Goal: Task Accomplishment & Management: Use online tool/utility

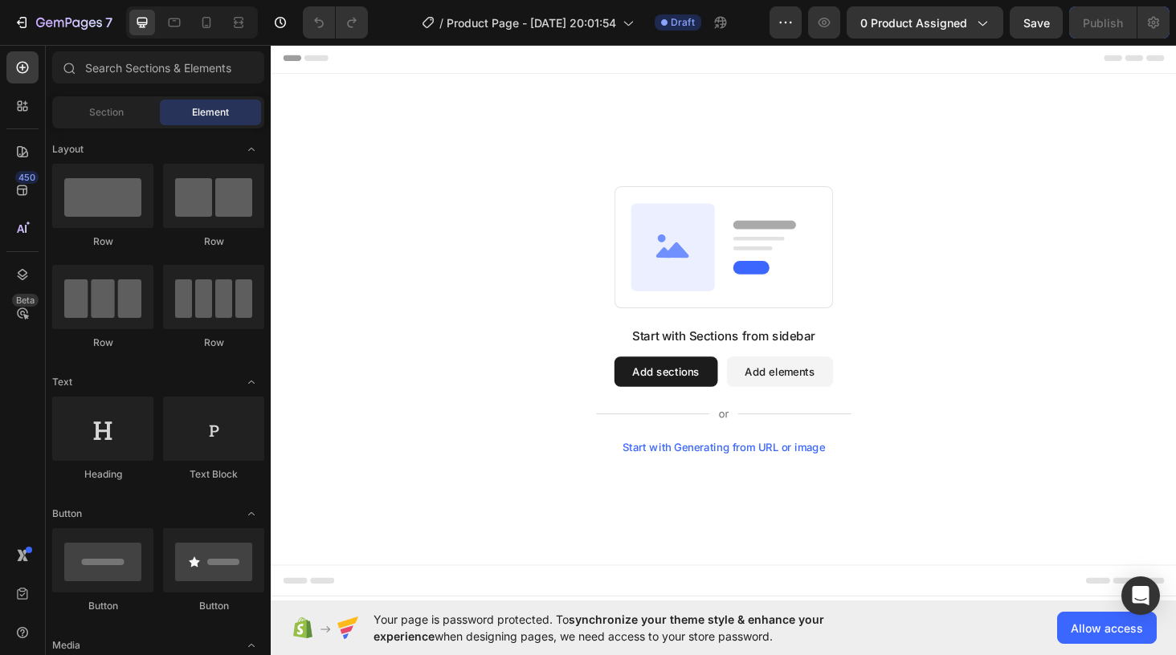
click at [675, 390] on button "Add sections" at bounding box center [691, 393] width 110 height 32
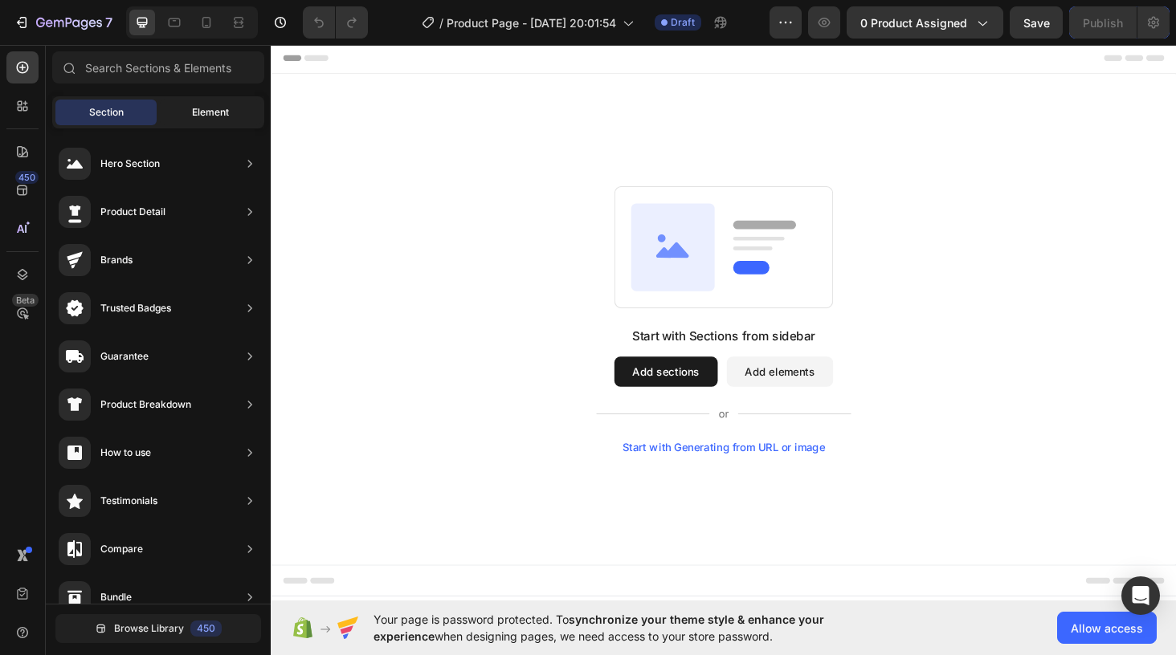
click at [195, 120] on div "Element" at bounding box center [210, 113] width 101 height 26
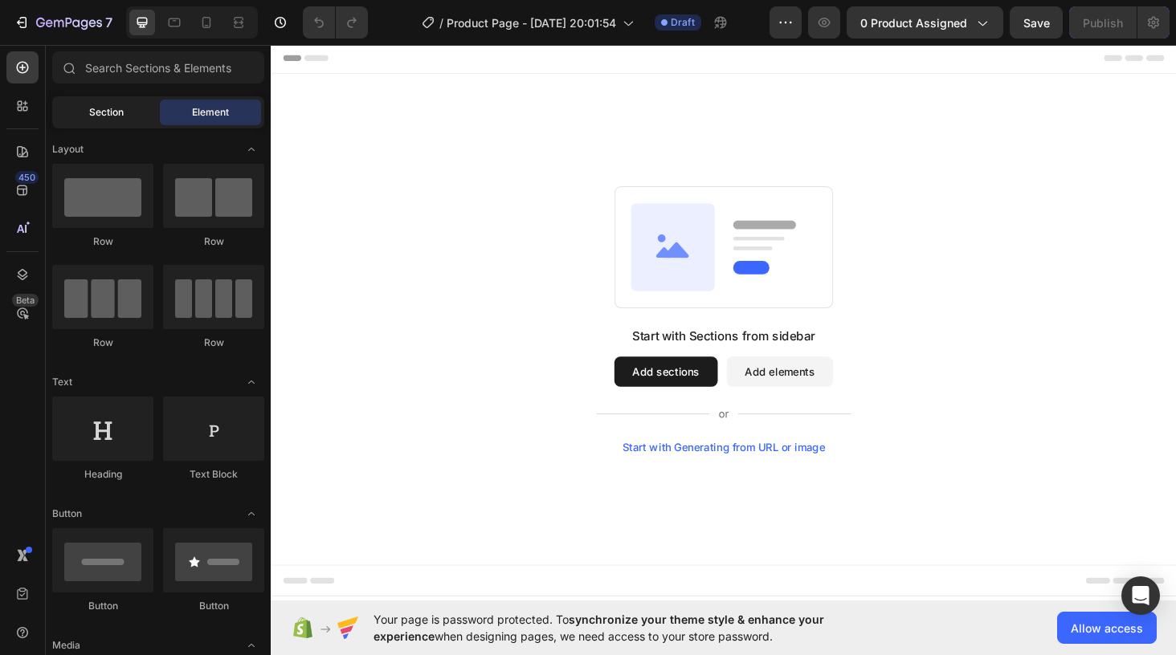
click at [111, 112] on span "Section" at bounding box center [106, 112] width 35 height 14
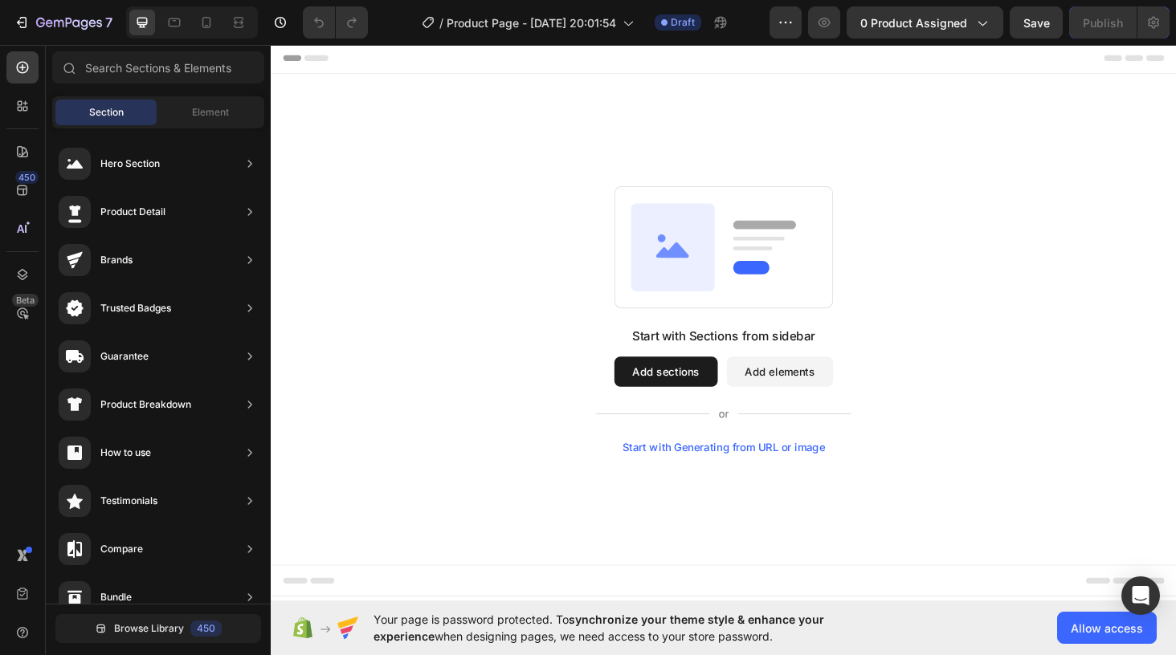
click at [790, 398] on button "Add elements" at bounding box center [812, 393] width 113 height 32
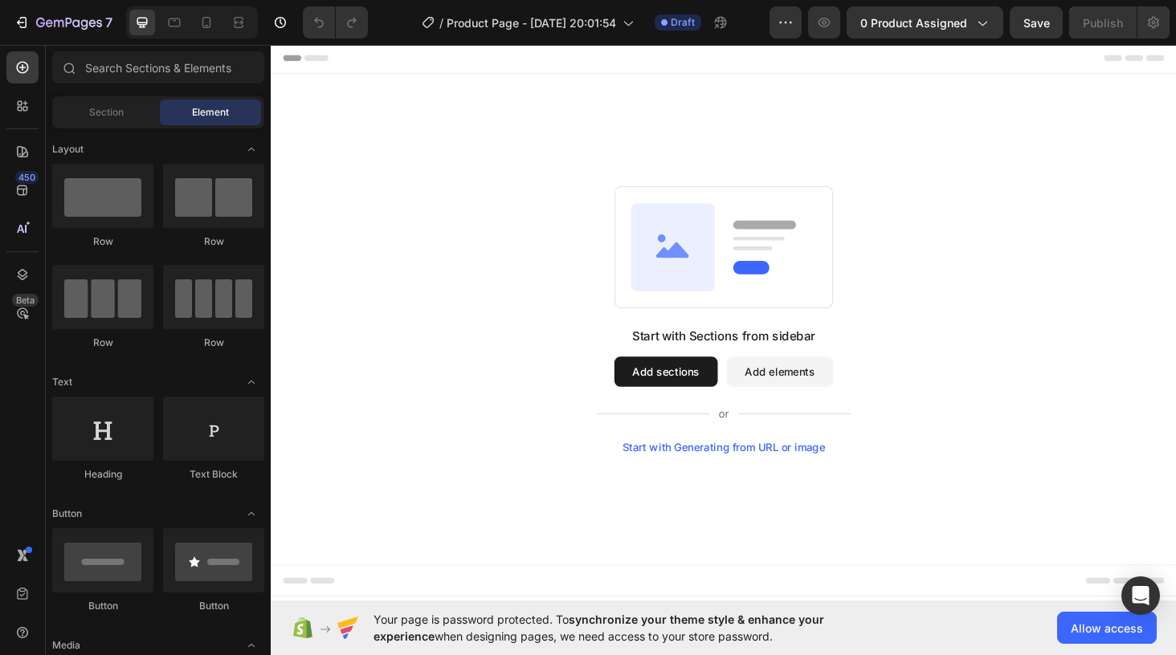
click at [707, 401] on button "Add sections" at bounding box center [691, 393] width 110 height 32
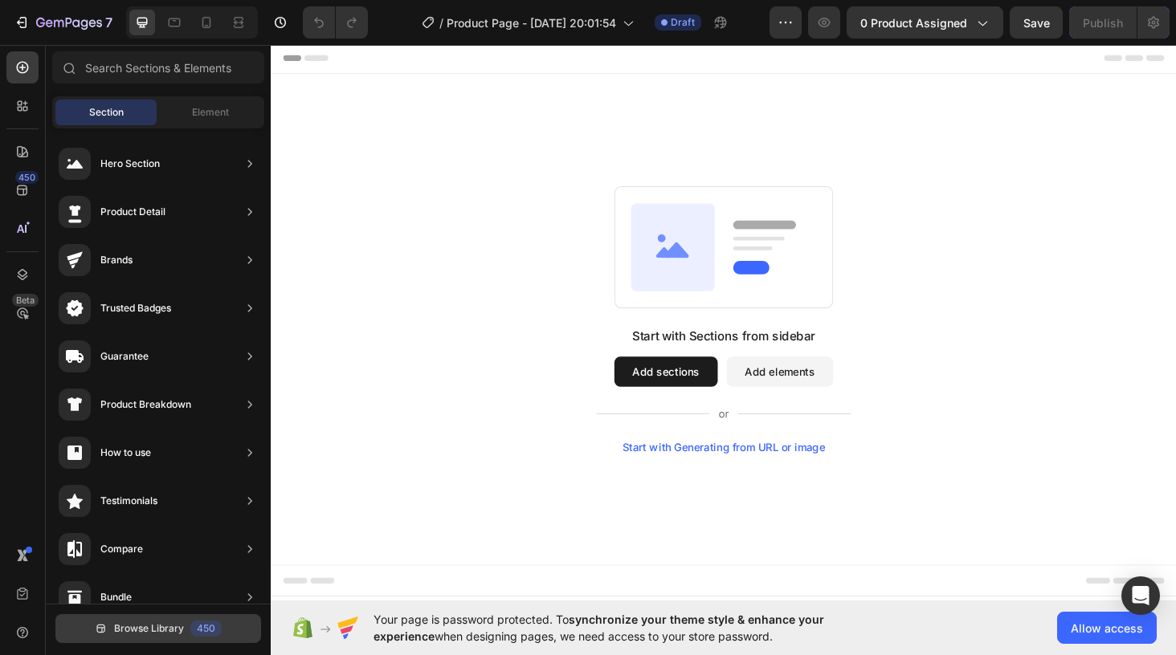
click at [161, 627] on span "Browse Library" at bounding box center [149, 629] width 70 height 14
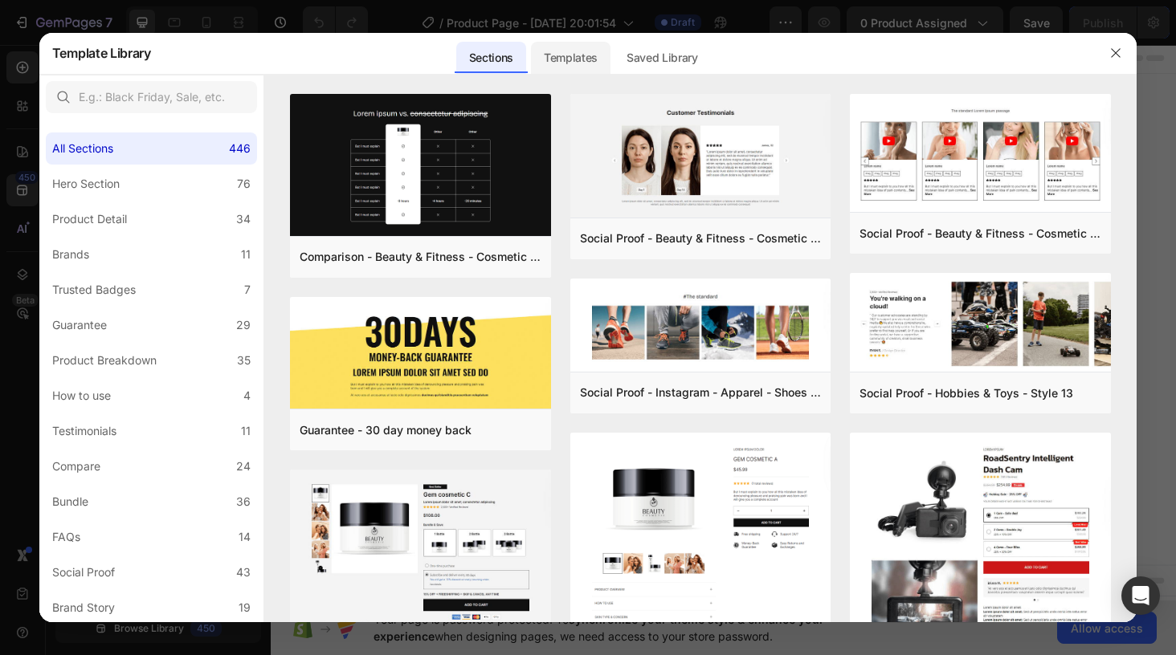
click at [573, 54] on div "Templates" at bounding box center [571, 58] width 80 height 32
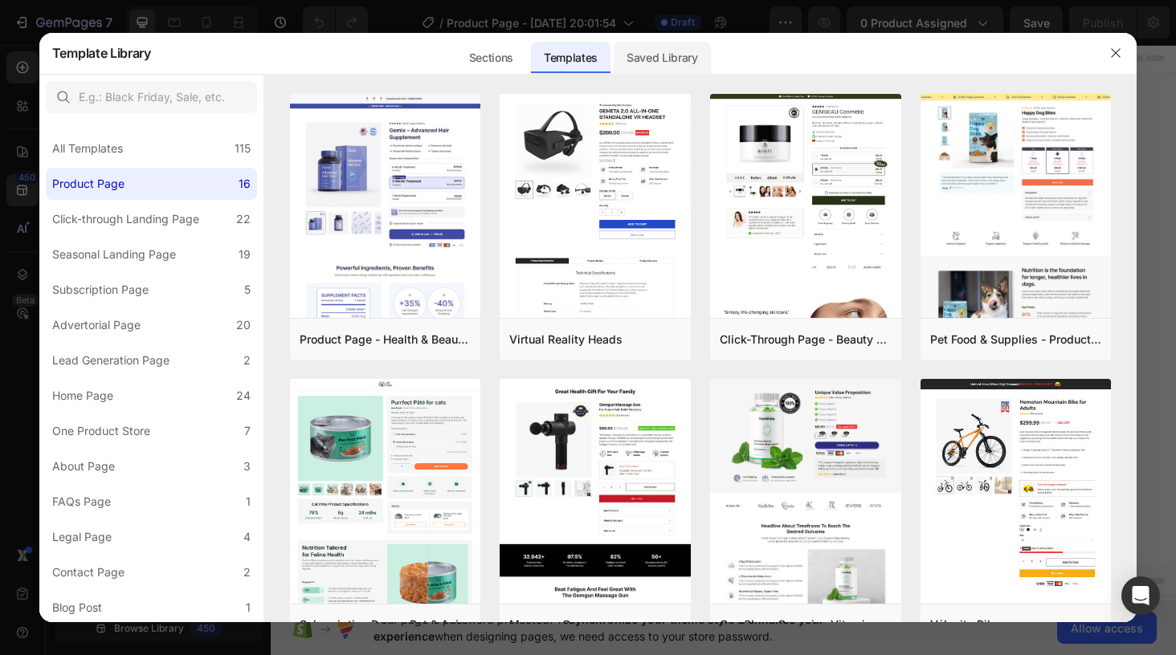
click at [649, 51] on div "Saved Library" at bounding box center [662, 58] width 97 height 32
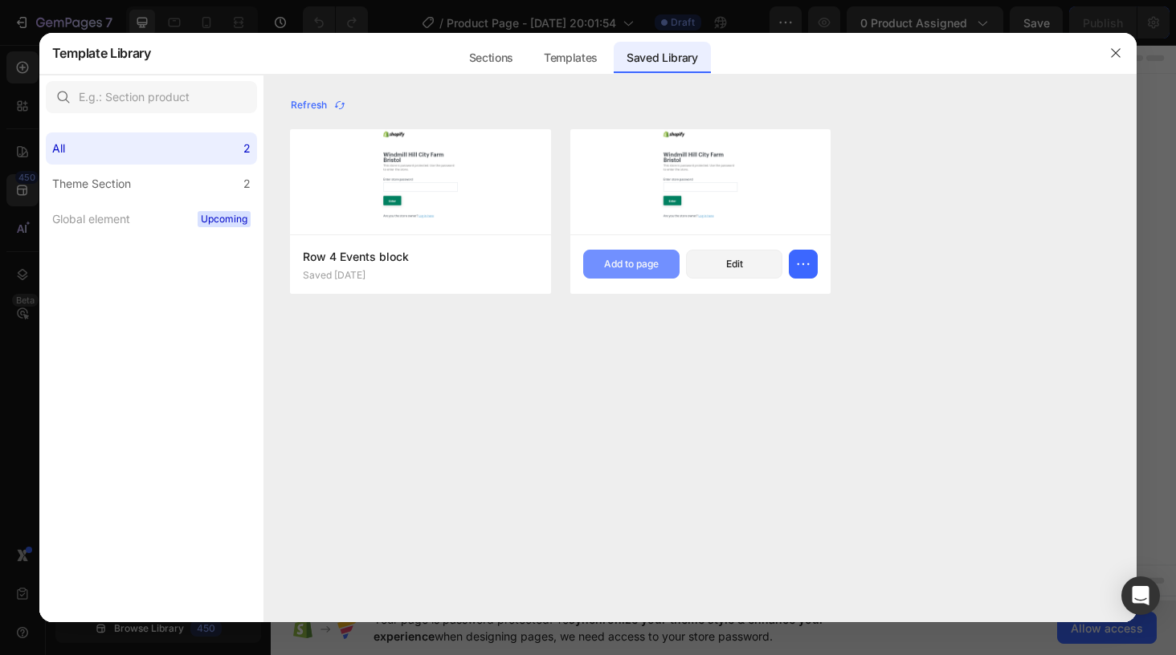
click at [654, 267] on div "Add to page" at bounding box center [631, 264] width 55 height 14
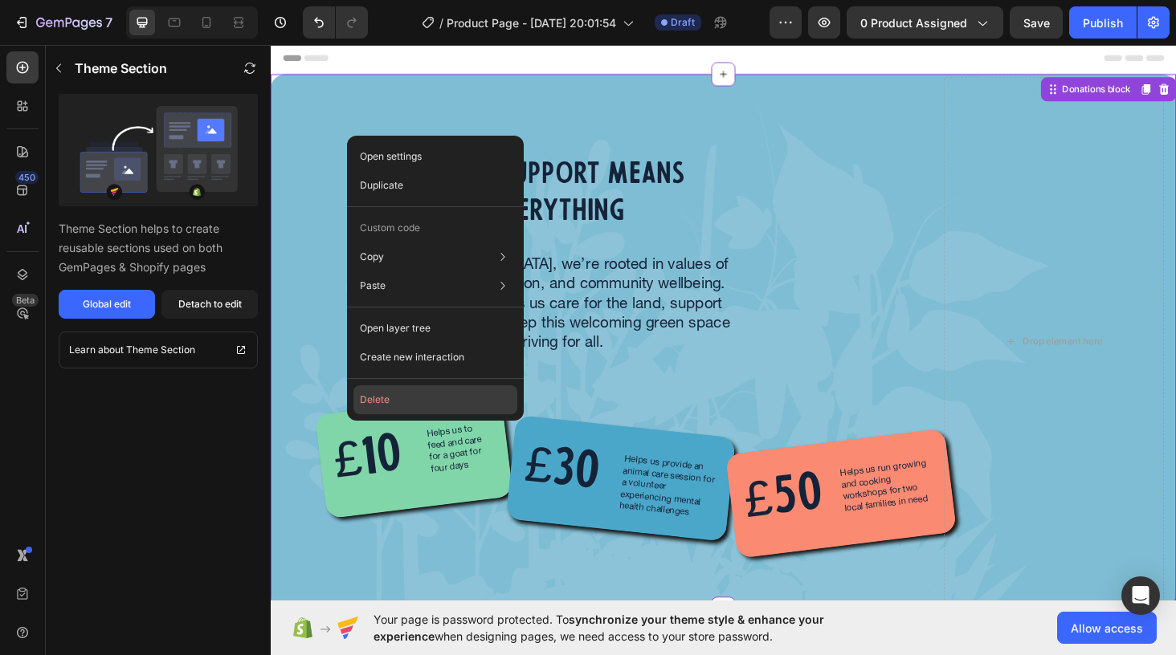
click at [411, 387] on button "Delete" at bounding box center [435, 400] width 164 height 29
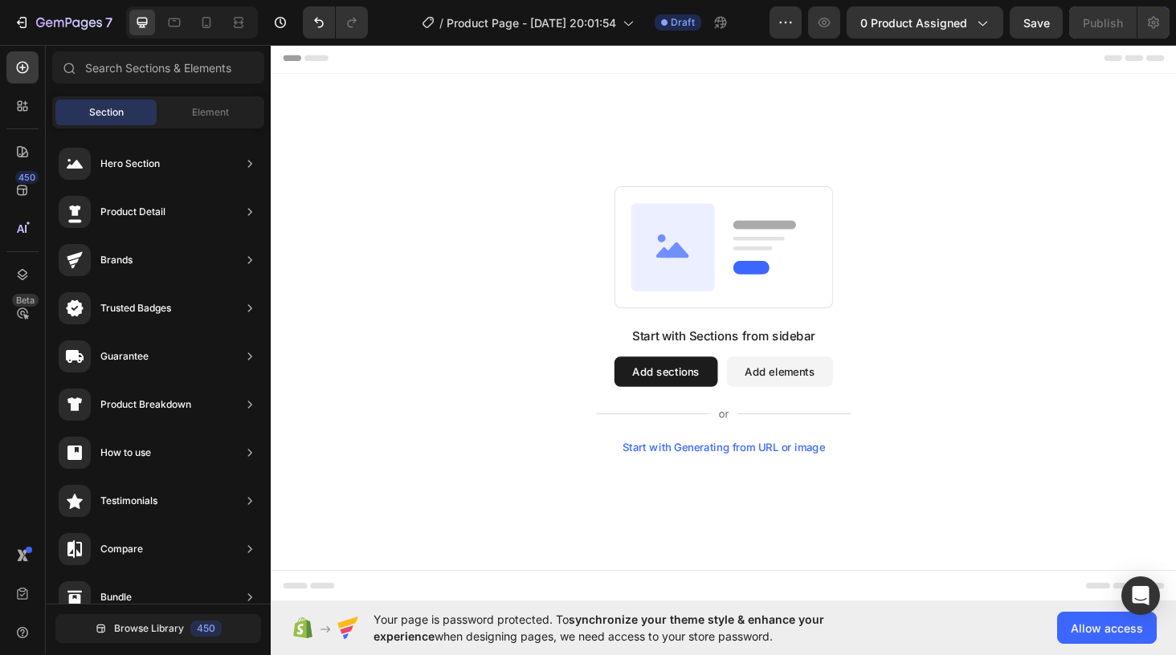
click at [484, 196] on div "Start with Sections from sidebar Add sections Add elements Start with Generatin…" at bounding box center [752, 337] width 848 height 284
click at [1067, 629] on button "Allow access" at bounding box center [1107, 628] width 100 height 32
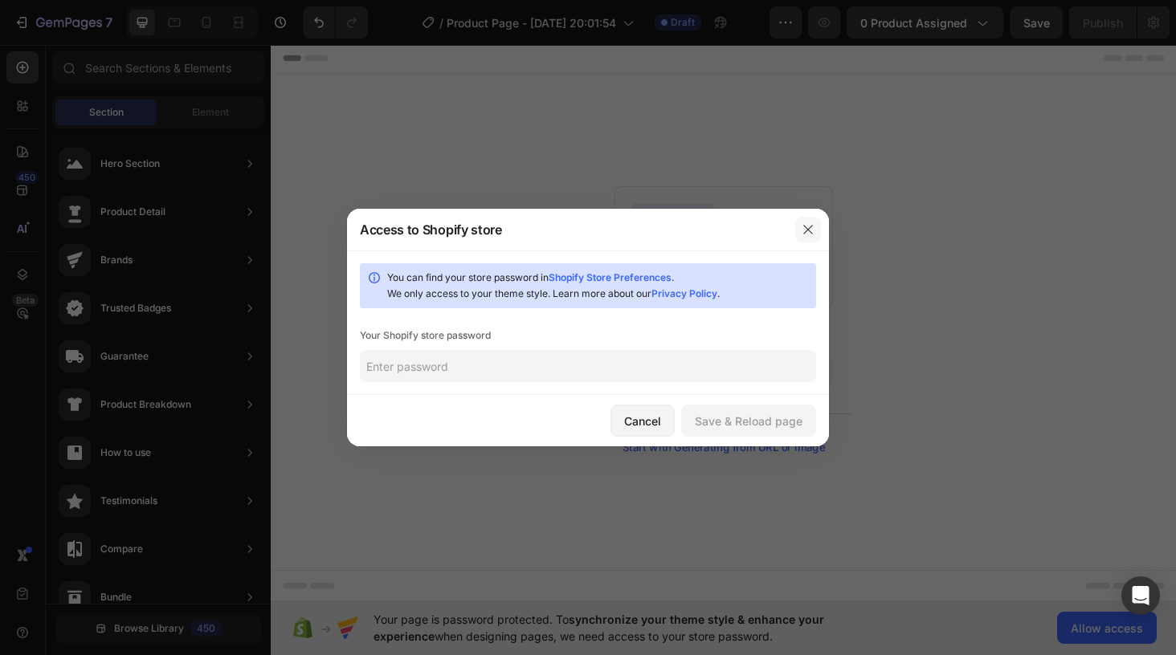
click at [809, 232] on icon "button" at bounding box center [808, 229] width 13 height 13
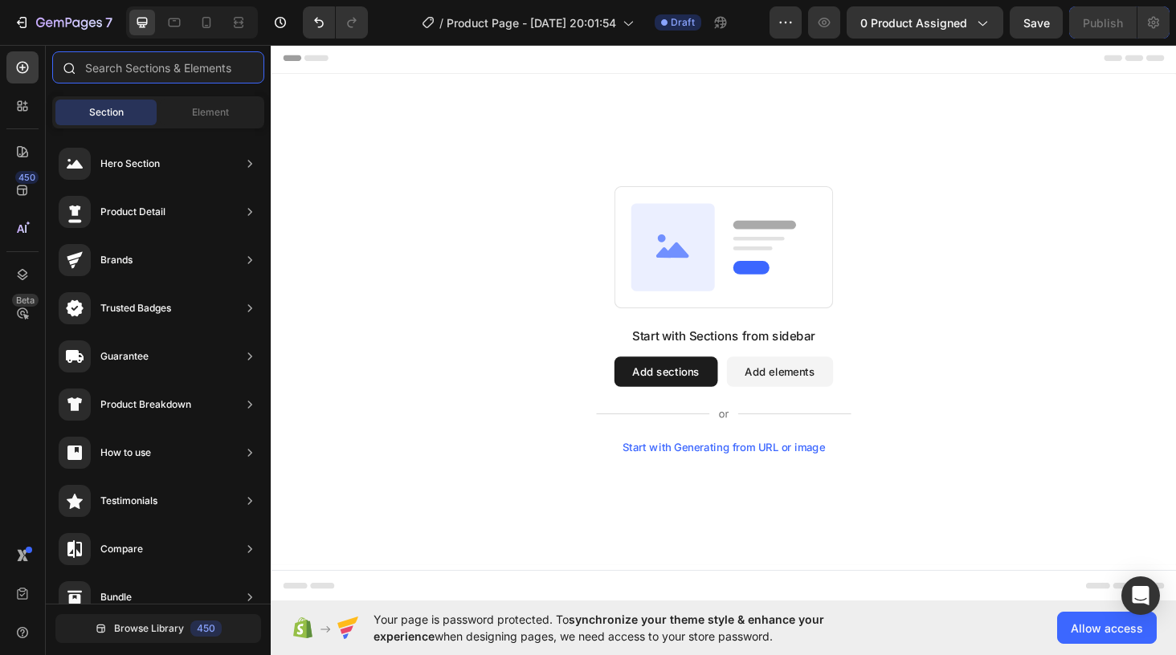
click at [105, 73] on input "text" at bounding box center [158, 67] width 212 height 32
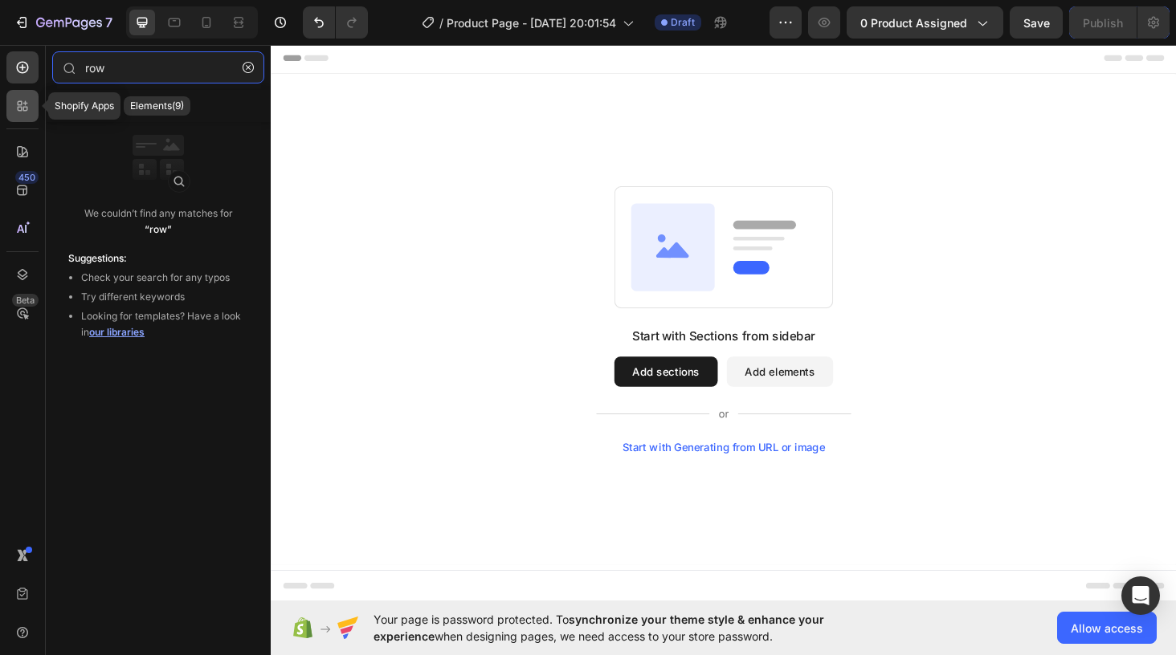
type input "row"
click at [21, 98] on icon at bounding box center [22, 106] width 16 height 16
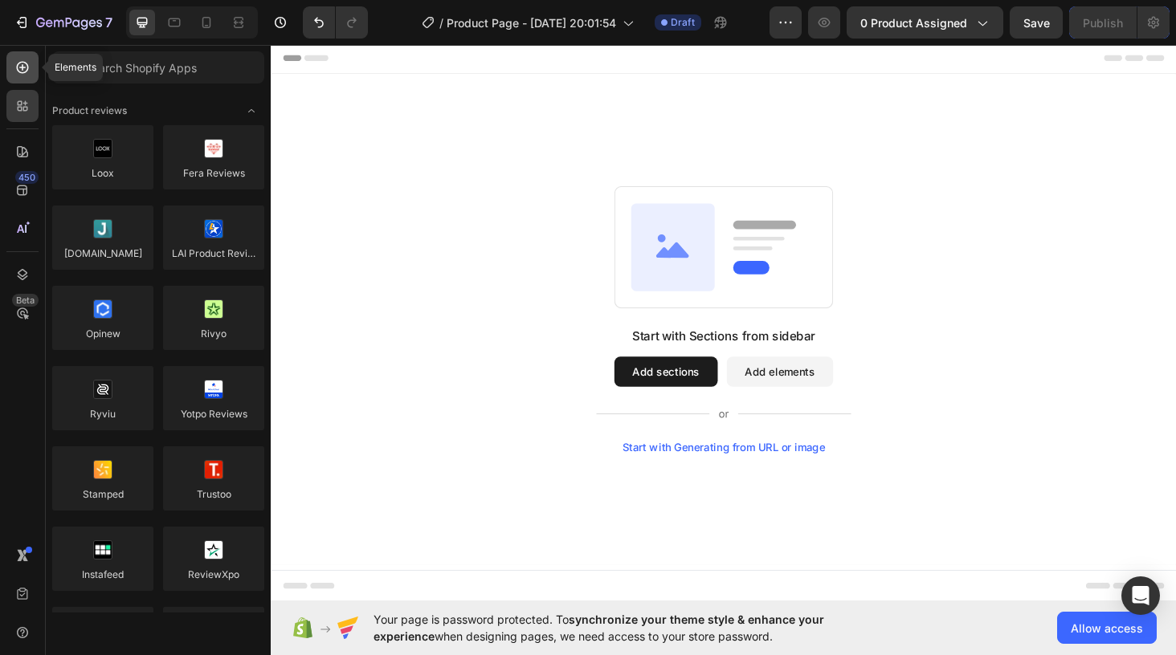
click at [14, 67] on icon at bounding box center [22, 67] width 16 height 16
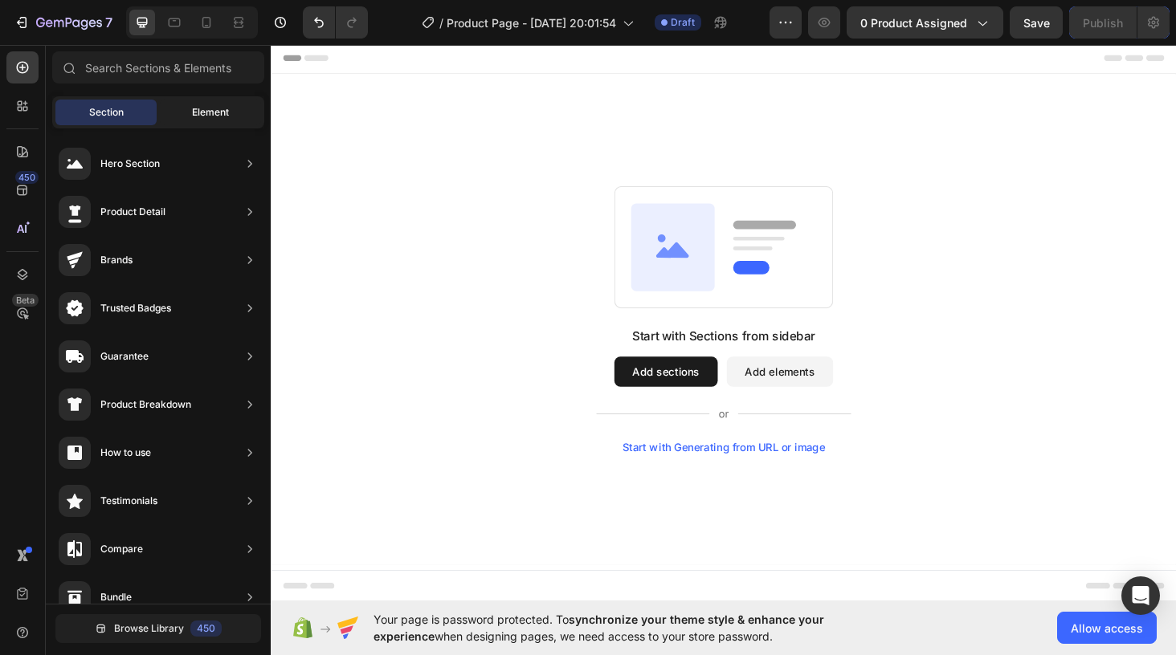
click at [212, 107] on span "Element" at bounding box center [210, 112] width 37 height 14
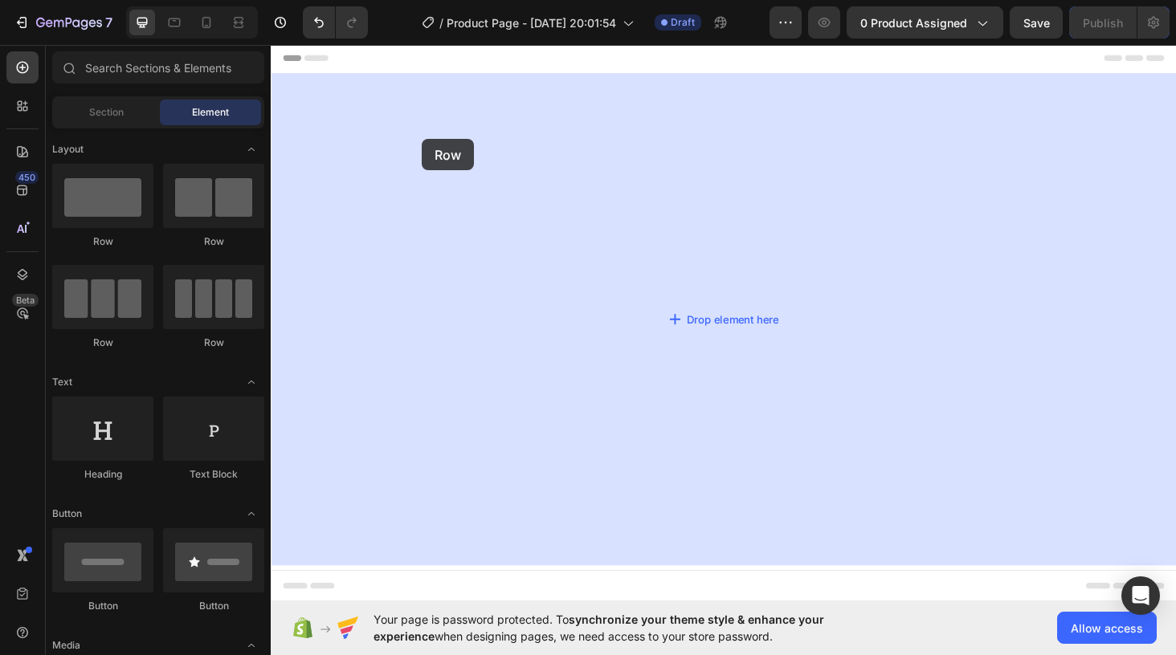
drag, startPoint x: 275, startPoint y: 202, endPoint x: 431, endPoint y: 145, distance: 167.0
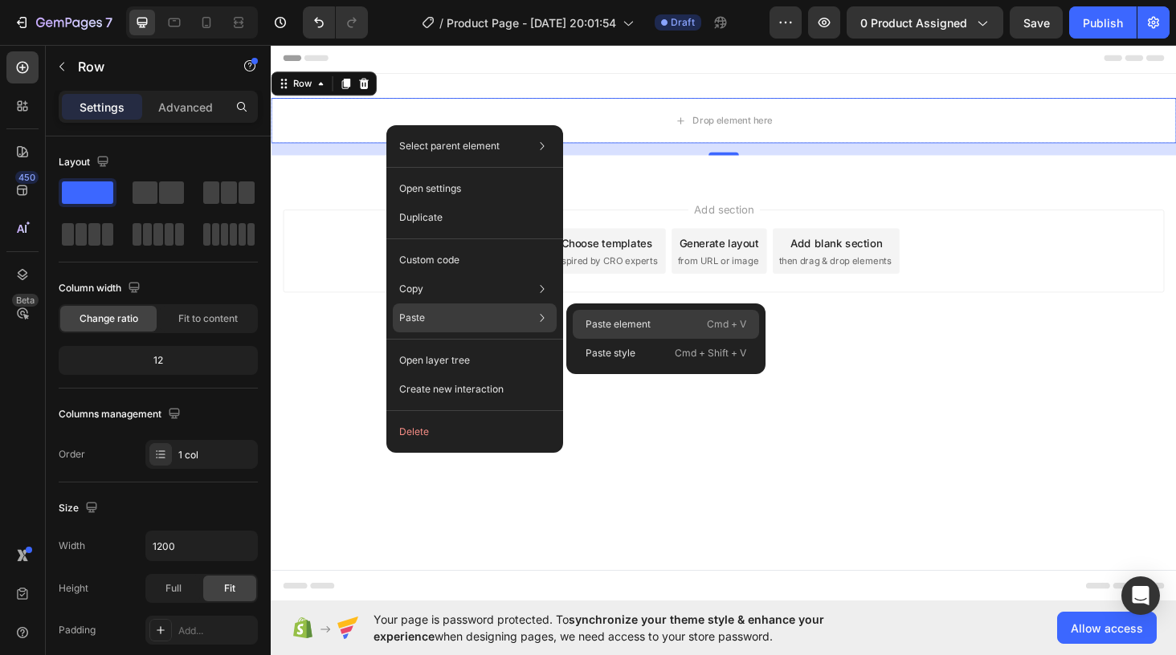
click at [619, 324] on p "Paste element" at bounding box center [618, 324] width 65 height 14
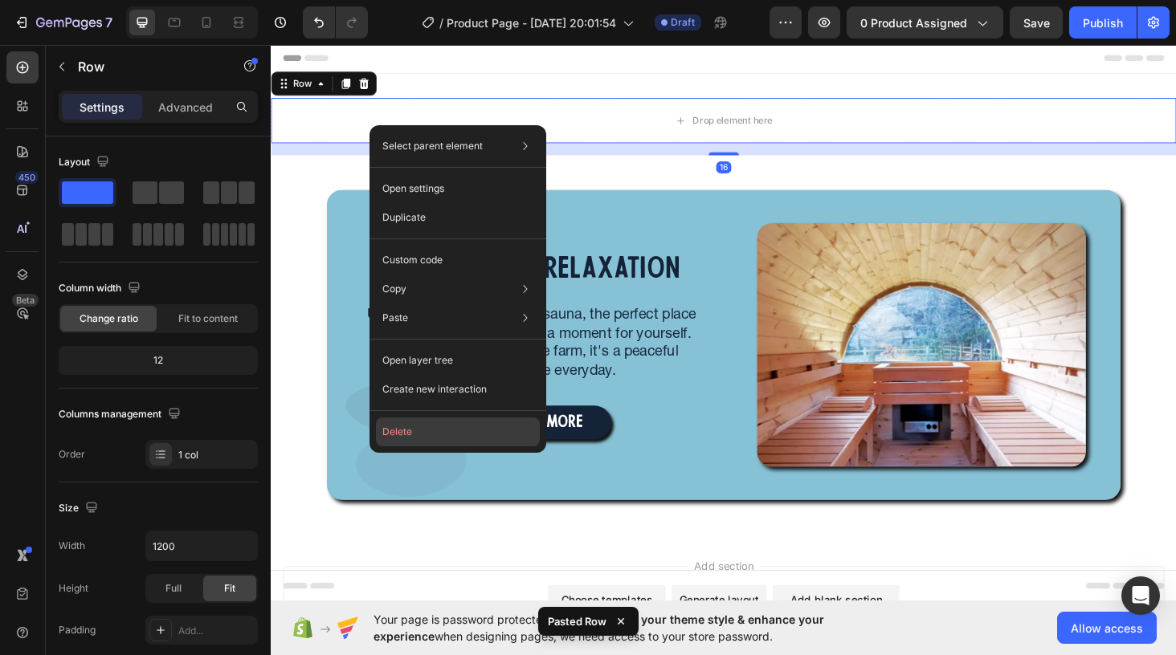
click at [421, 426] on button "Delete" at bounding box center [458, 432] width 164 height 29
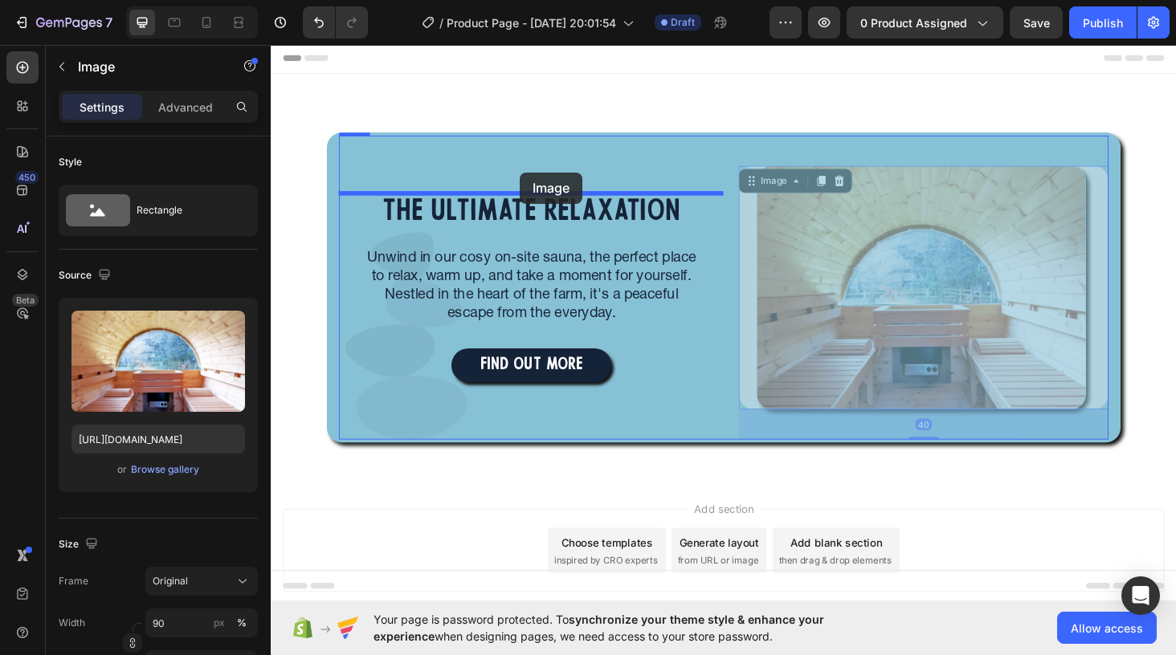
drag, startPoint x: 828, startPoint y: 213, endPoint x: 536, endPoint y: 179, distance: 294.3
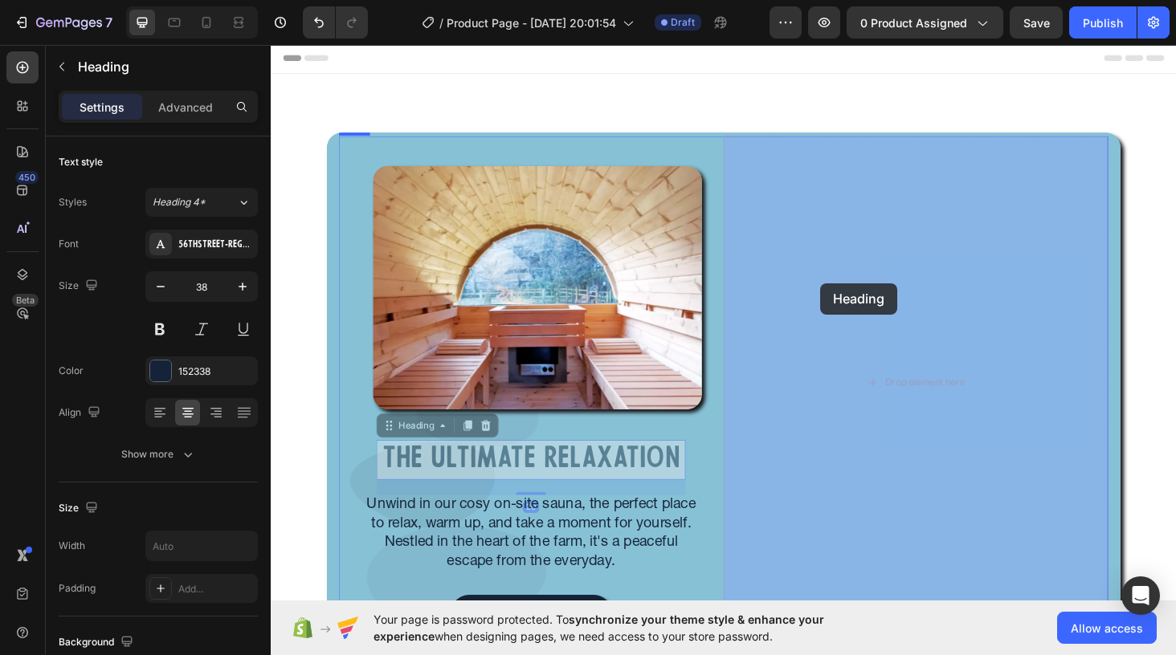
drag, startPoint x: 515, startPoint y: 485, endPoint x: 856, endPoint y: 299, distance: 388.9
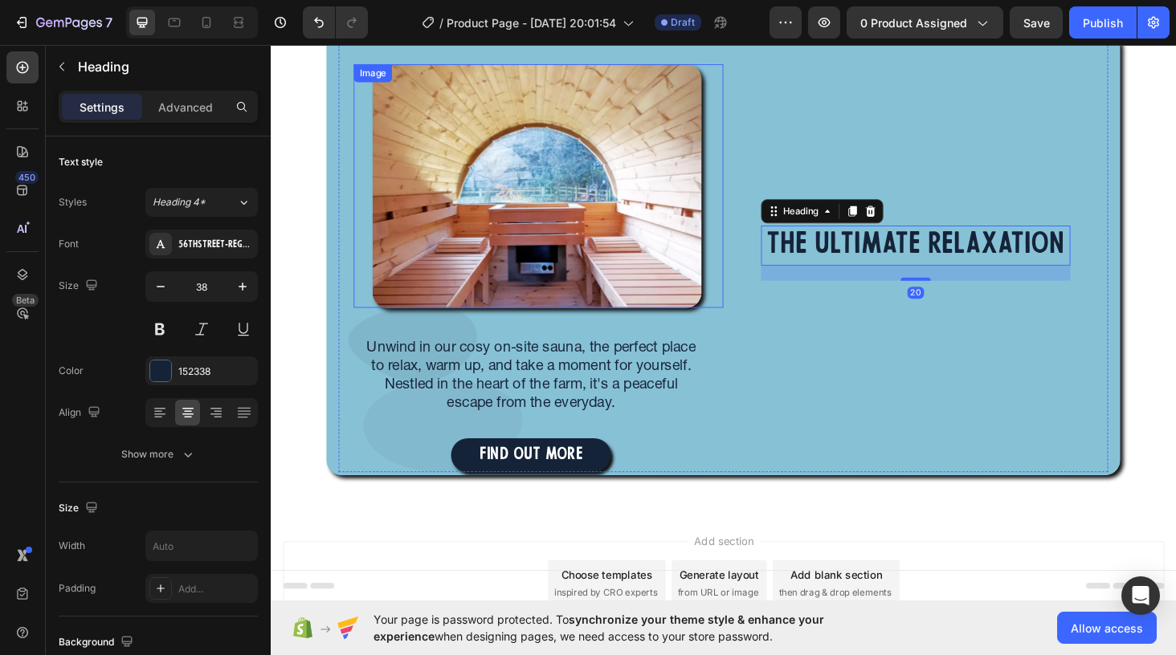
scroll to position [135, 0]
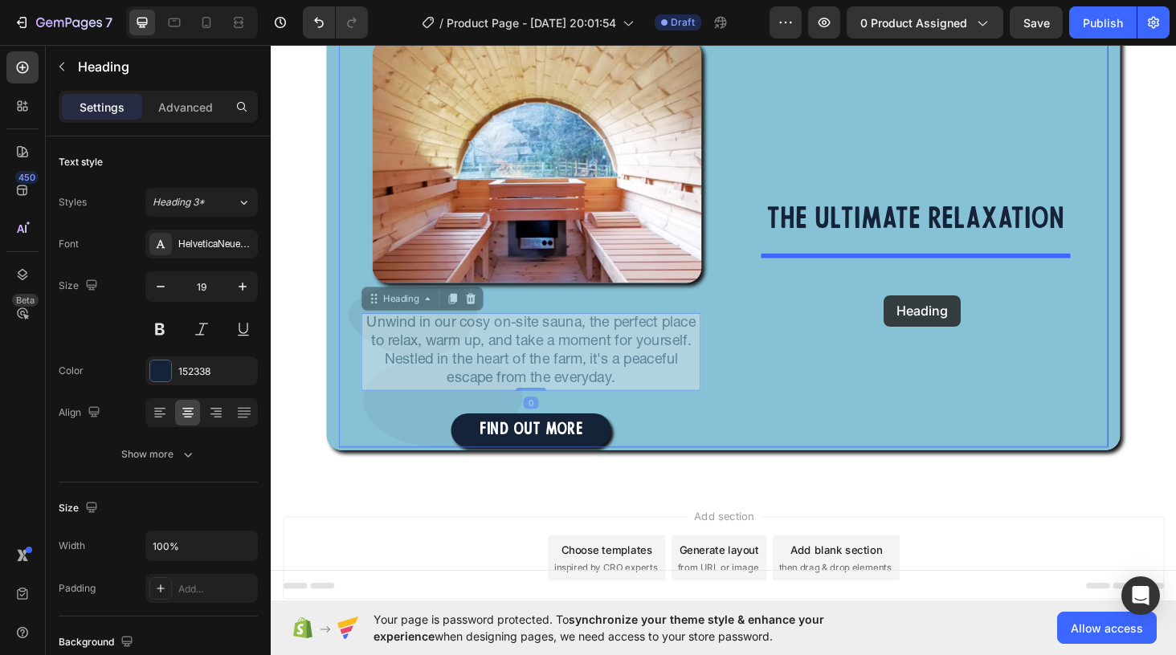
drag, startPoint x: 533, startPoint y: 368, endPoint x: 923, endPoint y: 311, distance: 394.5
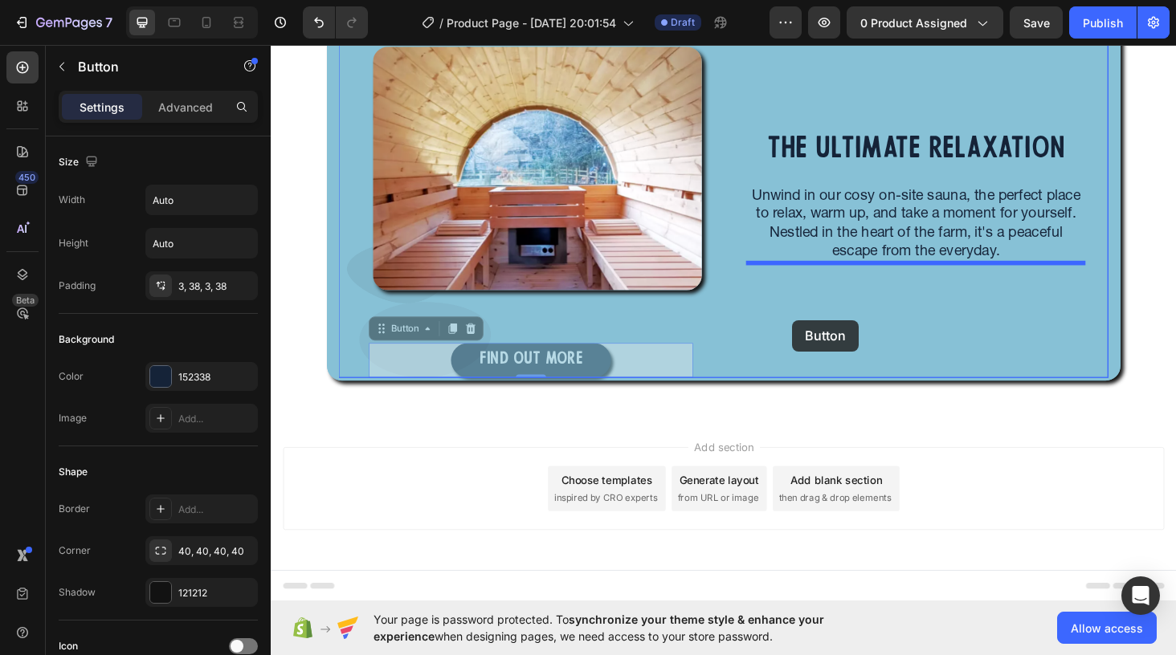
drag, startPoint x: 690, startPoint y: 328, endPoint x: 825, endPoint y: 337, distance: 135.2
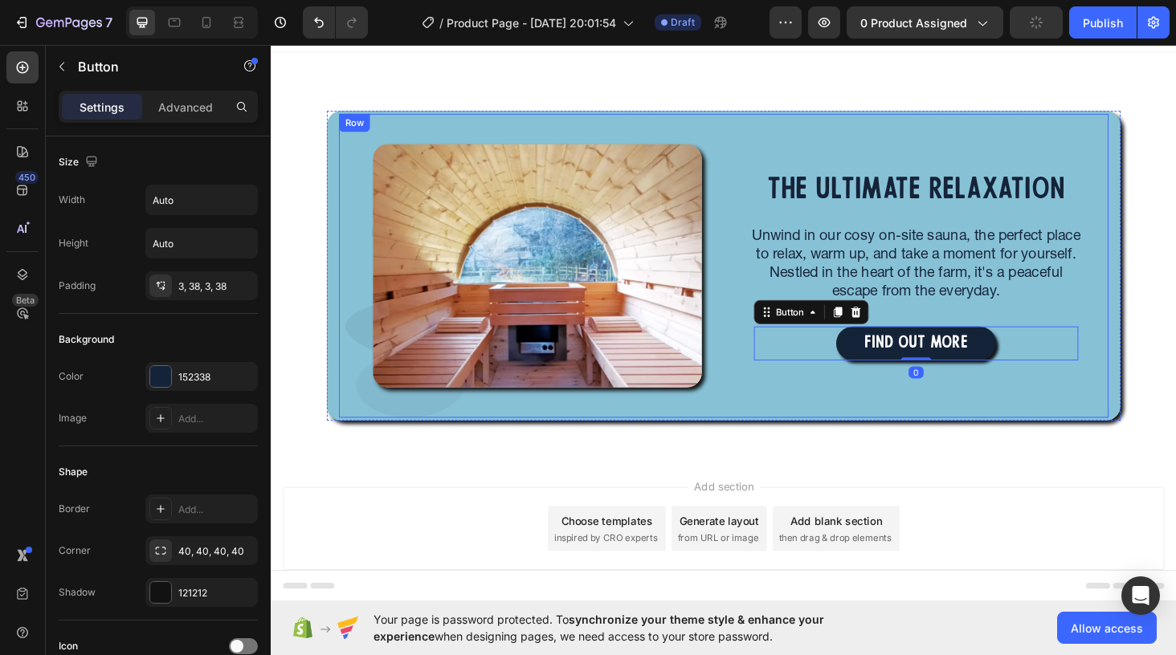
scroll to position [18, 0]
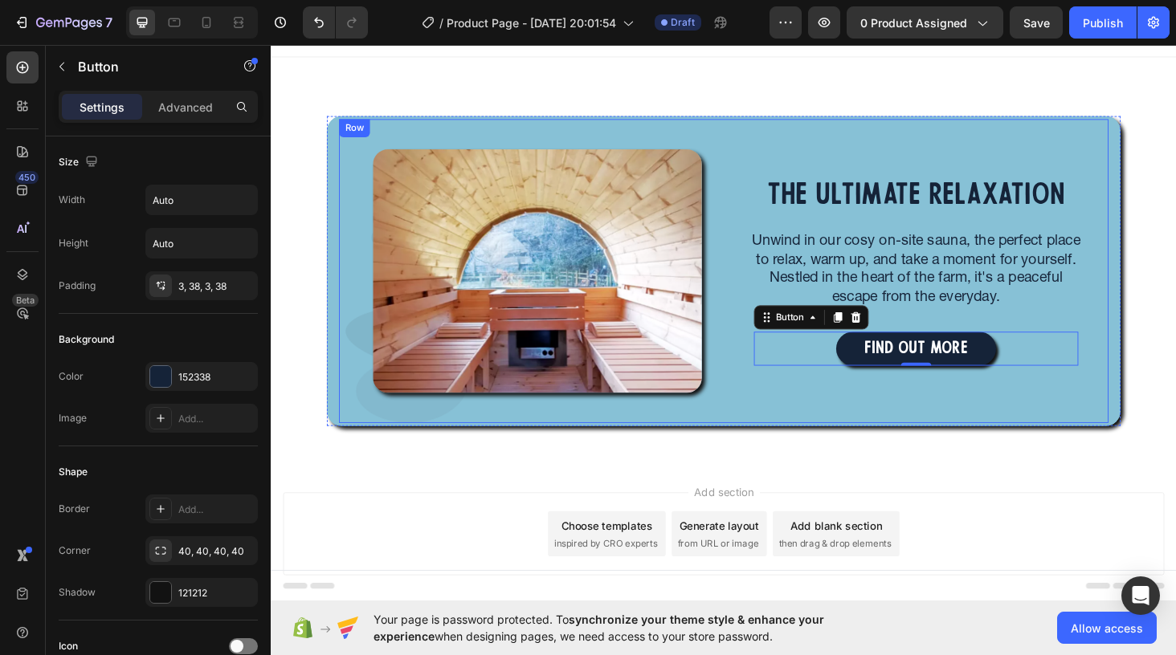
click at [744, 129] on div "Image Image Row" at bounding box center [548, 286] width 410 height 324
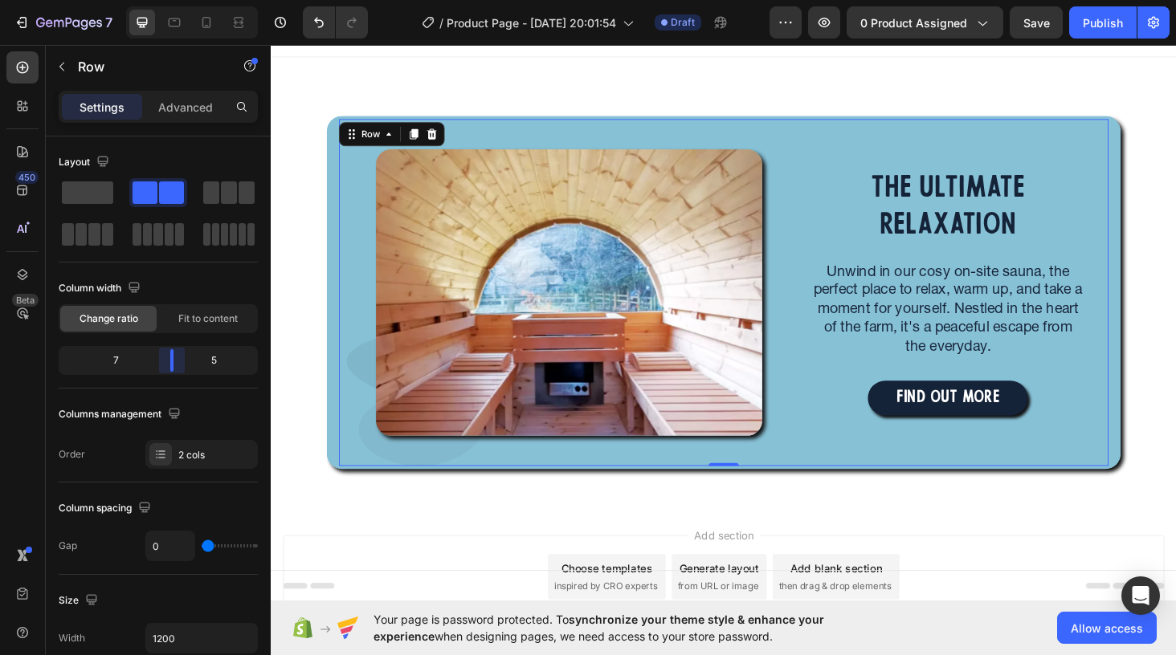
drag, startPoint x: 158, startPoint y: 352, endPoint x: 184, endPoint y: 356, distance: 26.0
click at [184, 0] on body "7 Version history / Product Page - Sep 28, 20:01:54 Draft Preview 0 product ass…" at bounding box center [588, 0] width 1176 height 0
click at [764, 135] on div "Image Image Row" at bounding box center [582, 308] width 478 height 369
click at [333, 132] on div "Image Image Row THE ULTIMATE RELAXATION Heading Unwind in our cosy on-site saun…" at bounding box center [752, 308] width 844 height 376
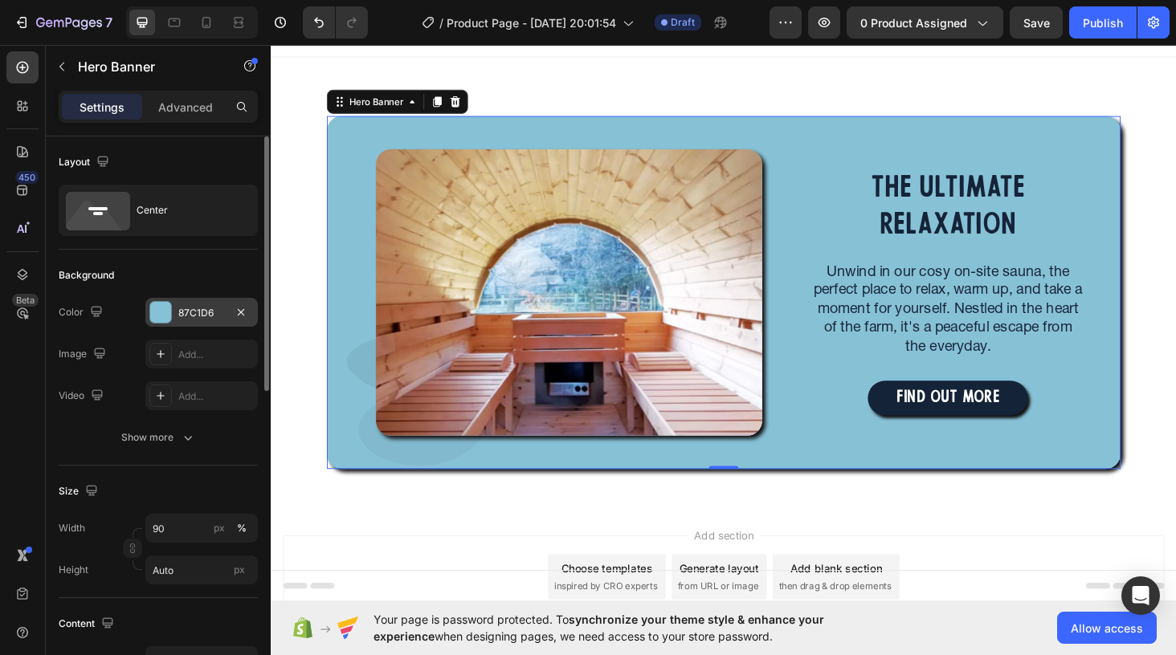
click at [218, 311] on div "87C1D6" at bounding box center [201, 313] width 47 height 14
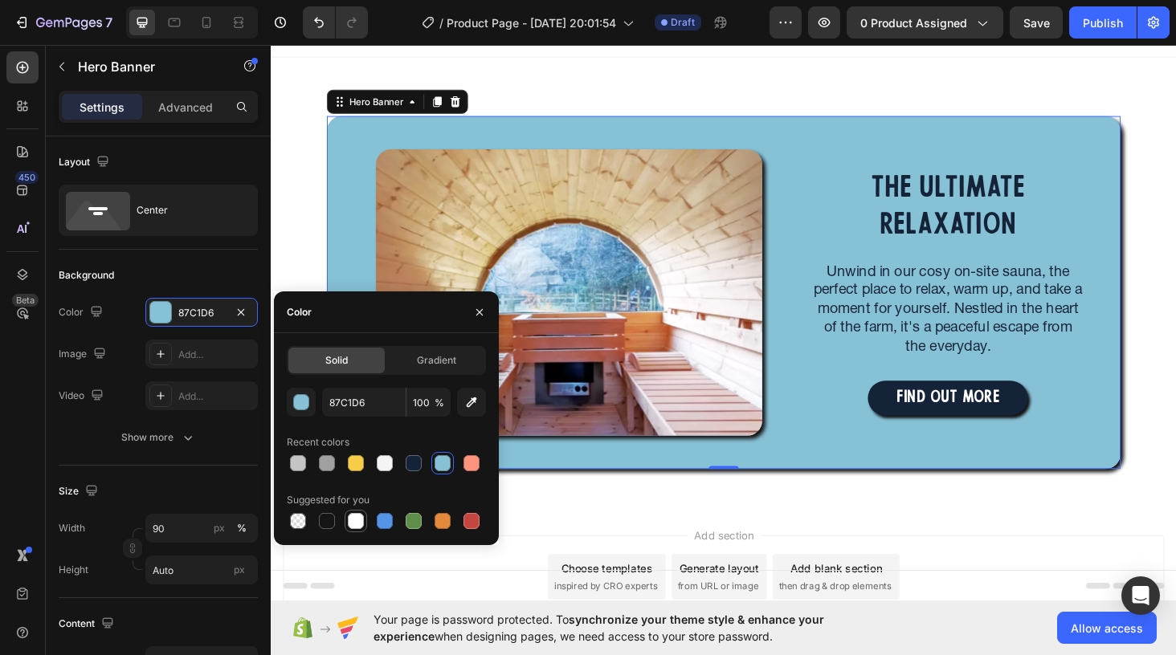
click at [353, 524] on div at bounding box center [356, 521] width 16 height 16
type input "FFFFFF"
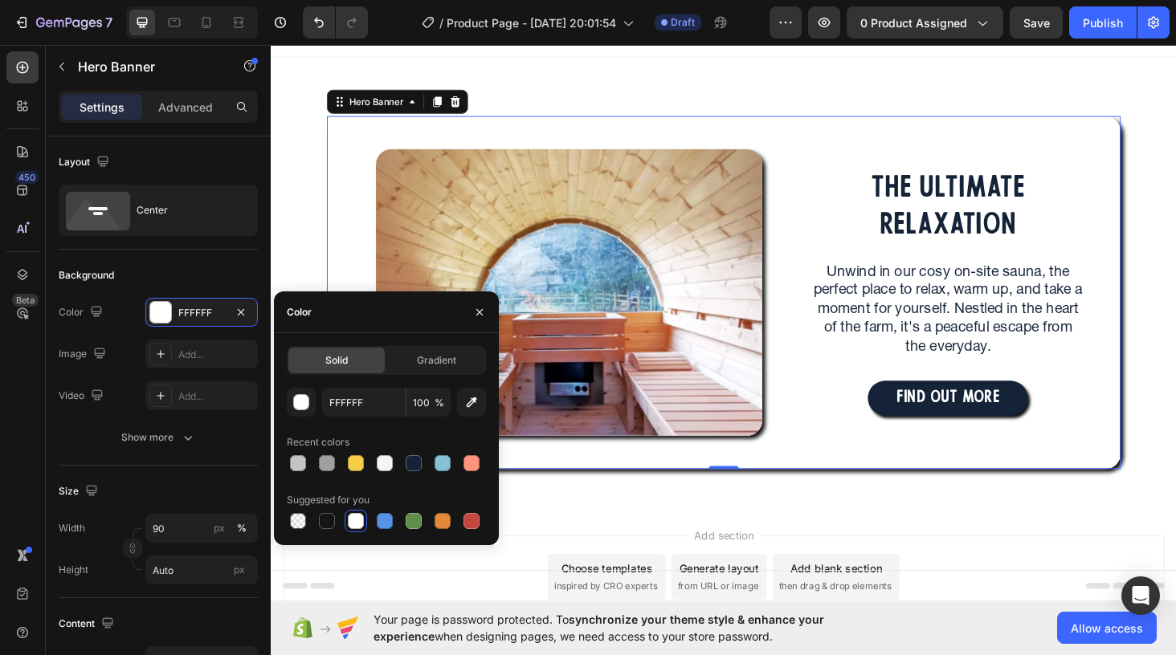
click at [932, 536] on div "Add section Choose templates inspired by CRO experts Generate layout from URL o…" at bounding box center [753, 634] width 964 height 198
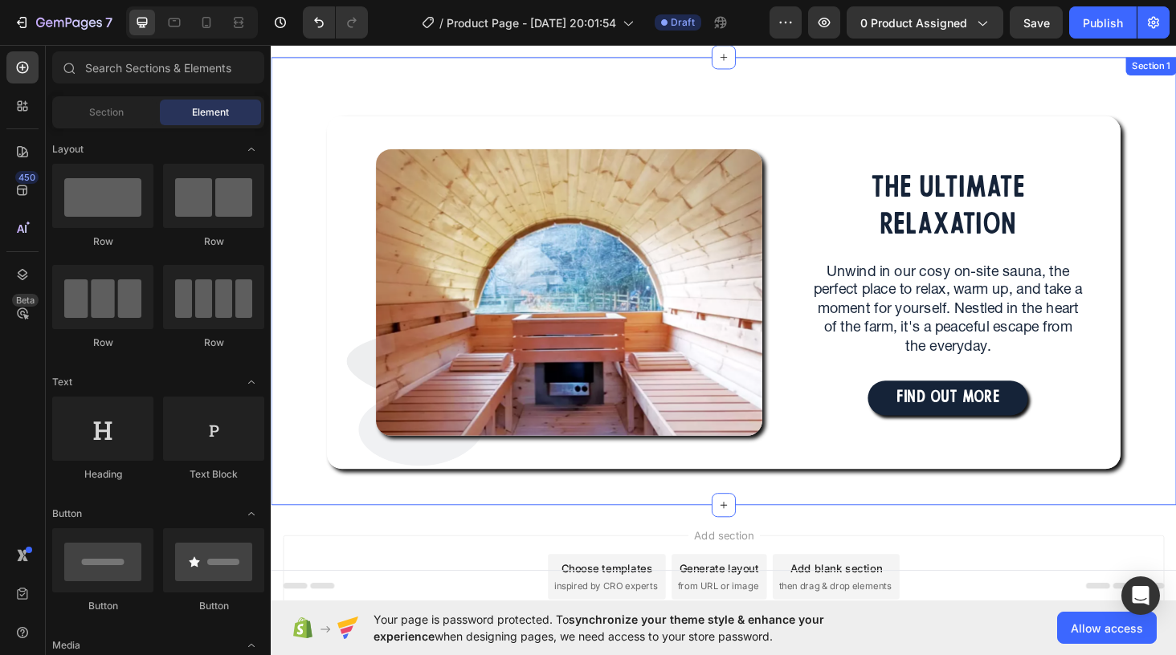
click at [323, 67] on div "Image Image Row THE ULTIMATE RELAXATION Heading Unwind in our cosy on-site saun…" at bounding box center [753, 296] width 964 height 477
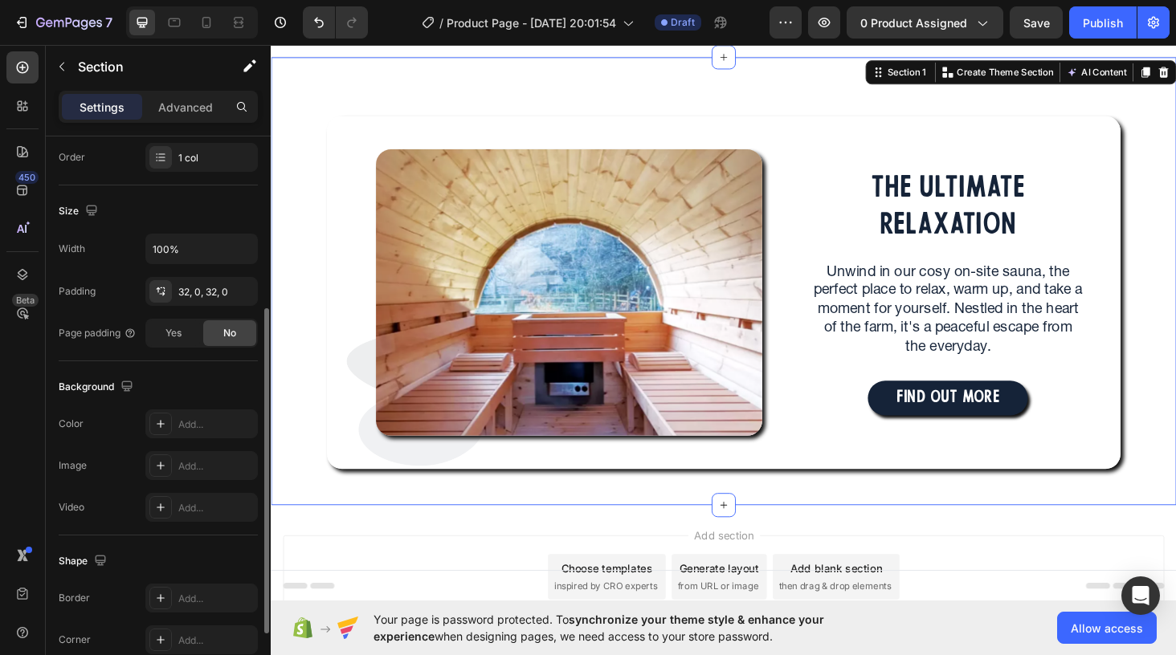
scroll to position [300, 0]
click at [162, 423] on icon at bounding box center [160, 420] width 13 height 13
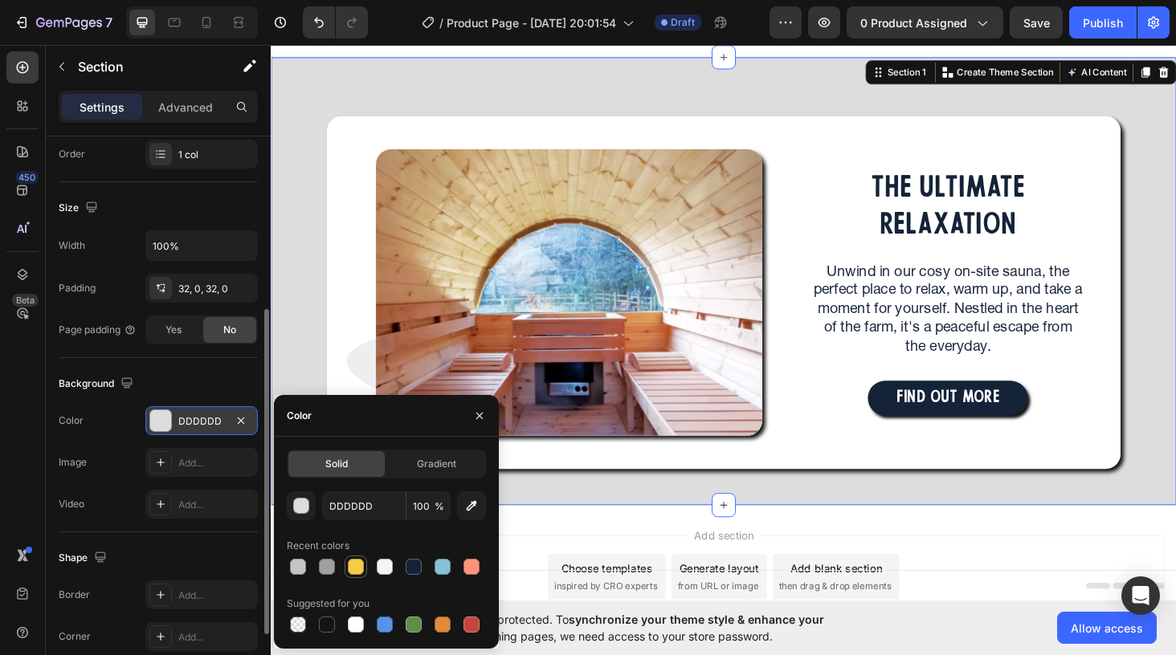
click at [357, 564] on div at bounding box center [356, 567] width 16 height 16
type input "F7CD48"
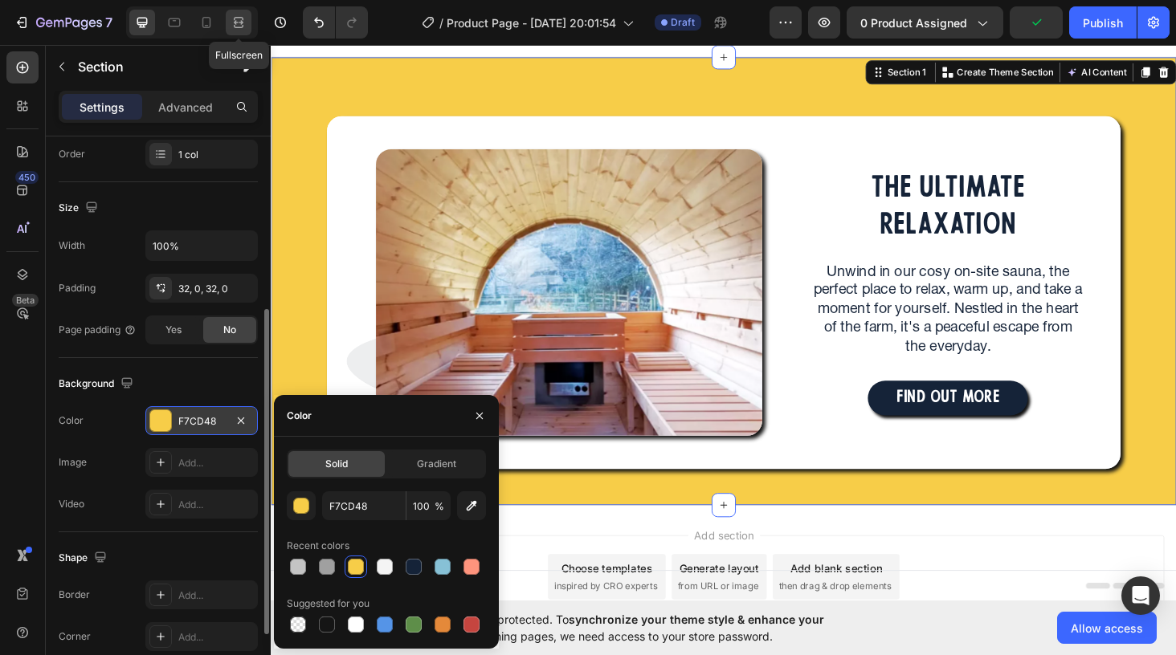
click at [231, 26] on icon at bounding box center [239, 22] width 16 height 16
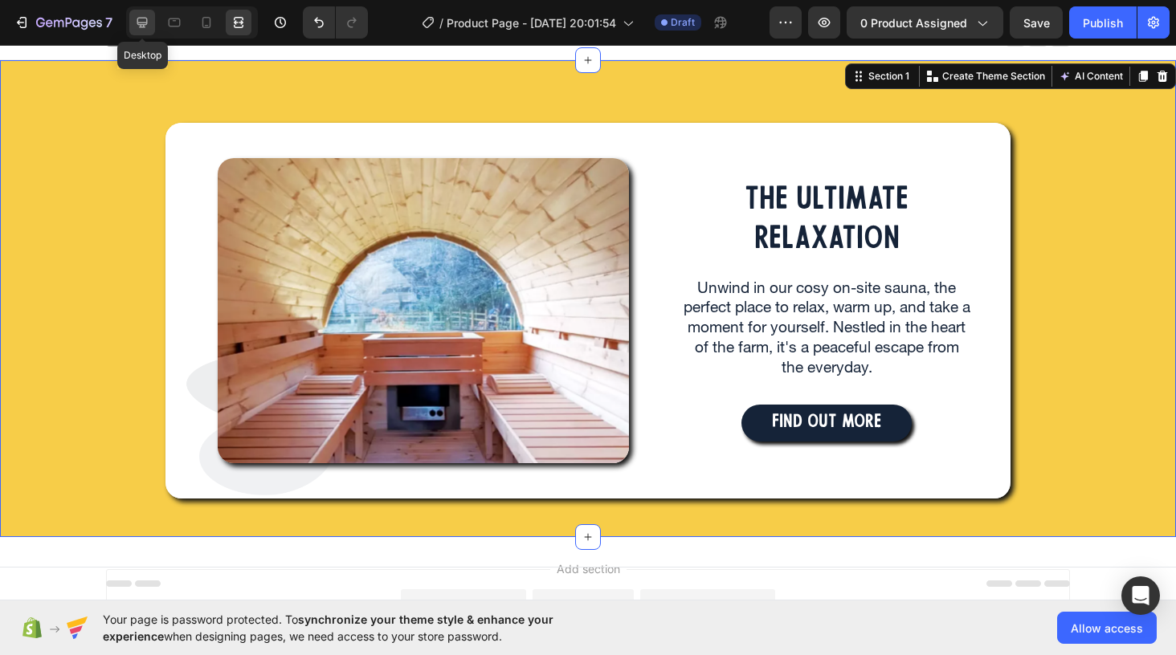
click at [136, 25] on icon at bounding box center [142, 22] width 16 height 16
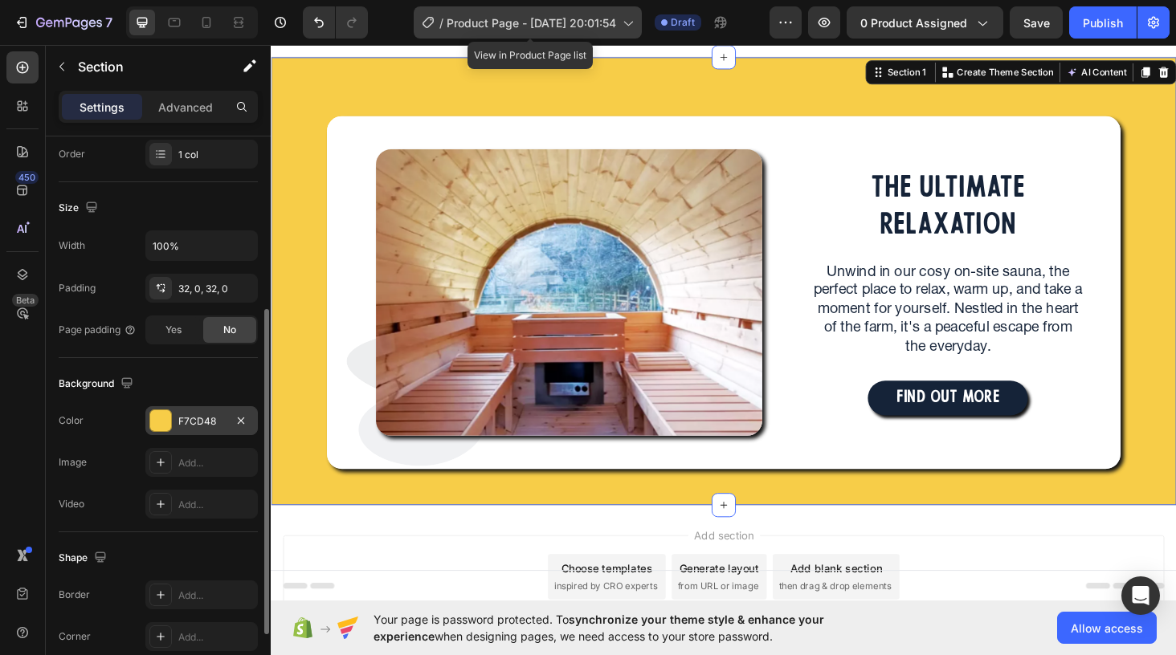
click at [630, 26] on icon at bounding box center [627, 22] width 16 height 16
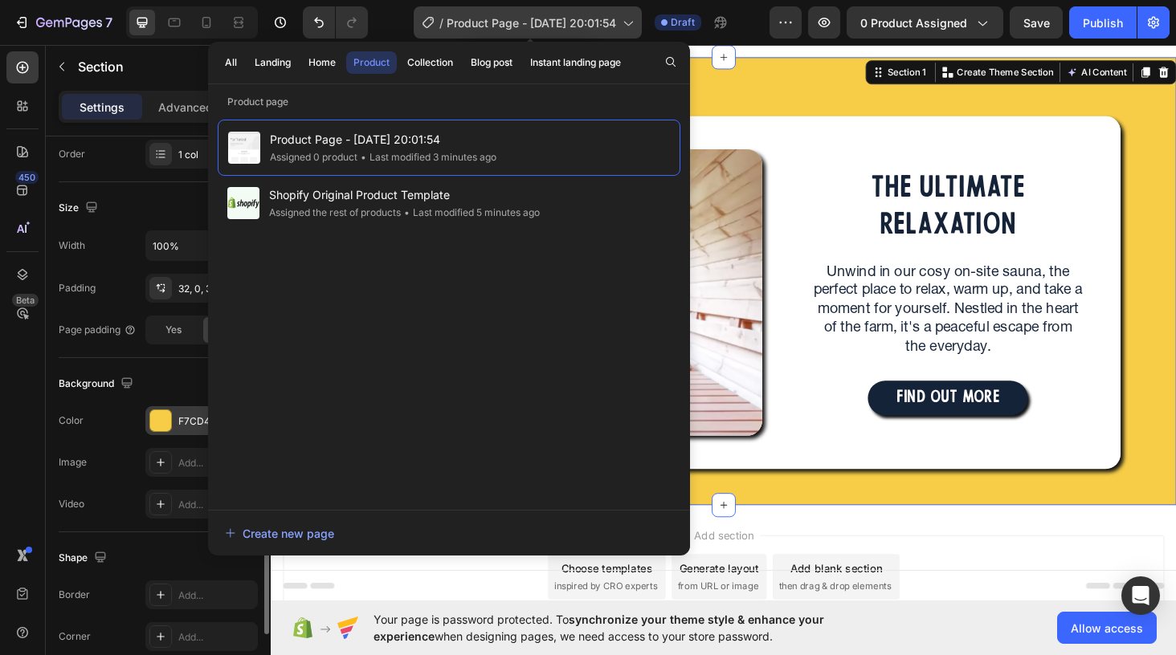
click at [502, 18] on span "Product Page - Sep 28, 20:01:54" at bounding box center [531, 22] width 169 height 17
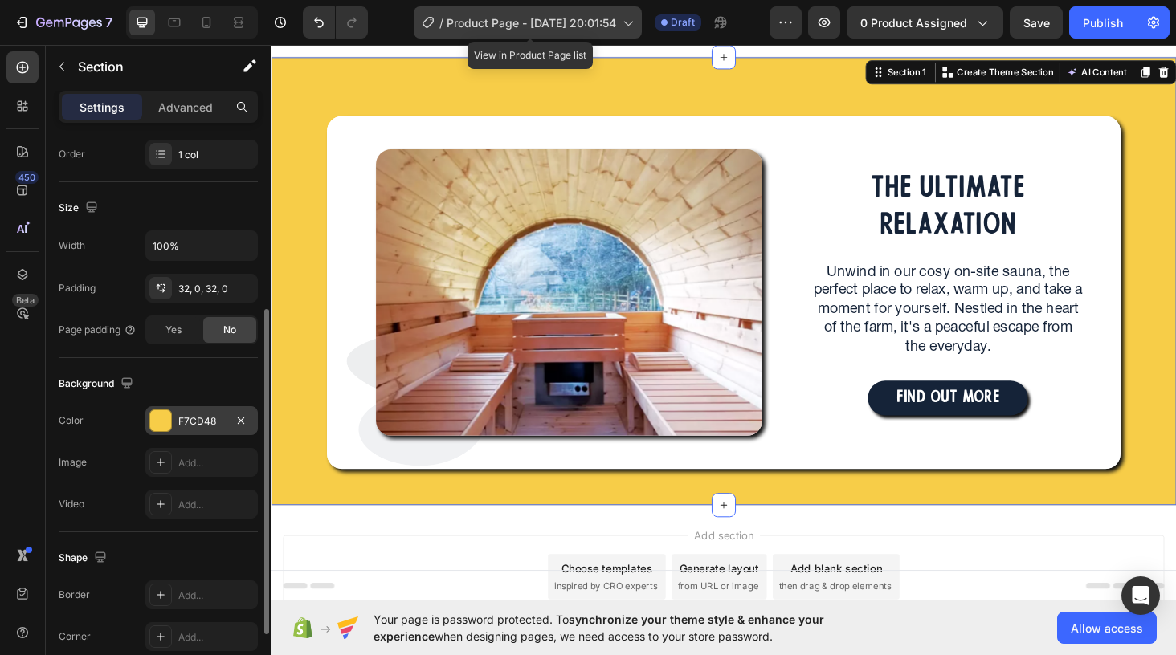
click at [459, 17] on span "Product Page - Sep 28, 20:01:54" at bounding box center [531, 22] width 169 height 17
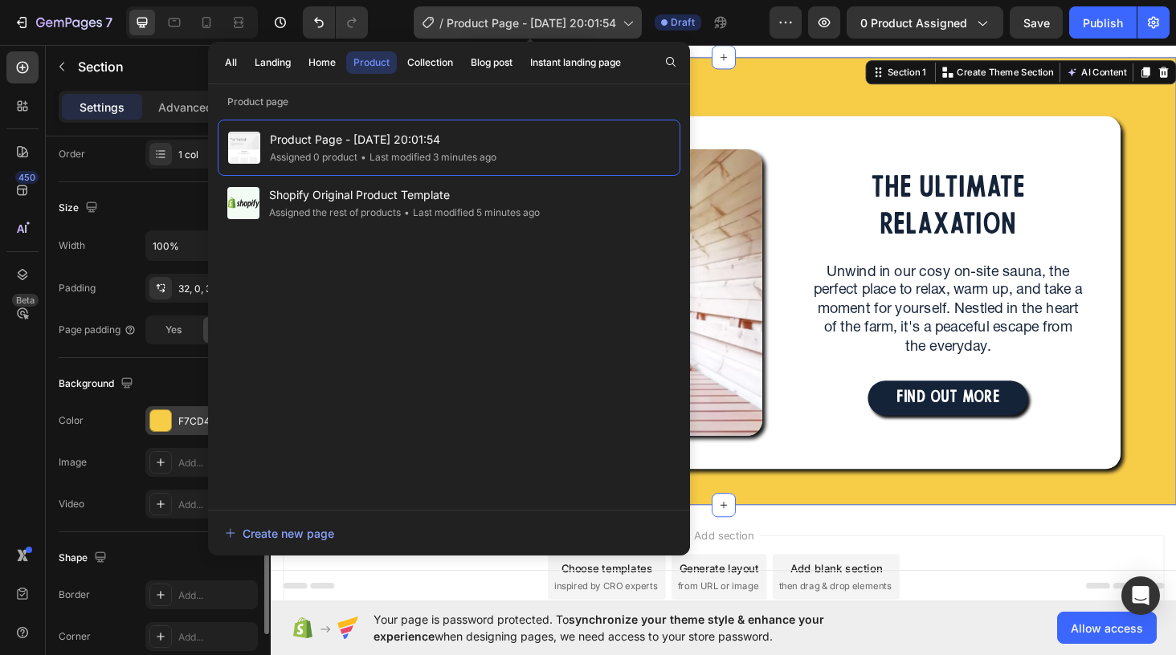
click at [459, 17] on span "Product Page - Sep 28, 20:01:54" at bounding box center [531, 22] width 169 height 17
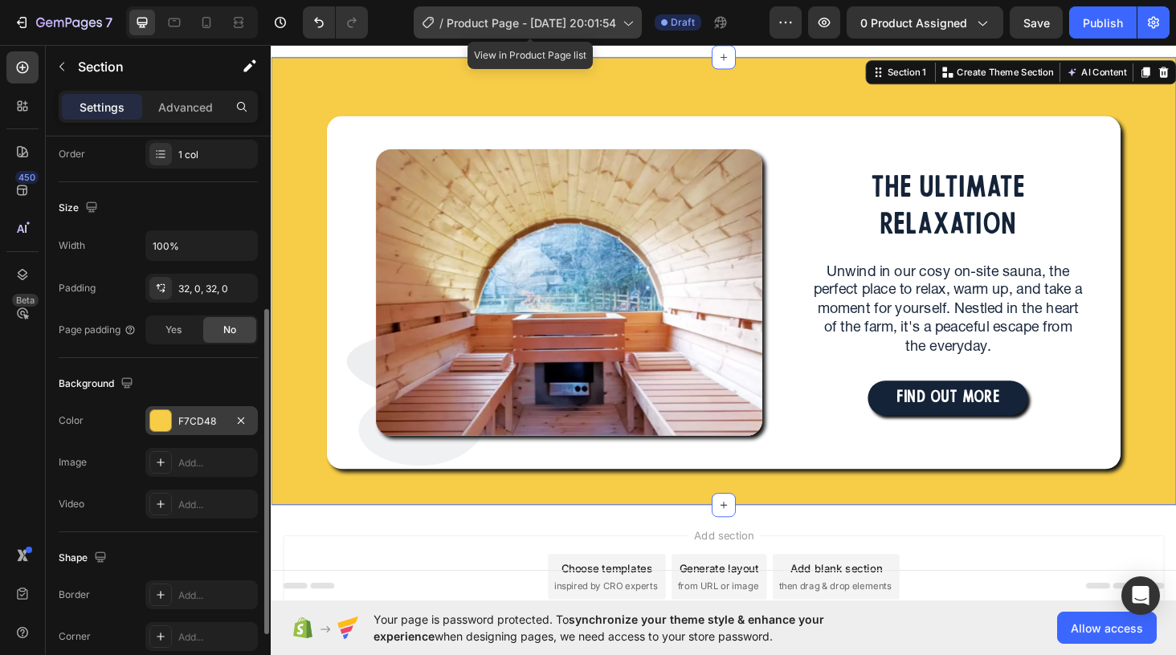
click at [459, 17] on span "Product Page - Sep 28, 20:01:54" at bounding box center [531, 22] width 169 height 17
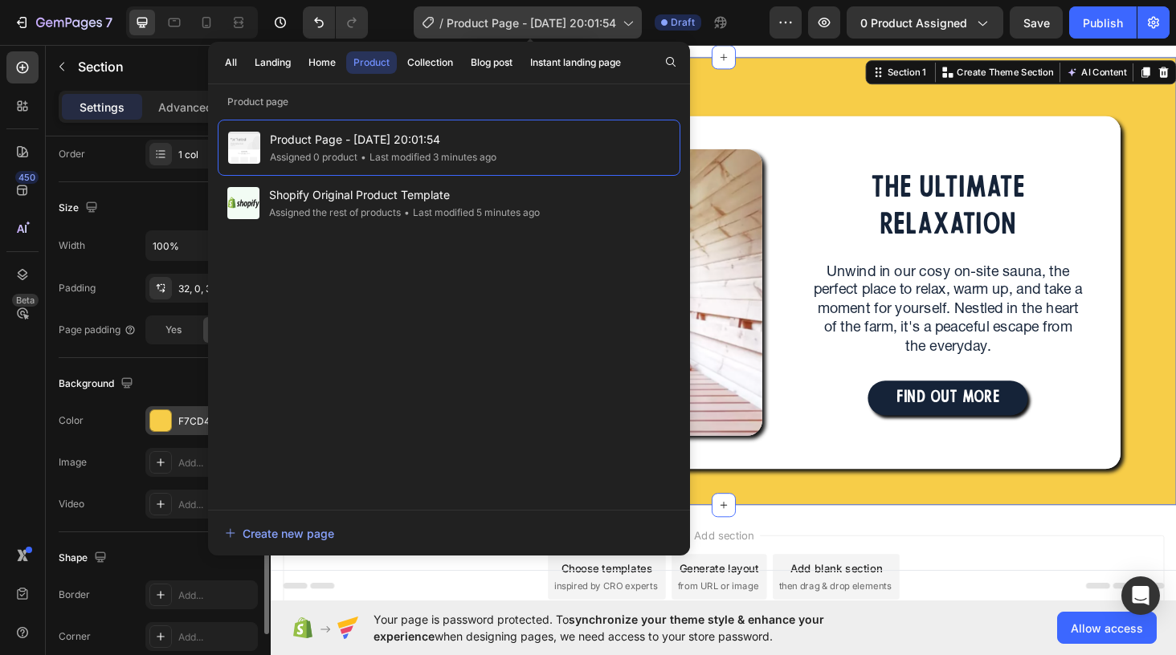
click at [459, 17] on span "Product Page - Sep 28, 20:01:54" at bounding box center [531, 22] width 169 height 17
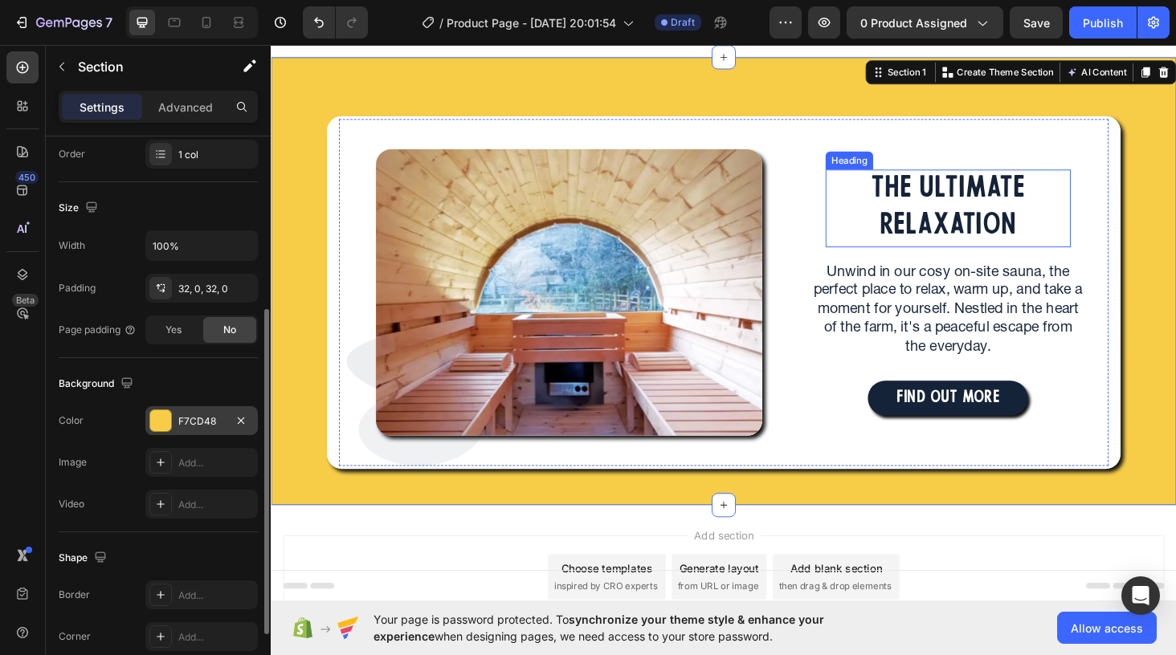
click at [967, 235] on h2 "THE ULTIMATE RELAXATION" at bounding box center [991, 219] width 261 height 83
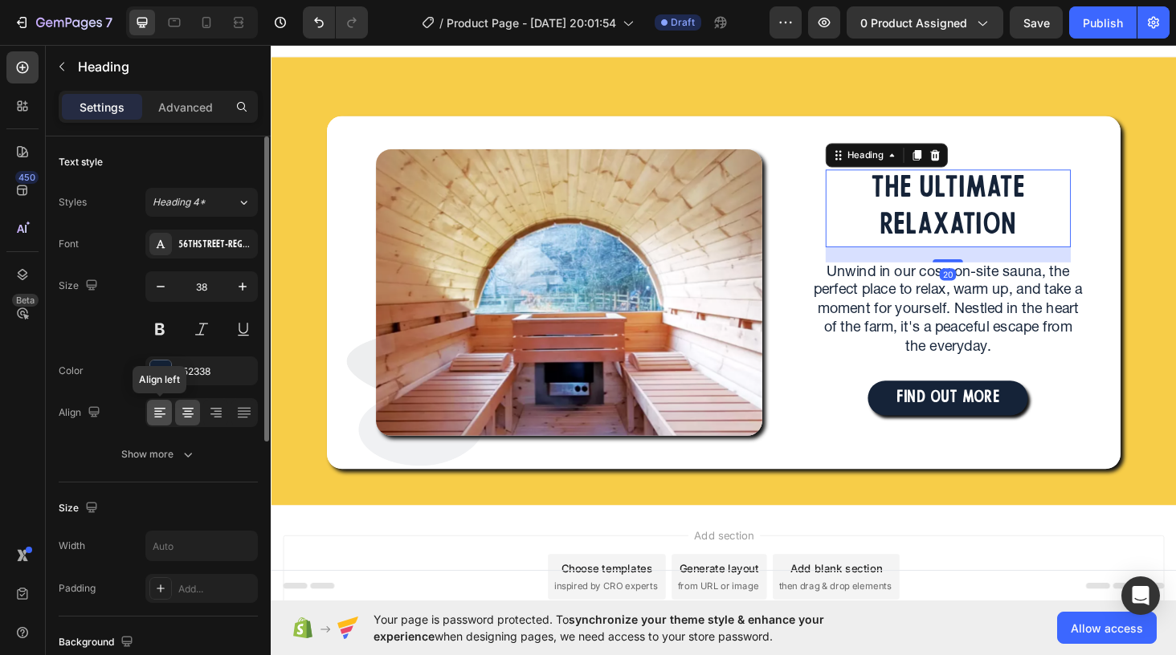
click at [157, 410] on icon at bounding box center [160, 413] width 16 height 16
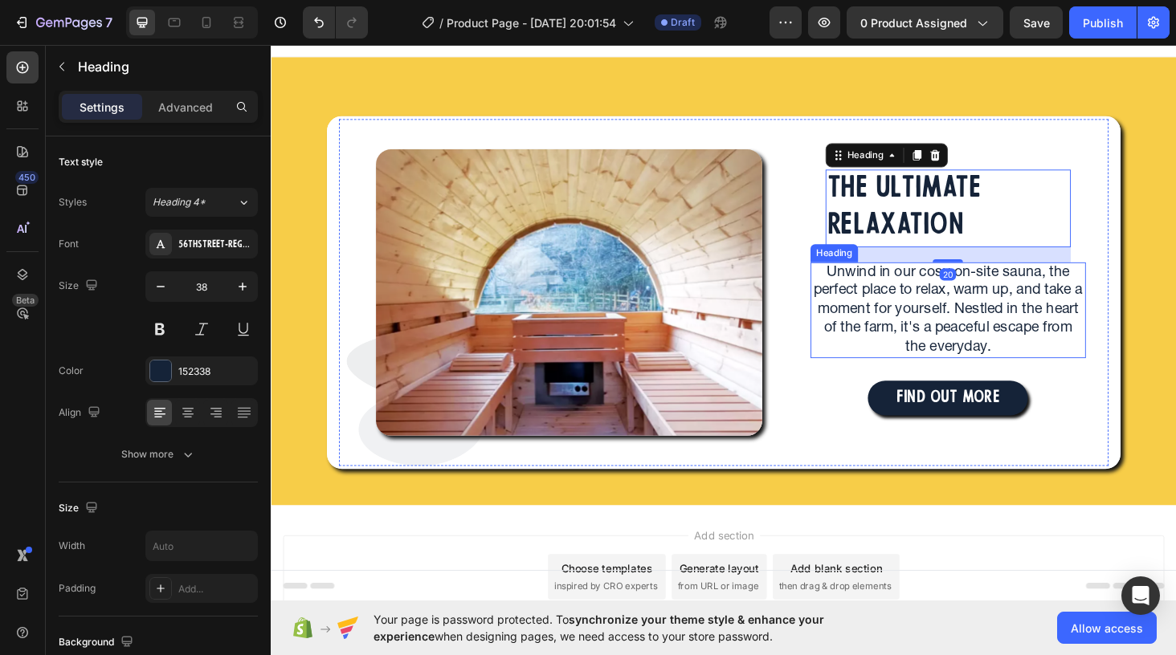
click at [921, 327] on h2 "Unwind in our cosy on-site sauna, the perfect place to relax, warm up, and take…" at bounding box center [991, 327] width 293 height 103
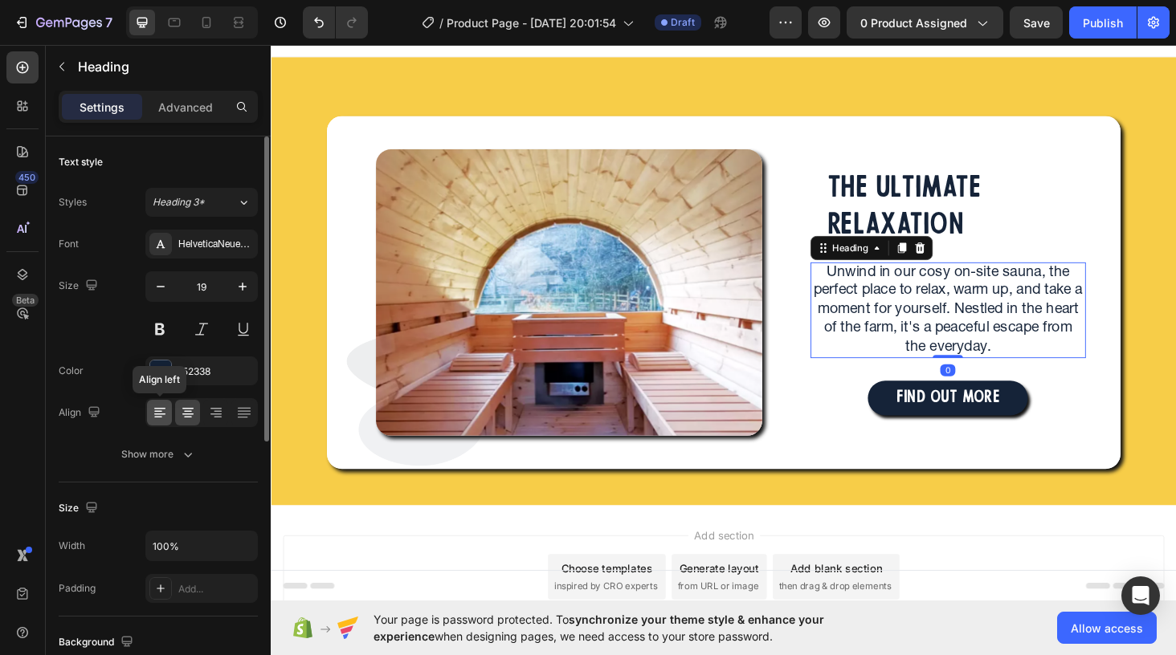
click at [159, 418] on icon at bounding box center [160, 413] width 16 height 16
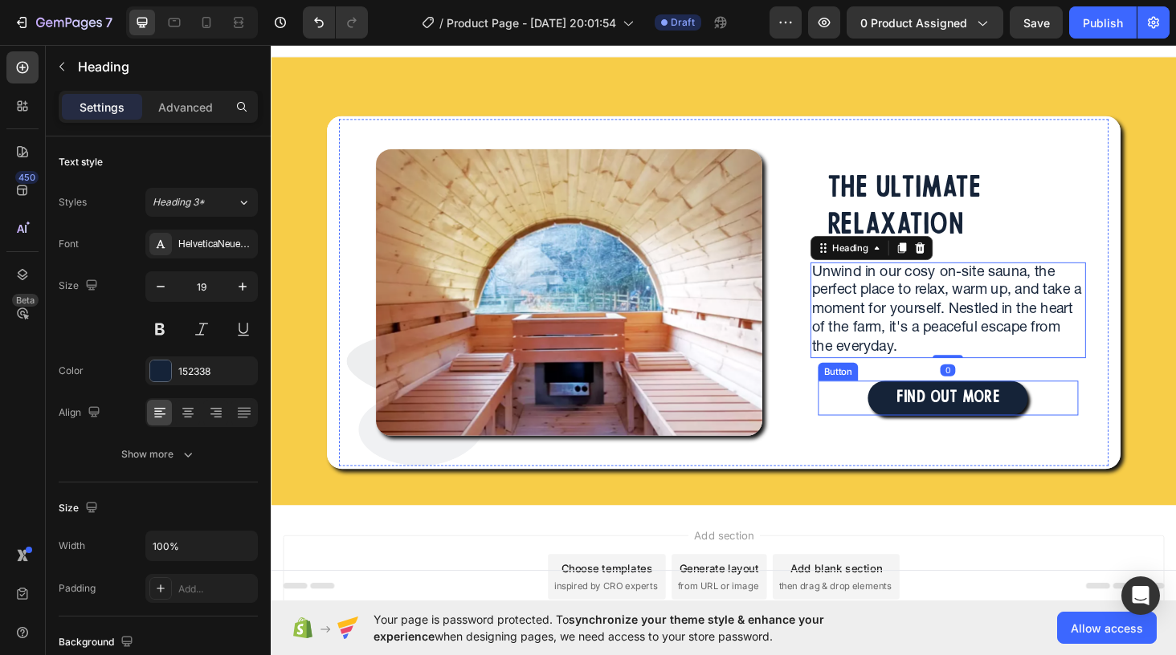
click at [871, 434] on div "FIND OUT MORE Button" at bounding box center [991, 420] width 277 height 37
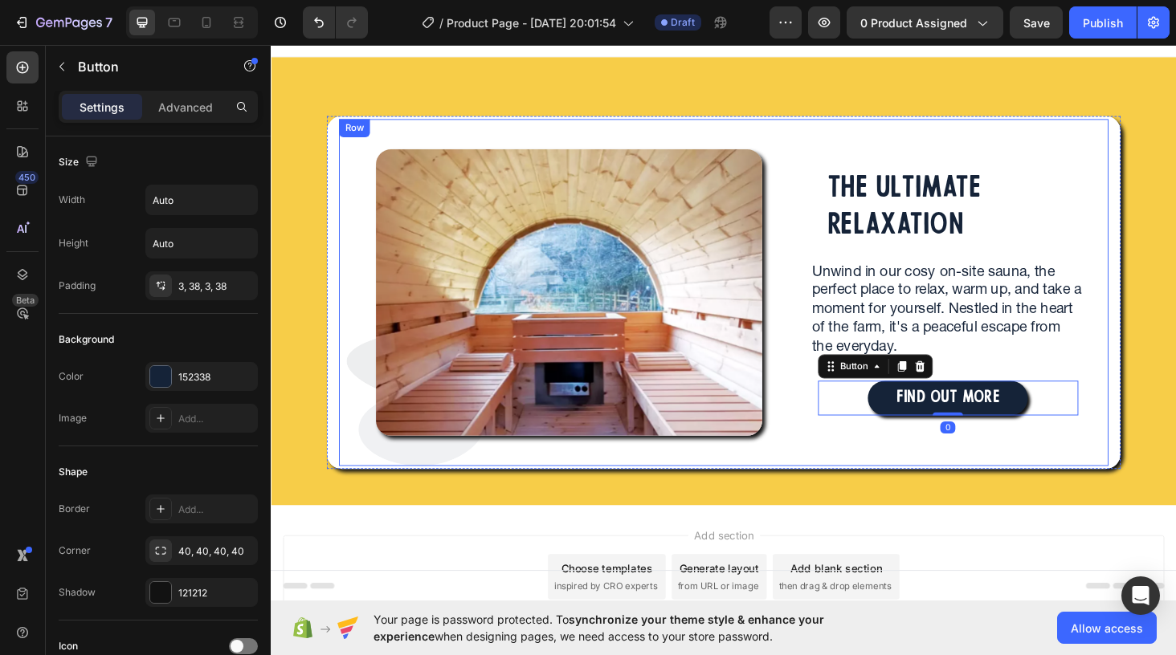
click at [881, 448] on div "THE ULTIMATE RELAXATION Heading Unwind in our cosy on-site sauna, the perfect p…" at bounding box center [991, 308] width 341 height 369
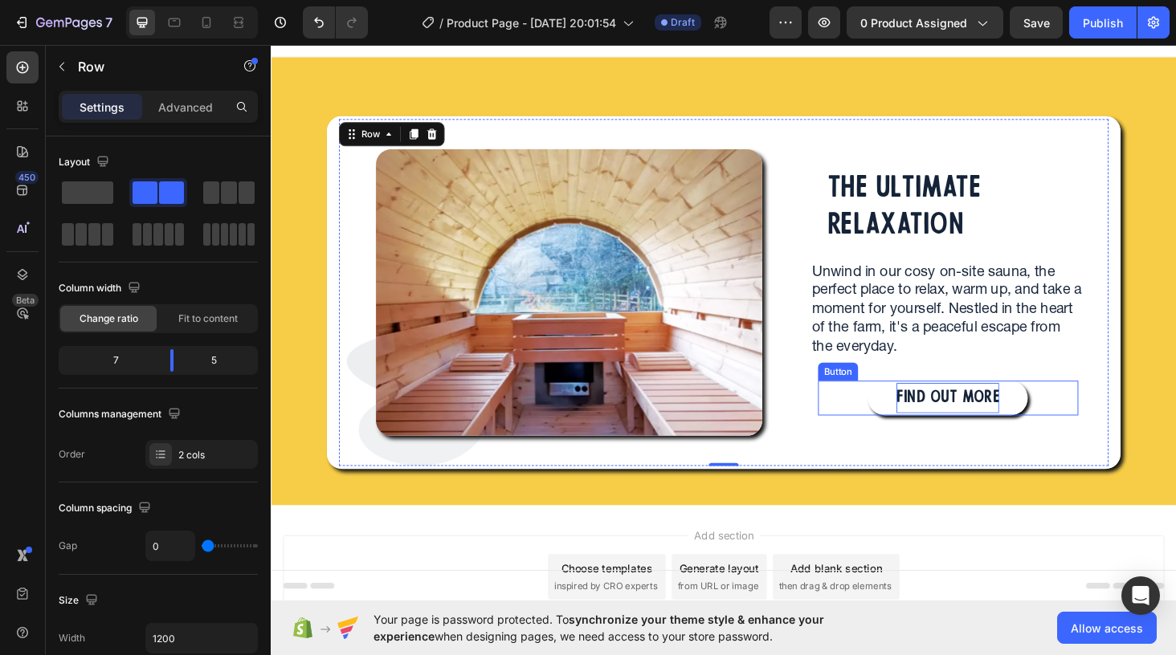
click at [988, 422] on p "FIND OUT MORE" at bounding box center [990, 421] width 109 height 32
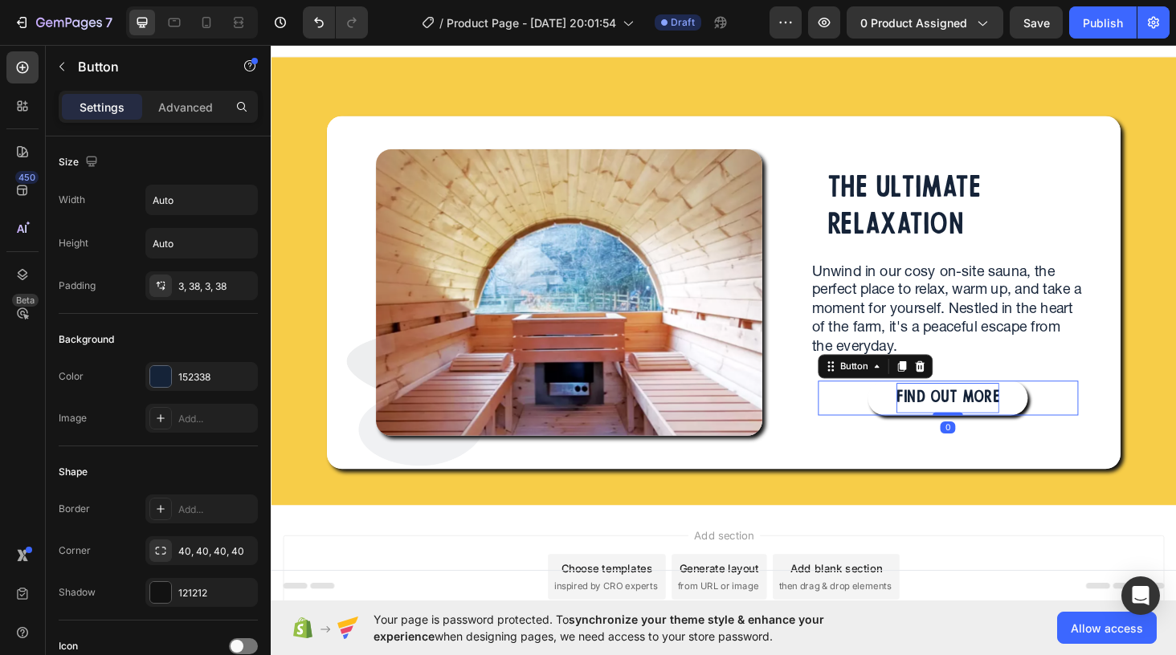
click at [947, 418] on p "FIND OUT MORE" at bounding box center [990, 421] width 109 height 32
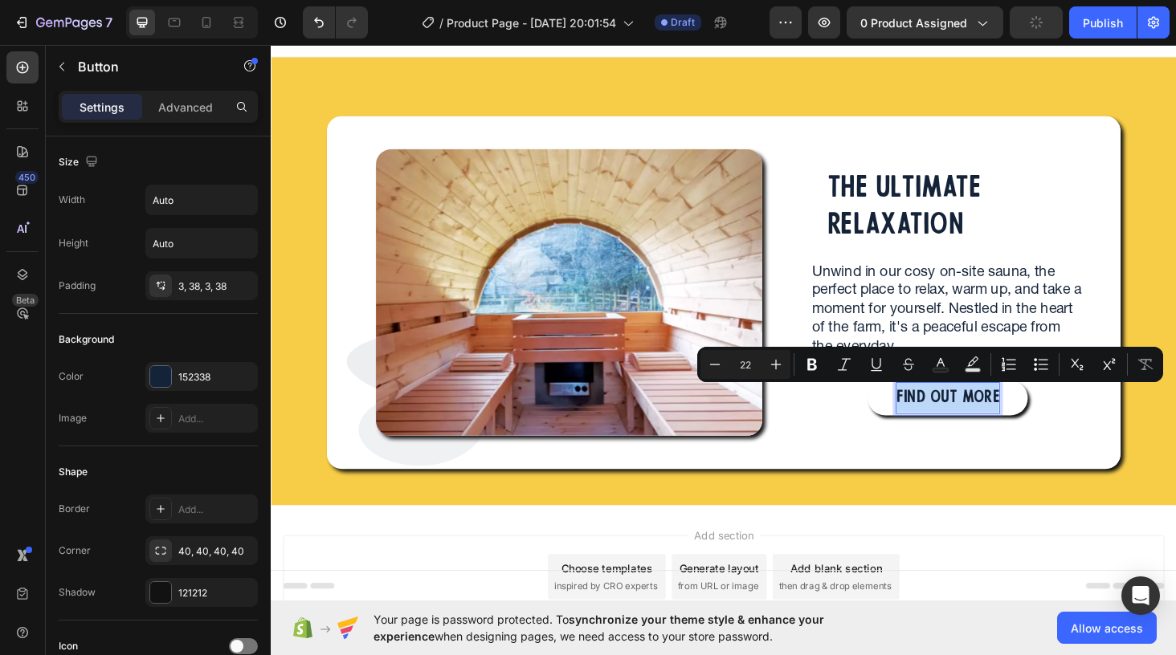
drag, startPoint x: 1043, startPoint y: 422, endPoint x: 939, endPoint y: 421, distance: 104.4
click at [939, 421] on p "FIND OUT MORE" at bounding box center [990, 421] width 109 height 32
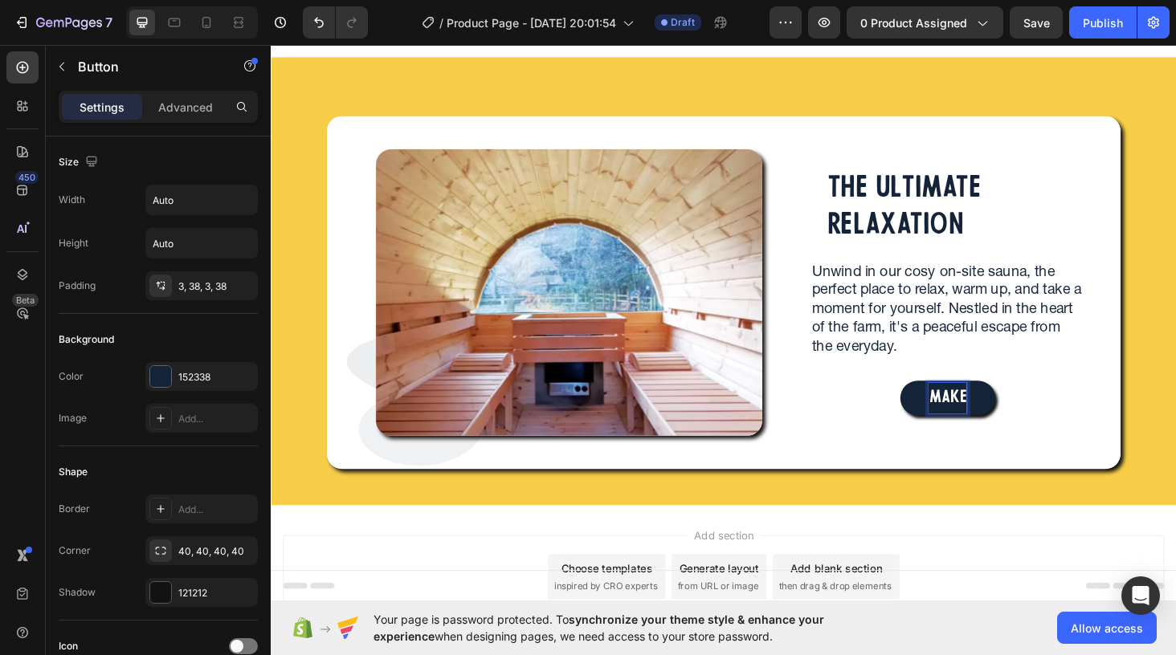
click at [941, 402] on button "MAKE" at bounding box center [991, 420] width 101 height 37
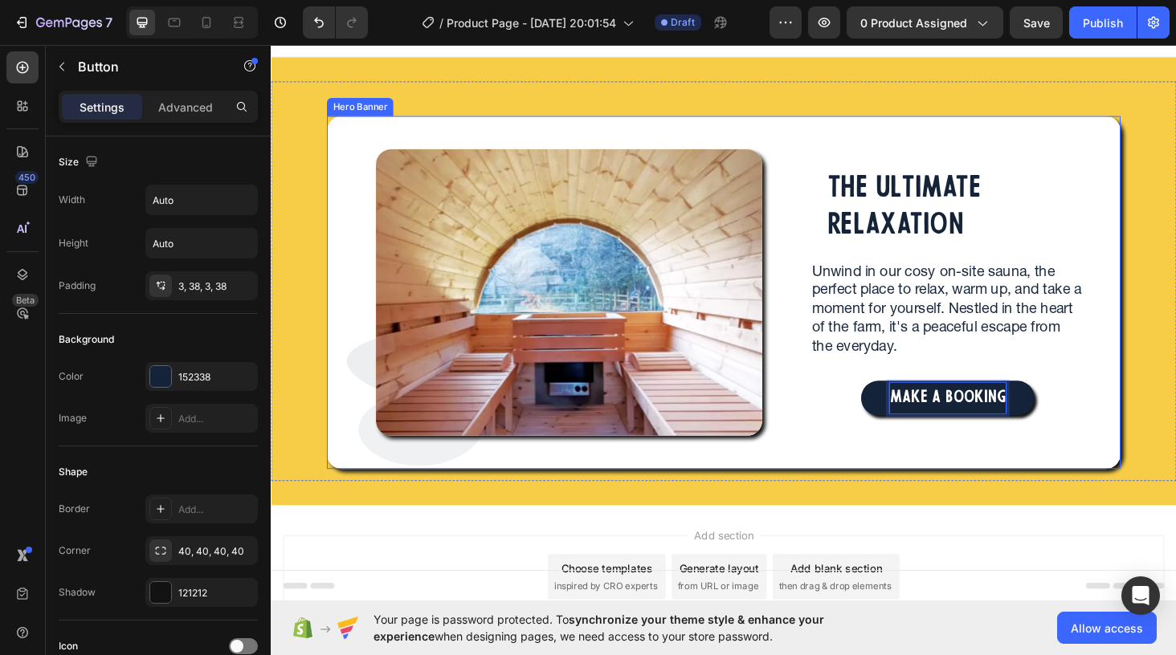
click at [1172, 492] on div "Image Image Row THE ULTIMATE RELAXATION Heading Unwind in our cosy on-site saun…" at bounding box center [752, 308] width 844 height 376
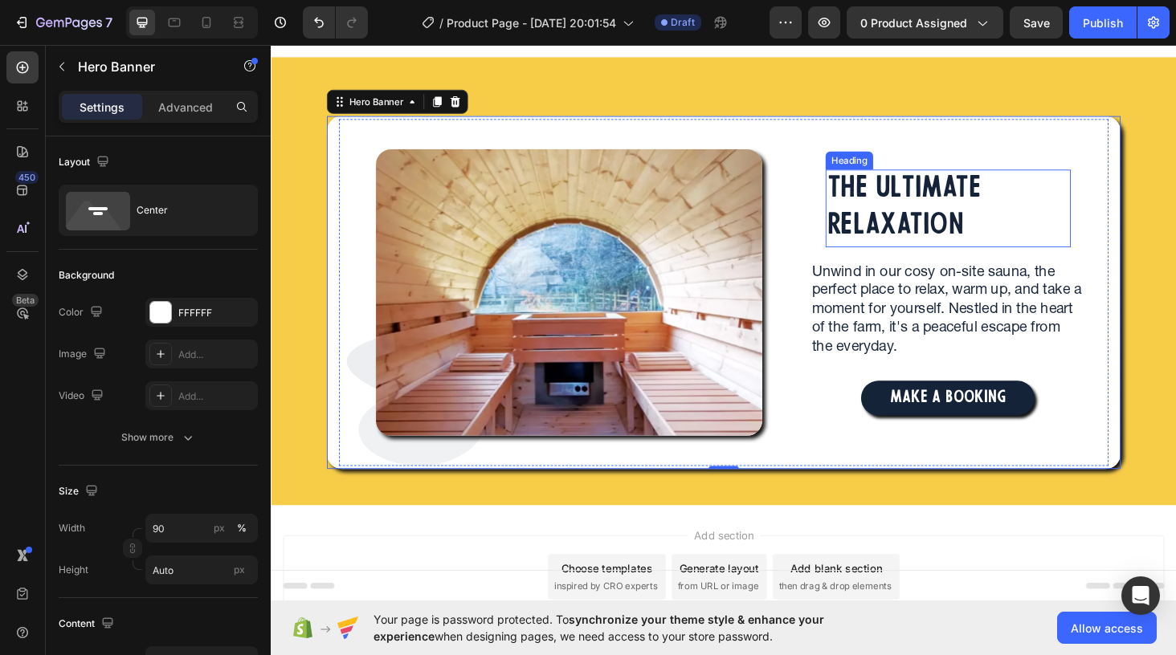
click at [881, 226] on h2 "THE ULTIMATE RELAXATION" at bounding box center [991, 219] width 261 height 83
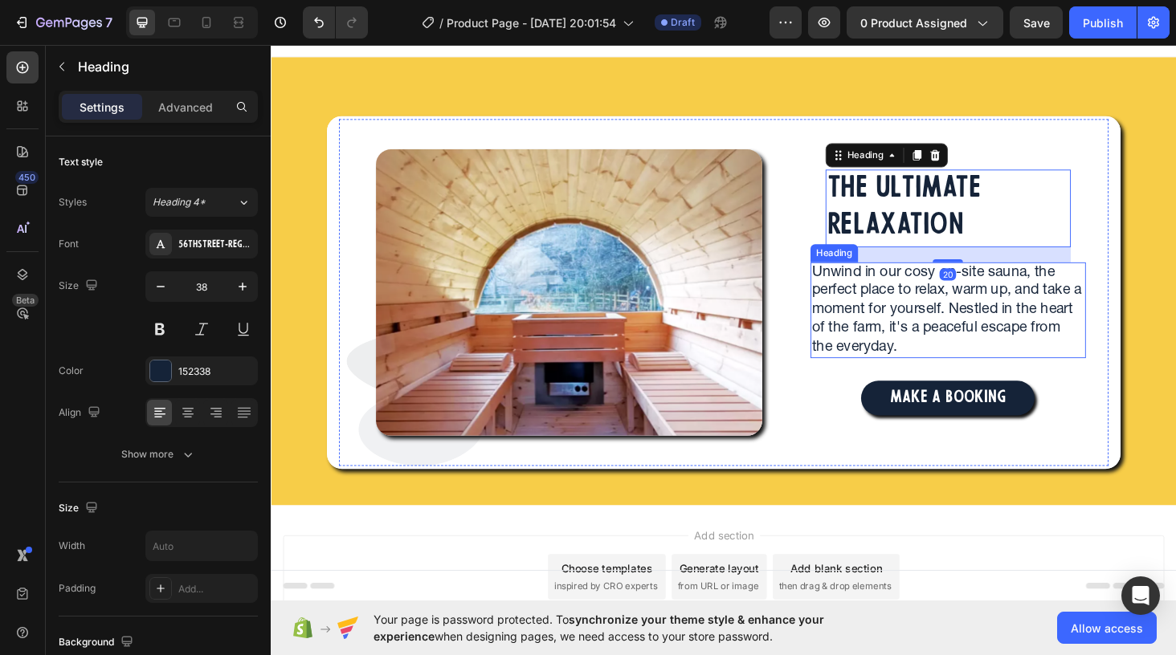
click at [859, 312] on h2 "Unwind in our cosy on-site sauna, the perfect place to relax, warm up, and take…" at bounding box center [991, 327] width 293 height 103
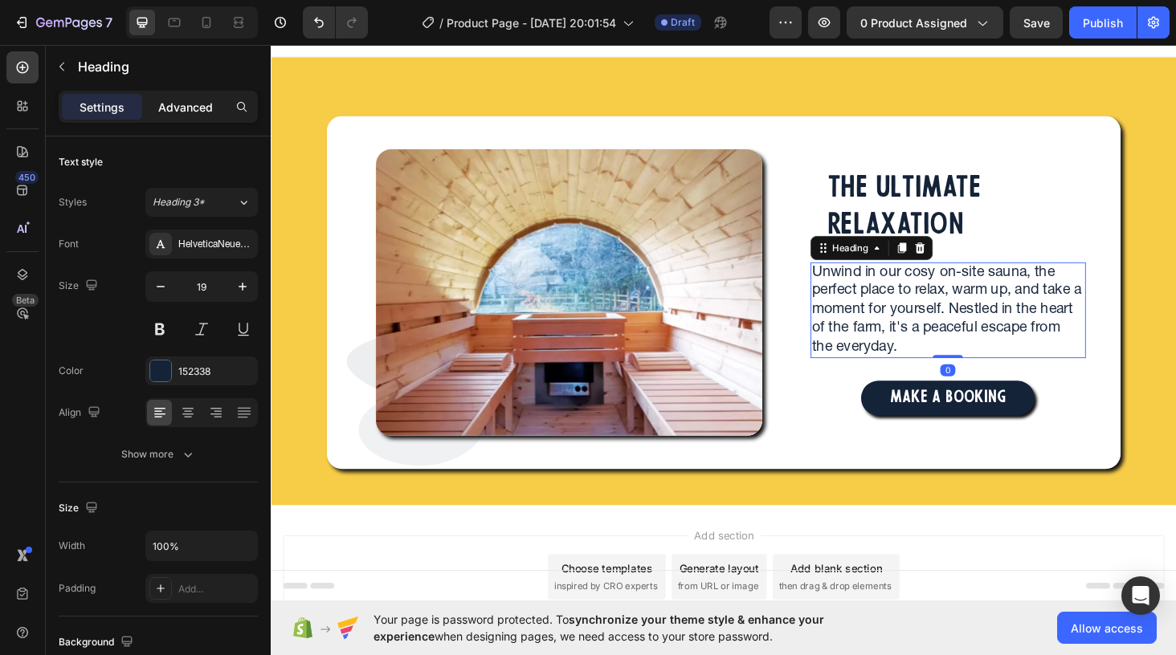
click at [172, 96] on div "Advanced" at bounding box center [185, 107] width 80 height 26
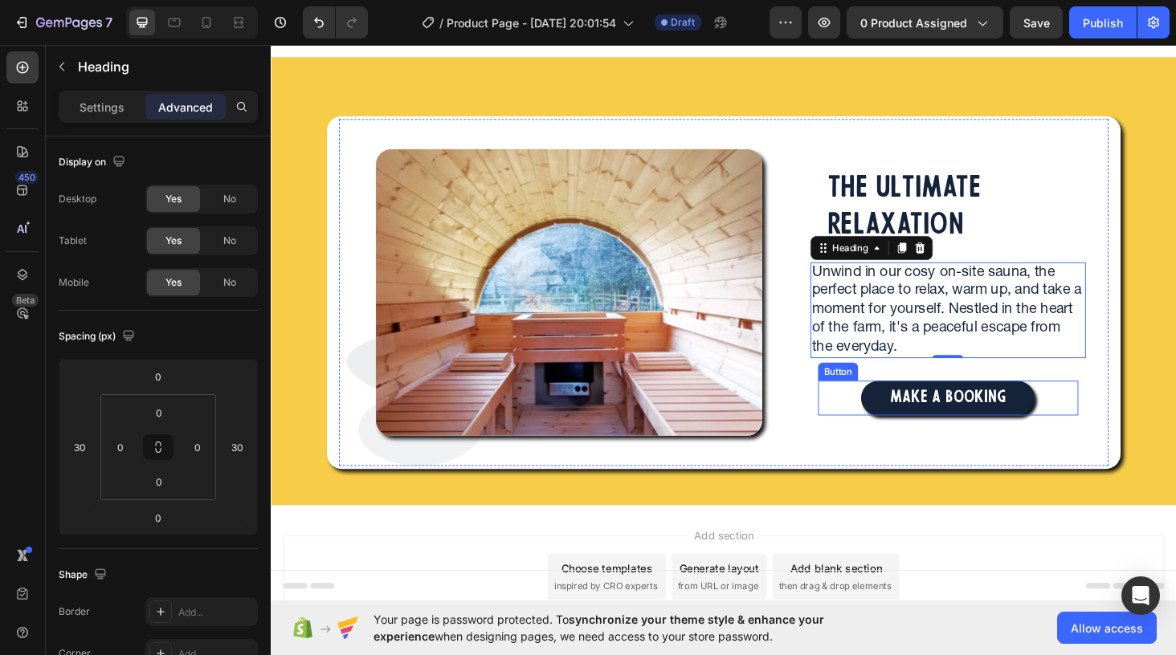
click at [868, 420] on div "MAKE A BOOKING Button" at bounding box center [991, 420] width 277 height 37
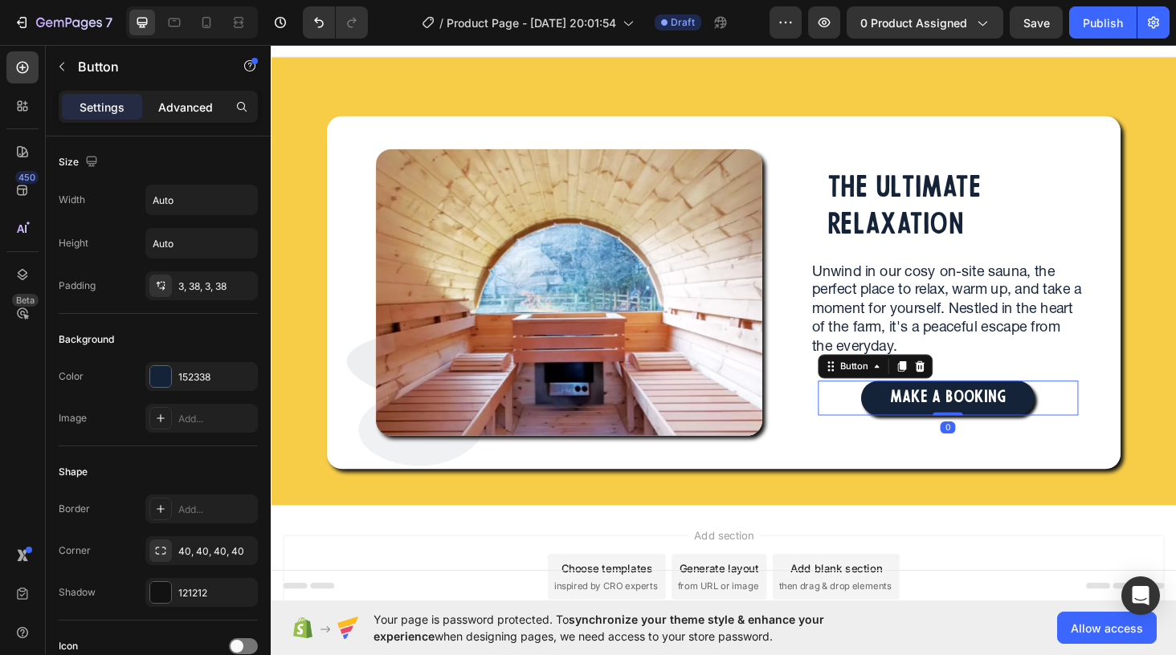
click at [195, 110] on p "Advanced" at bounding box center [185, 107] width 55 height 17
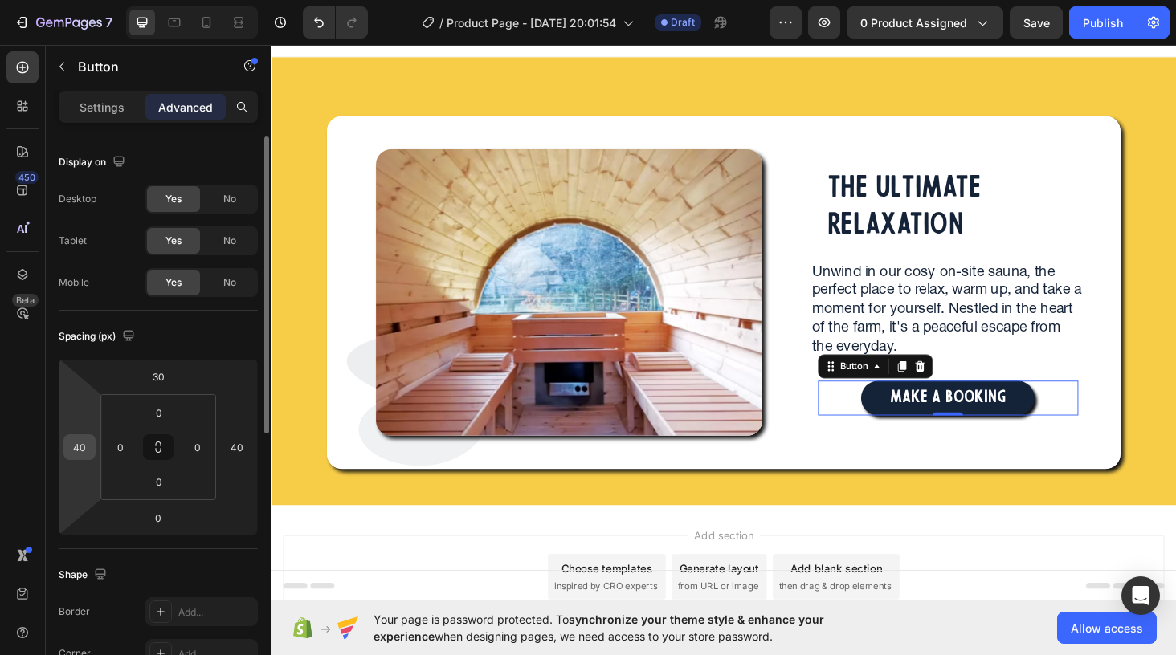
click at [79, 446] on input "40" at bounding box center [79, 447] width 24 height 24
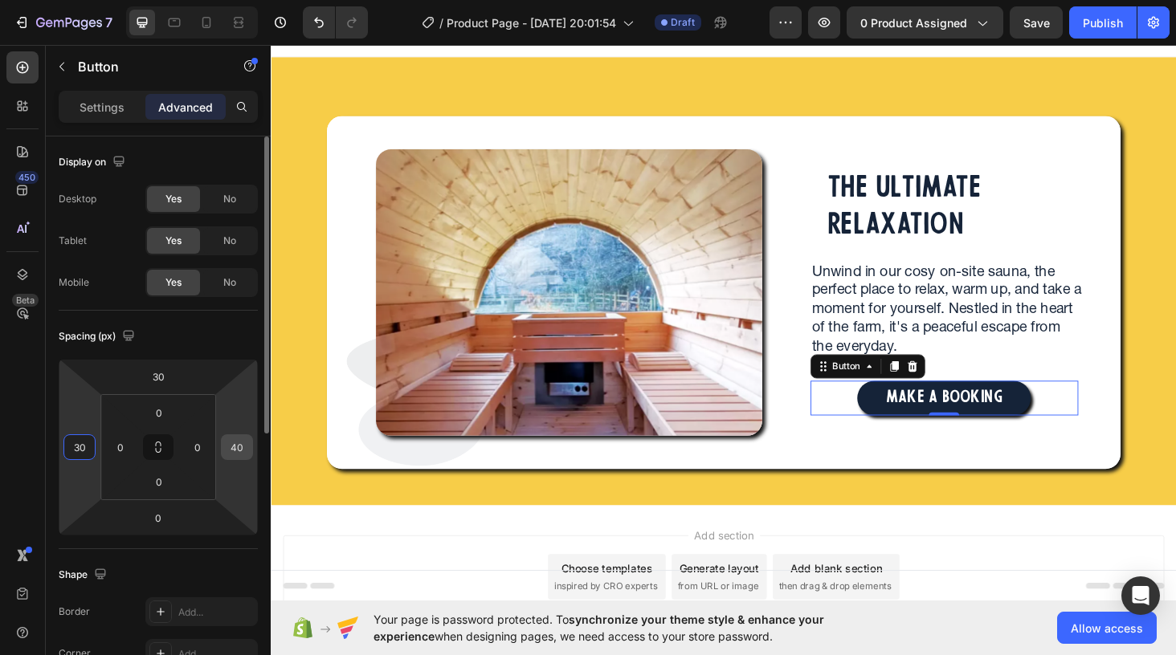
type input "30"
click at [240, 446] on input "40" at bounding box center [237, 447] width 24 height 24
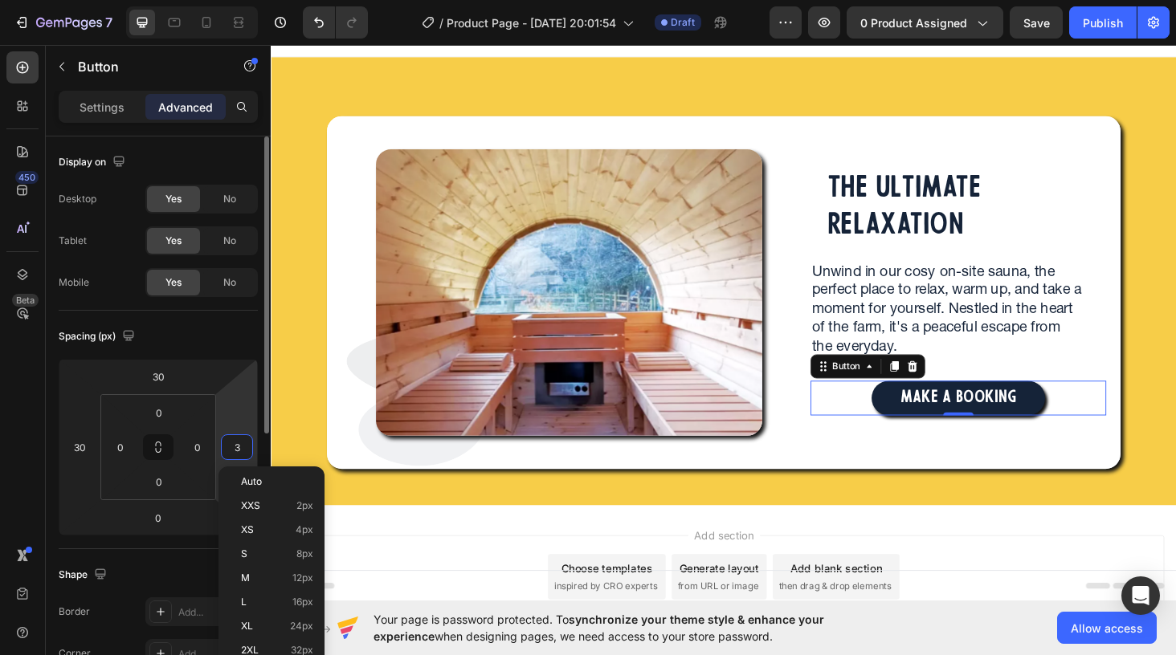
type input "30"
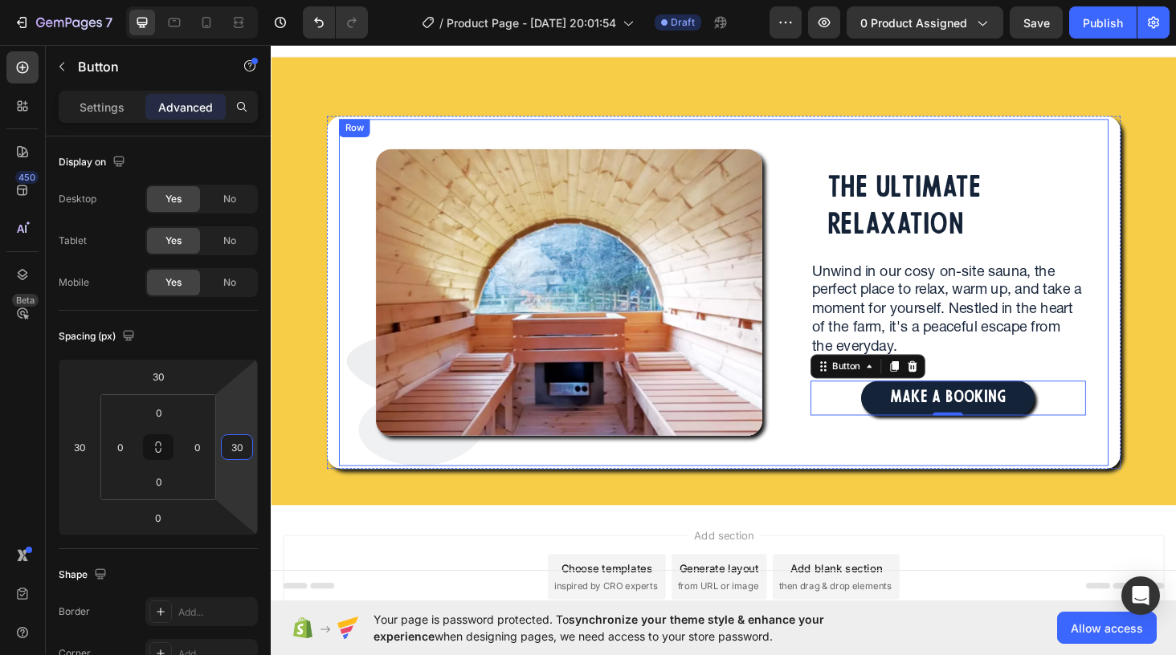
click at [867, 222] on h2 "THE ULTIMATE RELAXATION" at bounding box center [991, 219] width 261 height 83
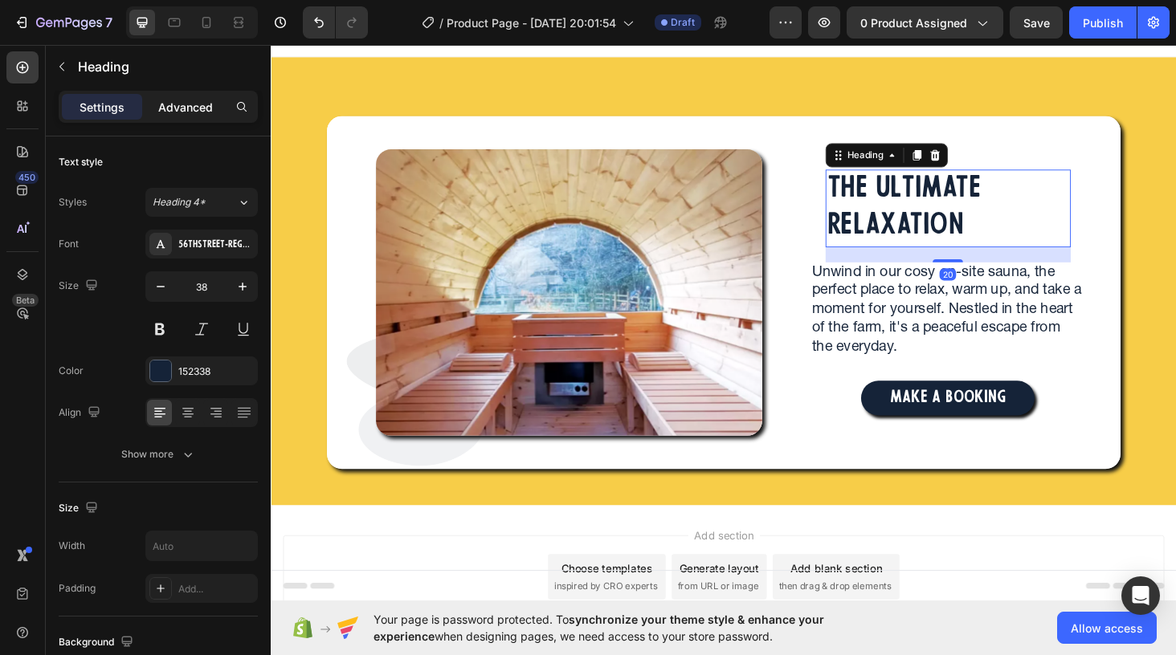
click at [181, 108] on p "Advanced" at bounding box center [185, 107] width 55 height 17
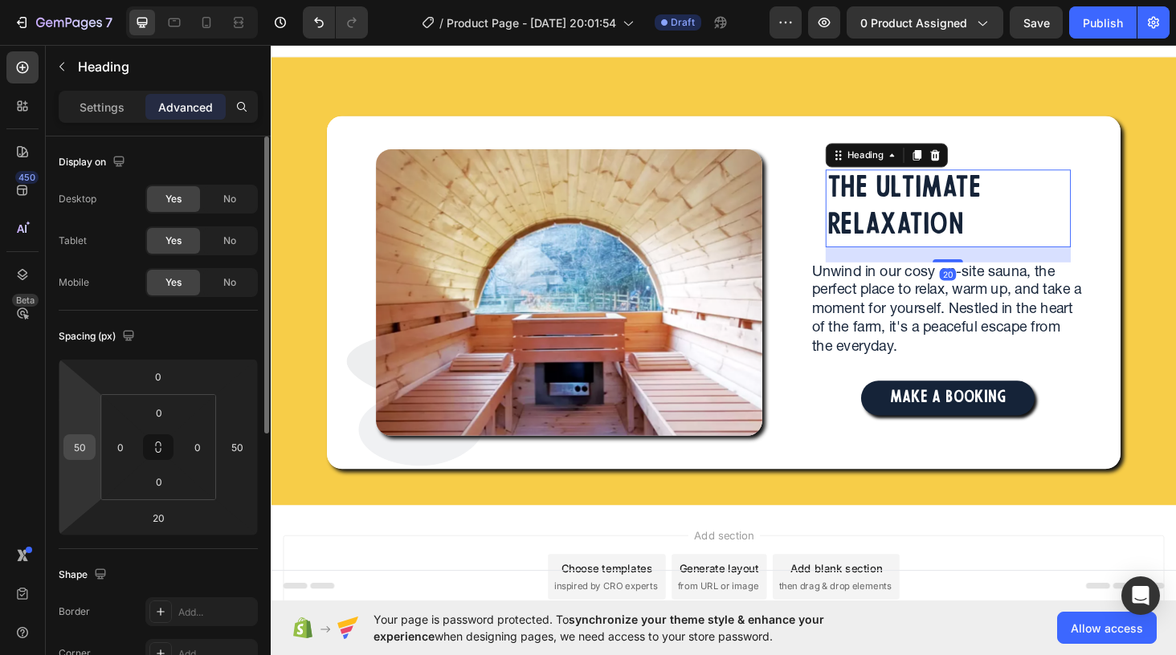
click at [80, 449] on input "50" at bounding box center [79, 447] width 24 height 24
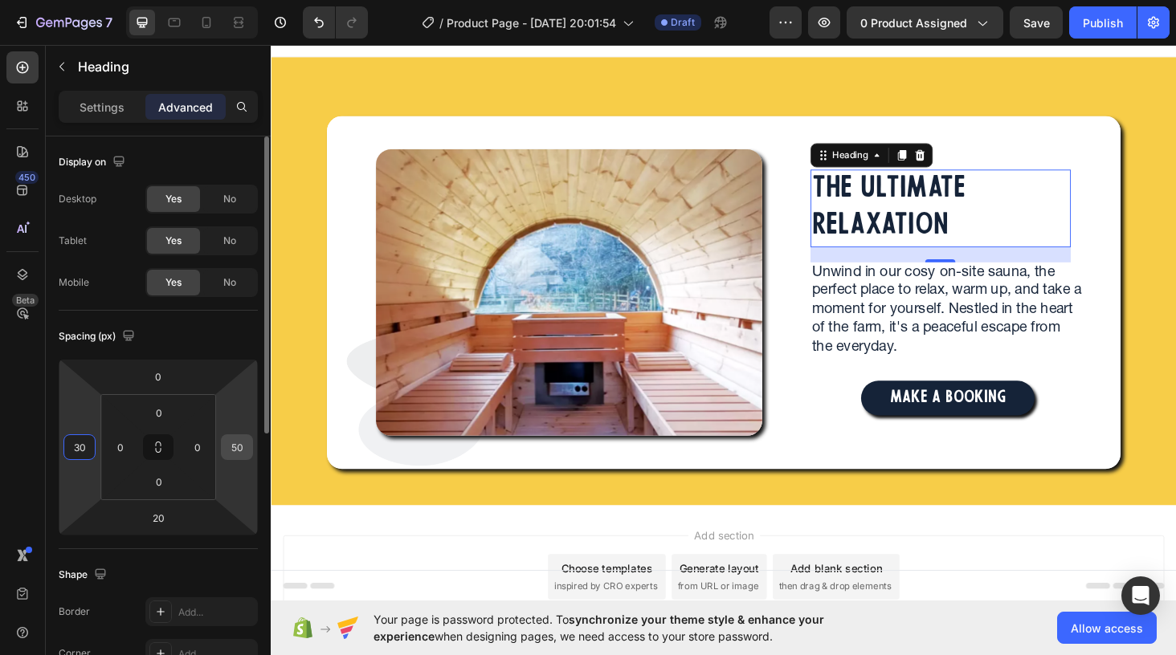
type input "30"
click at [235, 447] on input "50" at bounding box center [237, 447] width 24 height 24
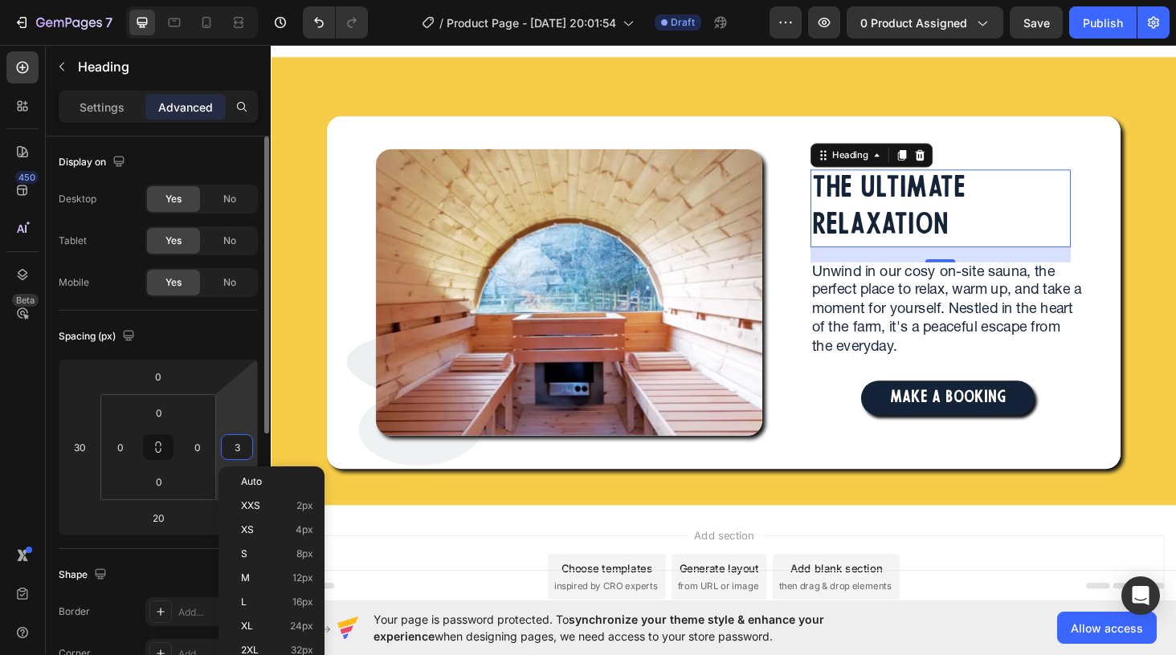
type input "30"
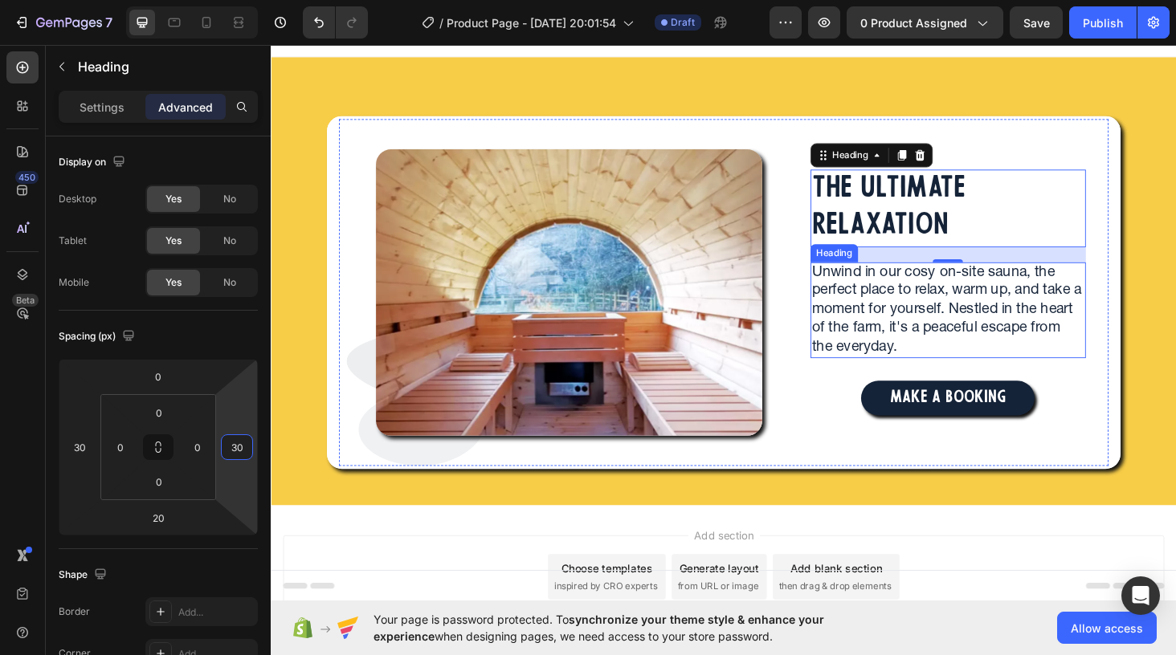
click at [1098, 350] on h2 "Unwind in our cosy on-site sauna, the perfect place to relax, warm up, and take…" at bounding box center [991, 327] width 293 height 103
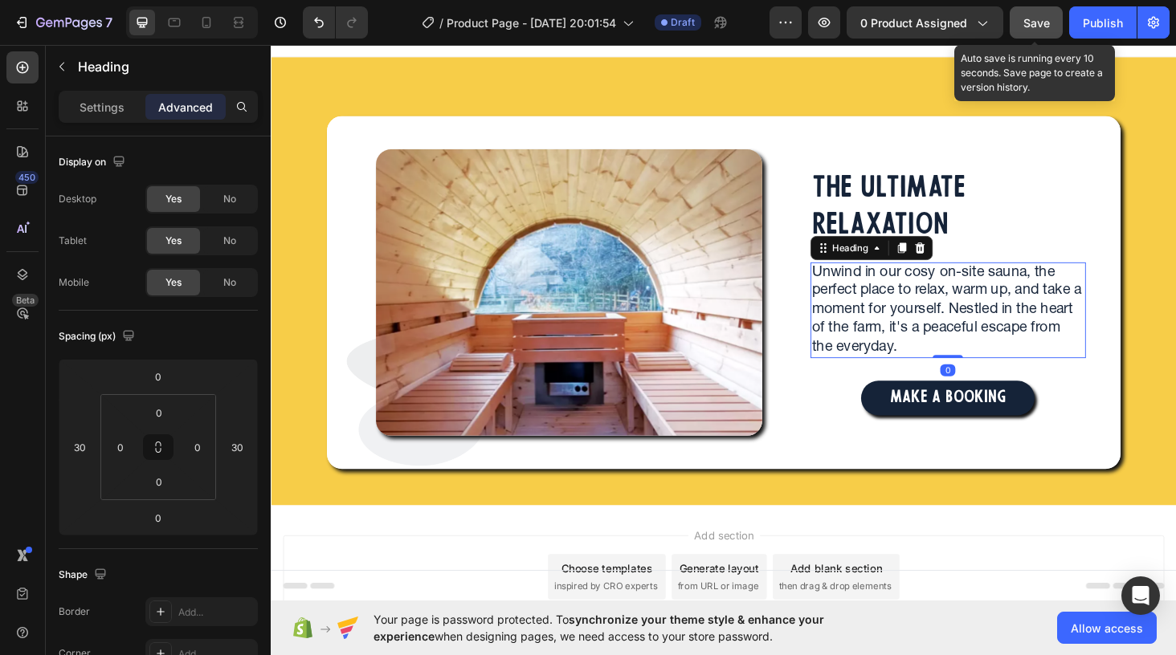
click at [1030, 22] on span "Save" at bounding box center [1036, 23] width 27 height 14
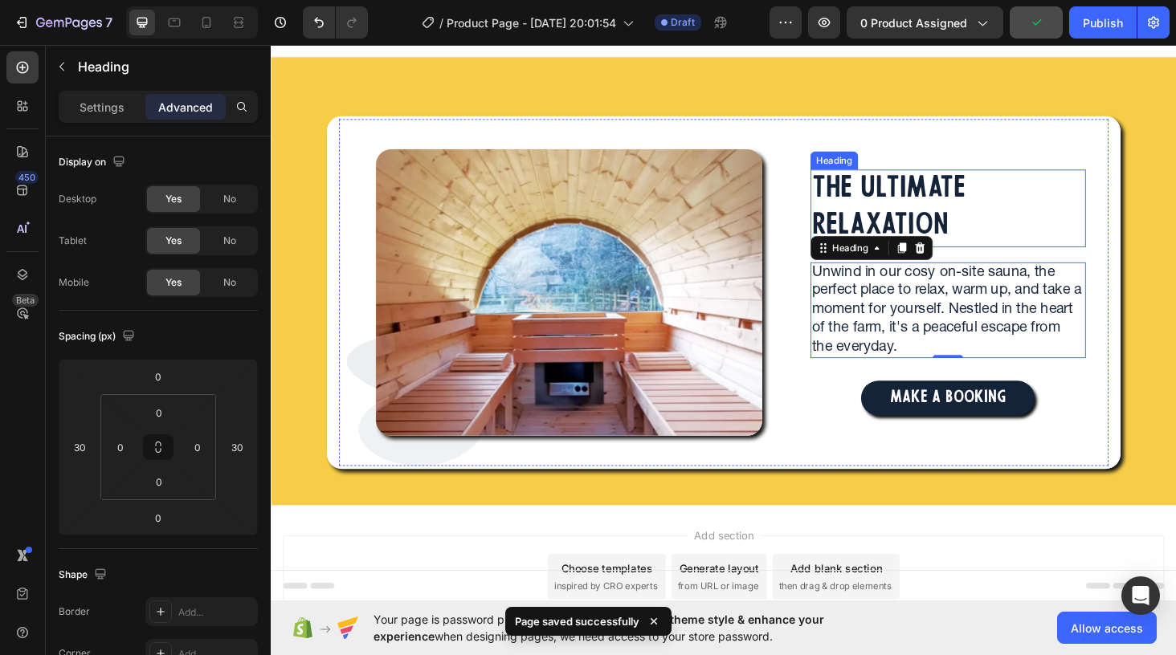
click at [985, 206] on h2 "THE ULTIMATE RELAXATION" at bounding box center [991, 219] width 293 height 83
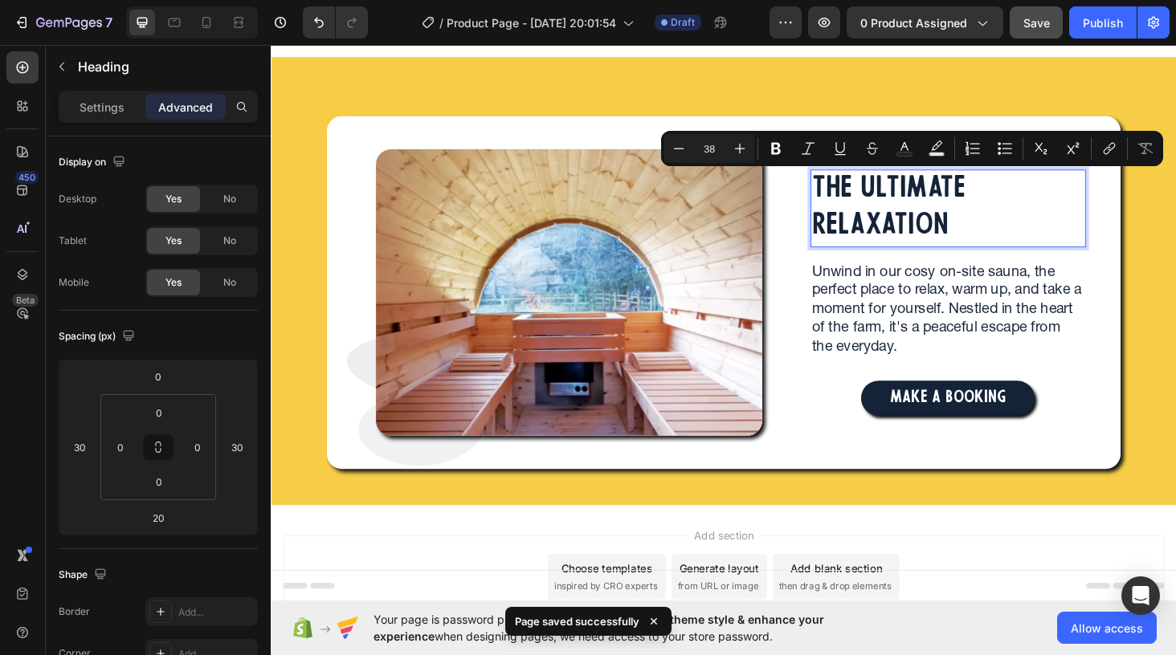
click at [1009, 236] on p "THE ULTIMATE RELAXATION" at bounding box center [992, 219] width 290 height 80
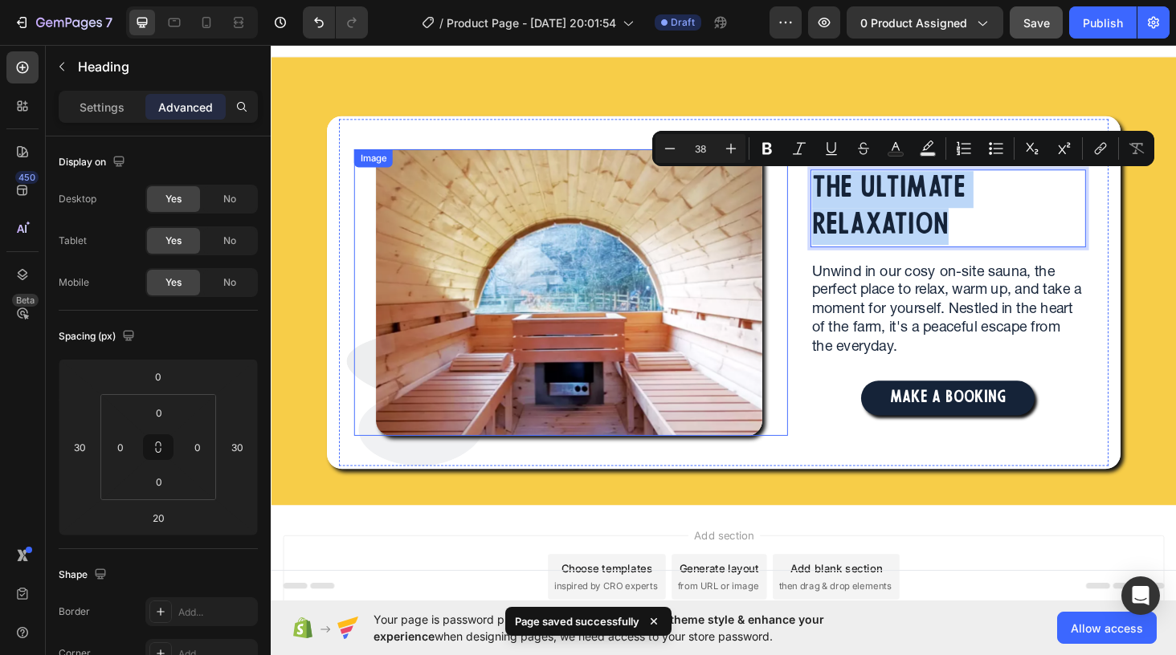
drag, startPoint x: 996, startPoint y: 241, endPoint x: 811, endPoint y: 189, distance: 192.0
click at [811, 189] on div "Image Image Row THE ULTIMATE RELAXATION Heading 20 Unwind in our cosy on-site s…" at bounding box center [752, 308] width 818 height 369
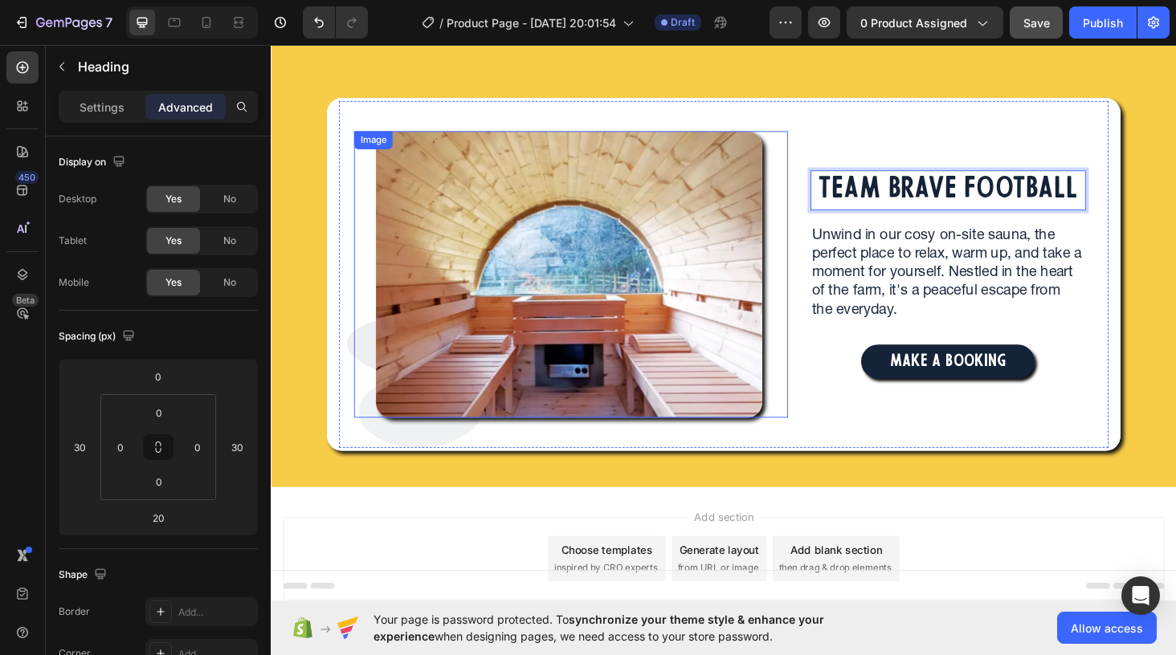
scroll to position [18, 0]
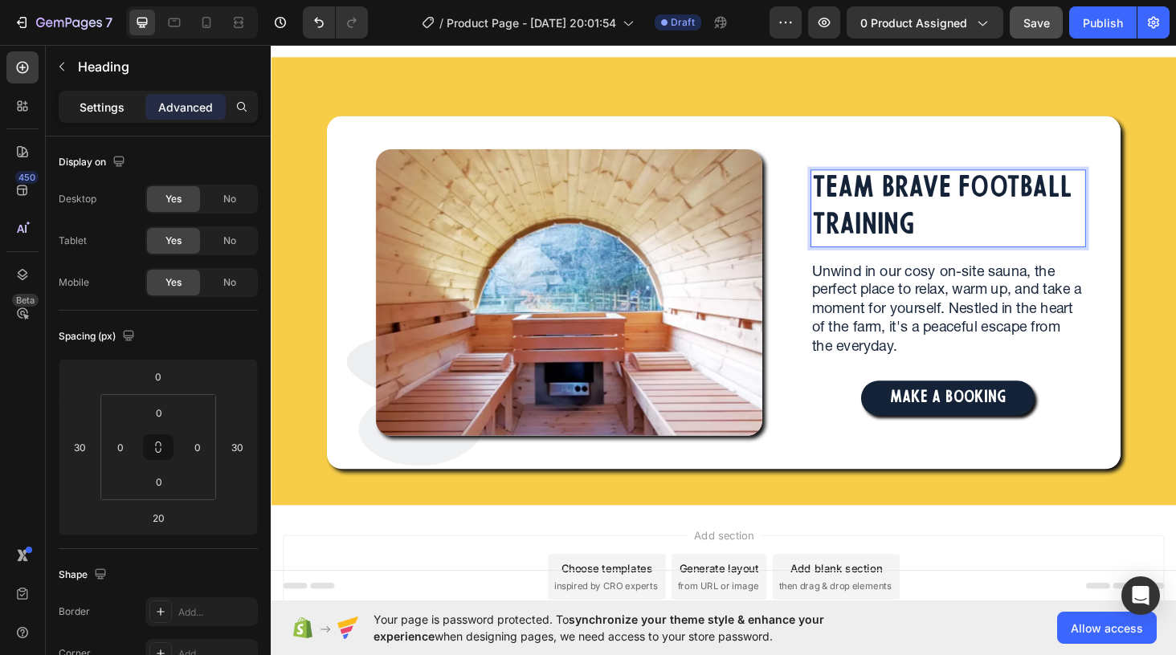
click at [98, 116] on div "Settings" at bounding box center [102, 107] width 80 height 26
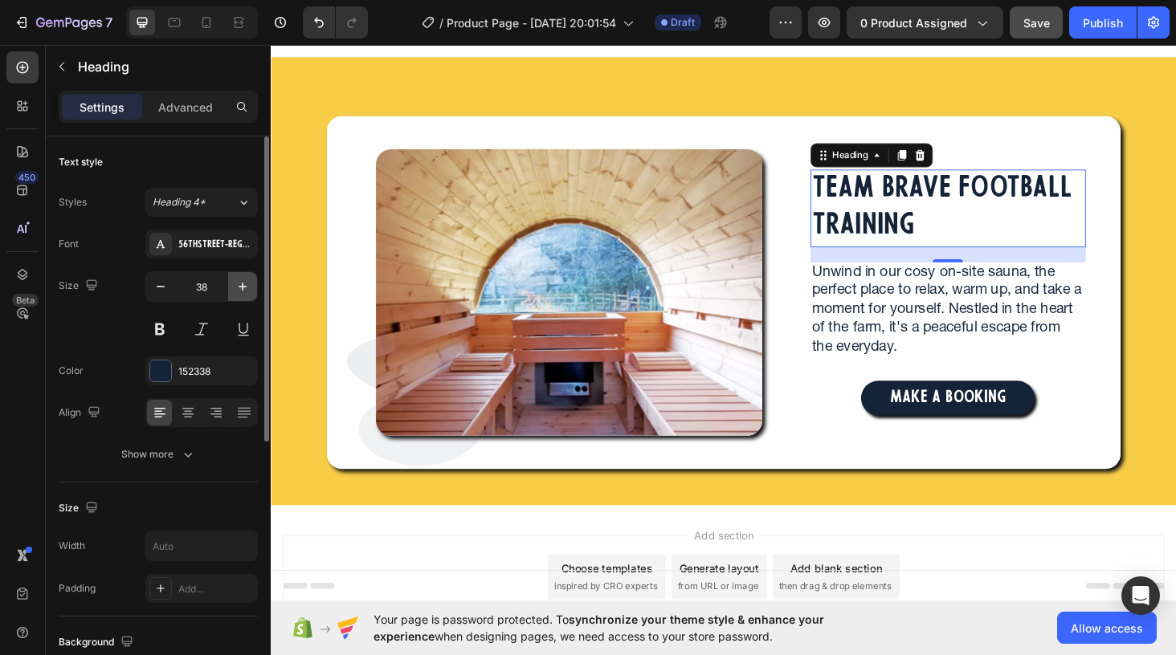
click at [242, 285] on icon "button" at bounding box center [243, 287] width 8 height 8
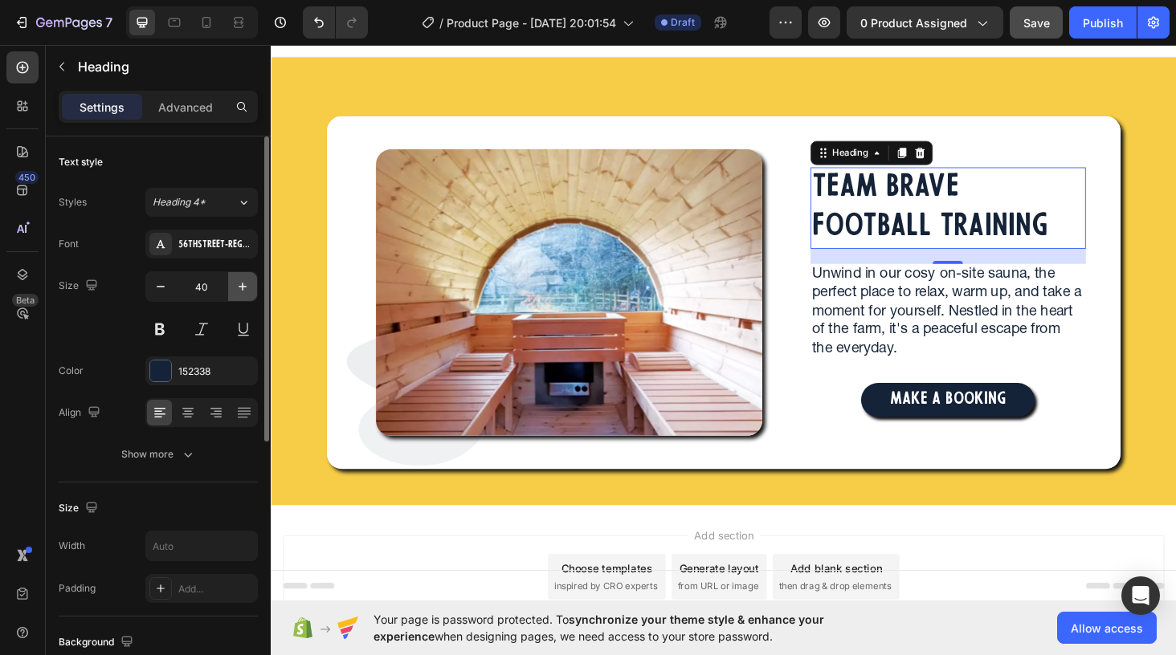
click at [242, 285] on icon "button" at bounding box center [243, 287] width 8 height 8
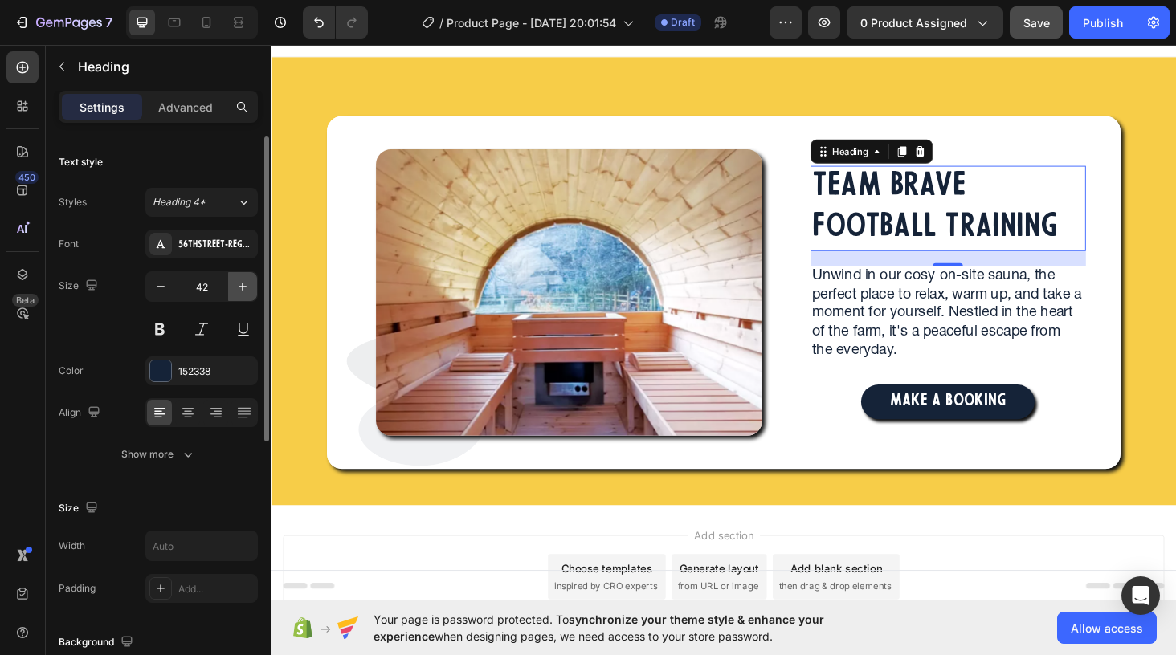
click at [242, 285] on icon "button" at bounding box center [243, 287] width 8 height 8
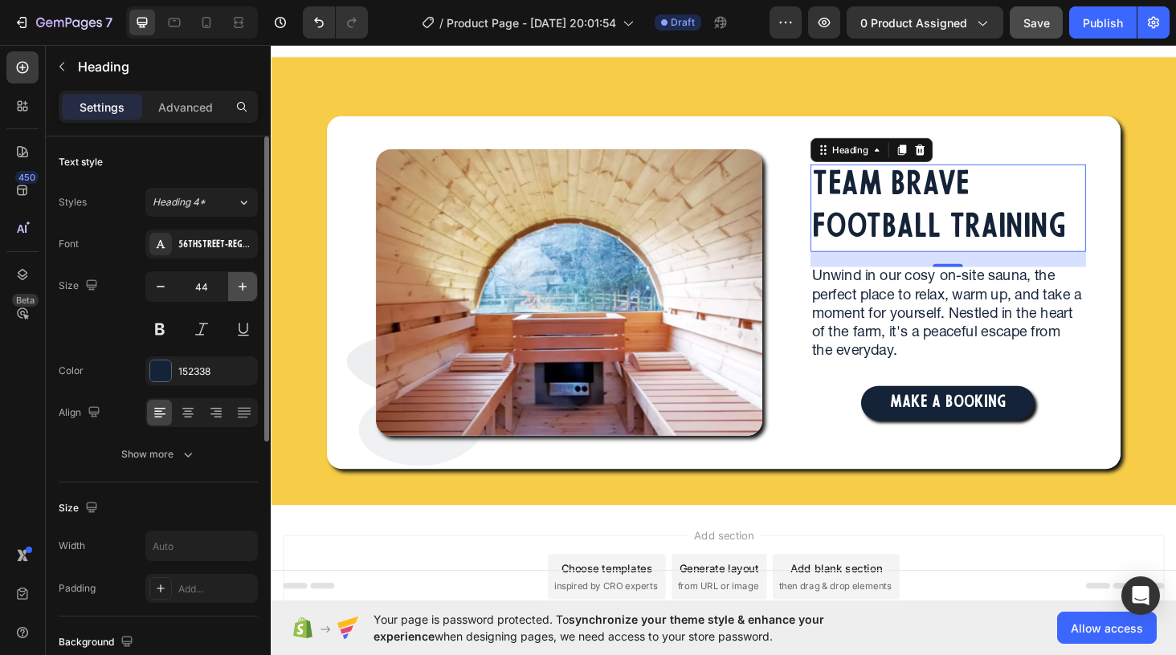
click at [242, 285] on icon "button" at bounding box center [243, 287] width 8 height 8
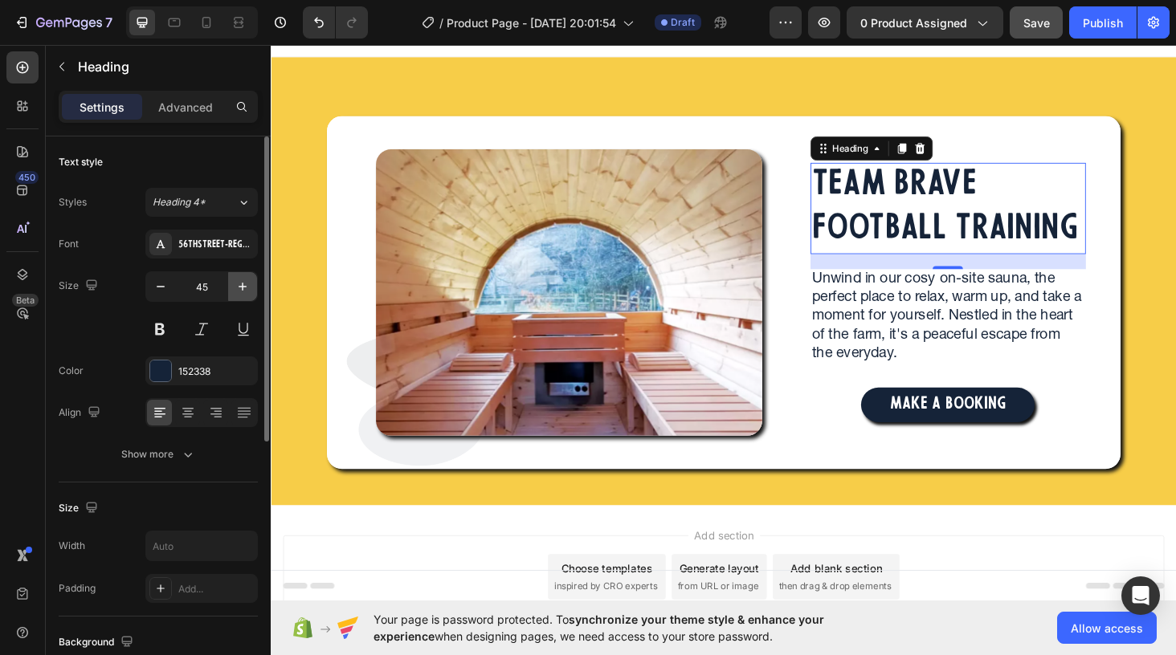
click at [245, 287] on icon "button" at bounding box center [243, 287] width 8 height 8
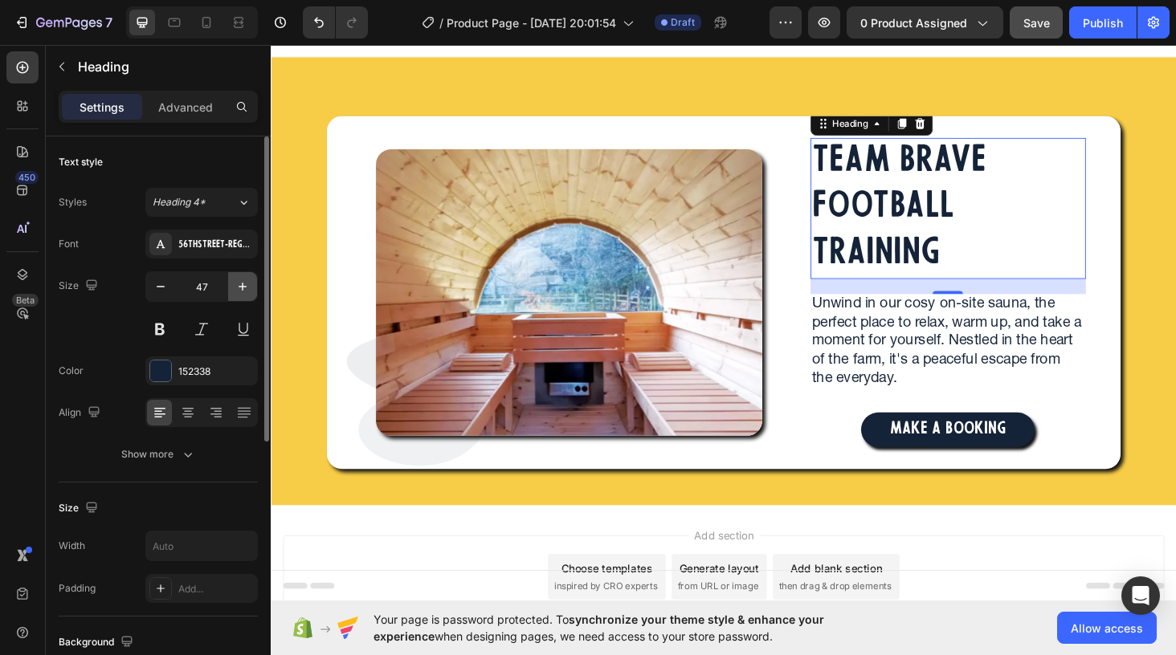
click at [245, 287] on icon "button" at bounding box center [243, 287] width 8 height 8
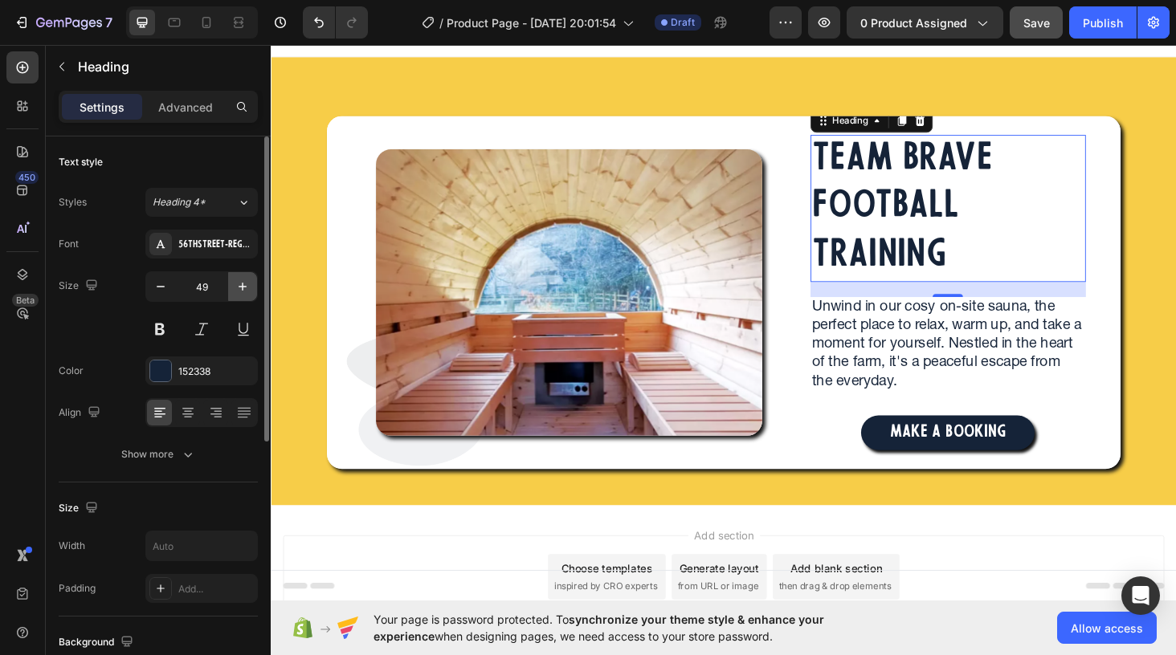
type input "50"
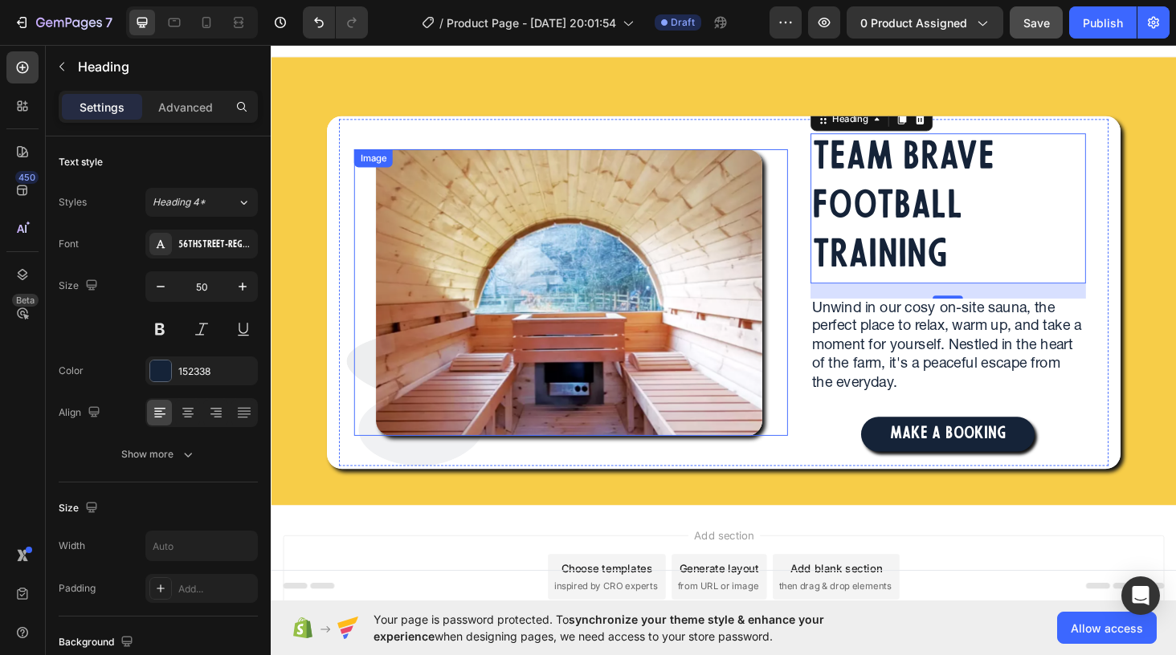
click at [697, 181] on img at bounding box center [588, 308] width 412 height 305
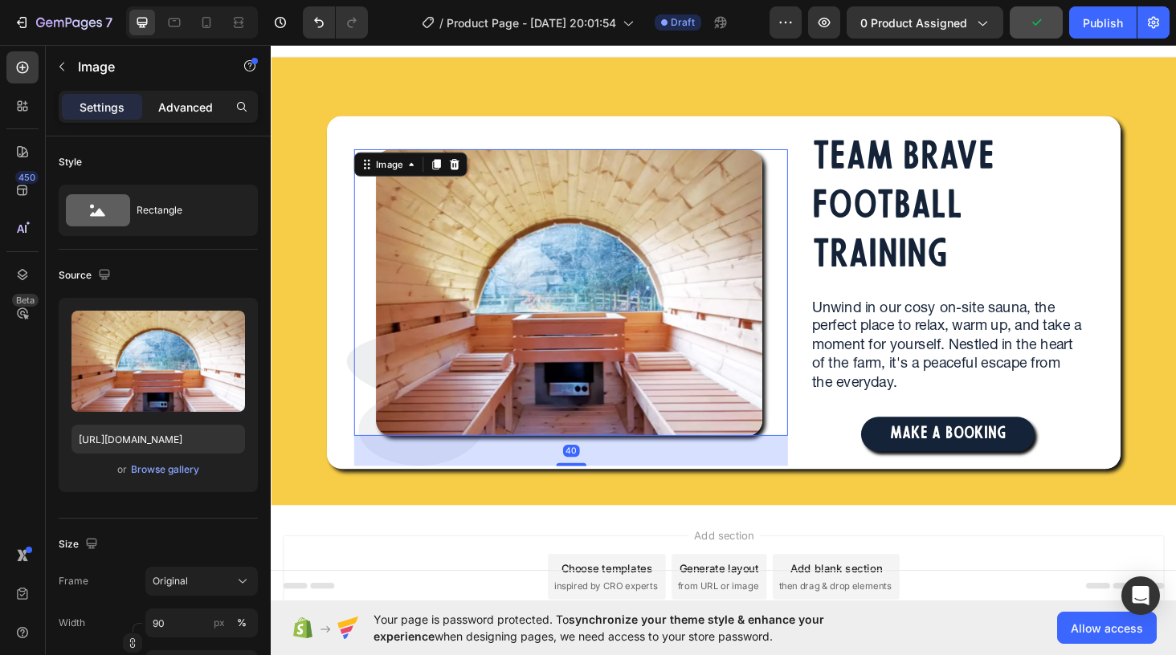
click at [186, 104] on p "Advanced" at bounding box center [185, 107] width 55 height 17
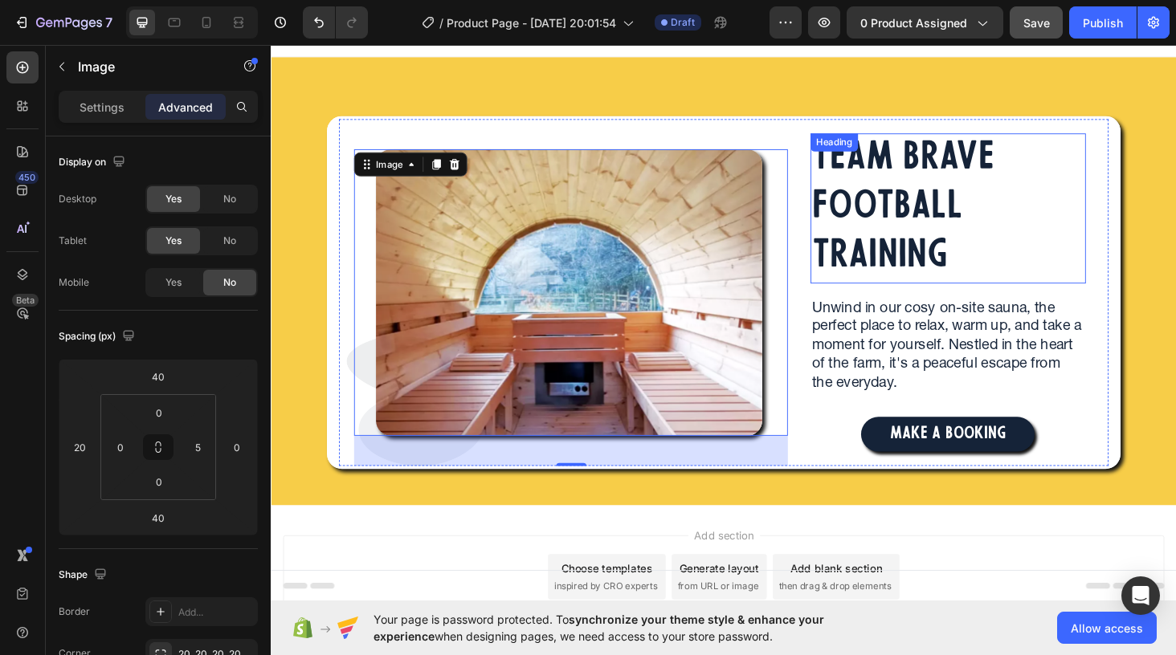
click at [936, 203] on p "TEAM BRAVE FOOTBALL TRAINING" at bounding box center [992, 219] width 290 height 157
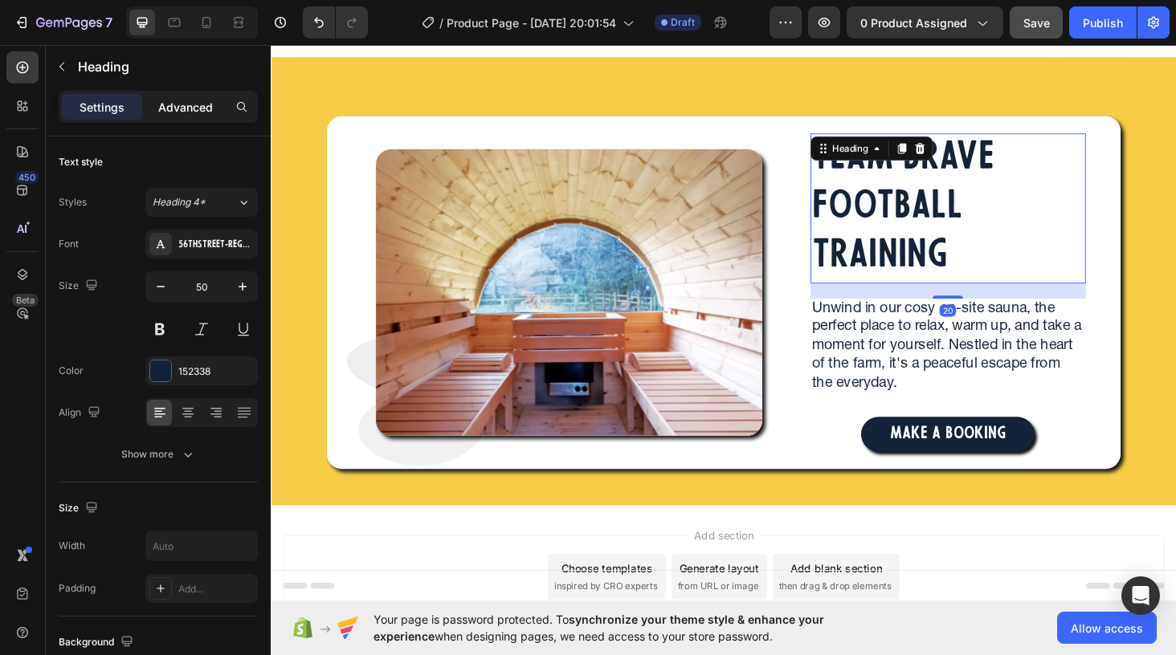
click at [196, 112] on p "Advanced" at bounding box center [185, 107] width 55 height 17
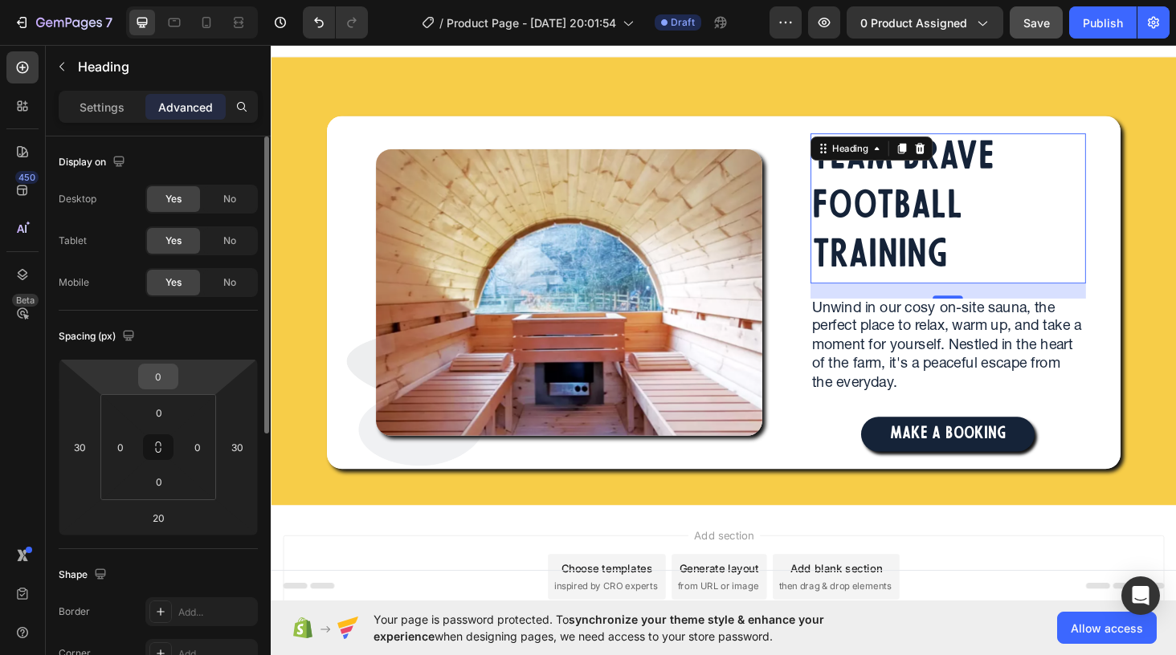
click at [158, 377] on input "0" at bounding box center [158, 377] width 32 height 24
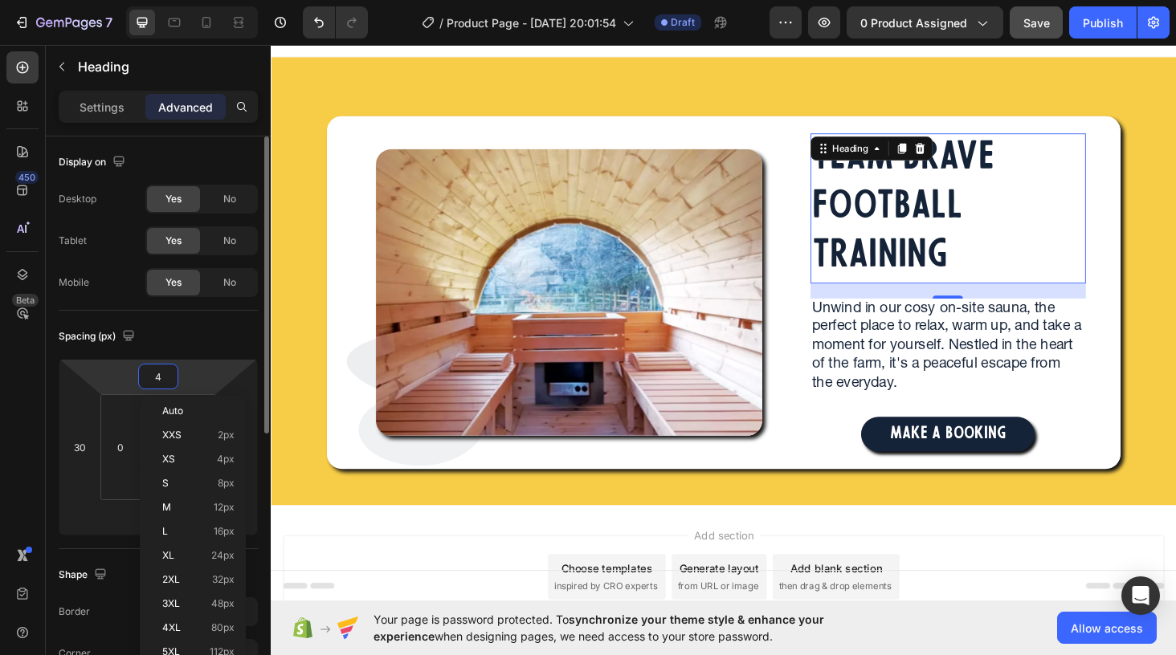
type input "40"
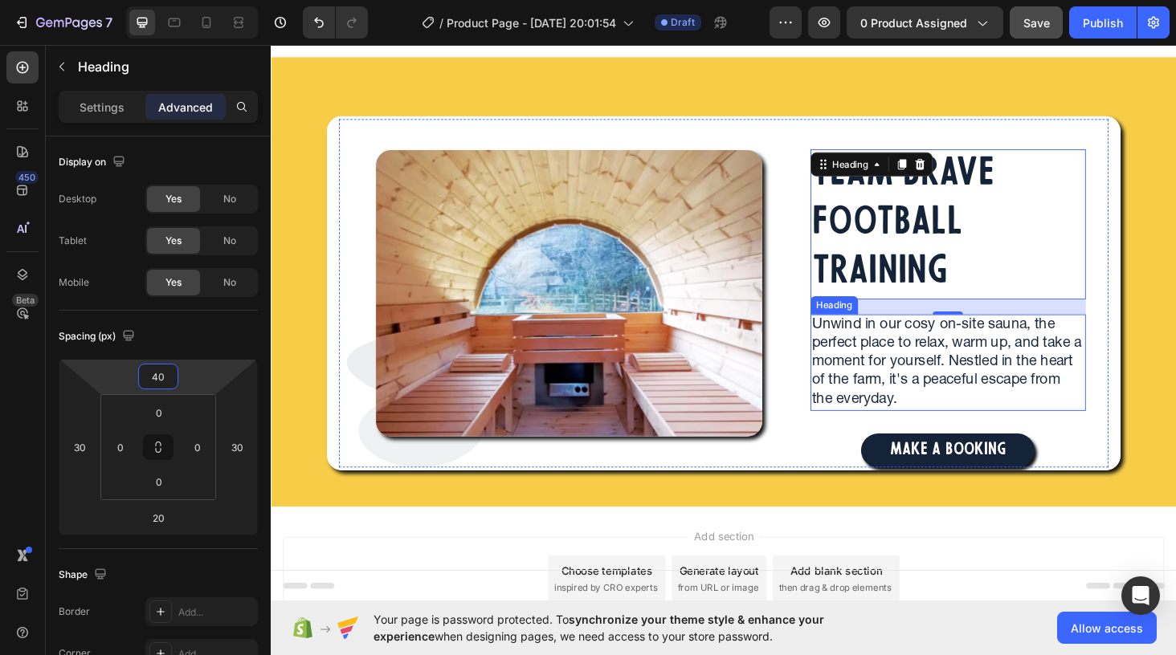
click at [941, 406] on h2 "Unwind in our cosy on-site sauna, the perfect place to relax, warm up, and take…" at bounding box center [991, 383] width 293 height 103
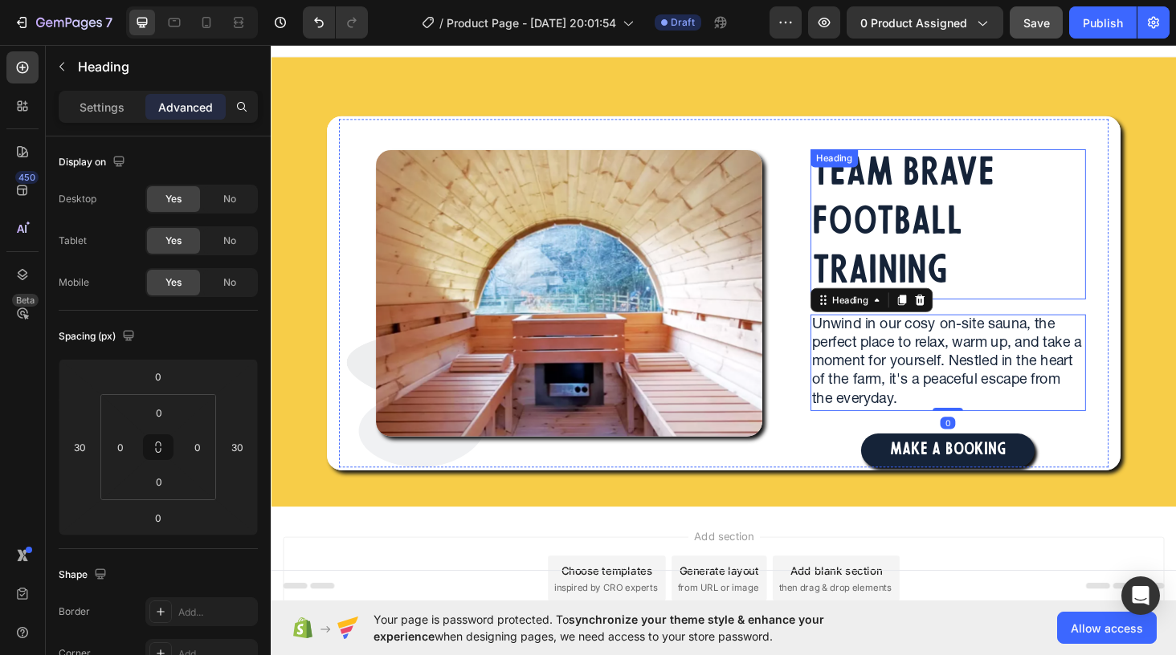
click at [999, 248] on p "TEAM BRAVE FOOTBALL TRAINING" at bounding box center [992, 235] width 290 height 157
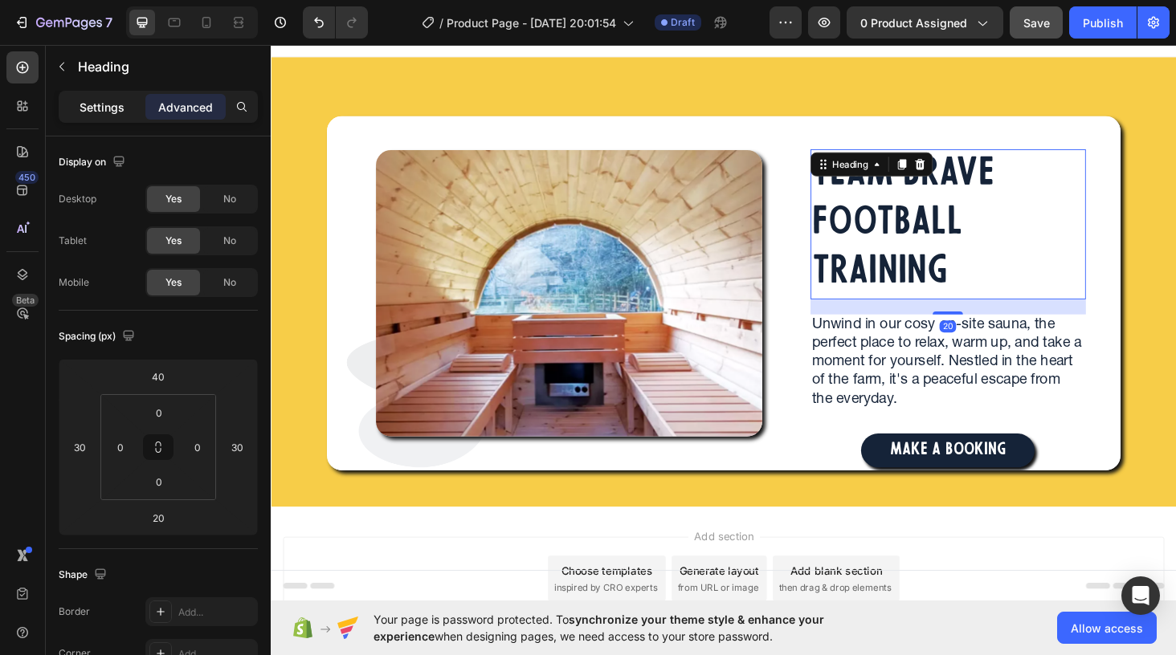
click at [110, 106] on p "Settings" at bounding box center [102, 107] width 45 height 17
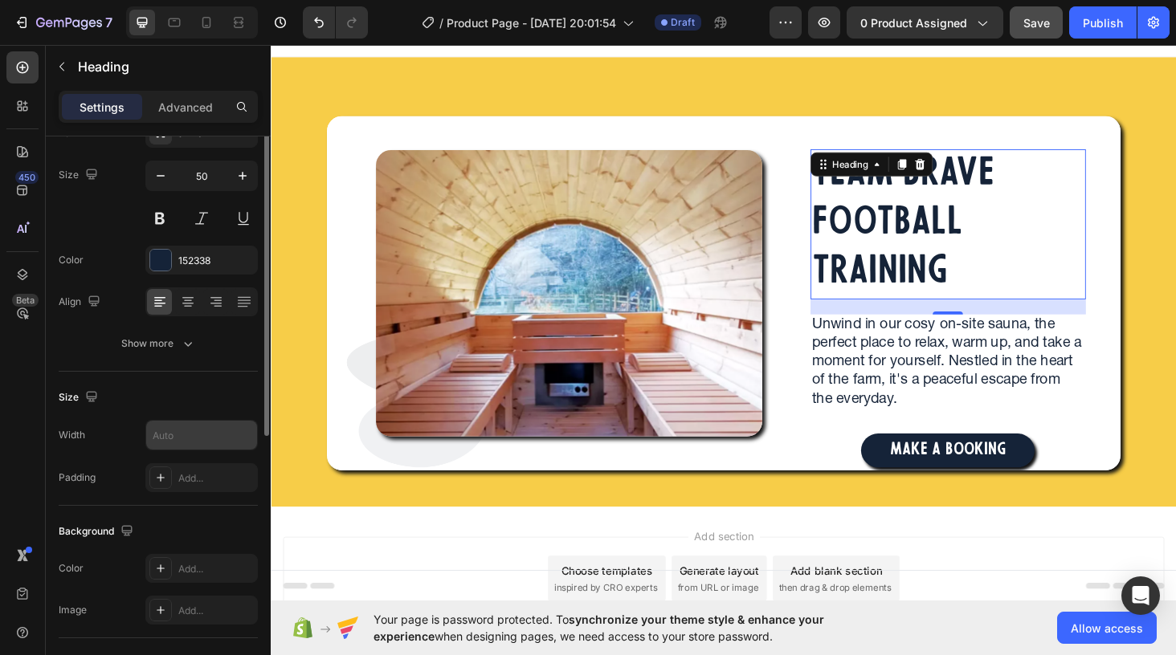
scroll to position [115, 0]
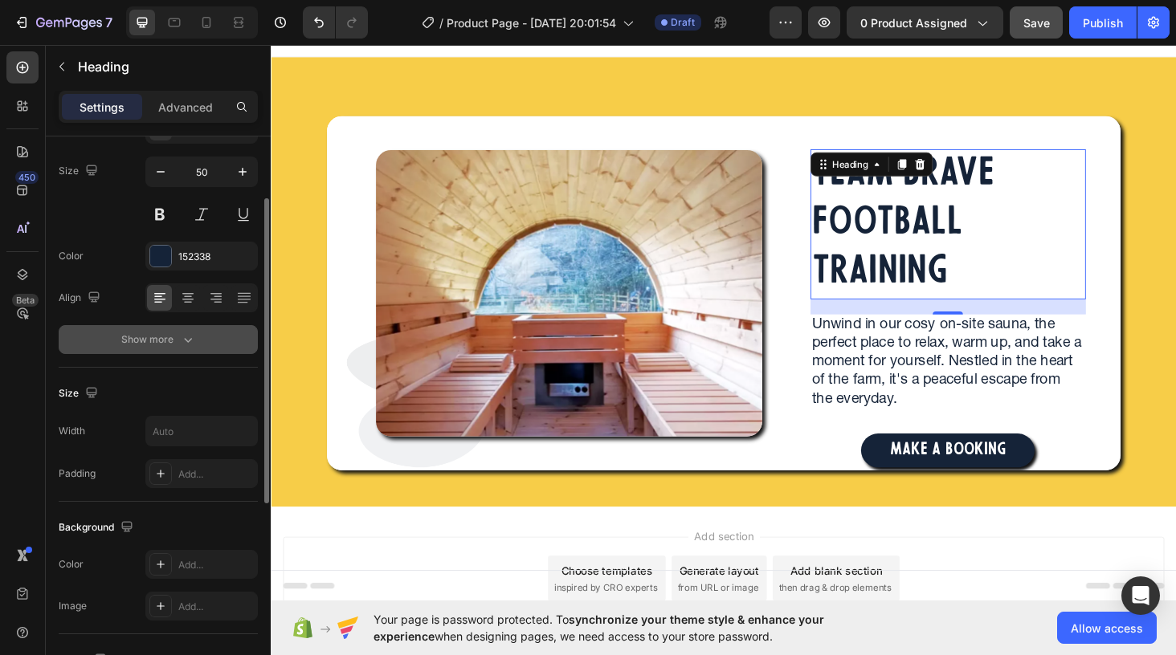
click at [167, 344] on div "Show more" at bounding box center [158, 340] width 75 height 16
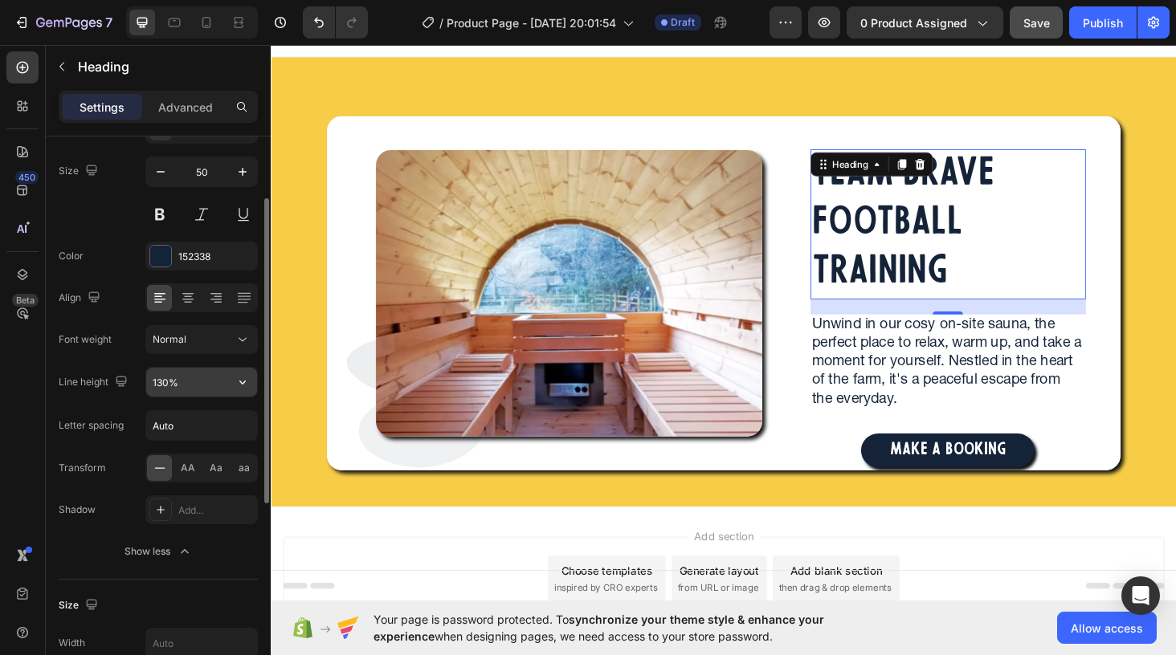
click at [195, 383] on input "130%" at bounding box center [201, 382] width 111 height 29
click at [249, 379] on icon "button" at bounding box center [243, 382] width 16 height 16
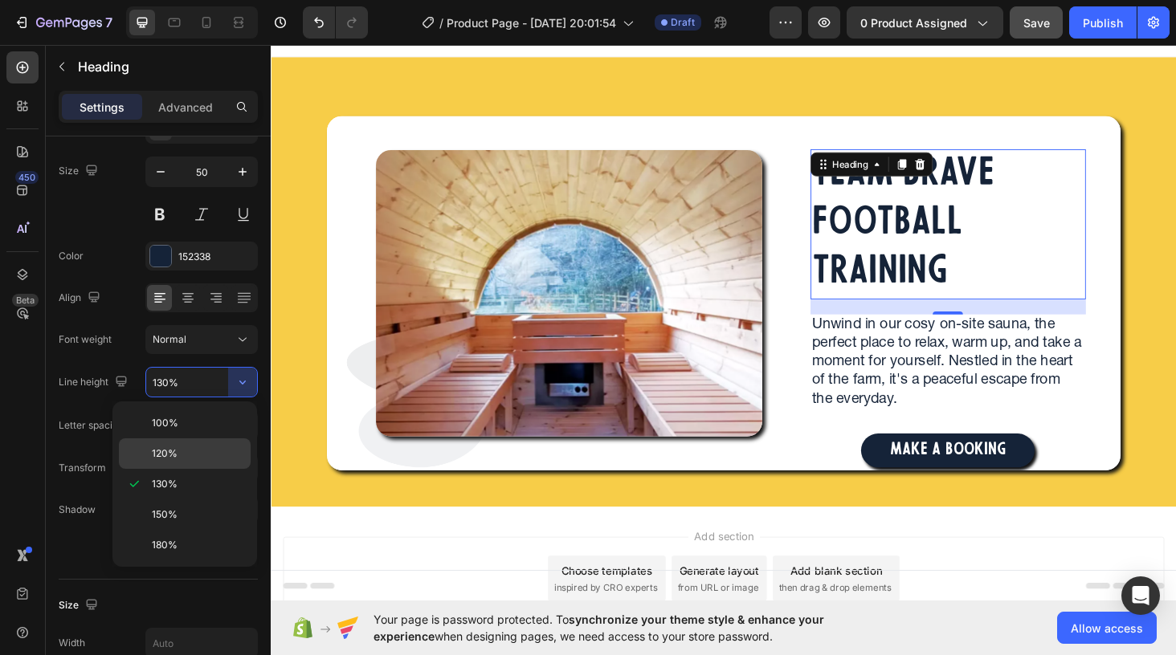
click at [198, 448] on p "120%" at bounding box center [198, 454] width 92 height 14
type input "120%"
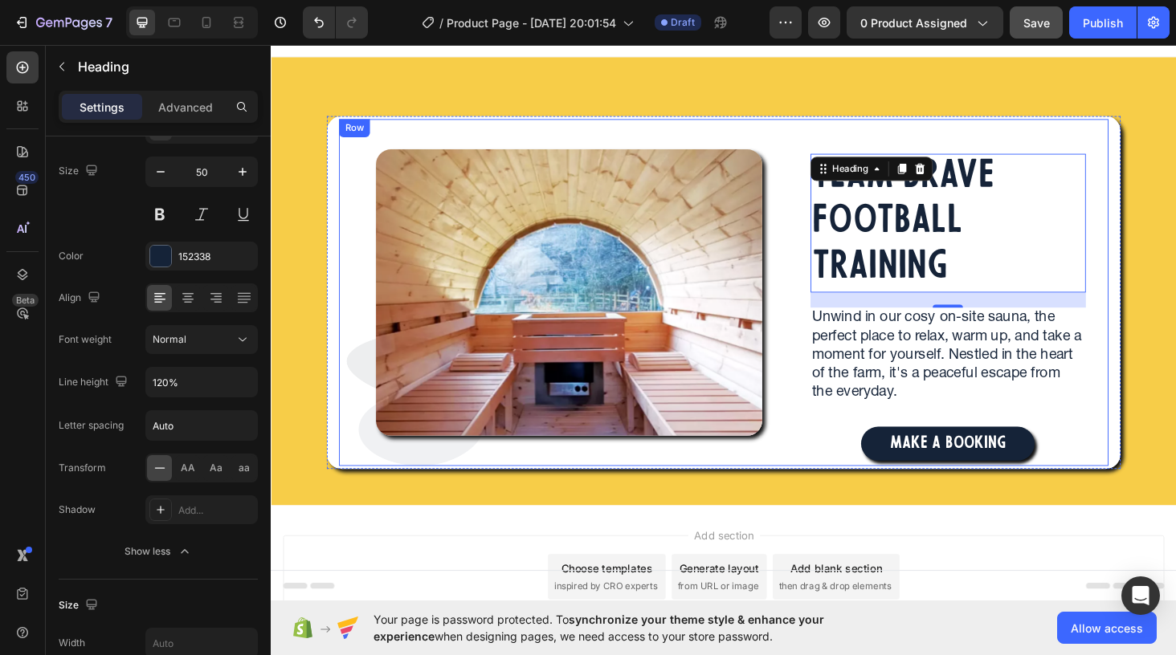
click at [875, 438] on div "MAKE A BOOKING Button" at bounding box center [991, 457] width 341 height 61
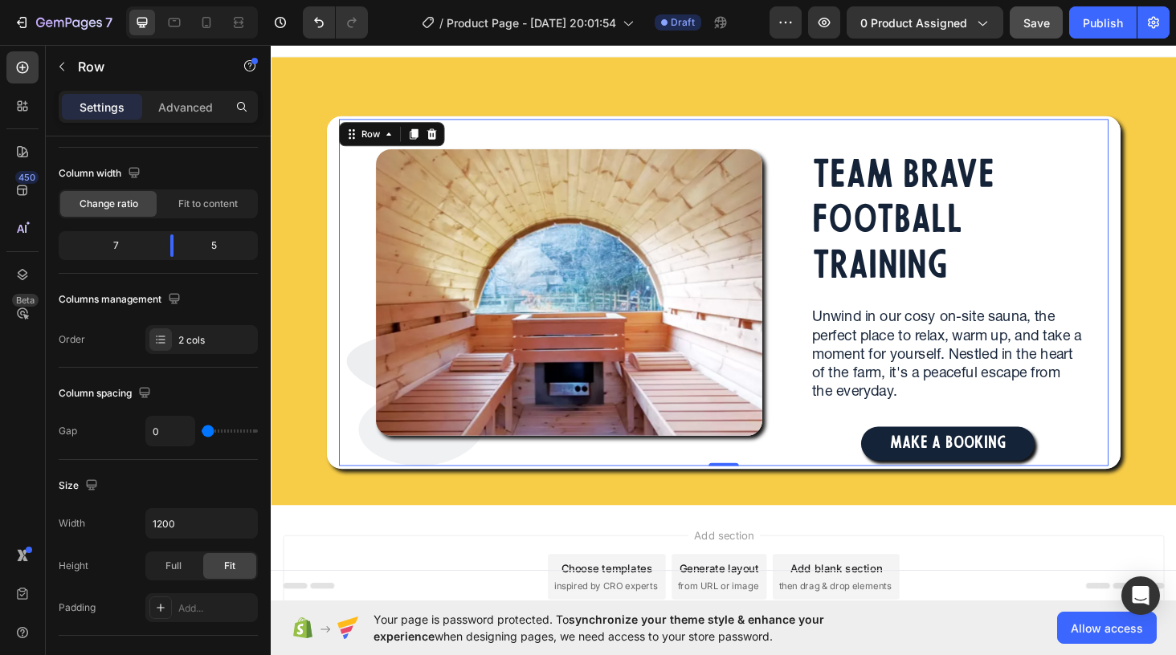
scroll to position [0, 0]
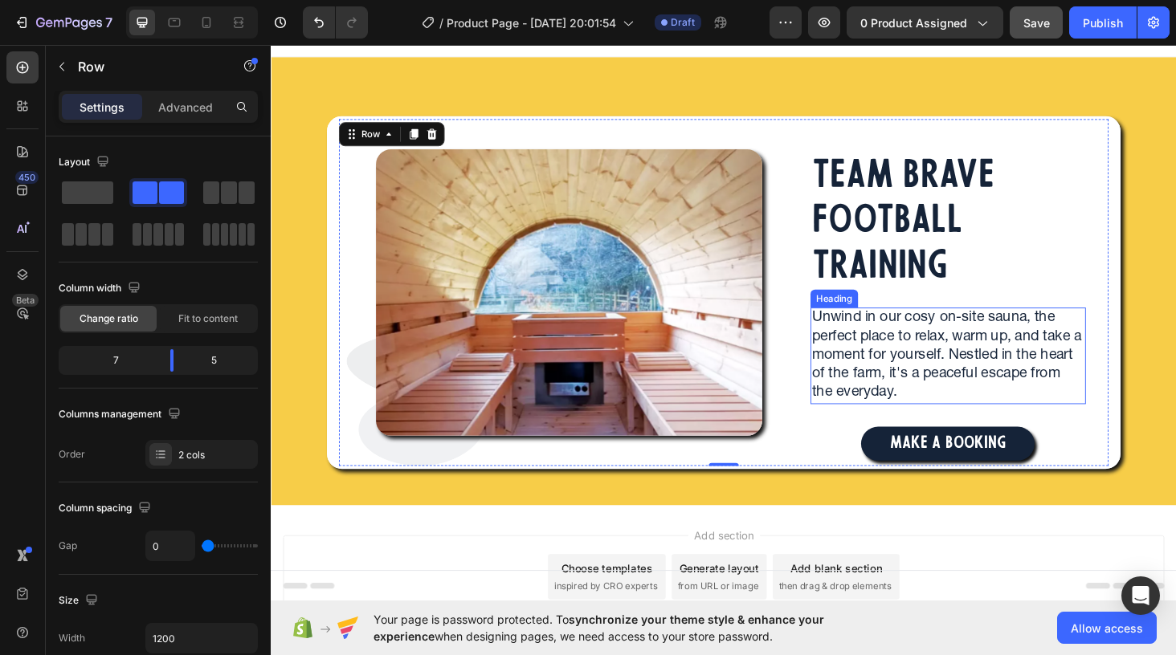
click at [949, 369] on h2 "Unwind in our cosy on-site sauna, the perfect place to relax, warm up, and take…" at bounding box center [991, 375] width 293 height 103
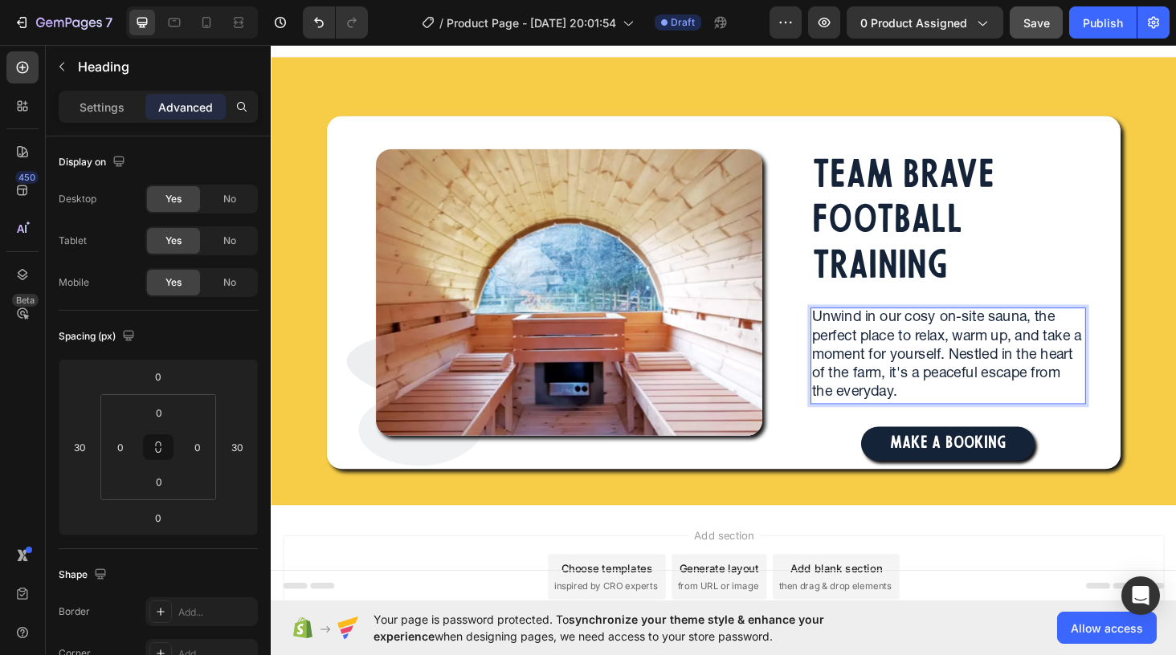
click at [981, 396] on p "Unwind in our cosy on-site sauna, the perfect place to relax, warm up, and take…" at bounding box center [992, 376] width 290 height 100
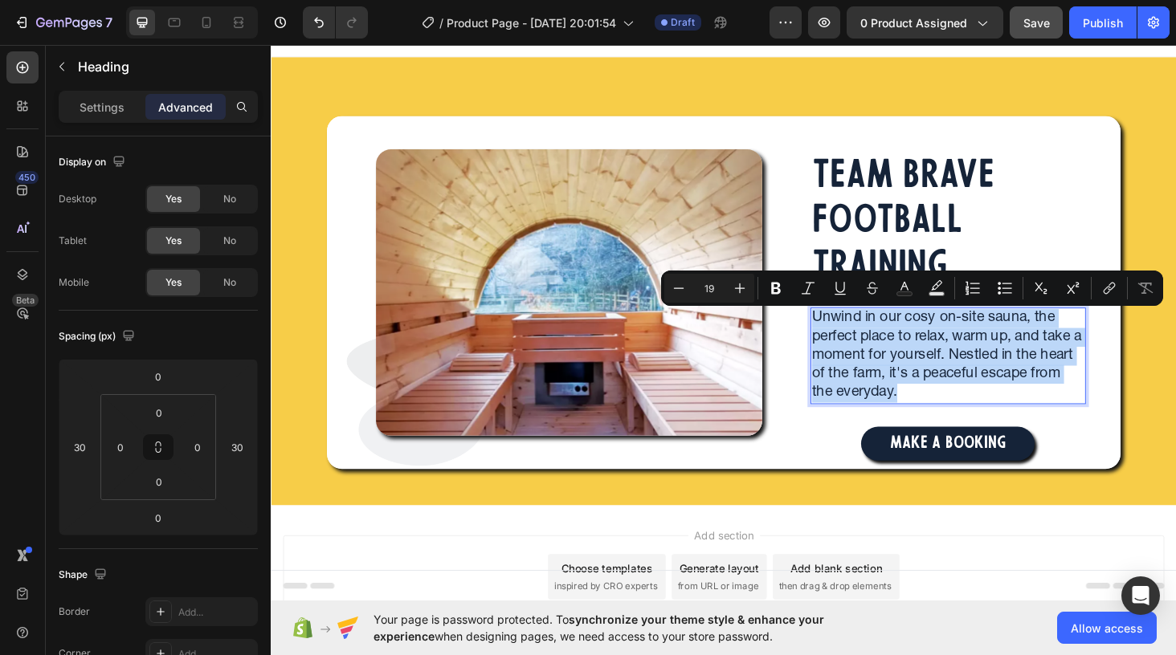
drag, startPoint x: 977, startPoint y: 416, endPoint x: 848, endPoint y: 340, distance: 150.1
click at [848, 340] on p "Unwind in our cosy on-site sauna, the perfect place to relax, warm up, and take…" at bounding box center [992, 376] width 290 height 100
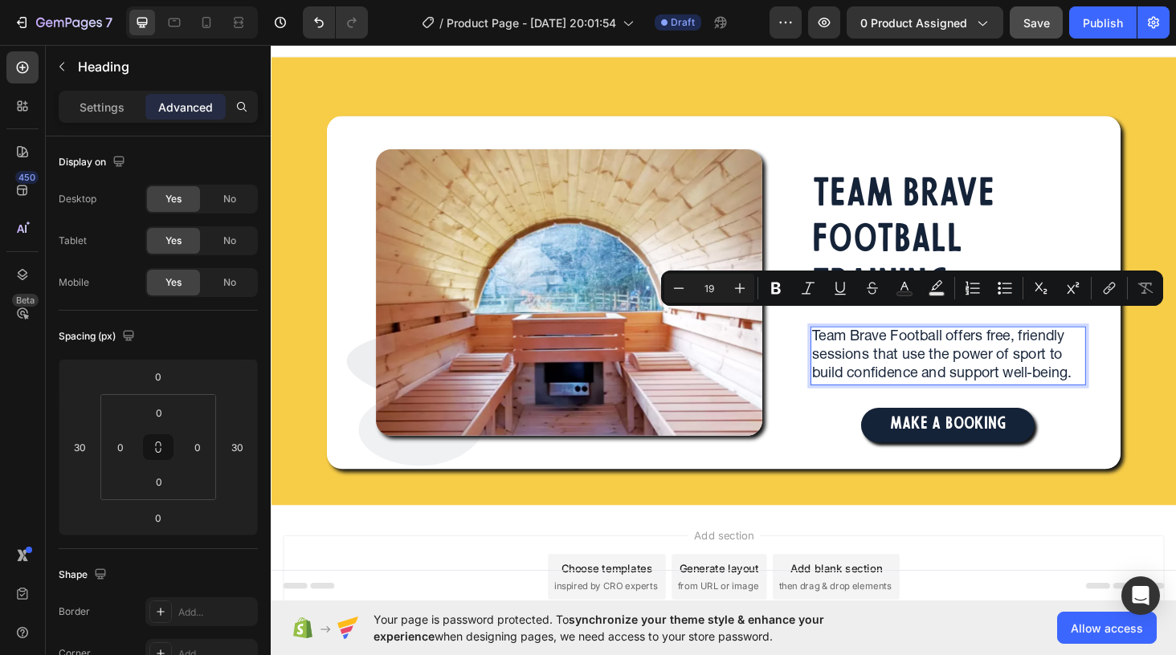
scroll to position [37, 0]
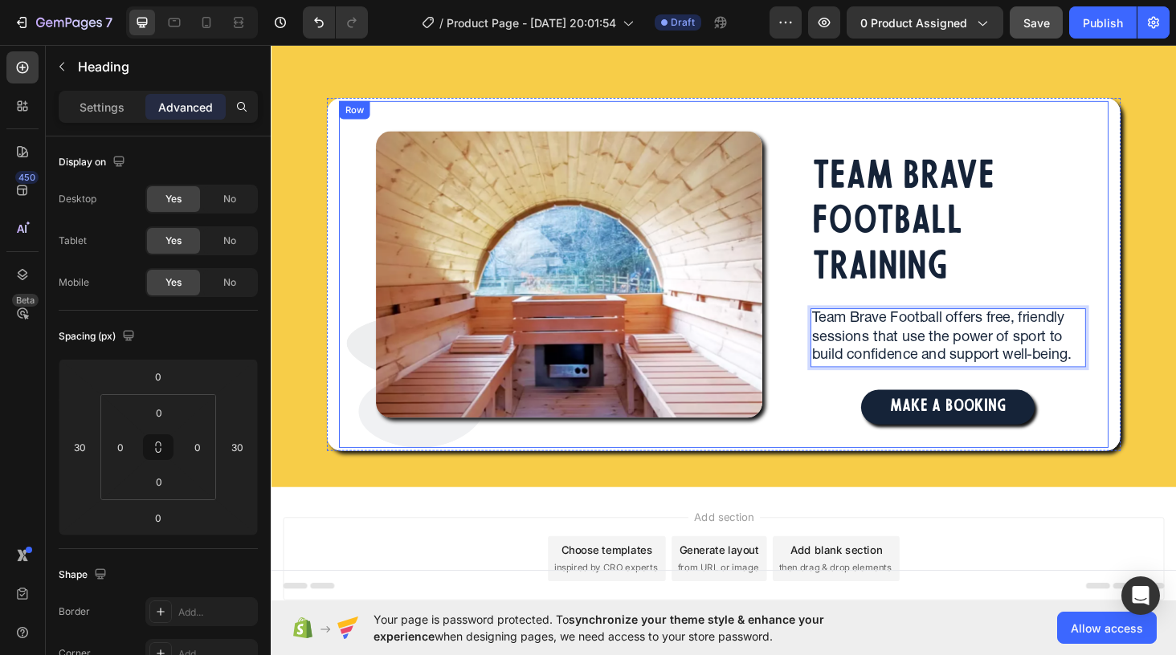
click at [1103, 147] on div "TEAM BRAVE FOOTBALL TRAINING Heading Team Brave Football offers free, friendly …" at bounding box center [991, 288] width 341 height 369
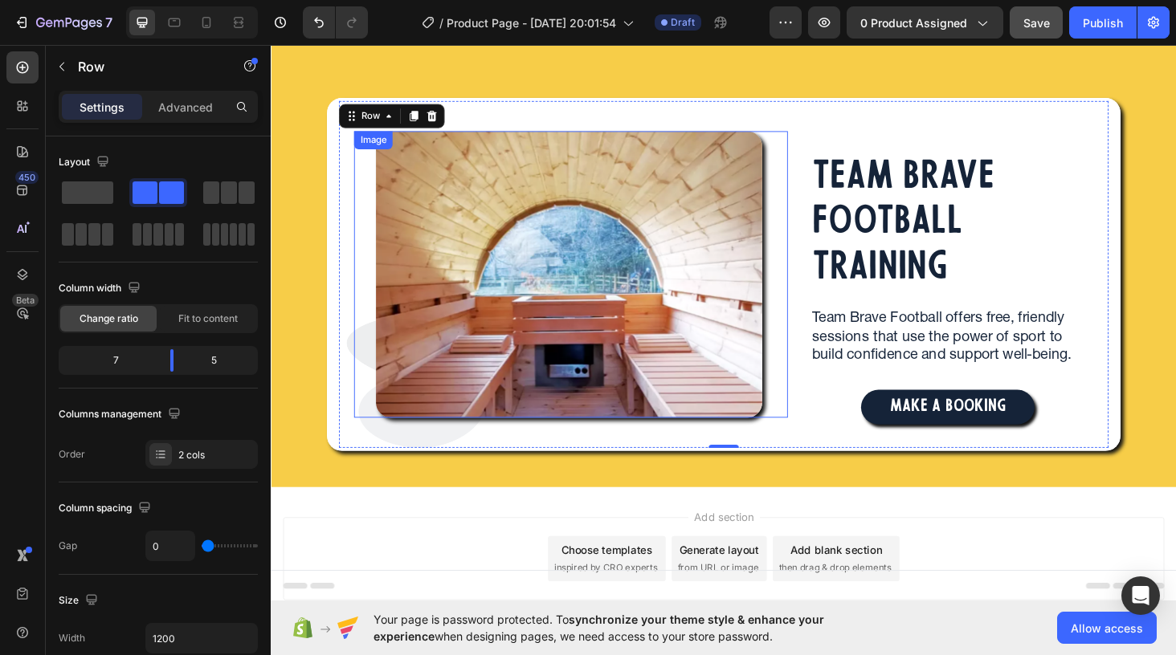
click at [622, 206] on img at bounding box center [588, 289] width 412 height 305
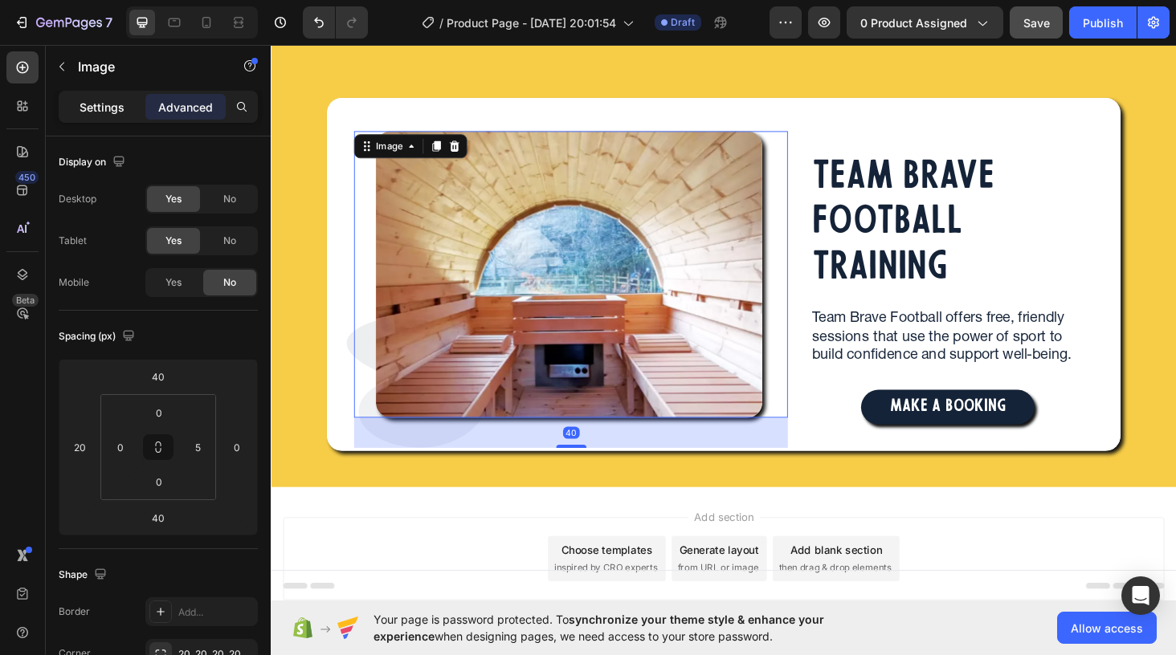
click at [110, 108] on p "Settings" at bounding box center [102, 107] width 45 height 17
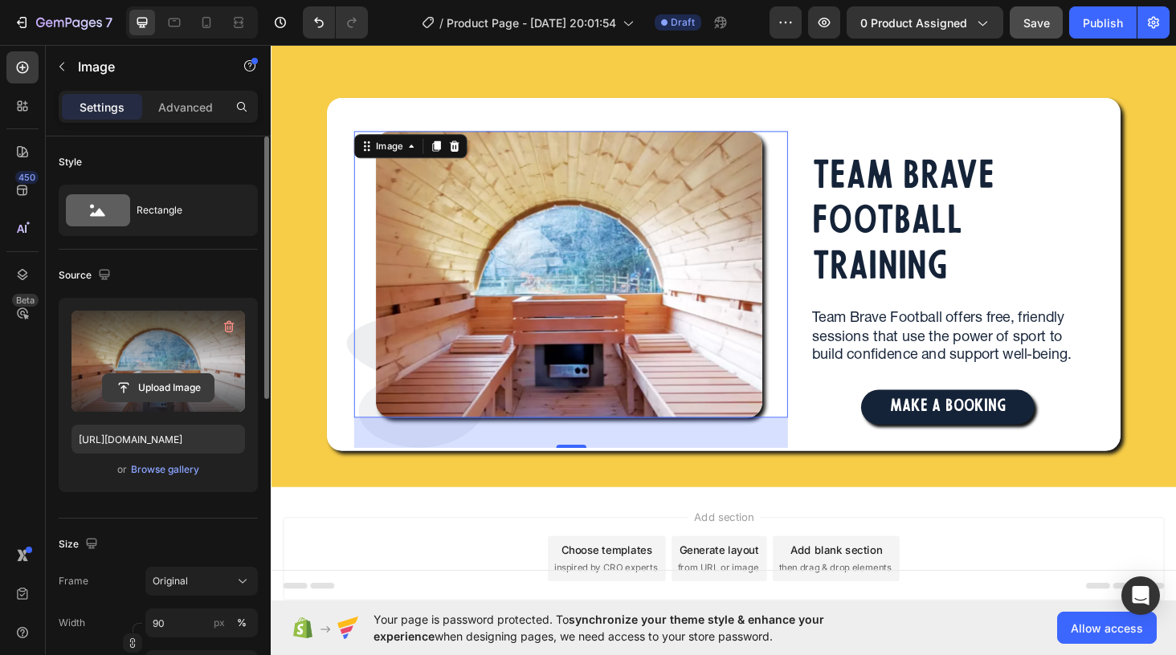
click at [157, 389] on input "file" at bounding box center [158, 387] width 111 height 27
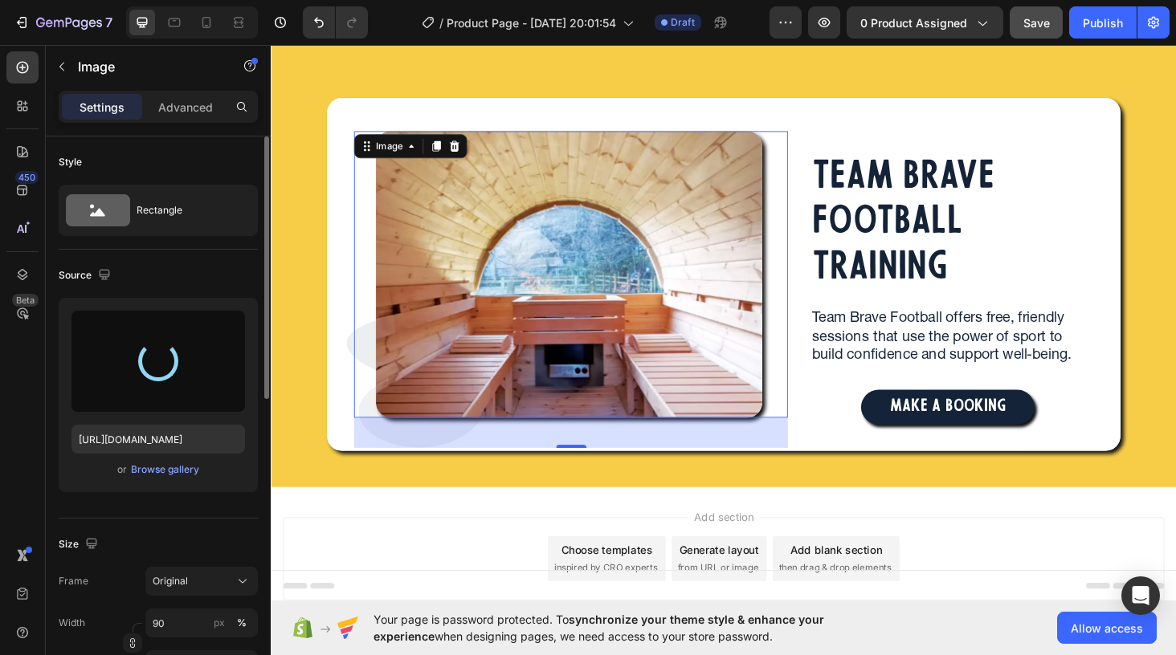
type input "[URL][DOMAIN_NAME]"
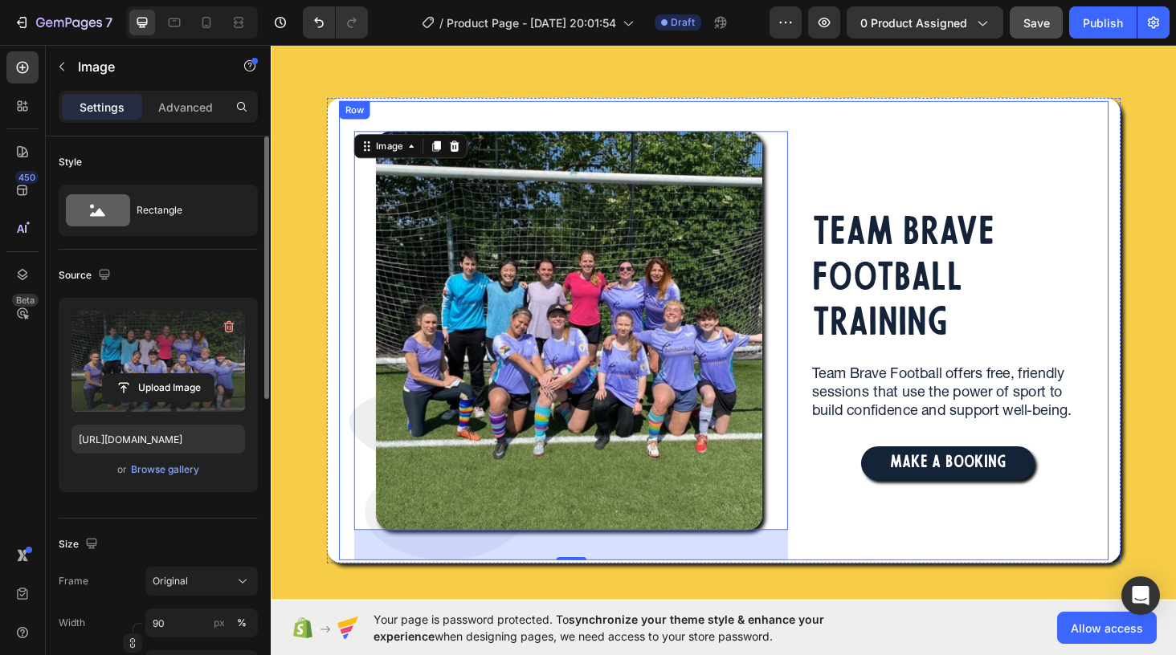
click at [1019, 177] on div "TEAM BRAVE FOOTBALL TRAINING Heading Team Brave Football offers free, friendly …" at bounding box center [991, 348] width 341 height 489
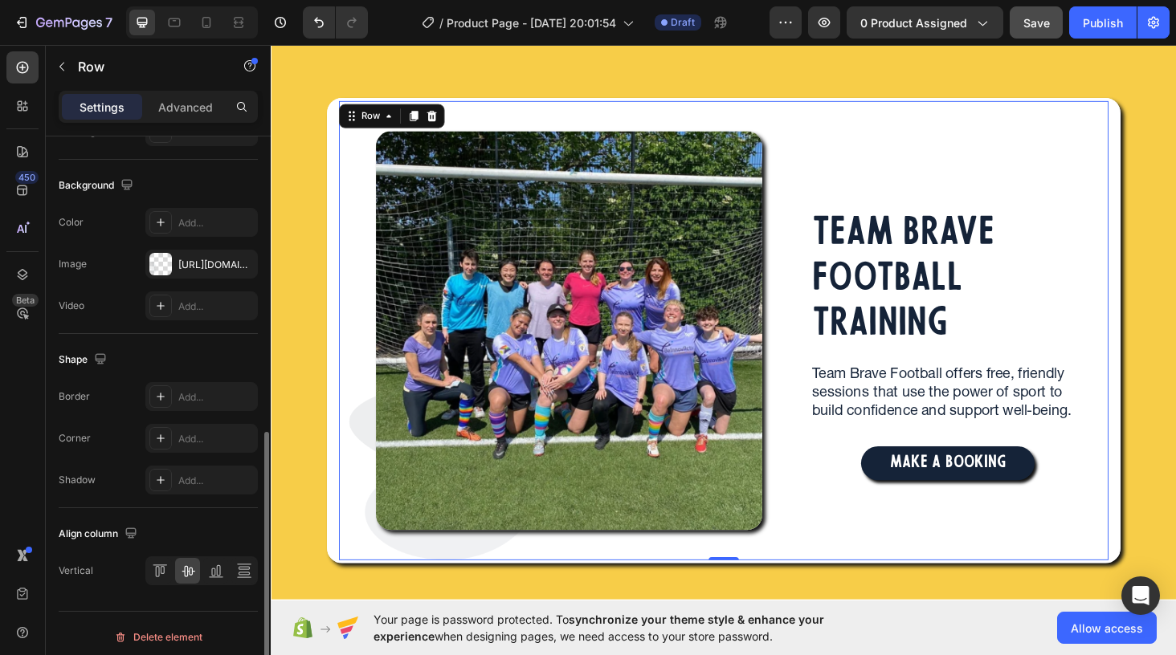
scroll to position [598, 0]
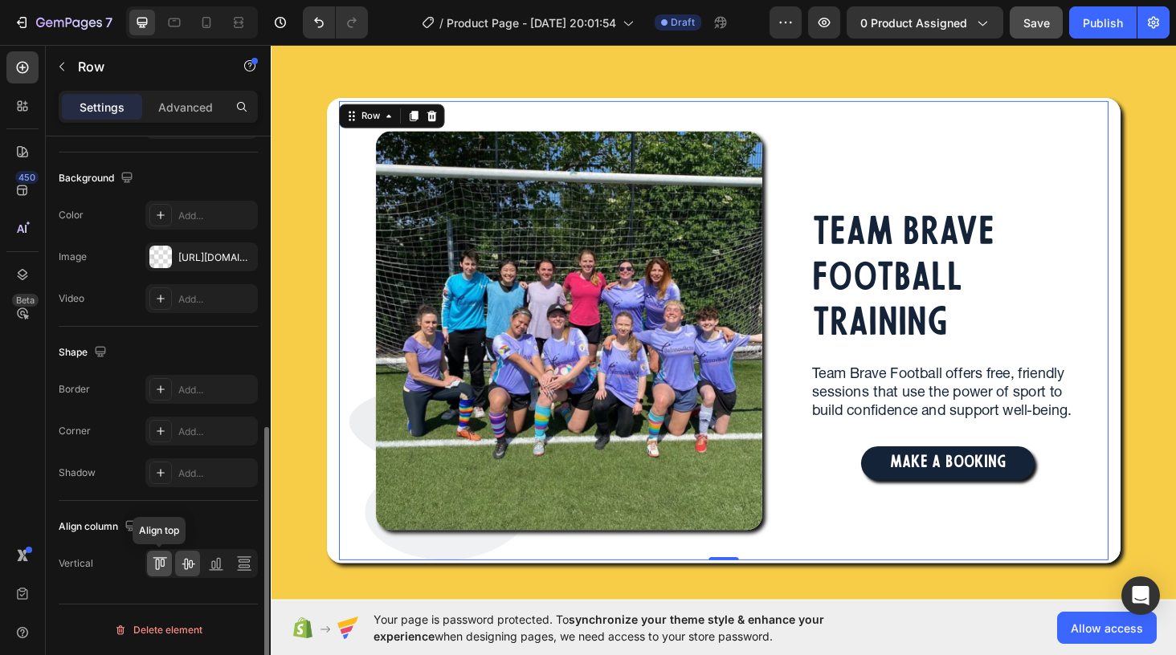
click at [159, 562] on icon at bounding box center [160, 564] width 16 height 16
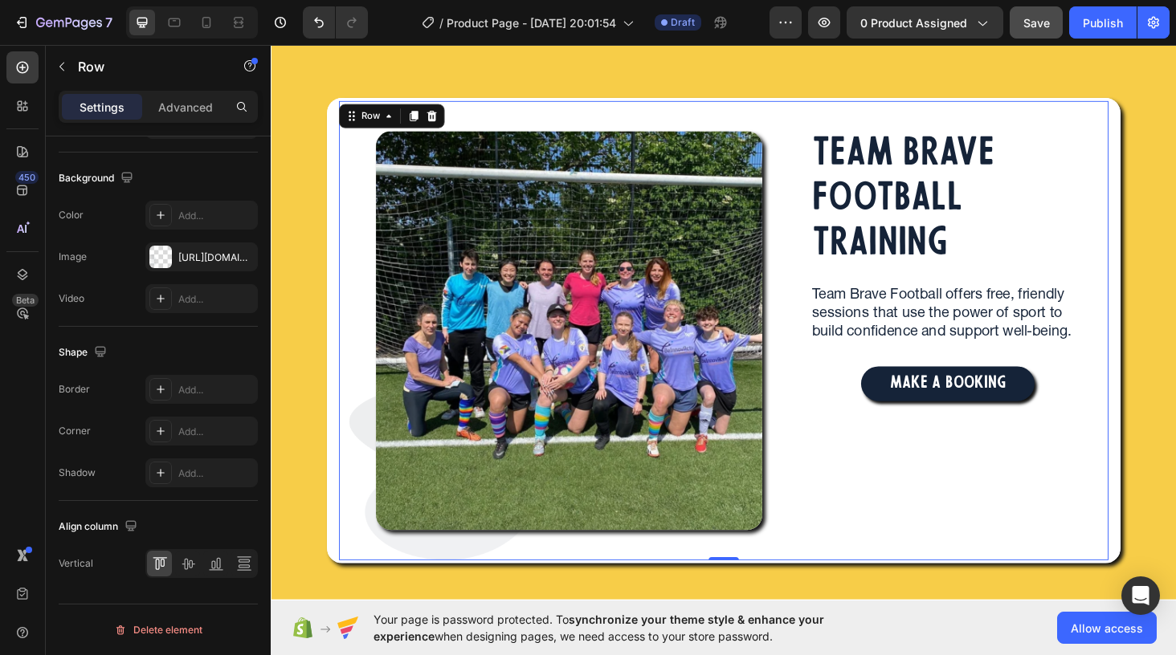
click at [1035, 542] on div "TEAM BRAVE FOOTBALL TRAINING Heading Team Brave Football offers free, friendly …" at bounding box center [991, 348] width 341 height 489
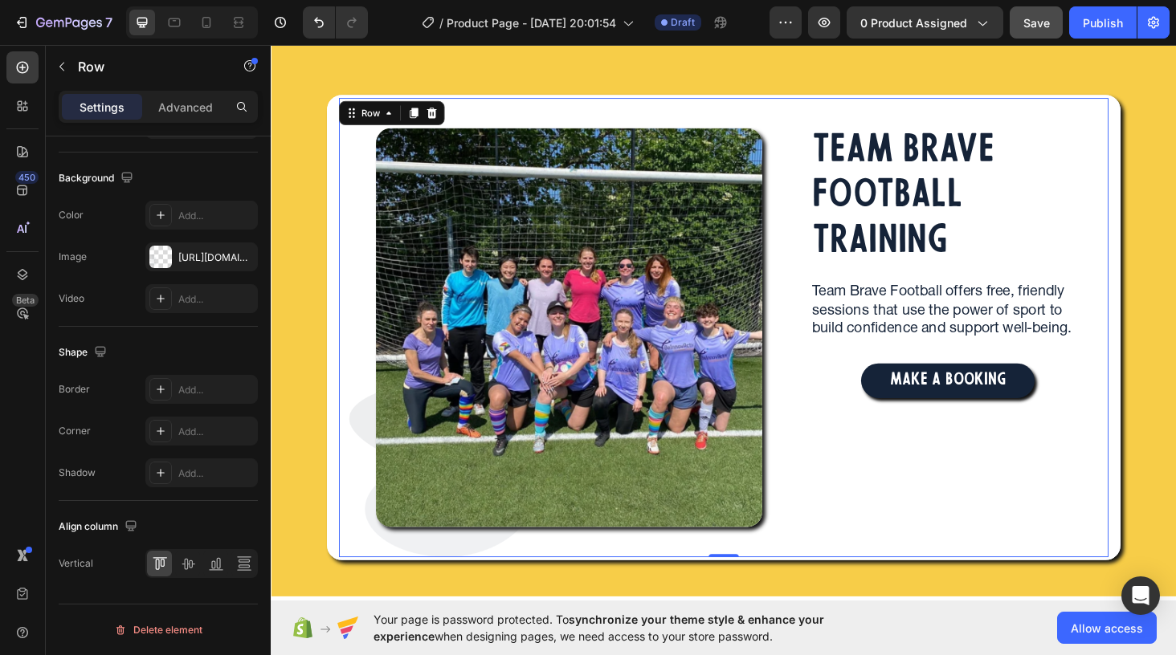
scroll to position [38, 0]
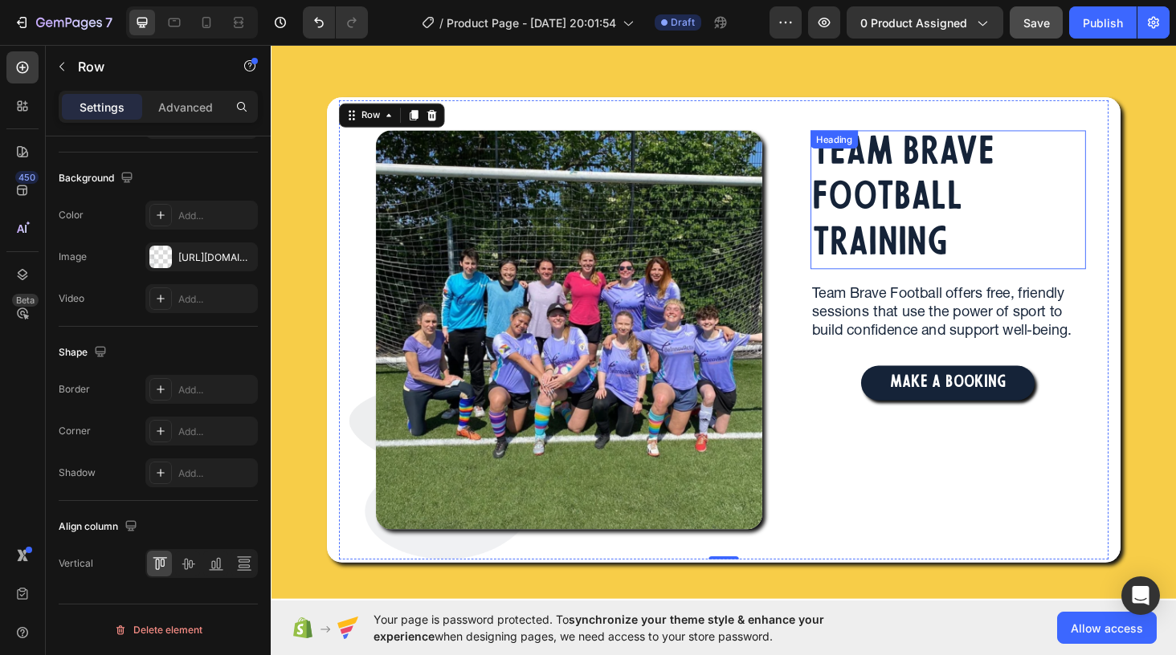
click at [892, 178] on p "TEAM BRAVE FOOTBALL TRAINING" at bounding box center [992, 209] width 290 height 145
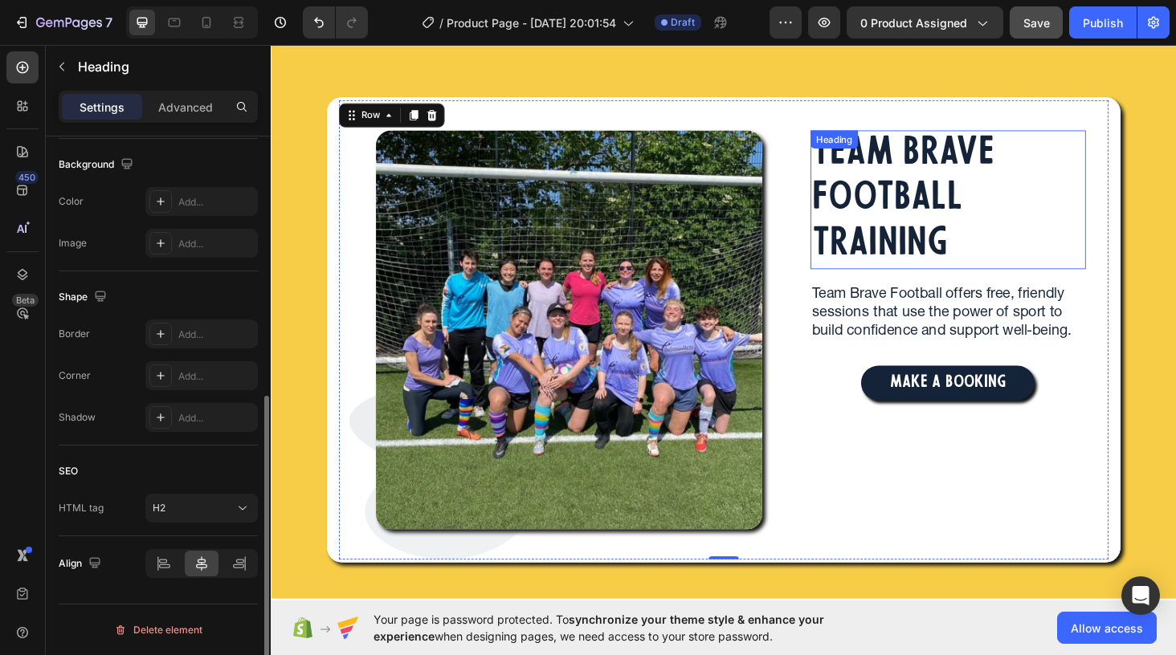
scroll to position [0, 0]
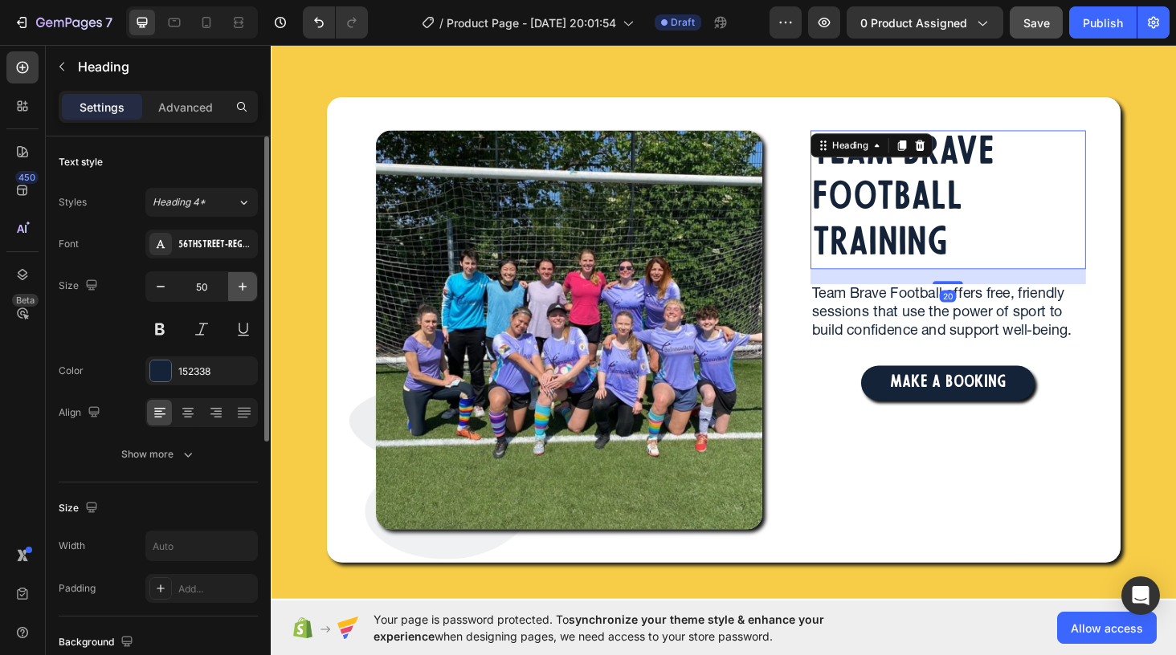
click at [241, 286] on icon "button" at bounding box center [243, 287] width 8 height 8
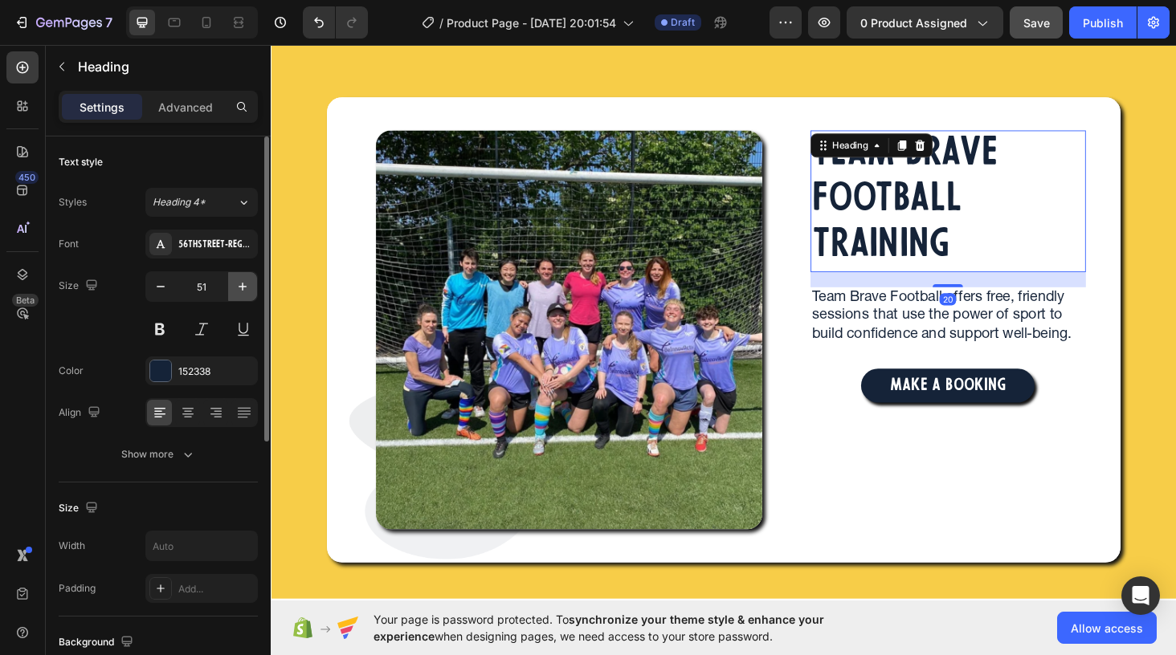
click at [241, 286] on icon "button" at bounding box center [243, 287] width 8 height 8
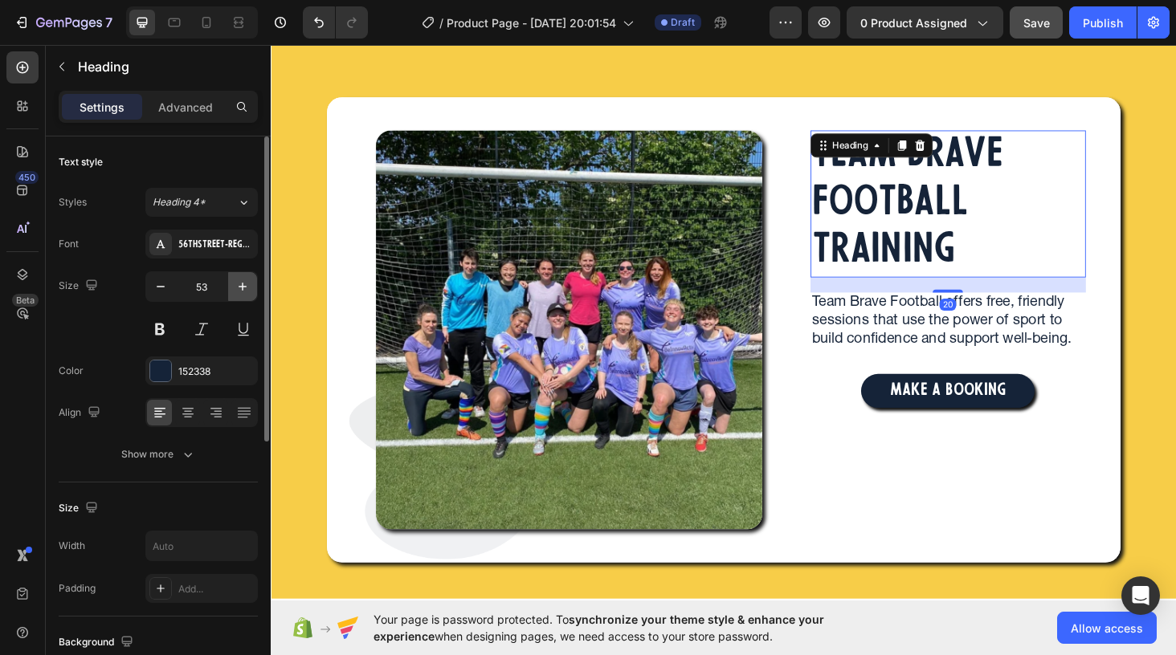
click at [241, 286] on icon "button" at bounding box center [243, 287] width 8 height 8
type input "54"
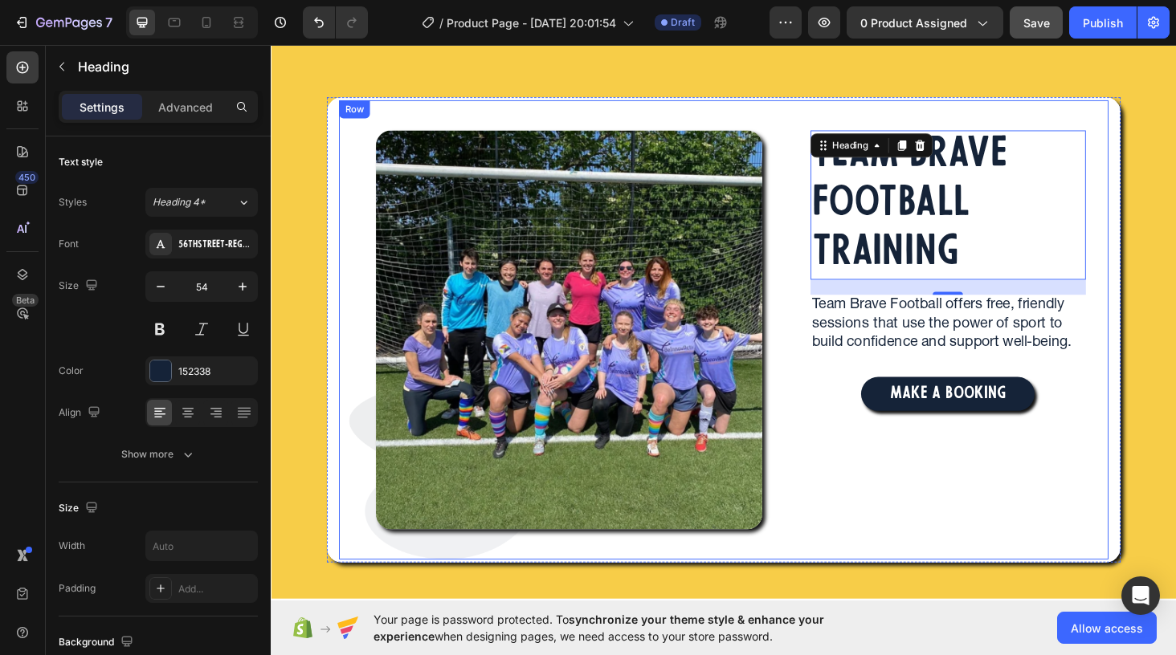
click at [964, 503] on div "TEAM BRAVE FOOTBALL TRAINING Heading 20 Team Brave Football offers free, friend…" at bounding box center [991, 348] width 341 height 489
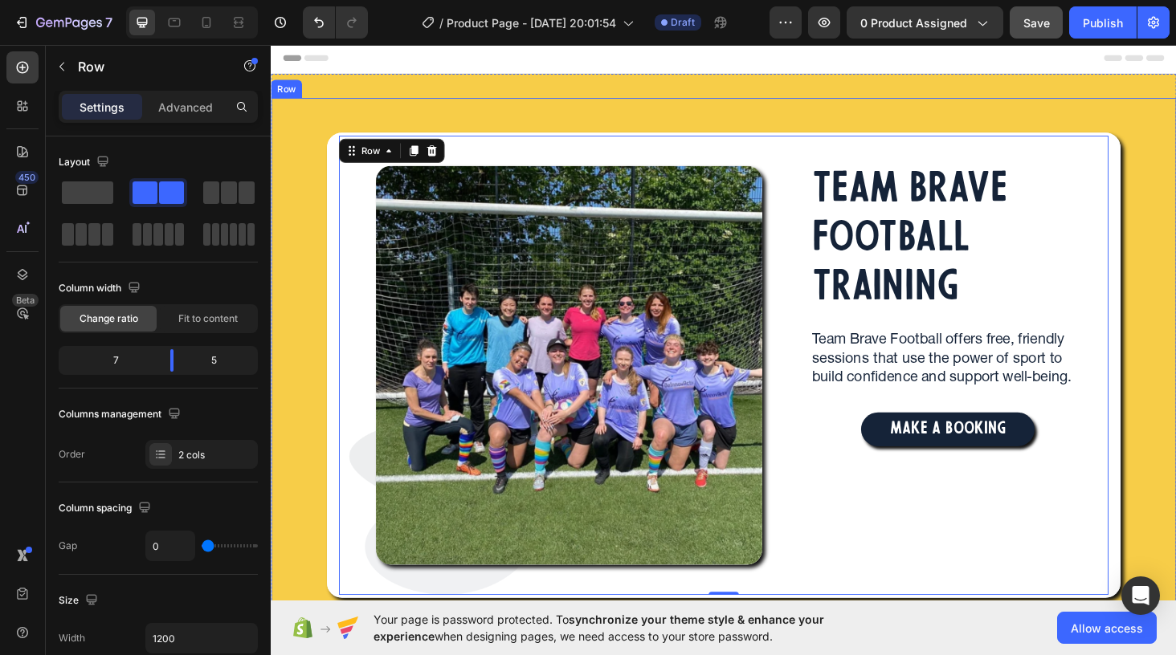
click at [331, 111] on div "Image Image Row TEAM BRAVE FOOTBALL TRAINING Heading Team Brave Football offers…" at bounding box center [753, 373] width 964 height 545
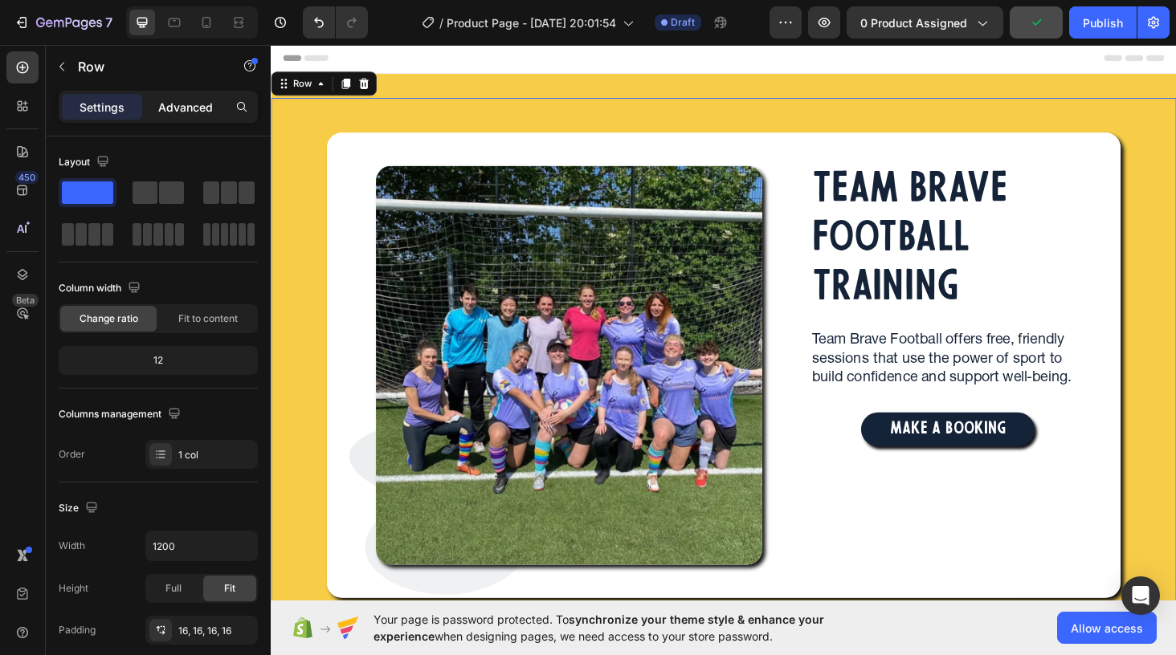
click at [177, 105] on p "Advanced" at bounding box center [185, 107] width 55 height 17
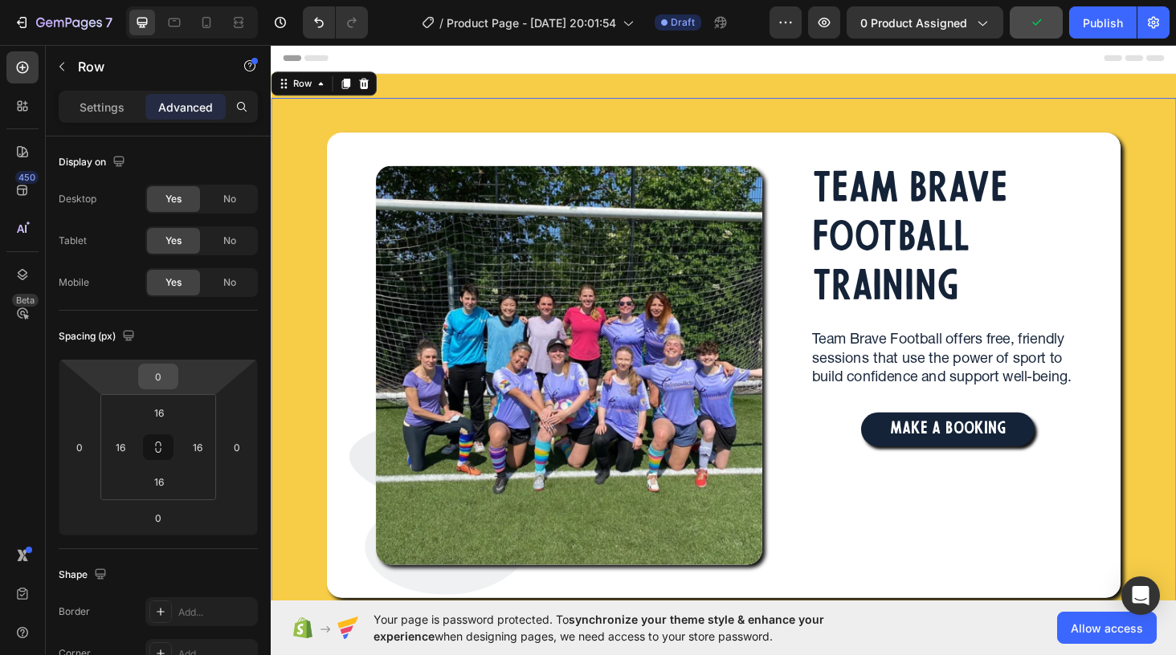
click at [162, 379] on input "0" at bounding box center [158, 377] width 32 height 24
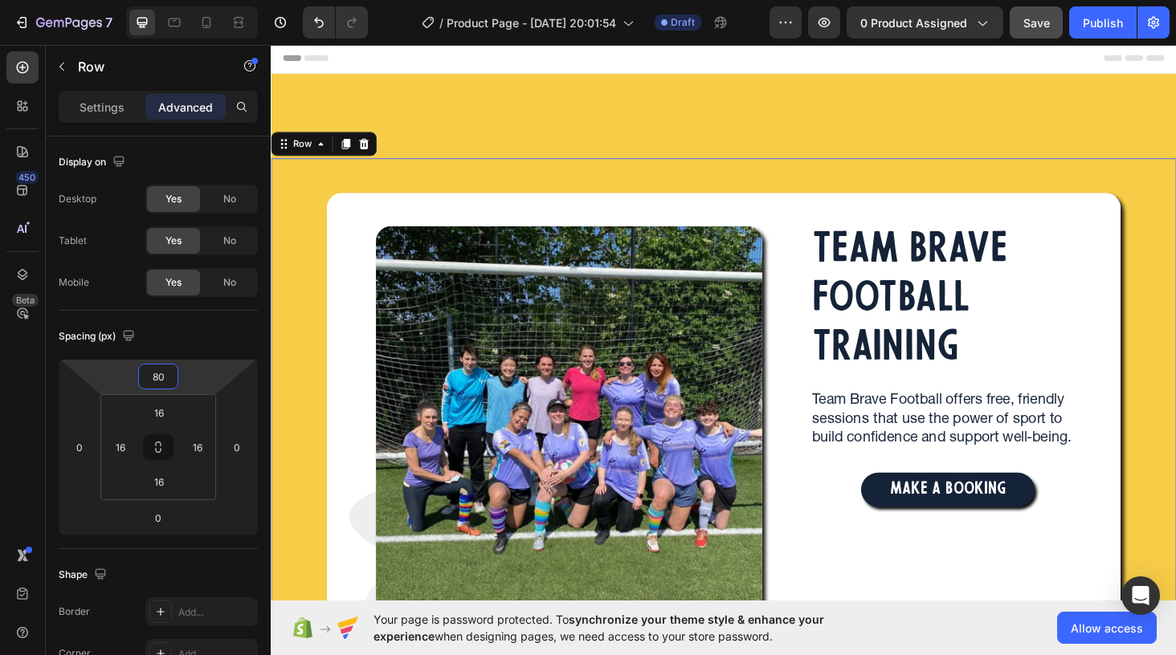
type input "8"
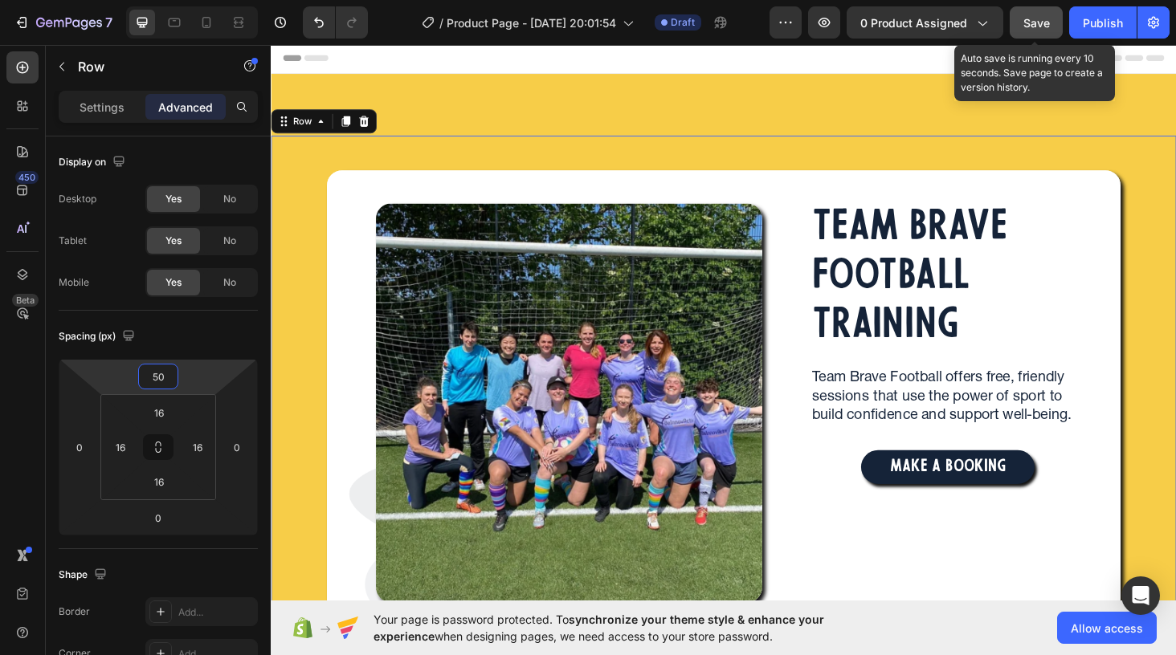
type input "50"
click at [1043, 16] on span "Save" at bounding box center [1036, 23] width 27 height 14
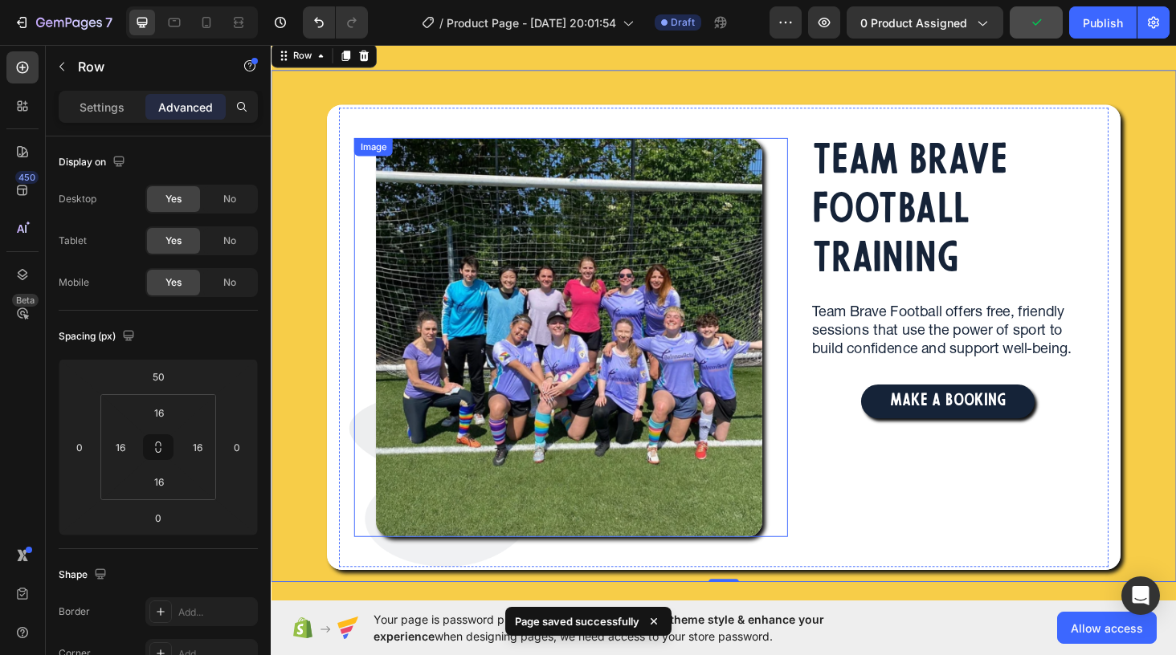
scroll to position [28, 0]
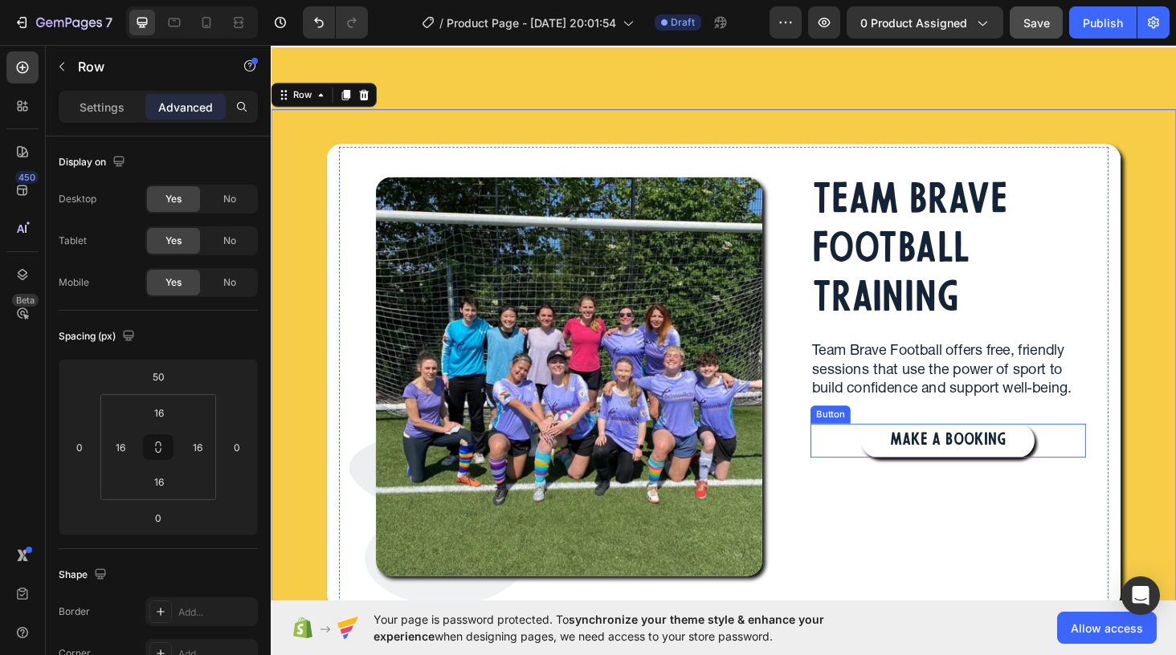
click at [1066, 466] on button "MAKE A BOOKING" at bounding box center [991, 466] width 185 height 37
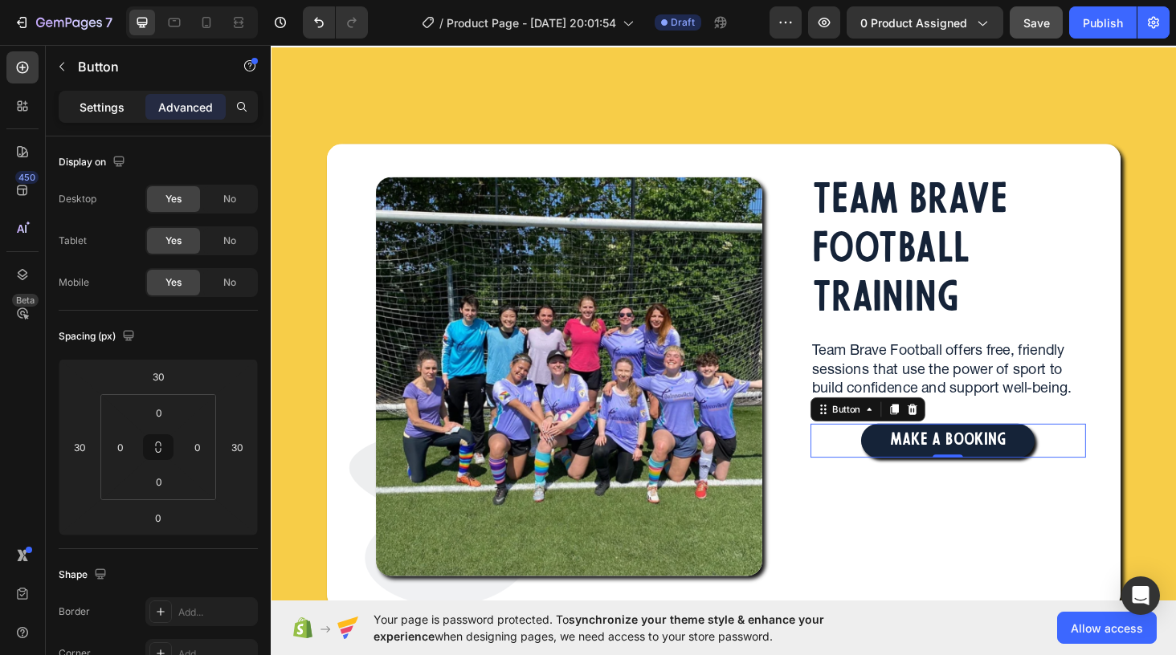
click at [106, 114] on p "Settings" at bounding box center [102, 107] width 45 height 17
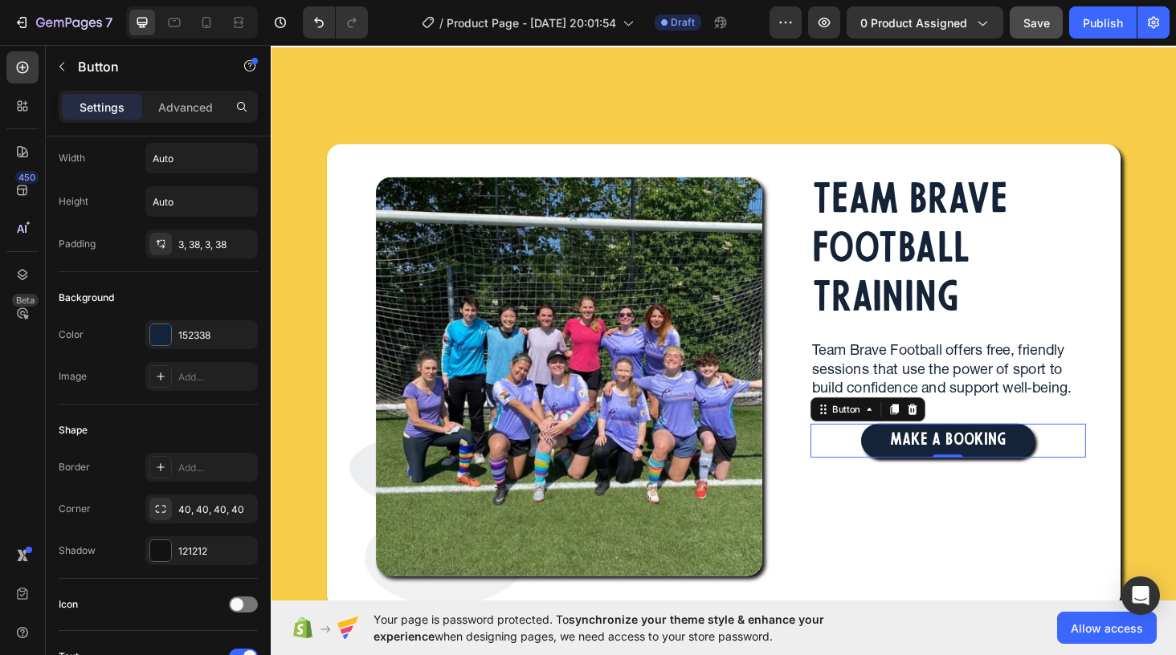
scroll to position [0, 0]
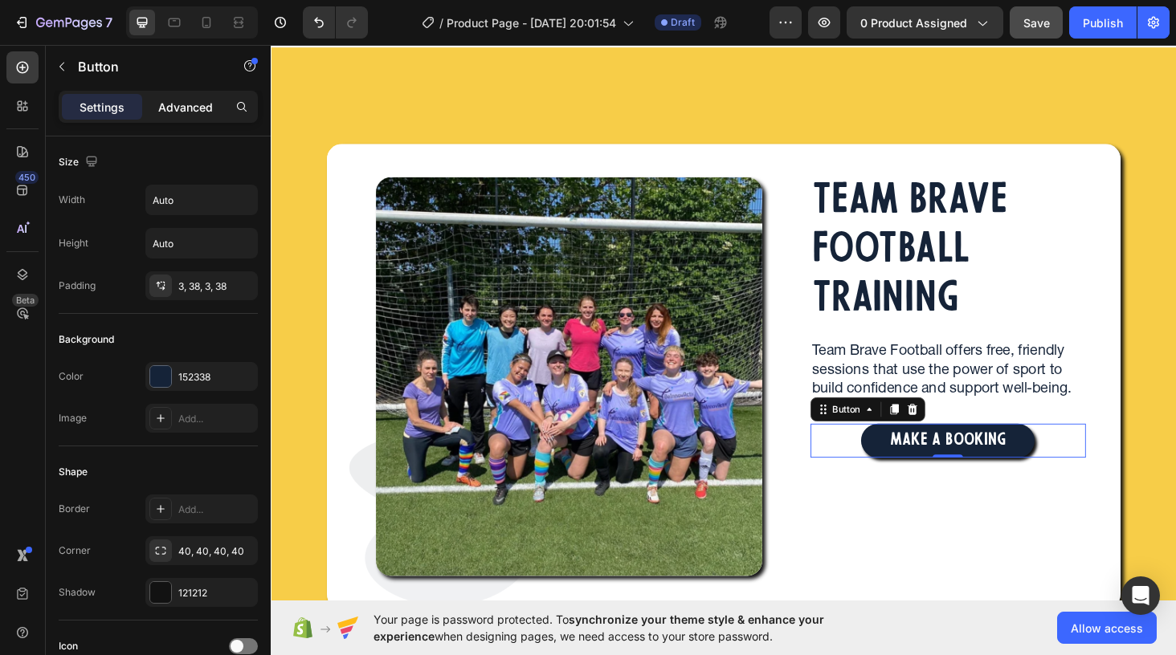
click at [185, 113] on p "Advanced" at bounding box center [185, 107] width 55 height 17
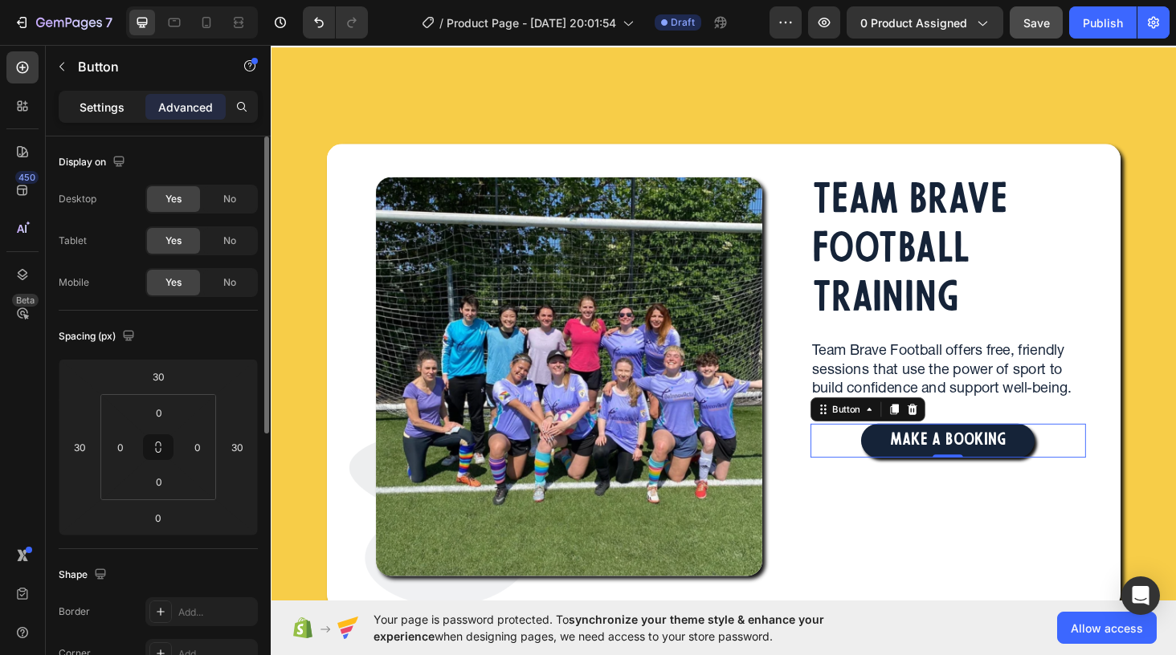
click at [111, 107] on p "Settings" at bounding box center [102, 107] width 45 height 17
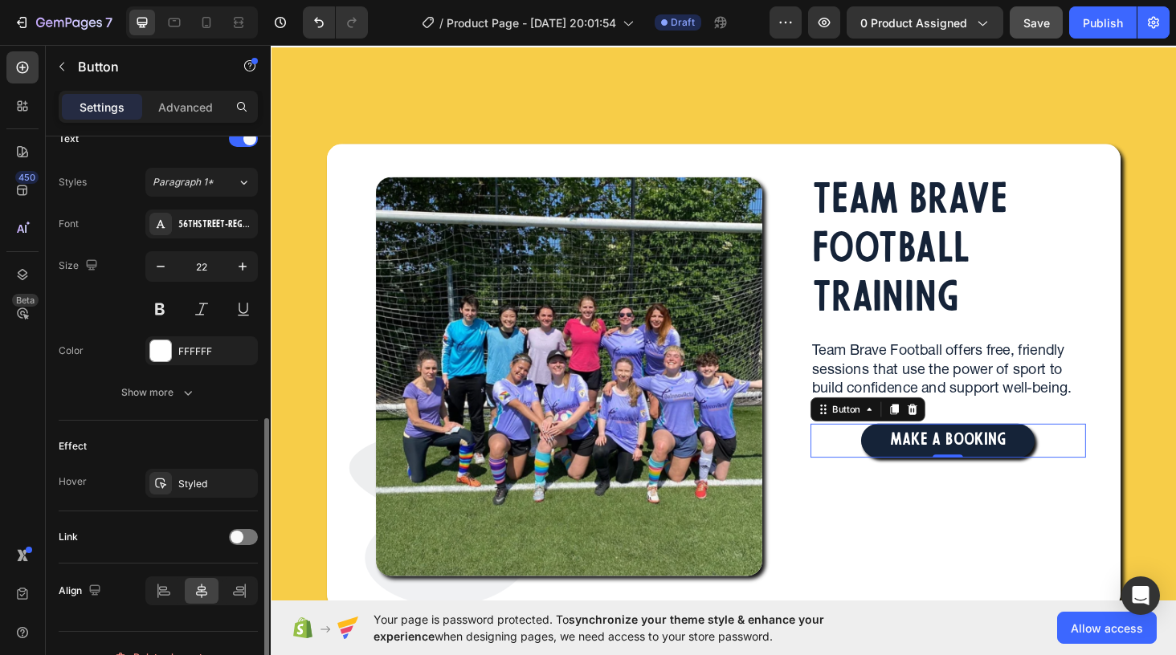
scroll to position [587, 0]
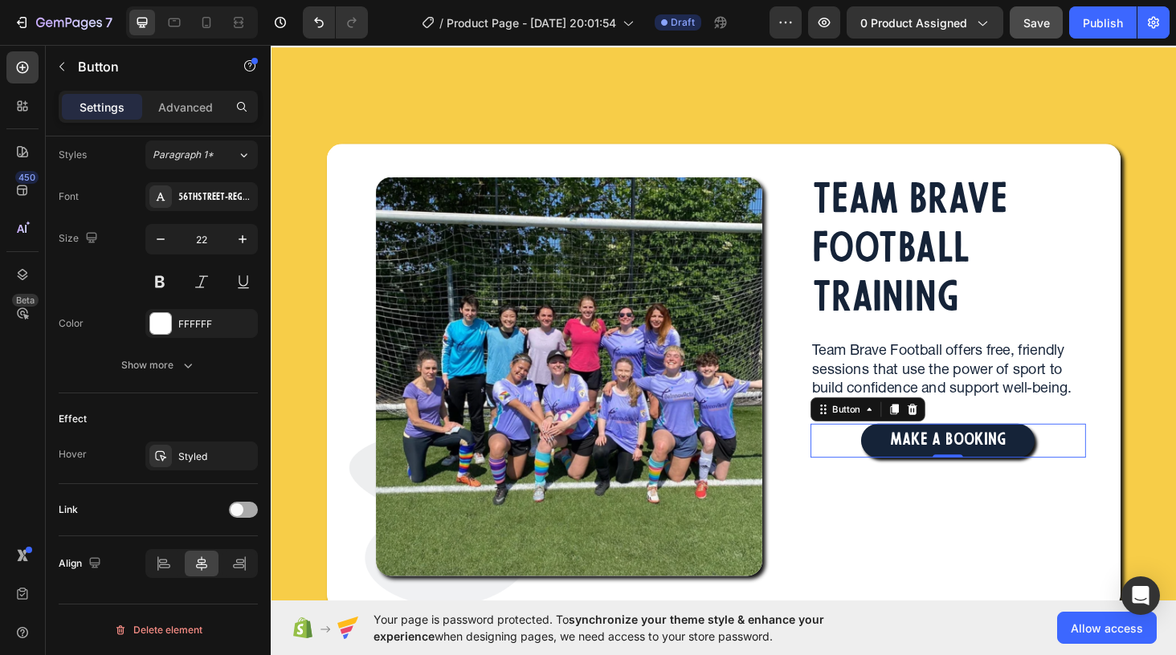
click at [236, 512] on span at bounding box center [237, 510] width 13 height 13
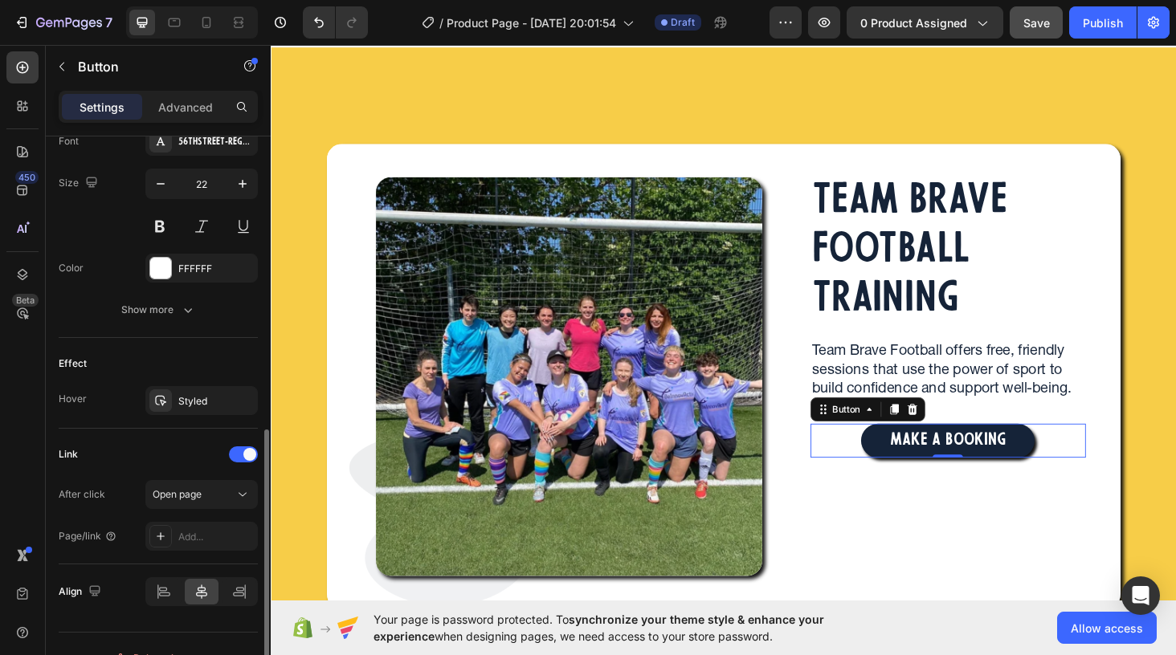
scroll to position [643, 0]
click at [162, 536] on icon at bounding box center [160, 535] width 13 height 13
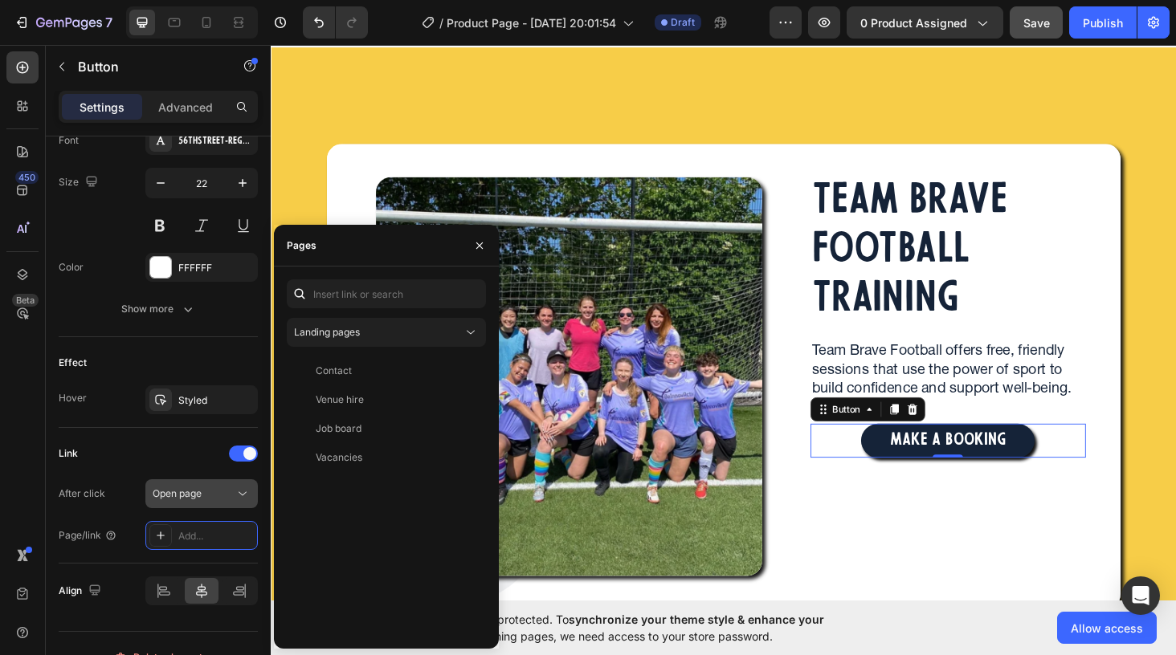
click at [243, 493] on icon at bounding box center [243, 494] width 16 height 16
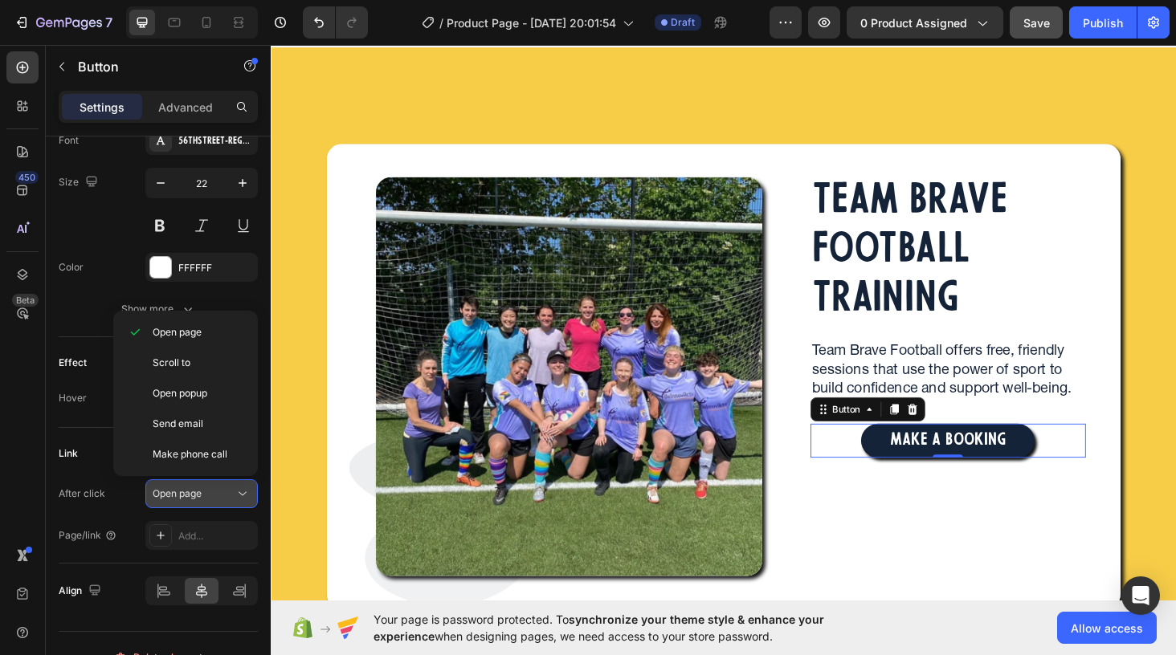
click at [243, 493] on icon at bounding box center [243, 494] width 16 height 16
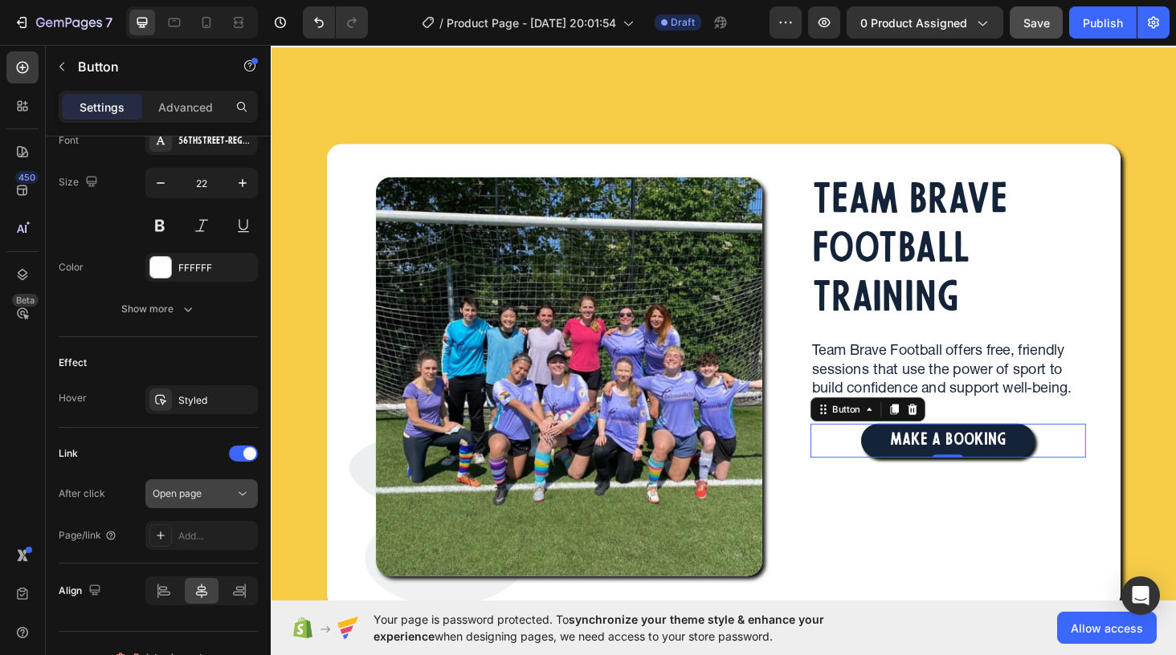
click at [243, 493] on icon at bounding box center [243, 494] width 16 height 16
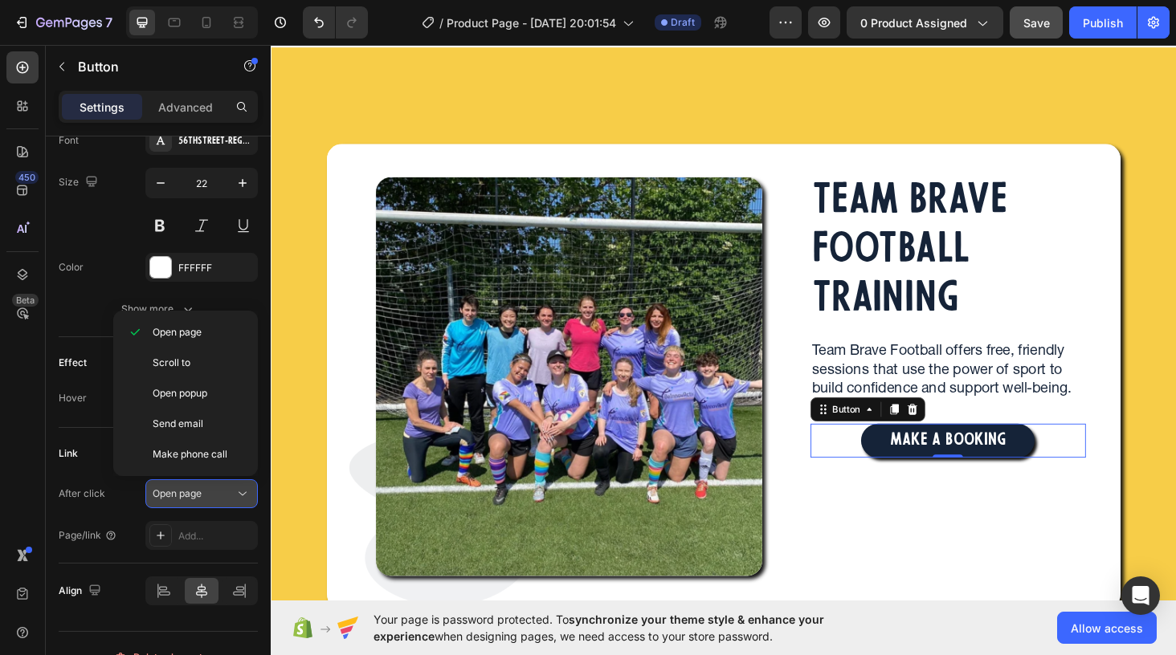
click at [243, 493] on icon at bounding box center [243, 494] width 16 height 16
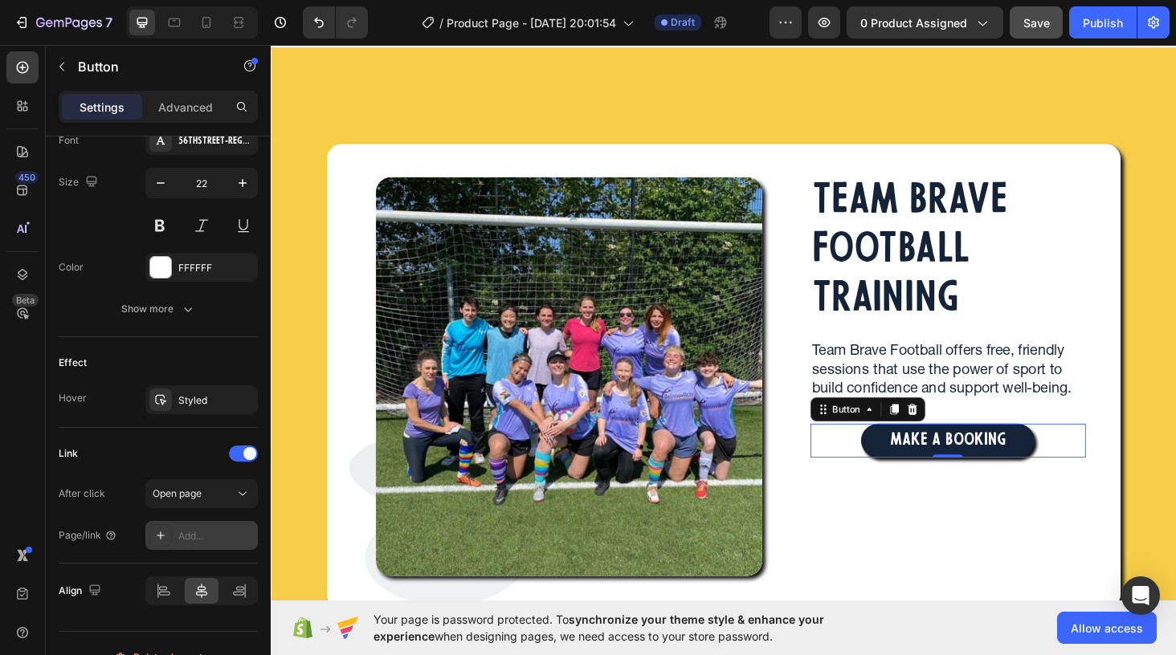
click at [157, 533] on icon at bounding box center [160, 535] width 13 height 13
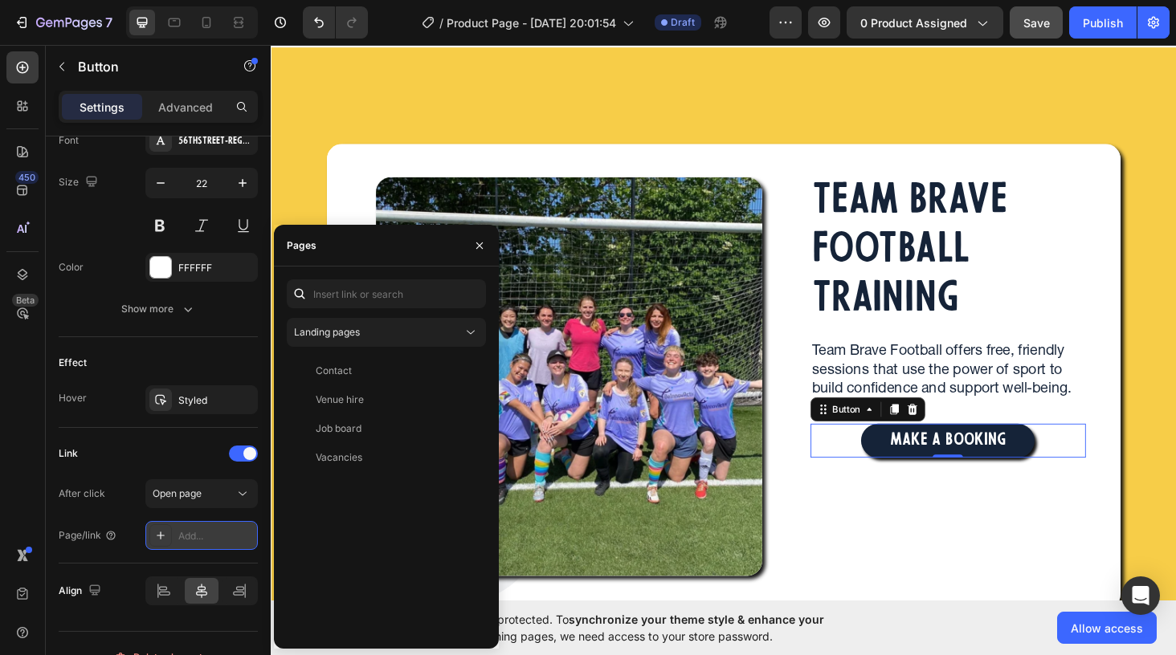
click at [157, 533] on icon at bounding box center [160, 535] width 13 height 13
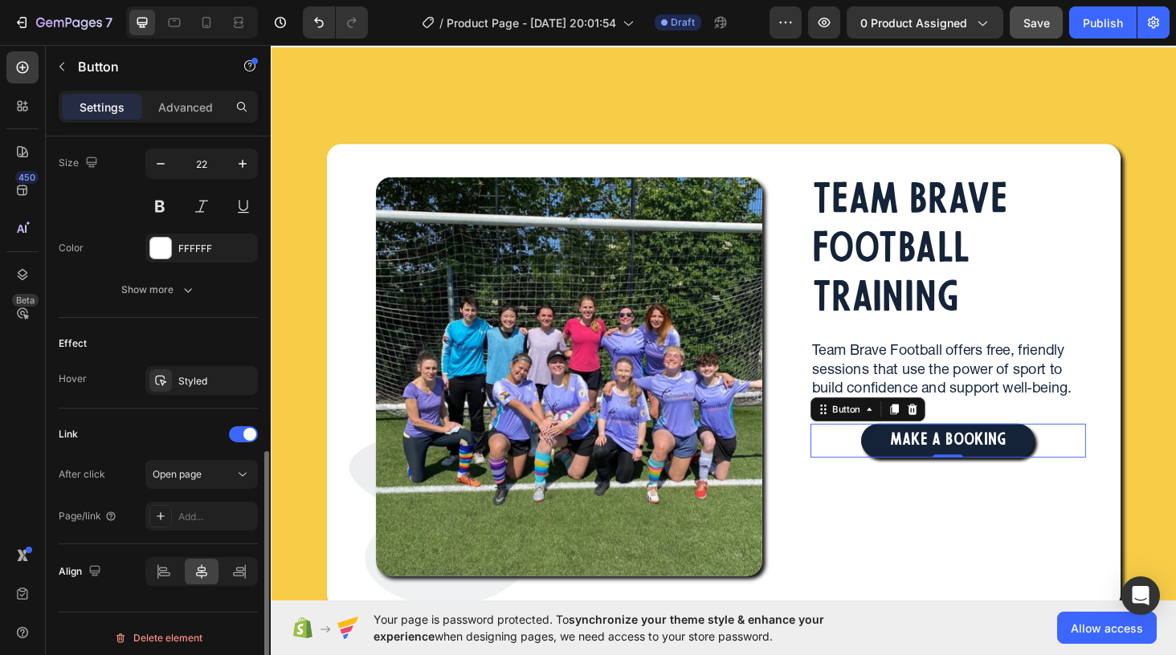
scroll to position [671, 0]
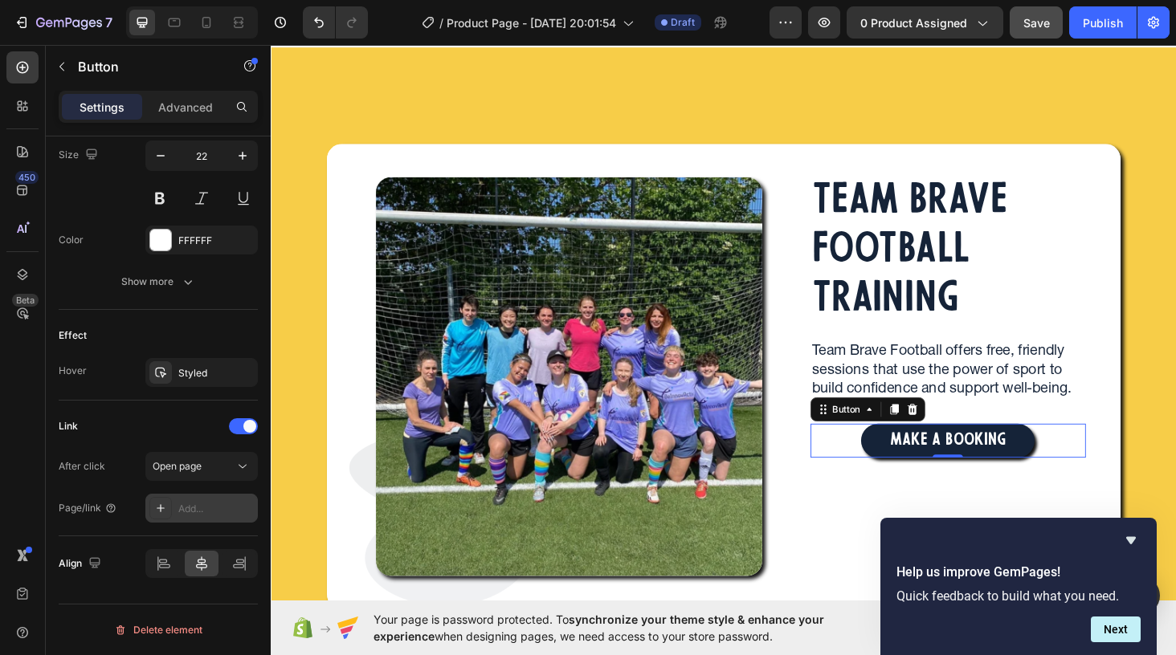
click at [195, 507] on div "Add..." at bounding box center [215, 509] width 75 height 14
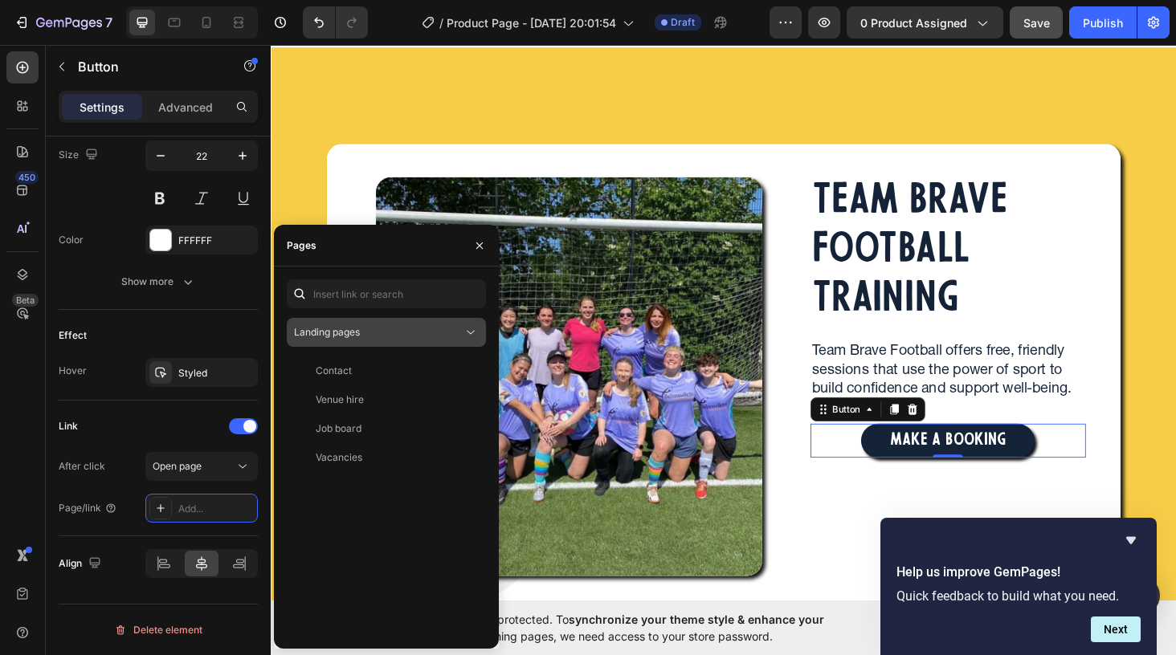
click at [470, 333] on icon at bounding box center [471, 333] width 8 height 4
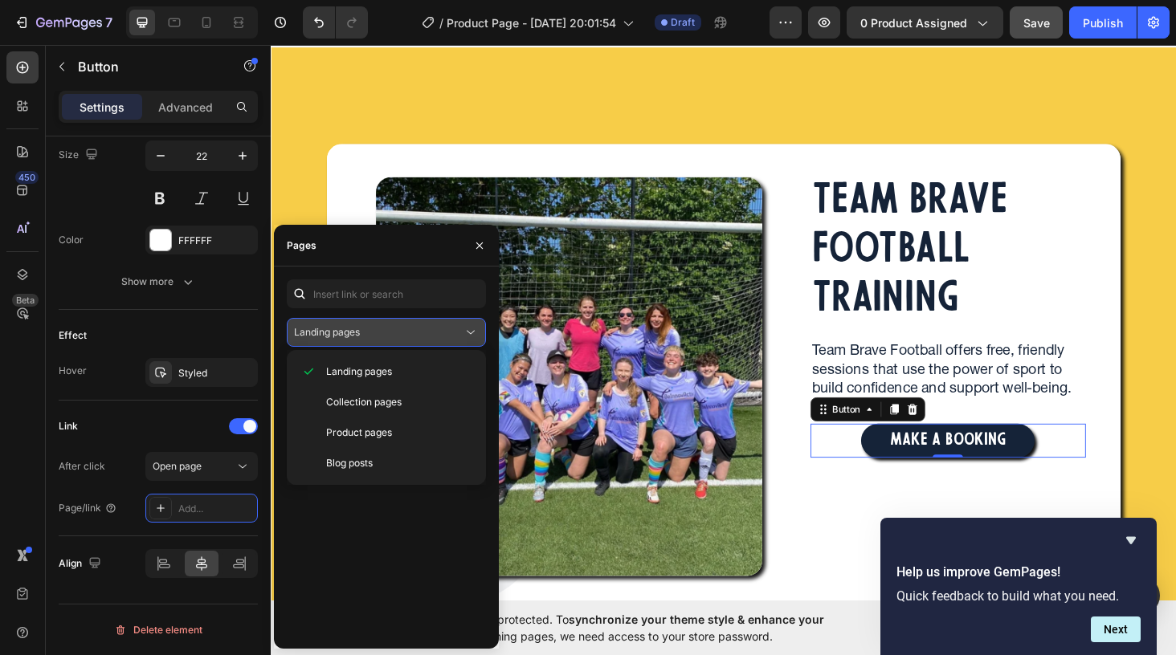
click at [470, 333] on icon at bounding box center [471, 333] width 8 height 4
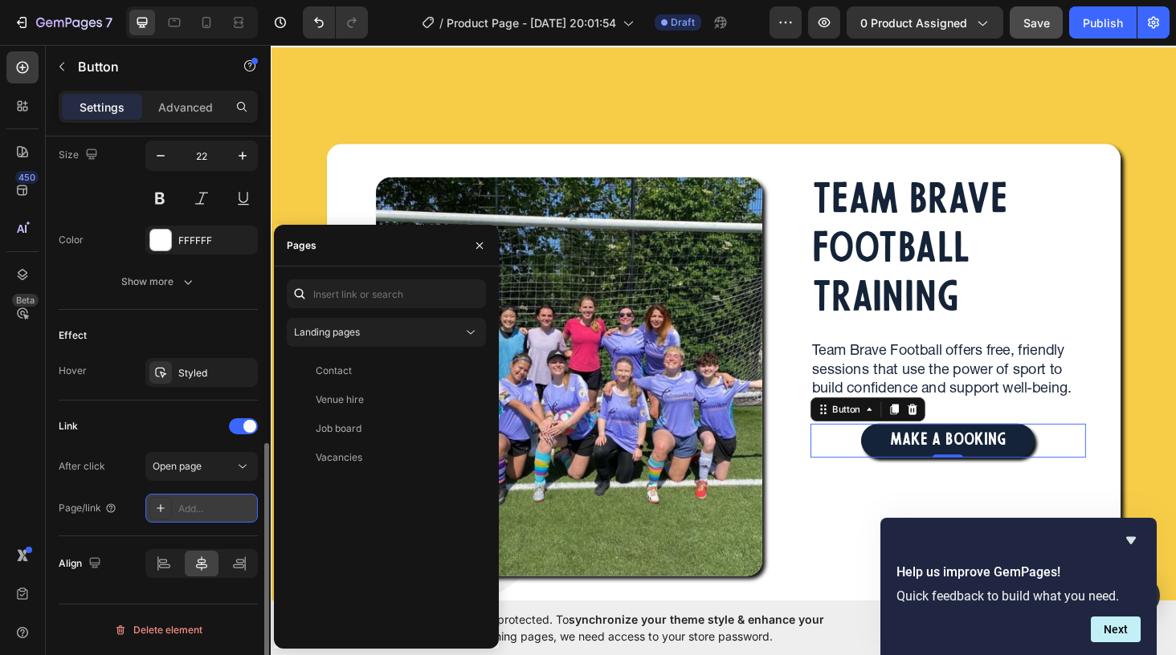
click at [161, 507] on icon at bounding box center [160, 508] width 13 height 13
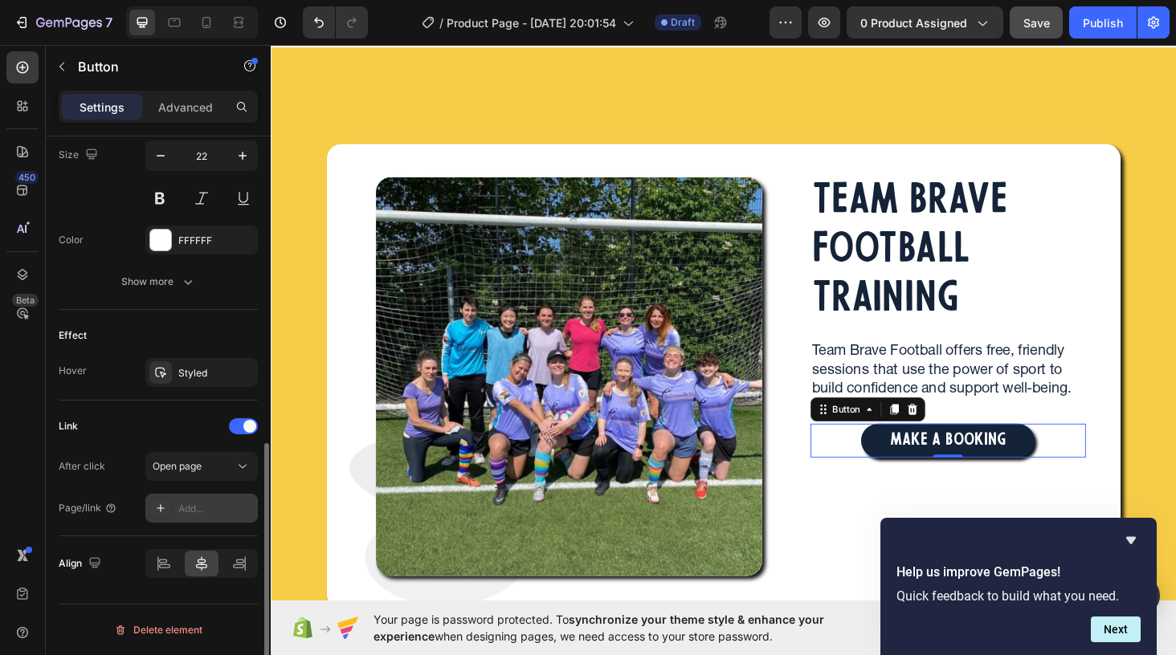
click at [161, 507] on icon at bounding box center [160, 508] width 13 height 13
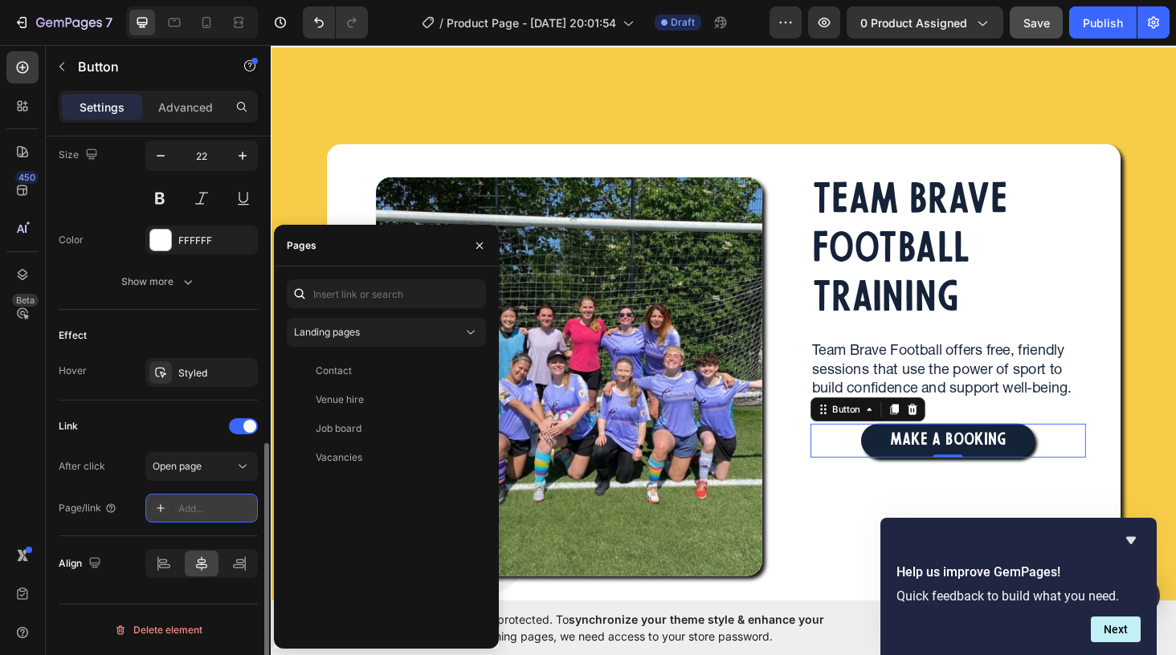
click at [161, 507] on icon at bounding box center [160, 508] width 13 height 13
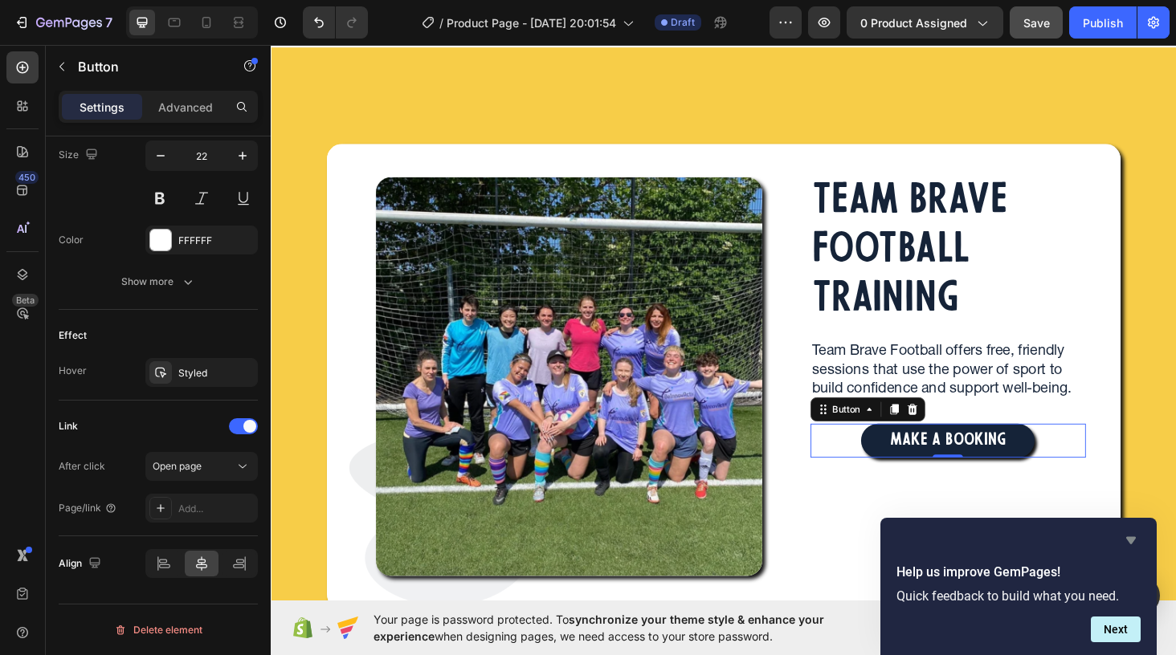
click at [1128, 541] on icon "Hide survey" at bounding box center [1131, 540] width 10 height 7
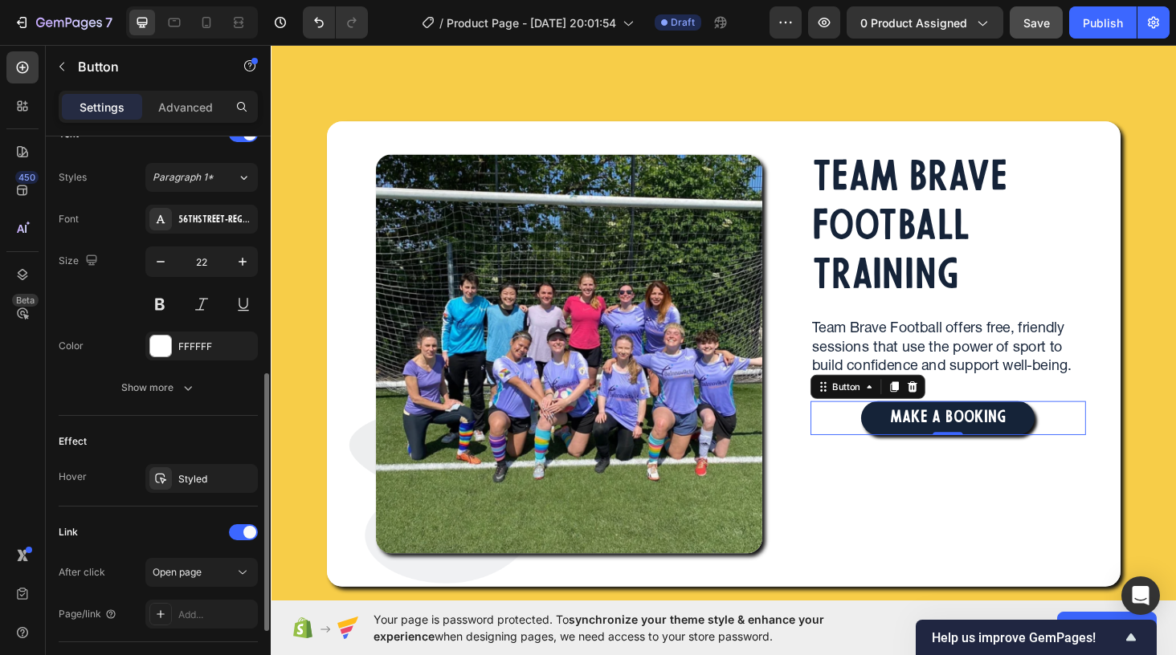
scroll to position [437, 0]
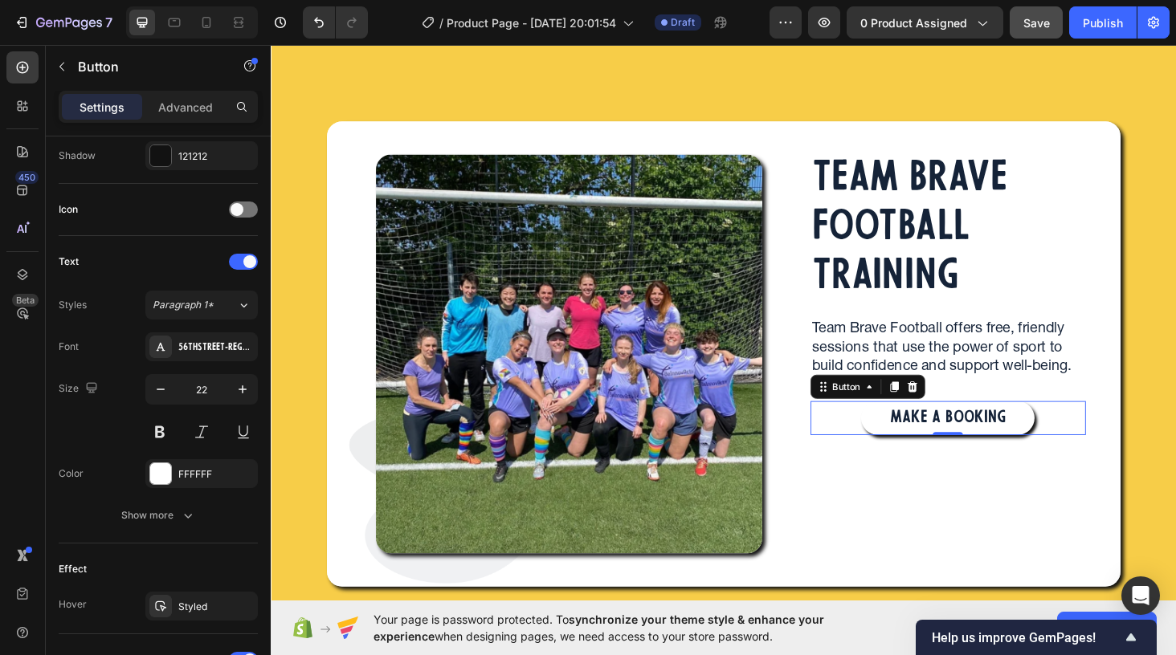
click at [914, 448] on button "MAKE A BOOKING" at bounding box center [991, 442] width 185 height 37
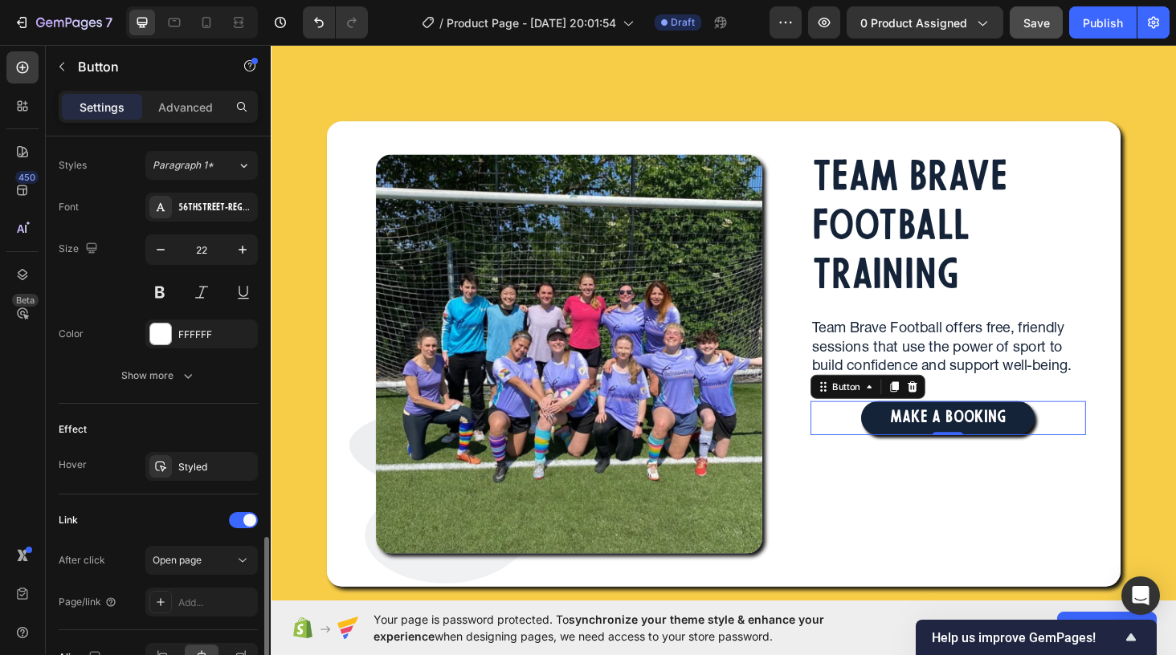
scroll to position [671, 0]
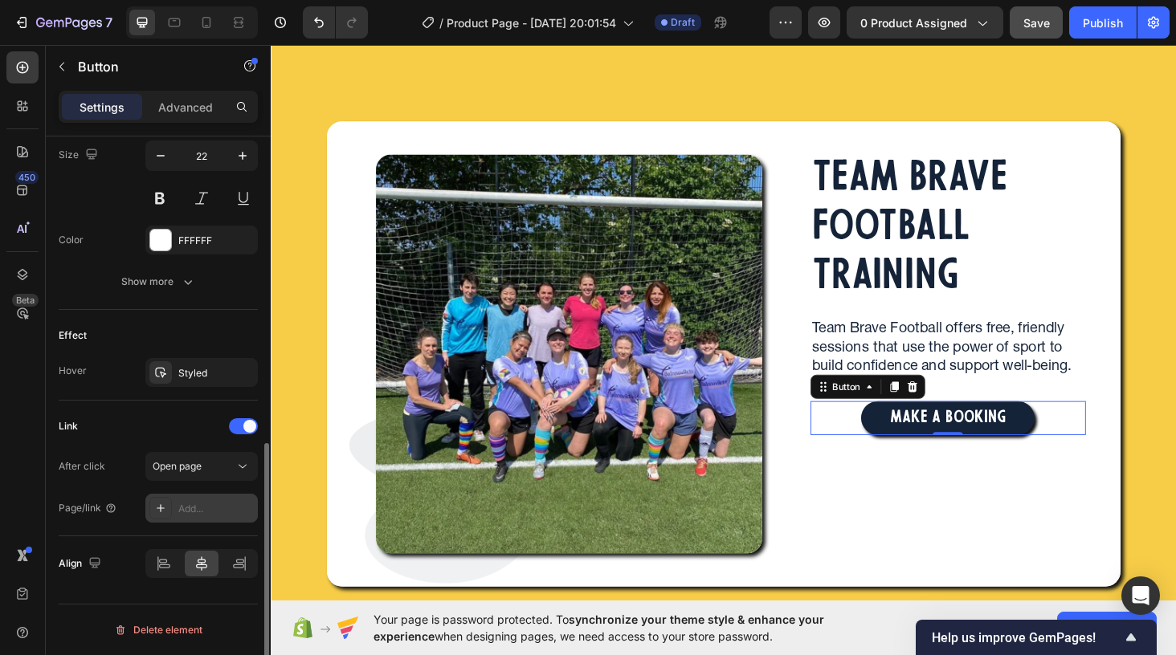
click at [161, 512] on icon at bounding box center [160, 508] width 13 height 13
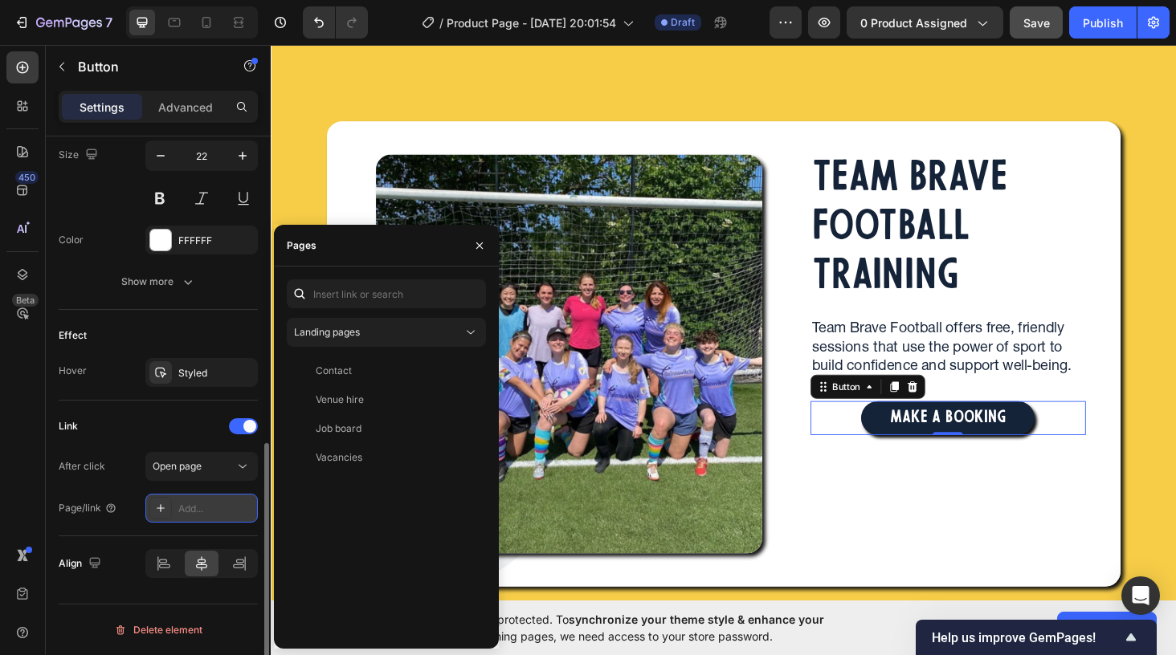
click at [161, 512] on icon at bounding box center [160, 508] width 13 height 13
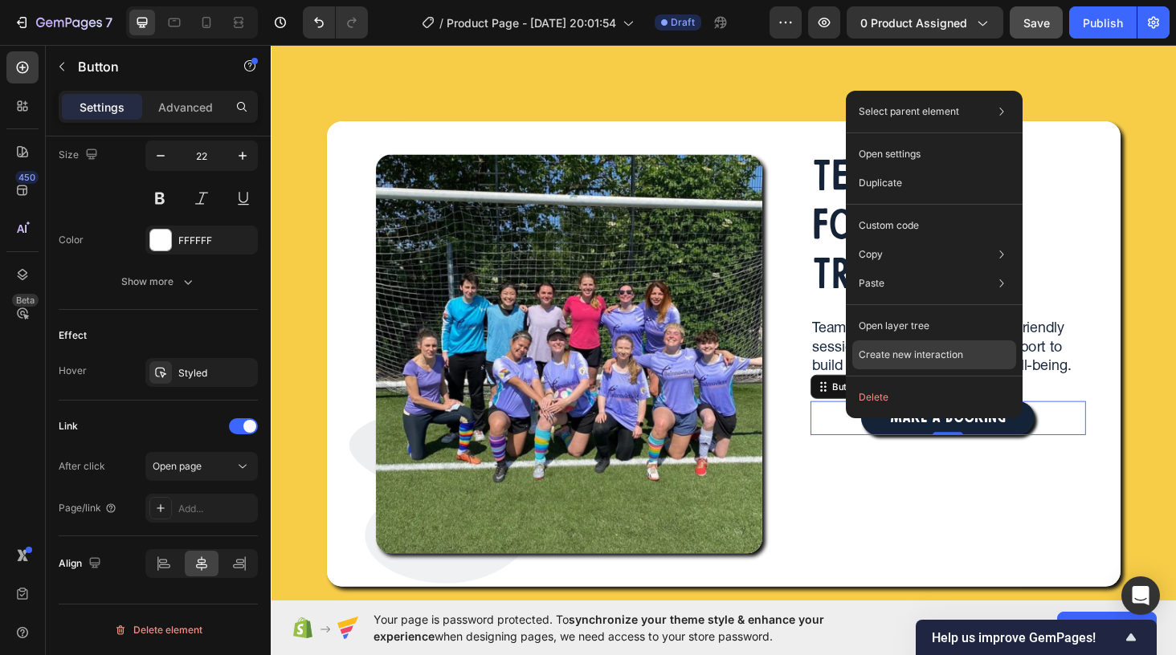
click at [906, 353] on p "Create new interaction" at bounding box center [911, 355] width 104 height 16
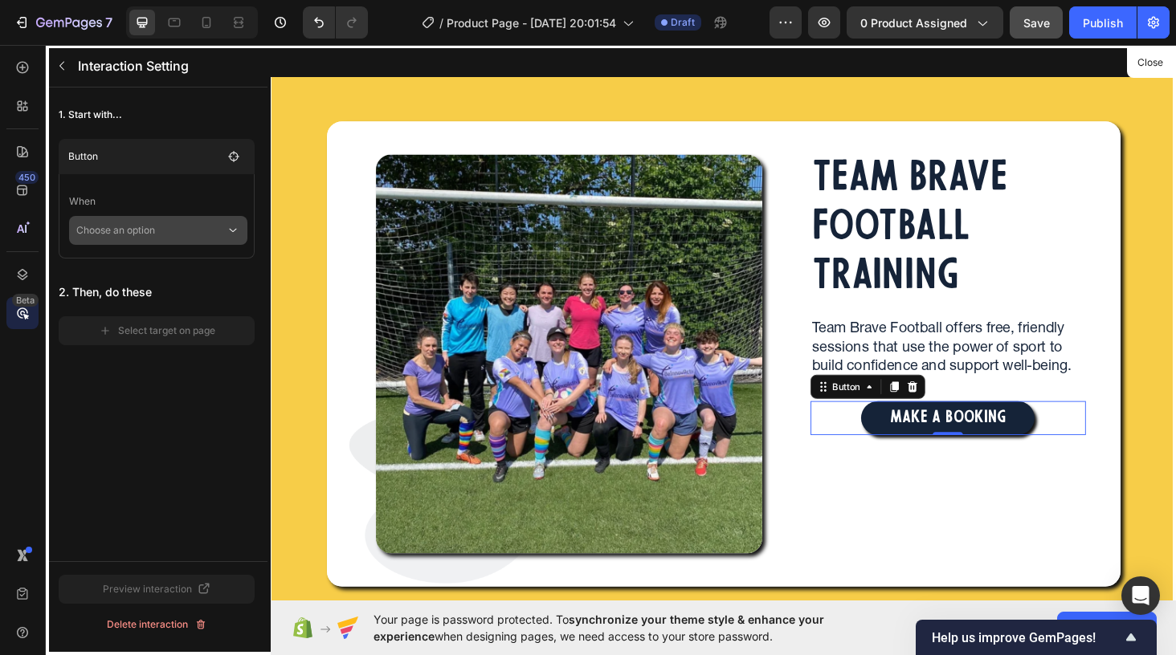
click at [230, 239] on div "Choose an option" at bounding box center [158, 230] width 178 height 29
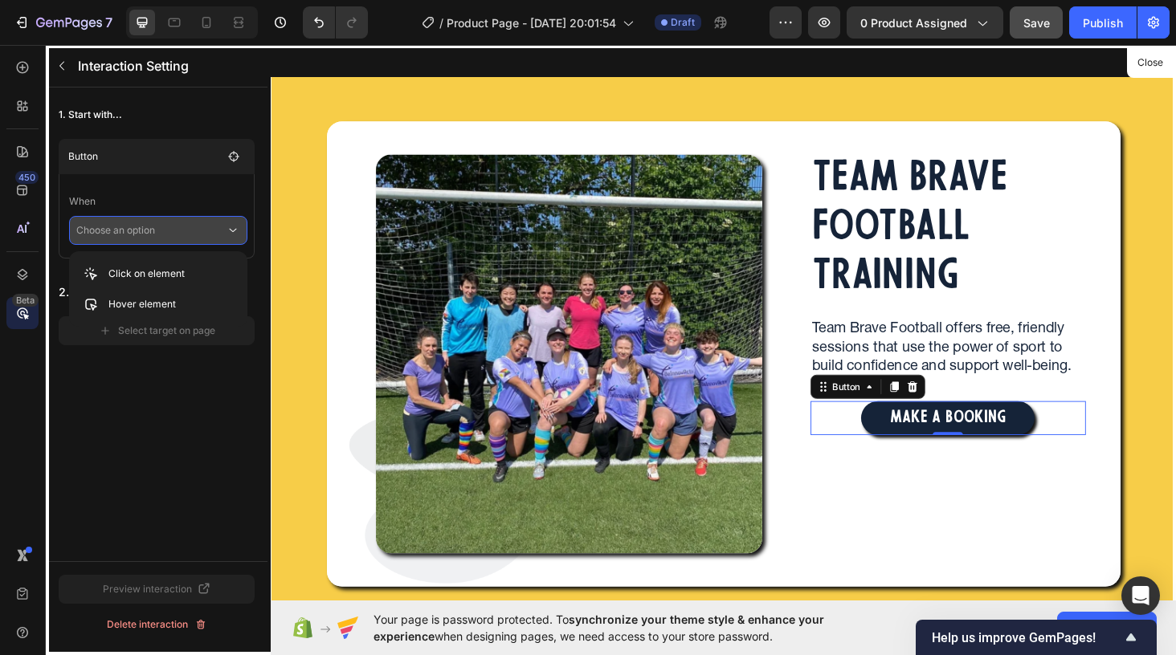
click at [230, 239] on div "Choose an option" at bounding box center [158, 230] width 178 height 29
click at [232, 235] on icon at bounding box center [233, 230] width 14 height 16
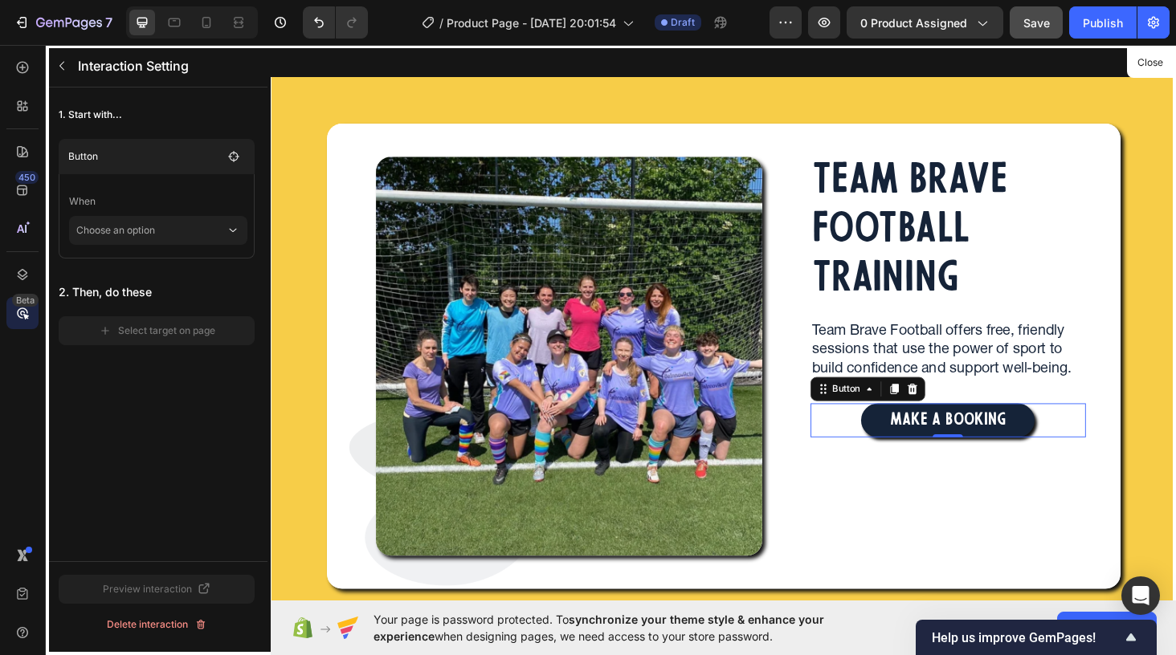
click at [892, 521] on div at bounding box center [753, 340] width 964 height 595
click at [1162, 65] on button "Close" at bounding box center [1149, 62] width 39 height 23
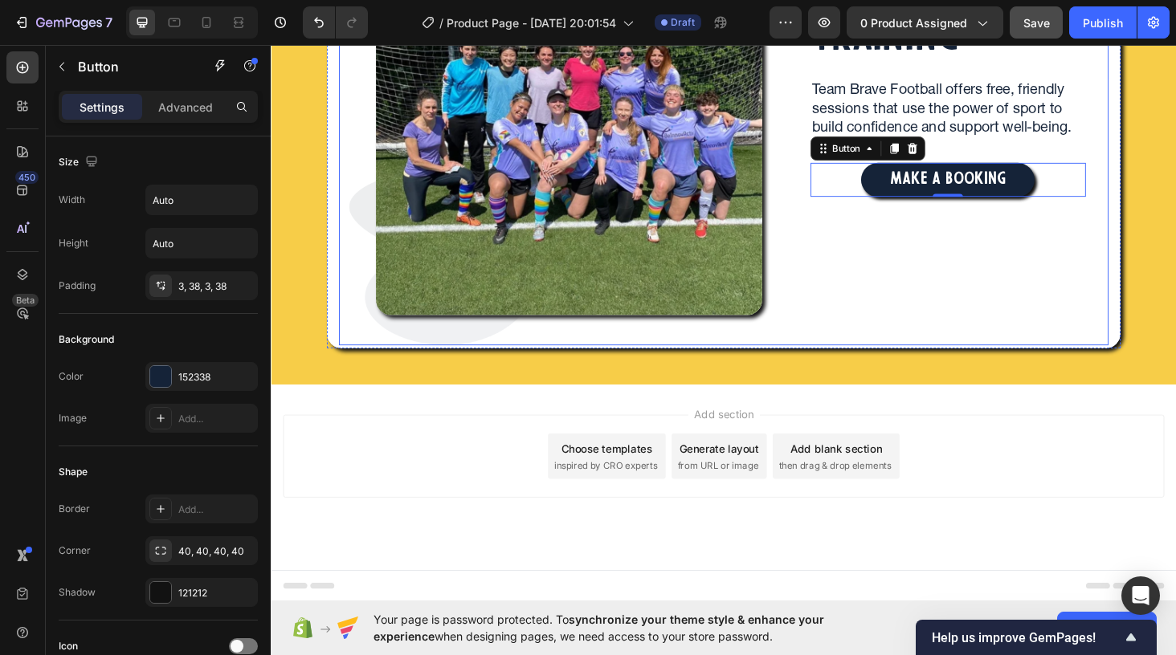
scroll to position [306, 0]
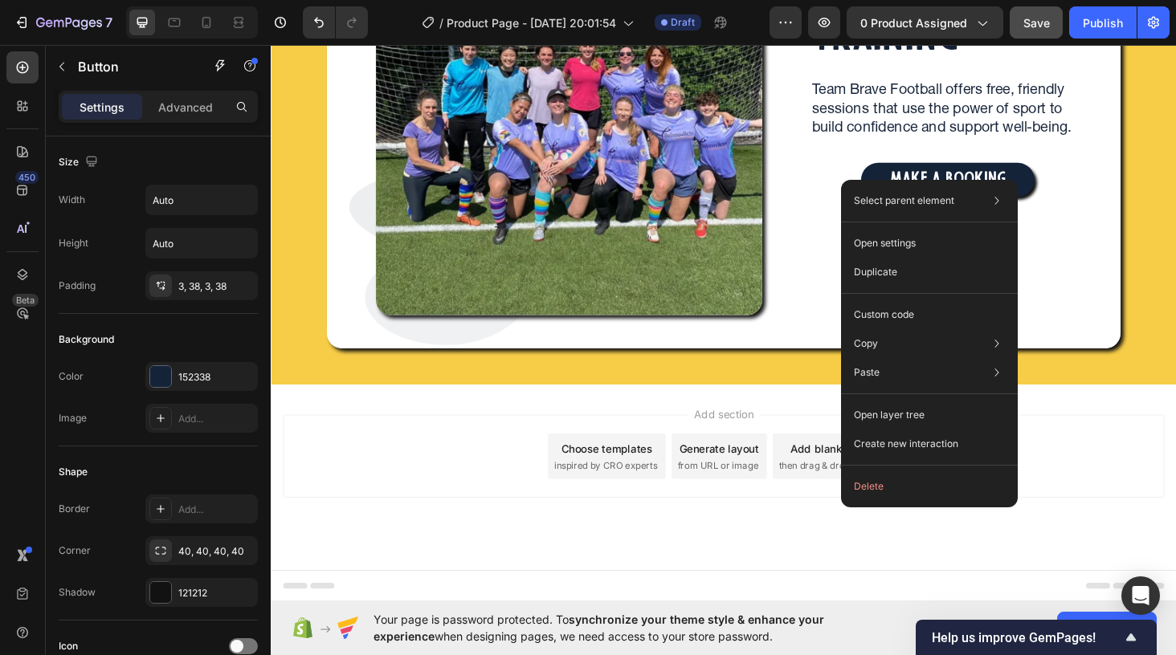
click at [458, 406] on div "Add section Choose templates inspired by CRO experts Generate layout from URL o…" at bounding box center [753, 505] width 964 height 198
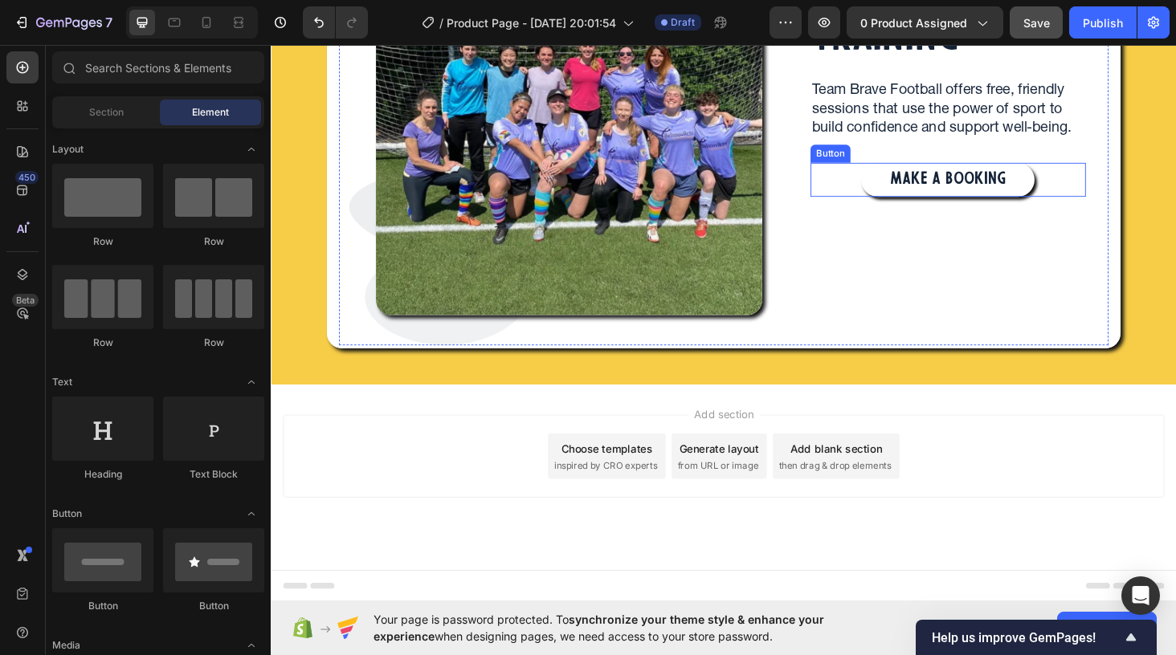
click at [912, 187] on button "MAKE A BOOKING" at bounding box center [991, 188] width 185 height 37
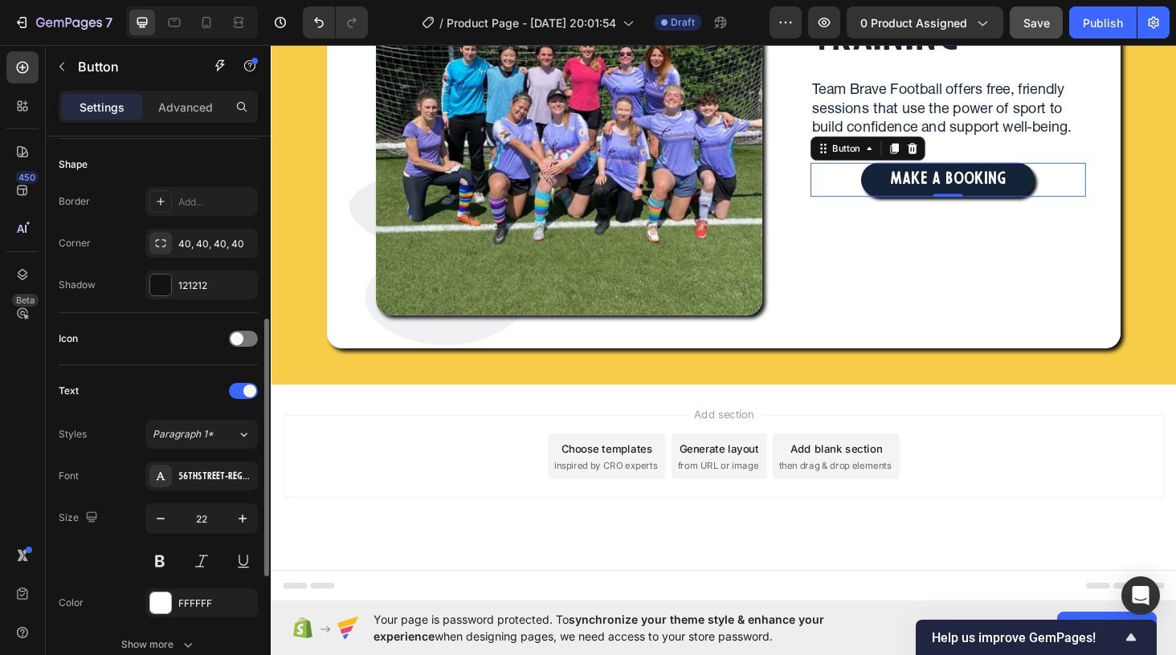
scroll to position [671, 0]
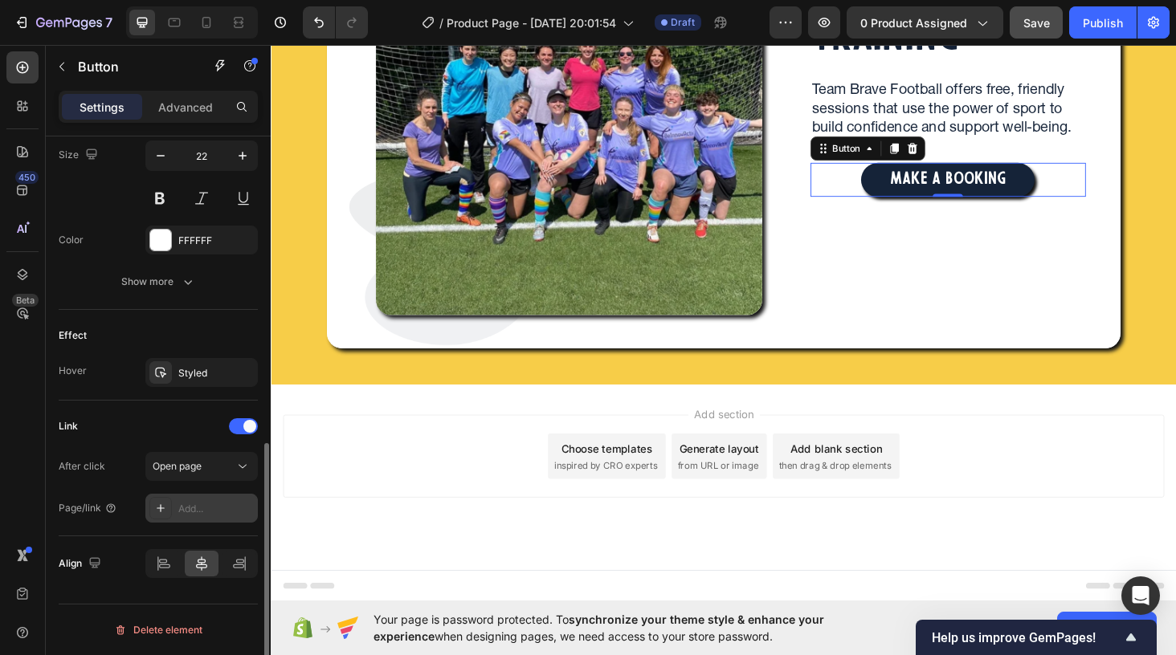
click at [165, 508] on icon at bounding box center [160, 508] width 13 height 13
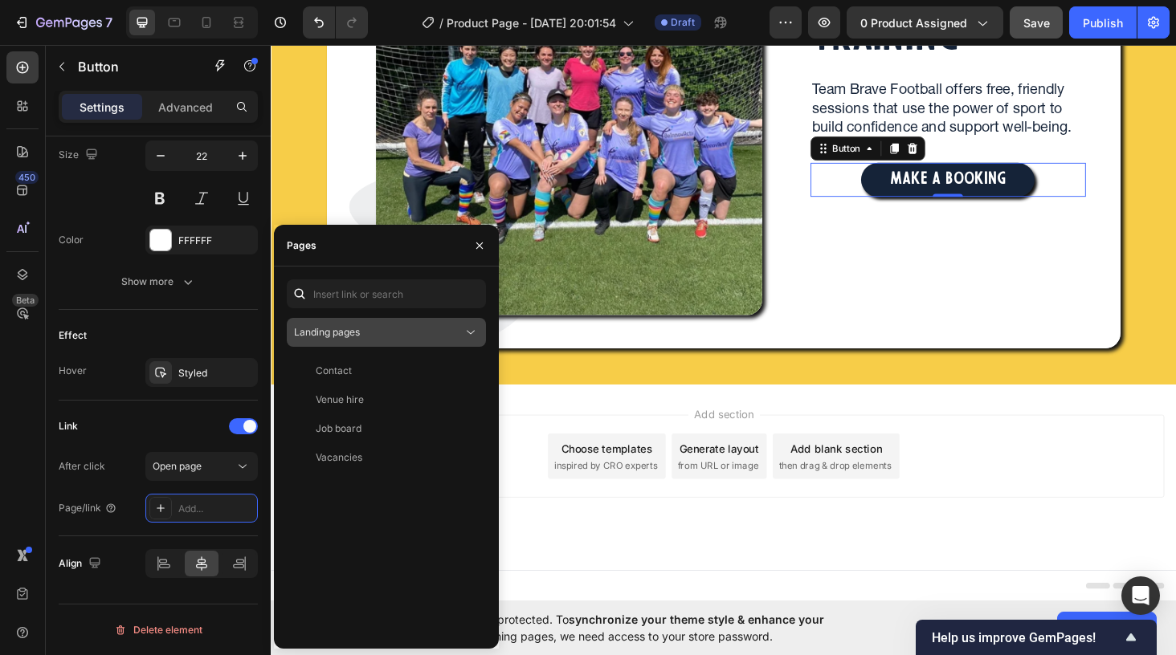
click at [472, 333] on icon at bounding box center [471, 332] width 16 height 16
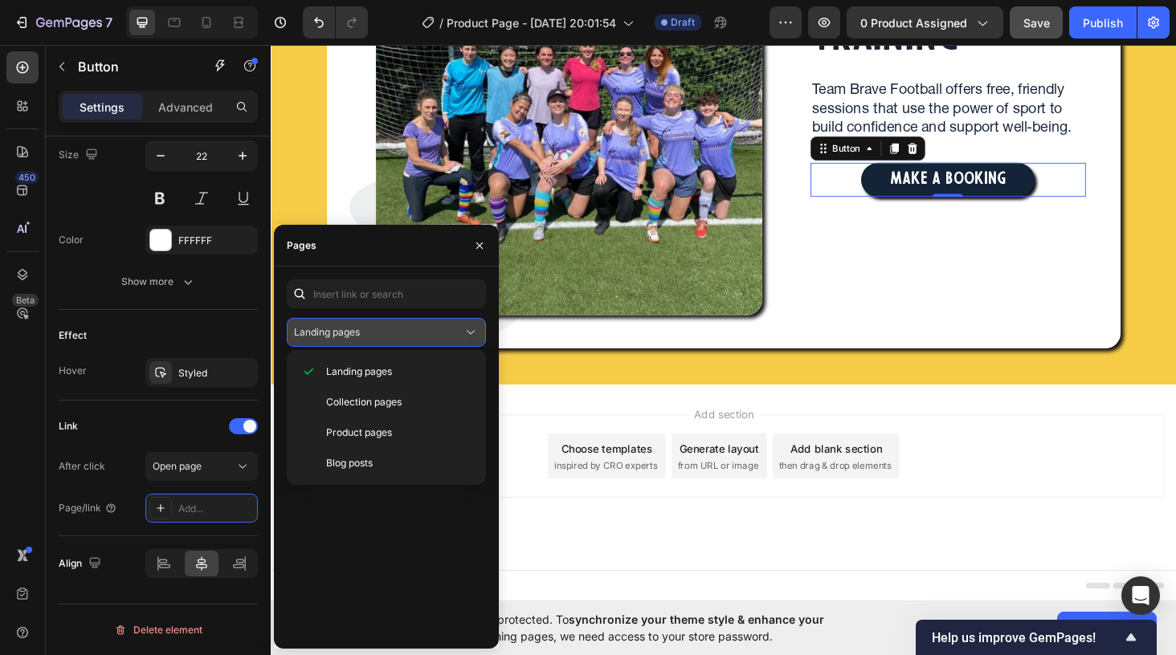
click at [472, 333] on icon at bounding box center [471, 332] width 16 height 16
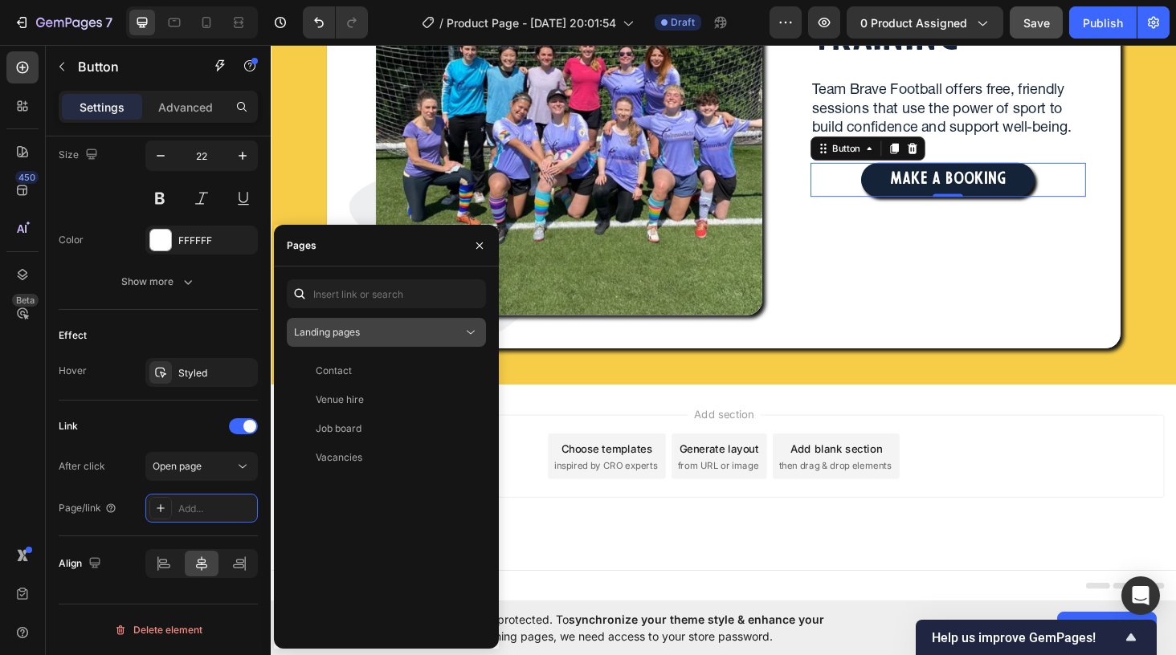
click at [472, 333] on icon at bounding box center [471, 332] width 16 height 16
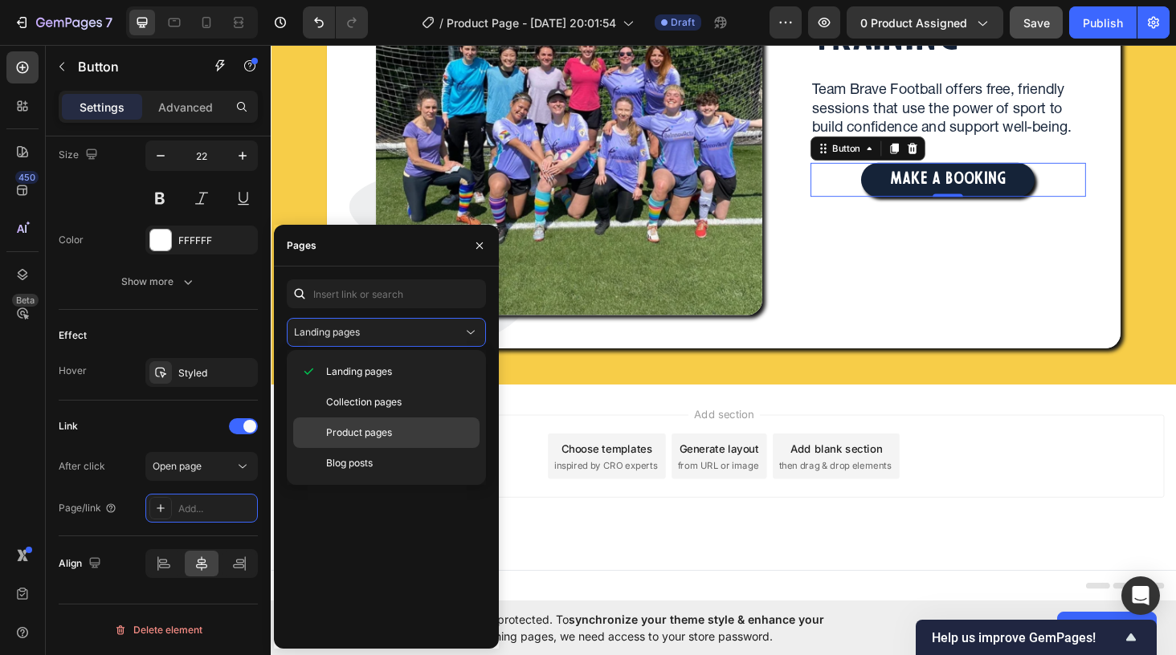
click at [431, 433] on p "Product pages" at bounding box center [399, 433] width 146 height 14
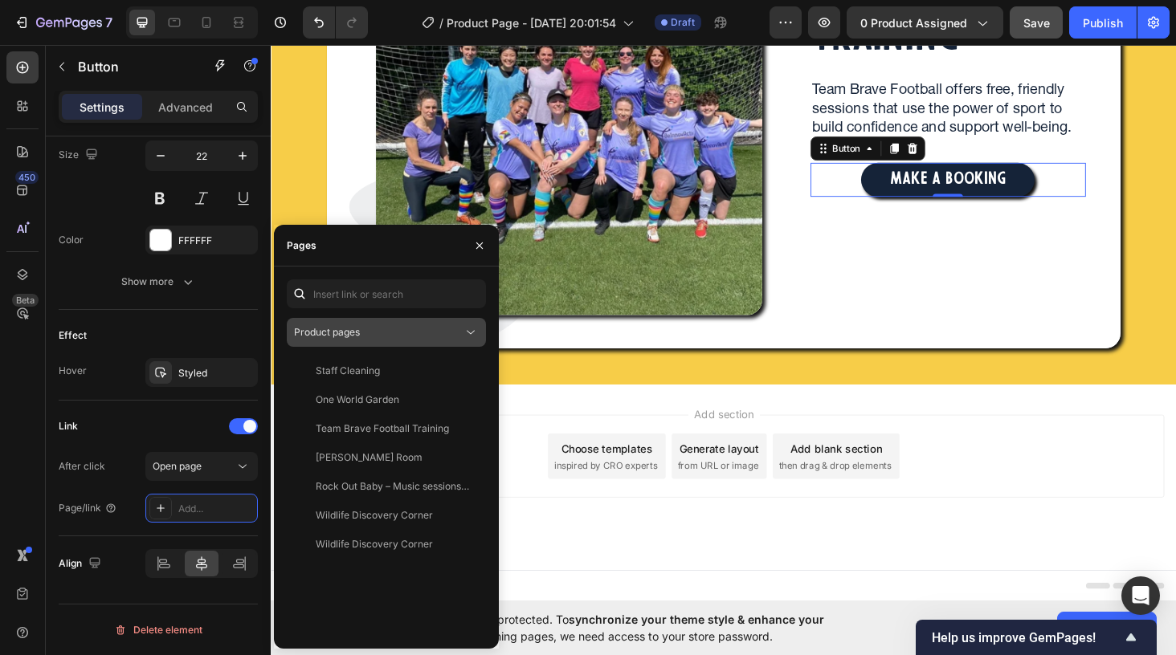
click at [461, 329] on div "Product pages" at bounding box center [378, 332] width 169 height 14
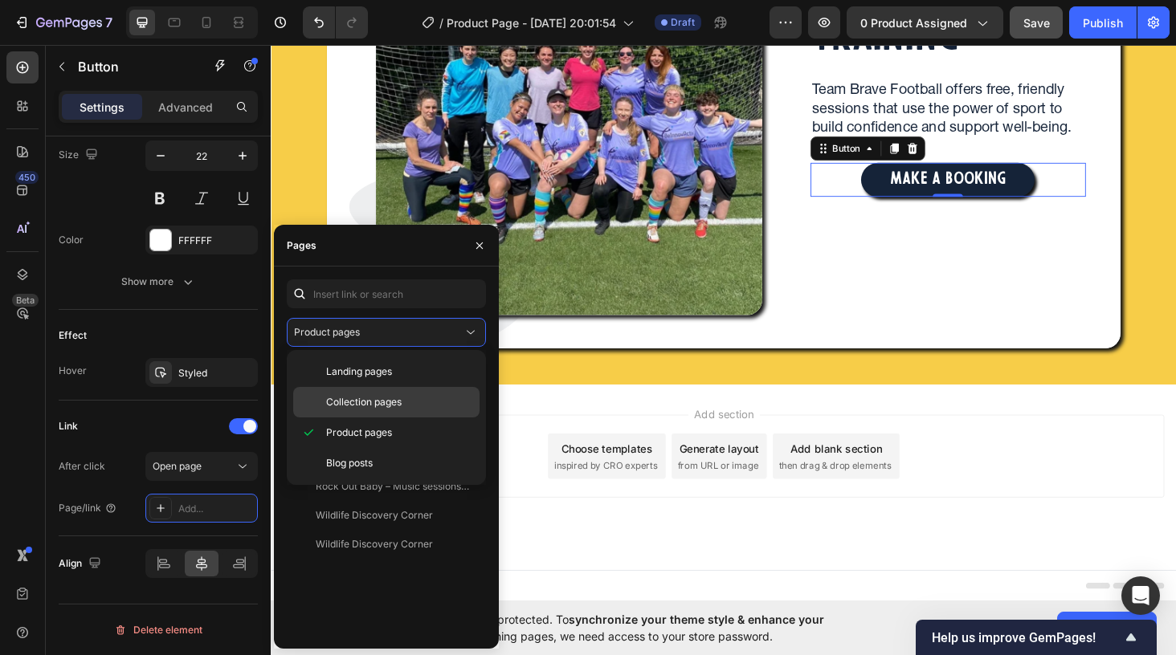
click at [409, 402] on p "Collection pages" at bounding box center [399, 402] width 146 height 14
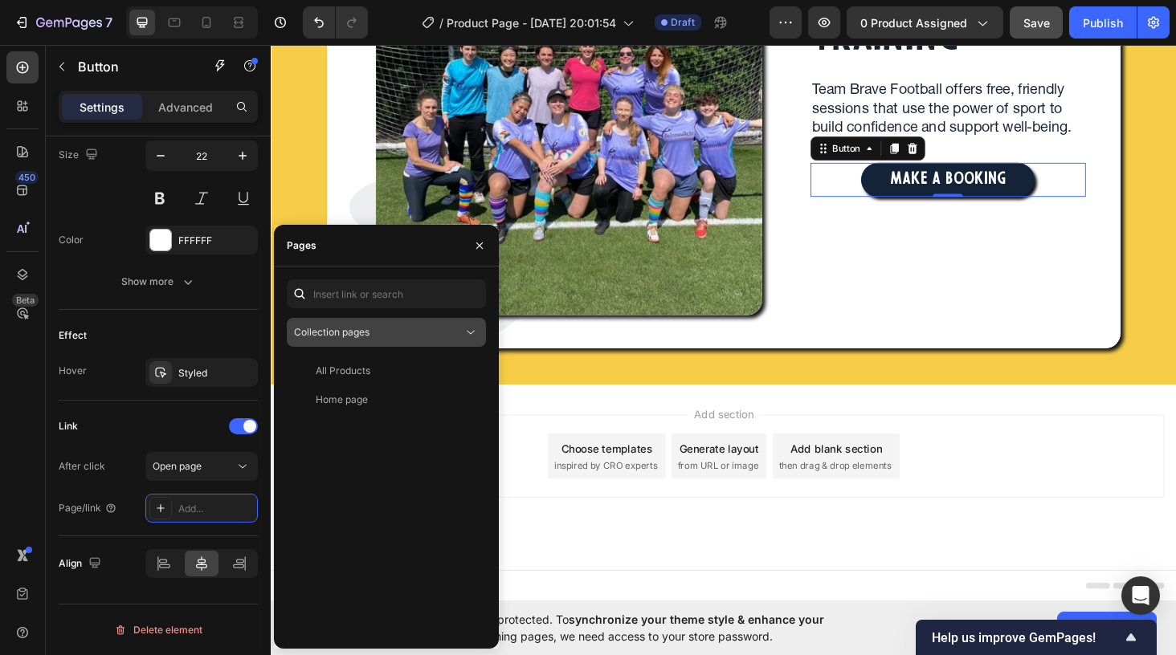
click at [471, 337] on icon at bounding box center [471, 332] width 16 height 16
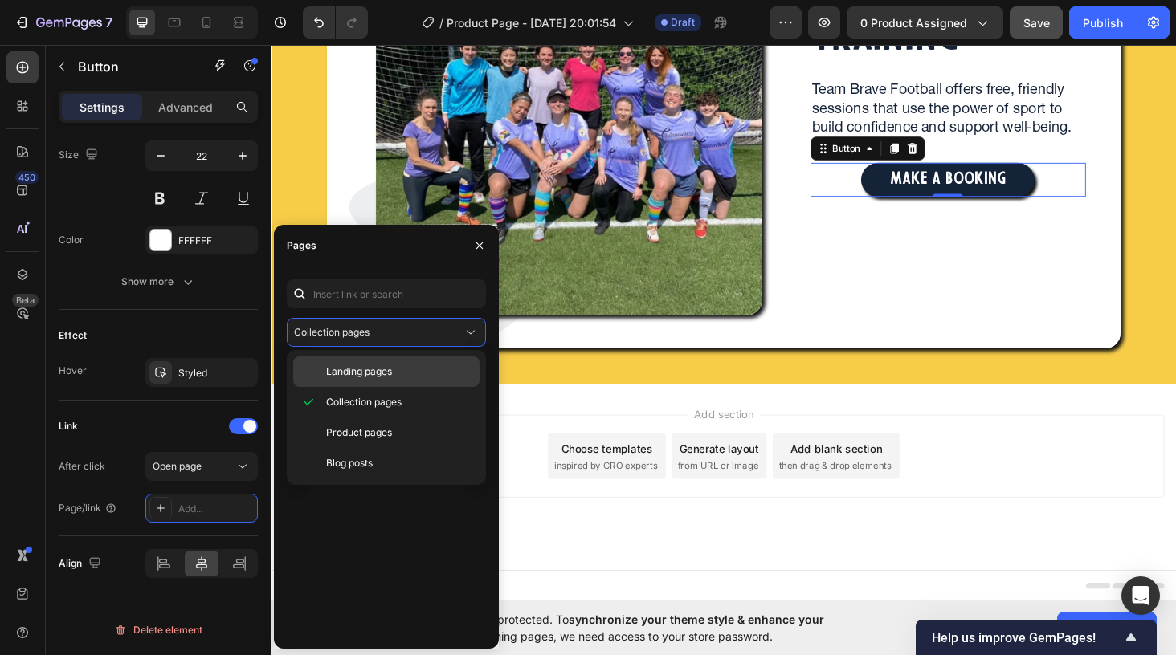
click at [442, 370] on p "Landing pages" at bounding box center [399, 372] width 146 height 14
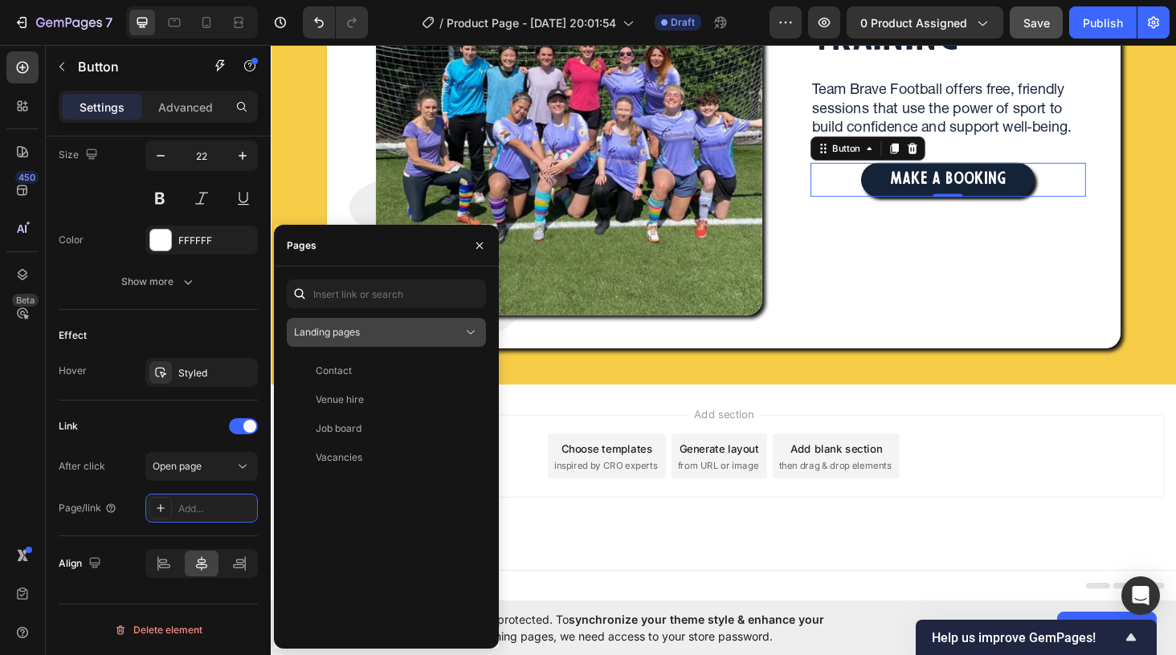
click at [475, 331] on icon at bounding box center [471, 332] width 16 height 16
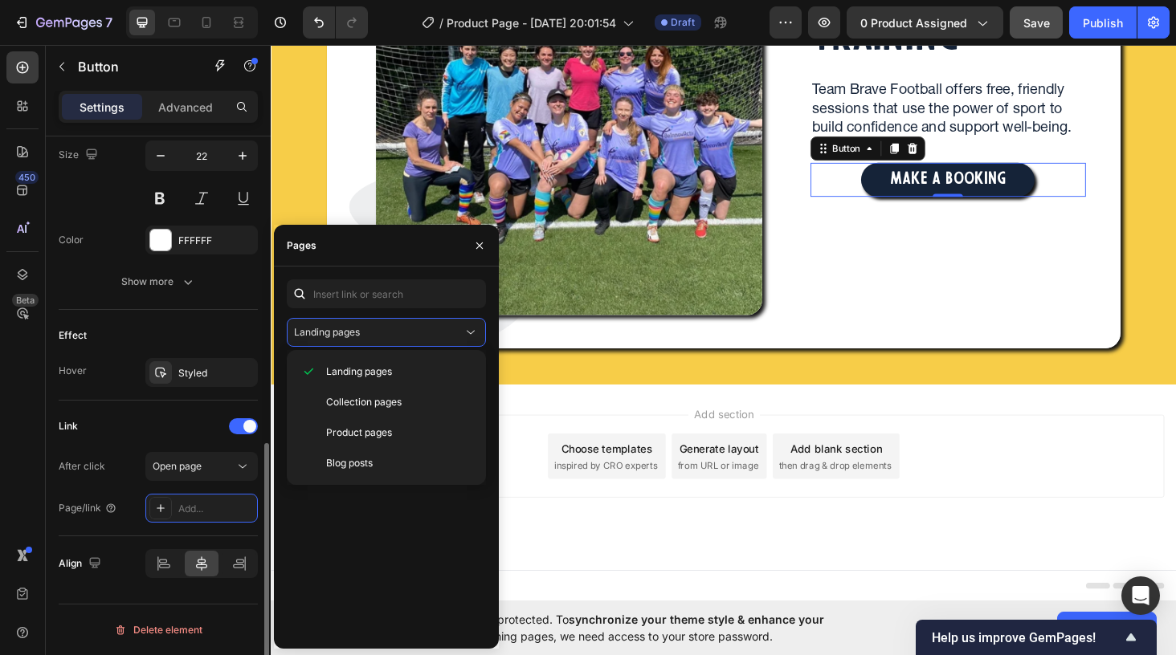
click at [161, 423] on div "Link" at bounding box center [158, 427] width 199 height 26
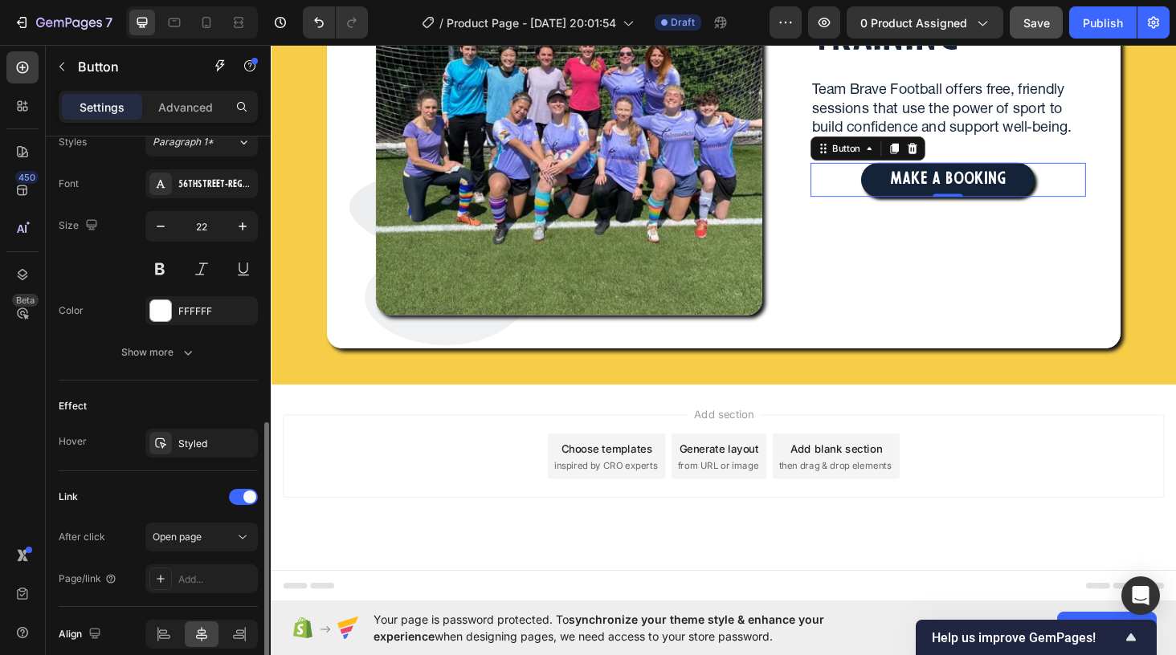
scroll to position [571, 0]
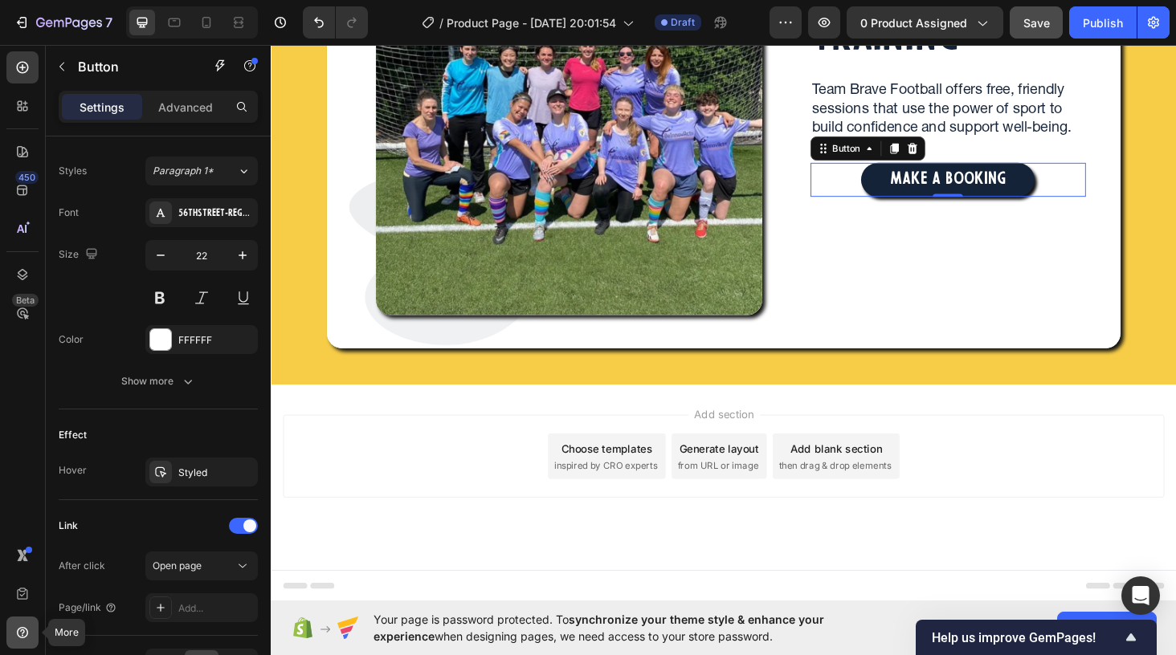
click at [27, 628] on icon at bounding box center [22, 633] width 16 height 16
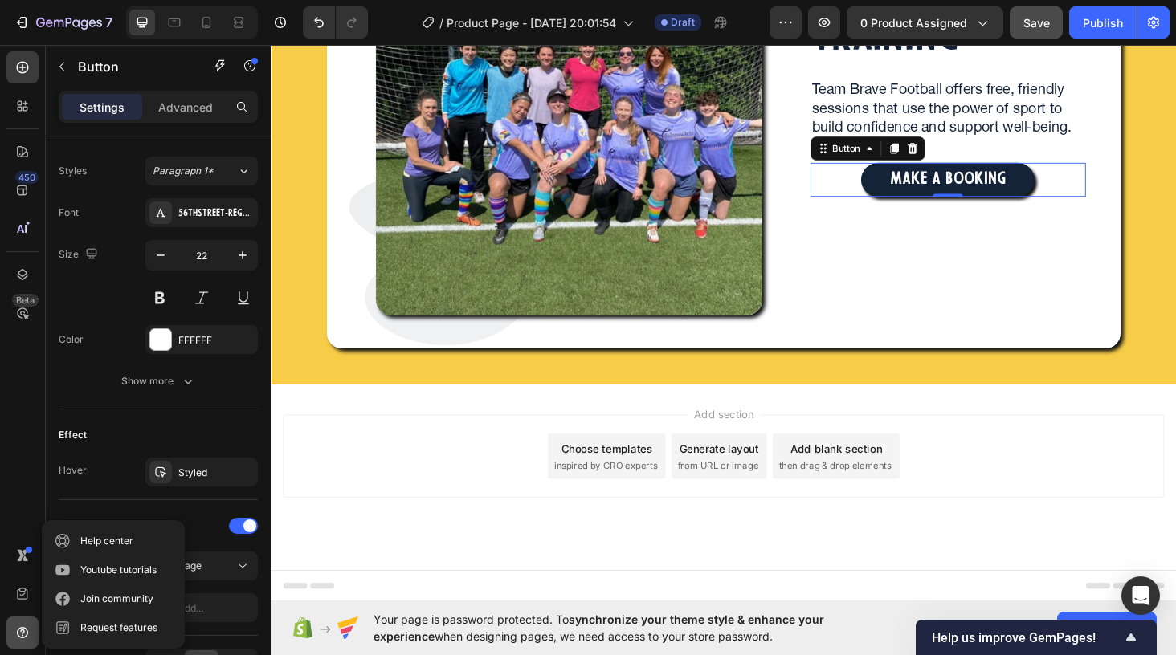
click at [27, 628] on icon at bounding box center [22, 633] width 16 height 16
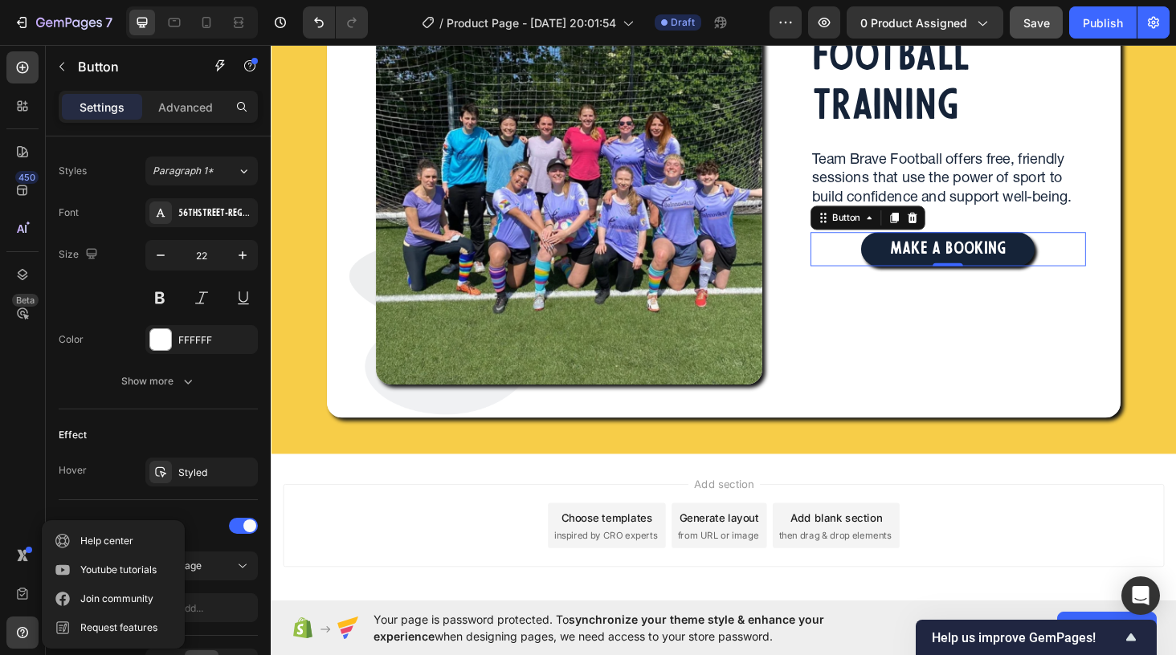
scroll to position [233, 0]
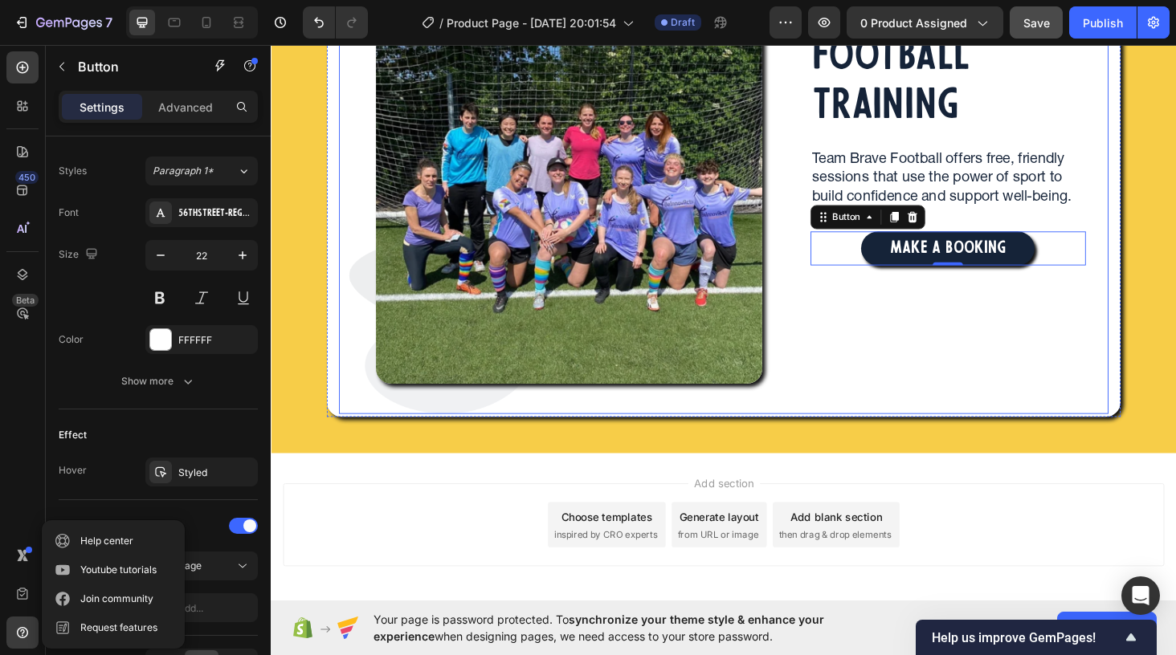
click at [858, 337] on div "TEAM BRAVE FOOTBALL TRAINING Heading Team Brave Football offers free, friendly …" at bounding box center [991, 193] width 341 height 489
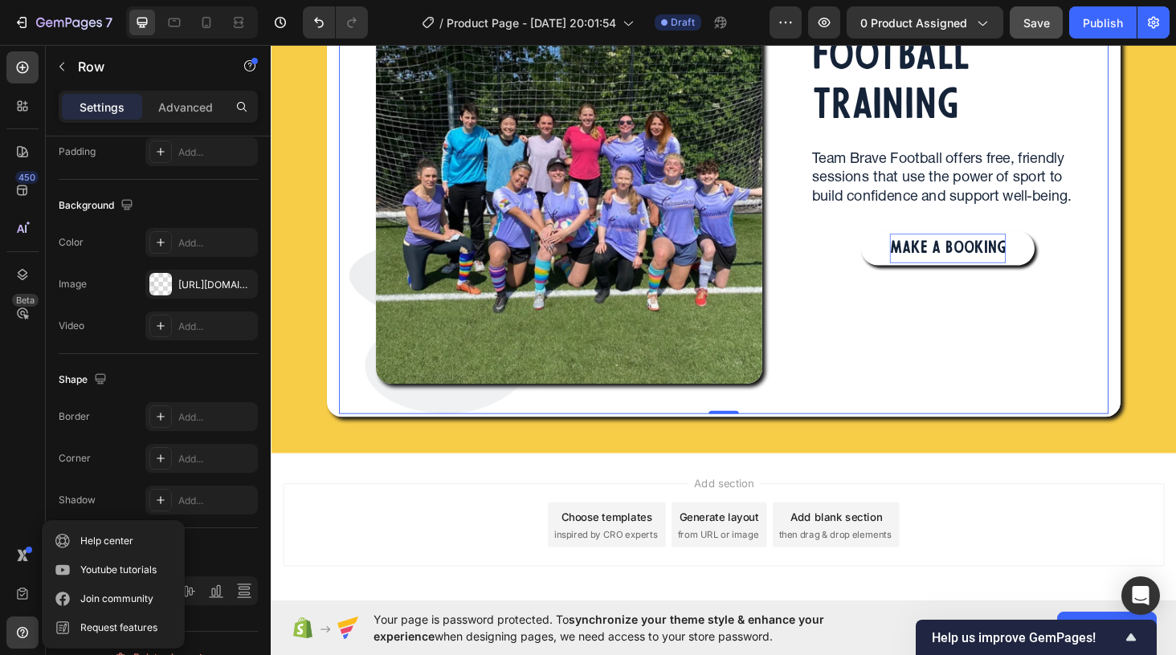
scroll to position [0, 0]
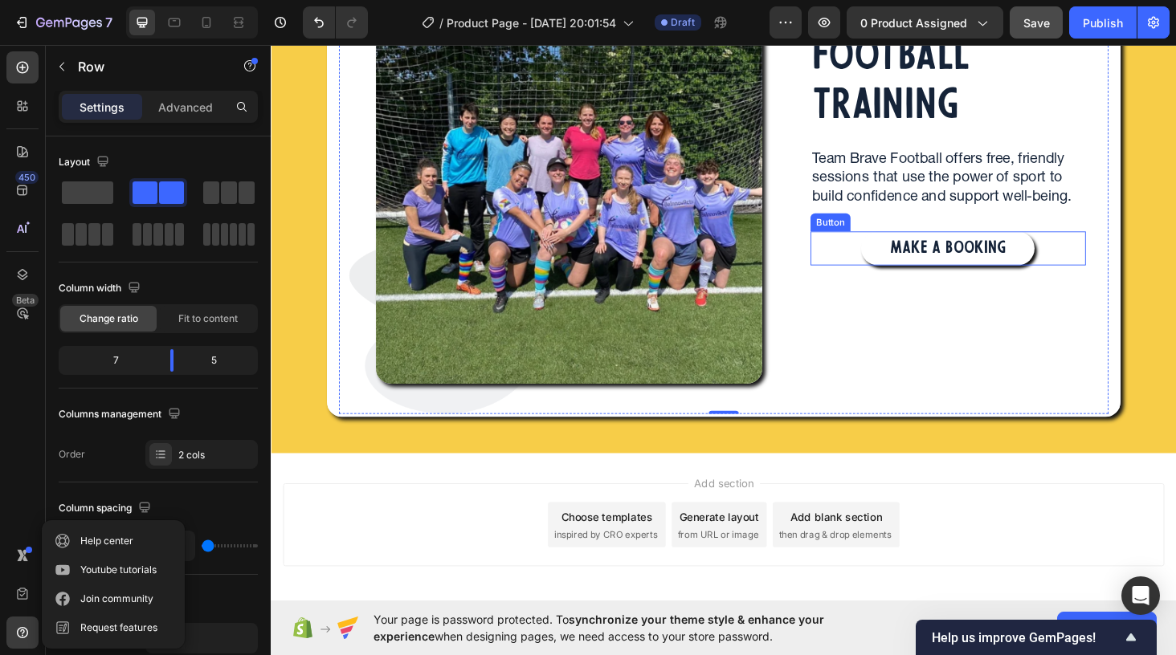
click at [910, 261] on button "MAKE A BOOKING" at bounding box center [991, 261] width 185 height 37
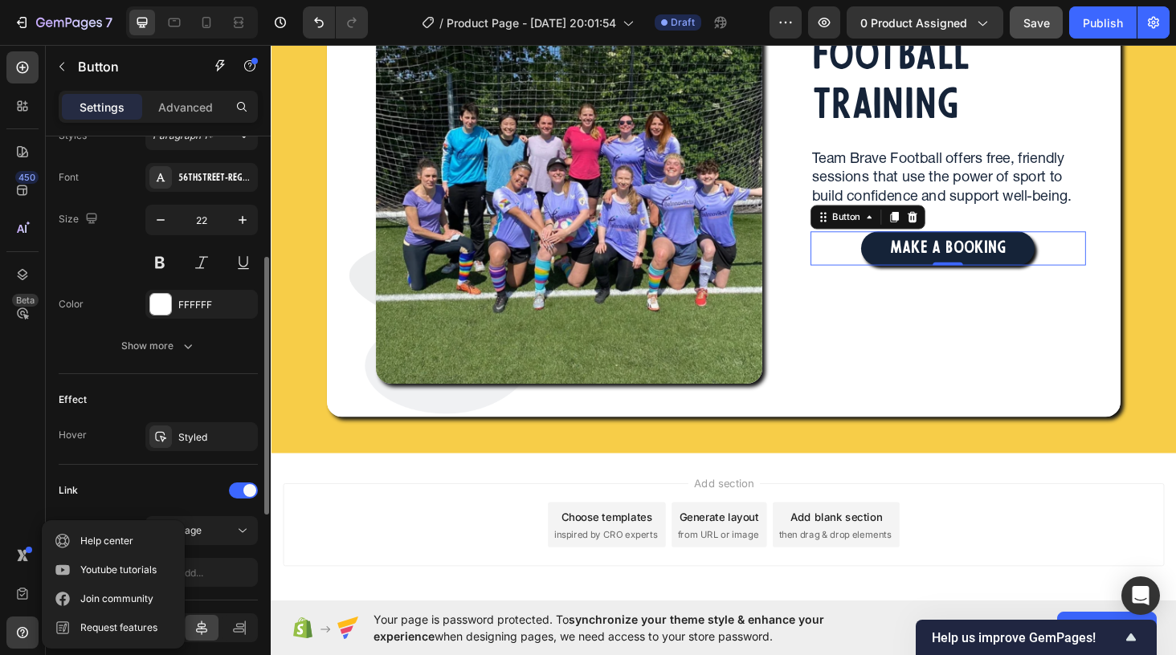
scroll to position [671, 0]
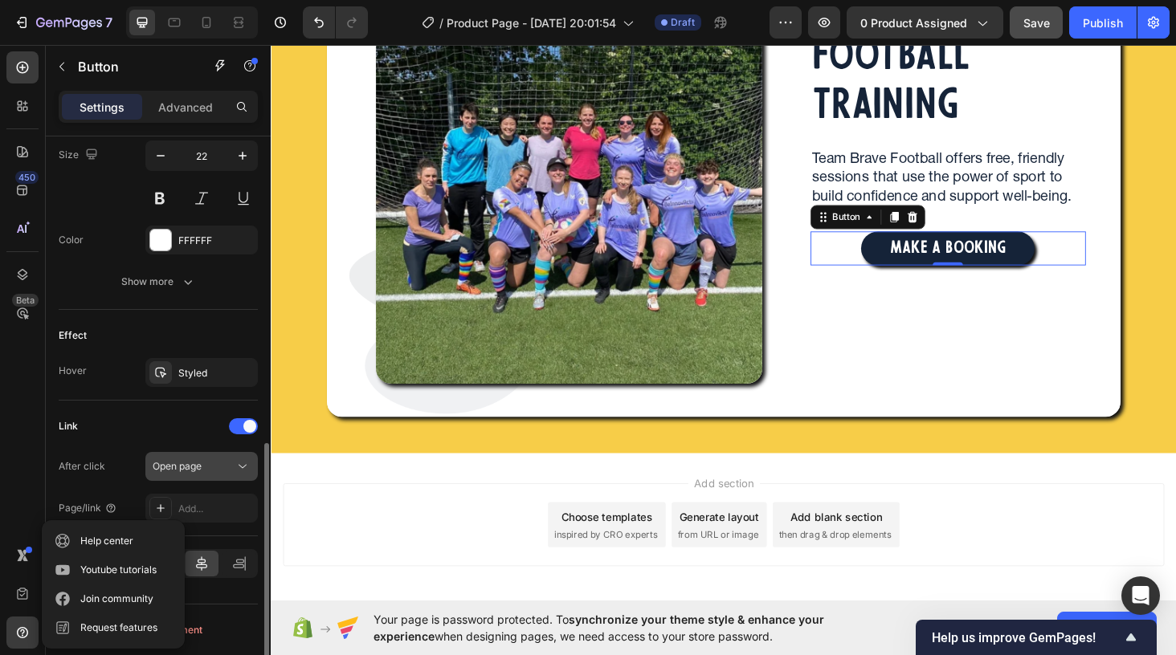
click at [246, 454] on button "Open page" at bounding box center [201, 466] width 112 height 29
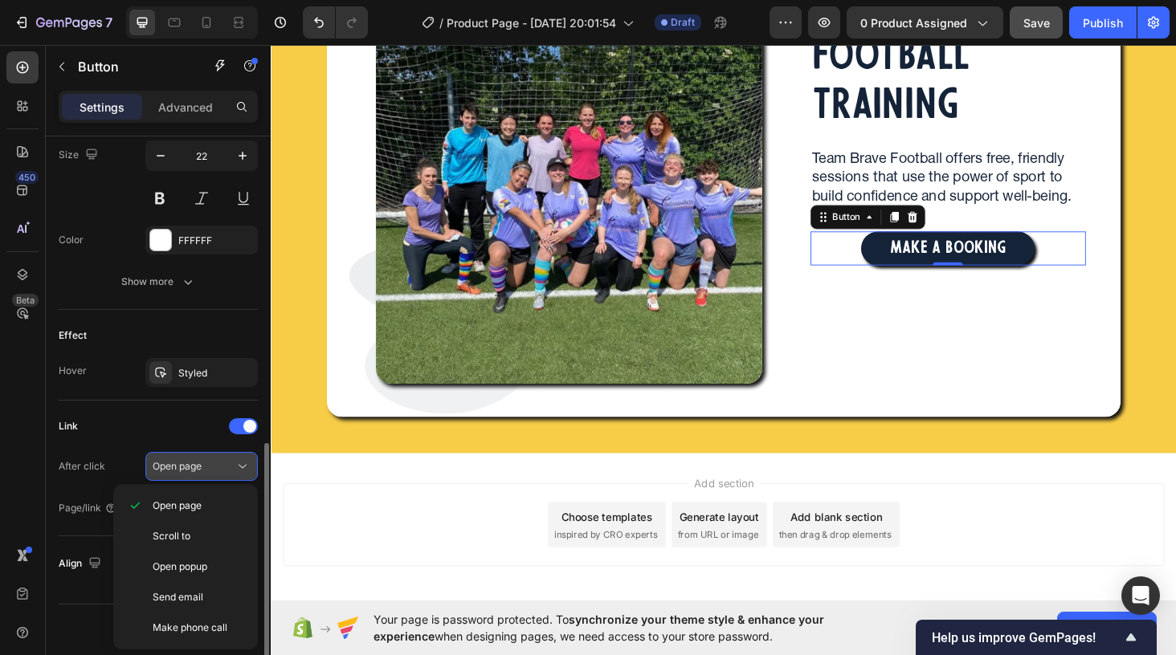
click at [244, 466] on icon at bounding box center [243, 467] width 8 height 4
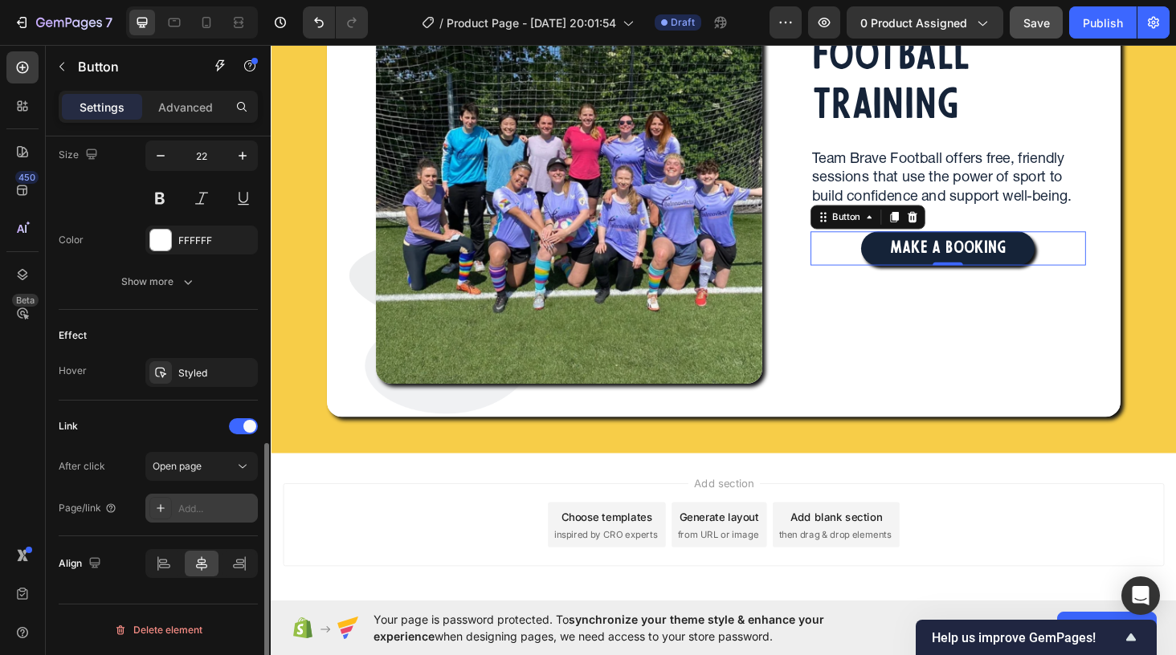
click at [237, 507] on div "Add..." at bounding box center [215, 509] width 75 height 14
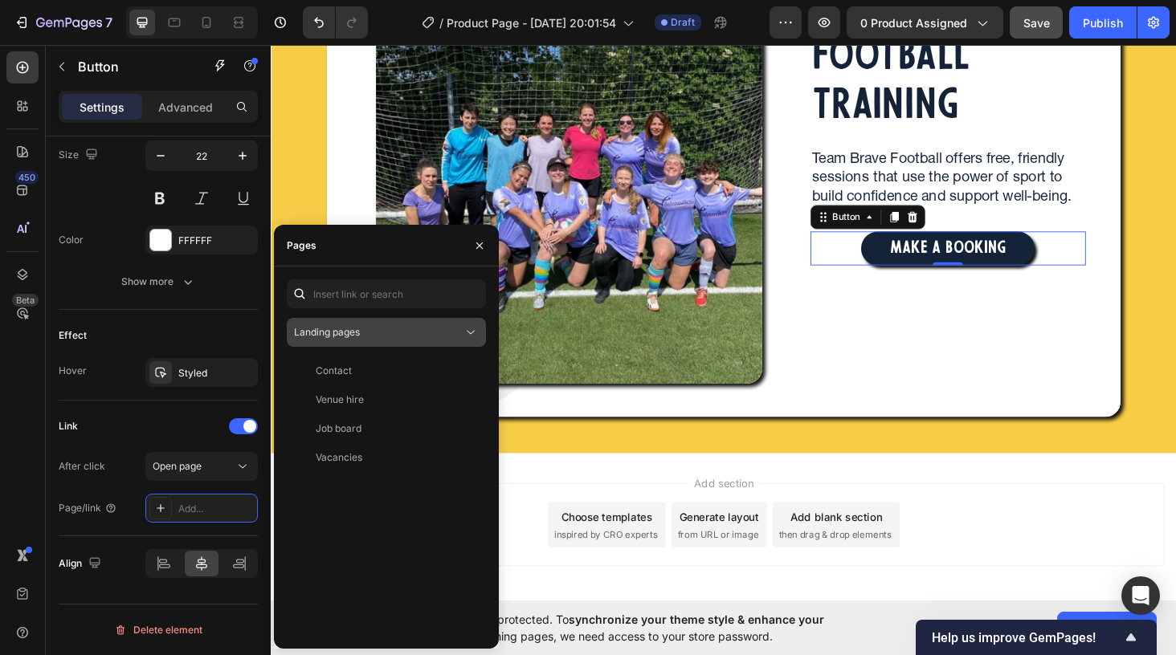
click at [410, 325] on div "Landing pages" at bounding box center [378, 332] width 169 height 14
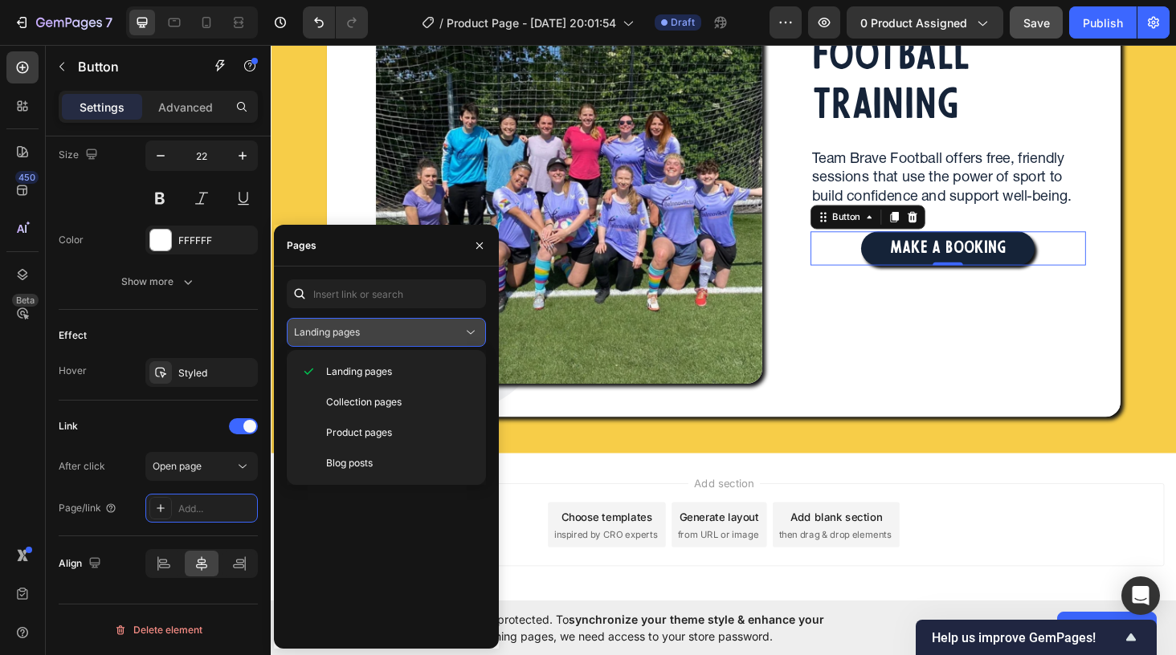
click at [413, 333] on div "Landing pages" at bounding box center [378, 332] width 169 height 14
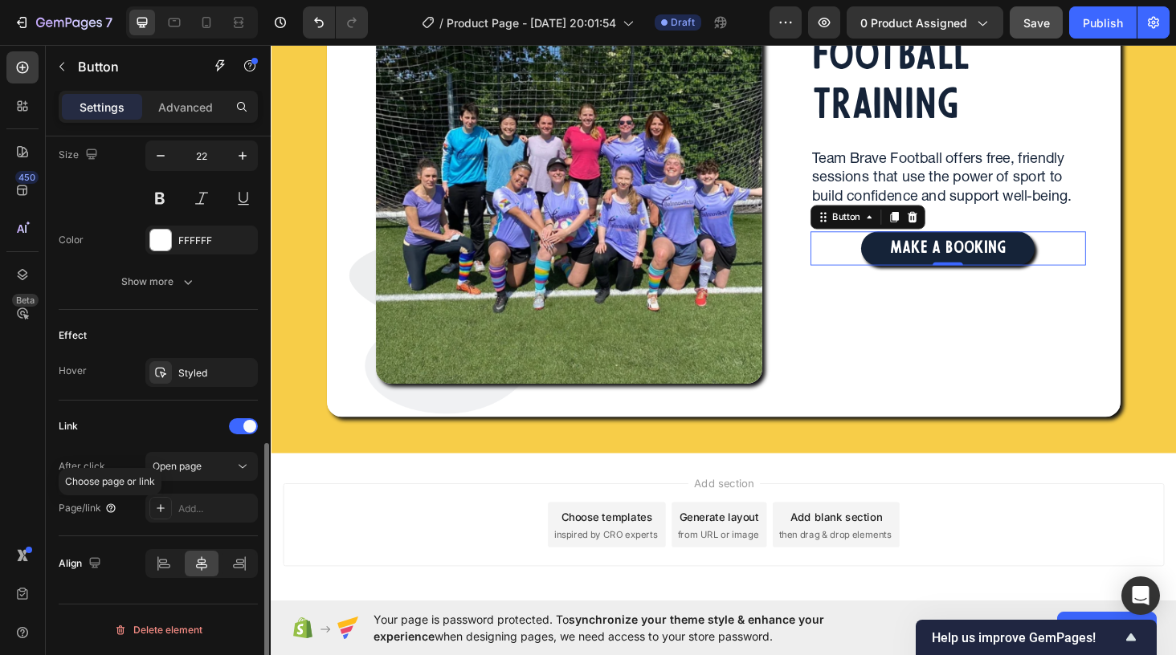
click at [112, 512] on icon at bounding box center [110, 508] width 13 height 13
click at [72, 509] on div "Page/link" at bounding box center [88, 508] width 59 height 14
click at [73, 510] on div "Page/link" at bounding box center [88, 508] width 59 height 14
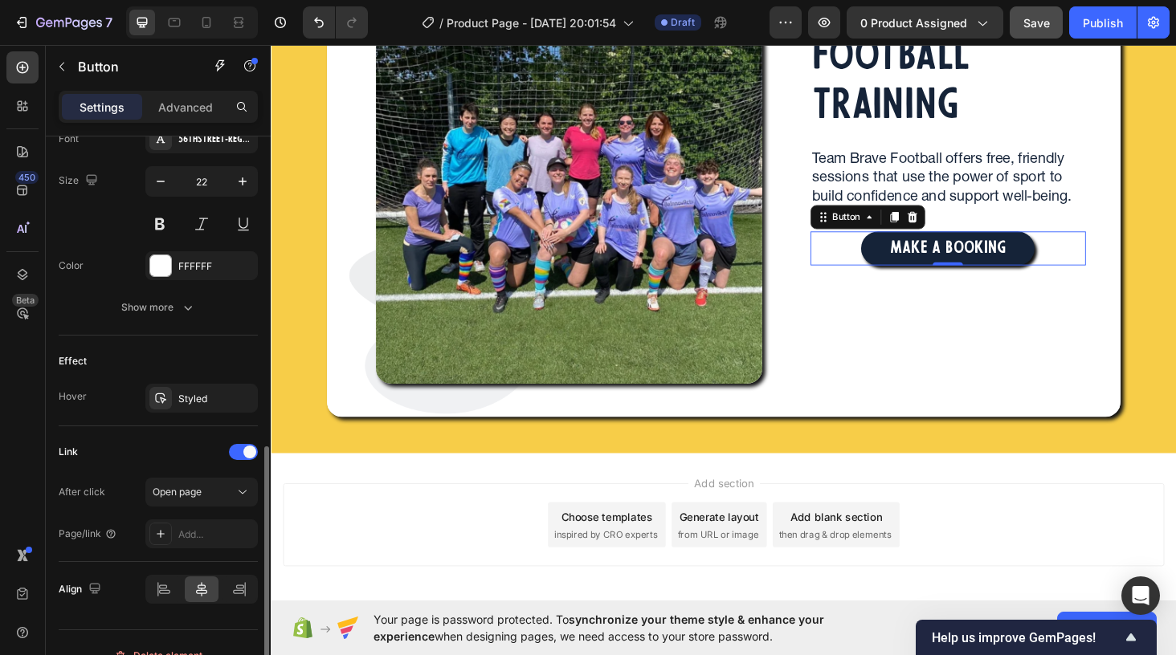
scroll to position [623, 0]
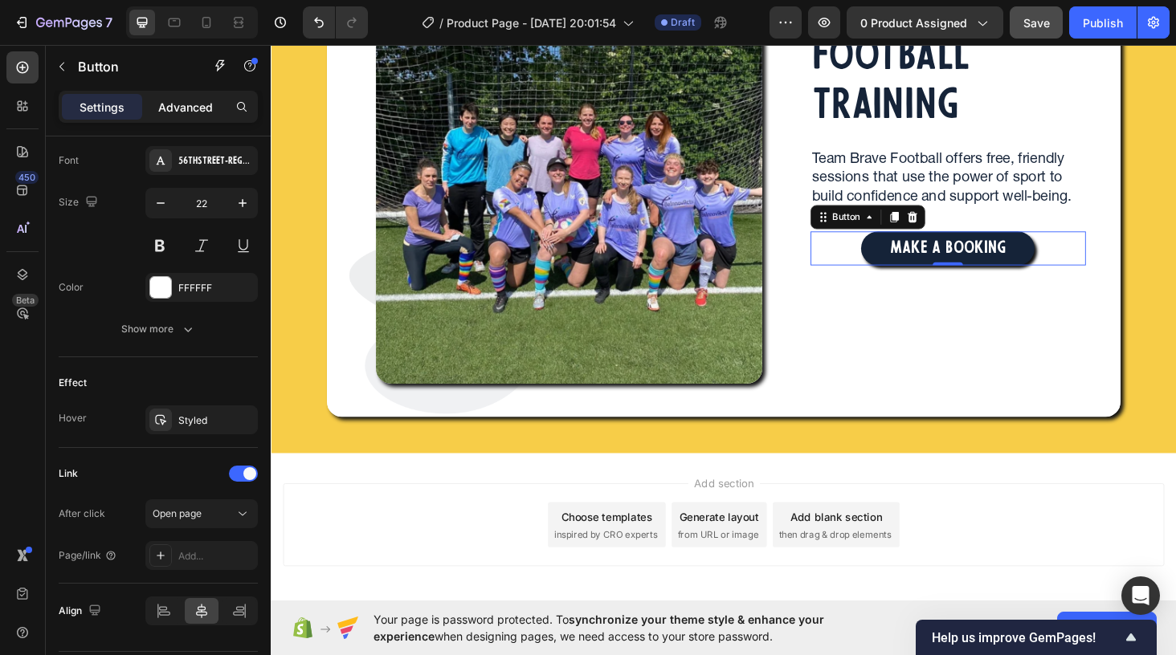
click at [195, 105] on p "Advanced" at bounding box center [185, 107] width 55 height 17
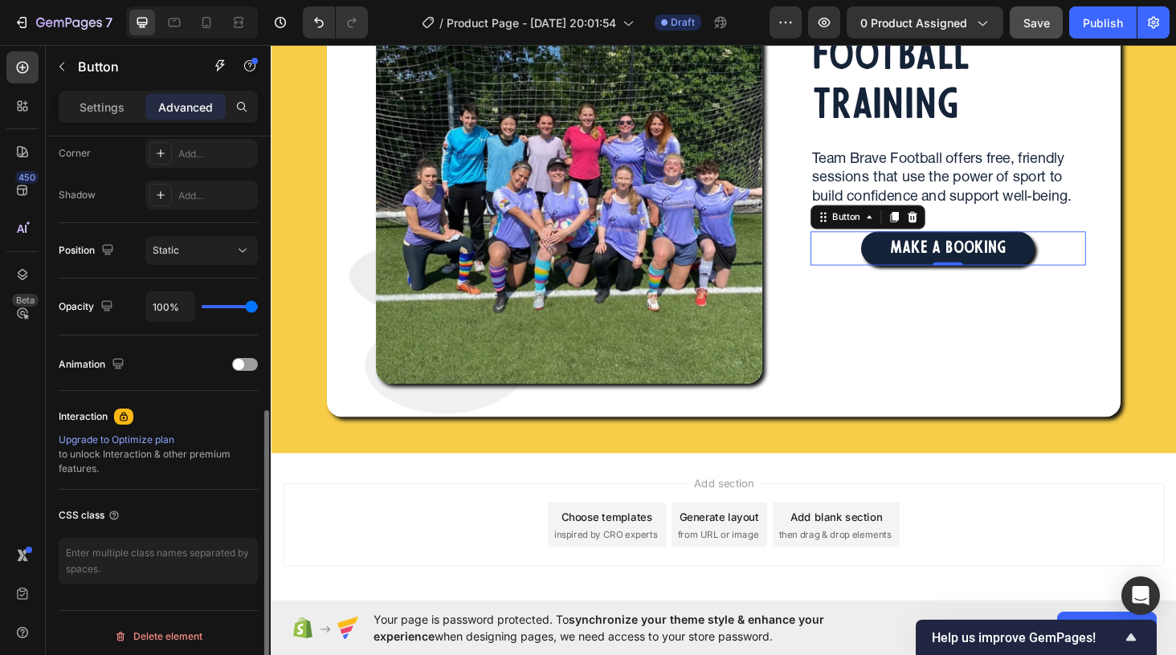
scroll to position [507, 0]
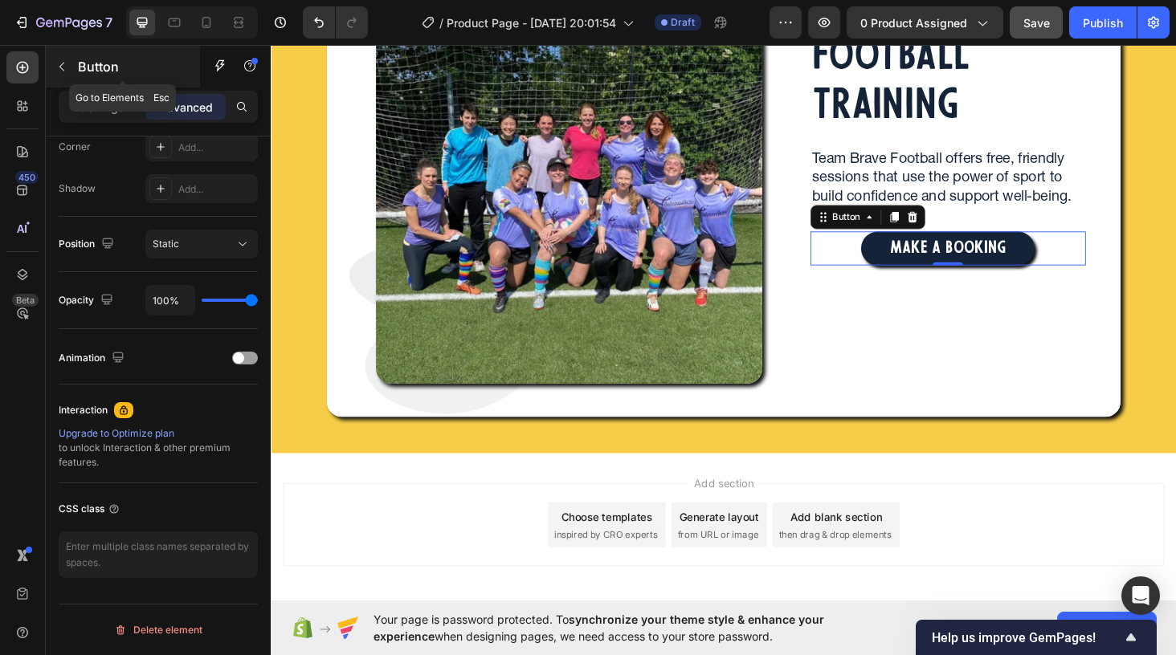
click at [59, 68] on icon "button" at bounding box center [61, 66] width 13 height 13
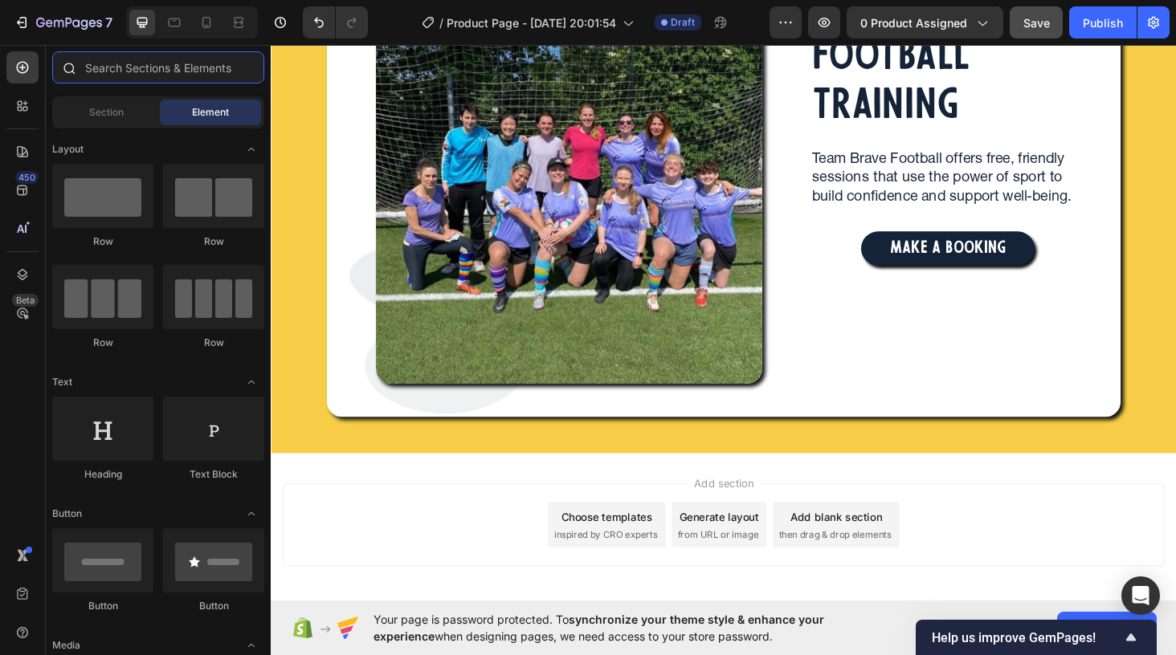
click at [107, 66] on input "text" at bounding box center [158, 67] width 212 height 32
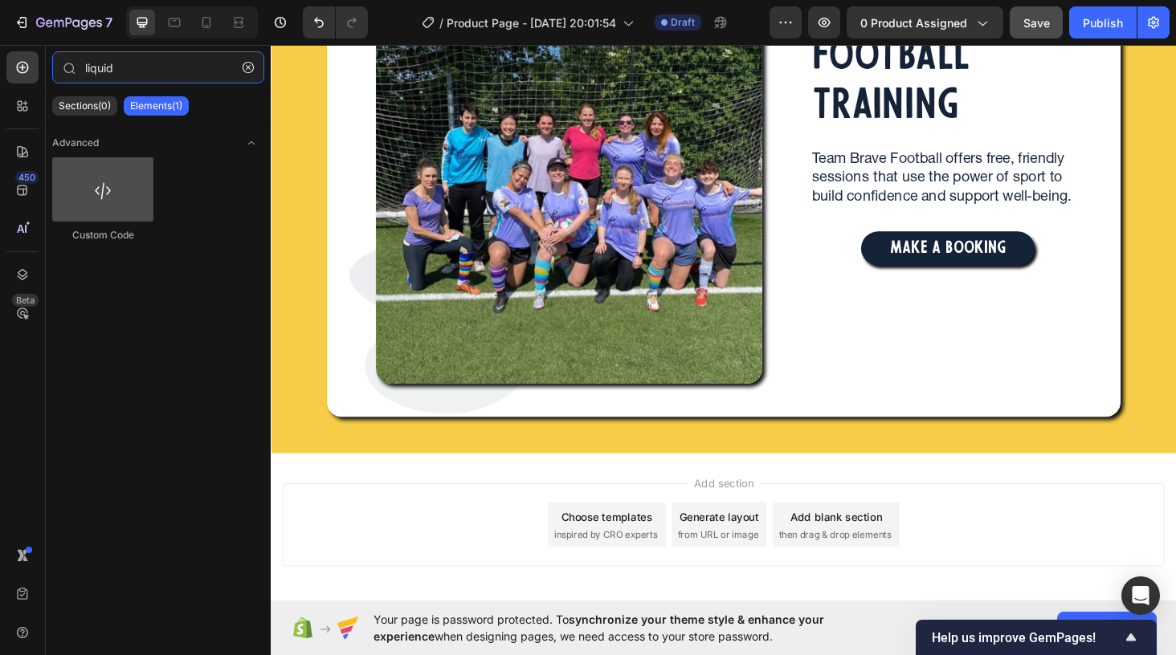
type input "liquid"
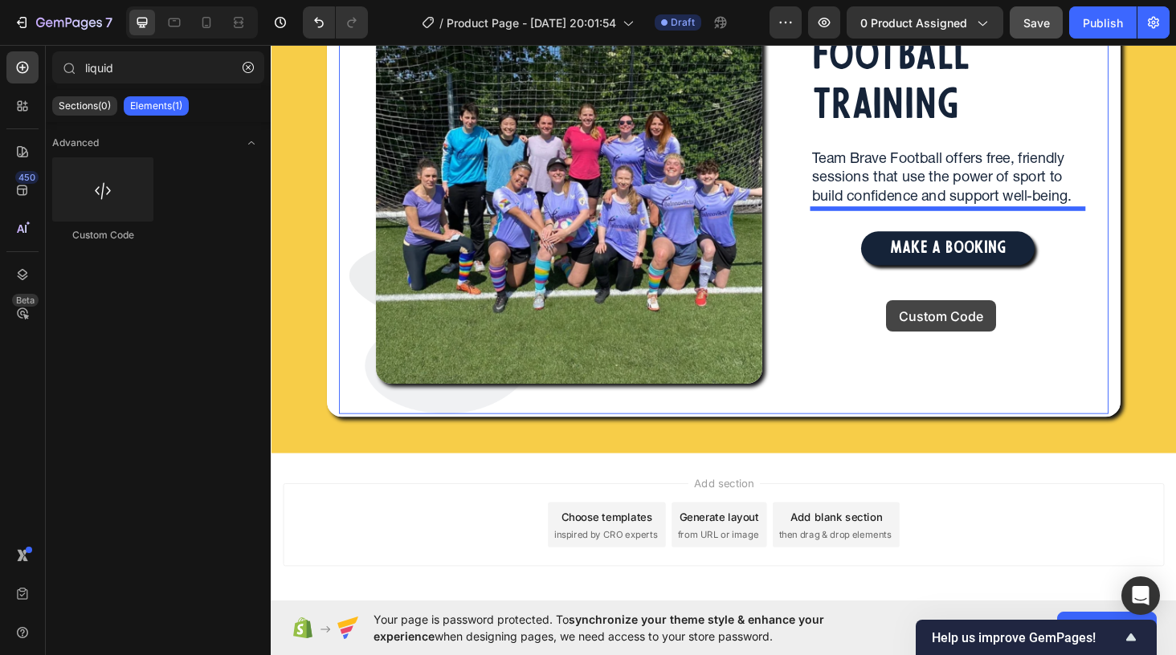
drag, startPoint x: 384, startPoint y: 235, endPoint x: 926, endPoint y: 316, distance: 548.3
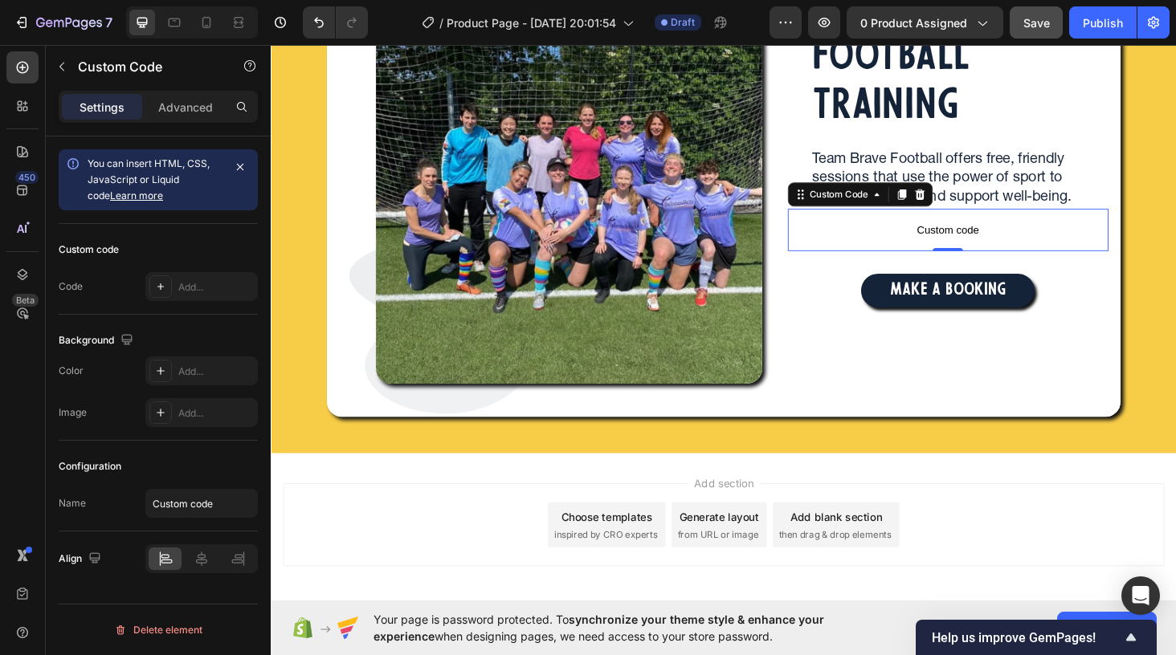
click at [950, 241] on span "Custom code" at bounding box center [991, 241] width 341 height 19
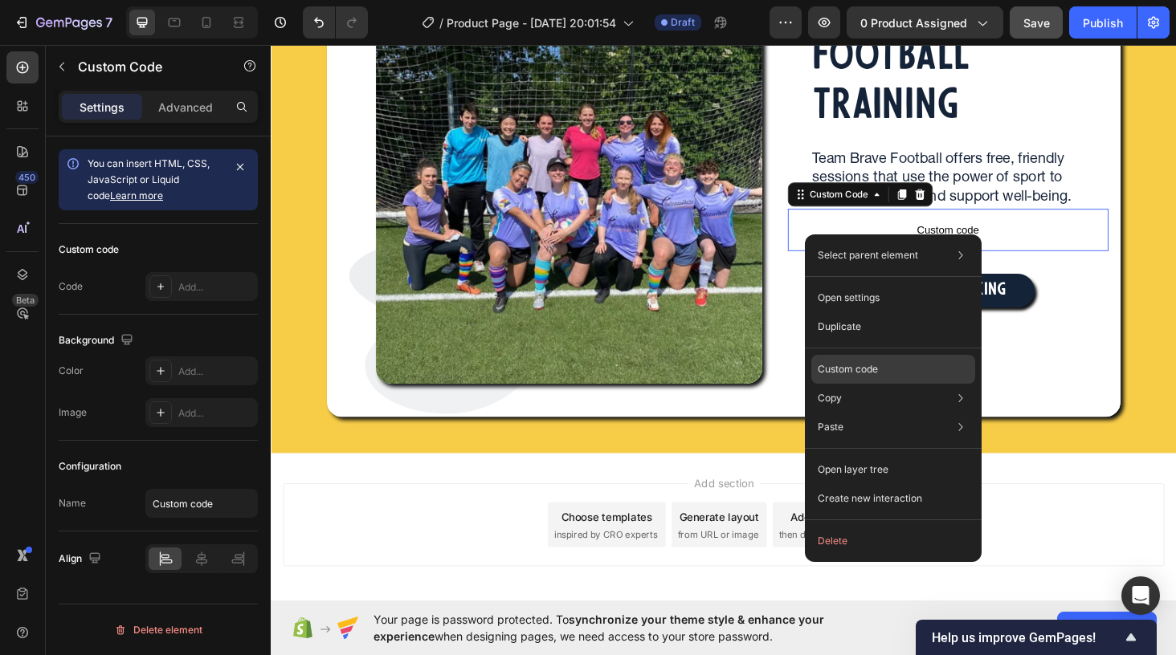
click at [880, 366] on div "Custom code" at bounding box center [893, 369] width 164 height 29
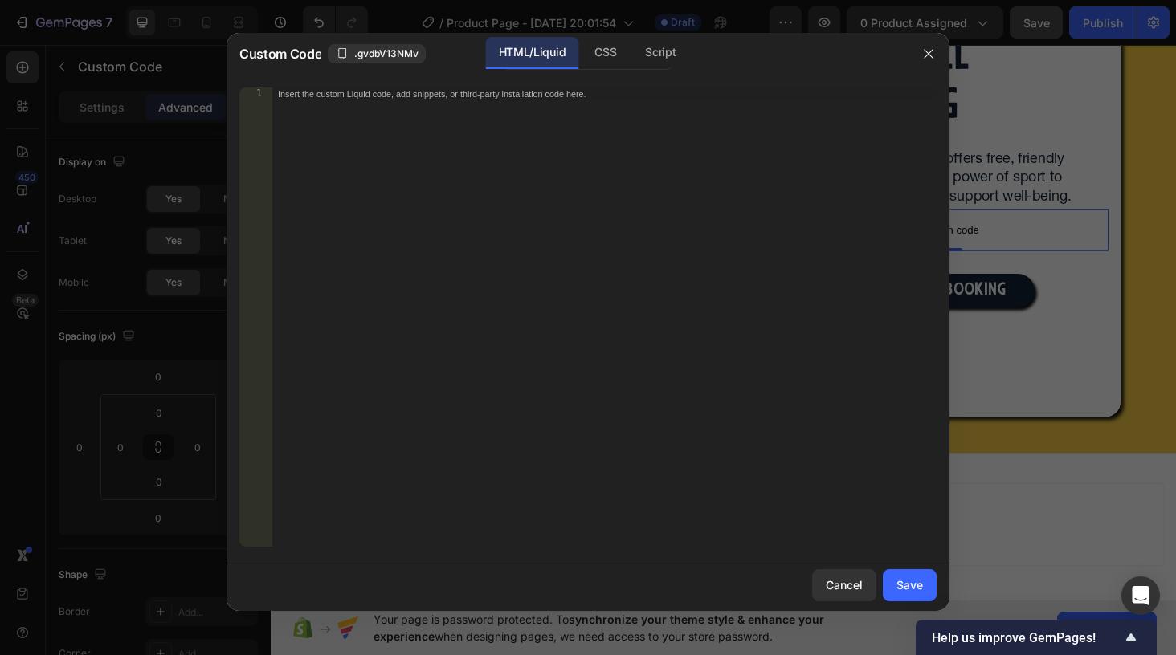
click at [333, 124] on div "Insert the custom Liquid code, add snippets, or third-party installation code h…" at bounding box center [603, 330] width 665 height 485
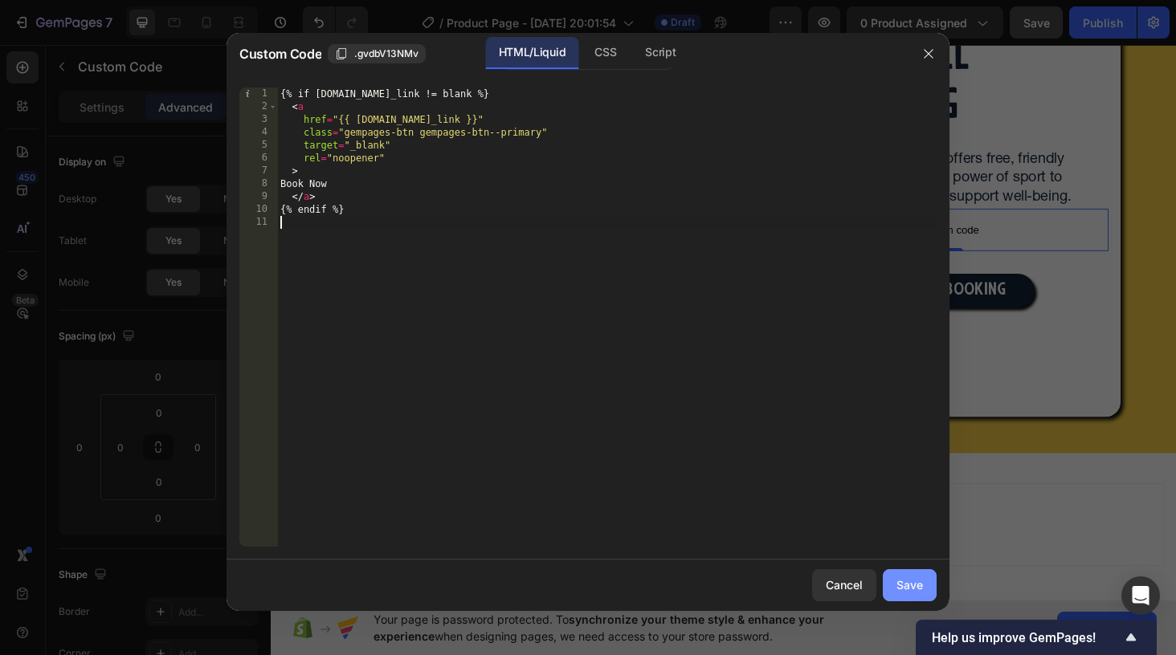
click at [914, 590] on div "Save" at bounding box center [909, 585] width 27 height 17
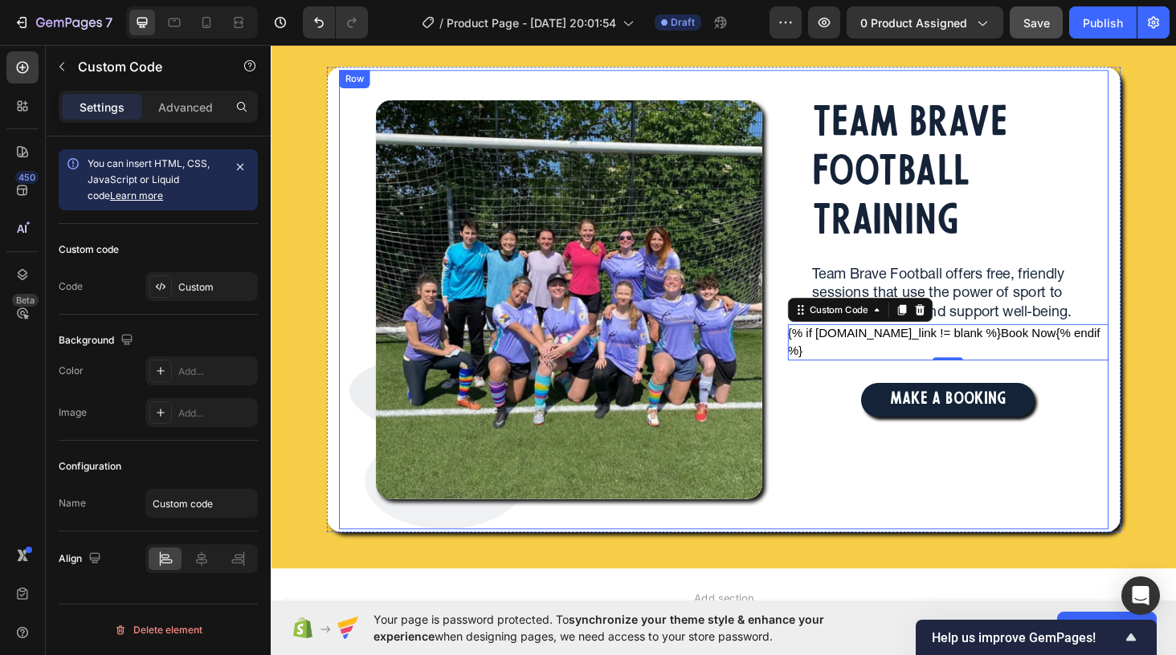
scroll to position [109, 0]
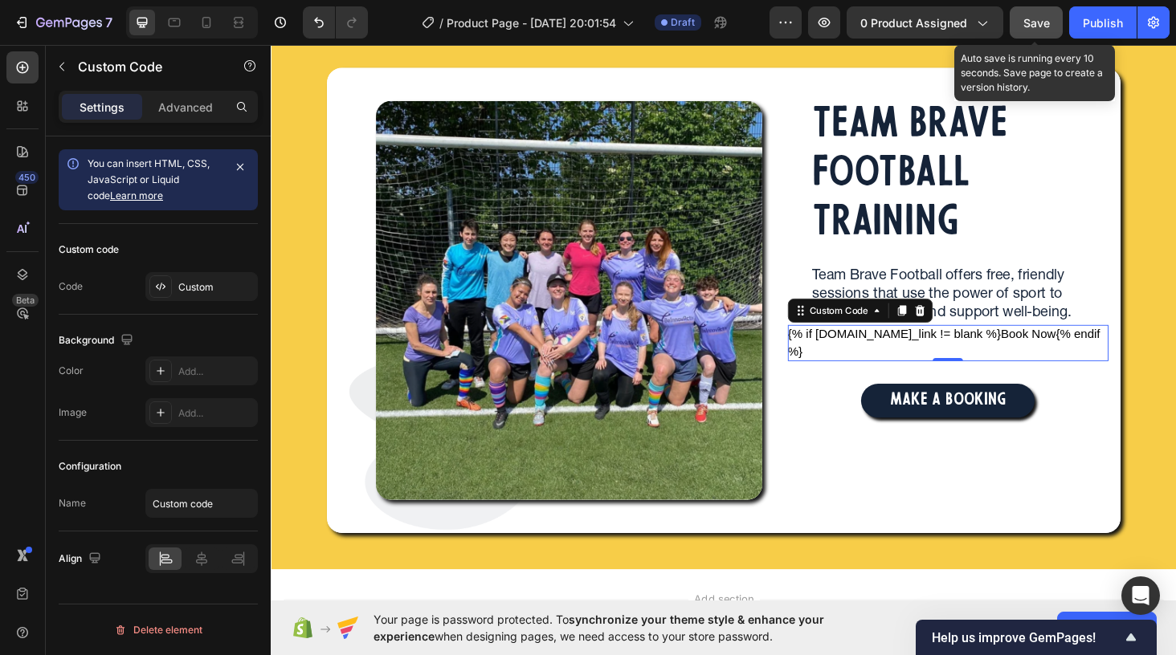
click at [1030, 18] on span "Save" at bounding box center [1036, 23] width 27 height 14
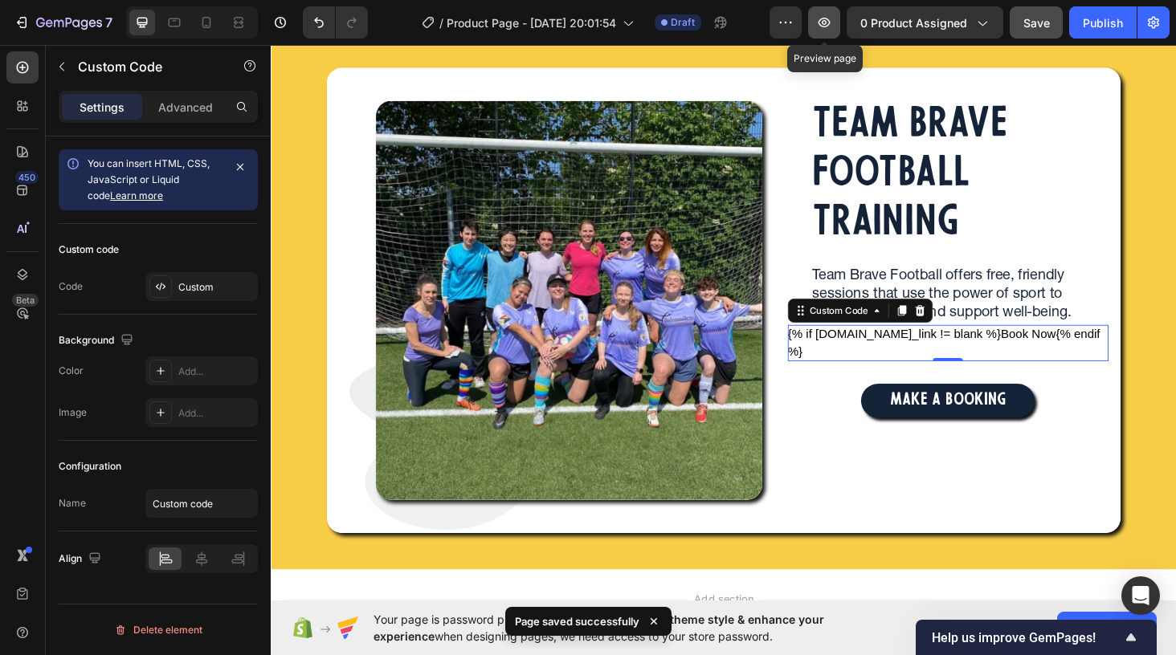
click at [823, 26] on icon "button" at bounding box center [824, 23] width 12 height 10
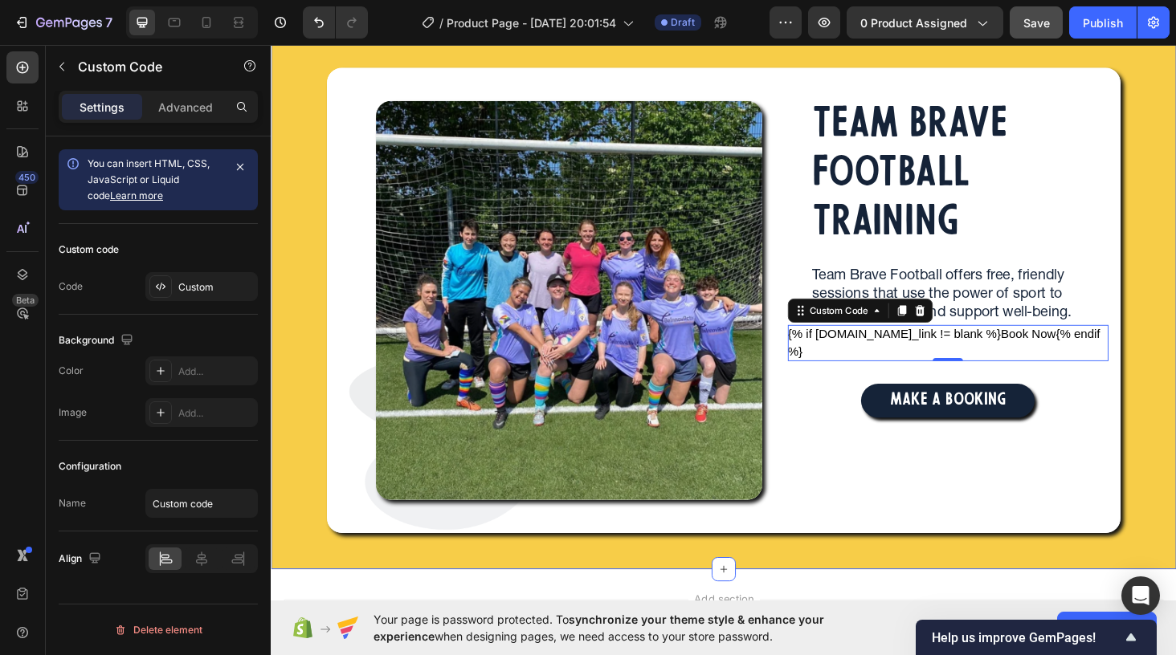
click at [310, 596] on div "Image Image Row TEAM BRAVE FOOTBALL TRAINING Heading Team Brave Football offers…" at bounding box center [753, 284] width 964 height 637
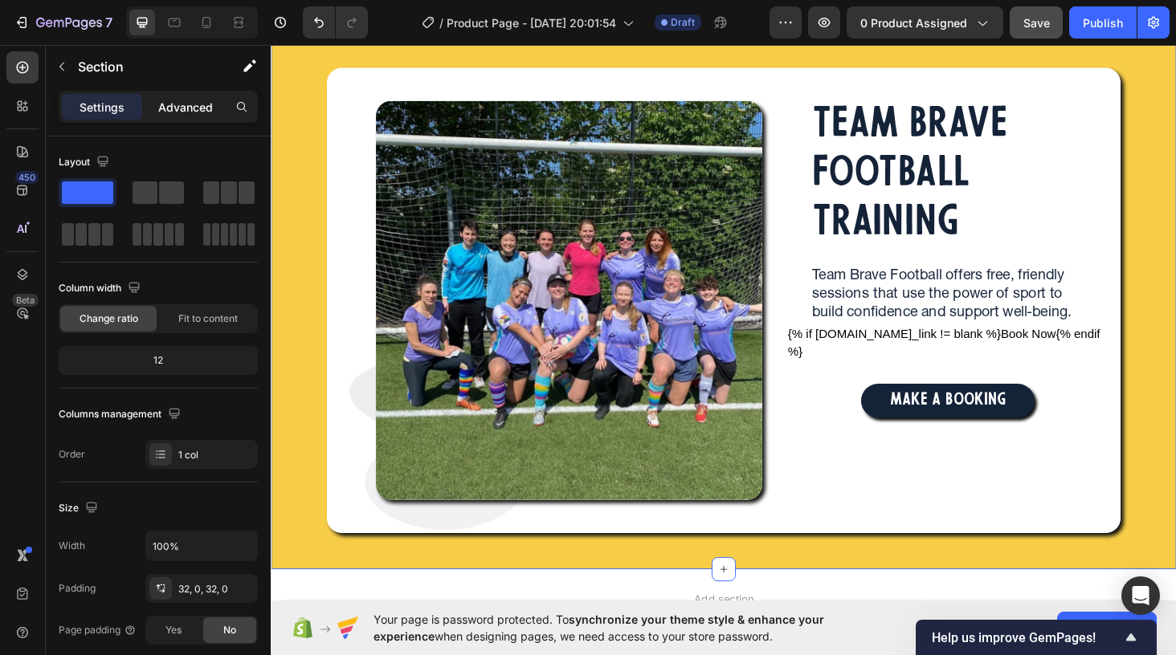
click at [195, 113] on p "Advanced" at bounding box center [185, 107] width 55 height 17
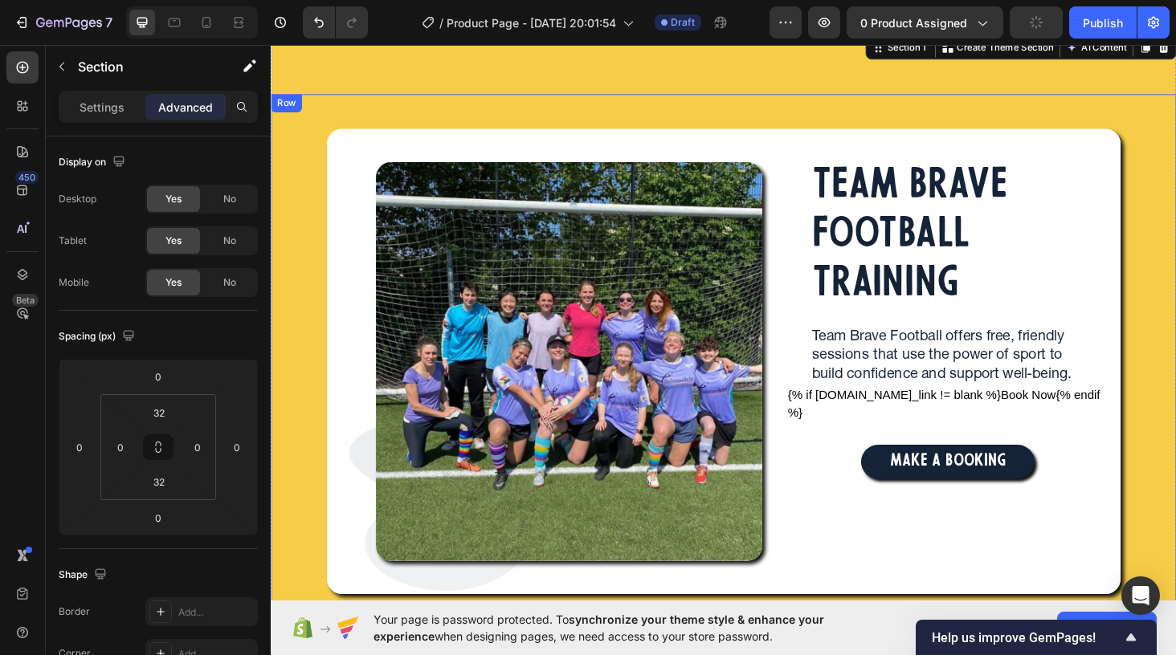
scroll to position [0, 0]
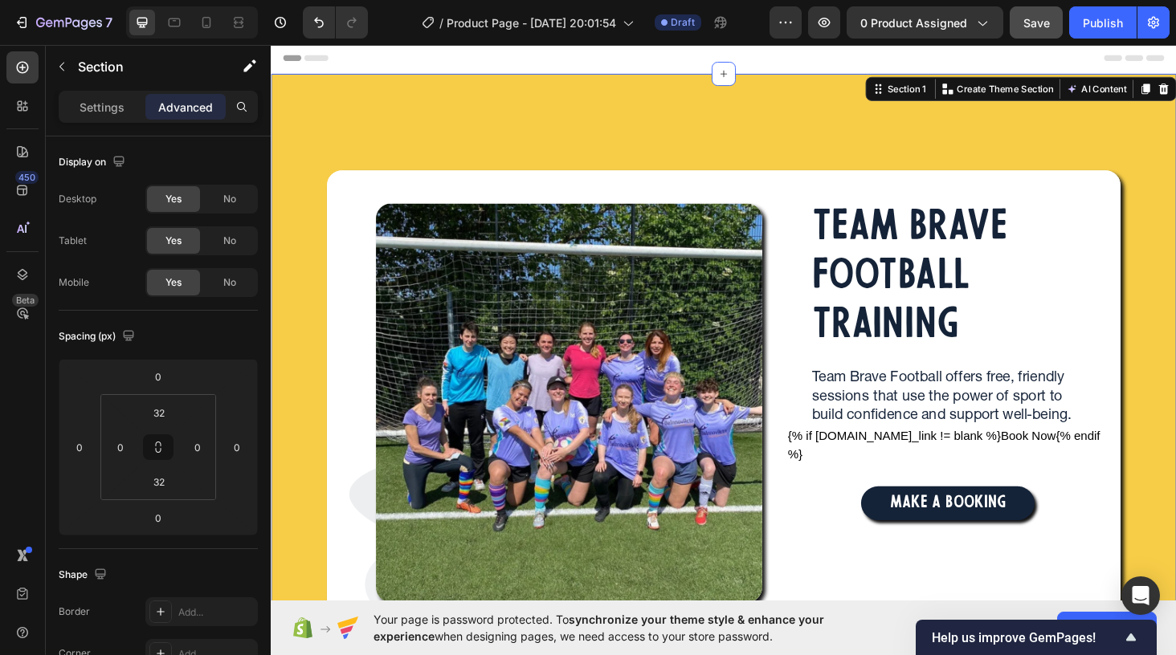
click at [330, 96] on div "Image Image Row TEAM BRAVE FOOTBALL TRAINING Heading Team Brave Football offers…" at bounding box center [753, 393] width 964 height 637
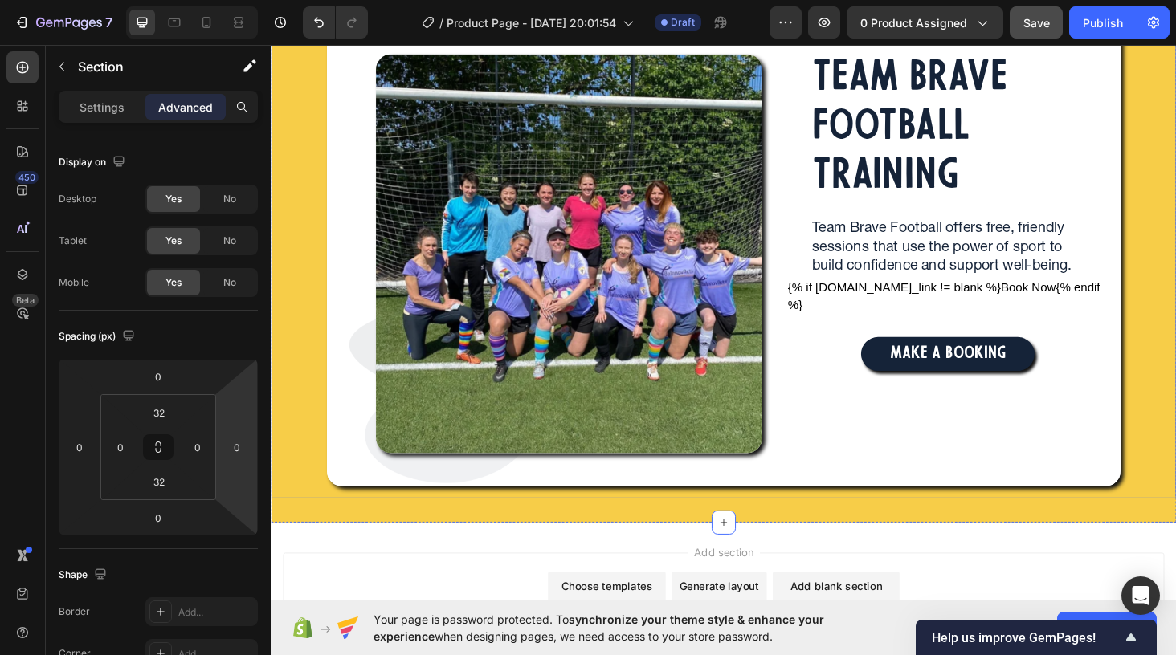
scroll to position [23, 0]
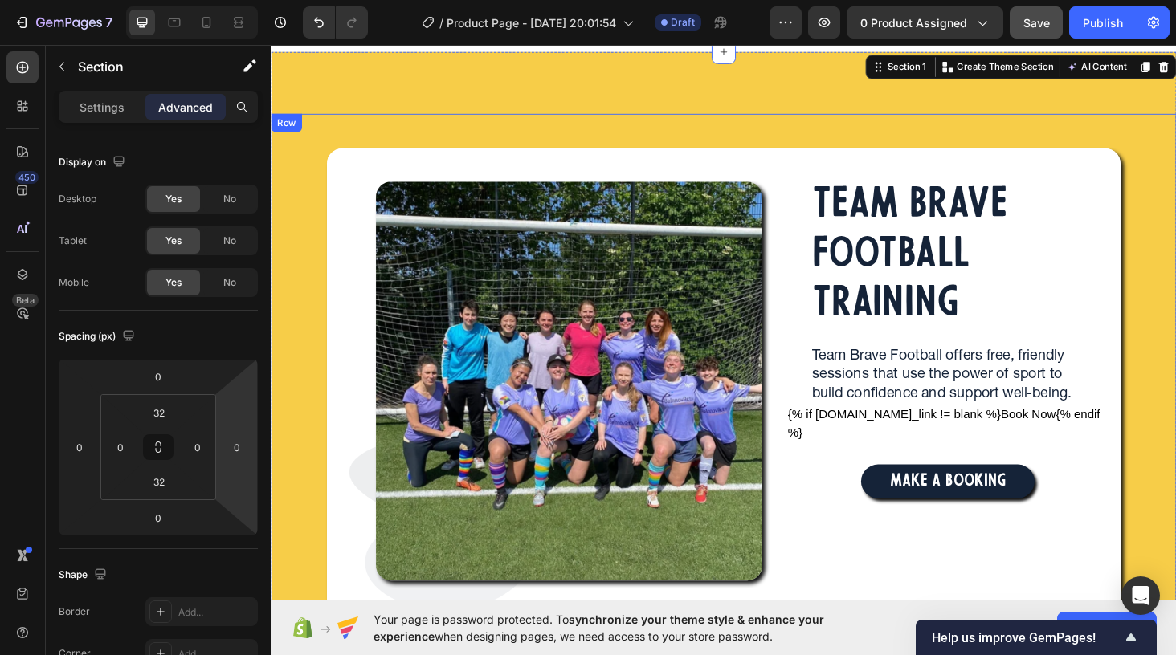
click at [292, 228] on div "Image Image Row TEAM BRAVE FOOTBALL TRAINING Heading Team Brave Football offers…" at bounding box center [753, 391] width 938 height 520
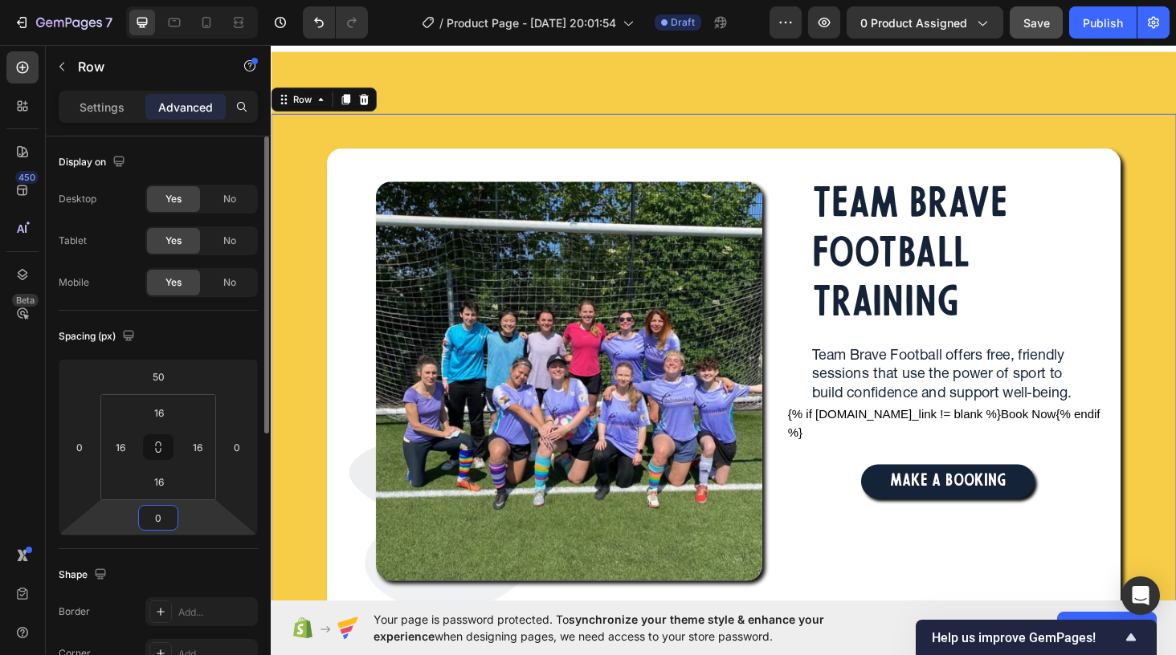
click at [161, 516] on input "0" at bounding box center [158, 518] width 32 height 24
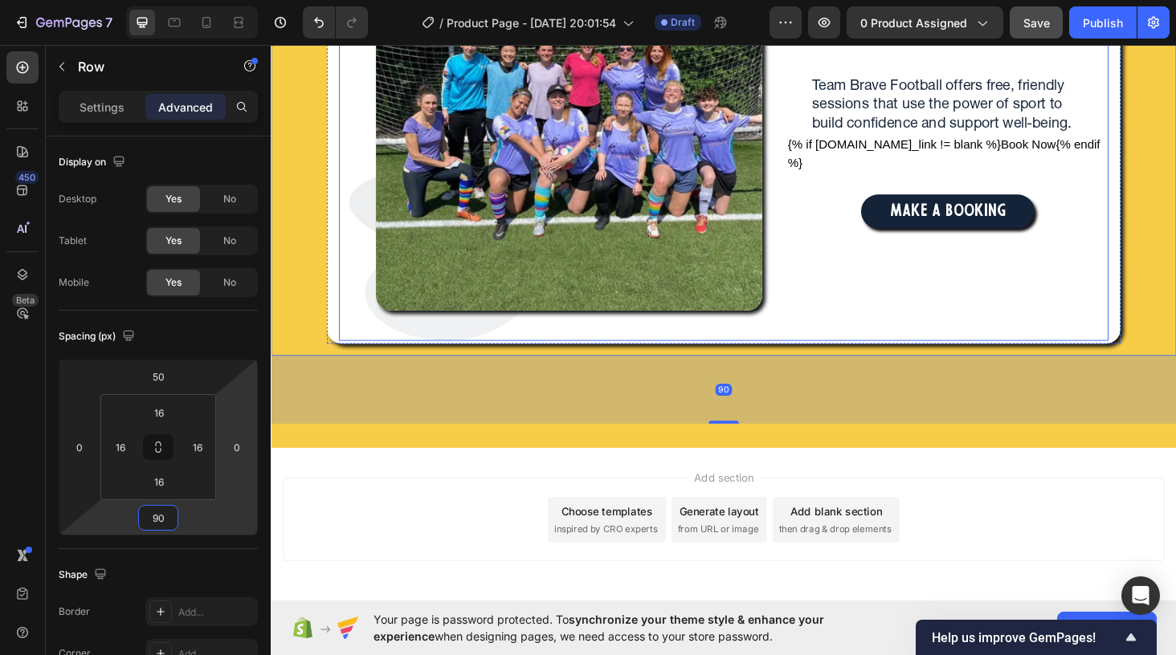
scroll to position [199, 0]
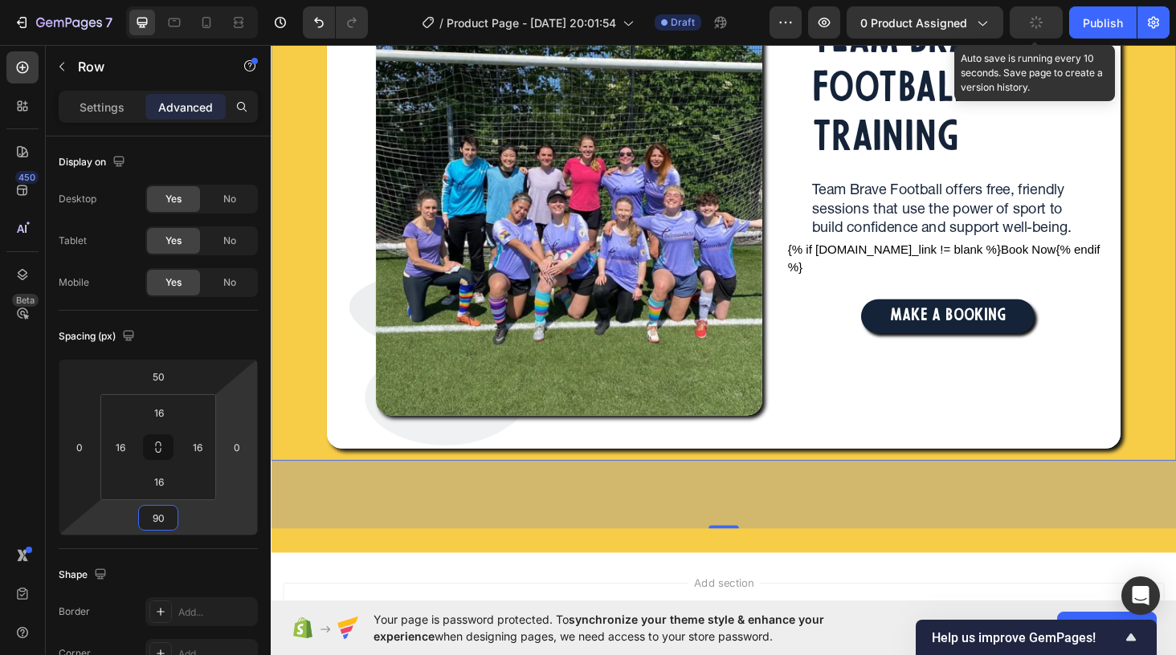
type input "90"
click at [1038, 25] on icon "button" at bounding box center [1039, 26] width 3 height 3
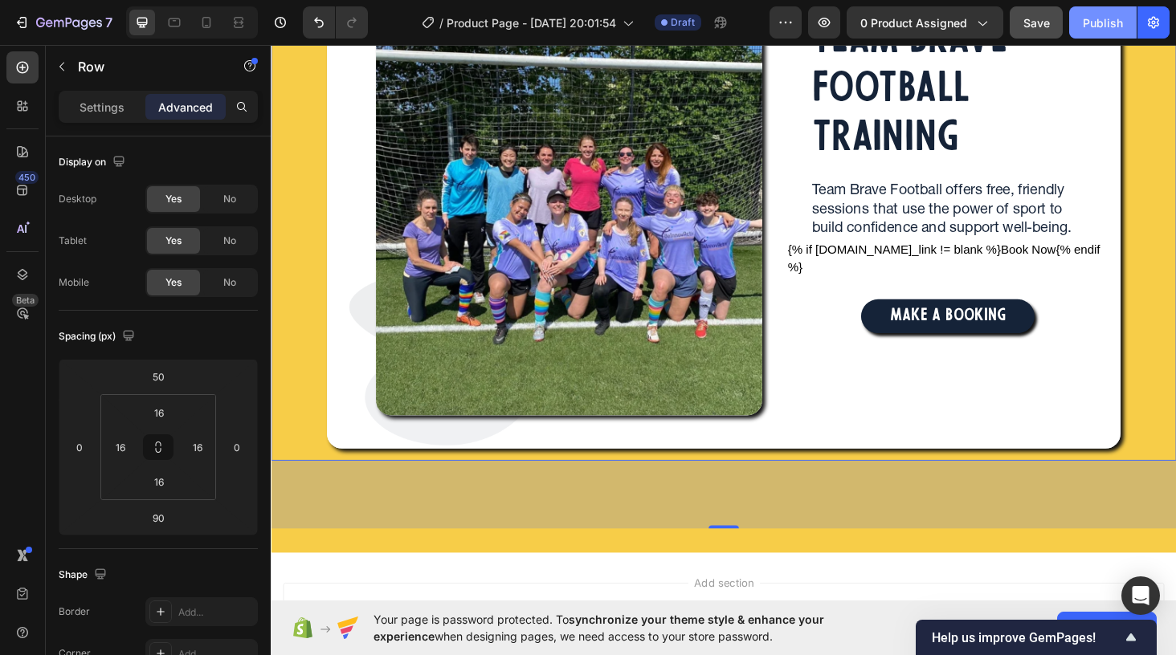
click at [1108, 26] on div "Publish" at bounding box center [1103, 22] width 40 height 17
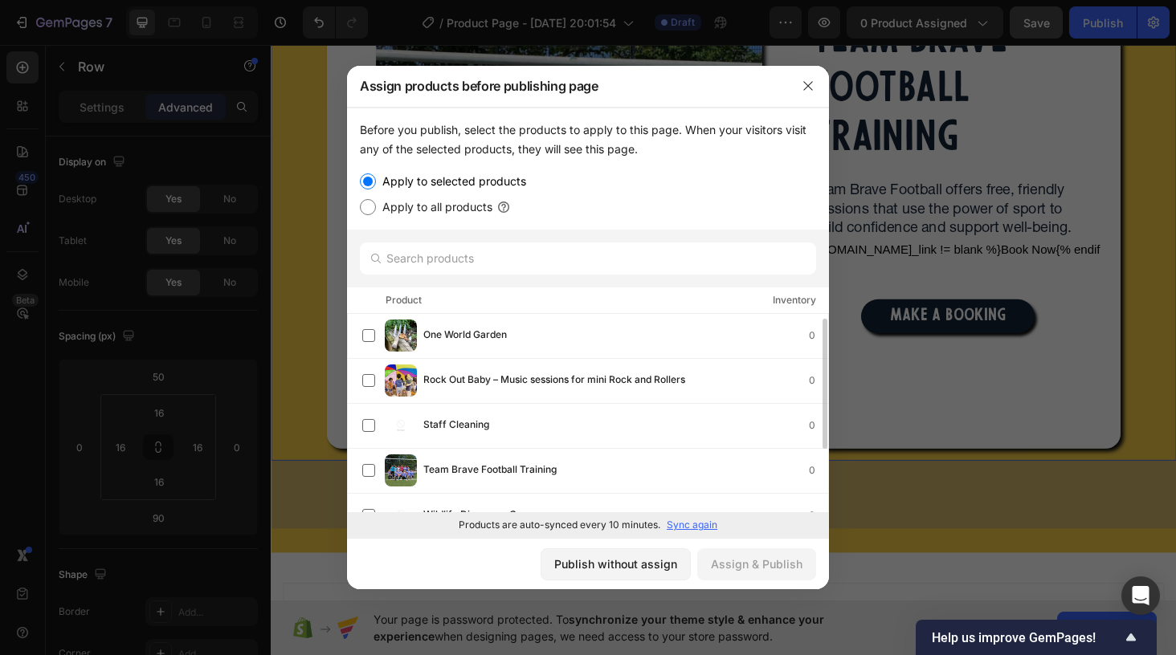
scroll to position [24, 0]
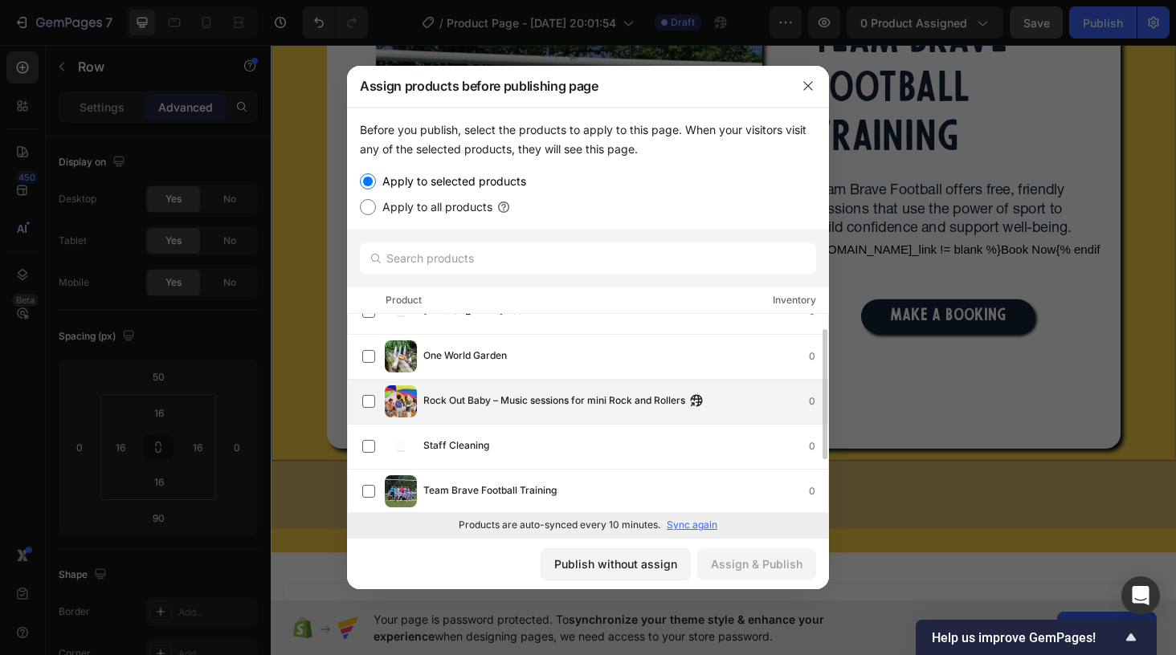
click at [626, 400] on span "Rock Out Baby – Music sessions for mini Rock and Rollers" at bounding box center [554, 402] width 262 height 18
click at [770, 562] on div "Assign & Publish" at bounding box center [757, 564] width 92 height 17
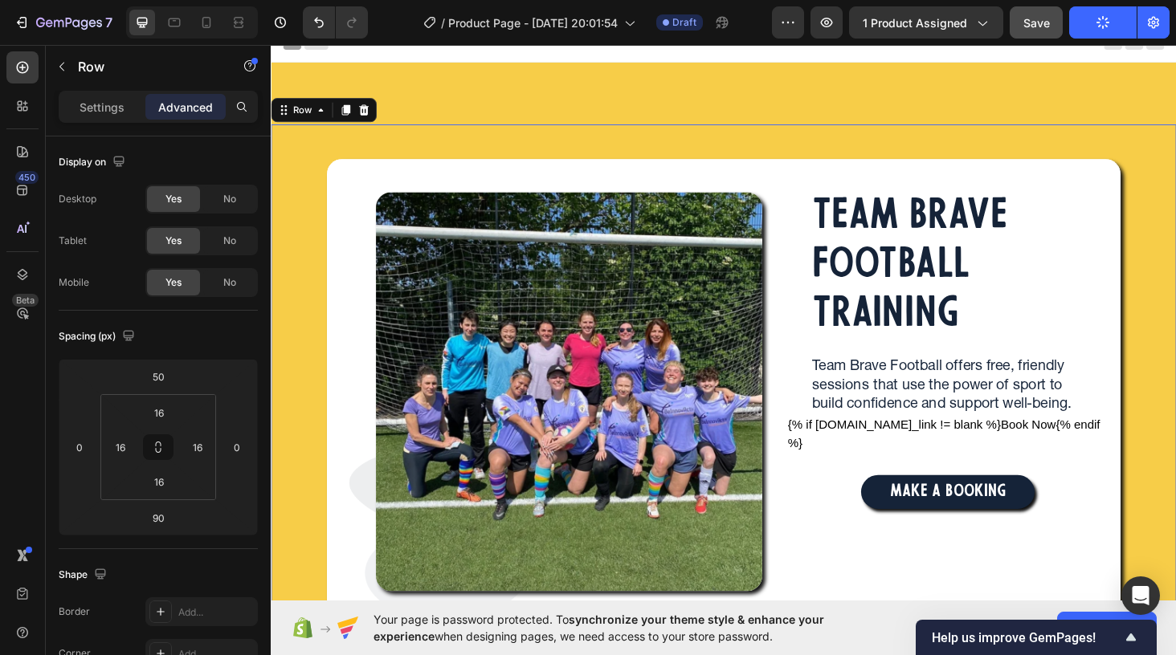
scroll to position [19, 0]
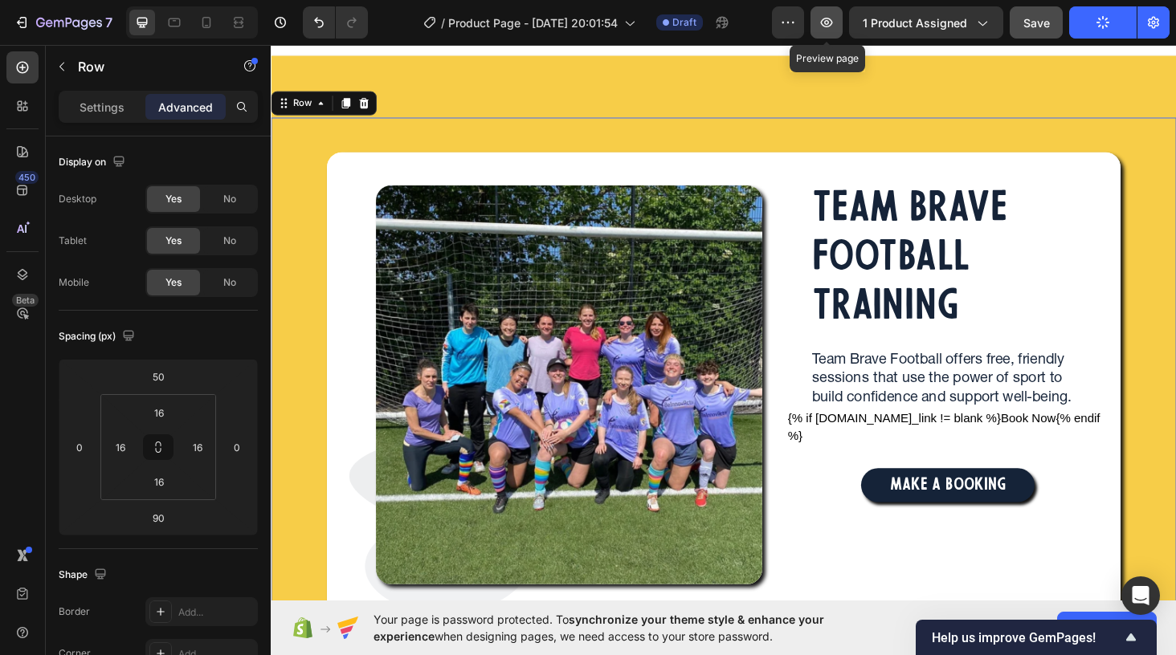
click at [826, 19] on icon "button" at bounding box center [826, 22] width 16 height 16
click at [980, 25] on icon "button" at bounding box center [981, 22] width 16 height 16
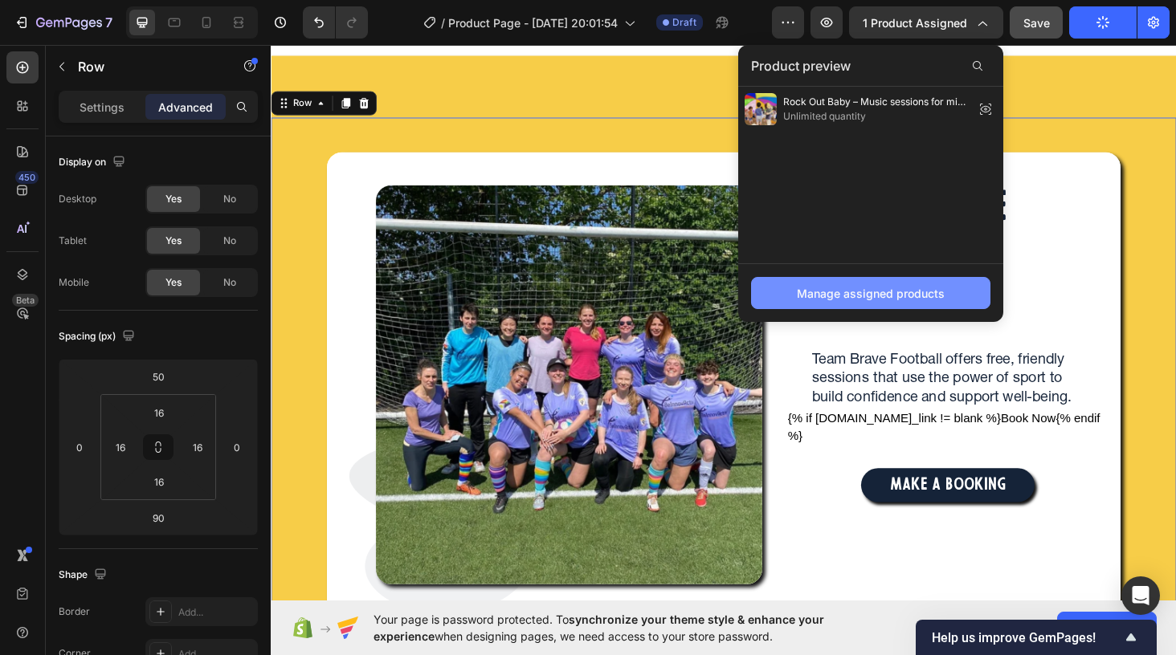
click at [891, 292] on div "Manage assigned products" at bounding box center [871, 293] width 148 height 17
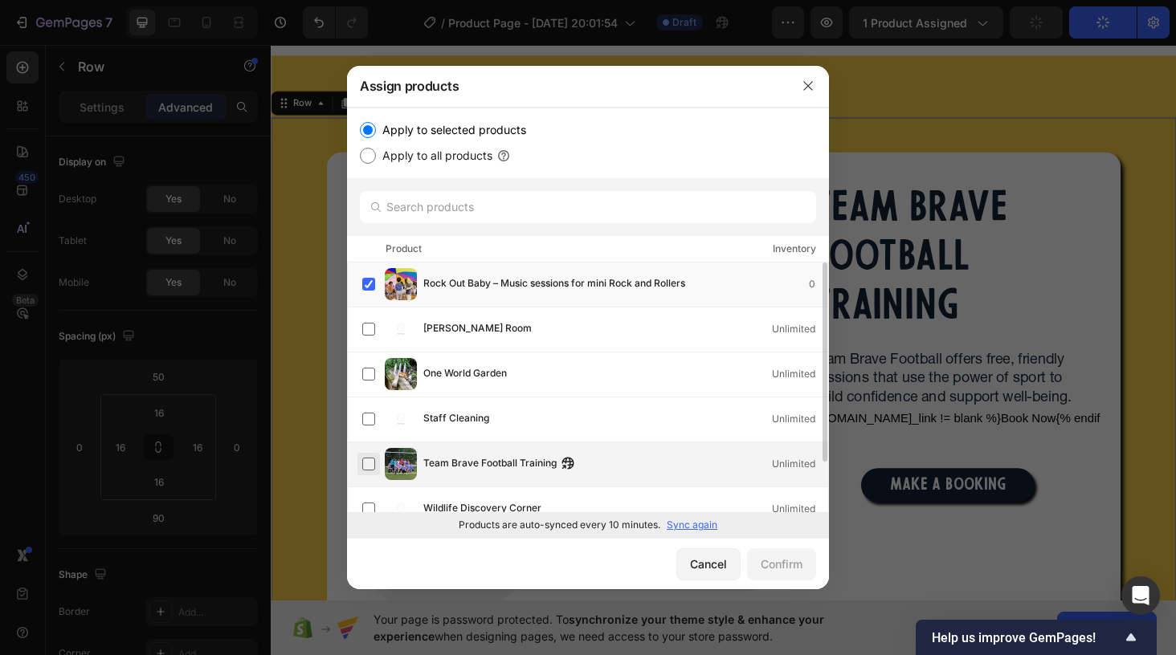
click at [370, 467] on label at bounding box center [368, 464] width 13 height 13
click at [369, 287] on label at bounding box center [368, 284] width 13 height 13
click at [786, 557] on div "Confirm" at bounding box center [782, 564] width 42 height 17
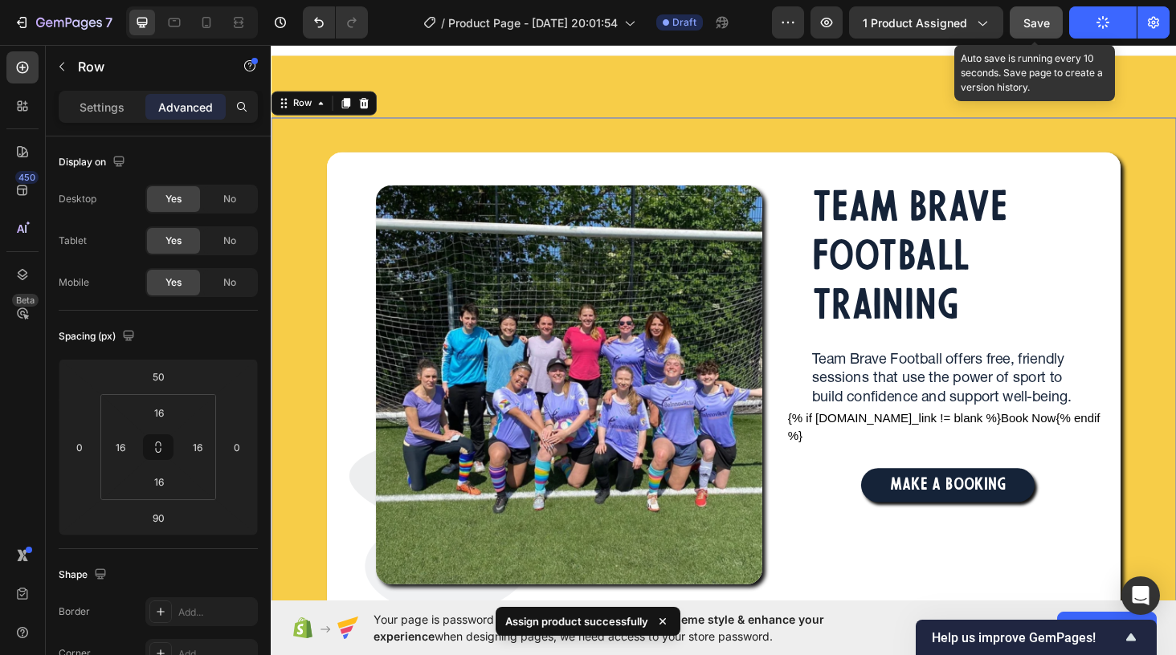
click at [1030, 23] on span "Save" at bounding box center [1036, 23] width 27 height 14
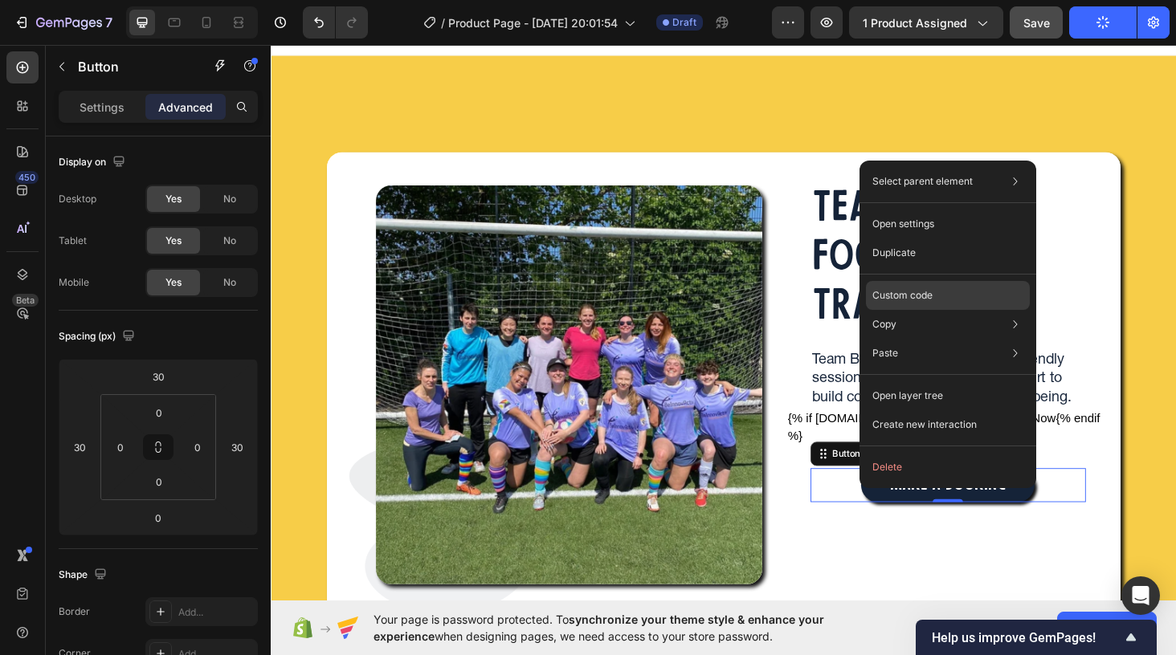
click at [933, 293] on div "Custom code" at bounding box center [948, 295] width 164 height 29
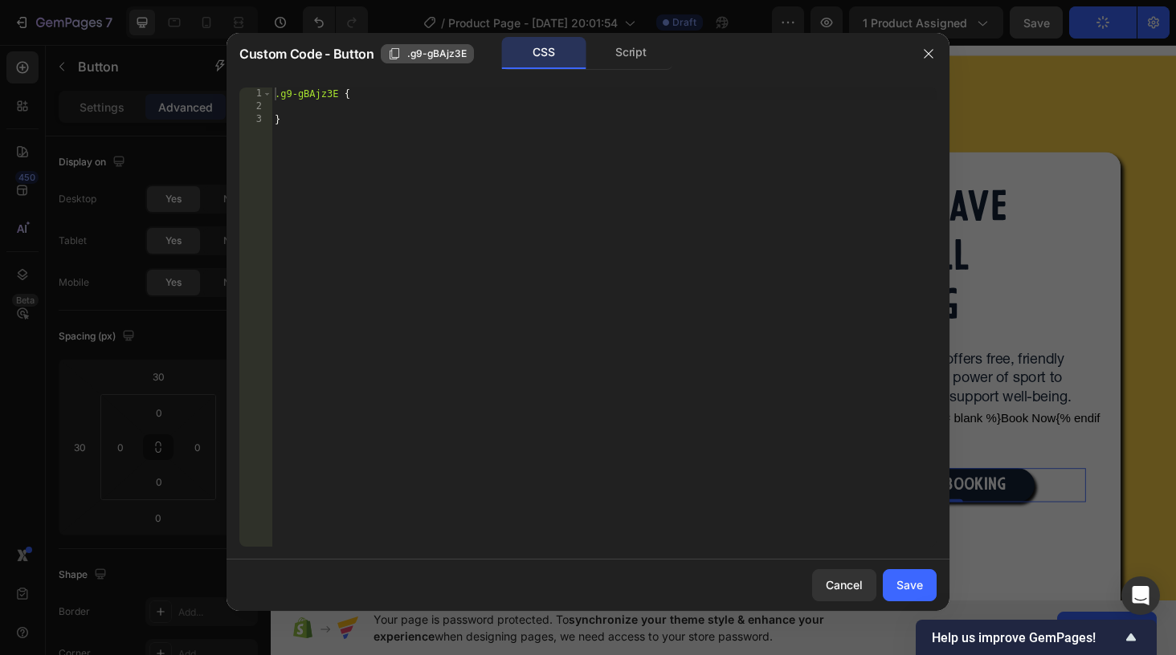
click at [427, 52] on span ".g9-gBAjz3E" at bounding box center [436, 54] width 59 height 14
click at [614, 55] on div "Script" at bounding box center [631, 53] width 84 height 32
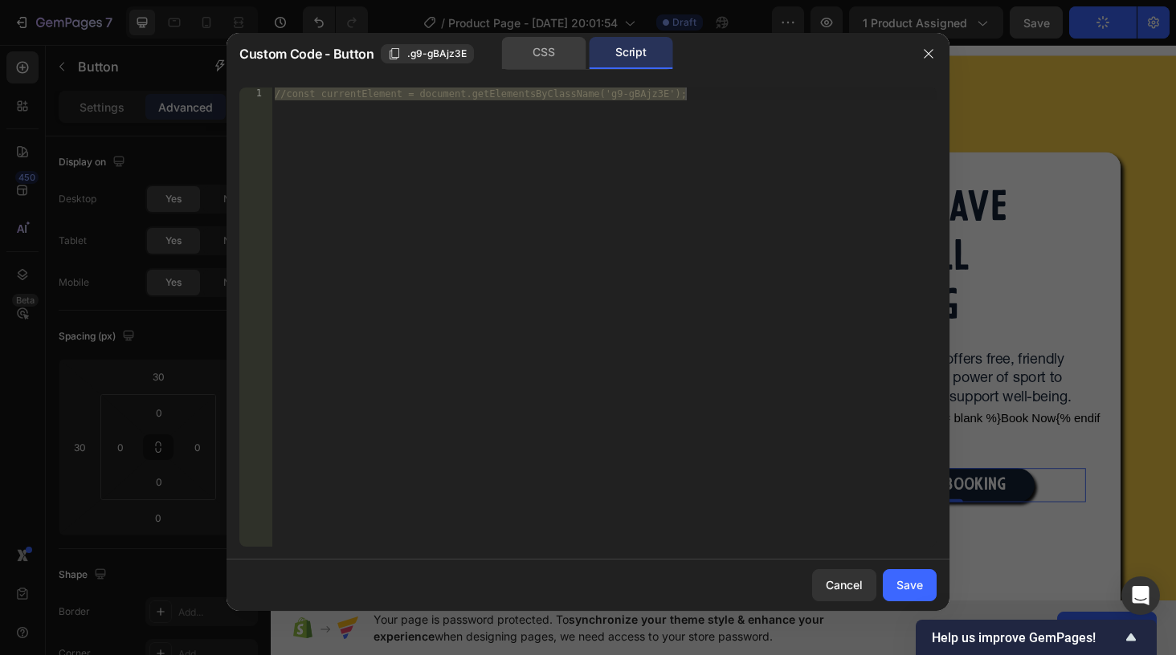
click at [549, 51] on div "CSS" at bounding box center [544, 53] width 84 height 32
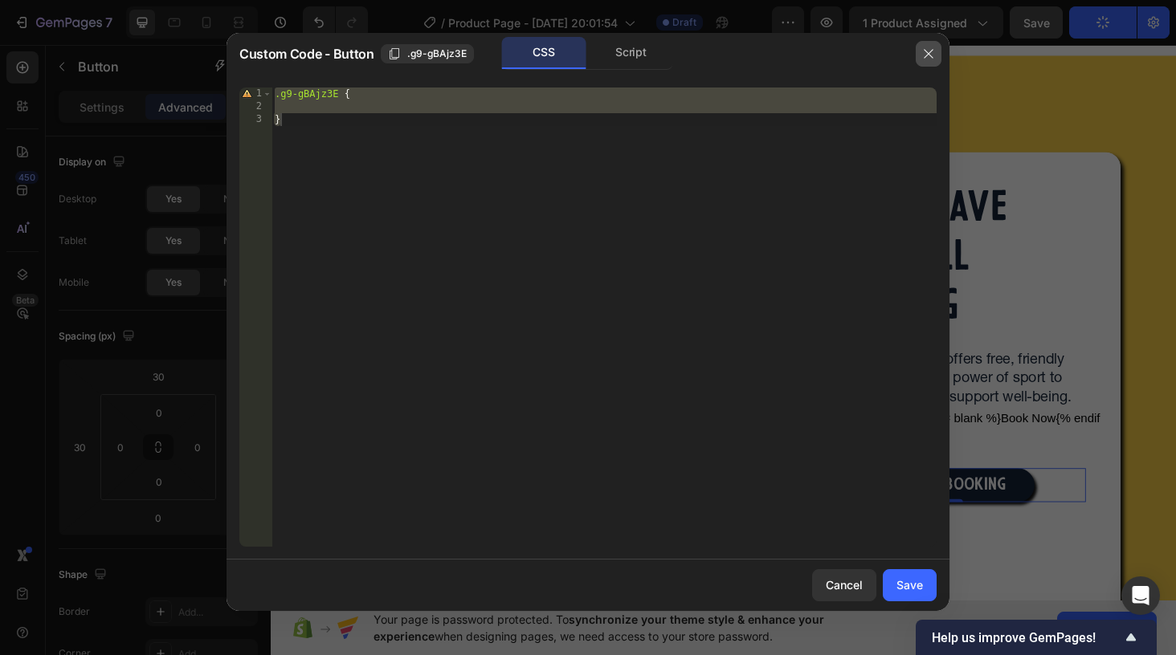
drag, startPoint x: 924, startPoint y: 56, endPoint x: 691, endPoint y: 22, distance: 236.1
click at [924, 56] on icon "button" at bounding box center [928, 53] width 9 height 9
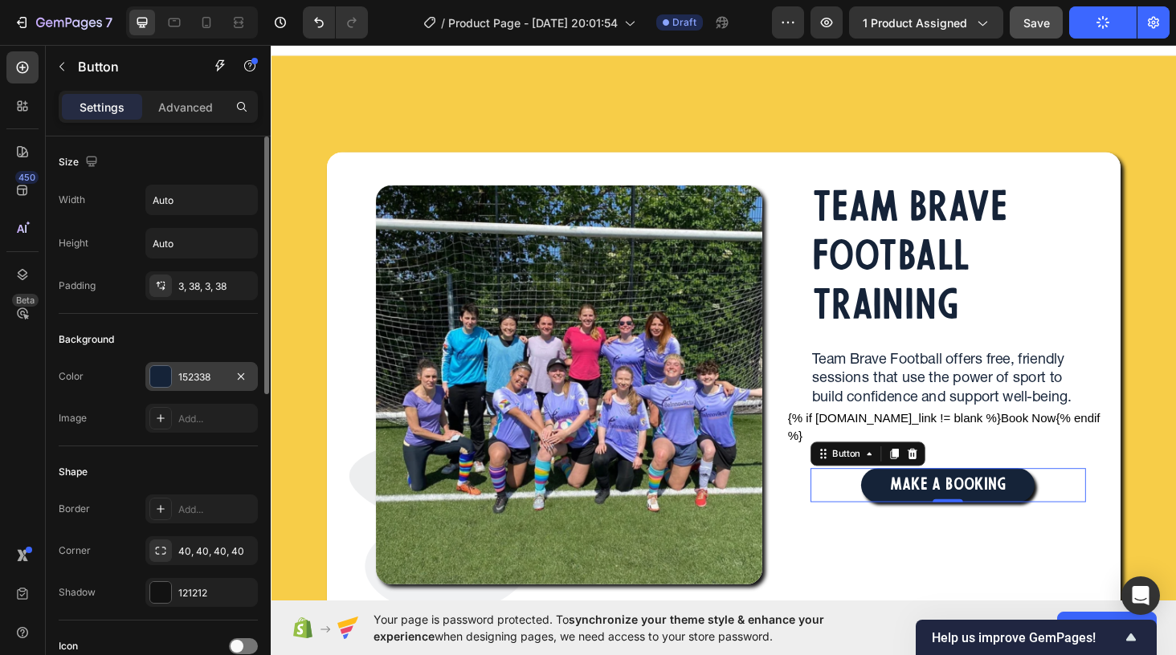
click at [229, 376] on div "152338" at bounding box center [201, 376] width 112 height 29
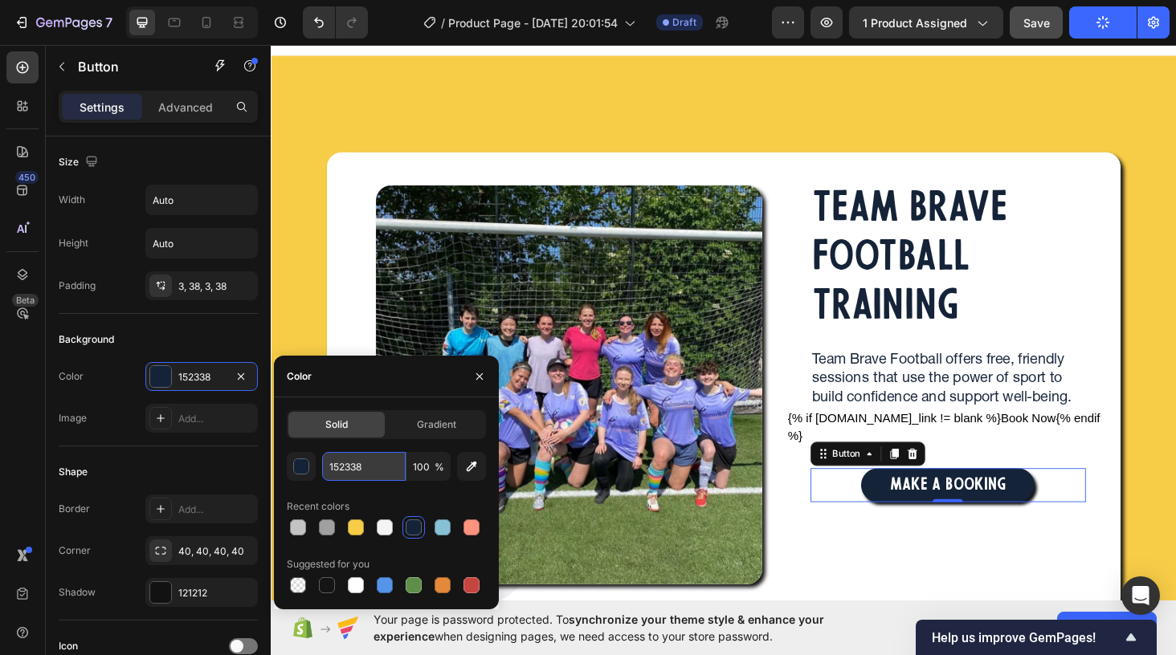
drag, startPoint x: 371, startPoint y: 469, endPoint x: 324, endPoint y: 467, distance: 46.6
click at [324, 467] on input "152338" at bounding box center [364, 466] width 84 height 29
drag, startPoint x: 385, startPoint y: 472, endPoint x: 325, endPoint y: 466, distance: 59.8
click at [325, 466] on input "152338" at bounding box center [364, 466] width 84 height 29
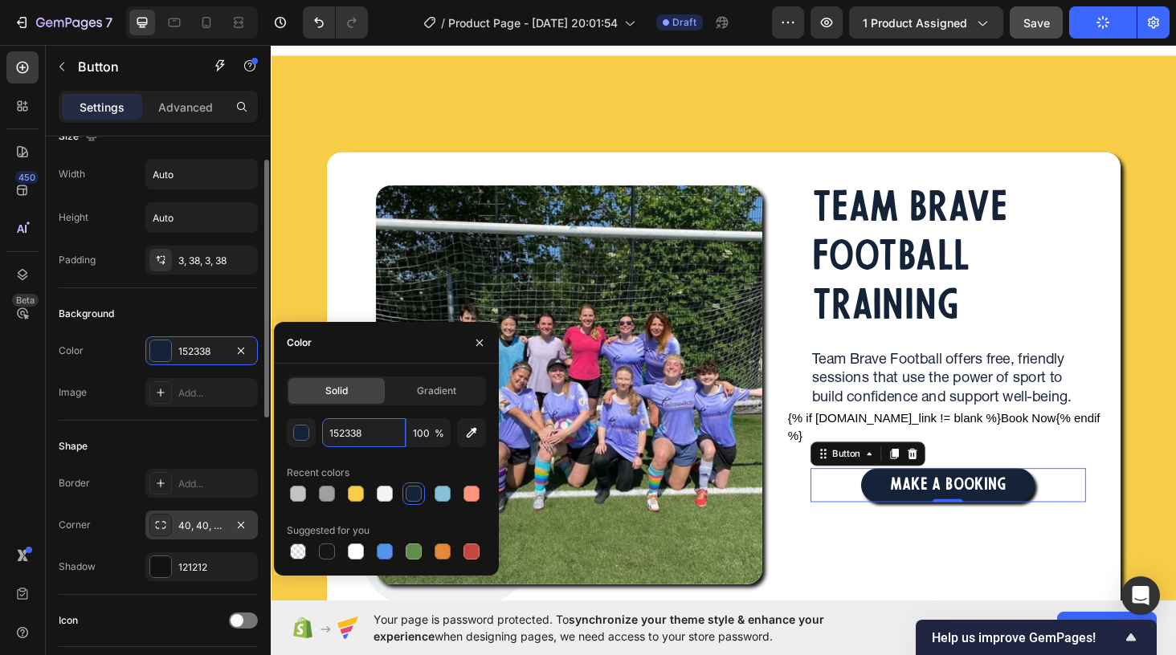
scroll to position [34, 0]
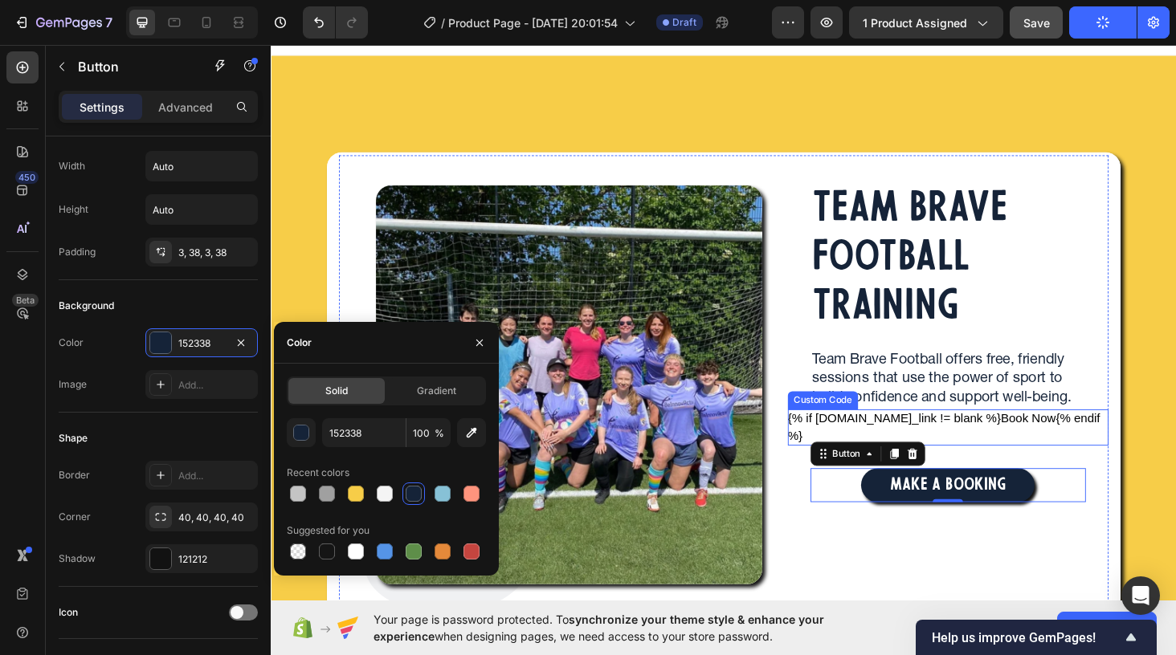
click at [843, 443] on div "{% if product.metafields.custom.booking_link != blank %} Book Now {% endif %}" at bounding box center [991, 452] width 341 height 39
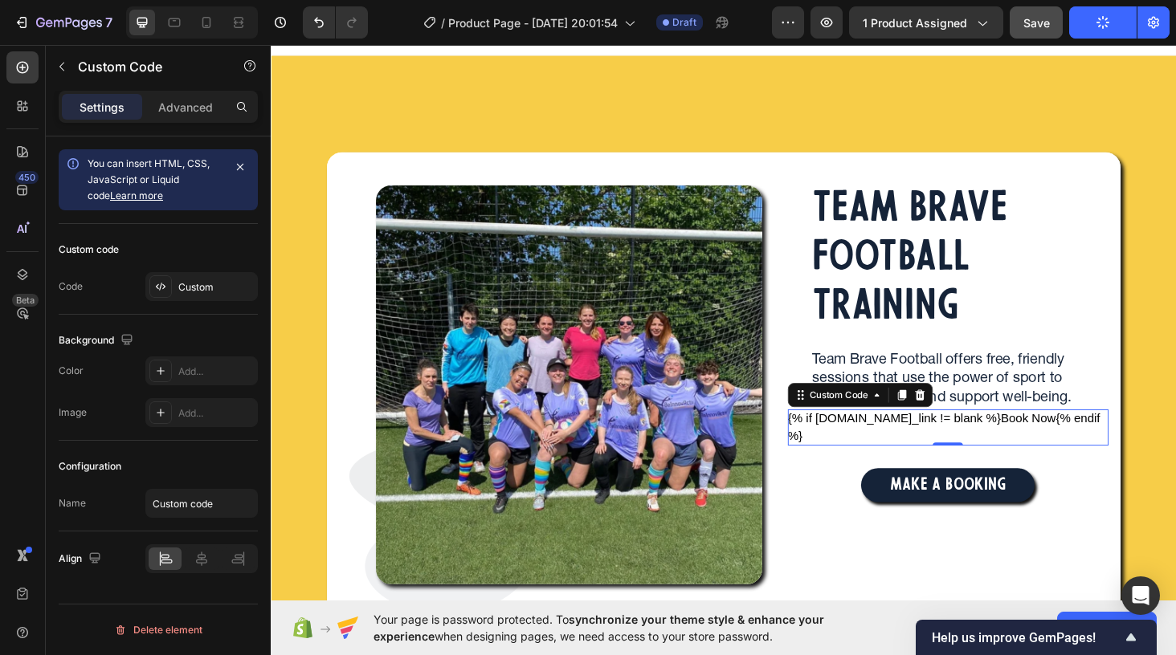
scroll to position [0, 0]
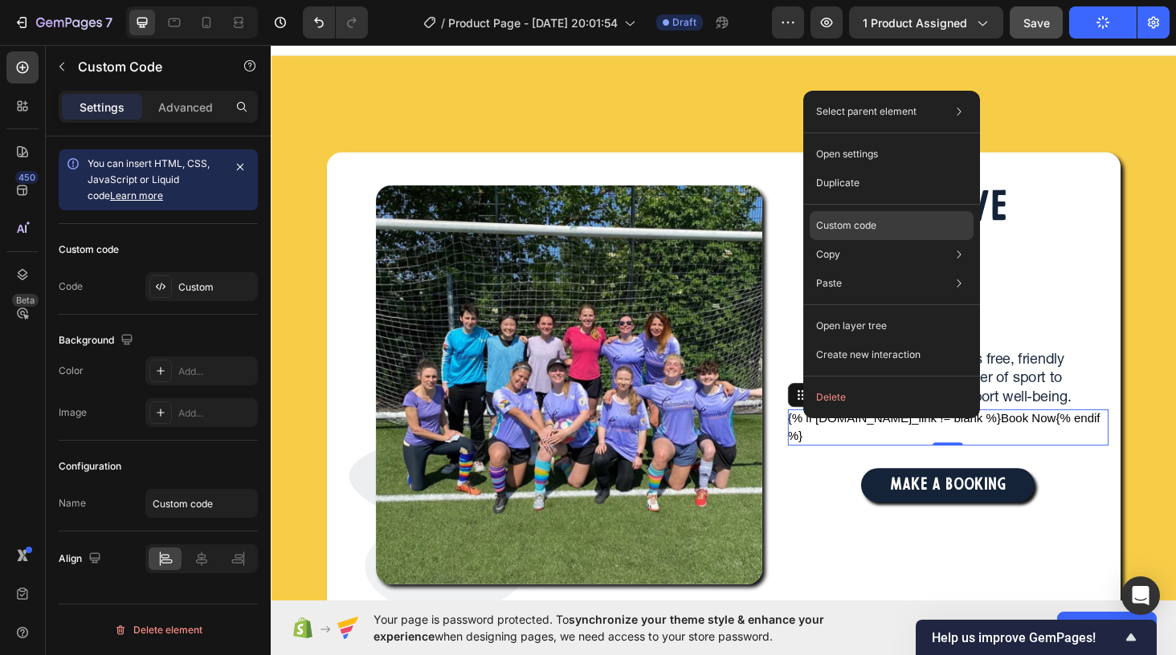
click at [873, 227] on p "Custom code" at bounding box center [846, 225] width 60 height 14
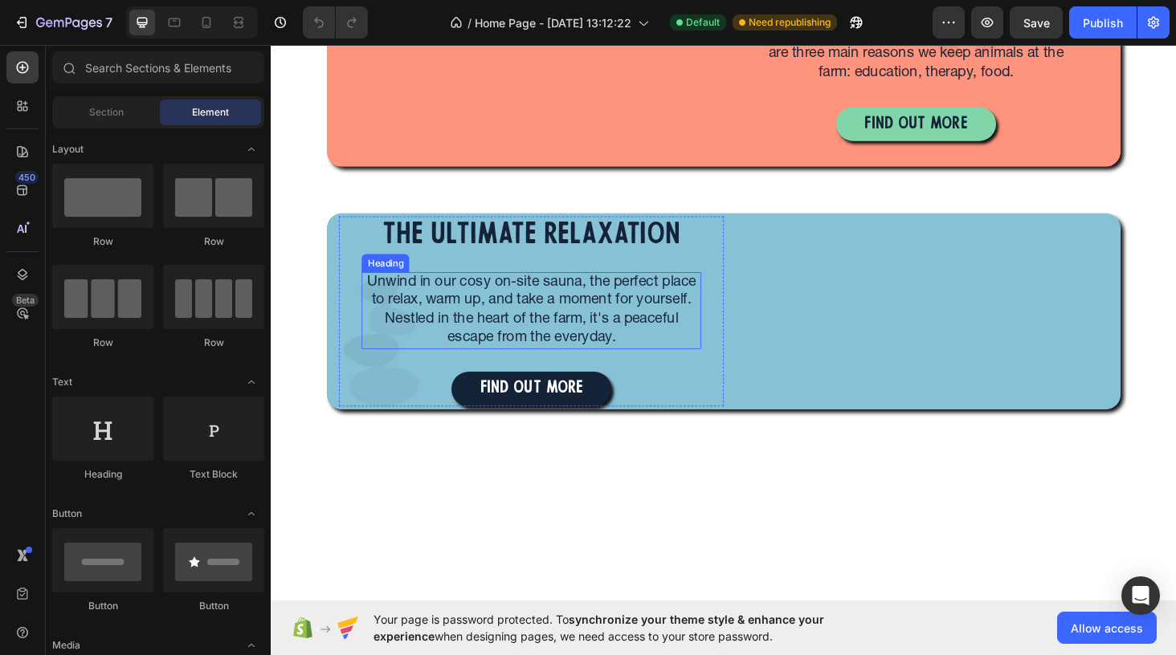
scroll to position [3552, 0]
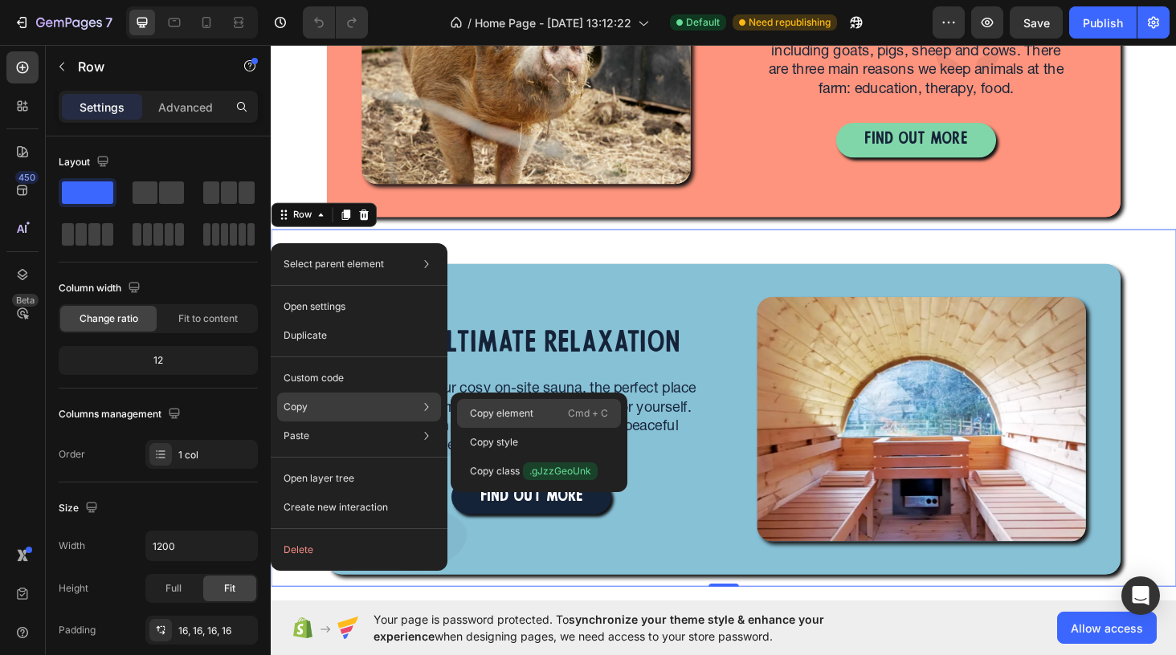
click at [473, 410] on p "Copy element" at bounding box center [501, 413] width 63 height 14
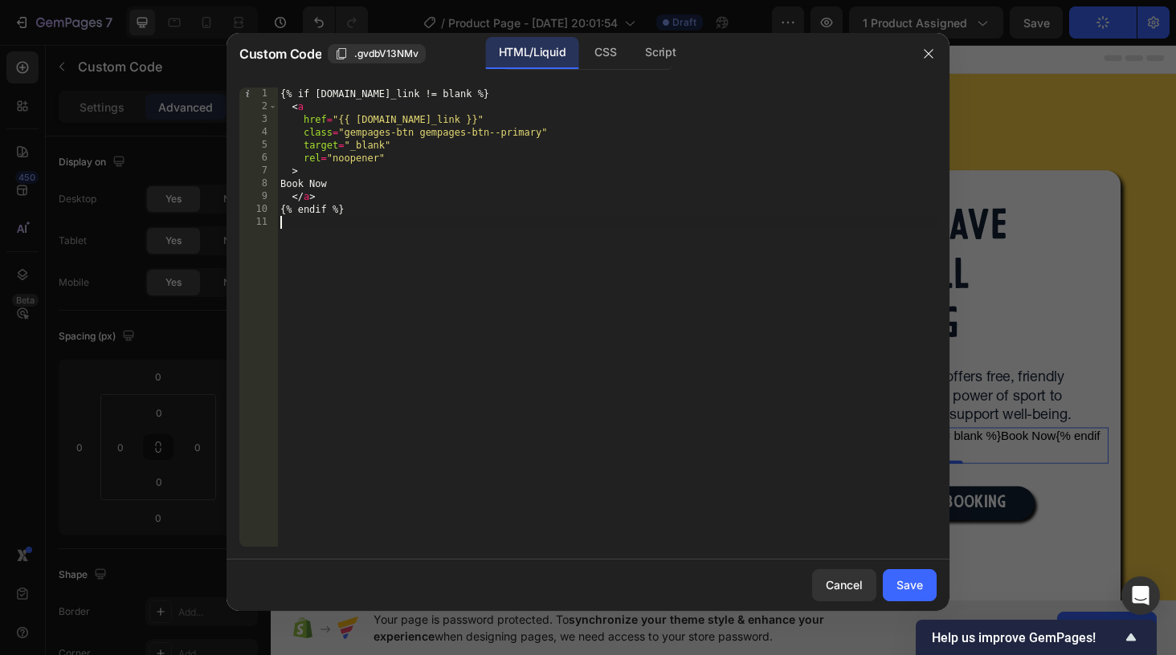
scroll to position [19, 0]
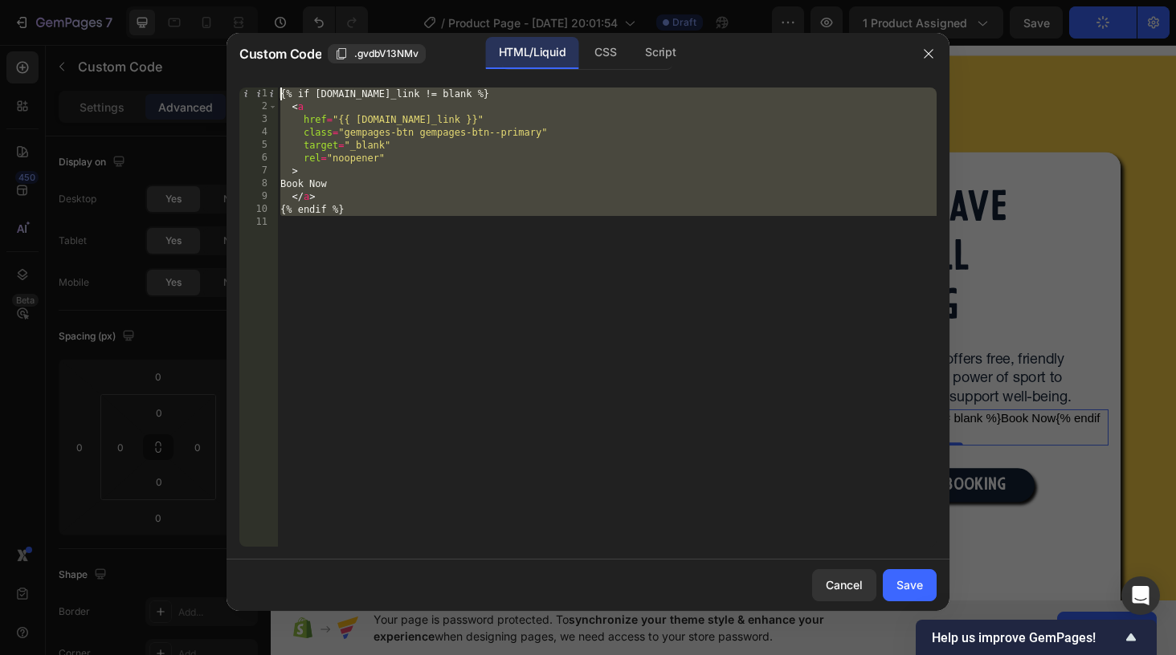
click at [270, 78] on div "1 2 3 4 5 6 7 8 9 10 11 {% if product.metafields.custom.booking_link != blank %…" at bounding box center [587, 317] width 723 height 485
type textarea "{% if product.metafields.custom.booking_link != blank %} <a"
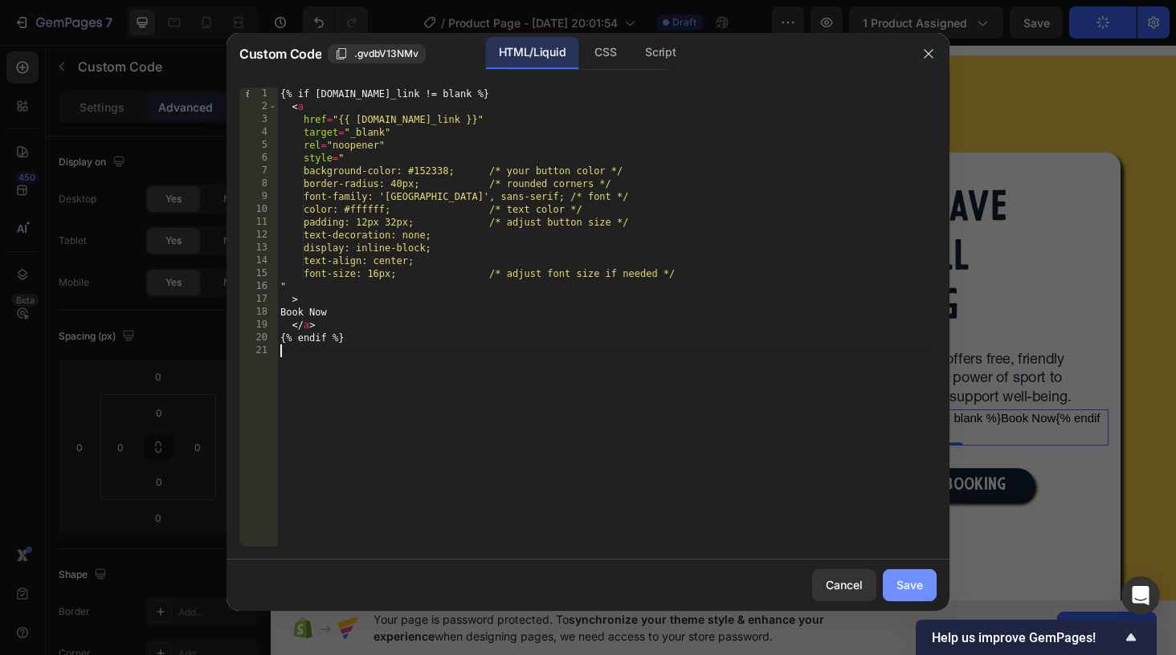
click at [907, 594] on button "Save" at bounding box center [910, 585] width 54 height 32
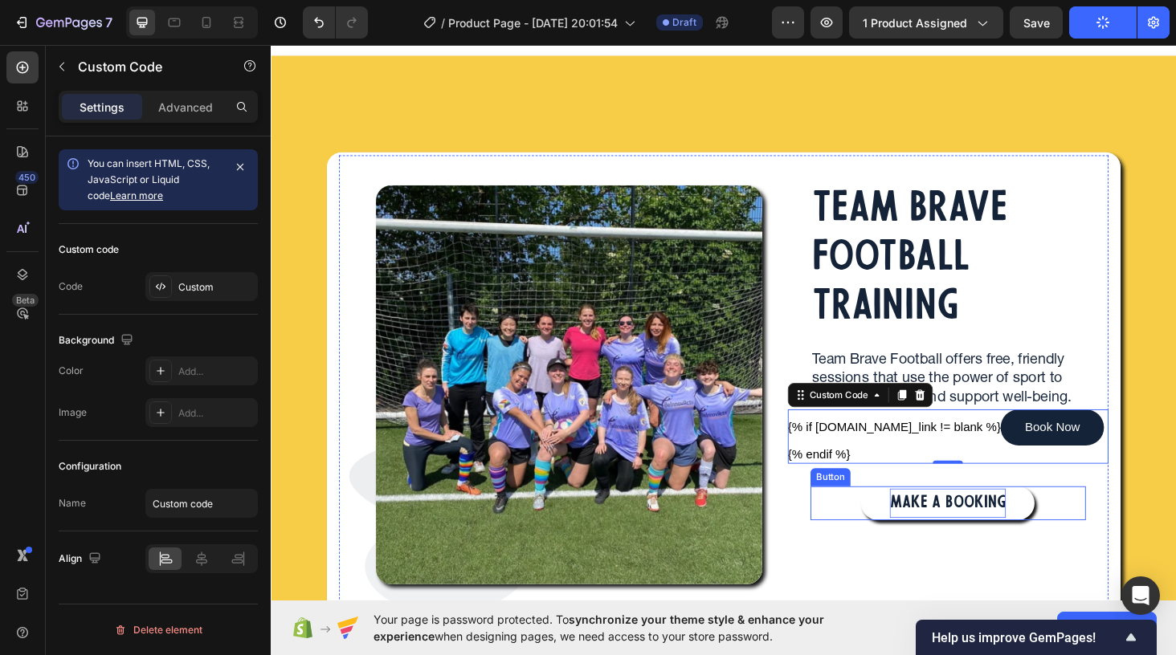
click at [979, 538] on p "MAKE A BOOKING" at bounding box center [991, 533] width 124 height 32
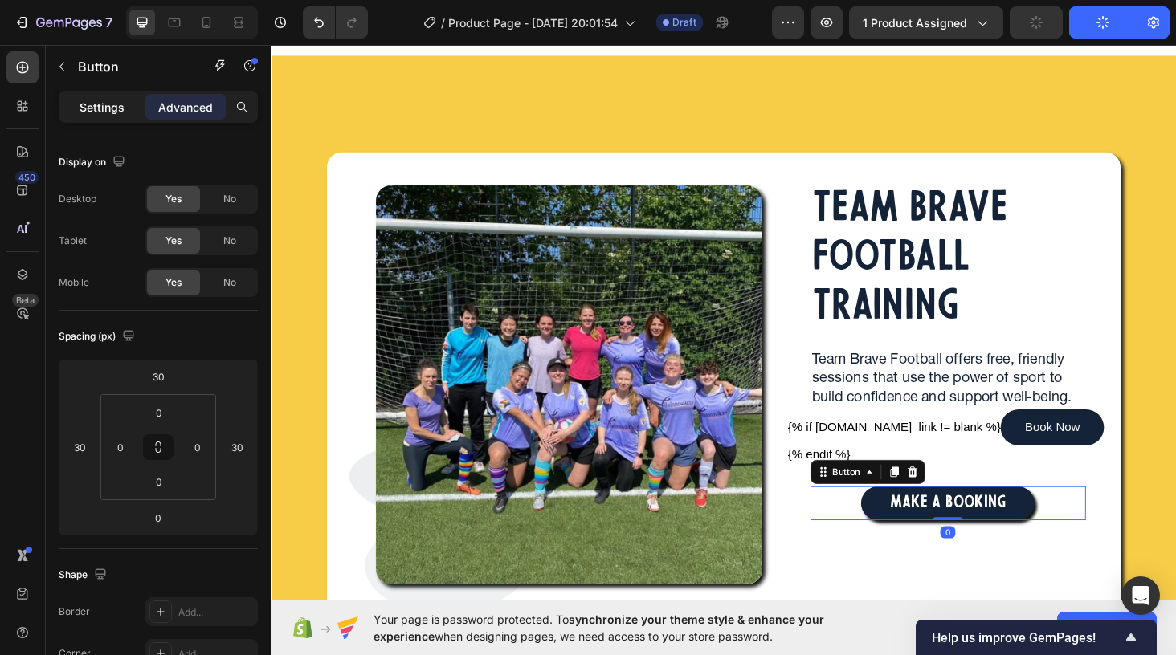
click at [101, 106] on p "Settings" at bounding box center [102, 107] width 45 height 17
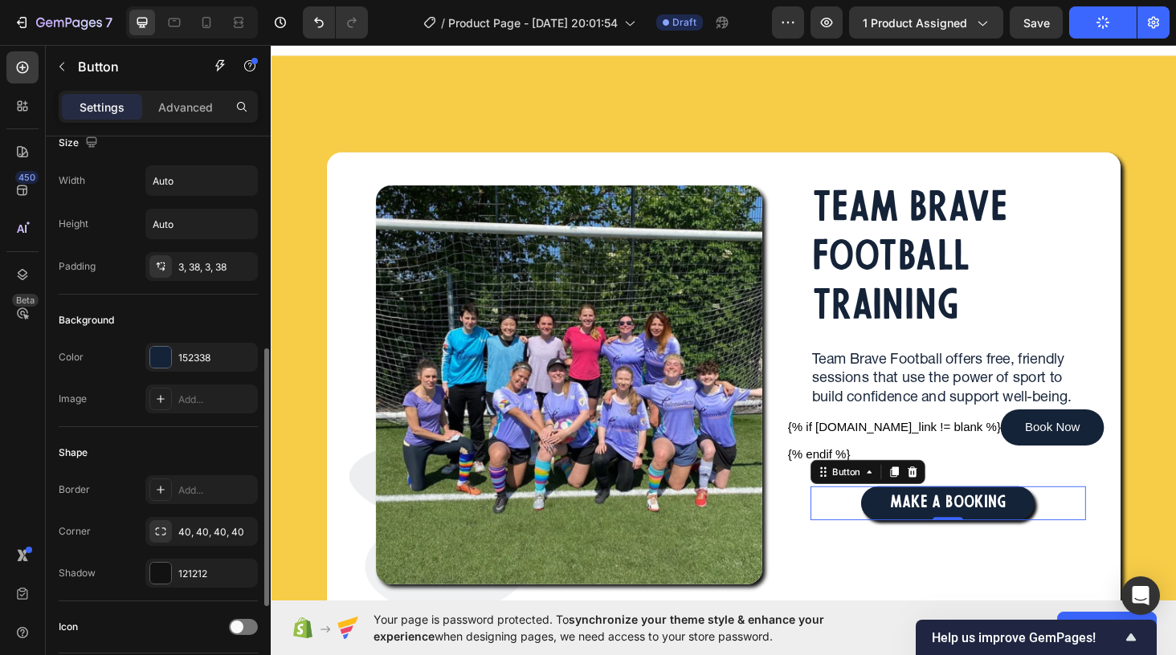
scroll to position [0, 0]
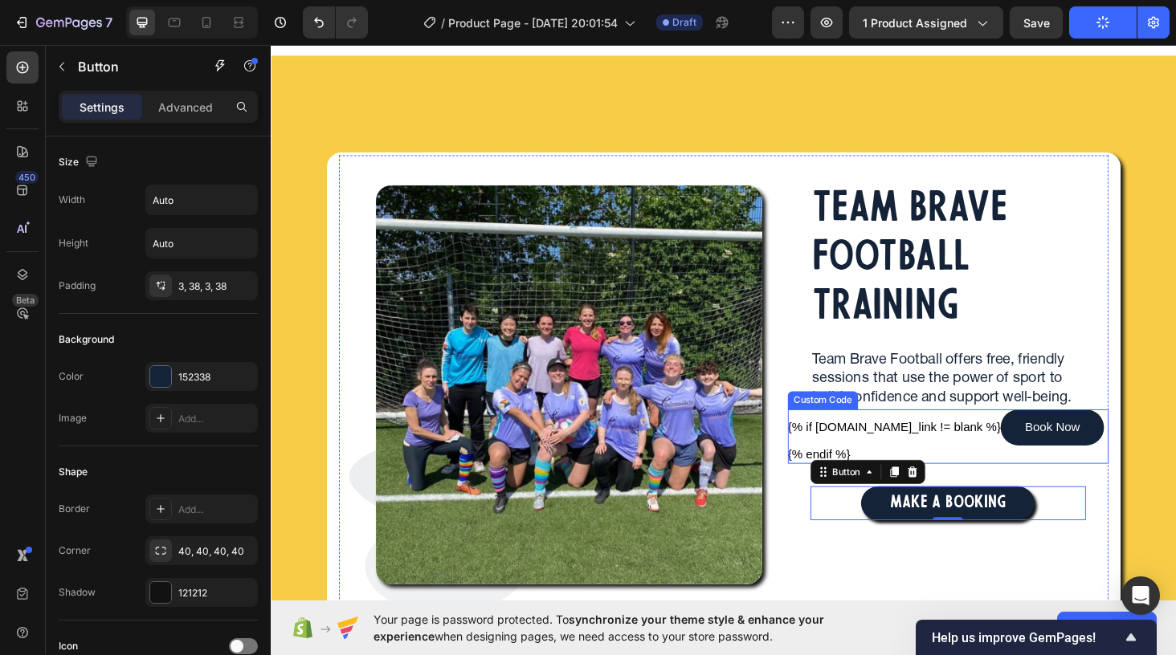
click at [1047, 471] on link "Book Now" at bounding box center [1102, 452] width 110 height 39
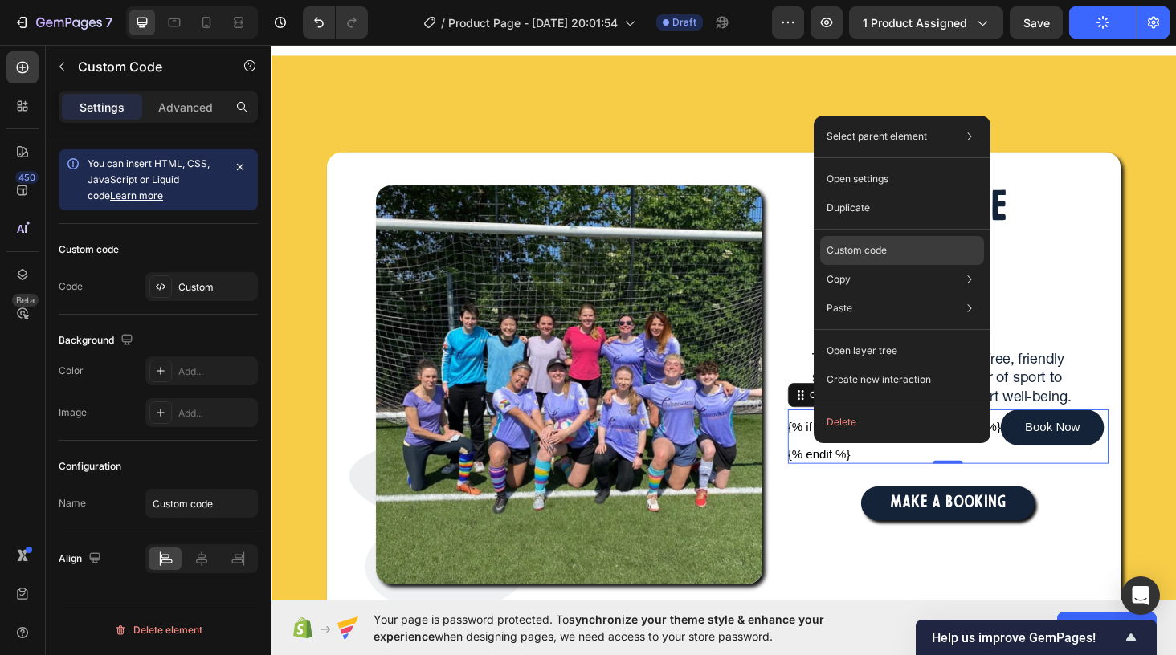
click at [882, 243] on p "Custom code" at bounding box center [856, 250] width 60 height 14
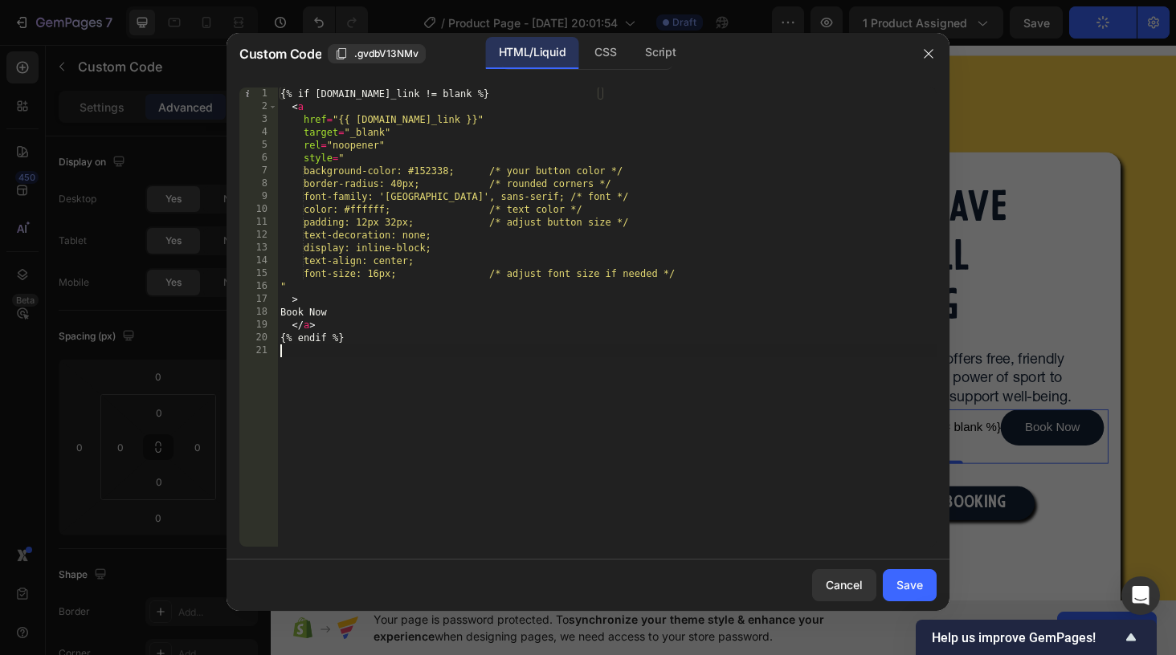
click at [360, 374] on div "{% if product.metafields.custom.booking_link != blank %} < a href = "{{ product…" at bounding box center [606, 330] width 659 height 485
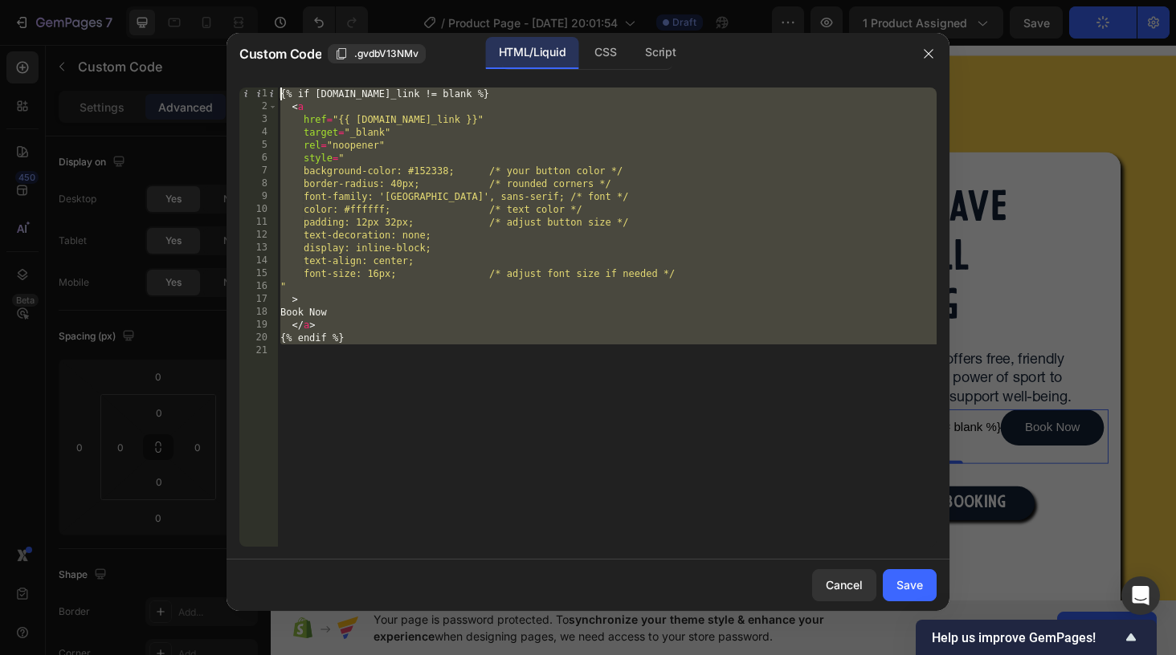
drag, startPoint x: 357, startPoint y: 375, endPoint x: 257, endPoint y: 63, distance: 327.9
click at [257, 63] on div "Custom Code .gvdbV13NMv HTML/Liquid CSS Script 1 2 3 4 5 6 7 8 9 10 11 12 13 14…" at bounding box center [587, 322] width 723 height 578
type textarea "{% if product.metafields.custom.booking_link != blank %} <a"
paste textarea
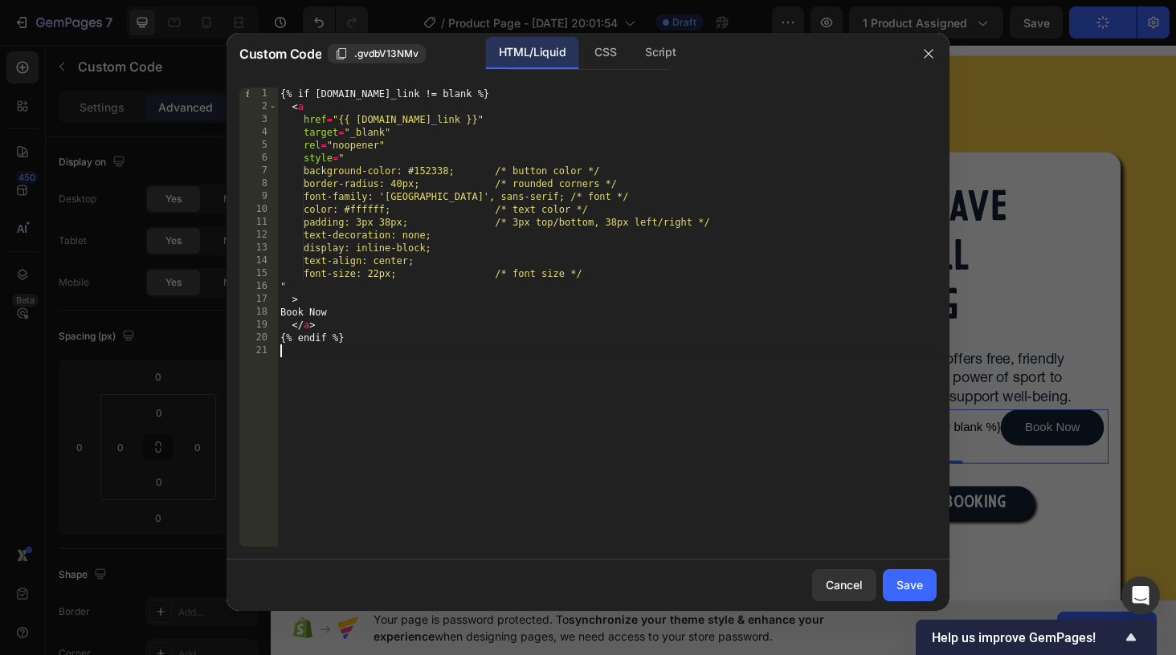
click at [606, 377] on div "{% if product.metafields.custom.booking_link != blank %} < a href = "{{ product…" at bounding box center [606, 330] width 659 height 485
click at [902, 572] on button "Save" at bounding box center [910, 585] width 54 height 32
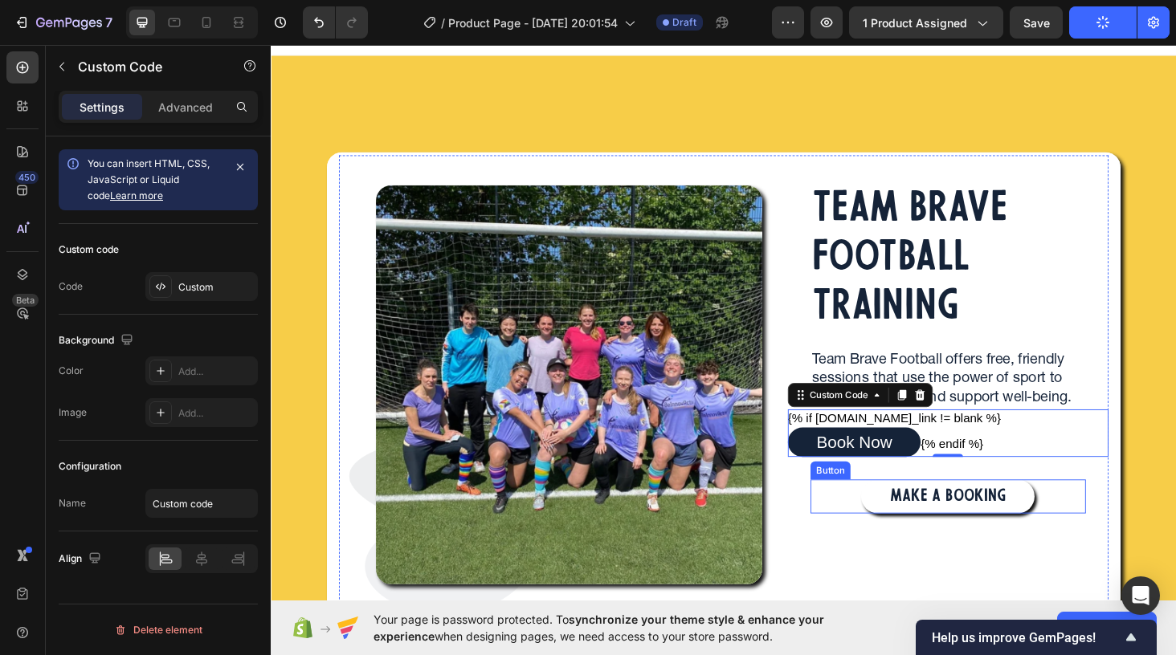
click at [910, 526] on button "MAKE A BOOKING" at bounding box center [991, 526] width 185 height 37
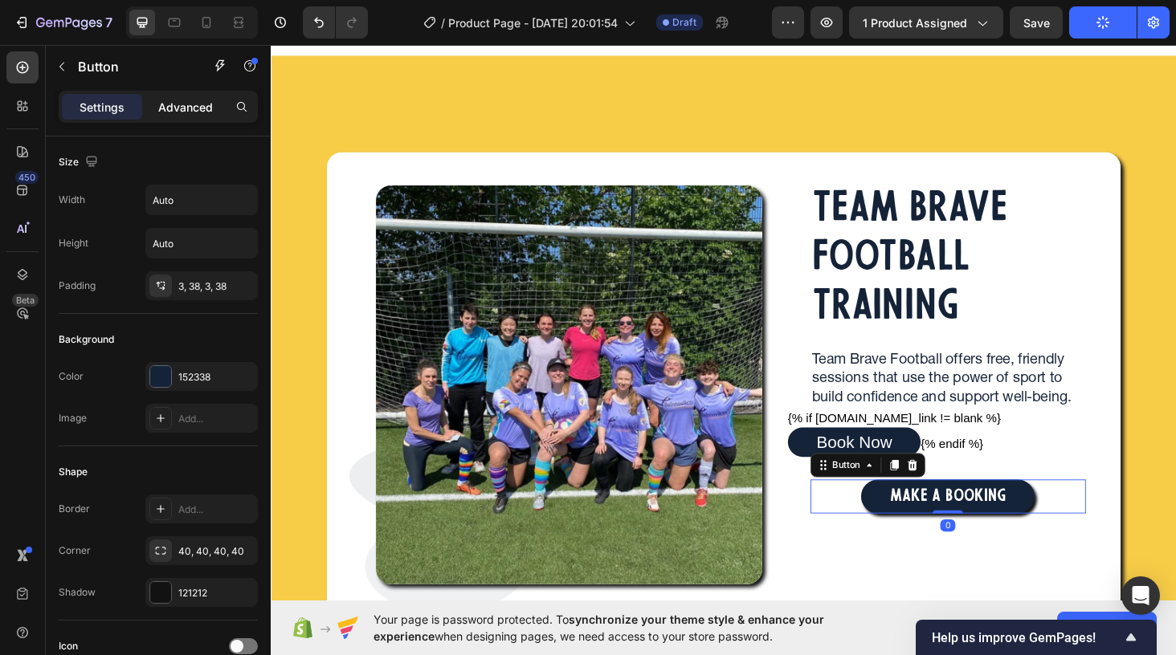
click at [182, 104] on p "Advanced" at bounding box center [185, 107] width 55 height 17
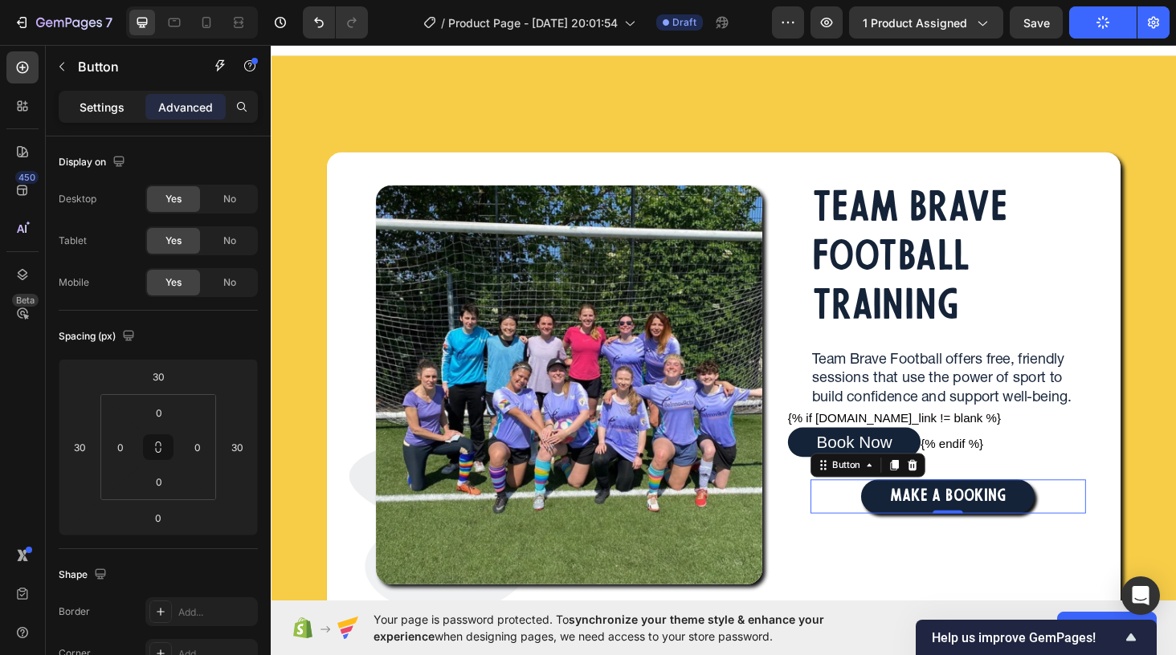
click at [104, 107] on p "Settings" at bounding box center [102, 107] width 45 height 17
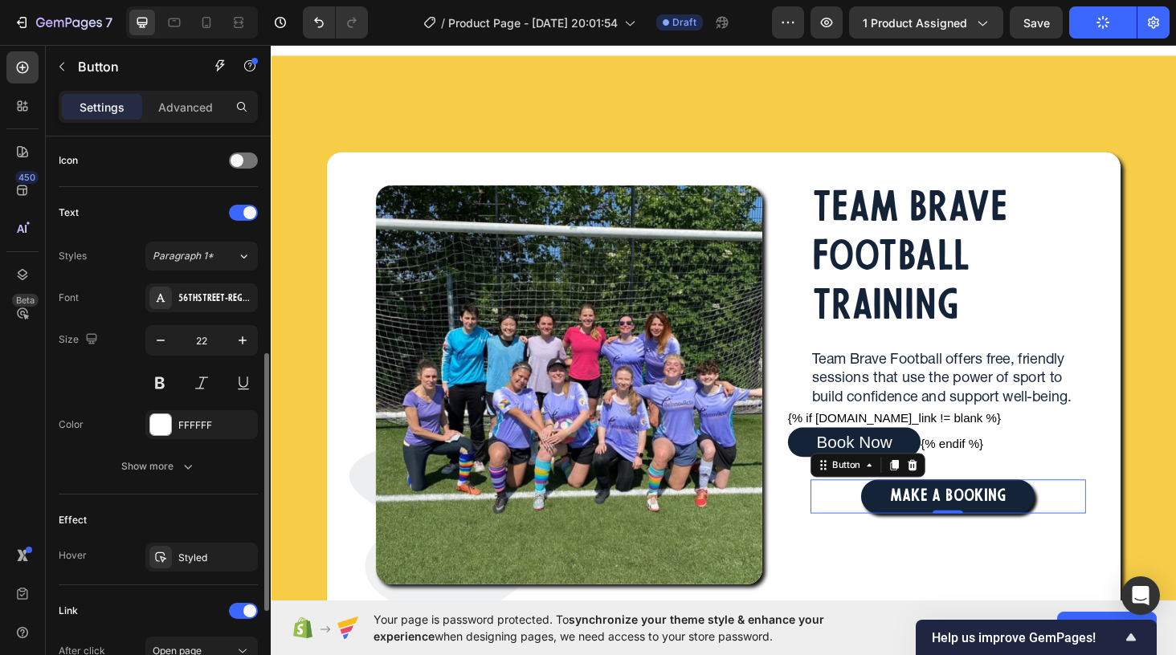
scroll to position [476, 0]
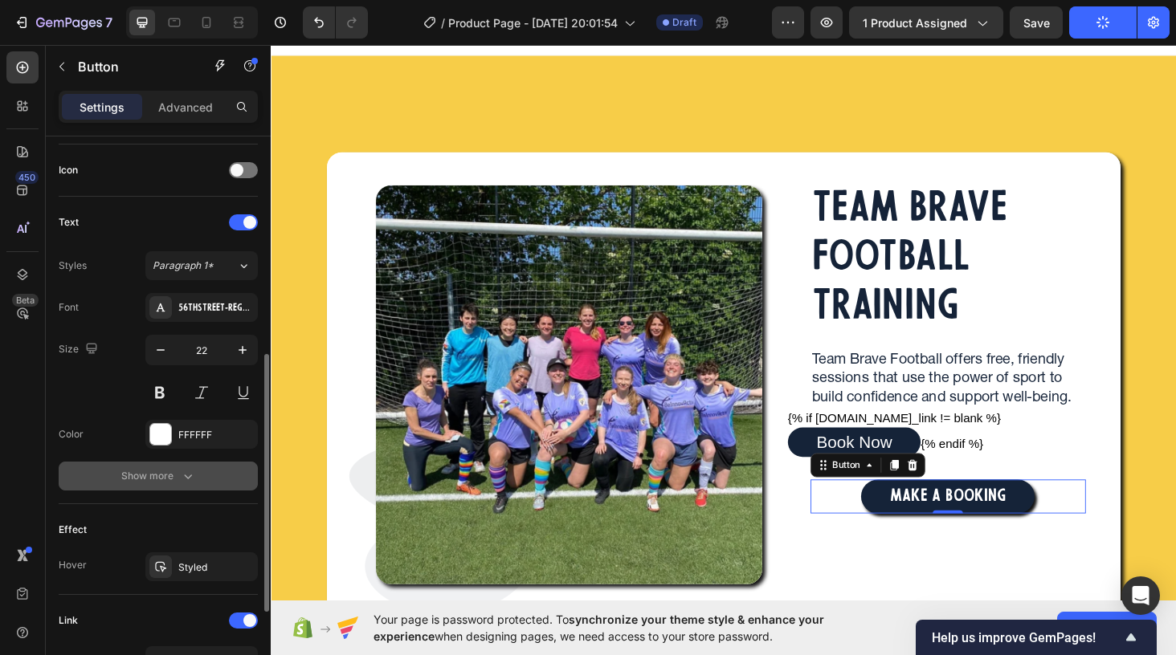
click at [137, 480] on div "Show more" at bounding box center [158, 476] width 75 height 16
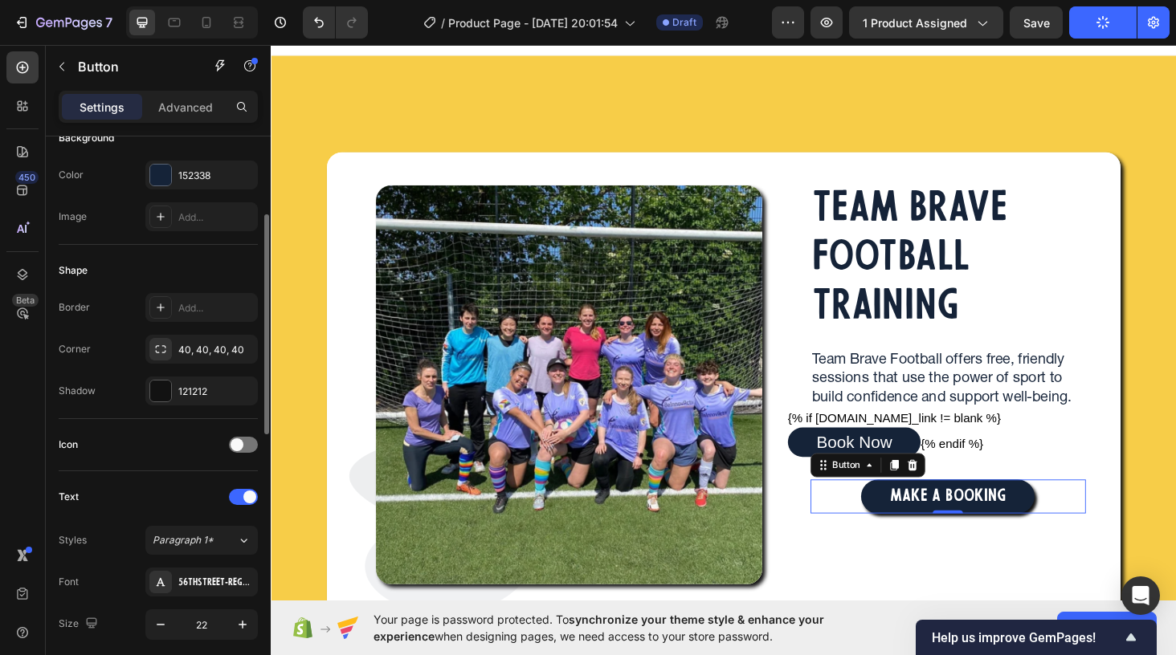
scroll to position [202, 0]
click at [193, 394] on div "121212" at bounding box center [201, 391] width 47 height 14
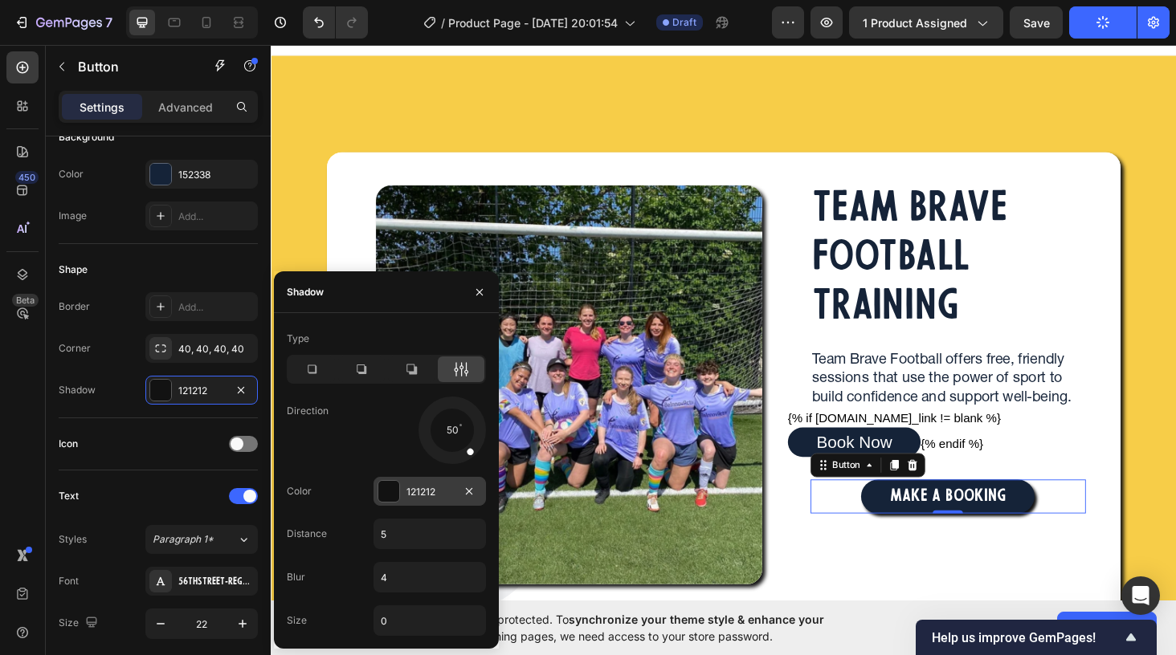
click at [445, 492] on div "121212" at bounding box center [429, 492] width 47 height 14
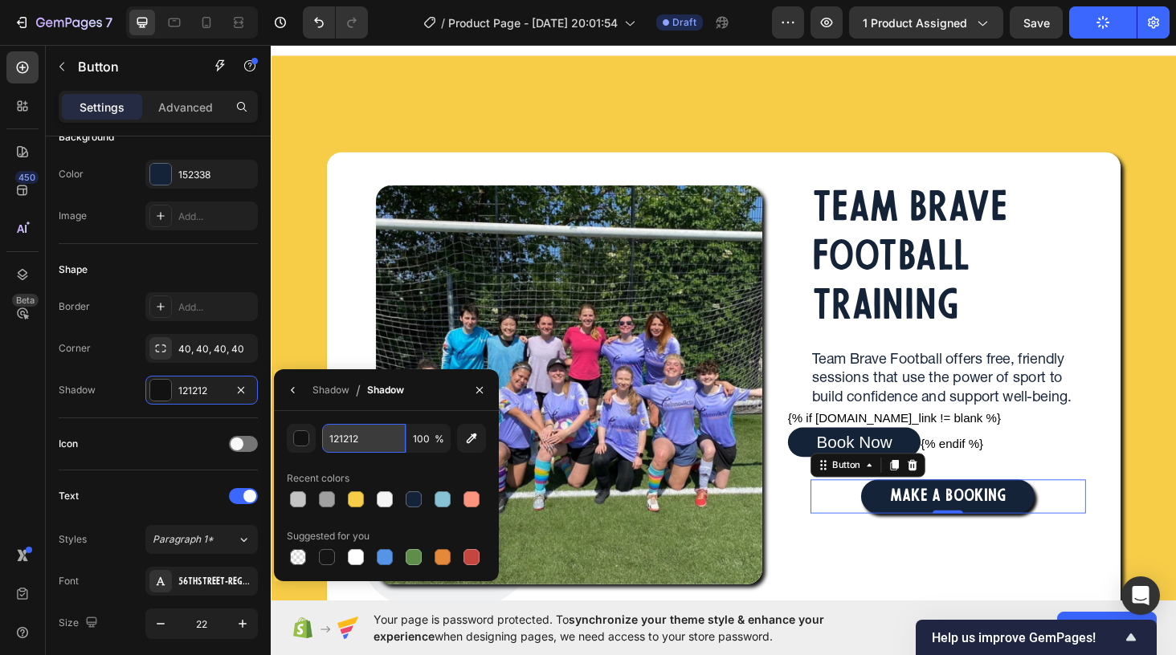
drag, startPoint x: 362, startPoint y: 438, endPoint x: 330, endPoint y: 437, distance: 32.1
click at [331, 437] on input "121212" at bounding box center [364, 438] width 84 height 29
click at [329, 386] on div "Shadow" at bounding box center [330, 390] width 37 height 14
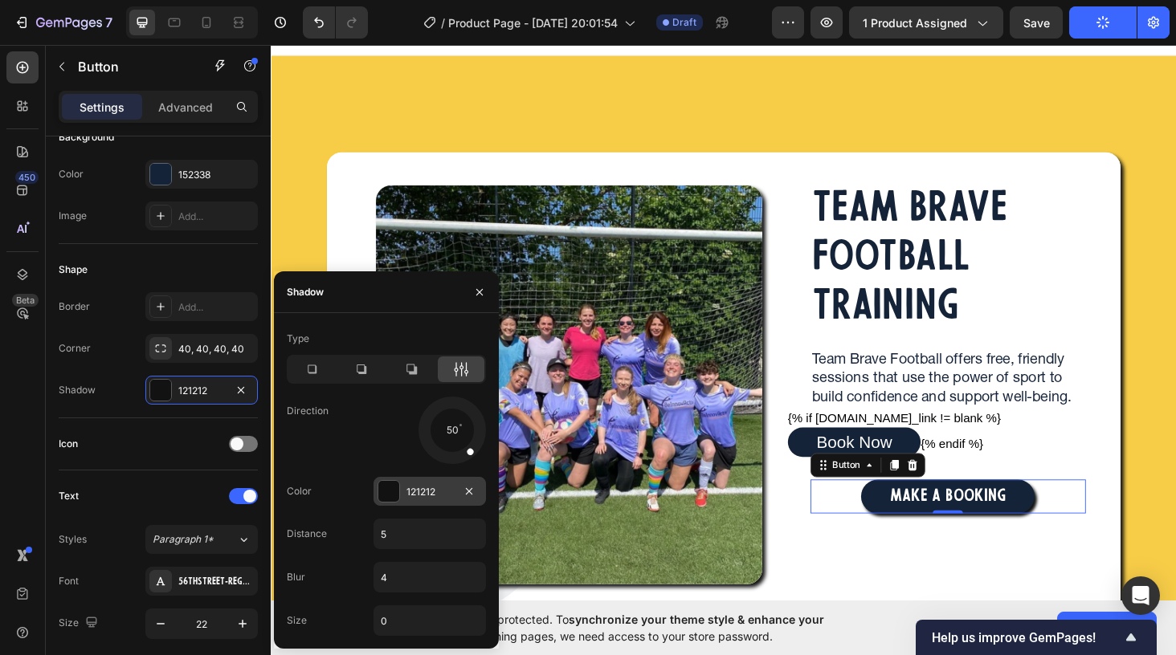
click at [437, 487] on div "121212" at bounding box center [429, 492] width 47 height 14
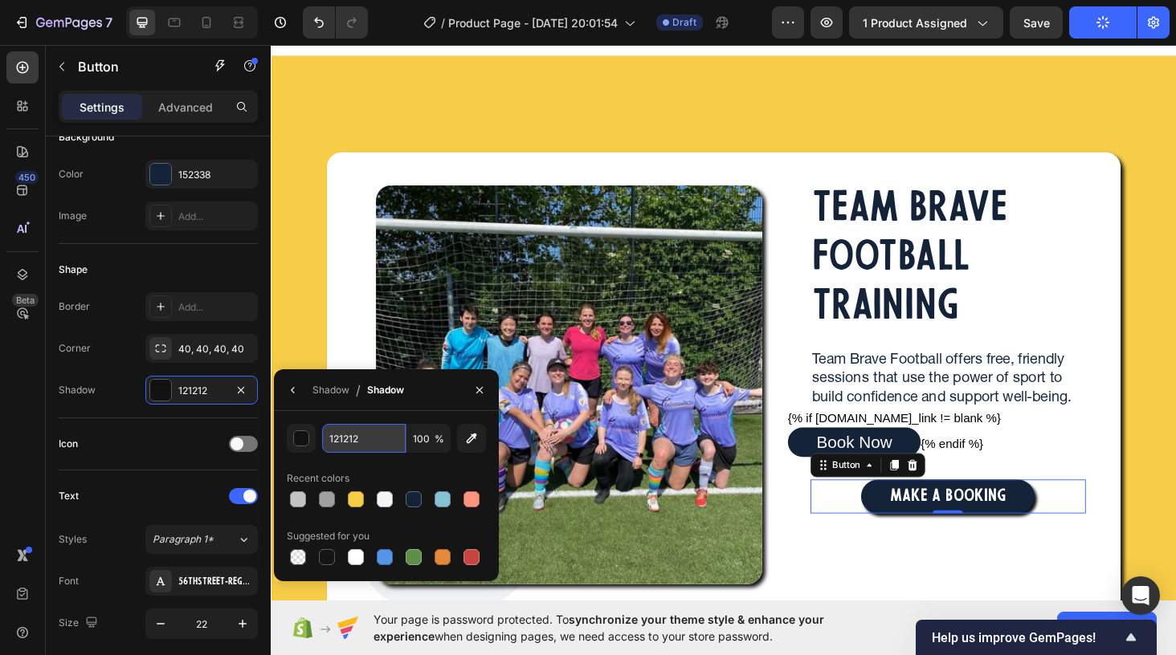
click at [366, 440] on input "121212" at bounding box center [364, 438] width 84 height 29
click at [333, 391] on div "Shadow" at bounding box center [330, 390] width 37 height 14
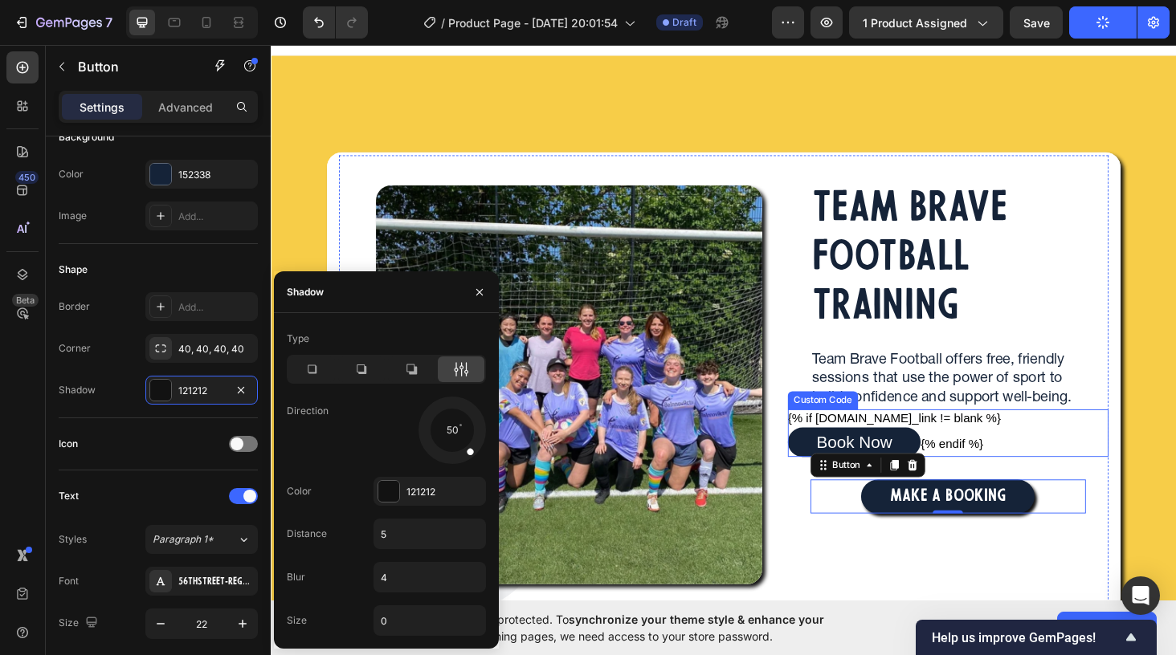
click at [945, 458] on link "Book Now" at bounding box center [891, 467] width 141 height 31
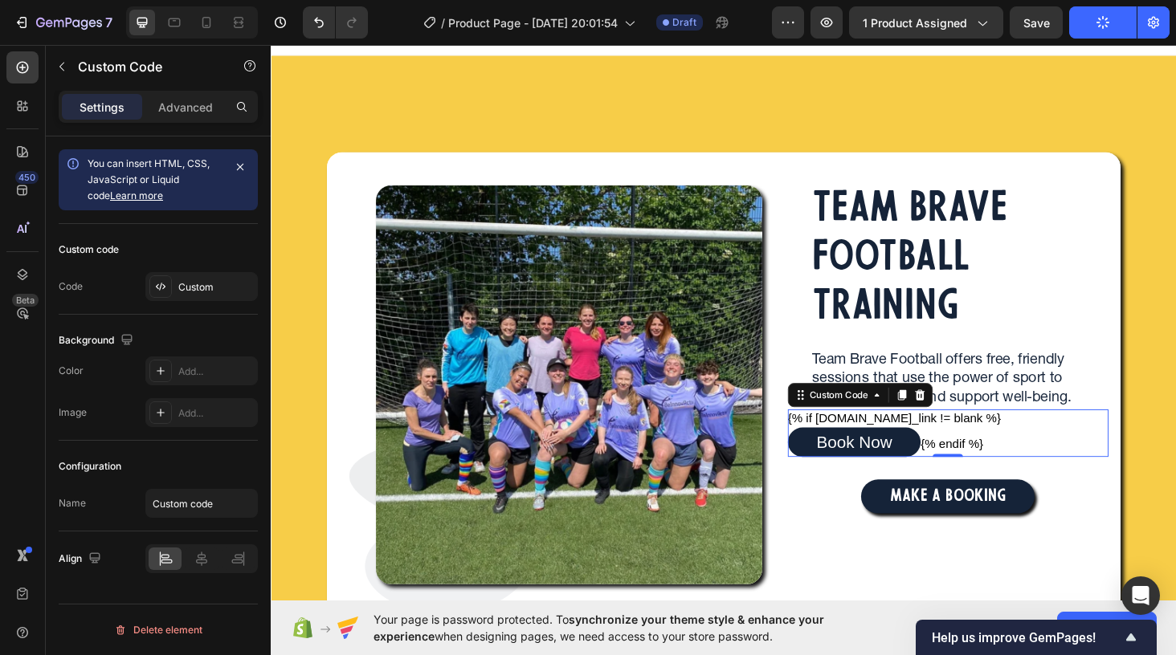
scroll to position [0, 0]
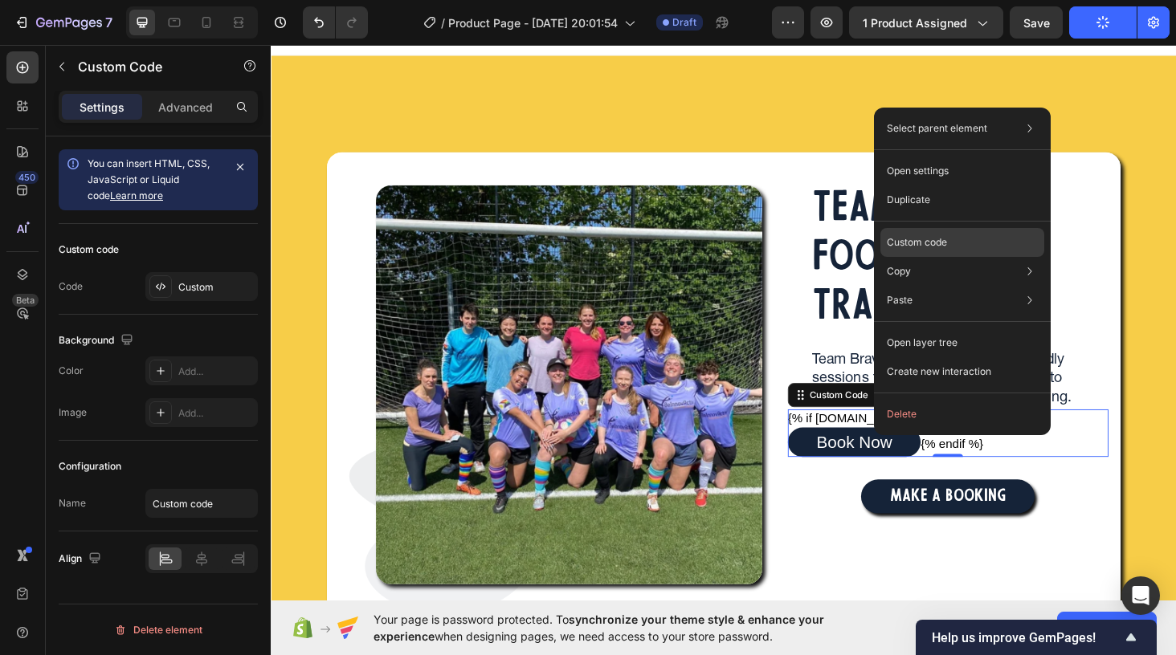
click at [933, 240] on p "Custom code" at bounding box center [917, 242] width 60 height 14
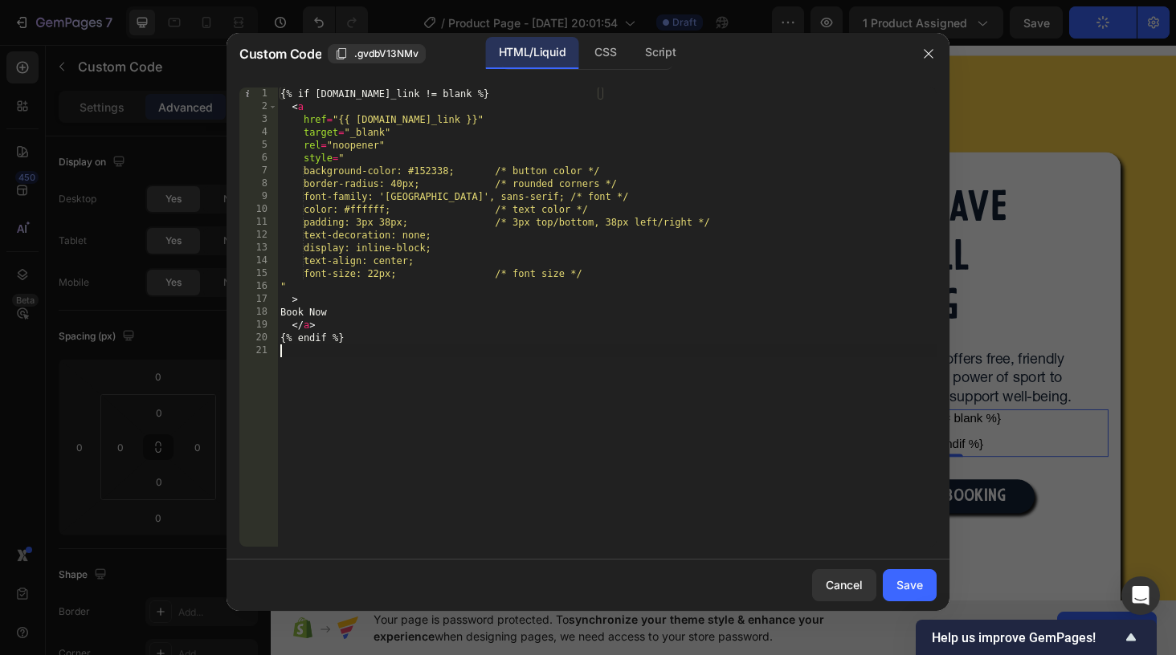
click at [378, 349] on div "{% if product.metafields.custom.booking_link != blank %} < a href = "{{ product…" at bounding box center [606, 330] width 659 height 485
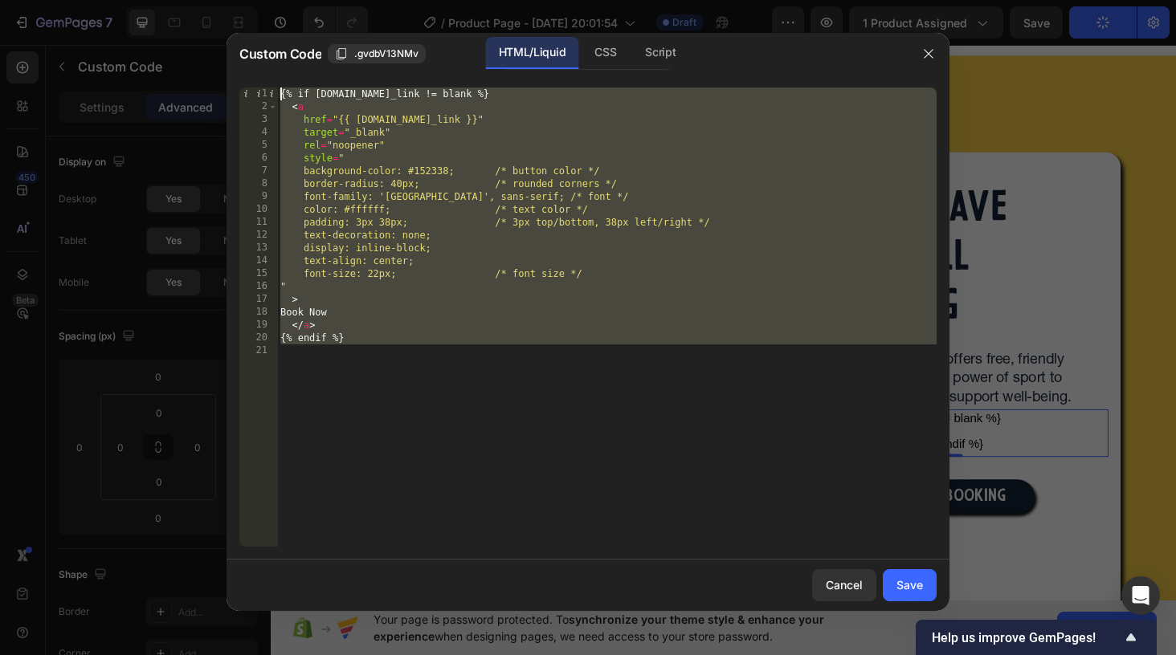
drag, startPoint x: 348, startPoint y: 367, endPoint x: 252, endPoint y: 52, distance: 329.0
click at [252, 52] on div "Custom Code .gvdbV13NMv HTML/Liquid CSS Script 1 2 3 4 5 6 7 8 9 10 11 12 13 14…" at bounding box center [587, 322] width 723 height 578
type textarea "{% if product.metafields.custom.booking_link != blank %} <a"
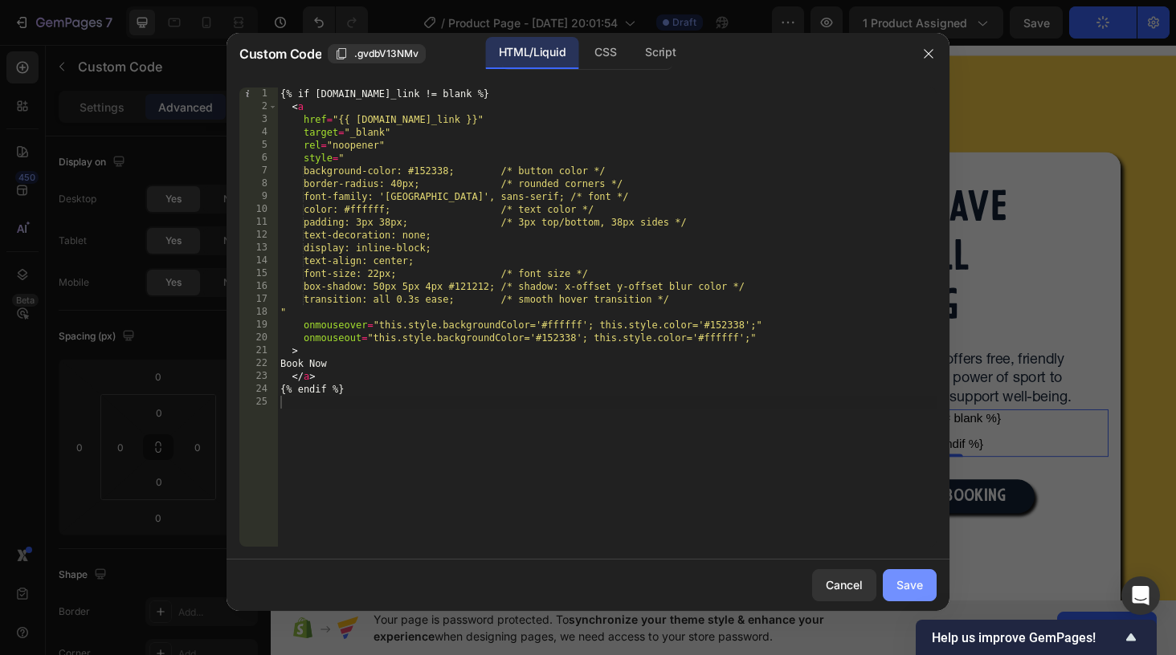
click at [904, 589] on div "Save" at bounding box center [909, 585] width 27 height 17
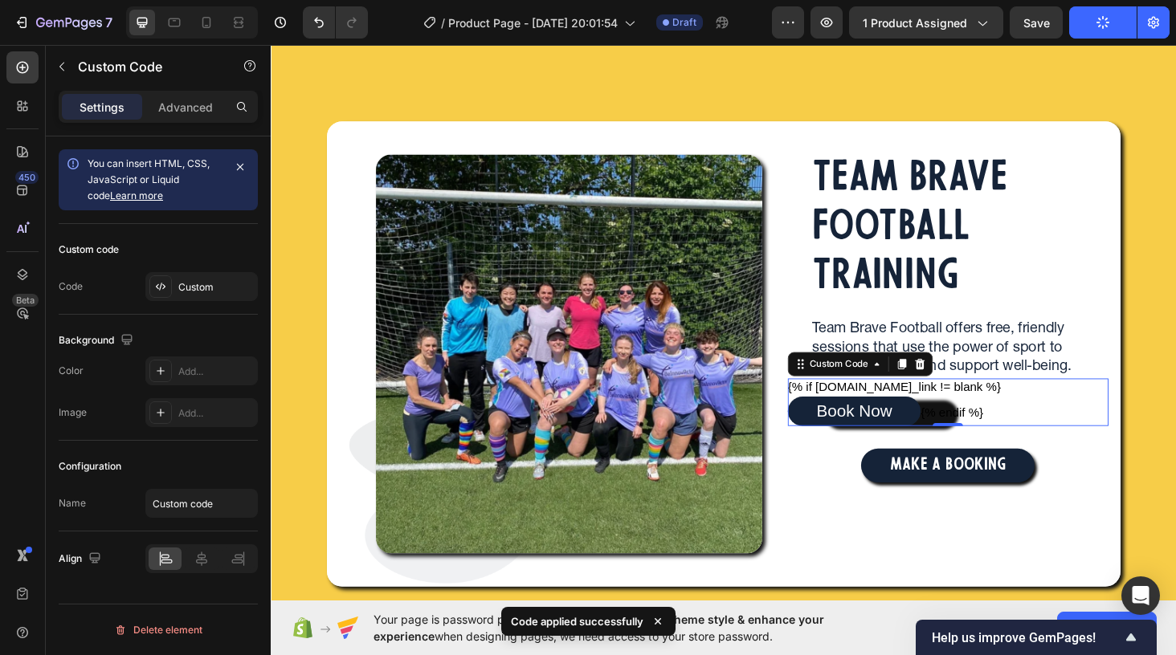
scroll to position [55, 0]
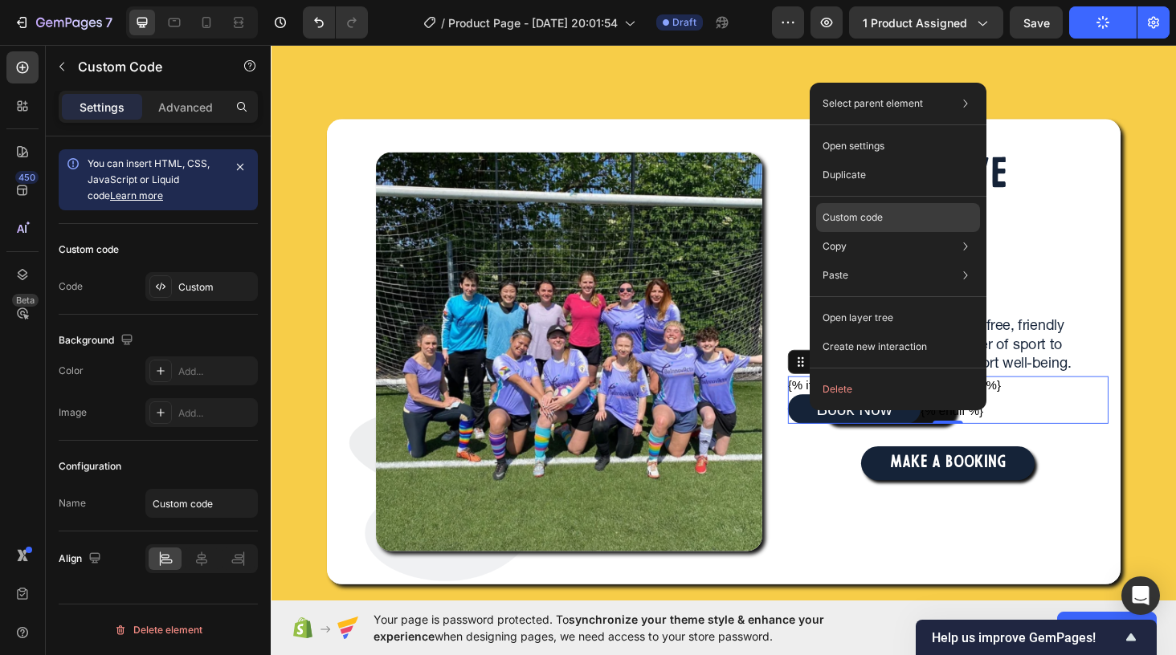
click at [870, 209] on div "Custom code" at bounding box center [898, 217] width 164 height 29
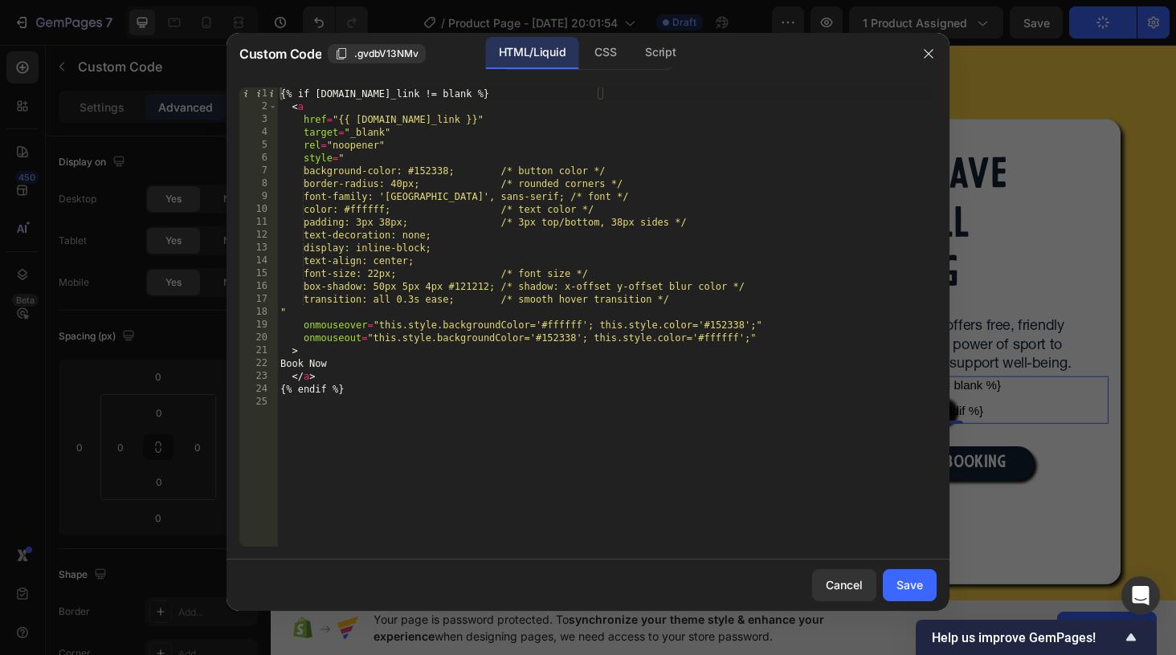
click at [363, 404] on div "{% if product.metafields.custom.booking_link != blank %} < a href = "{{ product…" at bounding box center [606, 330] width 659 height 485
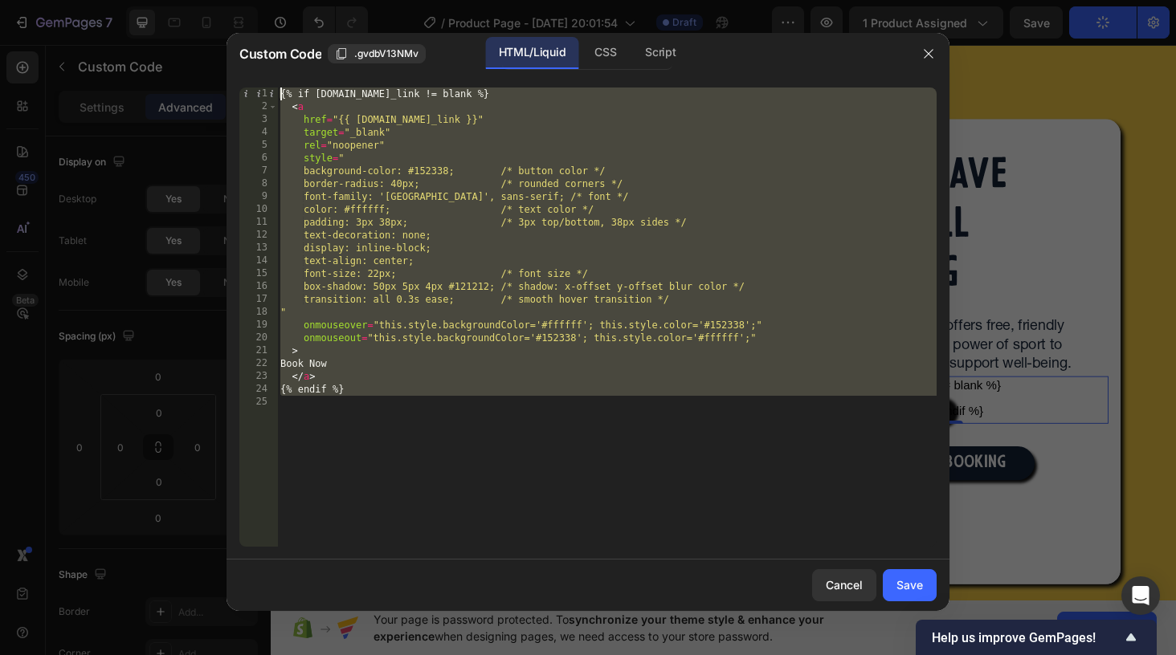
drag, startPoint x: 337, startPoint y: 431, endPoint x: 257, endPoint y: 56, distance: 383.4
click at [258, 56] on div "Custom Code .gvdbV13NMv HTML/Liquid CSS Script 1 2 3 4 5 6 7 8 9 10 11 12 13 14…" at bounding box center [587, 322] width 723 height 578
type textarea "{% if product.metafields.custom.booking_link != blank %} <a"
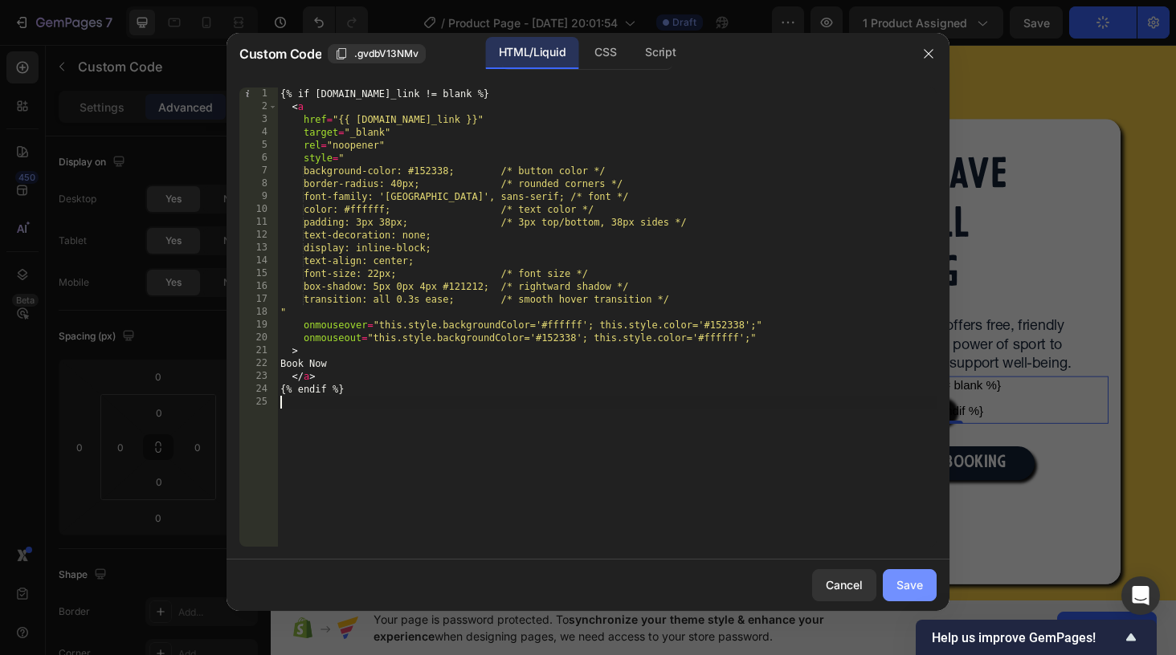
click at [905, 583] on div "Save" at bounding box center [909, 585] width 27 height 17
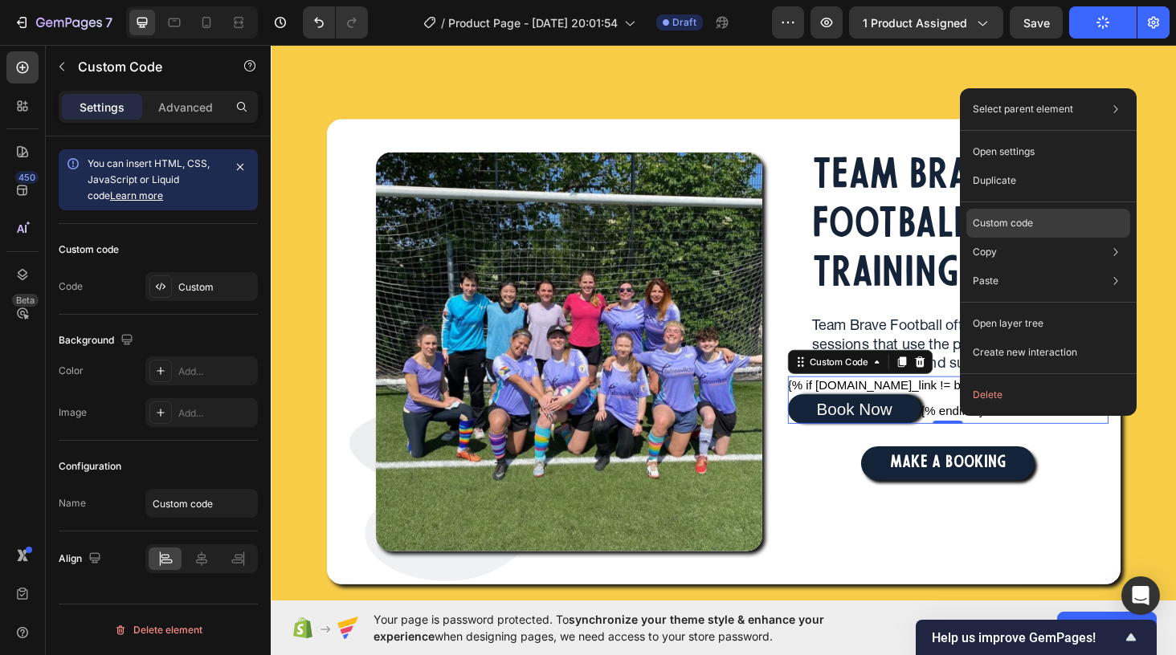
click at [1024, 220] on p "Custom code" at bounding box center [1003, 223] width 60 height 14
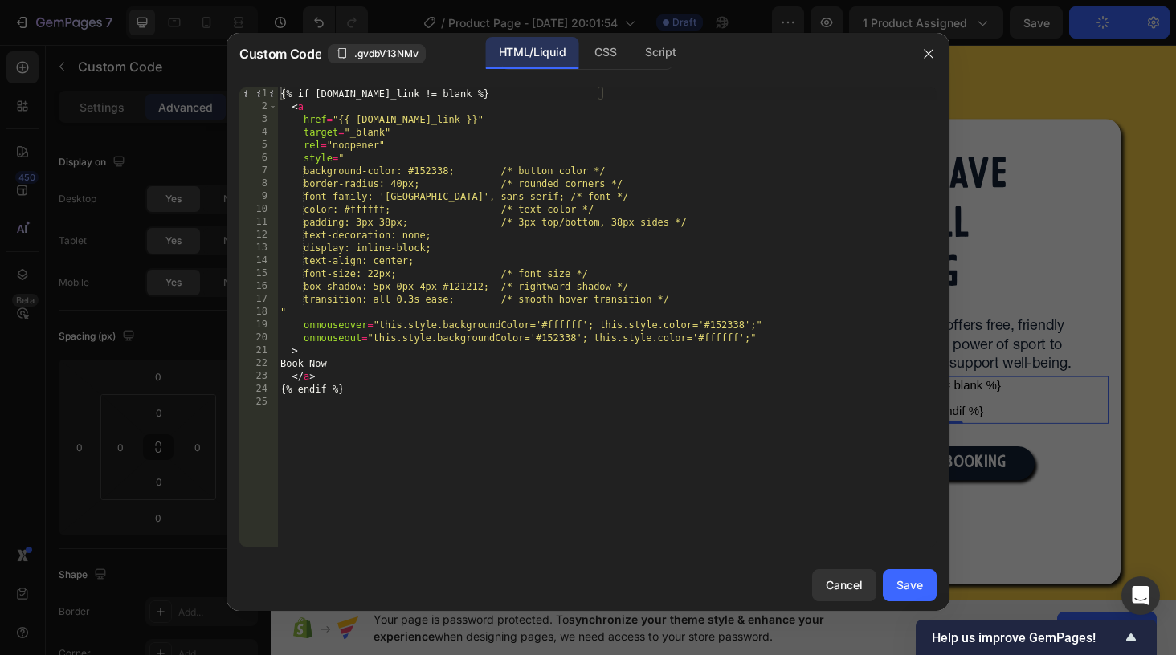
click at [394, 400] on div "{% if product.metafields.custom.booking_link != blank %} < a href = "{{ product…" at bounding box center [606, 330] width 659 height 485
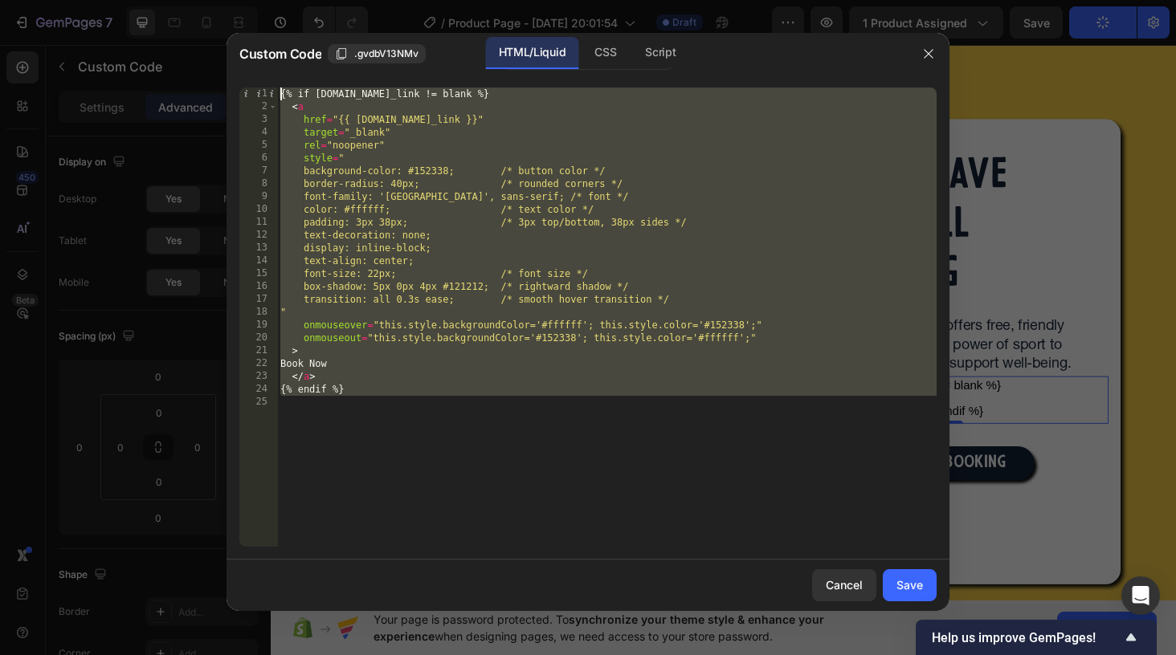
drag, startPoint x: 341, startPoint y: 427, endPoint x: 269, endPoint y: 47, distance: 387.5
click at [270, 47] on div "Custom Code .gvdbV13NMv HTML/Liquid CSS Script 1 2 3 4 5 6 7 8 9 10 11 12 13 14…" at bounding box center [587, 322] width 723 height 578
type textarea "{% if product.metafields.custom.booking_link != blank %} <a"
paste textarea
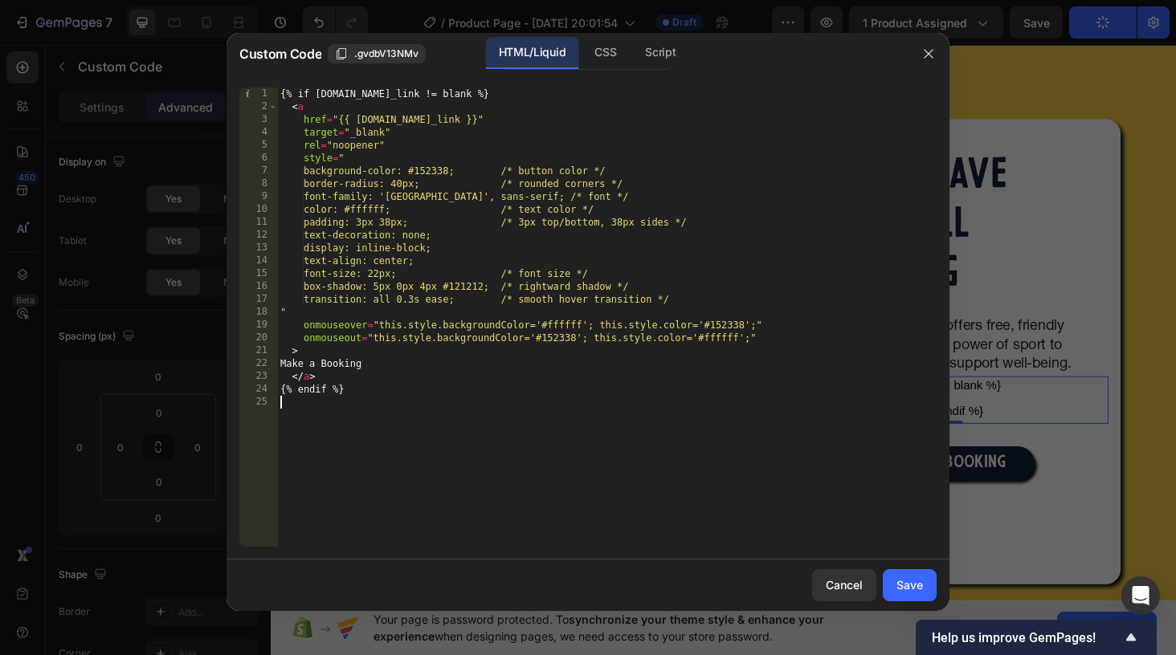
click at [620, 418] on div "{% if product.metafields.custom.booking_link != blank %} < a href = "{{ product…" at bounding box center [606, 330] width 659 height 485
click at [912, 576] on button "Save" at bounding box center [910, 585] width 54 height 32
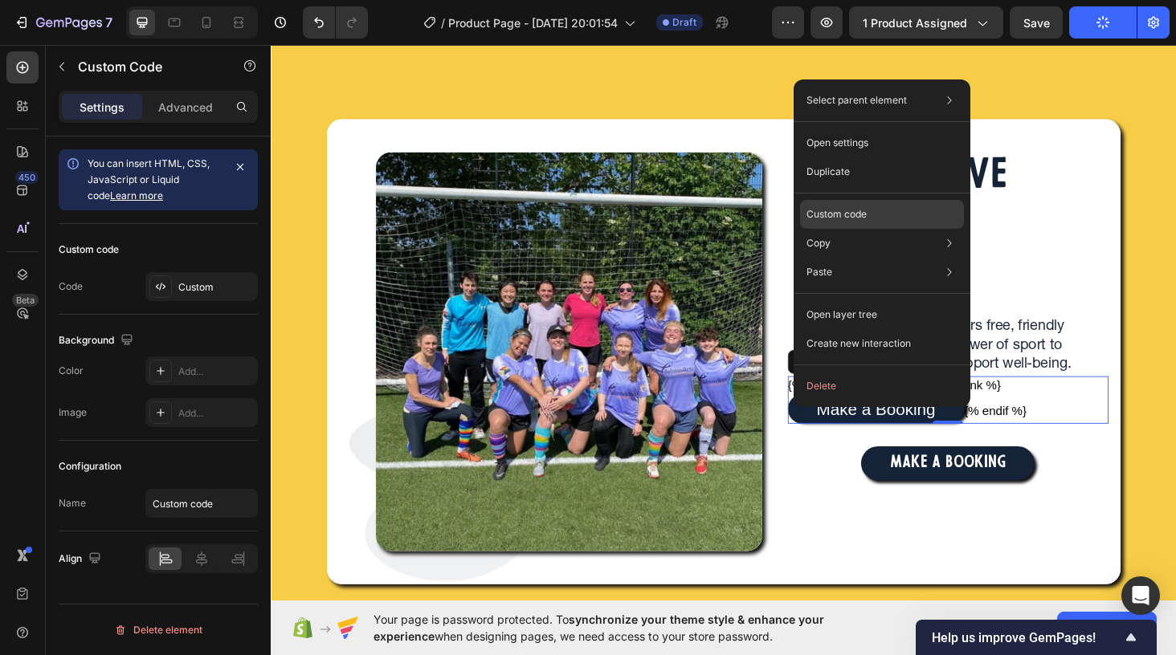
click at [860, 211] on p "Custom code" at bounding box center [836, 214] width 60 height 14
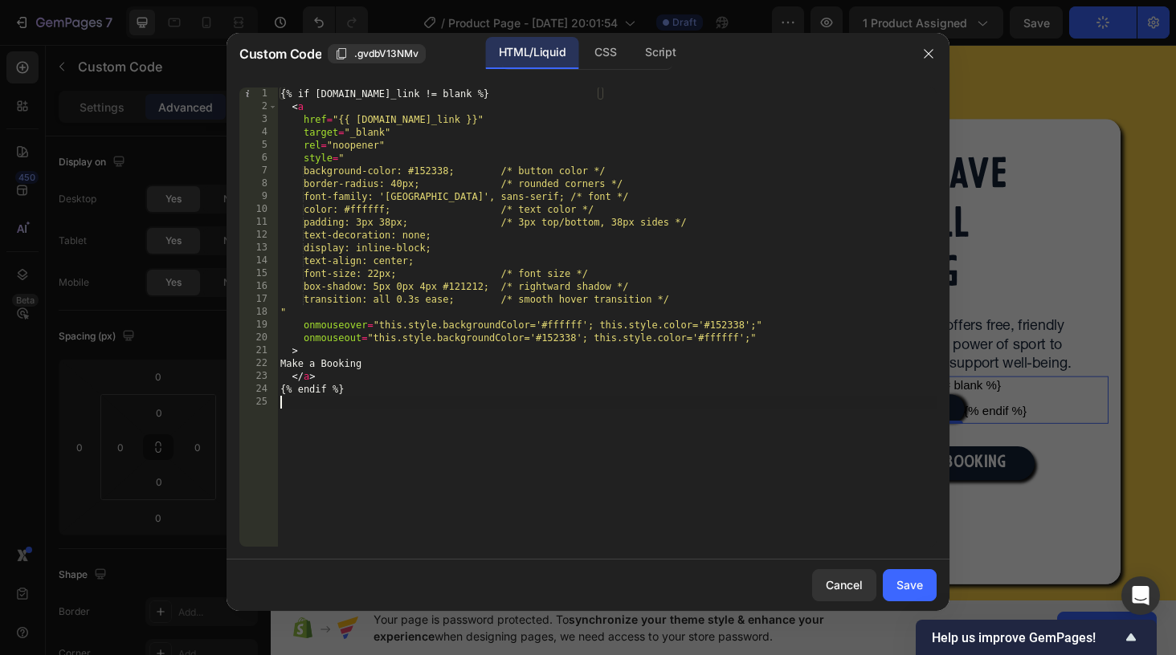
click at [362, 410] on div "{% if product.metafields.custom.booking_link != blank %} < a href = "{{ product…" at bounding box center [606, 330] width 659 height 485
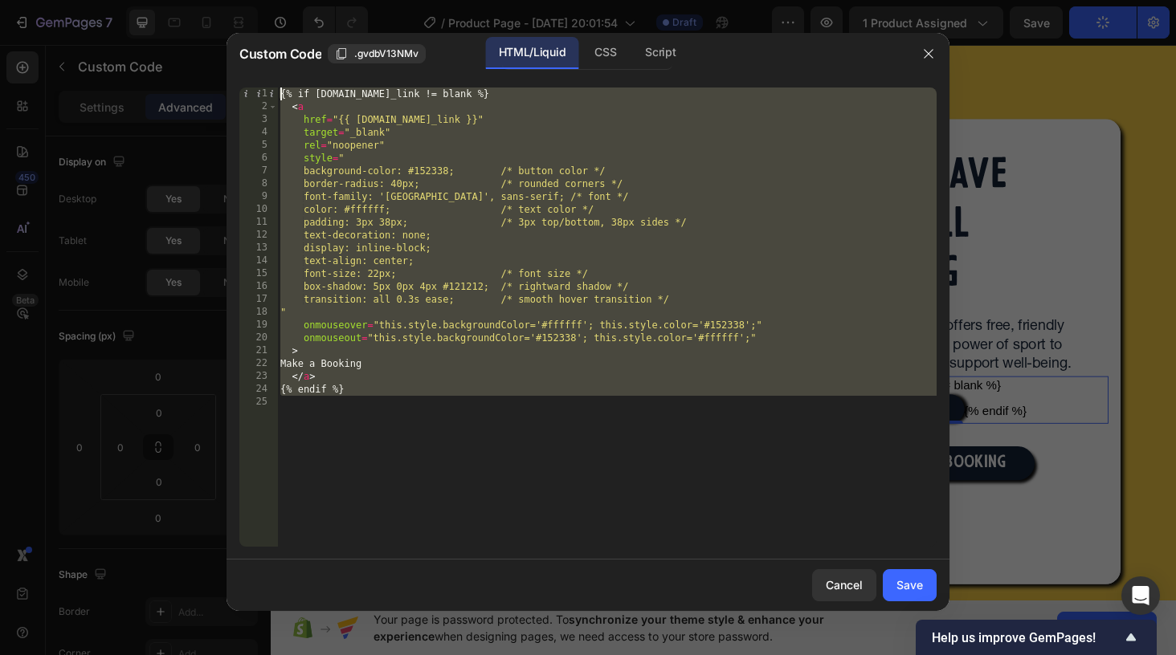
drag, startPoint x: 332, startPoint y: 418, endPoint x: 255, endPoint y: 71, distance: 355.4
click at [255, 71] on div "Custom Code .gvdbV13NMv HTML/Liquid CSS Script 1 2 3 4 5 6 7 8 9 10 11 12 13 14…" at bounding box center [587, 322] width 723 height 578
type textarea "{% if product.metafields.custom.booking_link != blank %} <a"
paste textarea
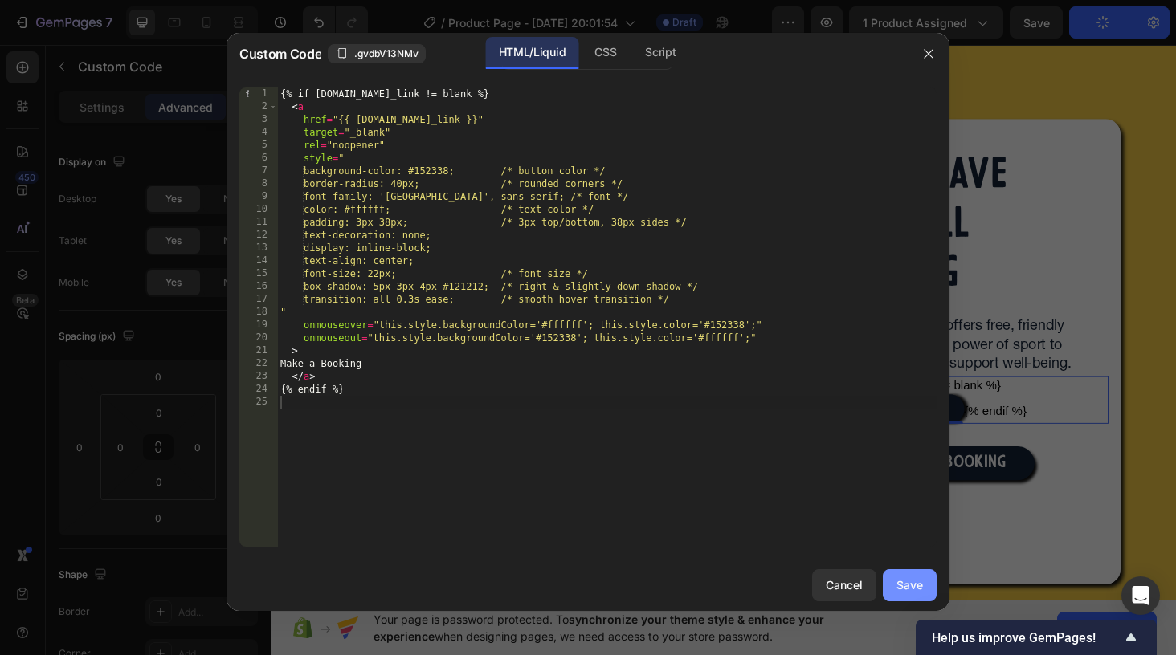
click at [902, 581] on div "Save" at bounding box center [909, 585] width 27 height 17
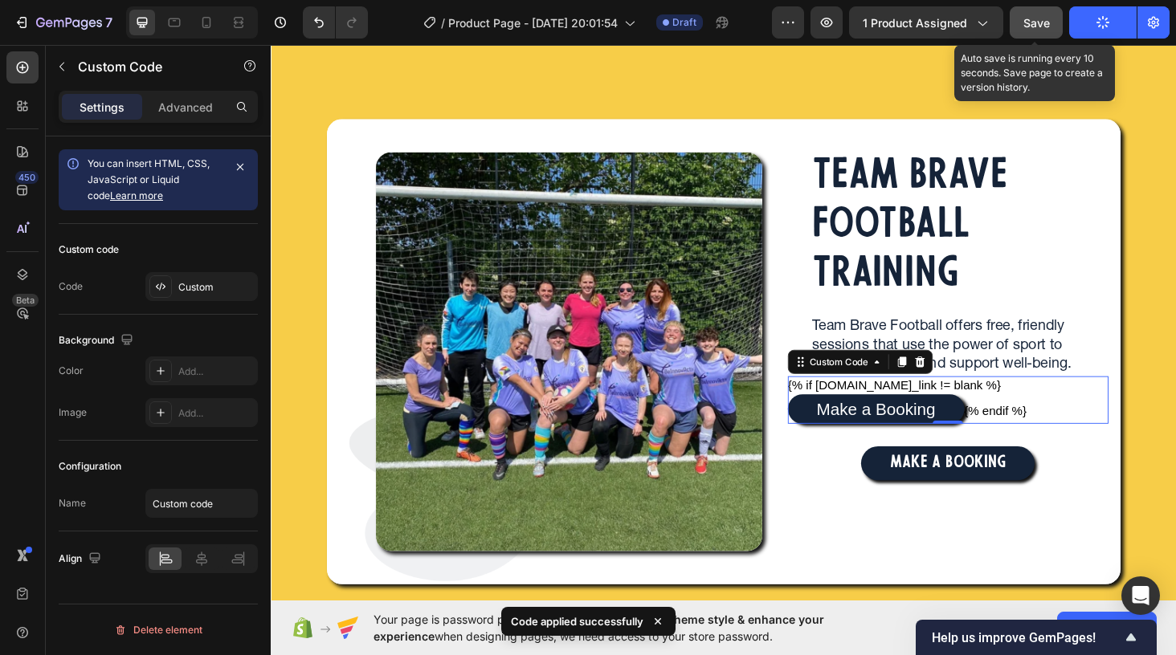
click at [1026, 22] on span "Save" at bounding box center [1036, 23] width 27 height 14
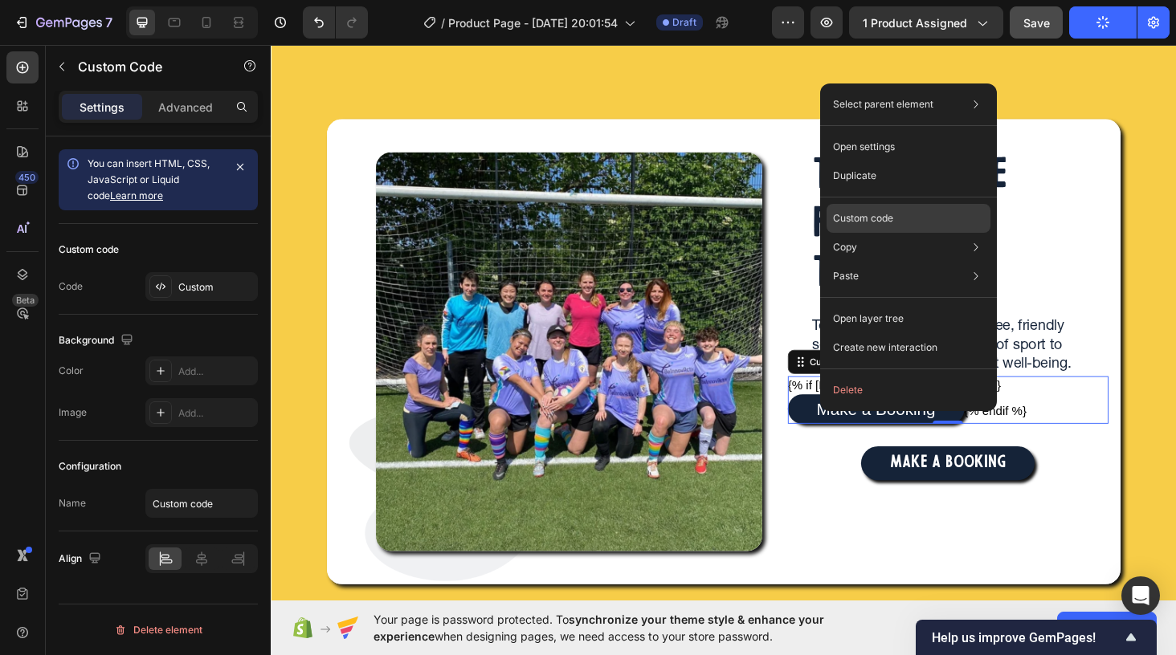
click at [868, 217] on p "Custom code" at bounding box center [863, 218] width 60 height 14
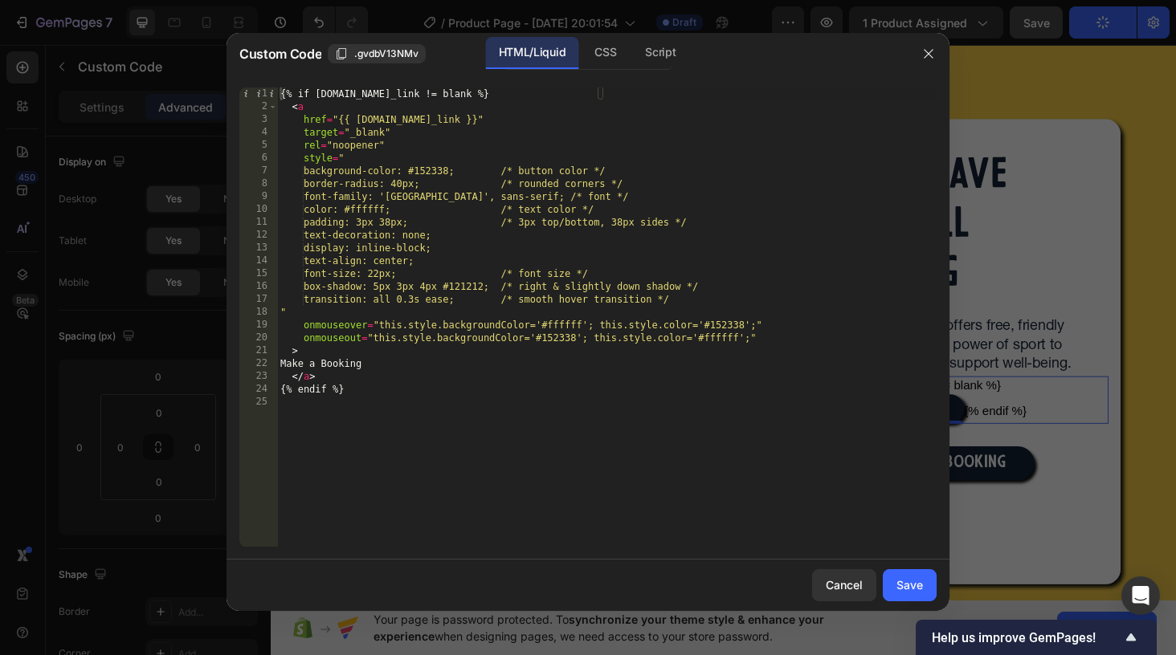
click at [374, 222] on div "{% if product.metafields.custom.booking_link != blank %} < a href = "{{ product…" at bounding box center [606, 330] width 659 height 485
type textarea "padding: 6px 38px; /* 3px top/bottom, 38px sides */"
click at [908, 585] on div "Save" at bounding box center [909, 585] width 27 height 17
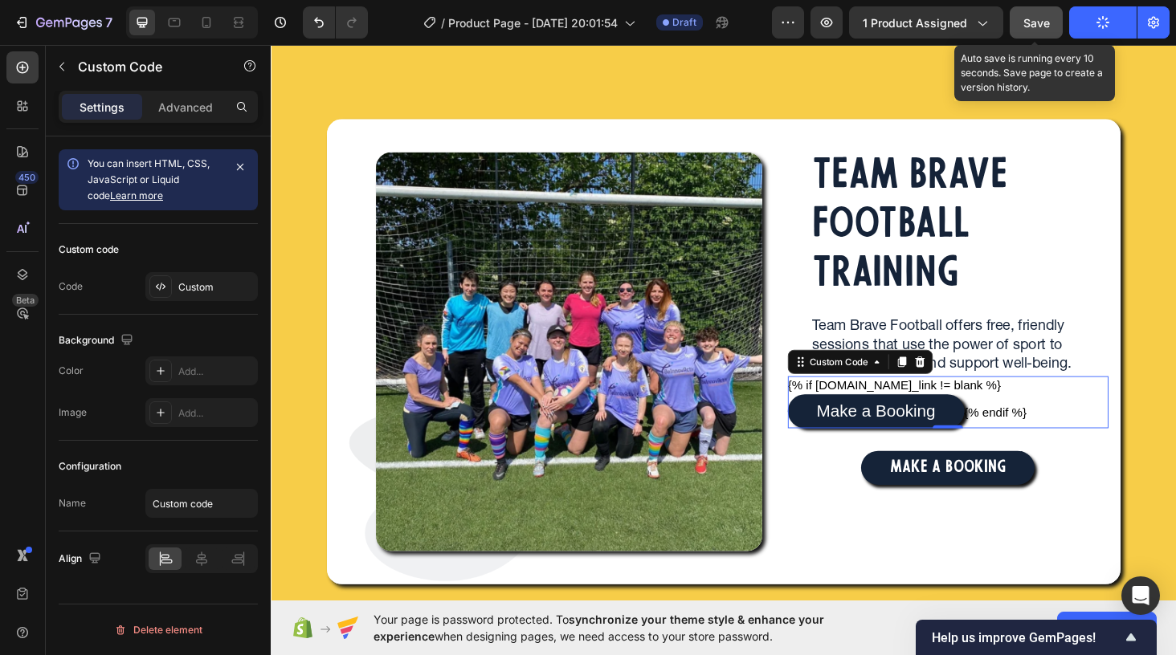
click at [1034, 26] on span "Save" at bounding box center [1036, 23] width 27 height 14
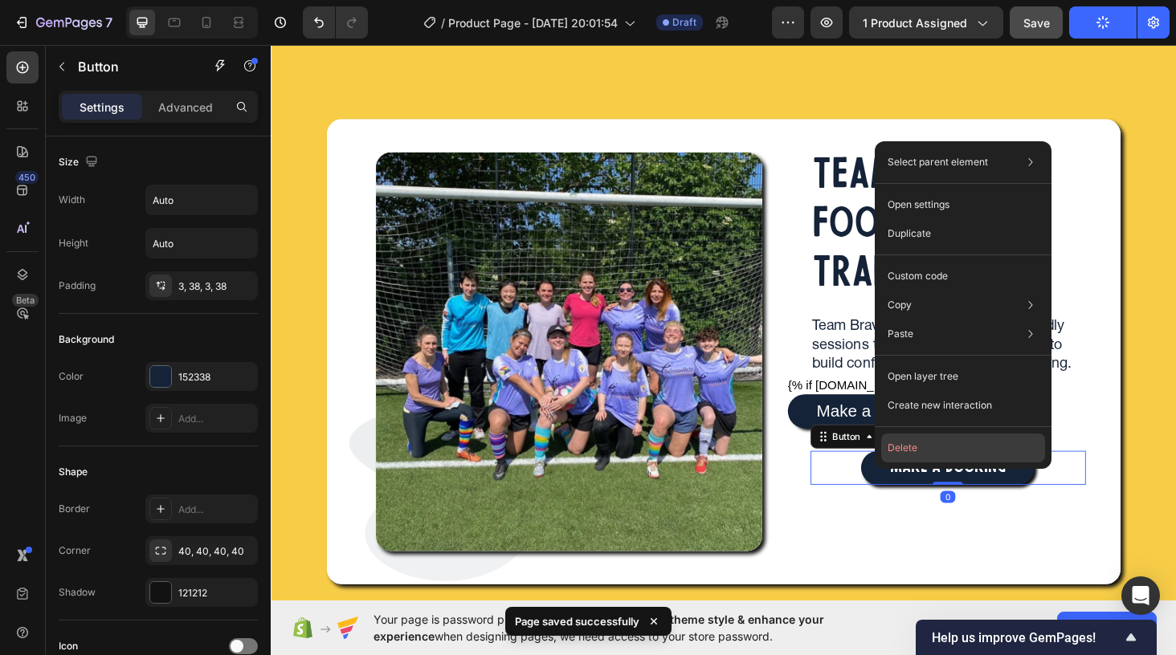
click at [1003, 442] on button "Delete" at bounding box center [963, 448] width 164 height 29
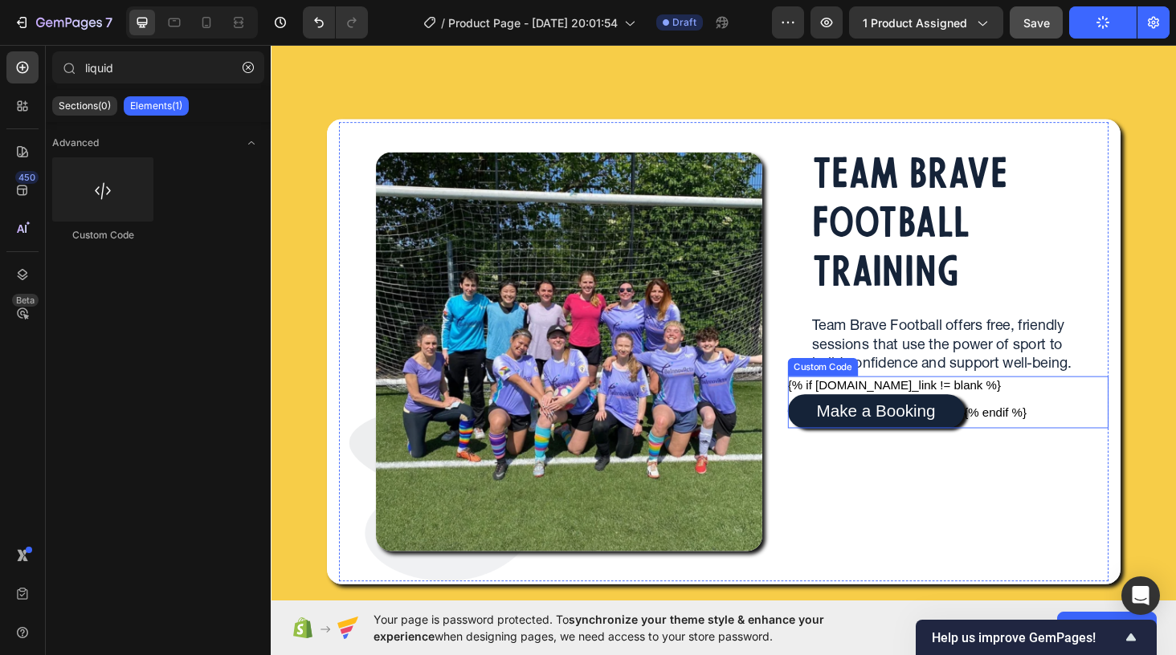
click at [1083, 437] on div "{% if product.metafields.custom.booking_link != blank %} Make a Booking {% endi…" at bounding box center [991, 425] width 341 height 55
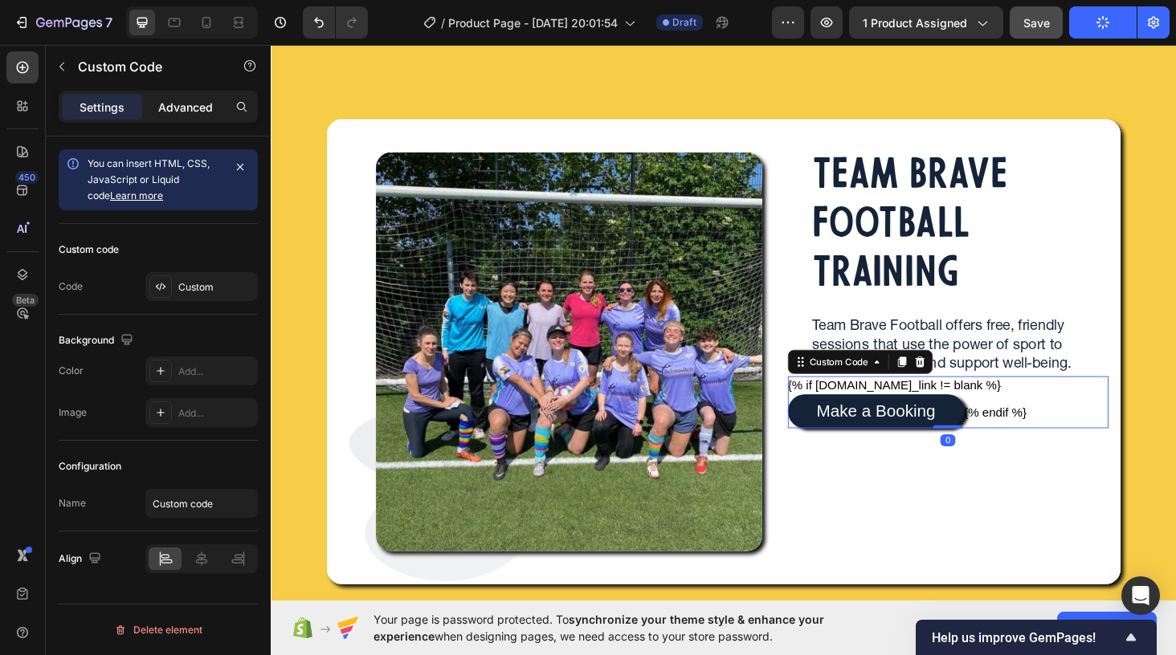
click at [198, 100] on p "Advanced" at bounding box center [185, 107] width 55 height 17
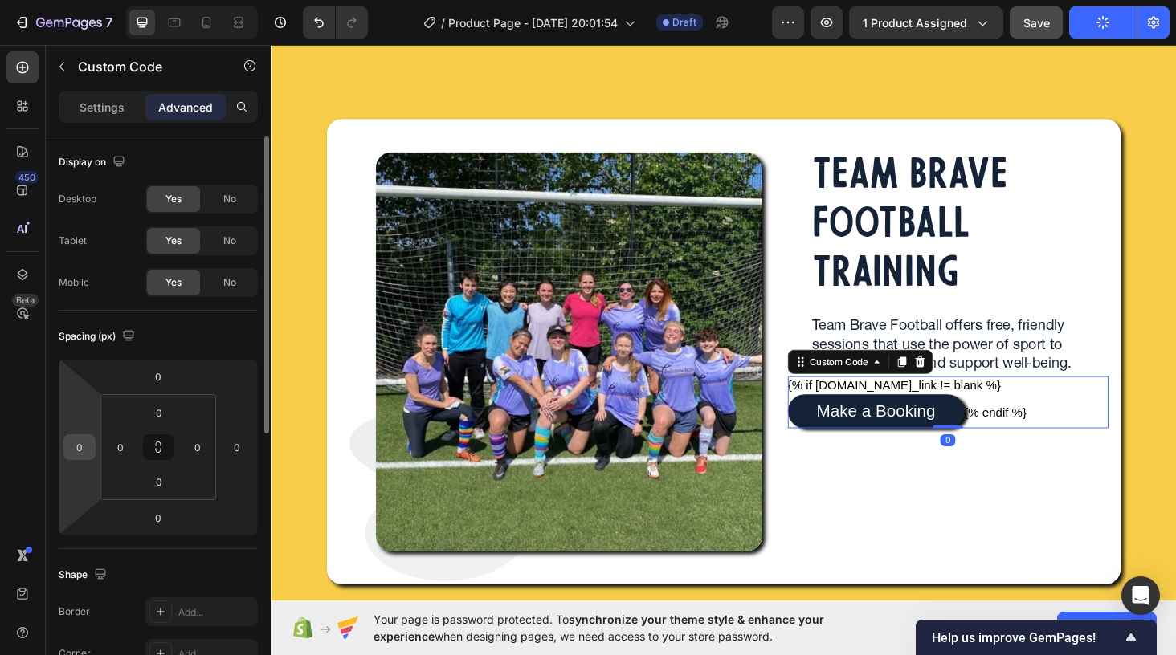
click at [82, 439] on input "0" at bounding box center [79, 447] width 24 height 24
type input "40"
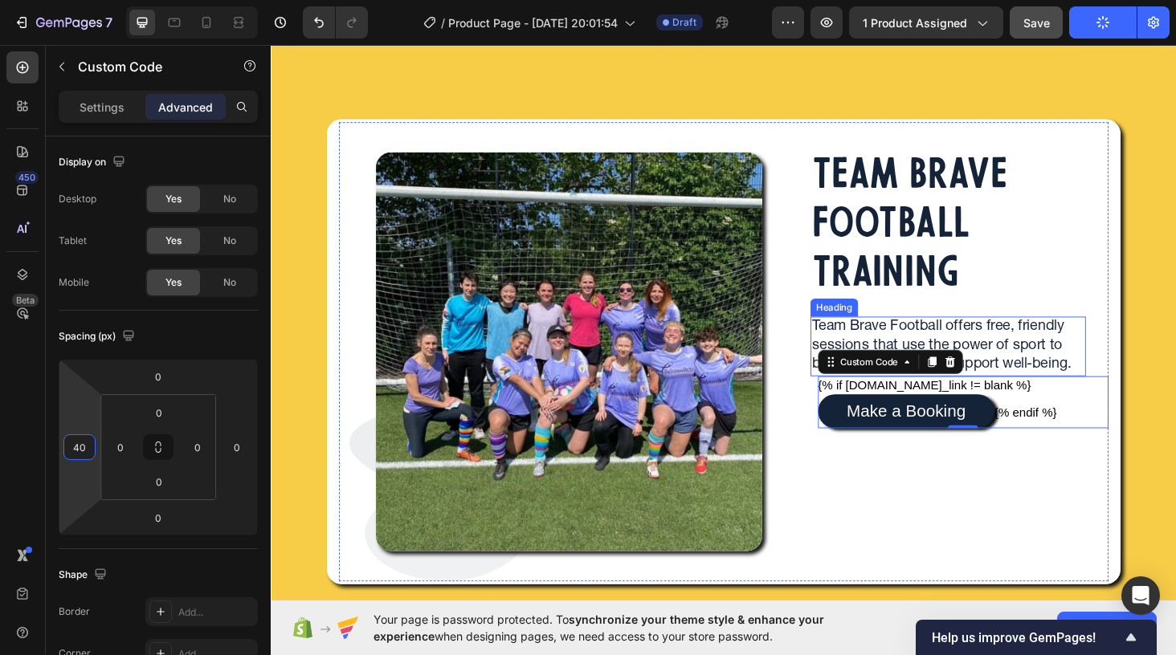
click at [867, 351] on p "Team Brave Football offers free, friendly sessions that use the power of sport …" at bounding box center [992, 365] width 290 height 59
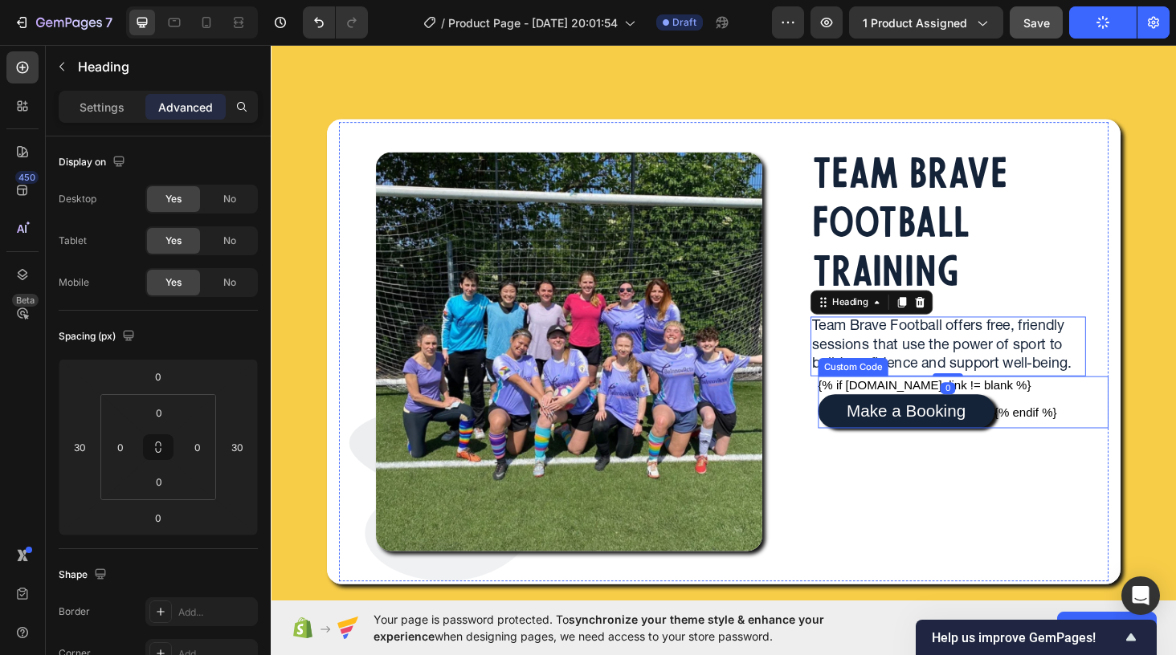
click at [1126, 437] on div "{% if product.metafields.custom.booking_link != blank %} Make a Booking {% endi…" at bounding box center [1007, 425] width 309 height 55
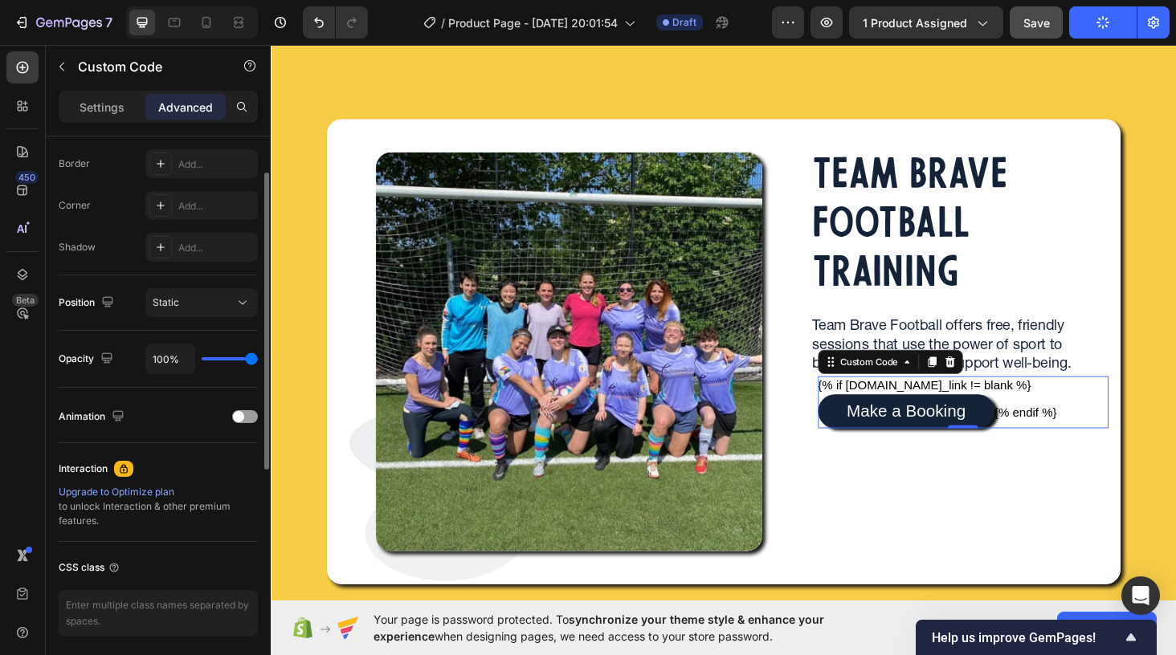
scroll to position [263, 0]
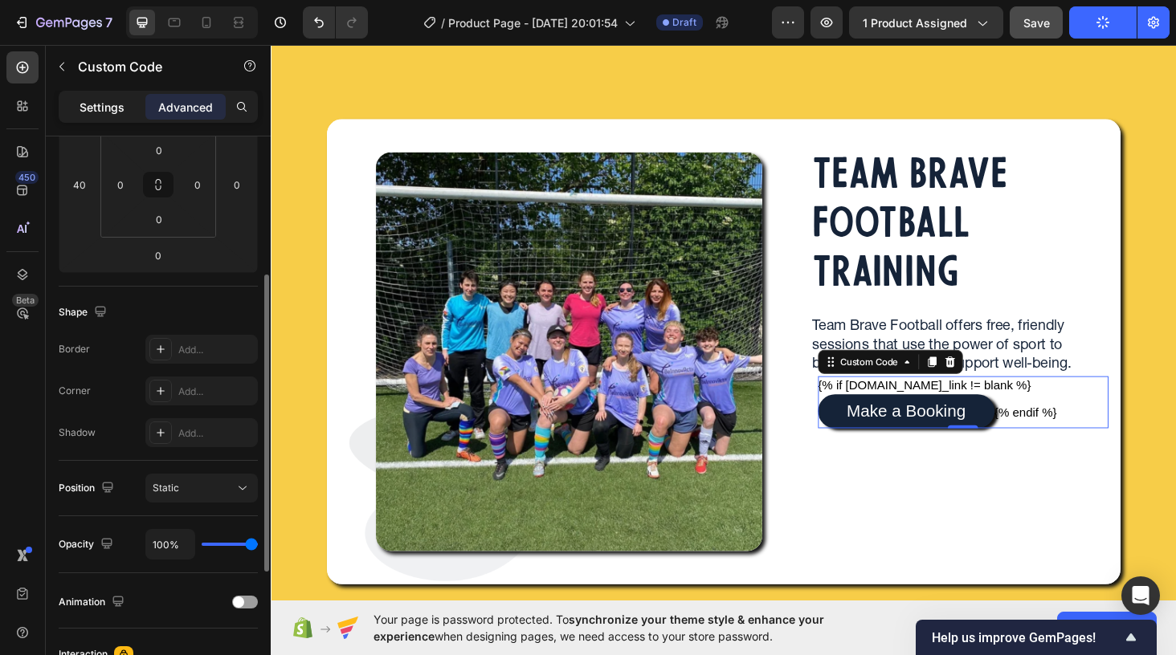
click at [117, 106] on p "Settings" at bounding box center [102, 107] width 45 height 17
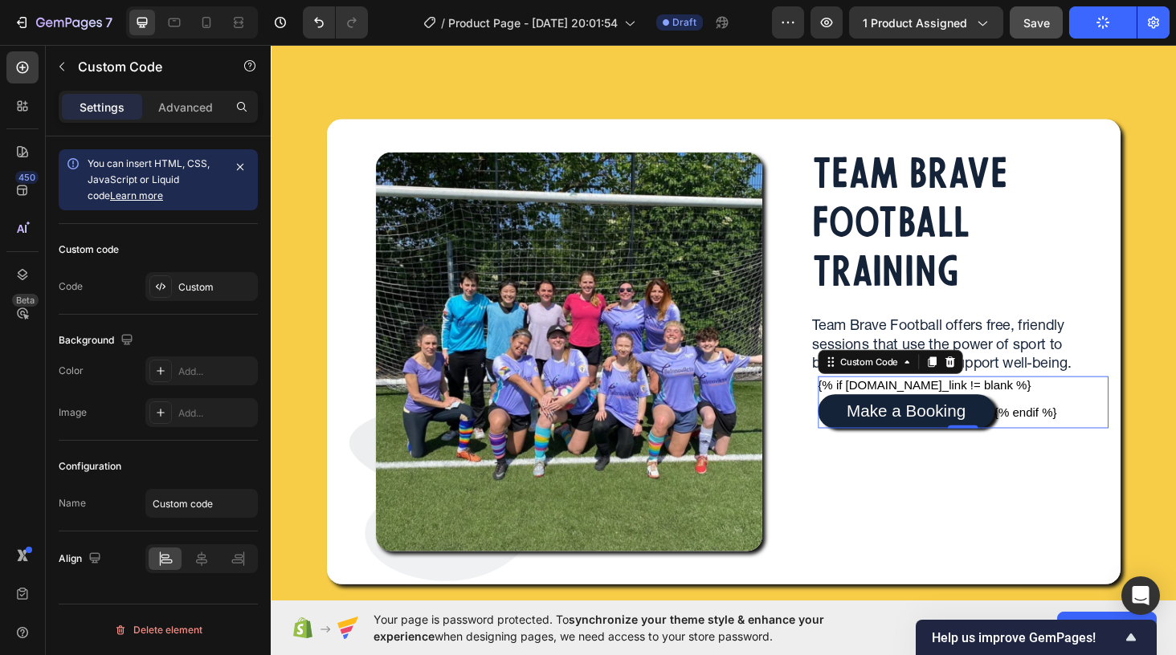
scroll to position [0, 0]
click at [189, 96] on div "Advanced" at bounding box center [185, 107] width 80 height 26
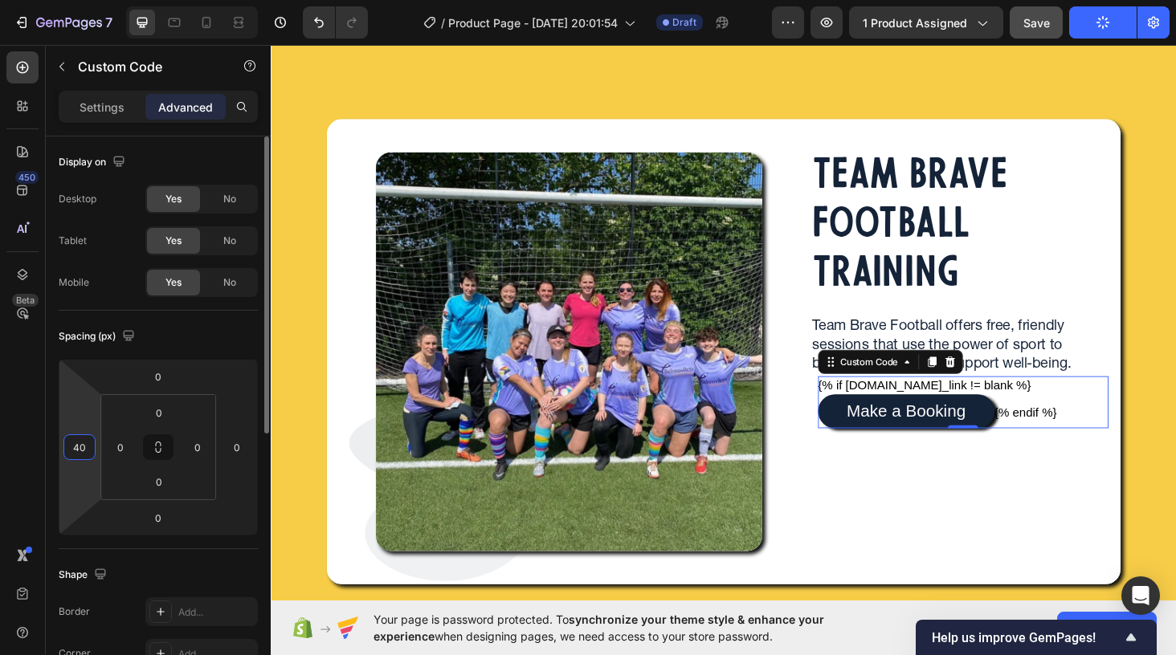
click at [81, 454] on input "40" at bounding box center [79, 447] width 24 height 24
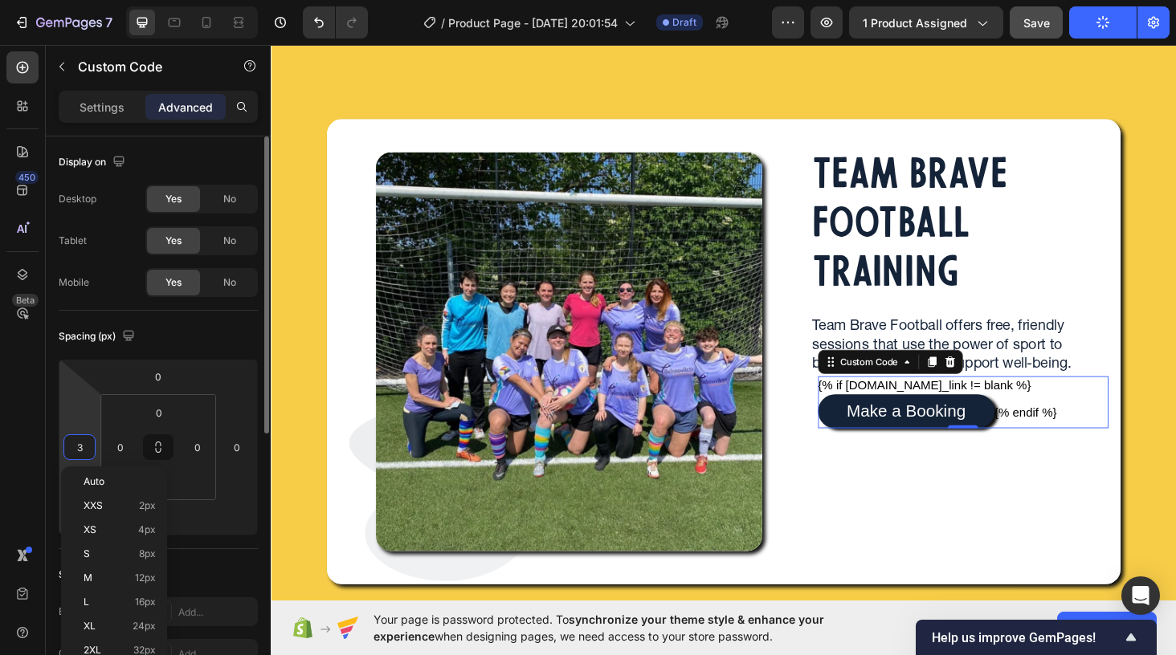
type input "30"
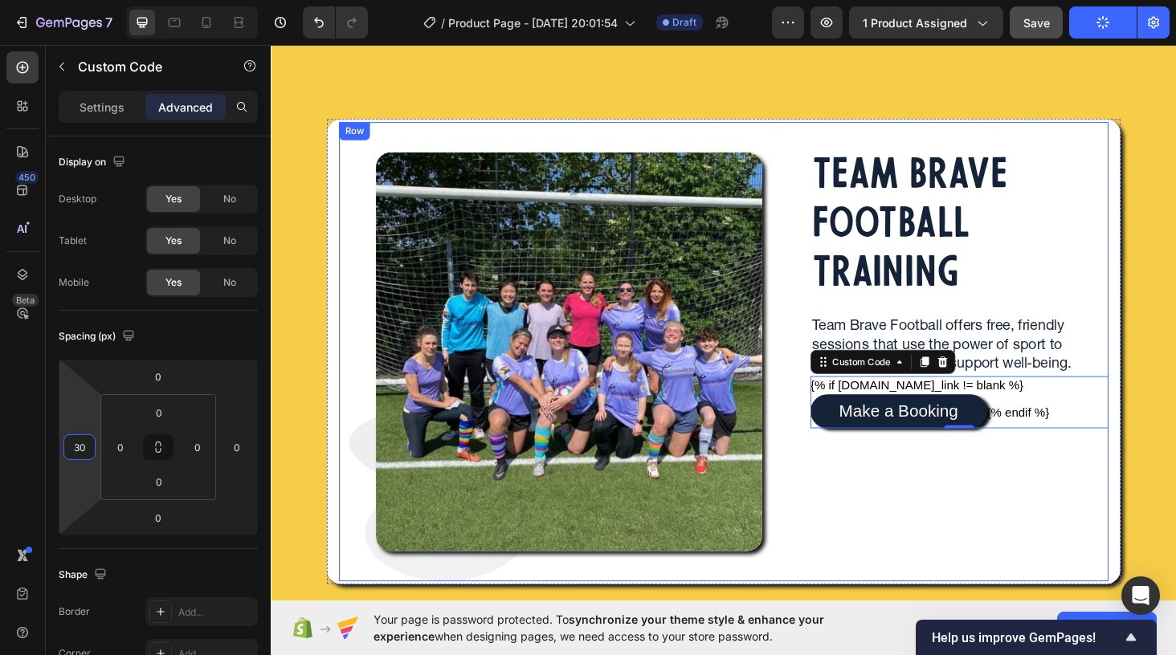
click at [924, 522] on div "TEAM BRAVE FOOTBALL TRAINING Heading Team Brave Football offers free, friendly …" at bounding box center [991, 371] width 341 height 489
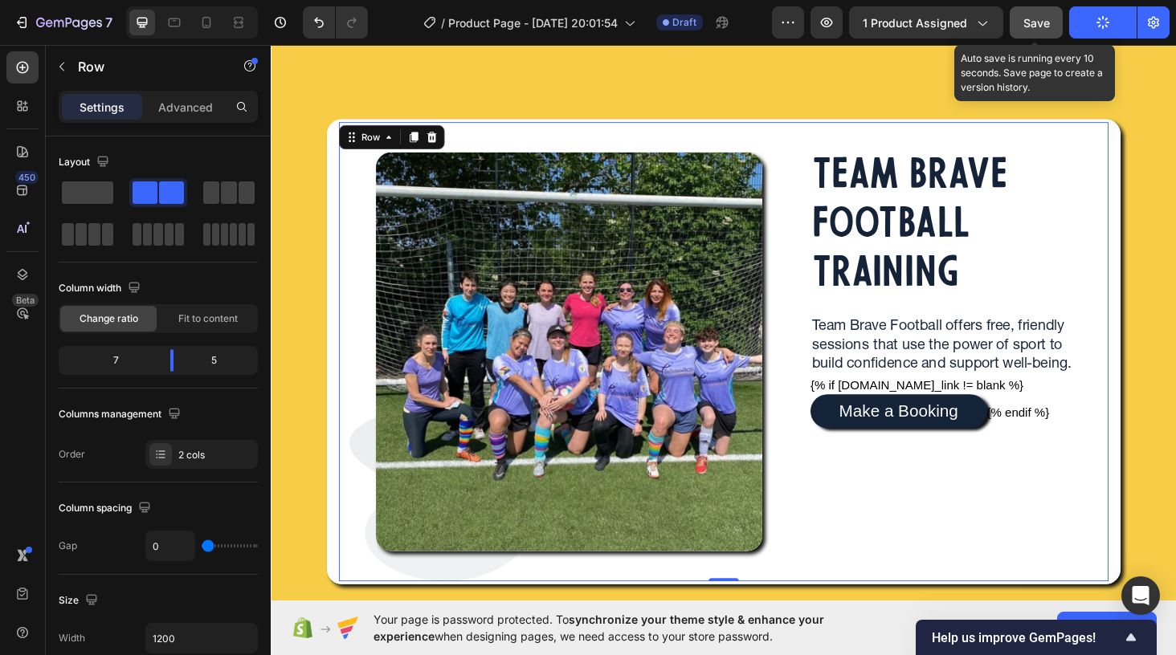
click at [1036, 22] on span "Save" at bounding box center [1036, 23] width 27 height 14
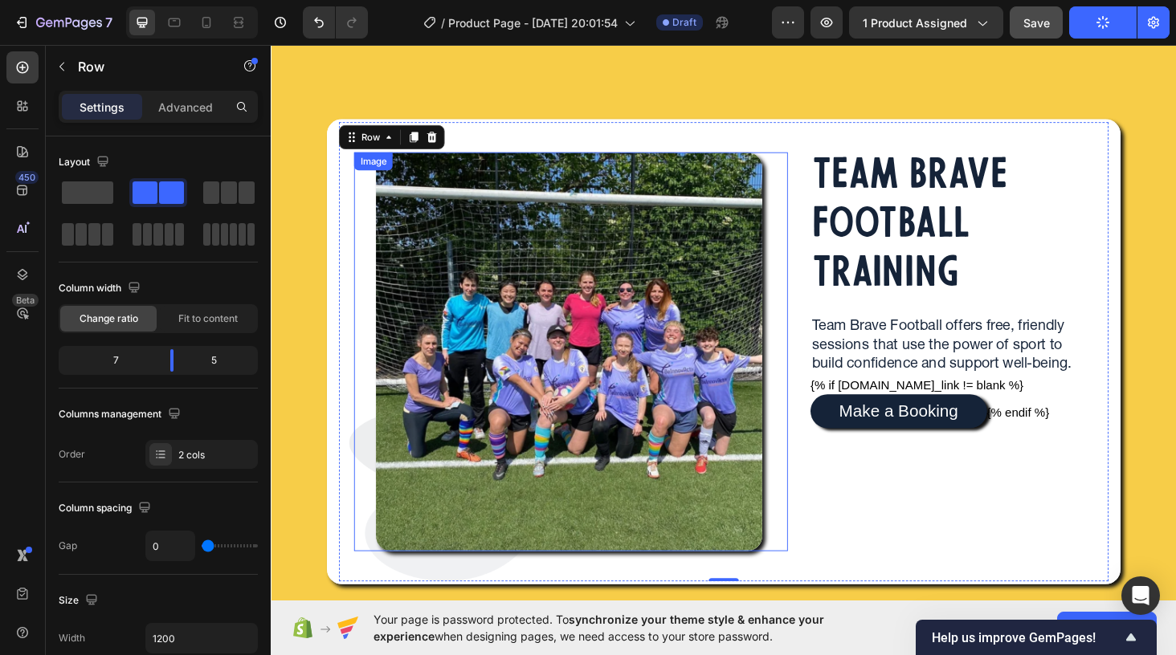
click at [707, 182] on img at bounding box center [588, 371] width 412 height 425
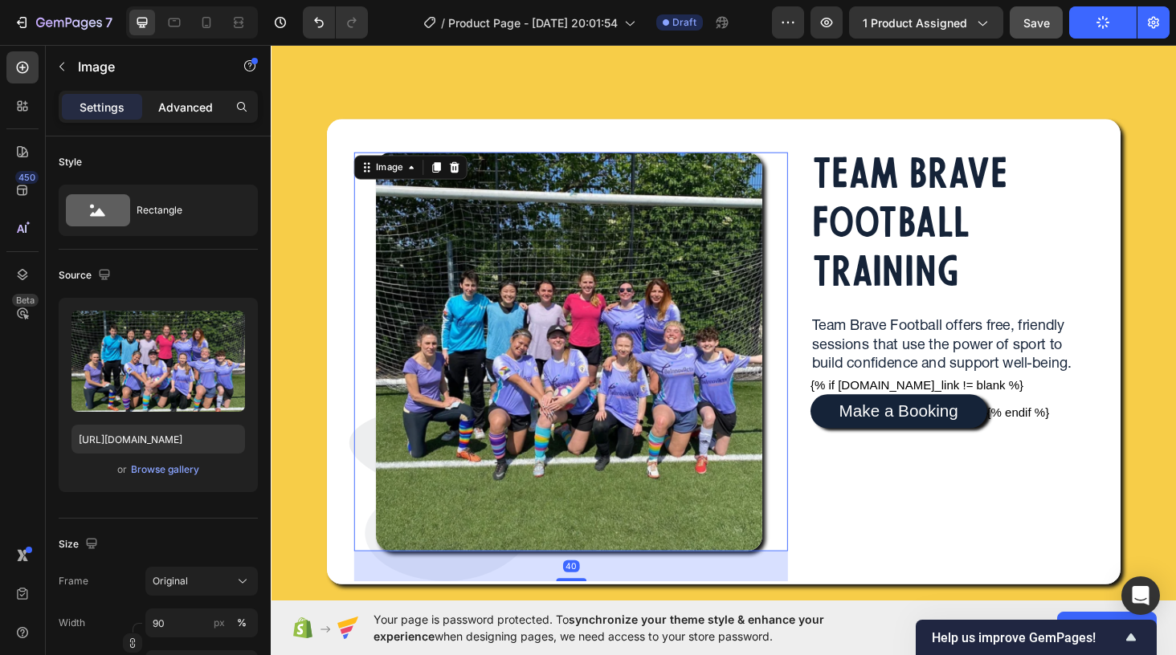
click at [190, 110] on p "Advanced" at bounding box center [185, 107] width 55 height 17
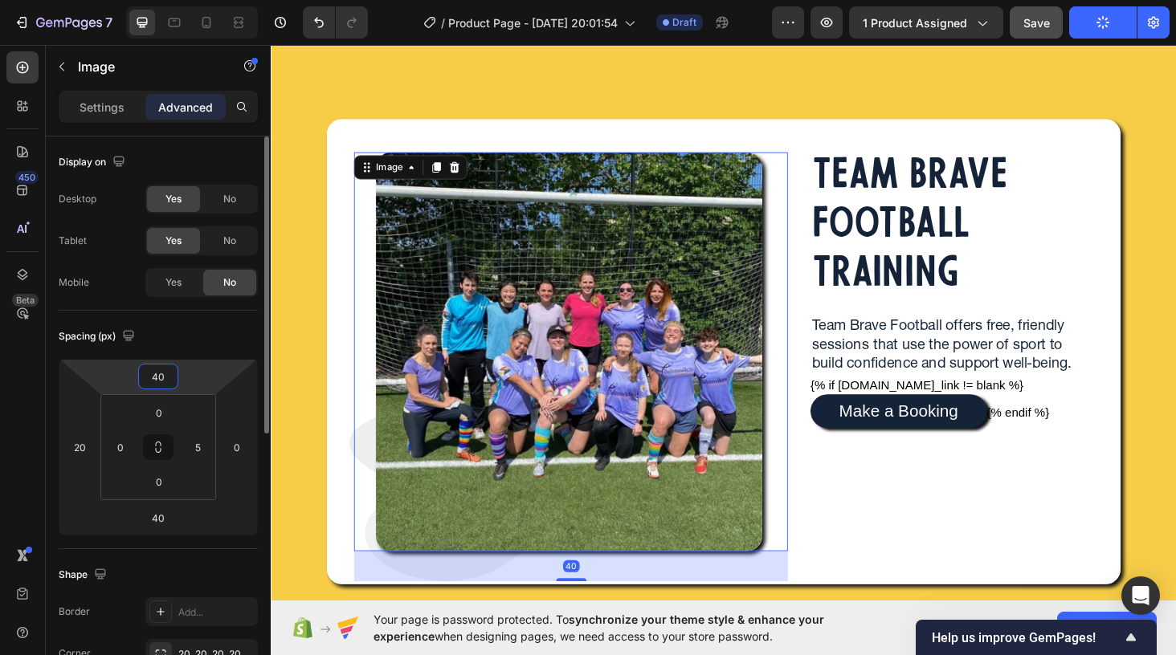
click at [165, 374] on input "40" at bounding box center [158, 377] width 32 height 24
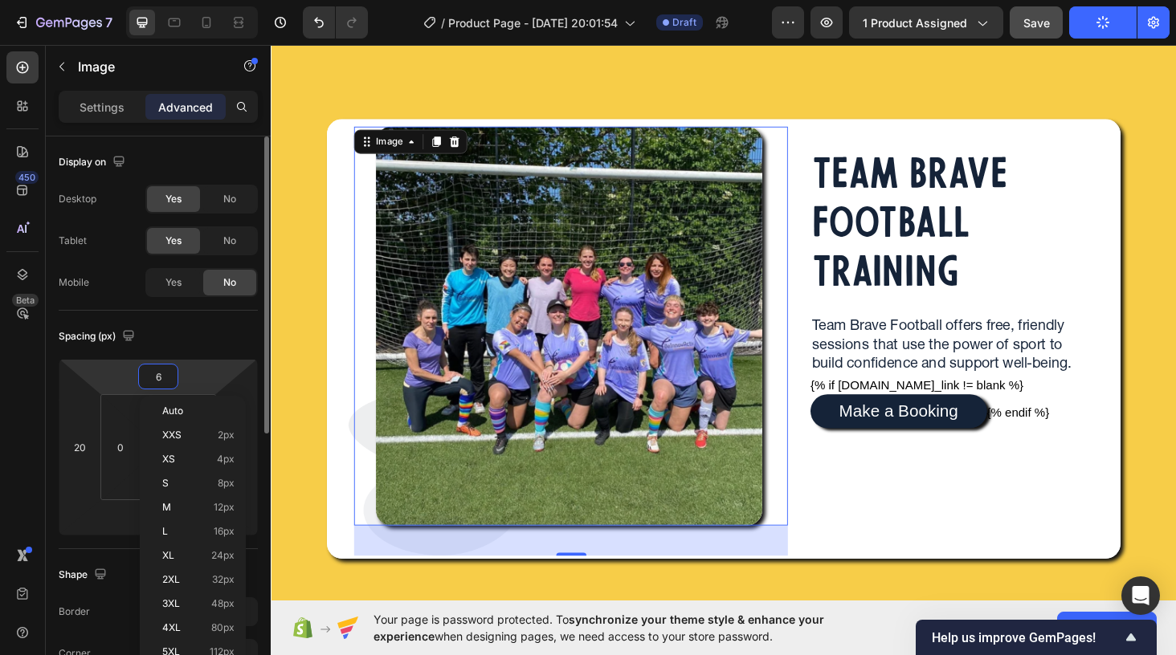
type input "60"
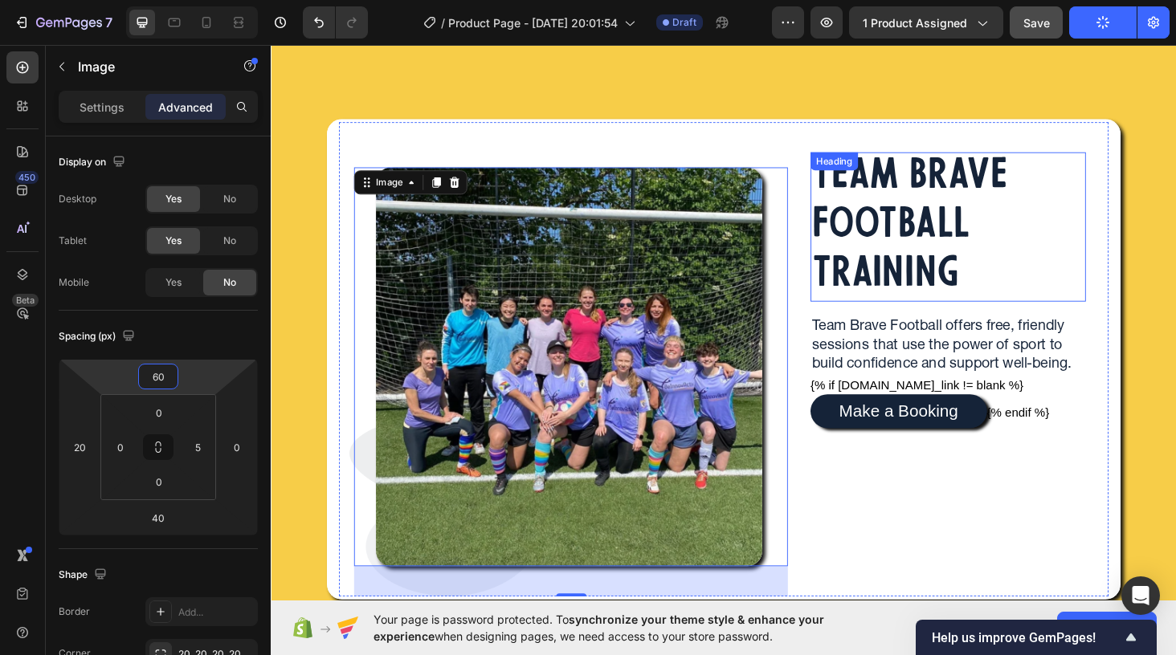
click at [965, 291] on p "TEAM BRAVE FOOTBALL TRAINING" at bounding box center [992, 239] width 290 height 156
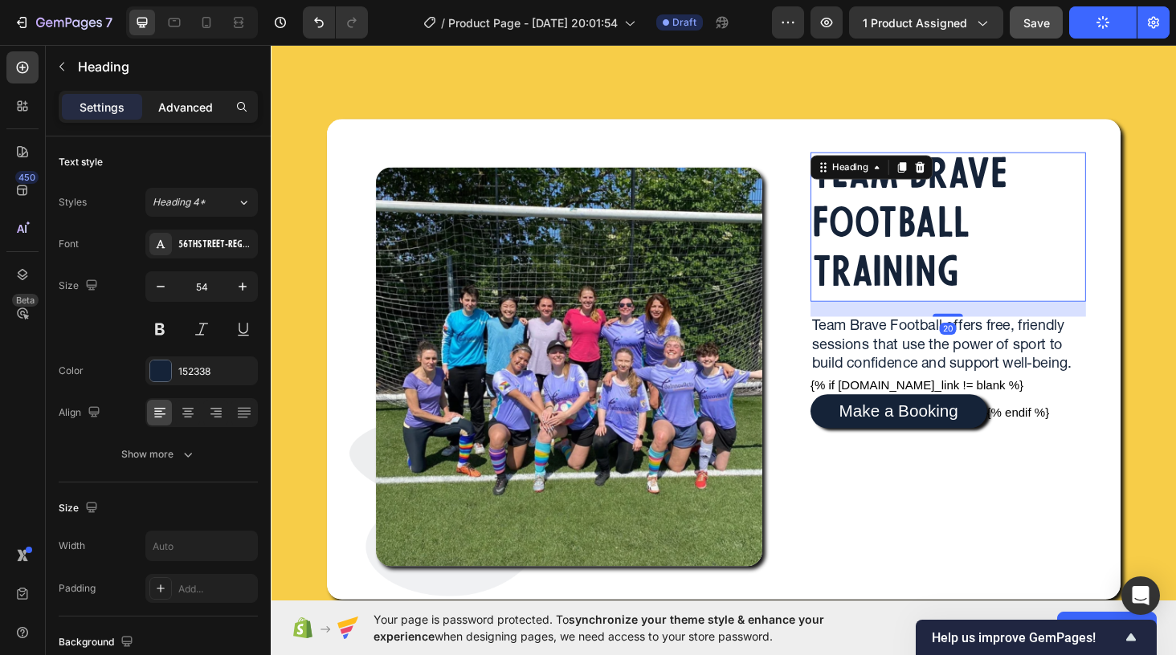
click at [198, 108] on p "Advanced" at bounding box center [185, 107] width 55 height 17
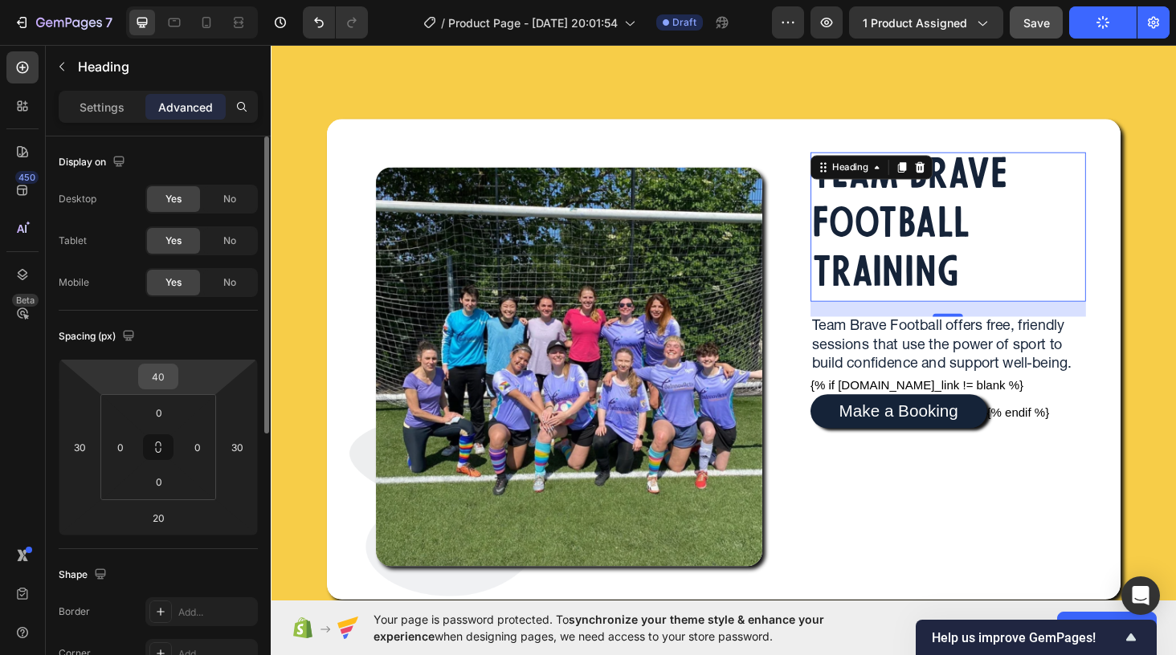
click at [164, 384] on input "40" at bounding box center [158, 377] width 32 height 24
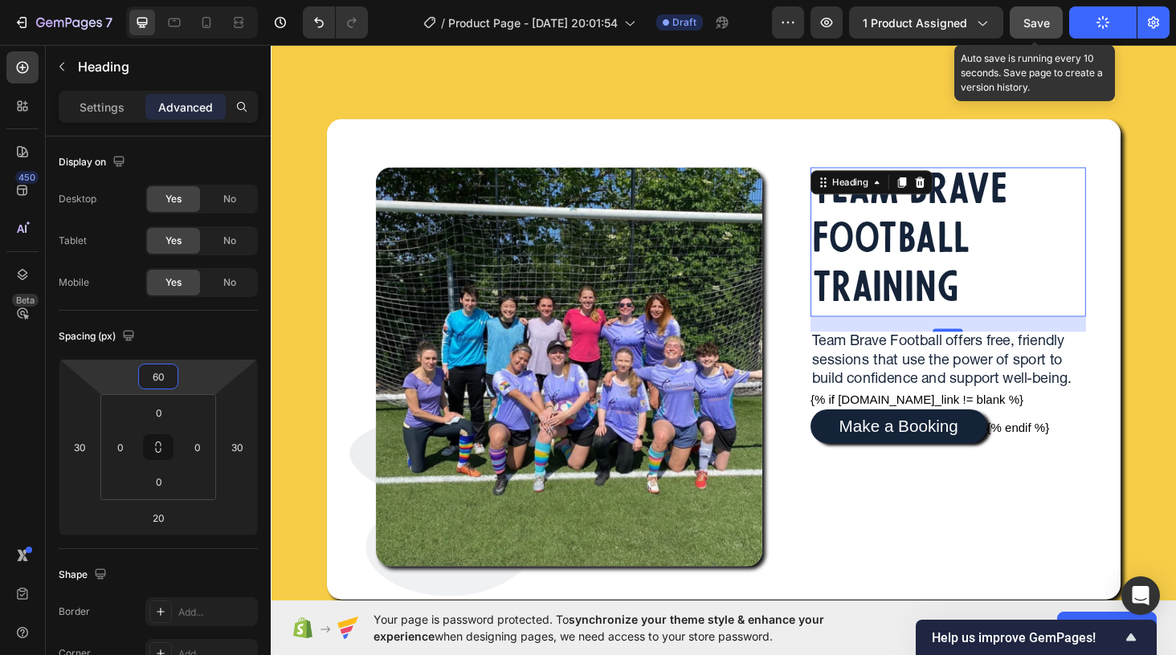
type input "60"
click at [1034, 26] on span "Save" at bounding box center [1036, 23] width 27 height 14
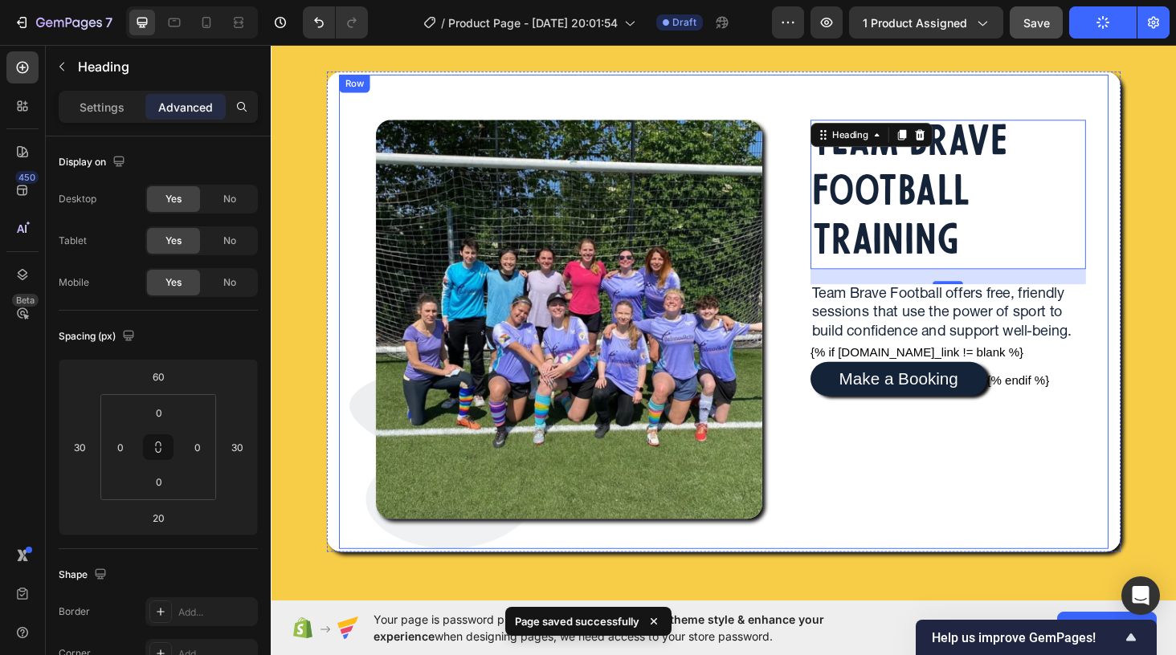
scroll to position [137, 0]
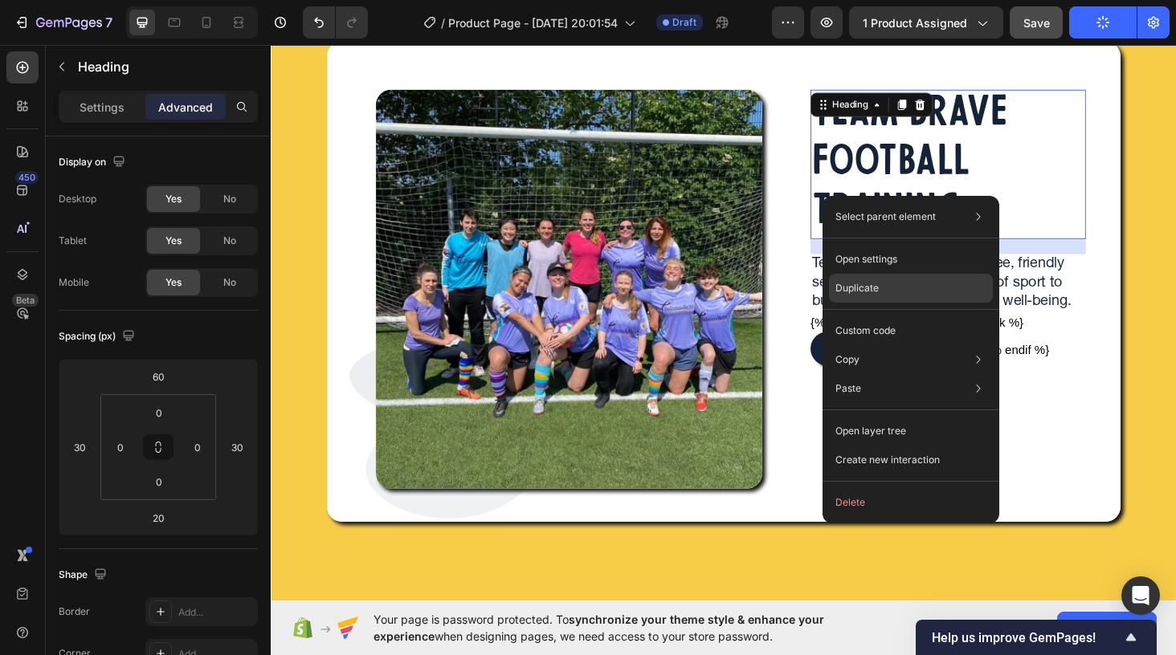
click at [872, 292] on p "Duplicate" at bounding box center [856, 288] width 43 height 14
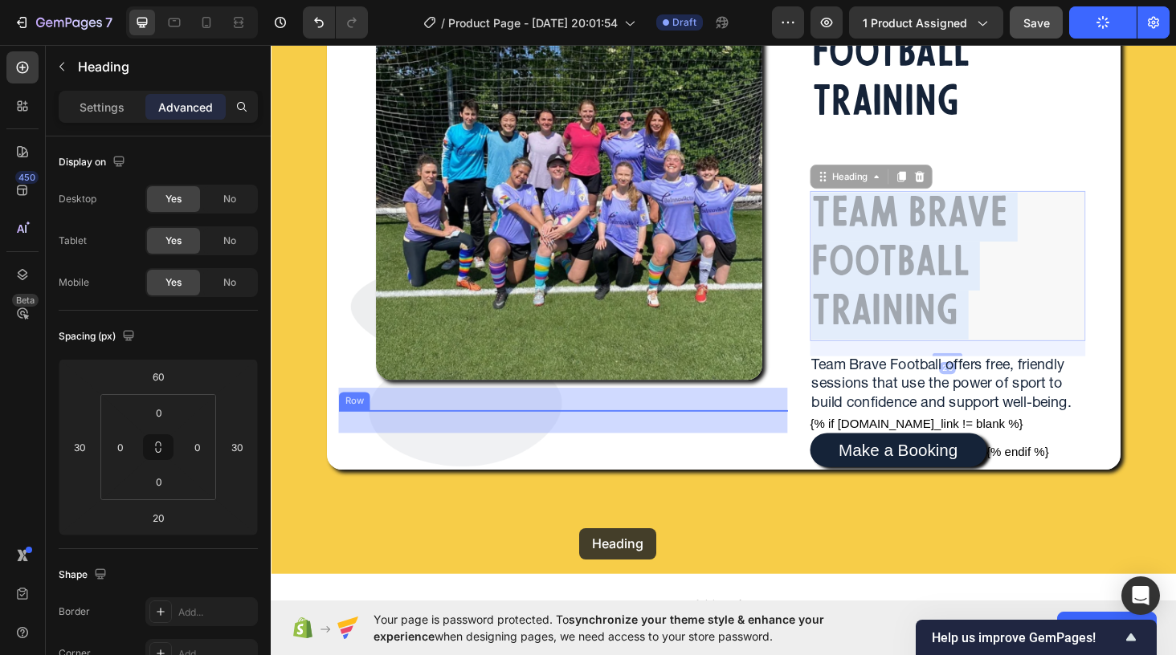
drag, startPoint x: 900, startPoint y: 378, endPoint x: 599, endPoint y: 559, distance: 350.6
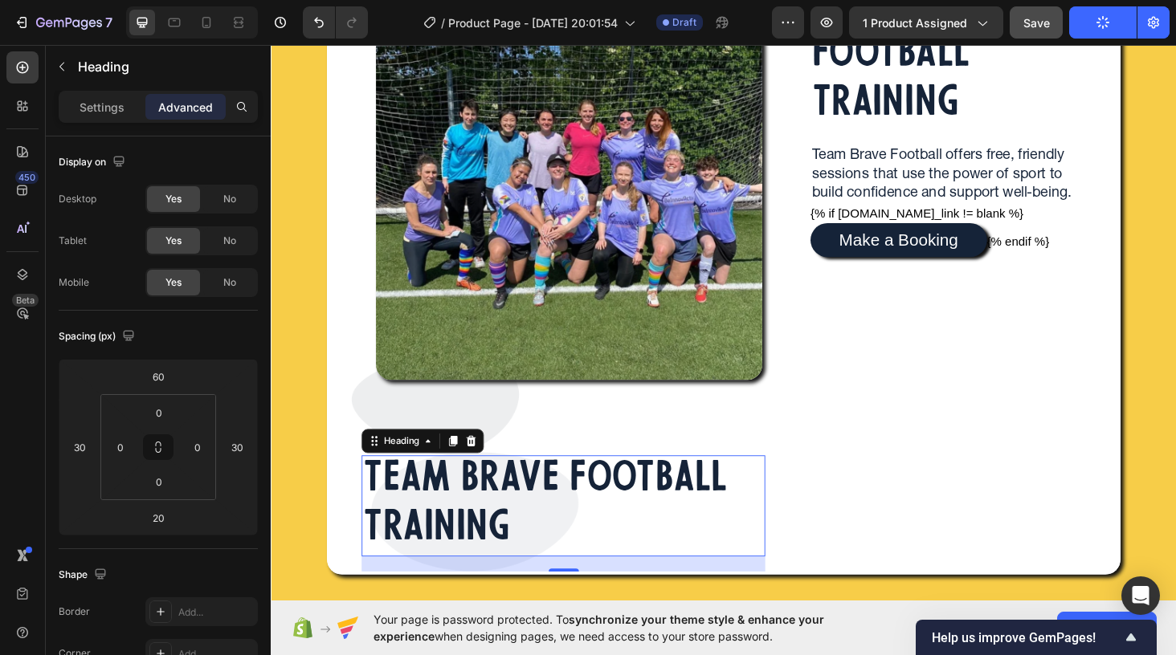
scroll to position [259, 0]
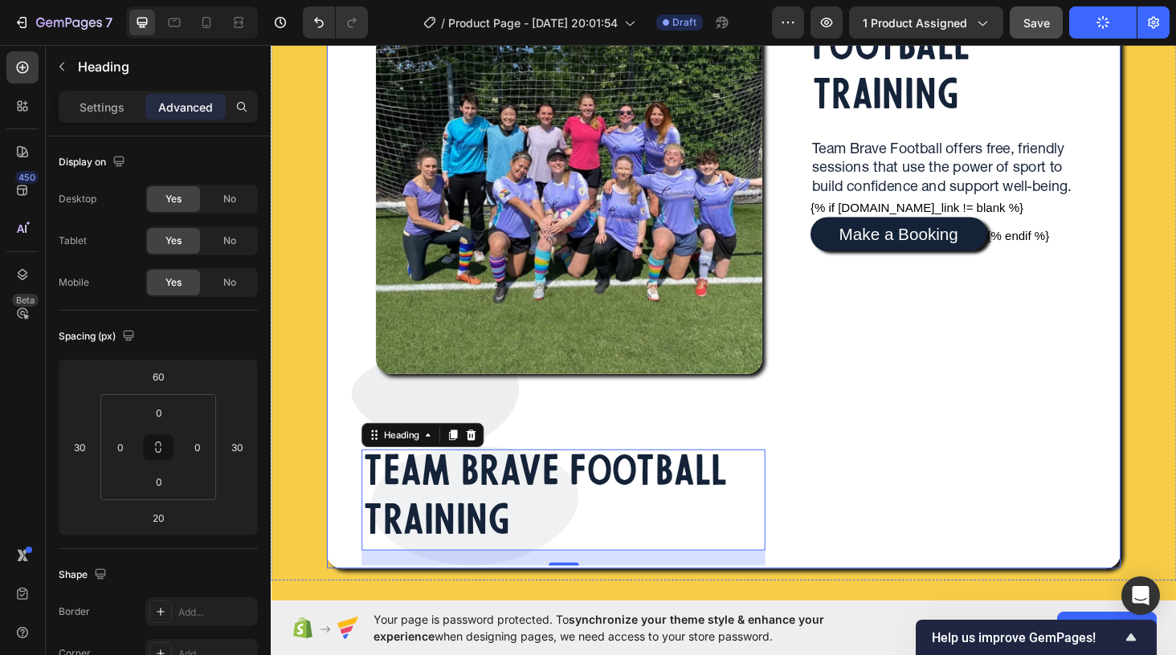
click at [337, 375] on div "Image Image TEAM BRAVE FOOTBALL TRAINING Heading 20 Row TEAM BRAVE FOOTBALL TRA…" at bounding box center [752, 260] width 844 height 683
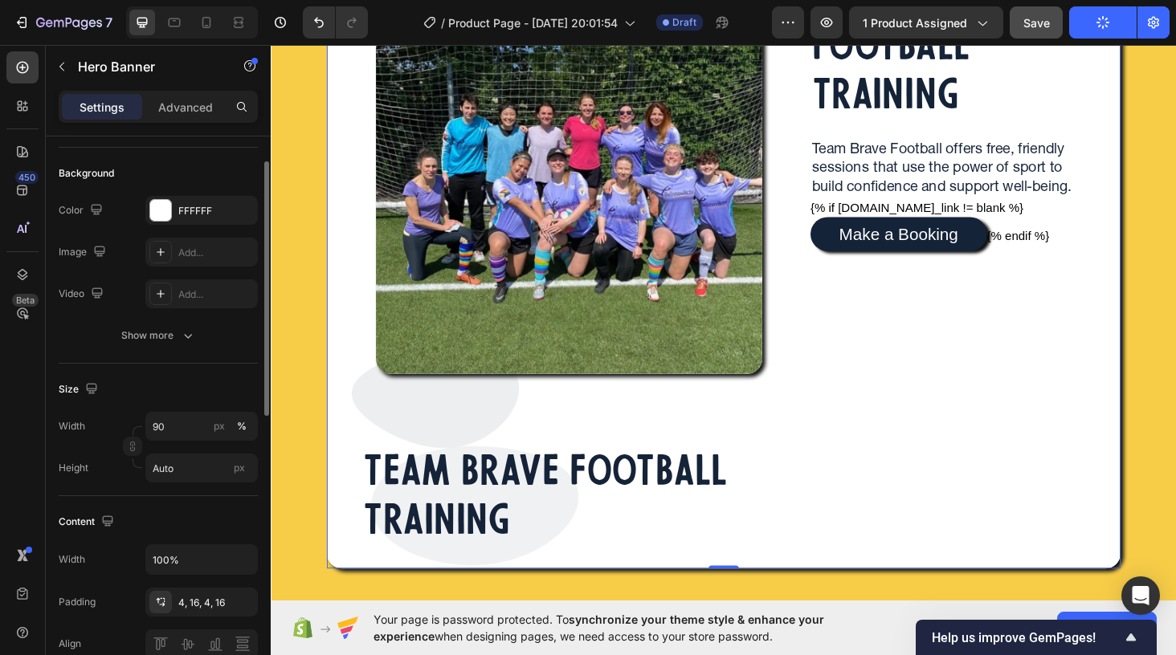
scroll to position [84, 0]
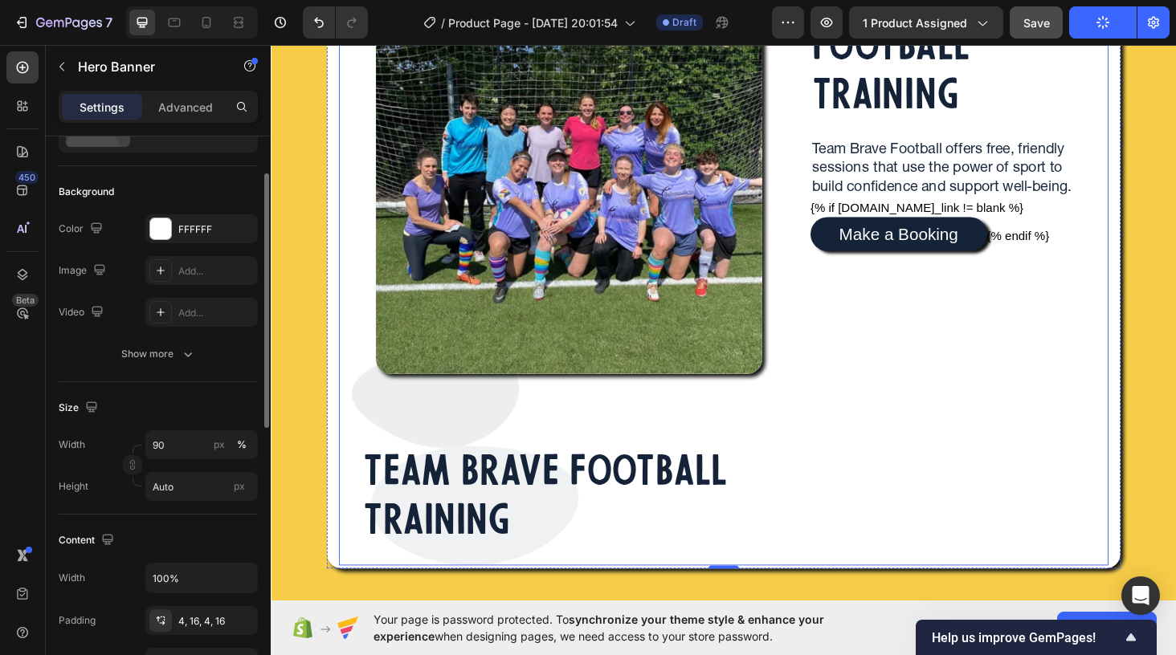
click at [357, 393] on div "Image Image TEAM BRAVE FOOTBALL TRAINING Heading Row" at bounding box center [582, 260] width 478 height 677
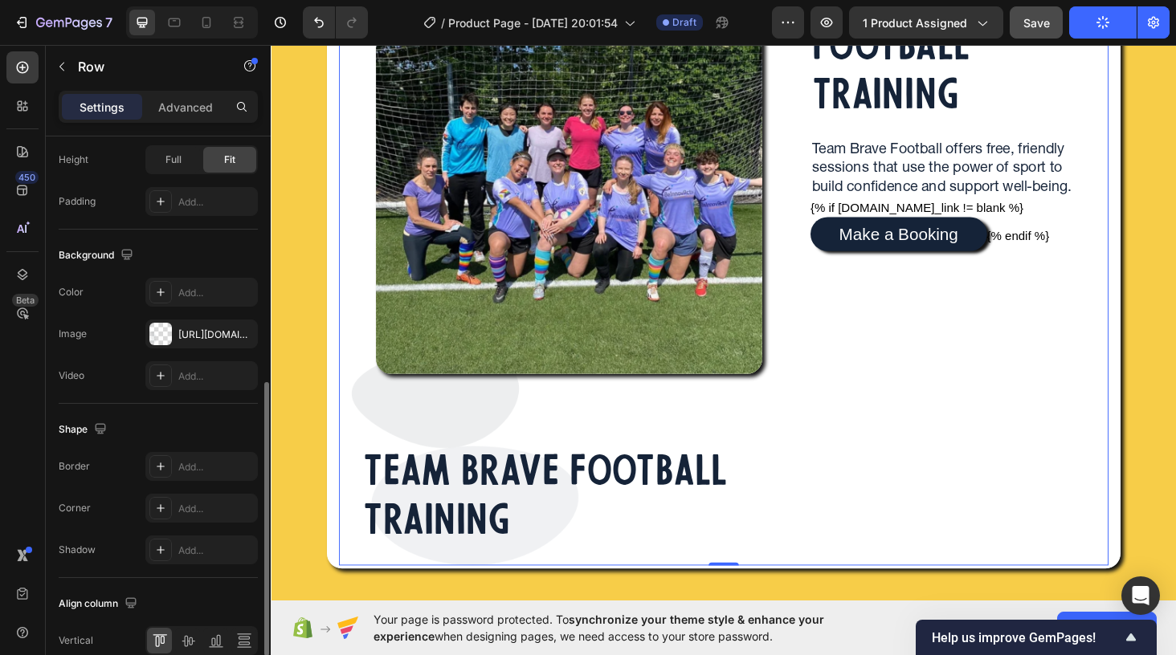
scroll to position [515, 0]
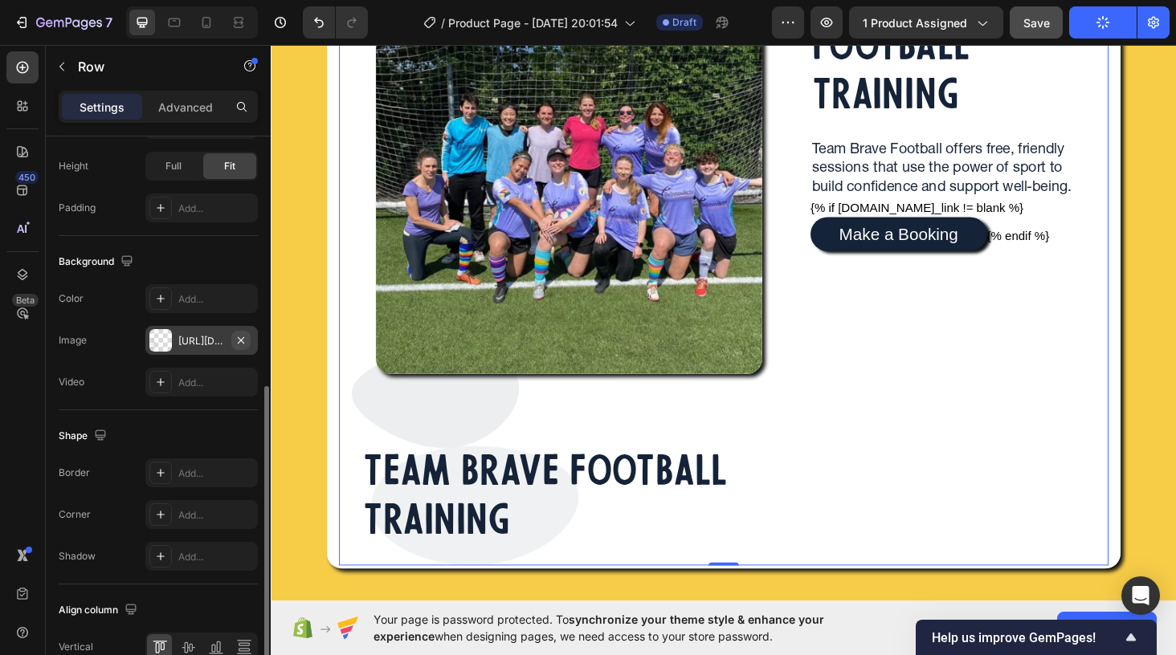
click at [244, 341] on icon "button" at bounding box center [241, 340] width 13 height 13
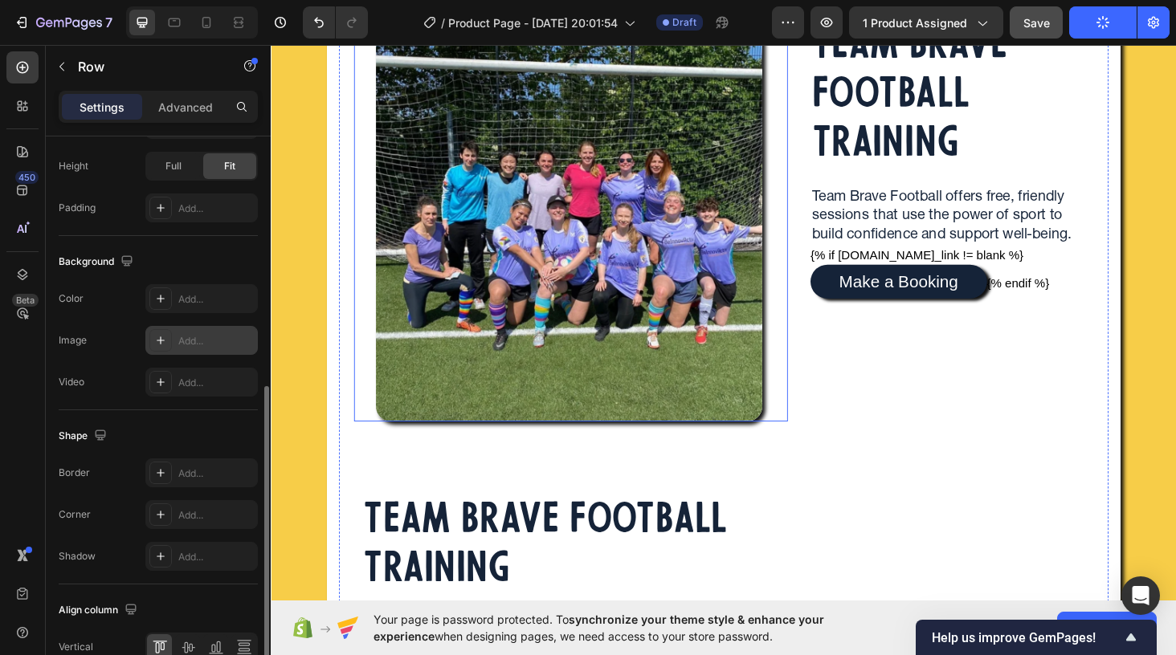
scroll to position [299, 0]
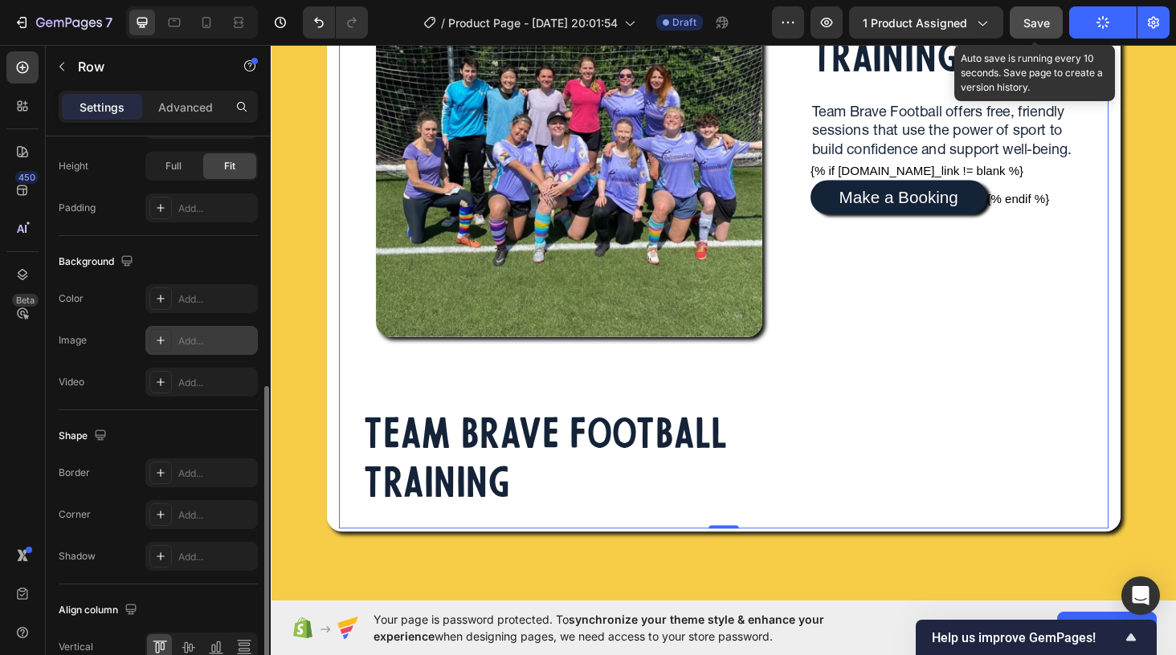
click at [1034, 16] on span "Save" at bounding box center [1036, 23] width 27 height 14
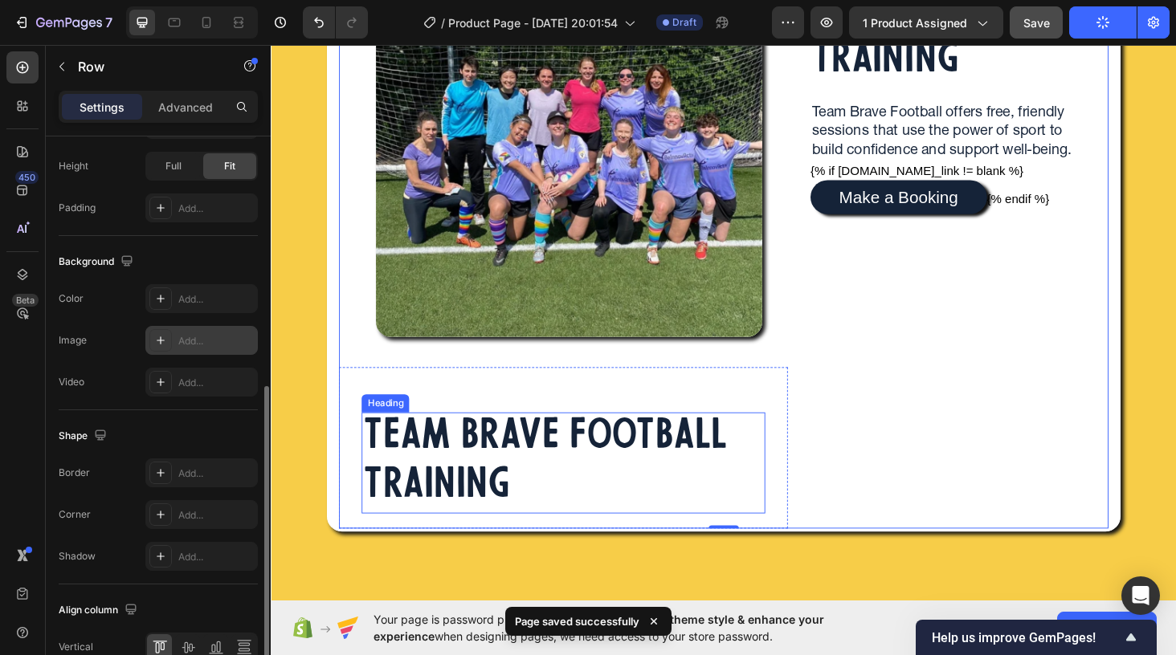
scroll to position [279, 0]
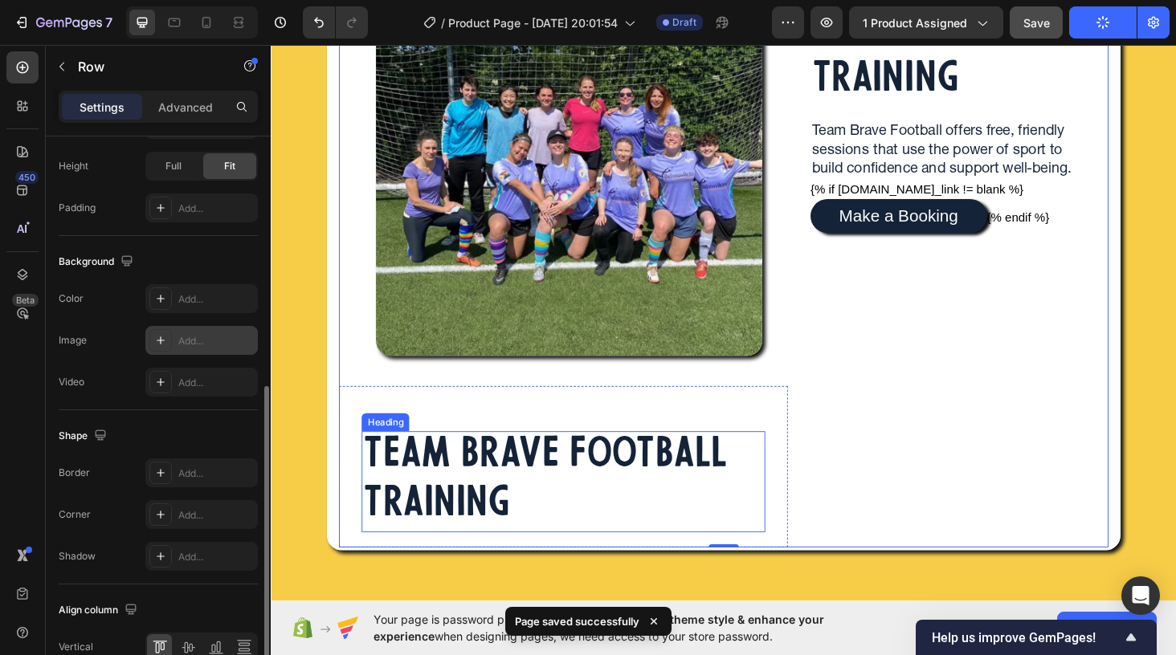
click at [508, 523] on h2 "TEAM BRAVE FOOTBALL TRAINING" at bounding box center [582, 510] width 430 height 108
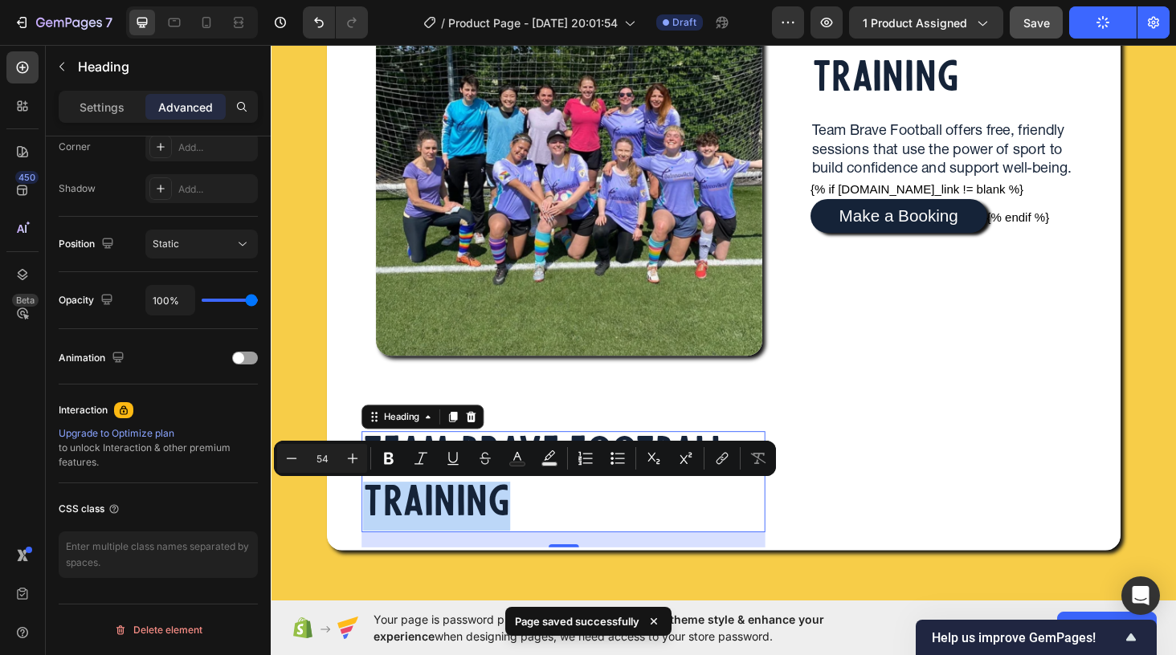
scroll to position [0, 0]
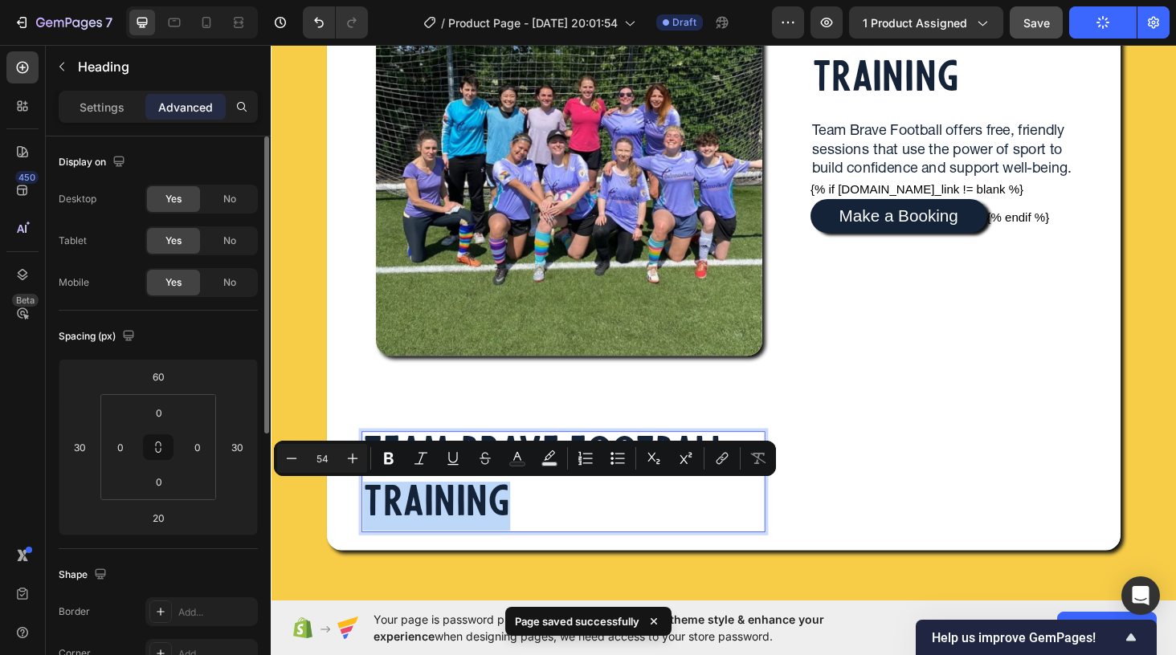
click at [551, 514] on p "TEAM BRAVE FOOTBALL TRAINING" at bounding box center [582, 510] width 426 height 104
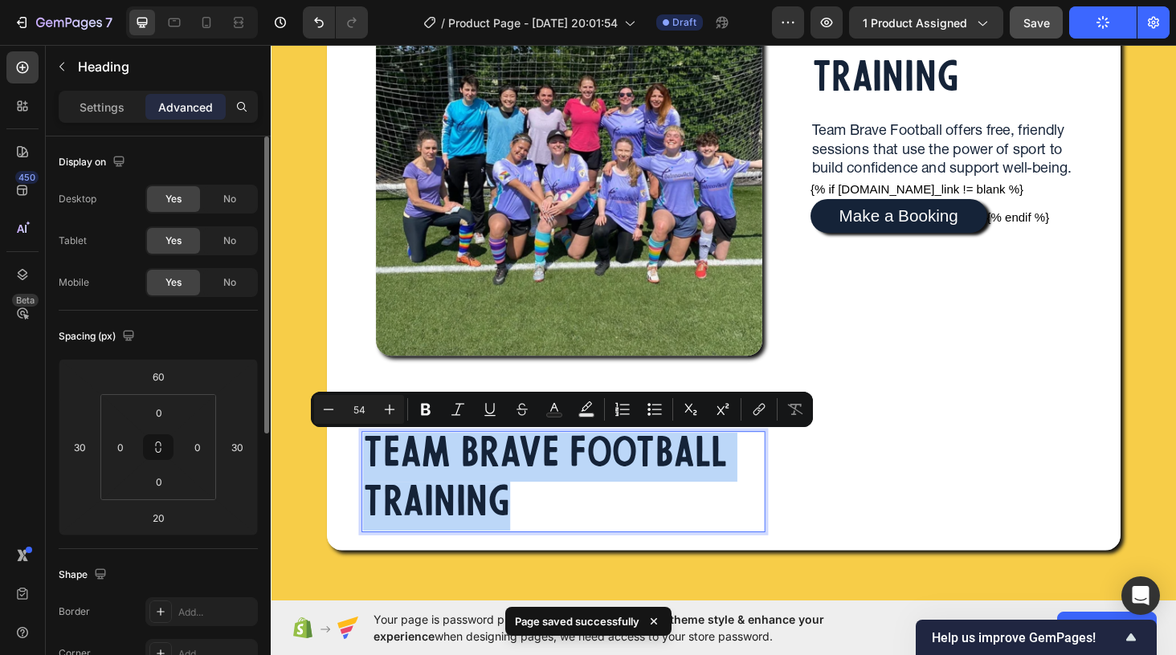
drag, startPoint x: 525, startPoint y: 528, endPoint x: 367, endPoint y: 480, distance: 165.2
click at [367, 480] on h2 "TEAM BRAVE FOOTBALL TRAINING" at bounding box center [582, 510] width 430 height 108
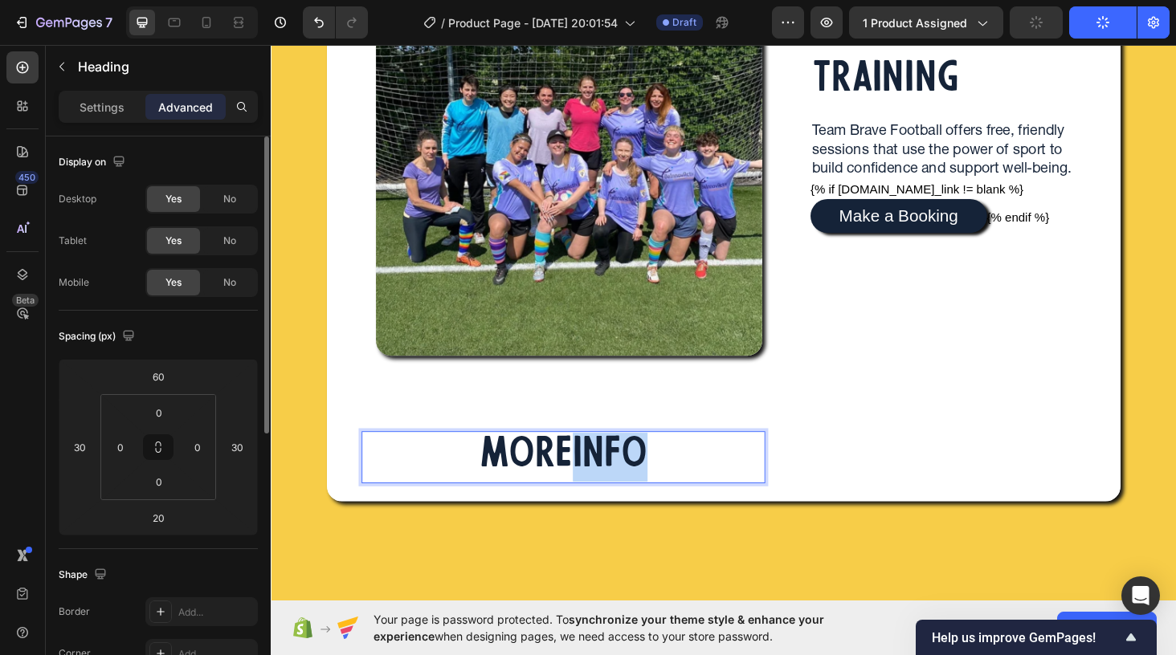
drag, startPoint x: 656, startPoint y: 484, endPoint x: 586, endPoint y: 483, distance: 70.7
click at [586, 483] on p "MOREINFO" at bounding box center [582, 484] width 178 height 52
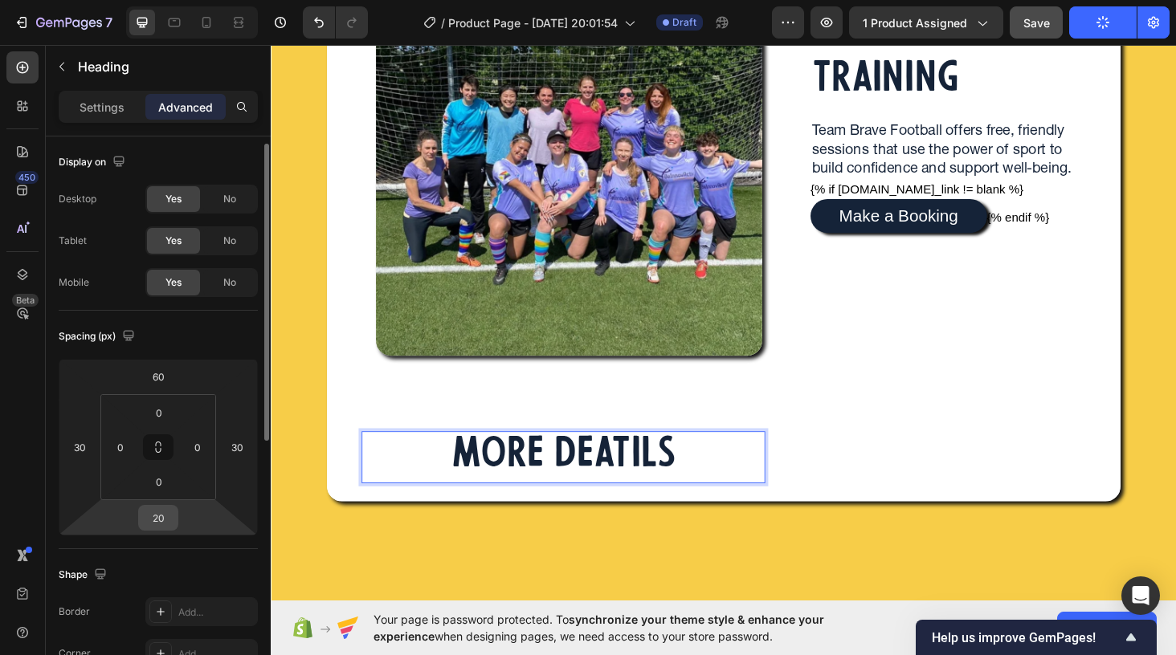
scroll to position [5, 0]
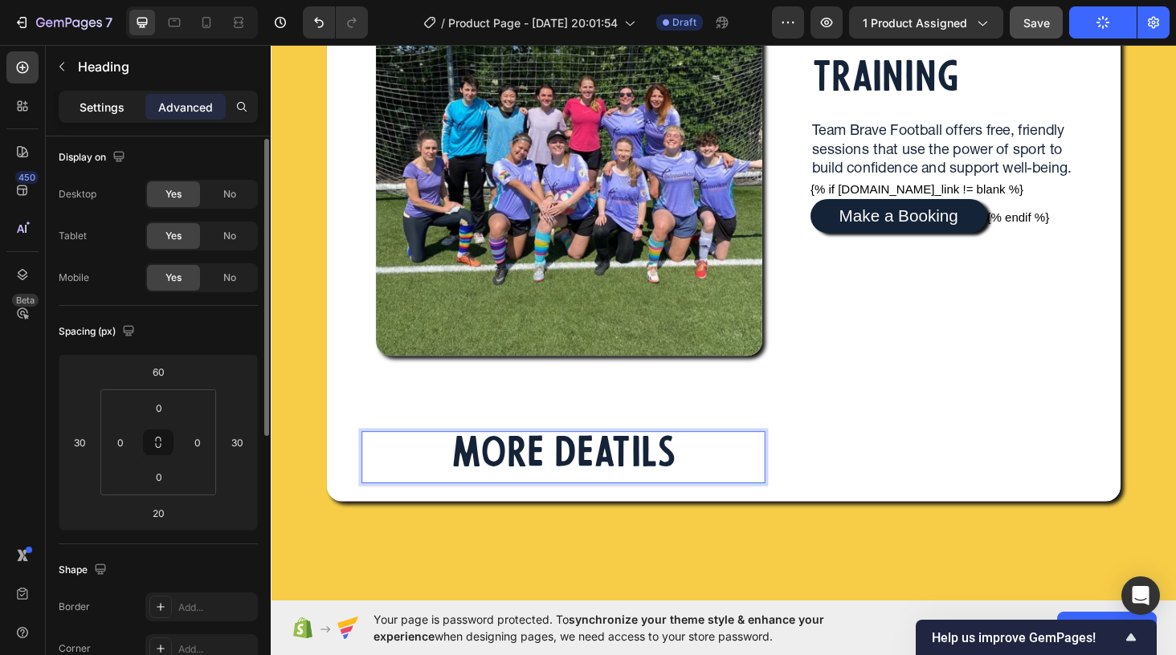
click at [109, 108] on p "Settings" at bounding box center [102, 107] width 45 height 17
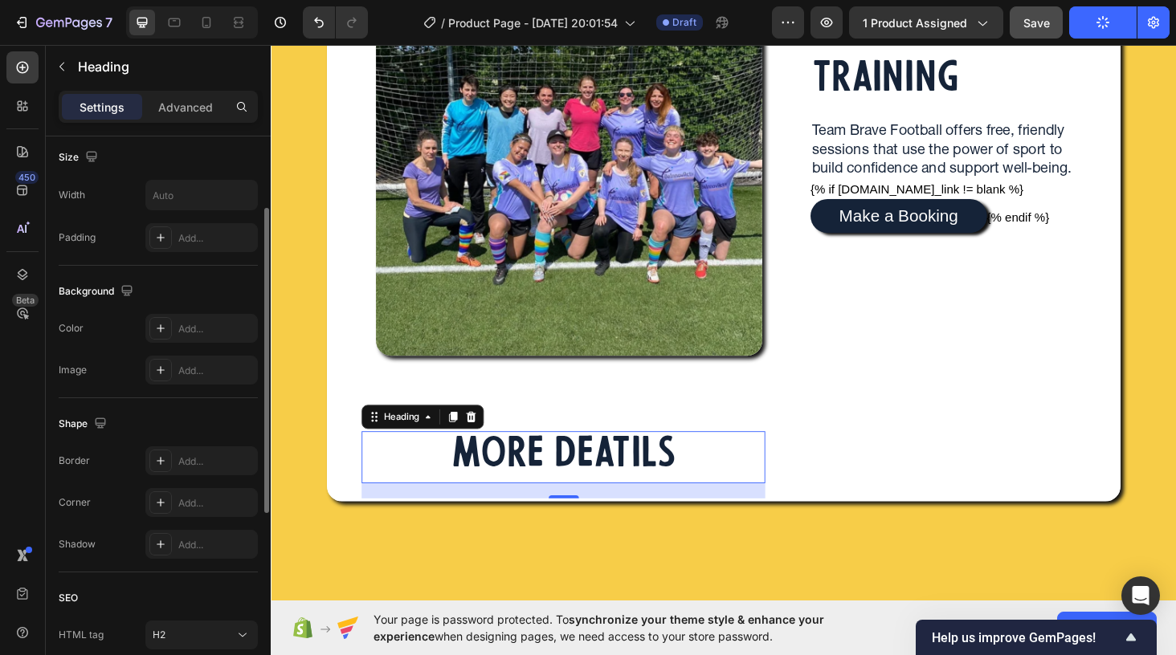
scroll to position [478, 0]
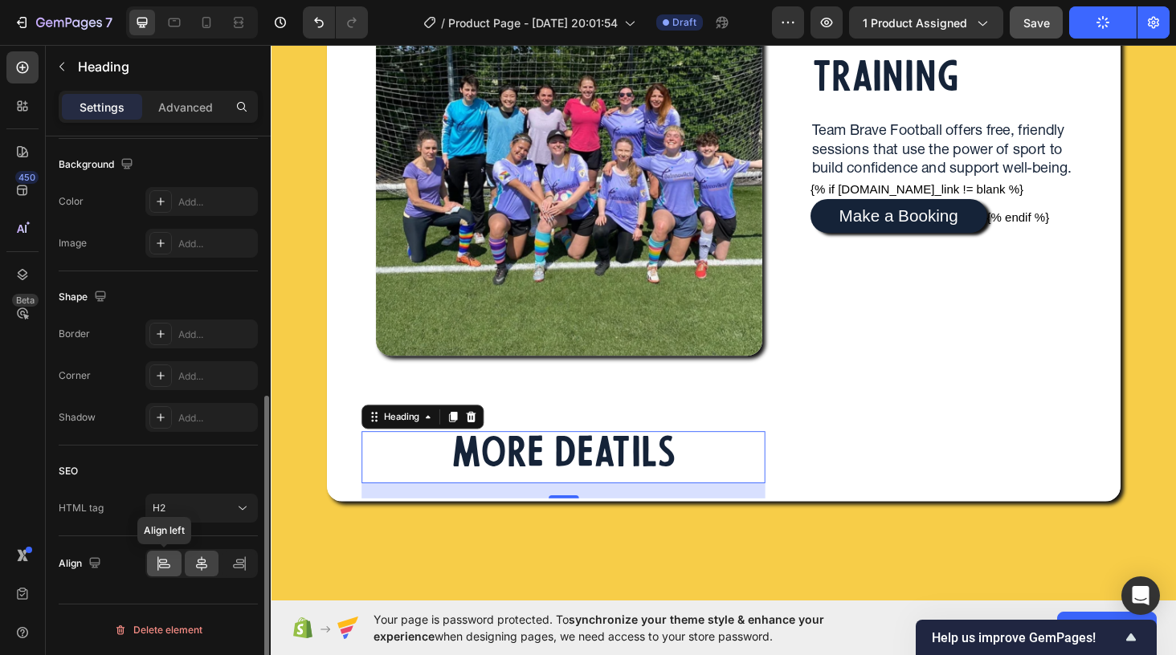
click at [163, 573] on div at bounding box center [164, 564] width 35 height 26
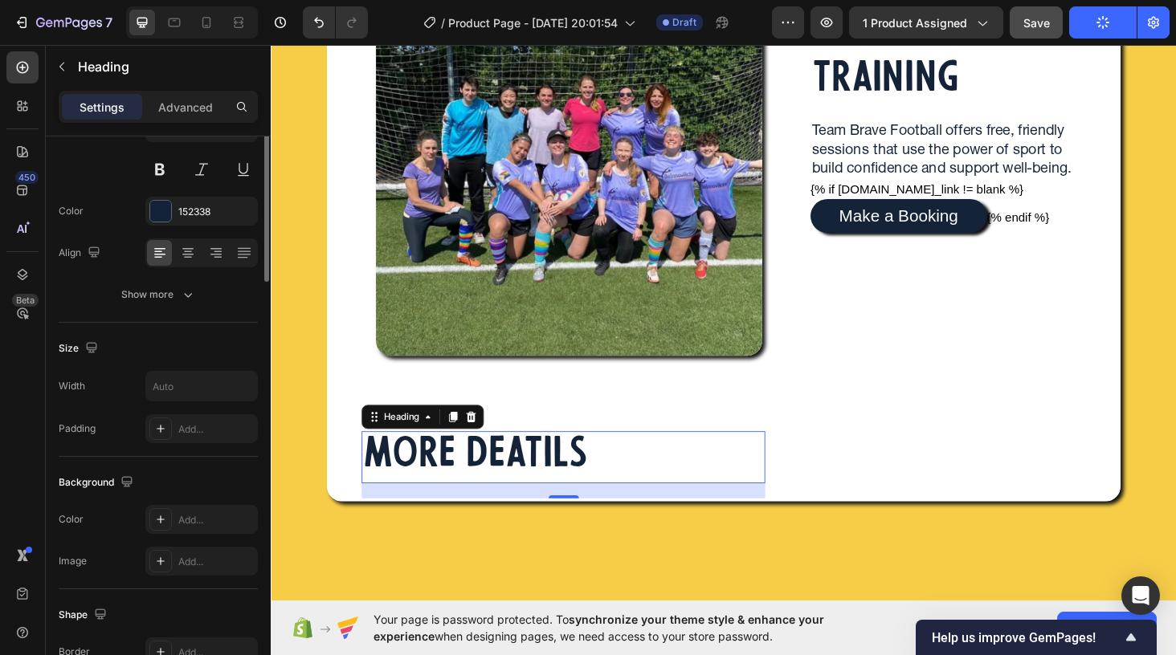
scroll to position [0, 0]
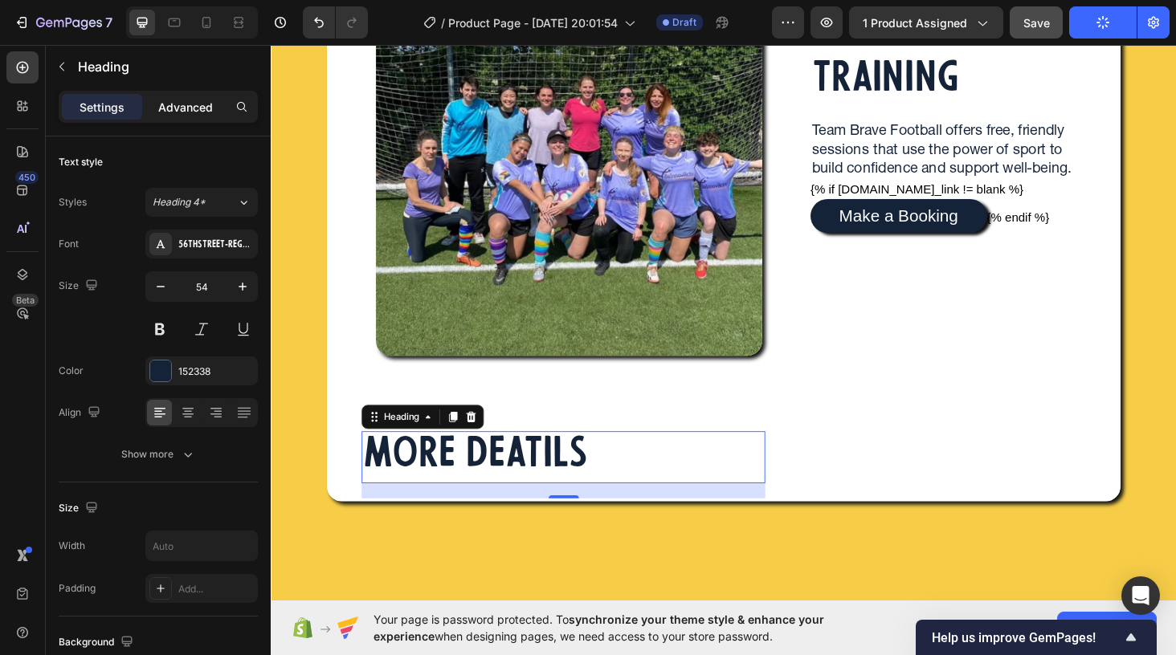
click at [188, 108] on p "Advanced" at bounding box center [185, 107] width 55 height 17
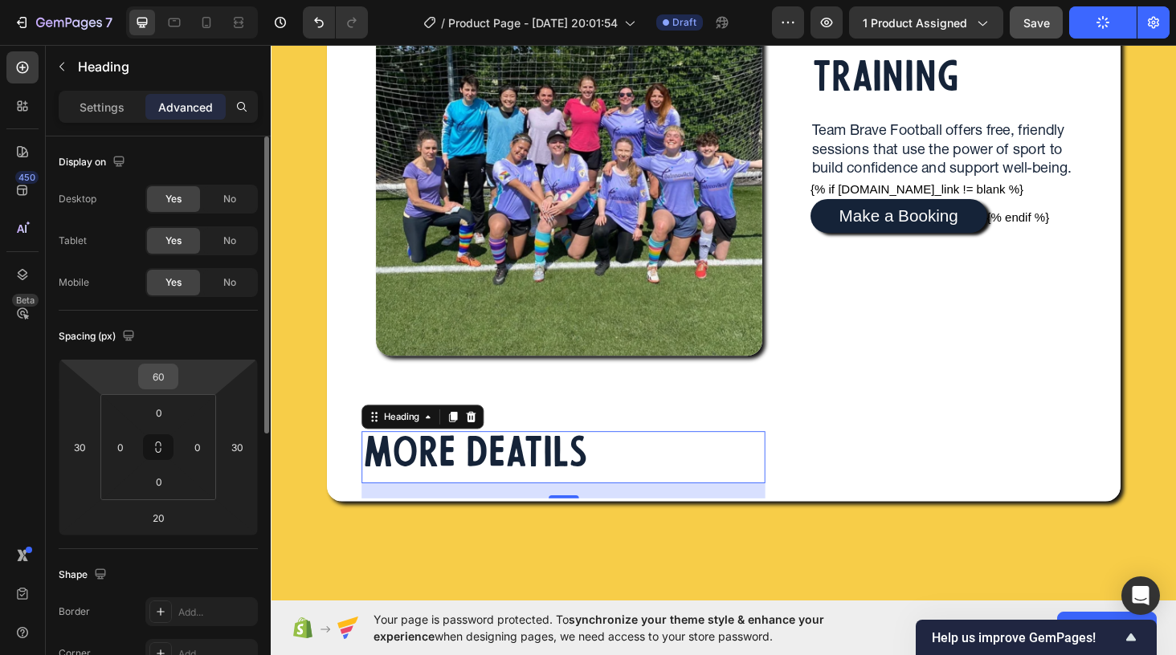
click at [166, 372] on input "60" at bounding box center [158, 377] width 32 height 24
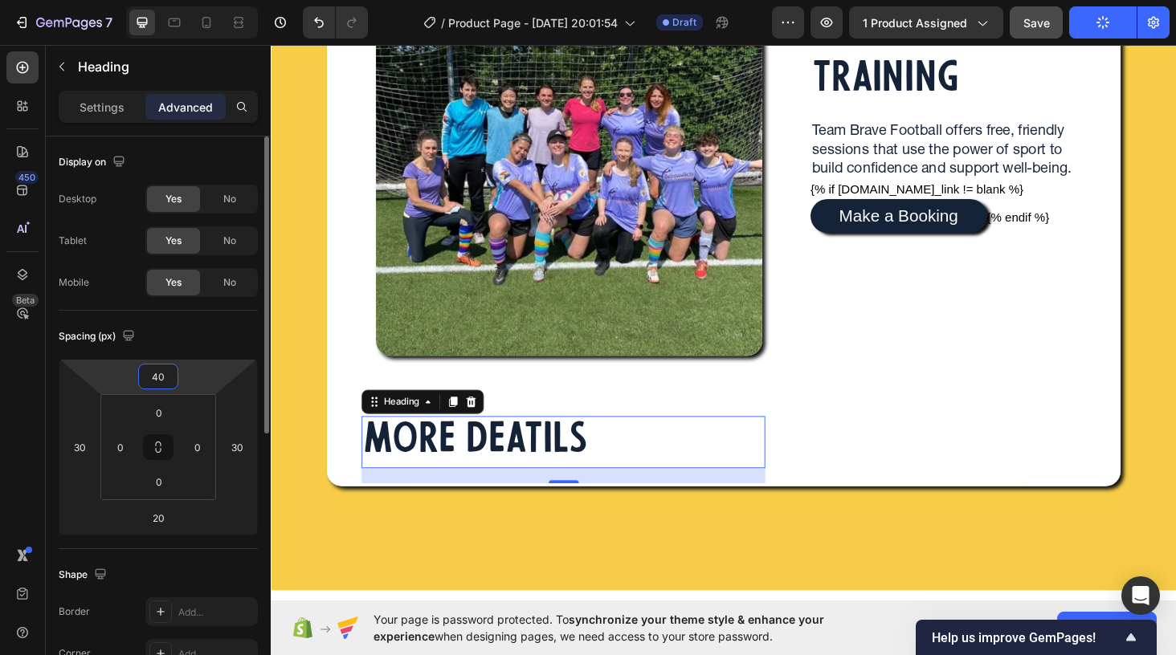
type input "4"
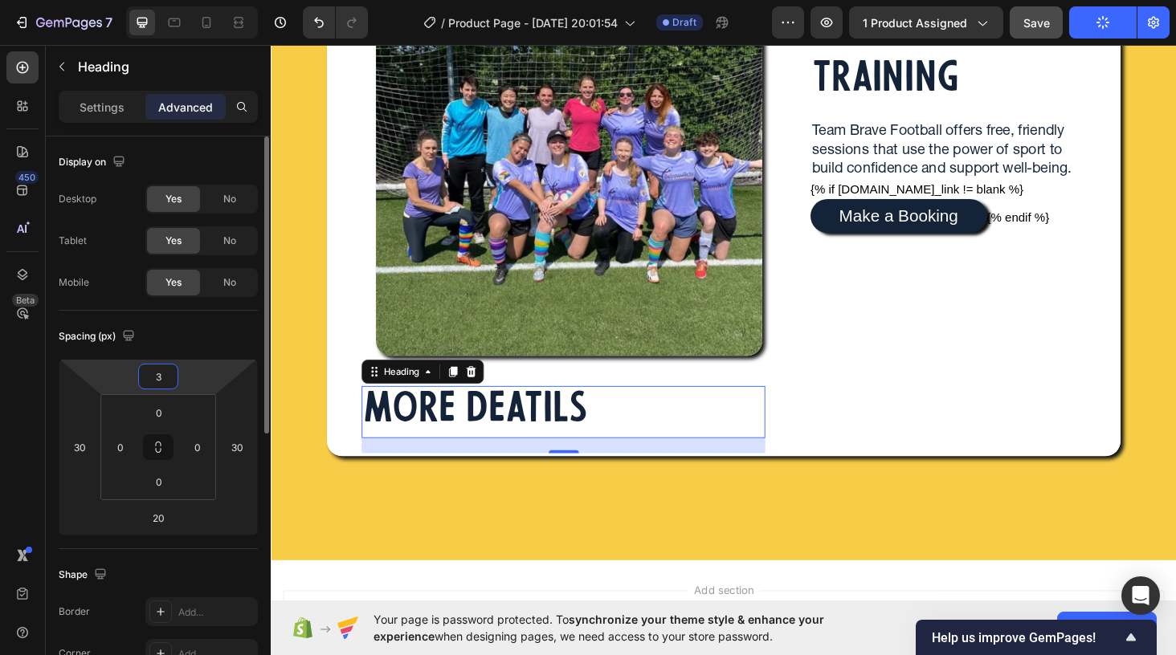
type input "30"
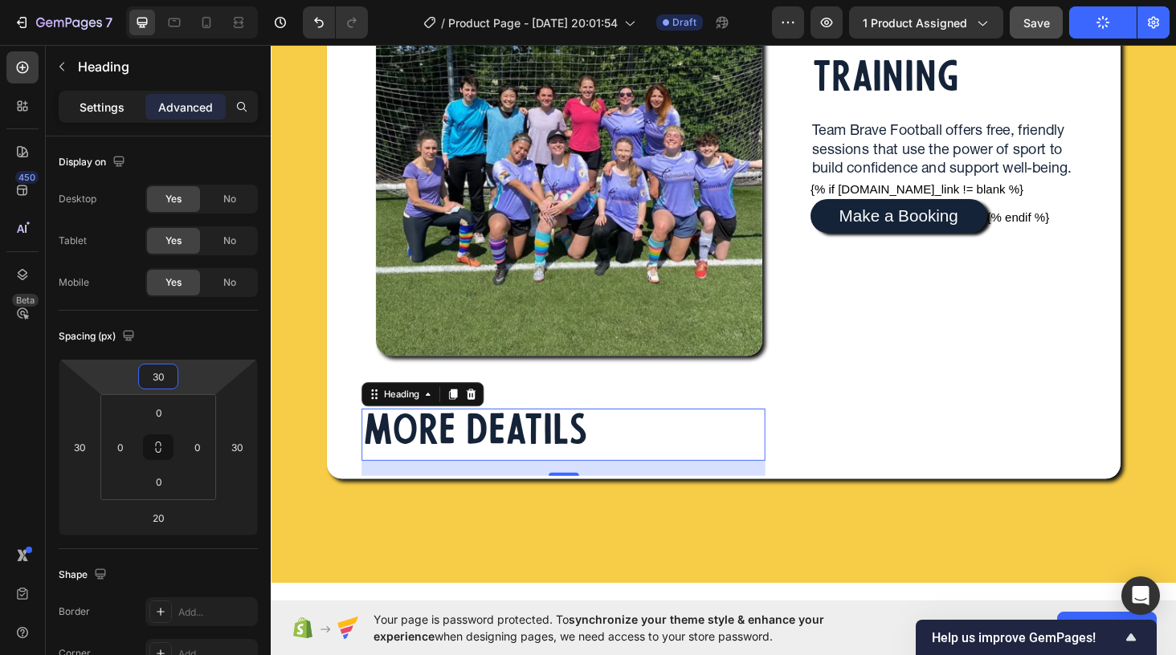
click at [118, 111] on p "Settings" at bounding box center [102, 107] width 45 height 17
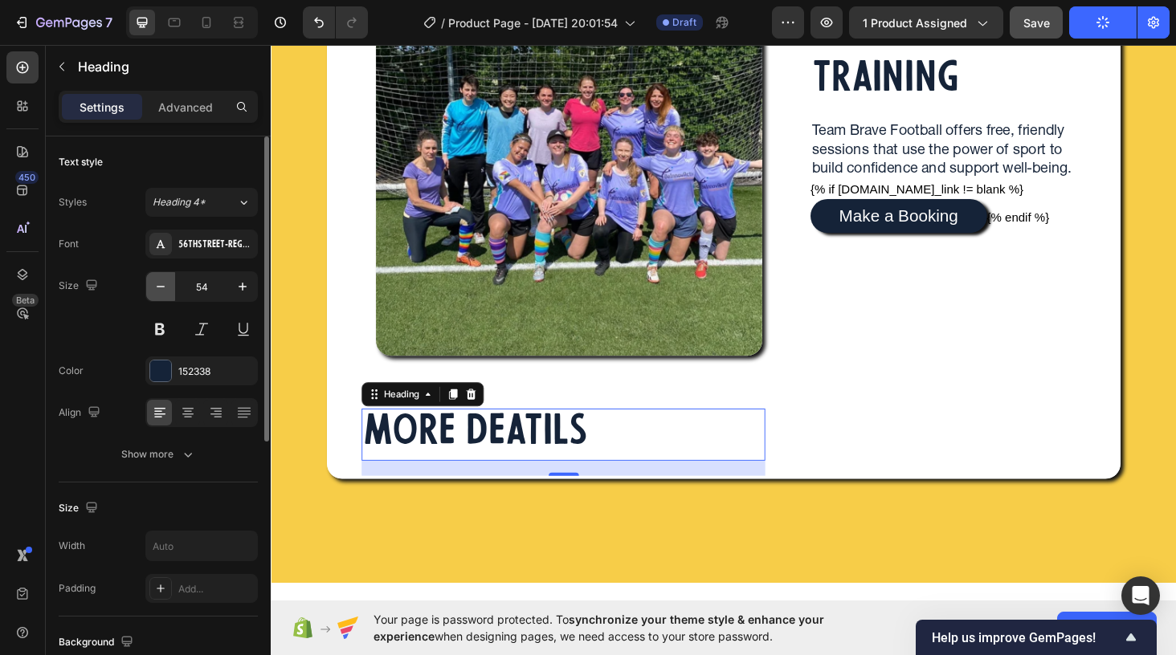
click at [167, 288] on icon "button" at bounding box center [161, 287] width 16 height 16
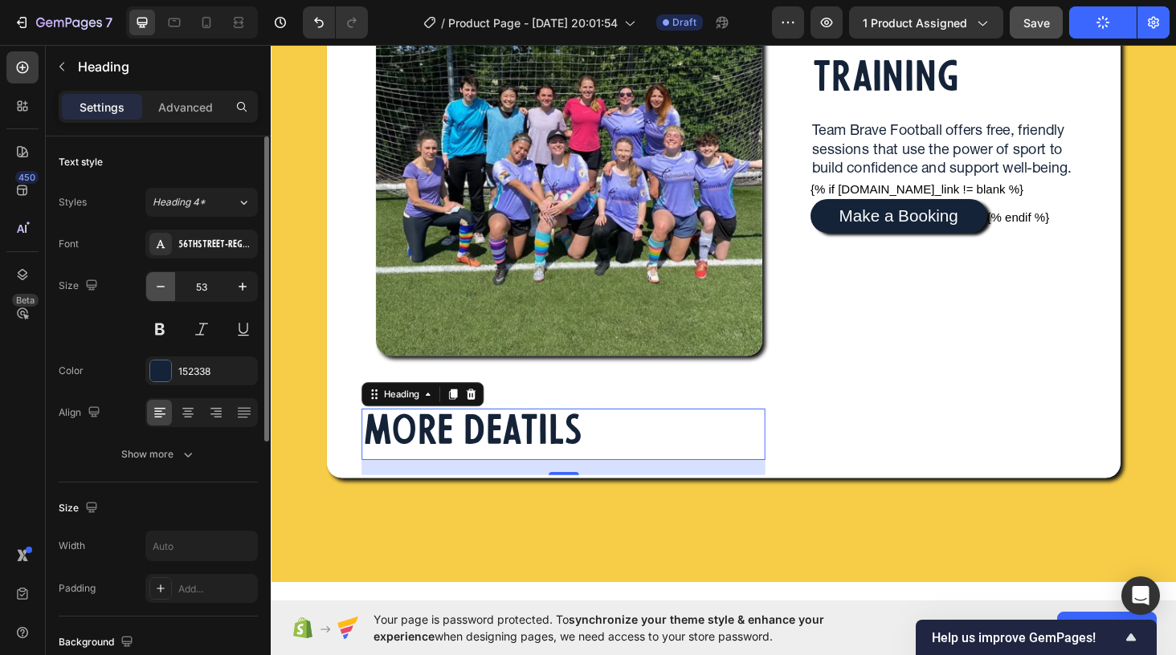
click at [167, 288] on icon "button" at bounding box center [161, 287] width 16 height 16
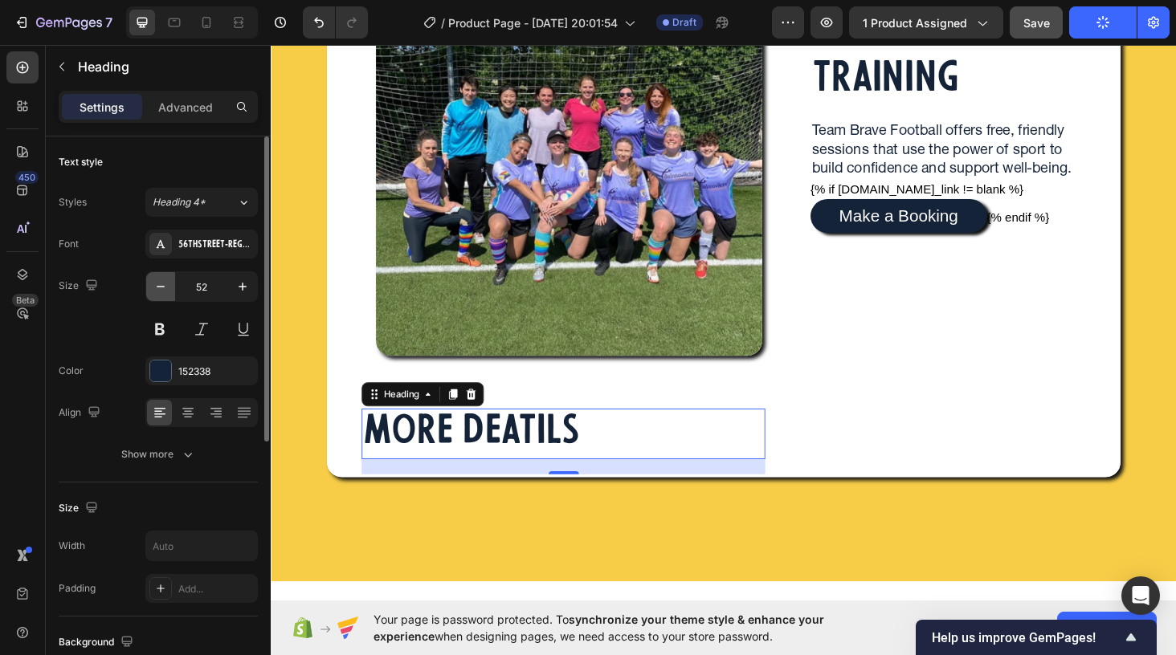
click at [167, 288] on icon "button" at bounding box center [161, 287] width 16 height 16
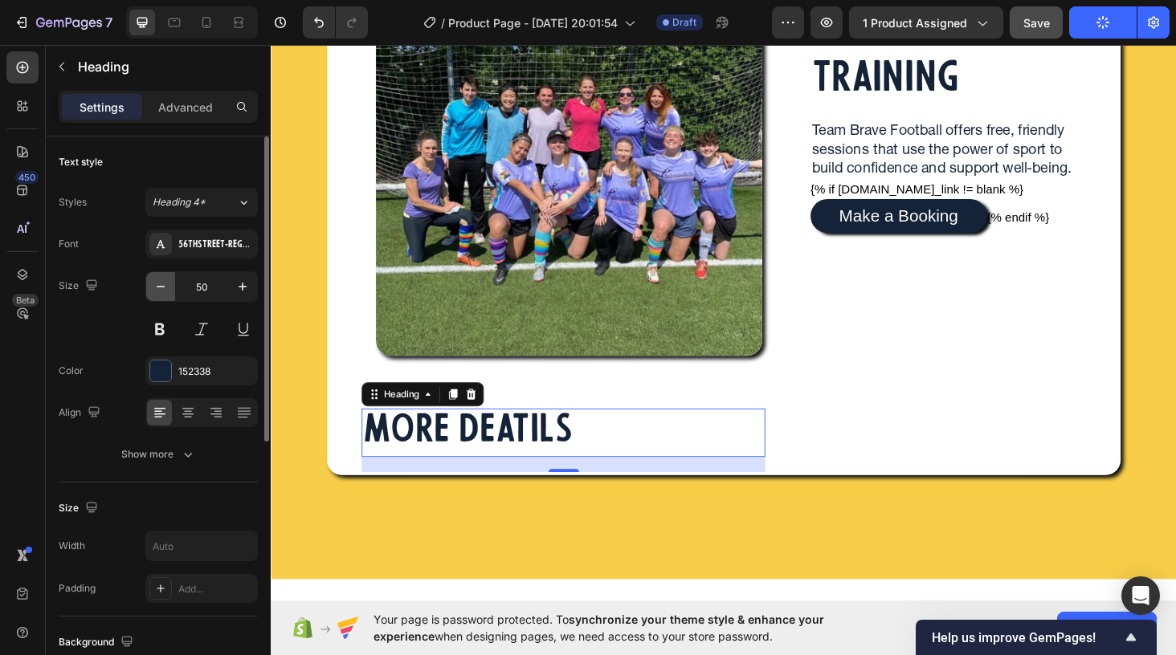
click at [167, 288] on icon "button" at bounding box center [161, 287] width 16 height 16
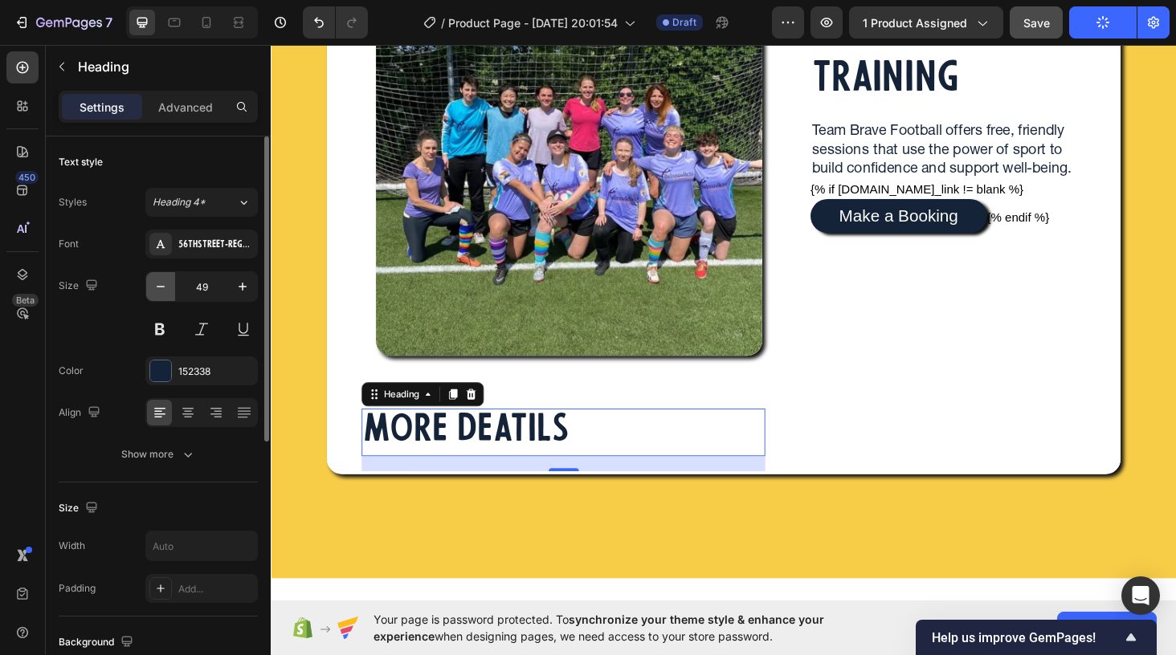
click at [167, 288] on icon "button" at bounding box center [161, 287] width 16 height 16
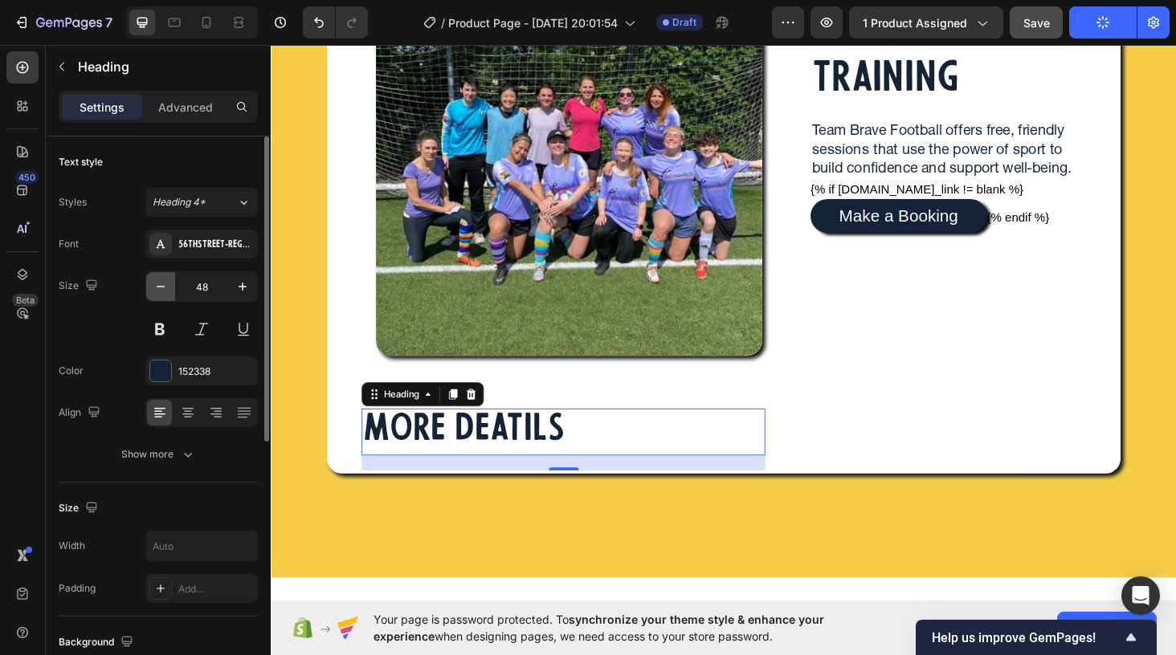
click at [167, 288] on icon "button" at bounding box center [161, 287] width 16 height 16
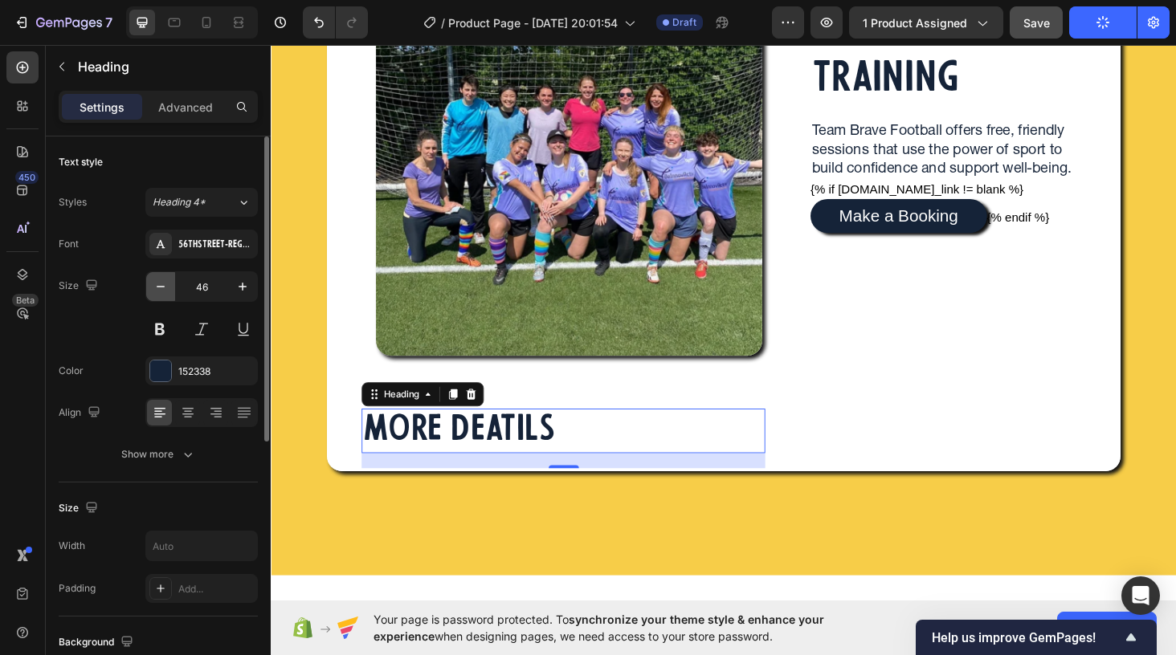
click at [167, 288] on icon "button" at bounding box center [161, 287] width 16 height 16
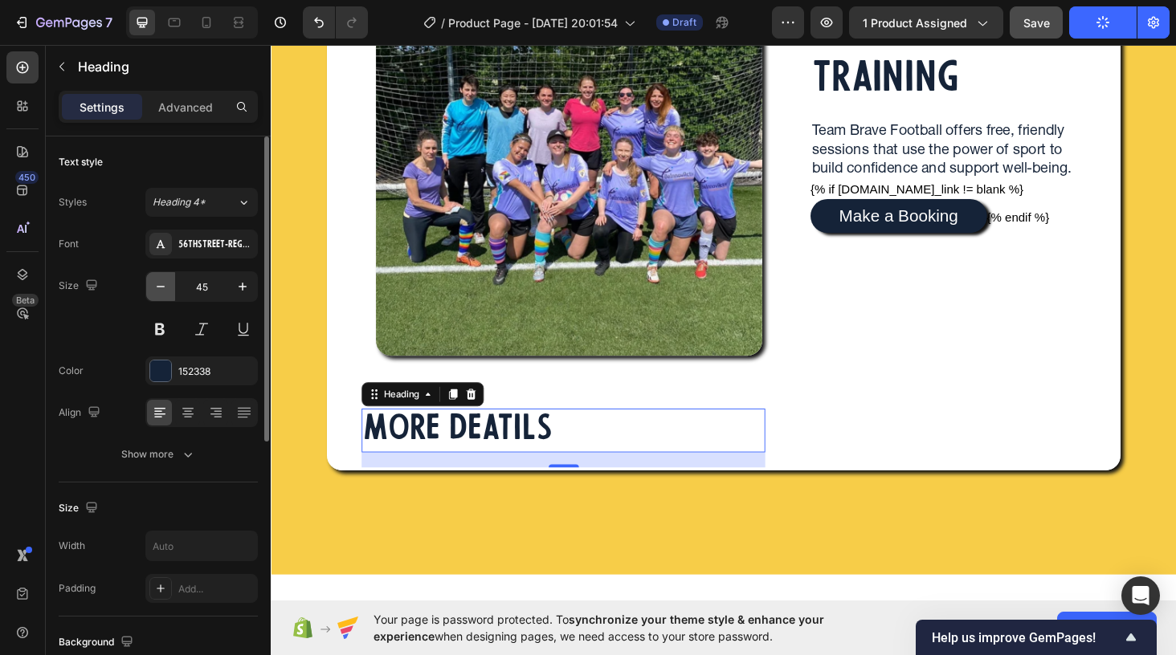
click at [167, 288] on icon "button" at bounding box center [161, 287] width 16 height 16
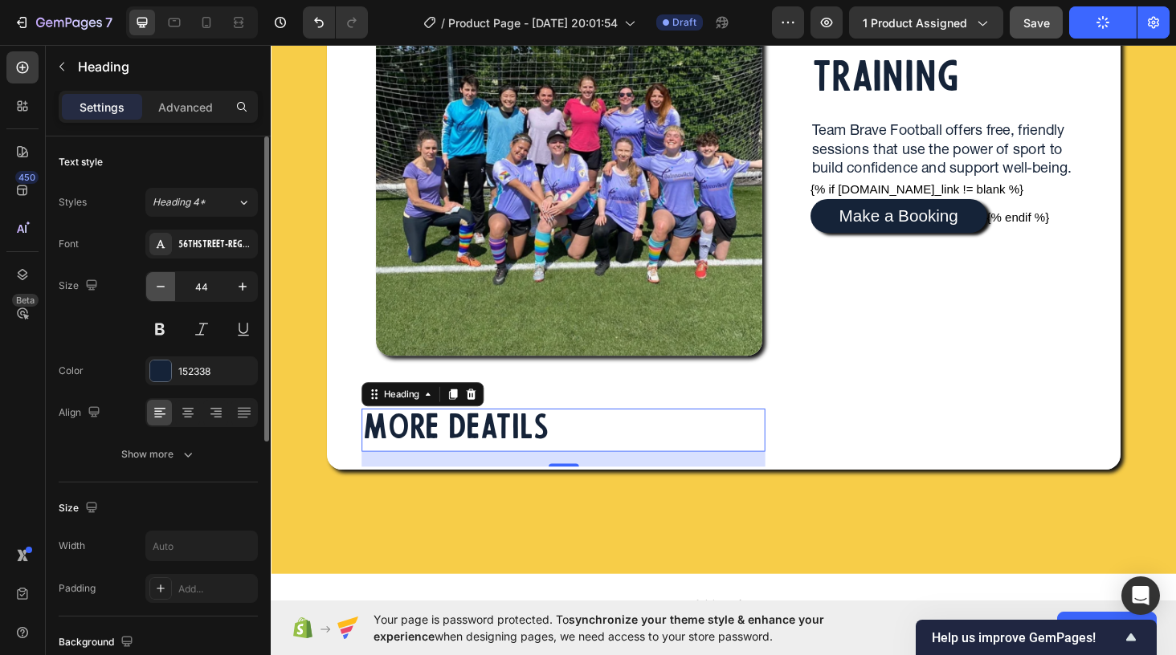
click at [167, 288] on icon "button" at bounding box center [161, 287] width 16 height 16
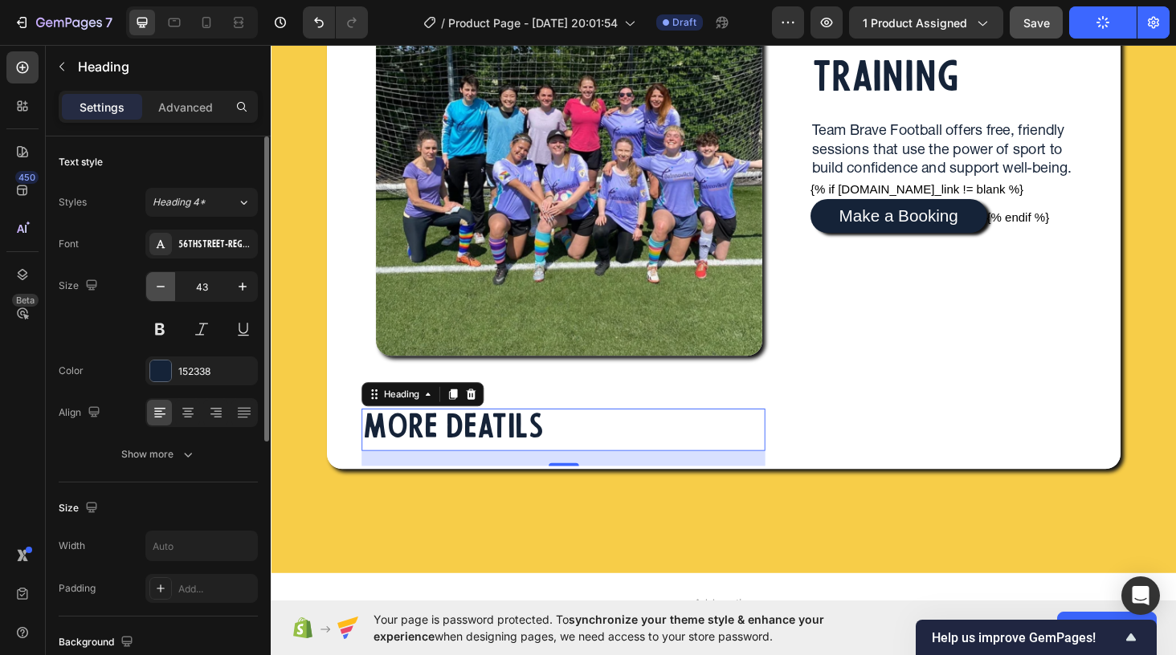
click at [167, 288] on icon "button" at bounding box center [161, 287] width 16 height 16
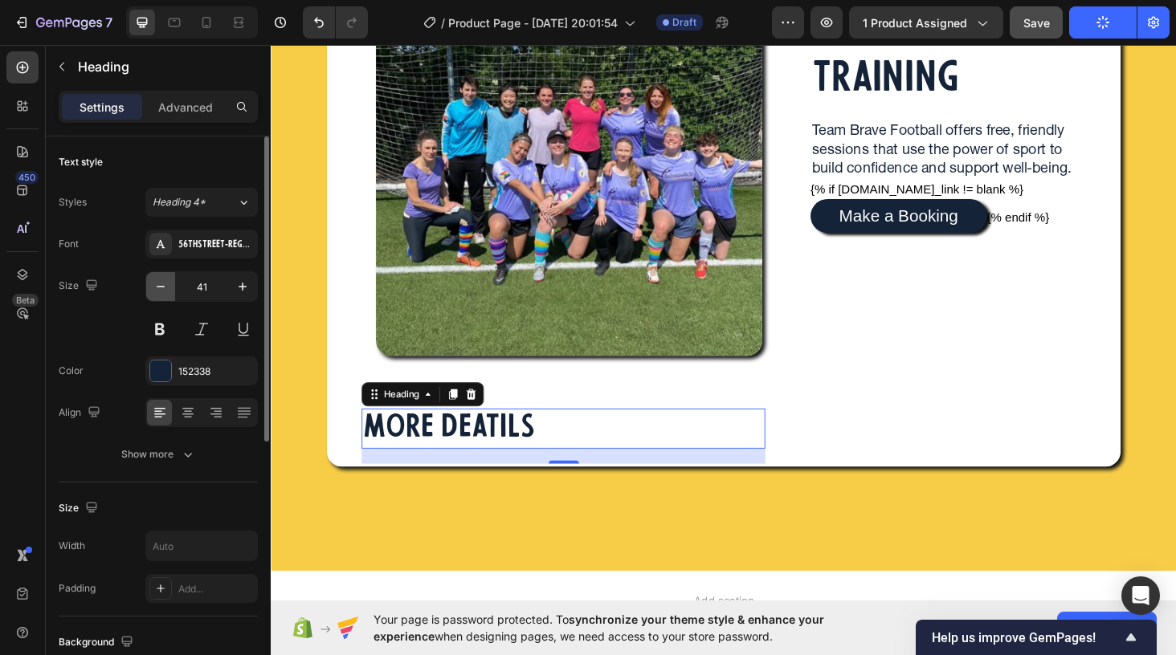
click at [167, 288] on icon "button" at bounding box center [161, 287] width 16 height 16
type input "40"
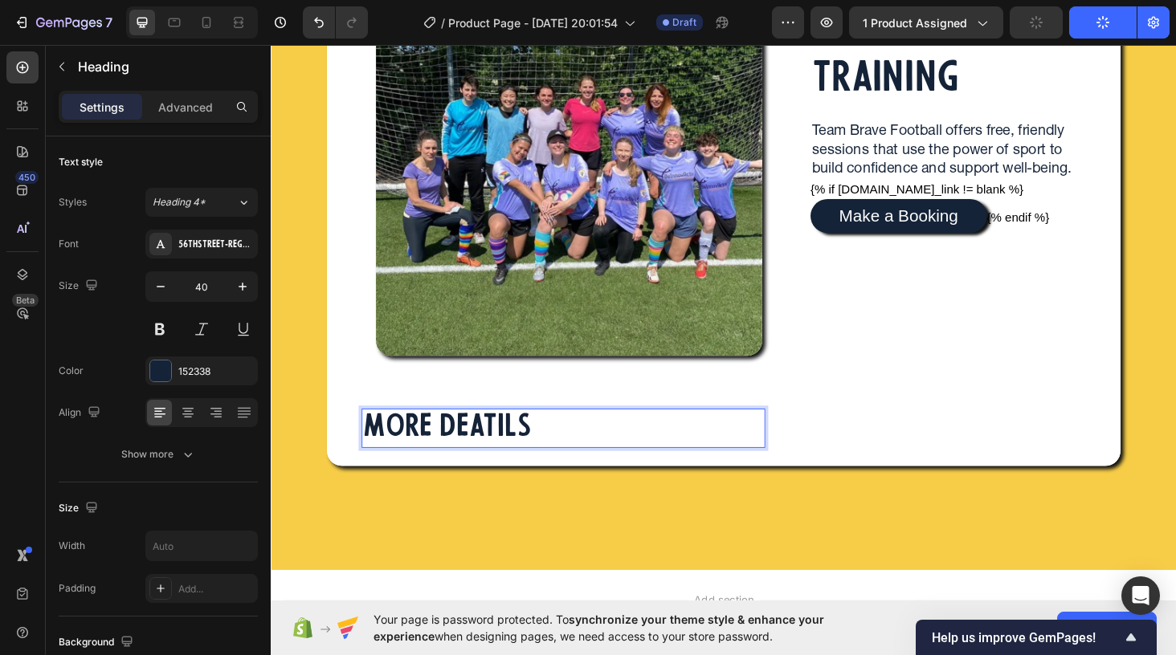
drag, startPoint x: 554, startPoint y: 454, endPoint x: 483, endPoint y: 449, distance: 71.6
click at [483, 449] on p "MORE DEATILS" at bounding box center [458, 453] width 179 height 39
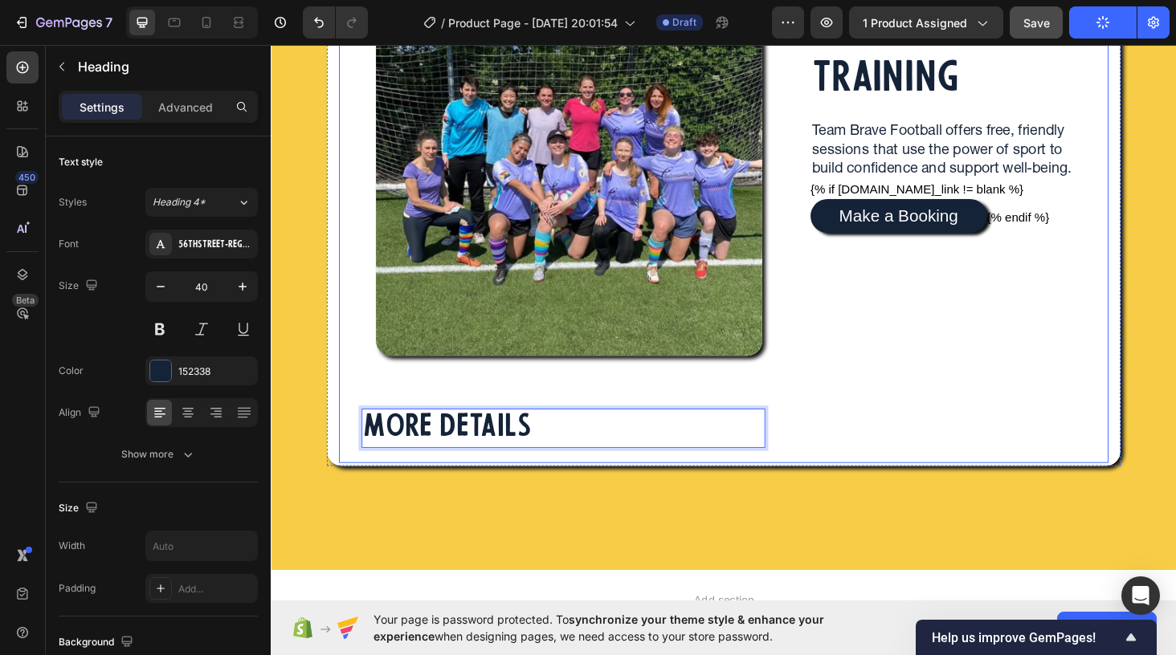
click at [936, 434] on div "TEAM BRAVE FOOTBALL TRAINING Heading Team Brave Football offers free, friendly …" at bounding box center [991, 196] width 341 height 587
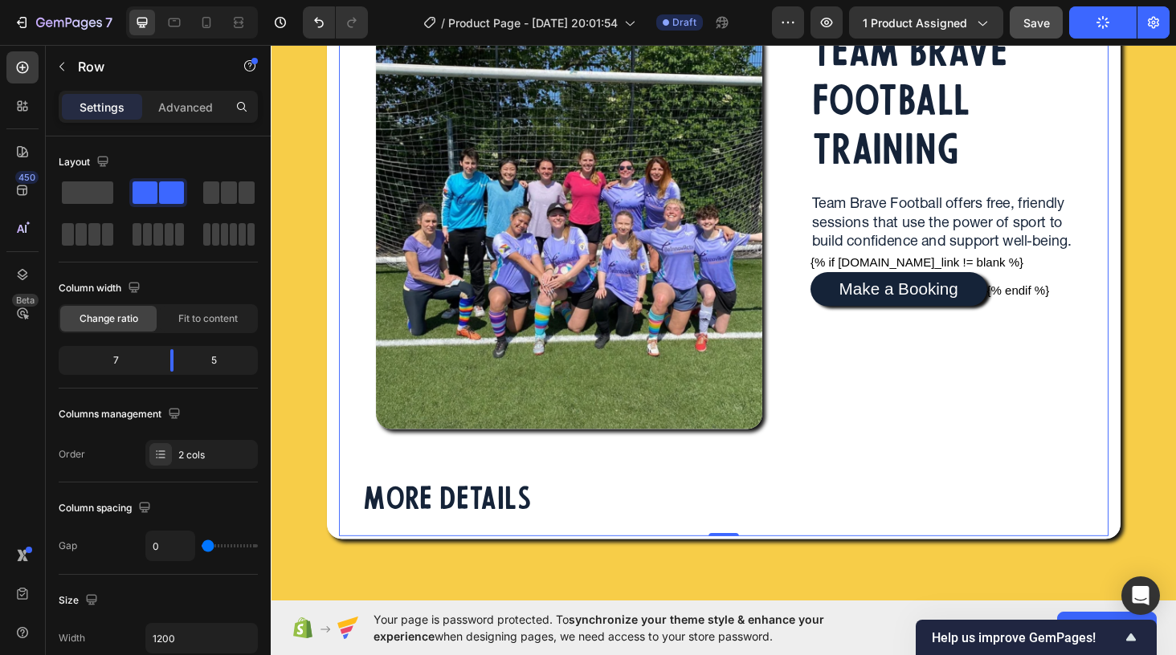
scroll to position [202, 0]
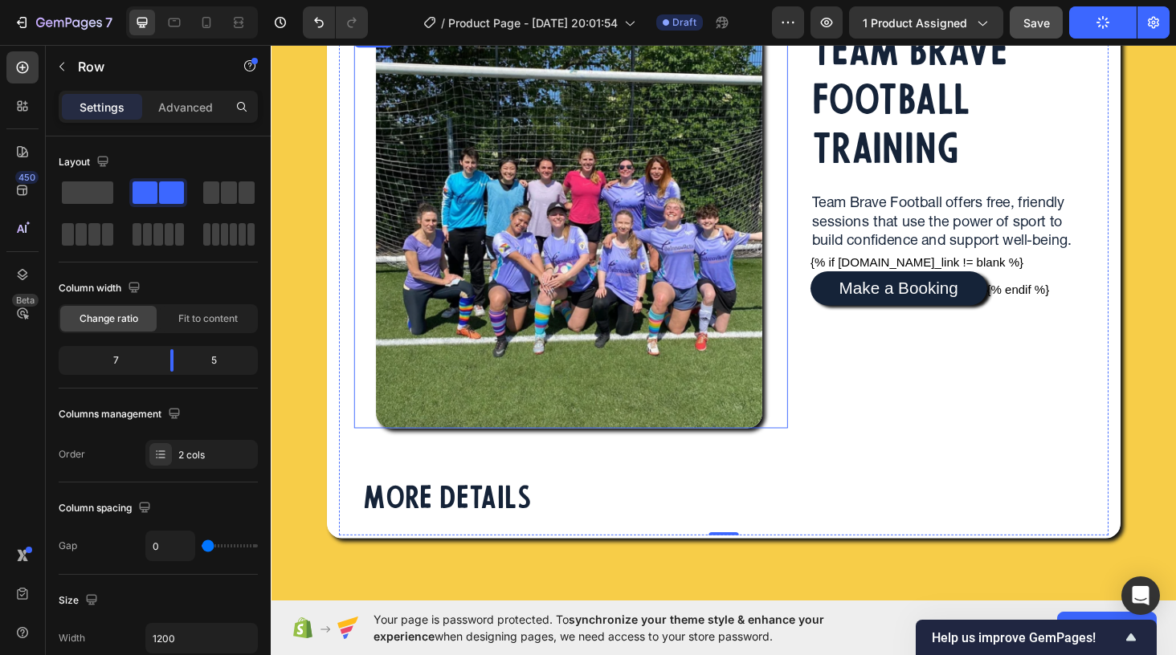
click at [510, 399] on img at bounding box center [588, 240] width 412 height 425
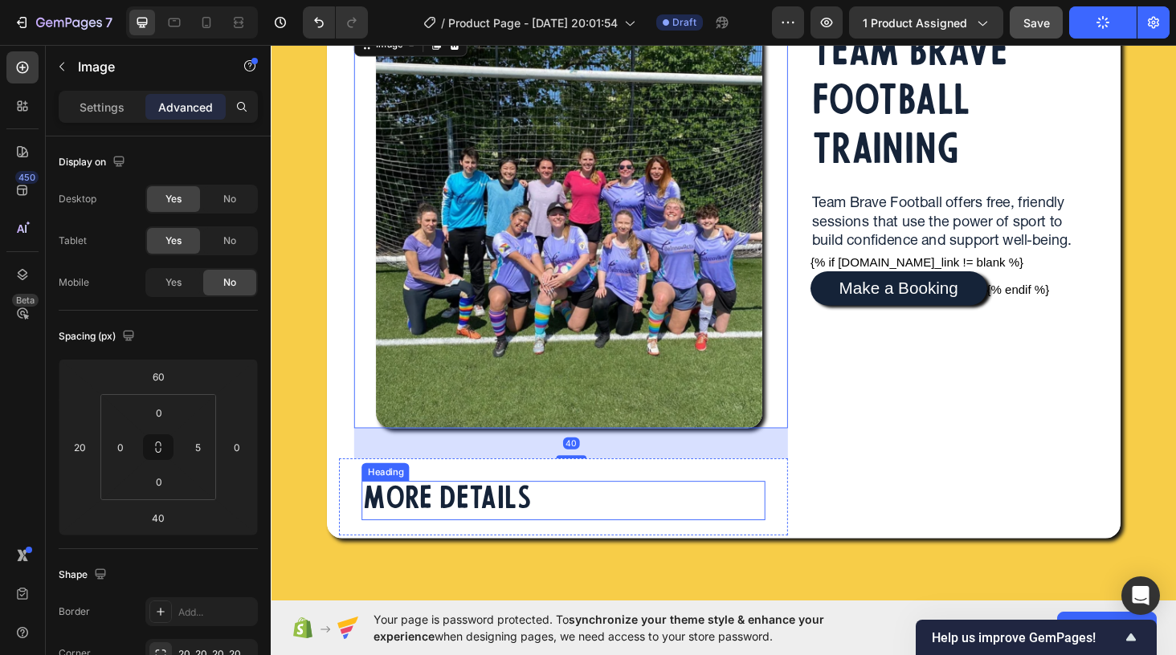
click at [464, 530] on p "MORE DETAILS" at bounding box center [458, 530] width 179 height 39
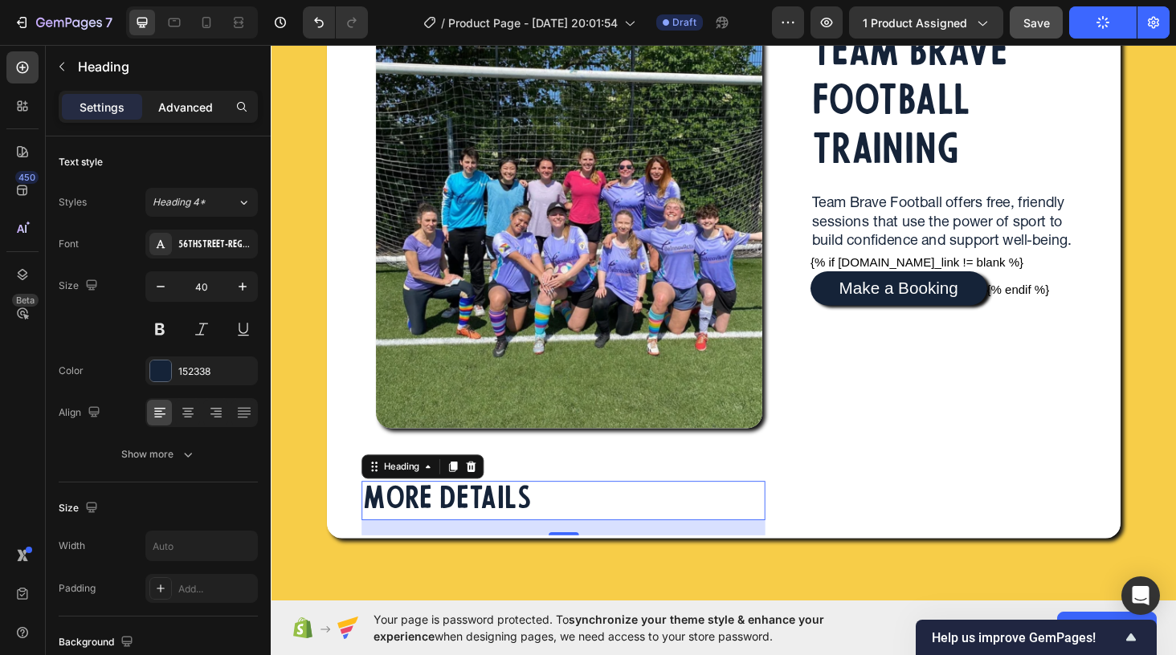
click at [194, 108] on p "Advanced" at bounding box center [185, 107] width 55 height 17
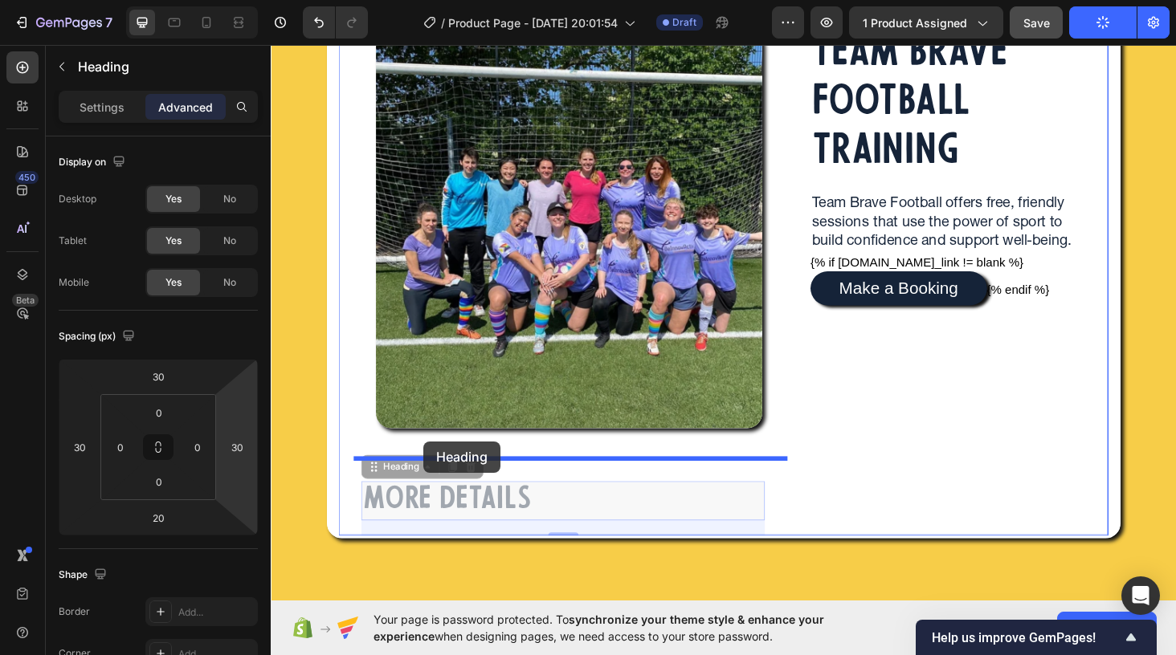
drag, startPoint x: 415, startPoint y: 493, endPoint x: 433, endPoint y: 467, distance: 31.9
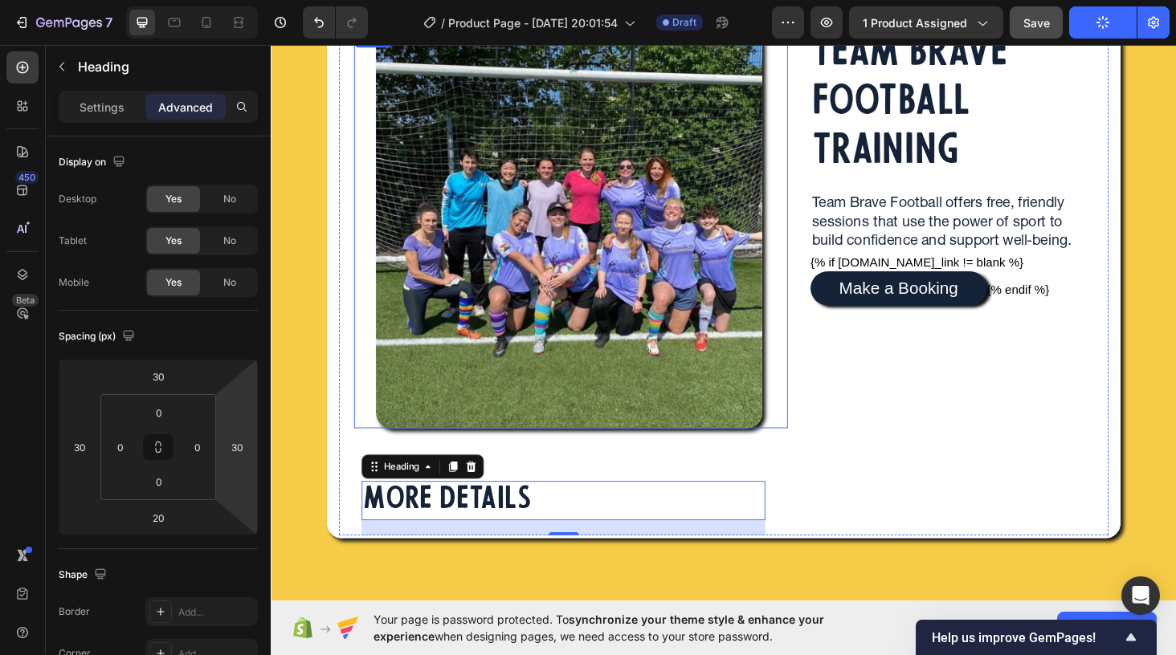
click at [374, 441] on div at bounding box center [588, 240] width 458 height 425
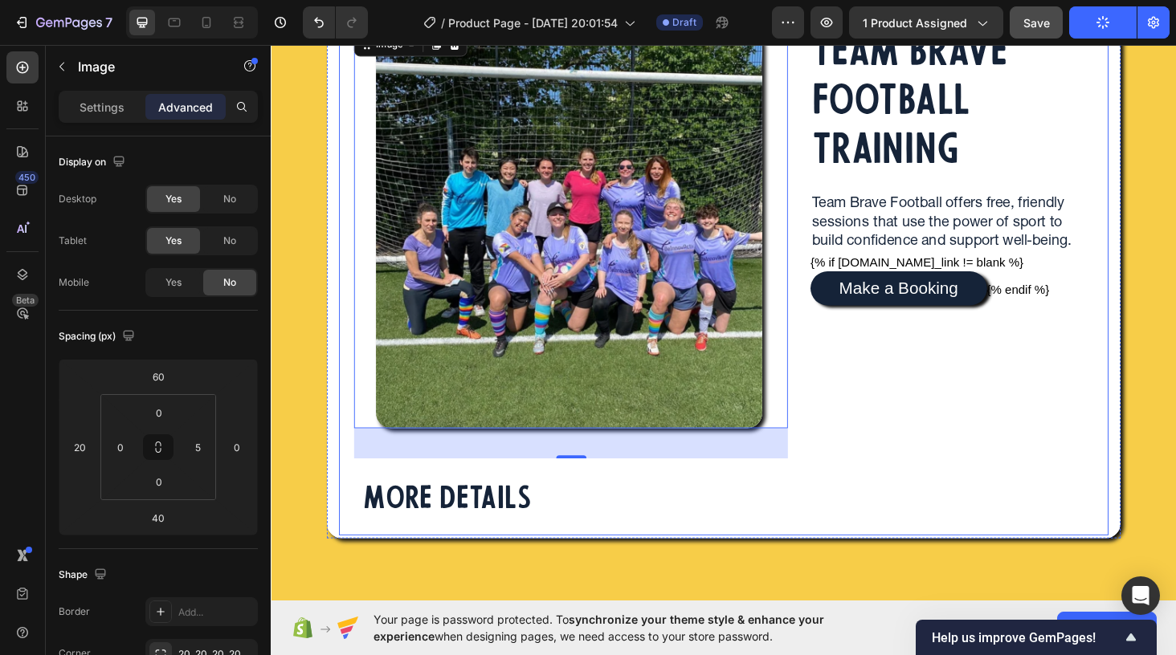
click at [351, 457] on div "Image 40 MORE DETAILS Heading Image Row" at bounding box center [582, 273] width 478 height 587
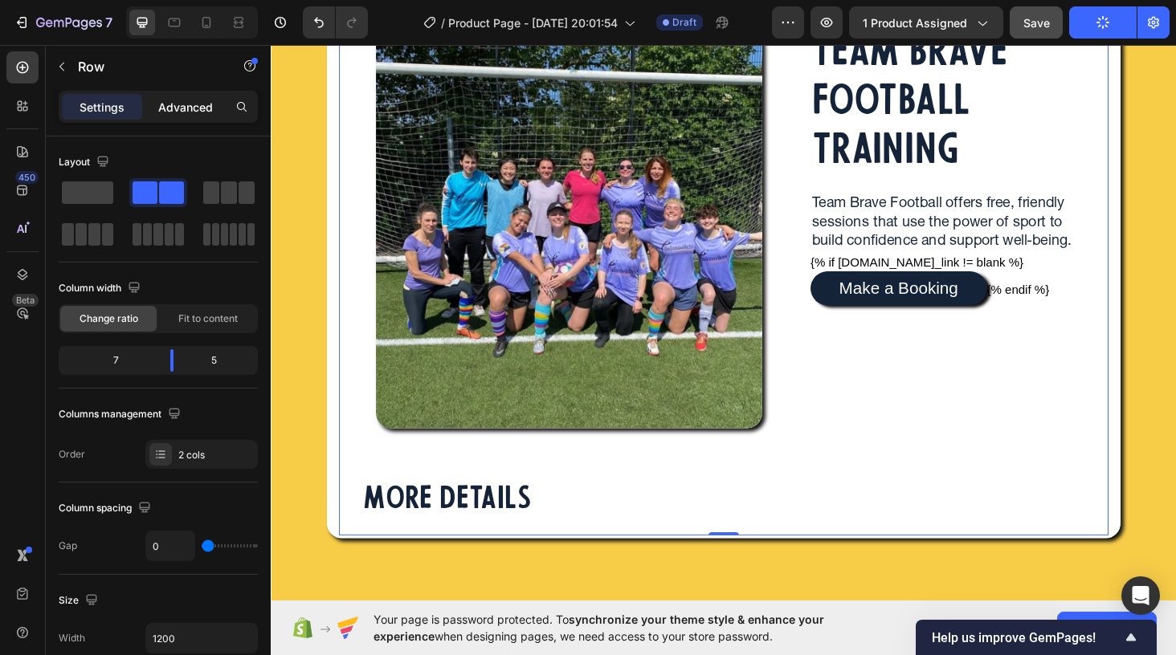
click at [182, 112] on p "Advanced" at bounding box center [185, 107] width 55 height 17
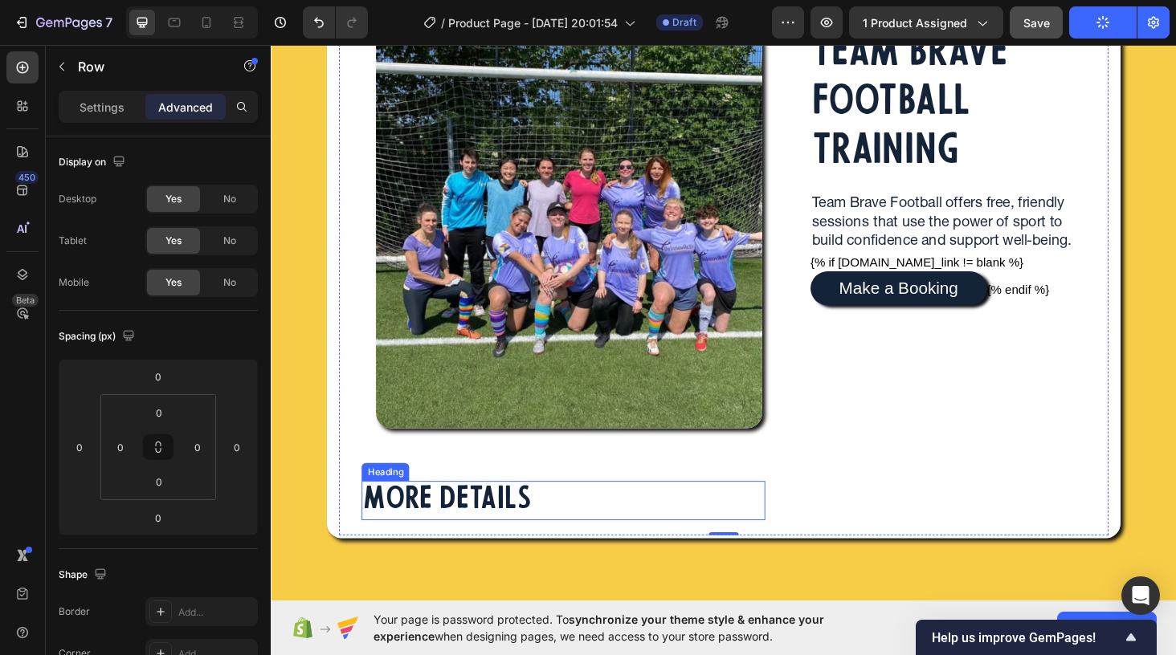
click at [386, 531] on h2 "MORE DETAILS" at bounding box center [458, 530] width 182 height 42
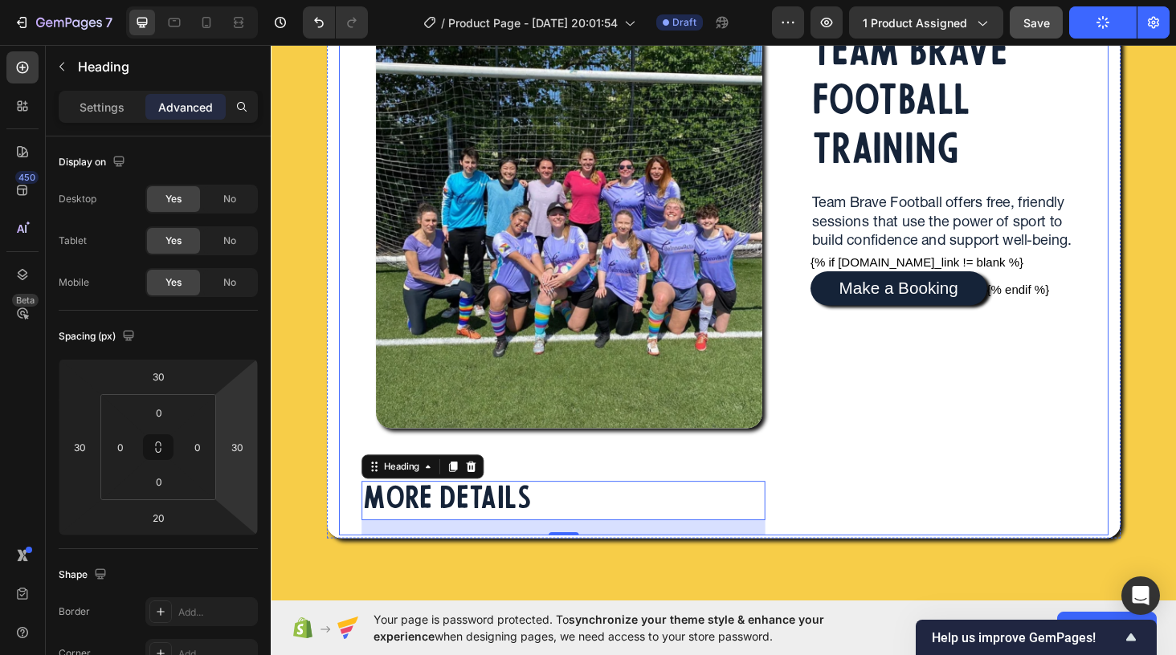
click at [880, 459] on div "TEAM BRAVE FOOTBALL TRAINING Heading Team Brave Football offers free, friendly …" at bounding box center [991, 273] width 341 height 587
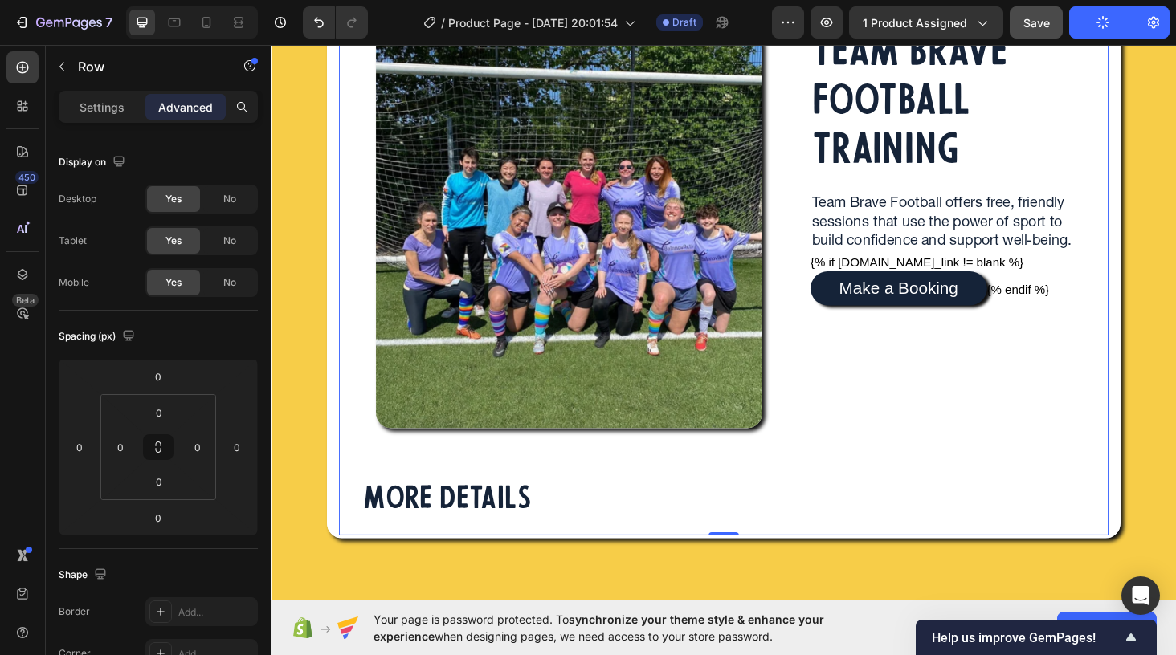
click at [1092, 23] on button "Publish" at bounding box center [1102, 22] width 67 height 32
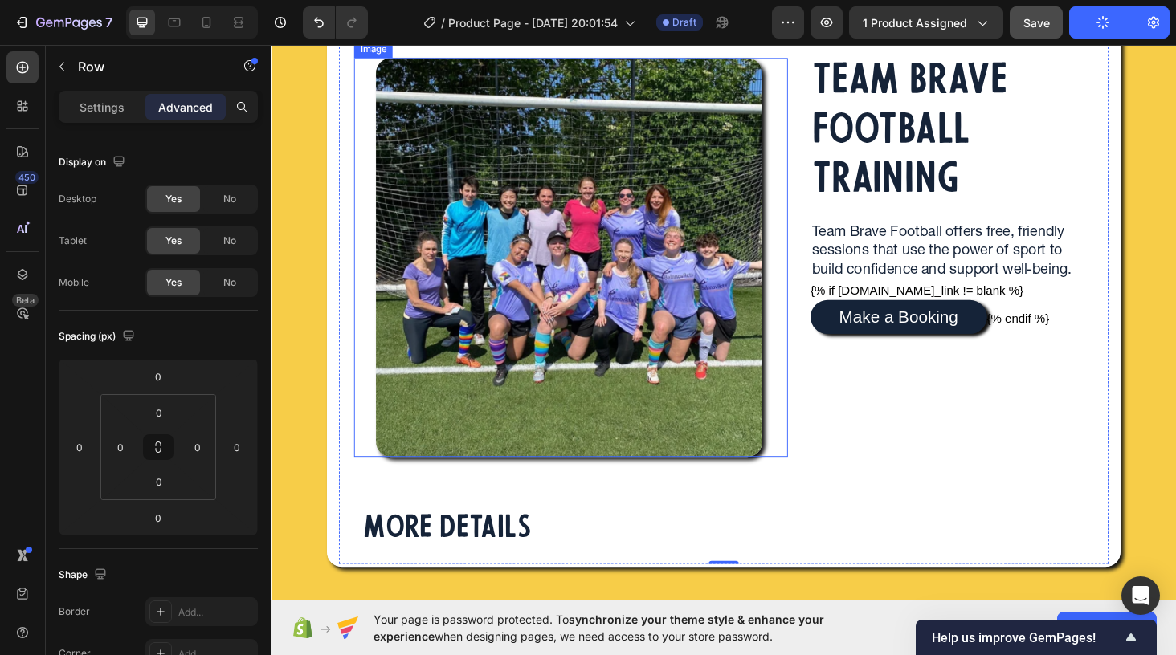
scroll to position [223, 0]
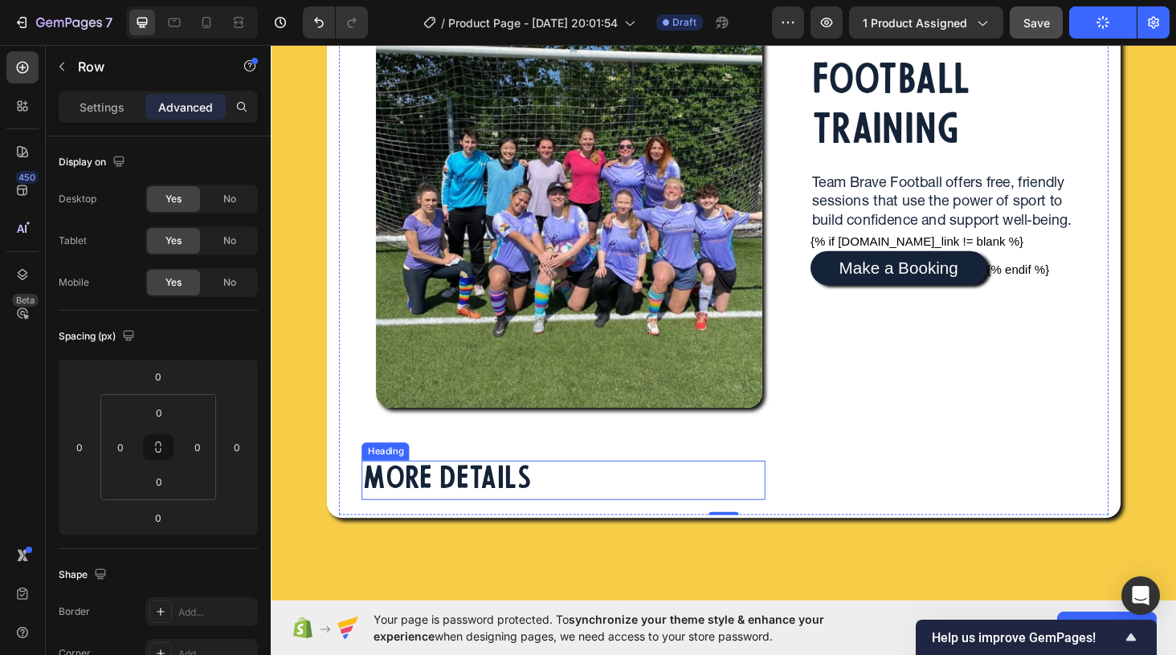
click at [391, 501] on h2 "MORE DETAILS" at bounding box center [458, 509] width 182 height 42
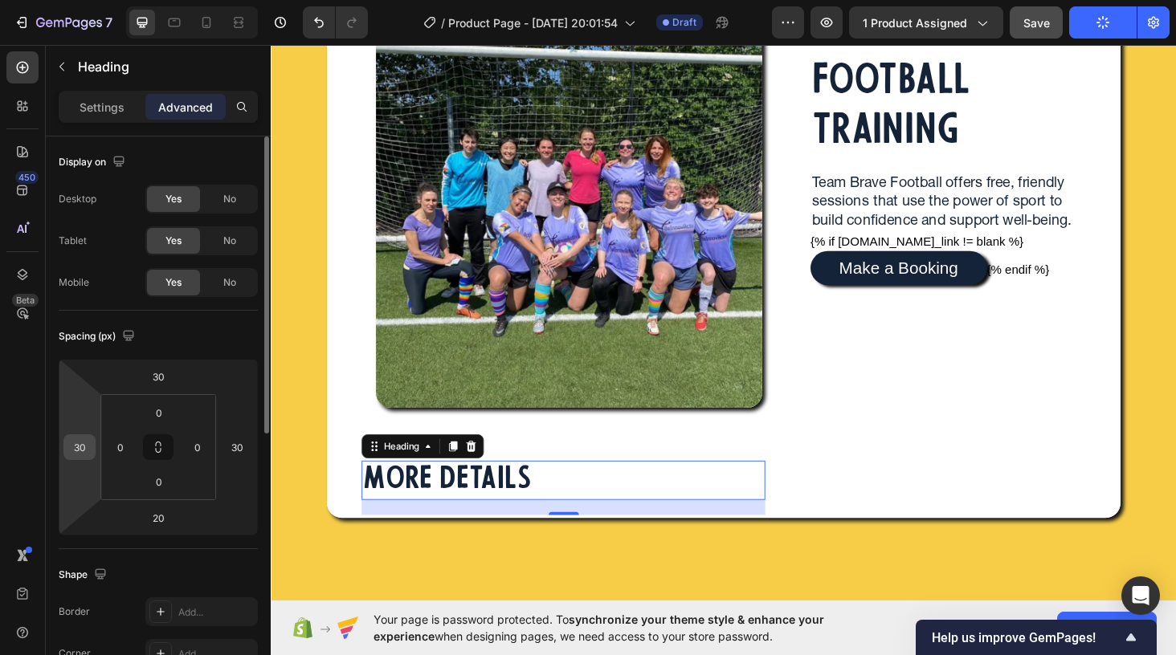
click at [82, 451] on input "30" at bounding box center [79, 447] width 24 height 24
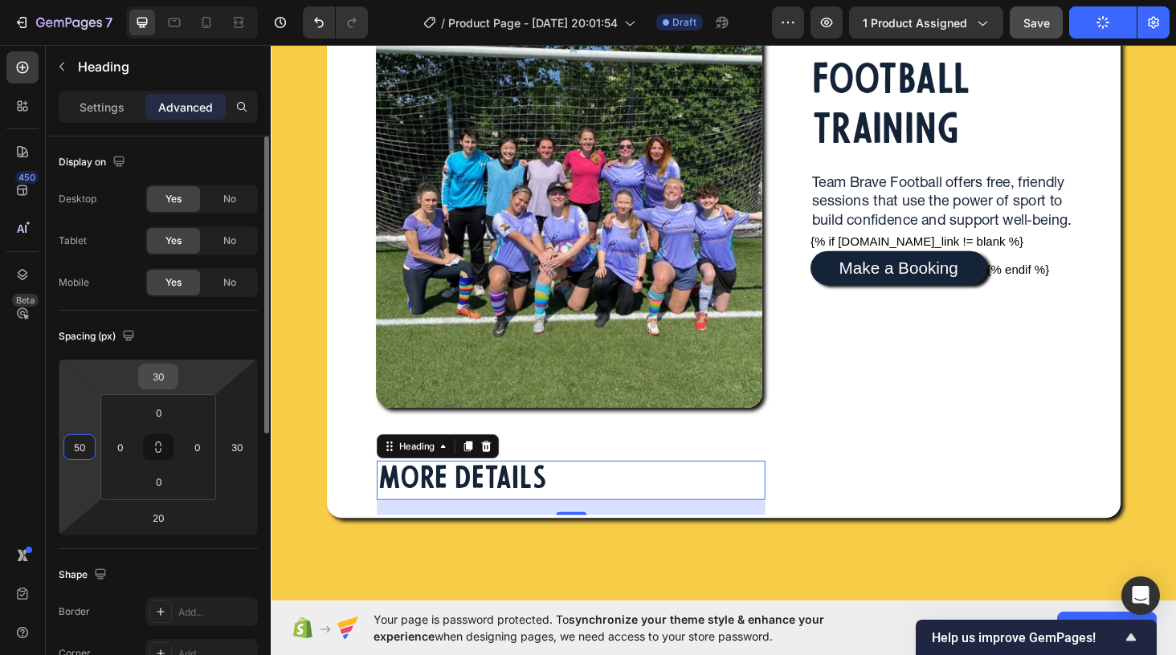
type input "50"
click at [155, 381] on input "30" at bounding box center [158, 377] width 32 height 24
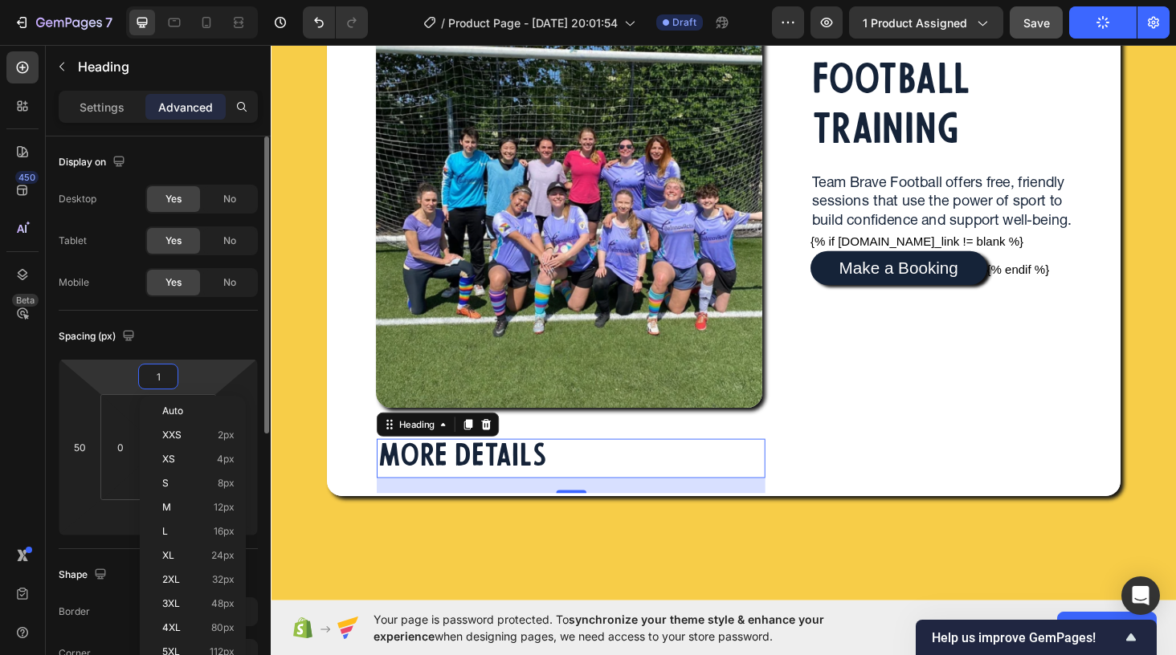
type input "10"
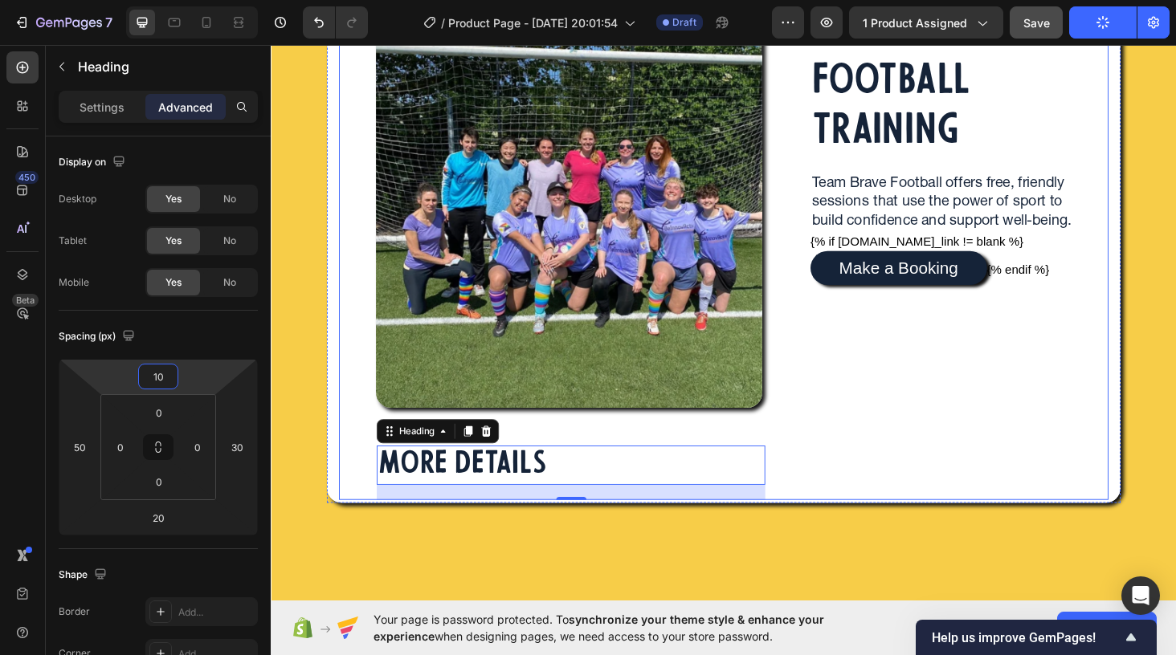
click at [1006, 416] on div "TEAM BRAVE FOOTBALL TRAINING Heading Team Brave Football offers free, friendly …" at bounding box center [991, 243] width 341 height 571
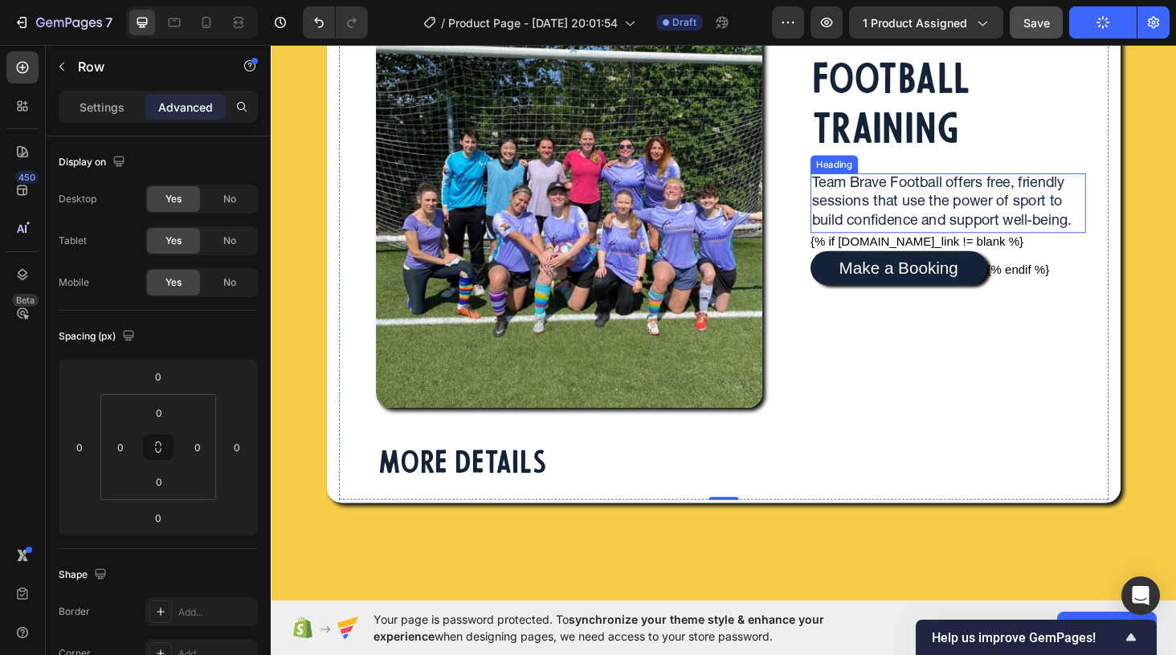
click at [903, 236] on p "Team Brave Football offers free, friendly sessions that use the power of sport …" at bounding box center [992, 212] width 290 height 59
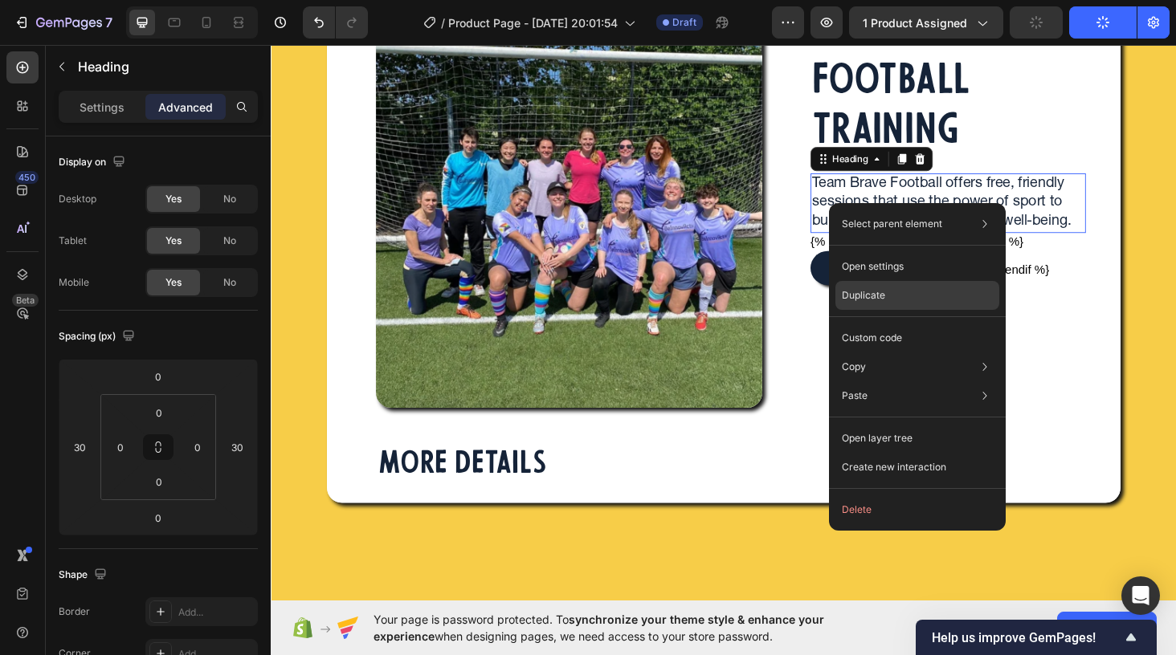
click at [873, 290] on p "Duplicate" at bounding box center [863, 295] width 43 height 14
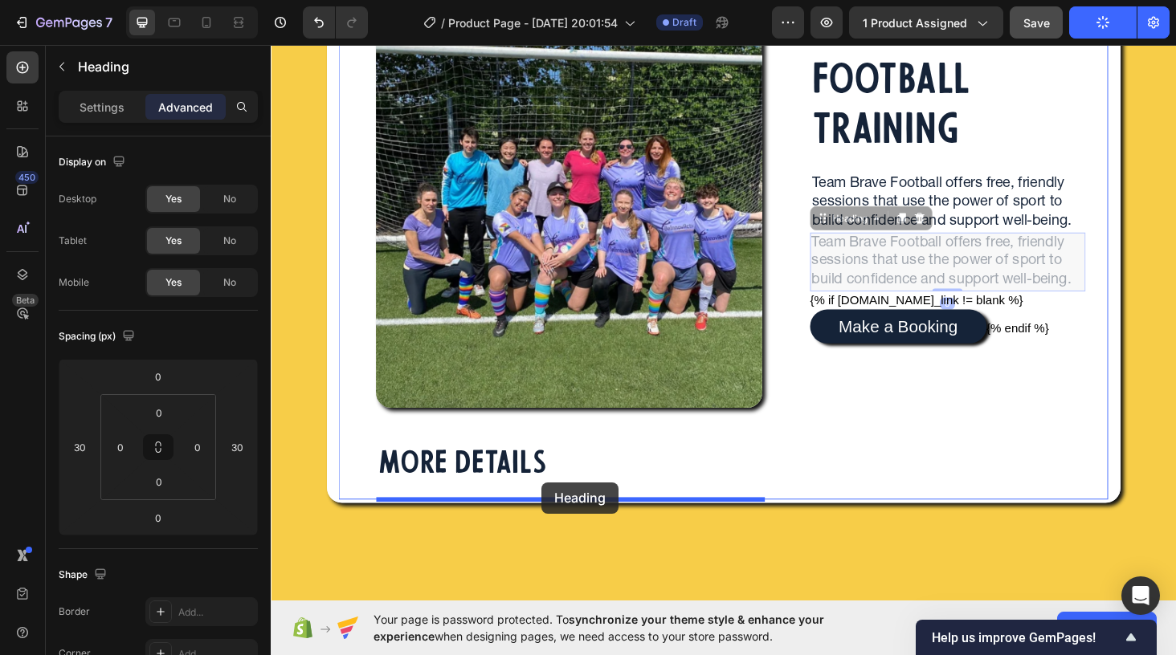
drag, startPoint x: 889, startPoint y: 231, endPoint x: 559, endPoint y: 511, distance: 432.5
type input "20"
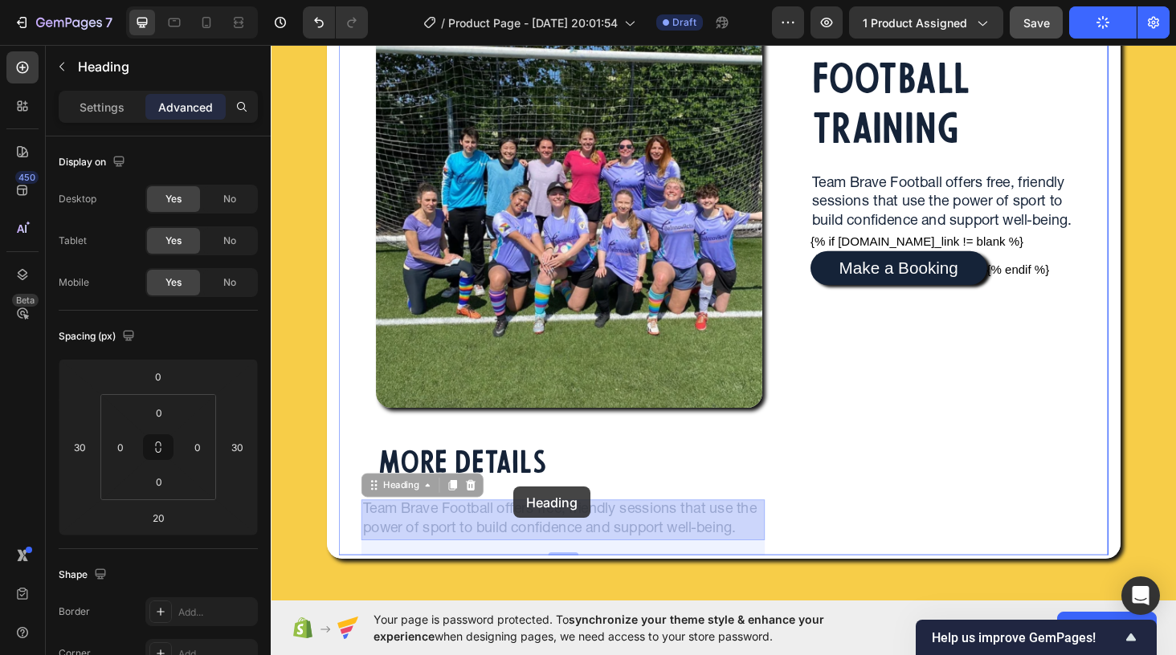
drag, startPoint x: 406, startPoint y: 517, endPoint x: 529, endPoint y: 515, distance: 123.7
click at [529, 515] on div "Header Image MORE DETAILS Heading Team Brave Football offers free, friendly ses…" at bounding box center [753, 376] width 964 height 1115
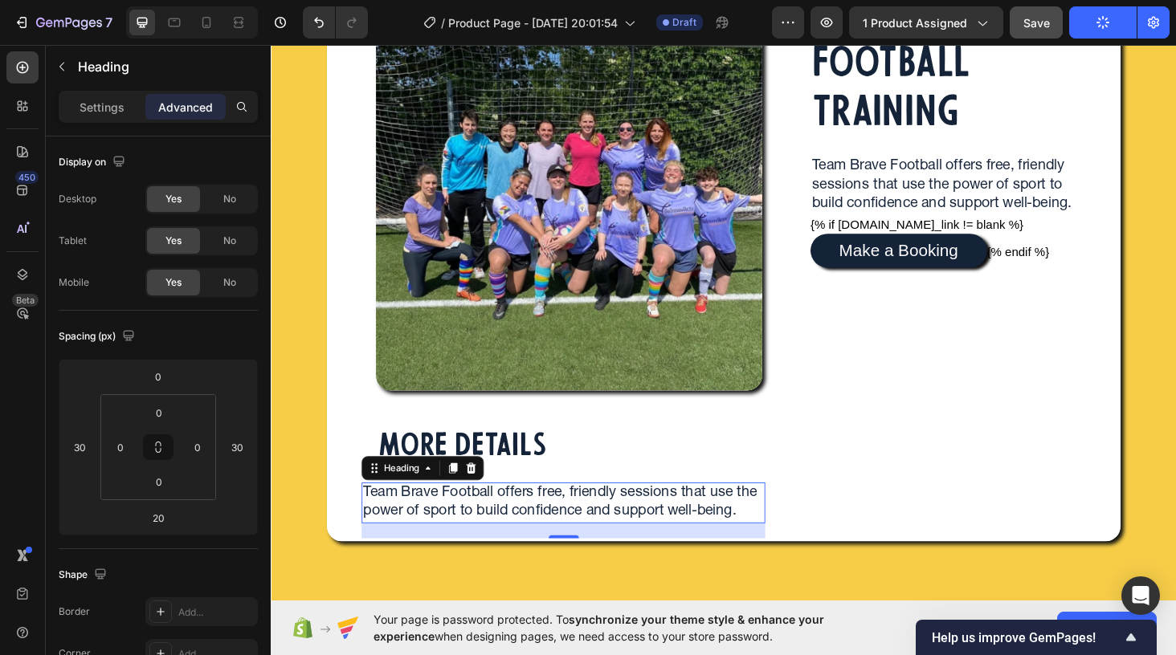
scroll to position [246, 0]
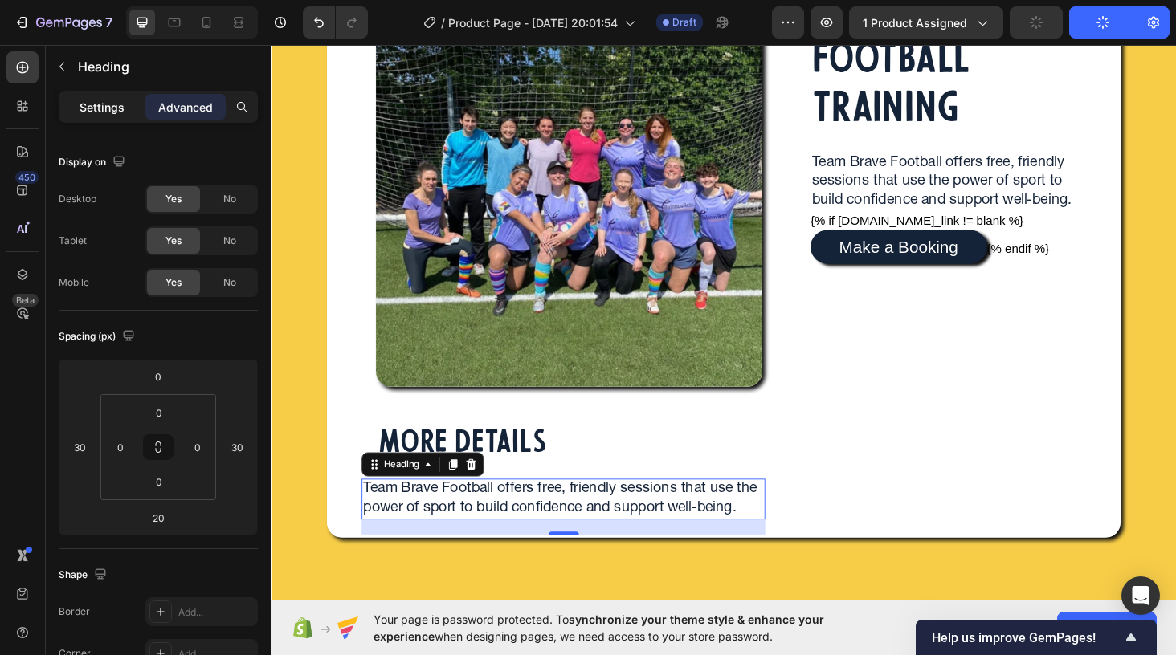
click at [95, 106] on p "Settings" at bounding box center [102, 107] width 45 height 17
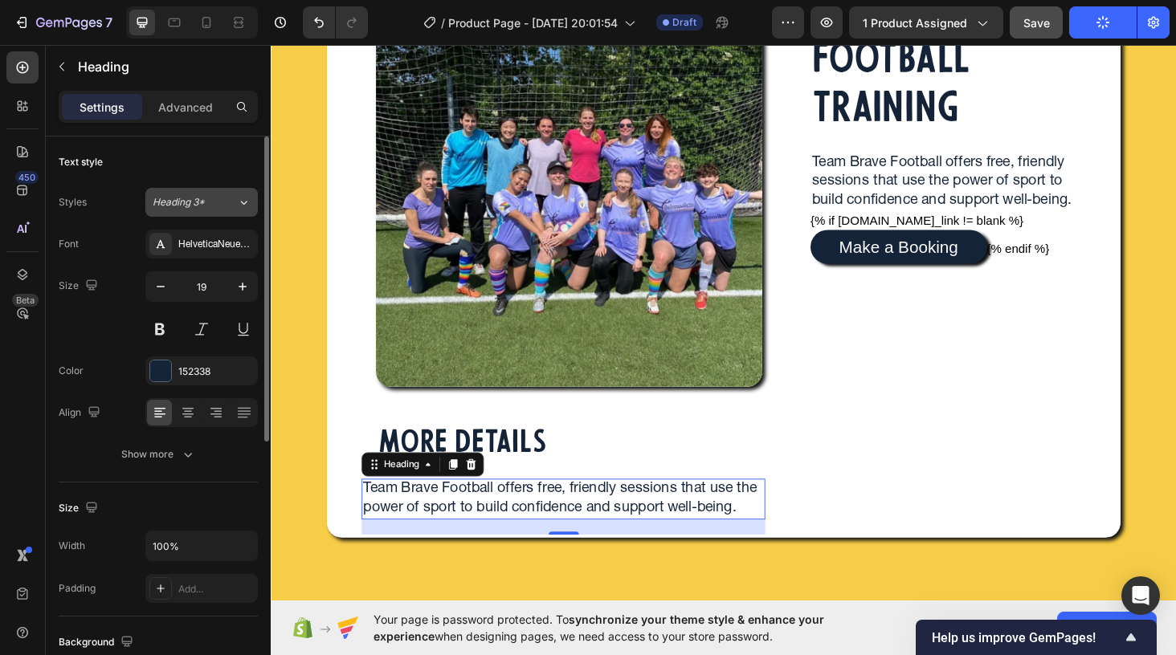
click at [245, 205] on icon at bounding box center [244, 202] width 14 height 16
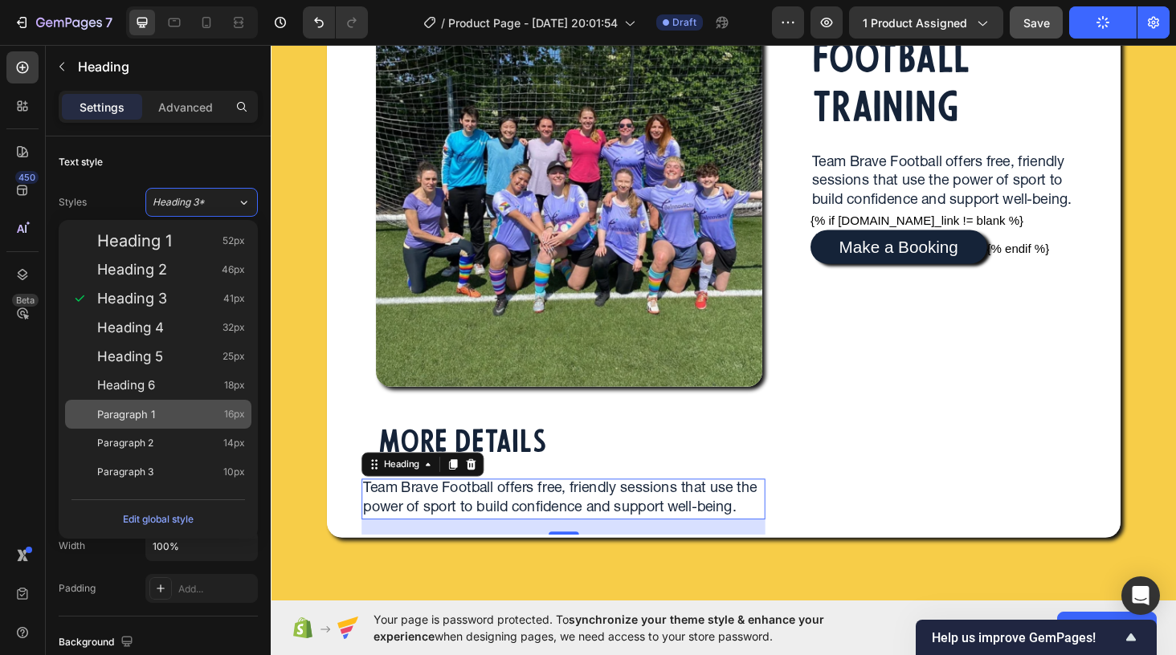
click at [163, 415] on div "Paragraph 1 16px" at bounding box center [171, 414] width 148 height 16
type input "16"
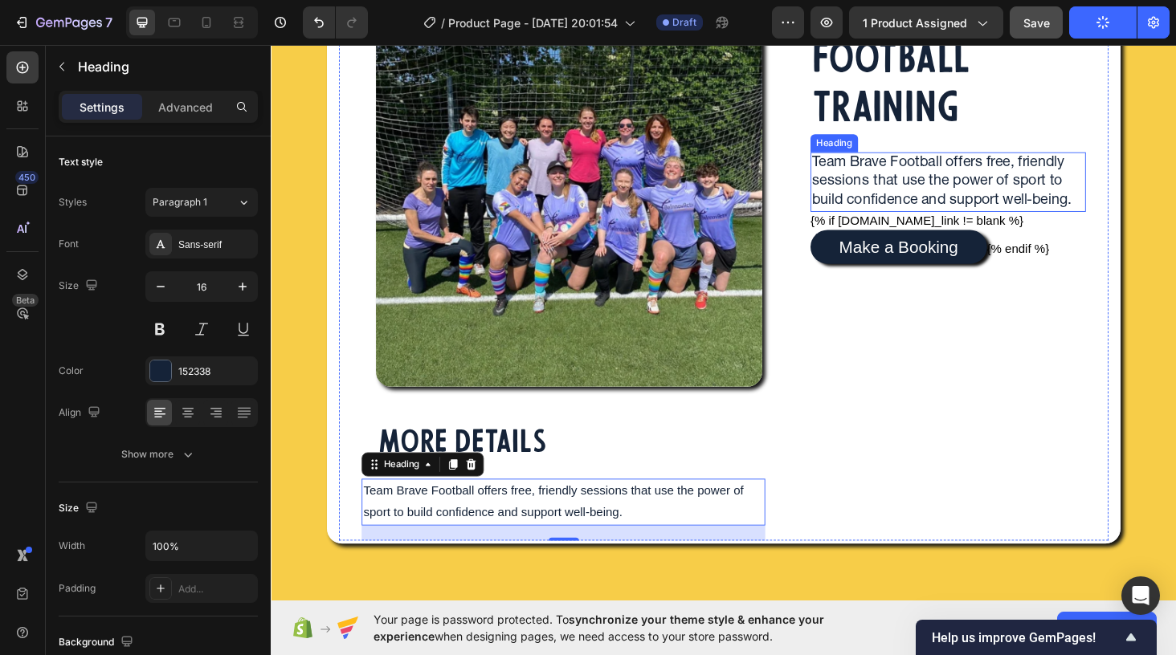
click at [872, 173] on p "Team Brave Football offers free, friendly sessions that use the power of sport …" at bounding box center [992, 190] width 290 height 59
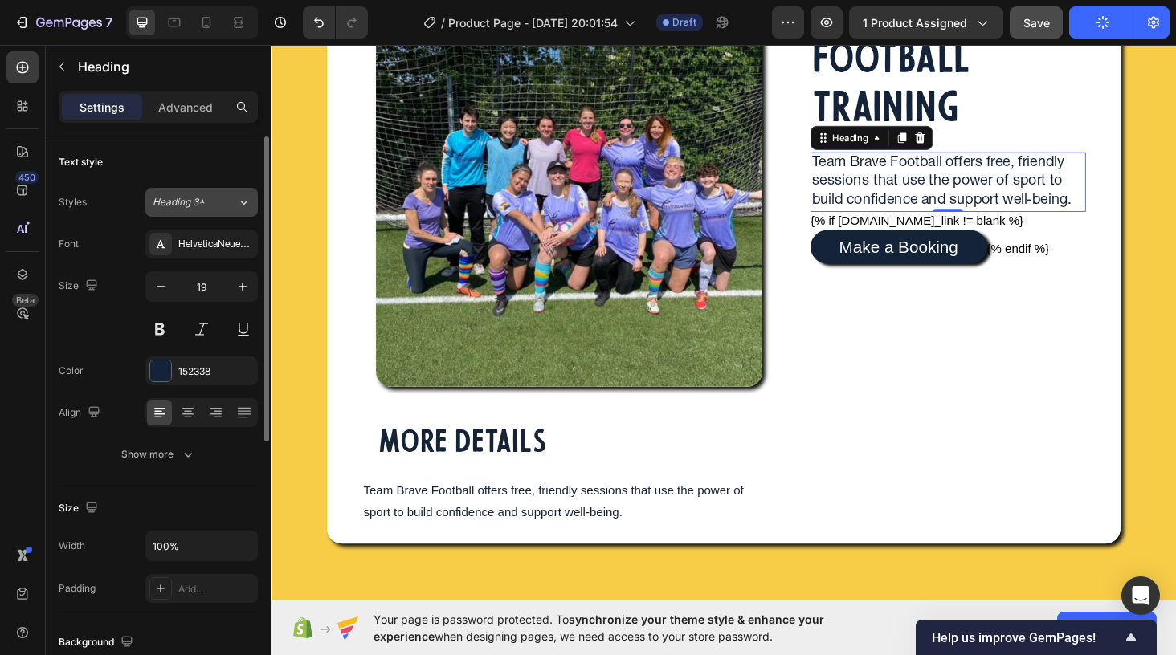
click at [206, 207] on div "Heading 3*" at bounding box center [185, 202] width 65 height 14
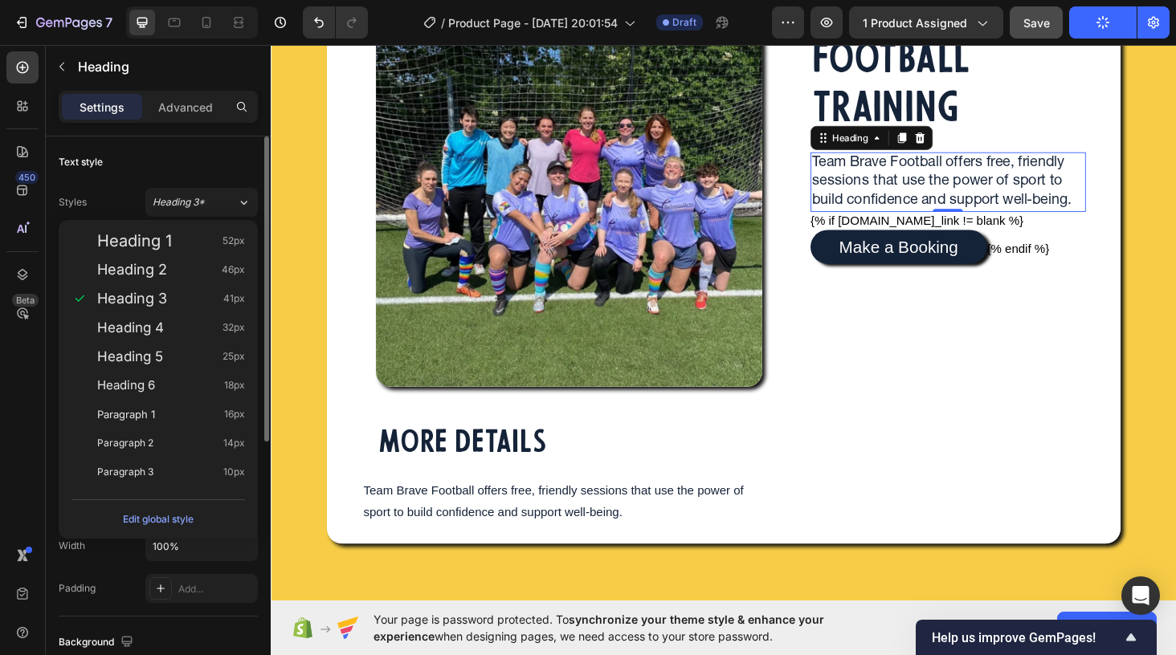
click at [137, 156] on div "Text style" at bounding box center [158, 162] width 199 height 26
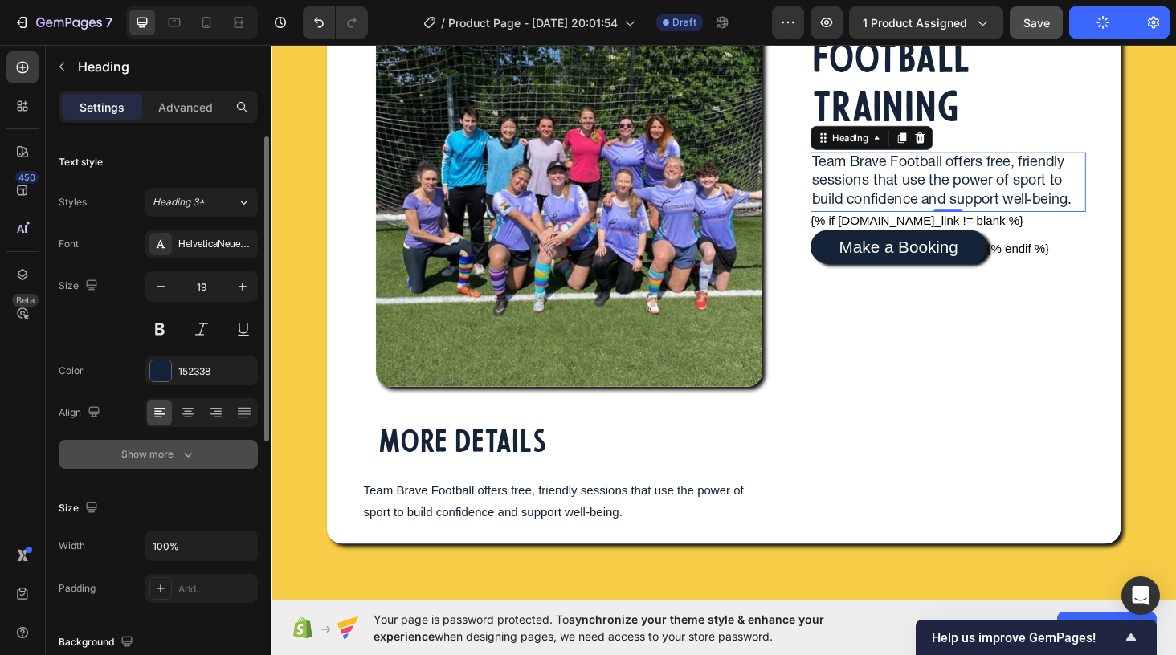
click at [155, 447] on div "Show more" at bounding box center [158, 455] width 75 height 16
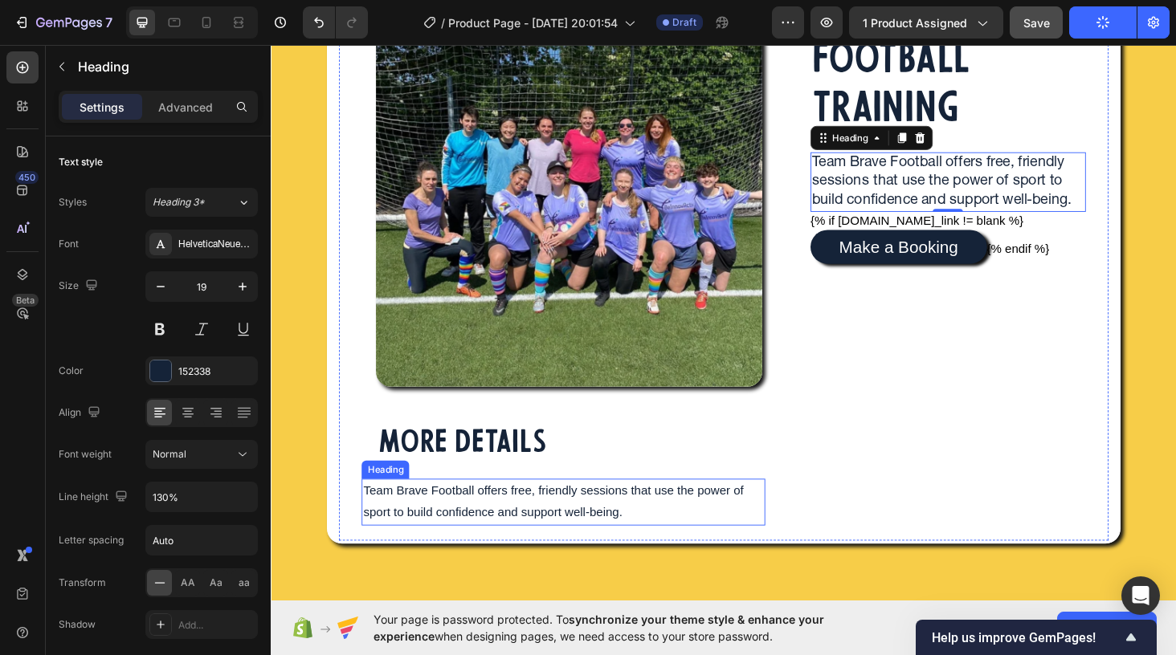
click at [448, 533] on h2 "Team Brave Football offers free, friendly sessions that use the power of sport …" at bounding box center [582, 532] width 430 height 50
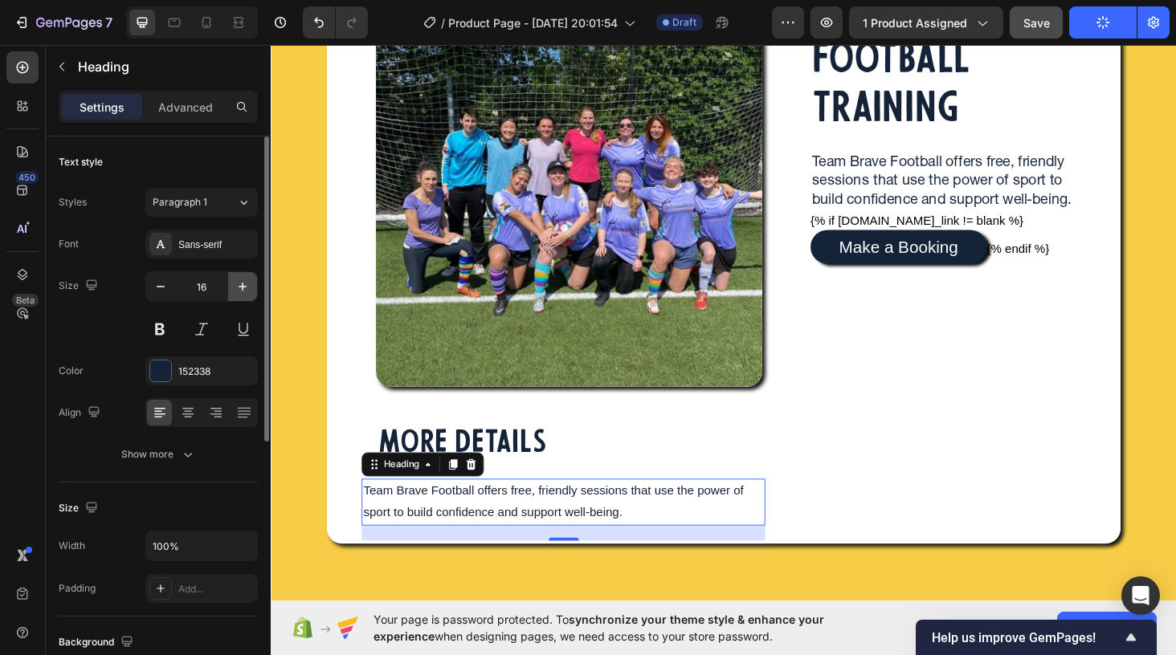
click at [240, 287] on icon "button" at bounding box center [243, 287] width 16 height 16
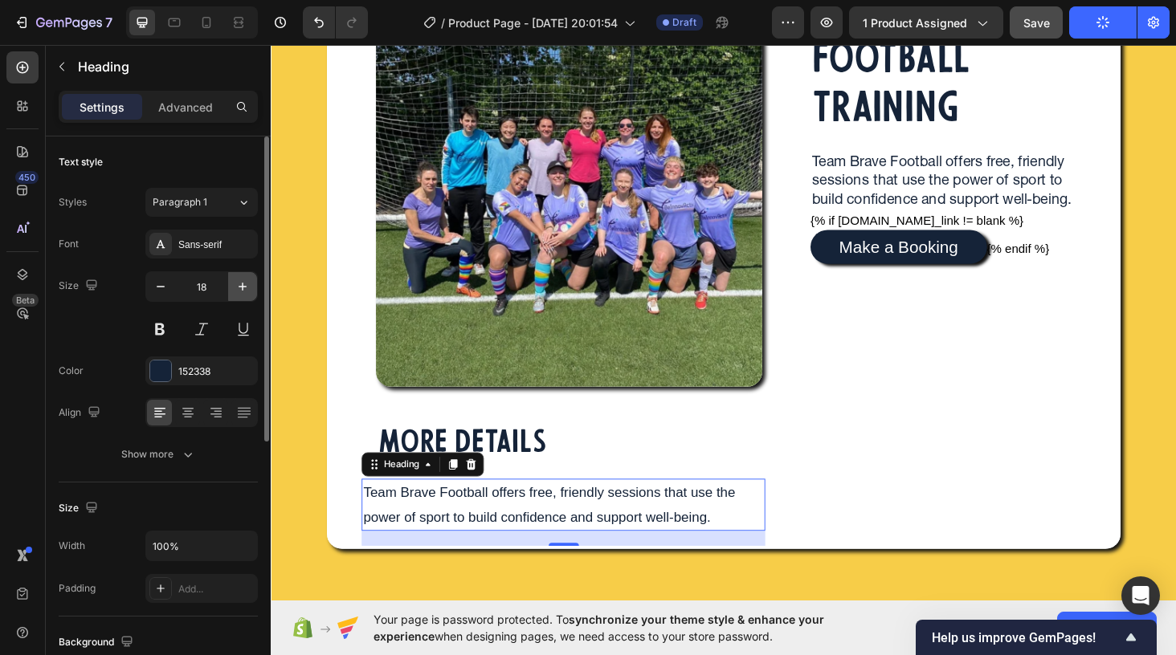
click at [240, 287] on icon "button" at bounding box center [243, 287] width 16 height 16
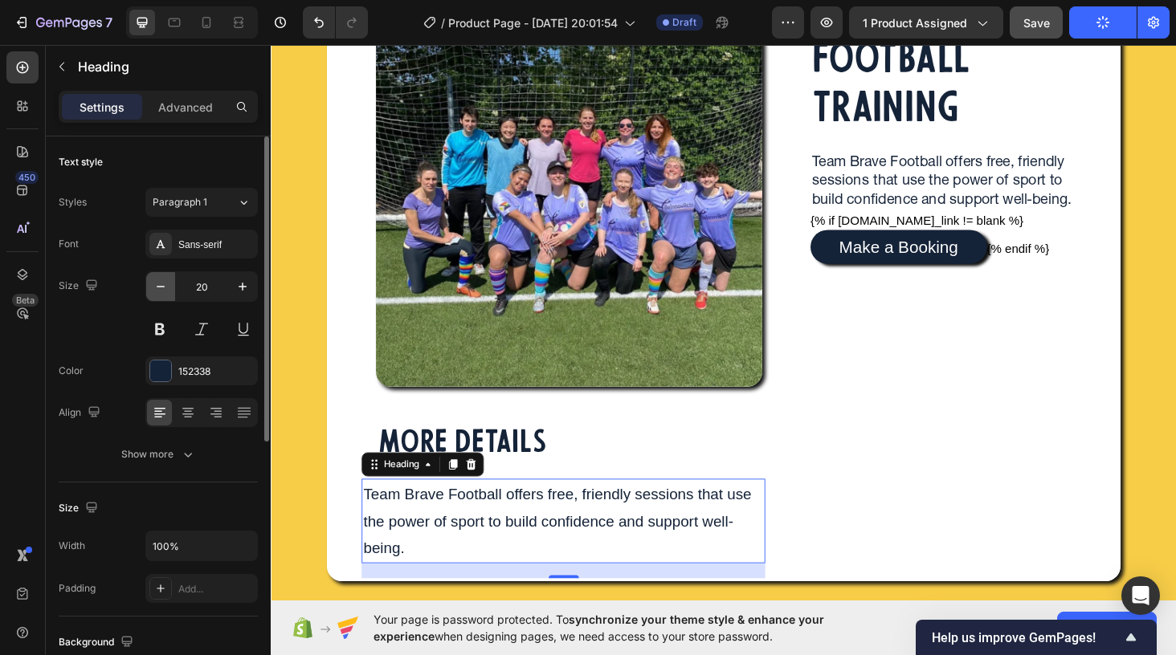
click at [160, 287] on icon "button" at bounding box center [161, 287] width 8 height 2
type input "19"
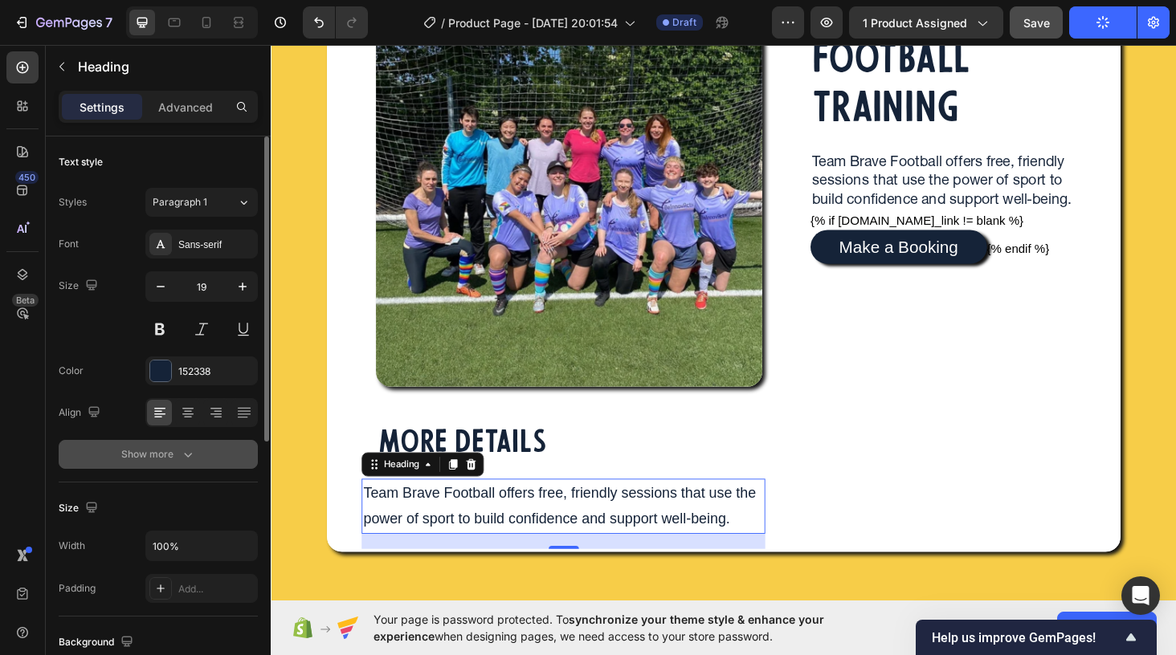
click at [186, 446] on button "Show more" at bounding box center [158, 454] width 199 height 29
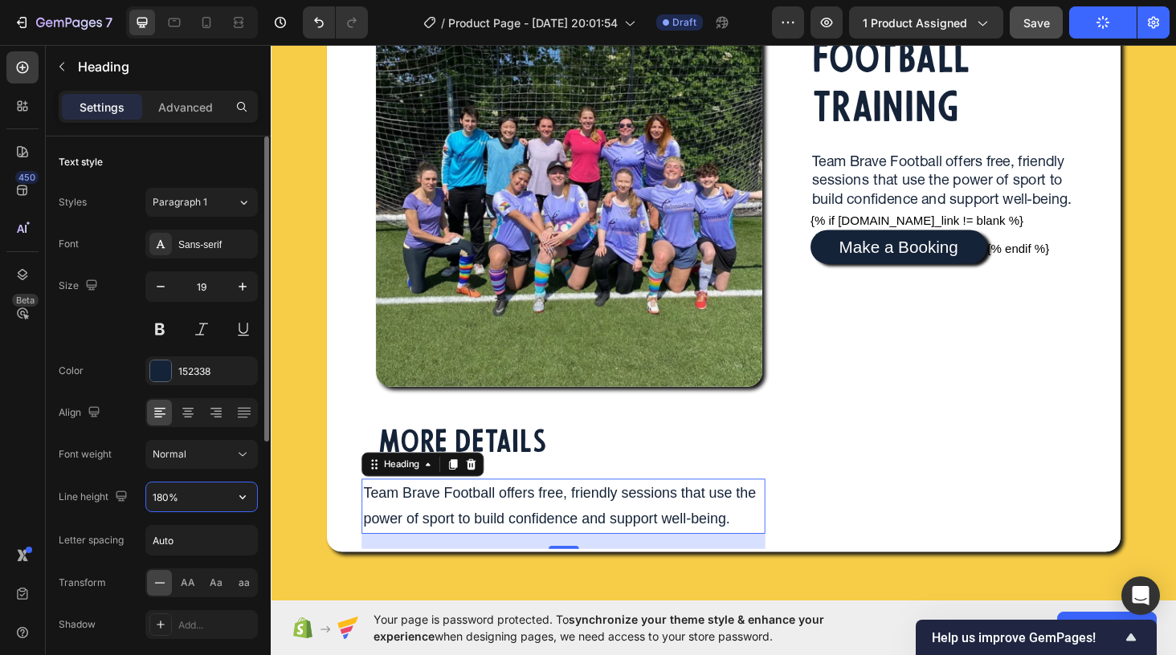
click at [197, 500] on input "180%" at bounding box center [201, 497] width 111 height 29
click at [243, 507] on button "button" at bounding box center [242, 497] width 29 height 29
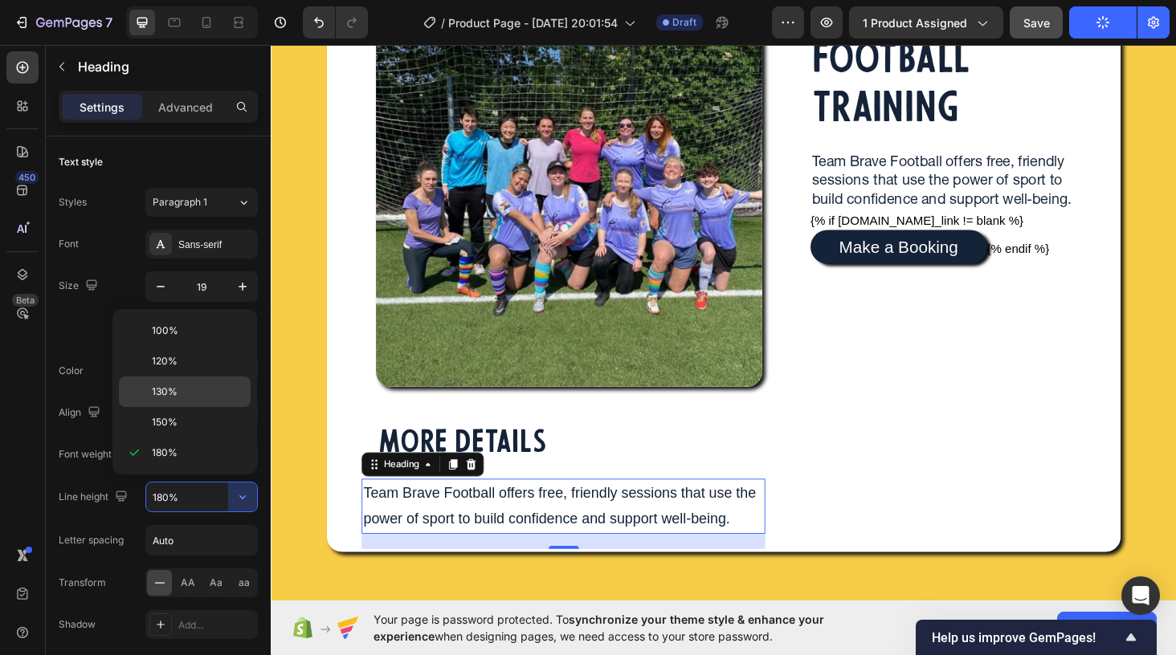
click at [214, 391] on p "130%" at bounding box center [198, 392] width 92 height 14
type input "130%"
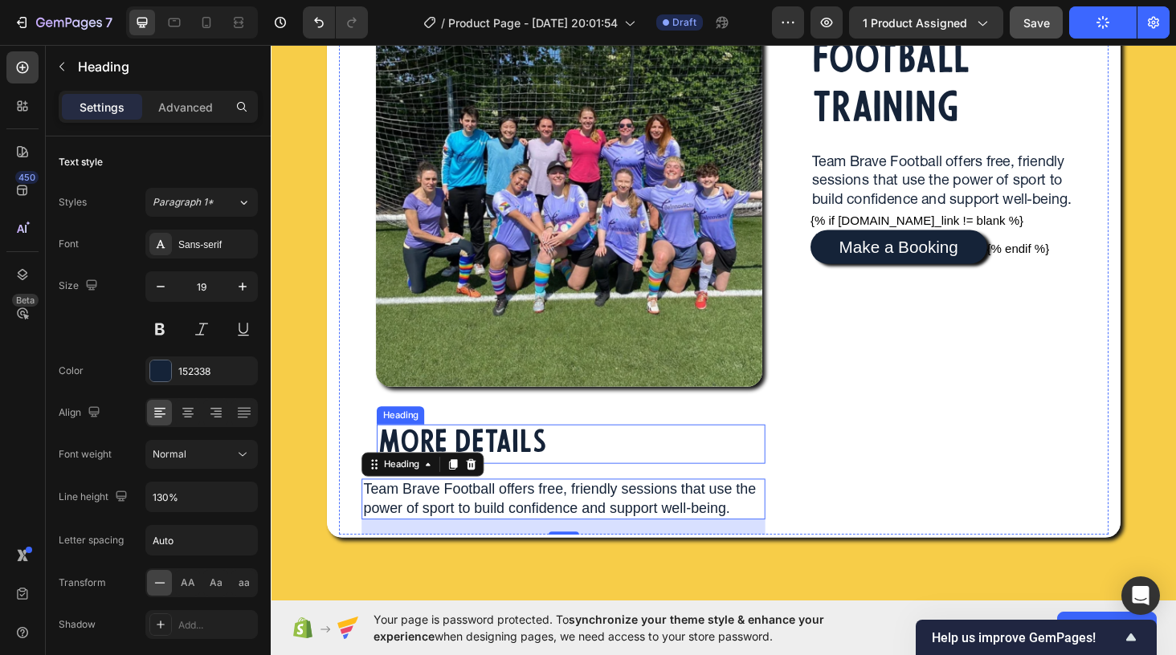
click at [651, 456] on div "MORE DETAILS" at bounding box center [590, 470] width 414 height 42
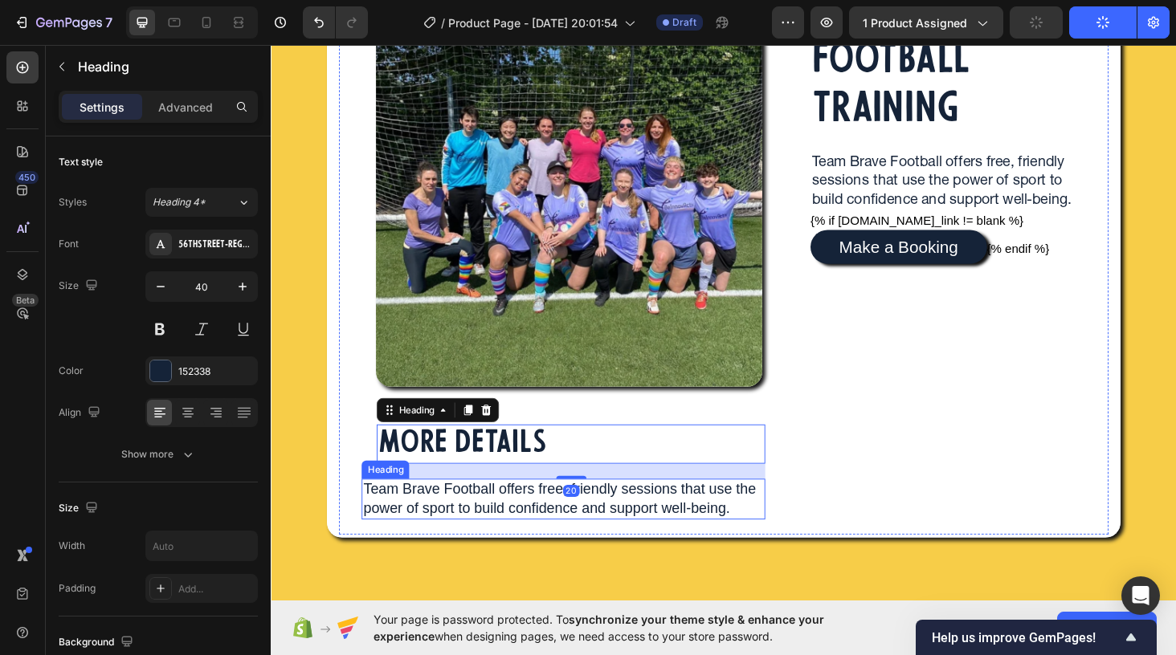
click at [683, 521] on h2 "Team Brave Football offers free, friendly sessions that use the power of sport …" at bounding box center [582, 528] width 430 height 43
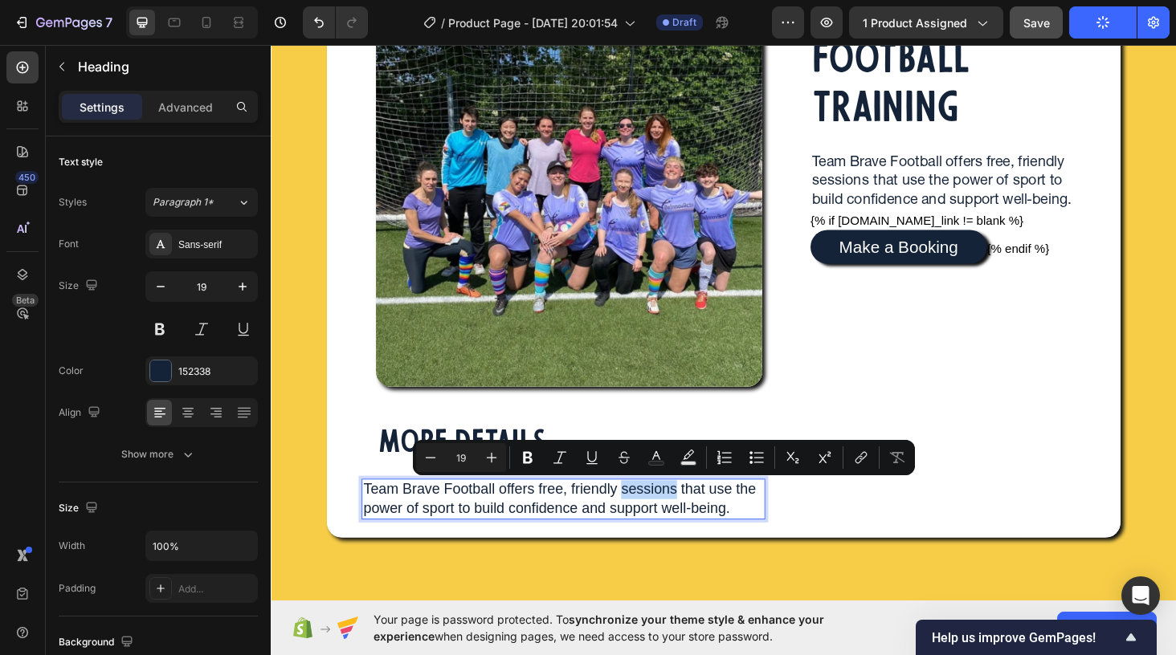
click at [755, 537] on p "Team Brave Football offers free, friendly sessions that use the power of sport …" at bounding box center [582, 527] width 426 height 39
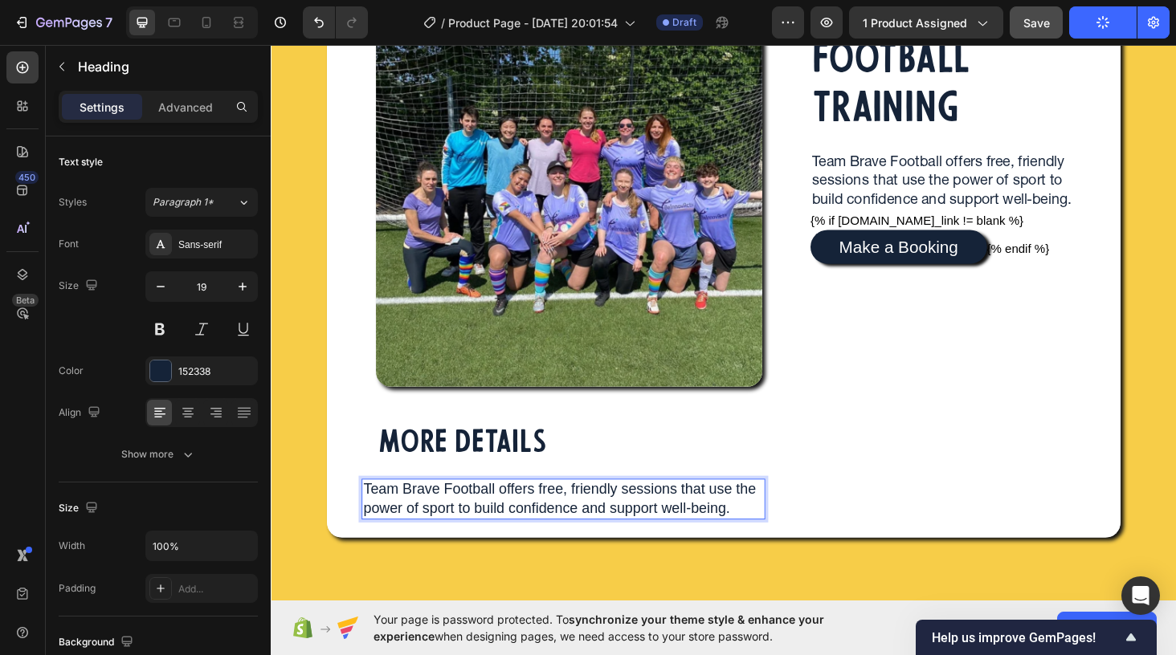
click at [767, 546] on p "Team Brave Football offers free, friendly sessions that use the power of sport …" at bounding box center [582, 527] width 426 height 39
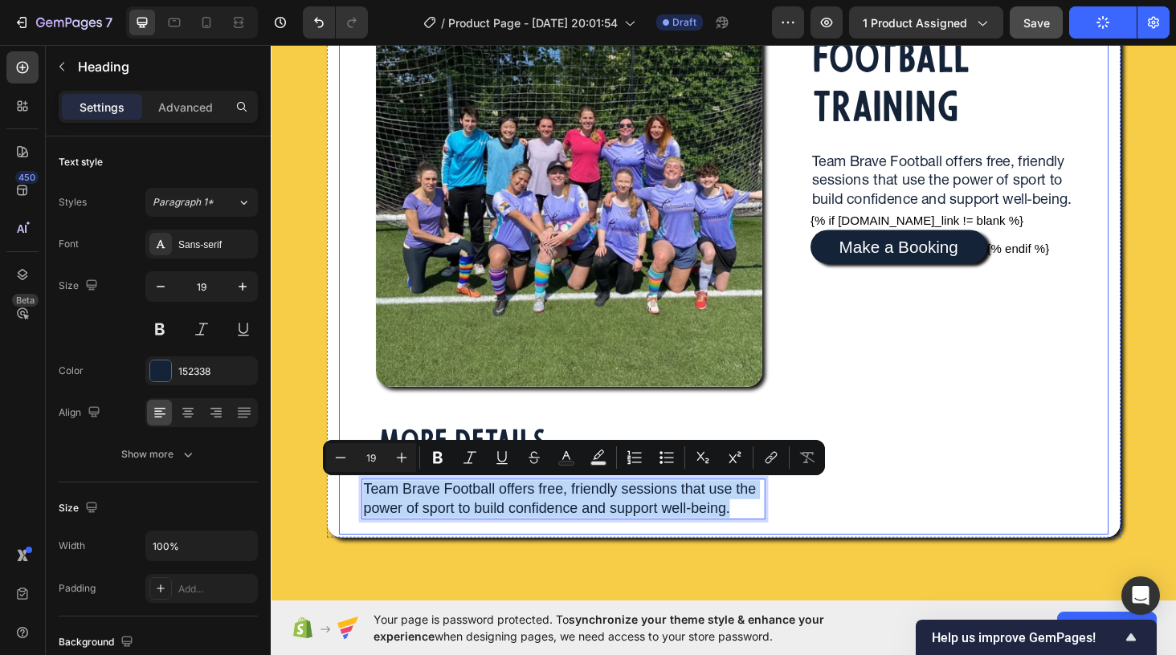
drag, startPoint x: 768, startPoint y: 536, endPoint x: 365, endPoint y: 524, distance: 403.4
click at [365, 524] on div "Image MORE DETAILS Heading Team Brave Football offers free, friendly sessions t…" at bounding box center [582, 251] width 478 height 630
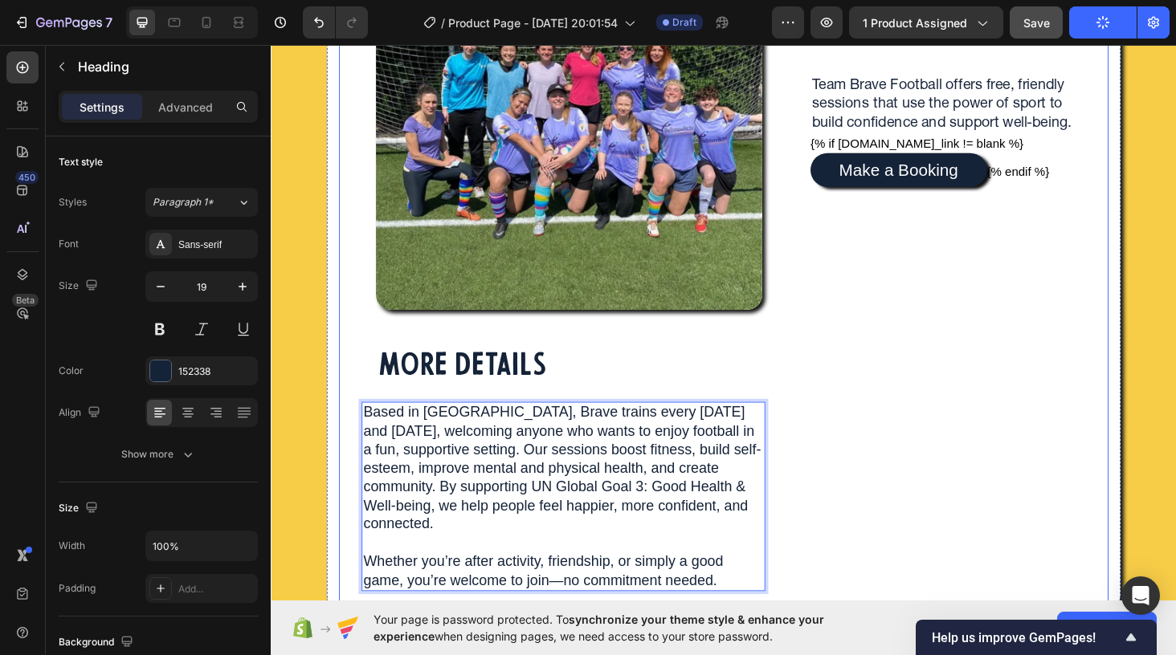
scroll to position [329, 0]
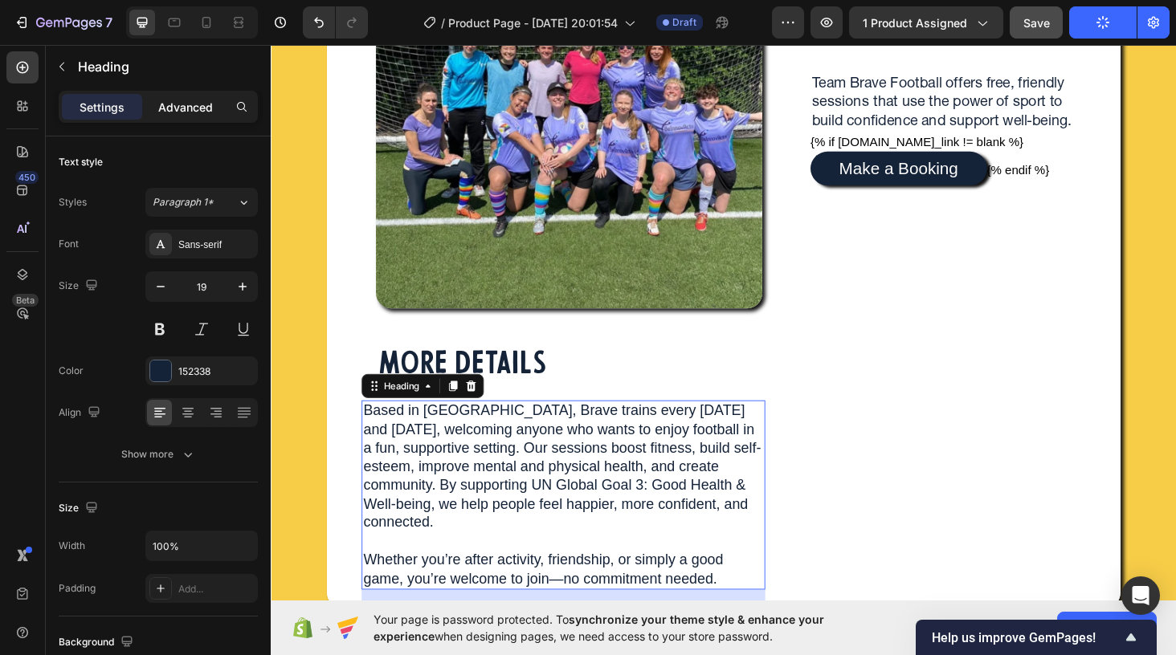
click at [184, 104] on p "Advanced" at bounding box center [185, 107] width 55 height 17
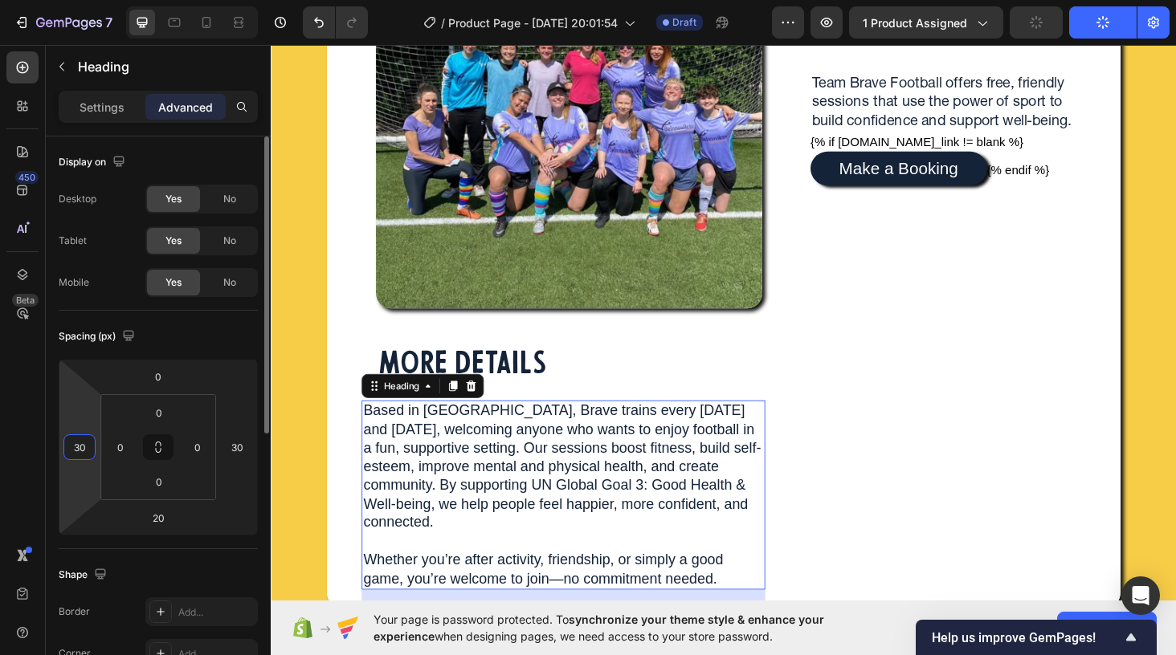
click at [89, 443] on input "30" at bounding box center [79, 447] width 24 height 24
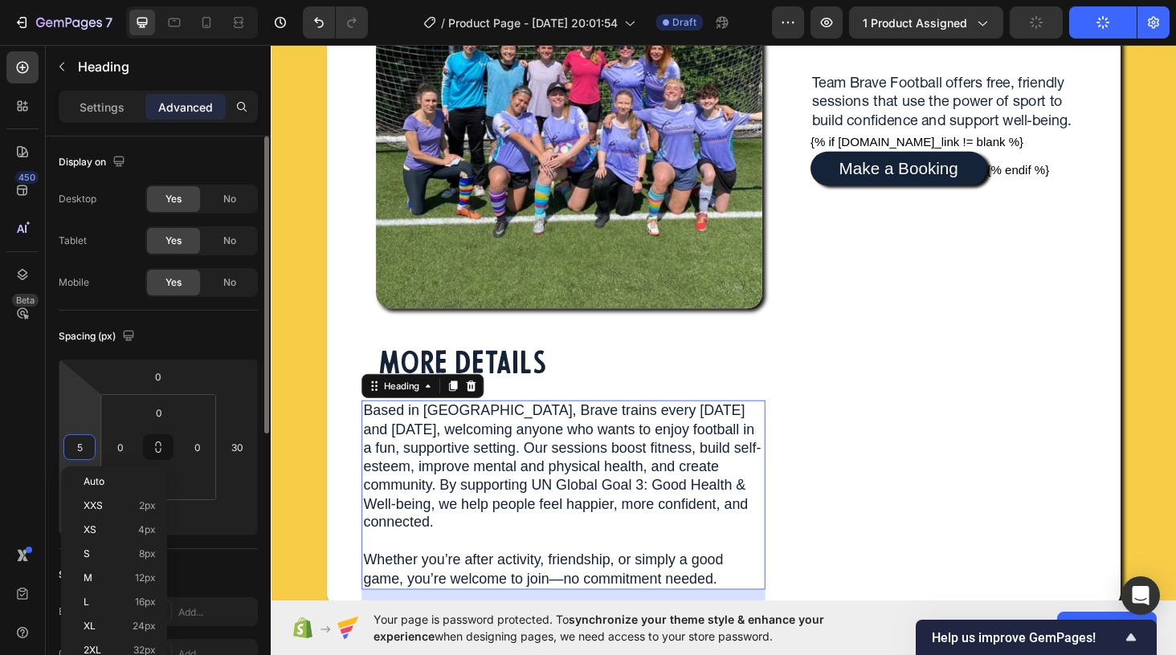
type input "50"
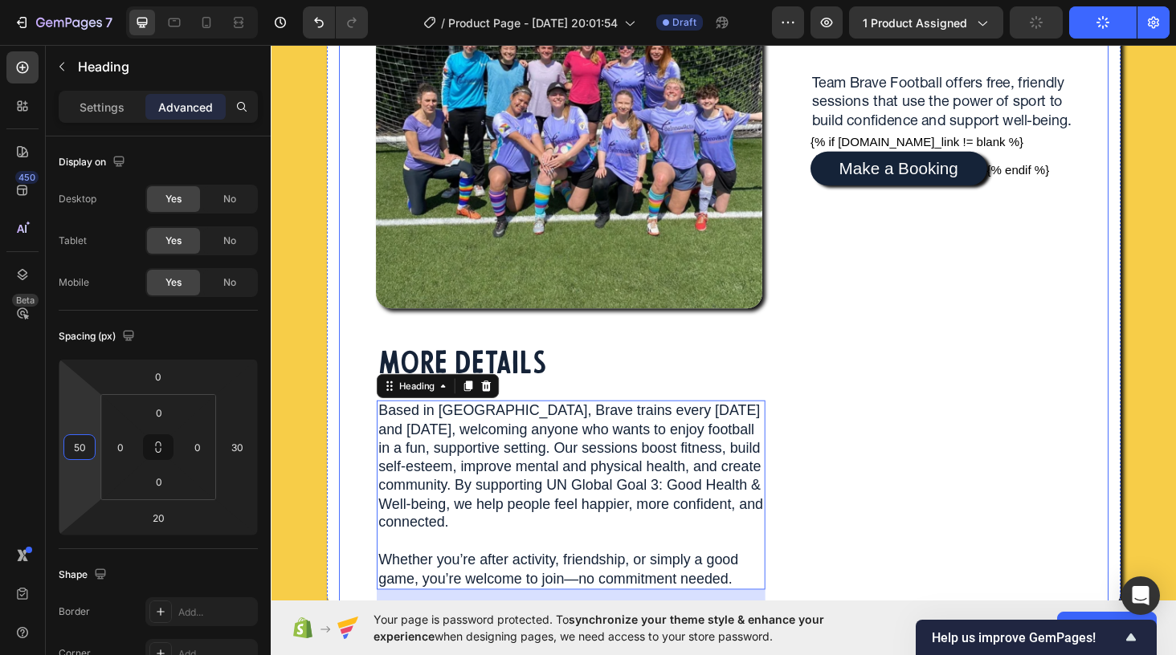
click at [900, 479] on div "TEAM BRAVE FOOTBALL TRAINING Heading Team Brave Football offers free, friendly …" at bounding box center [991, 246] width 341 height 789
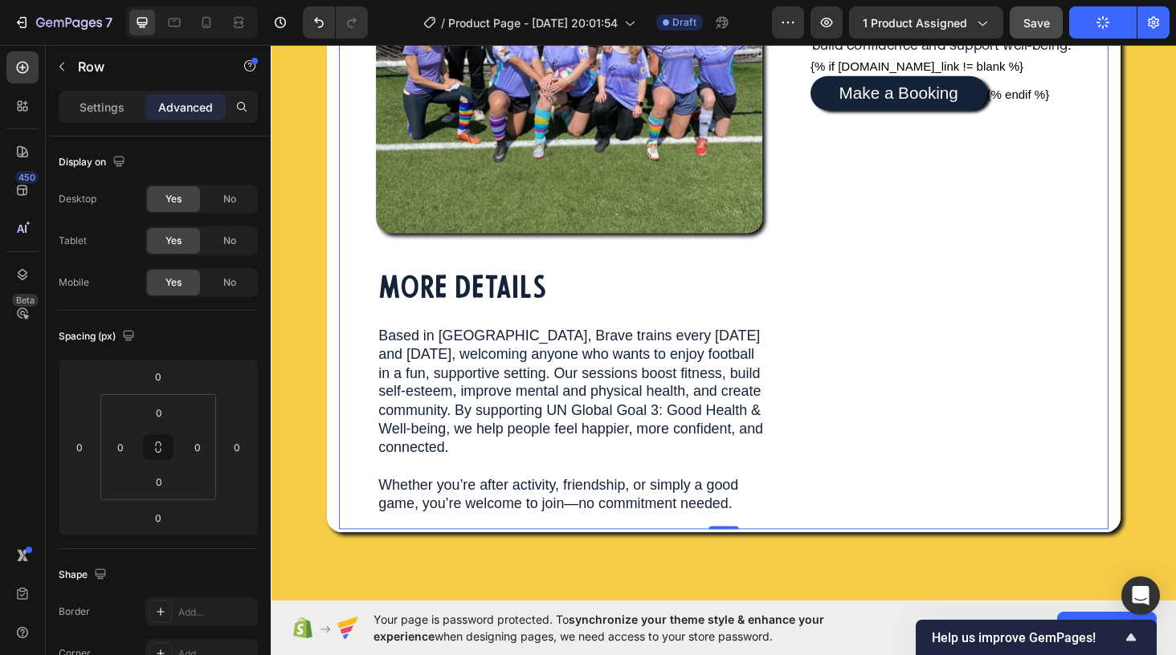
scroll to position [410, 0]
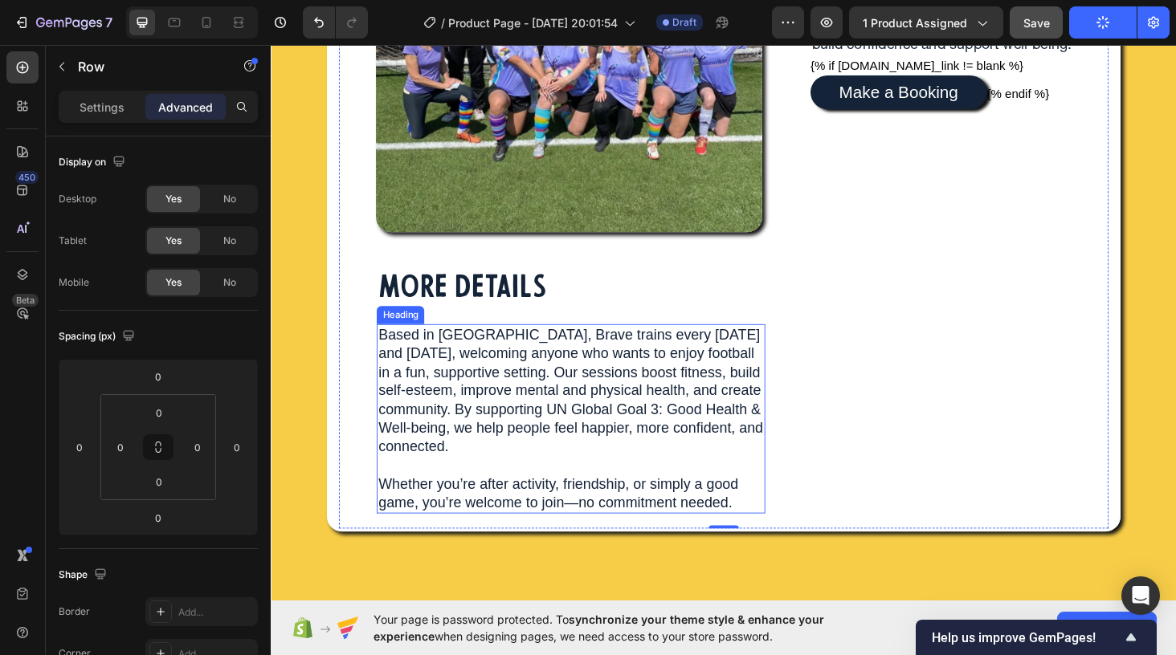
click at [665, 524] on p "Based in Bristol, Brave trains every Wednesday and Sunday, welcoming anyone who…" at bounding box center [590, 443] width 410 height 198
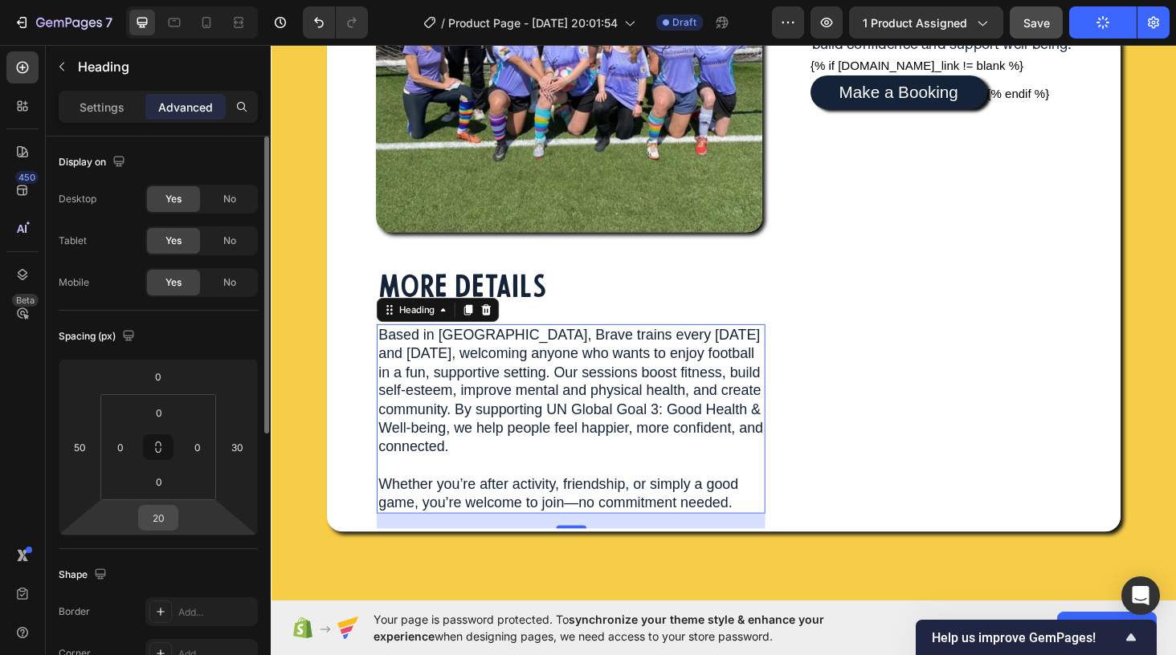
click at [160, 523] on input "20" at bounding box center [158, 518] width 32 height 24
type input "70"
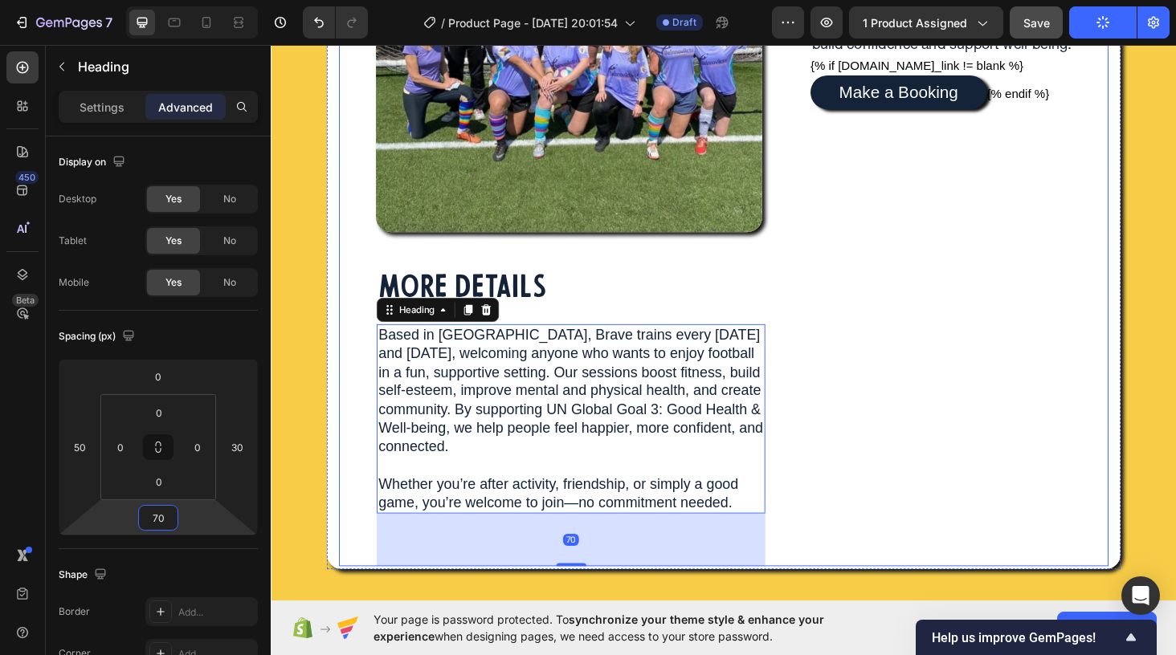
click at [909, 435] on div "TEAM BRAVE FOOTBALL TRAINING Heading Team Brave Football offers free, friendly …" at bounding box center [991, 185] width 341 height 829
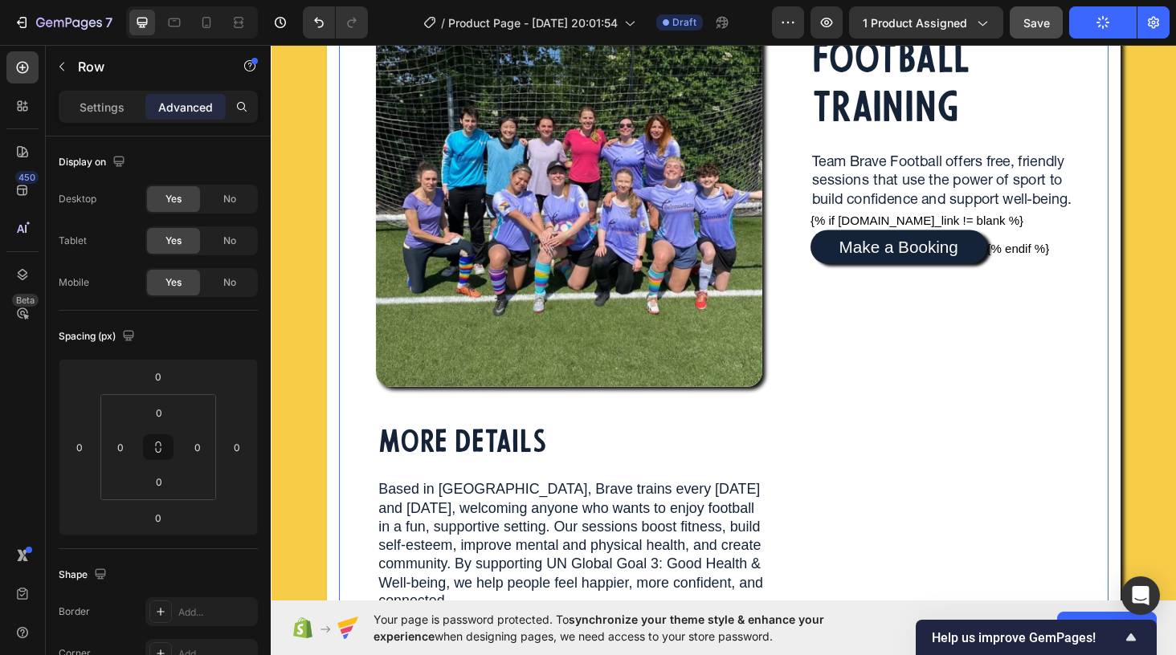
scroll to position [243, 0]
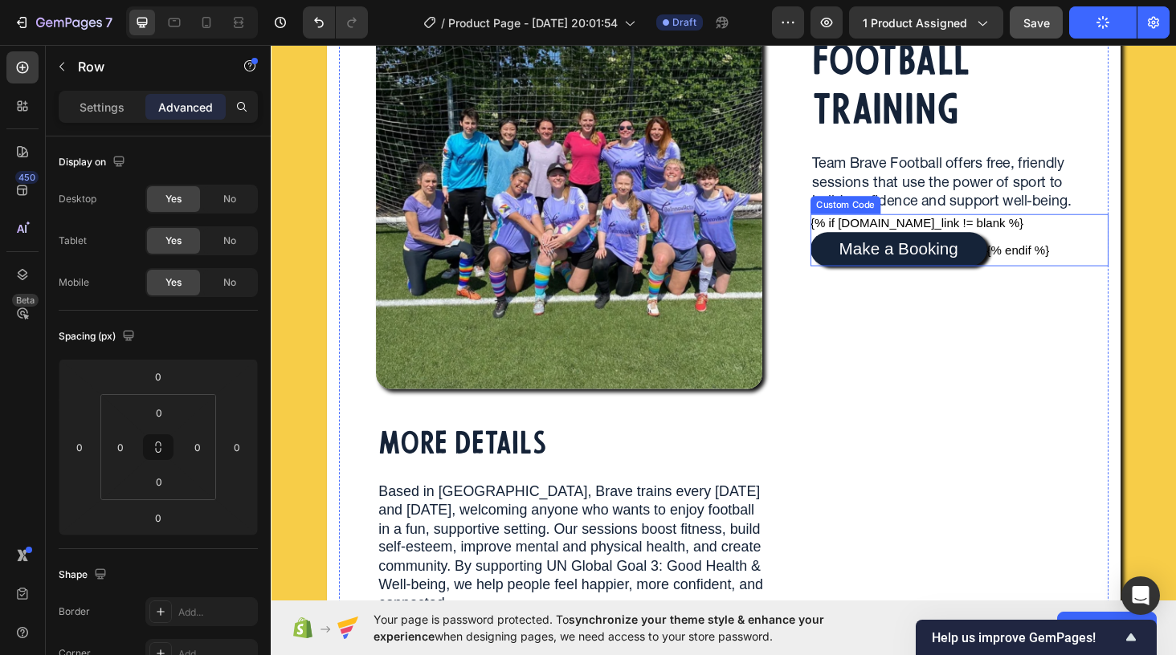
click at [868, 217] on div "Custom Code" at bounding box center [882, 215] width 68 height 14
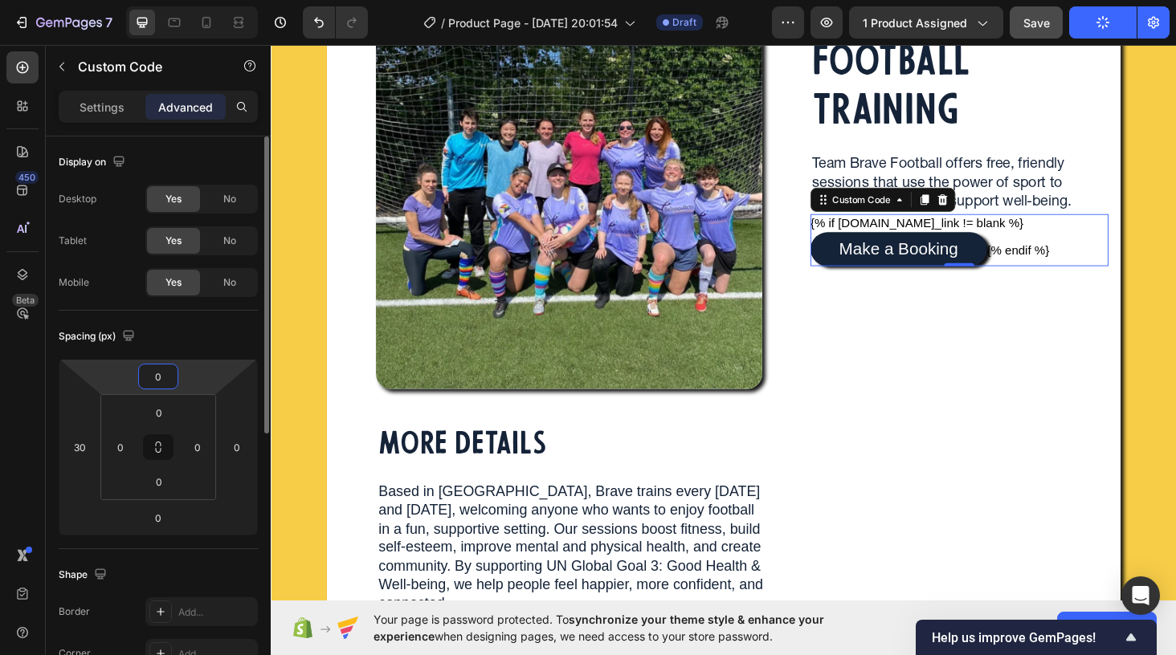
click at [160, 375] on input "0" at bounding box center [158, 377] width 32 height 24
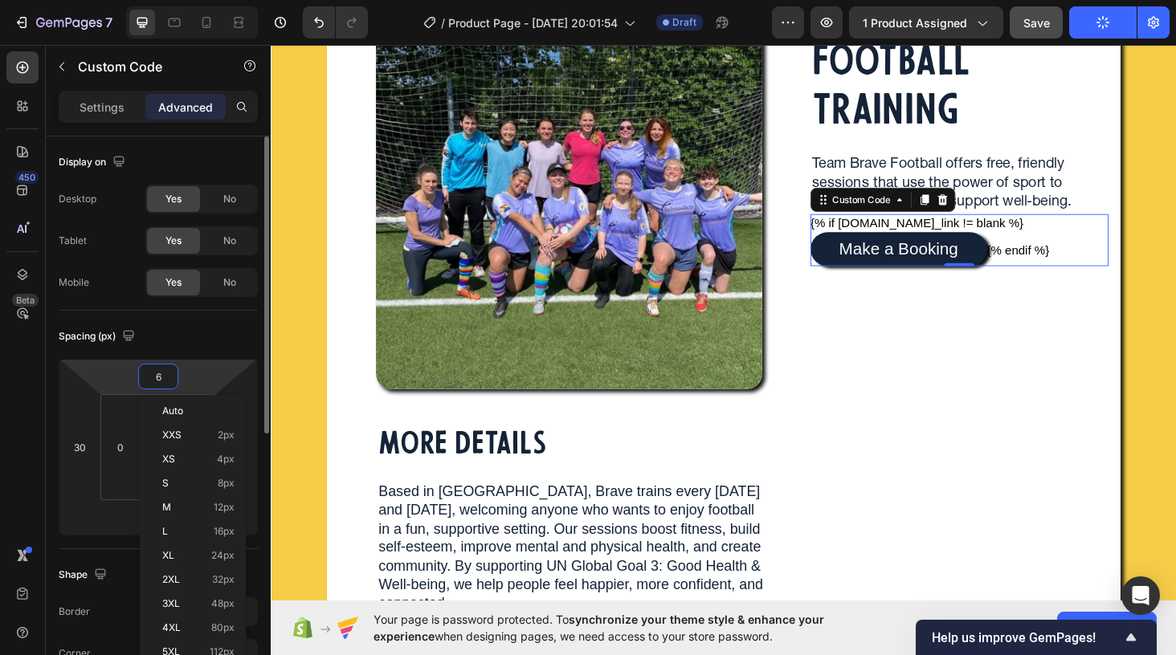
type input "60"
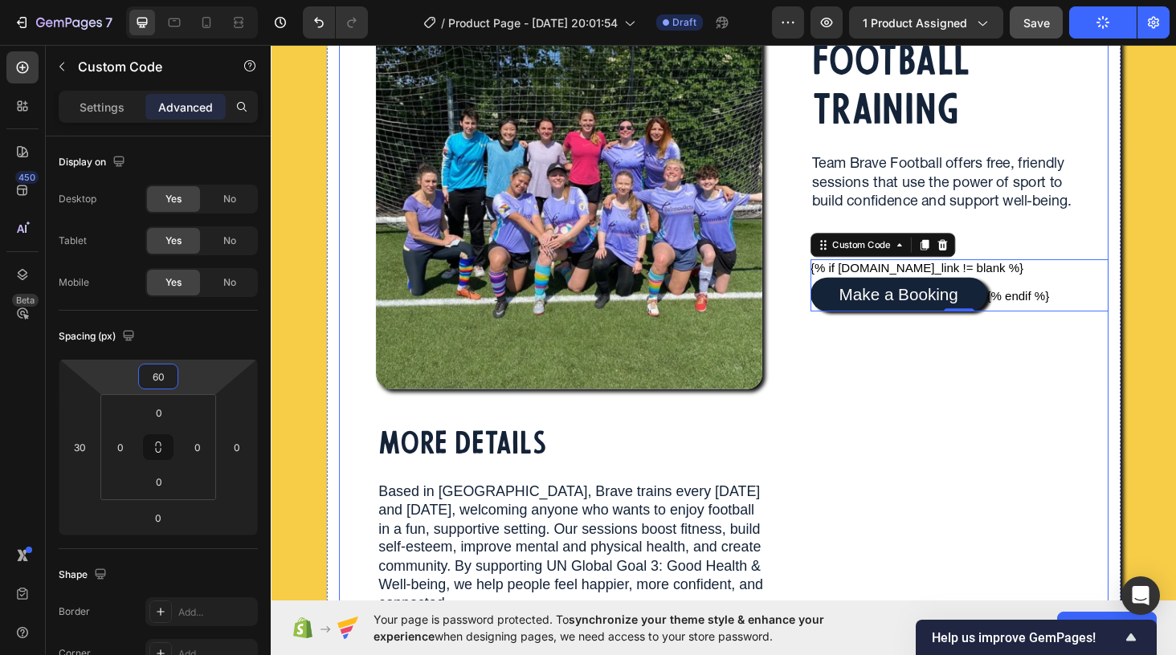
click at [924, 451] on div "TEAM BRAVE FOOTBALL TRAINING Heading Team Brave Football offers free, friendly …" at bounding box center [991, 352] width 341 height 829
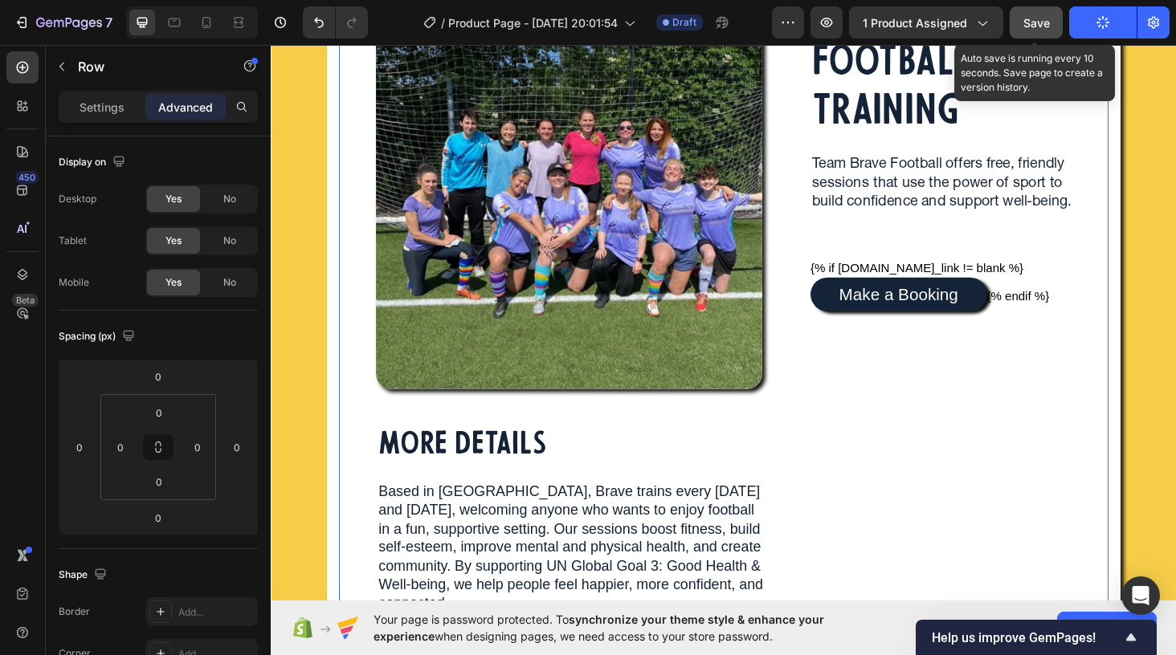
click at [1027, 31] on button "Save" at bounding box center [1036, 22] width 53 height 32
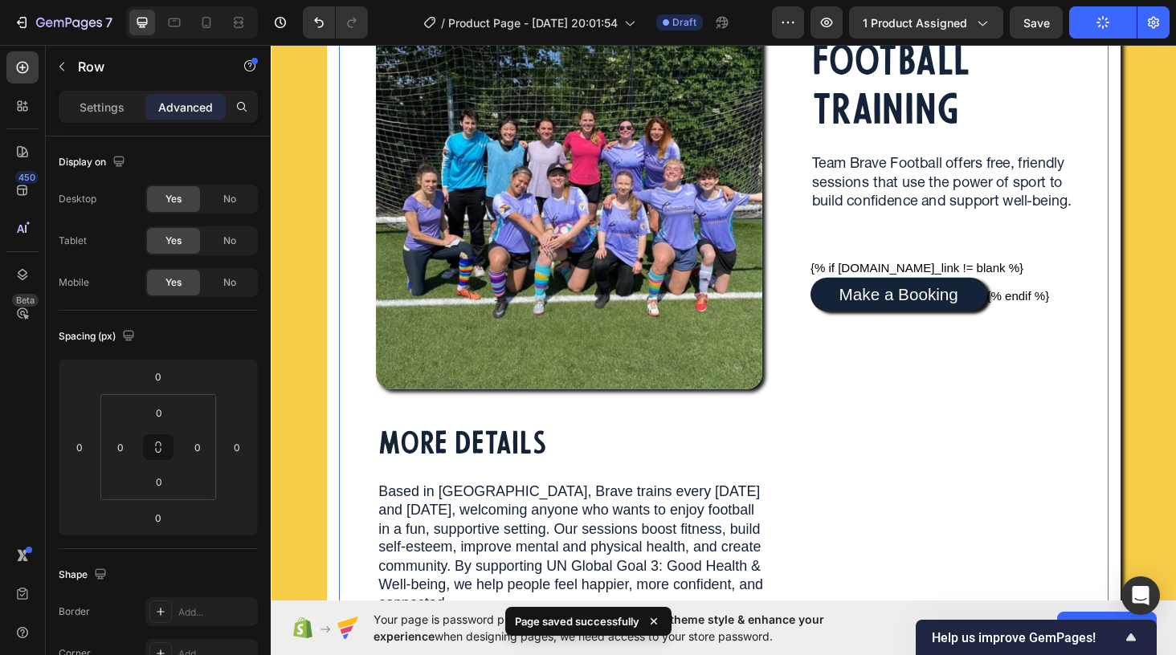
click at [1100, 27] on icon "button" at bounding box center [1103, 22] width 16 height 16
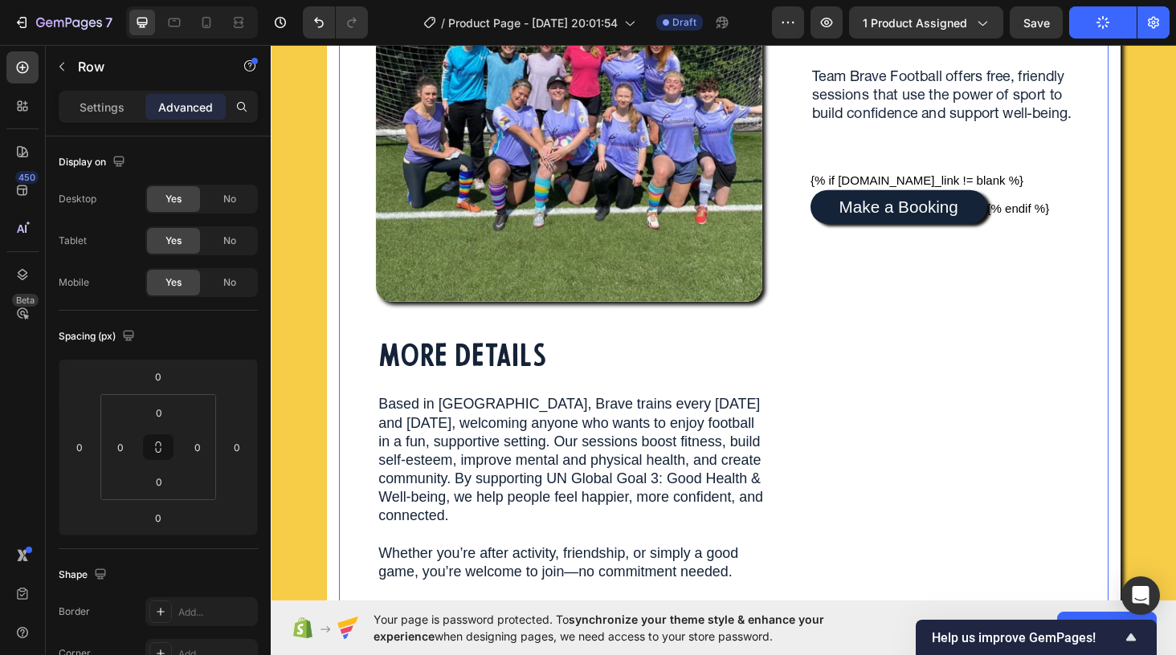
scroll to position [222, 0]
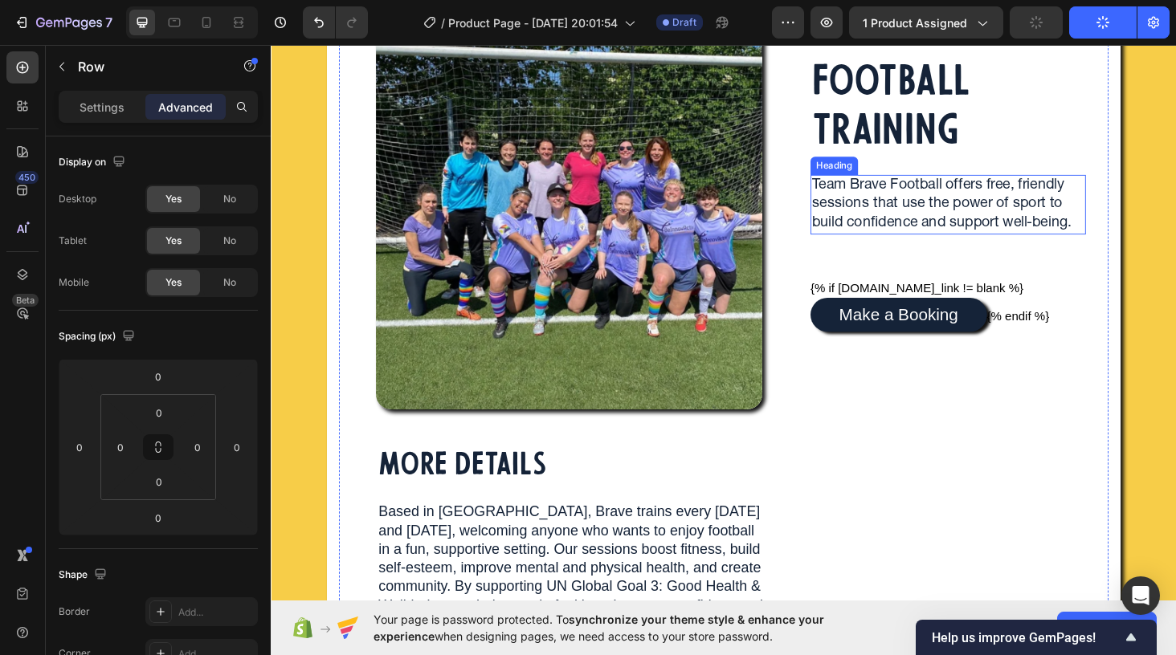
click at [896, 224] on p "Team Brave Football offers free, friendly sessions that use the power of sport …" at bounding box center [992, 214] width 290 height 59
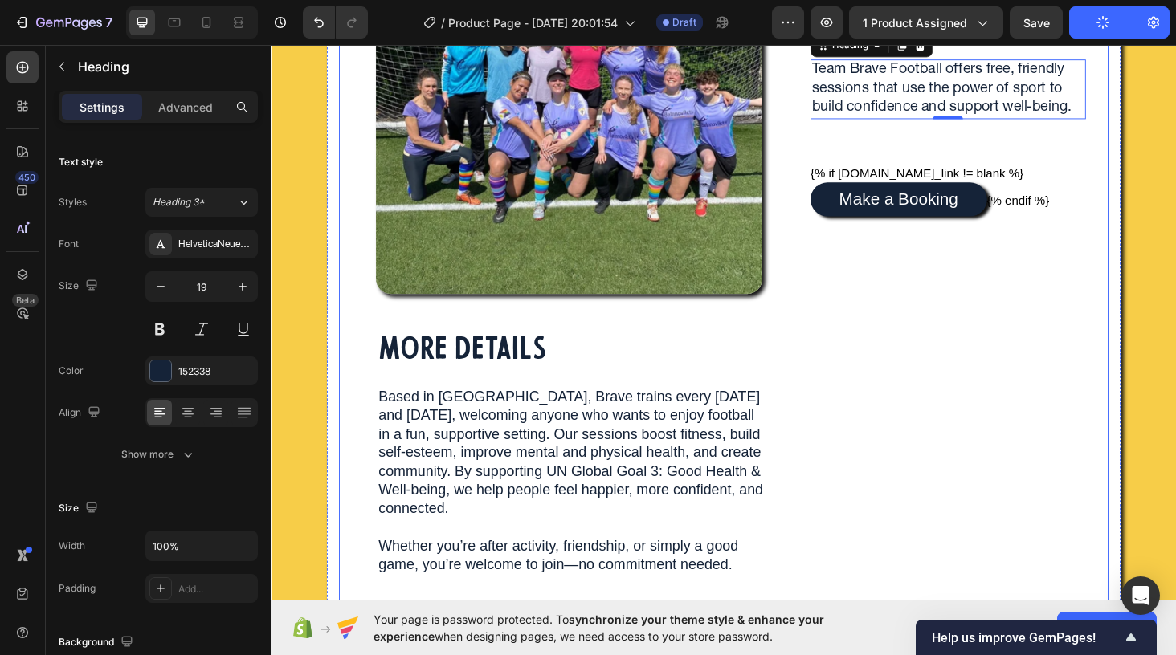
scroll to position [386, 0]
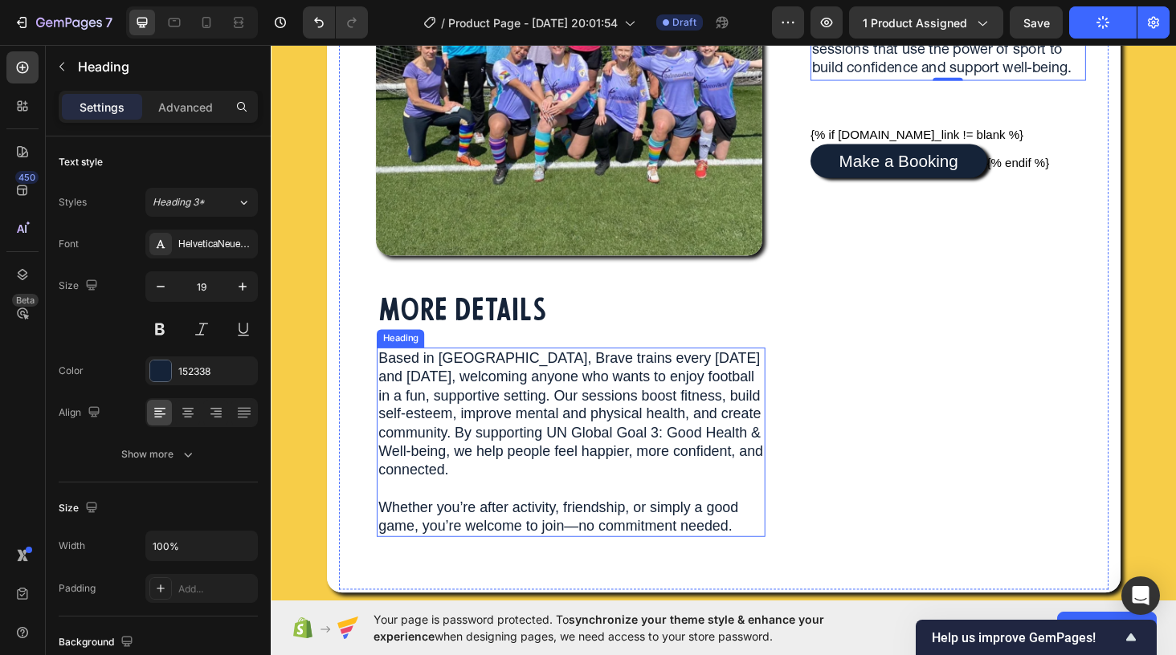
click at [582, 418] on p "Based in Bristol, Brave trains every Wednesday and Sunday, welcoming anyone who…" at bounding box center [590, 468] width 410 height 198
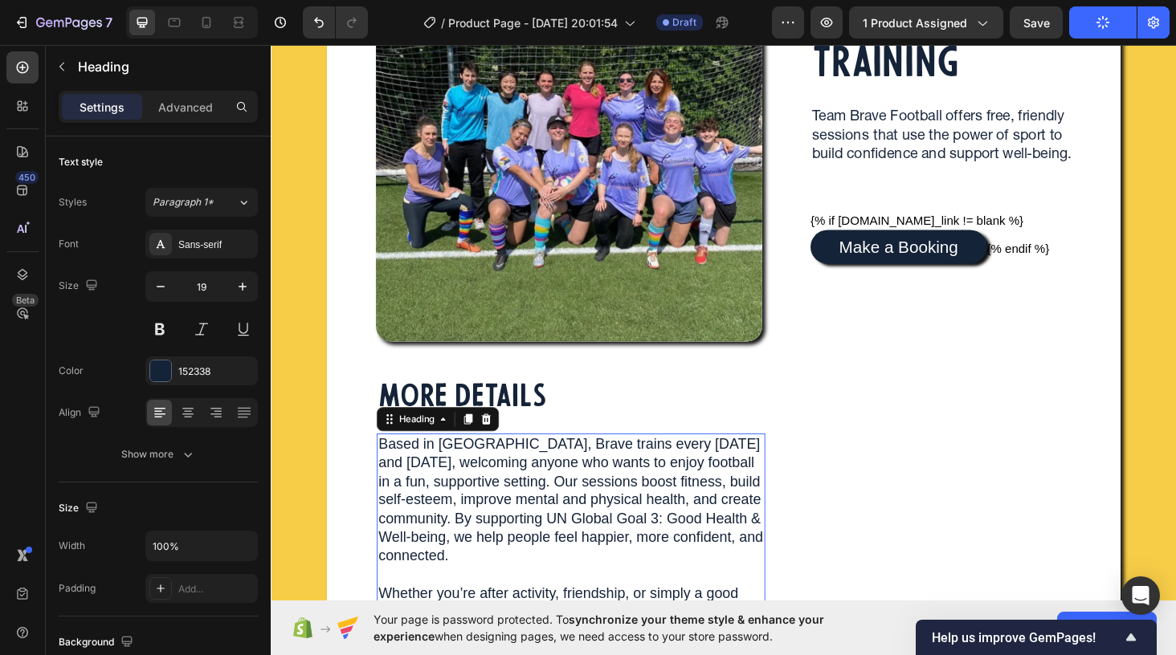
scroll to position [284, 0]
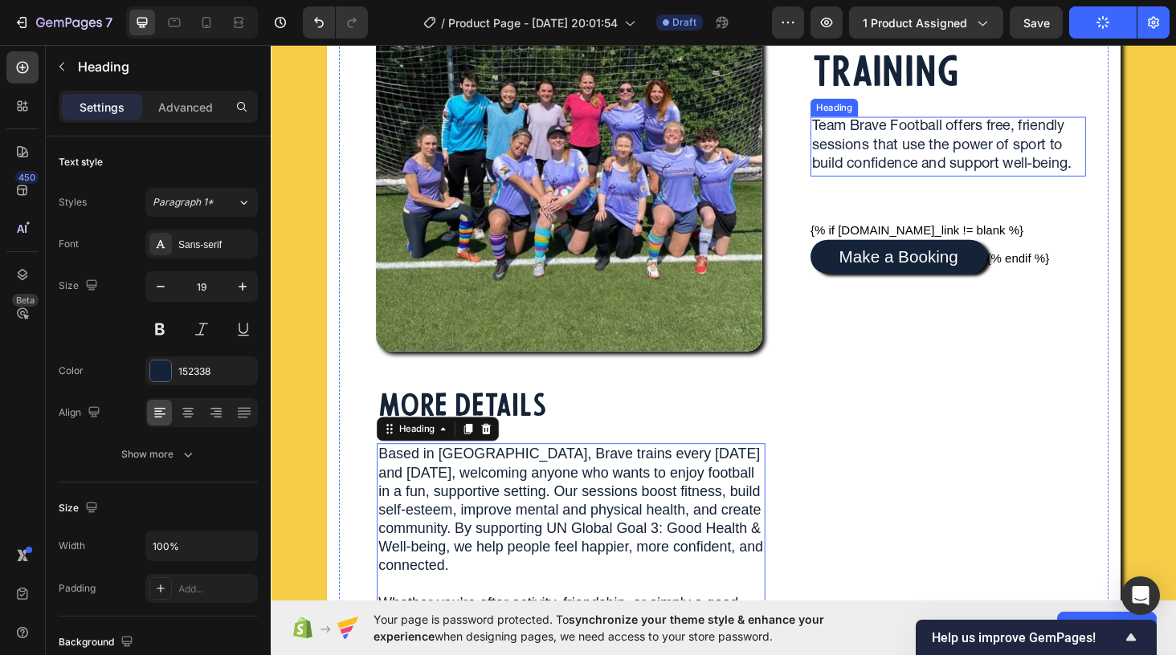
click at [875, 157] on p "Team Brave Football offers free, friendly sessions that use the power of sport …" at bounding box center [992, 152] width 290 height 59
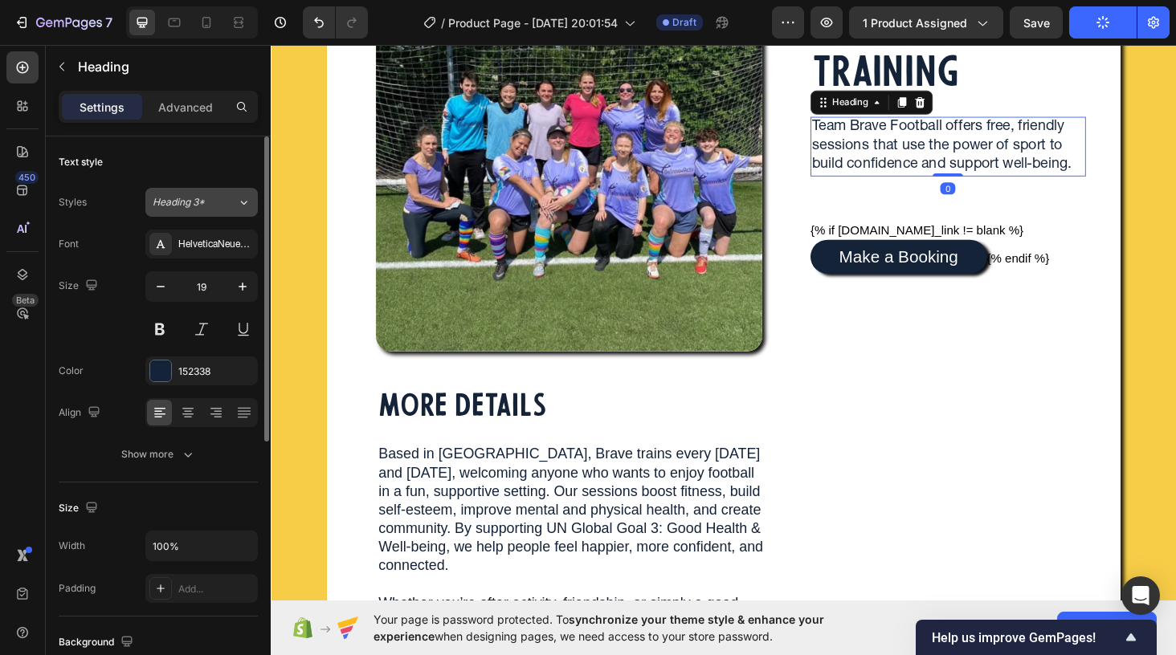
click at [204, 207] on span "Heading 3*" at bounding box center [179, 202] width 52 height 14
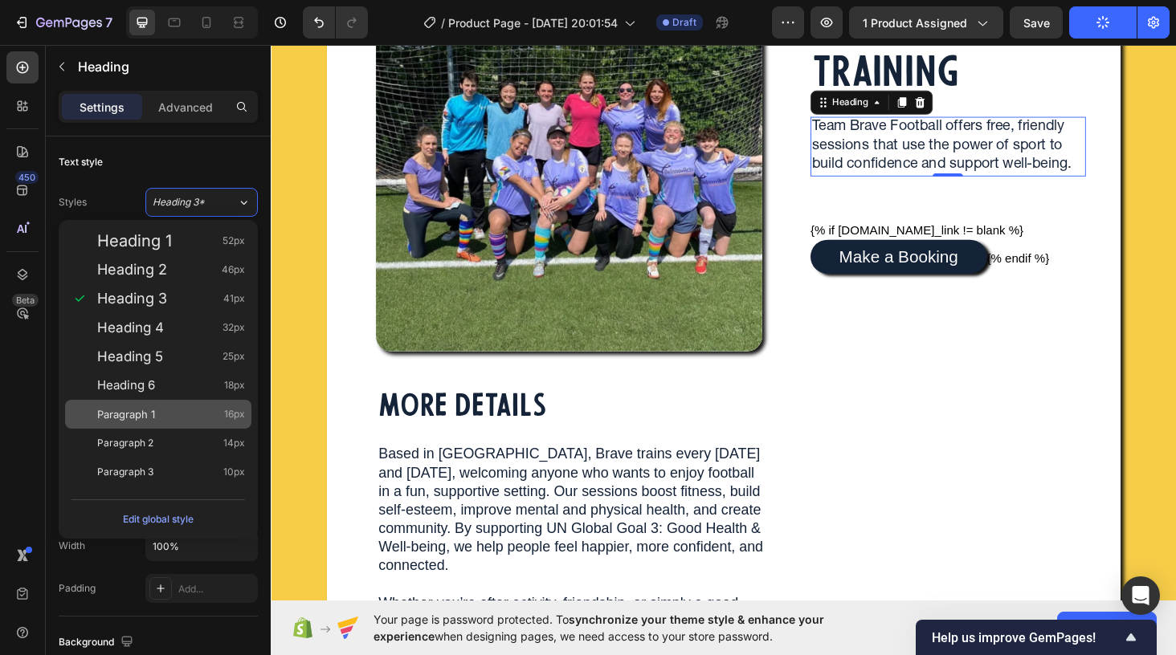
click at [187, 412] on div "Paragraph 1 16px" at bounding box center [171, 414] width 148 height 16
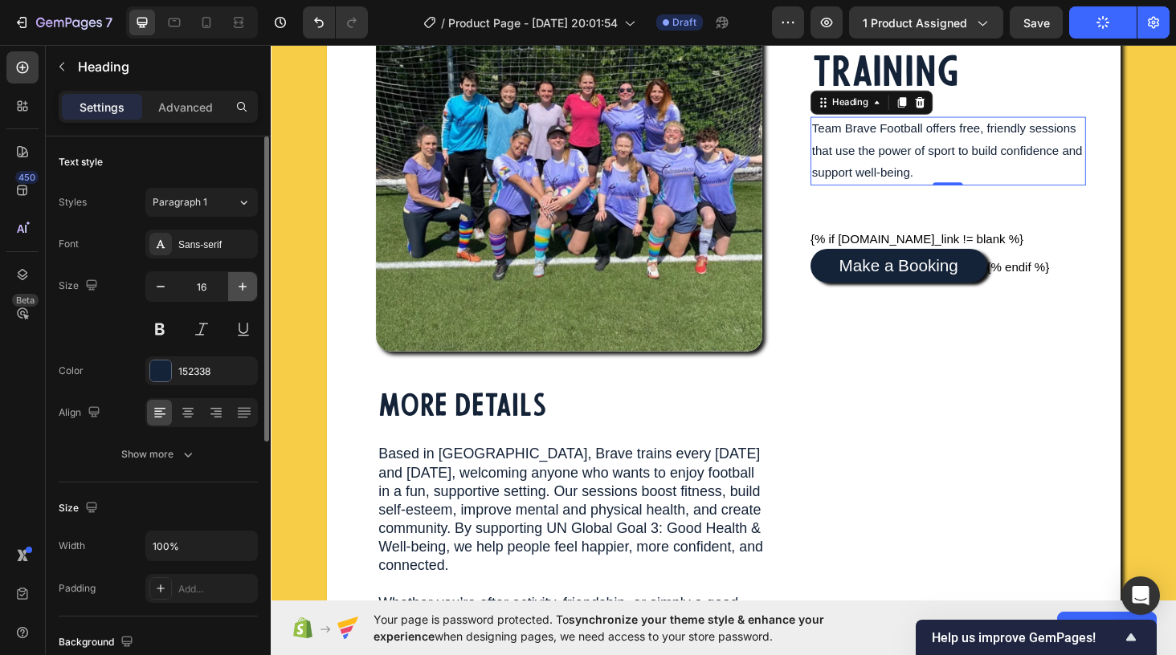
click at [249, 287] on icon "button" at bounding box center [243, 287] width 16 height 16
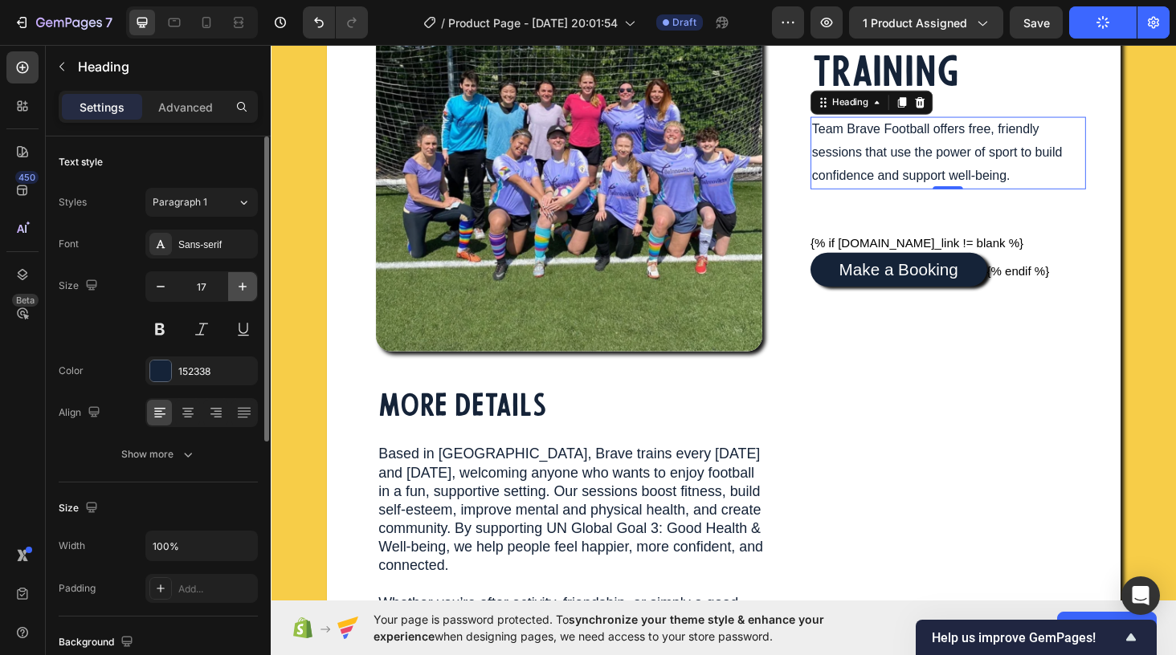
click at [249, 287] on icon "button" at bounding box center [243, 287] width 16 height 16
type input "19"
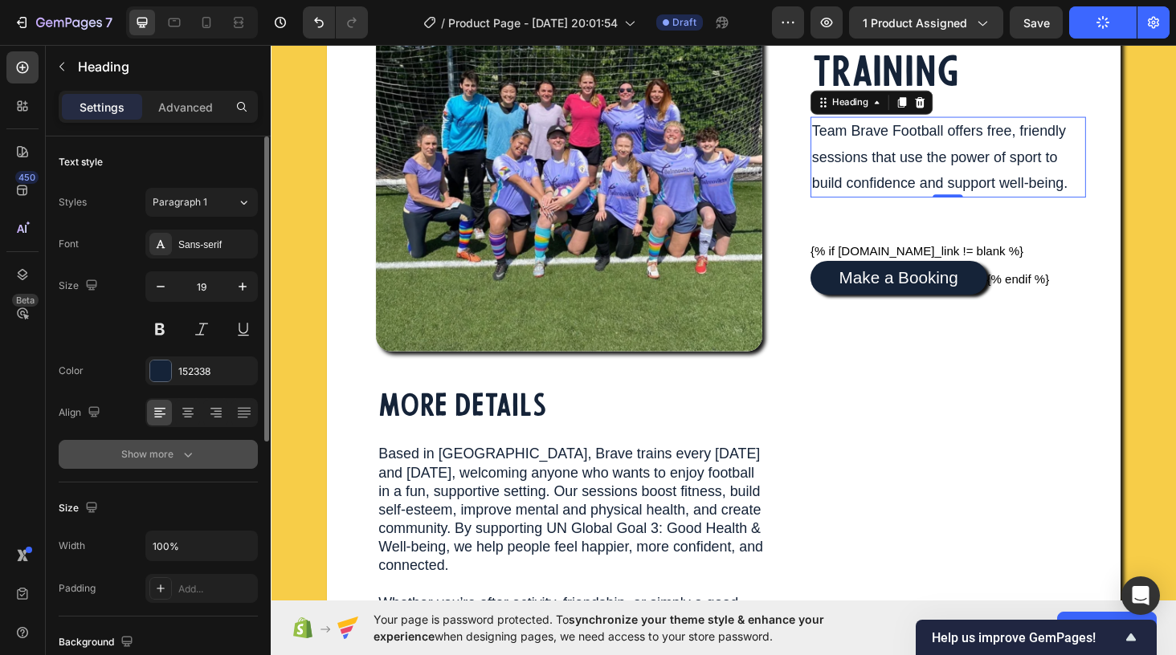
click at [180, 451] on icon "button" at bounding box center [188, 455] width 16 height 16
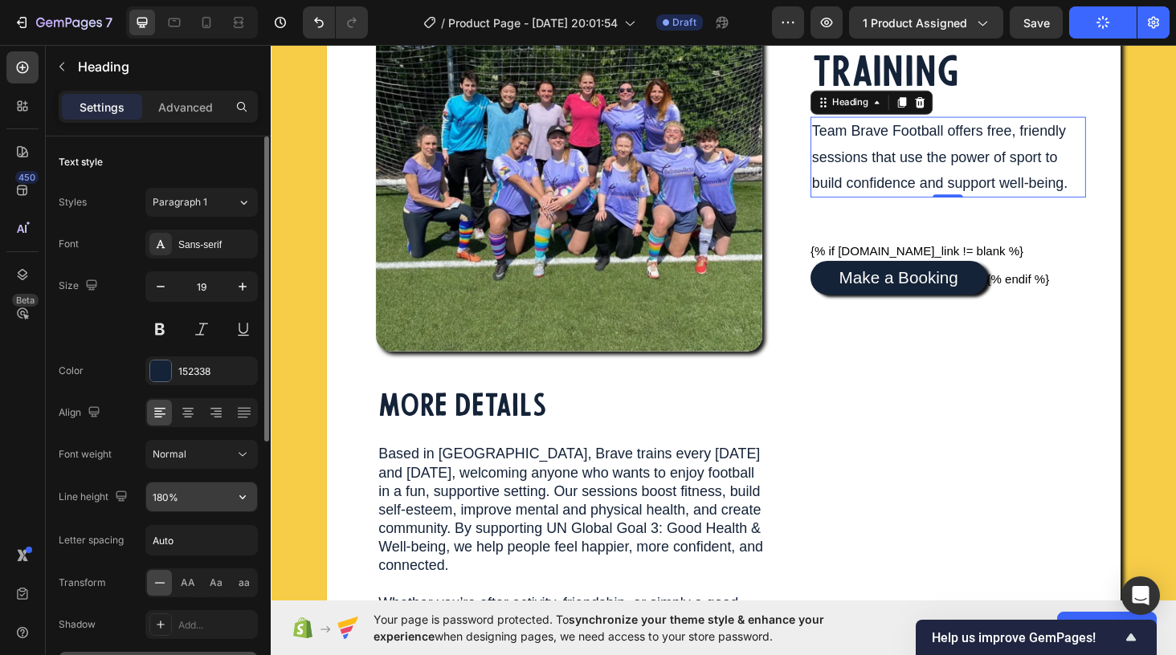
click at [189, 502] on input "180%" at bounding box center [201, 497] width 111 height 29
click at [237, 496] on icon "button" at bounding box center [243, 497] width 16 height 16
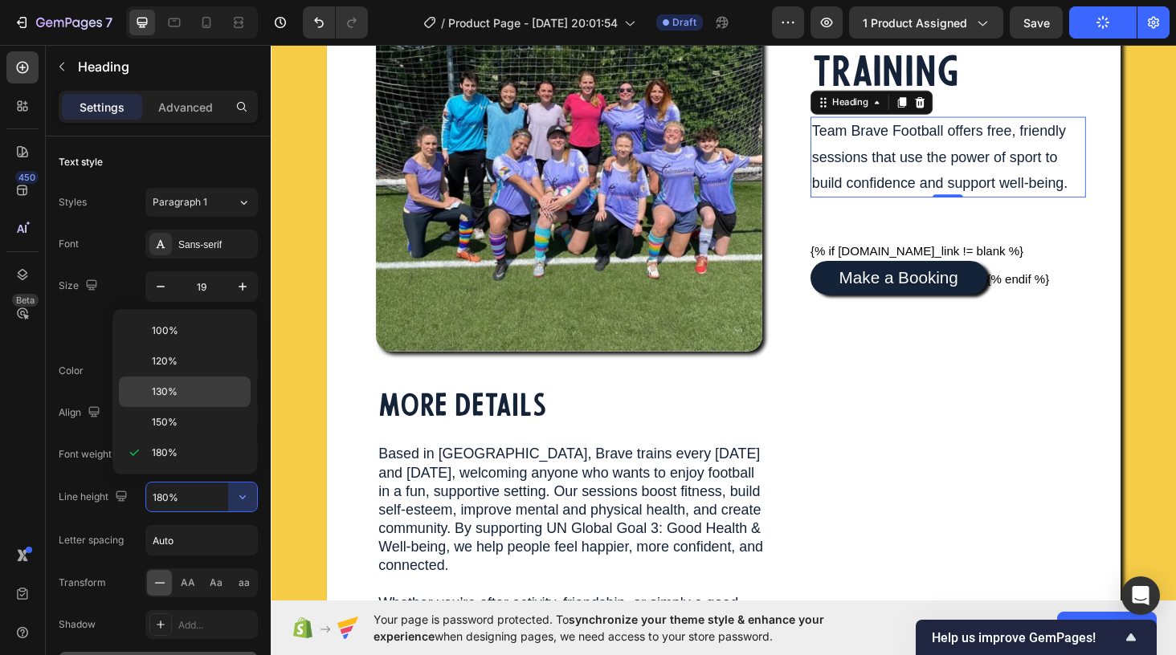
click at [208, 387] on p "130%" at bounding box center [198, 392] width 92 height 14
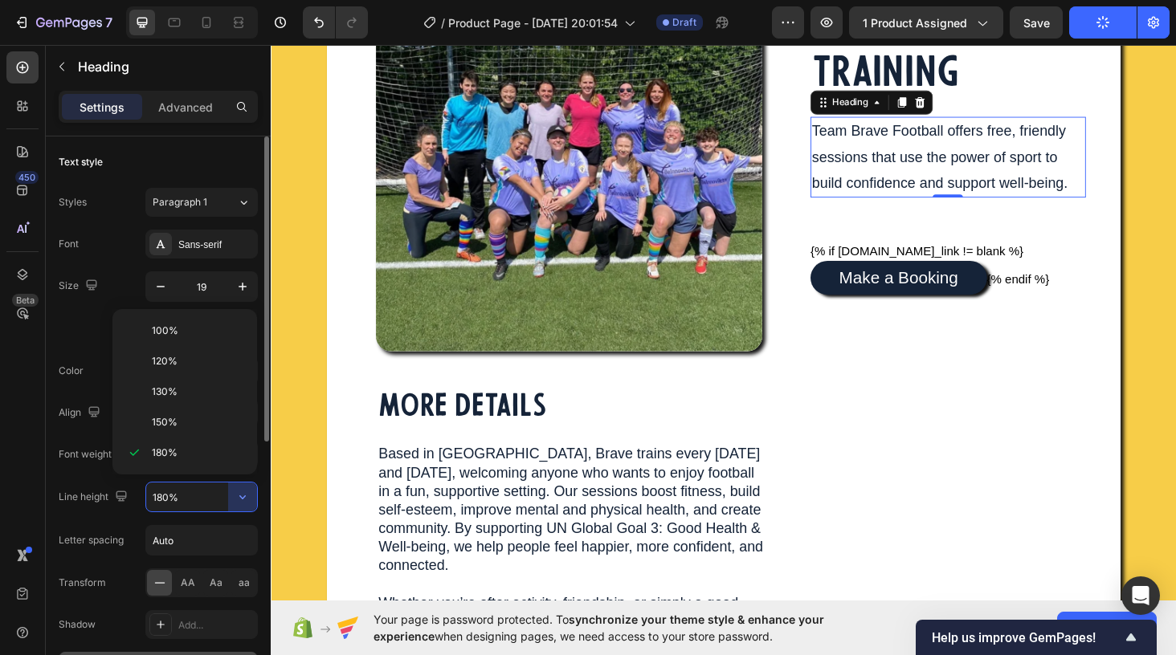
type input "130%"
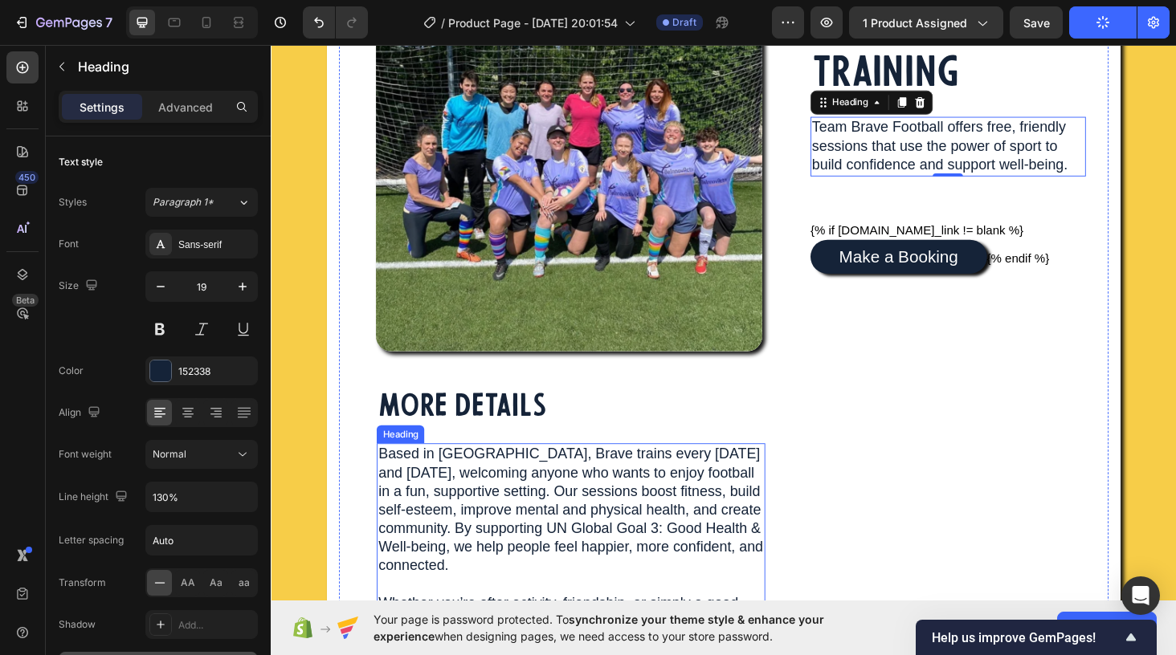
click at [802, 481] on div "Image MORE DETAILS Heading Based in Bristol, Brave trains every Wednesday and S…" at bounding box center [582, 312] width 478 height 829
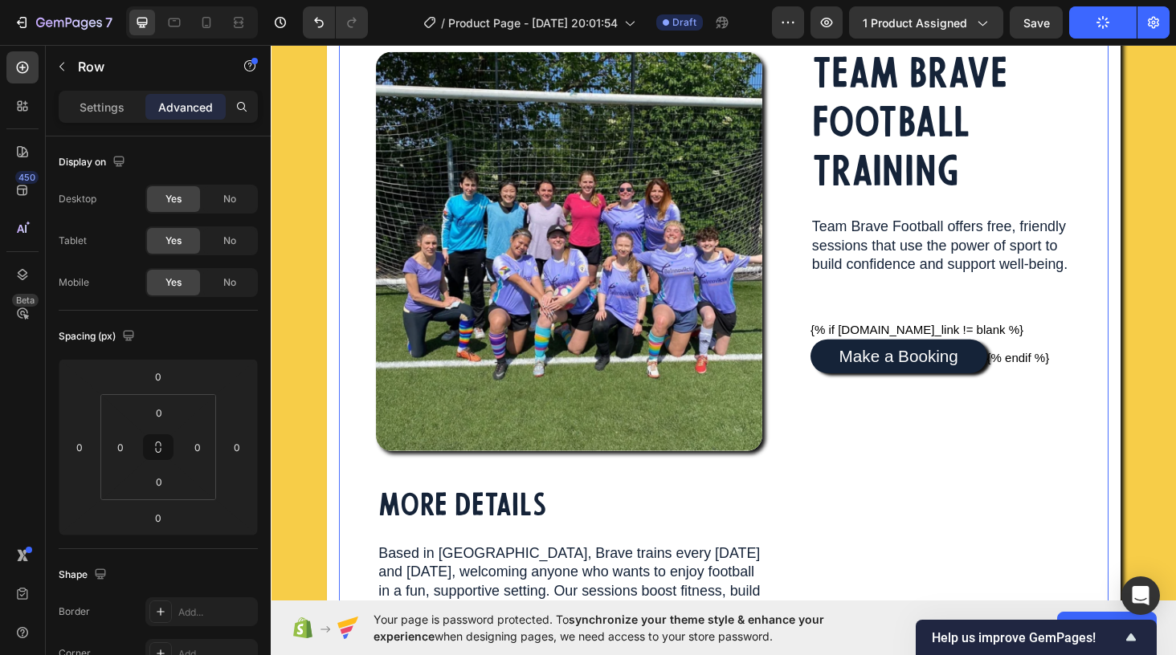
scroll to position [168, 0]
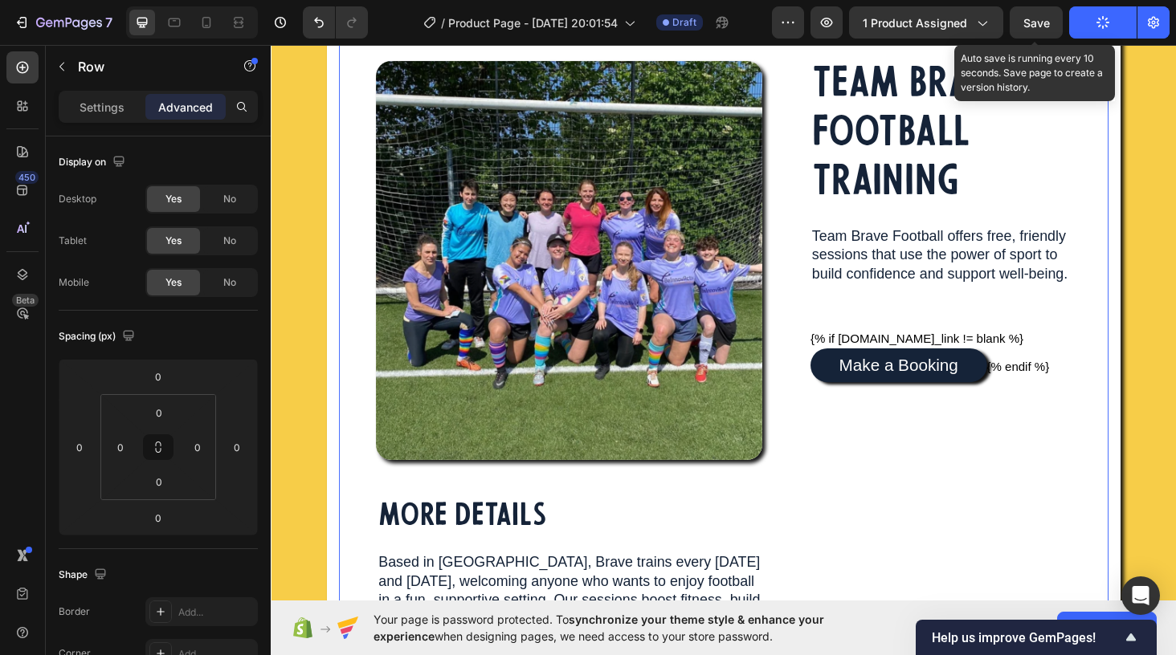
click at [1039, 20] on span "Save" at bounding box center [1036, 23] width 27 height 14
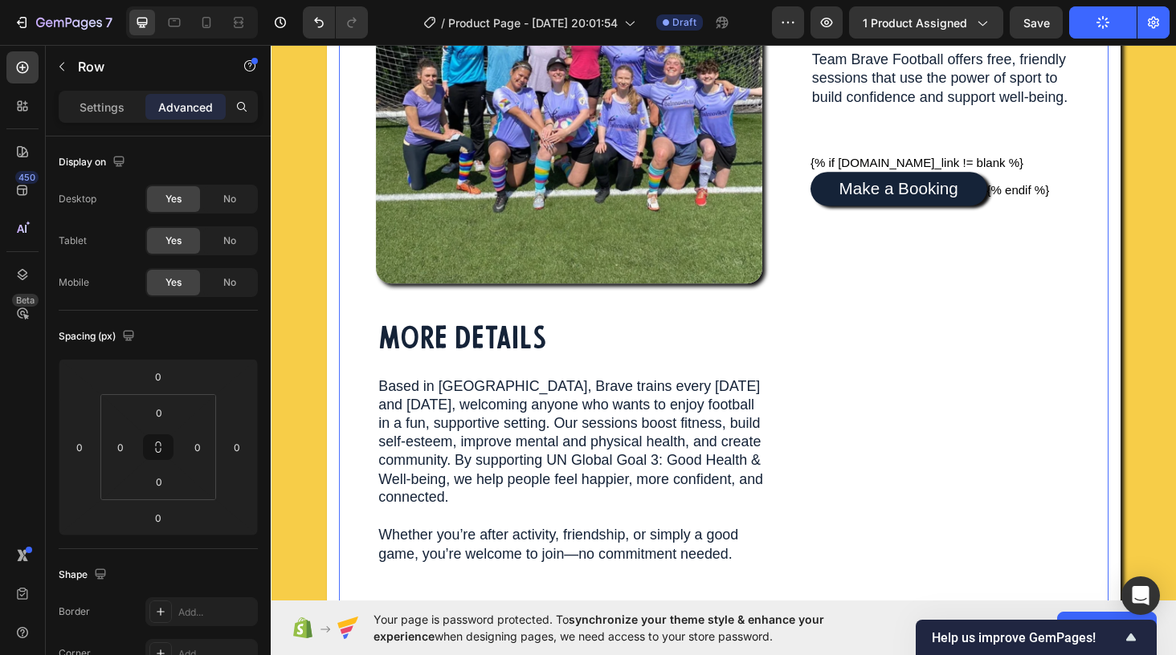
scroll to position [235, 0]
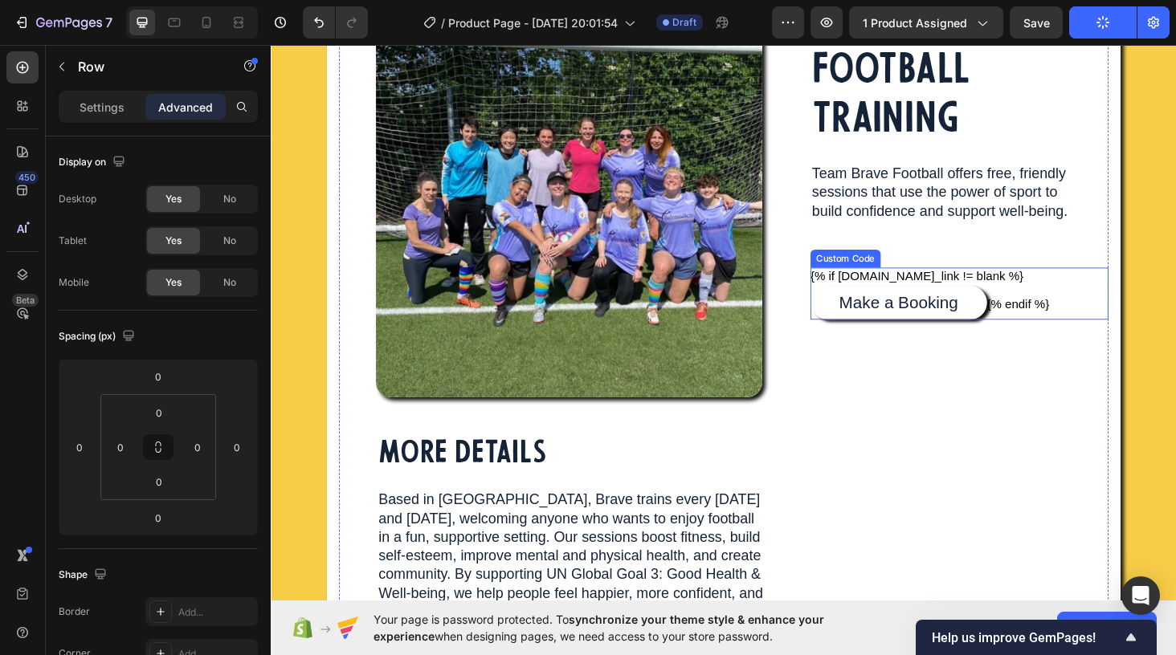
click at [881, 320] on link "Make a Booking" at bounding box center [939, 319] width 188 height 36
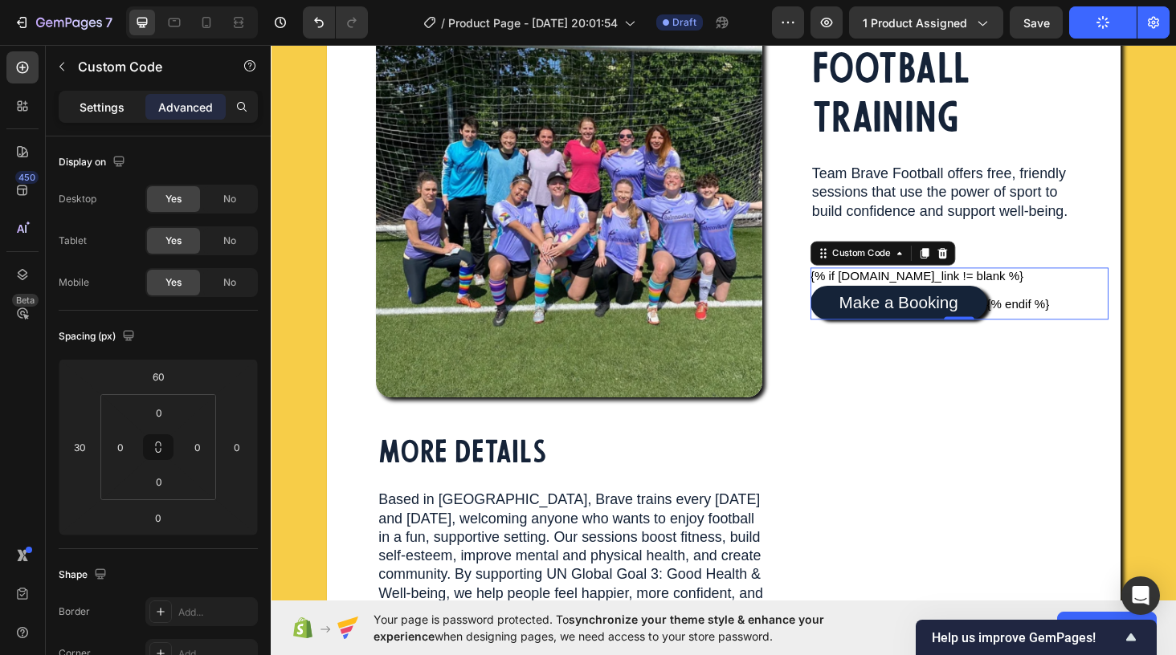
click at [103, 107] on p "Settings" at bounding box center [102, 107] width 45 height 17
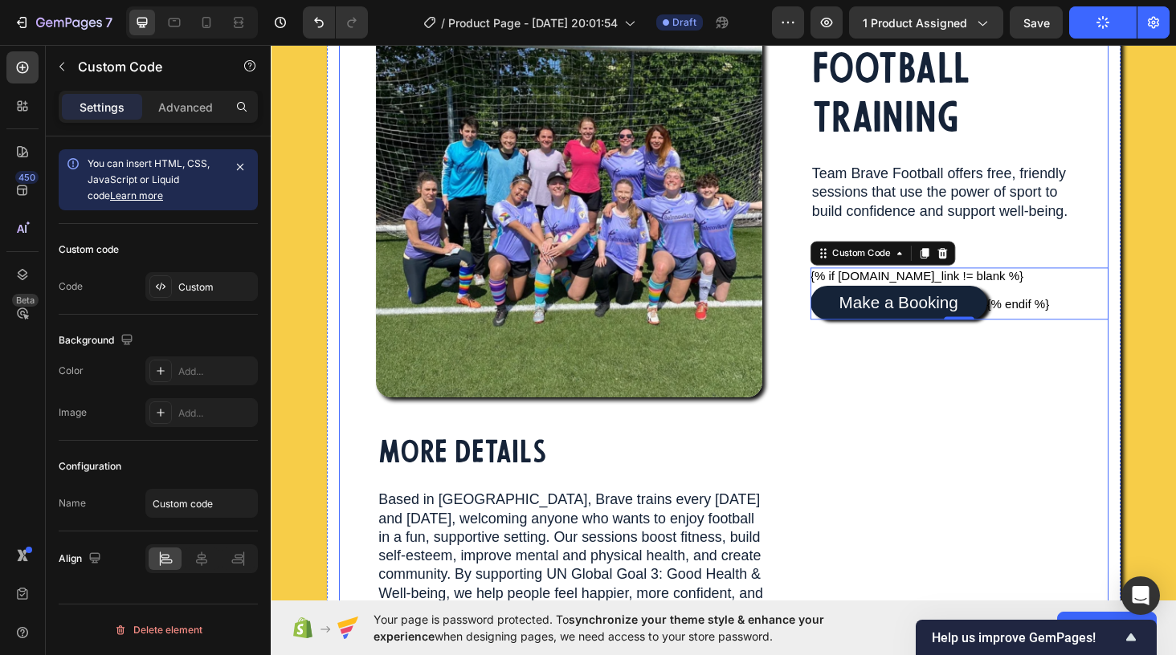
click at [866, 482] on div "TEAM BRAVE FOOTBALL TRAINING Heading Team Brave Football offers free, friendly …" at bounding box center [991, 361] width 341 height 829
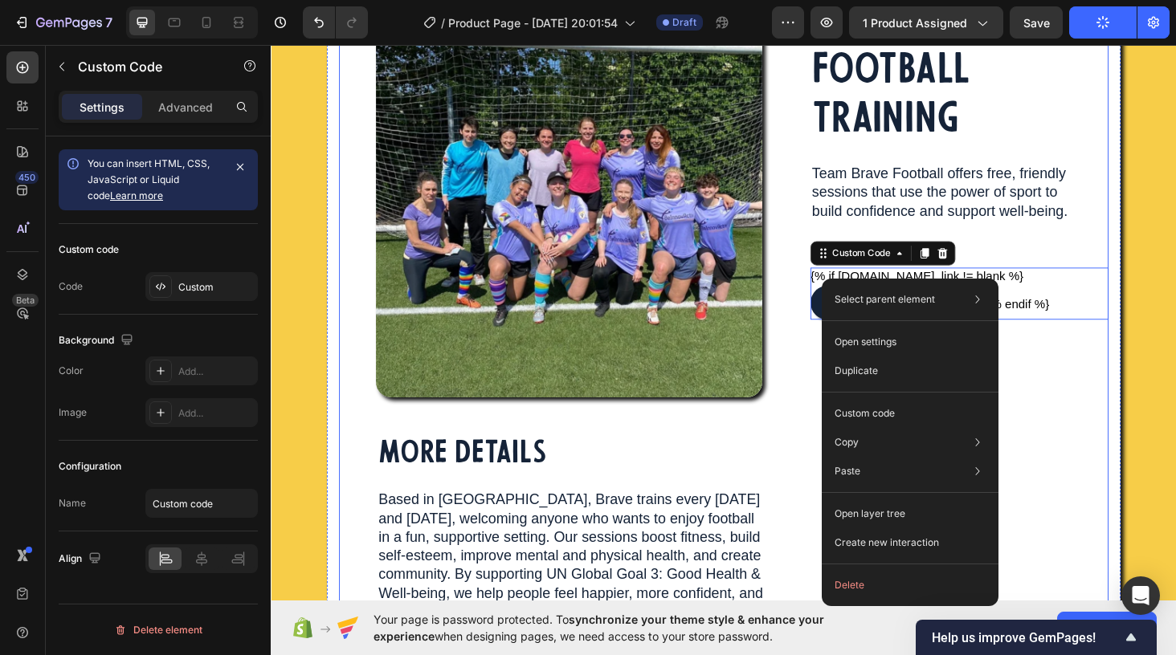
click at [1038, 250] on div "TEAM BRAVE FOOTBALL TRAINING Heading Team Brave Football offers free, friendly …" at bounding box center [991, 361] width 341 height 829
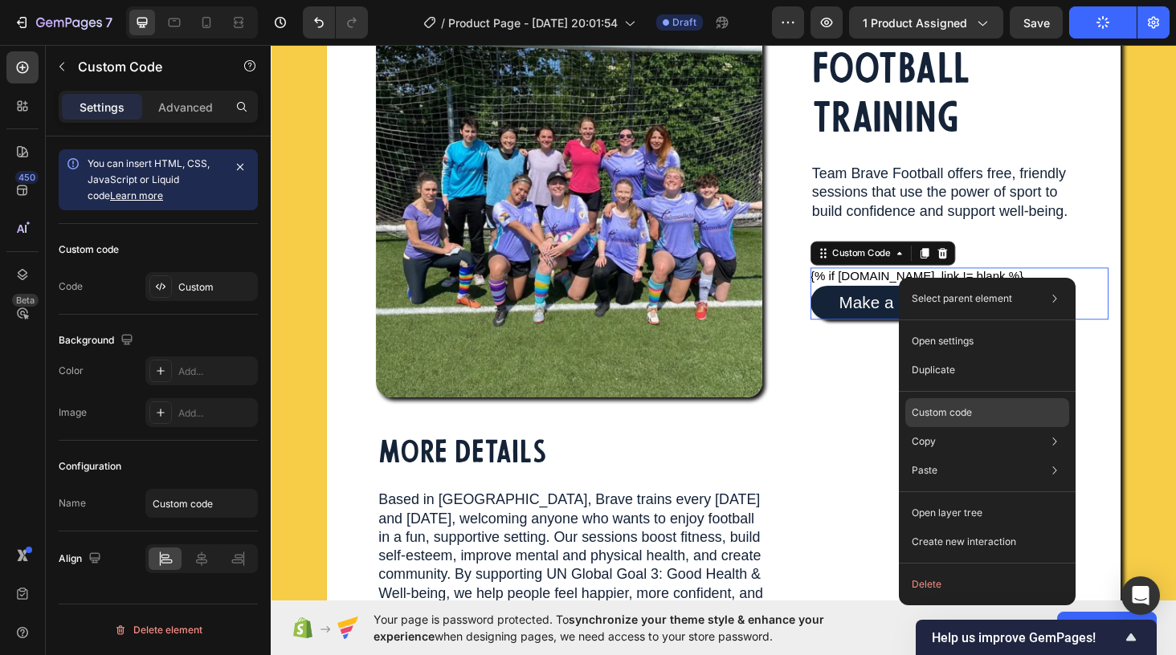
click at [947, 414] on p "Custom code" at bounding box center [942, 413] width 60 height 14
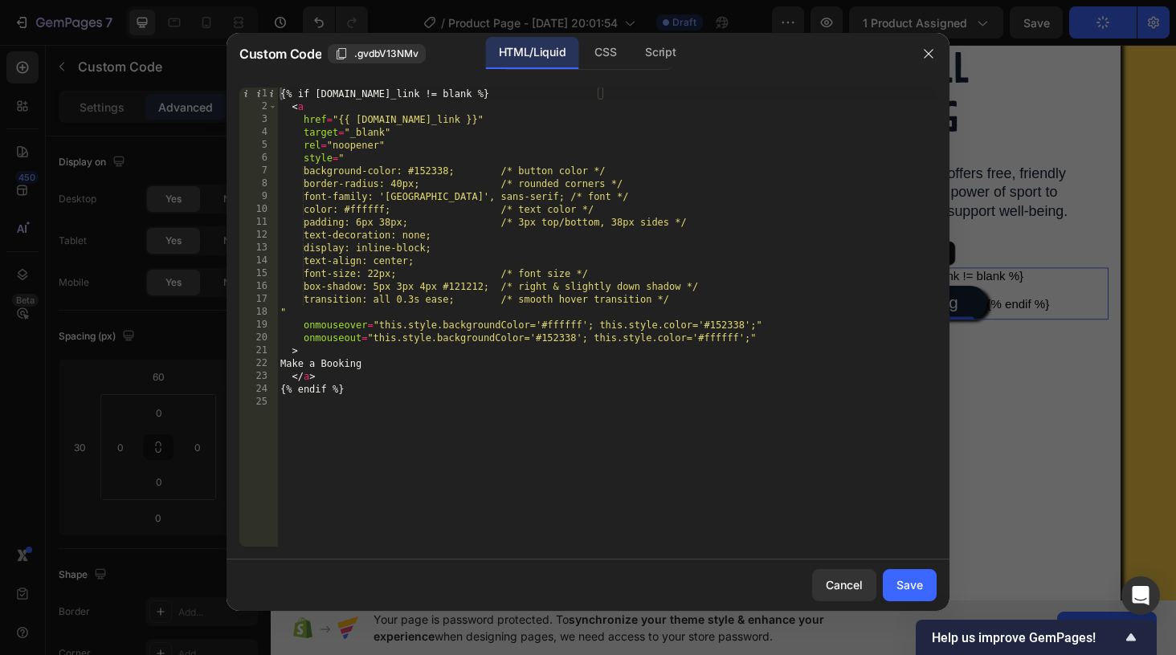
click at [365, 414] on div "{% if product.metafields.custom.booking_link != blank %} < a href = "{{ product…" at bounding box center [606, 330] width 659 height 485
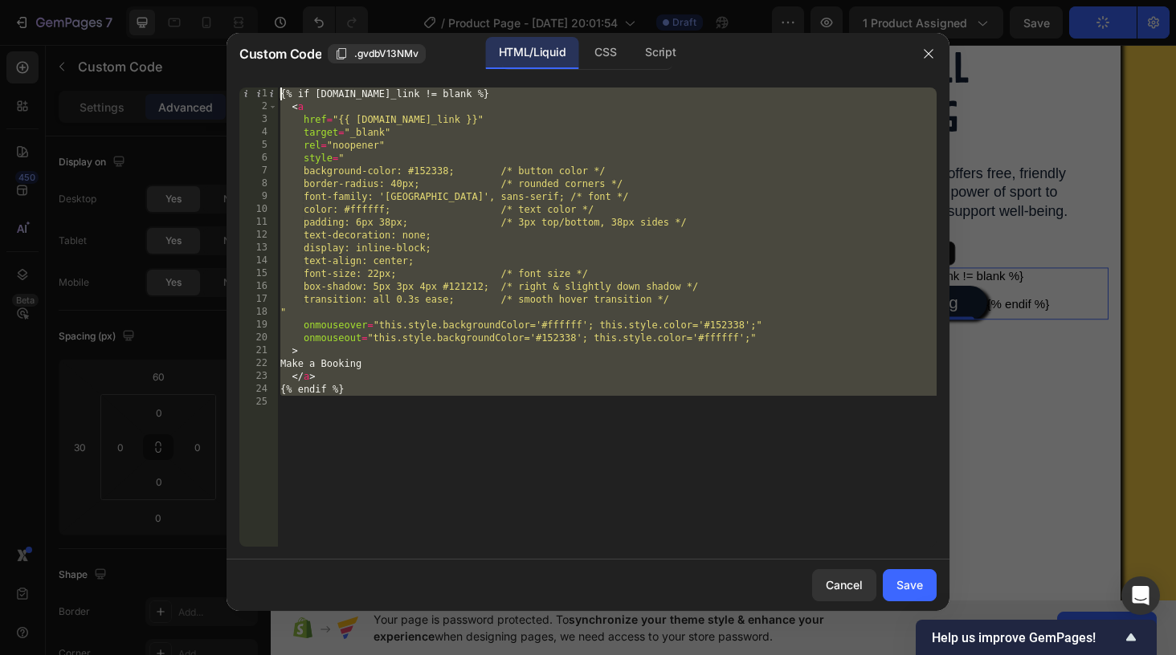
drag, startPoint x: 316, startPoint y: 426, endPoint x: 245, endPoint y: 43, distance: 390.4
click at [245, 42] on div "Custom Code .gvdbV13NMv HTML/Liquid CSS Script 1 2 3 4 5 6 7 8 9 10 11 12 13 14…" at bounding box center [587, 322] width 723 height 578
type textarea "{% if product.metafields.custom.booking_link != blank %} <a"
paste textarea
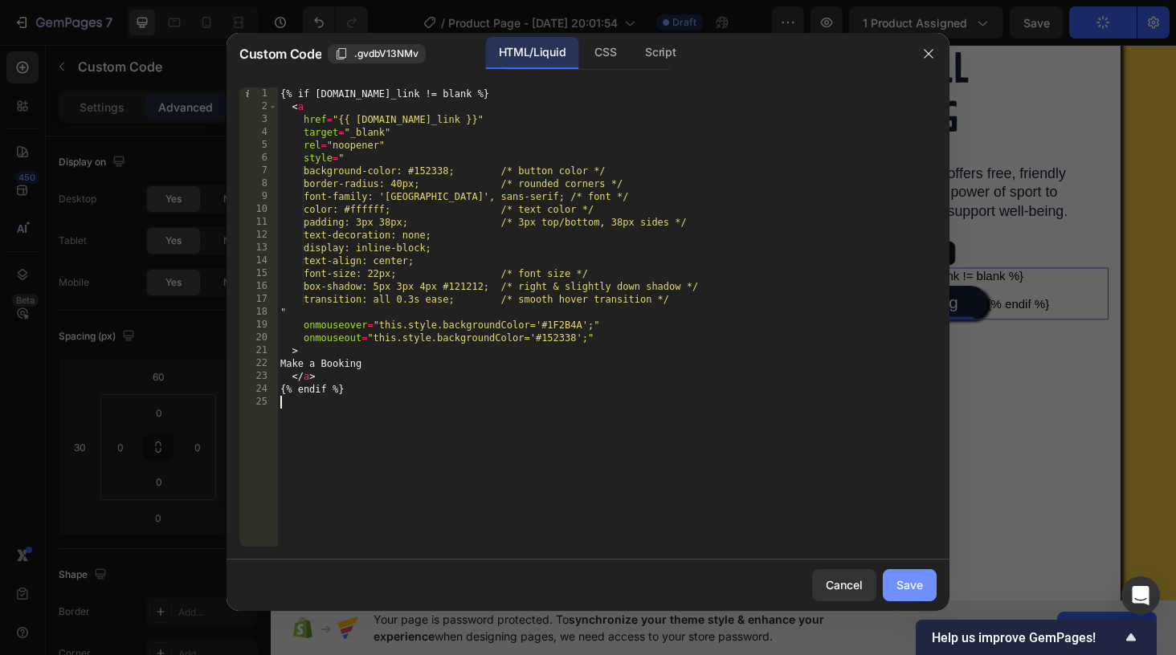
click at [904, 599] on button "Save" at bounding box center [910, 585] width 54 height 32
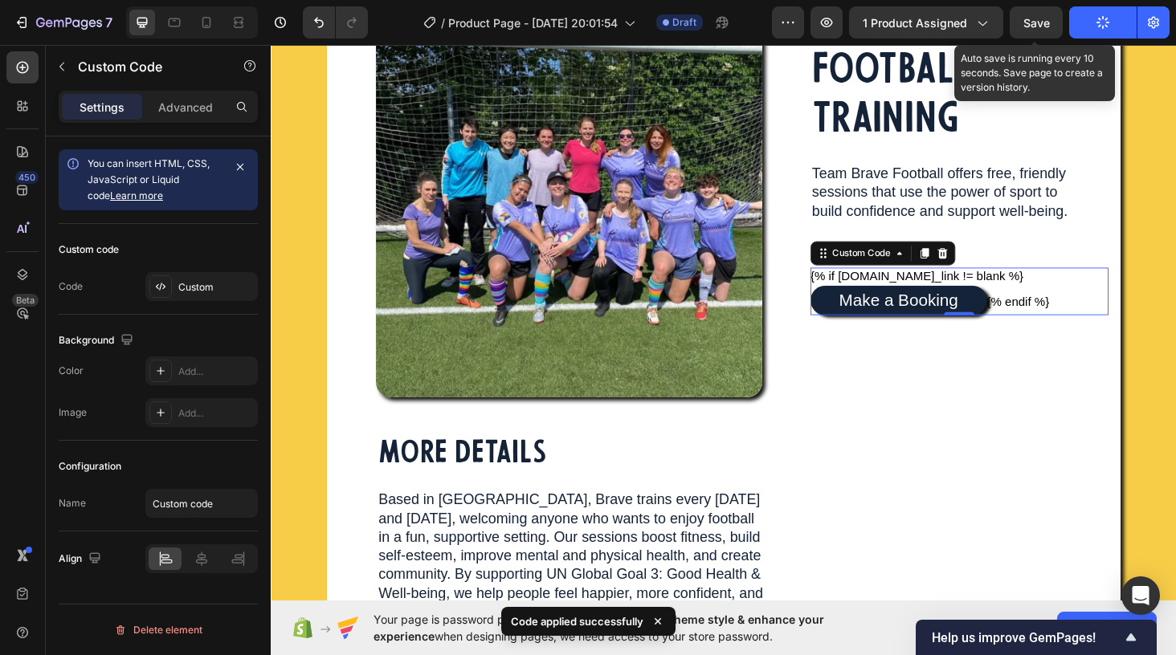
click at [1039, 24] on span "Save" at bounding box center [1036, 23] width 27 height 14
click at [1031, 27] on span "Save" at bounding box center [1036, 23] width 27 height 14
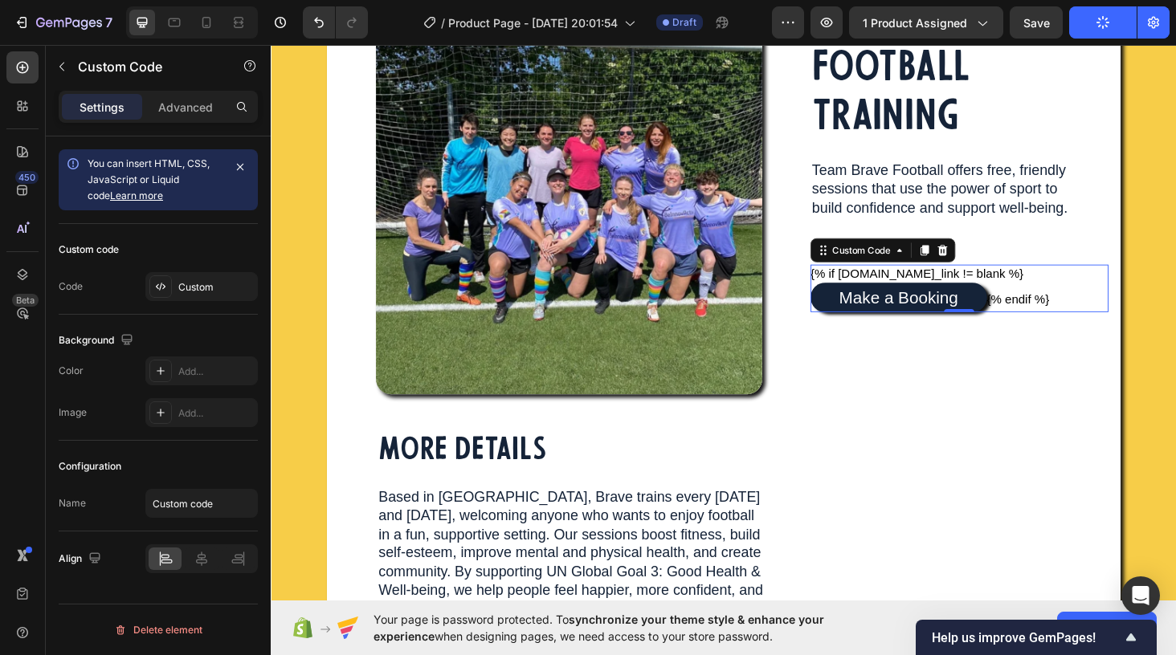
scroll to position [237, 0]
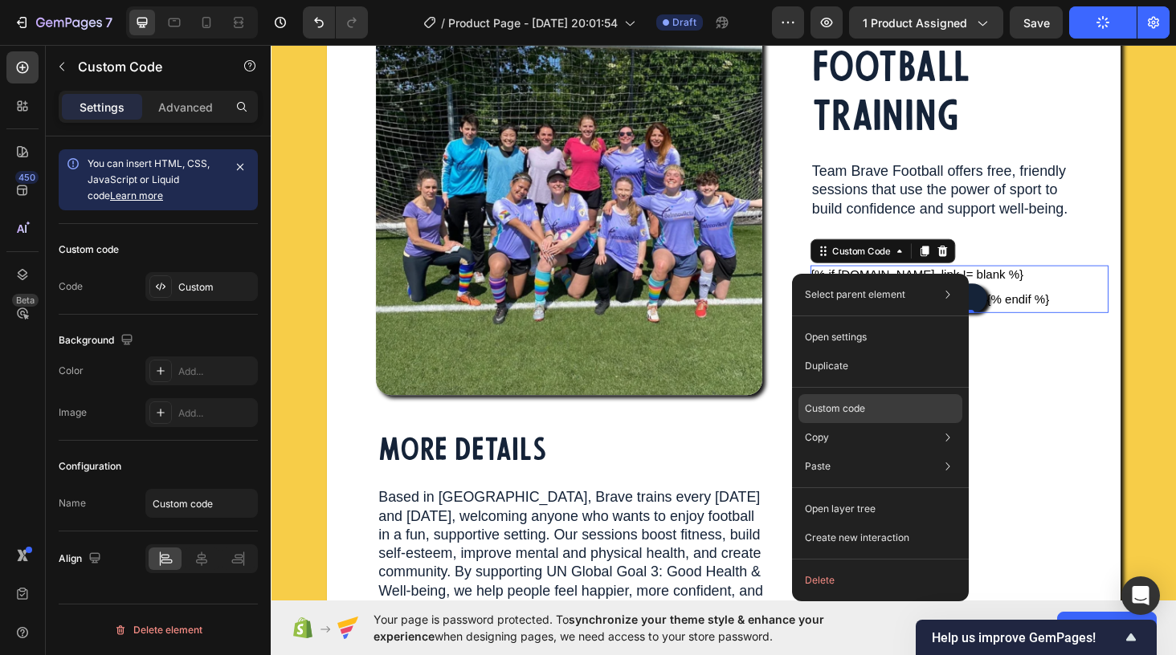
click at [849, 410] on p "Custom code" at bounding box center [835, 409] width 60 height 14
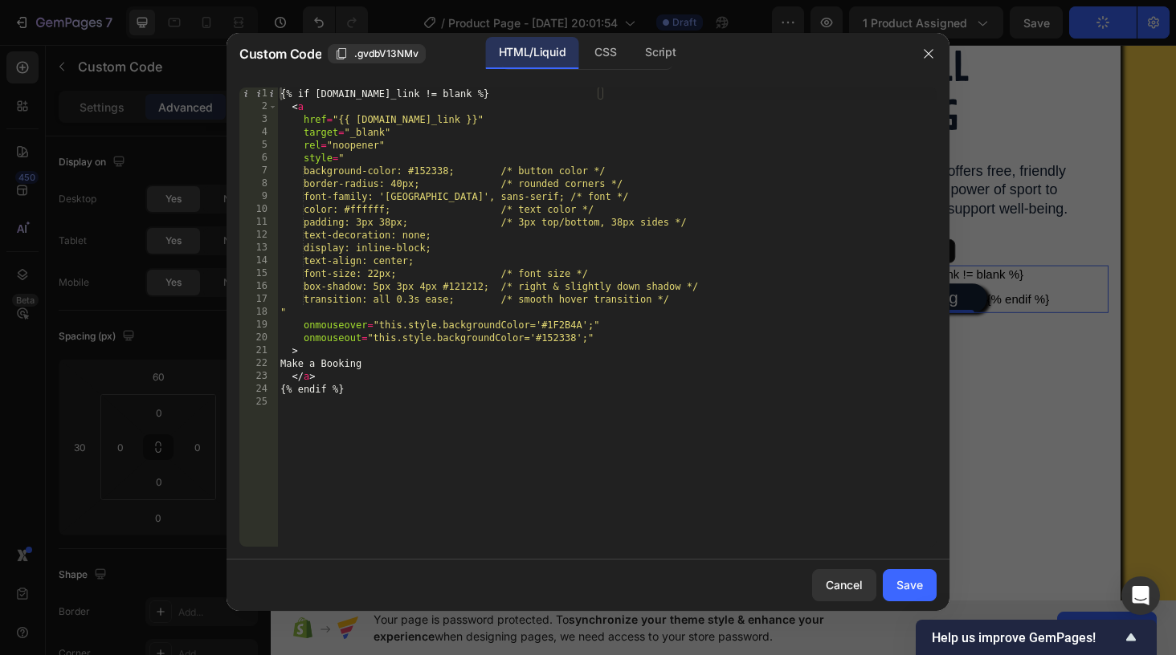
click at [326, 423] on div "{% if product.metafields.custom.booking_link != blank %} < a href = "{{ product…" at bounding box center [606, 330] width 659 height 485
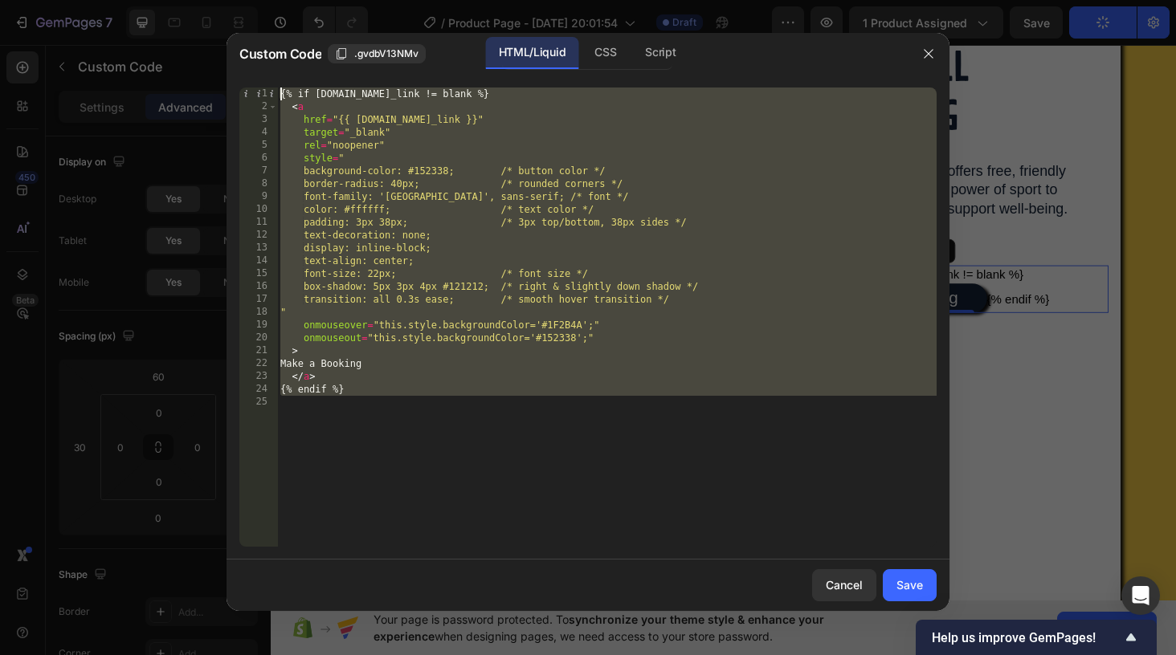
drag, startPoint x: 308, startPoint y: 416, endPoint x: 217, endPoint y: 41, distance: 385.9
click at [217, 41] on div "Custom Code .gvdbV13NMv HTML/Liquid CSS Script 1 2 3 4 5 6 7 8 9 10 11 12 13 14…" at bounding box center [588, 327] width 1176 height 655
type textarea "{% if product.metafields.custom.booking_link != blank %} <a"
paste textarea
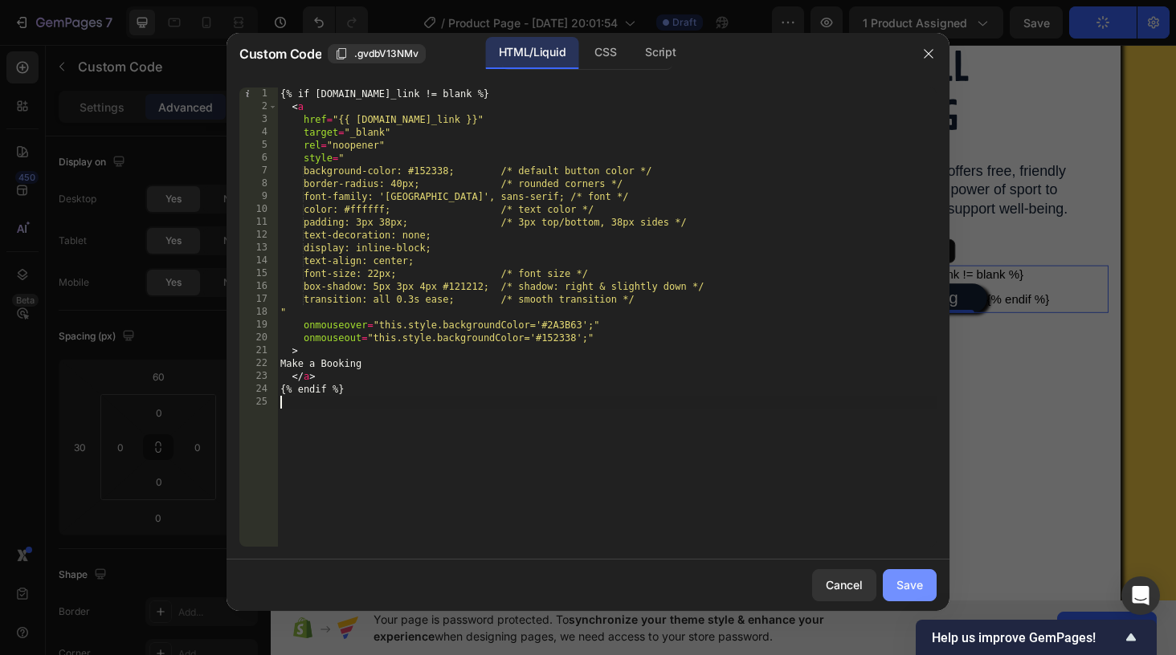
click at [908, 592] on div "Save" at bounding box center [909, 585] width 27 height 17
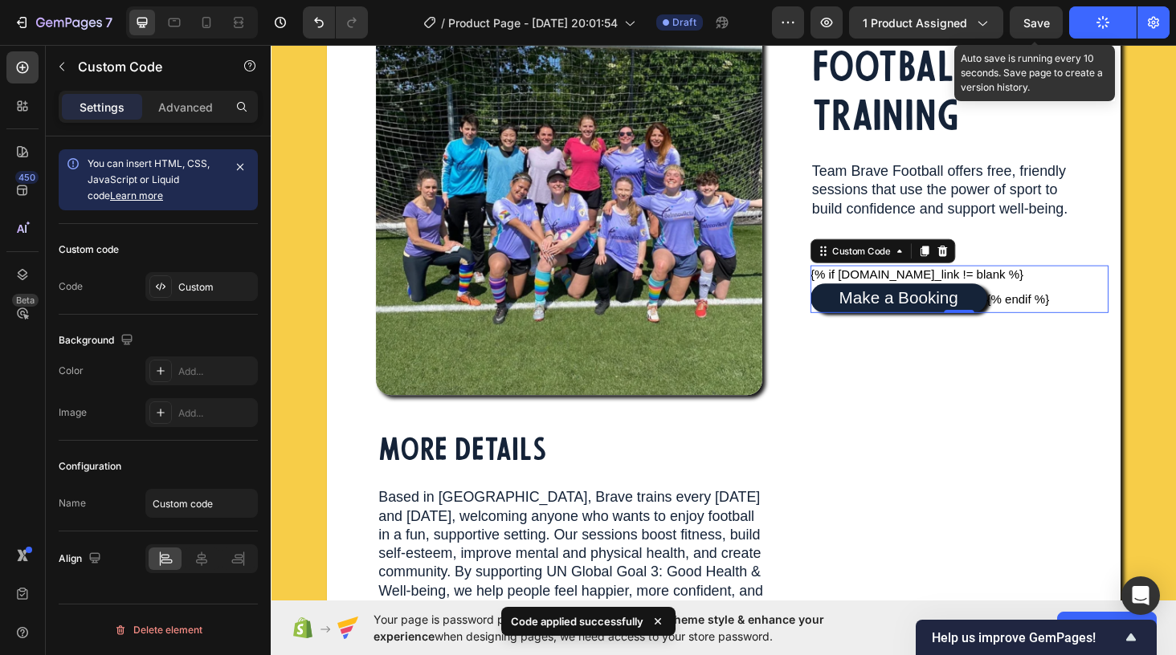
click at [1037, 25] on span "Save" at bounding box center [1036, 23] width 27 height 14
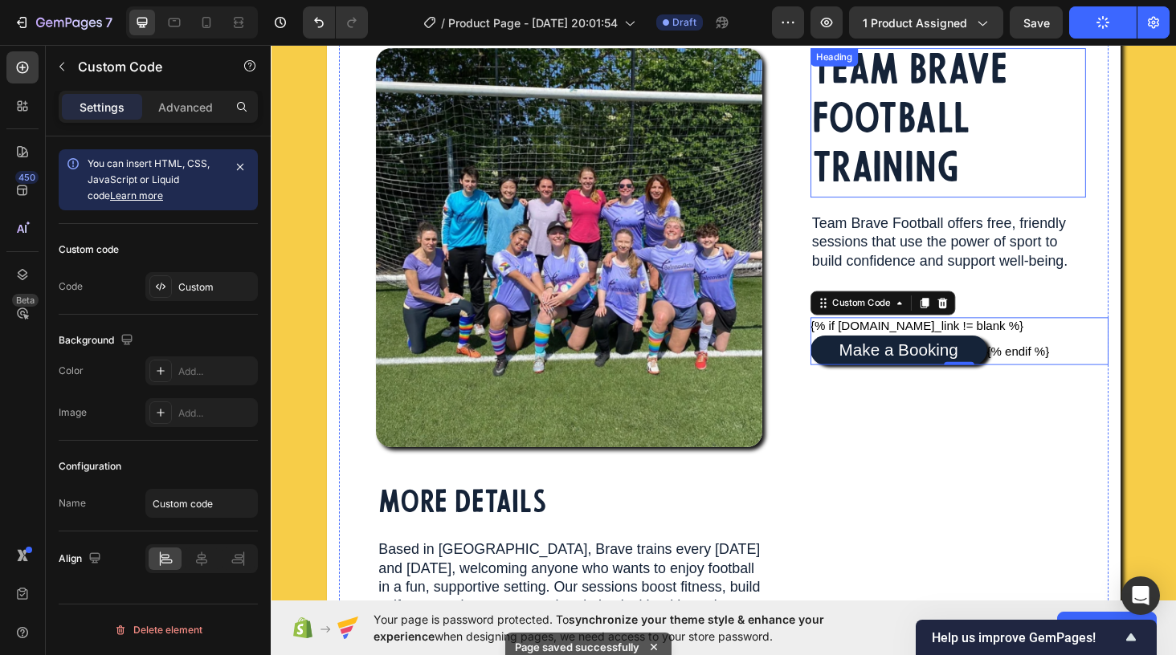
scroll to position [112, 0]
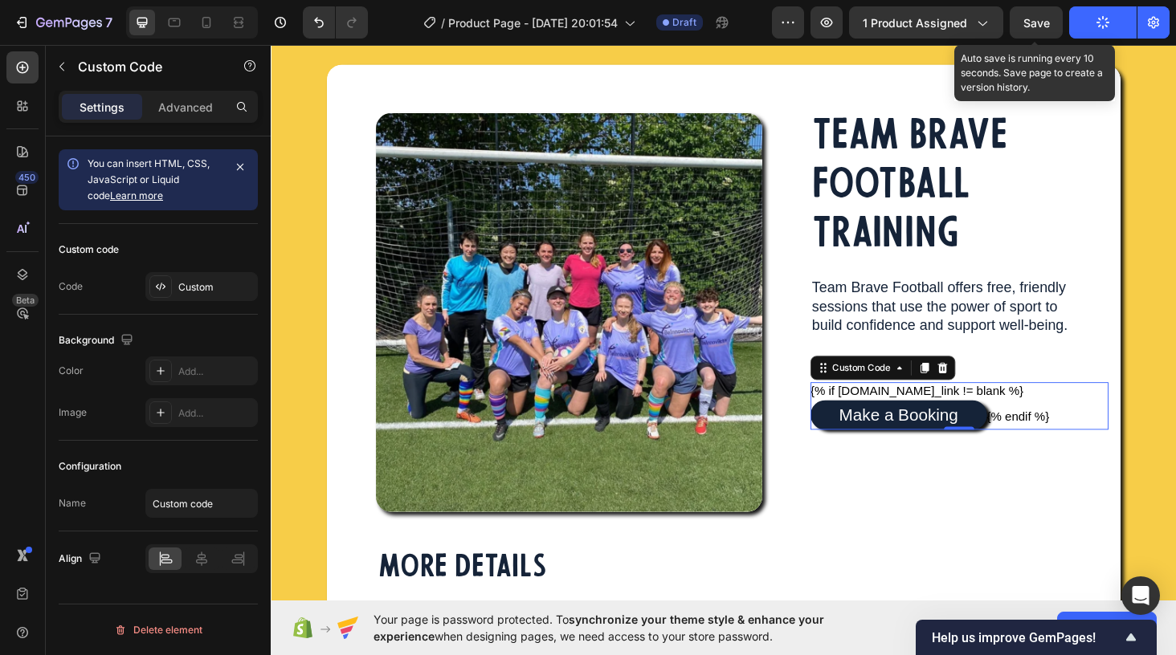
click at [1030, 22] on span "Save" at bounding box center [1036, 23] width 27 height 14
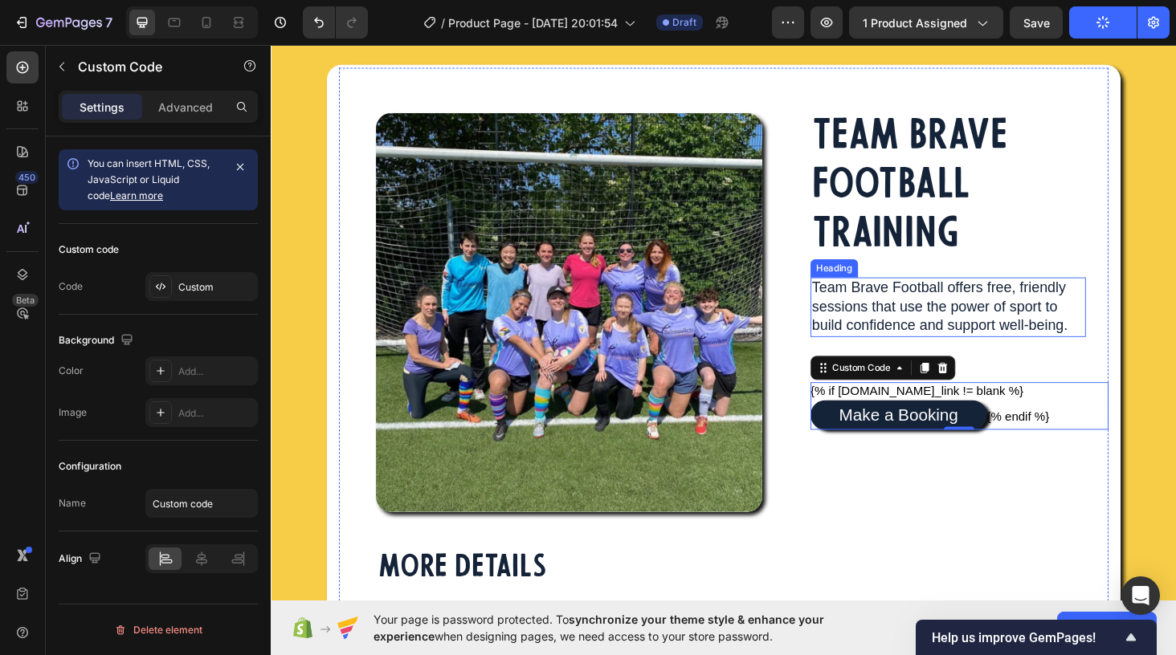
click at [925, 330] on p "Team Brave Football offers free, friendly sessions that use the power of sport …" at bounding box center [992, 323] width 290 height 59
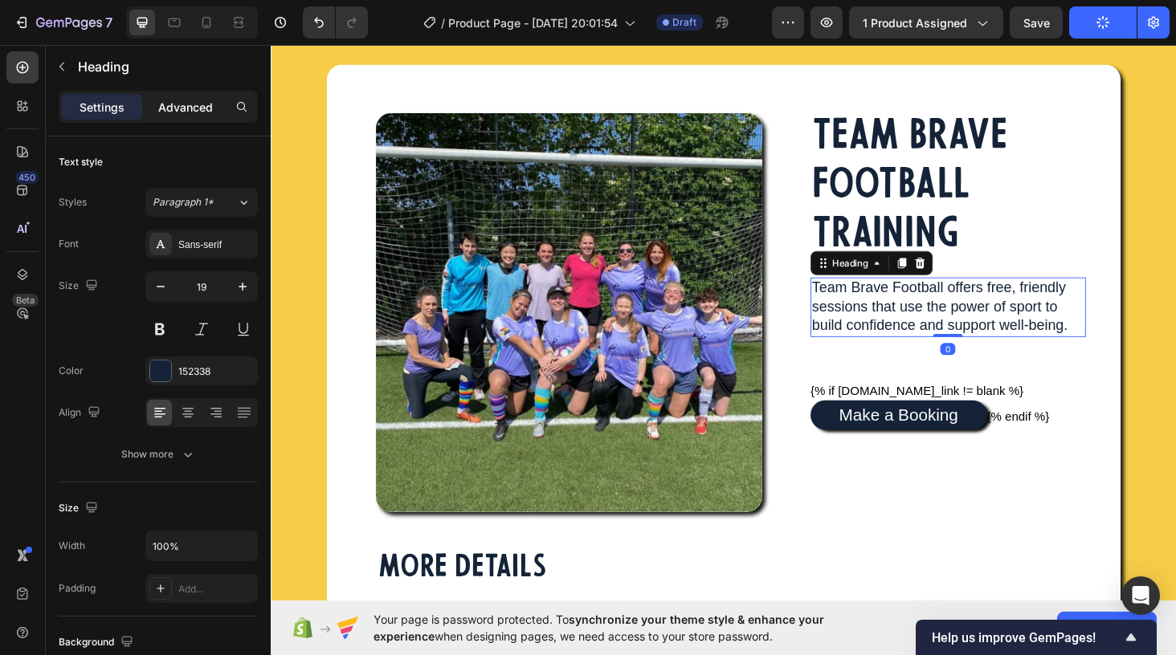
click at [192, 110] on p "Advanced" at bounding box center [185, 107] width 55 height 17
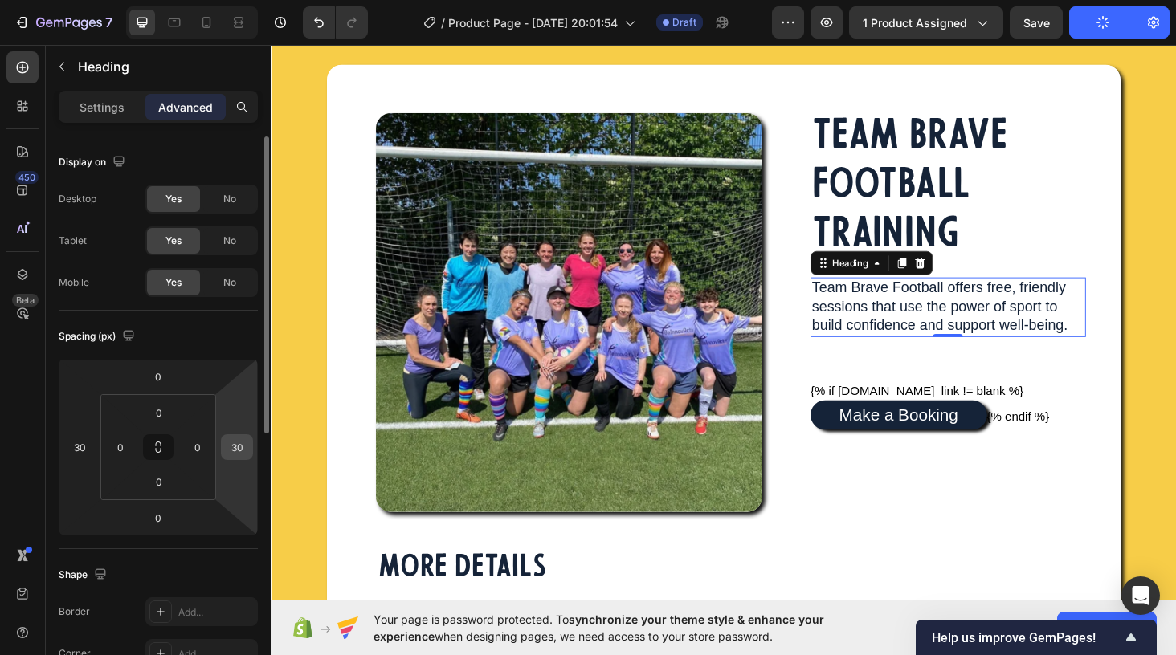
click at [240, 452] on input "30" at bounding box center [237, 447] width 24 height 24
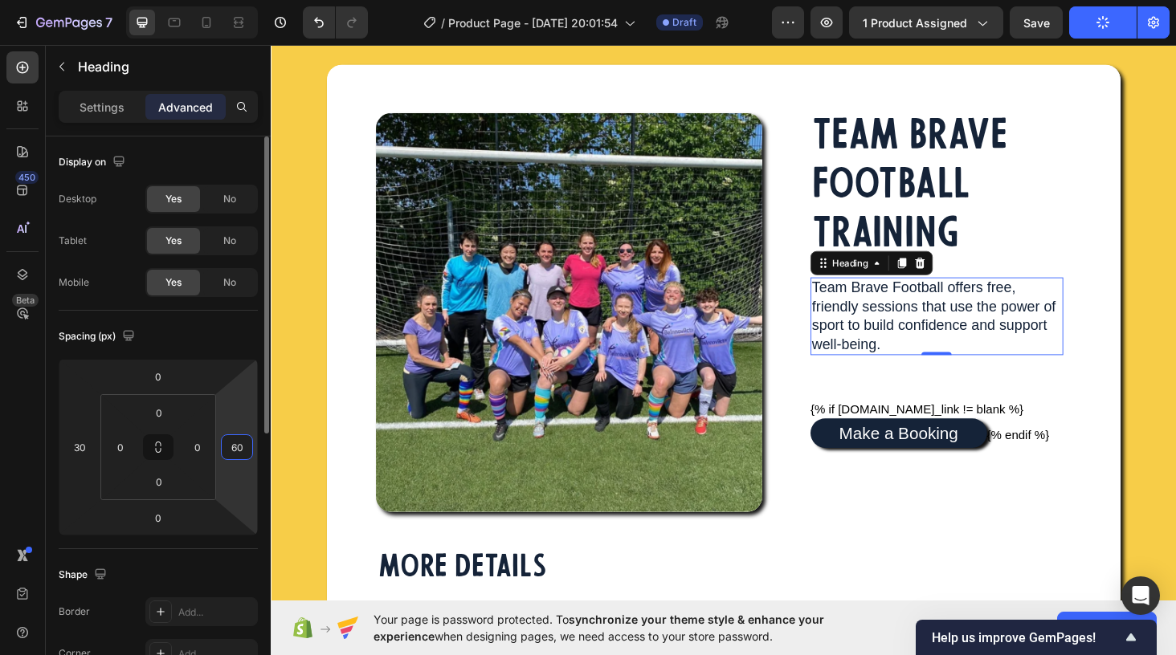
type input "6"
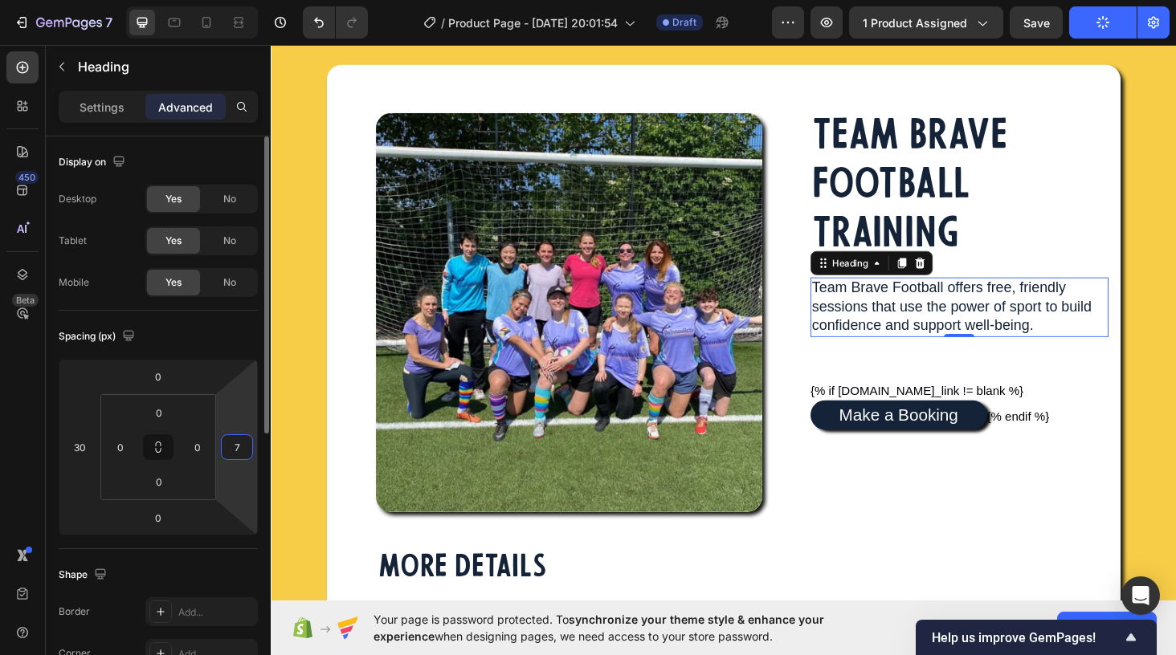
type input "70"
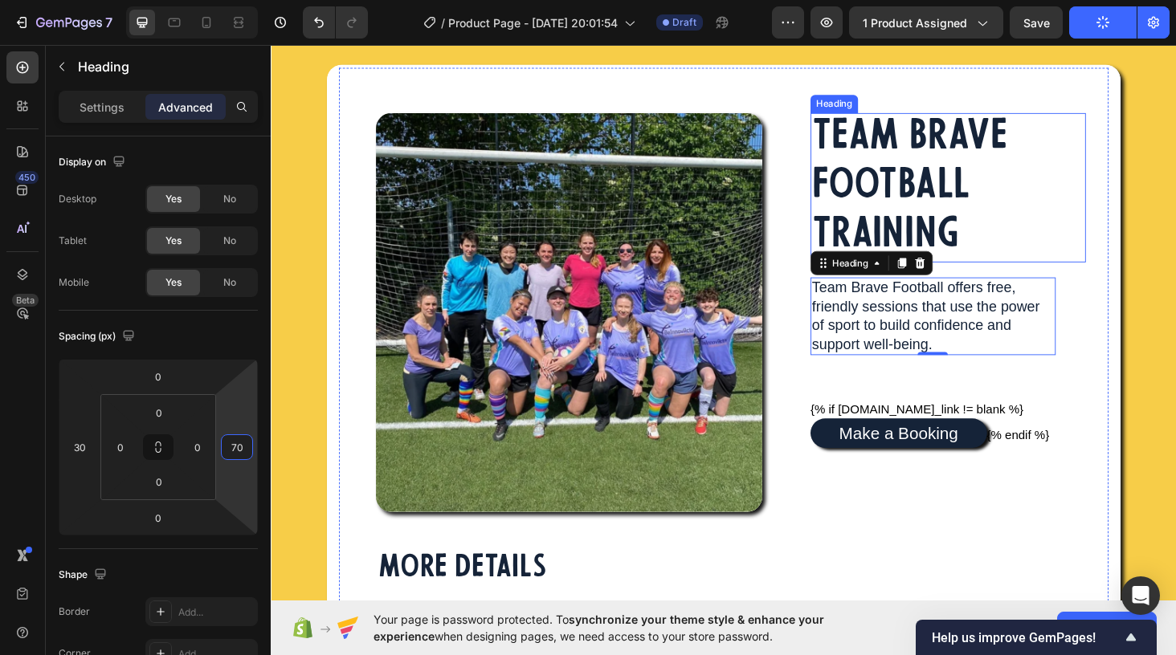
click at [953, 161] on p "TEAM BRAVE FOOTBALL TRAINING" at bounding box center [992, 197] width 290 height 156
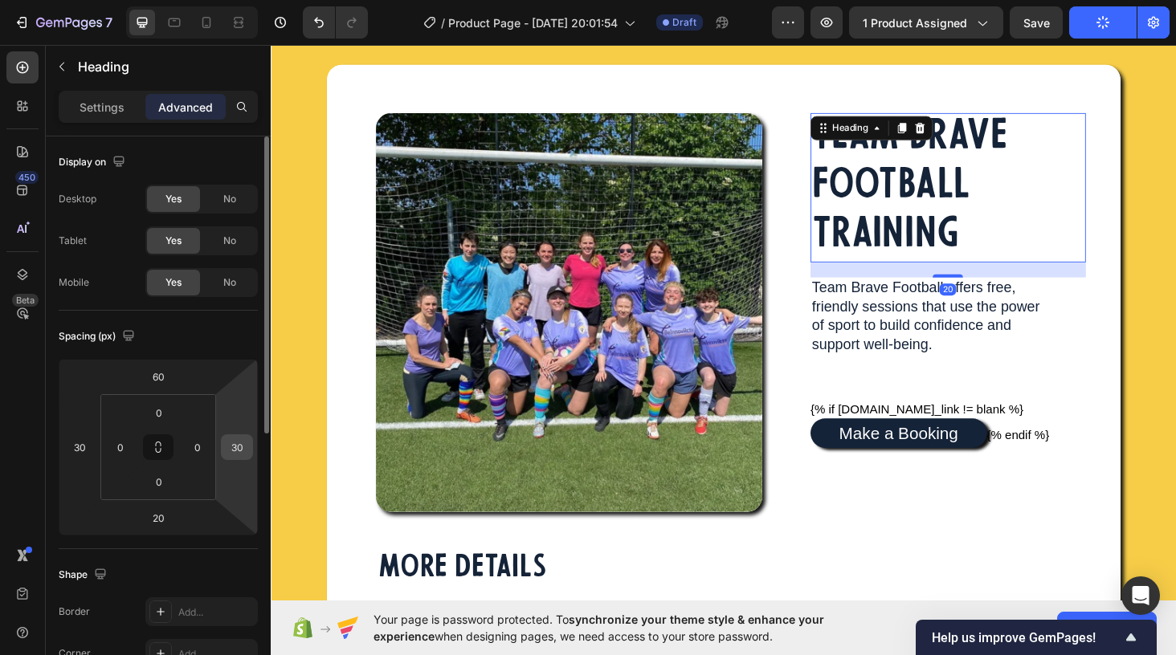
click at [238, 446] on input "30" at bounding box center [237, 447] width 24 height 24
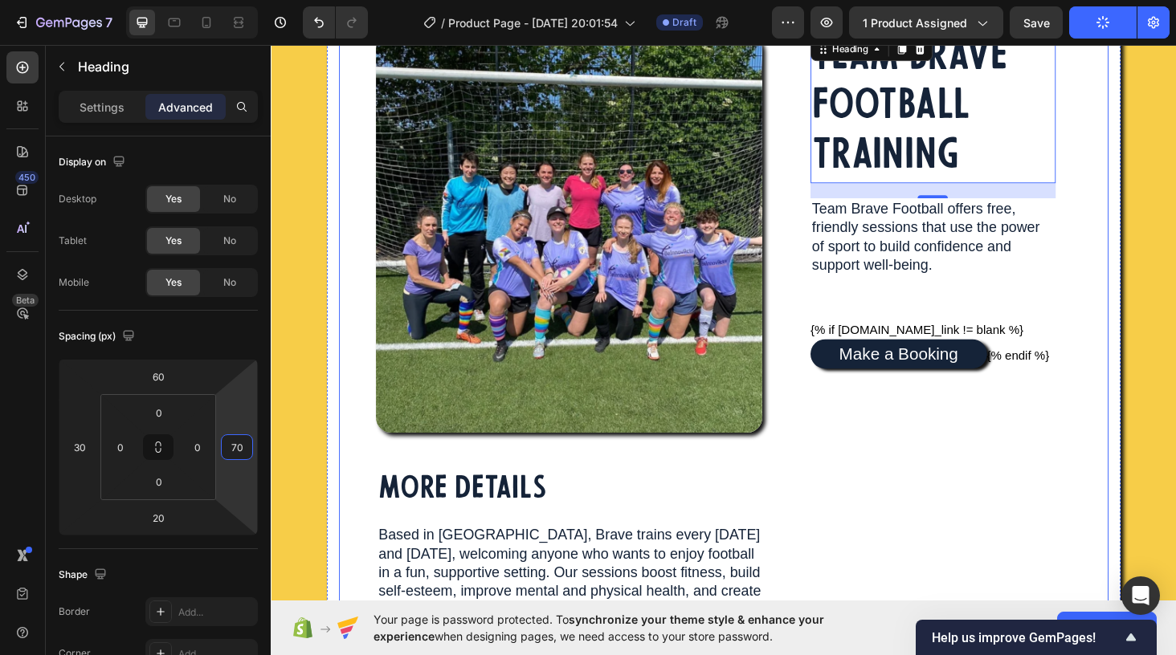
scroll to position [236, 0]
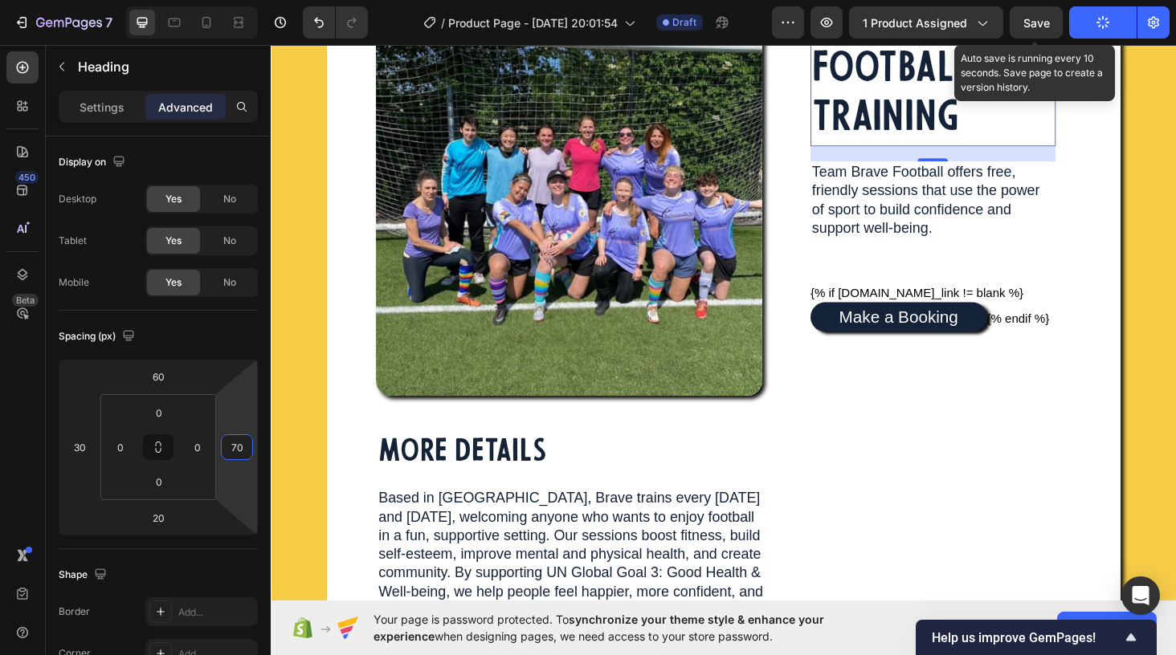
type input "70"
click at [1038, 22] on span "Save" at bounding box center [1036, 23] width 27 height 14
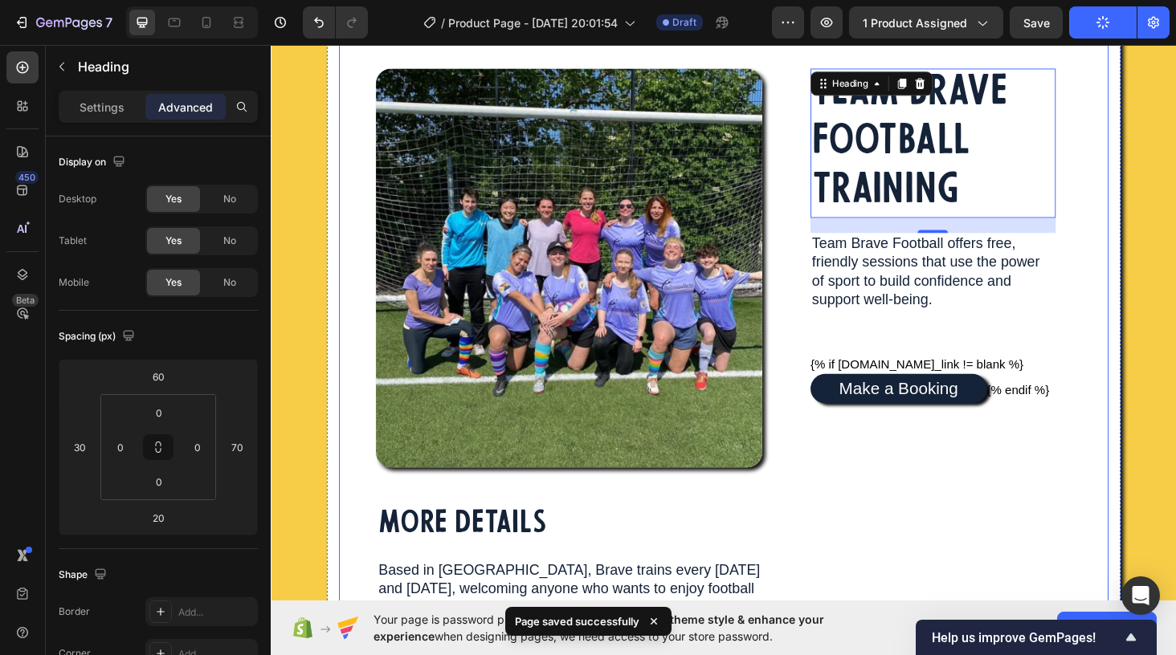
scroll to position [163, 0]
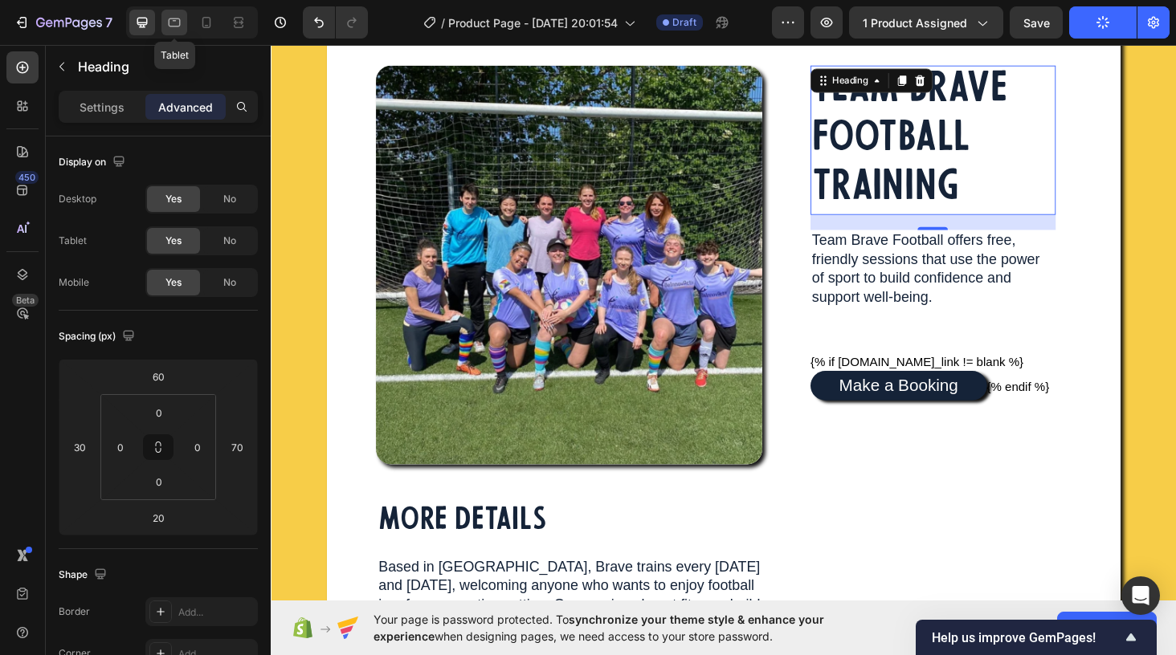
click at [178, 17] on icon at bounding box center [174, 22] width 16 height 16
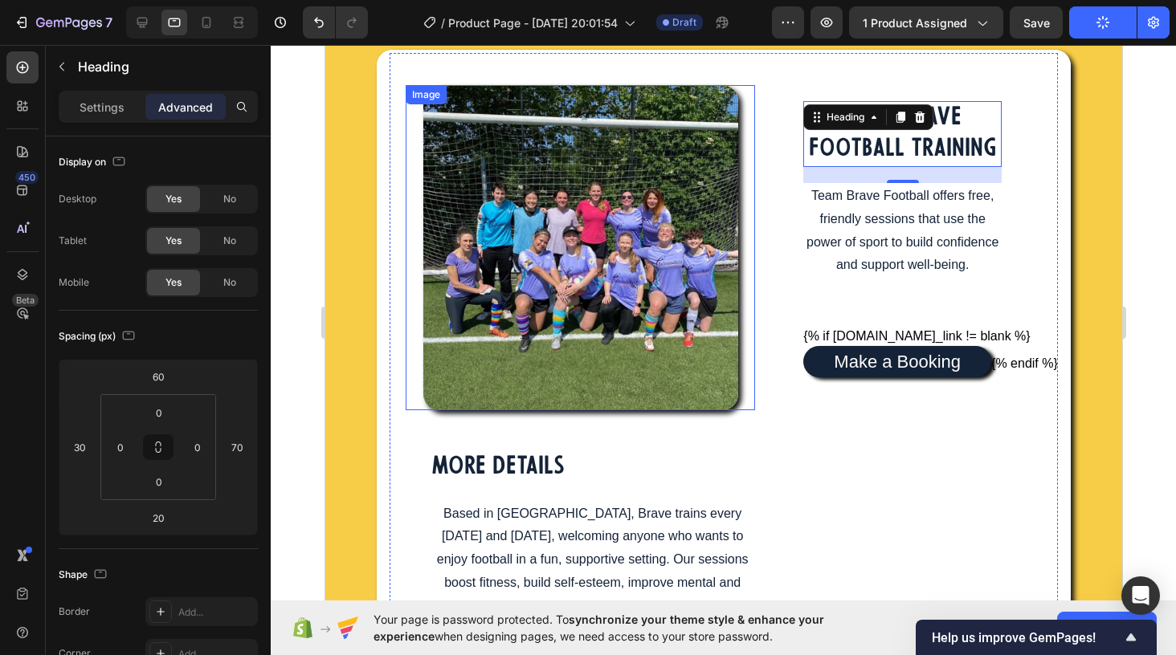
scroll to position [53, 0]
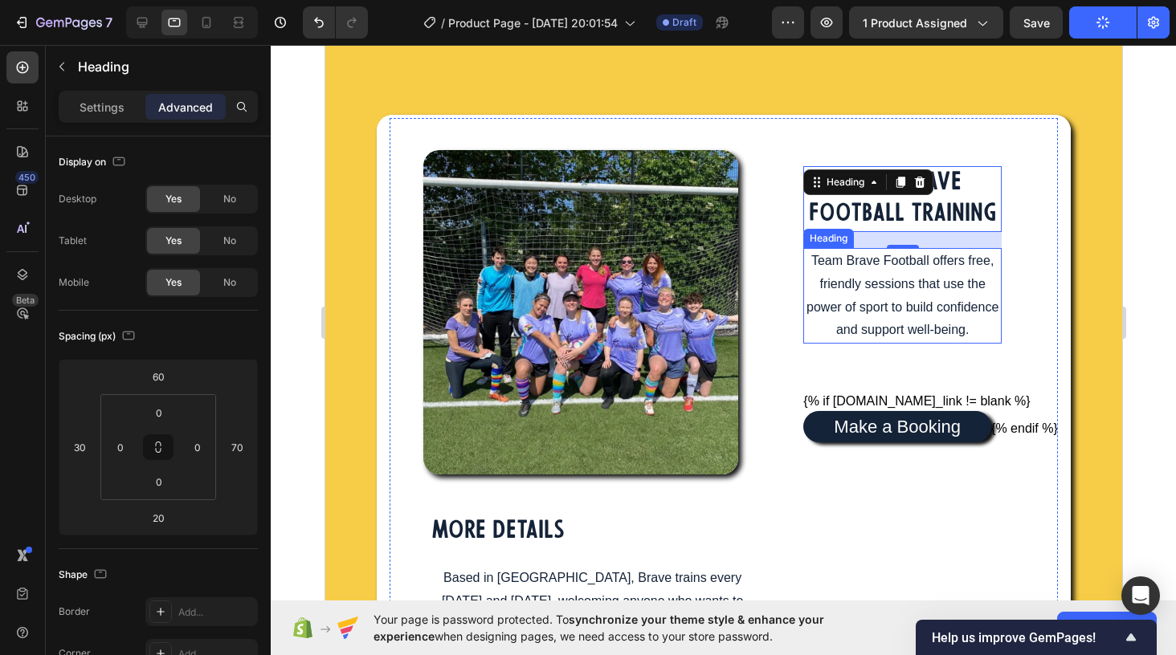
click at [871, 289] on p "Team Brave Football offers free, friendly sessions that use the power of sport …" at bounding box center [901, 296] width 195 height 92
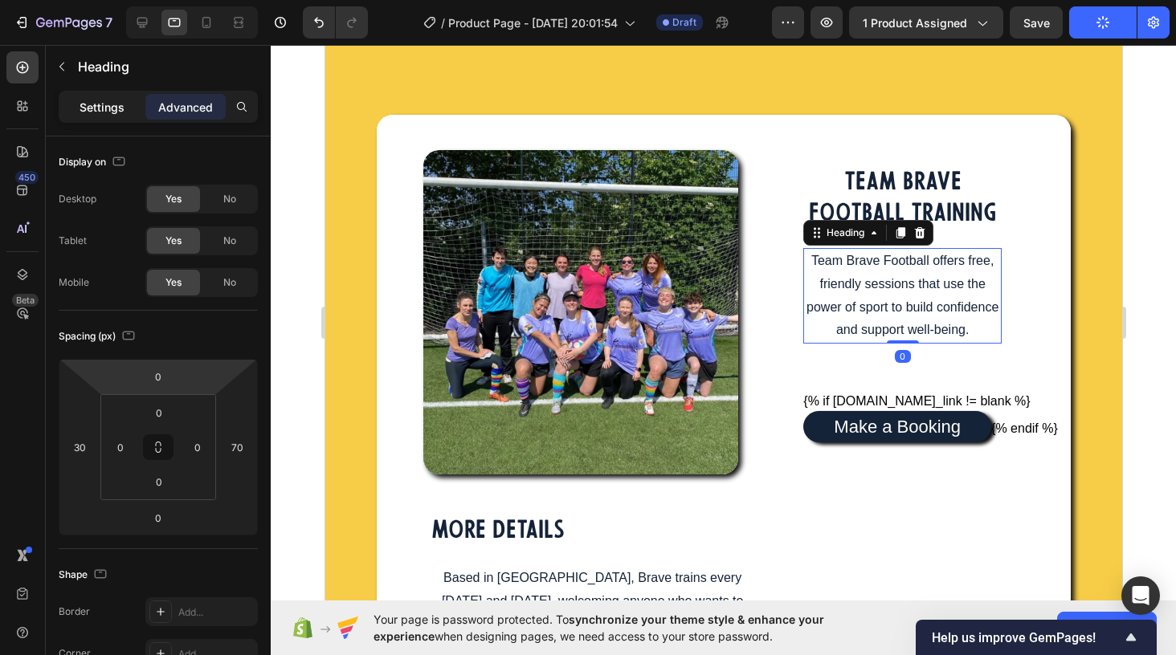
click at [100, 106] on p "Settings" at bounding box center [102, 107] width 45 height 17
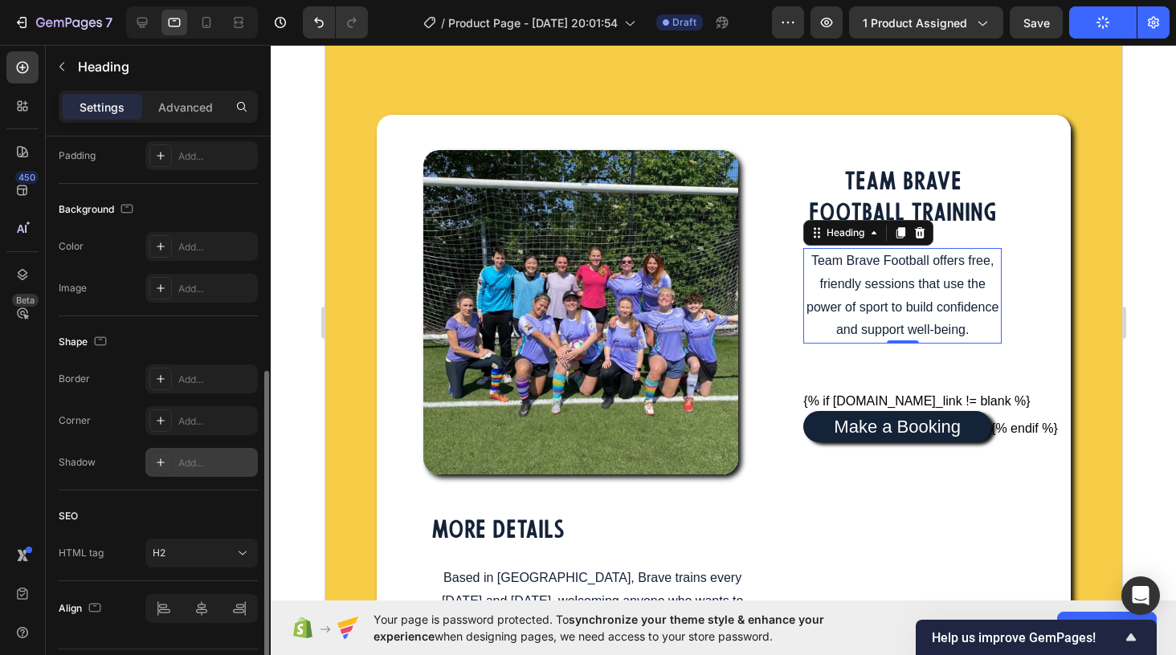
scroll to position [478, 0]
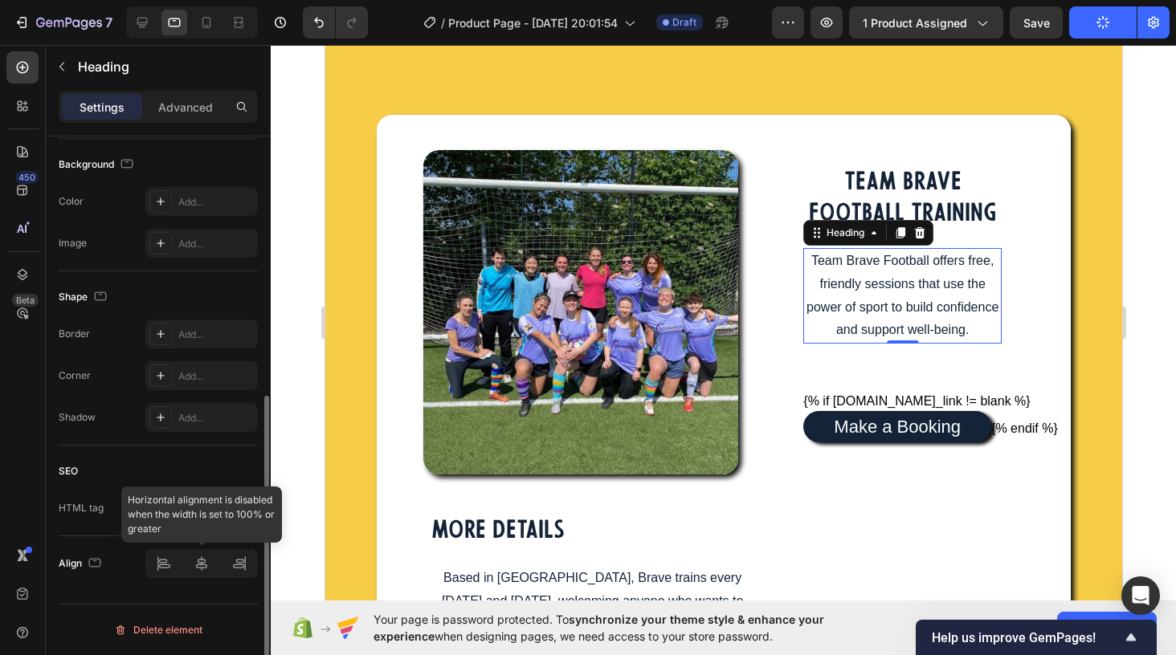
click at [163, 565] on div at bounding box center [201, 563] width 112 height 29
click at [161, 564] on div at bounding box center [201, 563] width 112 height 29
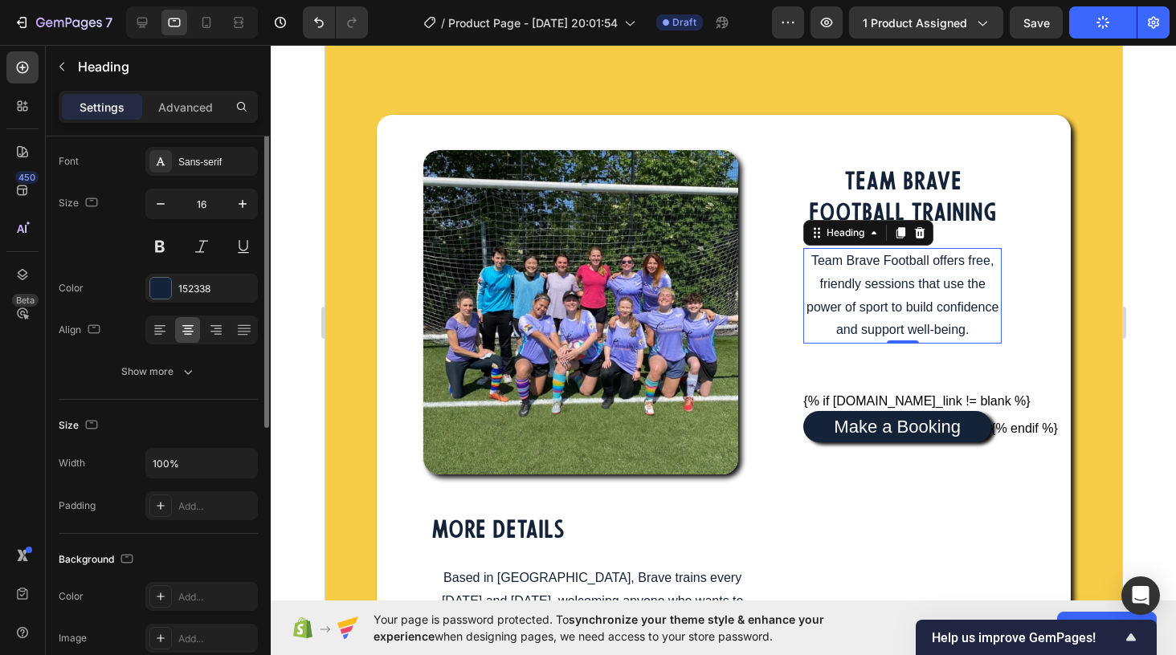
scroll to position [0, 0]
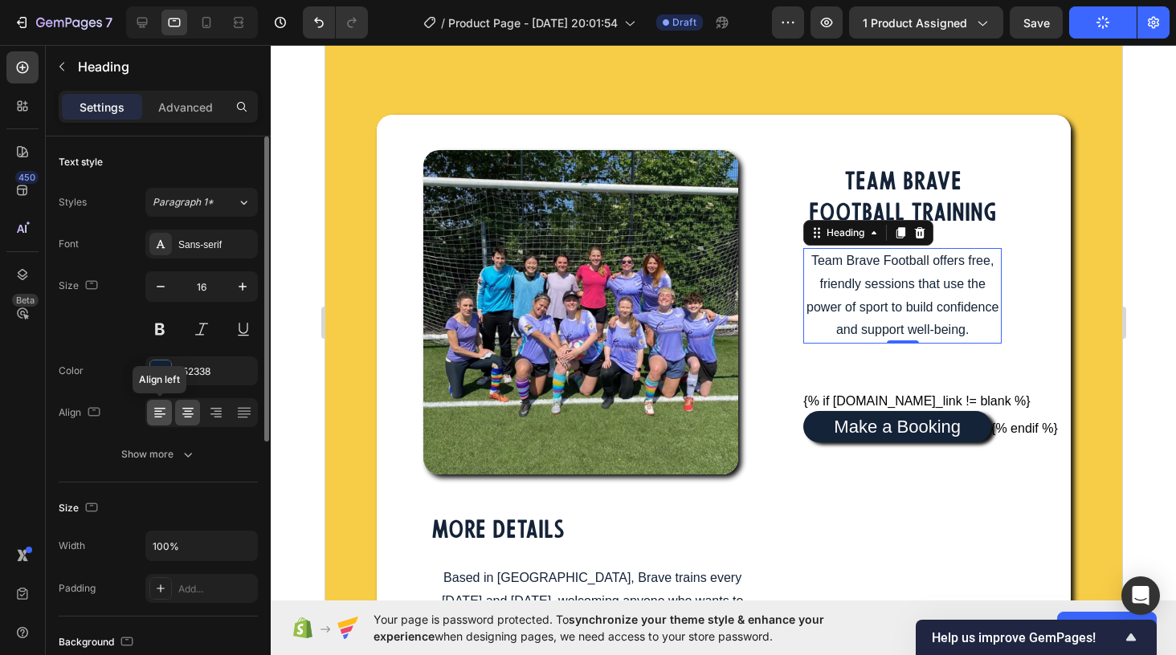
click at [157, 413] on icon at bounding box center [160, 413] width 16 height 16
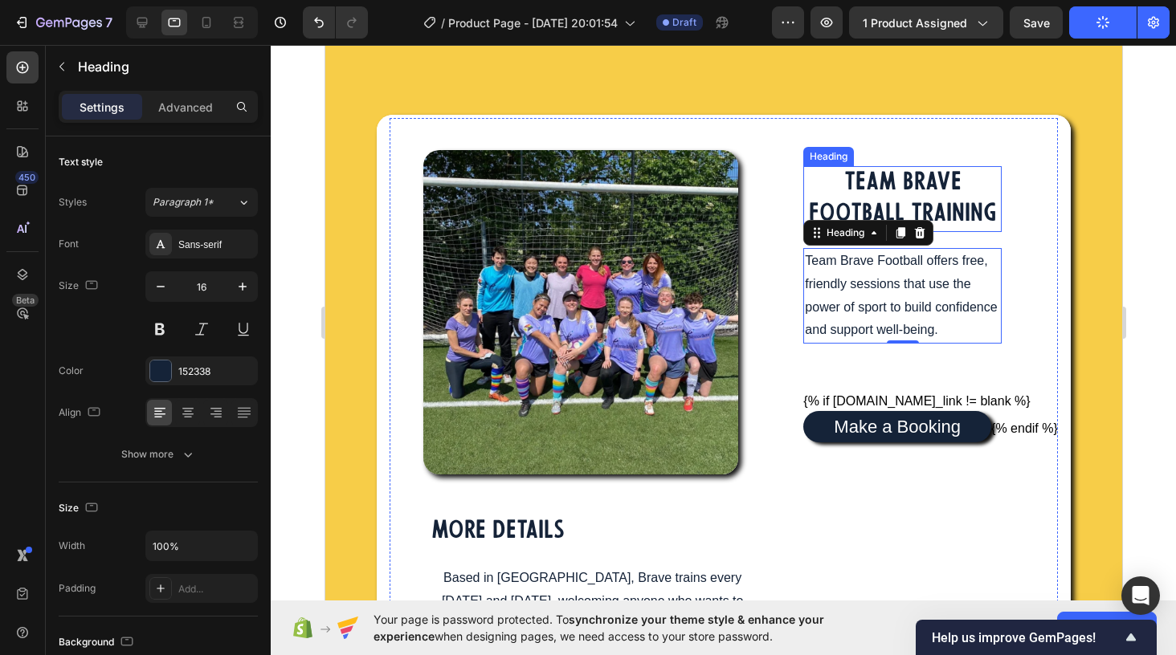
click at [921, 186] on p "TEAM BRAVE FOOTBALL TRAINING" at bounding box center [901, 199] width 195 height 63
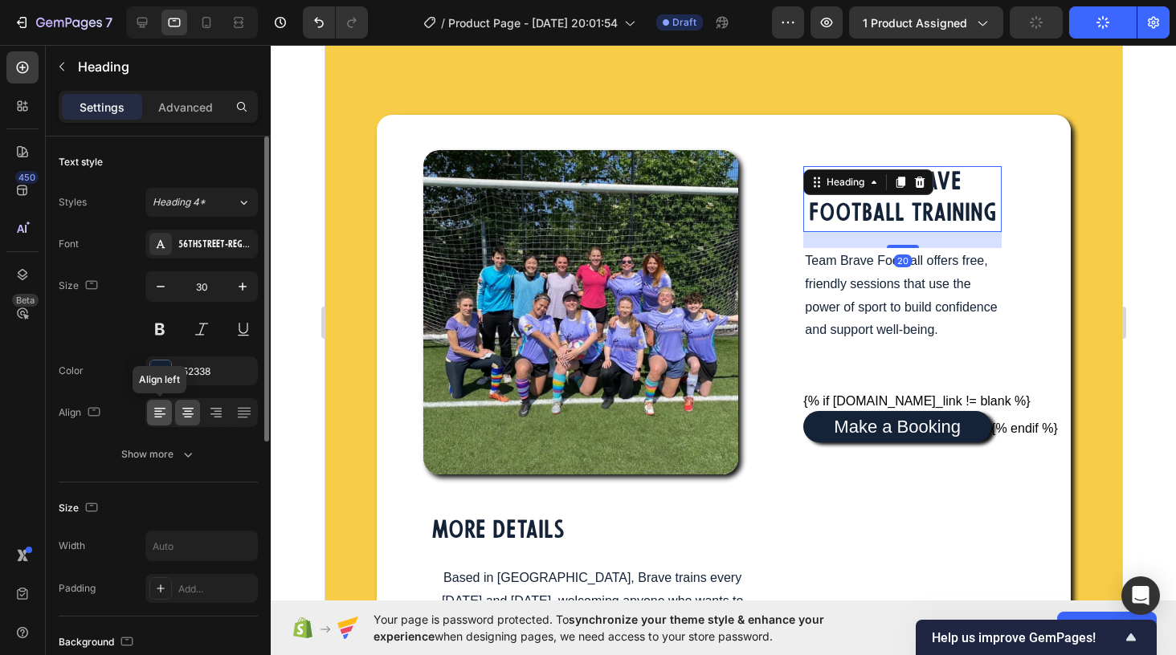
click at [160, 414] on icon at bounding box center [159, 415] width 11 height 2
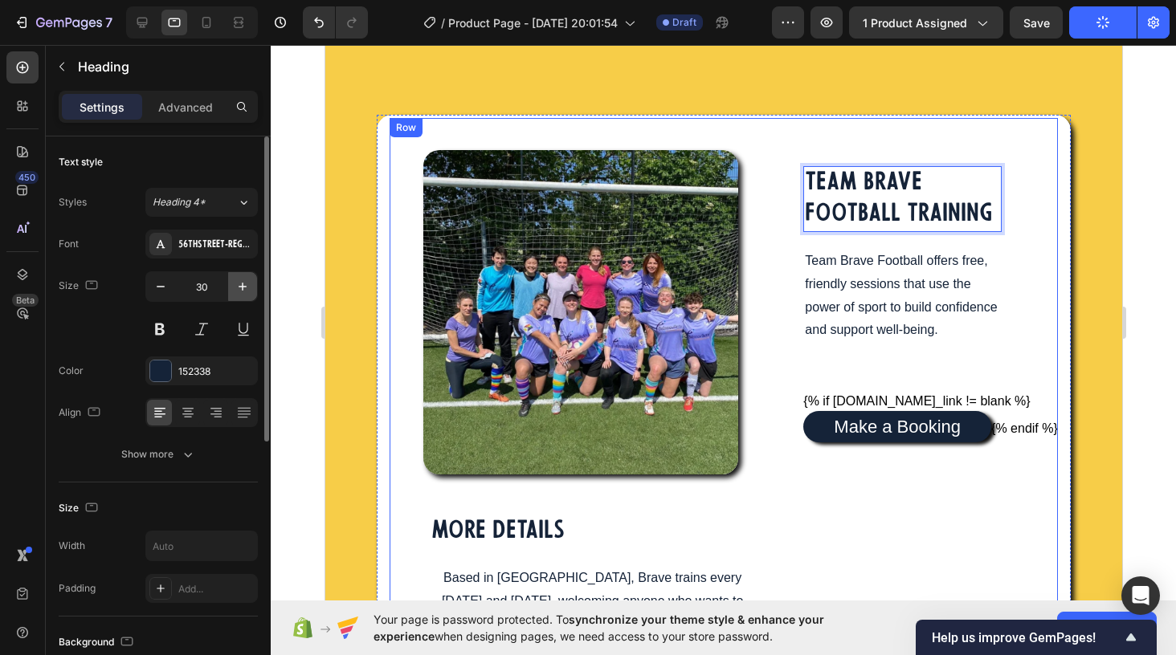
click at [240, 288] on icon "button" at bounding box center [243, 287] width 16 height 16
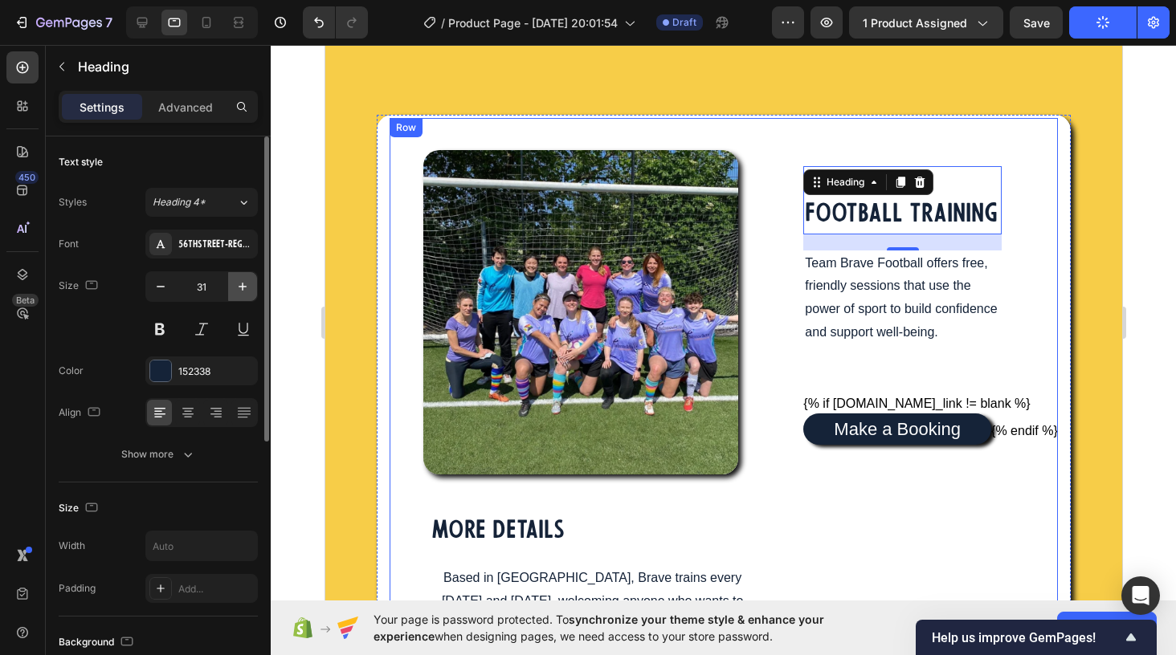
click at [240, 288] on icon "button" at bounding box center [243, 287] width 16 height 16
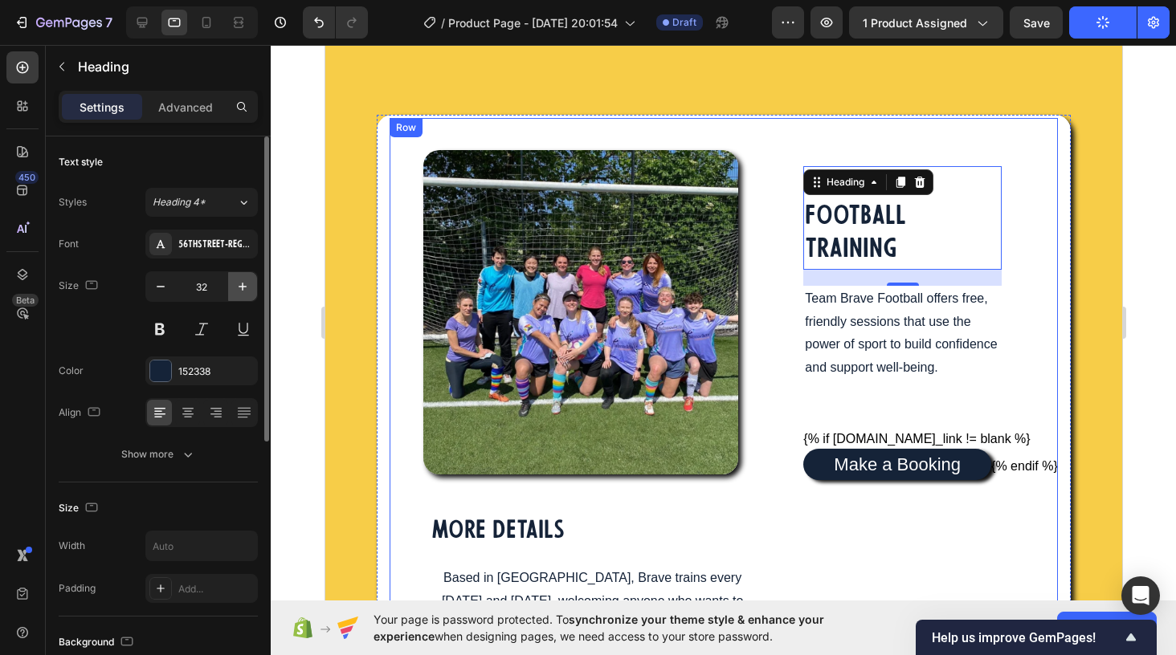
click at [240, 288] on icon "button" at bounding box center [243, 287] width 16 height 16
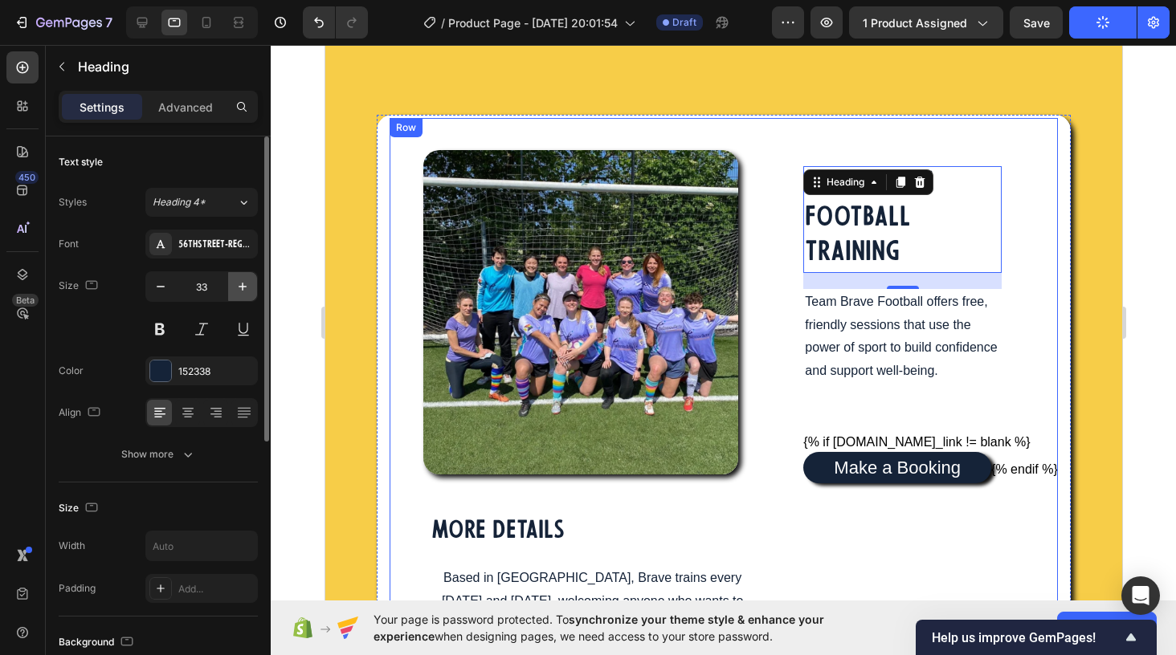
click at [240, 288] on icon "button" at bounding box center [243, 287] width 16 height 16
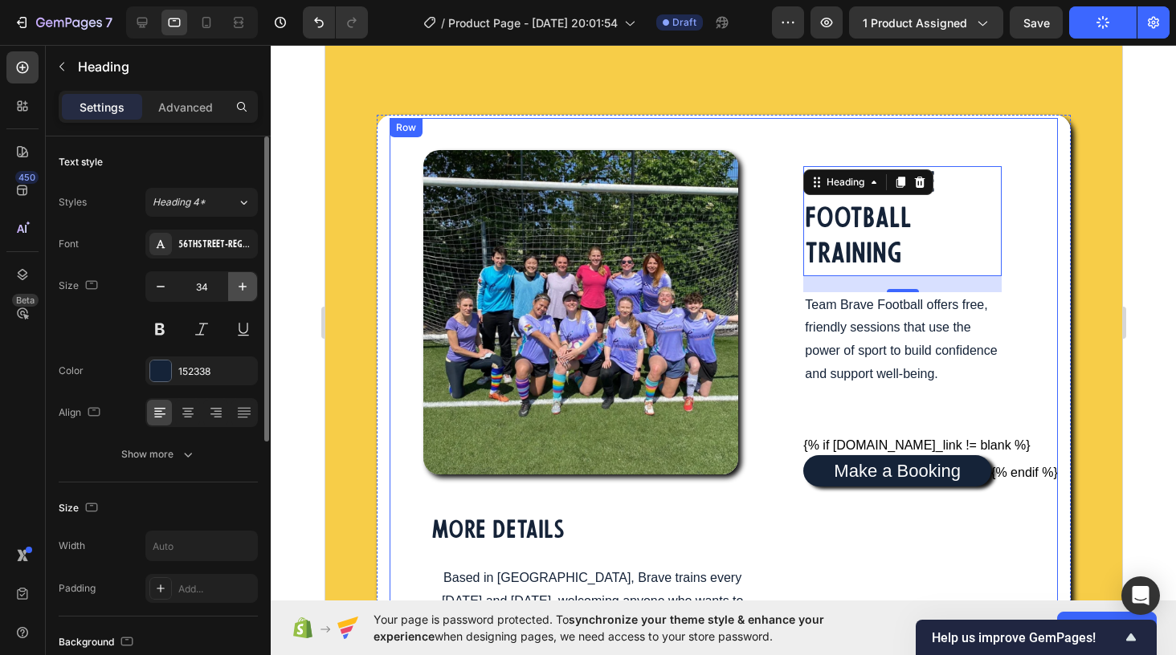
click at [240, 288] on icon "button" at bounding box center [243, 287] width 16 height 16
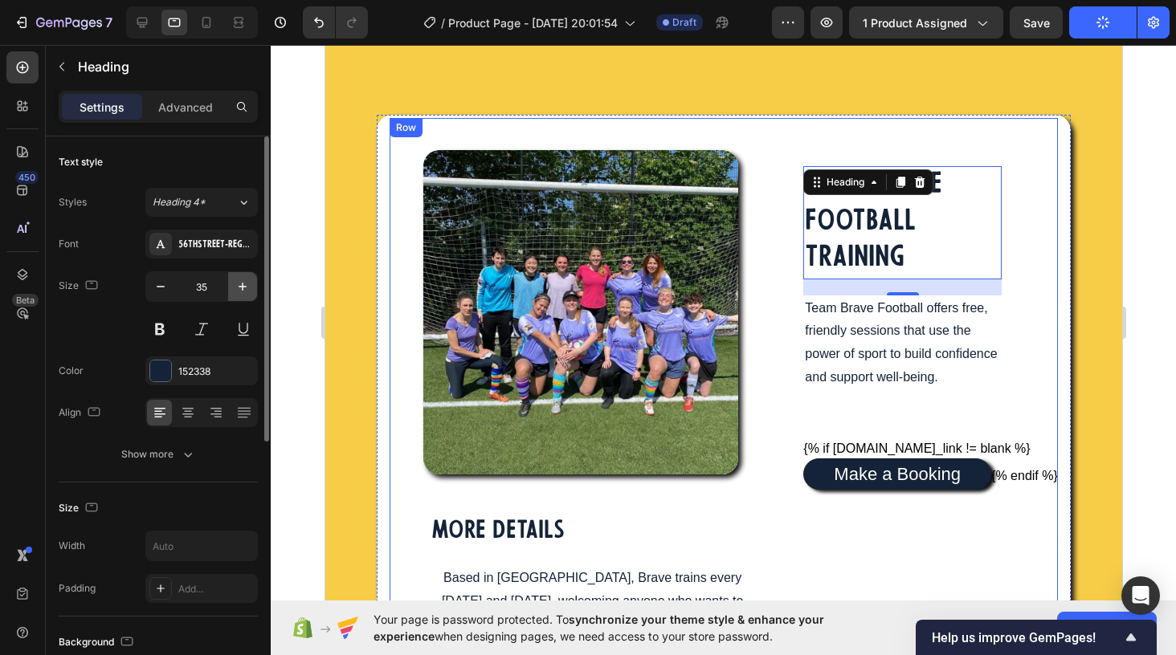
click at [240, 288] on icon "button" at bounding box center [243, 287] width 16 height 16
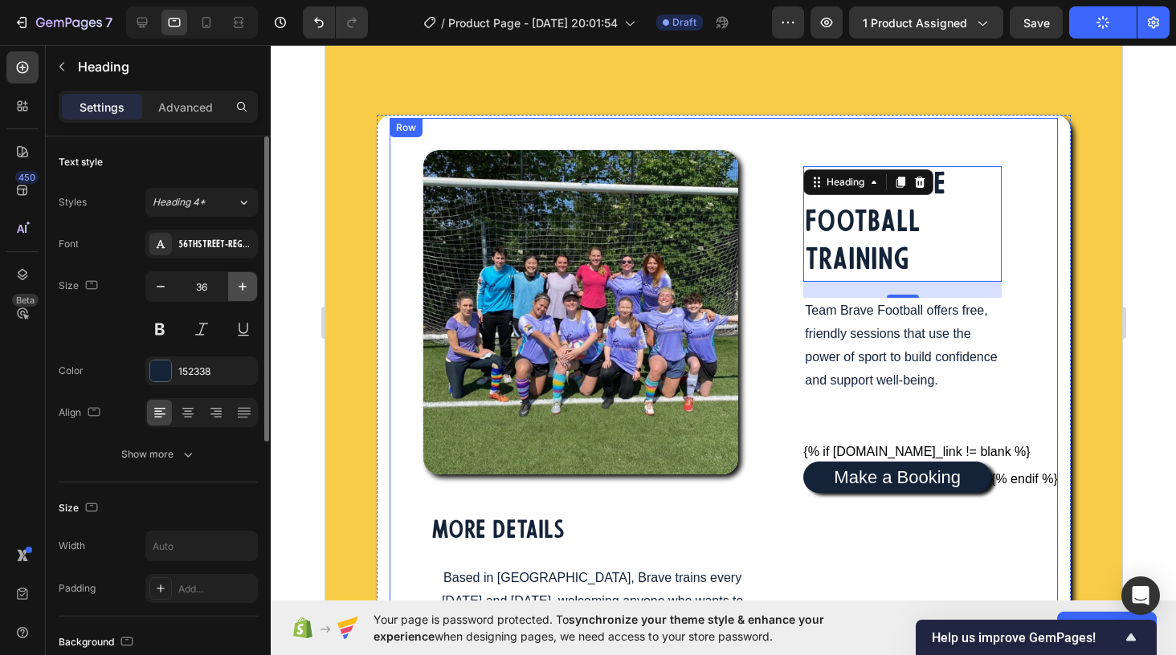
click at [240, 288] on icon "button" at bounding box center [243, 287] width 16 height 16
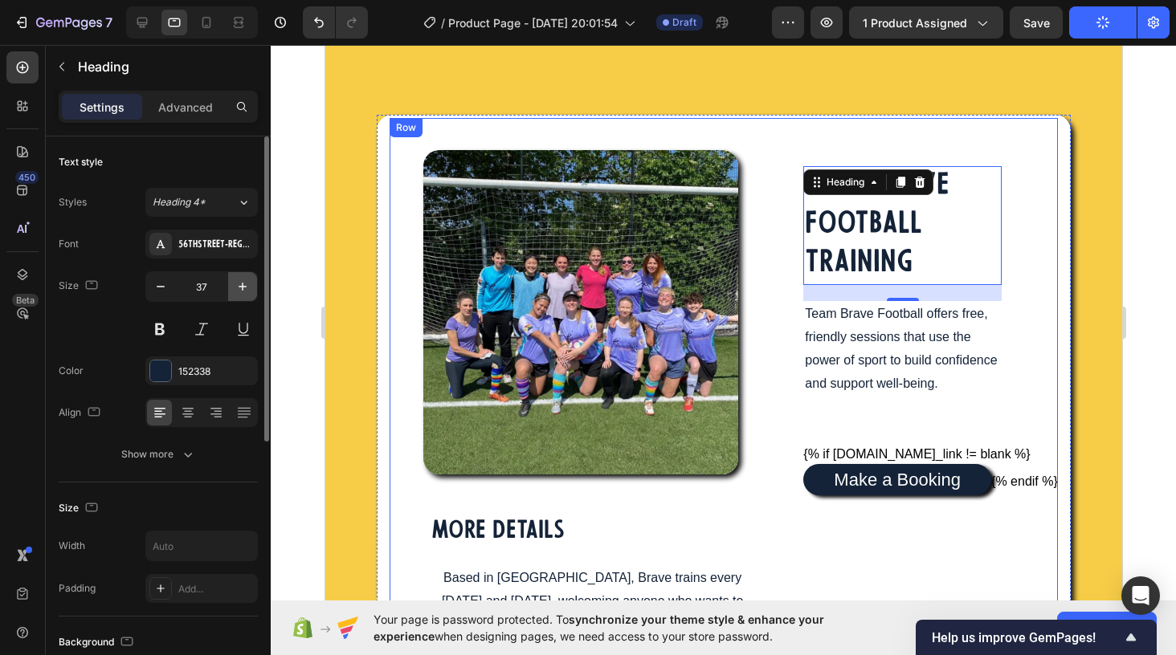
click at [240, 288] on icon "button" at bounding box center [243, 287] width 16 height 16
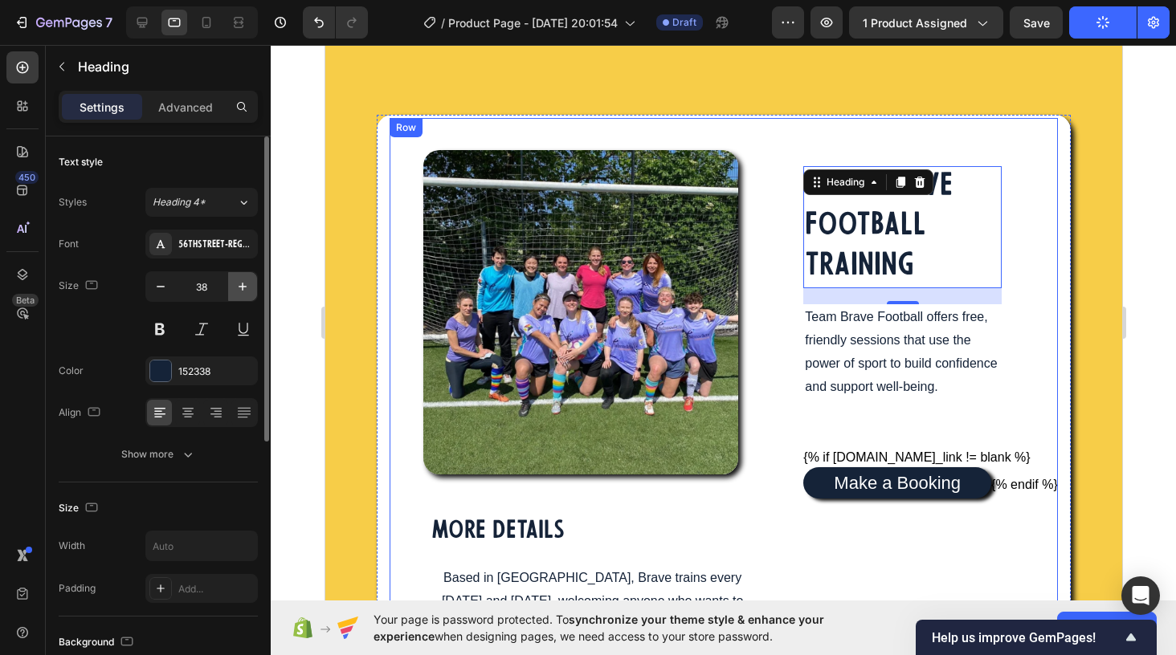
click at [240, 288] on icon "button" at bounding box center [243, 287] width 16 height 16
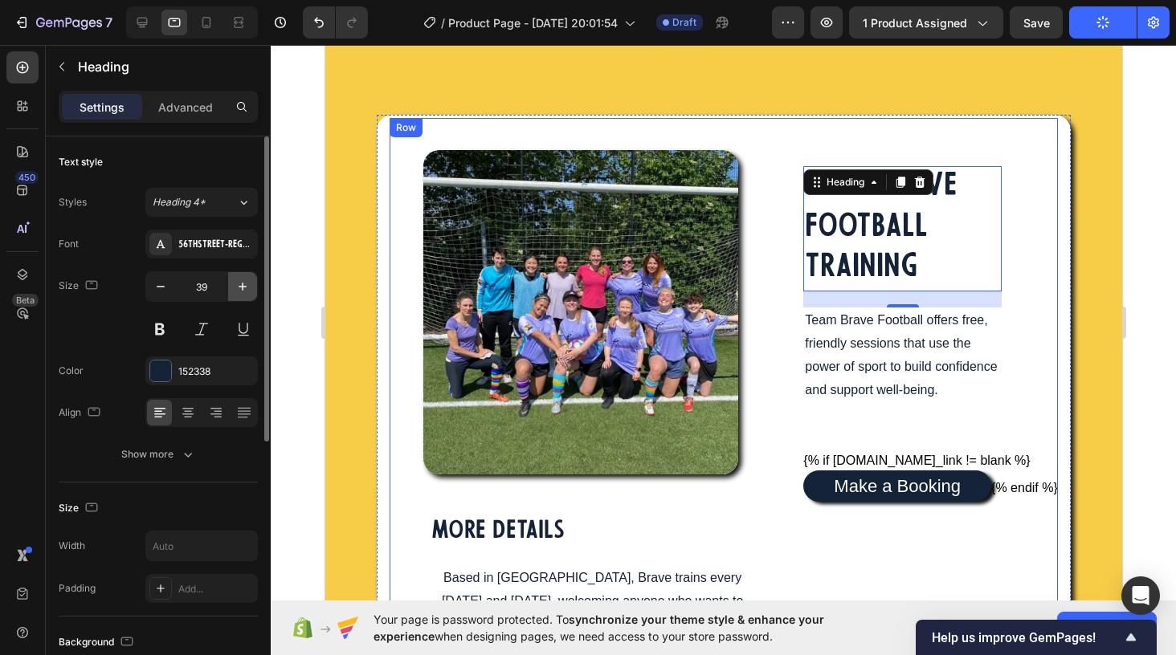
click at [240, 288] on icon "button" at bounding box center [243, 287] width 16 height 16
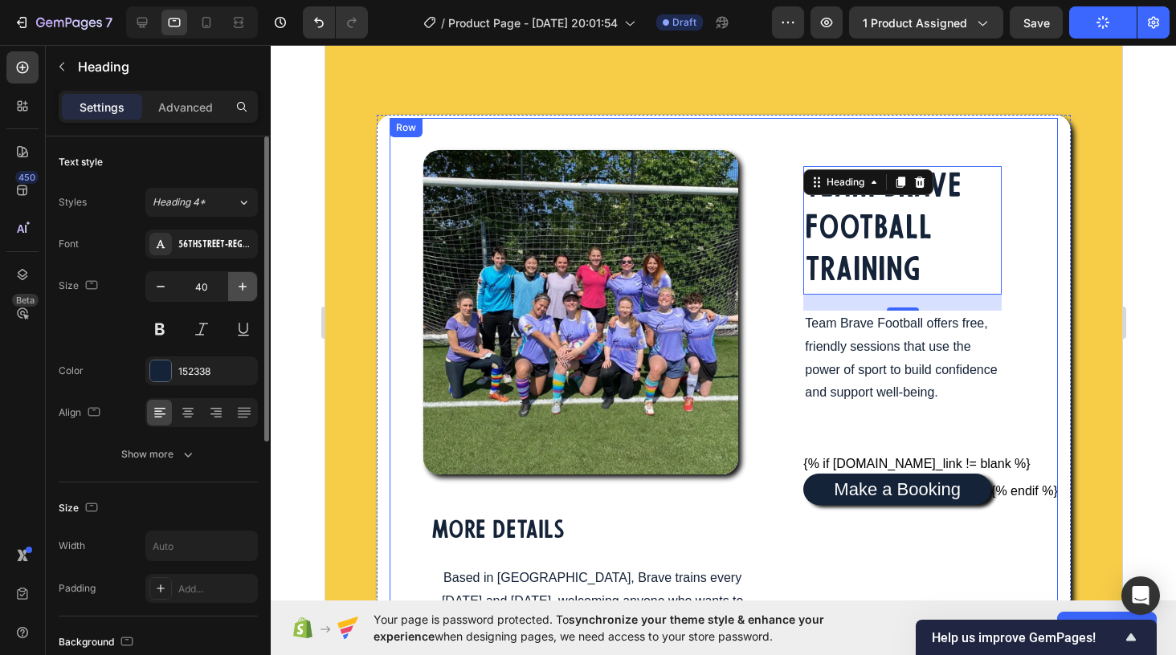
click at [240, 288] on icon "button" at bounding box center [243, 287] width 16 height 16
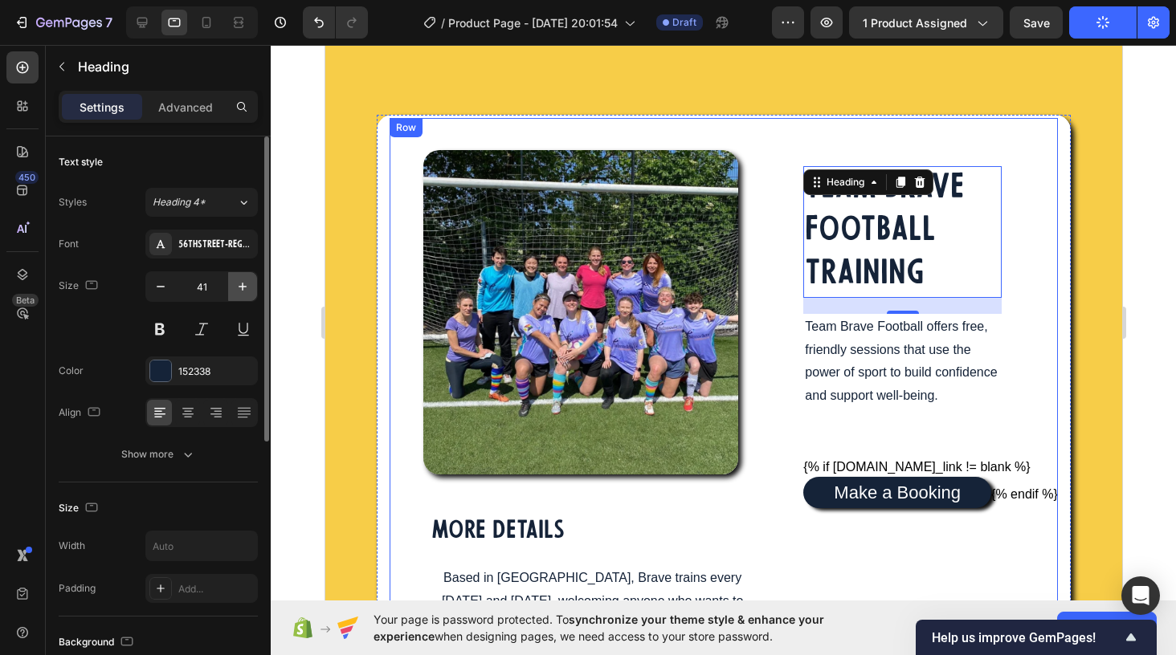
click at [240, 288] on icon "button" at bounding box center [243, 287] width 16 height 16
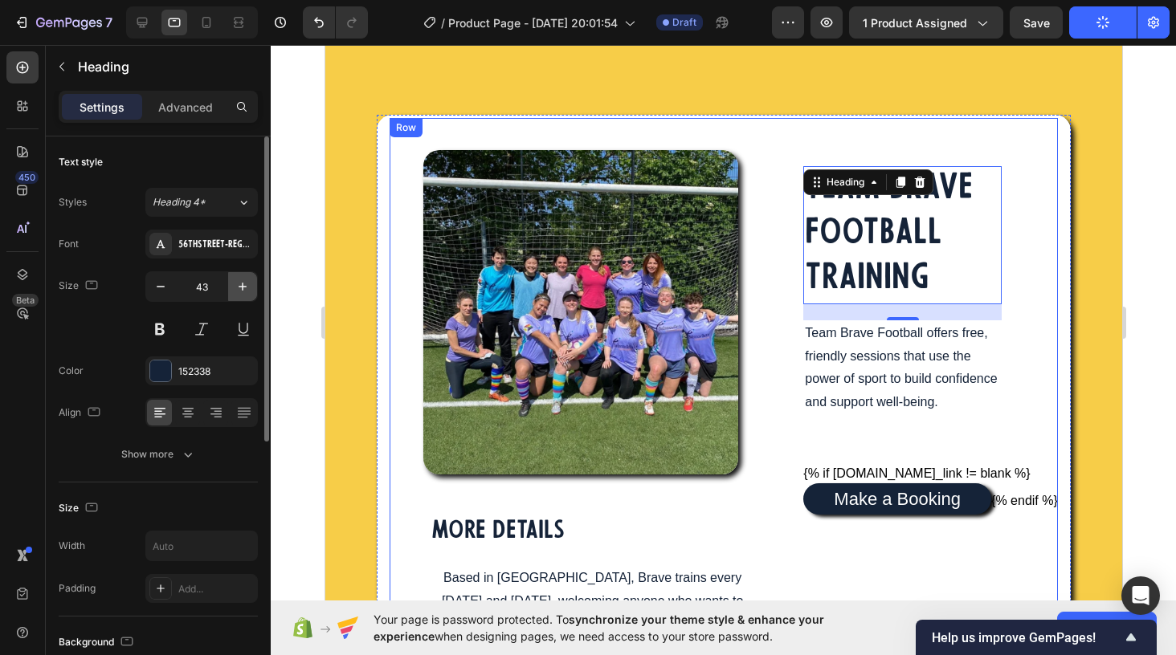
click at [240, 288] on icon "button" at bounding box center [243, 287] width 16 height 16
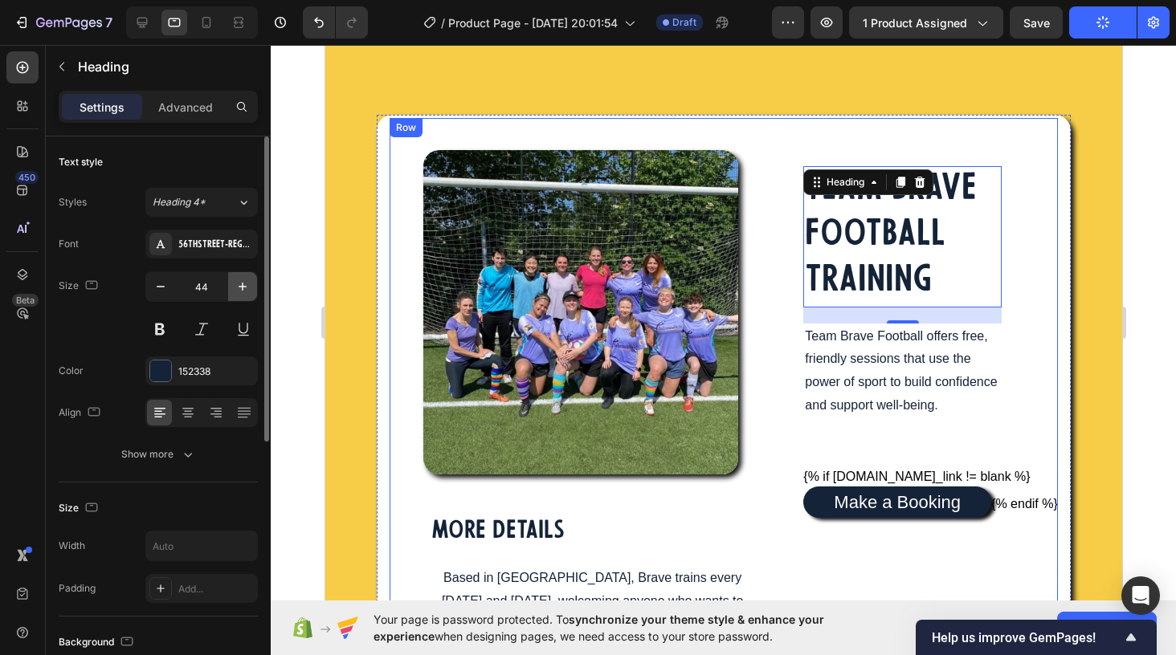
click at [240, 288] on icon "button" at bounding box center [243, 287] width 16 height 16
type input "45"
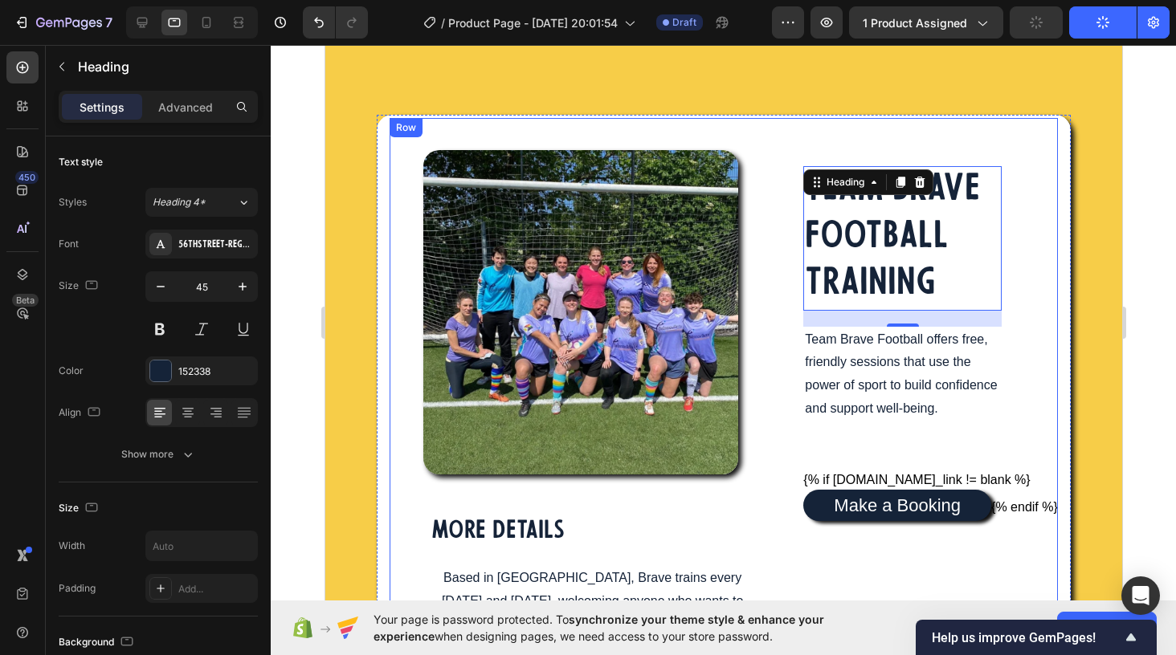
click at [777, 195] on div "Image MORE DETAILS Heading Based in Bristol, Brave trains every Wednesday and S…" at bounding box center [584, 498] width 390 height 761
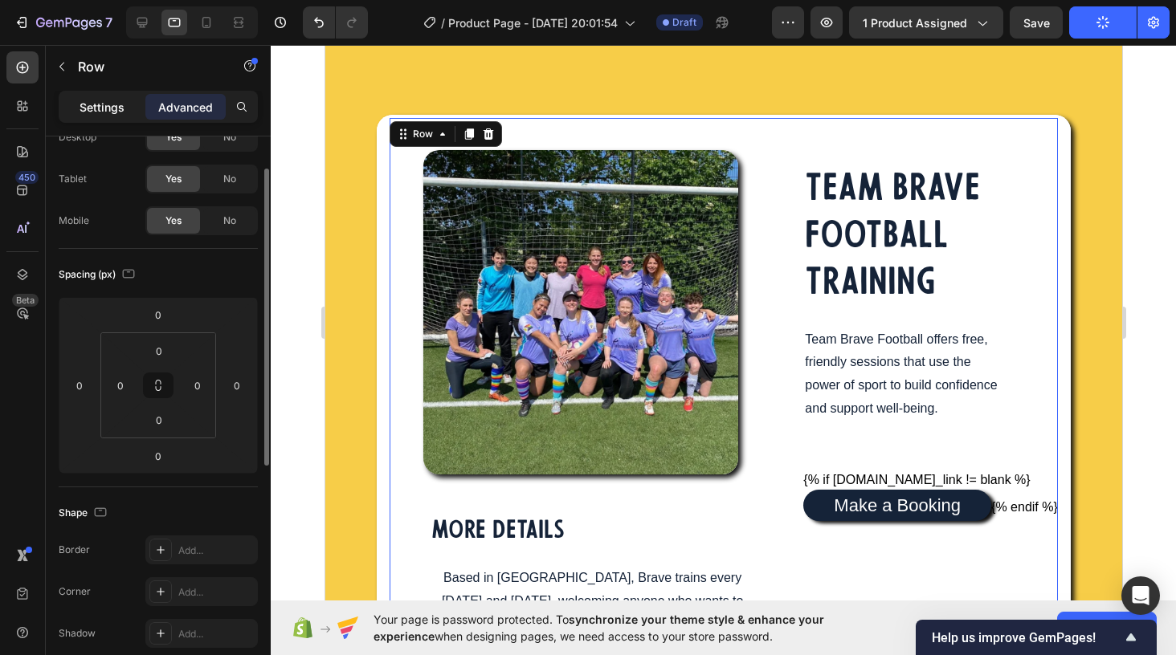
click at [96, 106] on p "Settings" at bounding box center [102, 107] width 45 height 17
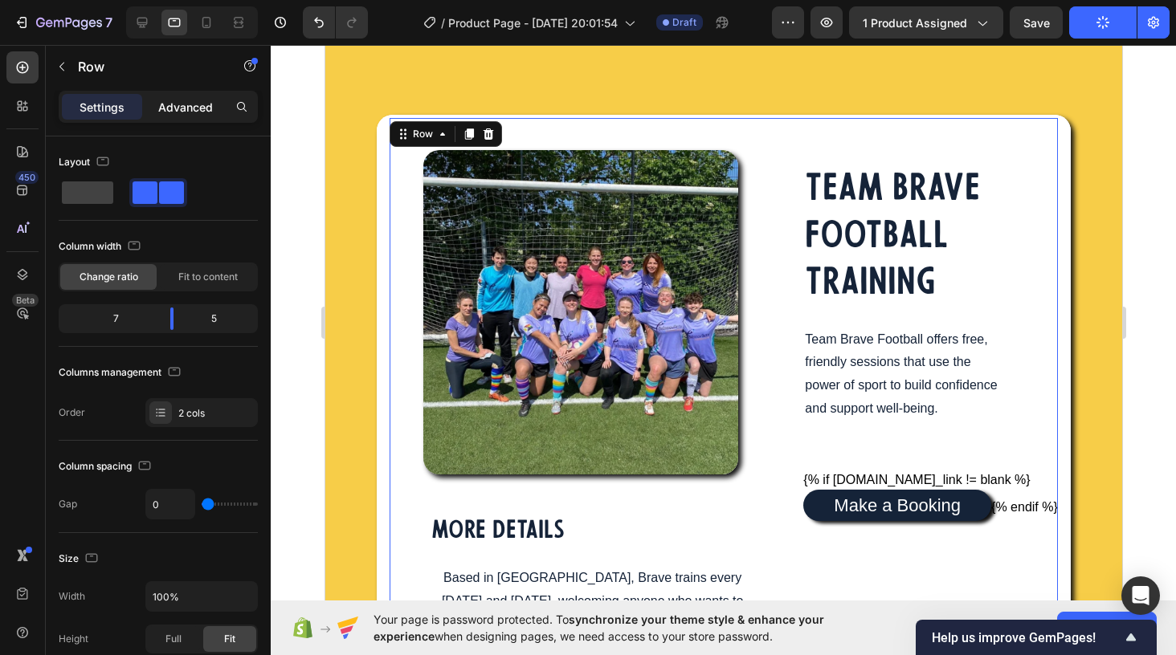
click at [182, 108] on p "Advanced" at bounding box center [185, 107] width 55 height 17
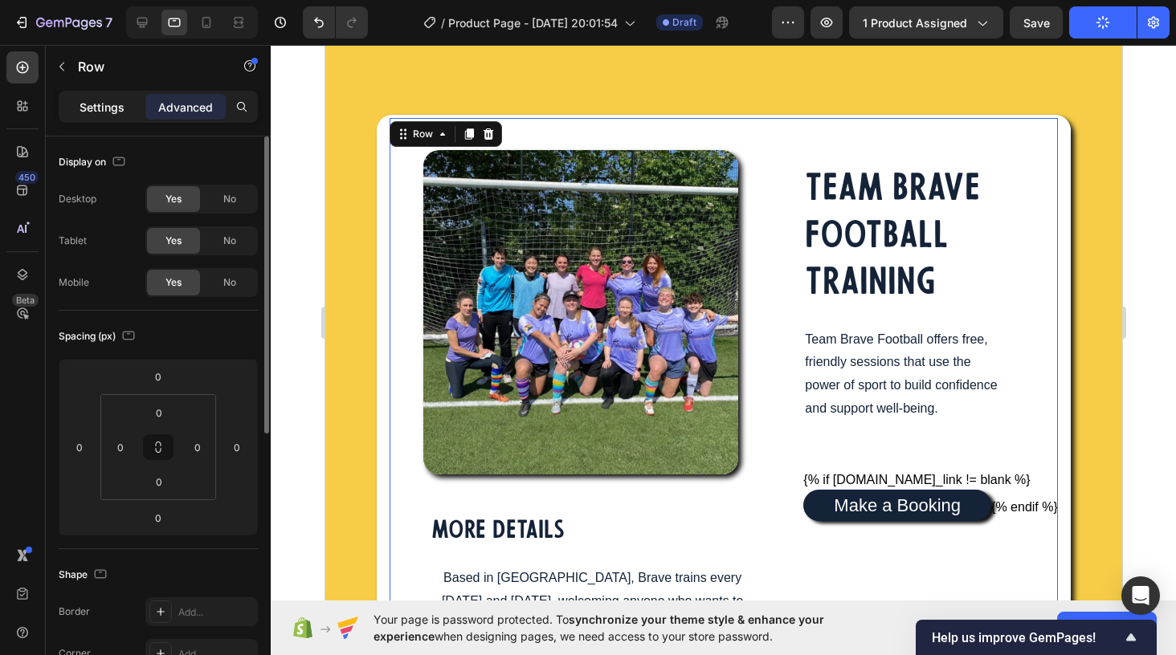
click at [105, 108] on p "Settings" at bounding box center [102, 107] width 45 height 17
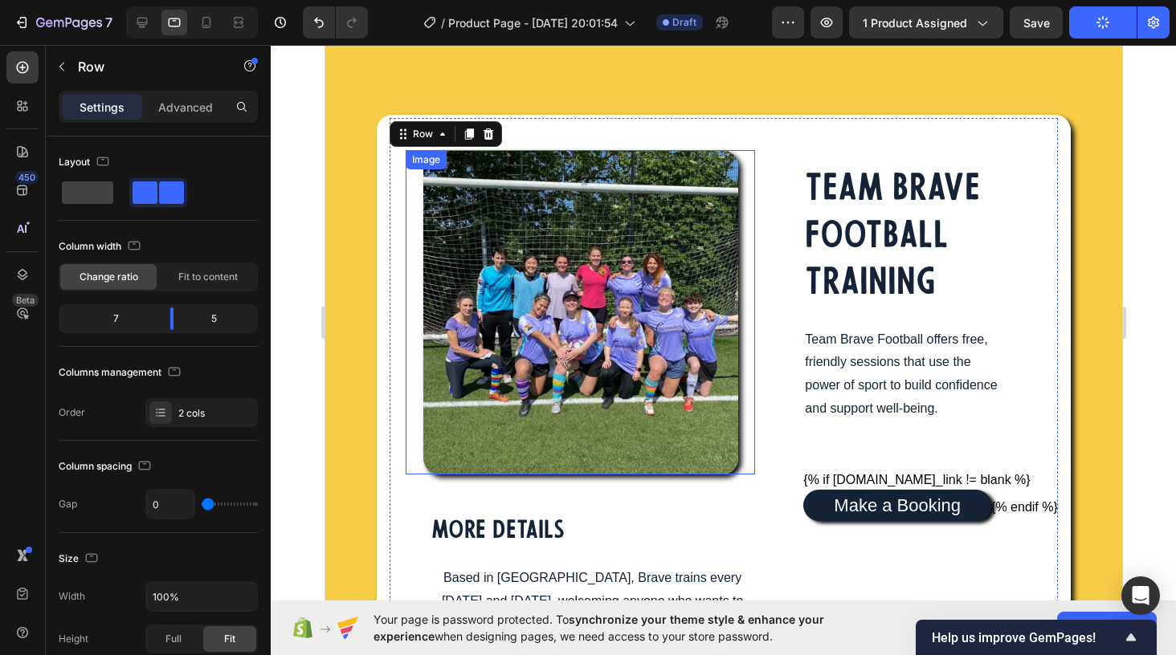
click at [673, 270] on img at bounding box center [579, 312] width 315 height 324
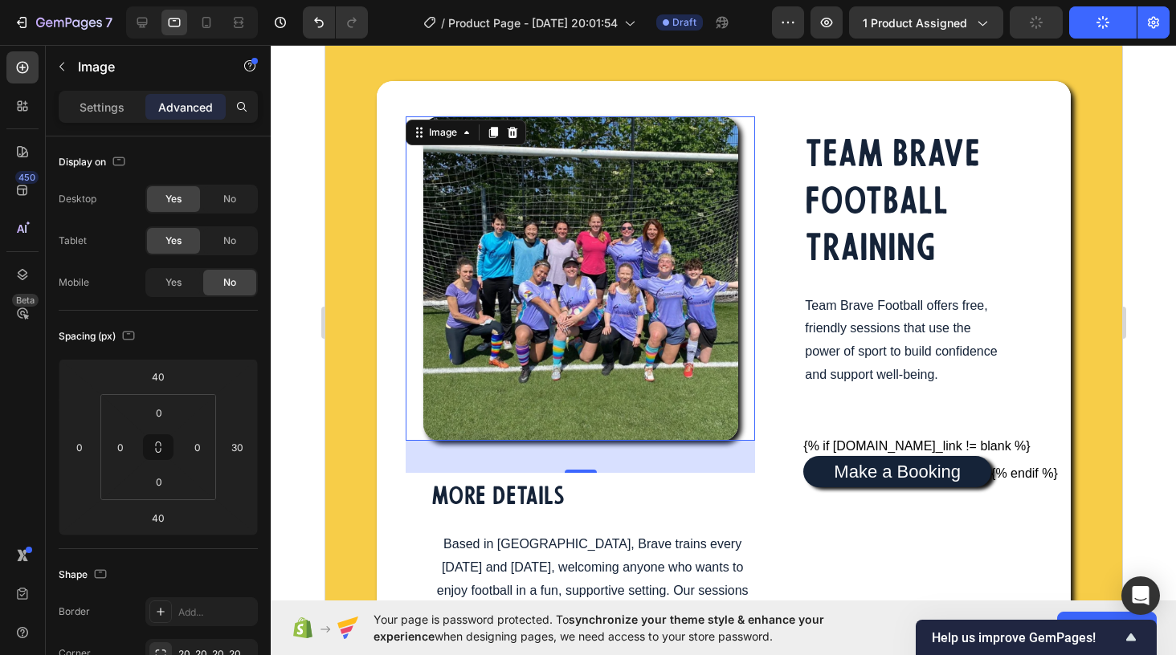
scroll to position [75, 0]
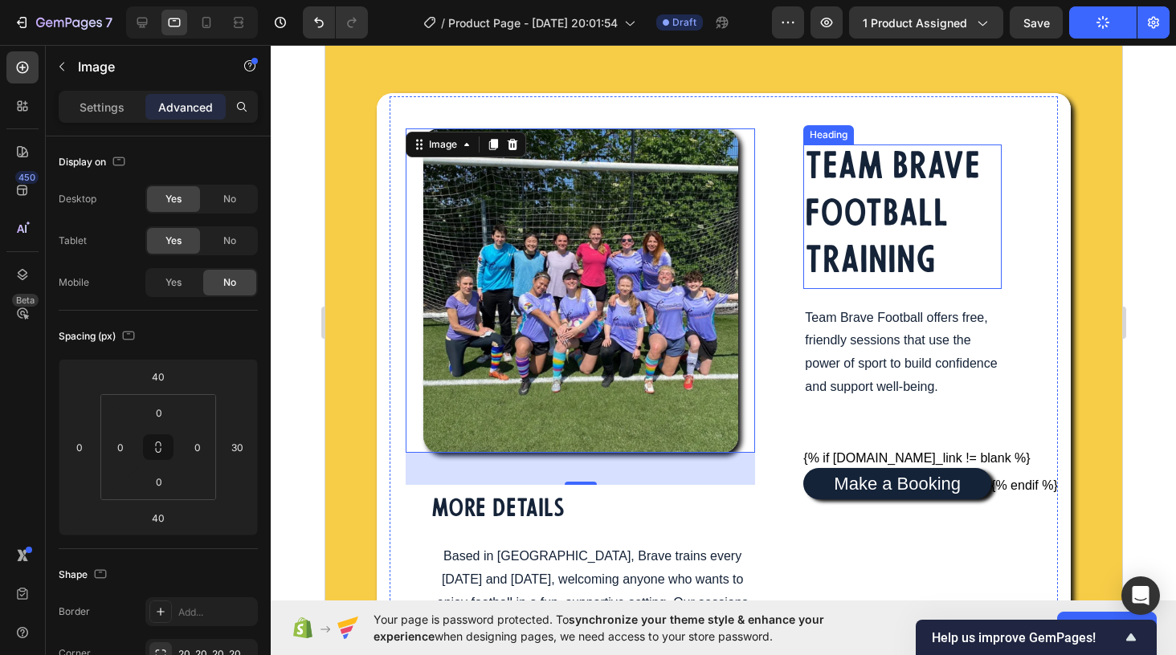
click at [855, 247] on p "TEAM BRAVE FOOTBALL TRAINING" at bounding box center [901, 216] width 195 height 141
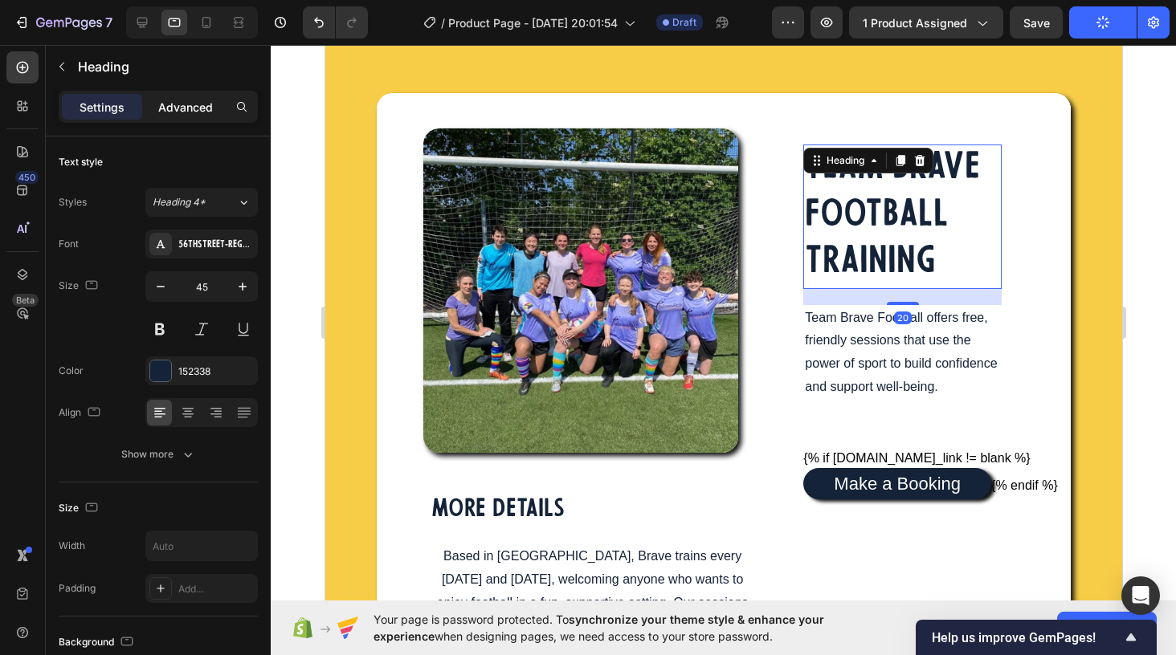
click at [185, 114] on p "Advanced" at bounding box center [185, 107] width 55 height 17
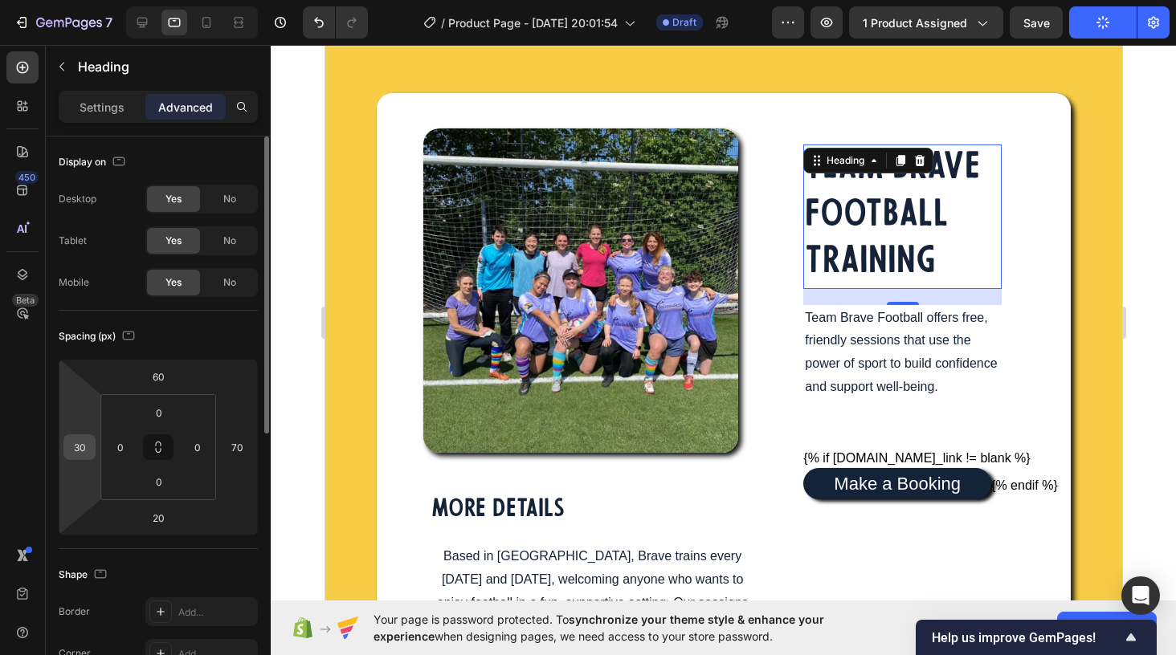
click at [82, 448] on input "30" at bounding box center [79, 447] width 24 height 24
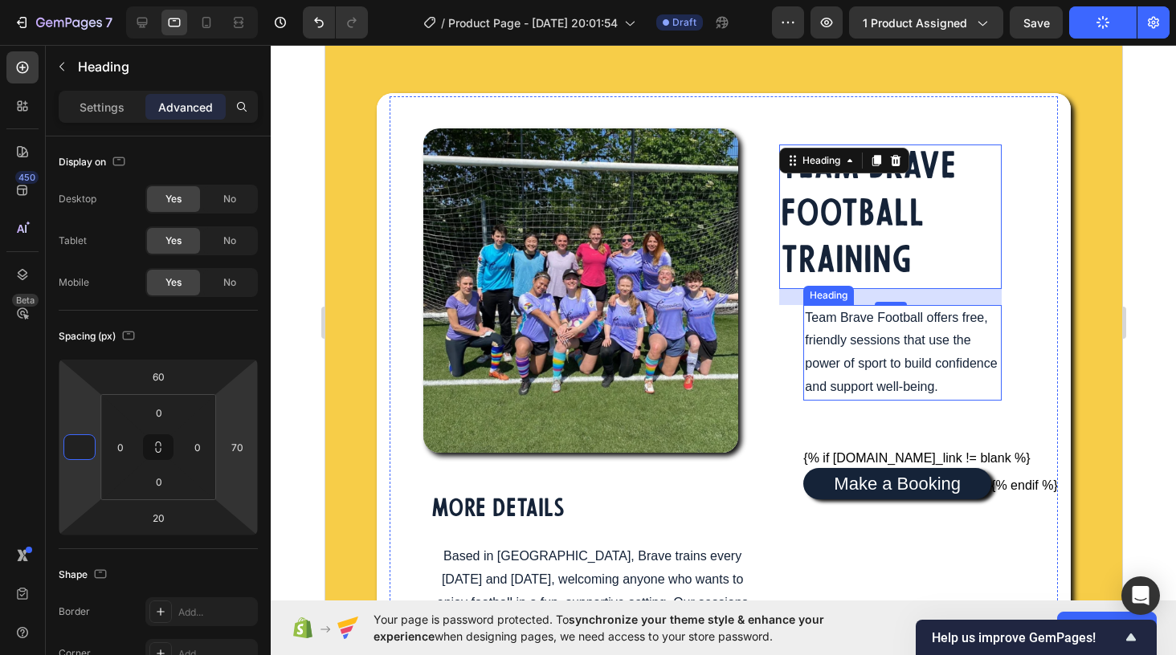
click at [836, 367] on p "Team Brave Football offers free, friendly sessions that use the power of sport …" at bounding box center [901, 353] width 195 height 92
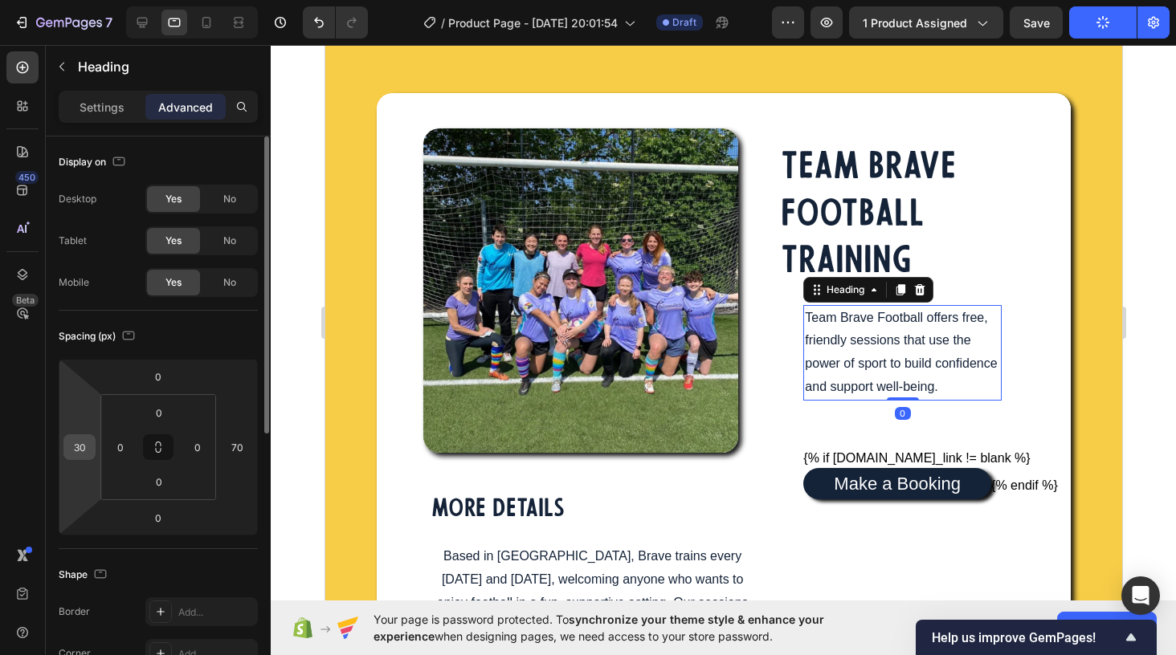
click at [83, 451] on input "30" at bounding box center [79, 447] width 24 height 24
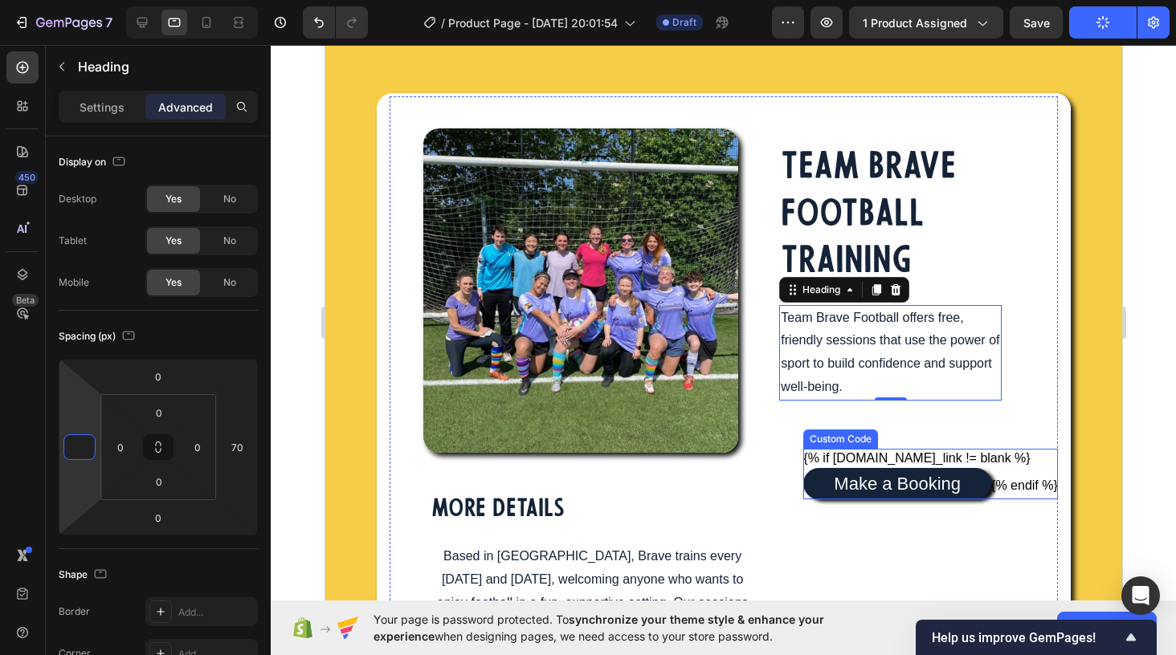
click at [804, 476] on div "{% if product.metafields.custom.booking_link != blank %} Make a Booking {% endi…" at bounding box center [929, 474] width 255 height 51
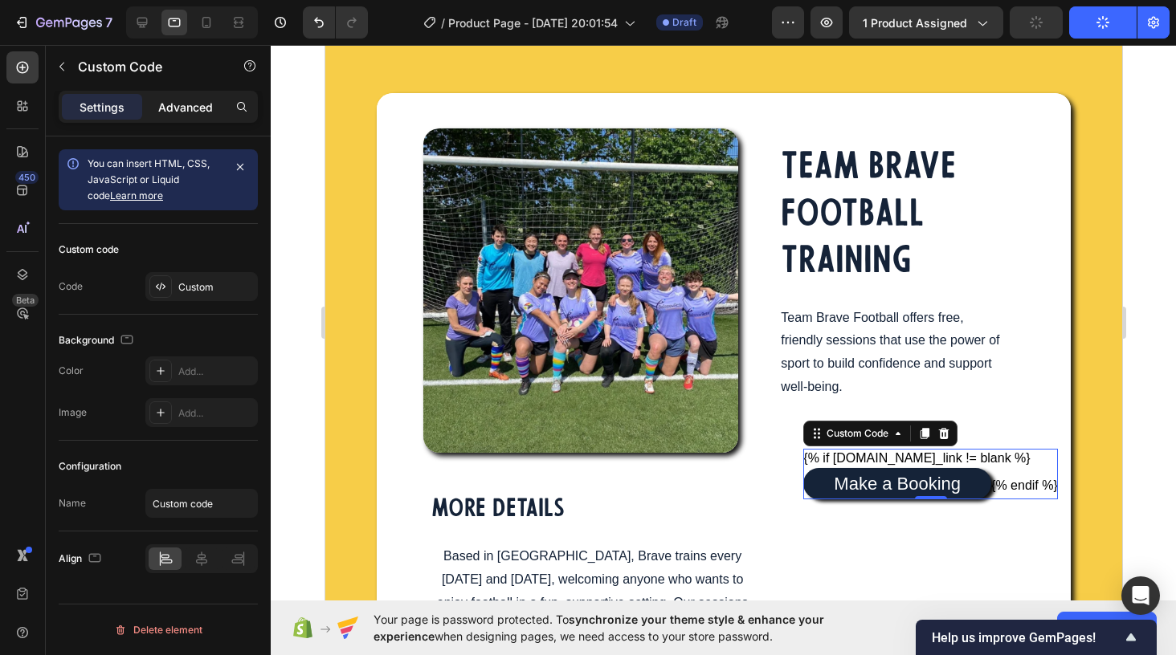
click at [188, 109] on p "Advanced" at bounding box center [185, 107] width 55 height 17
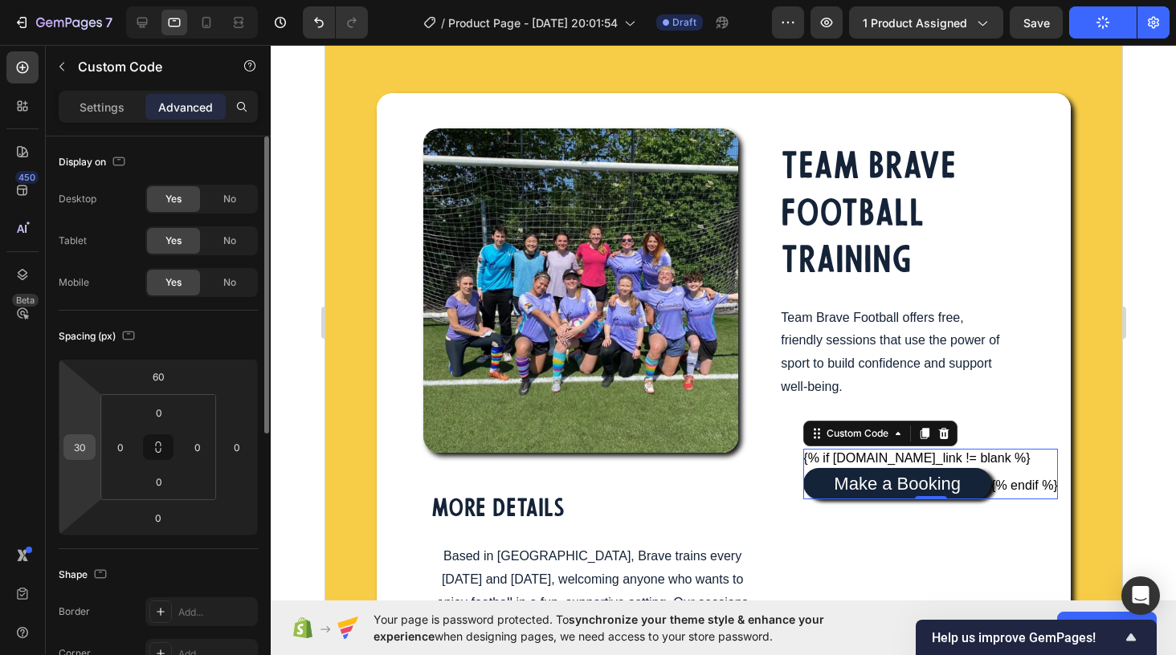
click at [71, 441] on input "30" at bounding box center [79, 447] width 24 height 24
type input "0"
click at [191, 308] on div "Display on Desktop Yes No Tablet Yes No Mobile Yes No" at bounding box center [158, 224] width 199 height 174
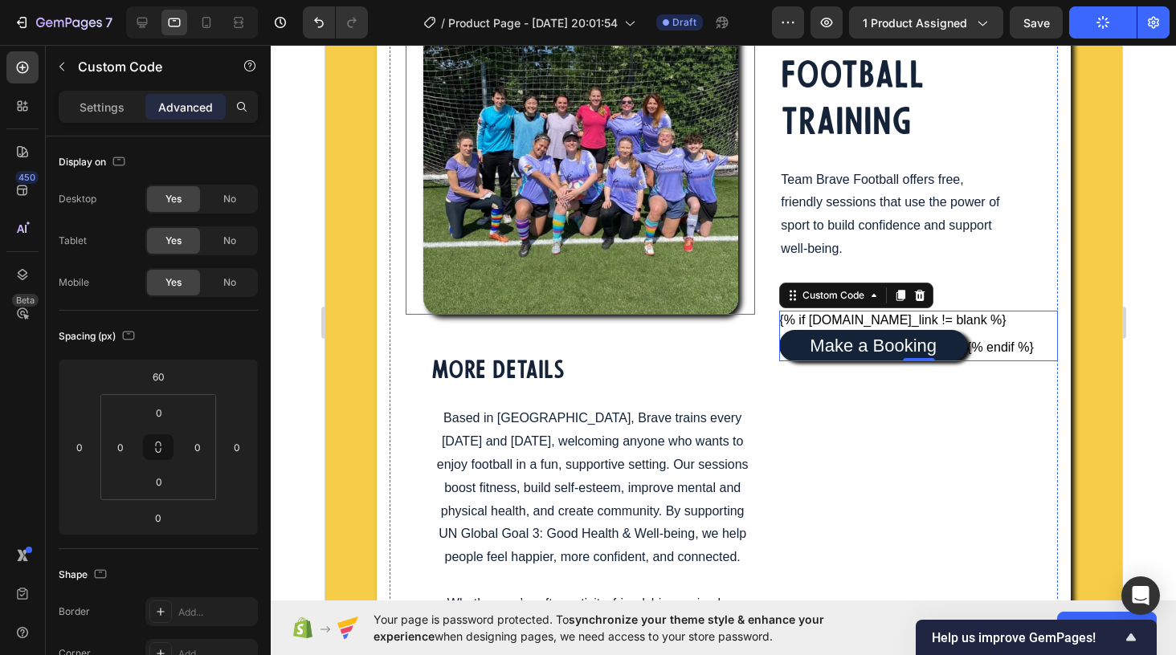
scroll to position [247, 0]
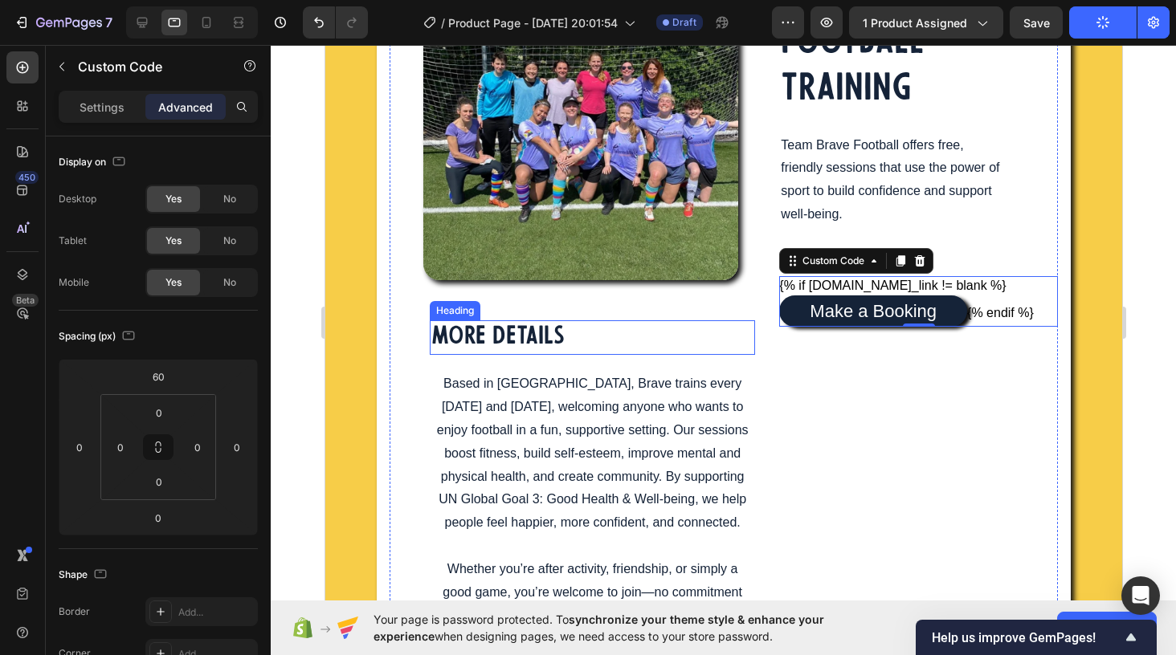
click at [525, 344] on h2 "MORE DETAILS" at bounding box center [497, 337] width 137 height 35
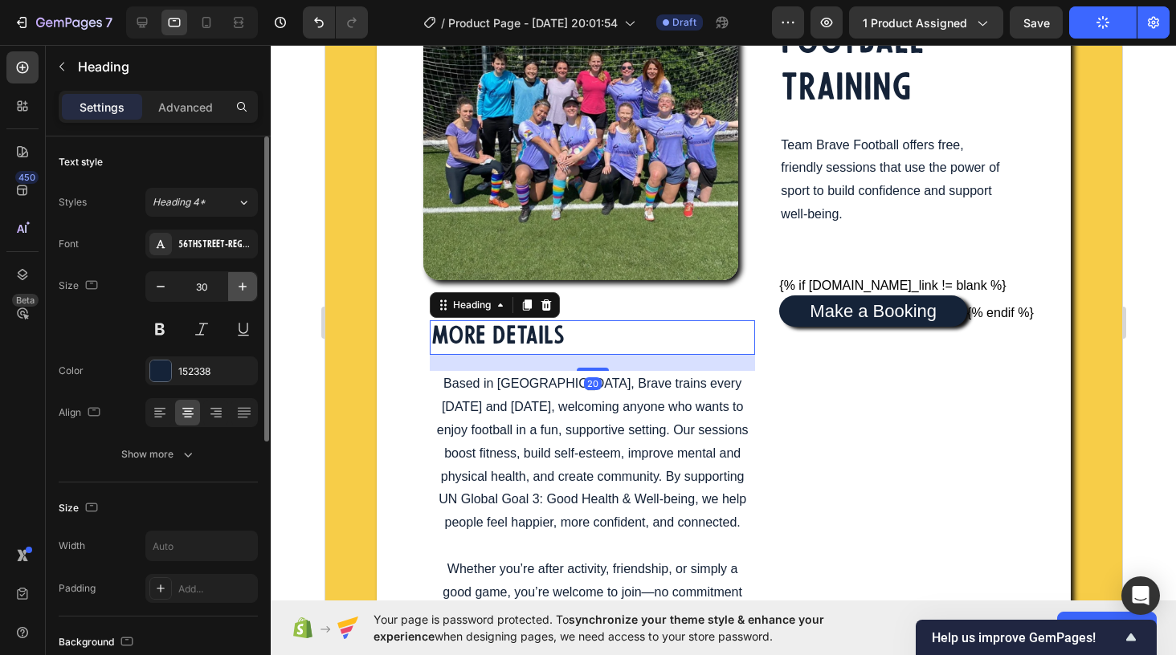
click at [233, 286] on button "button" at bounding box center [242, 286] width 29 height 29
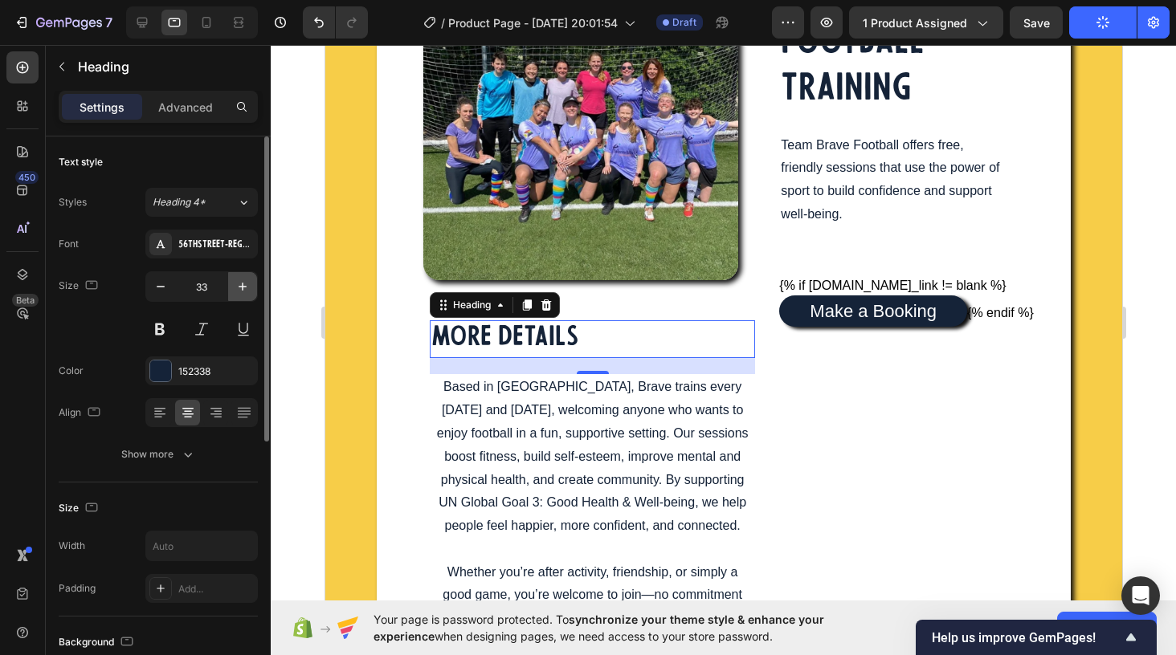
click at [233, 286] on button "button" at bounding box center [242, 286] width 29 height 29
type input "34"
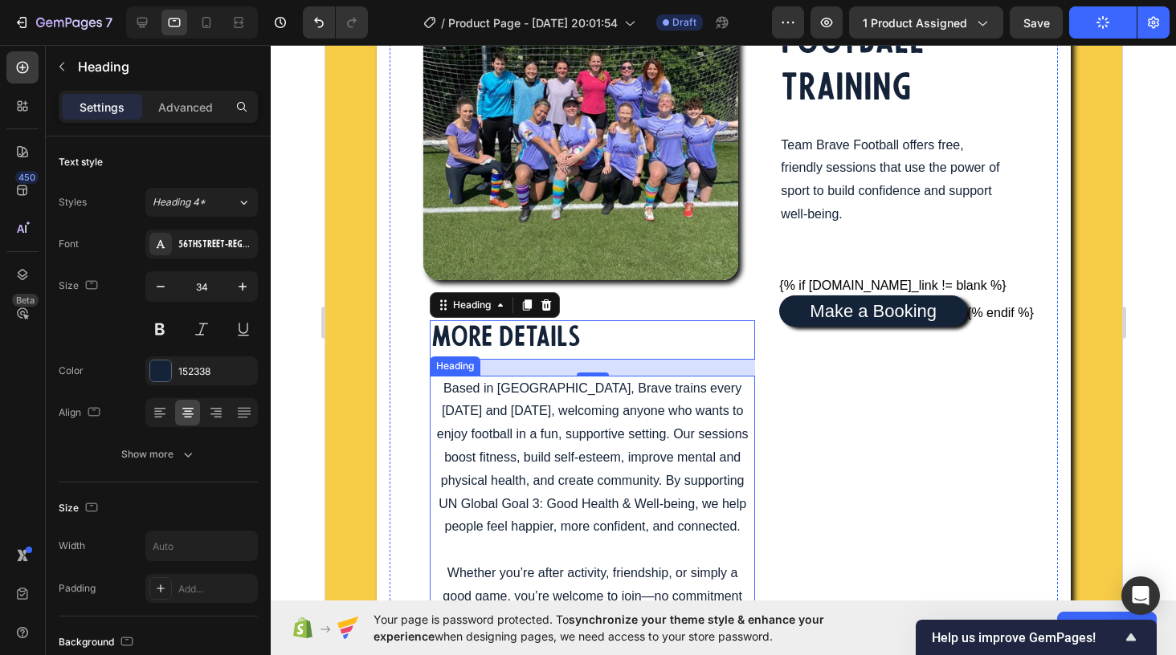
click at [491, 450] on p "Based in Bristol, Brave trains every Wednesday and Sunday, welcoming anyone who…" at bounding box center [592, 504] width 322 height 255
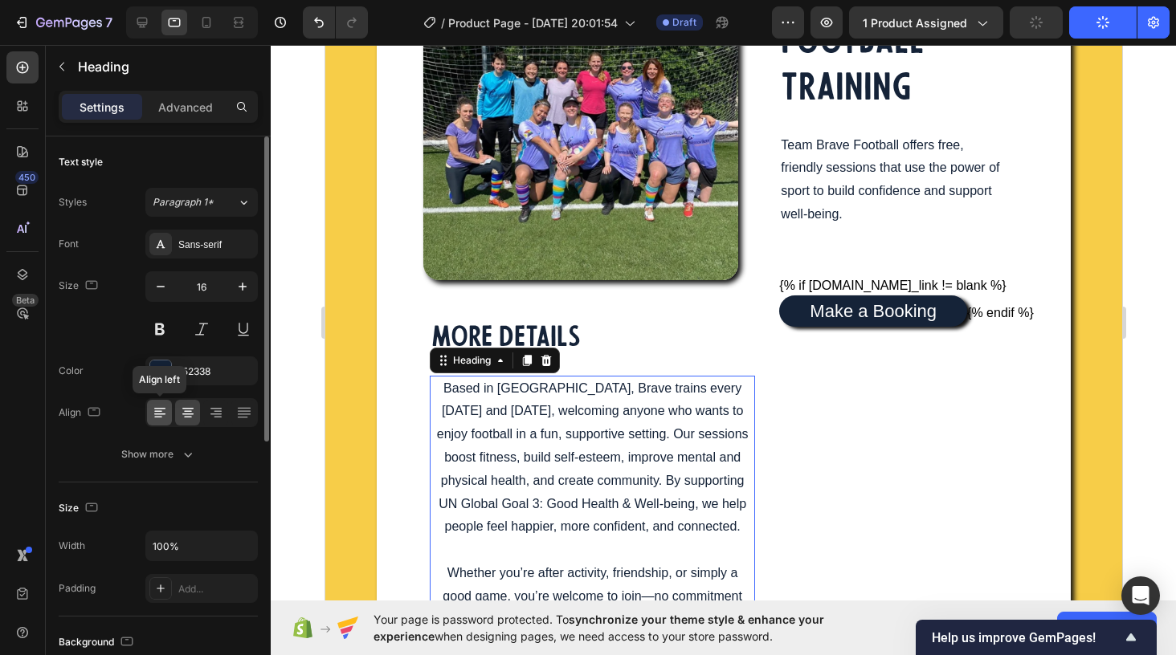
click at [155, 409] on icon at bounding box center [159, 409] width 11 height 2
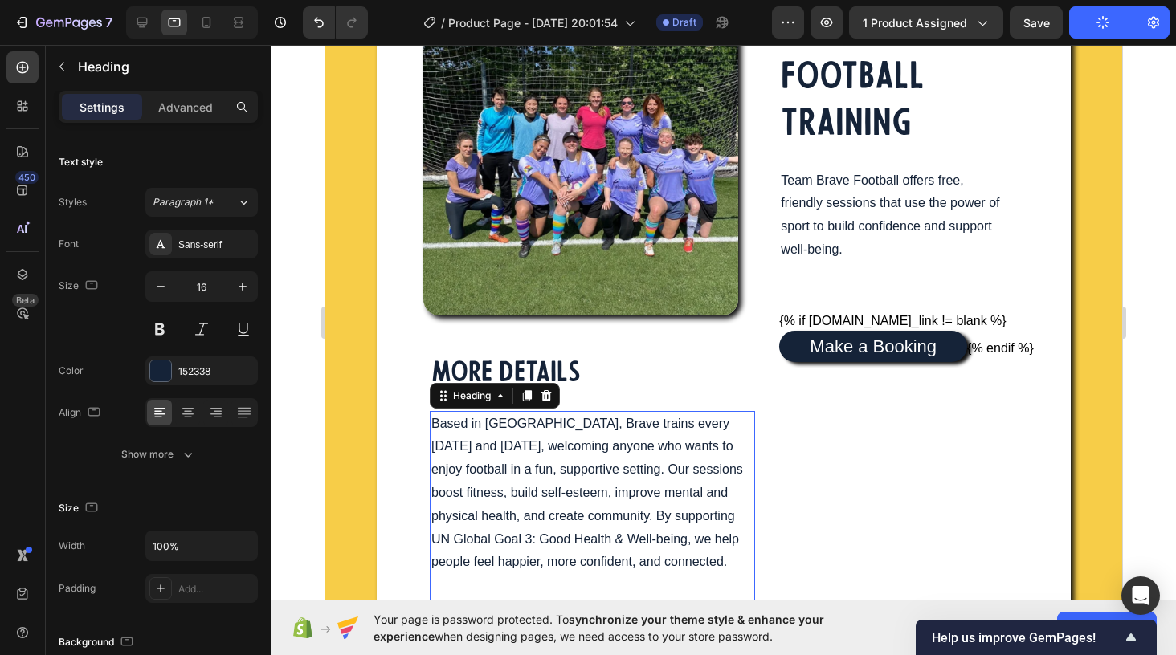
scroll to position [209, 0]
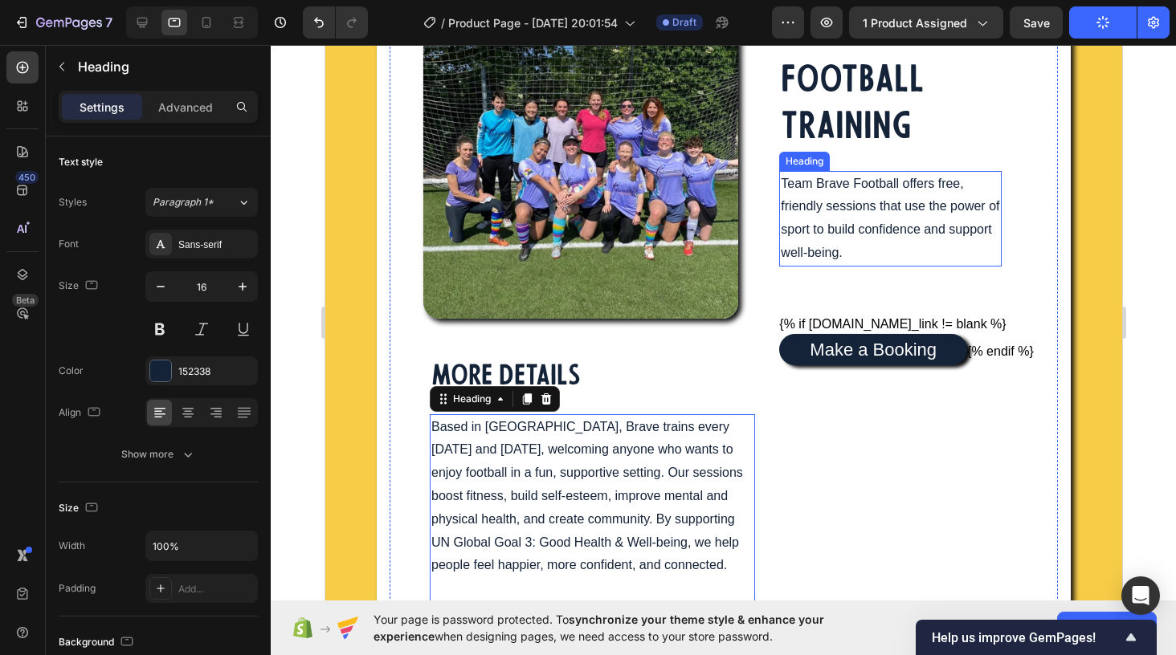
click at [867, 191] on p "Team Brave Football offers free, friendly sessions that use the power of sport …" at bounding box center [889, 219] width 219 height 92
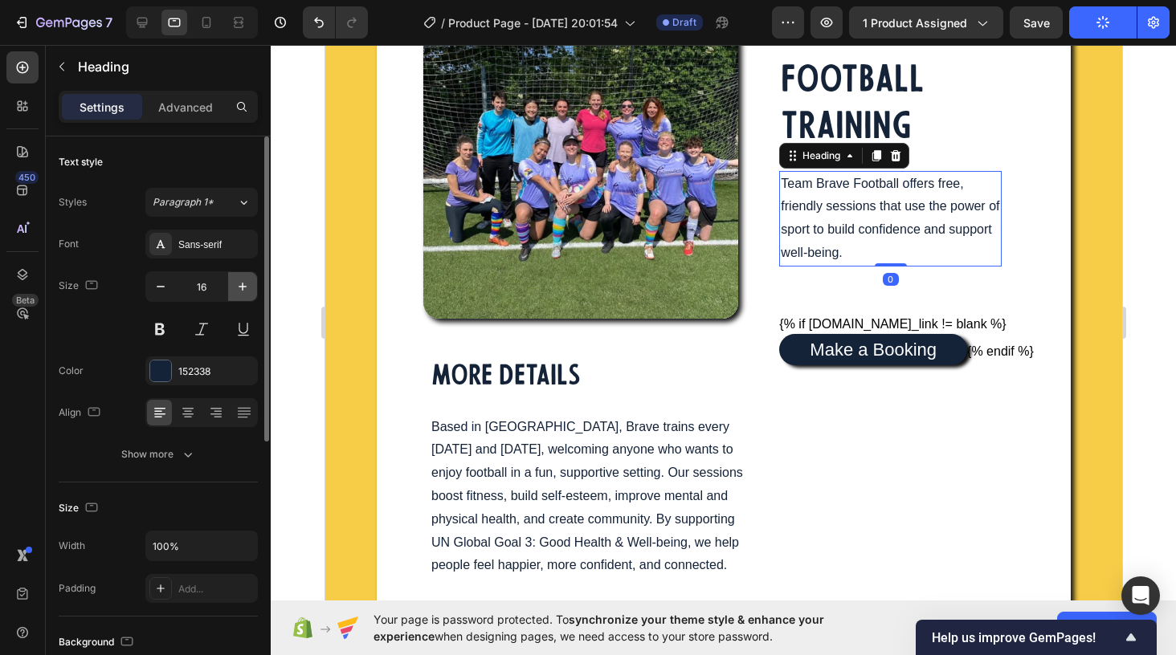
click at [238, 292] on icon "button" at bounding box center [243, 287] width 16 height 16
type input "17"
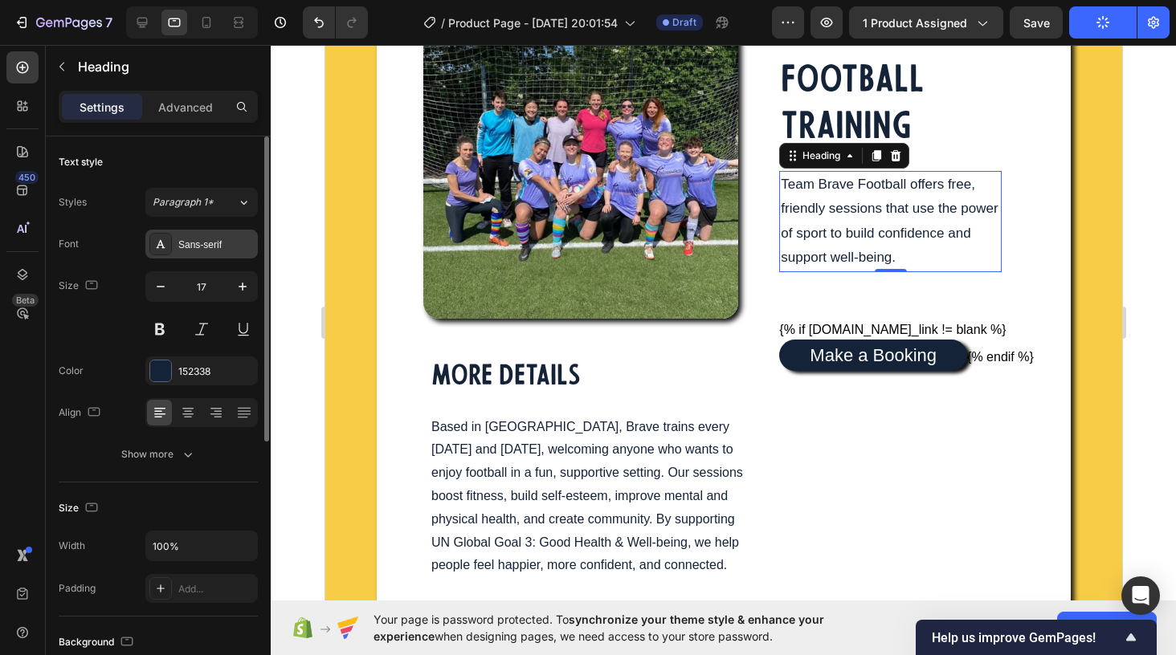
click at [222, 246] on div "Sans-serif" at bounding box center [215, 245] width 75 height 14
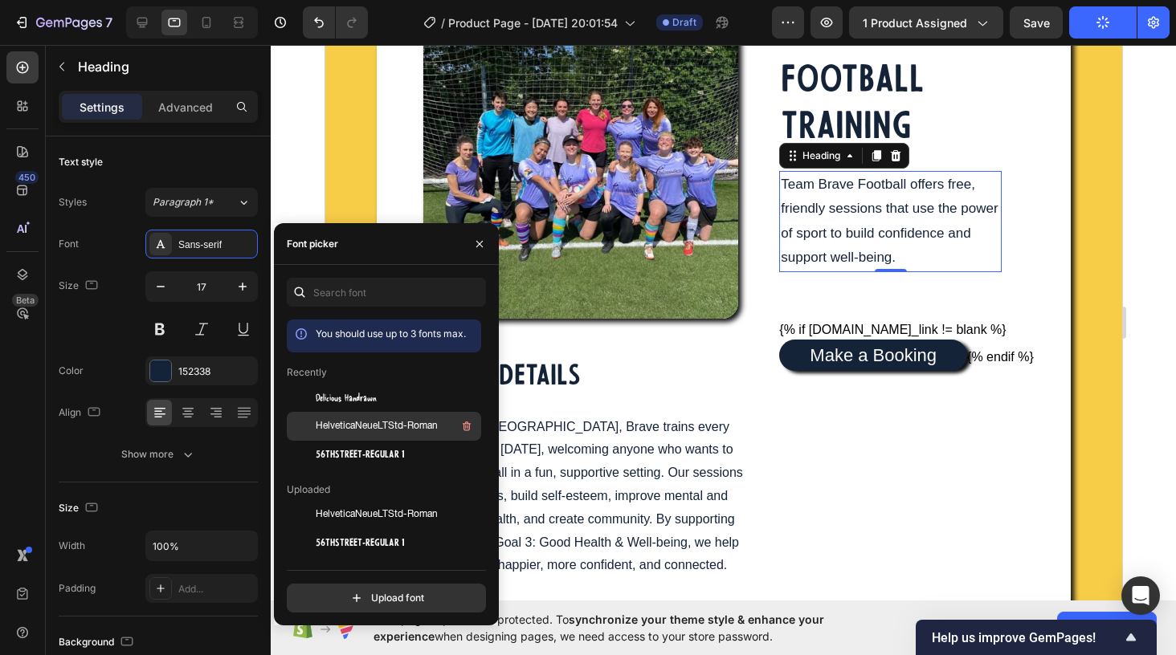
click at [376, 422] on span "HelveticaNeueLTStd-Roman" at bounding box center [377, 426] width 122 height 14
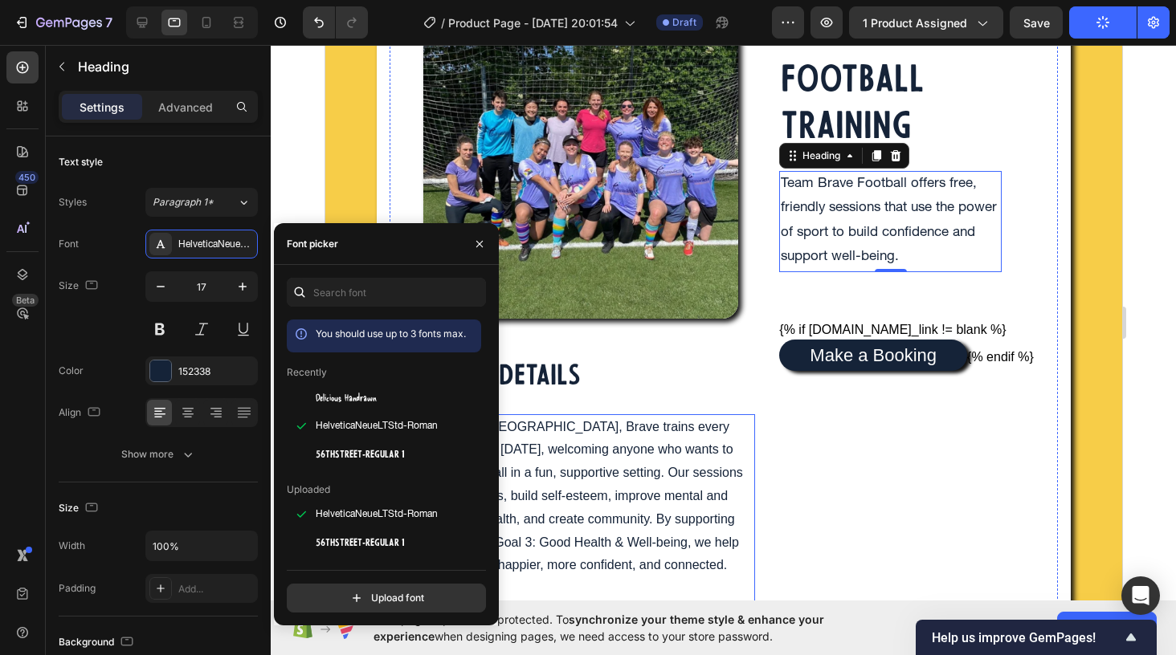
click at [610, 449] on p "Based in Bristol, Brave trains every Wednesday and Sunday, welcoming anyone who…" at bounding box center [592, 543] width 322 height 255
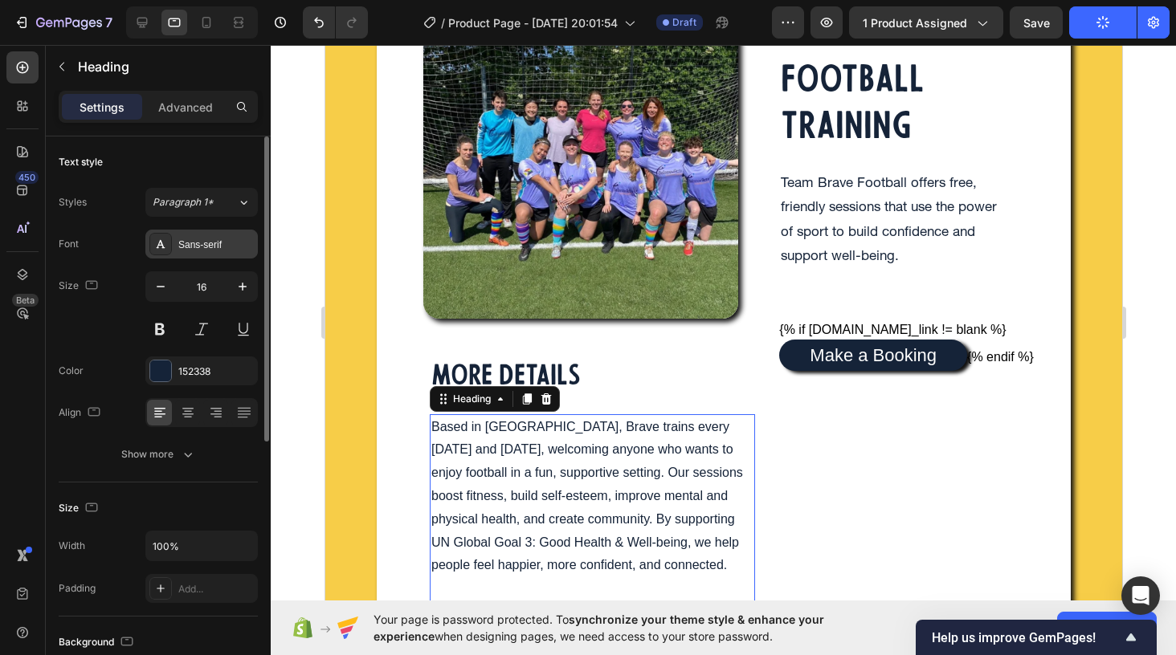
click at [226, 251] on div "Sans-serif" at bounding box center [215, 245] width 75 height 14
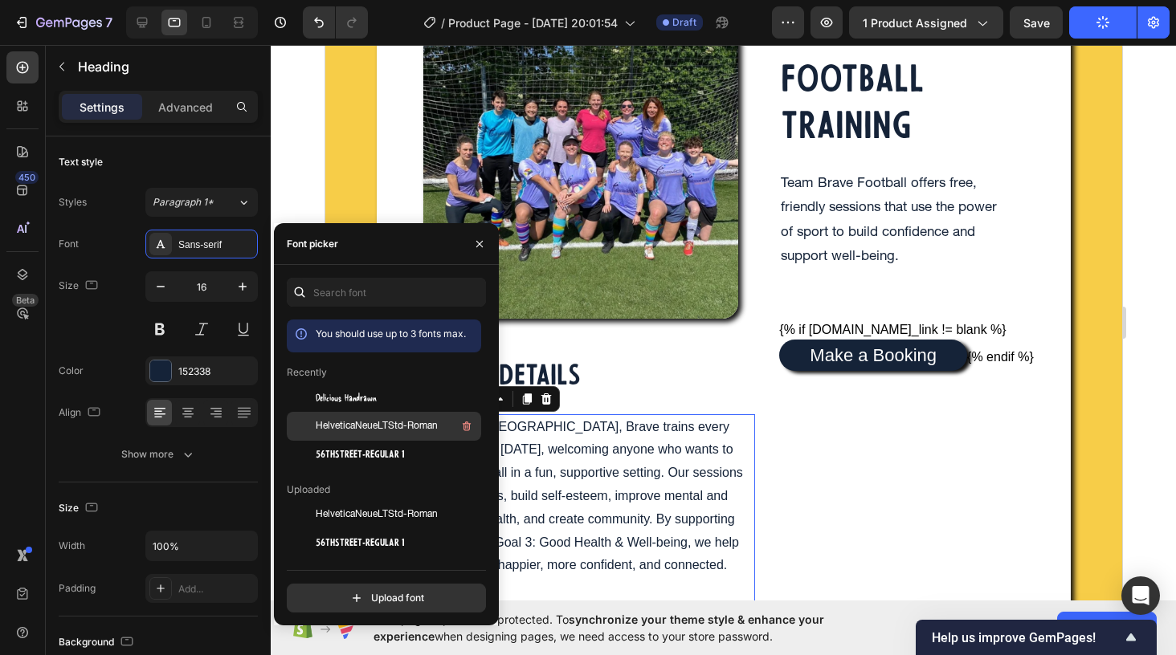
click at [345, 424] on span "HelveticaNeueLTStd-Roman" at bounding box center [377, 426] width 122 height 14
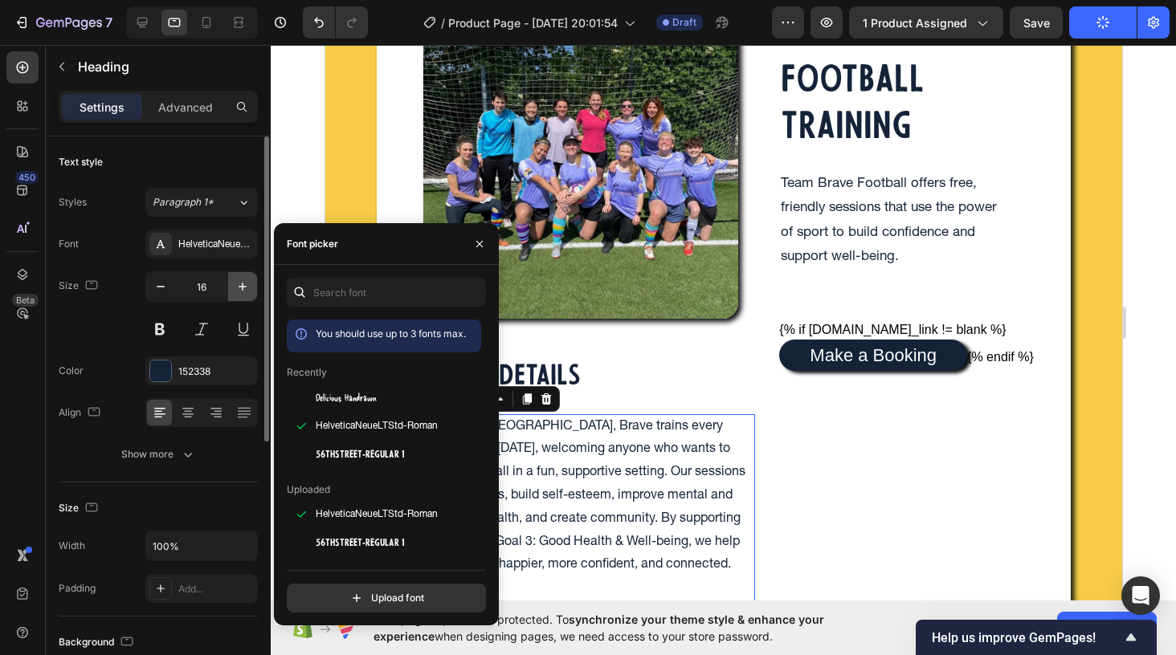
click at [241, 288] on icon "button" at bounding box center [243, 287] width 16 height 16
type input "17"
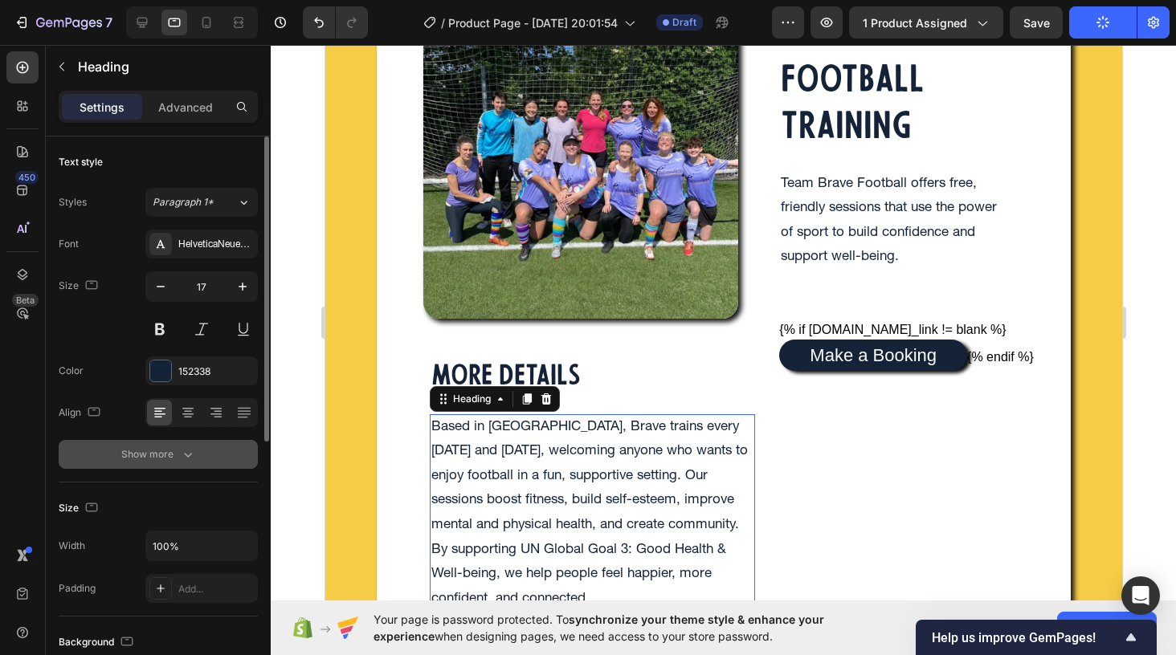
click at [183, 461] on icon "button" at bounding box center [188, 455] width 16 height 16
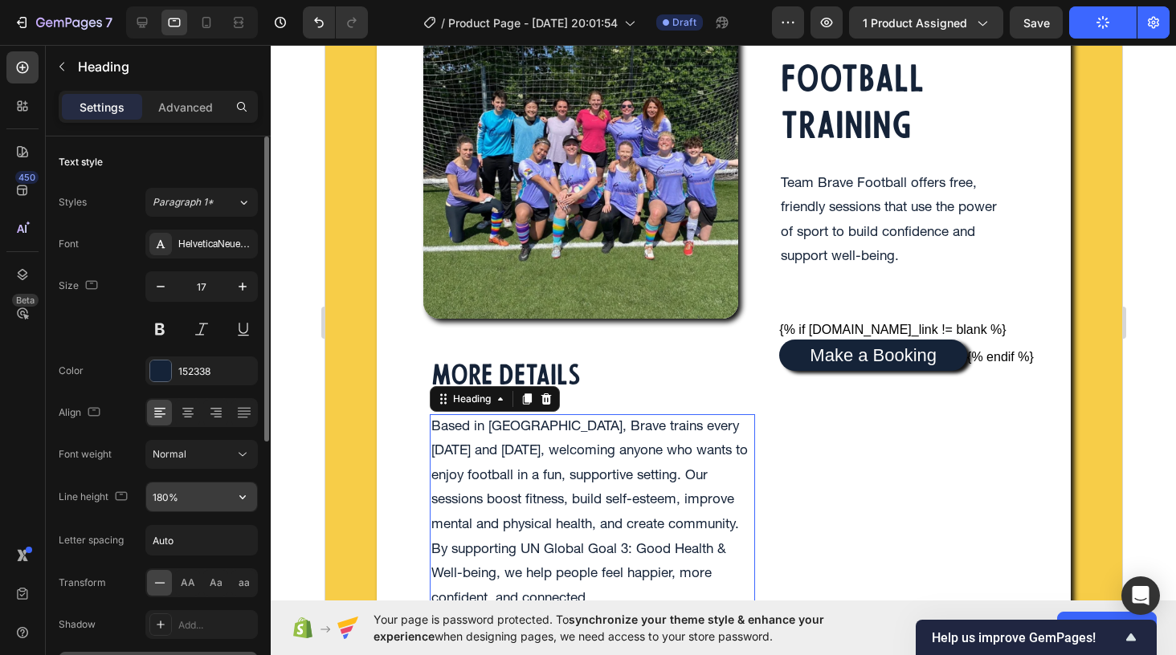
click at [200, 503] on input "180%" at bounding box center [201, 497] width 111 height 29
click at [252, 498] on button "button" at bounding box center [242, 497] width 29 height 29
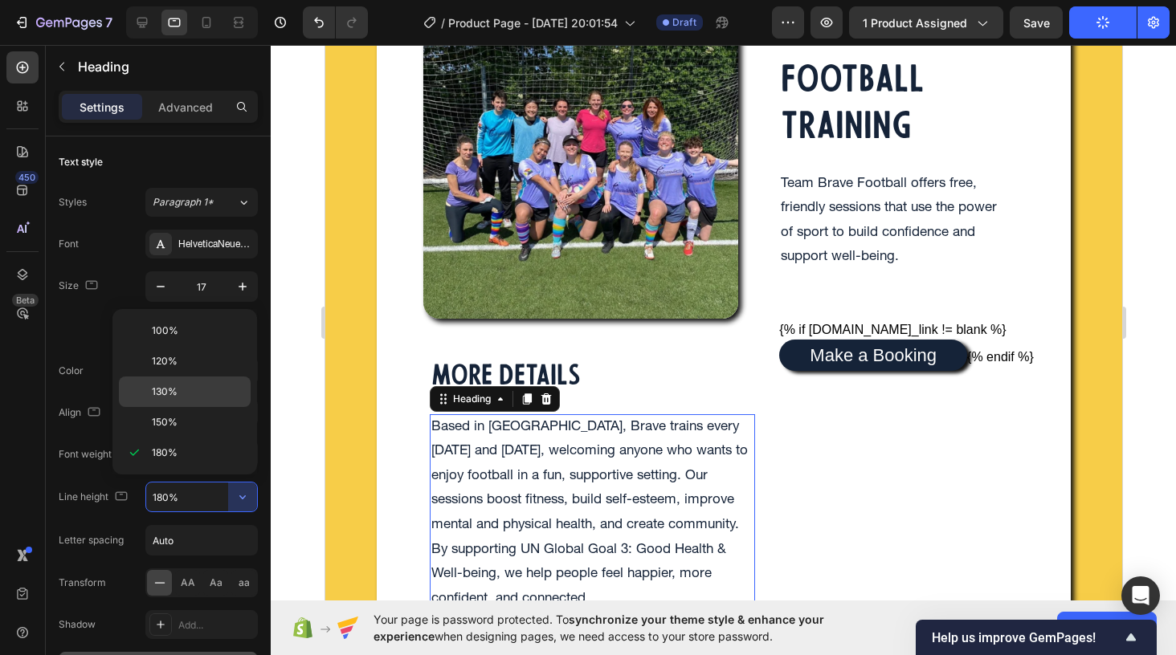
click at [210, 391] on p "130%" at bounding box center [198, 392] width 92 height 14
type input "130%"
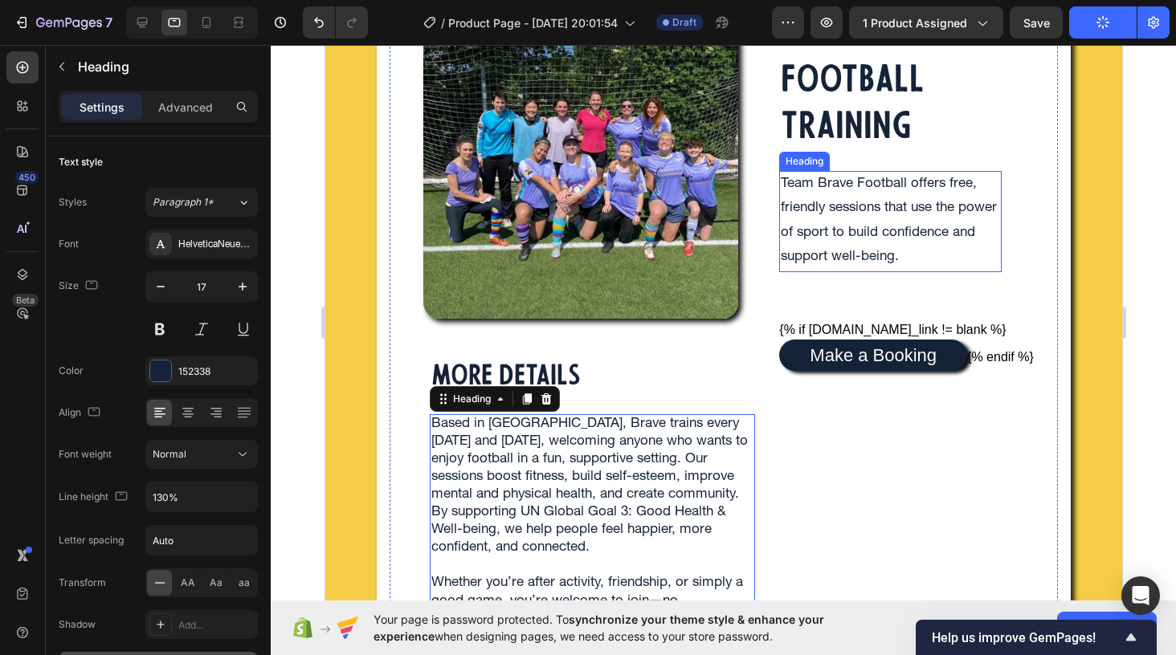
click at [840, 220] on p "Team Brave Football offers free, friendly sessions that use the power of sport …" at bounding box center [889, 222] width 219 height 98
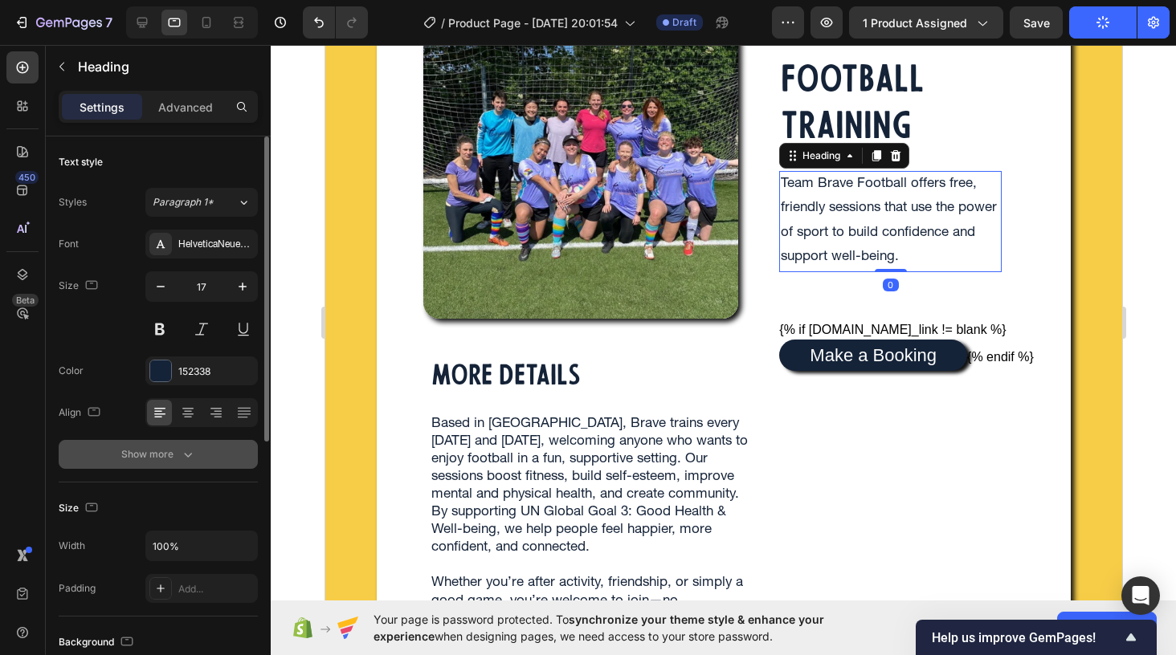
click at [171, 465] on button "Show more" at bounding box center [158, 454] width 199 height 29
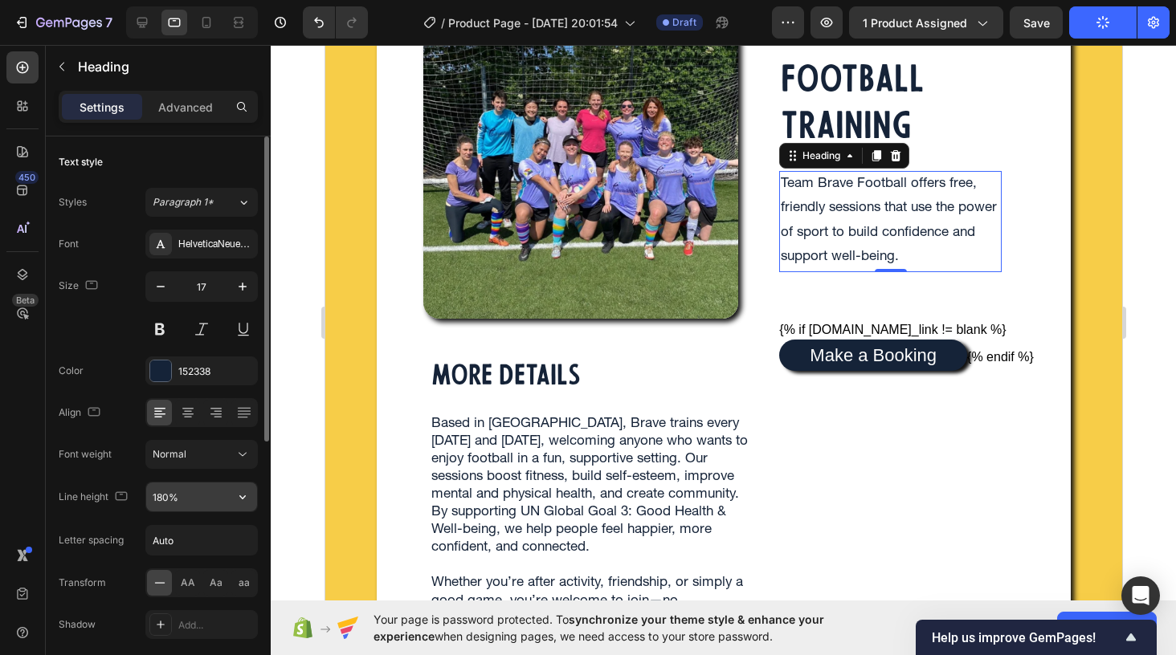
click at [194, 499] on input "180%" at bounding box center [201, 497] width 111 height 29
click at [236, 499] on icon "button" at bounding box center [243, 497] width 16 height 16
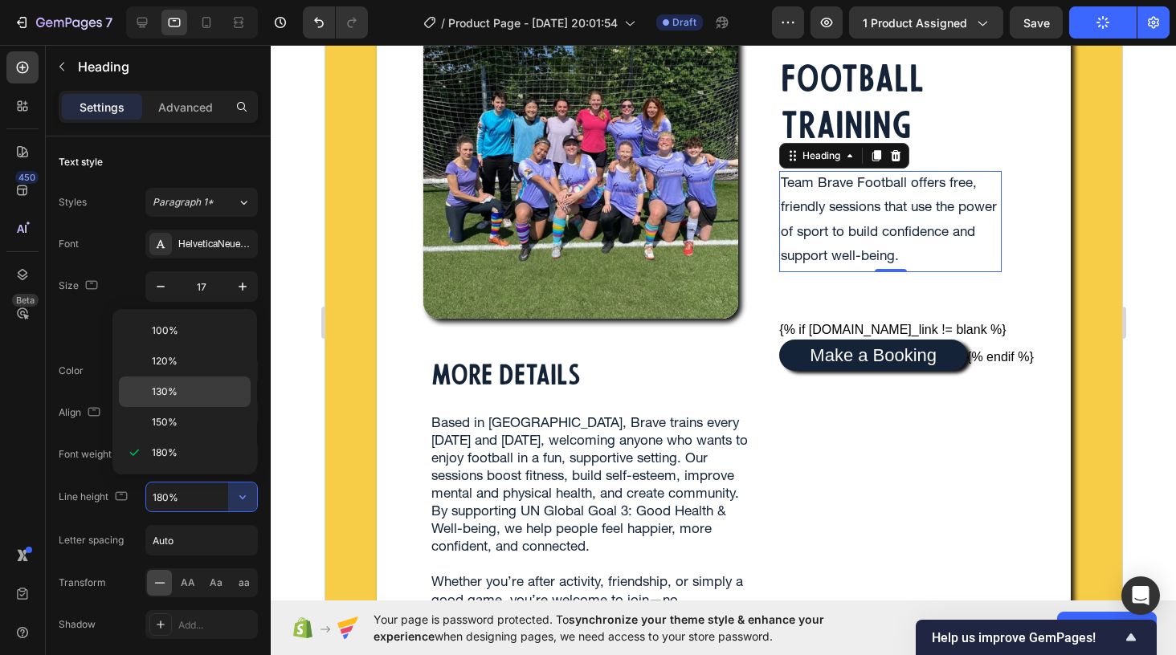
click at [194, 390] on p "130%" at bounding box center [198, 392] width 92 height 14
type input "130%"
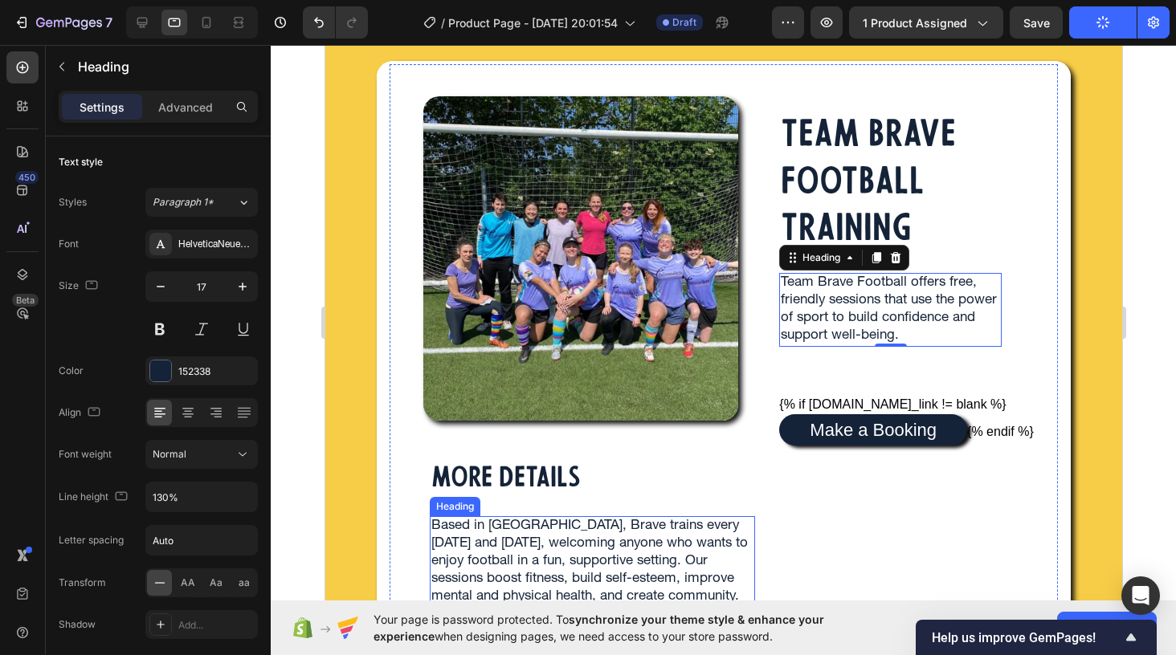
scroll to position [93, 0]
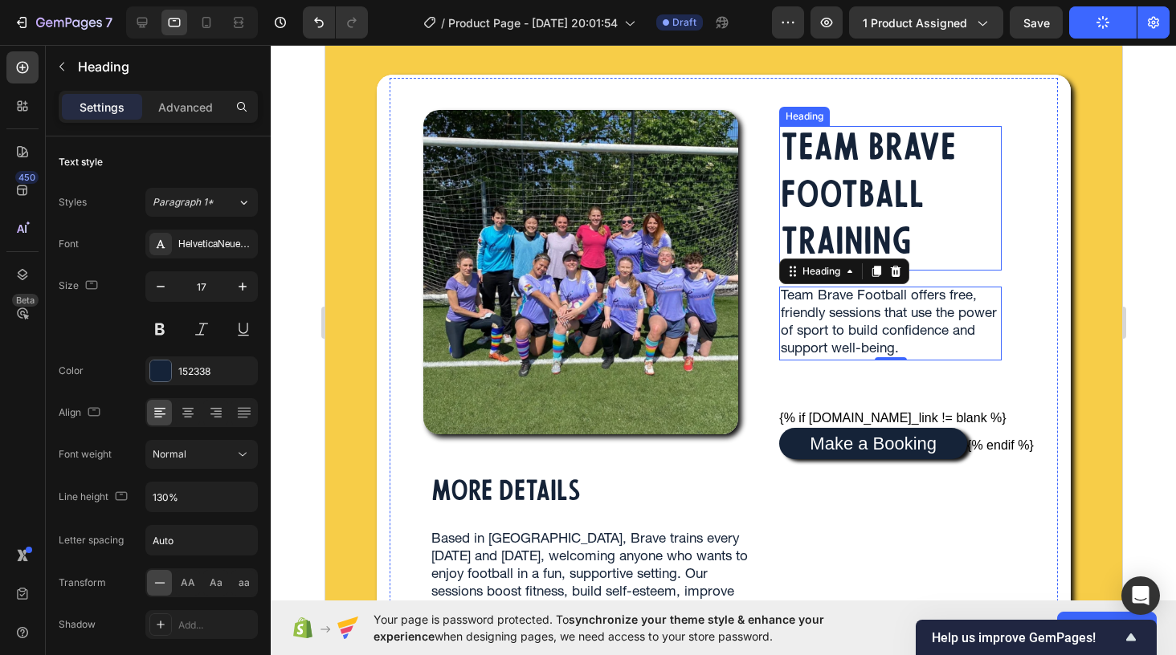
click at [836, 206] on p "TEAM BRAVE FOOTBALL TRAINING" at bounding box center [889, 198] width 219 height 141
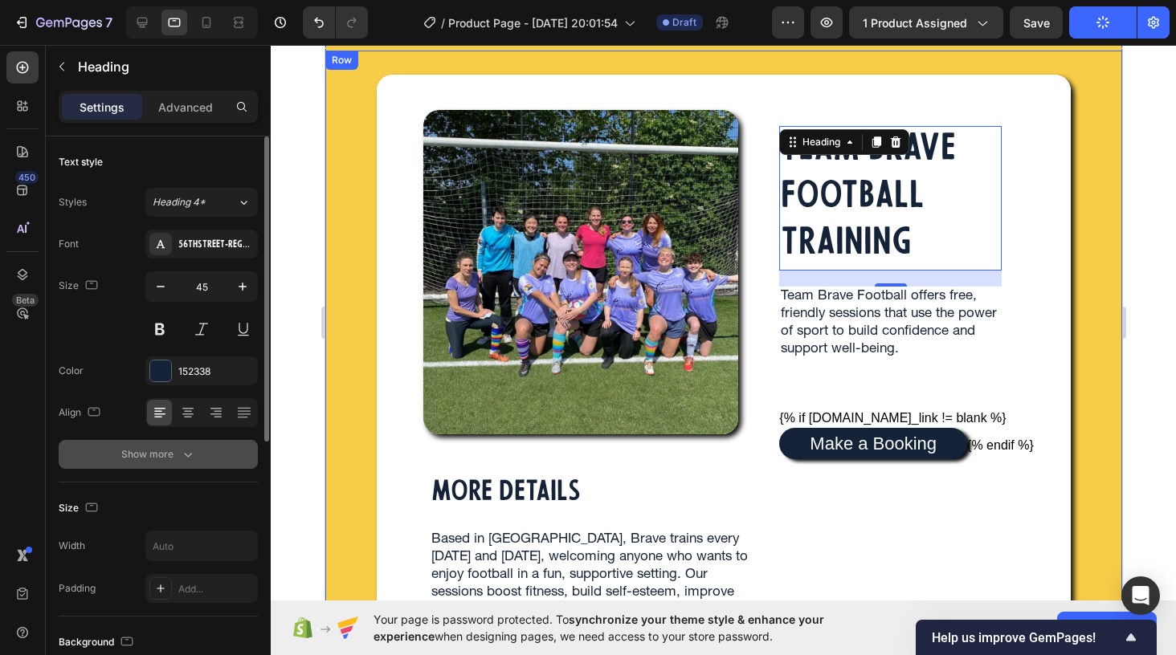
click at [142, 461] on div "Show more" at bounding box center [158, 455] width 75 height 16
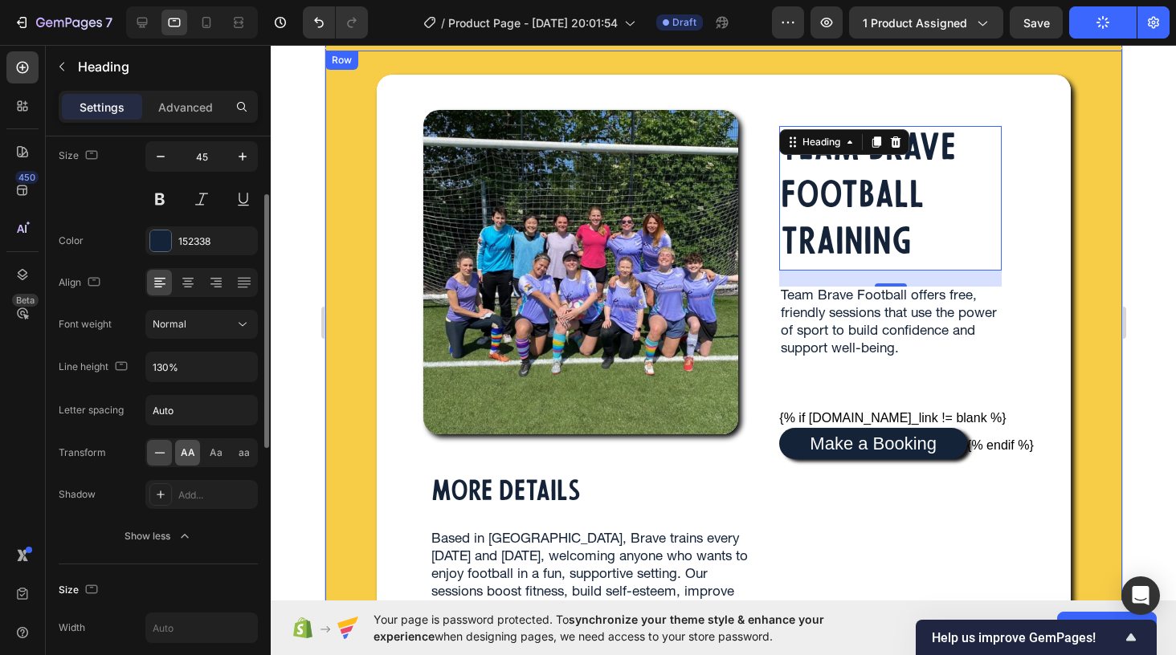
scroll to position [247, 0]
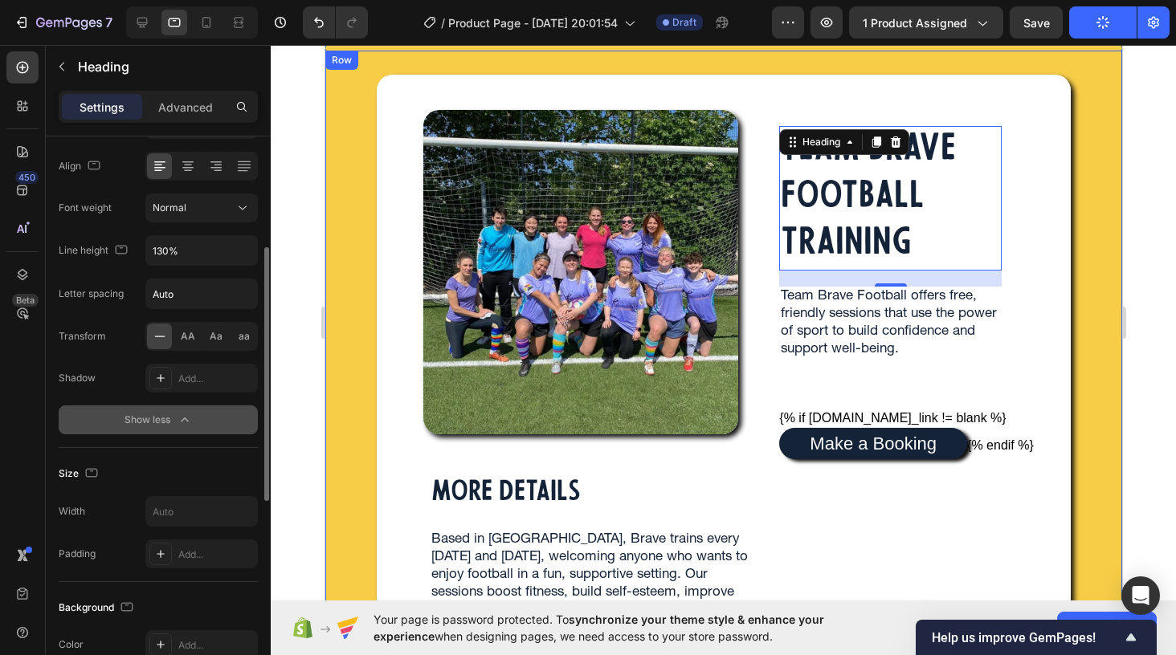
click at [169, 420] on div "Show less" at bounding box center [158, 420] width 68 height 16
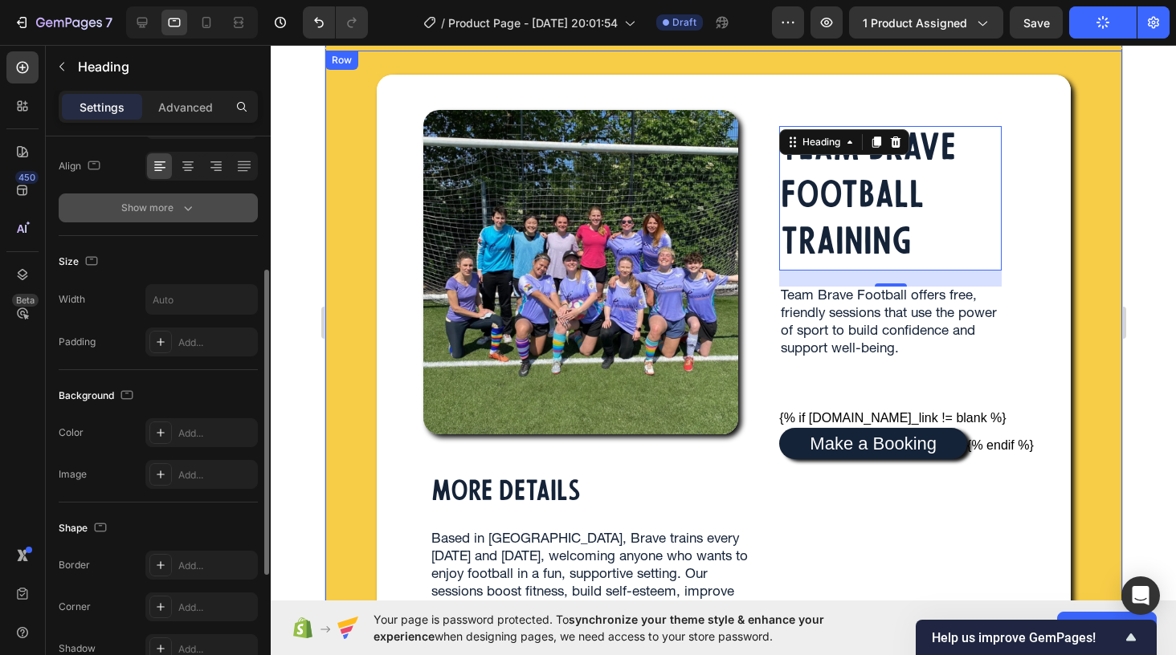
click at [162, 215] on div "Show more" at bounding box center [158, 208] width 75 height 16
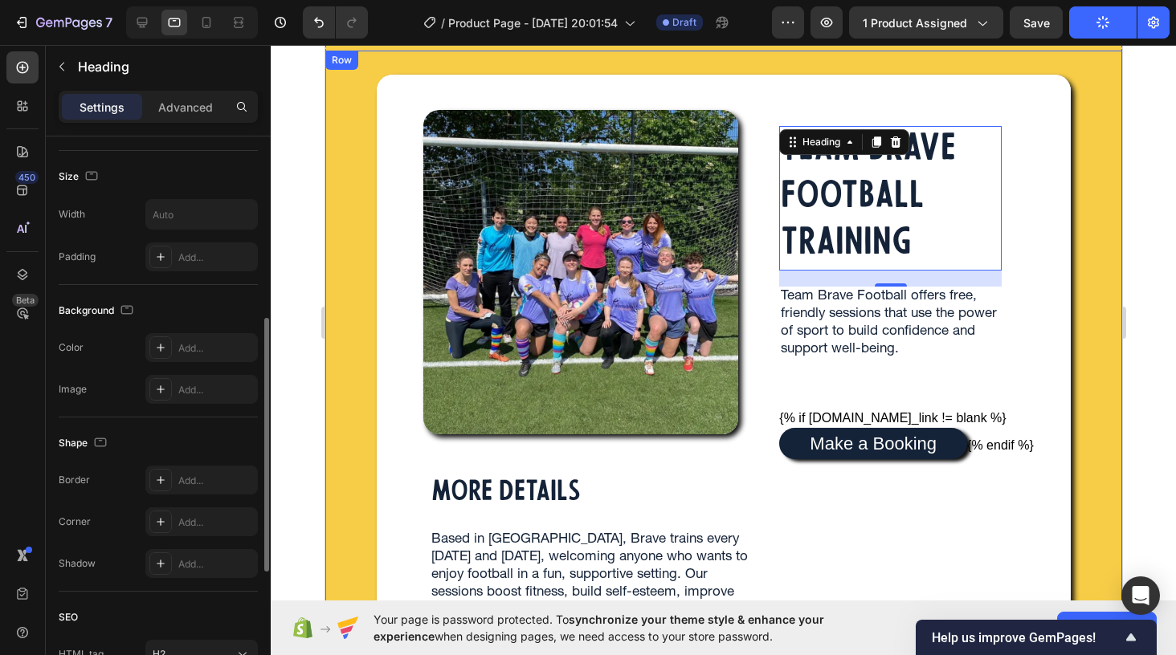
scroll to position [690, 0]
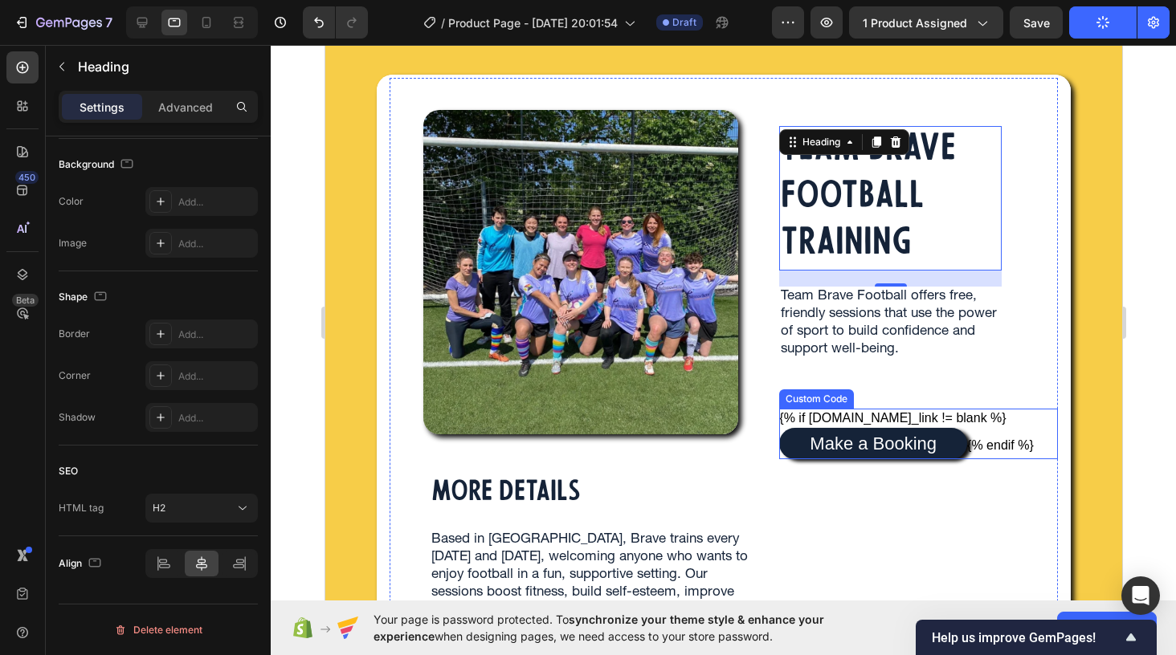
click at [815, 520] on div "TEAM BRAVE FOOTBALL TRAINING Heading 20 Team Brave Football offers free, friend…" at bounding box center [917, 440] width 279 height 724
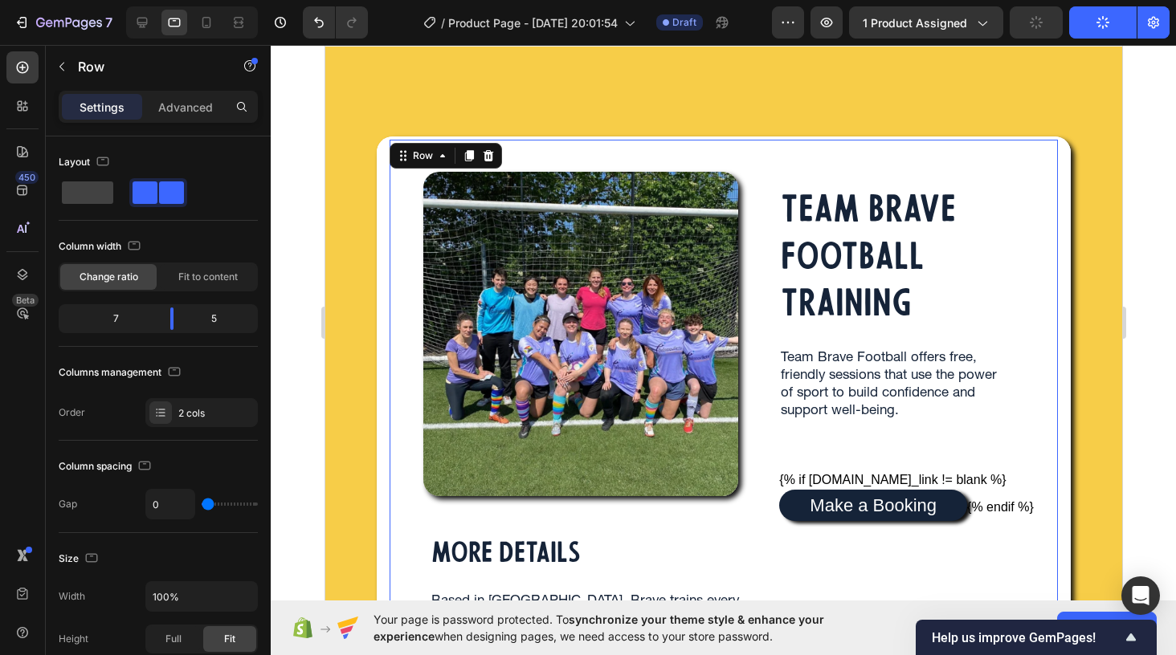
scroll to position [11, 0]
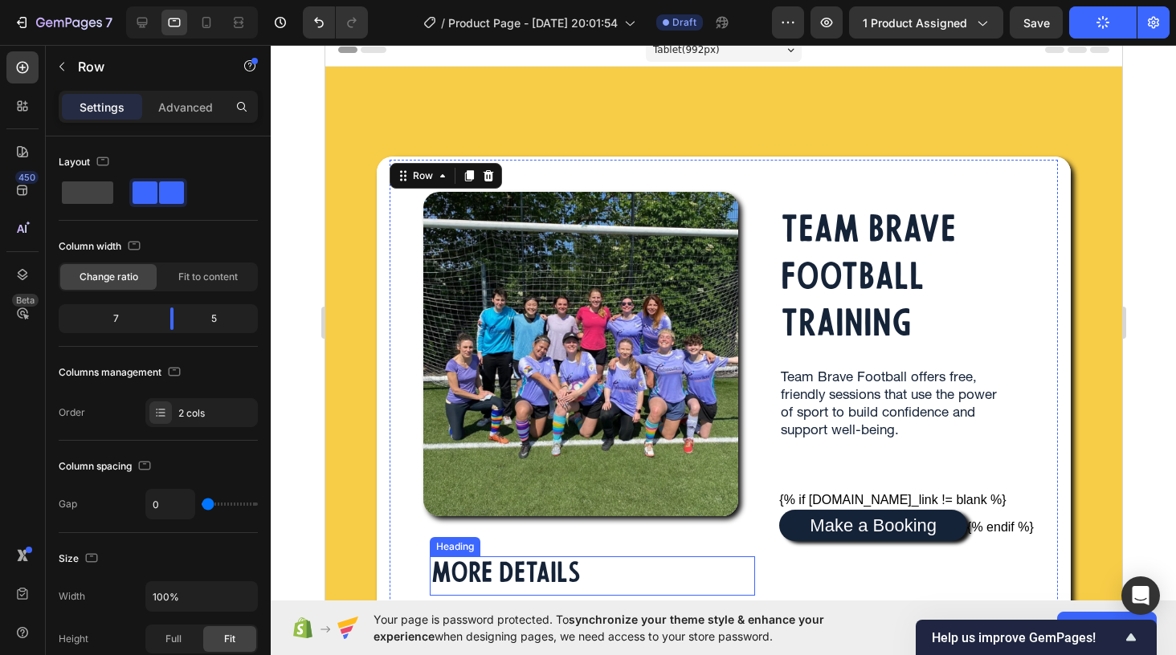
click at [489, 576] on h2 "MORE DETAILS" at bounding box center [505, 576] width 153 height 39
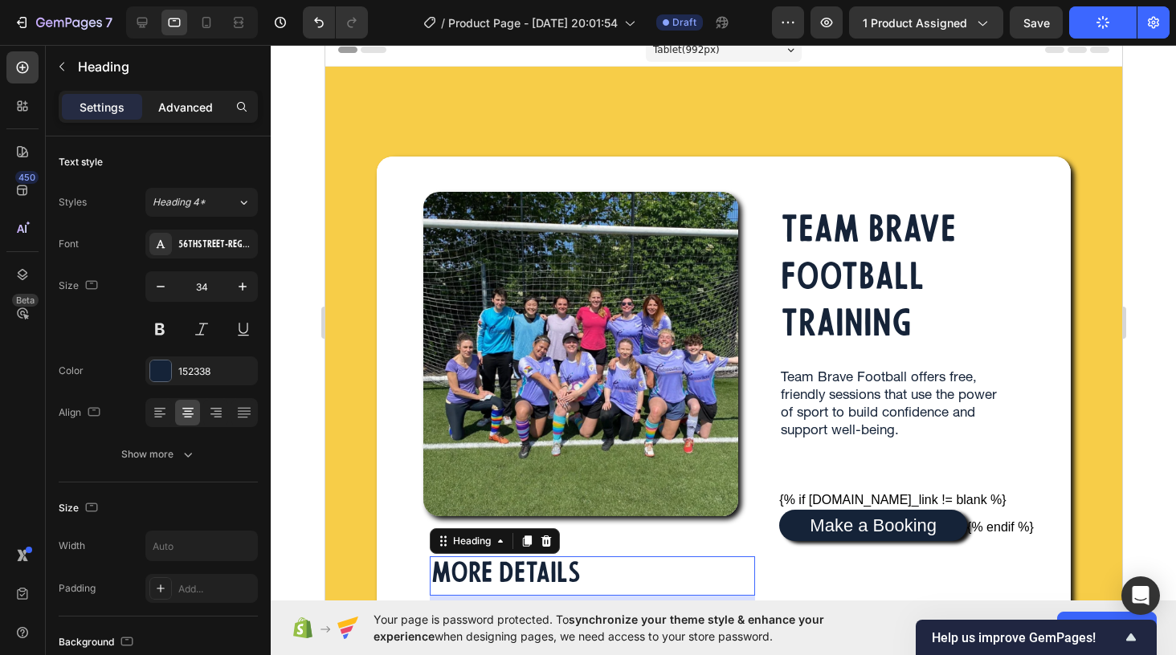
click at [188, 114] on p "Advanced" at bounding box center [185, 107] width 55 height 17
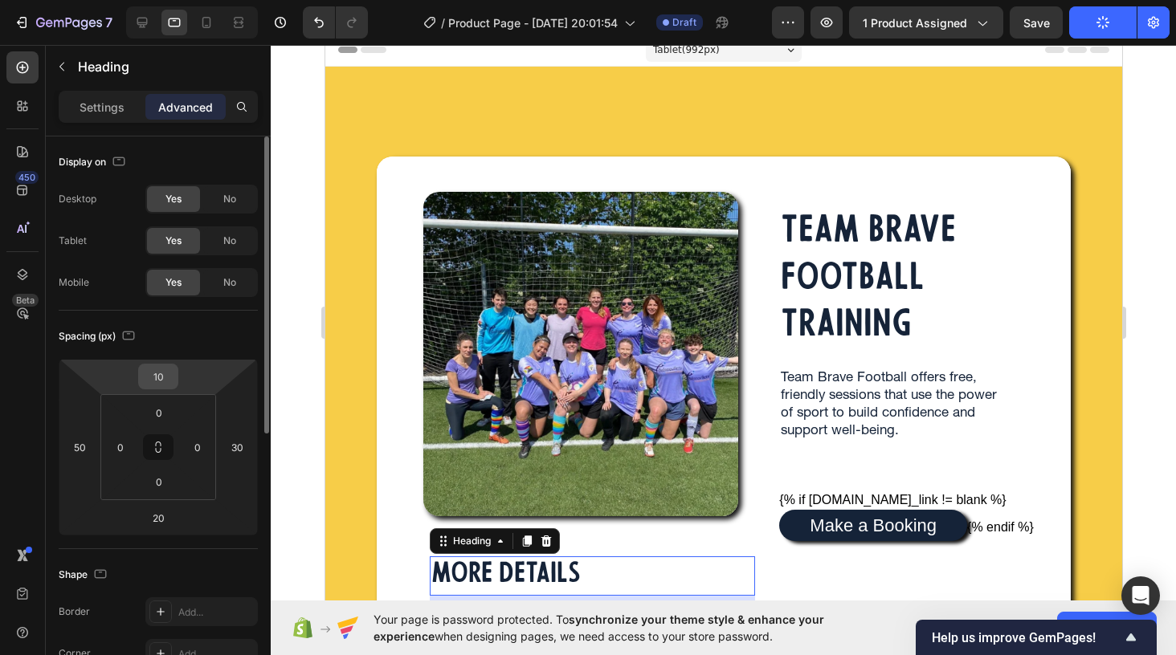
click at [161, 376] on input "10" at bounding box center [158, 377] width 32 height 24
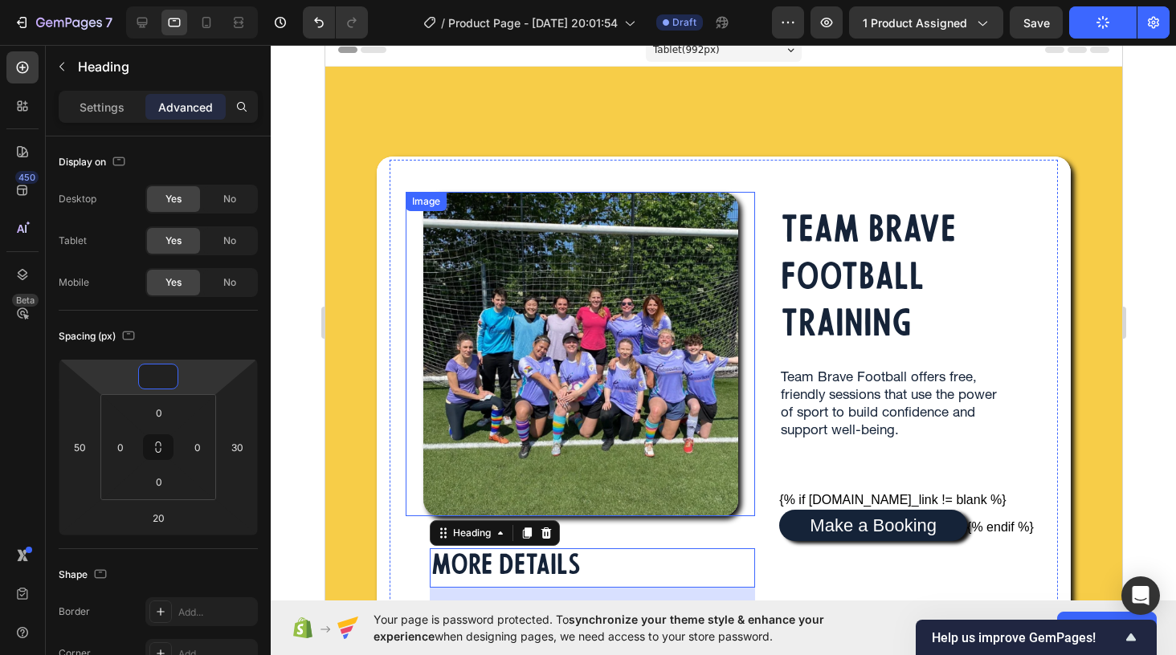
click at [501, 343] on img at bounding box center [579, 354] width 315 height 324
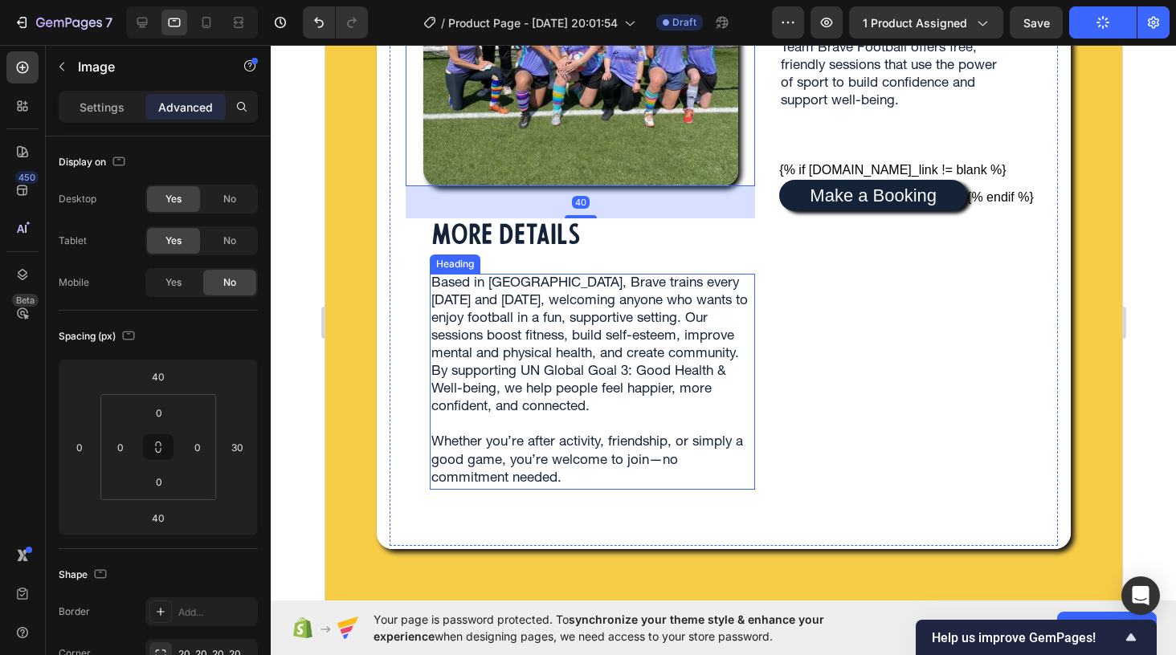
click at [677, 370] on p "Based in Bristol, Brave trains every Wednesday and Sunday, welcoming anyone who…" at bounding box center [592, 381] width 322 height 213
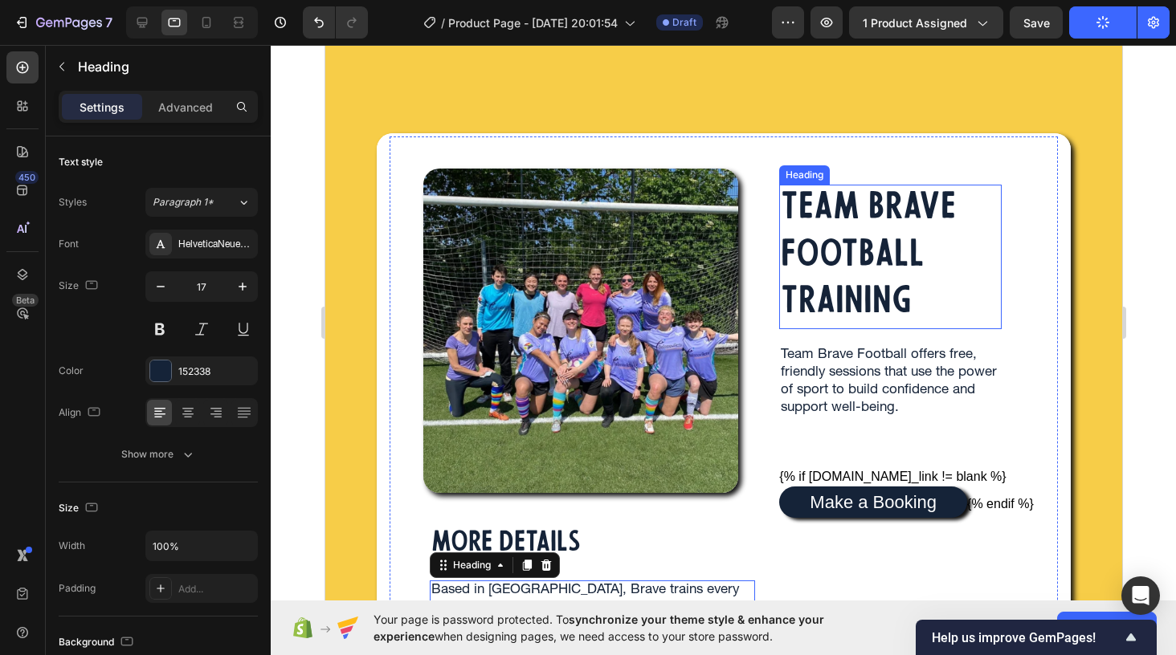
scroll to position [100, 0]
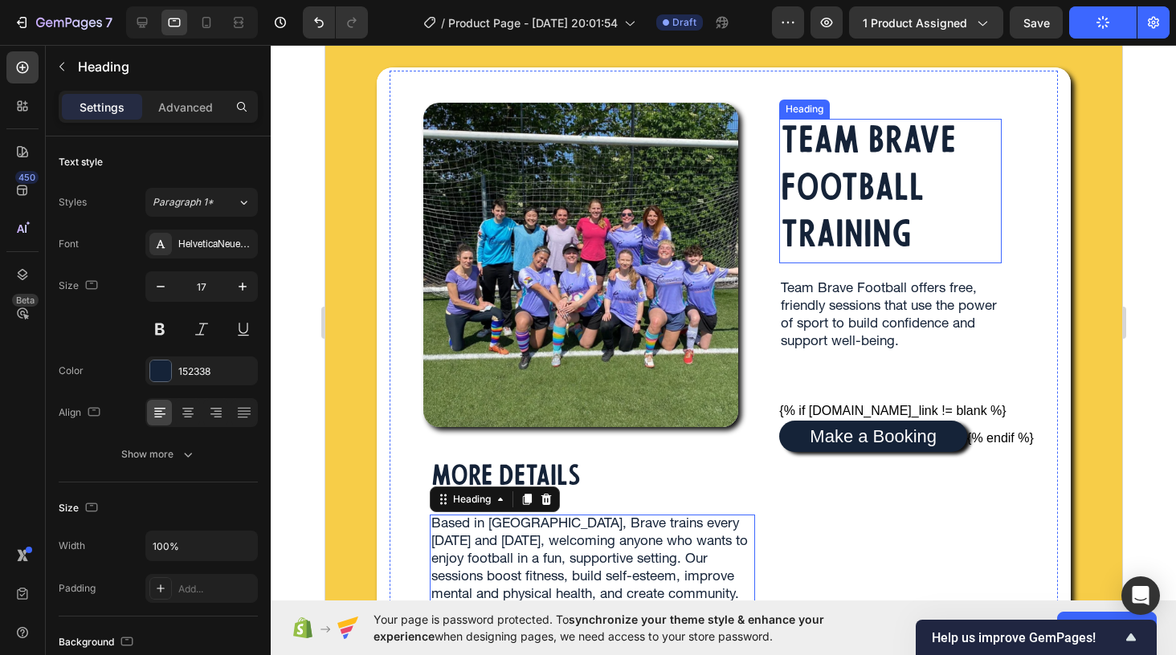
click at [855, 208] on p "TEAM BRAVE FOOTBALL TRAINING" at bounding box center [889, 190] width 219 height 141
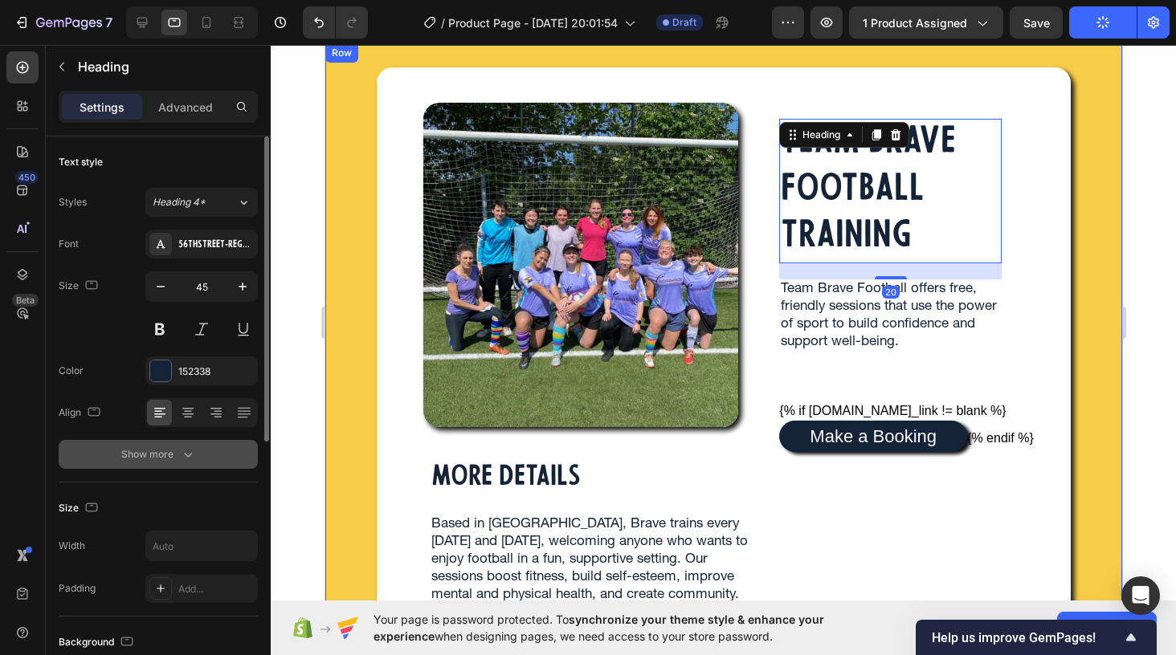
click at [157, 463] on button "Show more" at bounding box center [158, 454] width 199 height 29
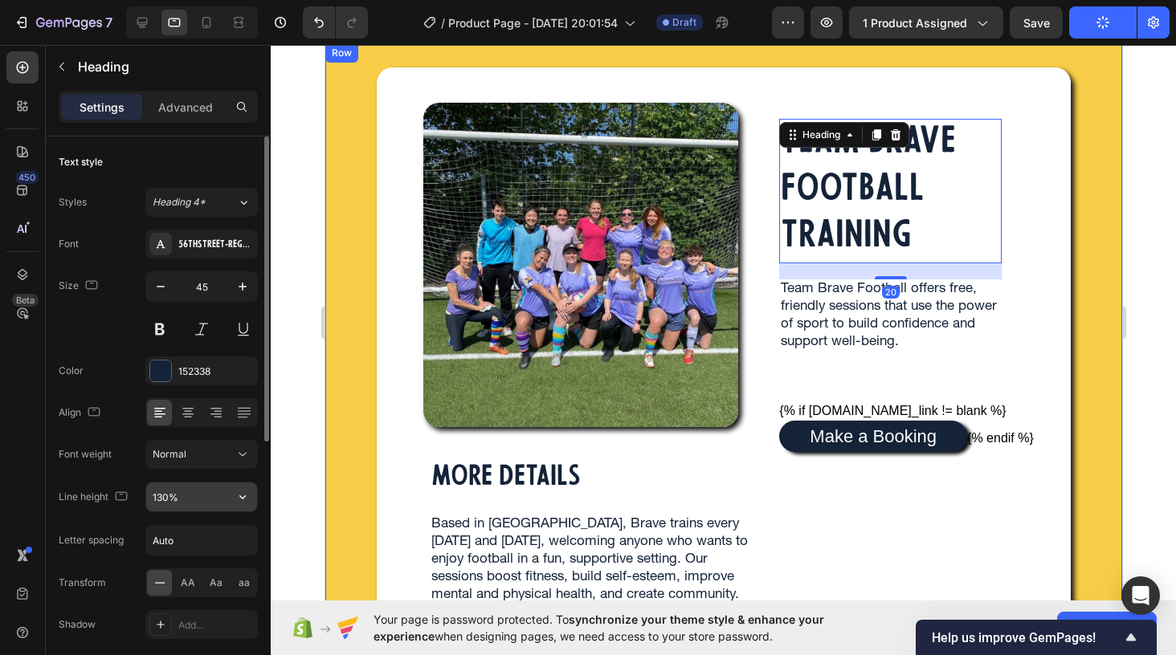
scroll to position [25, 0]
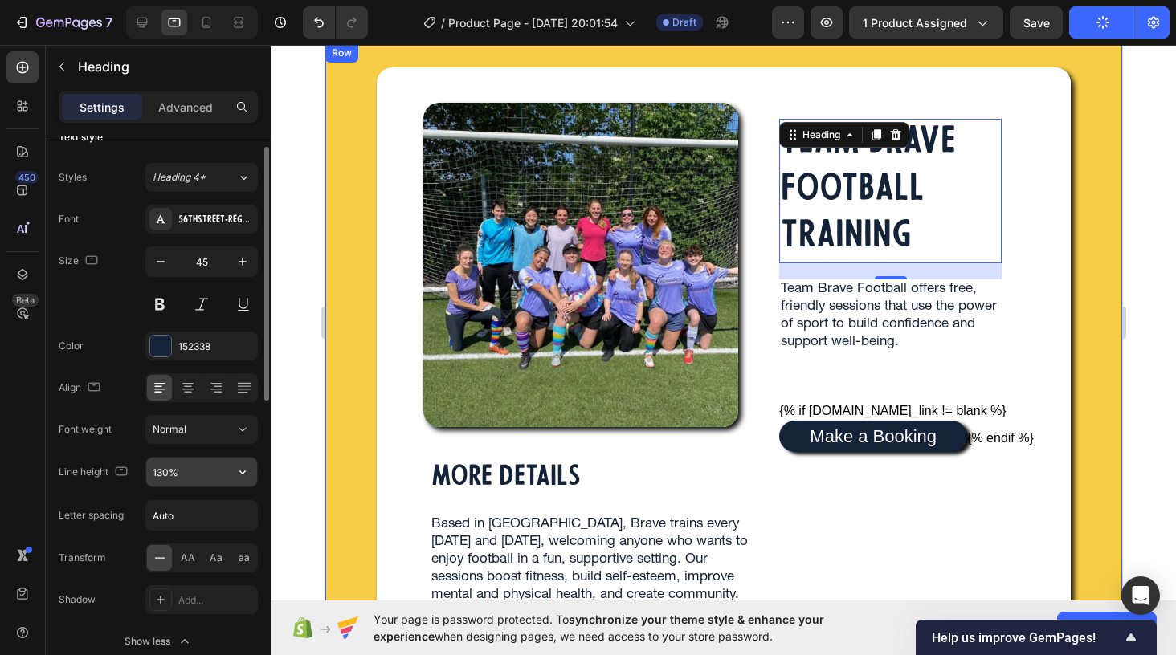
click at [197, 463] on input "130%" at bounding box center [201, 472] width 111 height 29
click at [239, 474] on icon "button" at bounding box center [243, 472] width 16 height 16
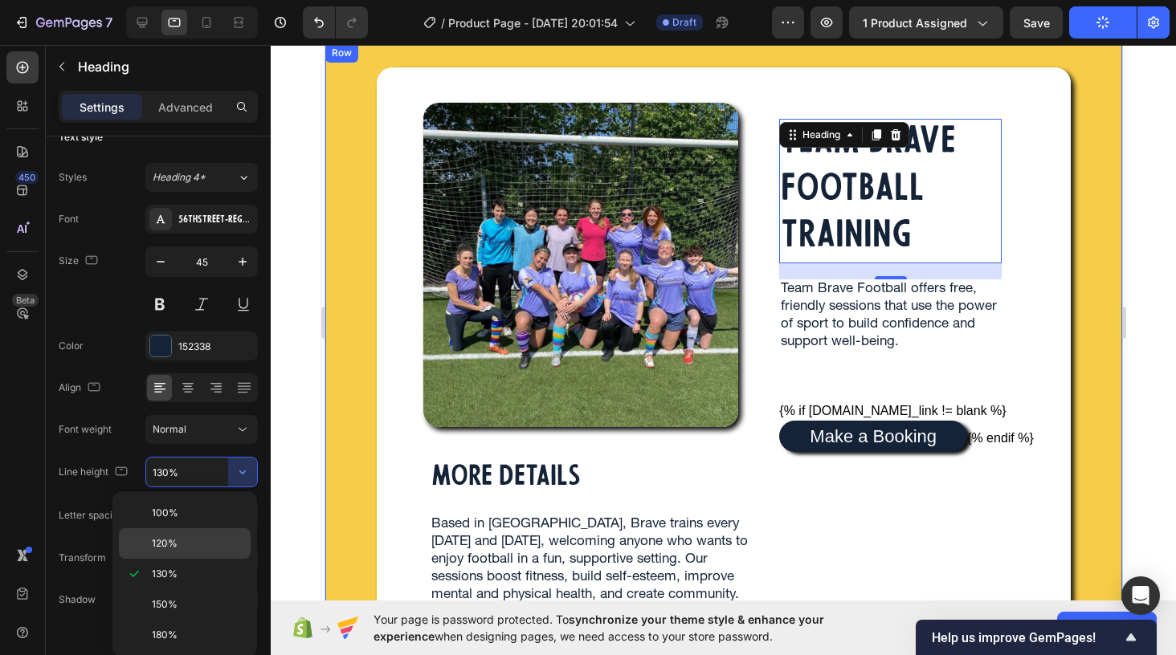
click at [202, 537] on p "120%" at bounding box center [198, 544] width 92 height 14
type input "120%"
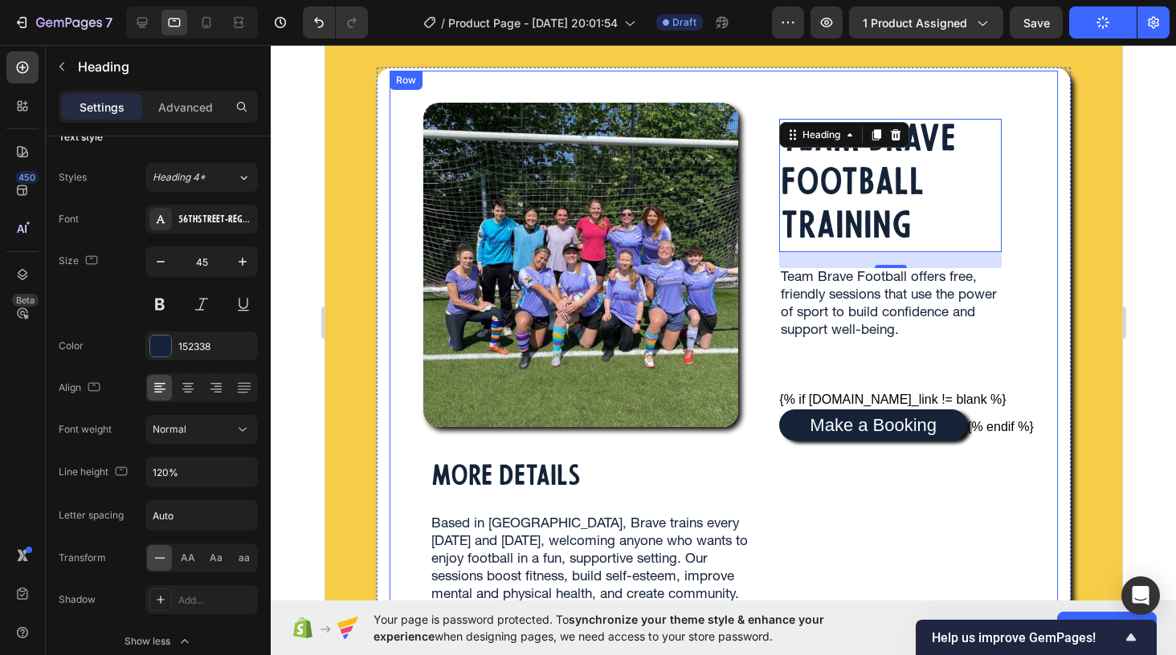
click at [710, 506] on div "Image MORE DETAILS Heading Based in Bristol, Brave trains every Wednesday and S…" at bounding box center [584, 429] width 390 height 716
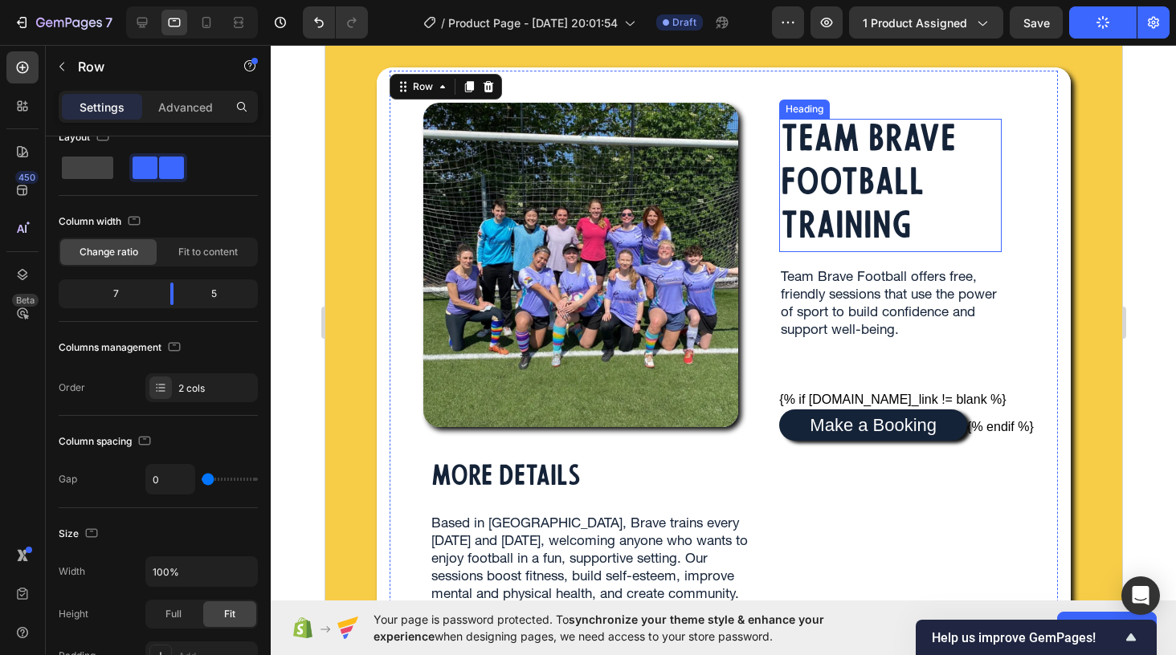
scroll to position [0, 0]
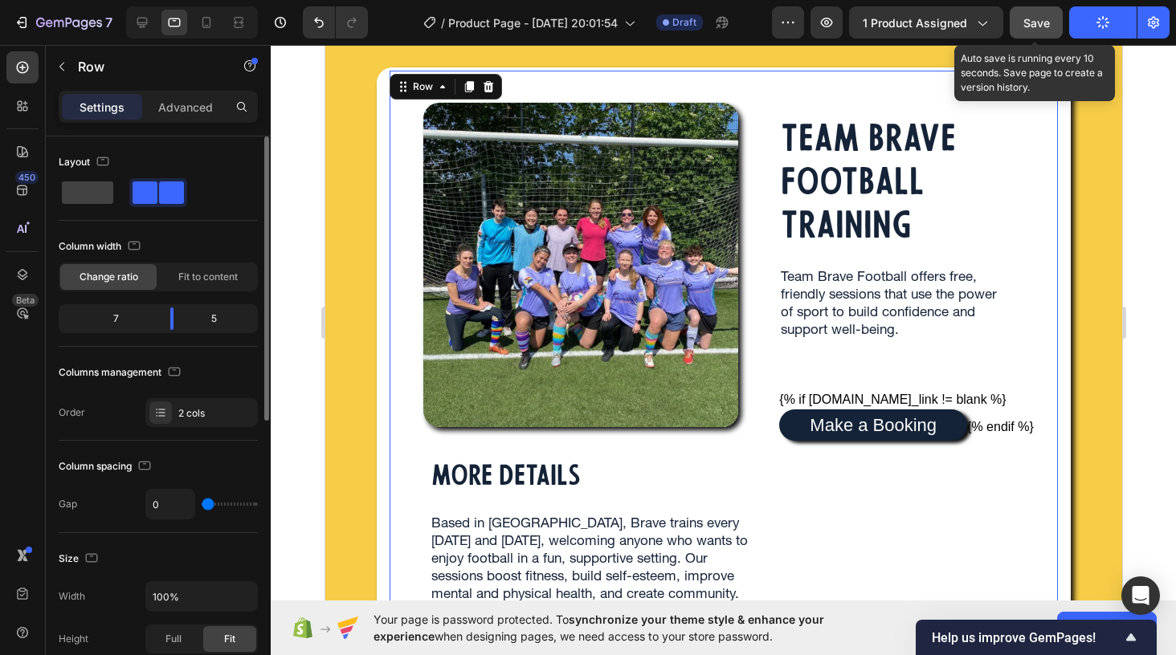
click at [1029, 31] on button "Save" at bounding box center [1036, 22] width 53 height 32
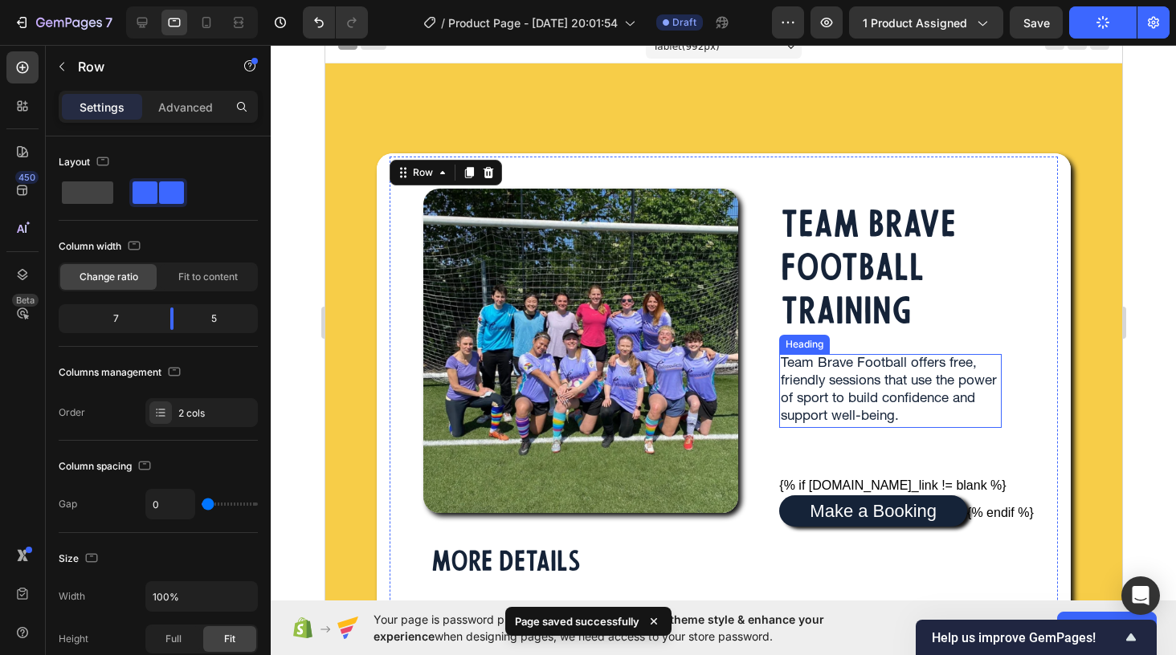
scroll to position [18, 0]
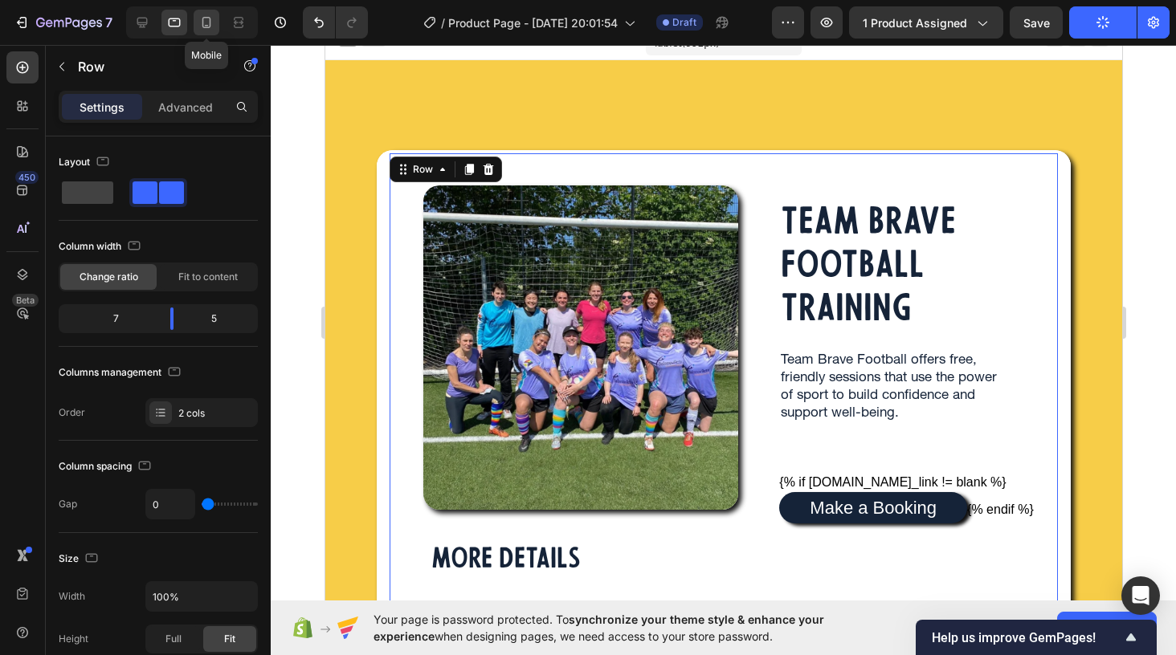
click at [204, 24] on icon at bounding box center [206, 22] width 16 height 16
type input "16"
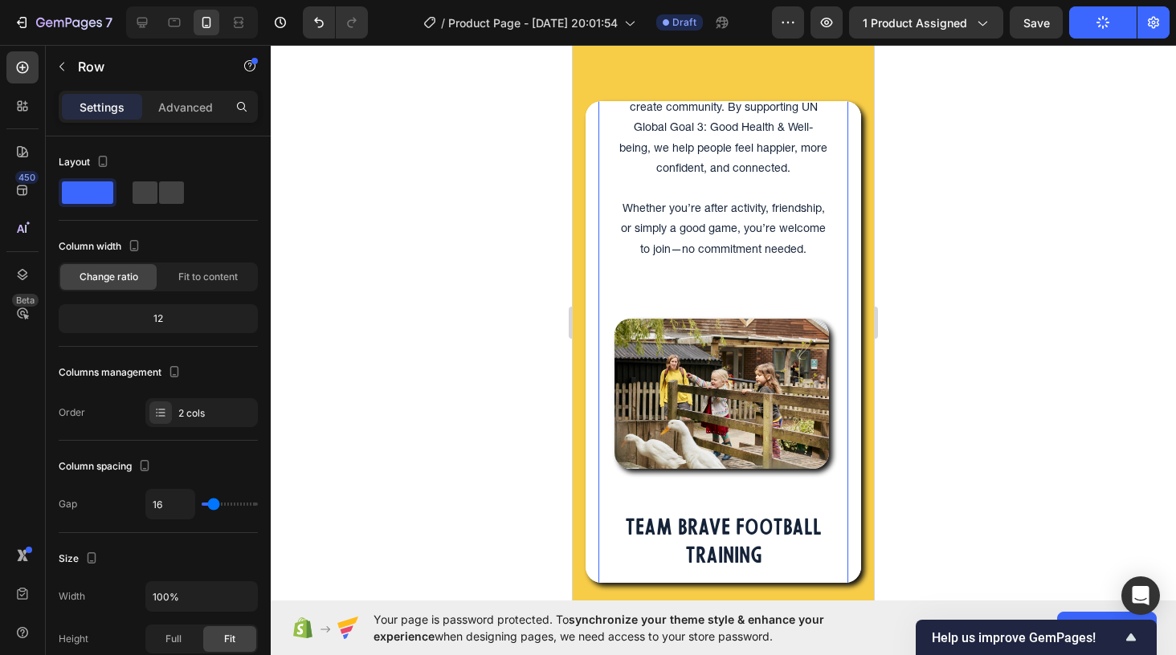
scroll to position [92, 0]
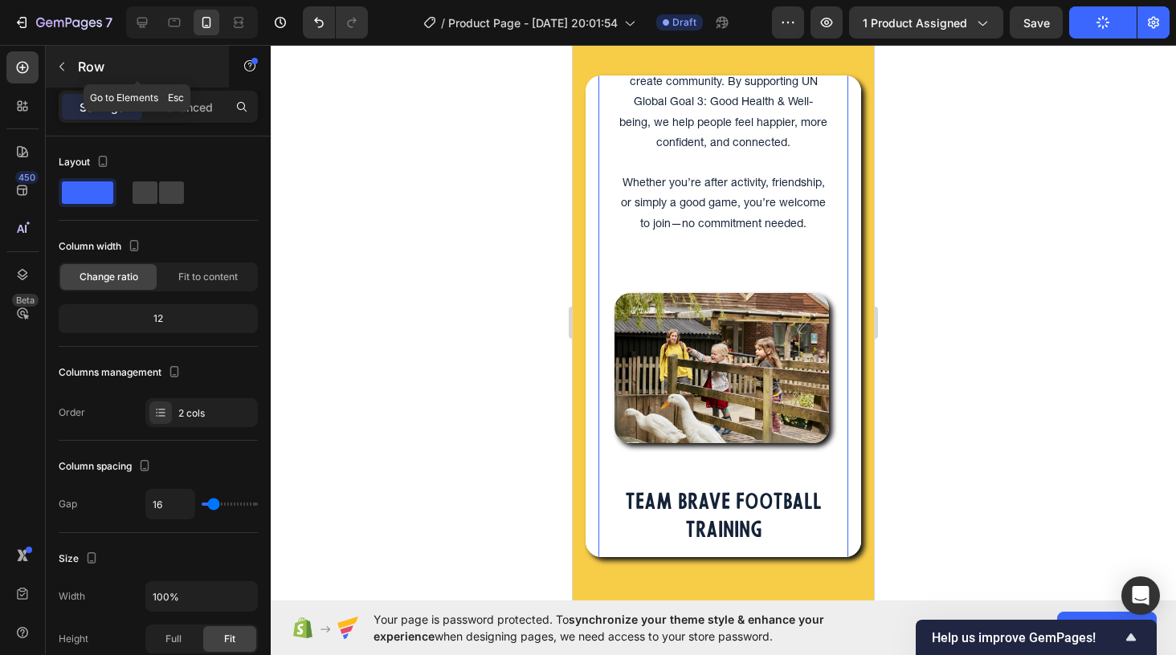
click at [59, 69] on icon "button" at bounding box center [61, 66] width 13 height 13
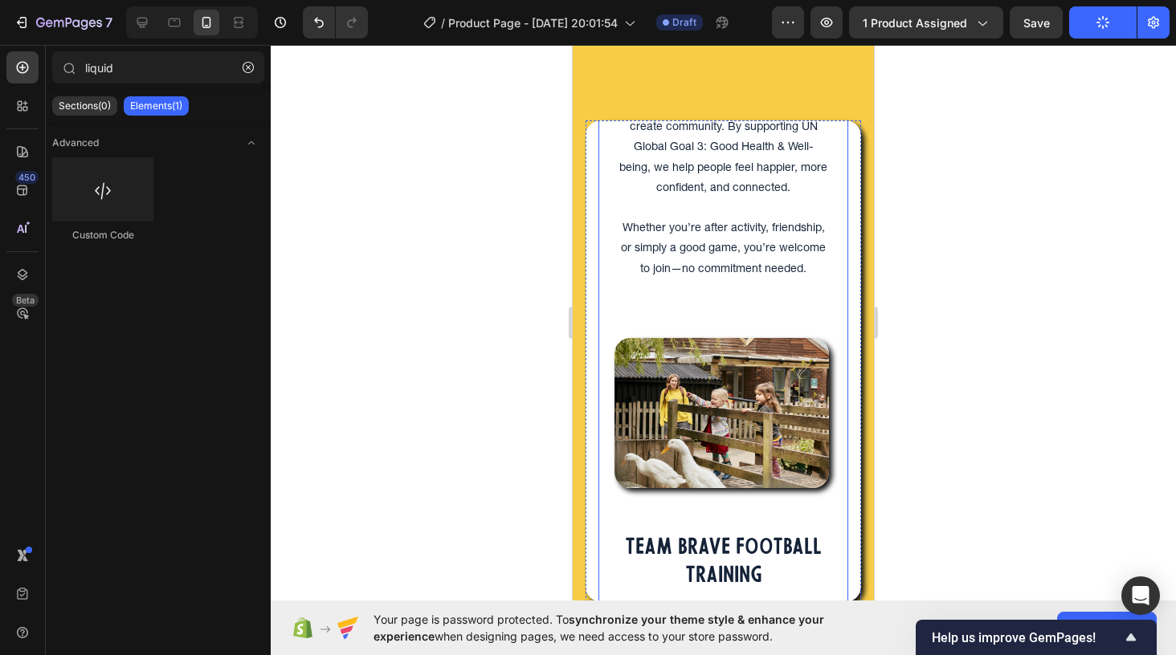
scroll to position [0, 0]
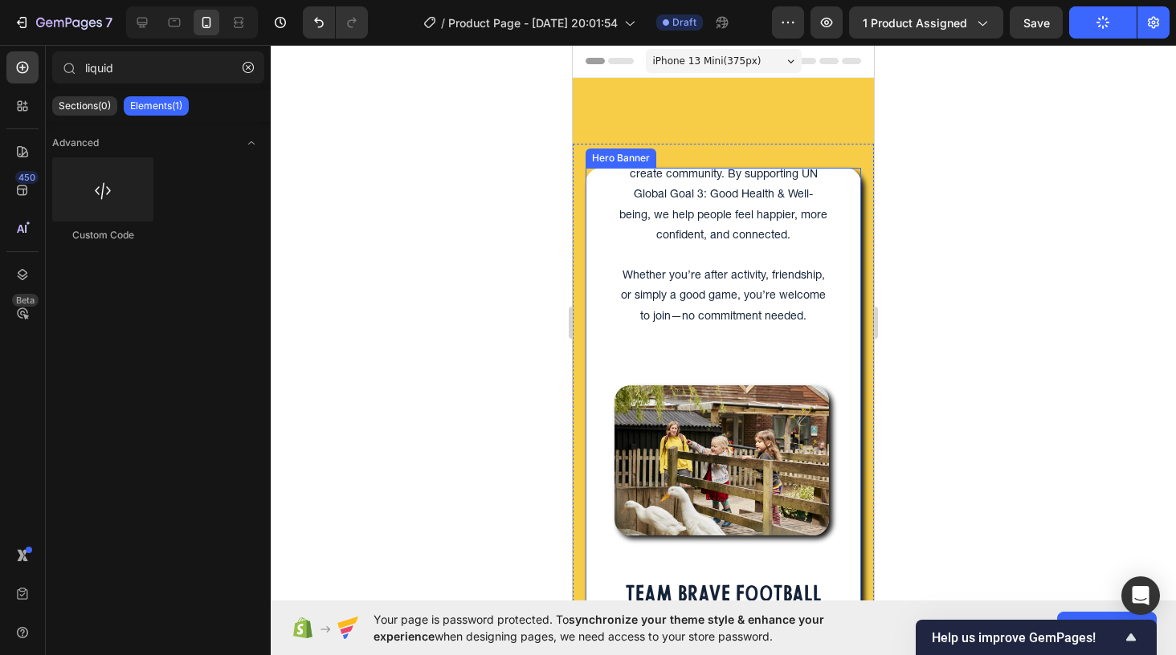
click at [590, 206] on div "Image MORE DETAILS Heading Based in Bristol, Brave trains every Wednesday and S…" at bounding box center [723, 408] width 275 height 853
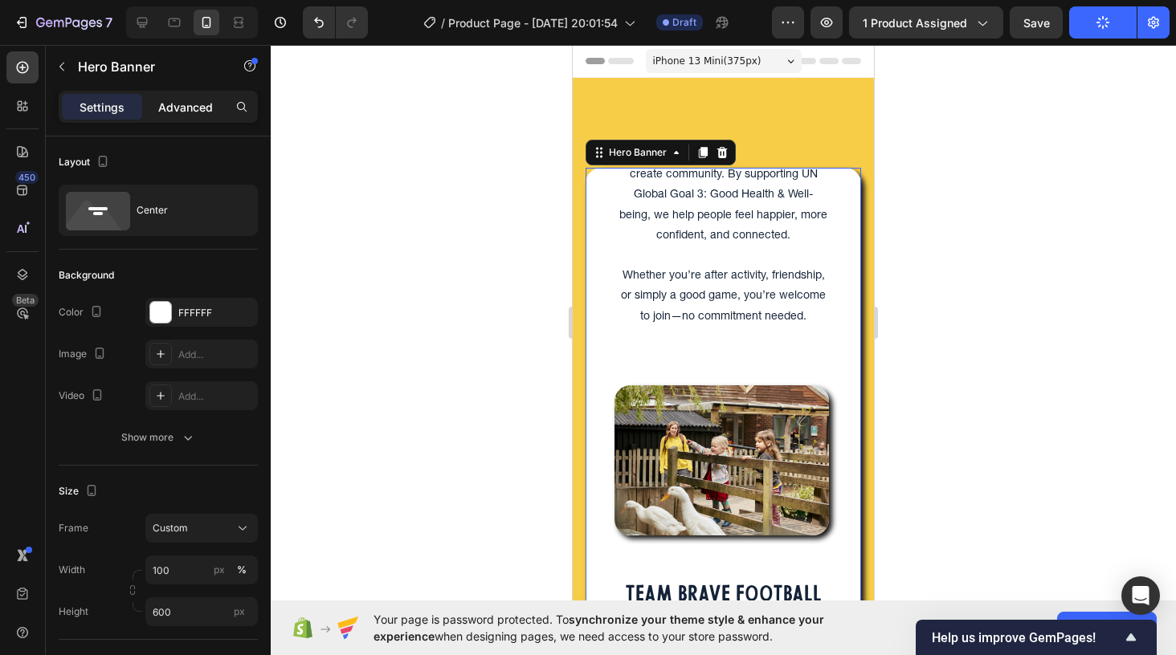
click at [176, 108] on p "Advanced" at bounding box center [185, 107] width 55 height 17
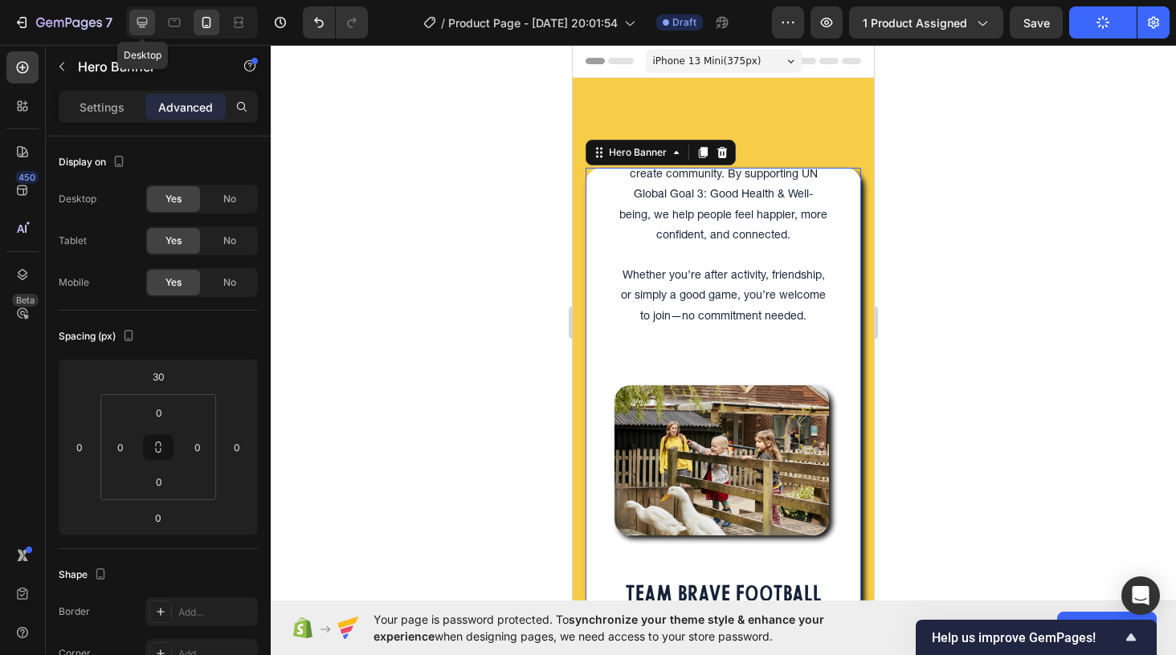
click at [141, 31] on div at bounding box center [142, 23] width 26 height 26
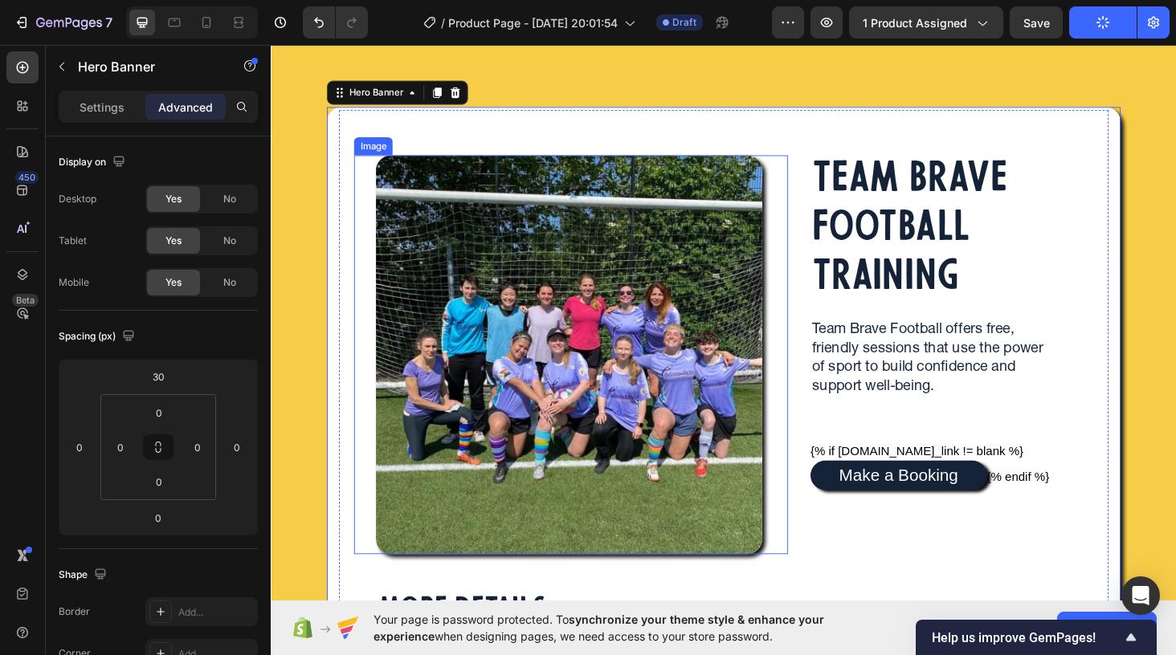
scroll to position [80, 0]
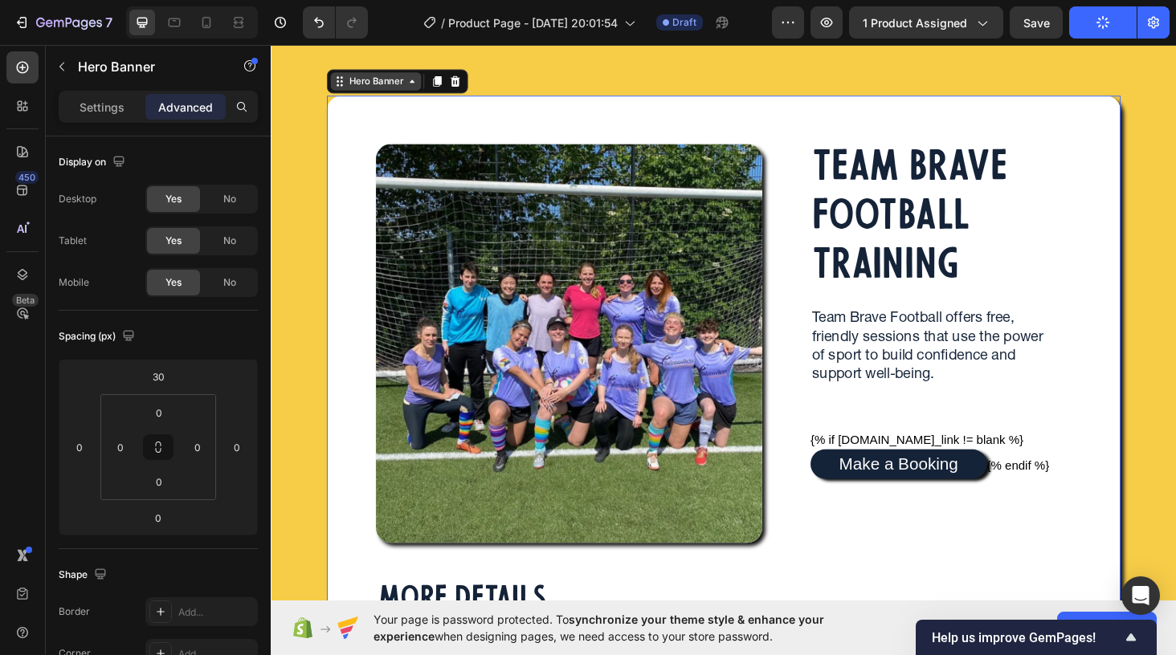
click at [374, 88] on div "Hero Banner" at bounding box center [382, 83] width 64 height 14
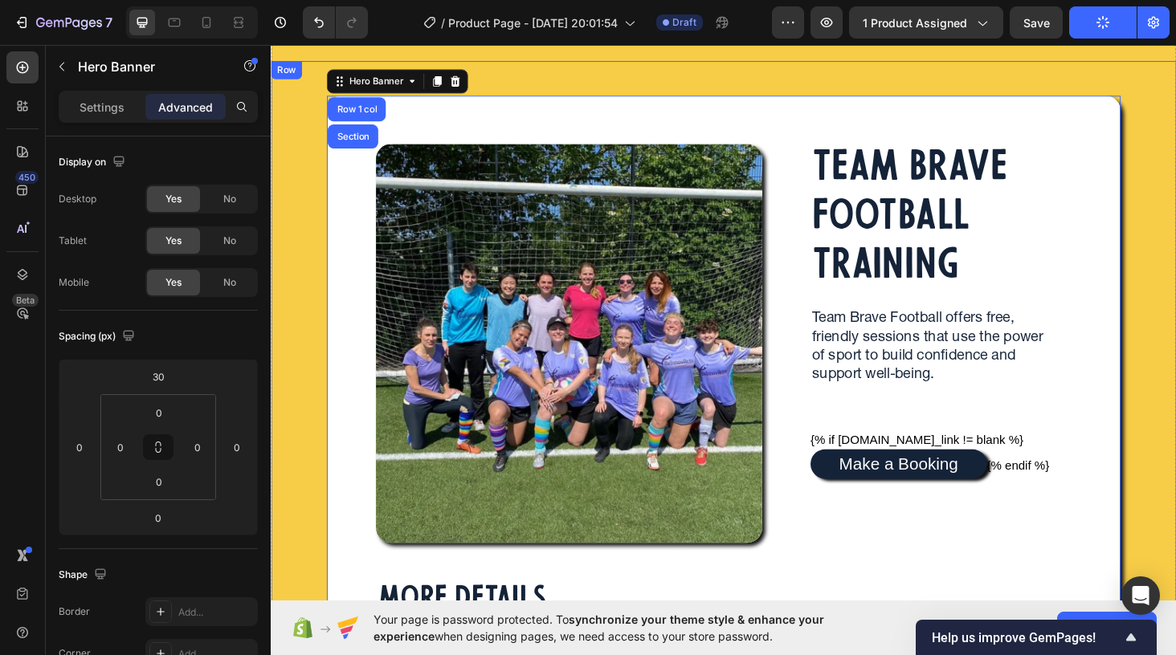
click at [293, 100] on div "Image MORE DETAILS Heading Based in Bristol, Brave trains every Wednesday and S…" at bounding box center [753, 504] width 938 height 859
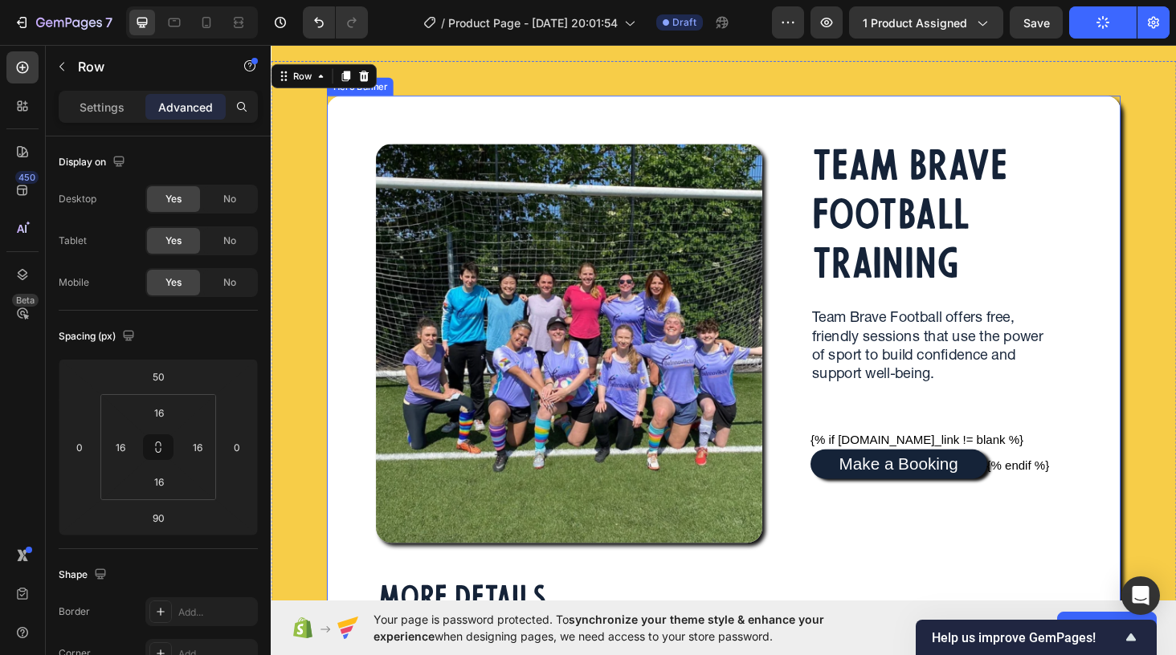
click at [337, 135] on div "Image MORE DETAILS Heading Based in Bristol, Brave trains every Wednesday and S…" at bounding box center [752, 516] width 844 height 835
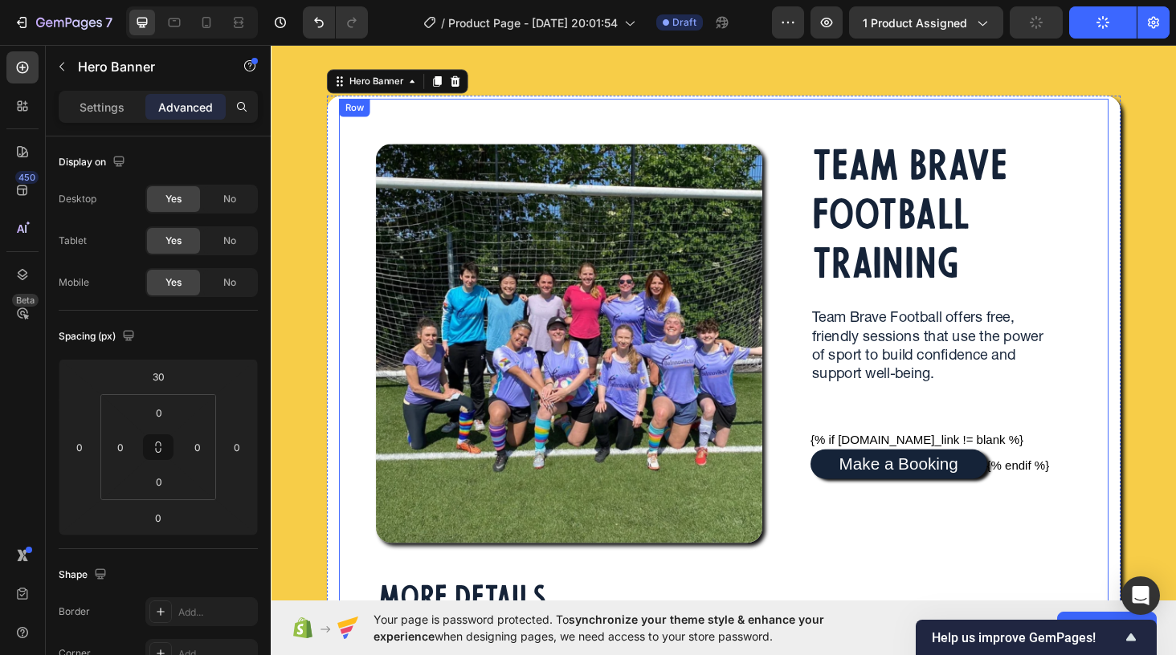
click at [382, 140] on div "Image MORE DETAILS Heading Based in Bristol, Brave trains every Wednesday and S…" at bounding box center [582, 516] width 478 height 829
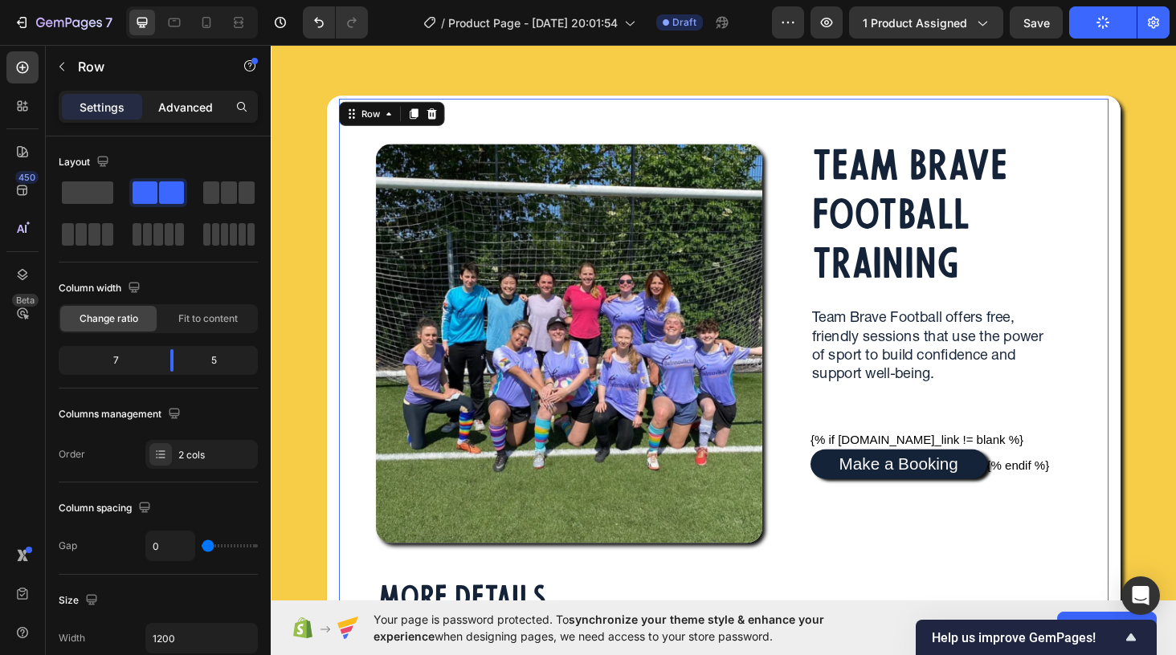
click at [190, 104] on p "Advanced" at bounding box center [185, 107] width 55 height 17
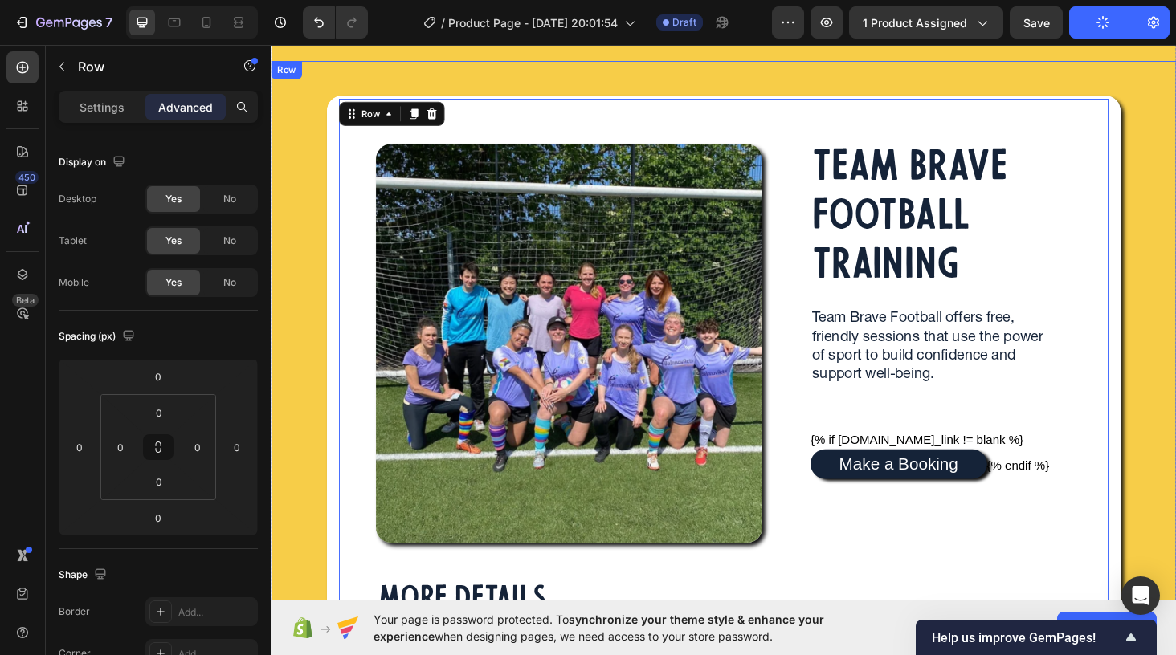
click at [293, 108] on div "Image MORE DETAILS Heading Based in Bristol, Brave trains every Wednesday and S…" at bounding box center [753, 504] width 938 height 859
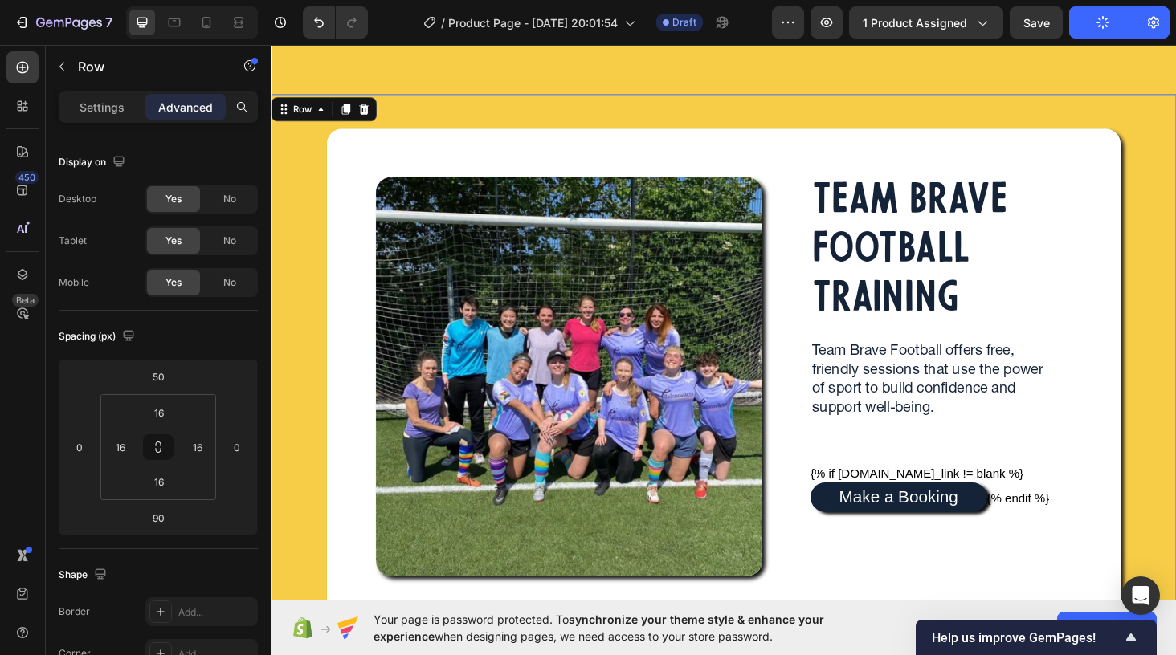
scroll to position [28, 0]
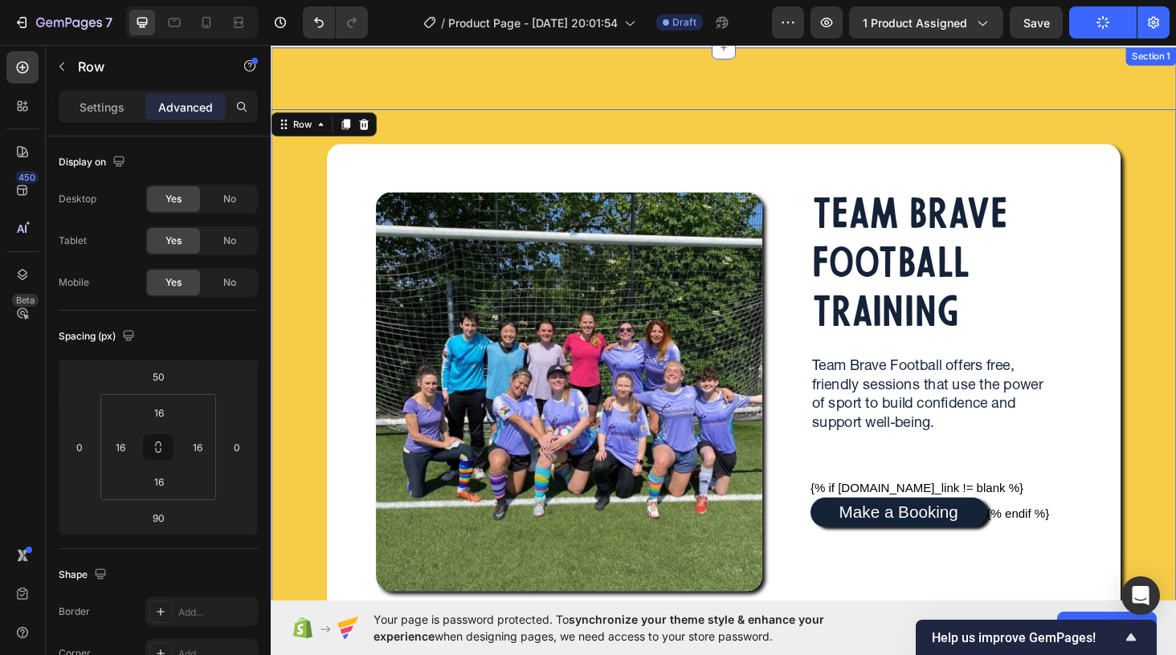
click at [308, 66] on div "Image MORE DETAILS Heading Based in Bristol, Brave trains every Wednesday and S…" at bounding box center [753, 571] width 964 height 1049
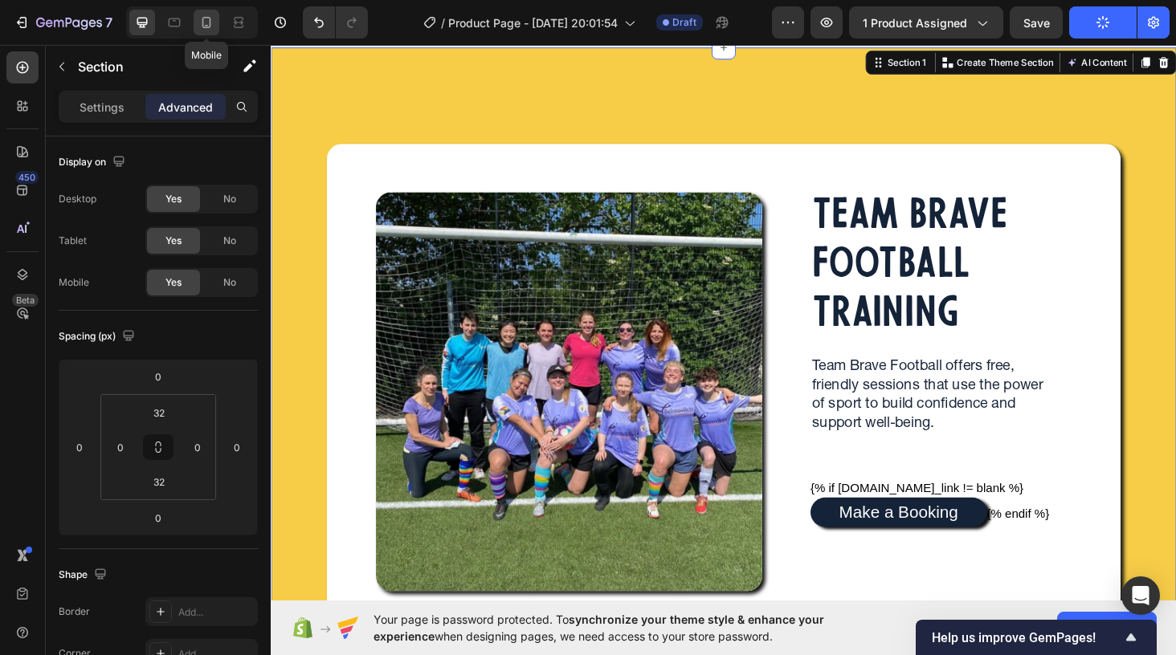
click at [206, 25] on icon at bounding box center [207, 26] width 4 height 2
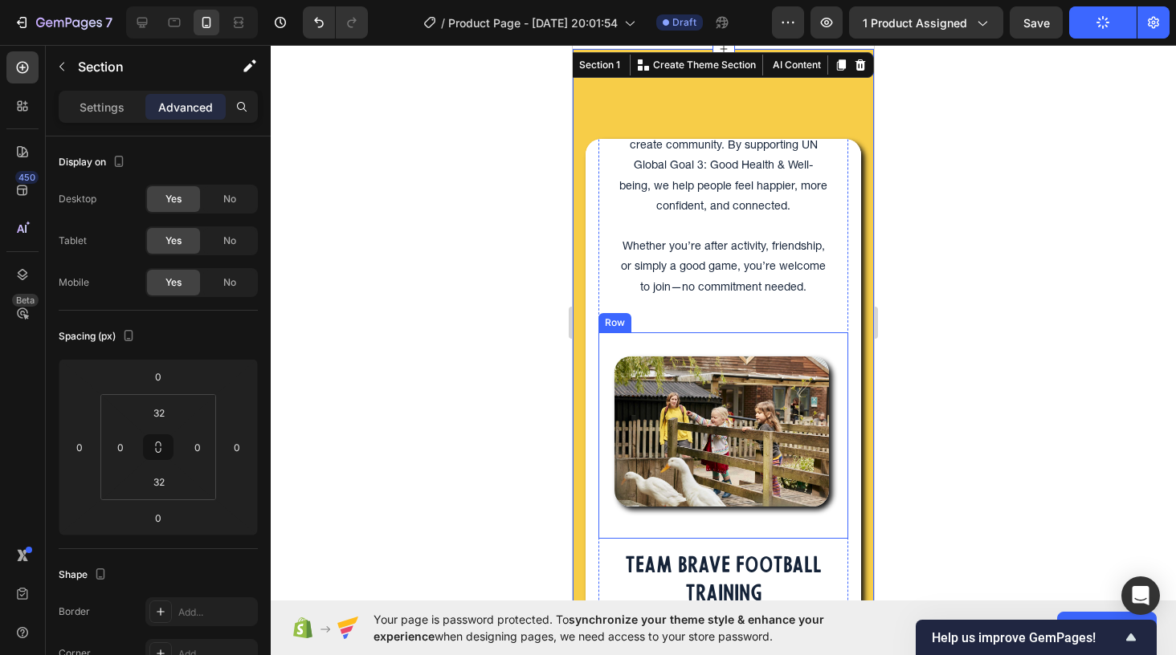
scroll to position [43, 0]
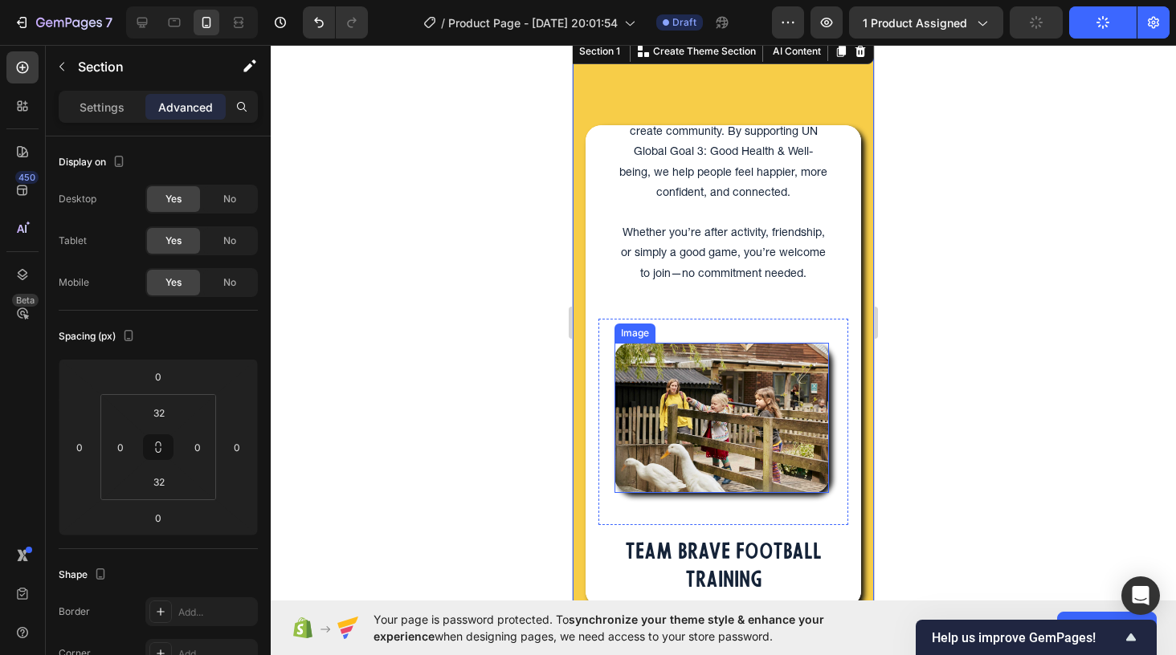
click at [739, 394] on img at bounding box center [721, 418] width 214 height 150
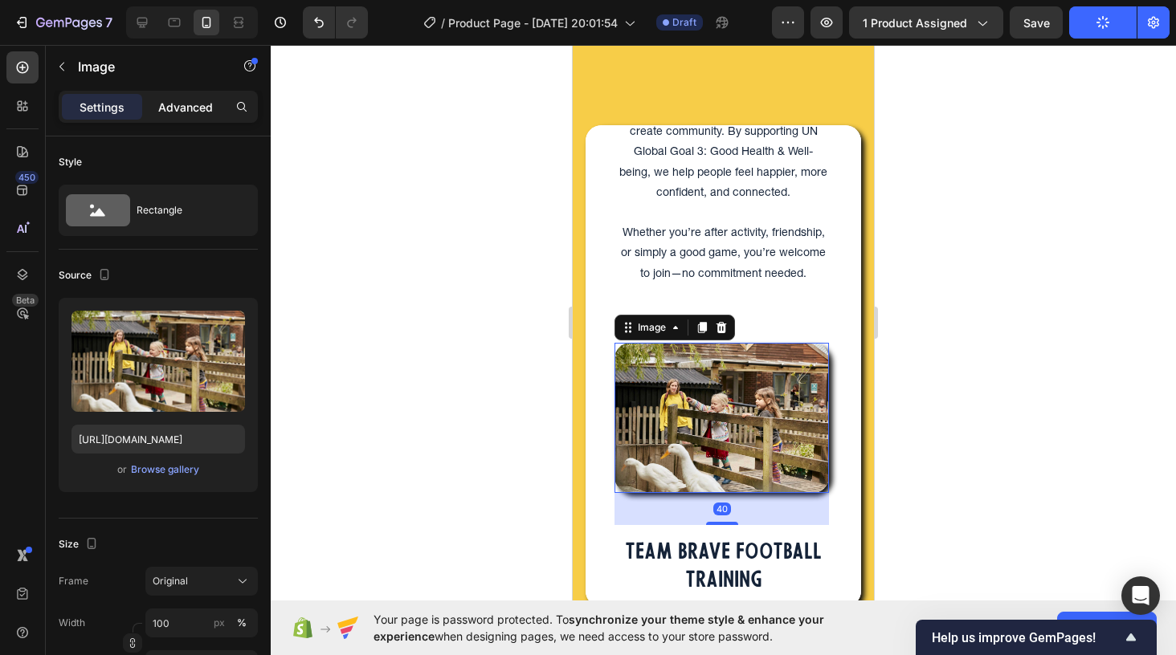
click at [183, 96] on div "Advanced" at bounding box center [185, 107] width 80 height 26
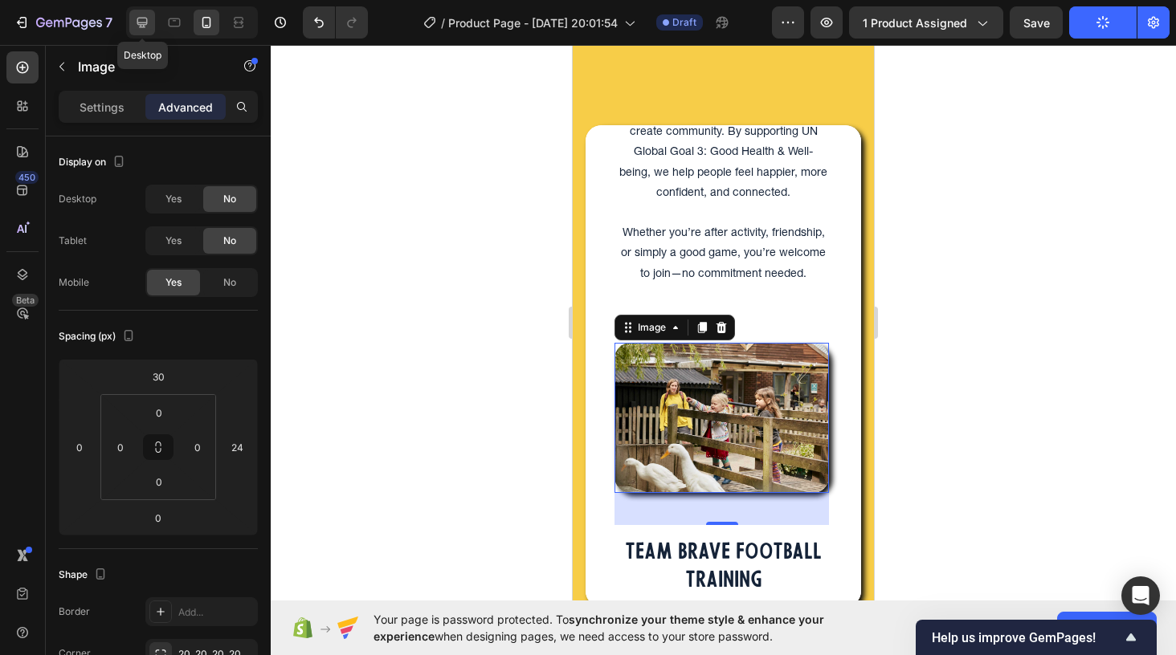
click at [137, 16] on icon at bounding box center [142, 22] width 16 height 16
type input "40"
type input "20"
type input "40"
type input "0"
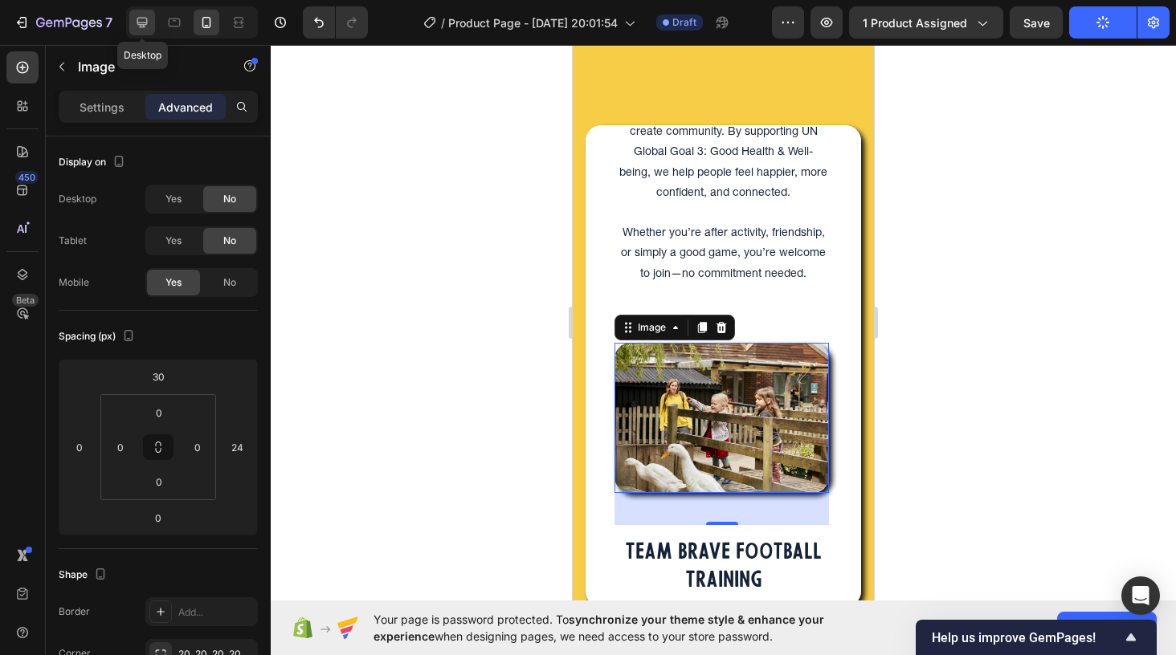
type input "5"
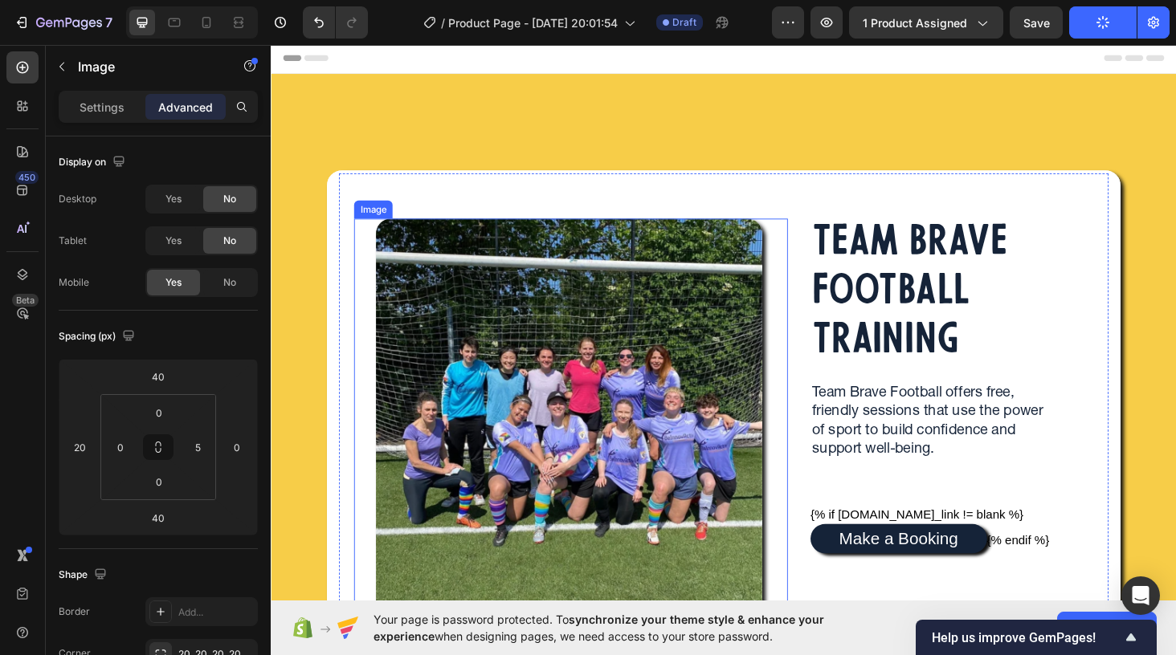
click at [533, 404] on img at bounding box center [588, 442] width 412 height 425
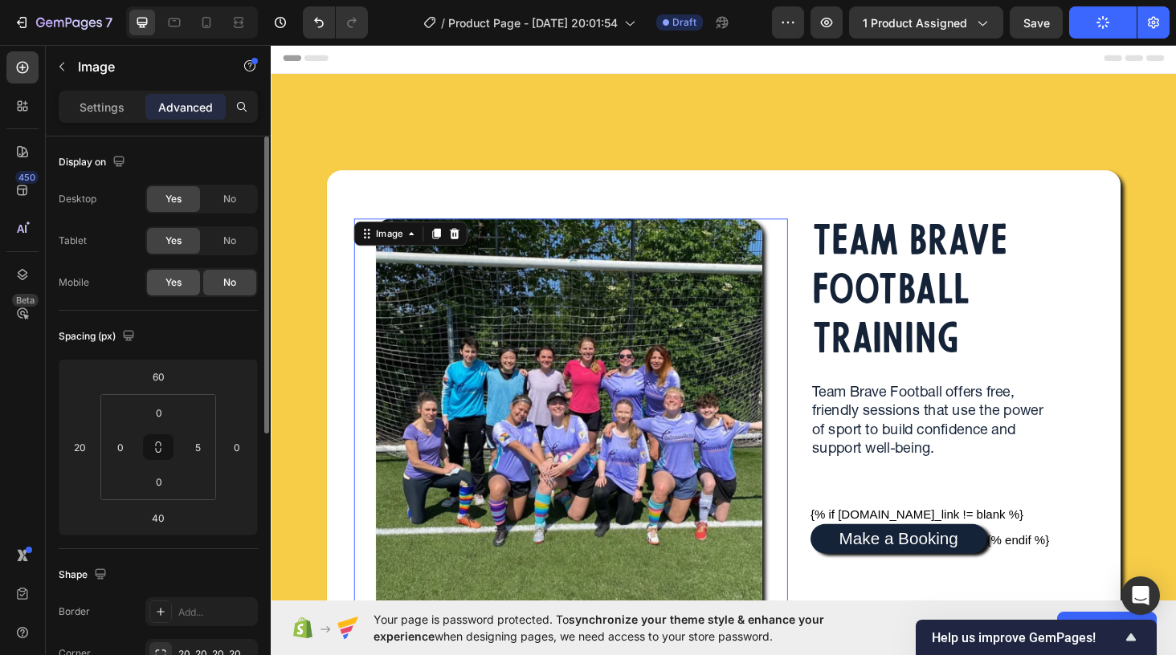
click at [172, 290] on div "Yes" at bounding box center [173, 283] width 53 height 26
click at [208, 21] on icon at bounding box center [206, 22] width 16 height 16
type input "0"
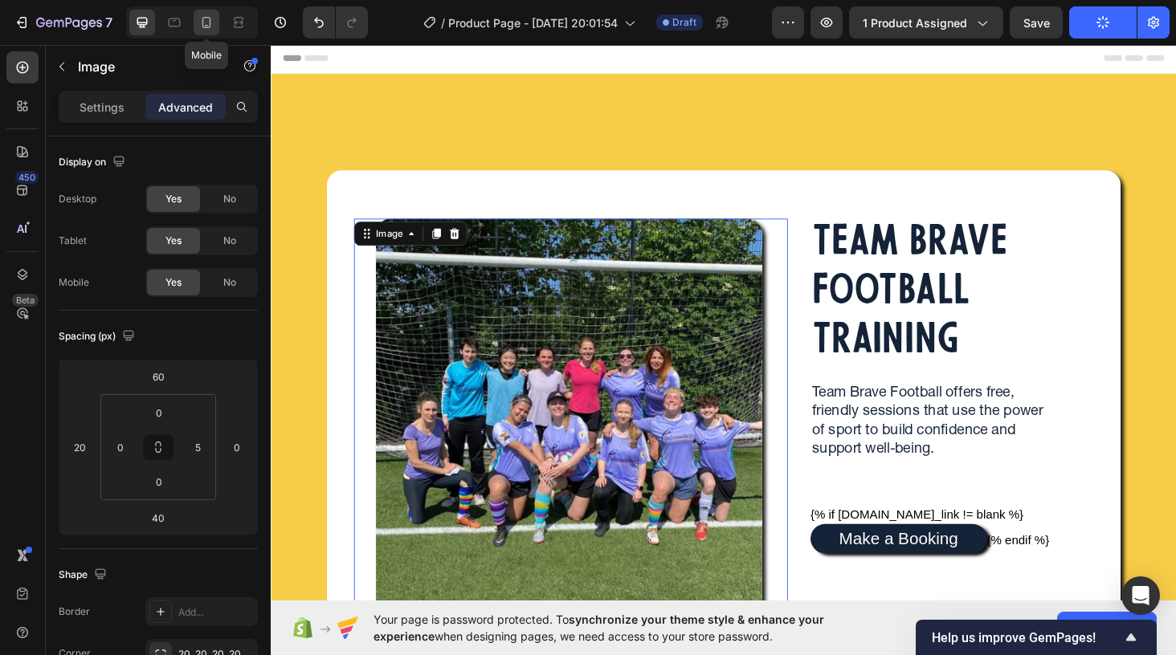
type input "24"
type input "0"
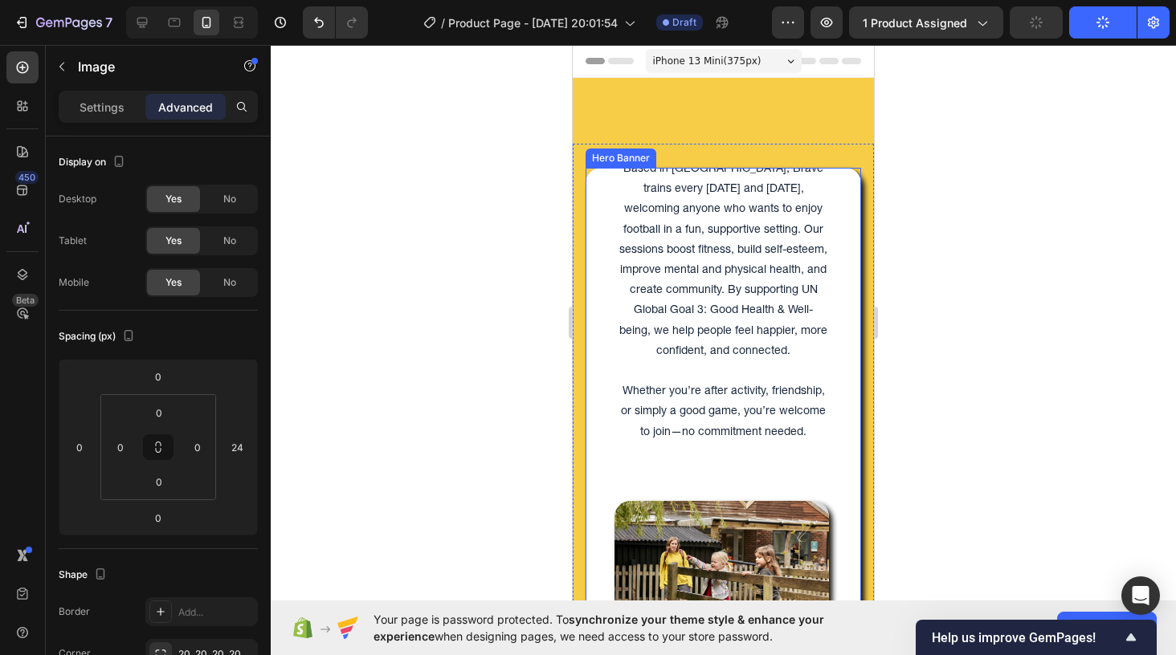
click at [586, 214] on div "Image 40 MORE DETAILS Heading Based in Bristol, Brave trains every Wednesday an…" at bounding box center [723, 409] width 275 height 1084
click at [98, 113] on p "Settings" at bounding box center [102, 107] width 45 height 17
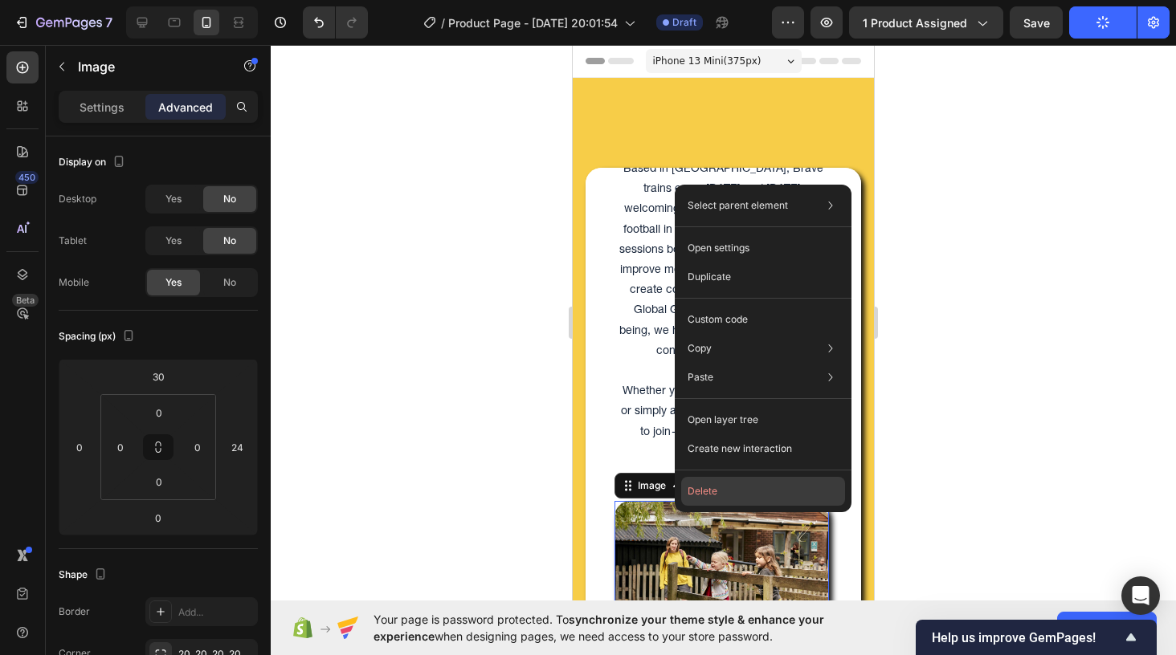
click at [708, 492] on button "Delete" at bounding box center [763, 491] width 164 height 29
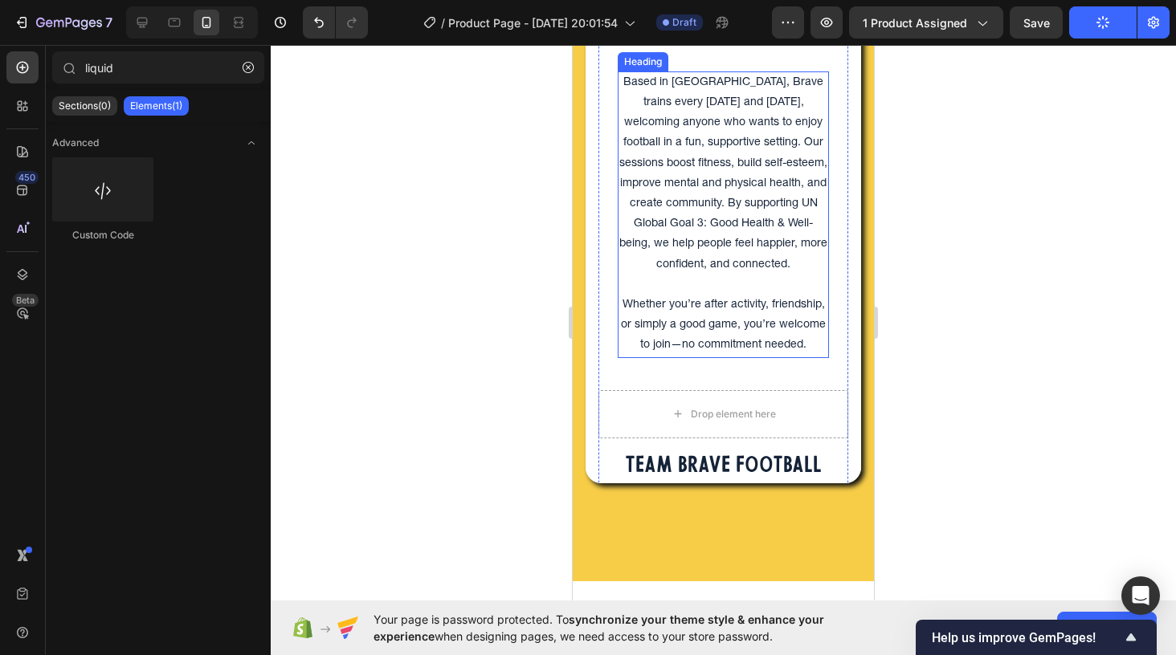
scroll to position [188, 0]
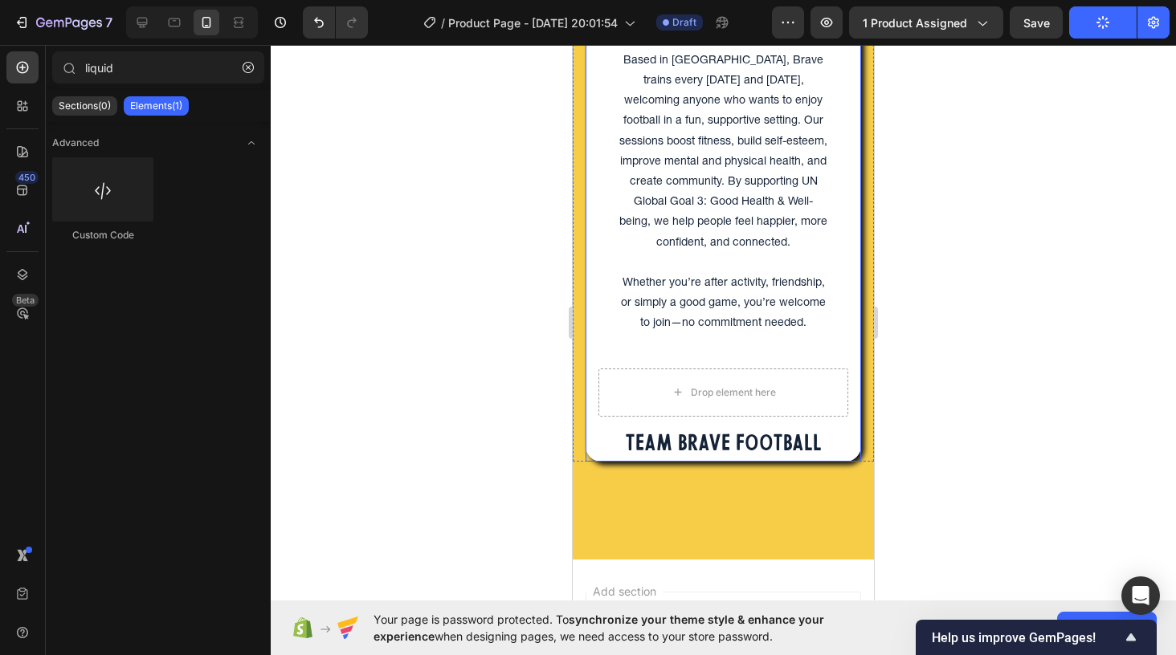
click at [591, 328] on div "Image MORE DETAILS Heading Based in Bristol, Brave trains every Wednesday and S…" at bounding box center [723, 221] width 275 height 926
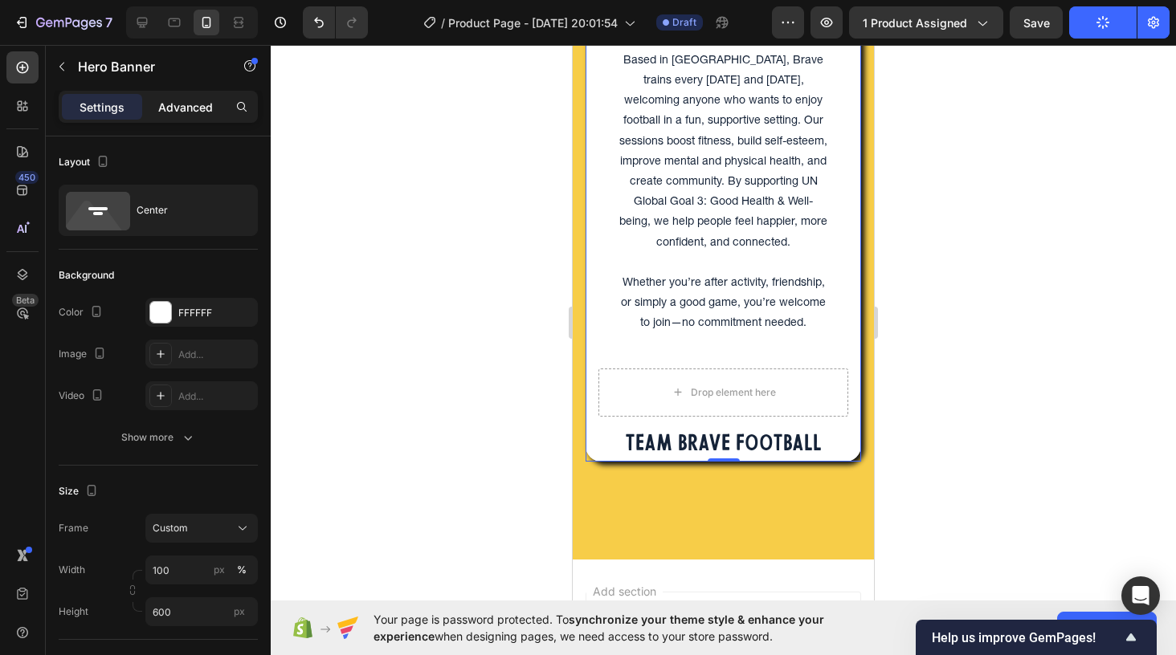
click at [194, 106] on p "Advanced" at bounding box center [185, 107] width 55 height 17
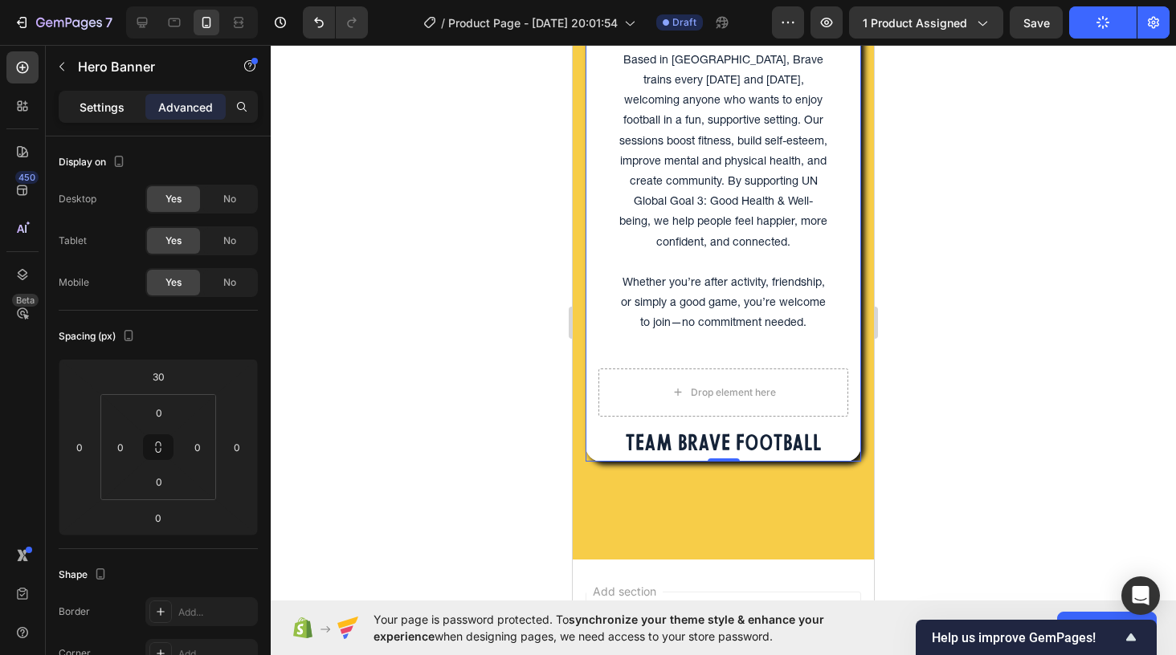
click at [112, 108] on p "Settings" at bounding box center [102, 107] width 45 height 17
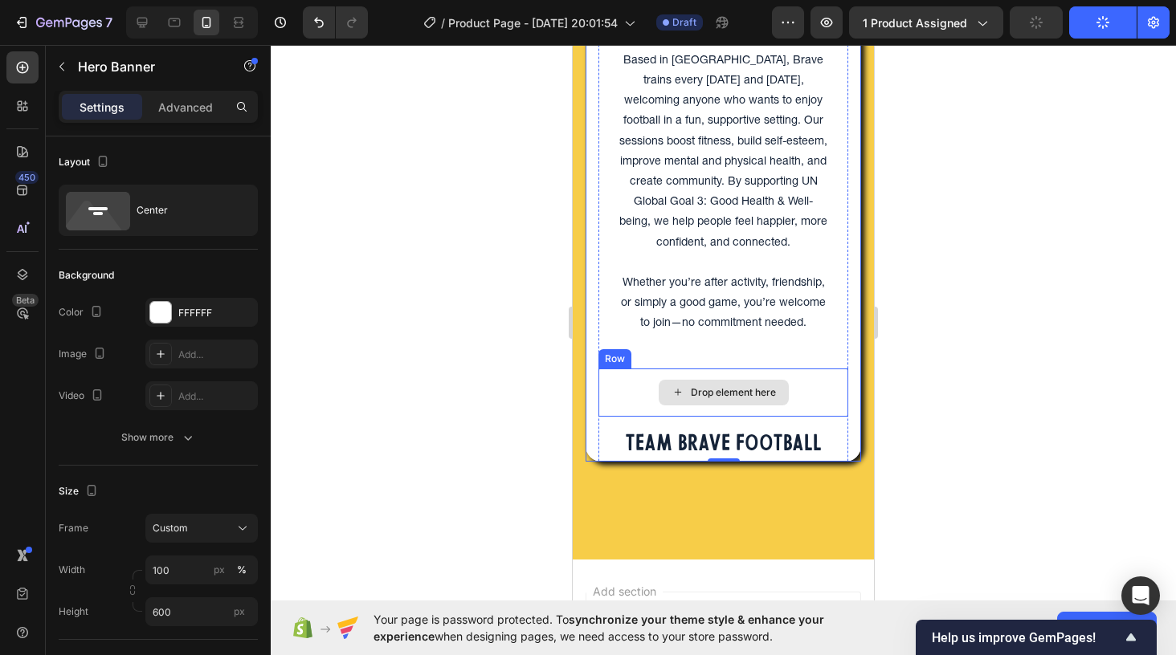
scroll to position [0, 0]
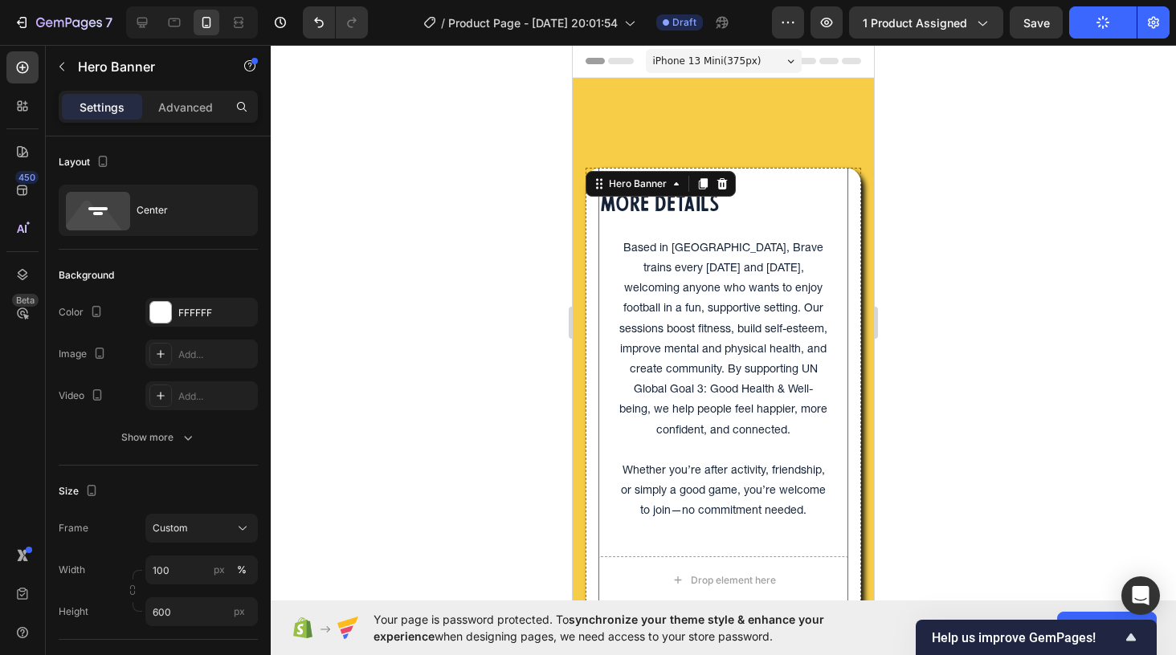
click at [611, 231] on div "Image MORE DETAILS Heading Based in Bristol, Brave trains every Wednesday and S…" at bounding box center [723, 282] width 250 height 646
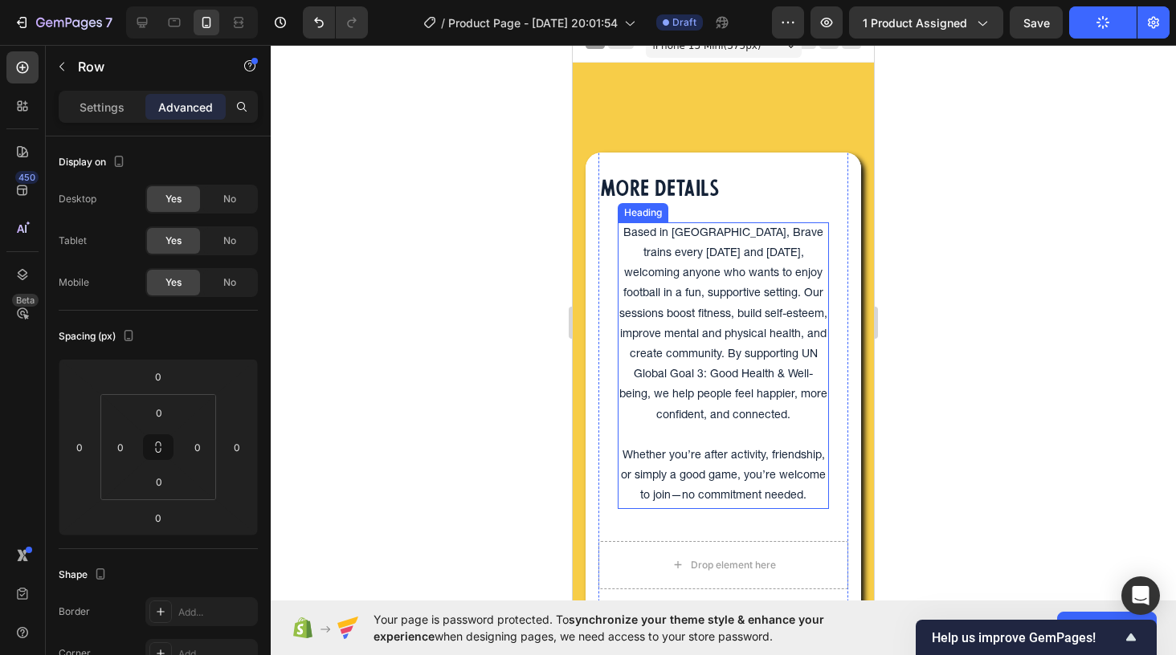
scroll to position [19, 0]
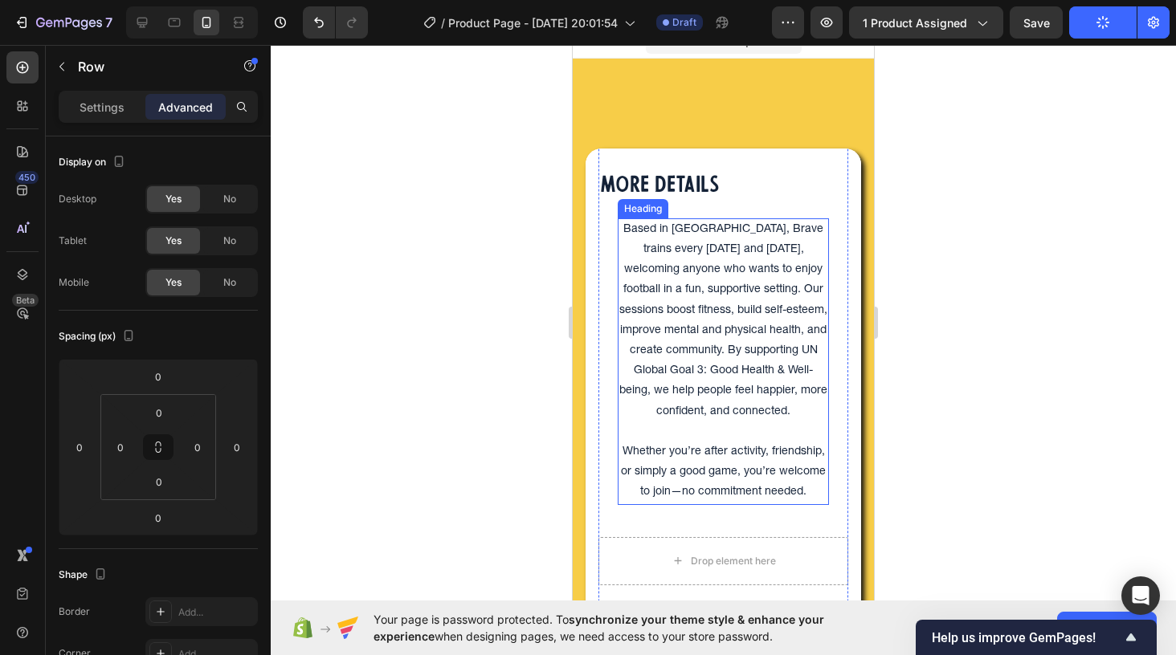
click at [730, 324] on p "Based in Bristol, Brave trains every Wednesday and Sunday, welcoming anyone who…" at bounding box center [723, 362] width 208 height 284
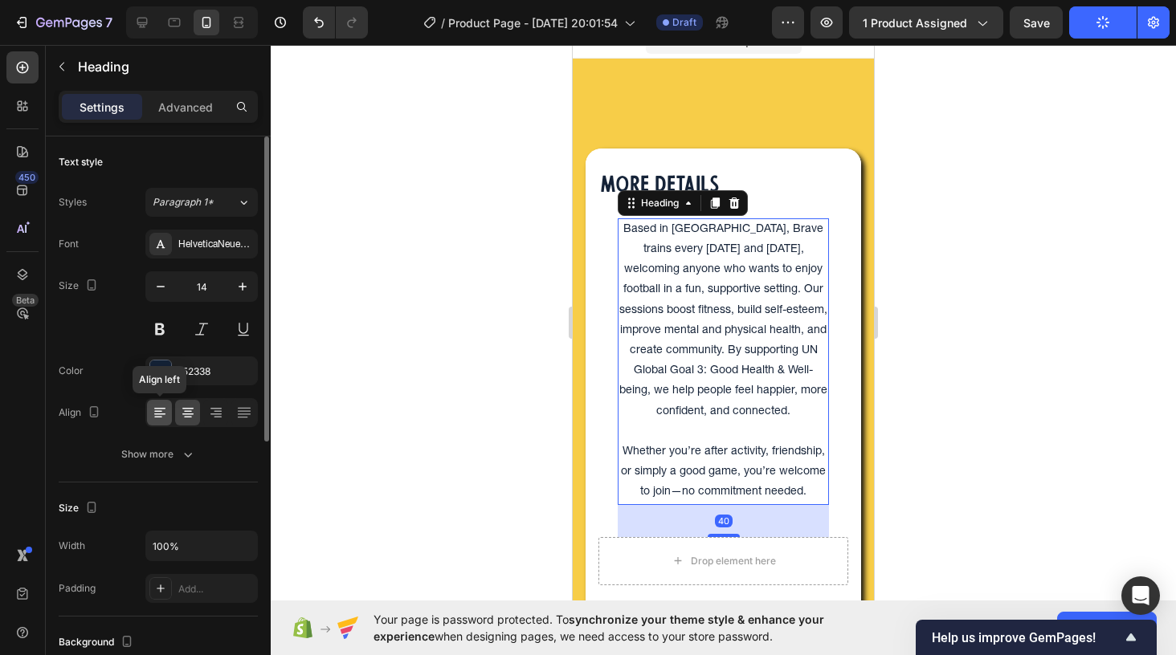
click at [161, 407] on icon at bounding box center [160, 413] width 16 height 16
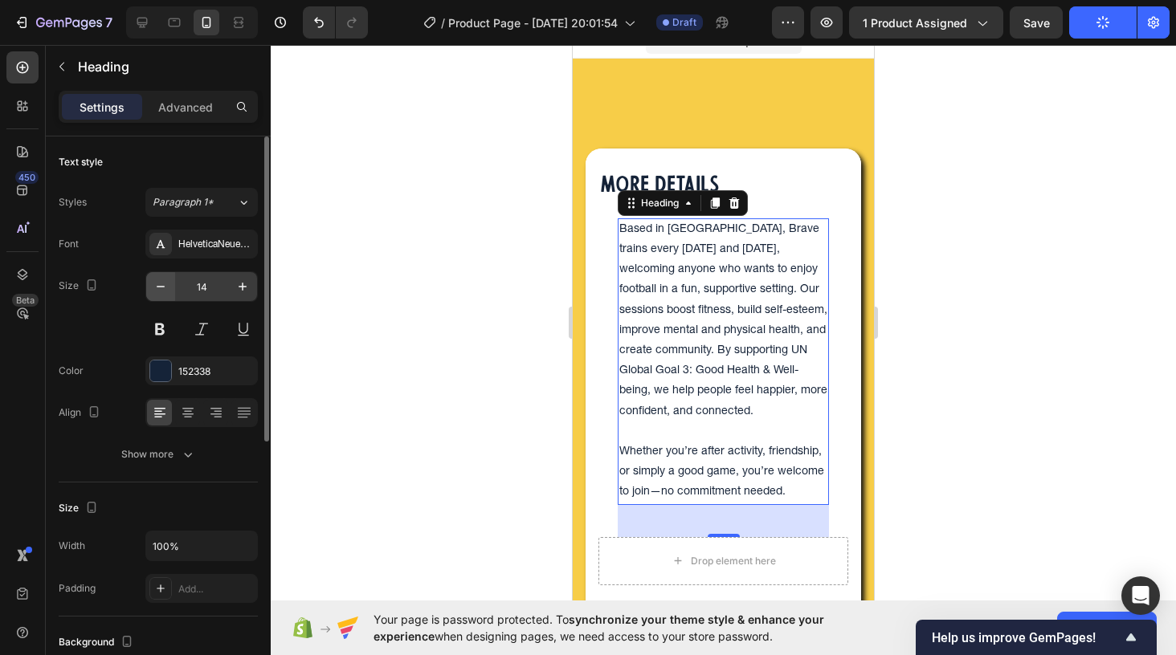
click at [162, 287] on icon "button" at bounding box center [161, 287] width 8 height 2
type input "13"
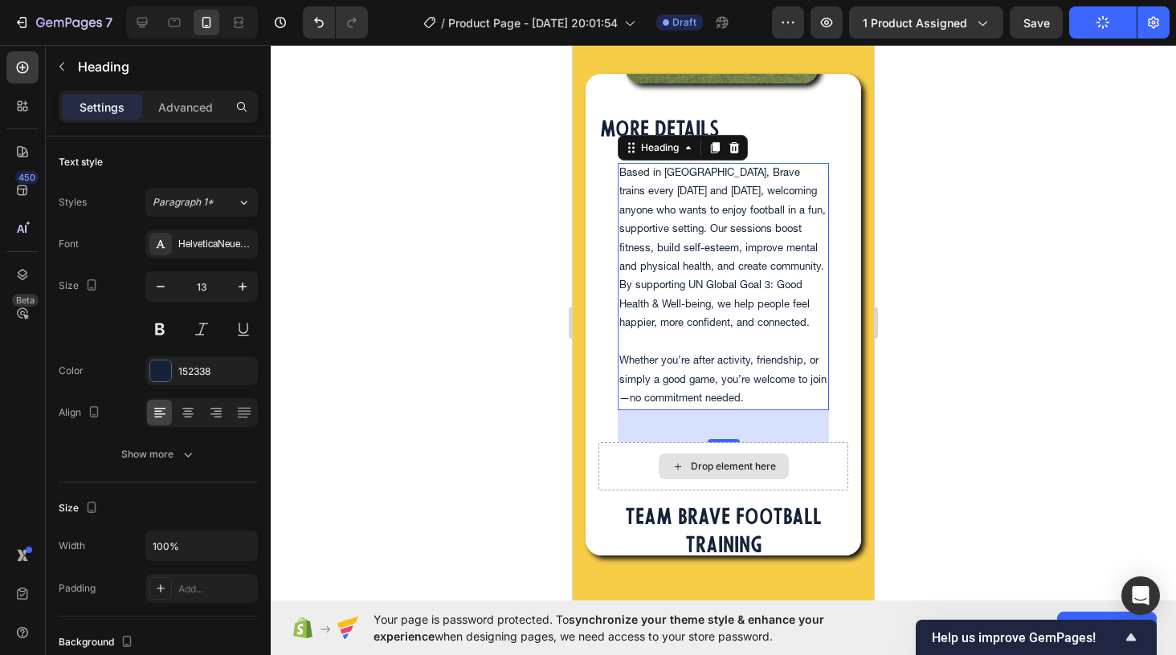
scroll to position [0, 0]
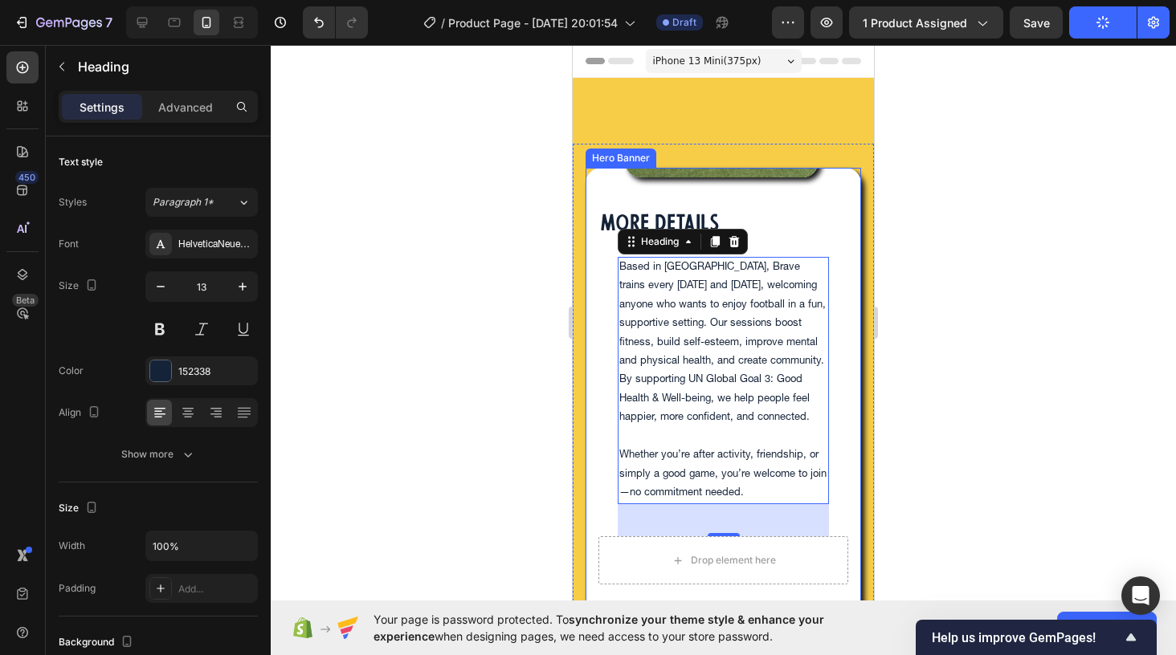
click at [589, 182] on div "Image MORE DETAILS Heading Based in Bristol, Brave trains every Wednesday and S…" at bounding box center [723, 408] width 275 height 887
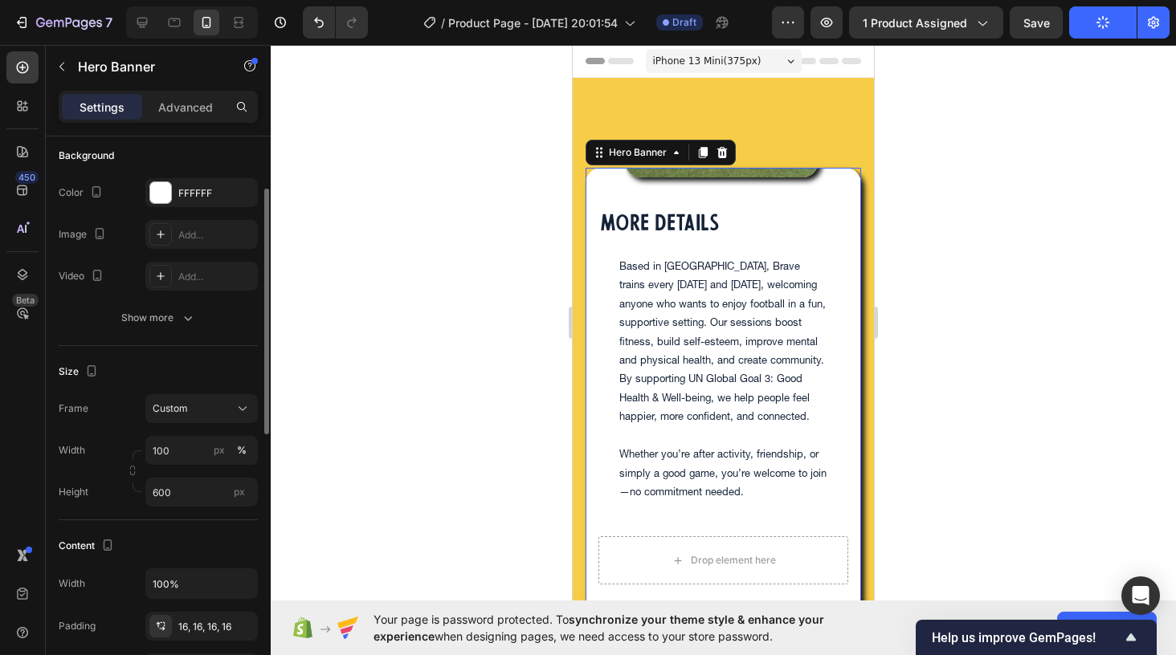
scroll to position [146, 0]
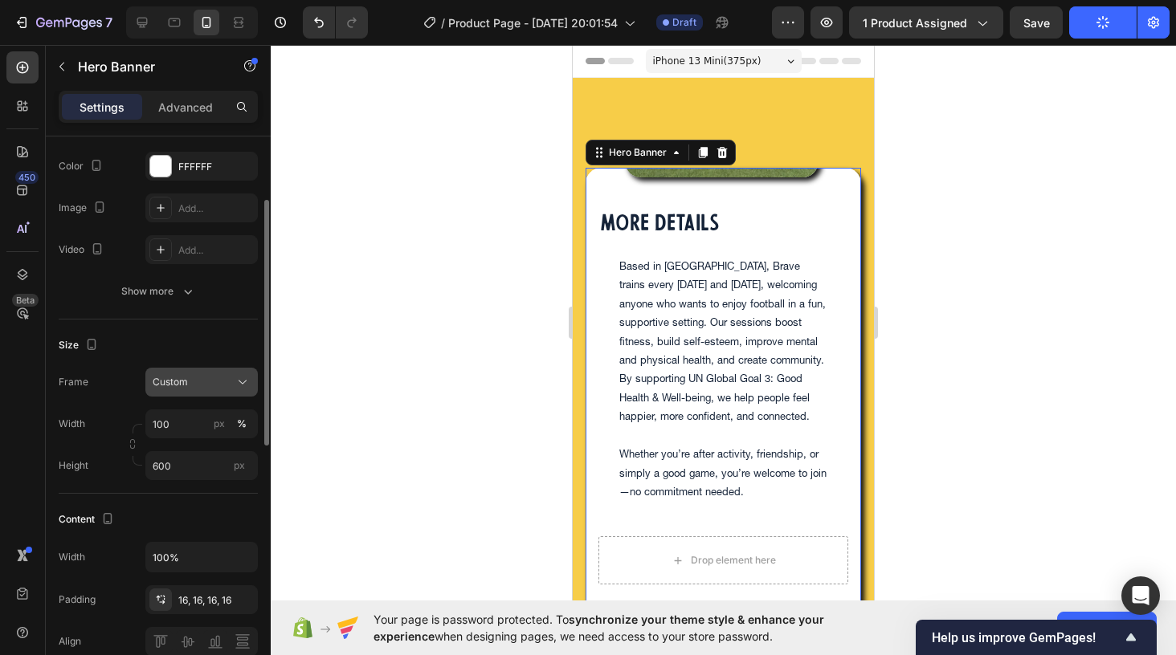
click at [238, 386] on icon at bounding box center [243, 382] width 16 height 16
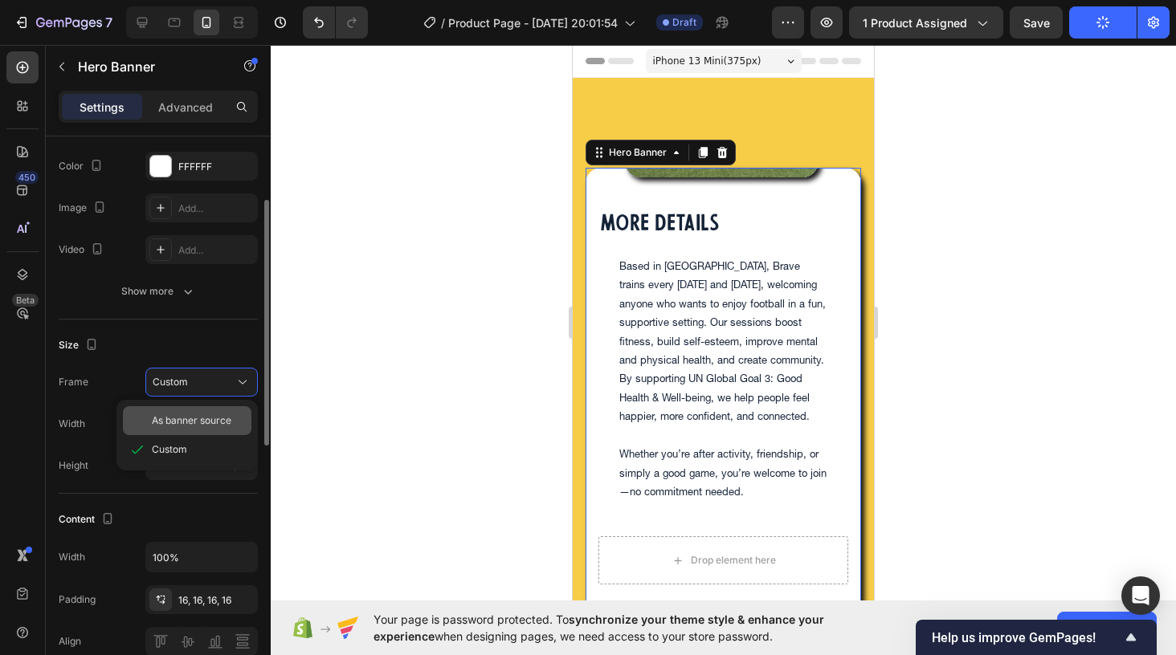
click at [224, 423] on span "As banner source" at bounding box center [192, 421] width 80 height 14
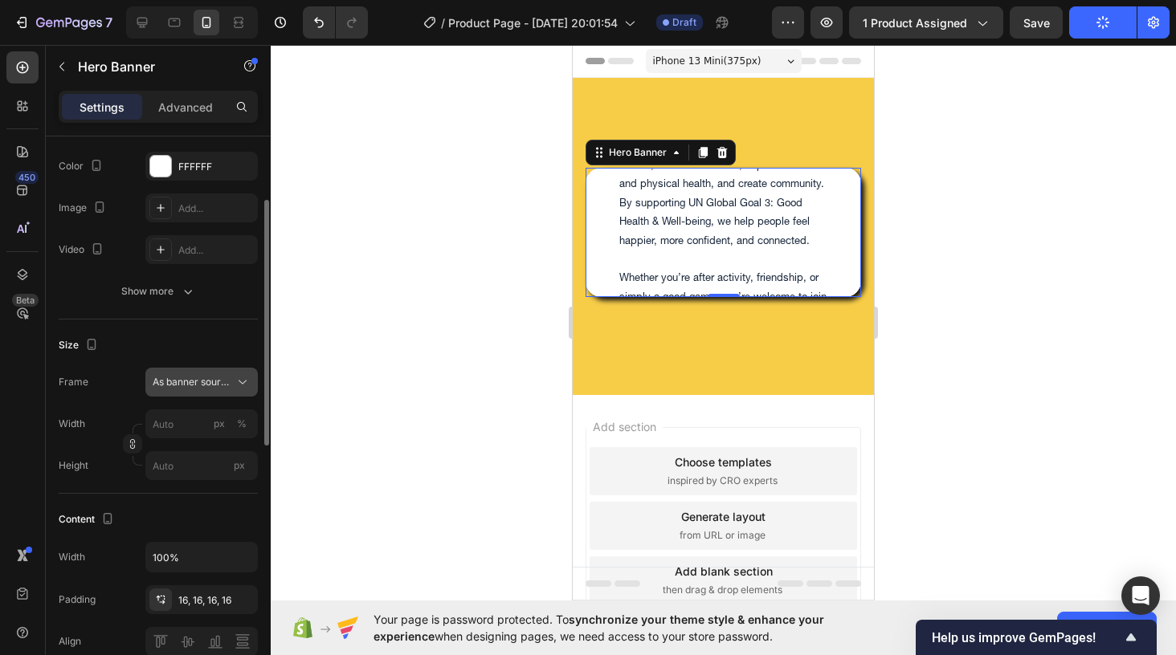
click at [239, 391] on button "As banner source" at bounding box center [201, 382] width 112 height 29
click at [209, 451] on div "Custom" at bounding box center [198, 450] width 93 height 14
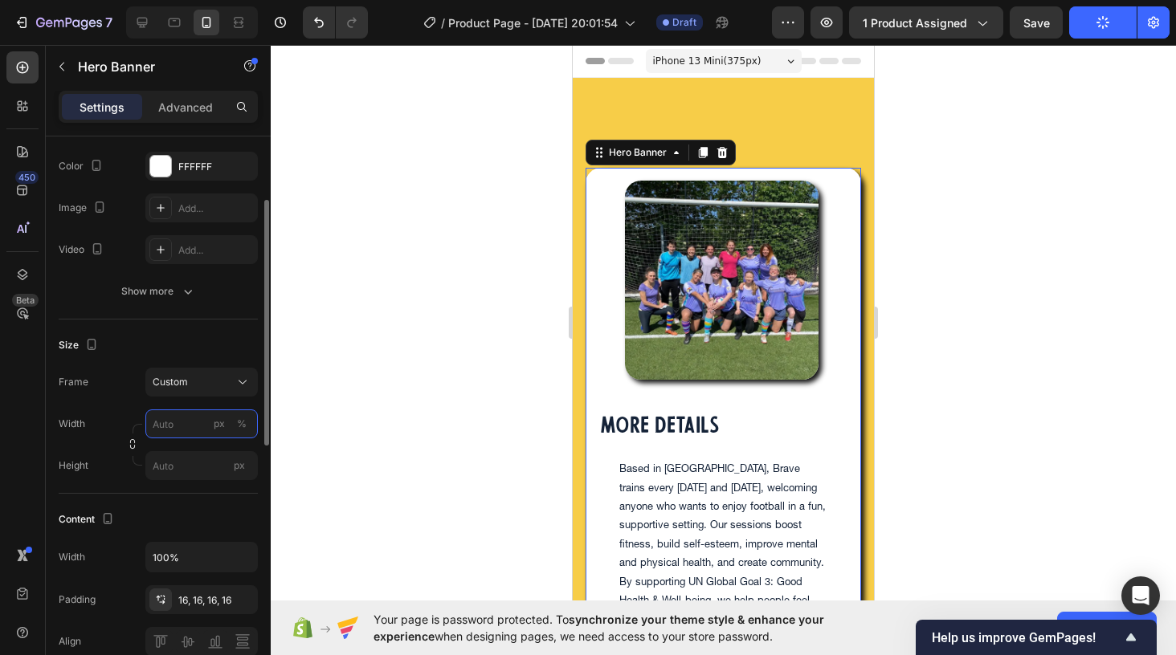
click at [176, 421] on input "px %" at bounding box center [201, 424] width 112 height 29
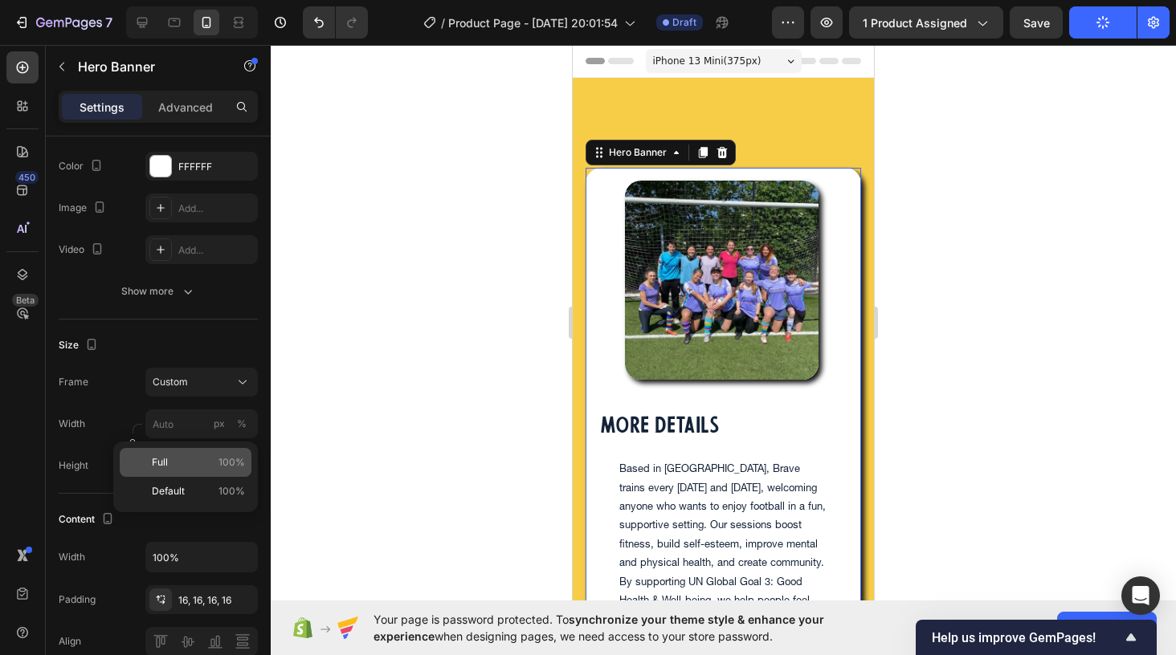
click at [171, 467] on p "Full 100%" at bounding box center [198, 462] width 93 height 14
type input "100"
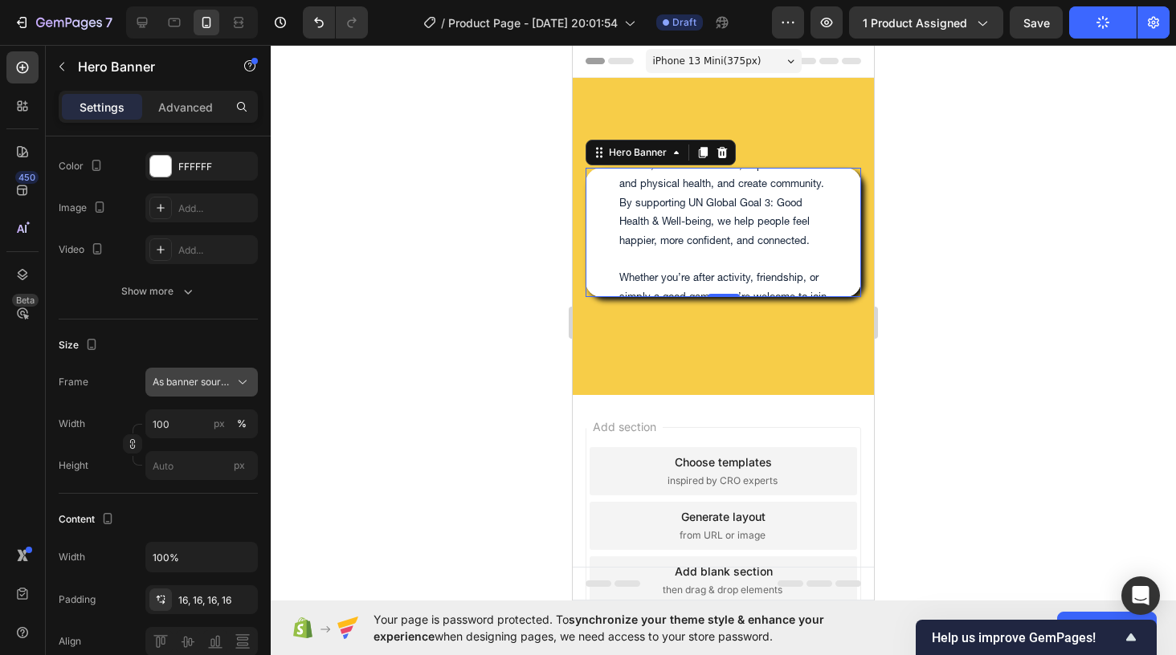
click at [241, 382] on icon at bounding box center [243, 382] width 16 height 16
click at [218, 421] on span "As banner source" at bounding box center [192, 421] width 80 height 14
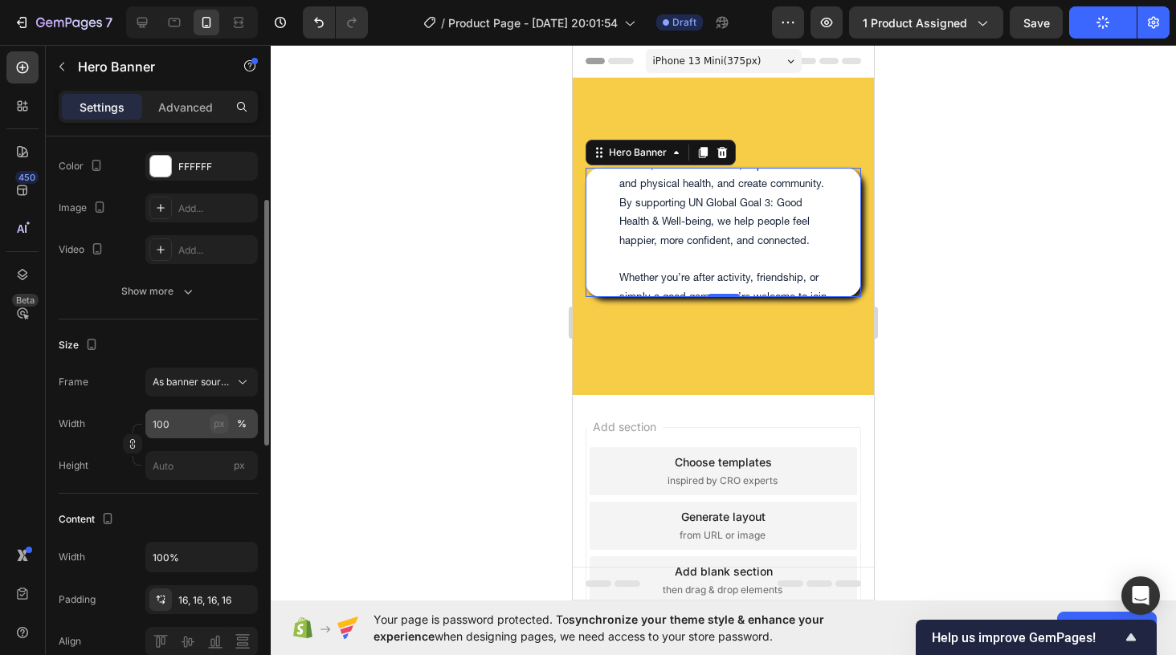
click at [217, 430] on div "px" at bounding box center [219, 424] width 11 height 14
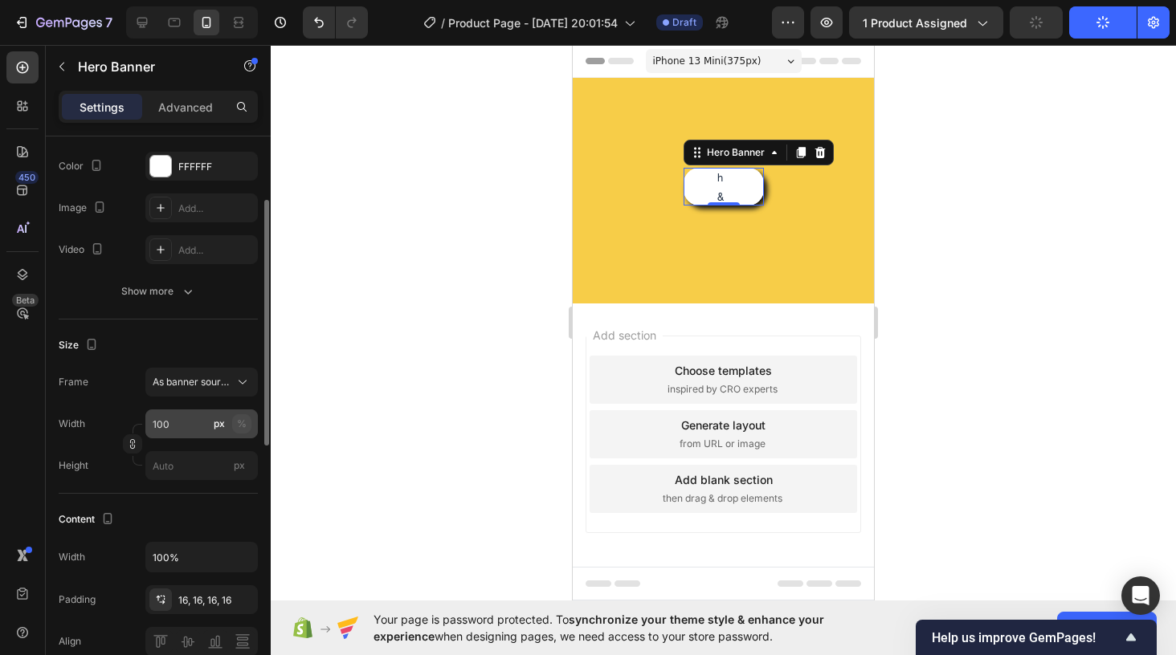
click at [246, 426] on div "%" at bounding box center [242, 424] width 10 height 14
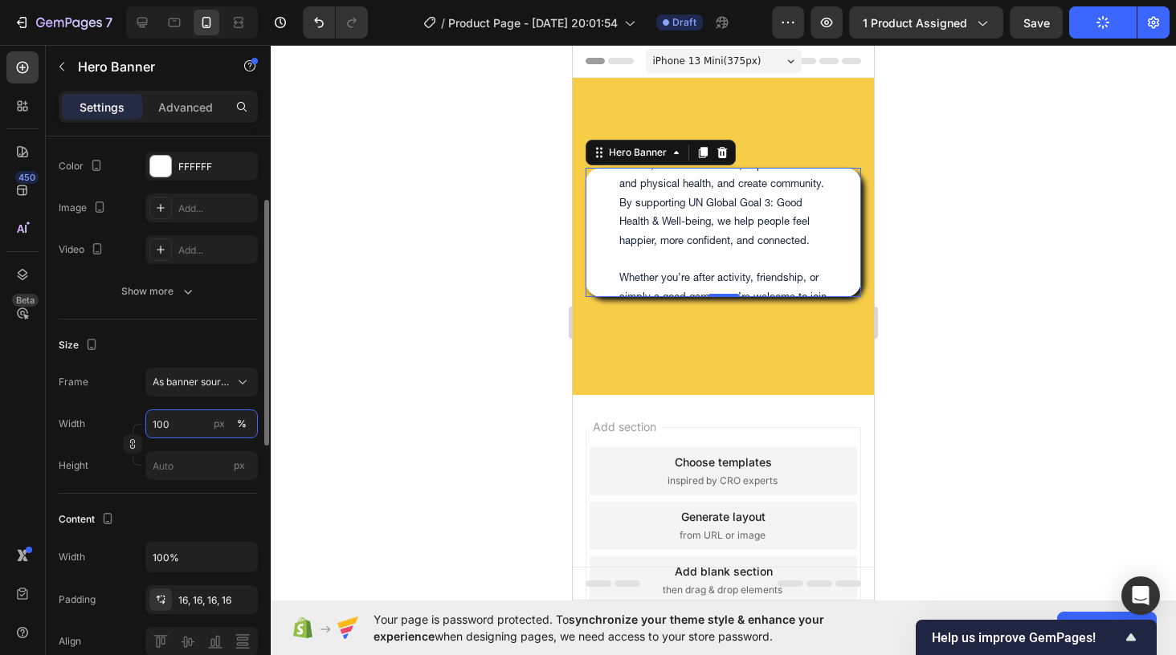
click at [184, 422] on input "100" at bounding box center [201, 424] width 112 height 29
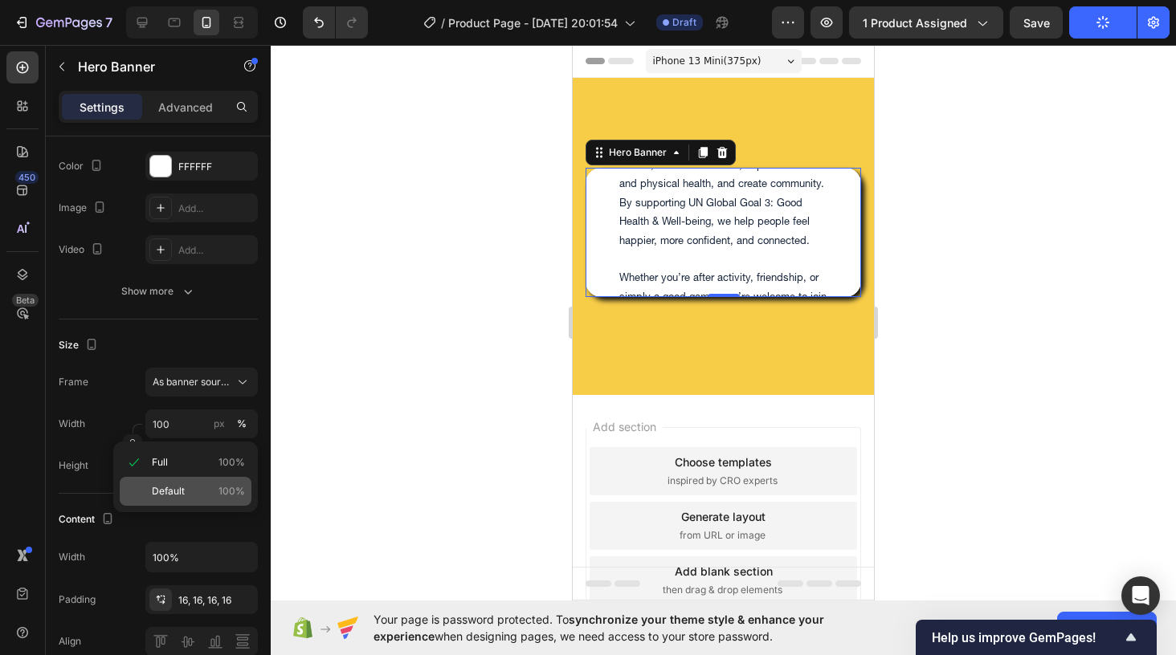
click at [173, 490] on span "Default" at bounding box center [168, 491] width 33 height 14
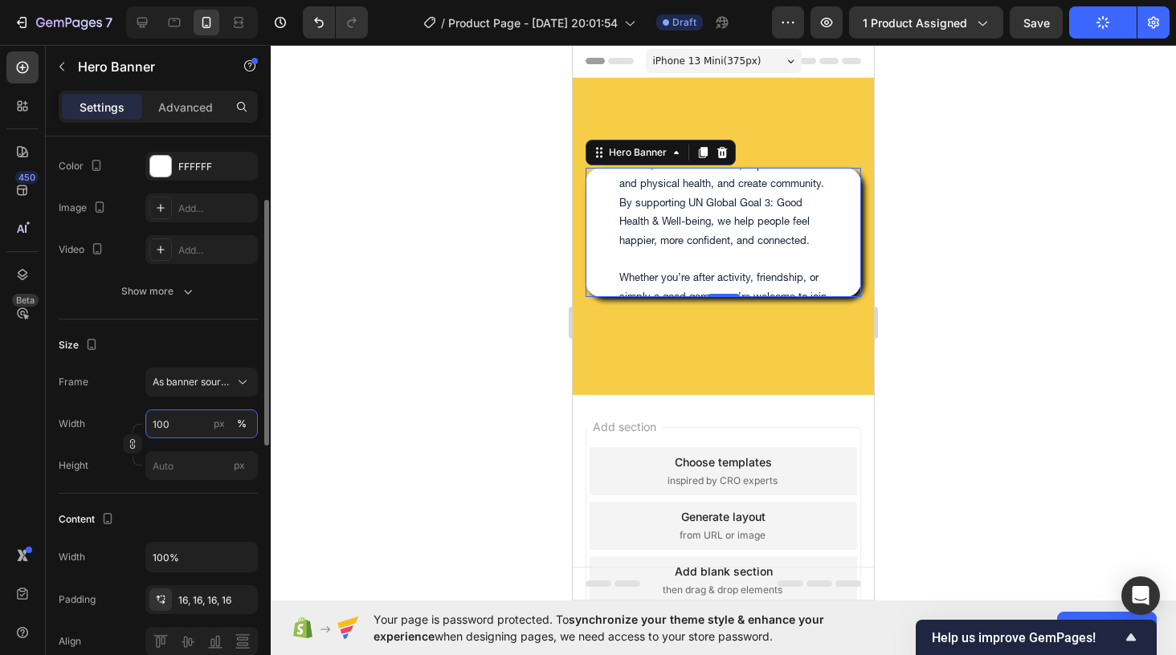
click at [180, 429] on input "100" at bounding box center [201, 424] width 112 height 29
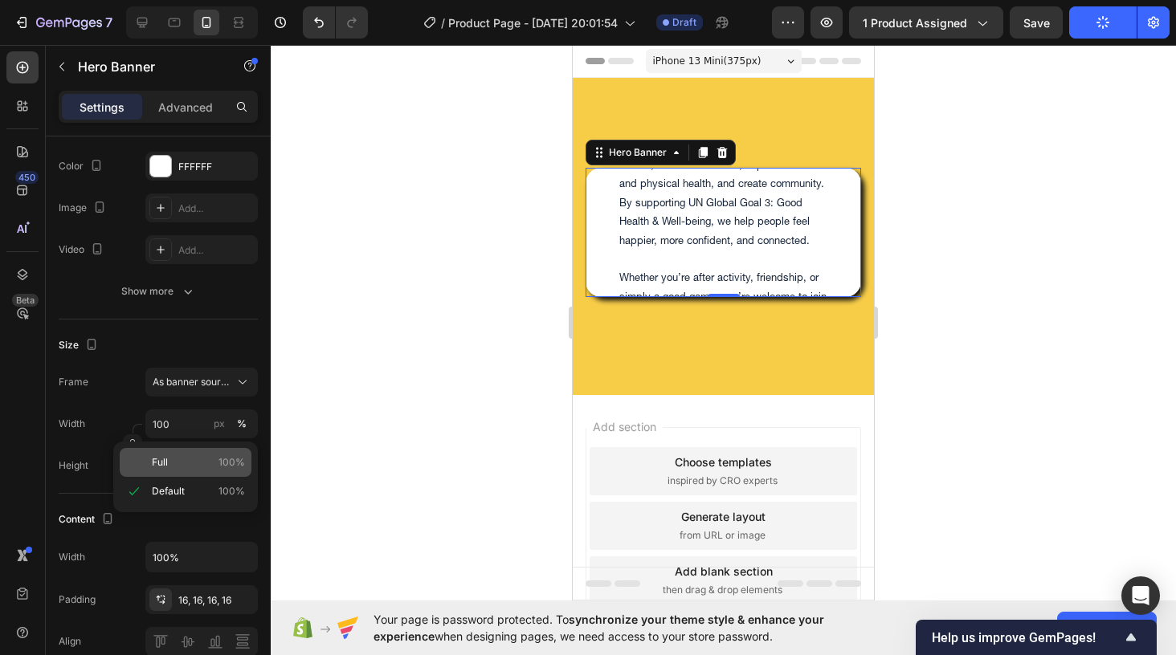
click at [174, 457] on p "Full 100%" at bounding box center [198, 462] width 93 height 14
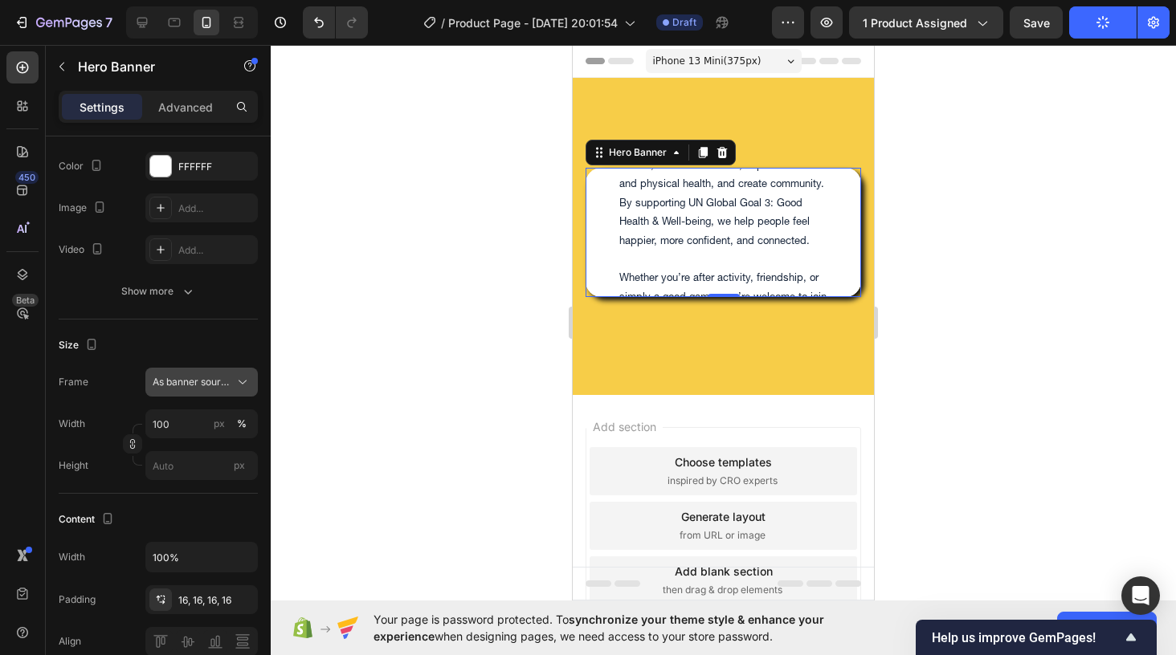
click at [208, 389] on span "As banner source" at bounding box center [192, 382] width 79 height 14
click at [206, 417] on span "As banner source" at bounding box center [192, 421] width 80 height 14
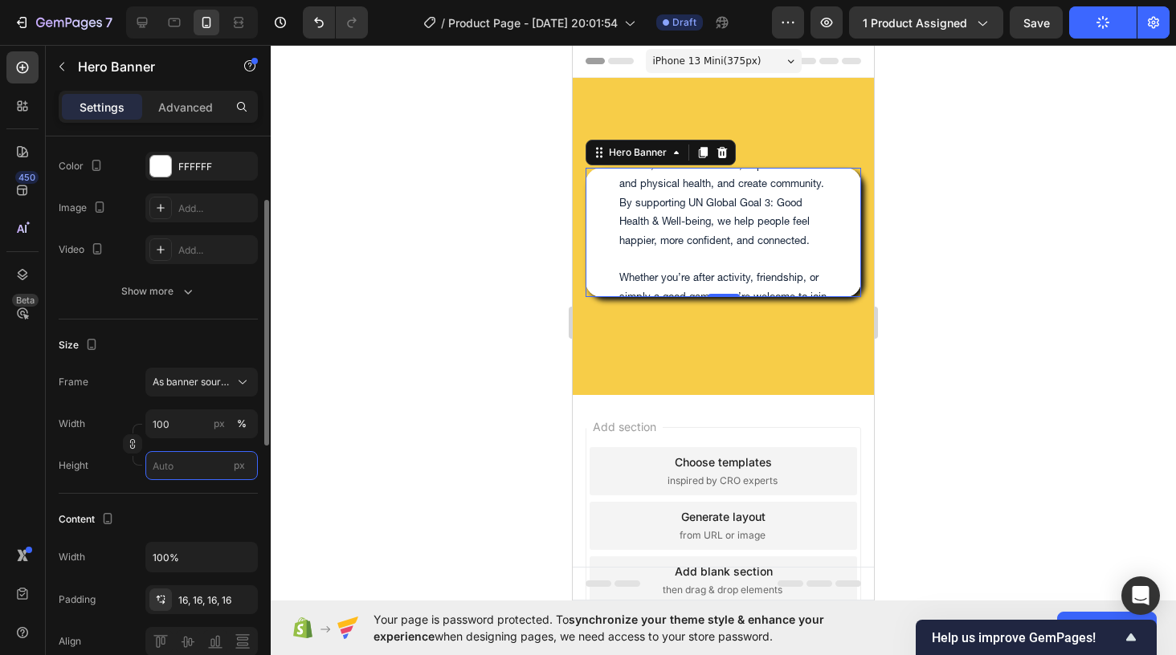
click at [182, 478] on input "px" at bounding box center [201, 465] width 112 height 29
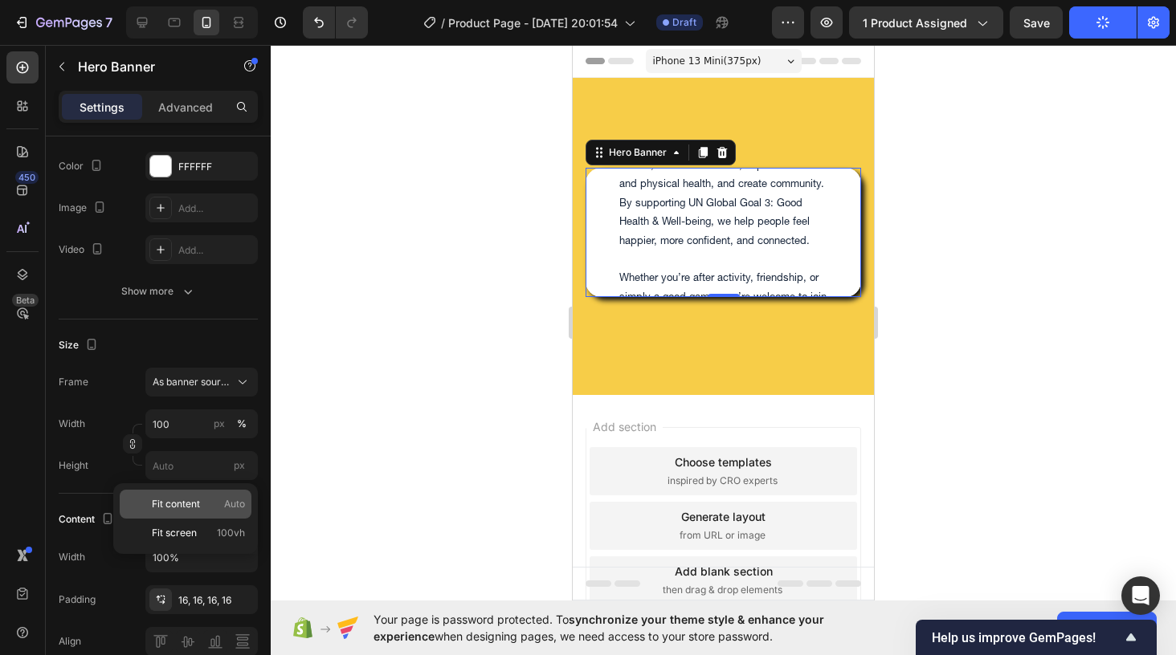
click at [178, 503] on span "Fit content" at bounding box center [176, 504] width 48 height 14
type input "Auto"
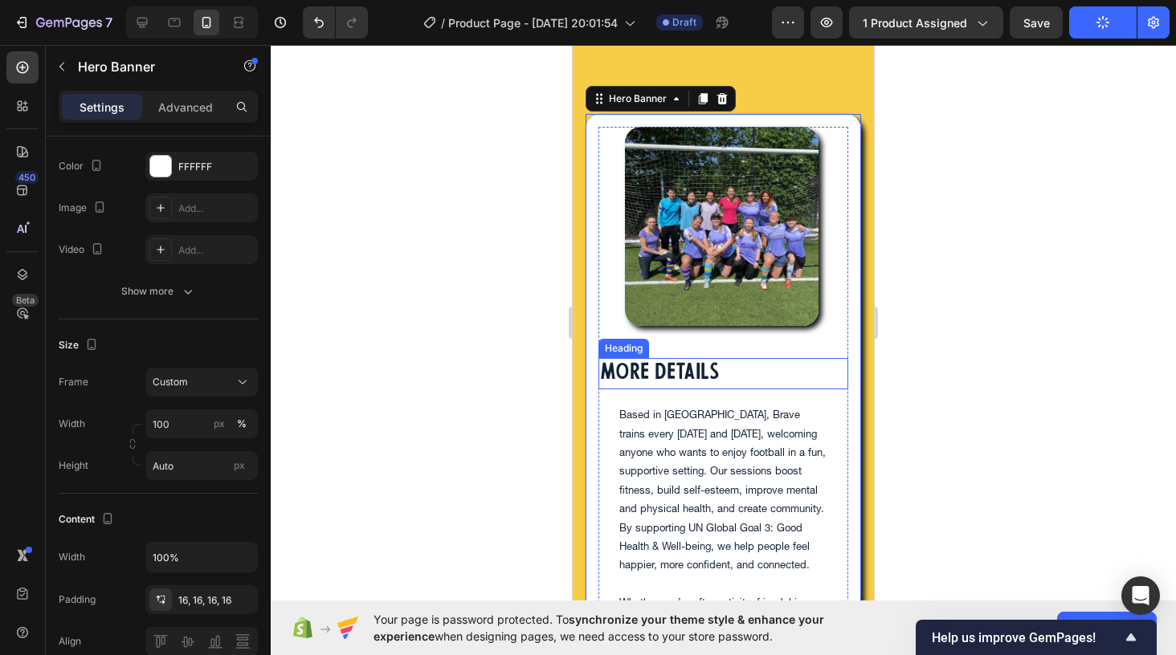
scroll to position [48, 0]
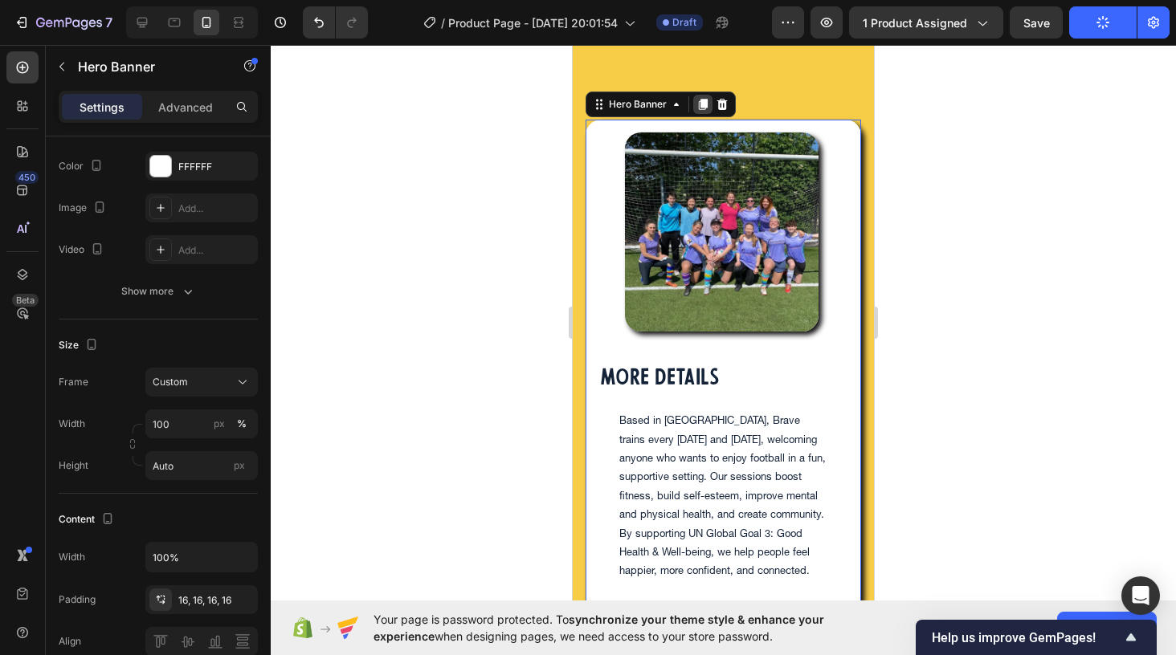
click at [700, 108] on icon at bounding box center [702, 104] width 13 height 13
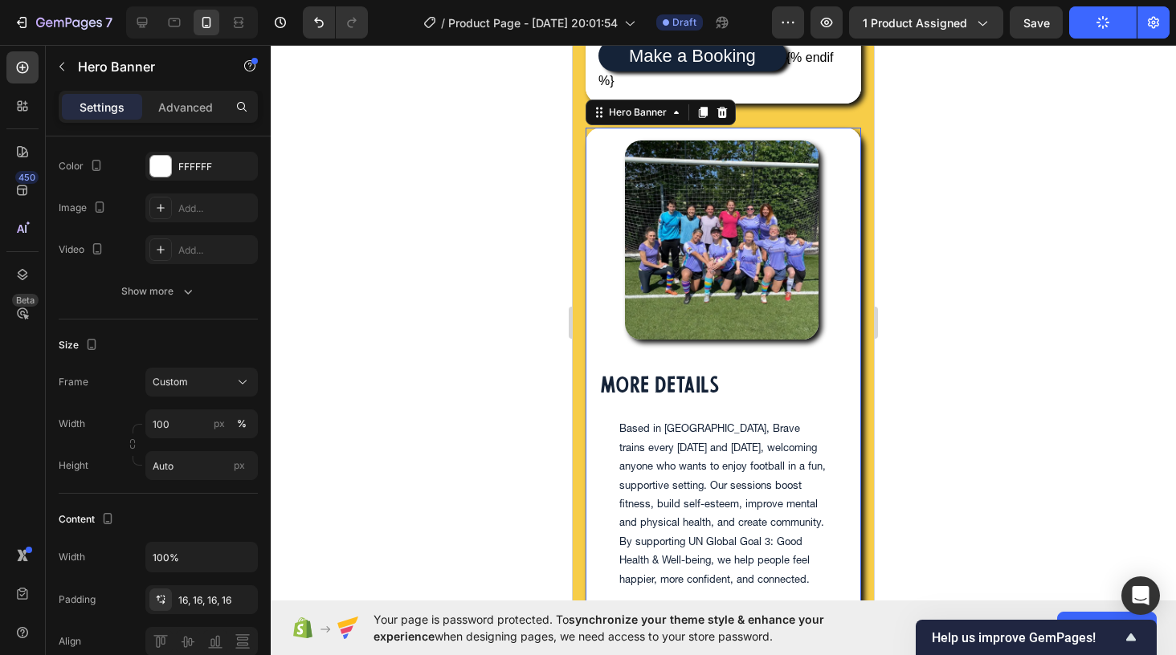
scroll to position [912, 0]
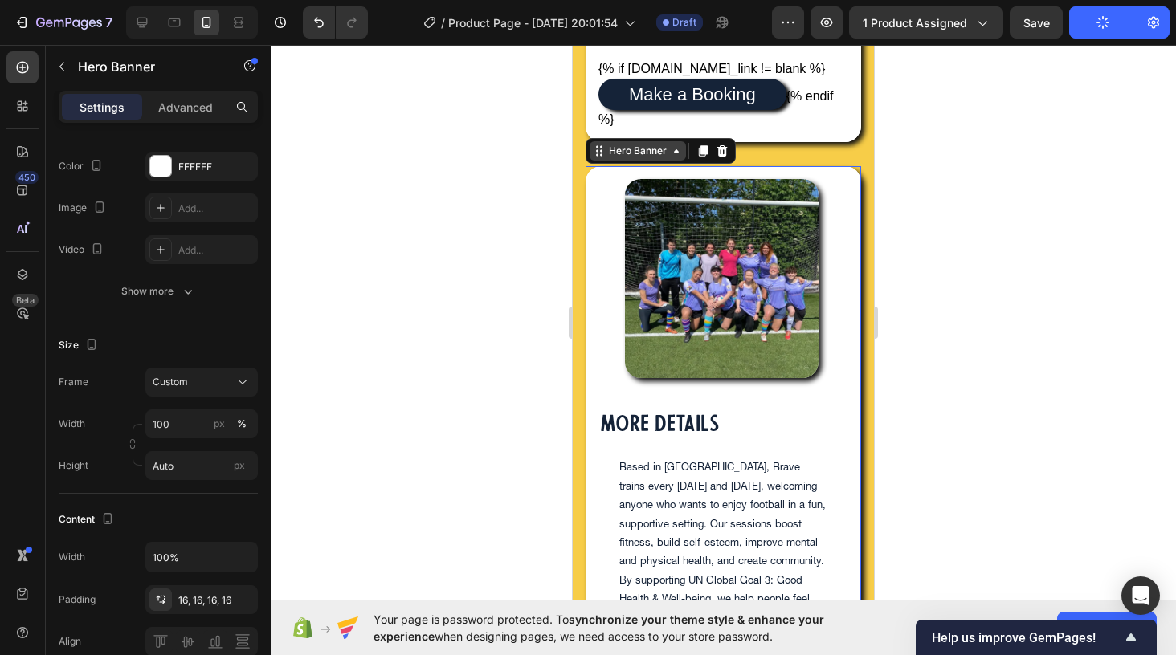
click at [626, 161] on div "Hero Banner" at bounding box center [638, 150] width 96 height 19
click at [182, 111] on p "Advanced" at bounding box center [185, 107] width 55 height 17
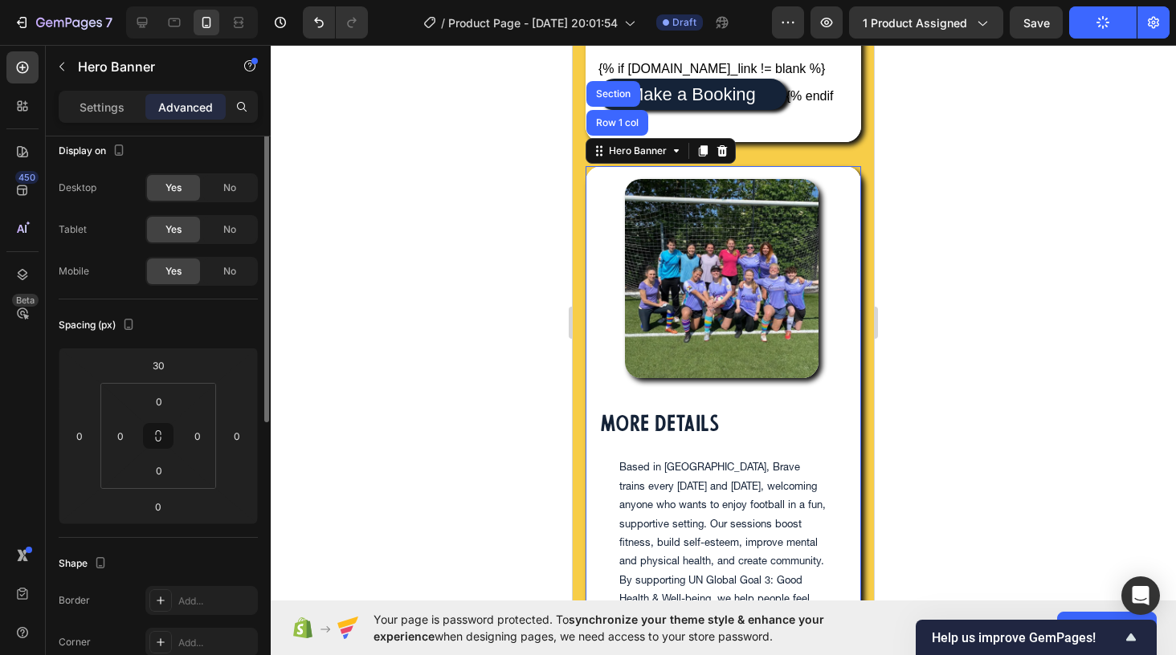
scroll to position [0, 0]
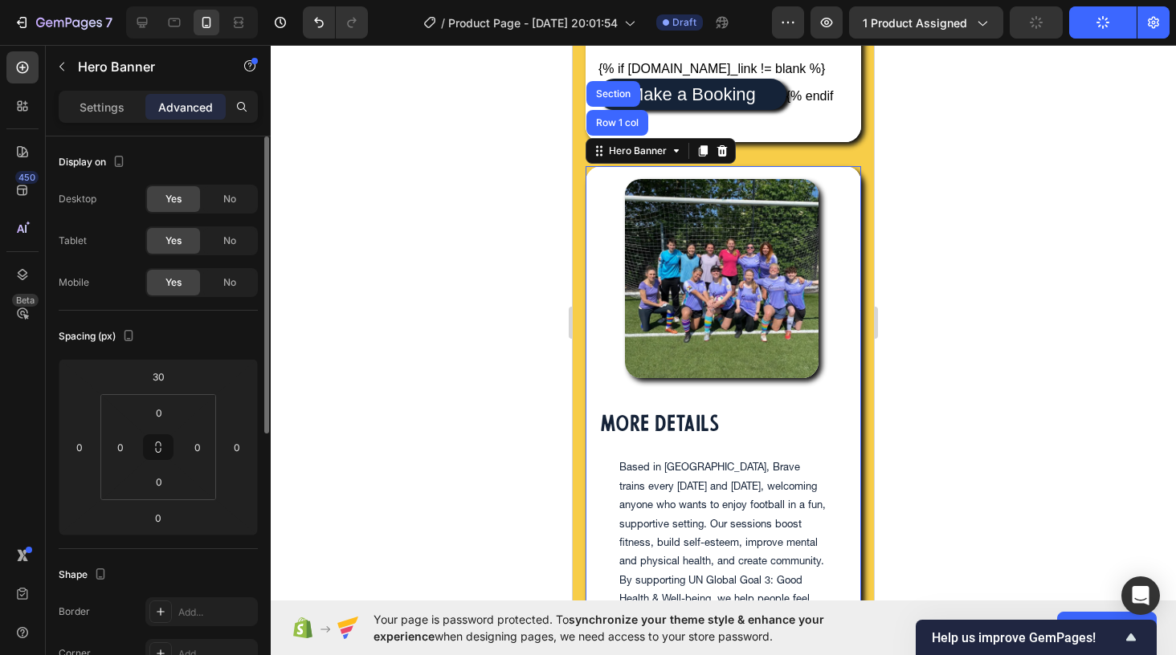
click at [174, 198] on span "Yes" at bounding box center [173, 199] width 16 height 14
click at [174, 239] on span "Yes" at bounding box center [173, 241] width 16 height 14
click at [224, 205] on span "No" at bounding box center [229, 199] width 13 height 14
click at [228, 232] on div "No" at bounding box center [229, 241] width 53 height 26
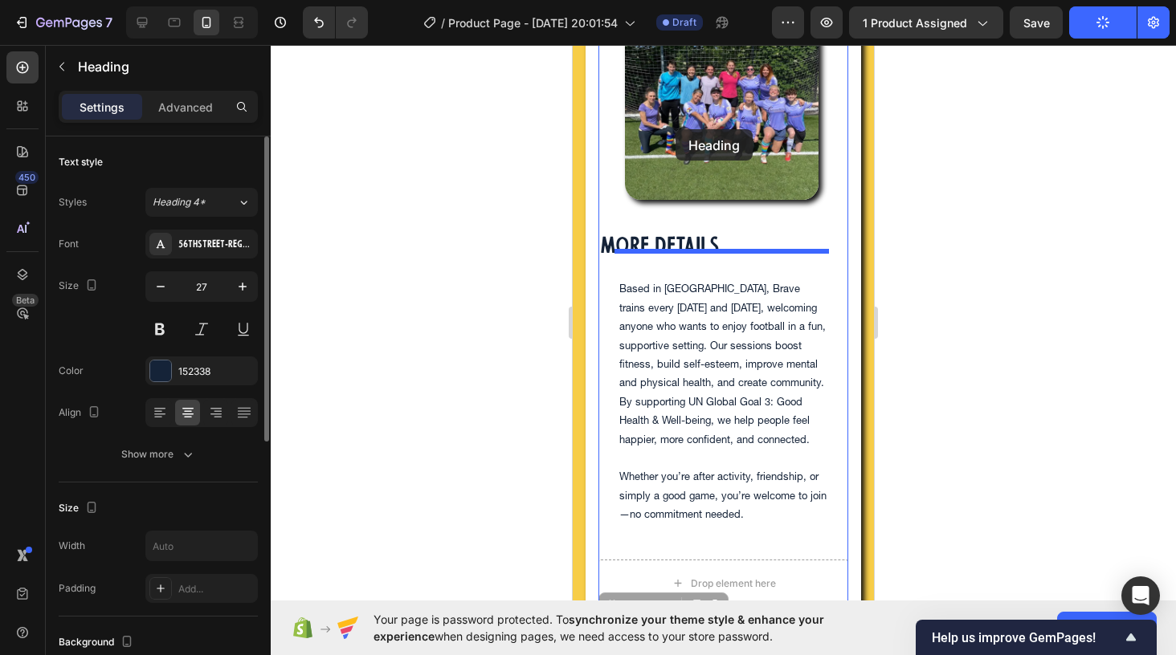
scroll to position [1086, 0]
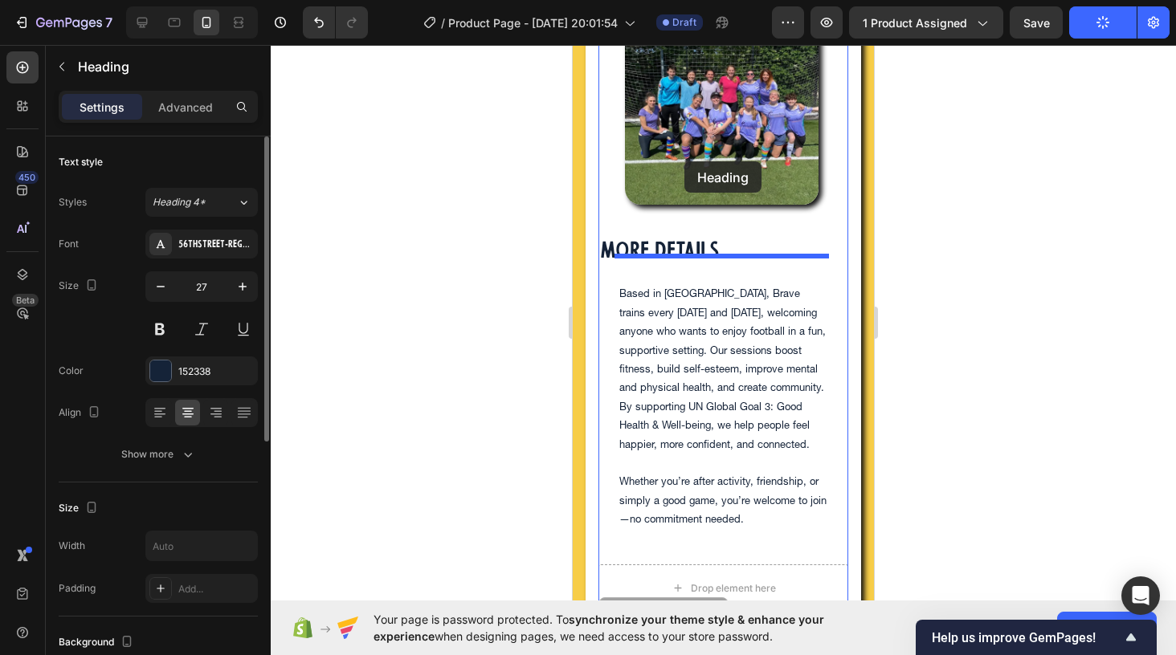
drag, startPoint x: 713, startPoint y: 502, endPoint x: 684, endPoint y: 253, distance: 250.7
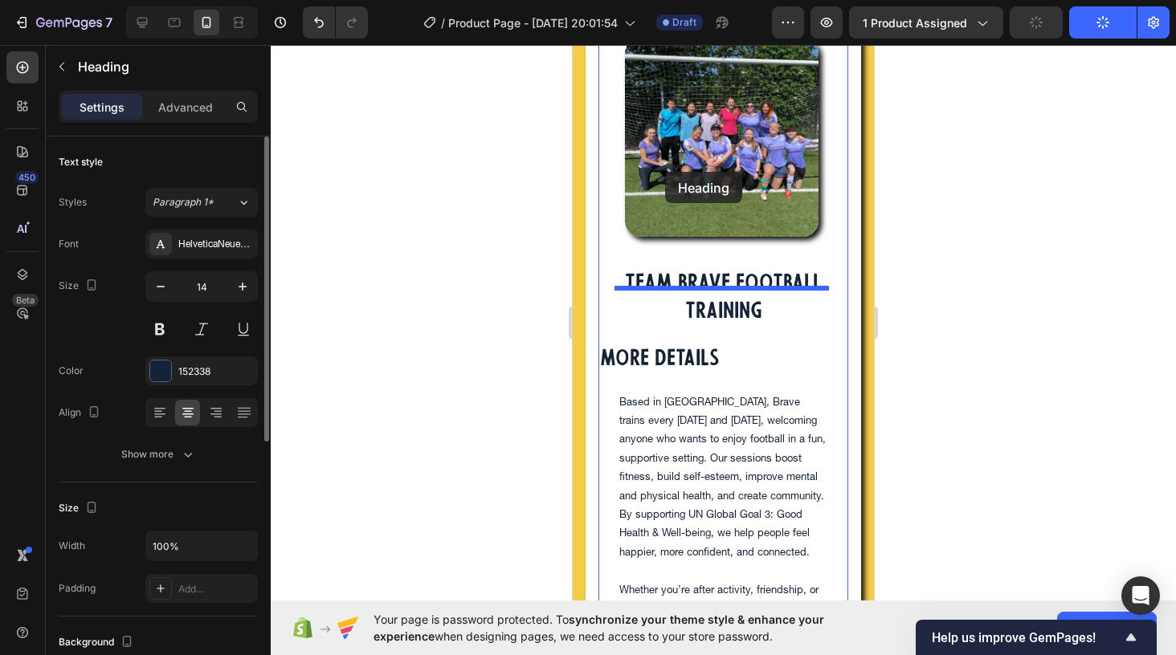
scroll to position [1034, 0]
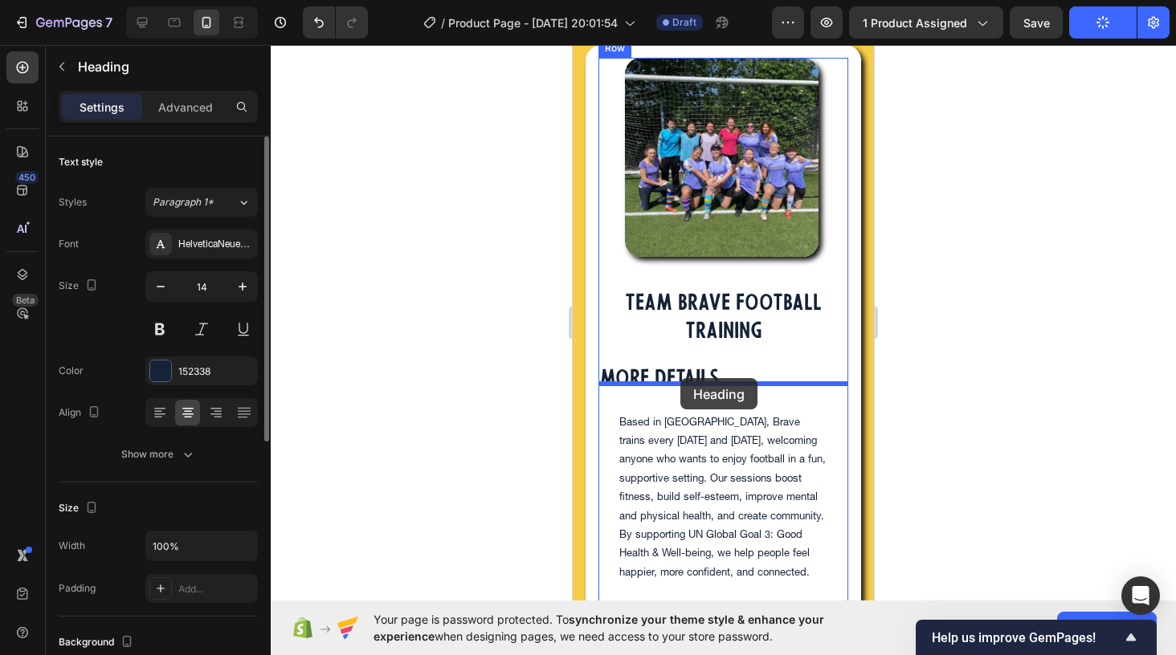
drag, startPoint x: 658, startPoint y: 448, endPoint x: 701, endPoint y: 460, distance: 45.0
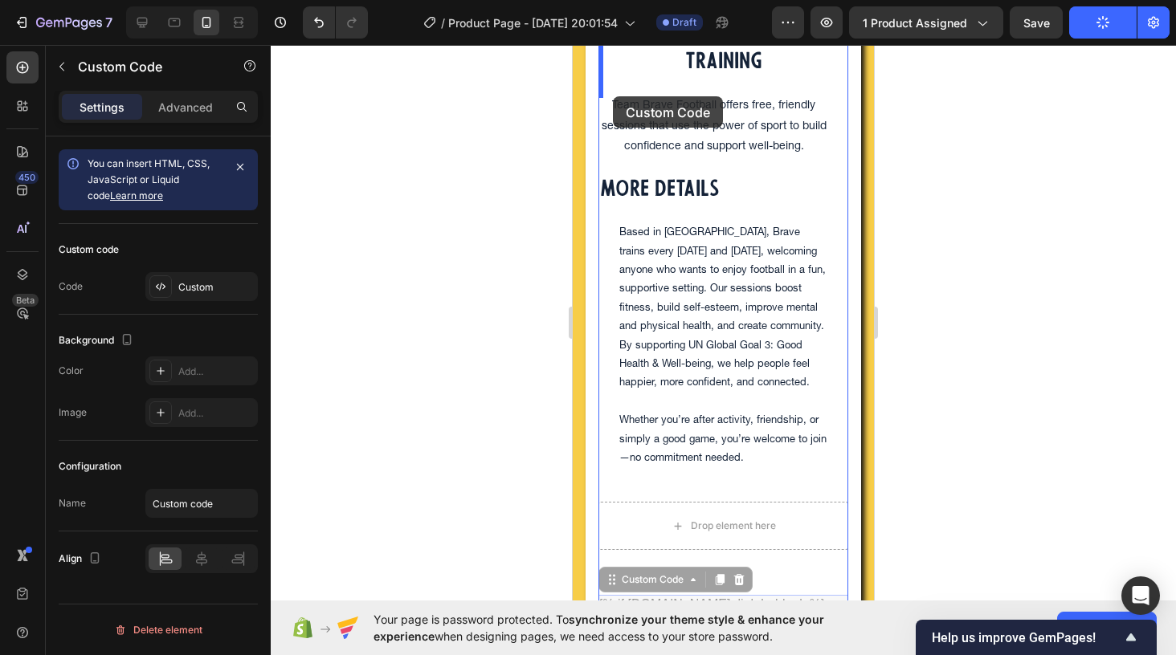
scroll to position [1283, 0]
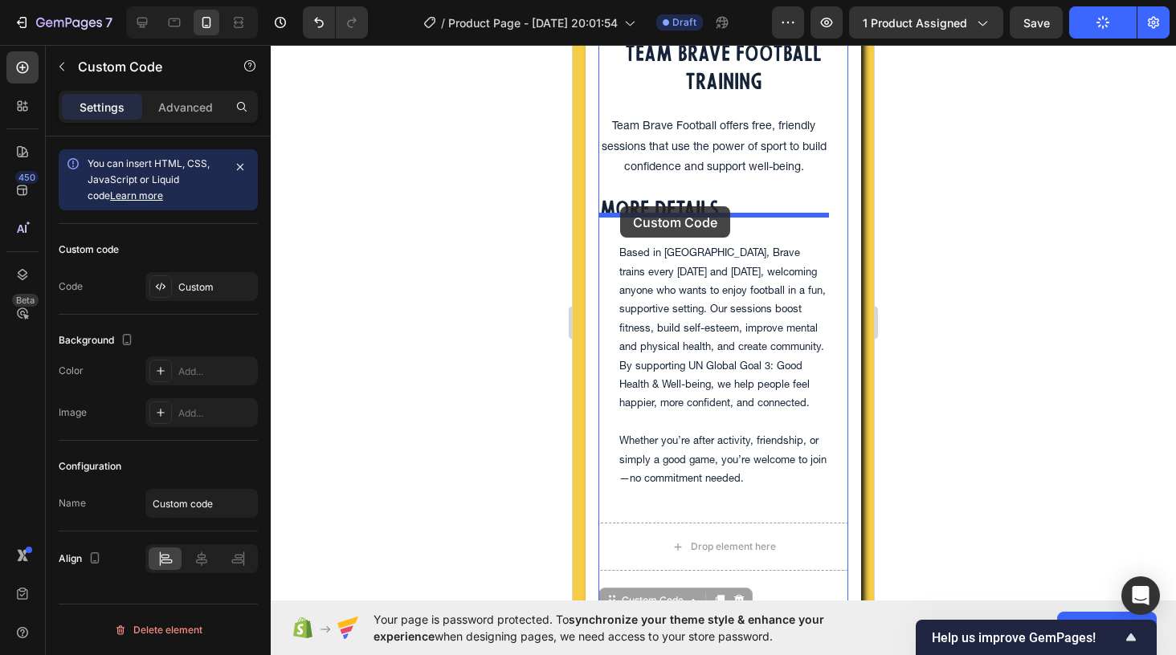
drag, startPoint x: 651, startPoint y: 372, endPoint x: 620, endPoint y: 206, distance: 168.2
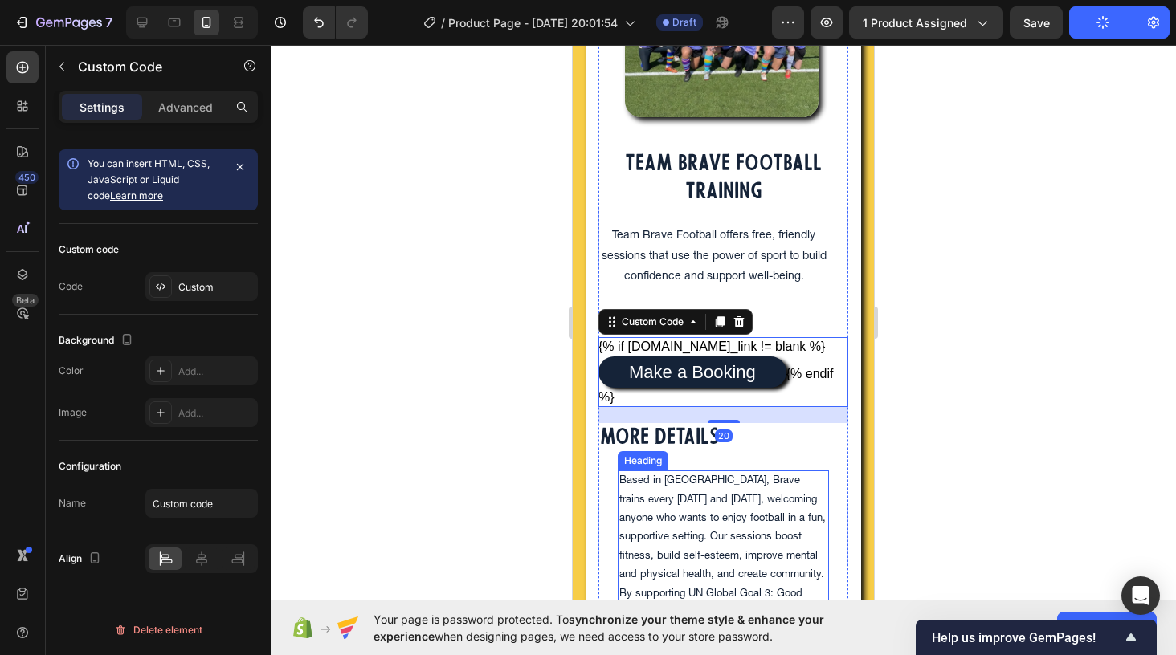
scroll to position [1116, 0]
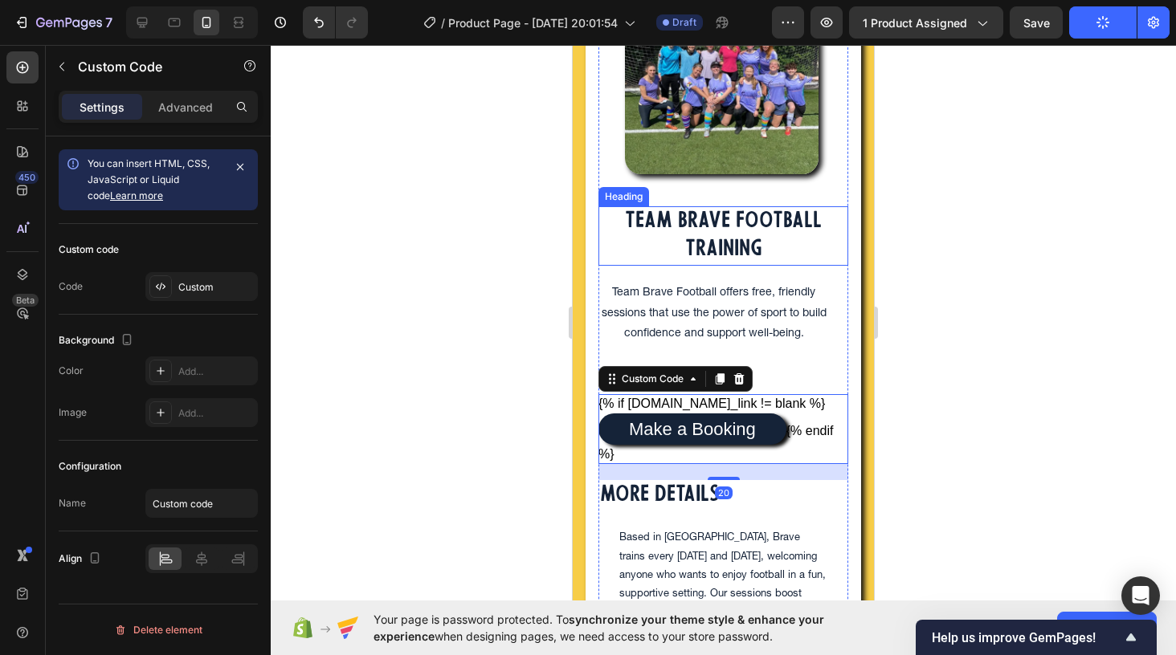
click at [701, 242] on h2 "TEAM BRAVE FOOTBALL TRAINING" at bounding box center [723, 235] width 250 height 59
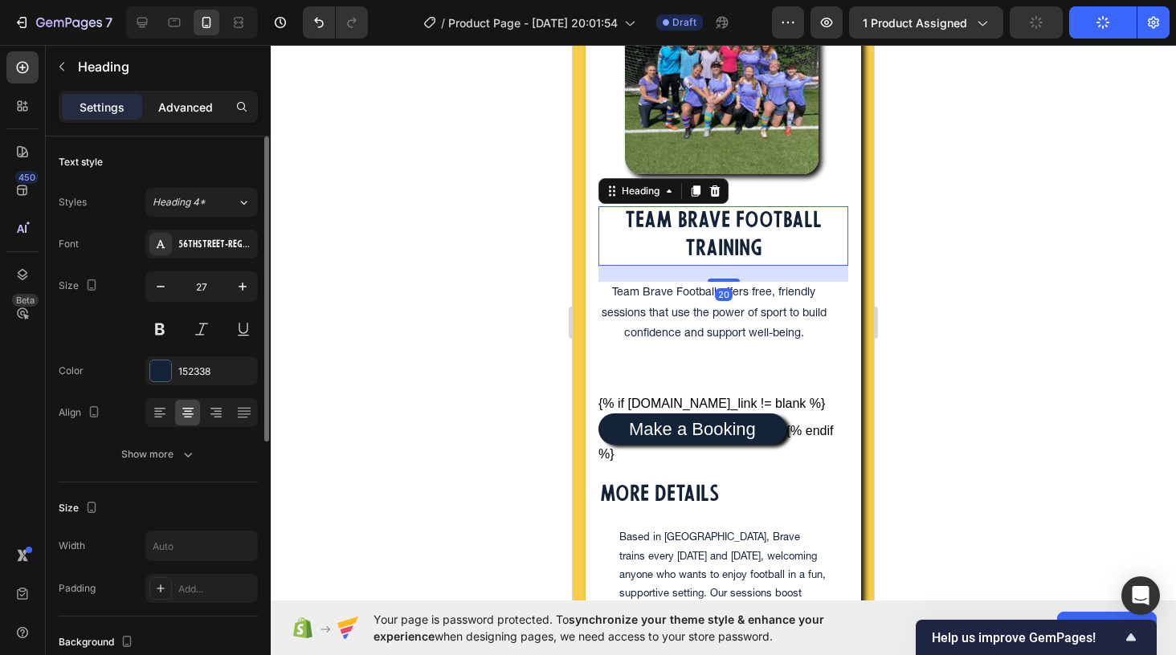
click at [178, 109] on p "Advanced" at bounding box center [185, 107] width 55 height 17
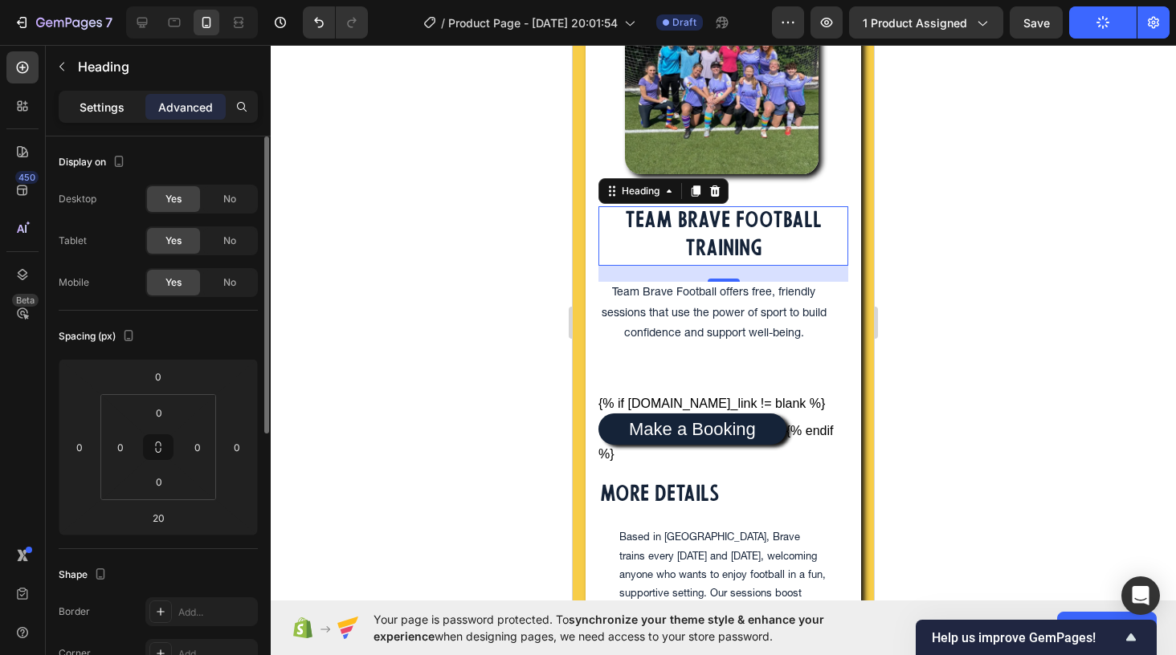
click at [99, 101] on p "Settings" at bounding box center [102, 107] width 45 height 17
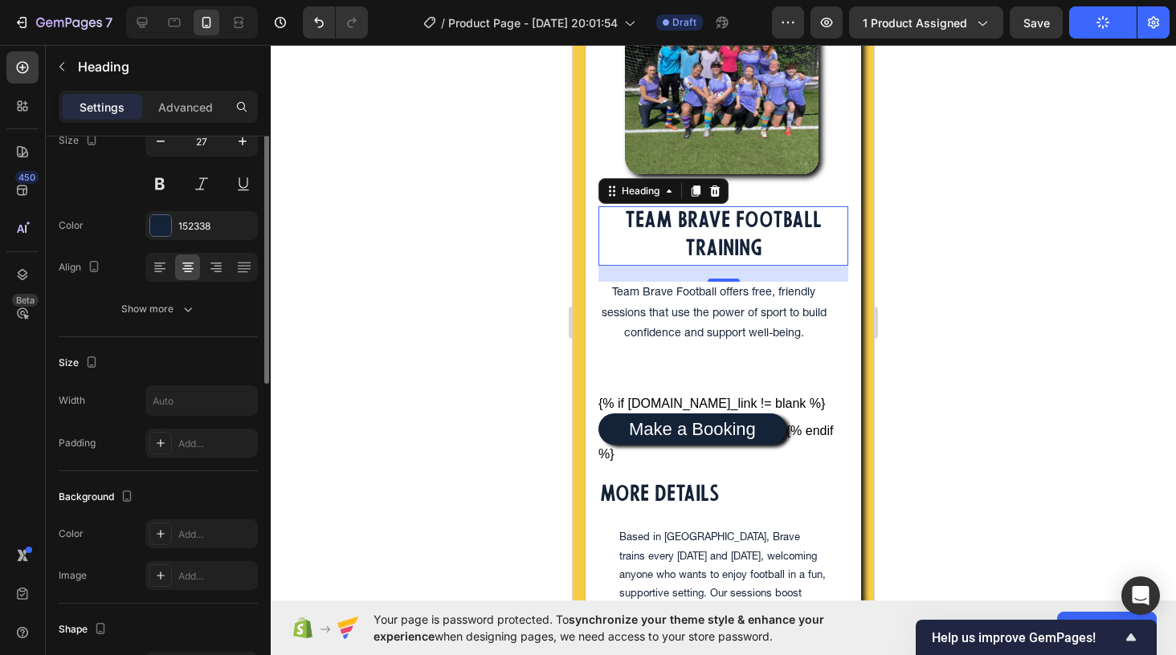
scroll to position [228, 0]
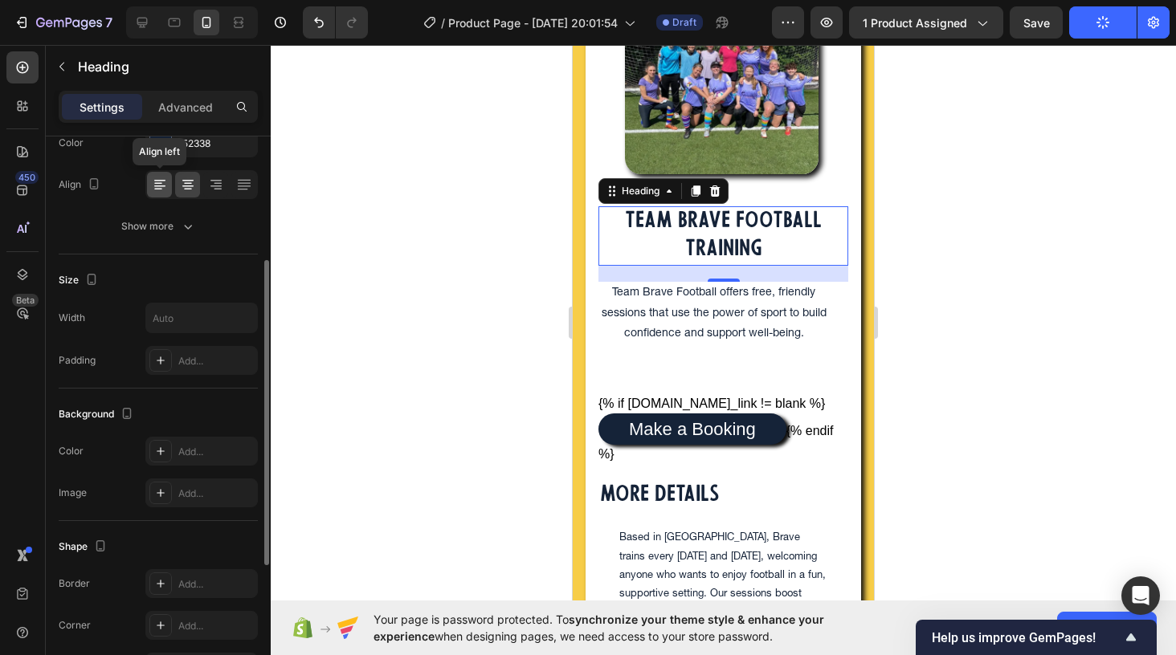
click at [157, 190] on icon at bounding box center [160, 185] width 16 height 16
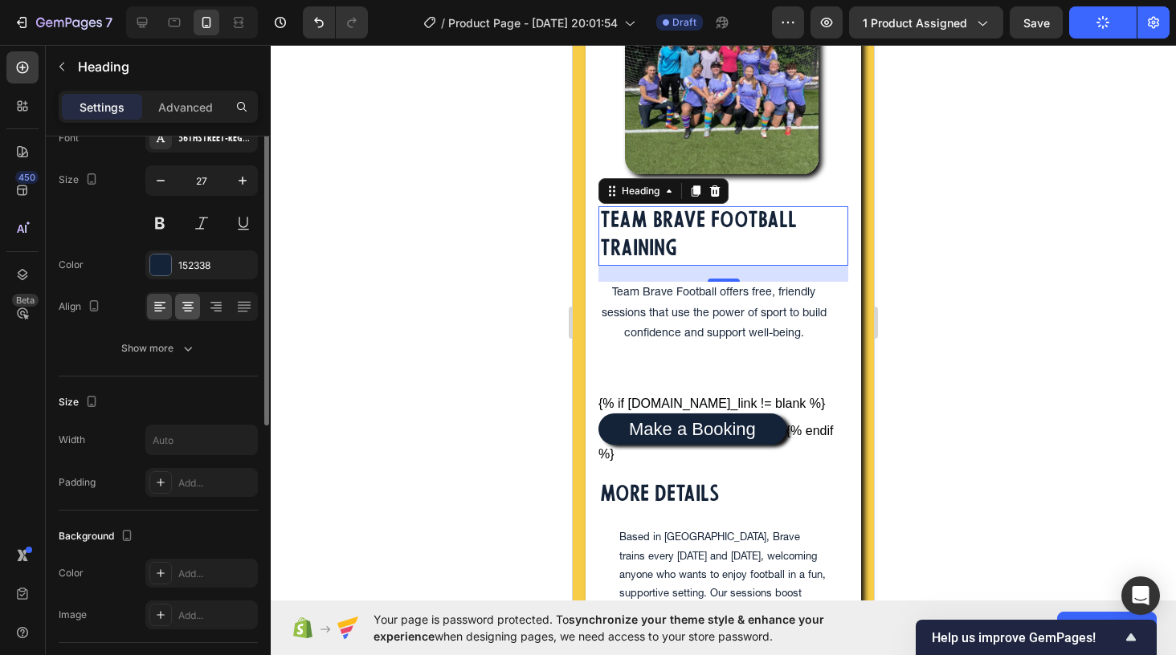
scroll to position [50, 0]
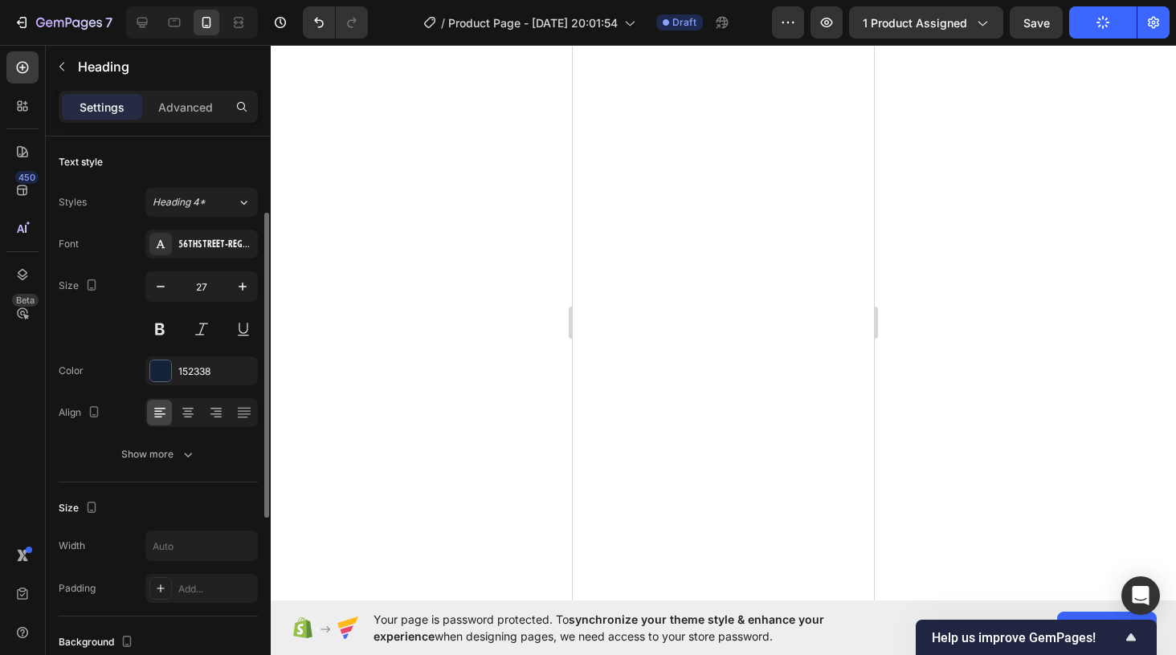
click at [239, 279] on icon "button" at bounding box center [243, 287] width 16 height 16
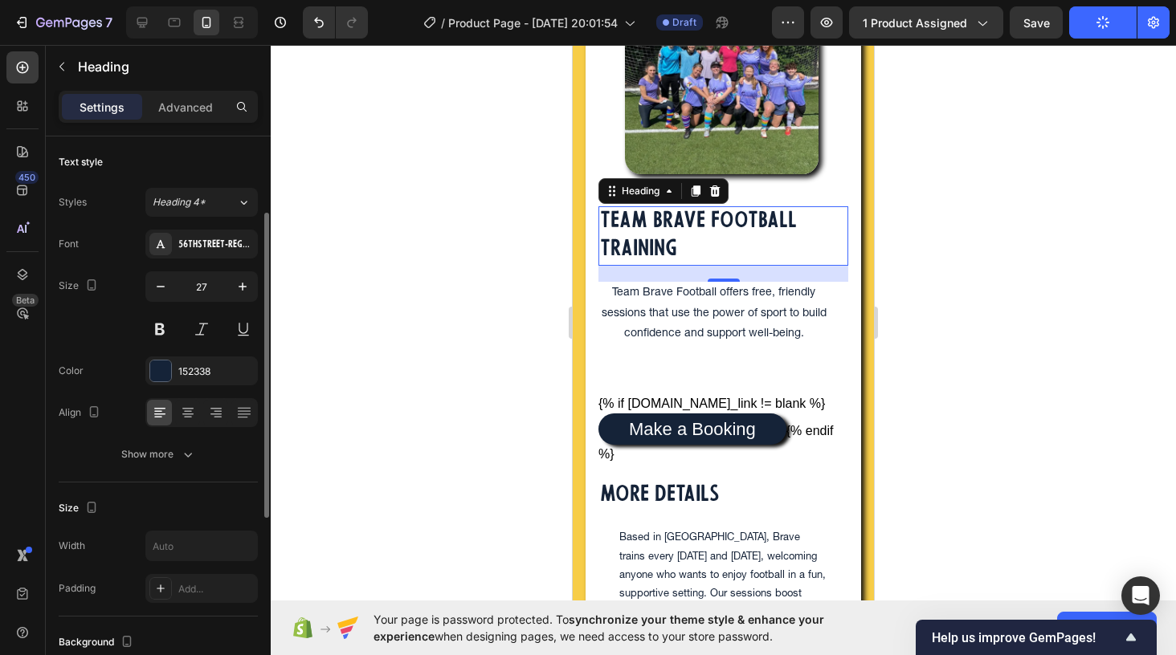
scroll to position [50, 0]
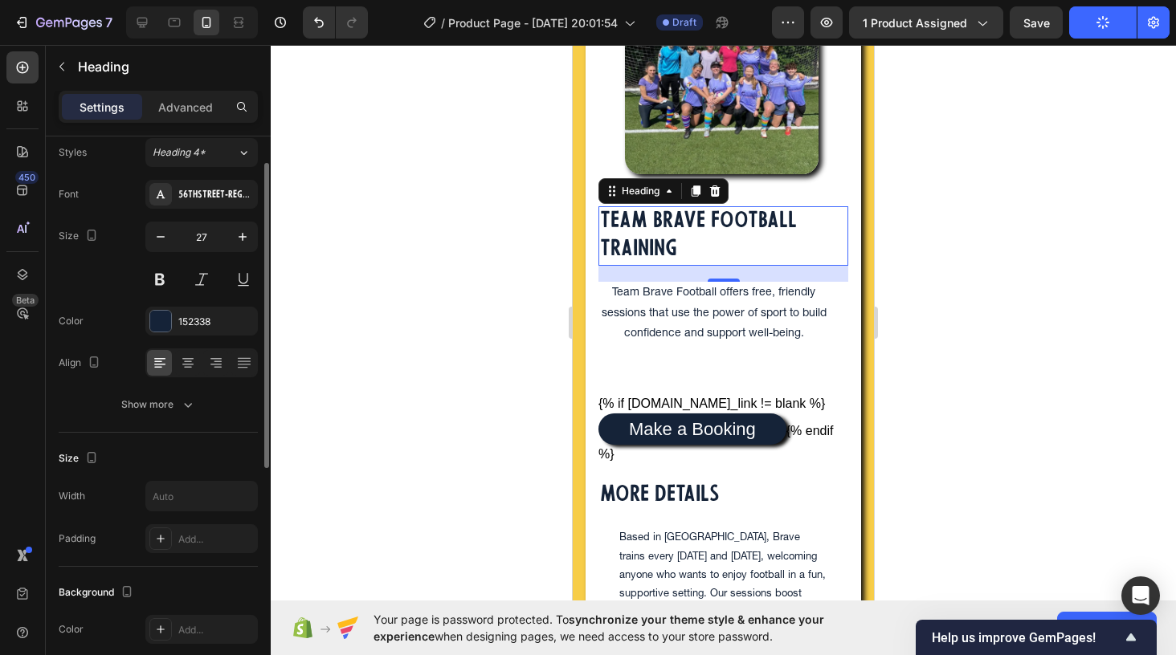
click at [239, 243] on icon "button" at bounding box center [243, 237] width 16 height 16
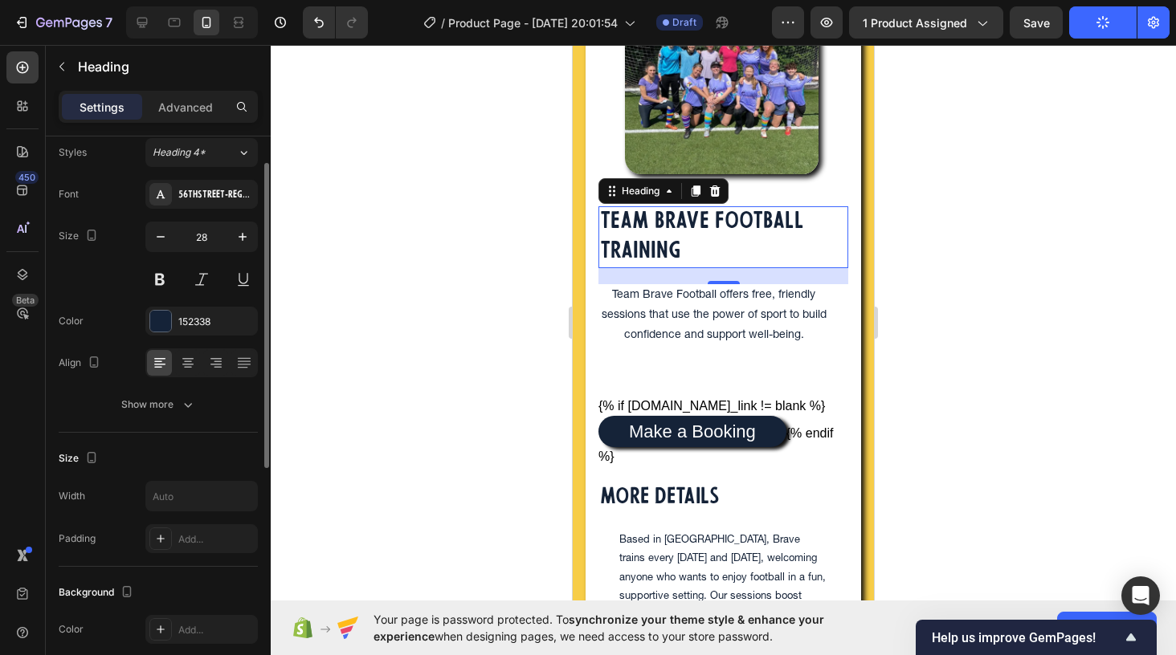
click at [239, 243] on icon "button" at bounding box center [243, 237] width 16 height 16
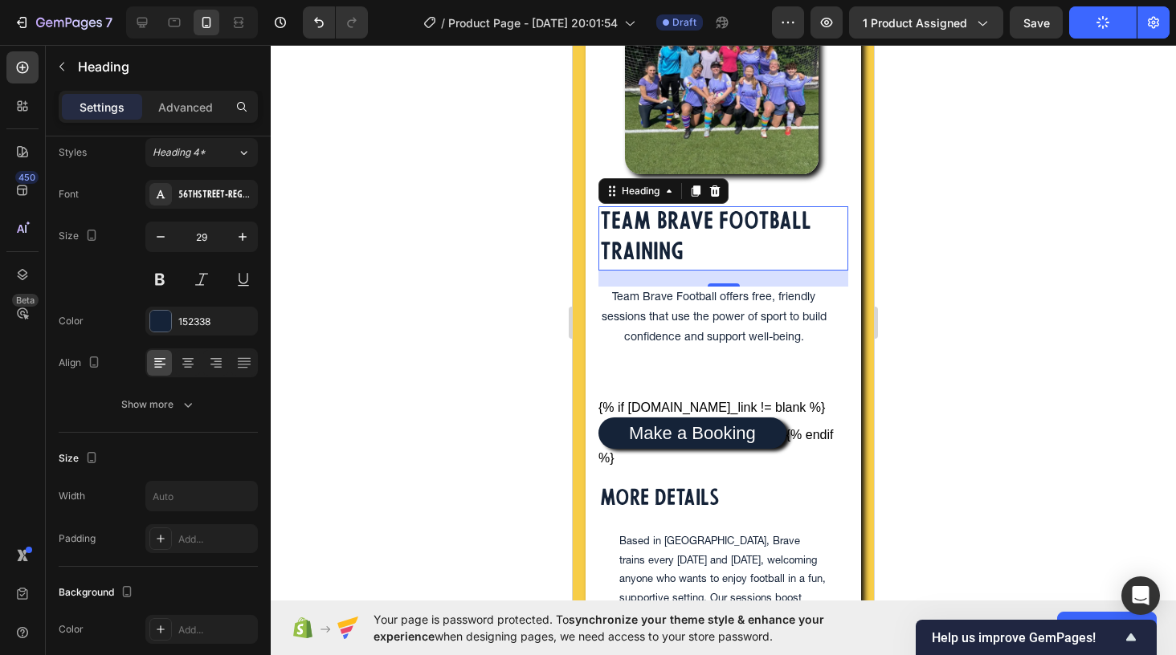
click at [239, 243] on icon "button" at bounding box center [243, 237] width 16 height 16
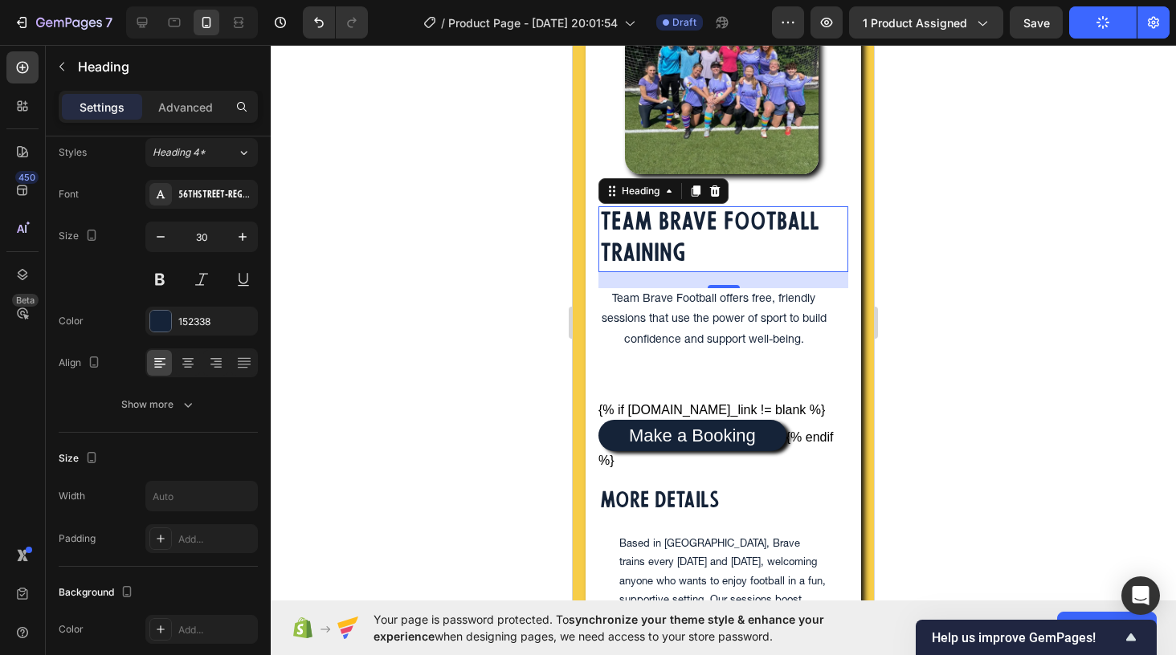
click at [239, 243] on icon "button" at bounding box center [243, 237] width 16 height 16
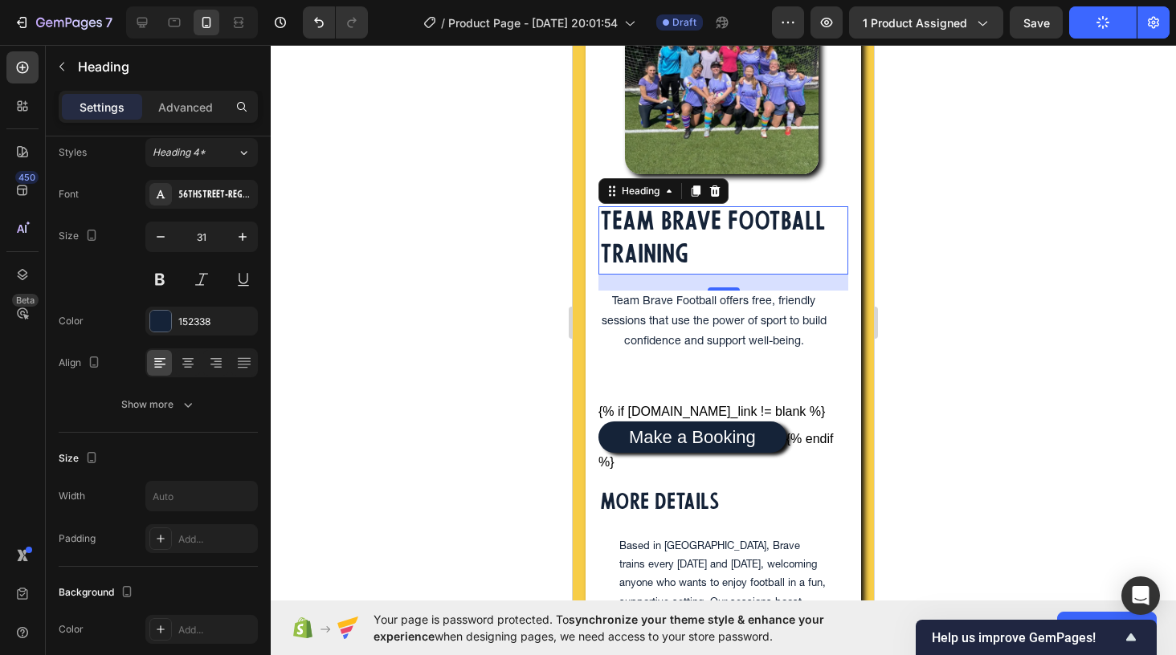
click at [239, 243] on icon "button" at bounding box center [243, 237] width 16 height 16
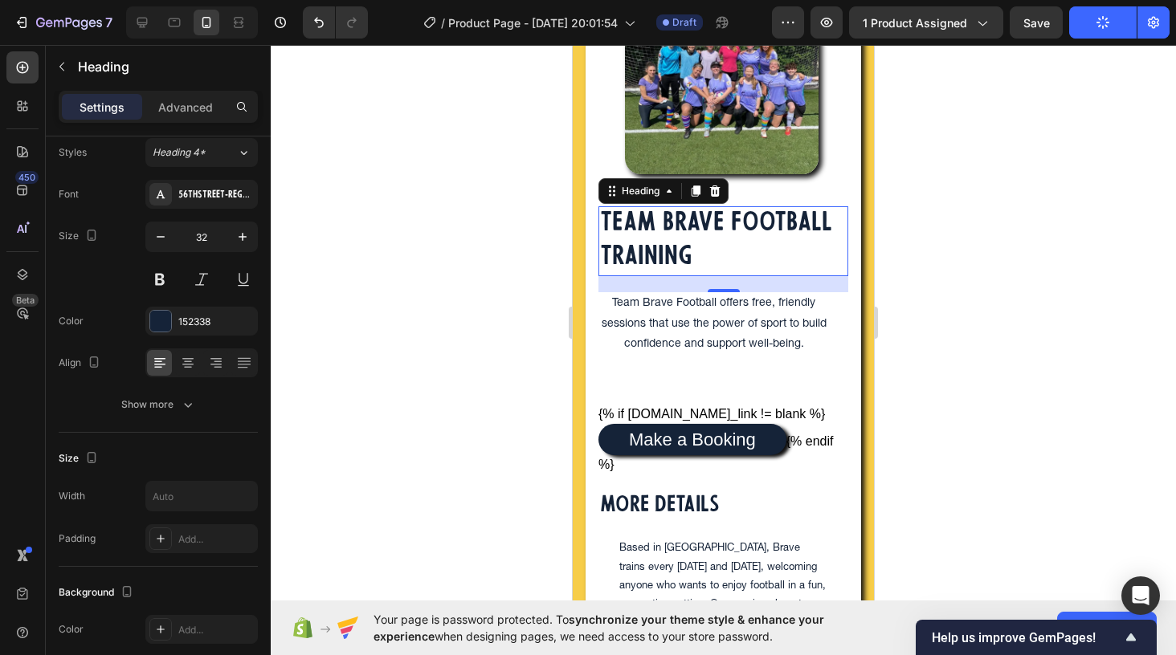
click at [239, 243] on icon "button" at bounding box center [243, 237] width 16 height 16
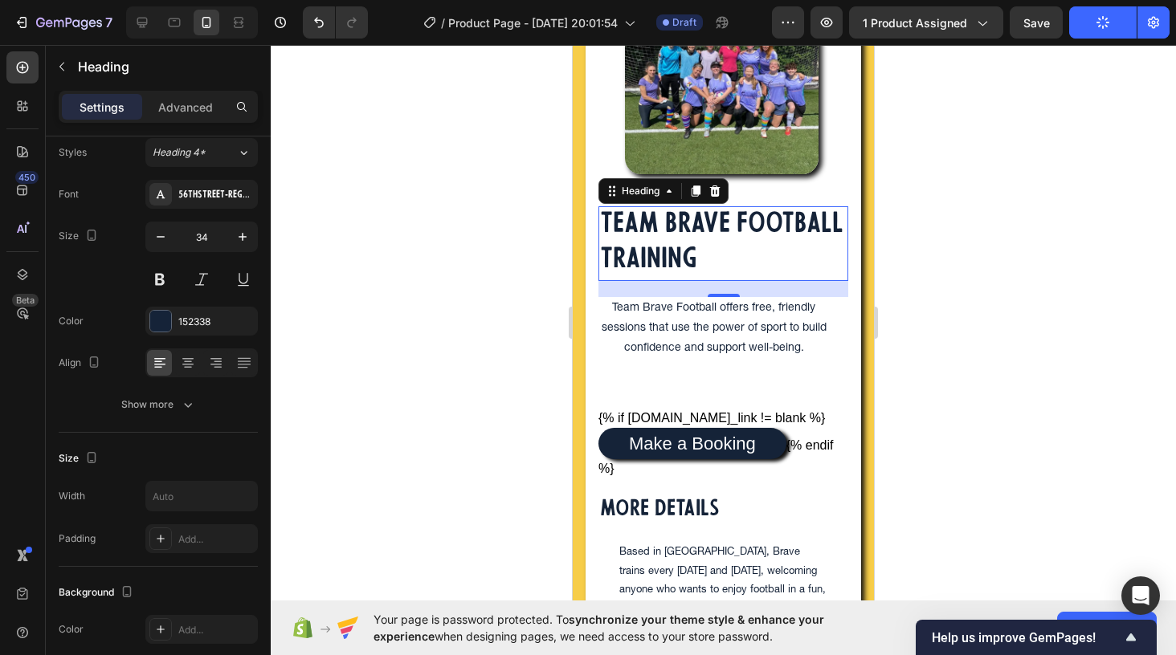
click at [239, 243] on icon "button" at bounding box center [243, 237] width 16 height 16
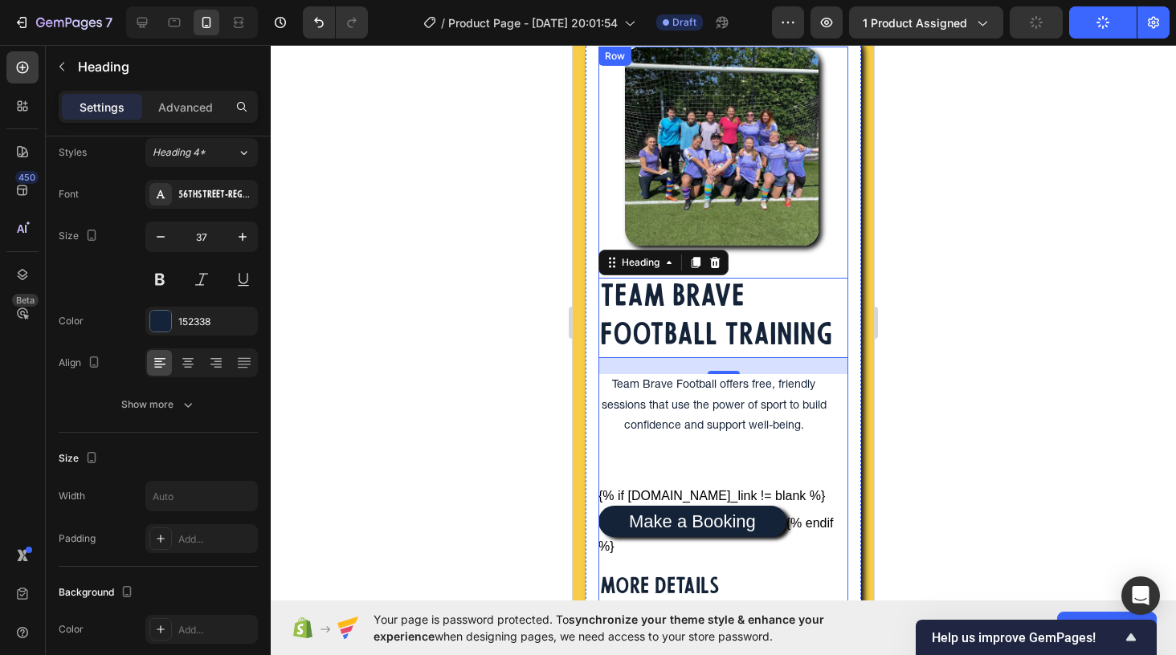
scroll to position [1046, 0]
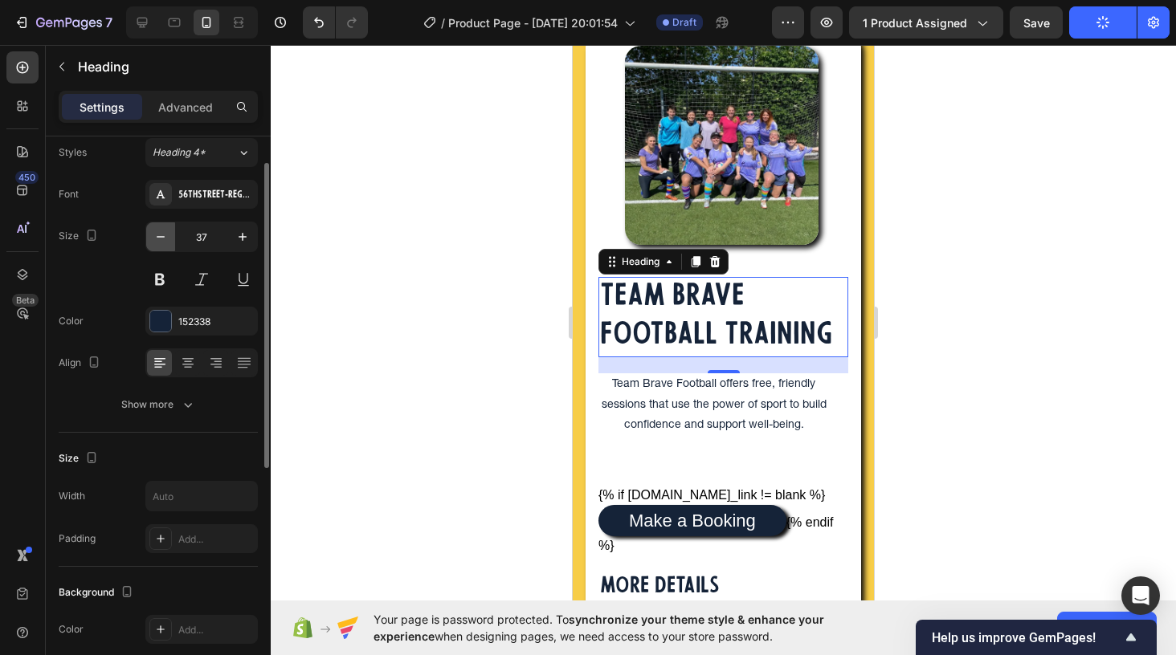
click at [160, 235] on icon "button" at bounding box center [161, 237] width 16 height 16
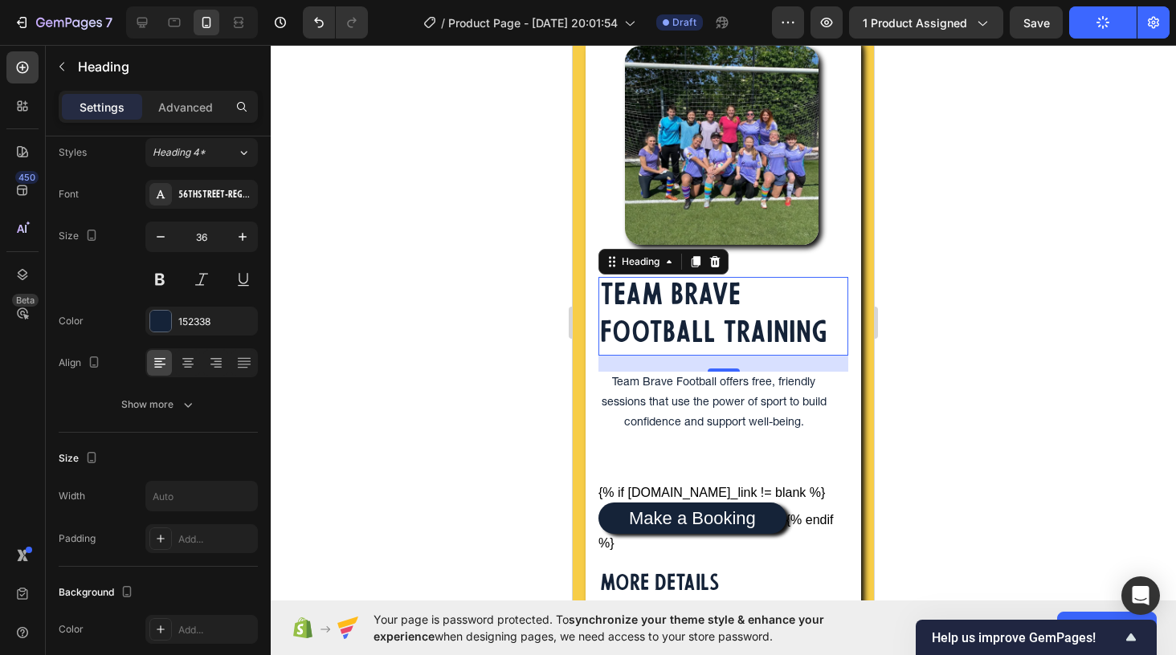
type input "35"
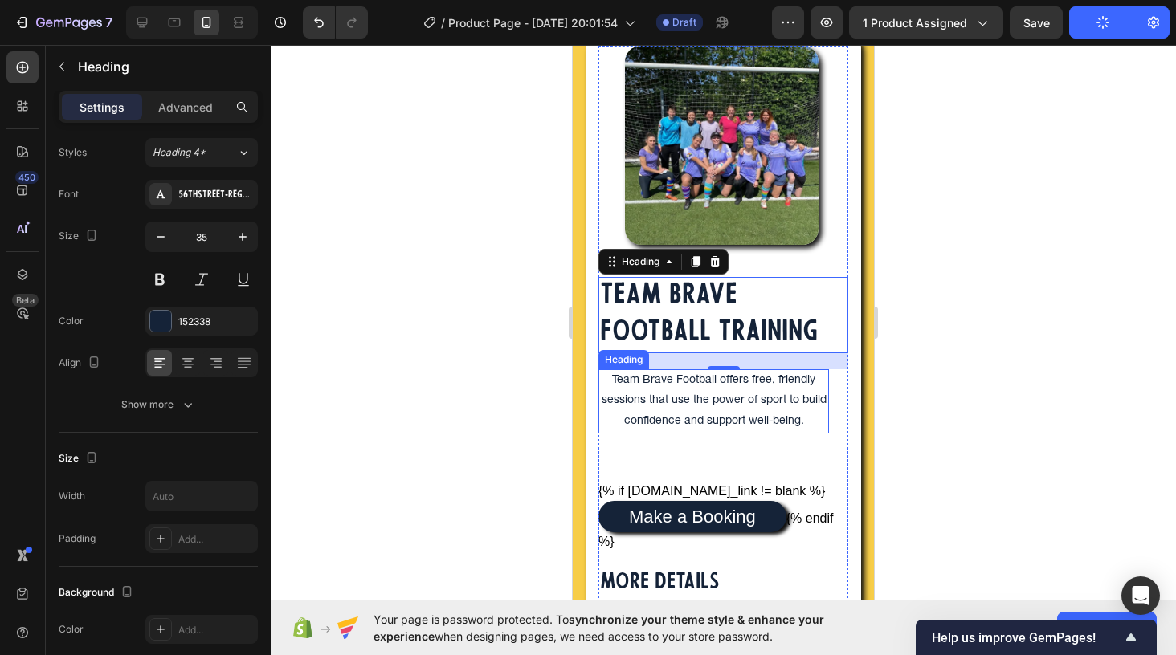
click at [658, 422] on h2 "Team Brave Football offers free, friendly sessions that use the power of sport …" at bounding box center [713, 401] width 231 height 64
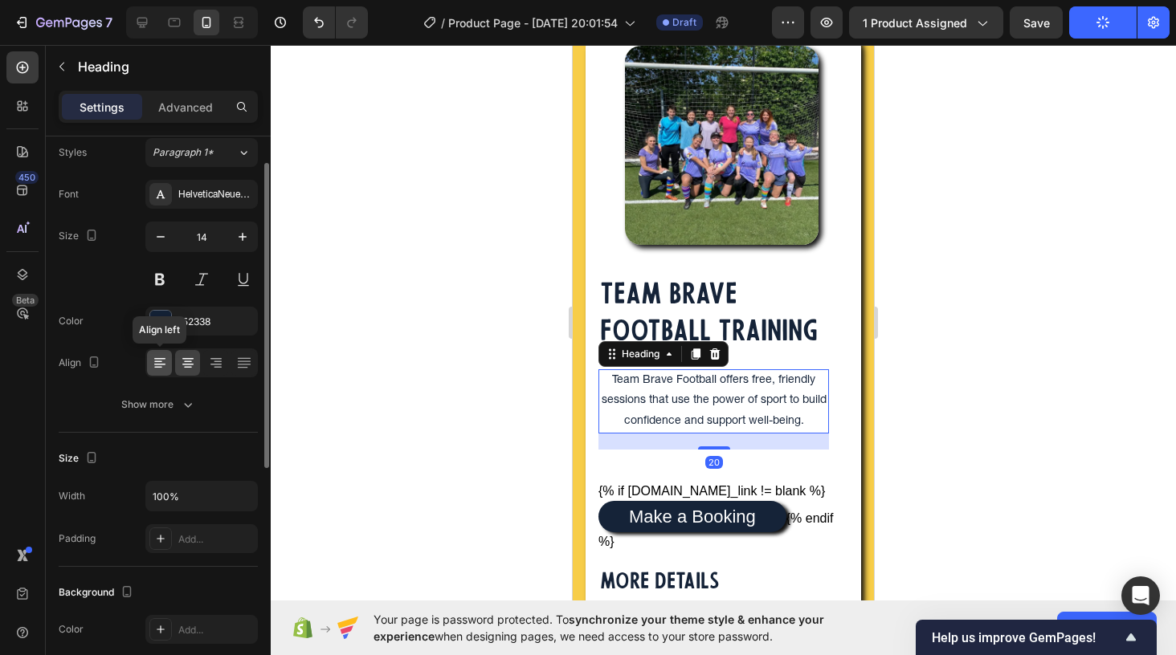
click at [157, 364] on icon at bounding box center [159, 365] width 11 height 2
click at [239, 239] on icon "button" at bounding box center [243, 237] width 16 height 16
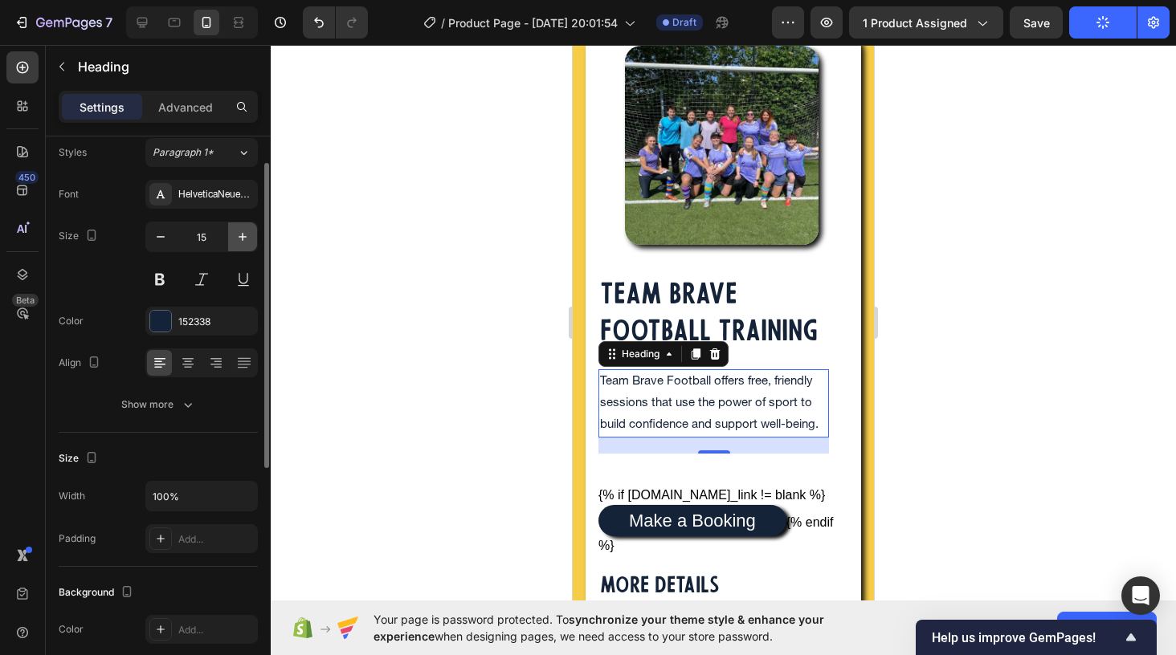
type input "16"
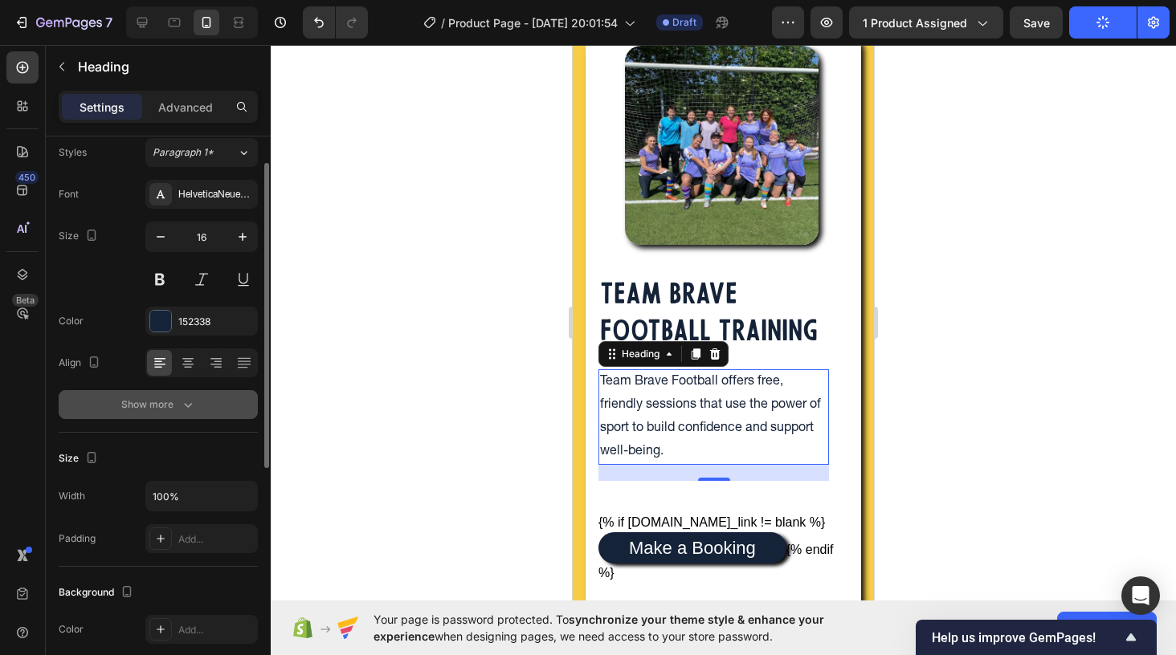
click at [184, 403] on icon "button" at bounding box center [188, 405] width 16 height 16
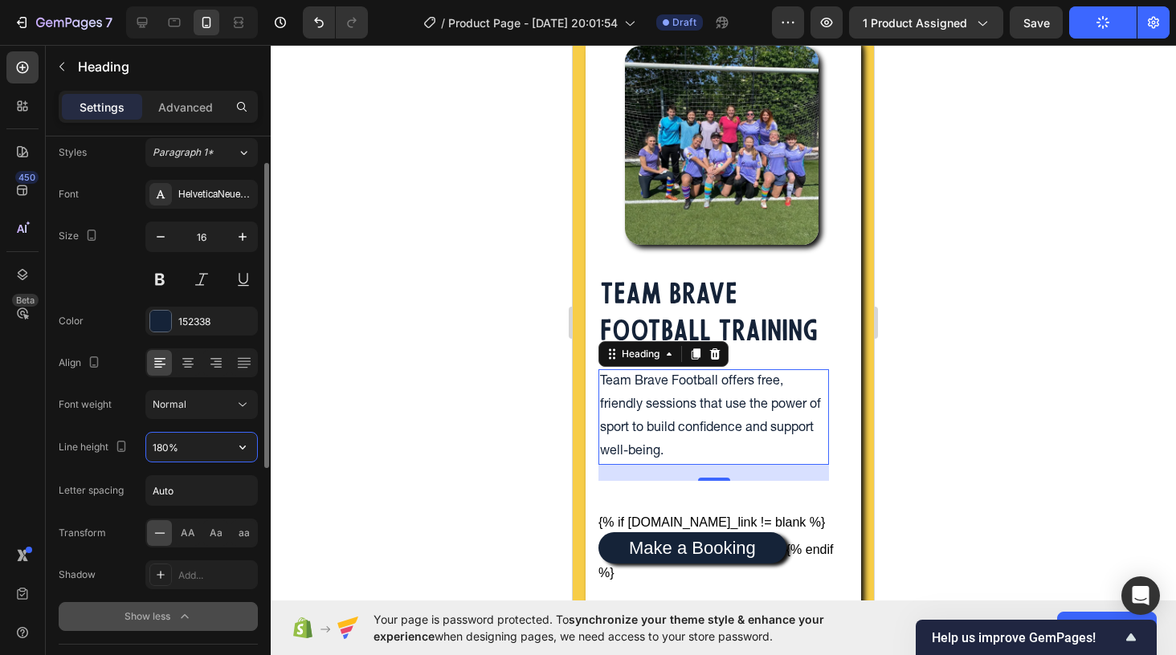
click at [188, 450] on input "180%" at bounding box center [201, 447] width 111 height 29
click at [243, 453] on icon "button" at bounding box center [243, 447] width 16 height 16
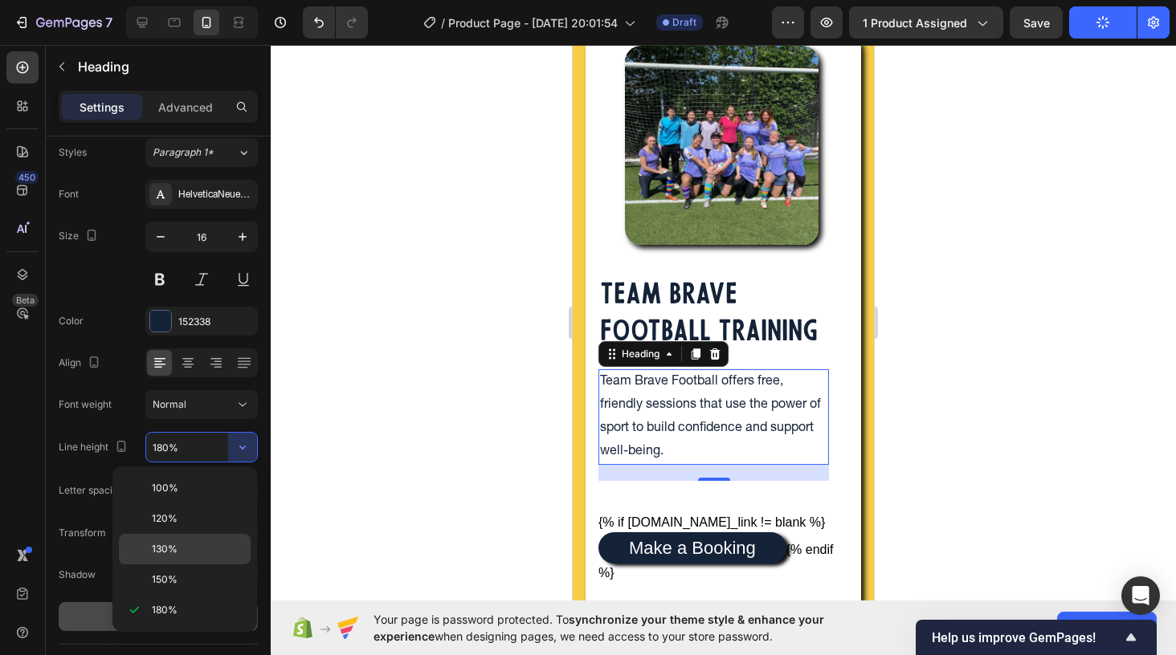
click at [209, 542] on p "130%" at bounding box center [198, 549] width 92 height 14
type input "130%"
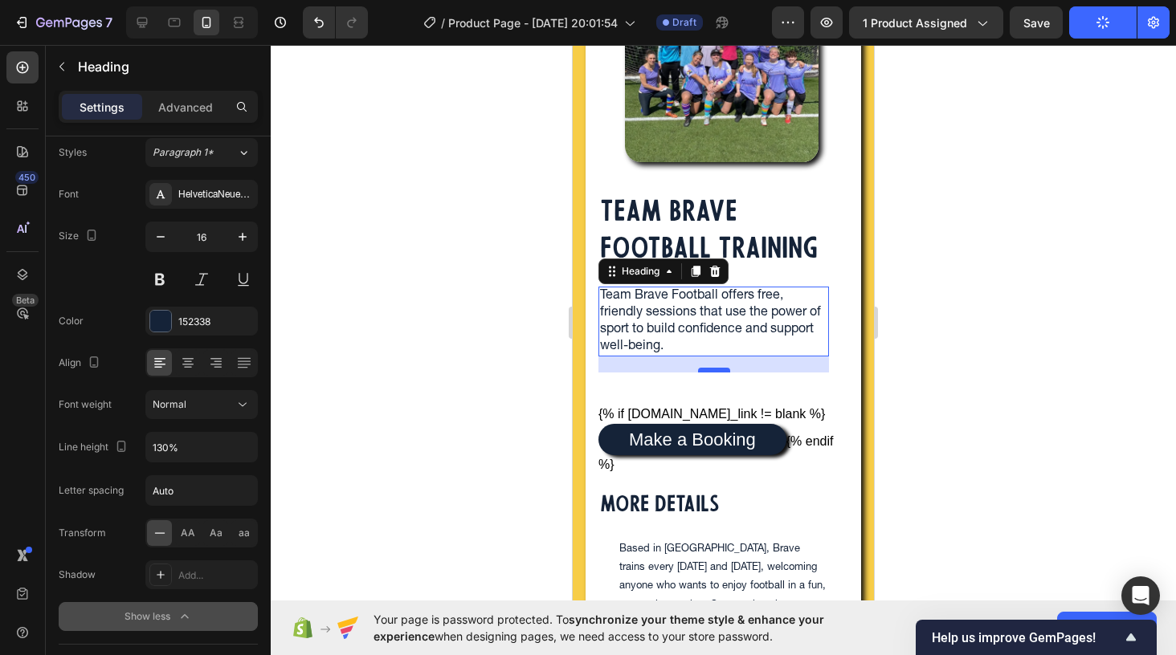
scroll to position [1149, 0]
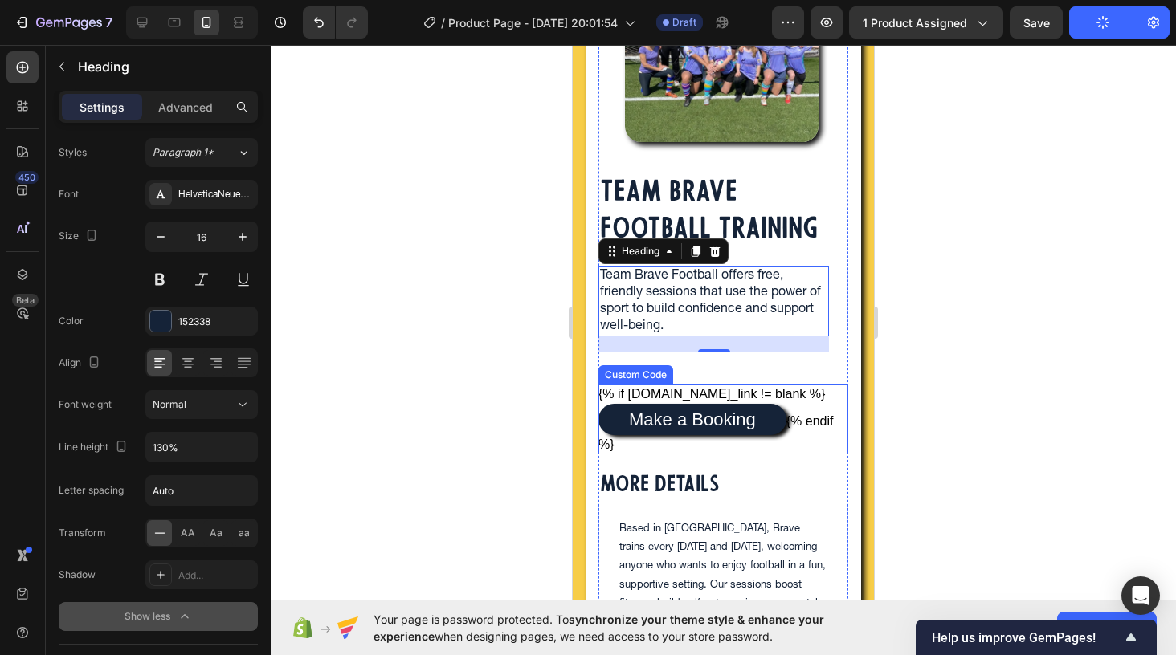
click at [641, 413] on div "{% if product.metafields.custom.booking_link != blank %} Make a Booking {% endi…" at bounding box center [723, 420] width 250 height 70
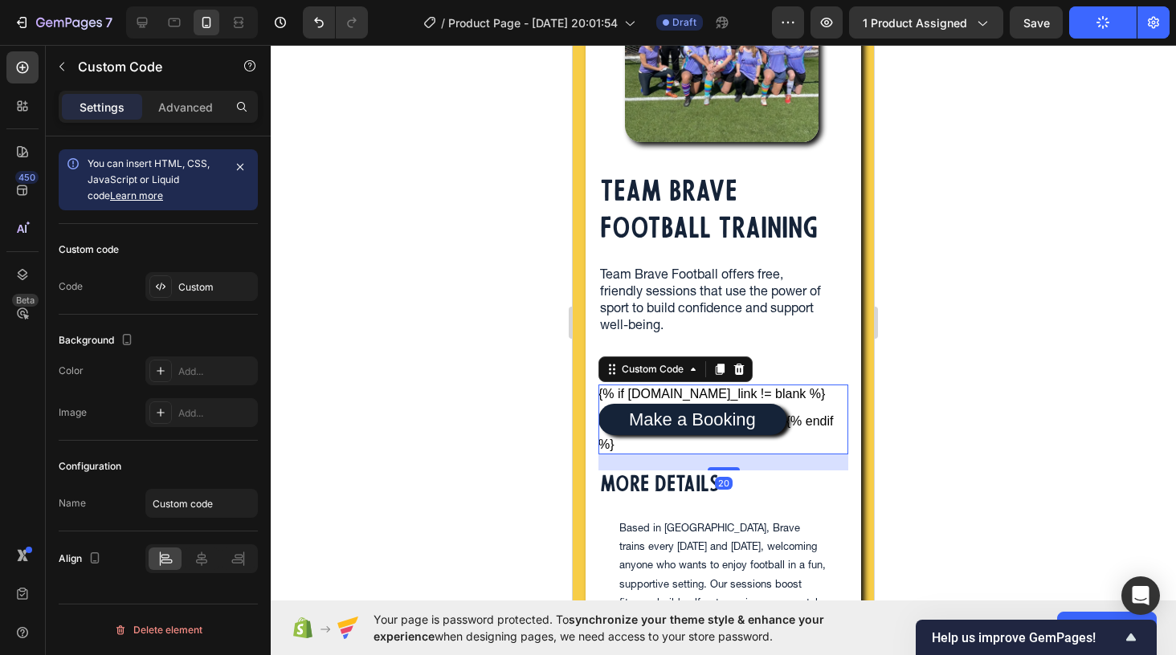
scroll to position [0, 0]
click at [190, 110] on p "Advanced" at bounding box center [185, 107] width 55 height 17
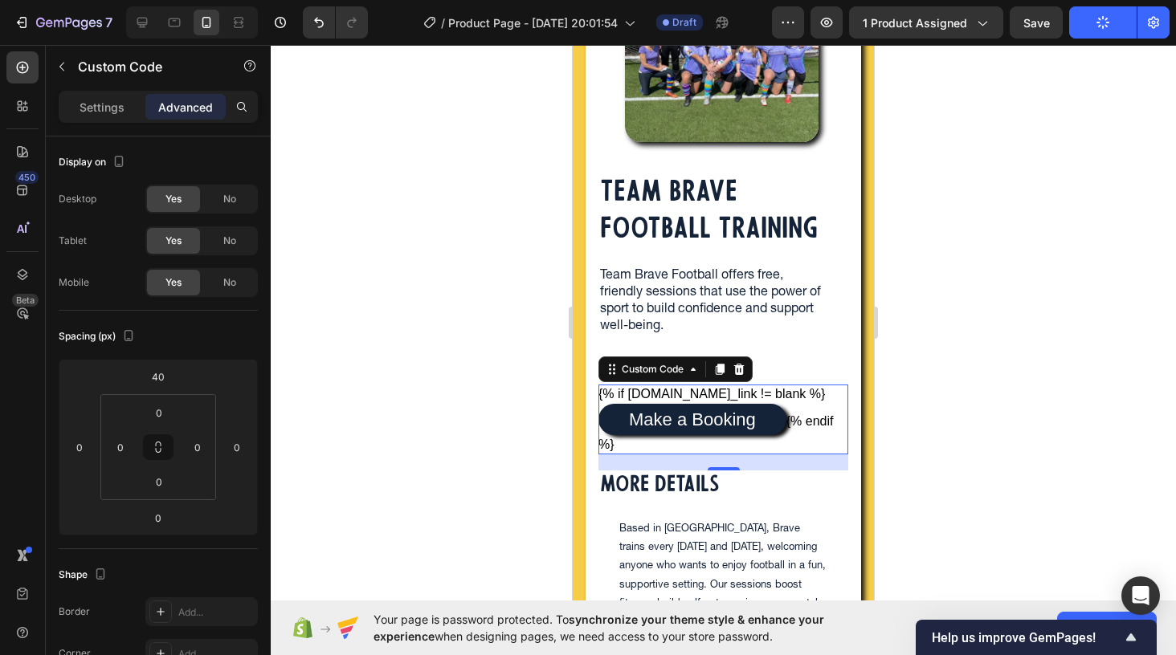
click at [114, 123] on div "Settings Advanced" at bounding box center [158, 114] width 225 height 46
click at [98, 111] on p "Settings" at bounding box center [102, 107] width 45 height 17
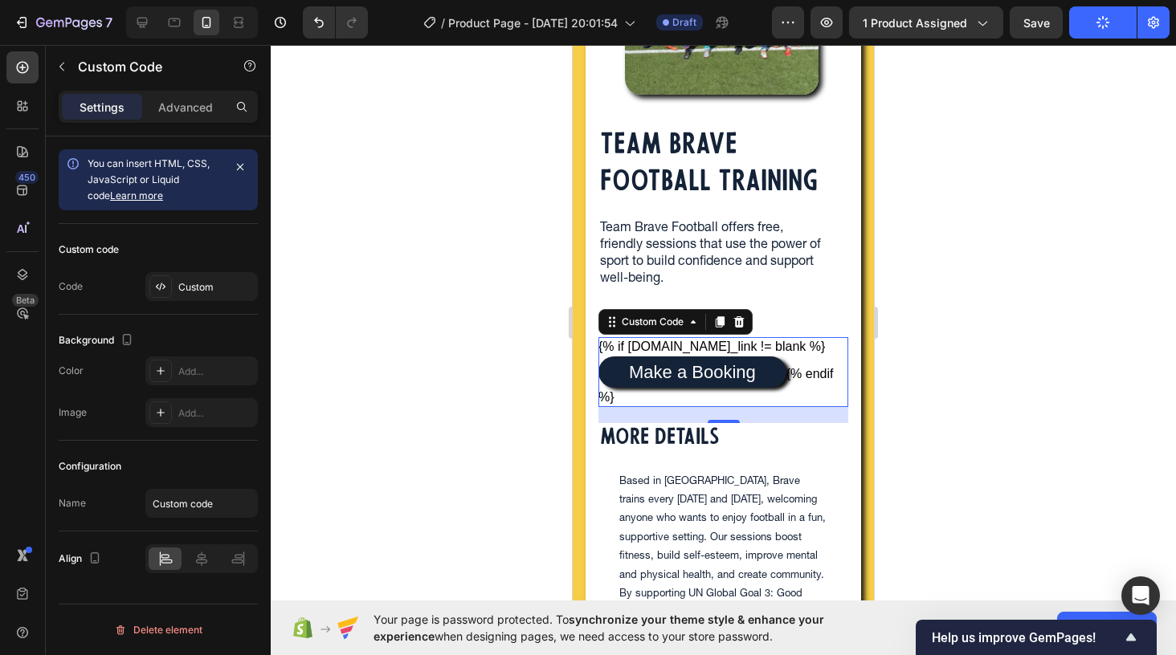
scroll to position [1334, 0]
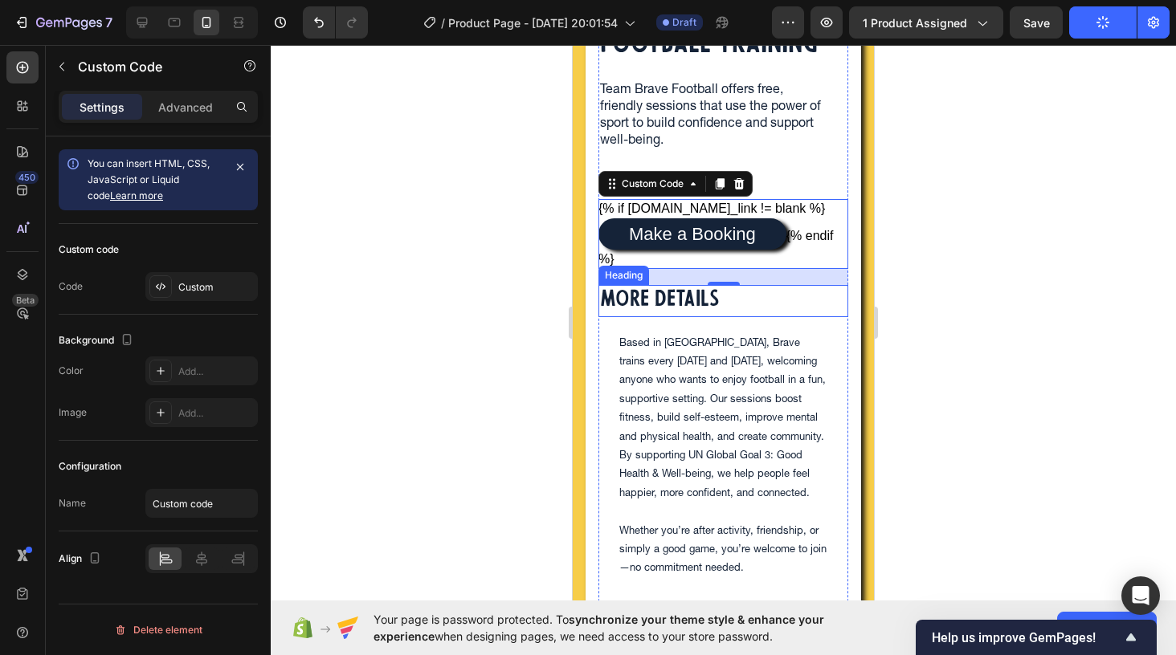
click at [639, 316] on h2 "MORE DETAILS" at bounding box center [659, 300] width 123 height 31
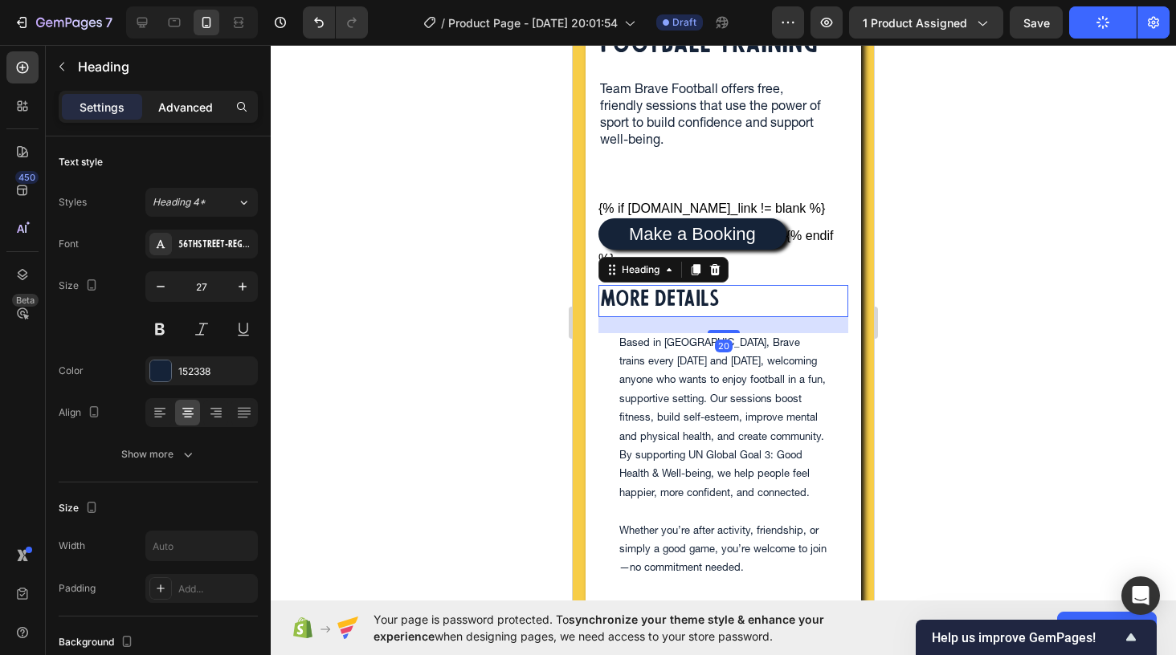
click at [177, 111] on p "Advanced" at bounding box center [185, 107] width 55 height 17
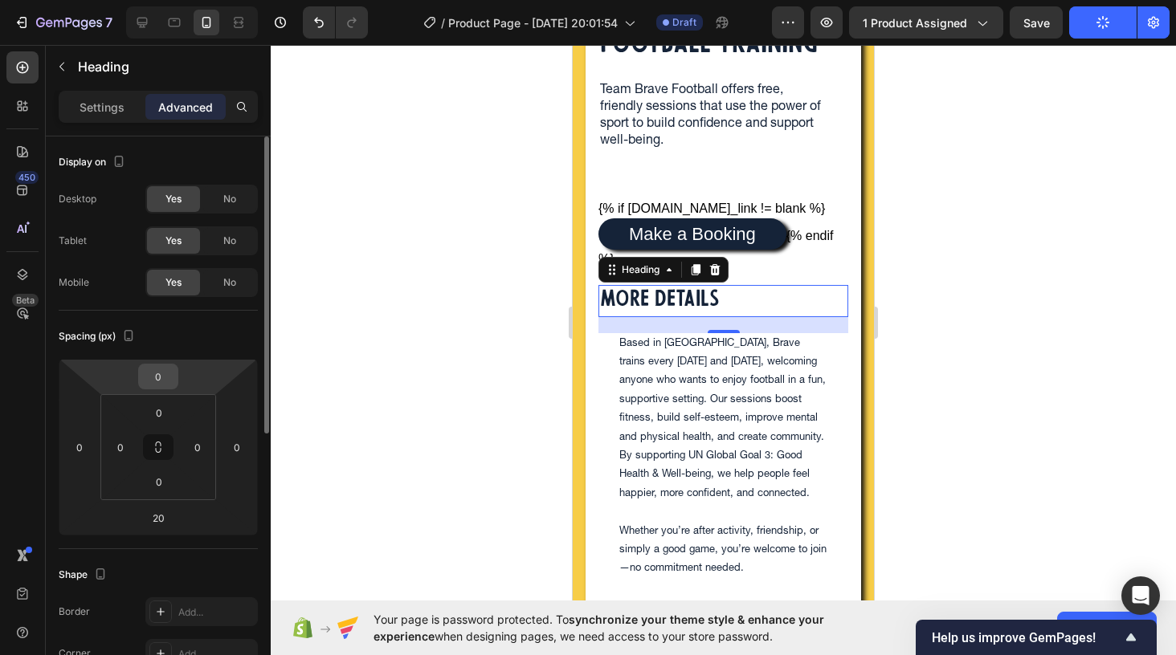
click at [156, 371] on input "0" at bounding box center [158, 377] width 32 height 24
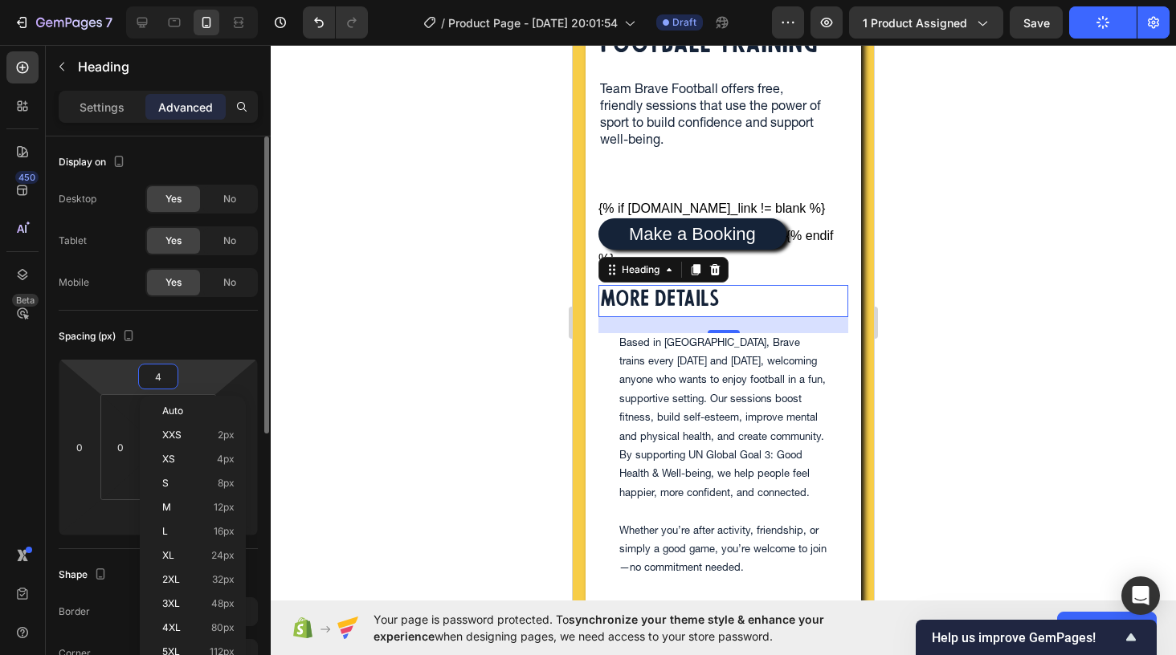
type input "40"
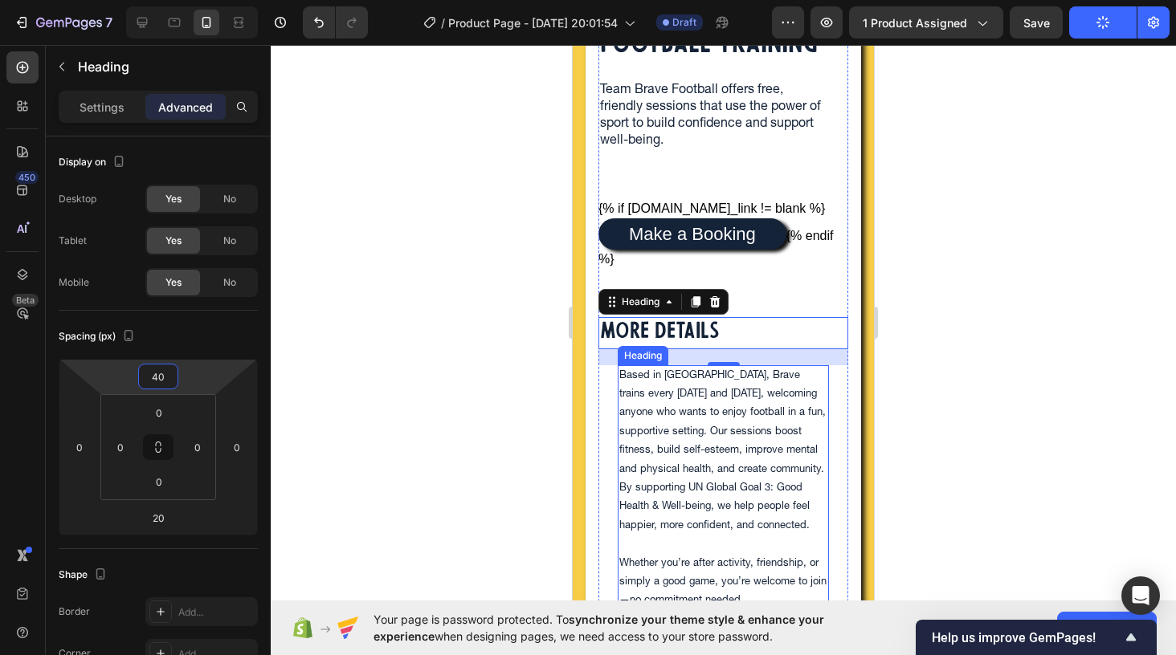
click at [661, 461] on h2 "Based in Bristol, Brave trains every Wednesday and Sunday, welcoming anyone who…" at bounding box center [723, 488] width 211 height 247
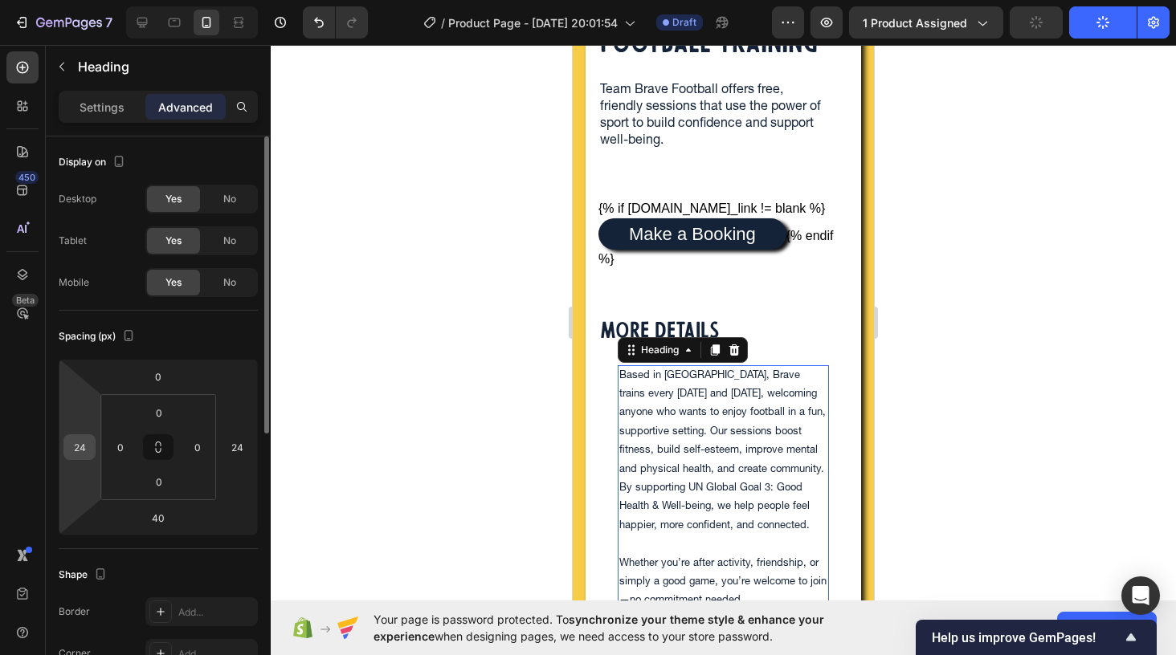
click at [90, 447] on input "24" at bounding box center [79, 447] width 24 height 24
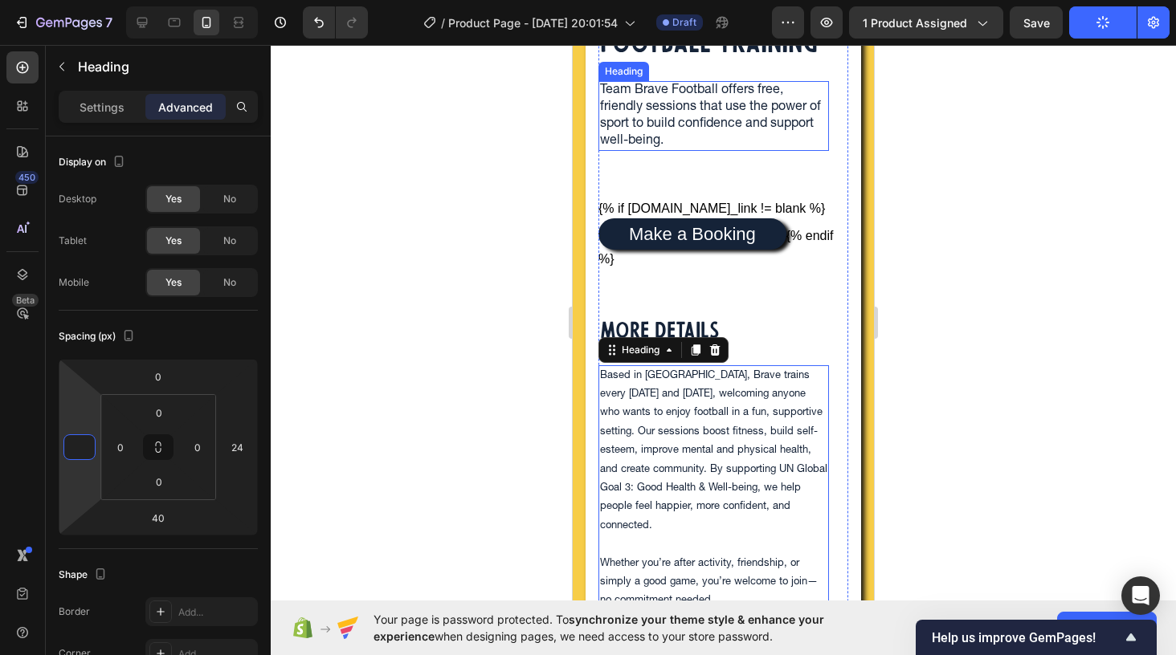
click at [662, 136] on h2 "Team Brave Football offers free, friendly sessions that use the power of sport …" at bounding box center [713, 116] width 231 height 70
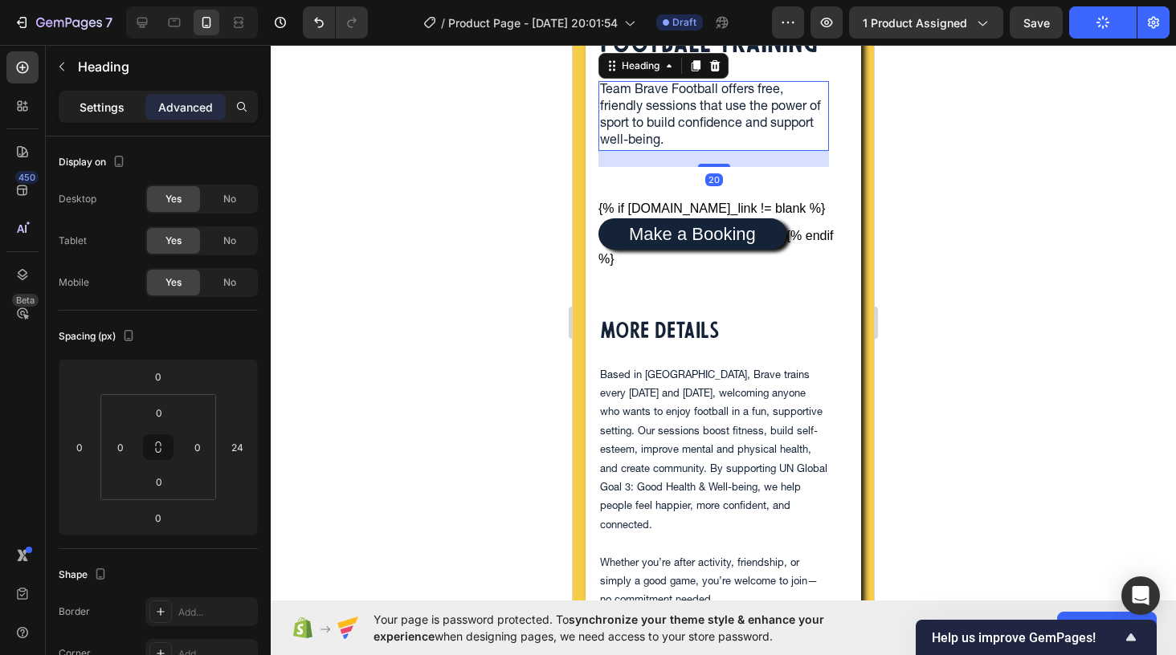
click at [99, 105] on p "Settings" at bounding box center [102, 107] width 45 height 17
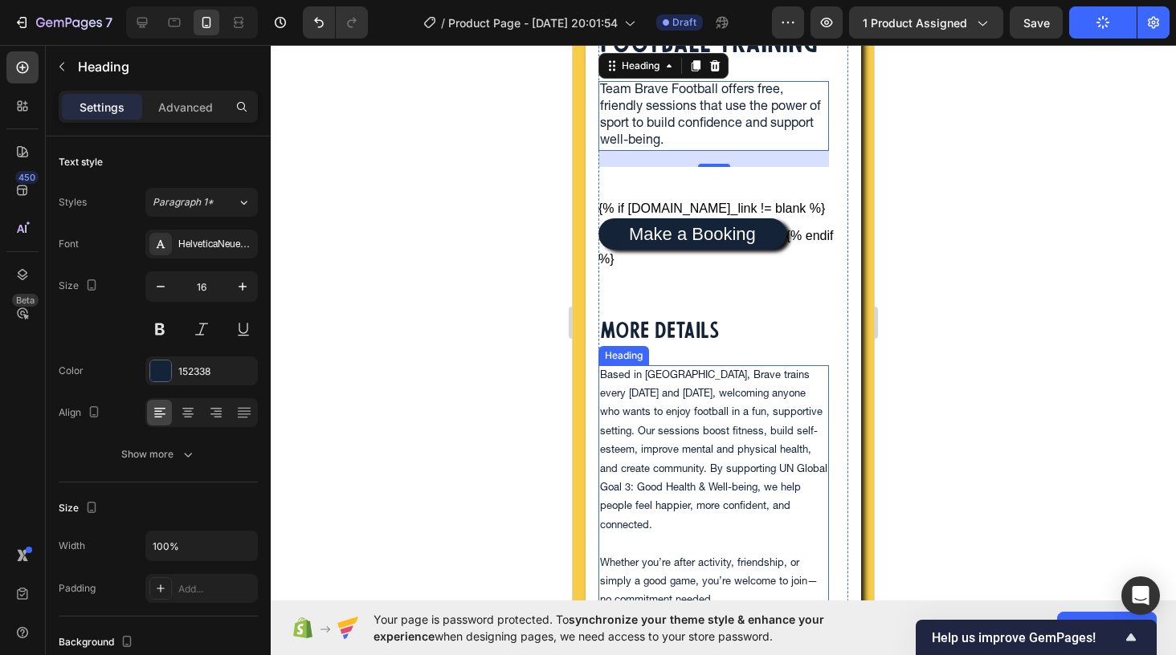
click at [666, 459] on h2 "Based in Bristol, Brave trains every Wednesday and Sunday, welcoming anyone who…" at bounding box center [713, 488] width 231 height 247
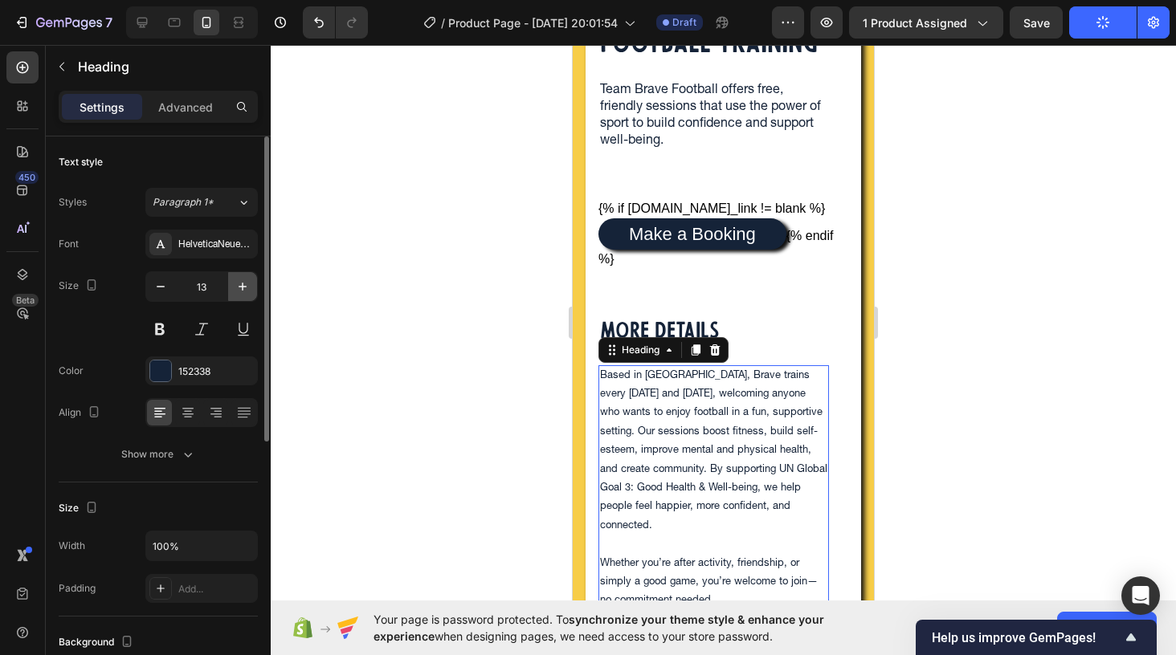
click at [243, 280] on icon "button" at bounding box center [243, 287] width 16 height 16
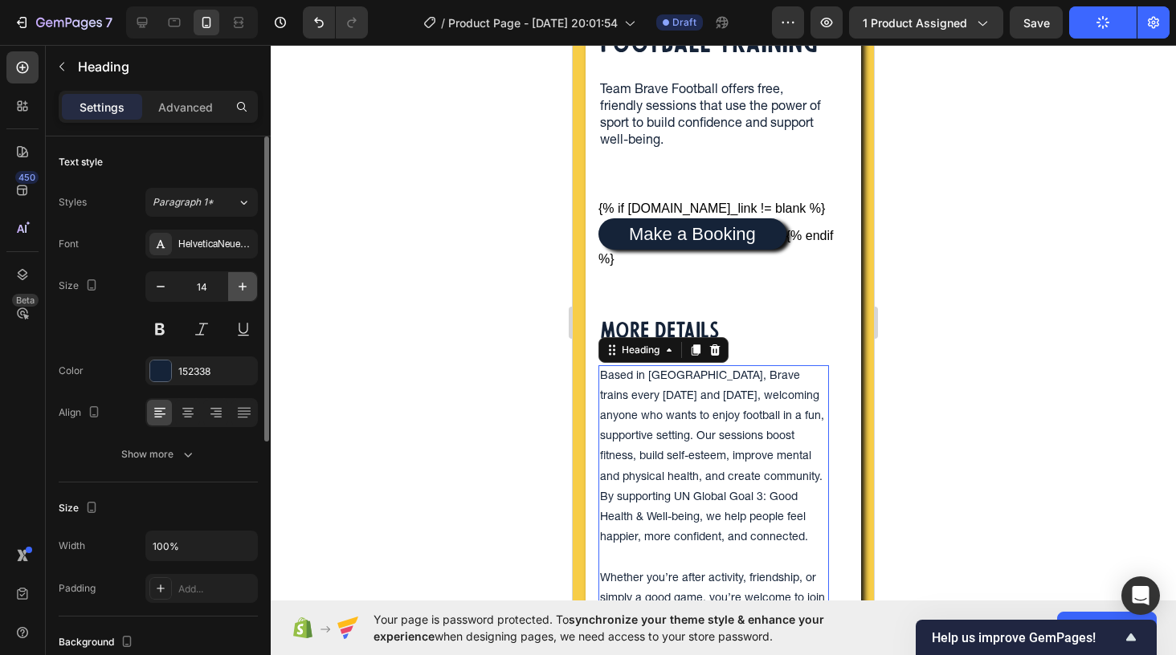
click at [243, 280] on icon "button" at bounding box center [243, 287] width 16 height 16
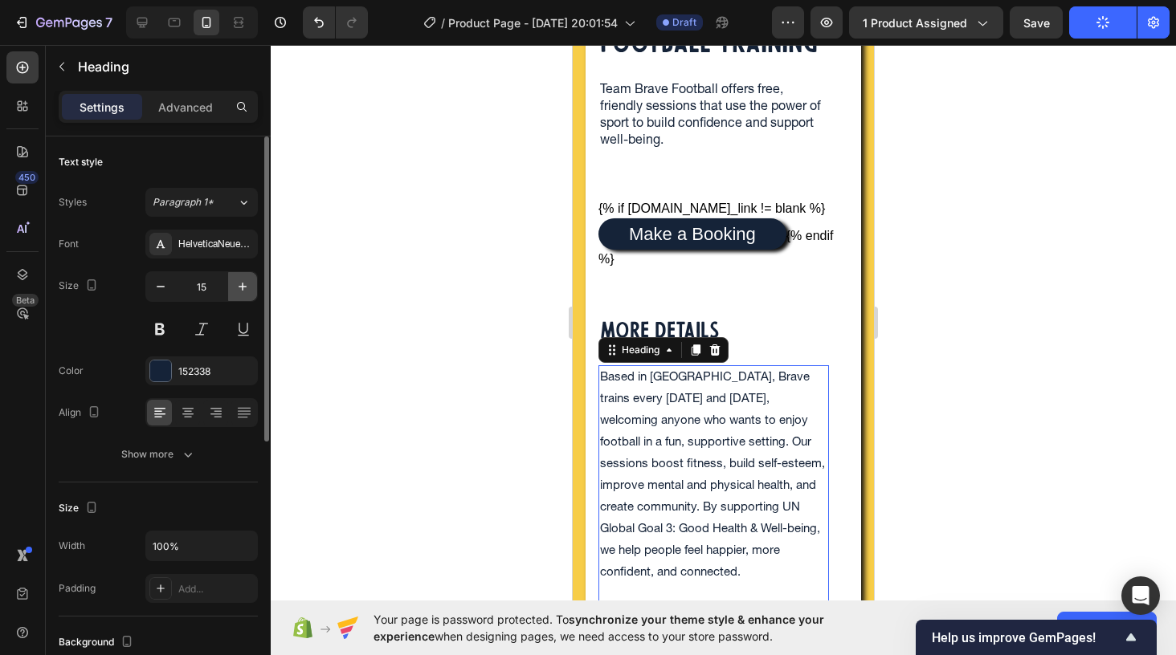
type input "16"
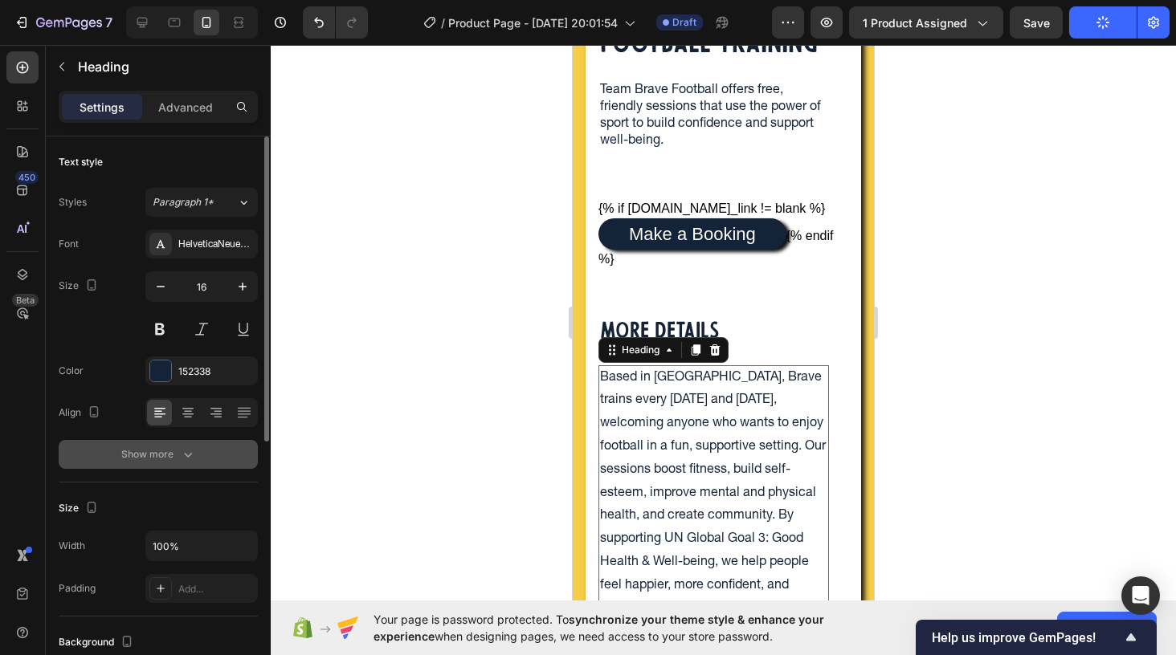
click at [170, 455] on div "Show more" at bounding box center [158, 455] width 75 height 16
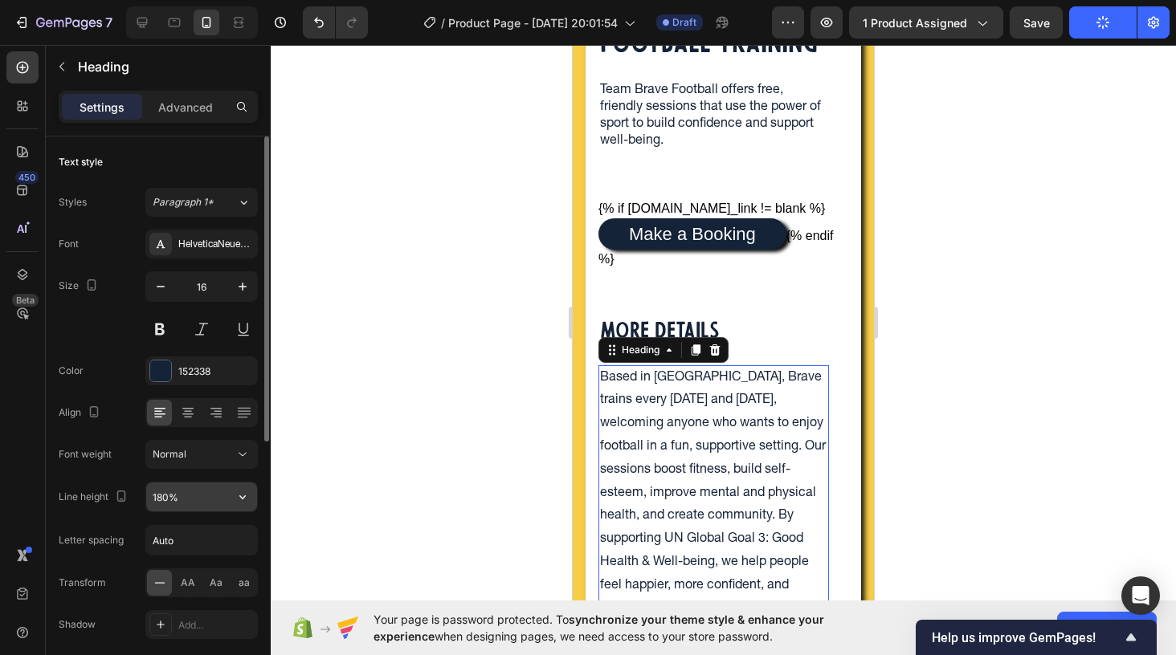
click at [187, 502] on input "180%" at bounding box center [201, 497] width 111 height 29
click at [243, 501] on icon "button" at bounding box center [243, 497] width 16 height 16
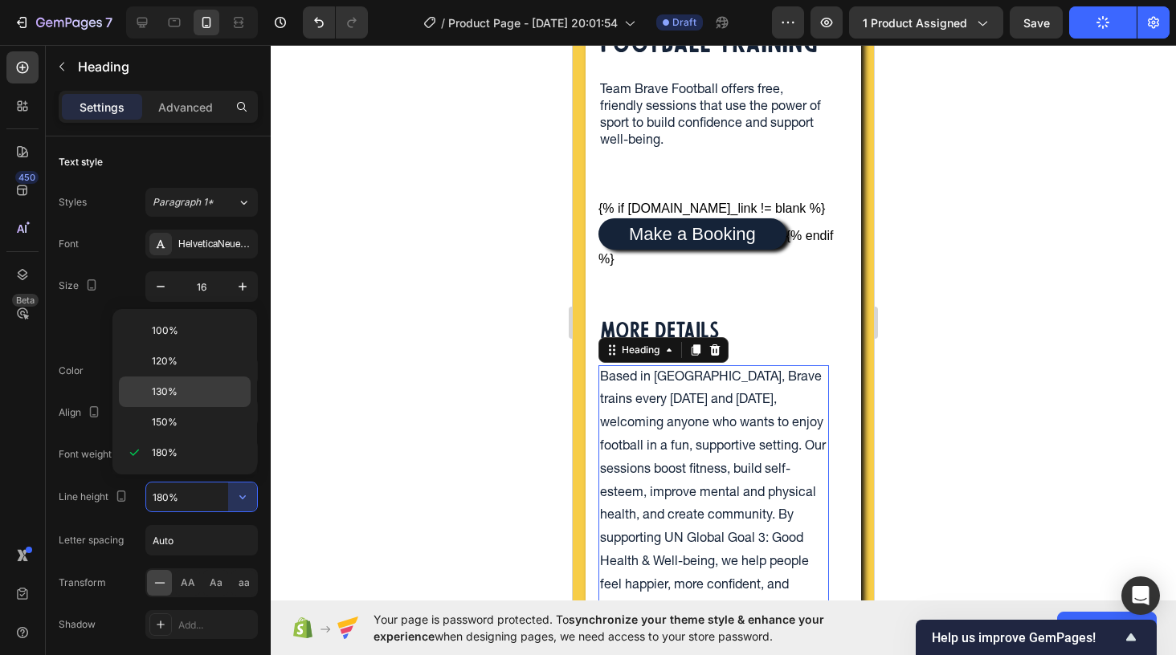
click at [205, 397] on p "130%" at bounding box center [198, 392] width 92 height 14
type input "130%"
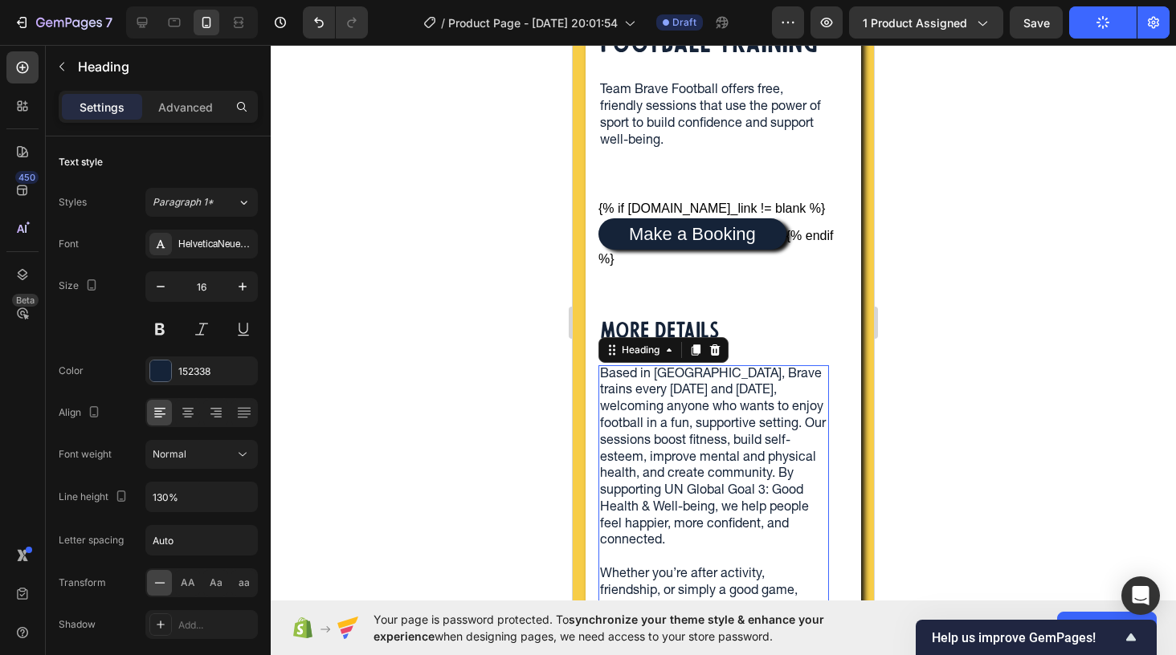
click at [935, 402] on div at bounding box center [723, 350] width 905 height 610
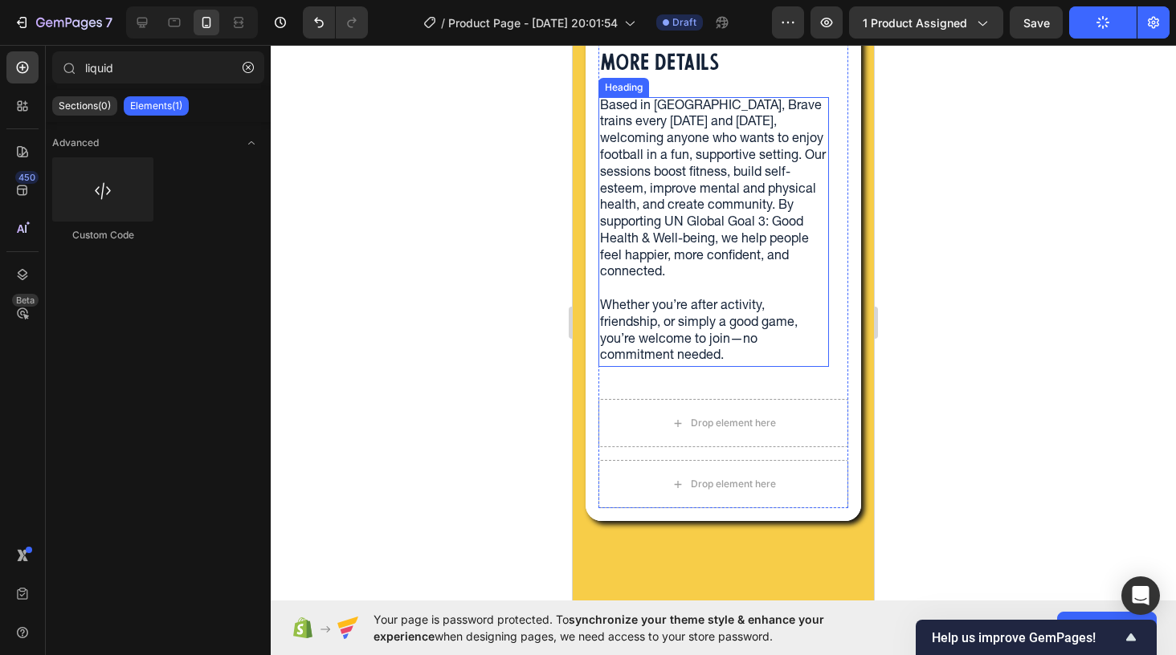
scroll to position [1590, 0]
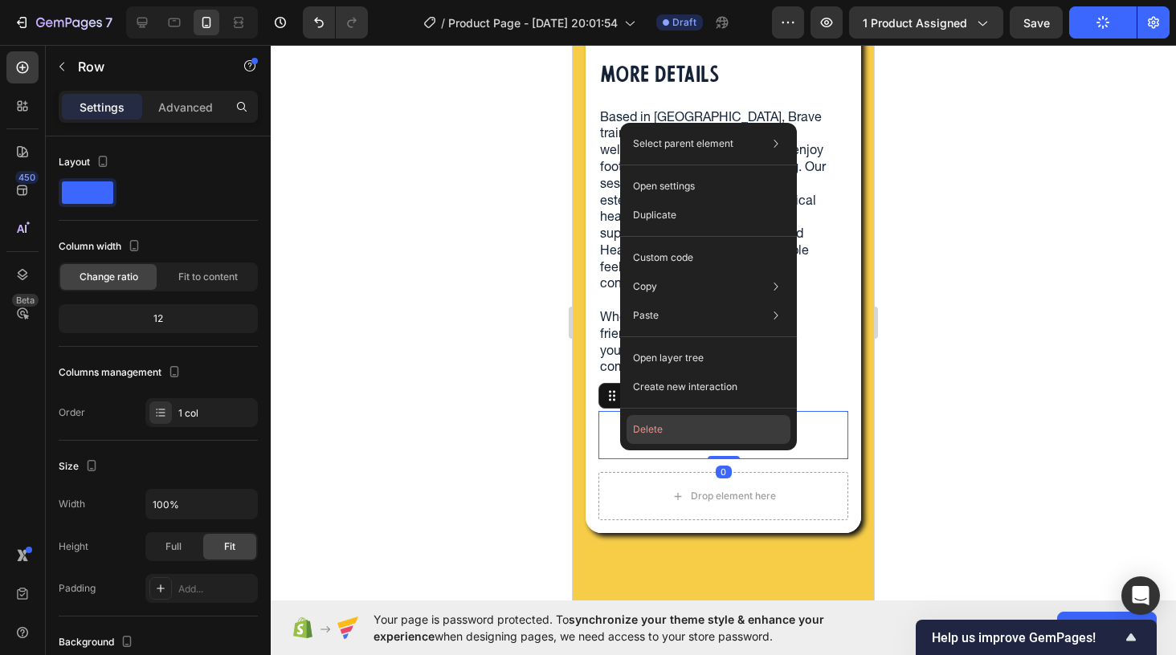
click at [649, 431] on button "Delete" at bounding box center [708, 429] width 164 height 29
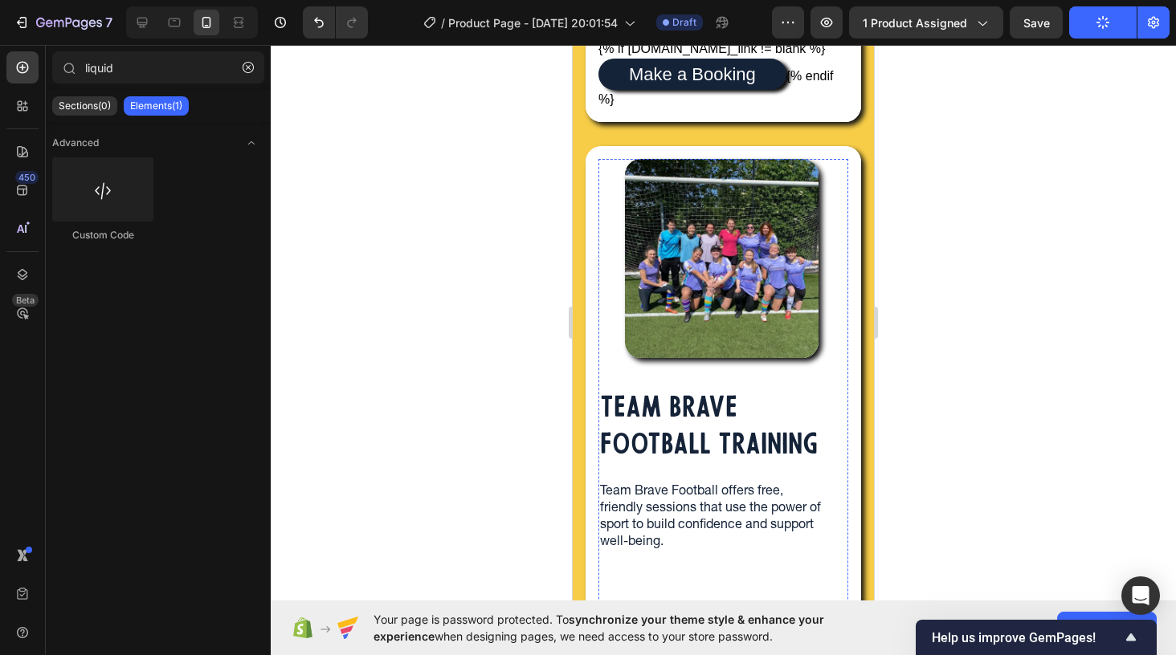
scroll to position [920, 0]
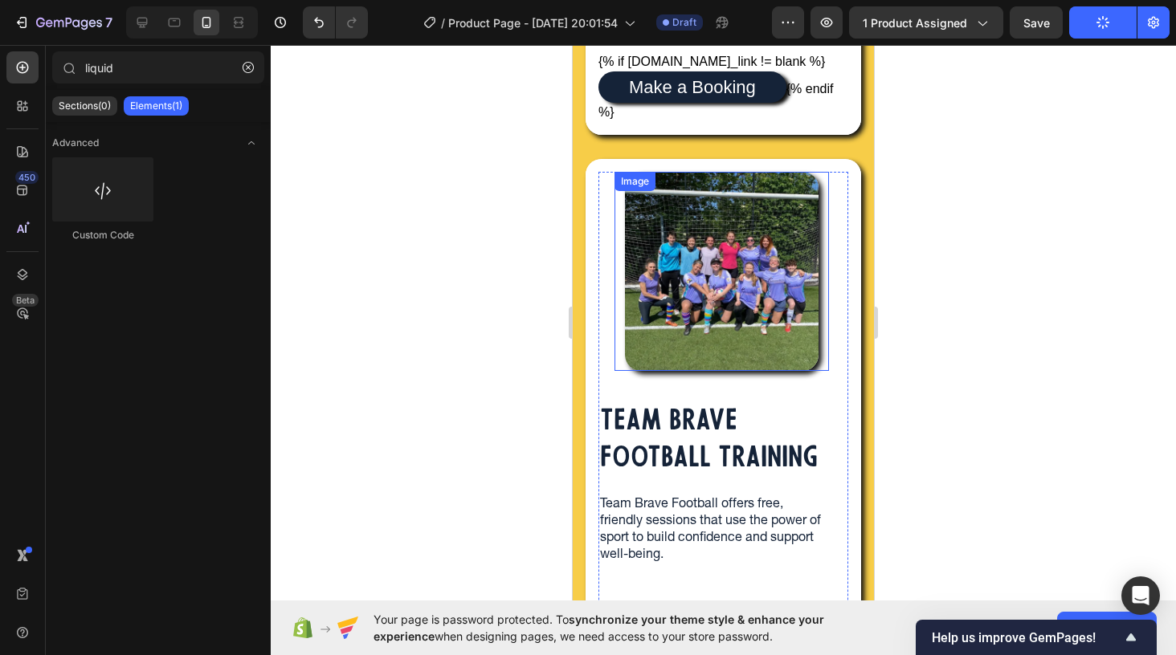
click at [647, 352] on img at bounding box center [721, 271] width 193 height 199
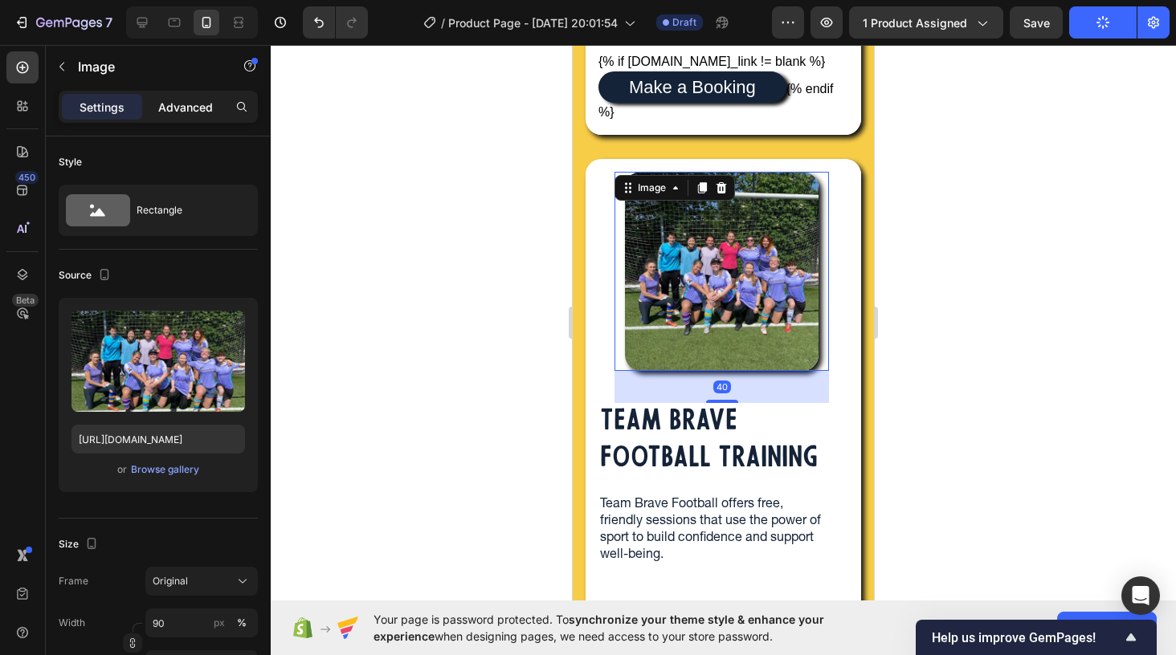
click at [193, 108] on p "Advanced" at bounding box center [185, 107] width 55 height 17
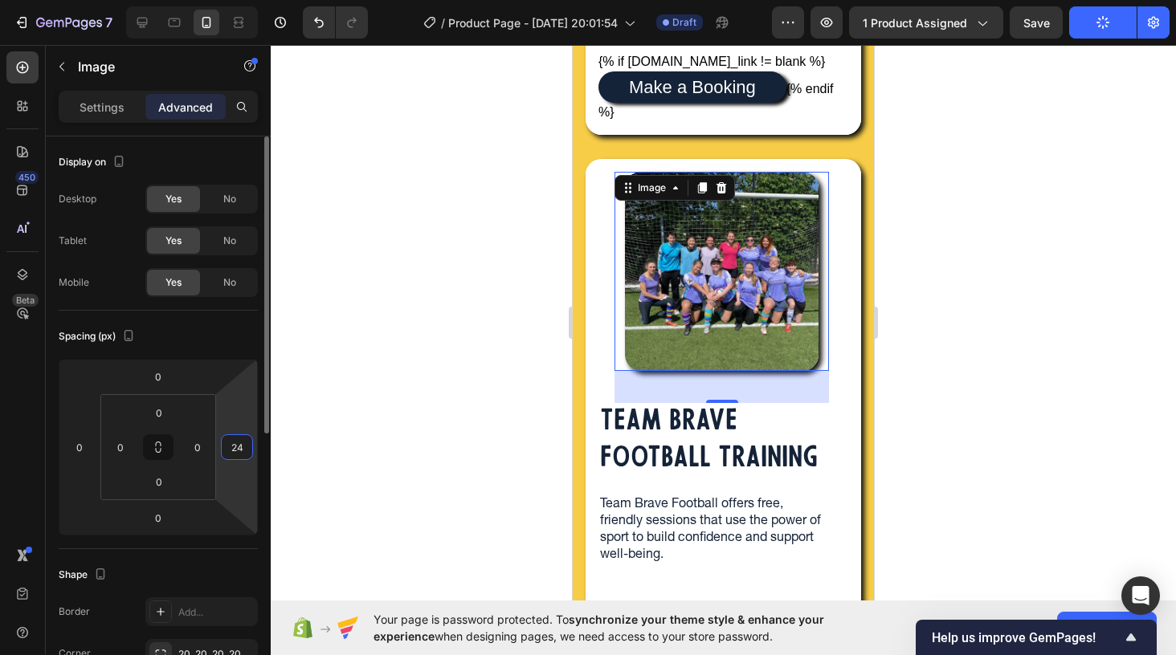
click at [231, 450] on input "24" at bounding box center [237, 447] width 24 height 24
type input "0"
click at [215, 343] on div "Spacing (px)" at bounding box center [158, 337] width 199 height 26
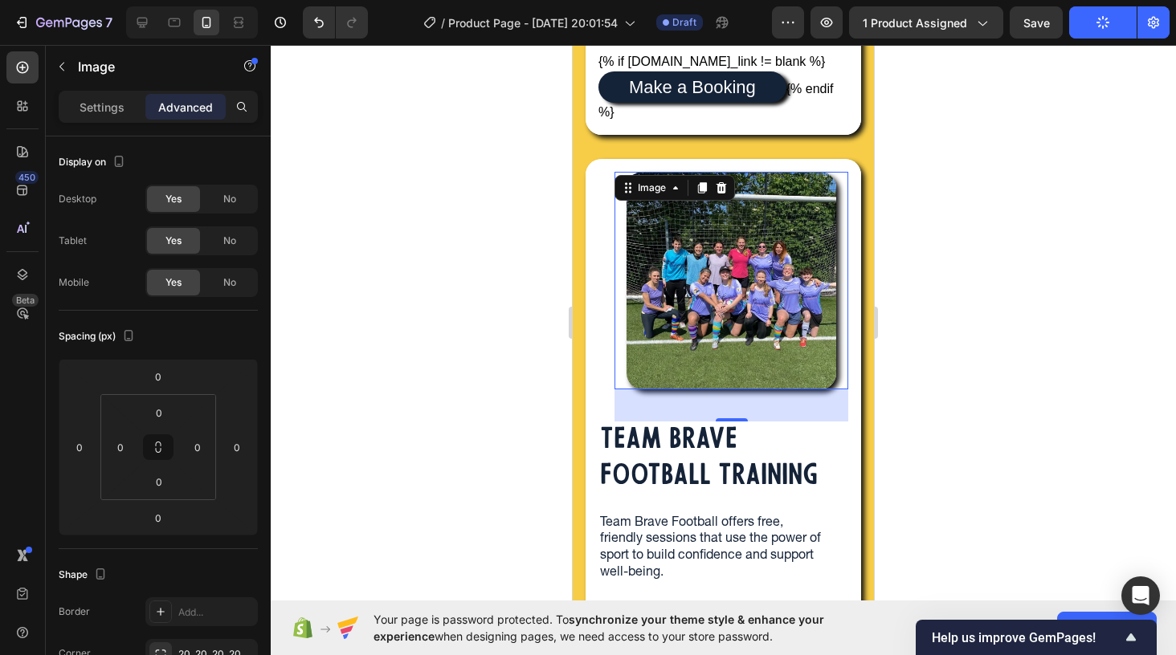
click at [659, 304] on img at bounding box center [731, 280] width 210 height 217
click at [107, 107] on p "Settings" at bounding box center [102, 107] width 45 height 17
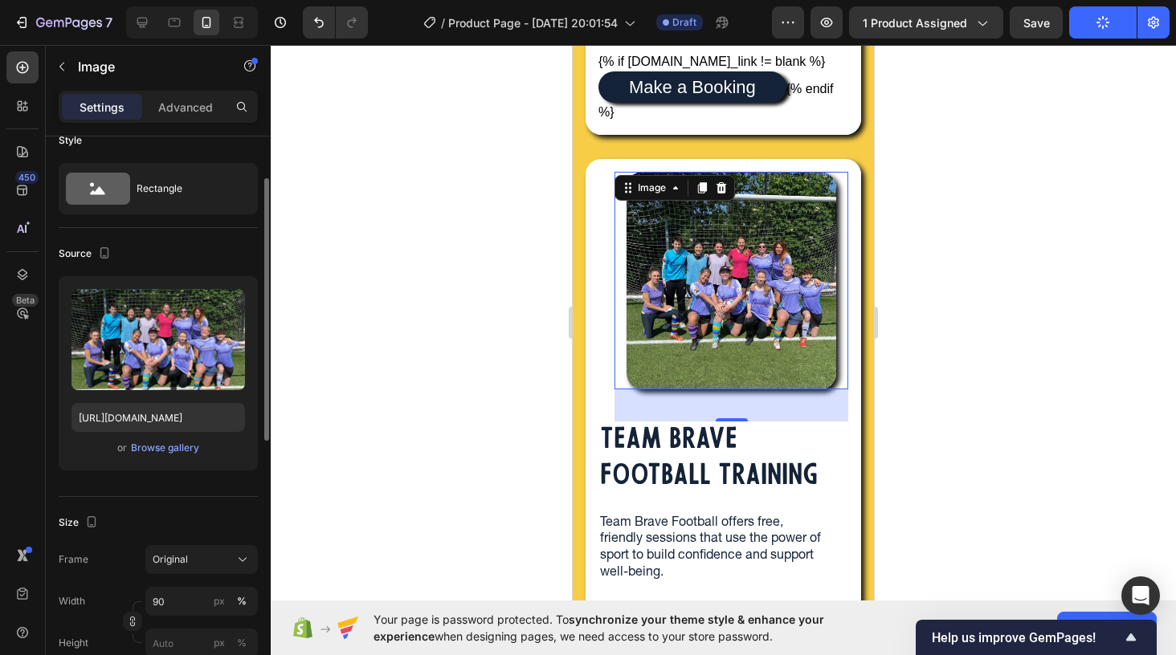
scroll to position [0, 0]
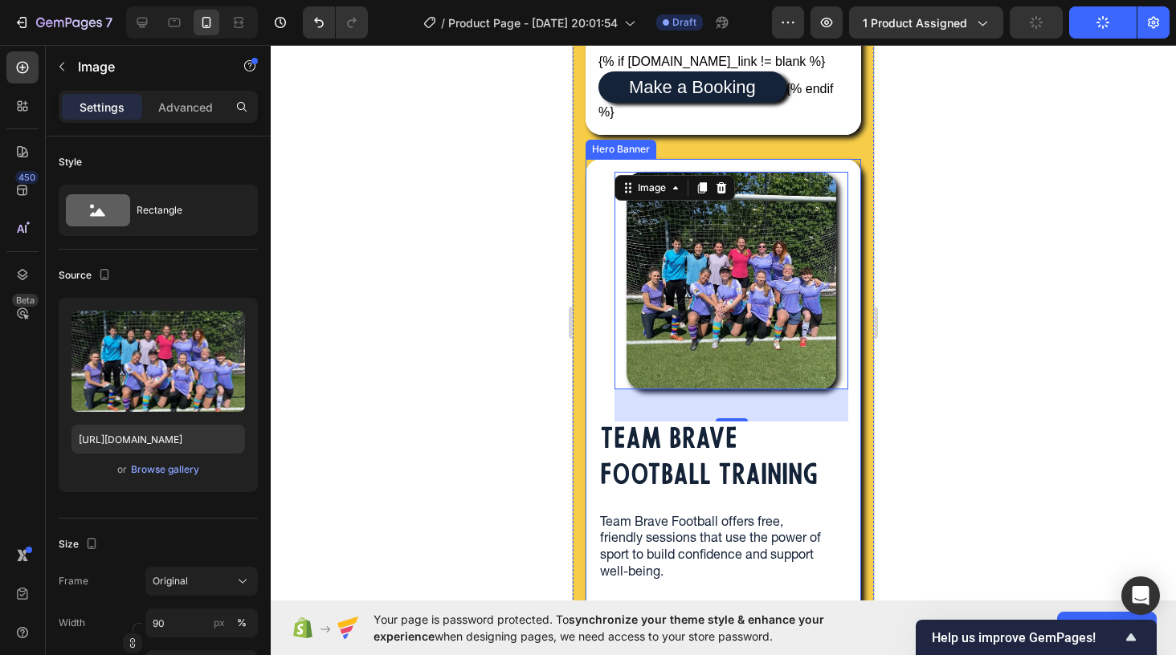
click at [588, 195] on div "Image 40 TEAM BRAVE FOOTBALL TRAINING Heading Team Brave Football offers free, …" at bounding box center [723, 666] width 275 height 1014
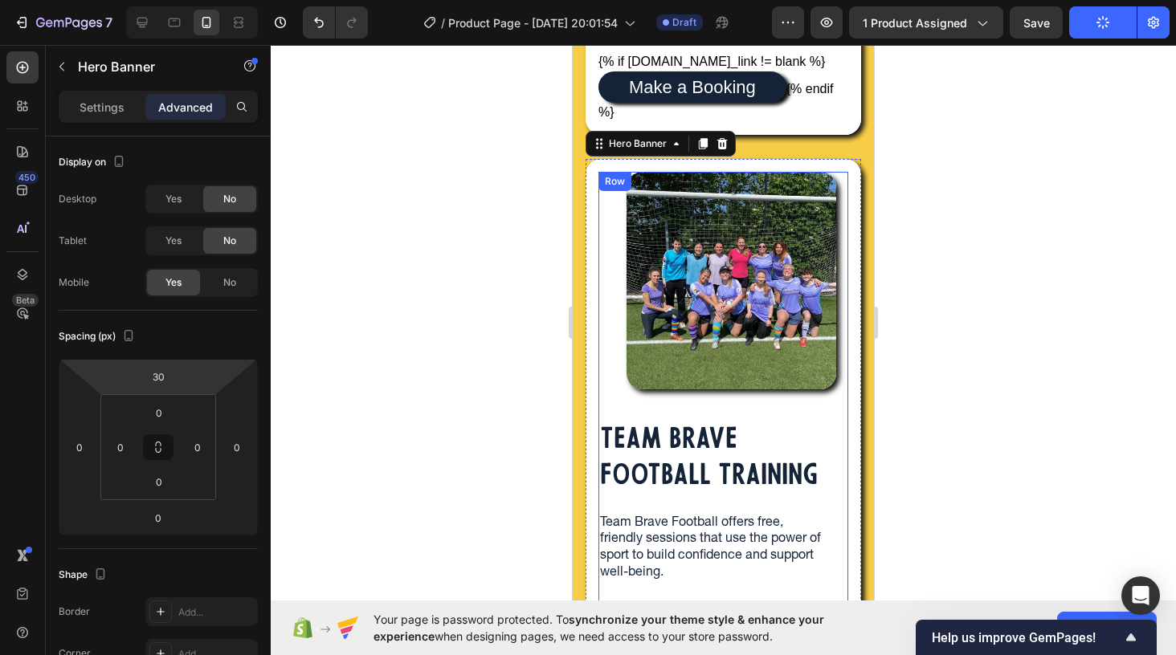
click at [601, 292] on div "Image TEAM BRAVE FOOTBALL TRAINING Heading Team Brave Football offers free, fri…" at bounding box center [723, 636] width 250 height 928
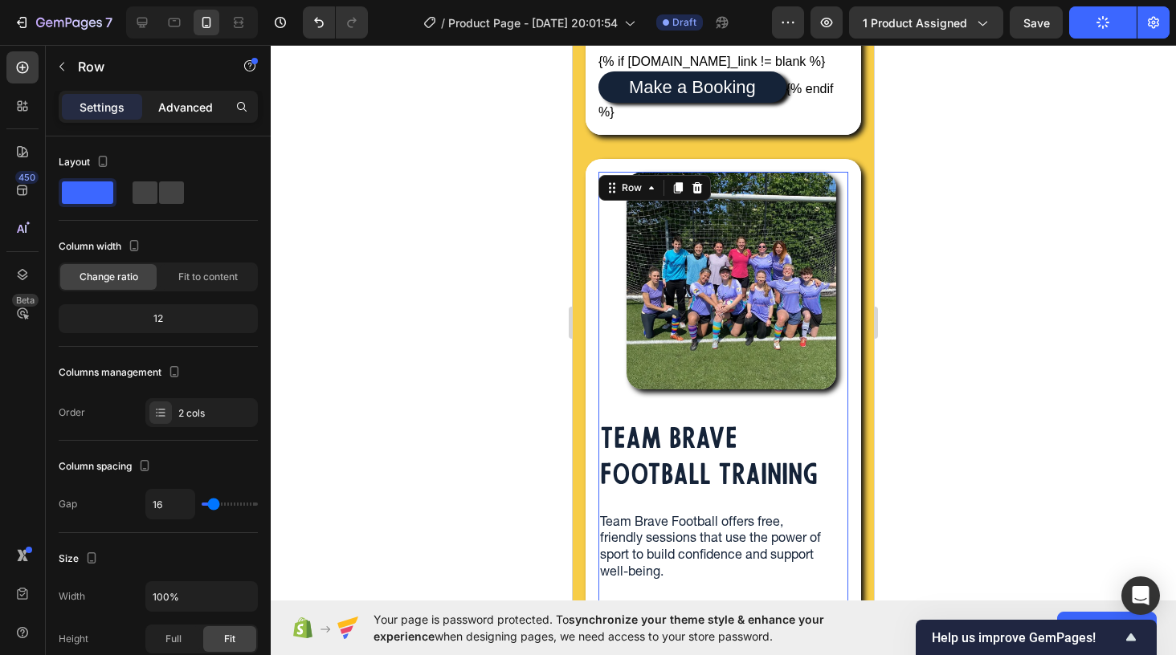
click at [184, 108] on p "Advanced" at bounding box center [185, 107] width 55 height 17
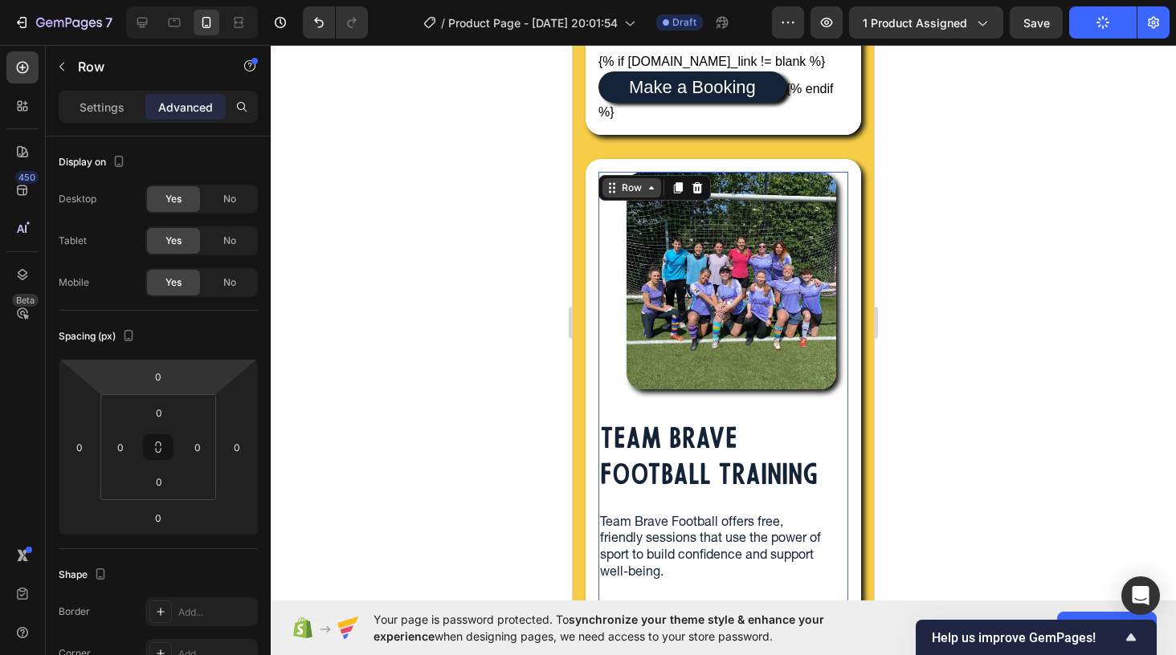
click at [623, 198] on div "Row" at bounding box center [631, 187] width 59 height 19
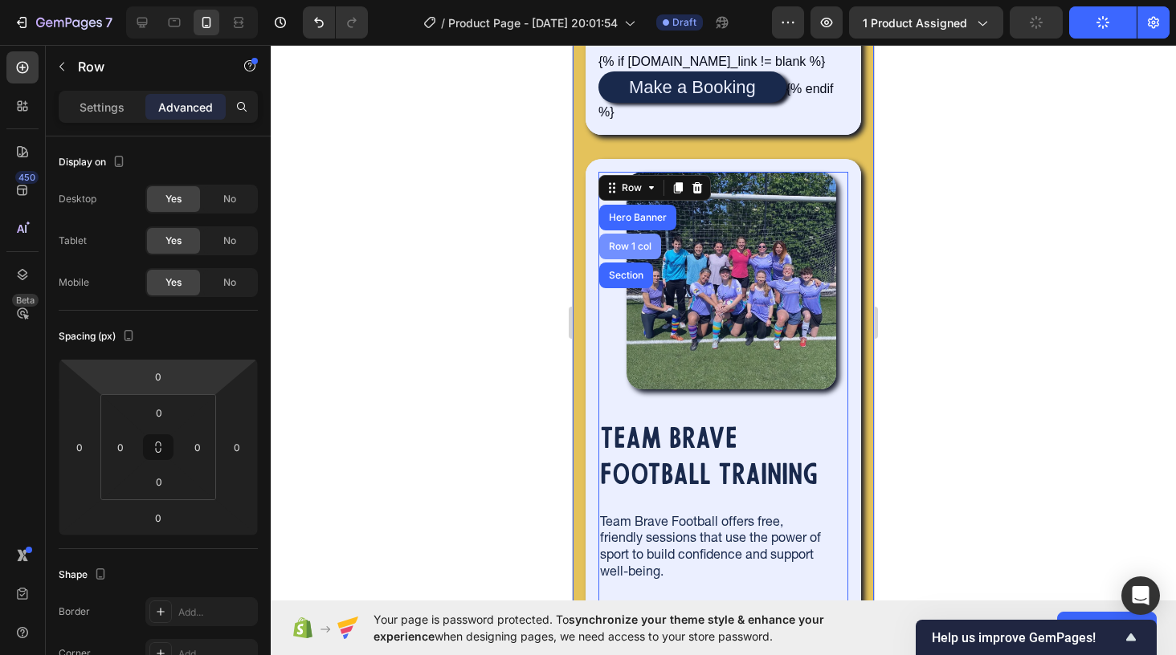
click at [625, 251] on div "Row 1 col" at bounding box center [630, 247] width 49 height 10
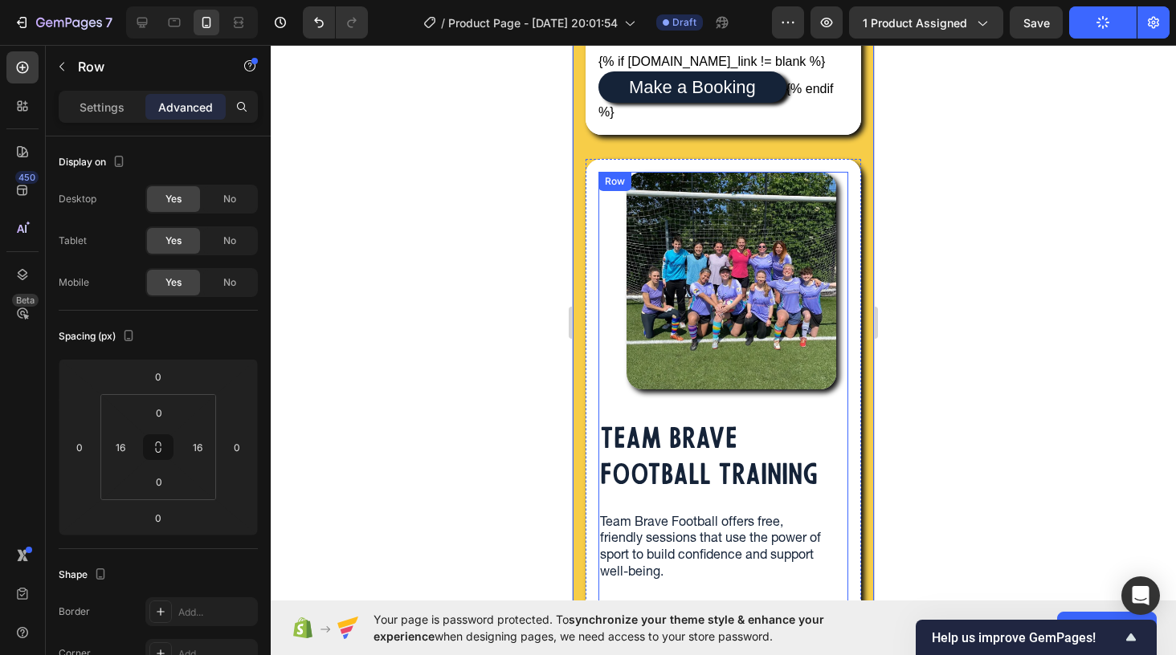
click at [614, 189] on div "Row" at bounding box center [615, 181] width 27 height 14
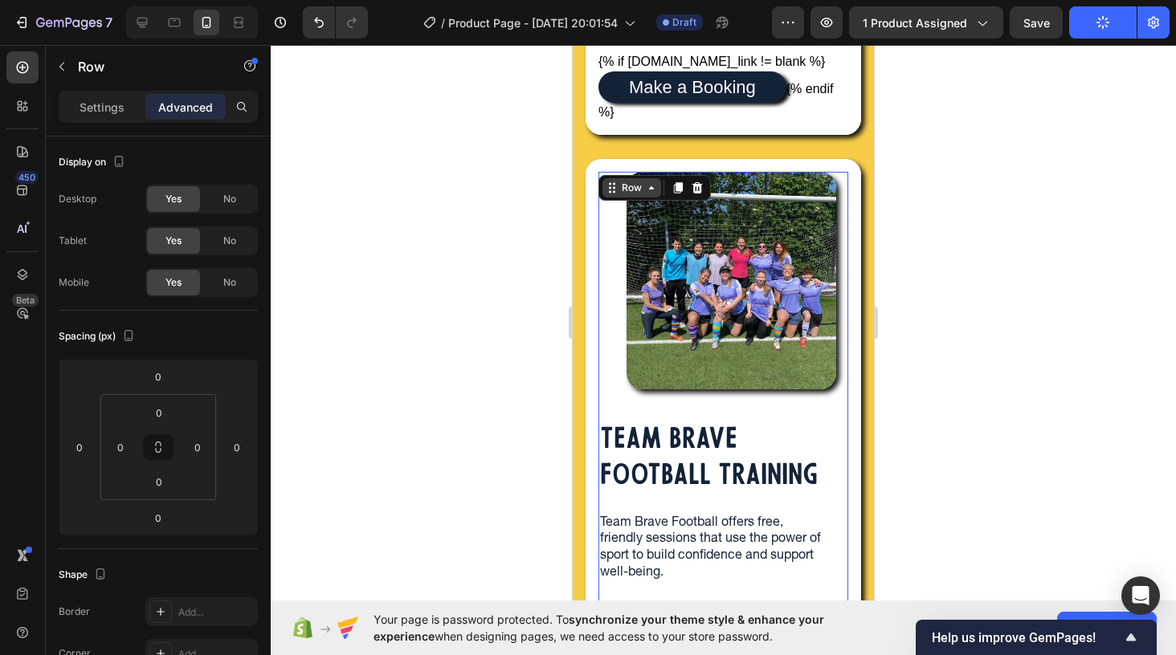
click at [630, 195] on div "Row" at bounding box center [631, 188] width 27 height 14
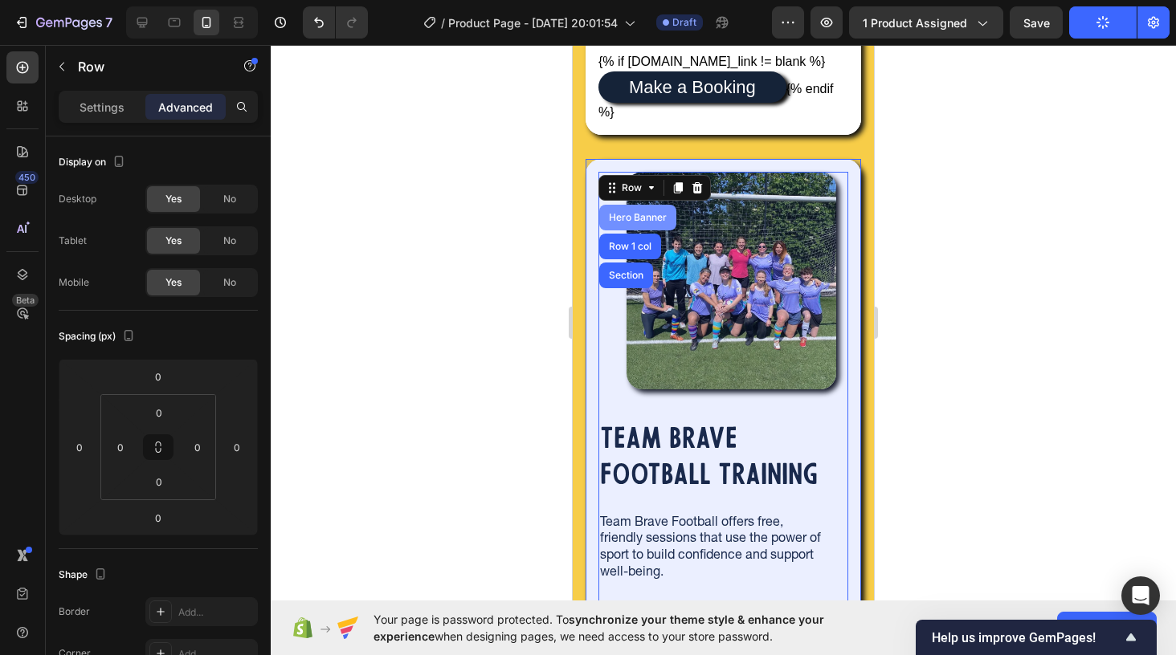
click at [619, 228] on div "Hero Banner" at bounding box center [637, 218] width 77 height 26
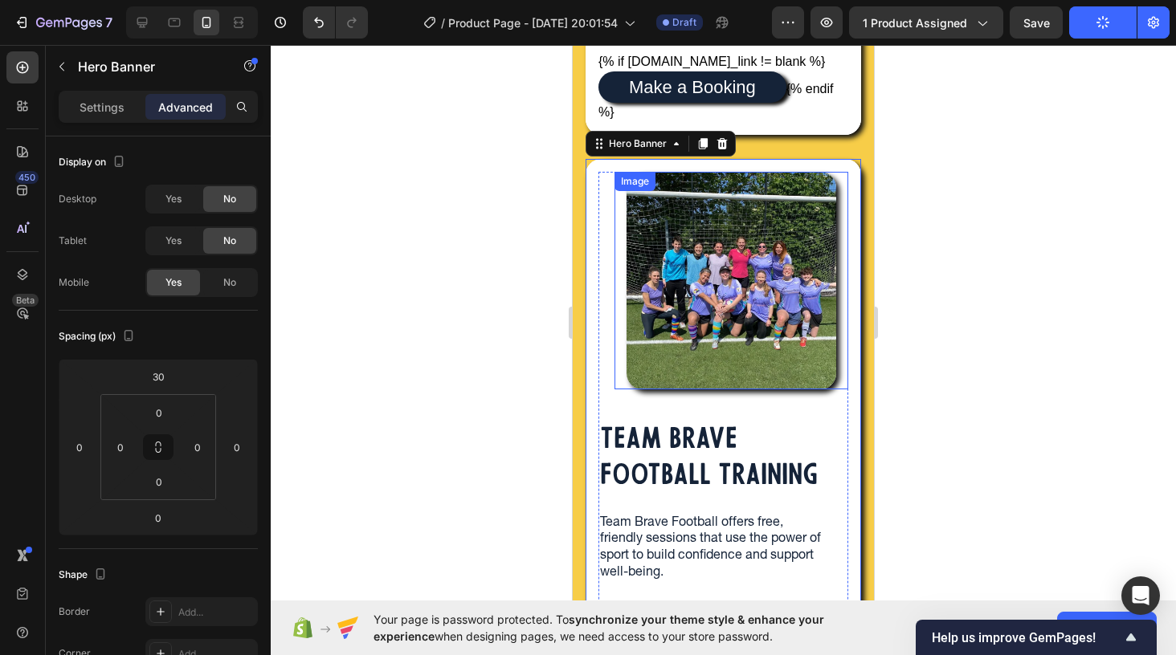
click at [643, 238] on img at bounding box center [731, 280] width 210 height 217
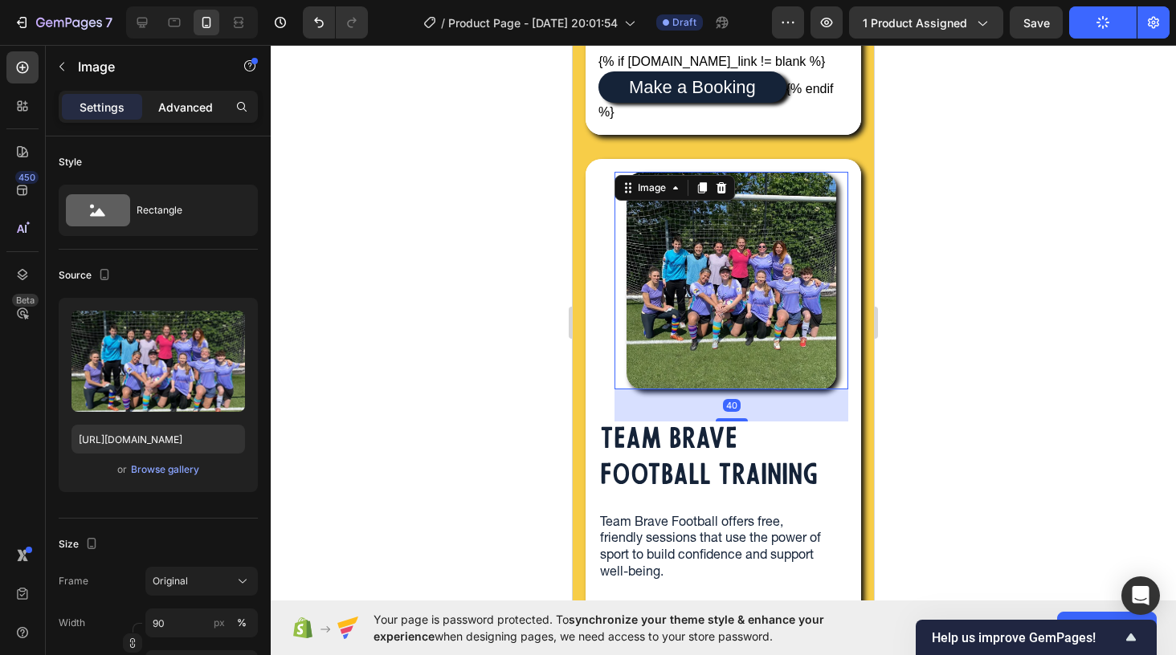
click at [184, 108] on p "Advanced" at bounding box center [185, 107] width 55 height 17
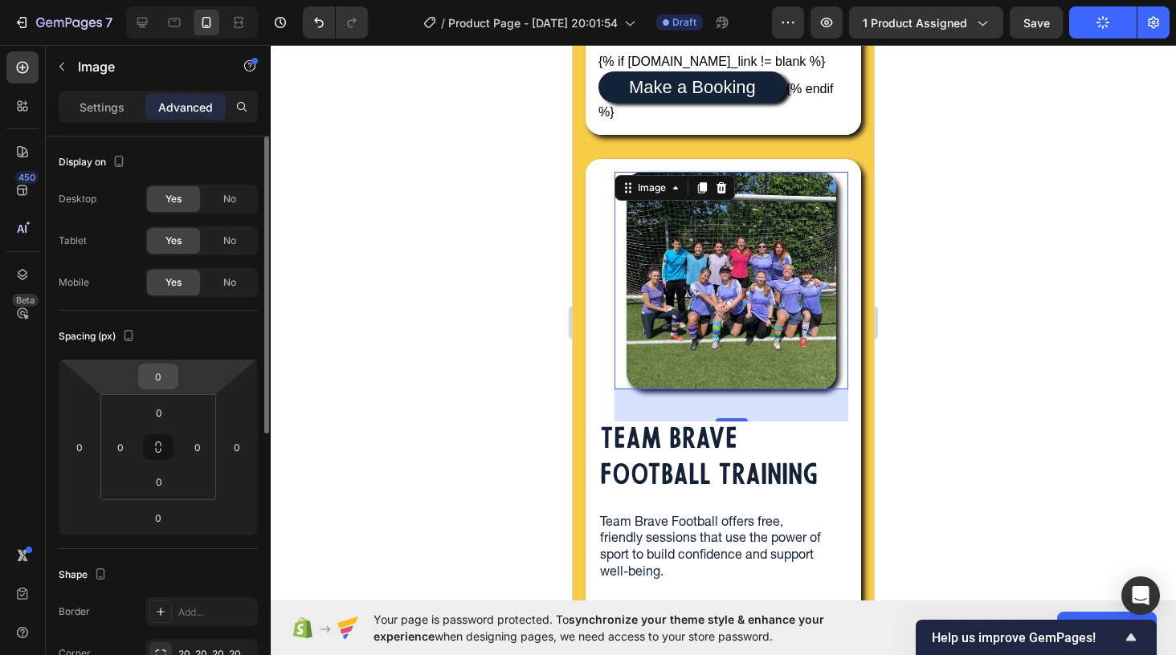
click at [161, 382] on input "0" at bounding box center [158, 377] width 32 height 24
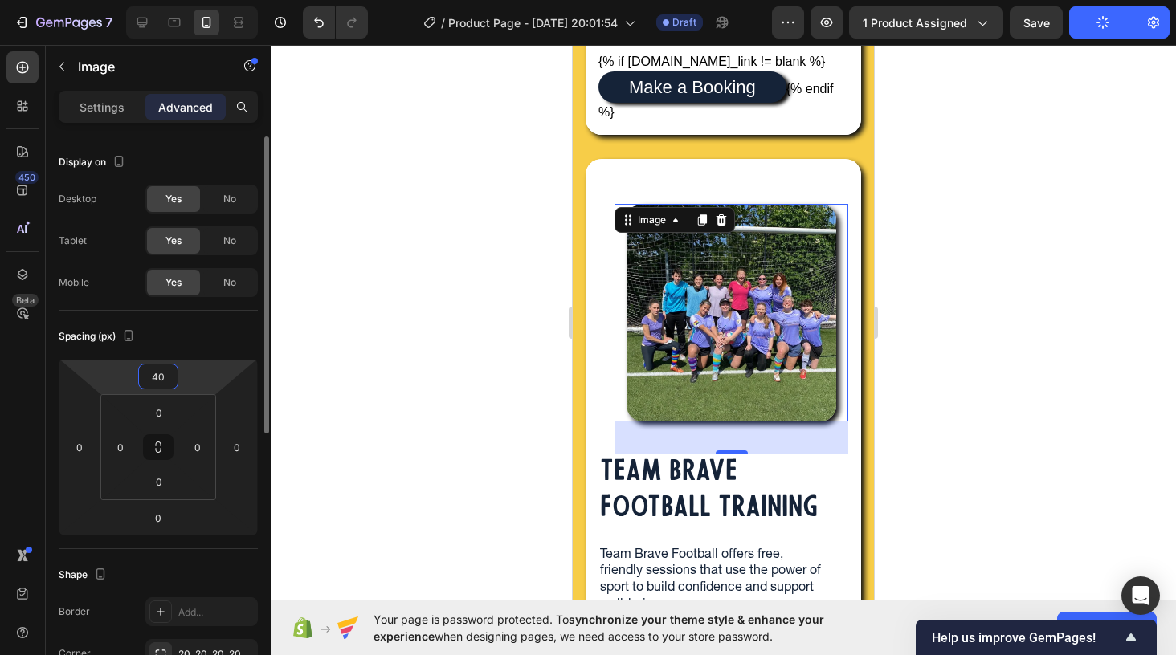
type input "4"
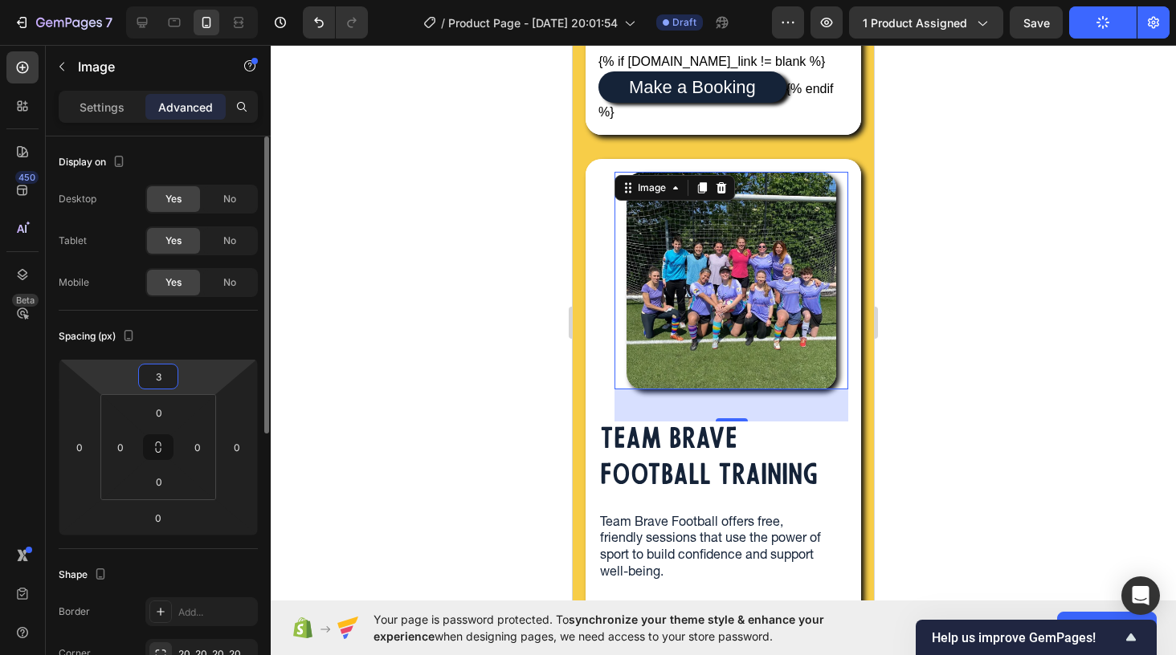
type input "30"
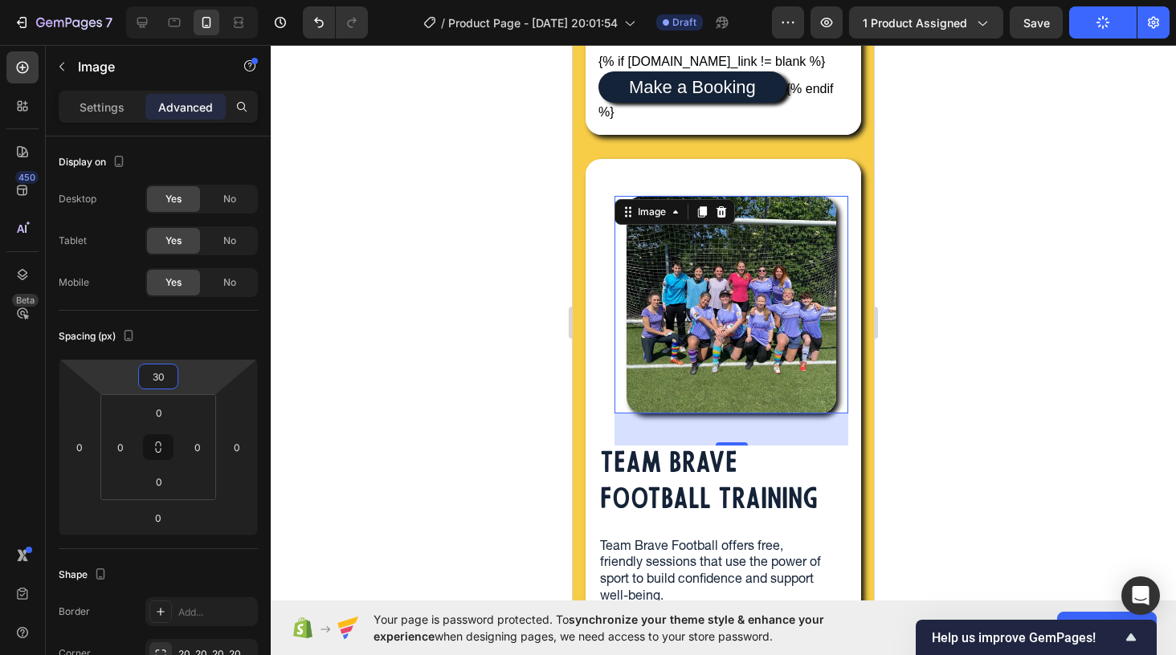
click at [942, 440] on div at bounding box center [723, 350] width 905 height 610
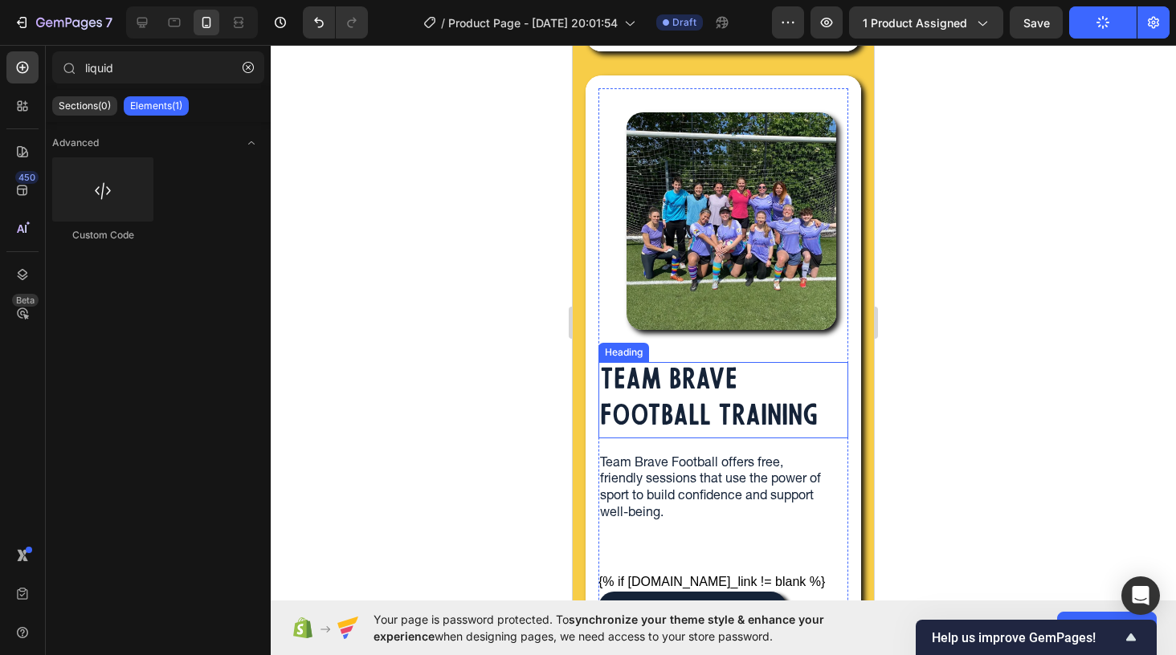
scroll to position [997, 0]
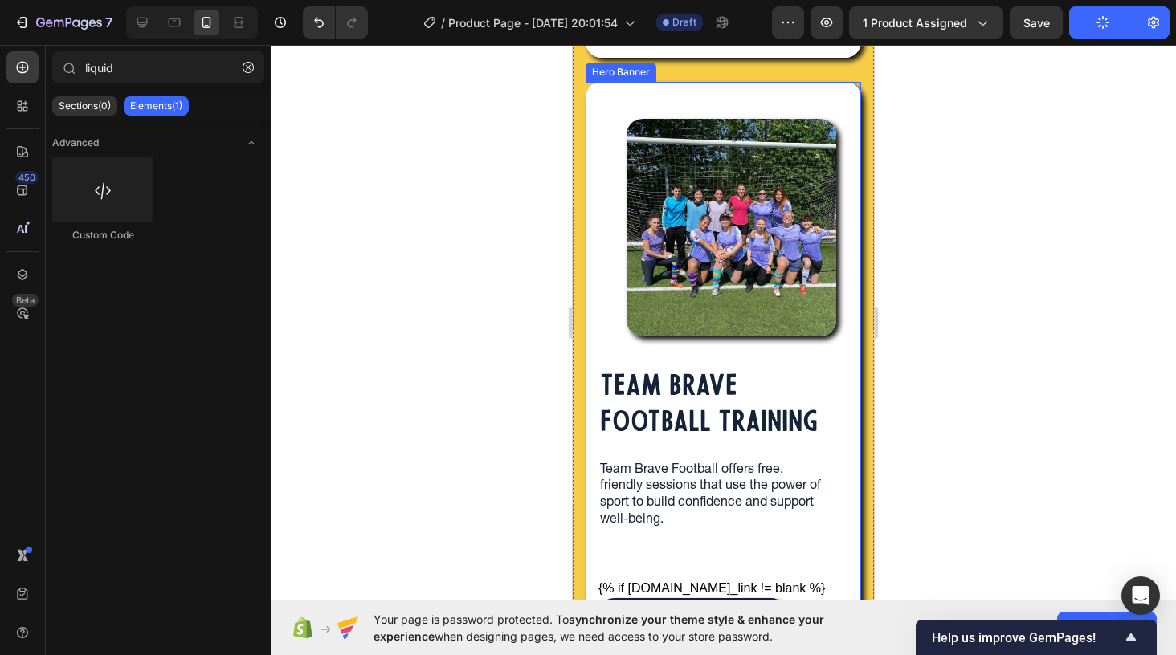
click at [596, 106] on div "Image TEAM BRAVE FOOTBALL TRAINING Heading Team Brave Football offers free, fri…" at bounding box center [723, 601] width 275 height 1039
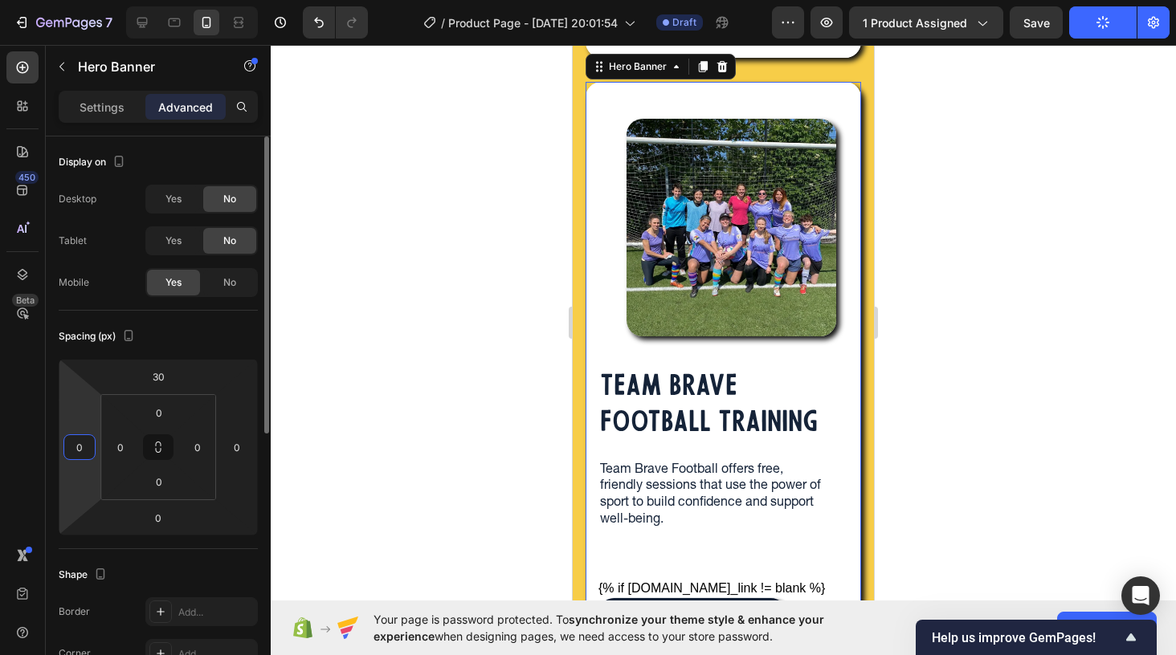
click at [80, 454] on input "0" at bounding box center [79, 447] width 24 height 24
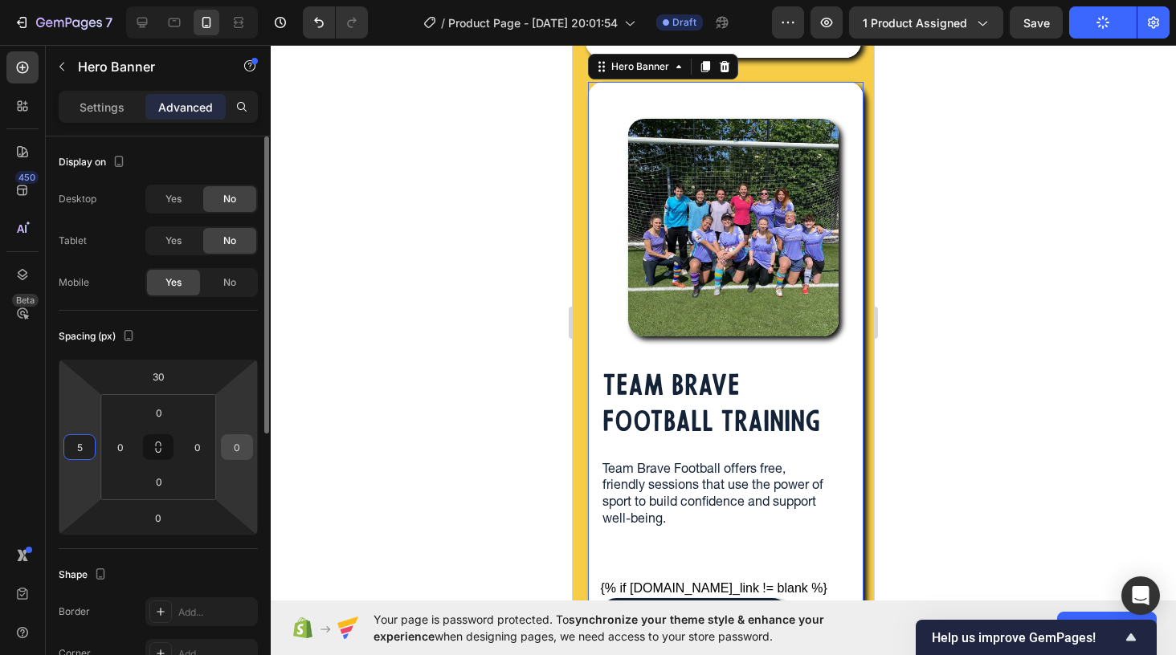
type input "5"
click at [230, 444] on input "0" at bounding box center [237, 447] width 24 height 24
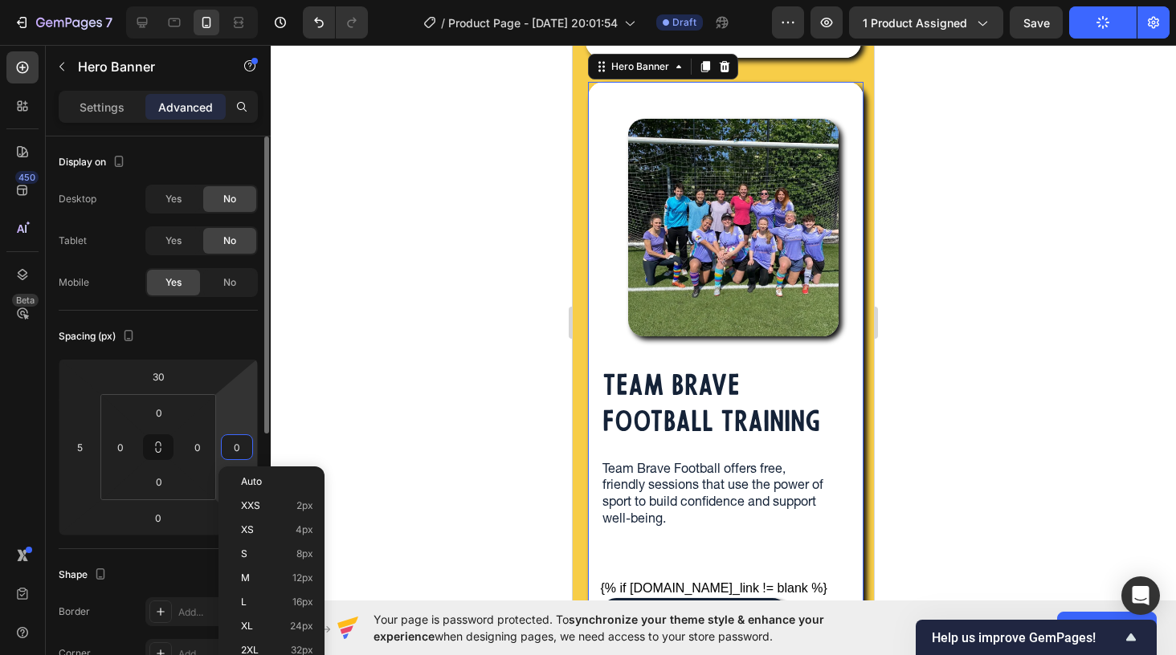
type input "5"
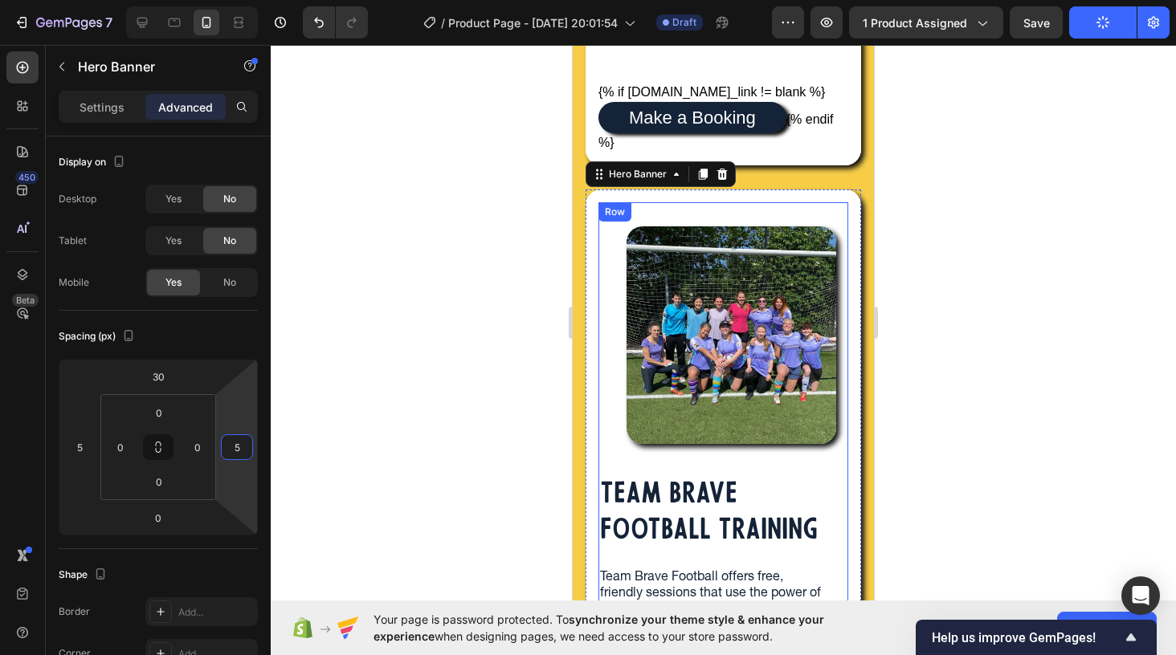
scroll to position [875, 0]
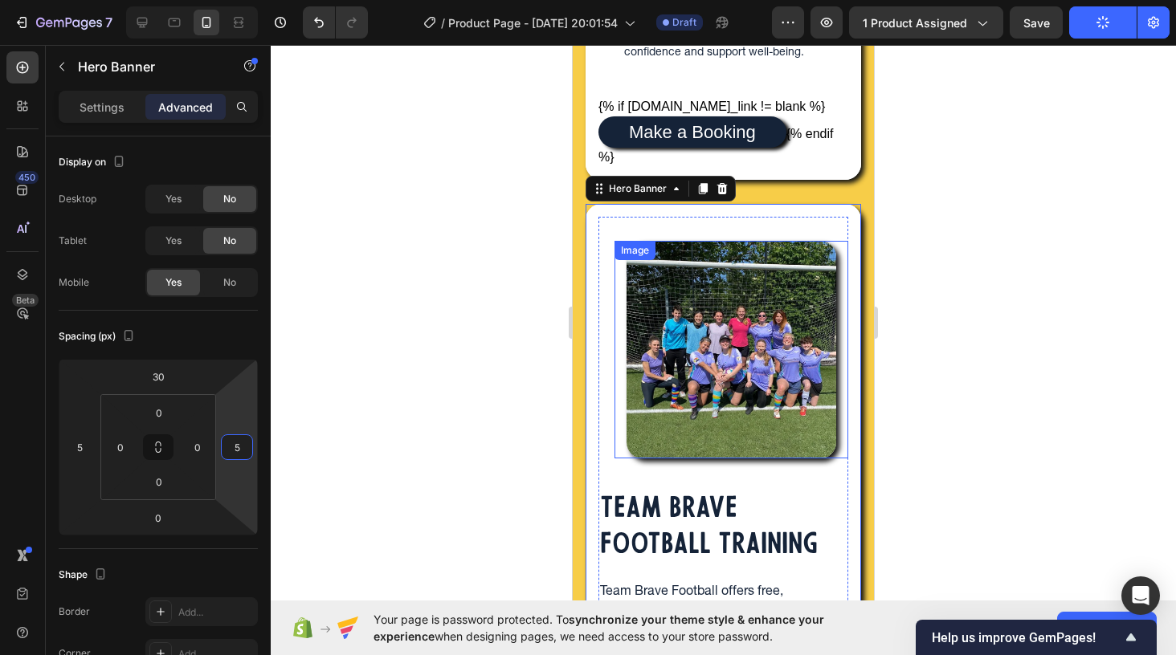
click at [671, 370] on img at bounding box center [731, 349] width 210 height 217
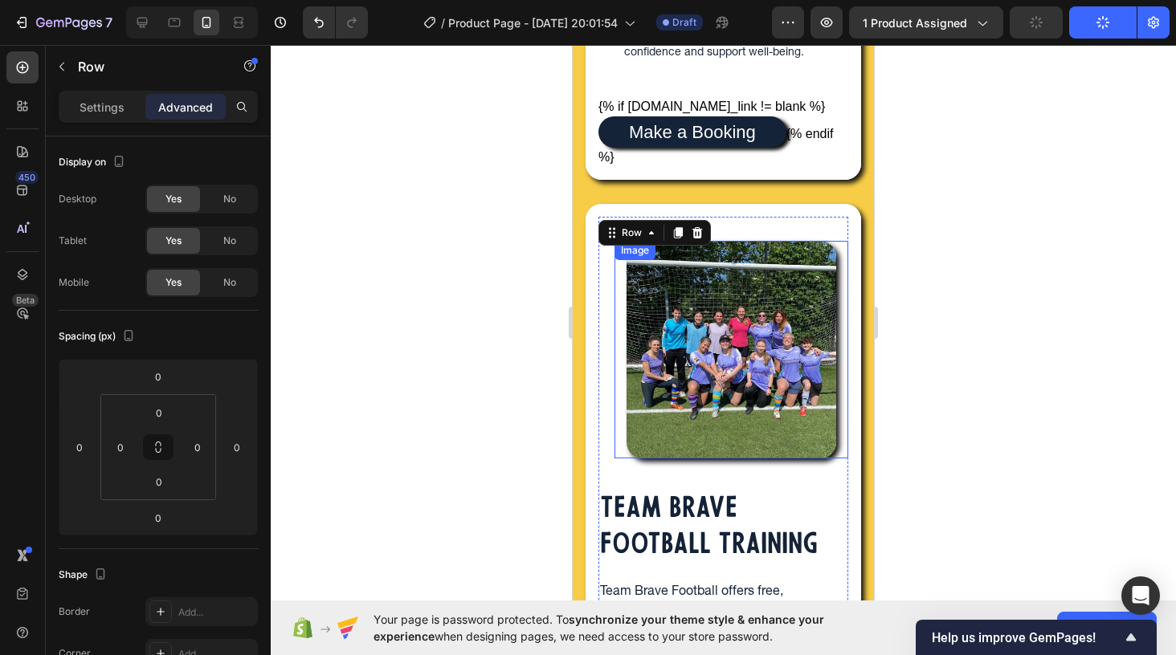
click at [710, 326] on img at bounding box center [731, 349] width 210 height 217
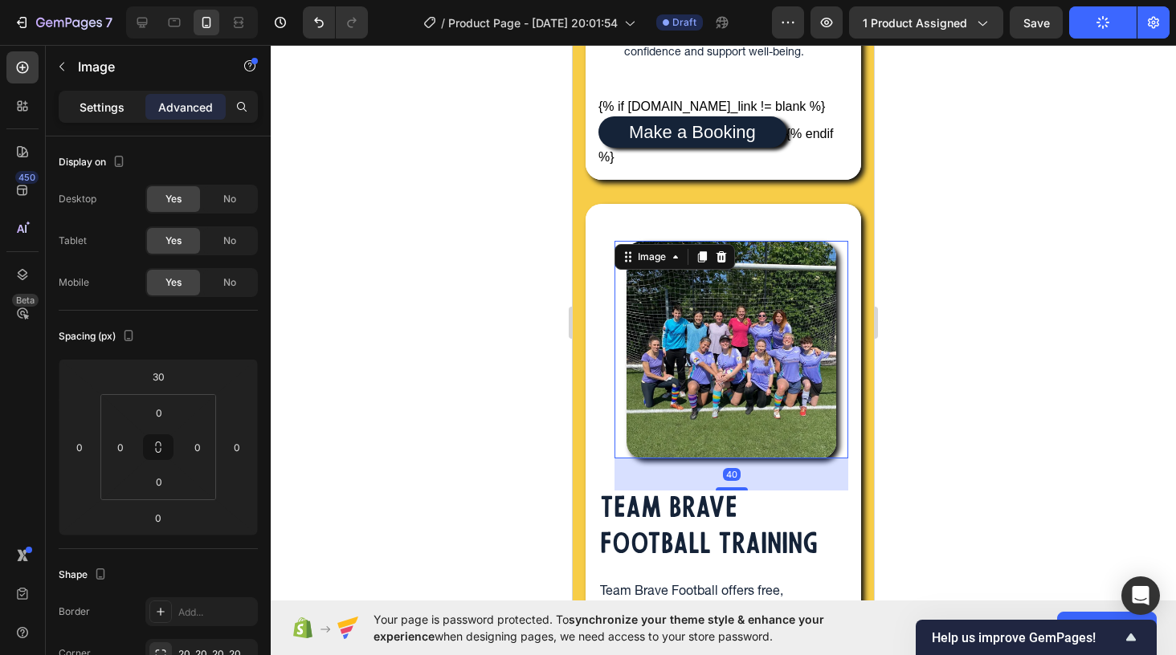
click at [111, 96] on div "Settings" at bounding box center [102, 107] width 80 height 26
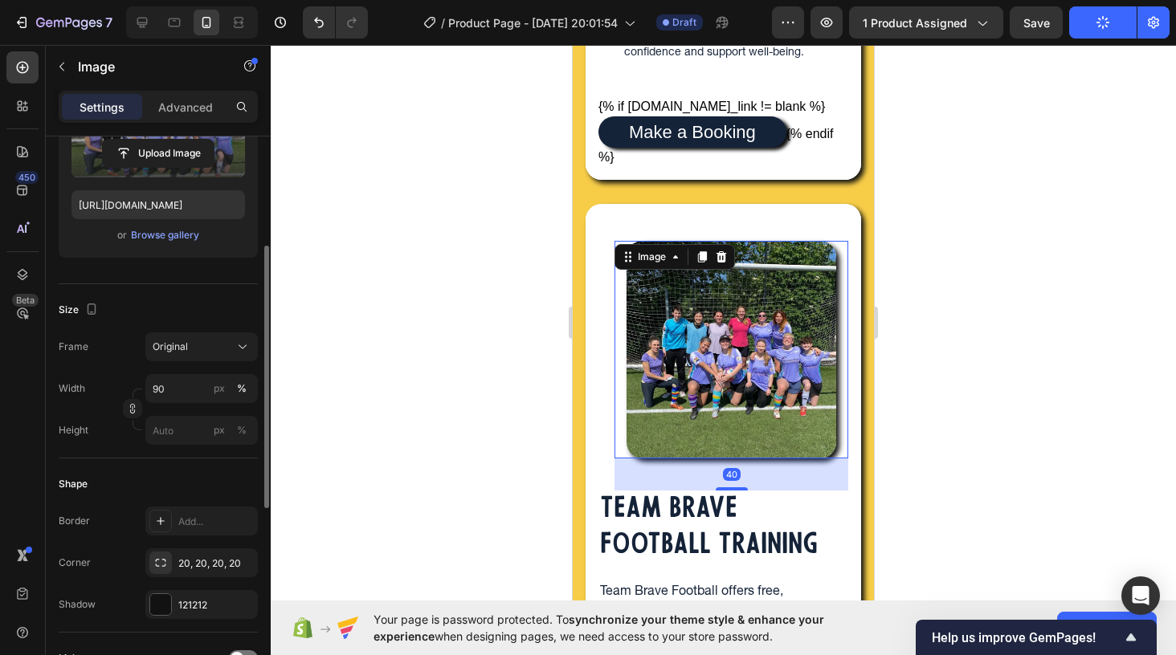
scroll to position [422, 0]
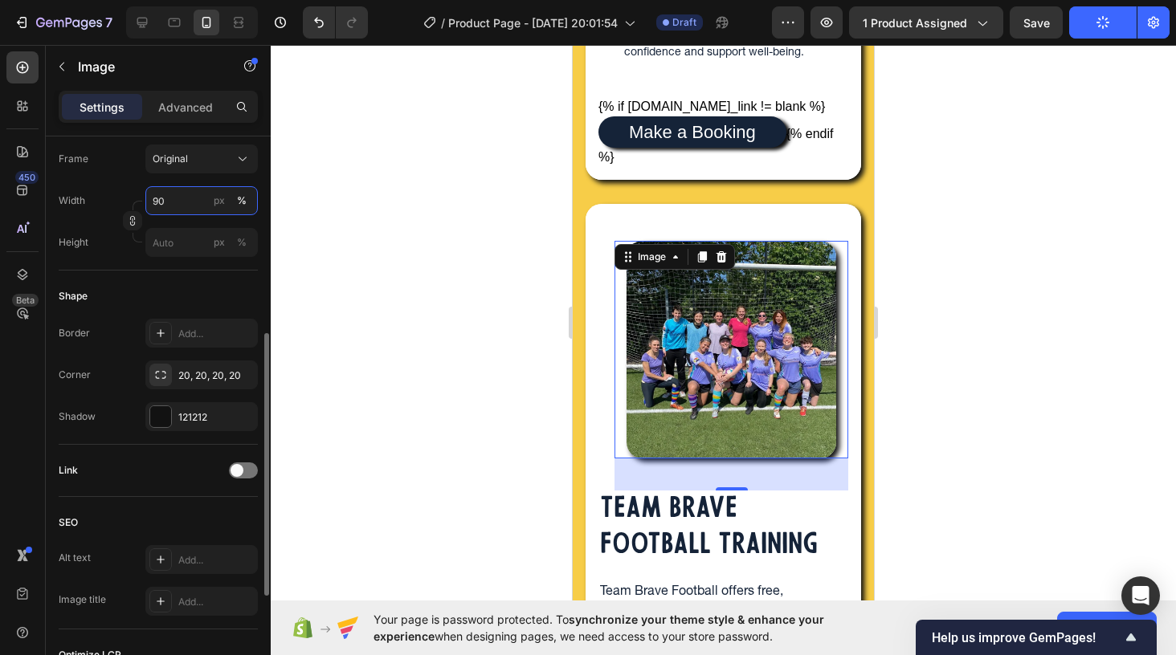
click at [179, 202] on input "90" at bounding box center [201, 200] width 112 height 29
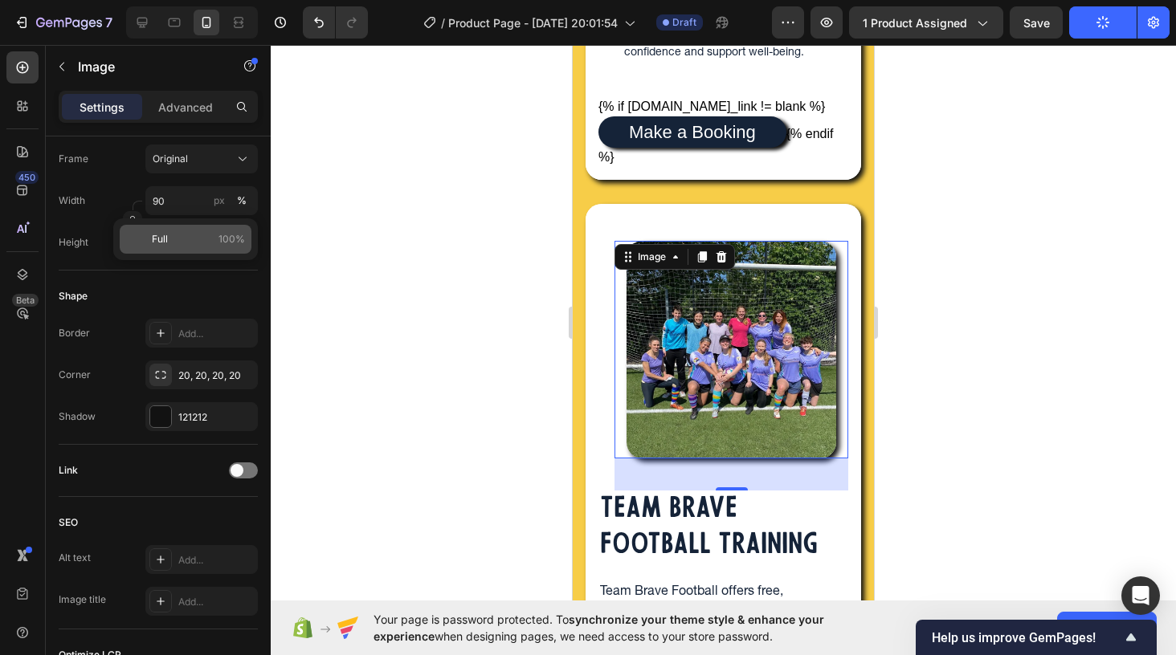
click at [167, 238] on span "Full" at bounding box center [160, 239] width 16 height 14
type input "100"
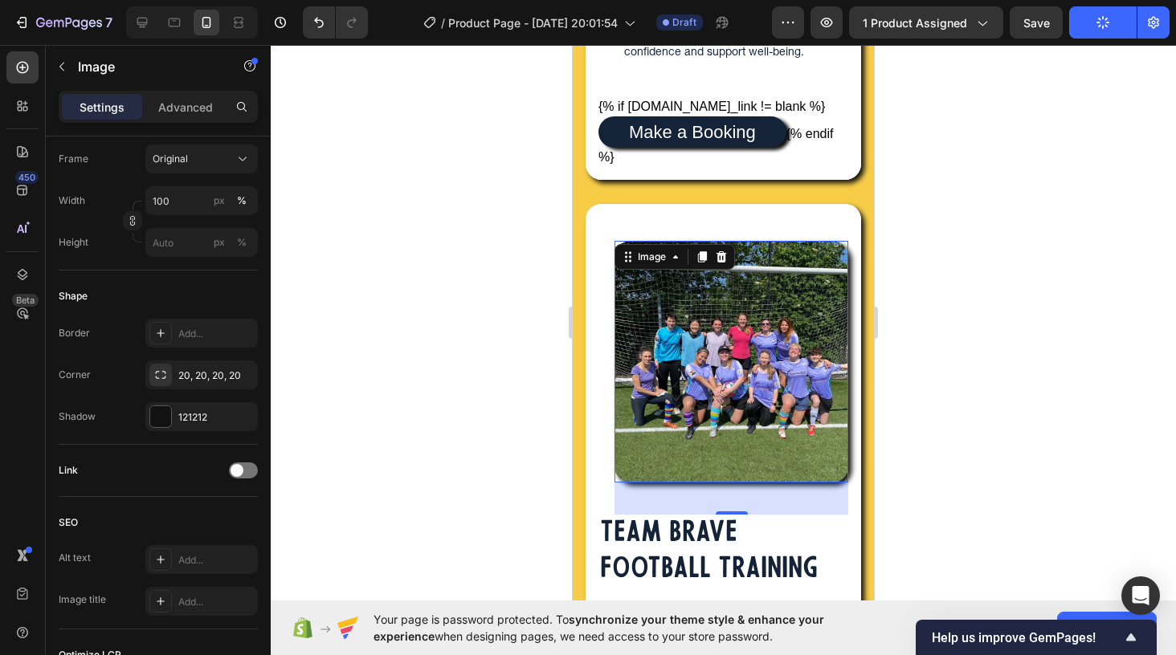
click at [956, 373] on div at bounding box center [723, 350] width 905 height 610
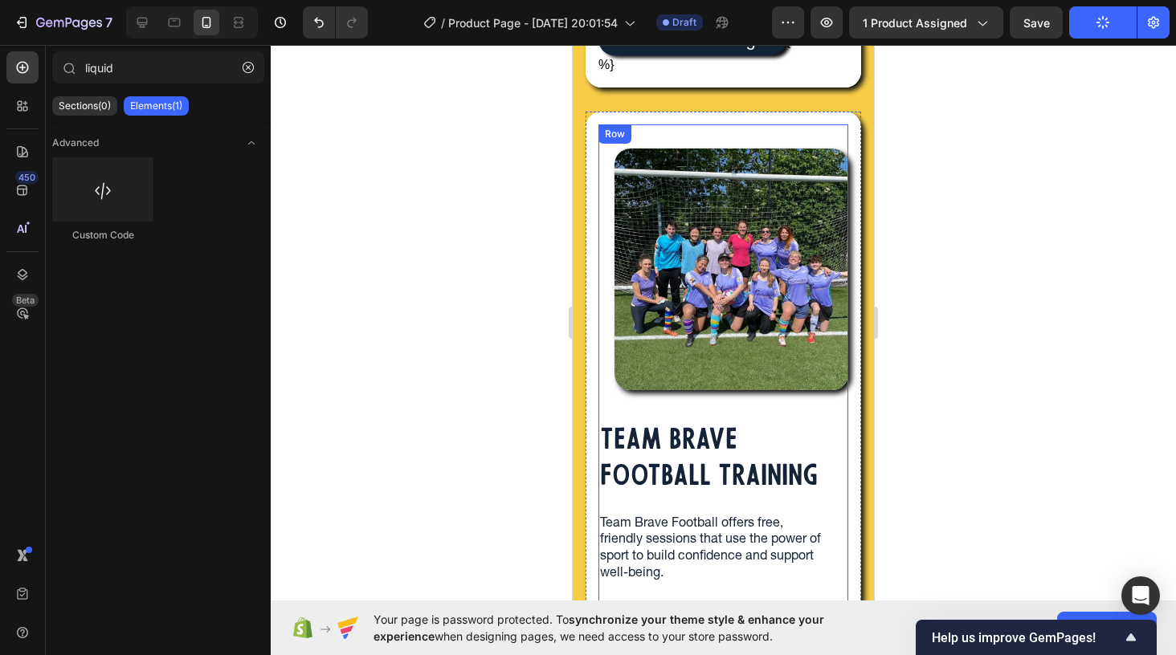
scroll to position [940, 0]
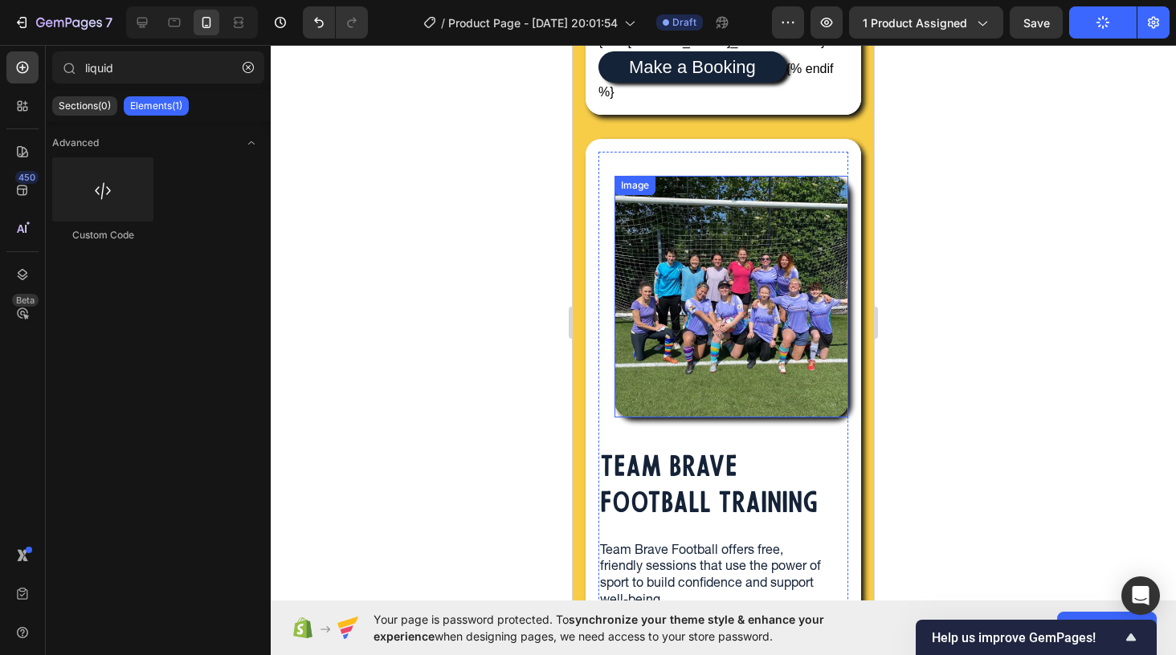
click at [716, 413] on img at bounding box center [731, 296] width 234 height 241
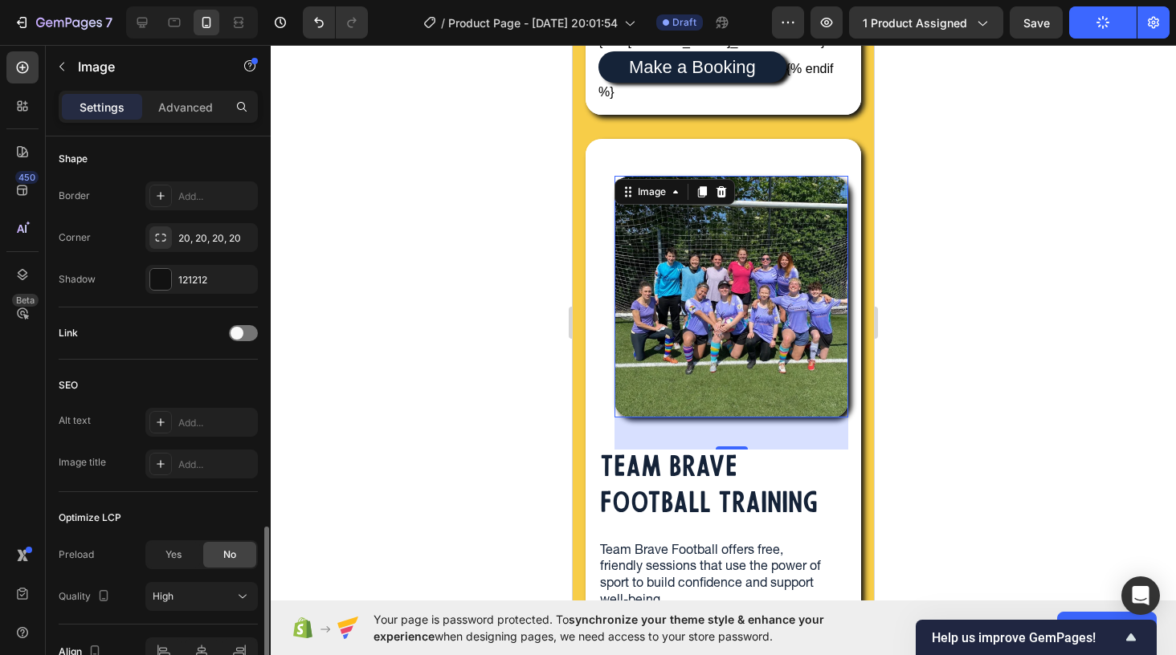
scroll to position [648, 0]
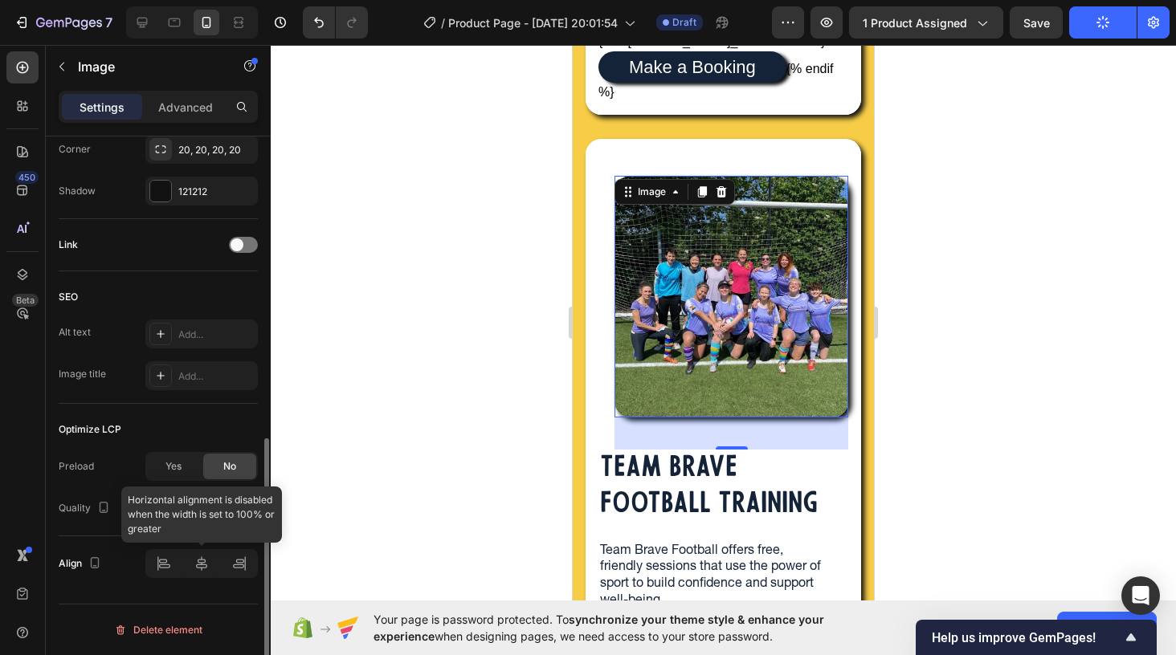
click at [169, 569] on div at bounding box center [201, 563] width 112 height 29
click at [163, 557] on div at bounding box center [201, 563] width 112 height 29
click at [202, 569] on div at bounding box center [201, 563] width 112 height 29
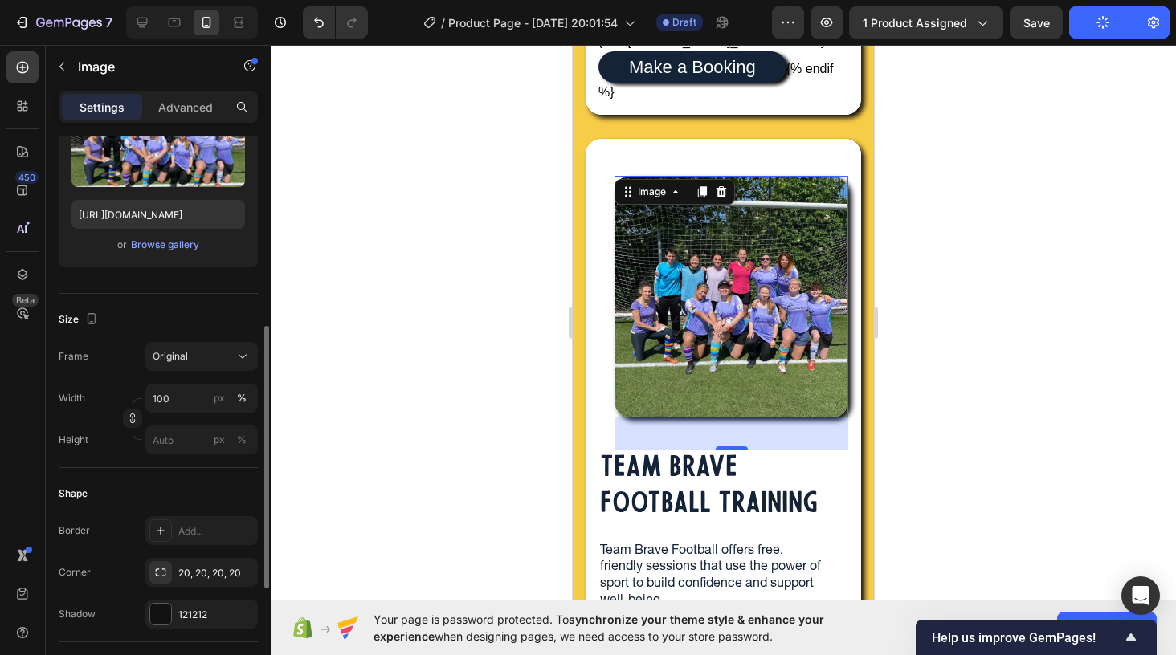
scroll to position [0, 0]
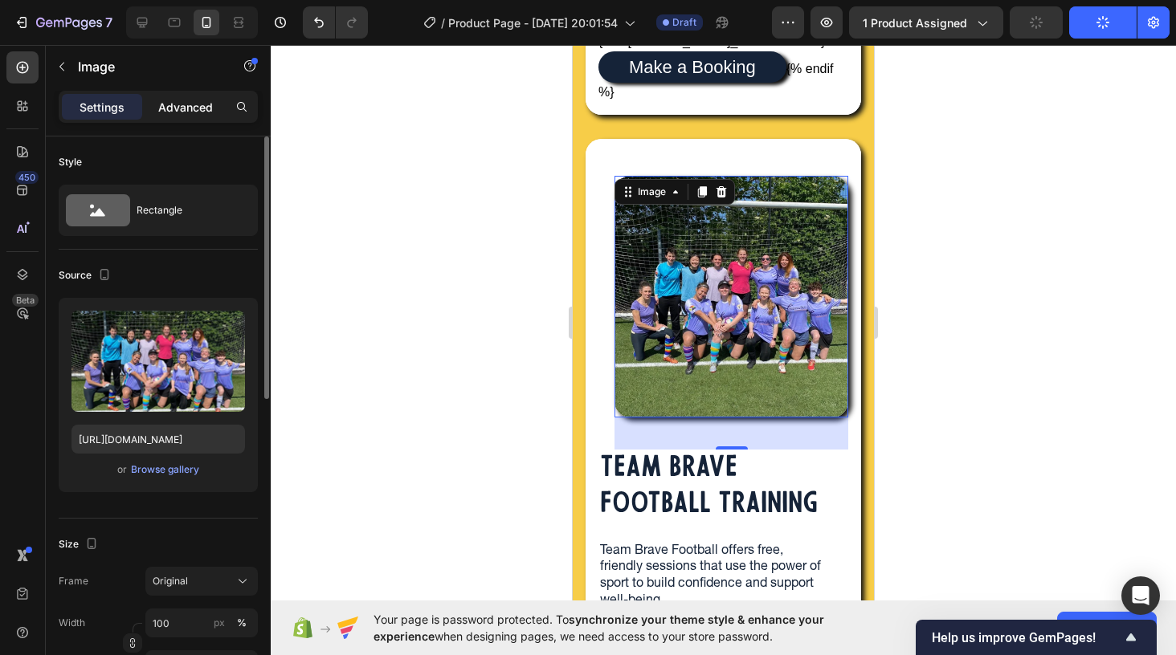
click at [181, 108] on p "Advanced" at bounding box center [185, 107] width 55 height 17
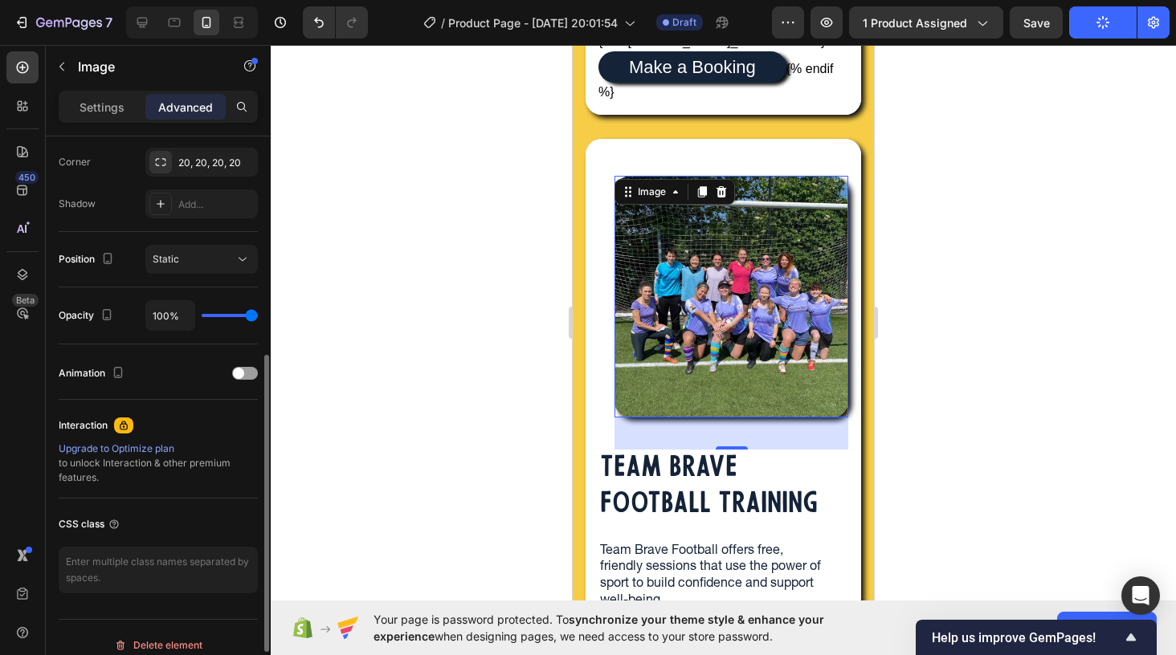
scroll to position [507, 0]
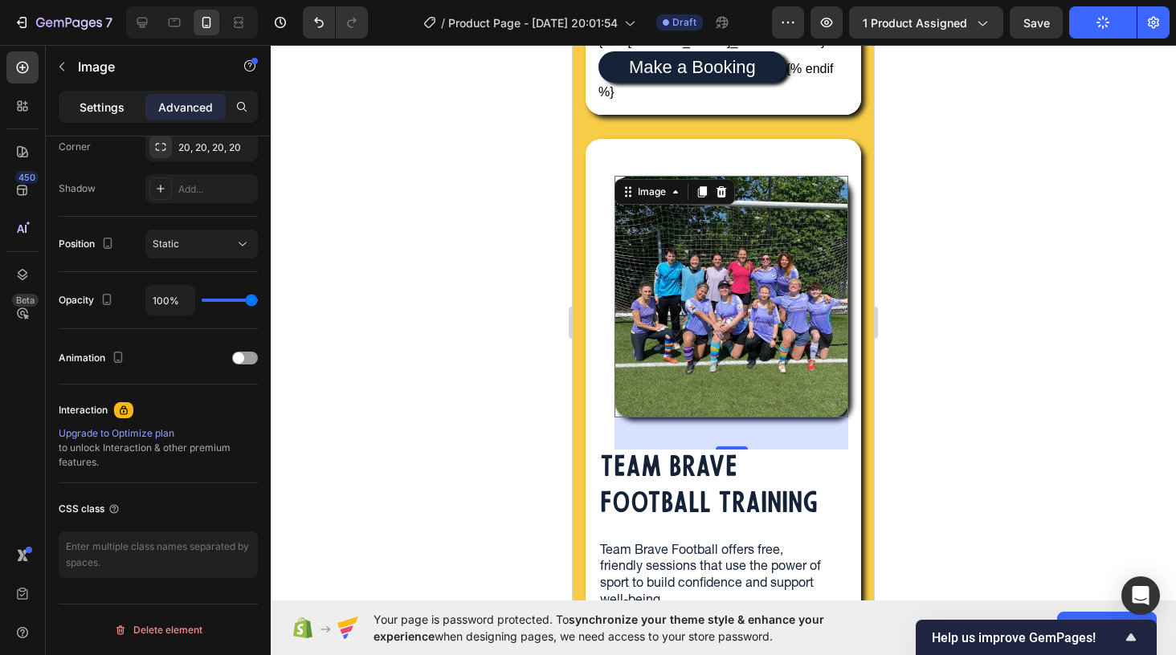
click at [102, 104] on p "Settings" at bounding box center [102, 107] width 45 height 17
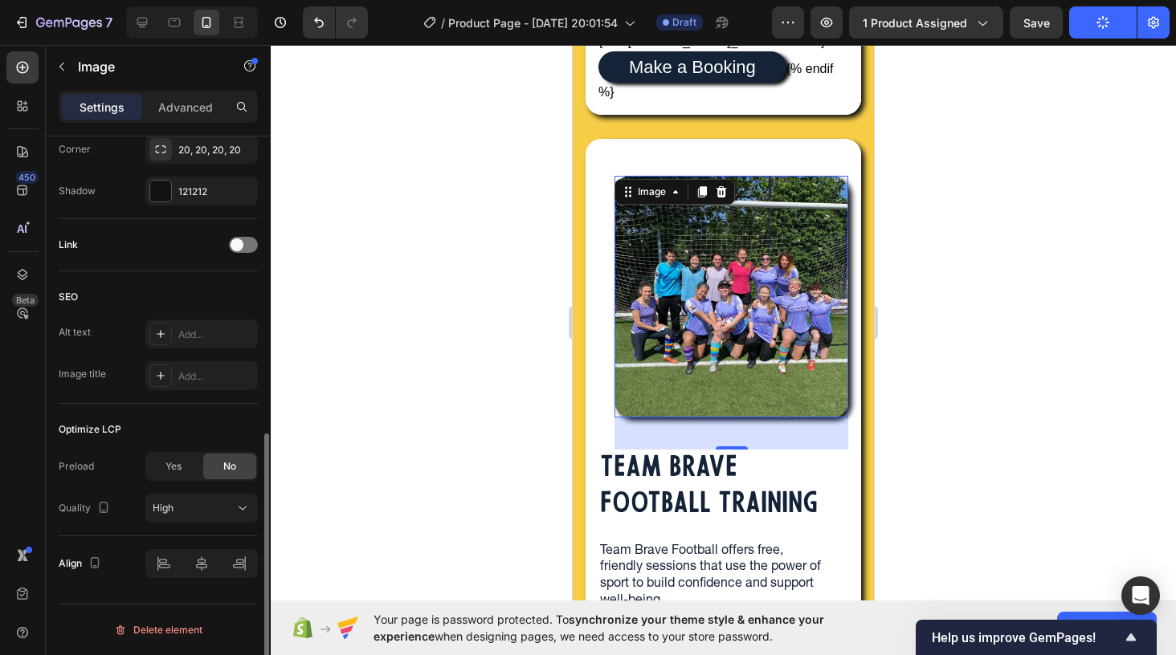
scroll to position [613, 0]
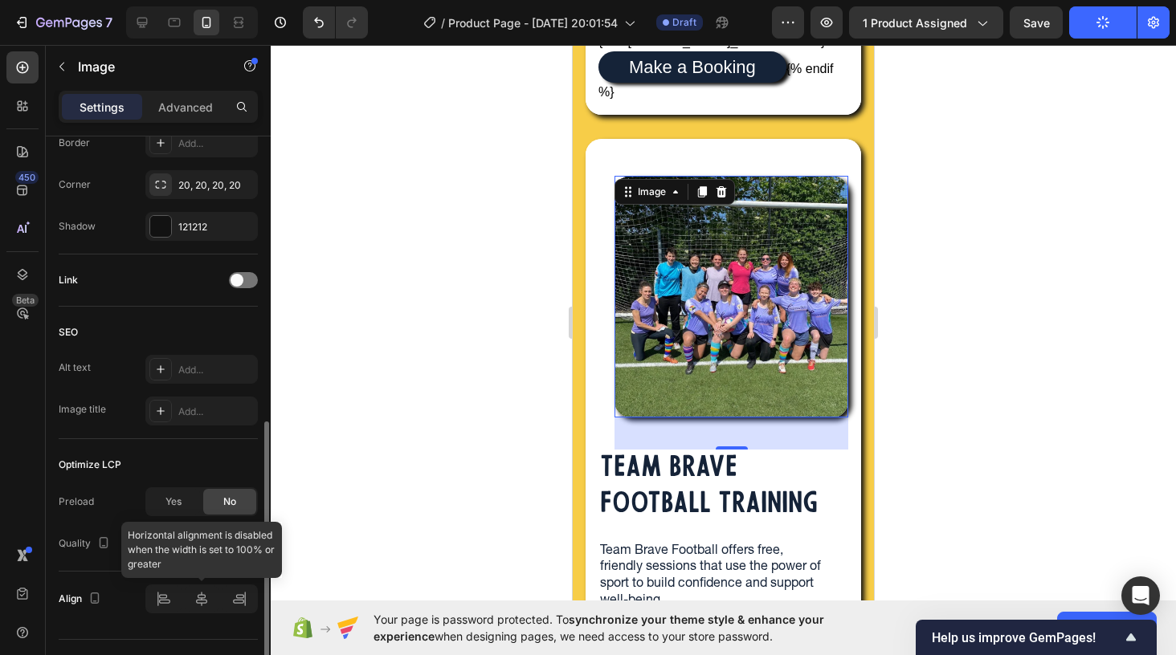
click at [195, 598] on div at bounding box center [201, 599] width 112 height 29
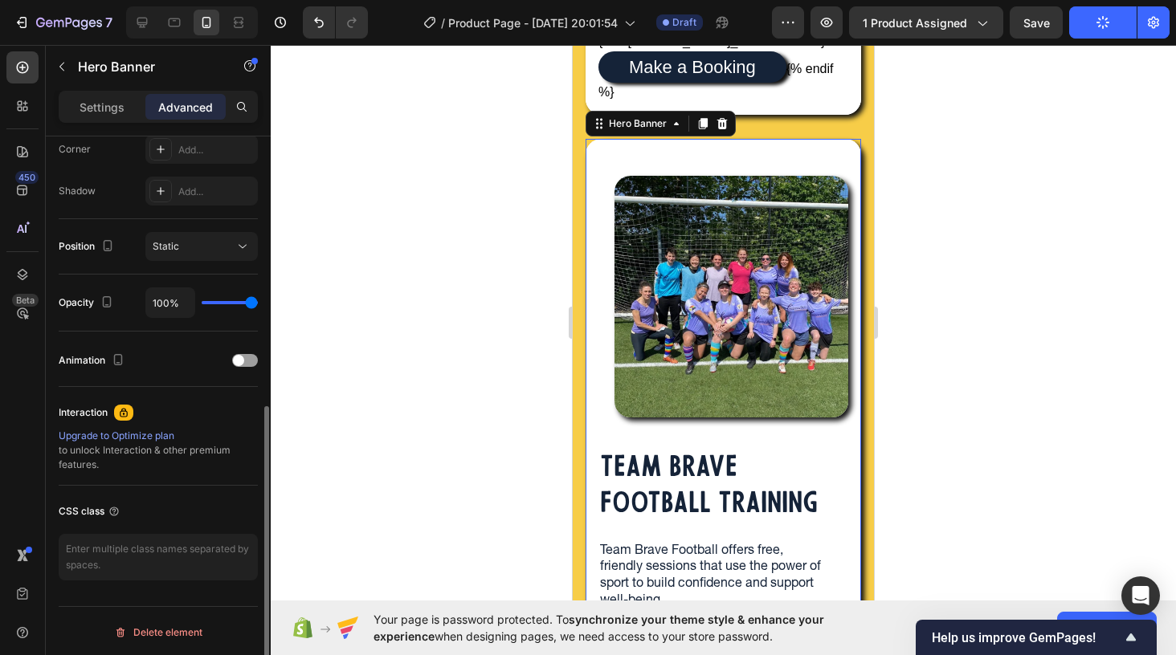
scroll to position [507, 0]
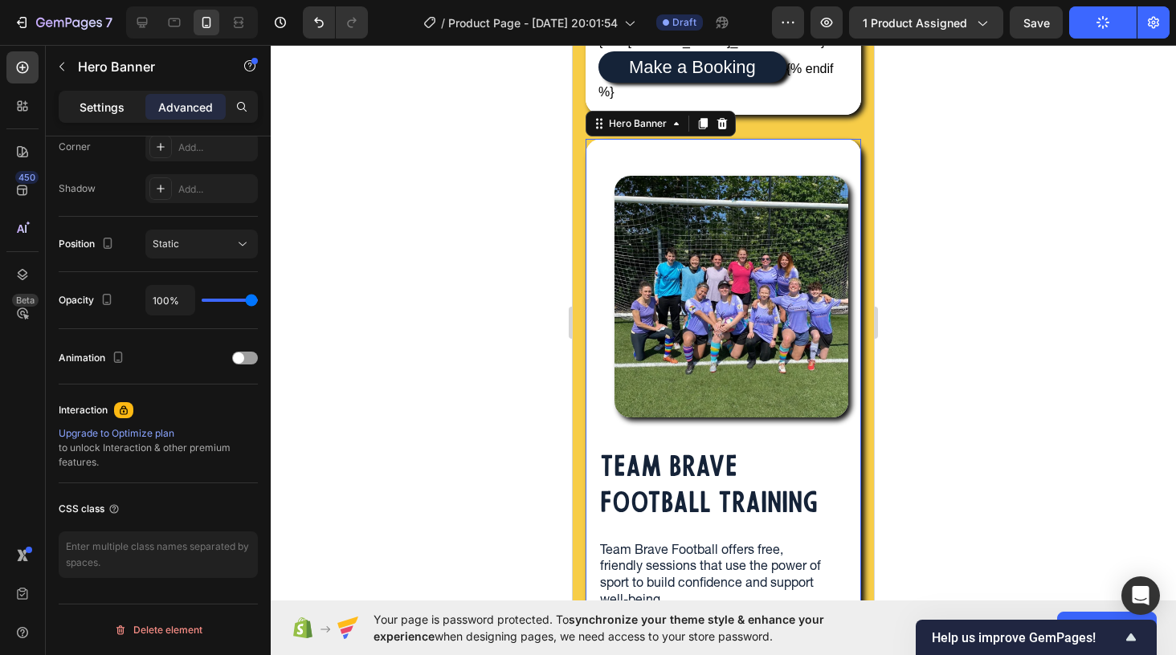
click at [102, 113] on p "Settings" at bounding box center [102, 107] width 45 height 17
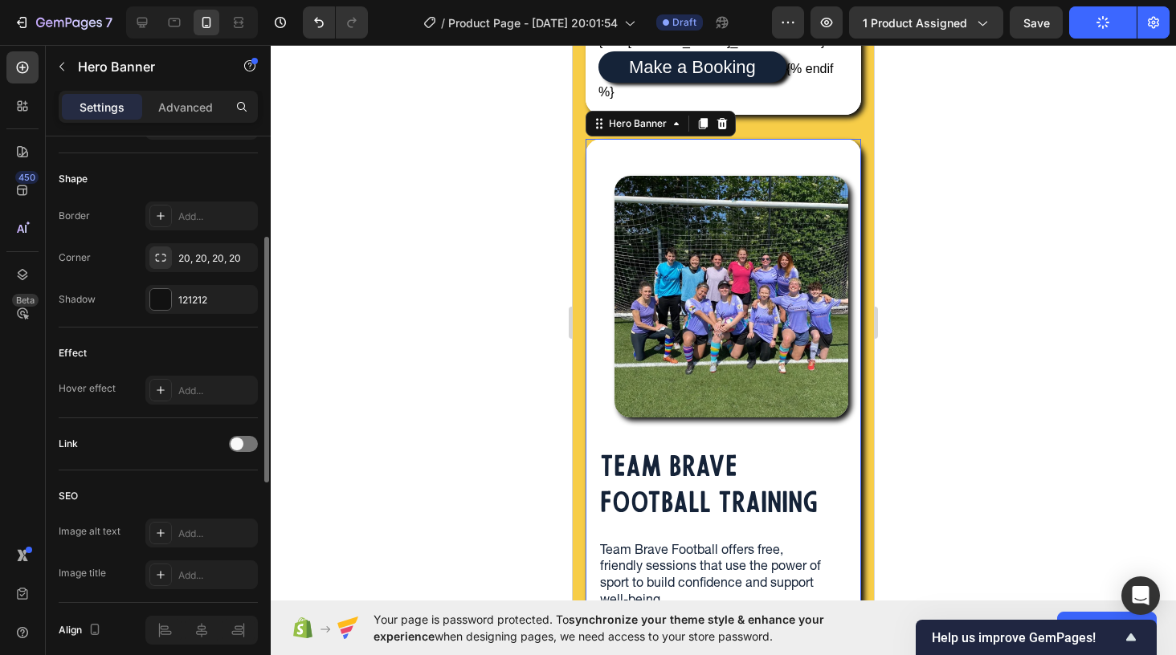
scroll to position [729, 0]
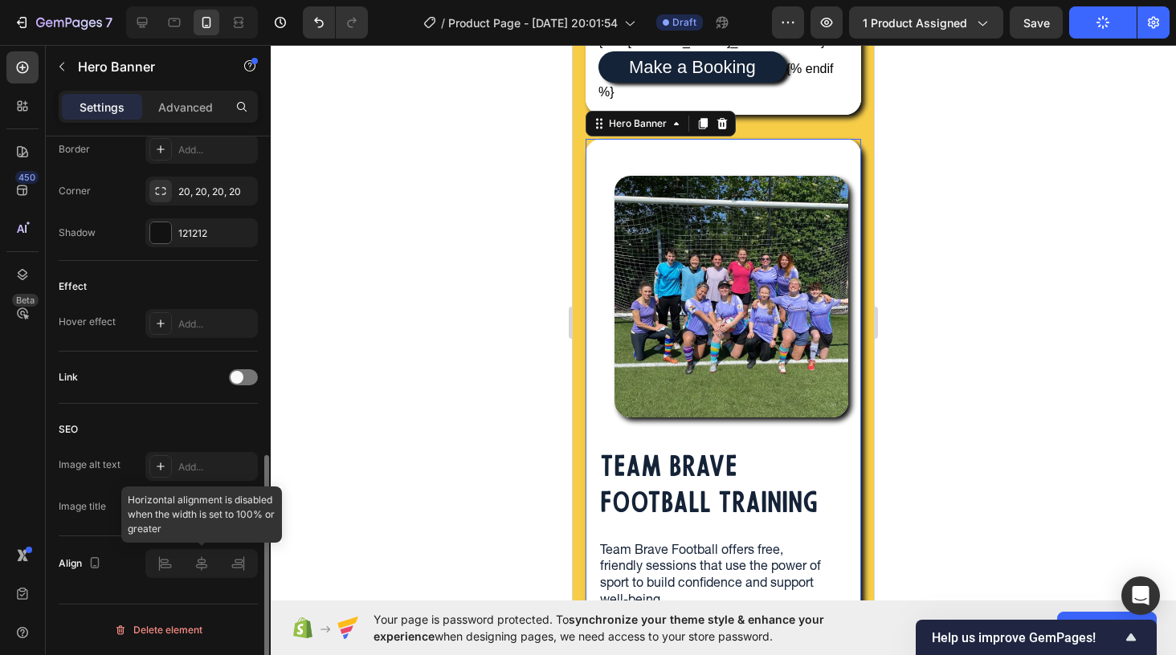
click at [199, 565] on div at bounding box center [201, 563] width 112 height 29
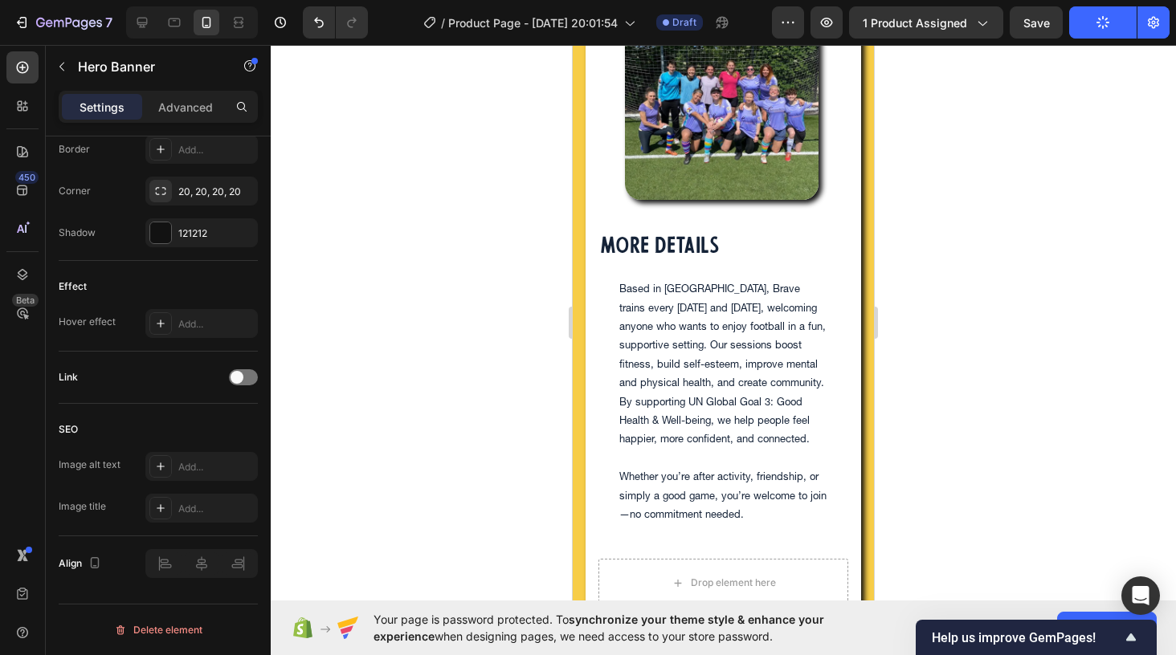
scroll to position [0, 0]
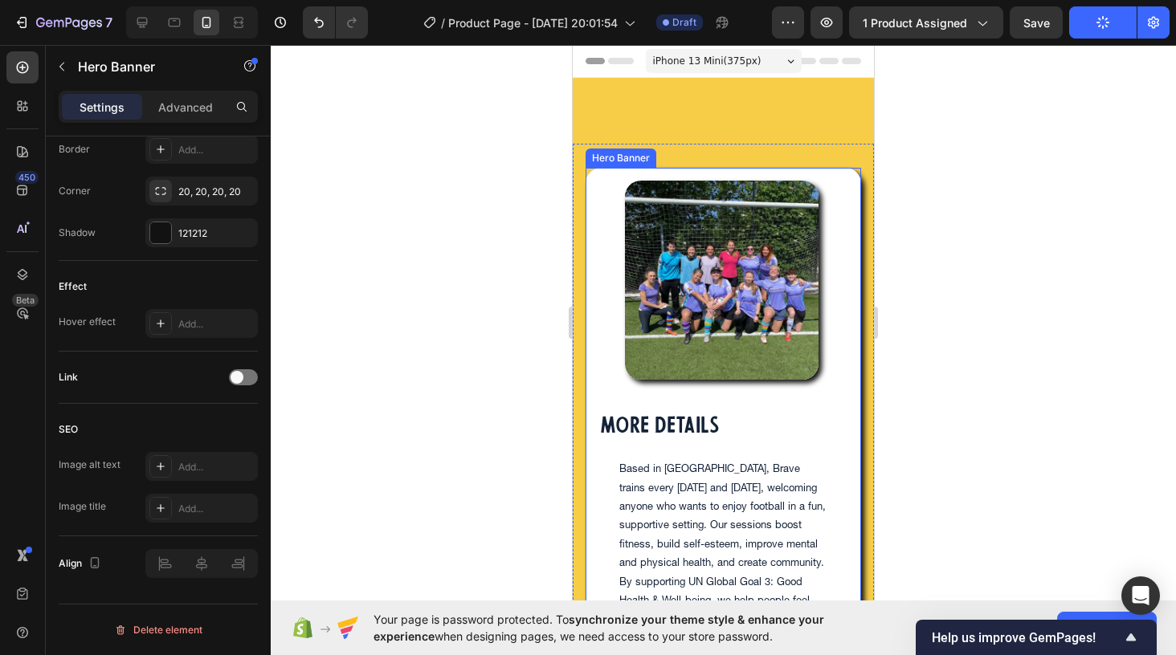
click at [606, 159] on div "Hero Banner" at bounding box center [621, 158] width 64 height 14
click at [169, 104] on p "Advanced" at bounding box center [185, 107] width 55 height 17
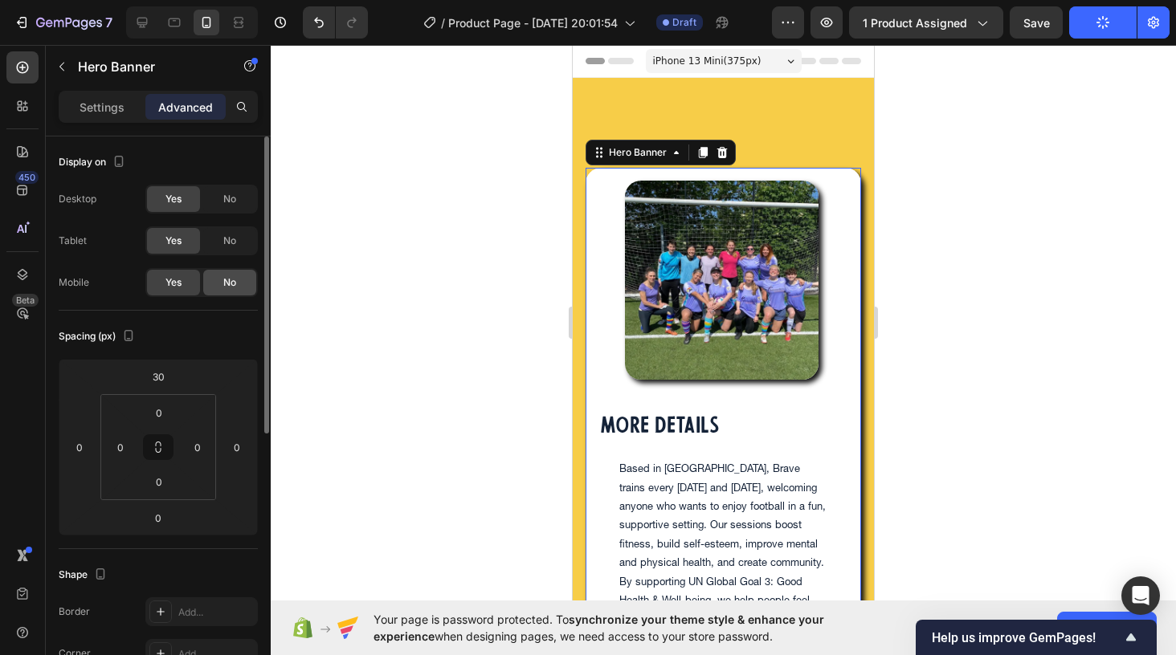
click at [226, 284] on span "No" at bounding box center [229, 282] width 13 height 14
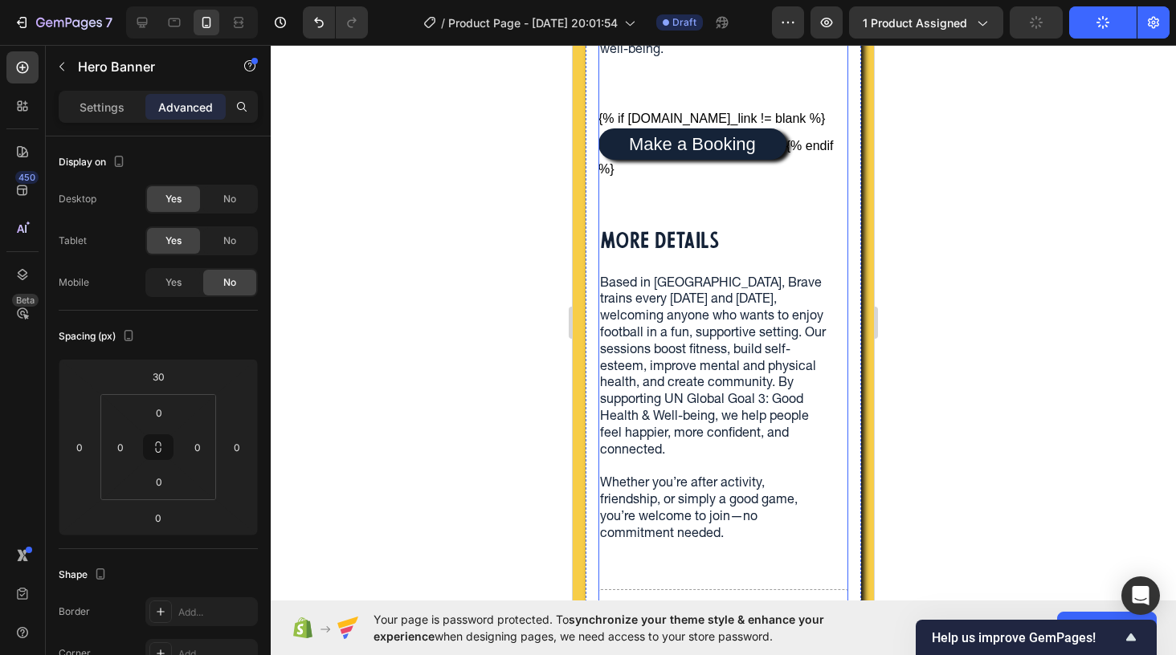
scroll to position [604, 0]
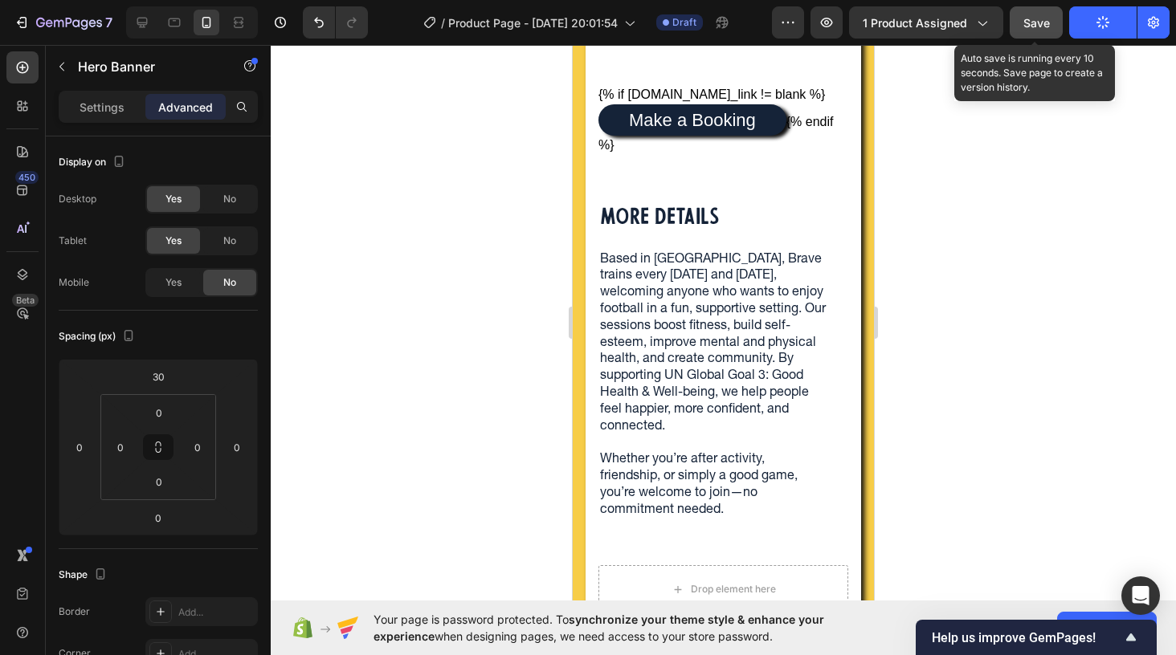
click at [1032, 27] on span "Save" at bounding box center [1036, 23] width 27 height 14
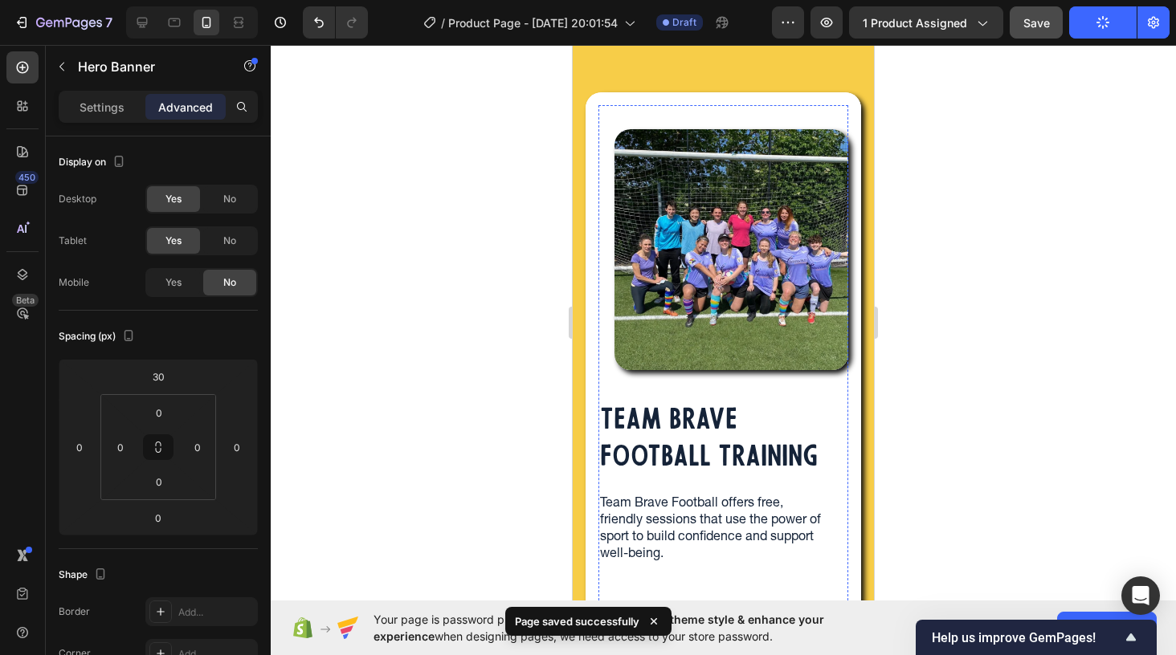
scroll to position [75, 0]
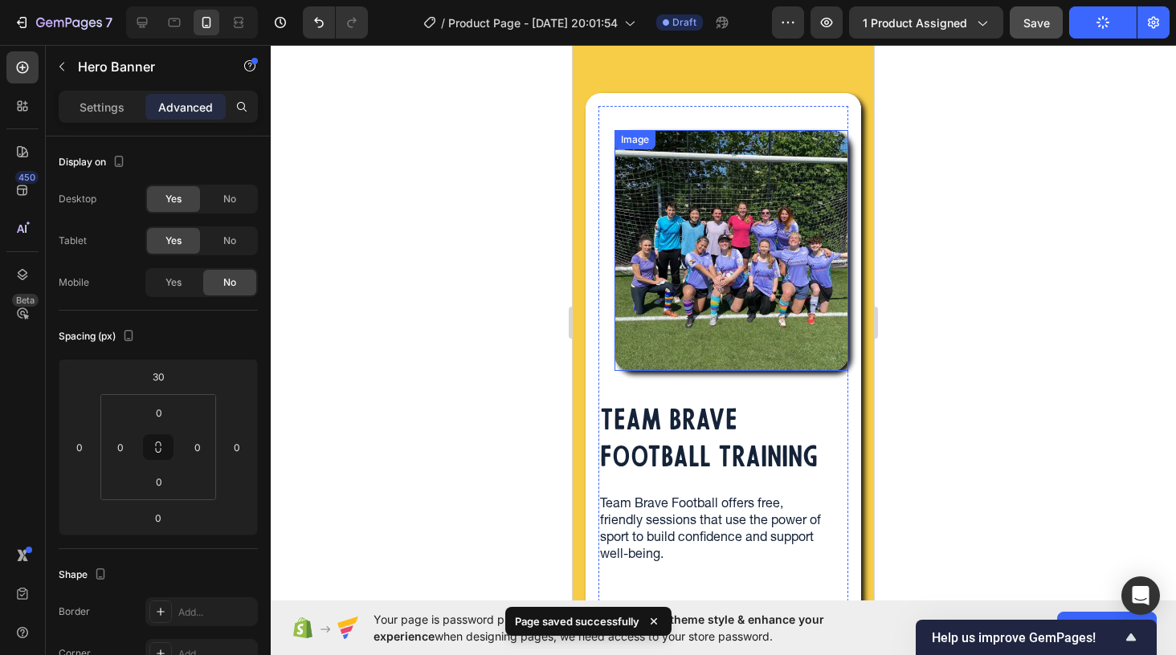
click at [627, 356] on img at bounding box center [731, 250] width 234 height 241
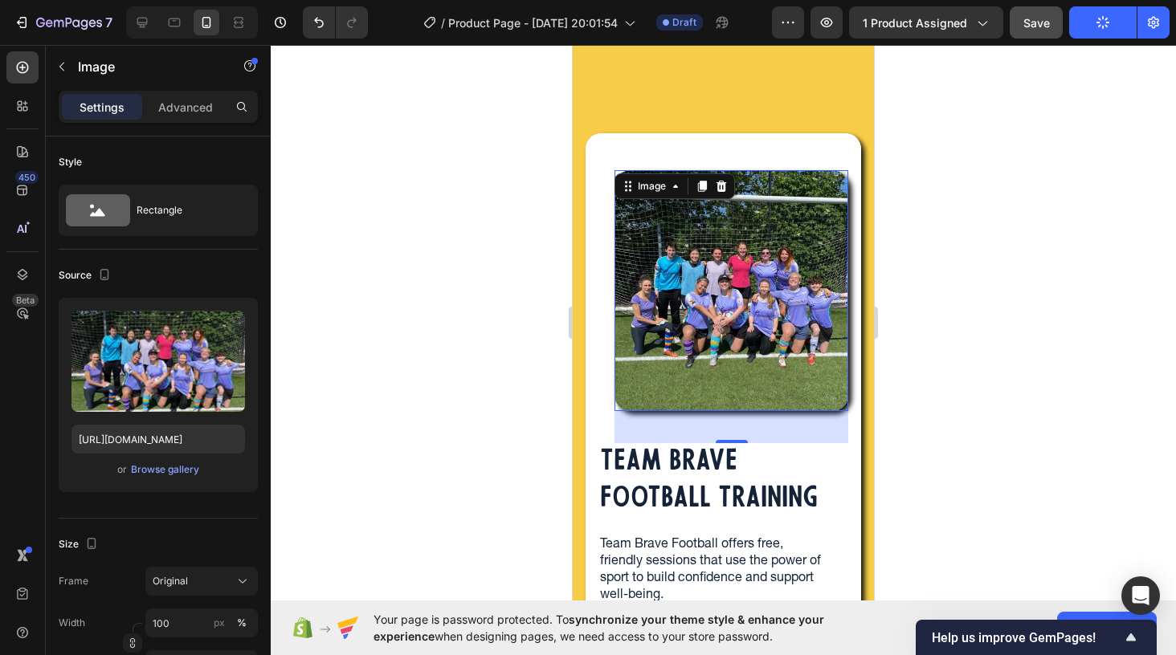
scroll to position [0, 0]
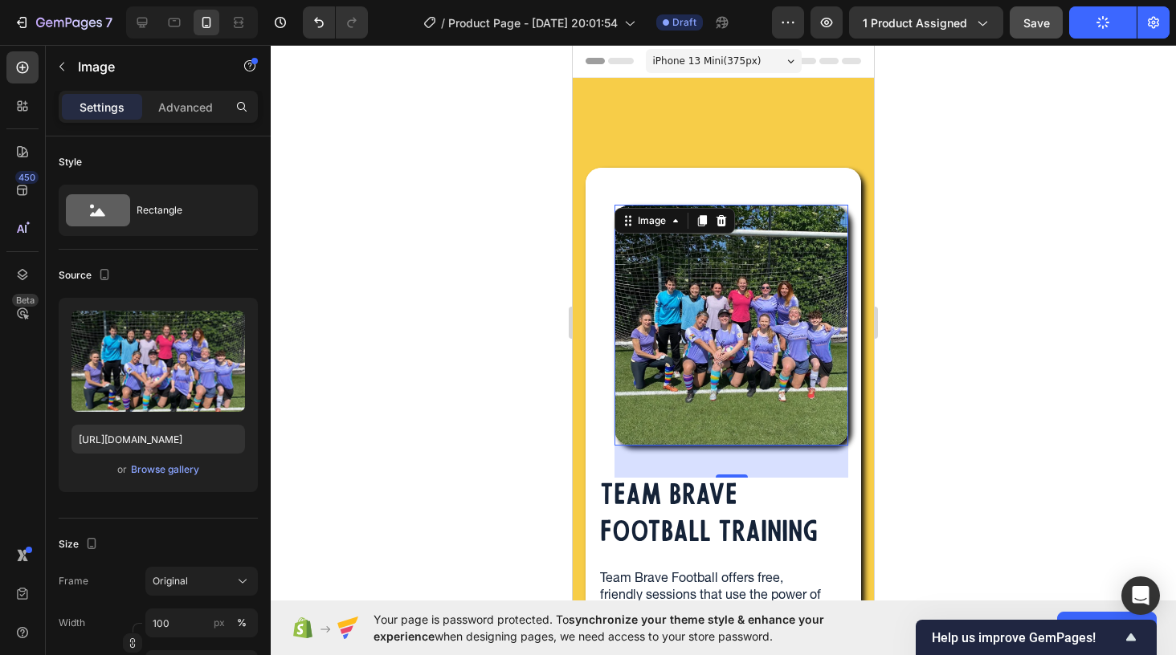
click at [816, 231] on img at bounding box center [731, 325] width 234 height 241
click at [190, 107] on p "Advanced" at bounding box center [185, 107] width 55 height 17
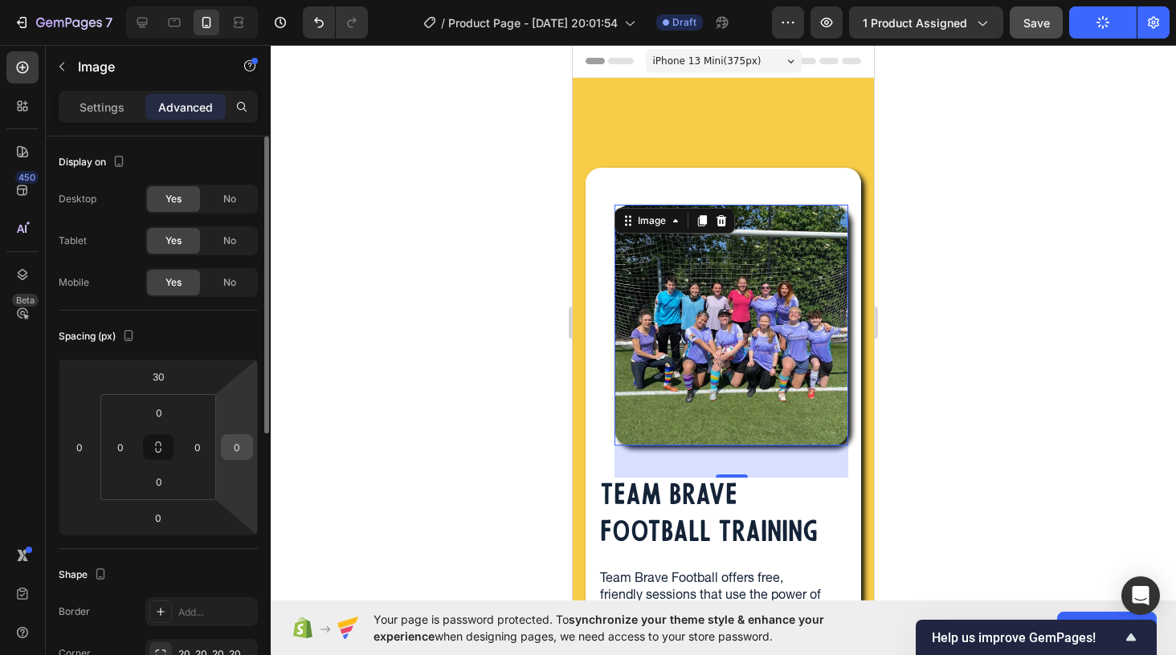
click at [238, 451] on input "0" at bounding box center [237, 447] width 24 height 24
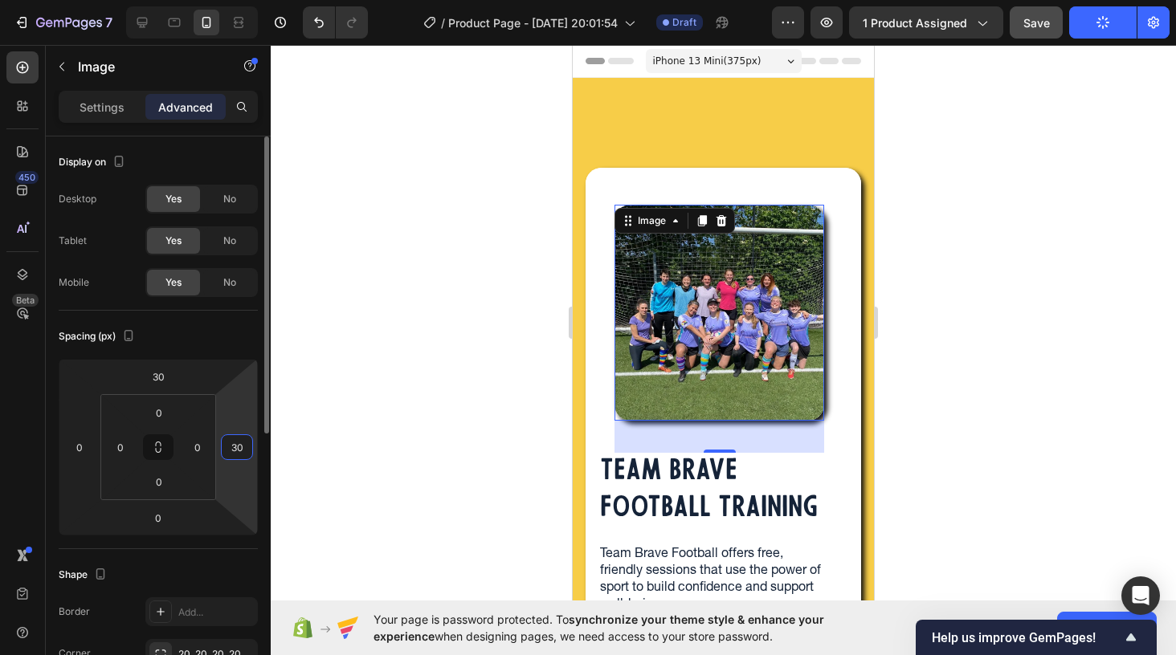
type input "3"
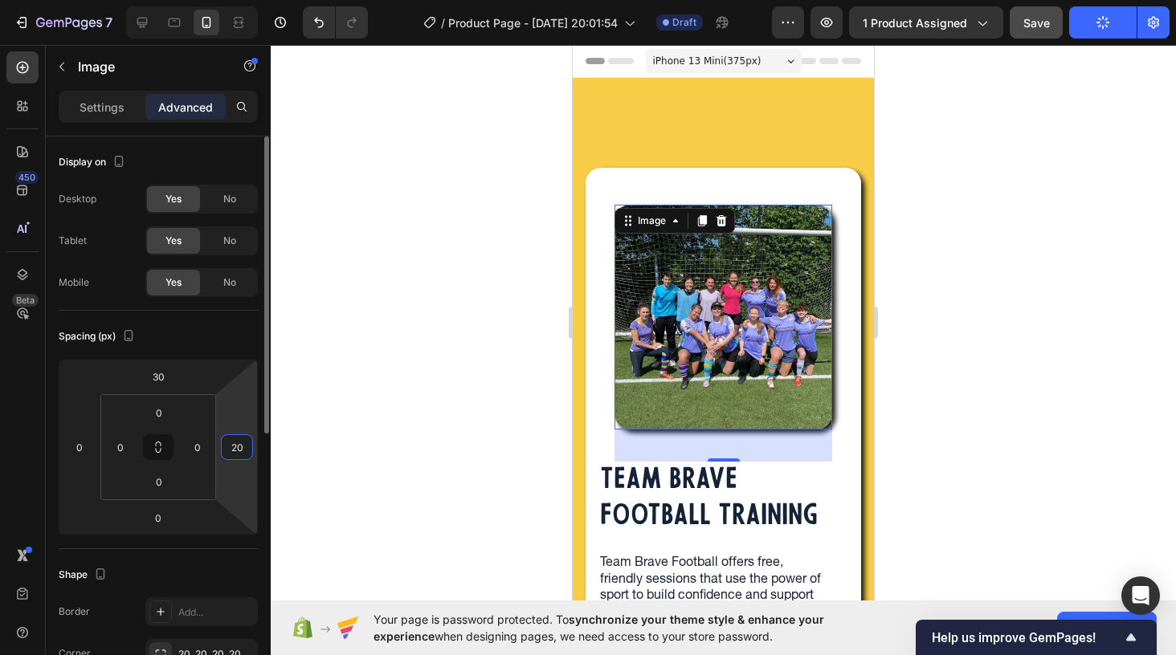
type input "2"
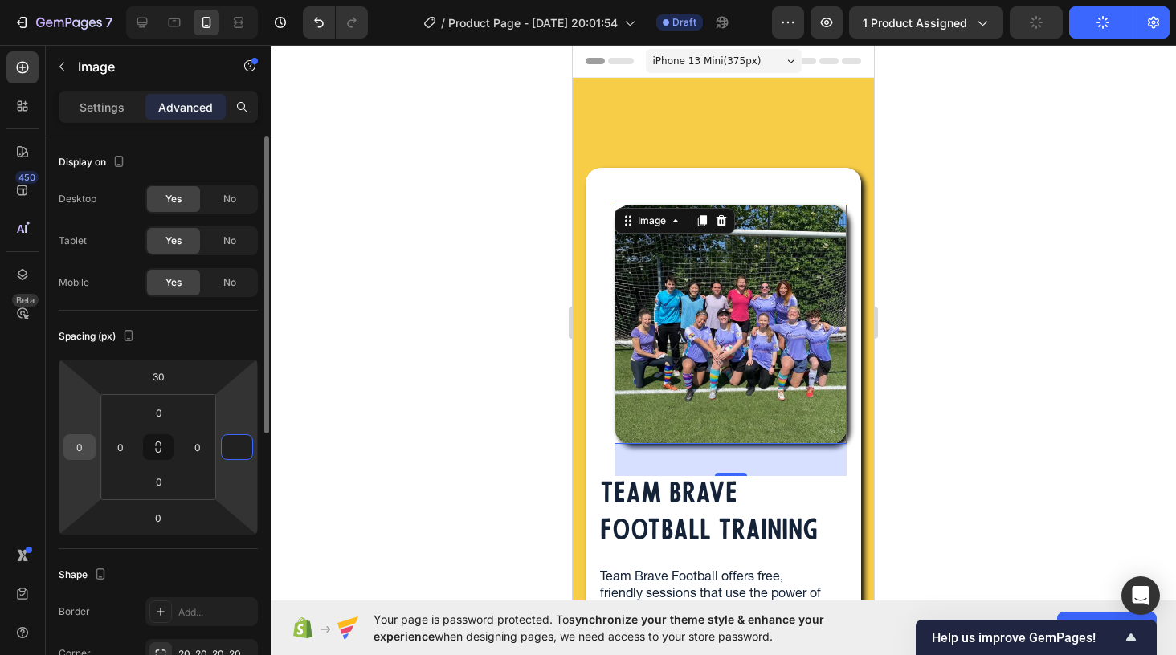
click at [72, 451] on input "0" at bounding box center [79, 447] width 24 height 24
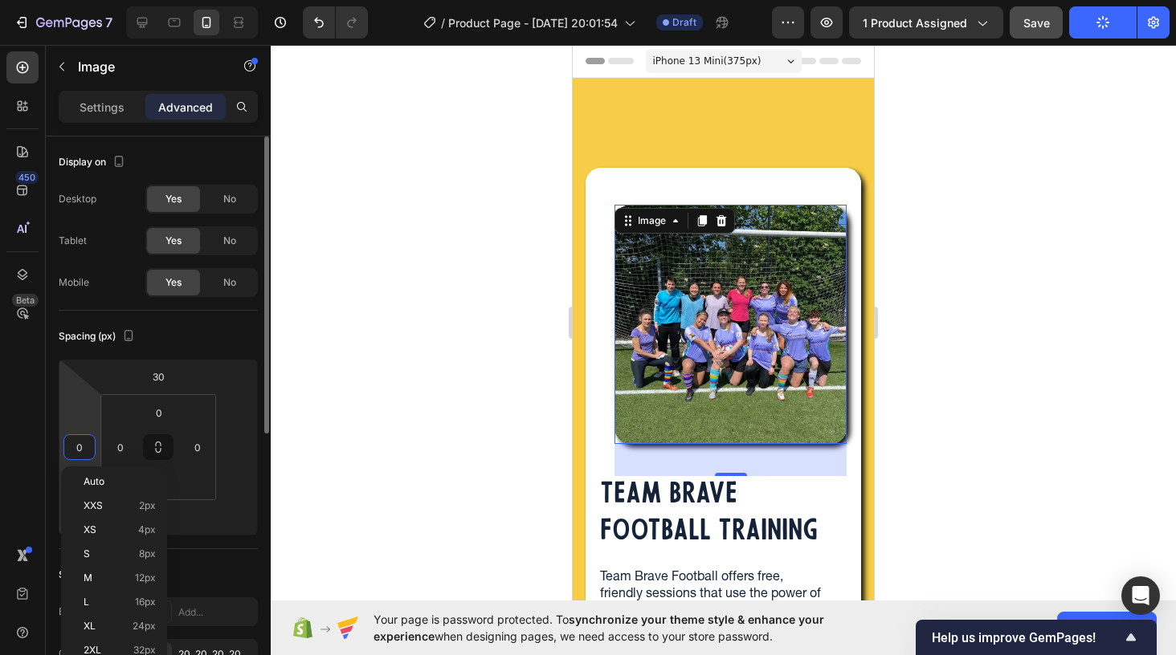
type input "0"
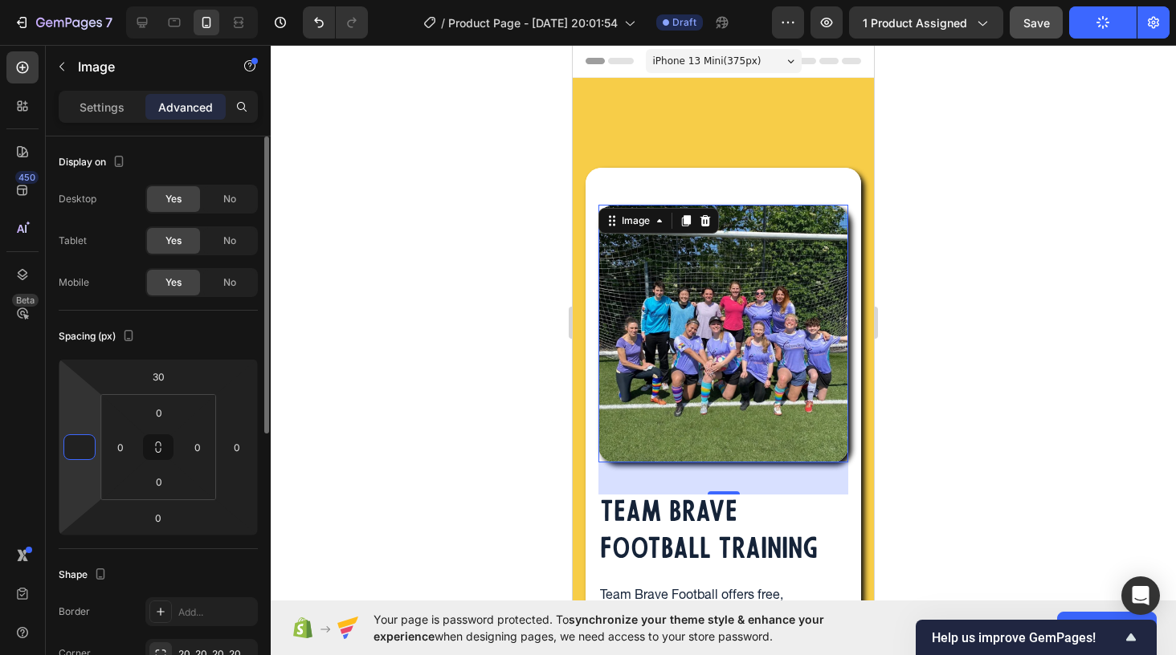
click at [188, 333] on div "Spacing (px)" at bounding box center [158, 337] width 199 height 26
click at [87, 452] on input "0" at bounding box center [79, 447] width 24 height 24
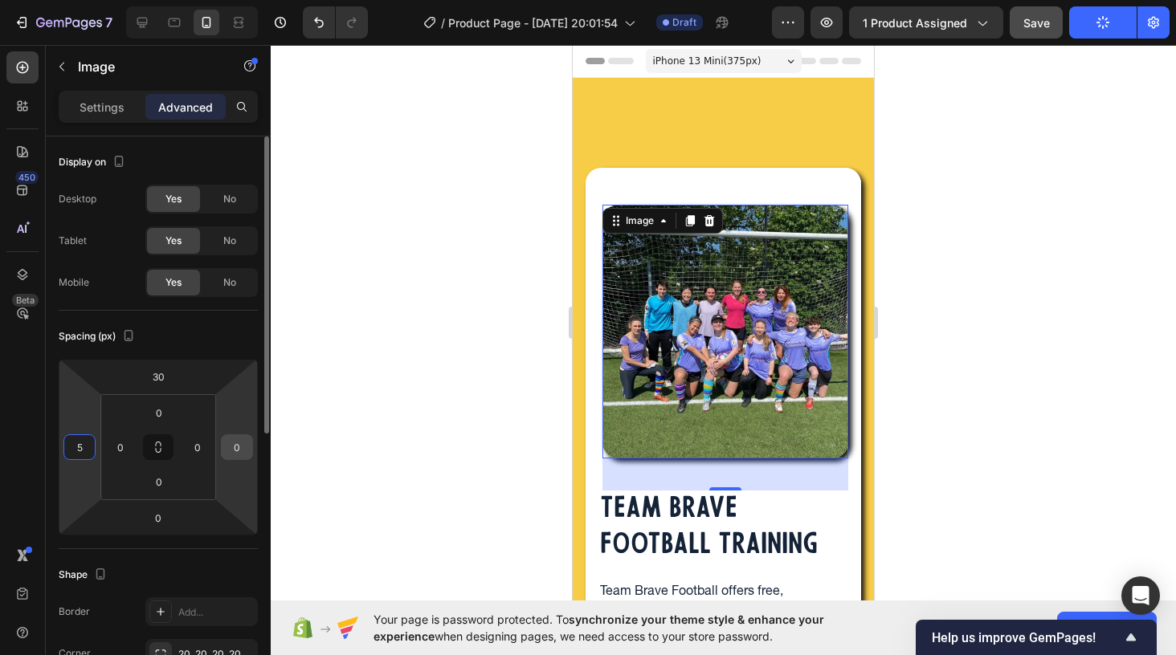
type input "5"
click at [239, 448] on input "0" at bounding box center [237, 447] width 24 height 24
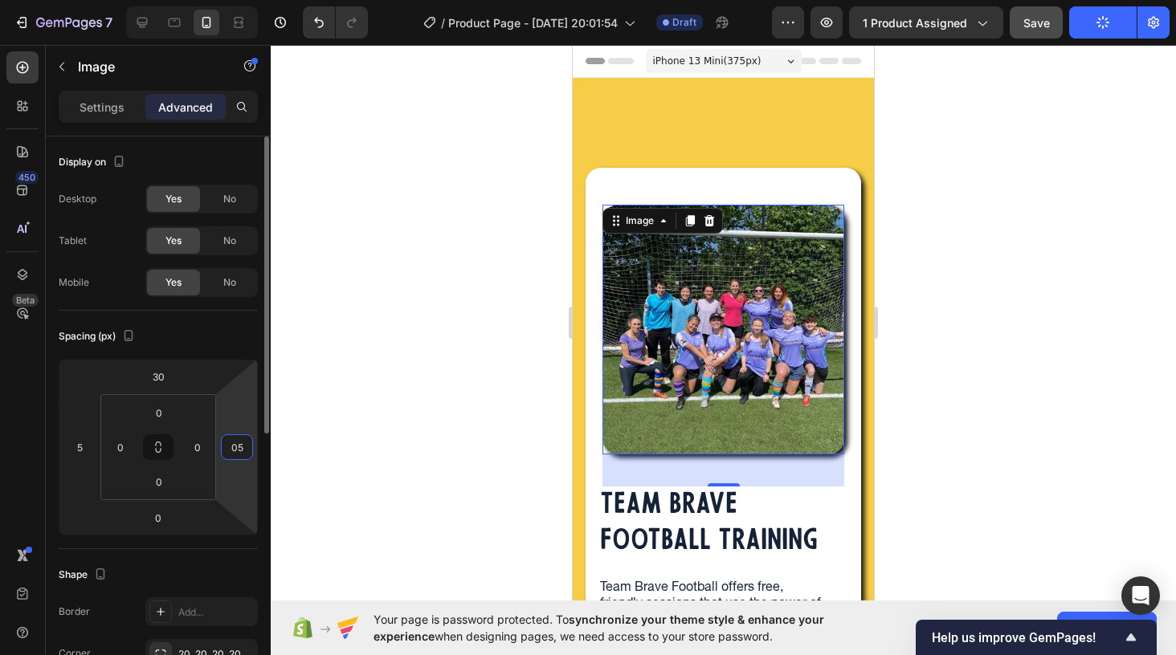
type input "5"
click at [223, 340] on div "Spacing (px)" at bounding box center [158, 337] width 199 height 26
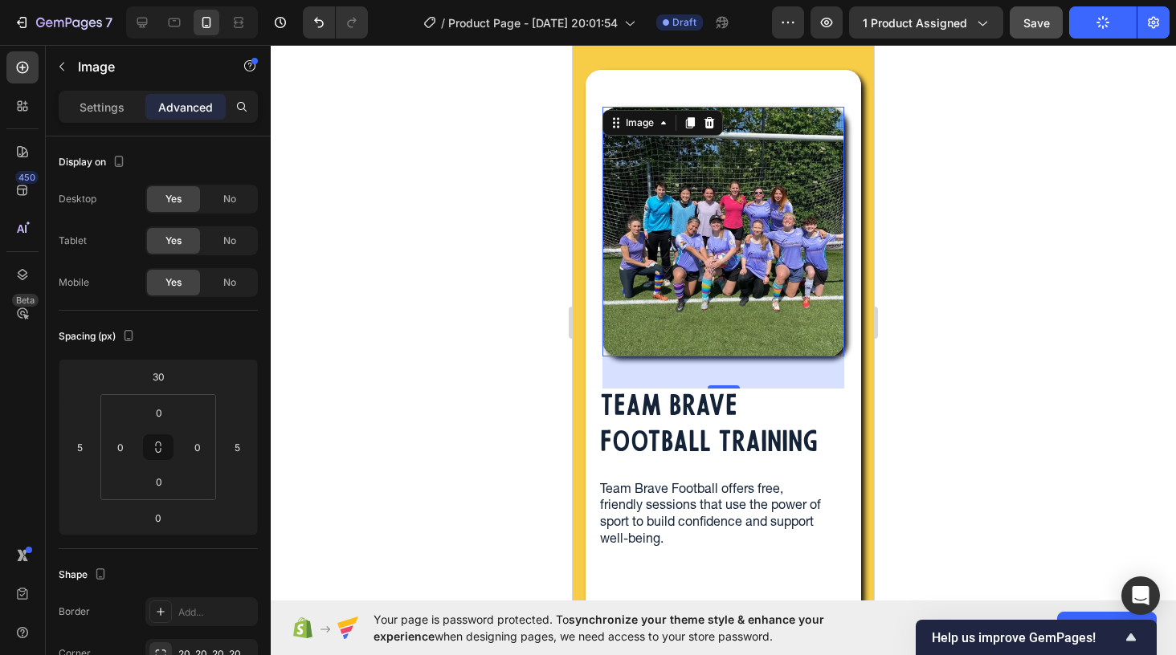
scroll to position [104, 0]
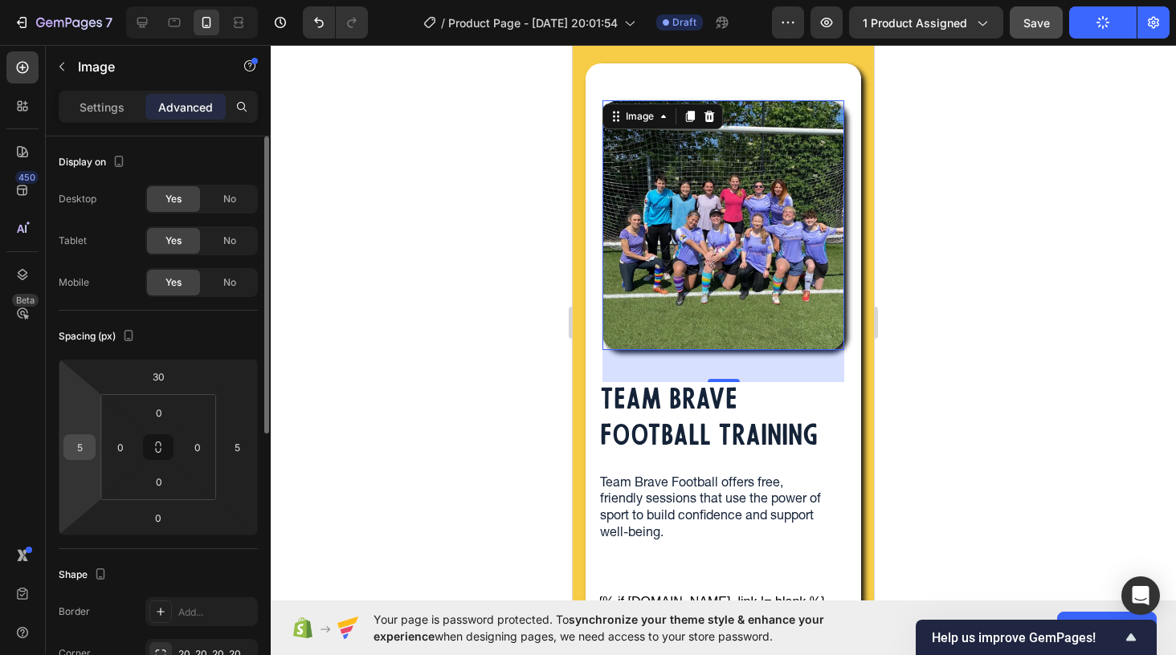
click at [82, 447] on input "5" at bounding box center [79, 447] width 24 height 24
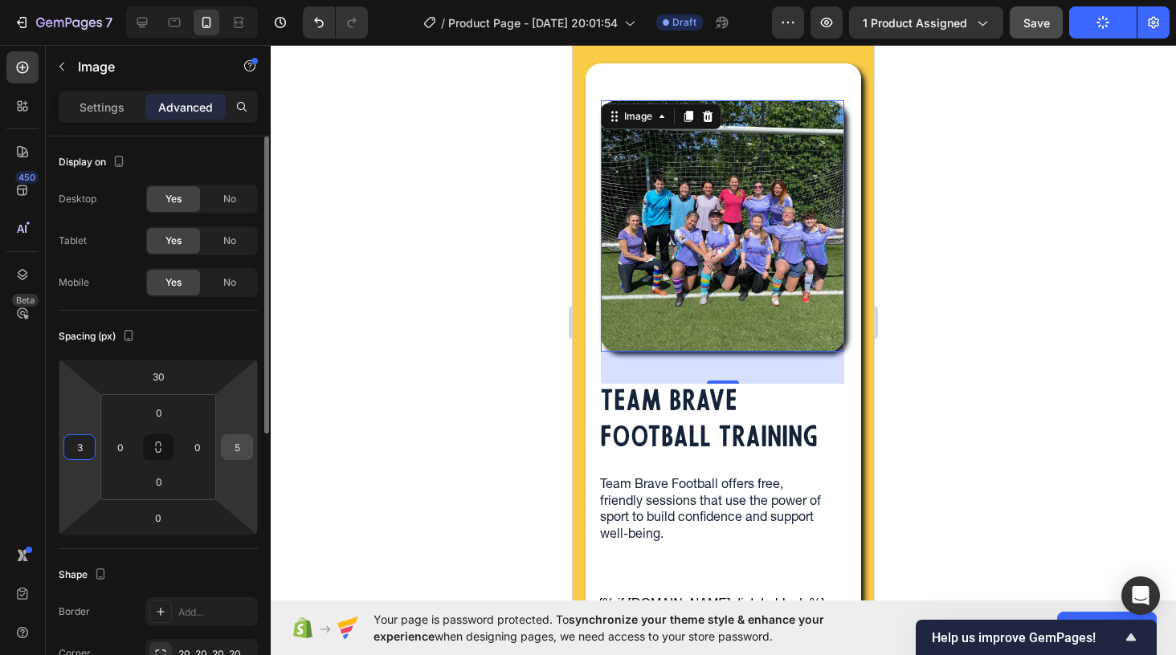
type input "3"
click at [243, 442] on input "5" at bounding box center [237, 447] width 24 height 24
type input "53"
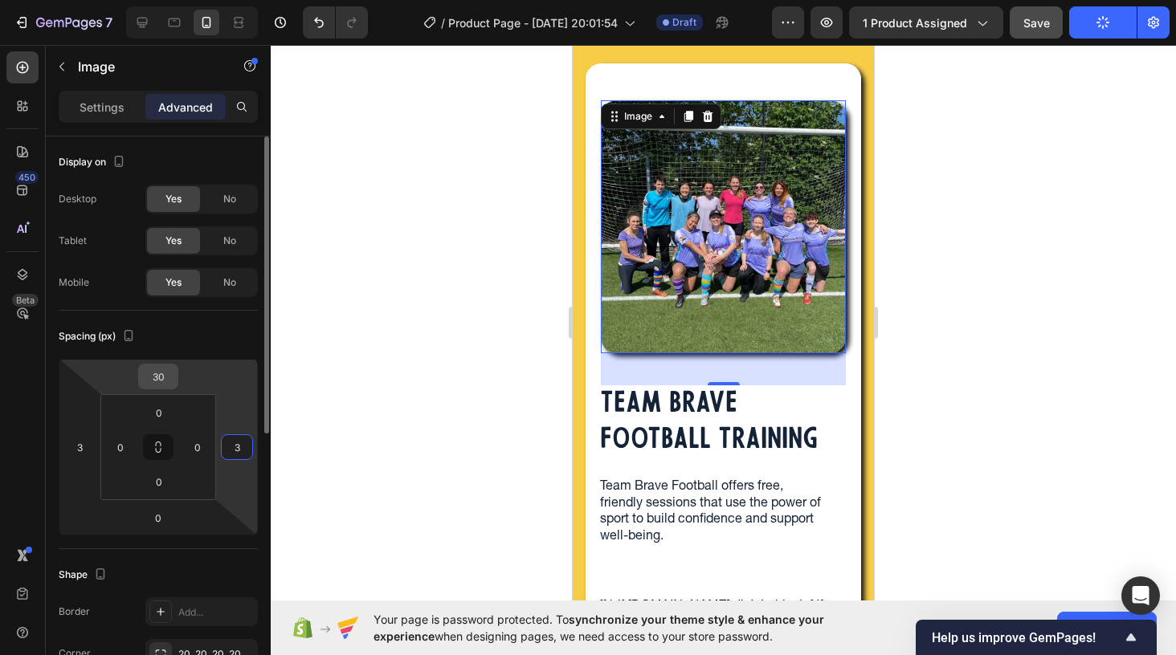
type input "3"
click at [173, 377] on input "30" at bounding box center [158, 377] width 32 height 24
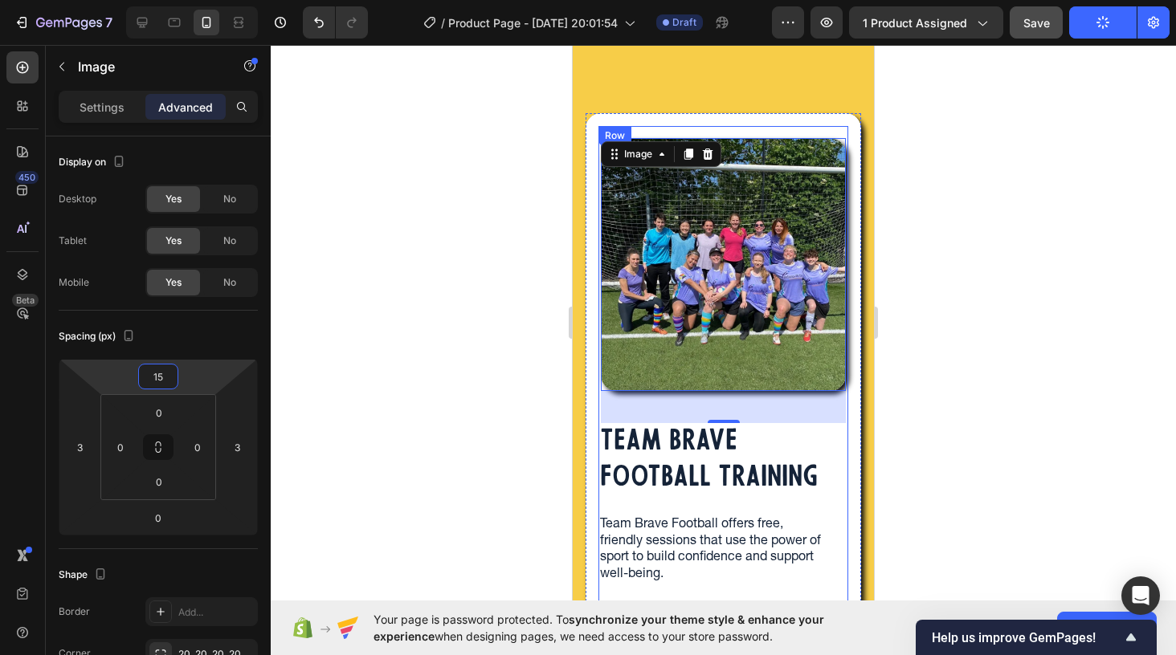
scroll to position [0, 0]
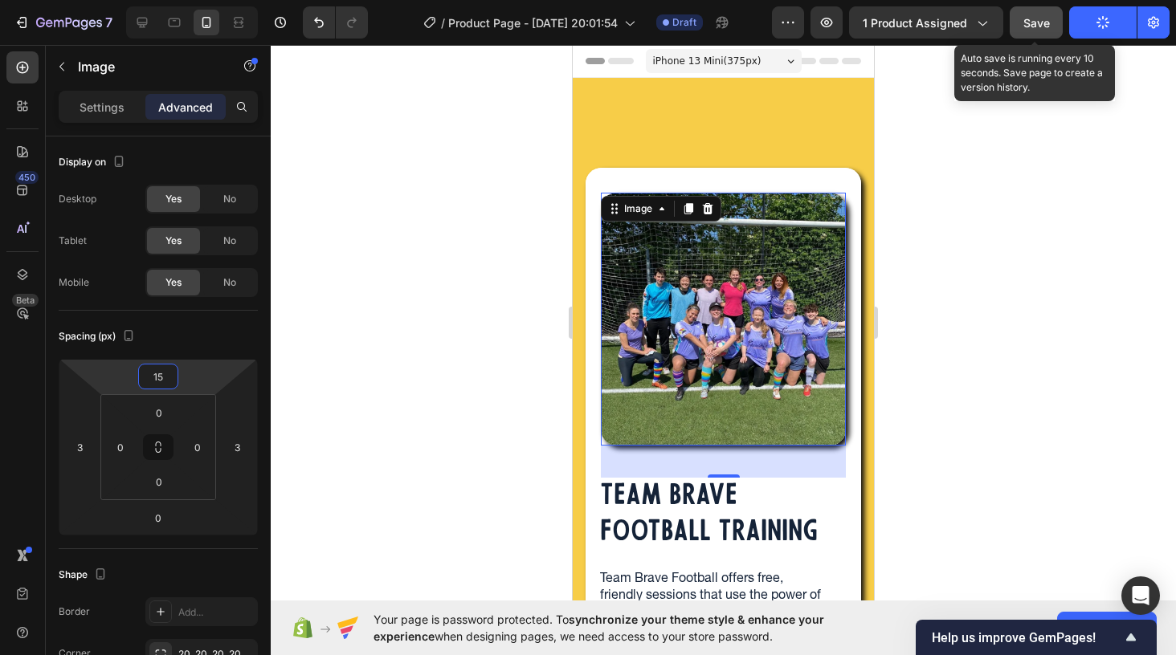
click at [1034, 19] on span "Save" at bounding box center [1036, 23] width 27 height 14
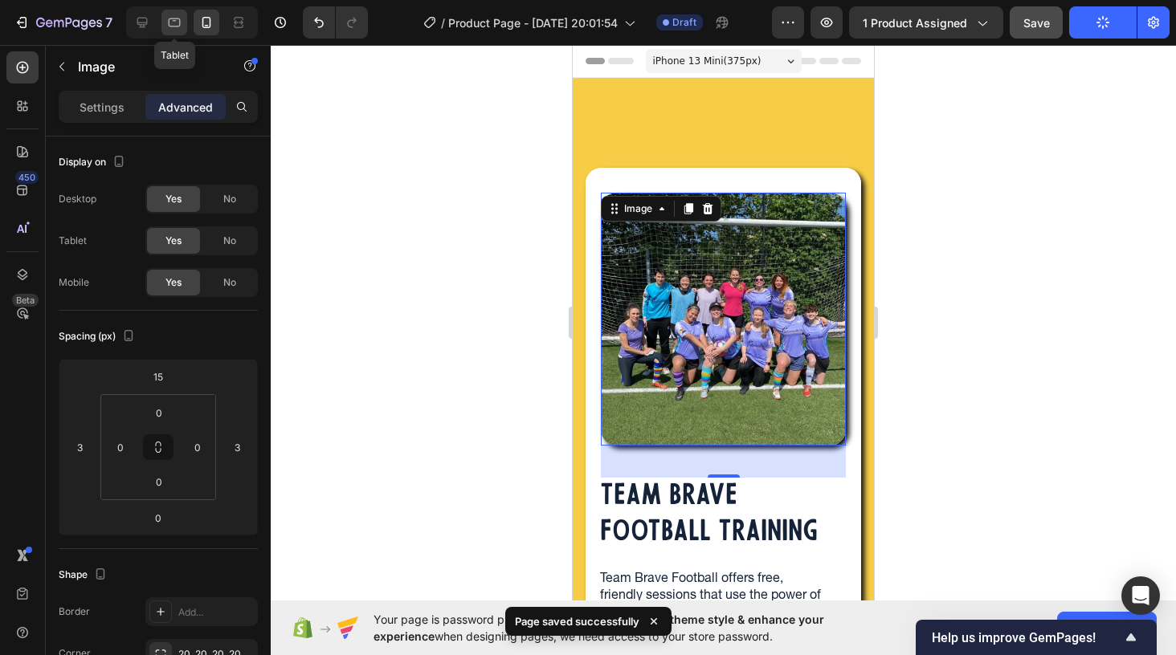
click at [184, 25] on div at bounding box center [174, 23] width 26 height 26
type input "40"
type input "0"
type input "40"
type input "30"
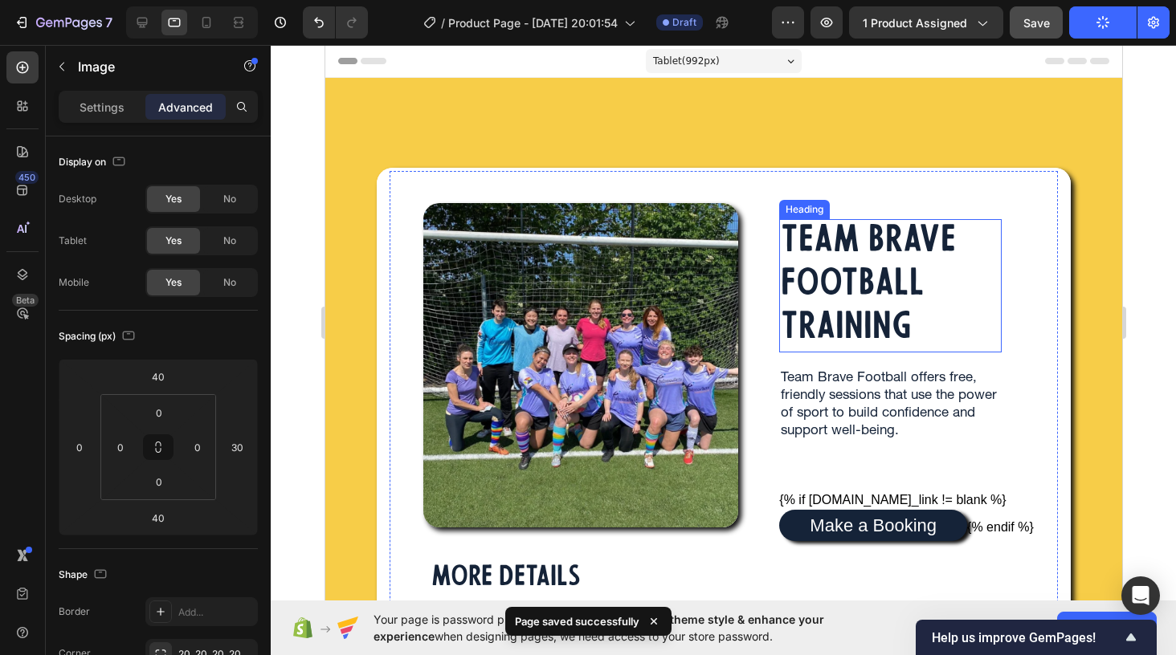
click at [831, 273] on p "TEAM BRAVE FOOTBALL TRAINING" at bounding box center [889, 286] width 219 height 130
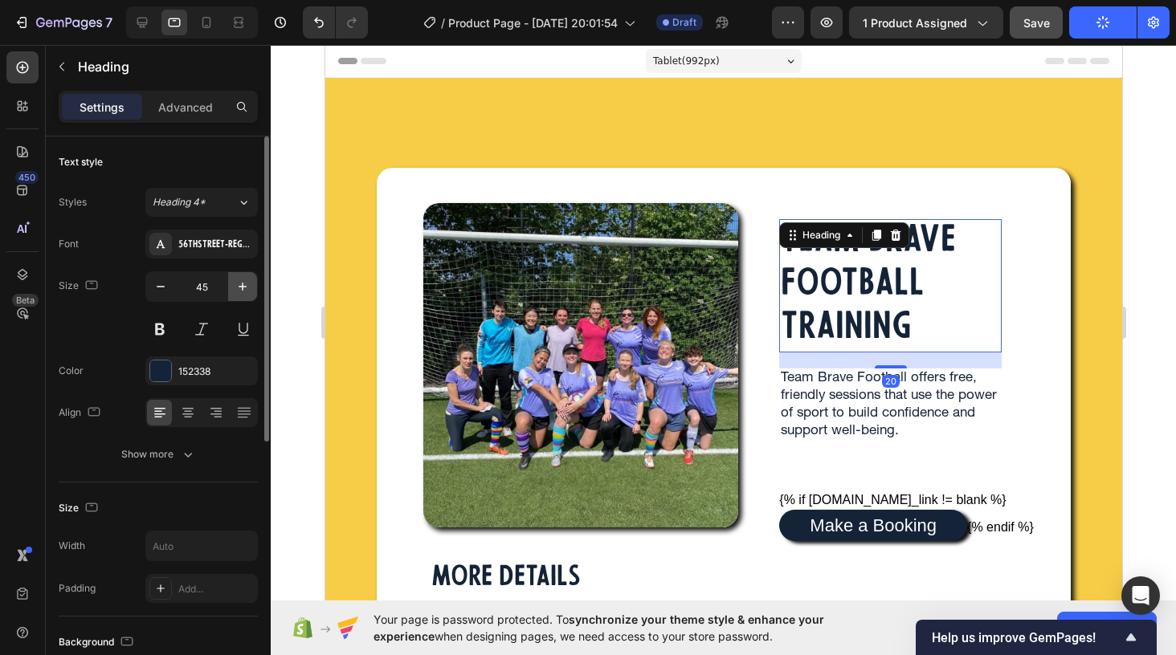
click at [243, 288] on icon "button" at bounding box center [243, 287] width 8 height 8
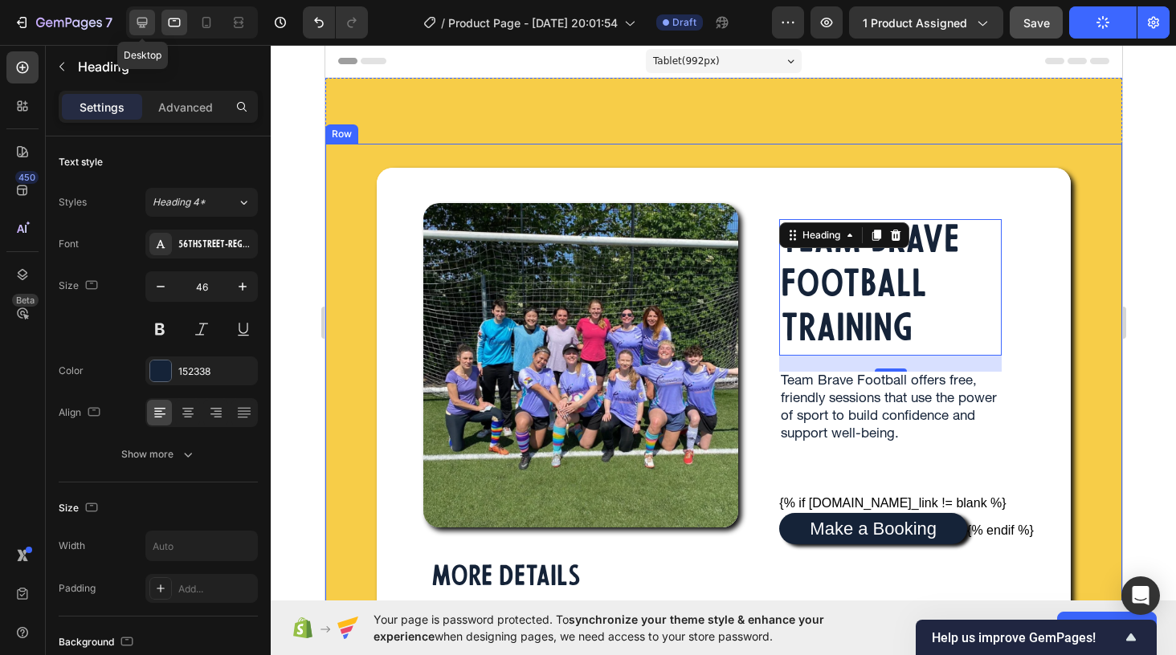
click at [143, 19] on icon at bounding box center [142, 22] width 16 height 16
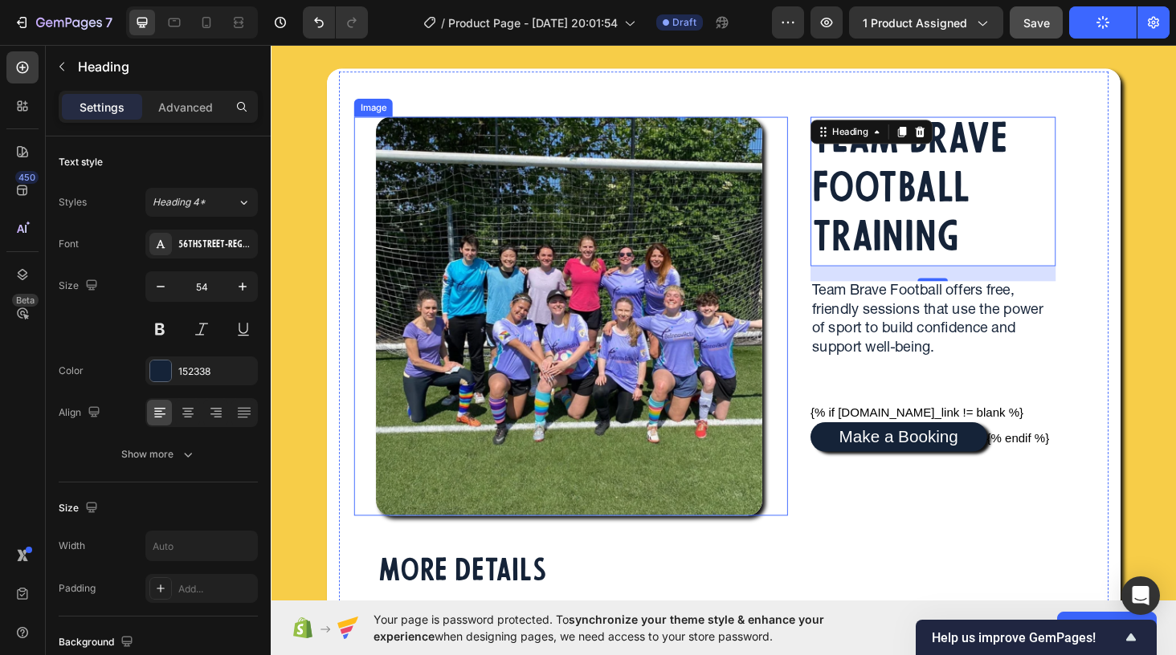
scroll to position [2, 0]
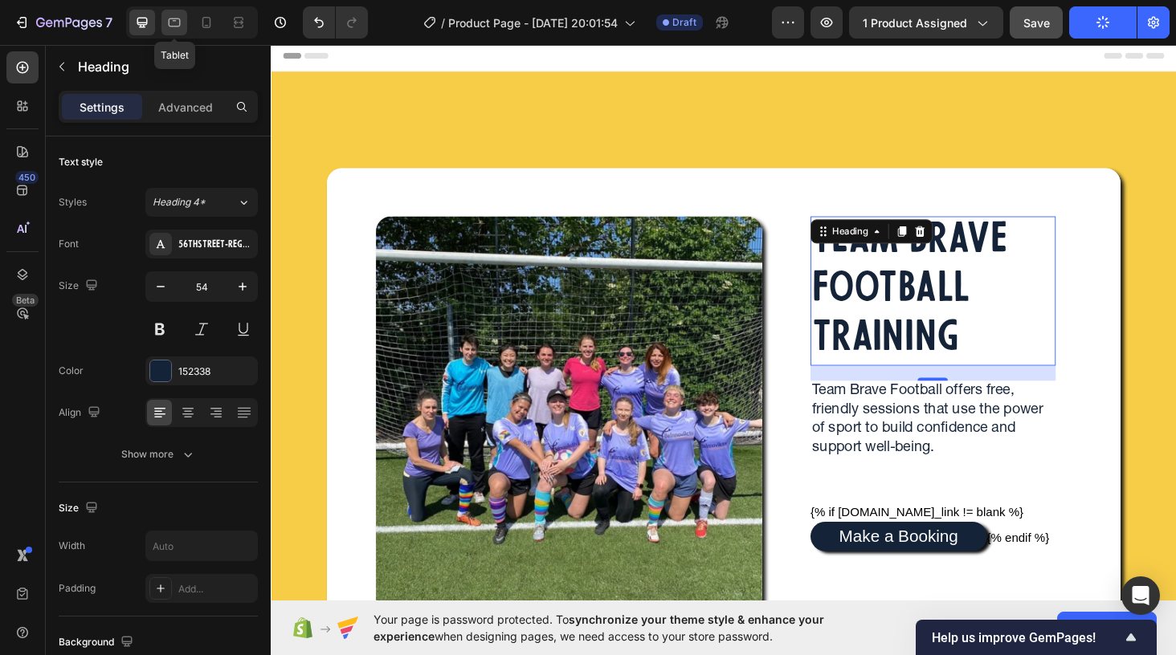
click at [169, 21] on icon at bounding box center [175, 22] width 12 height 9
type input "46"
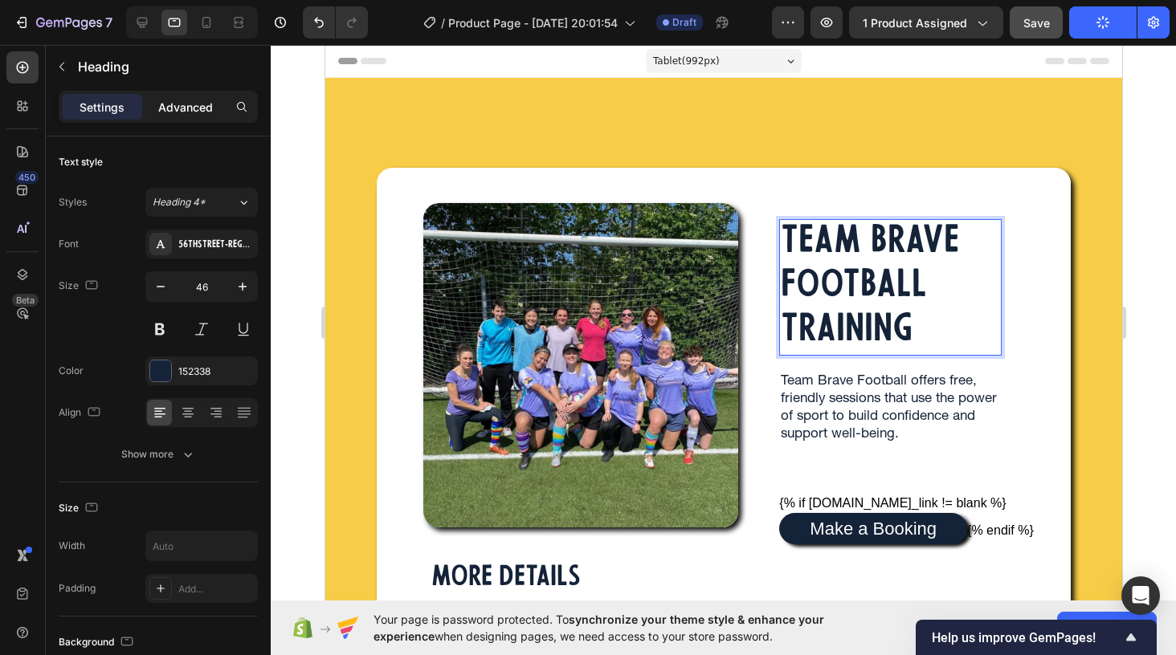
click at [161, 104] on p "Advanced" at bounding box center [185, 107] width 55 height 17
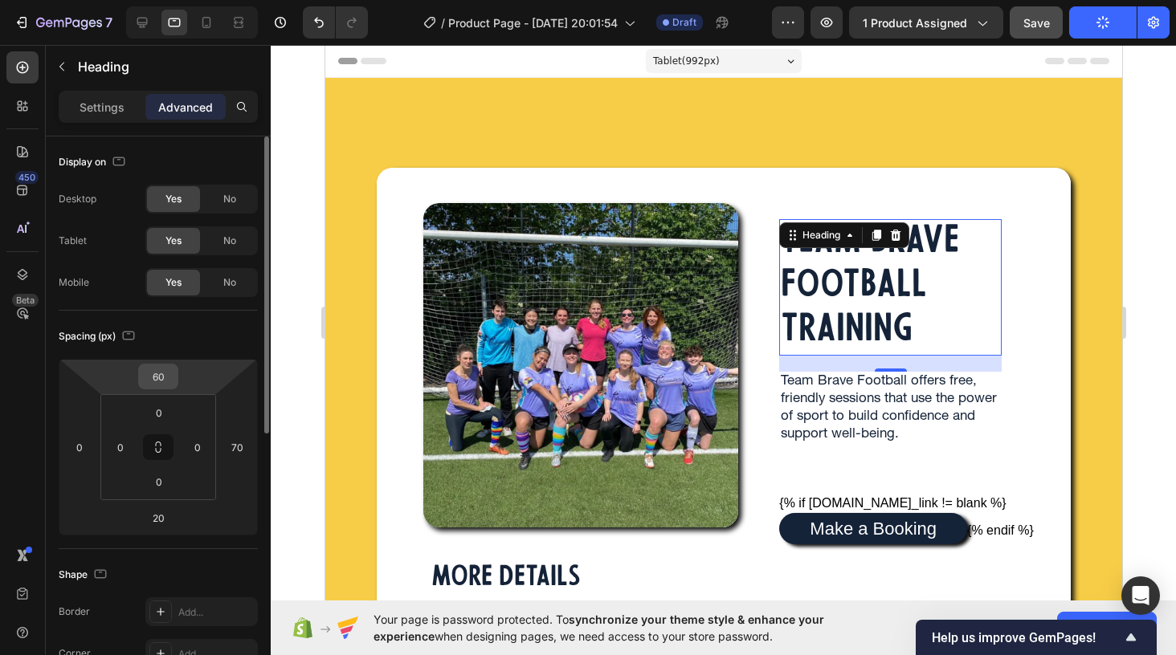
click at [158, 377] on input "60" at bounding box center [158, 377] width 32 height 24
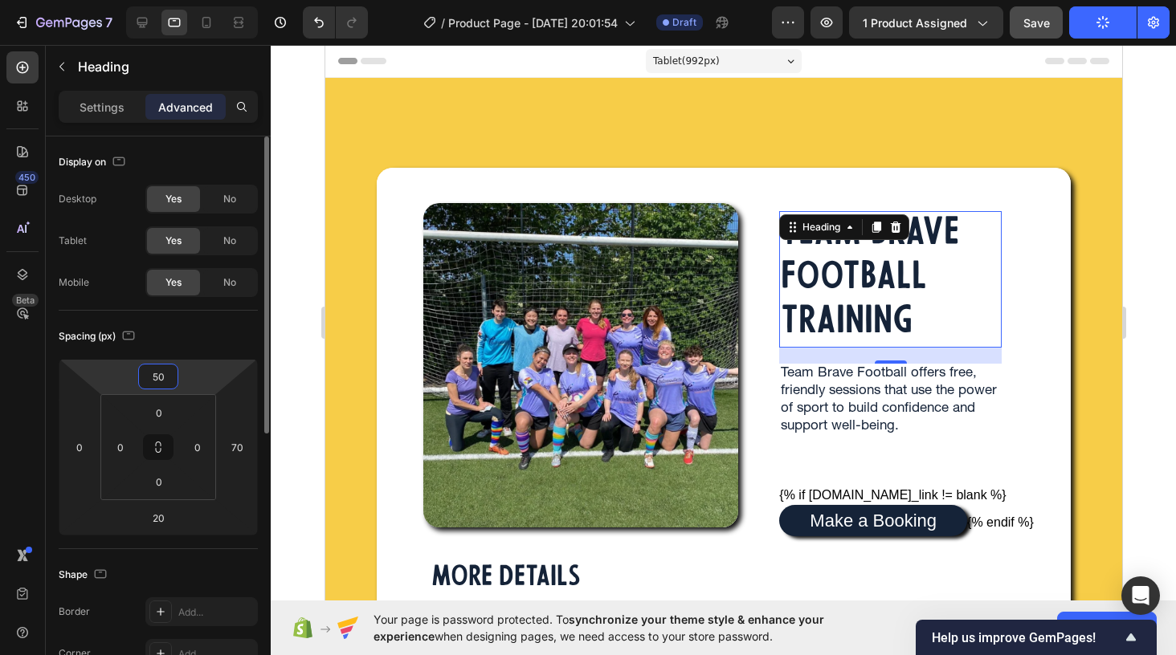
type input "5"
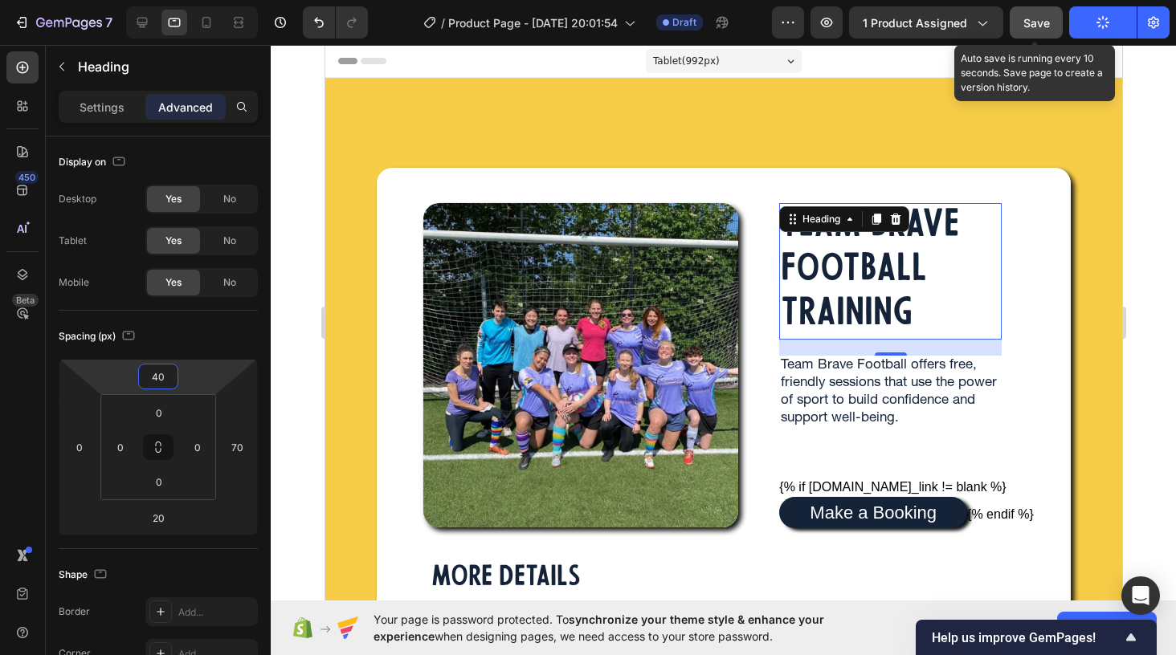
click at [1038, 26] on span "Save" at bounding box center [1036, 23] width 27 height 14
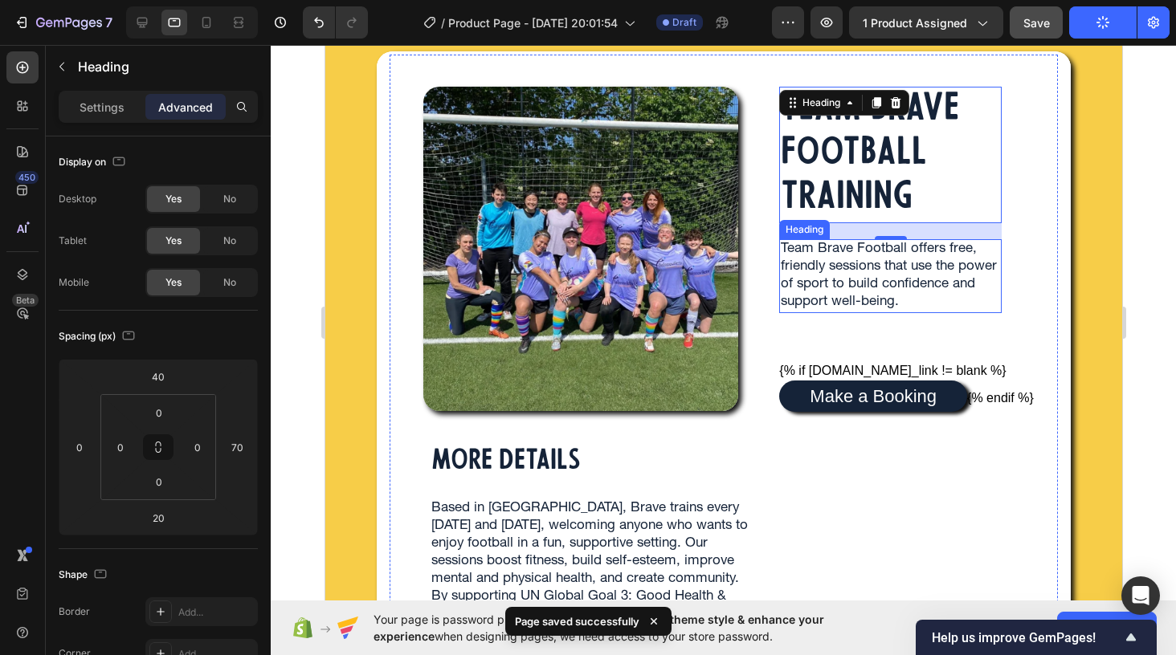
scroll to position [10, 0]
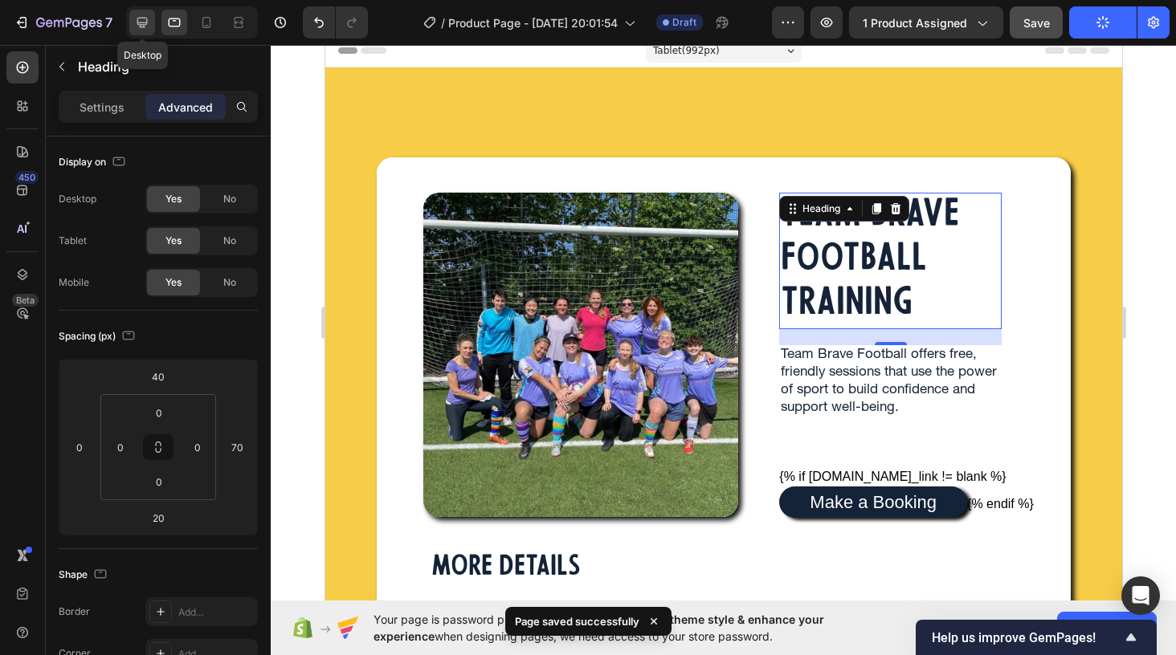
click at [144, 23] on icon at bounding box center [142, 22] width 16 height 16
type input "60"
type input "30"
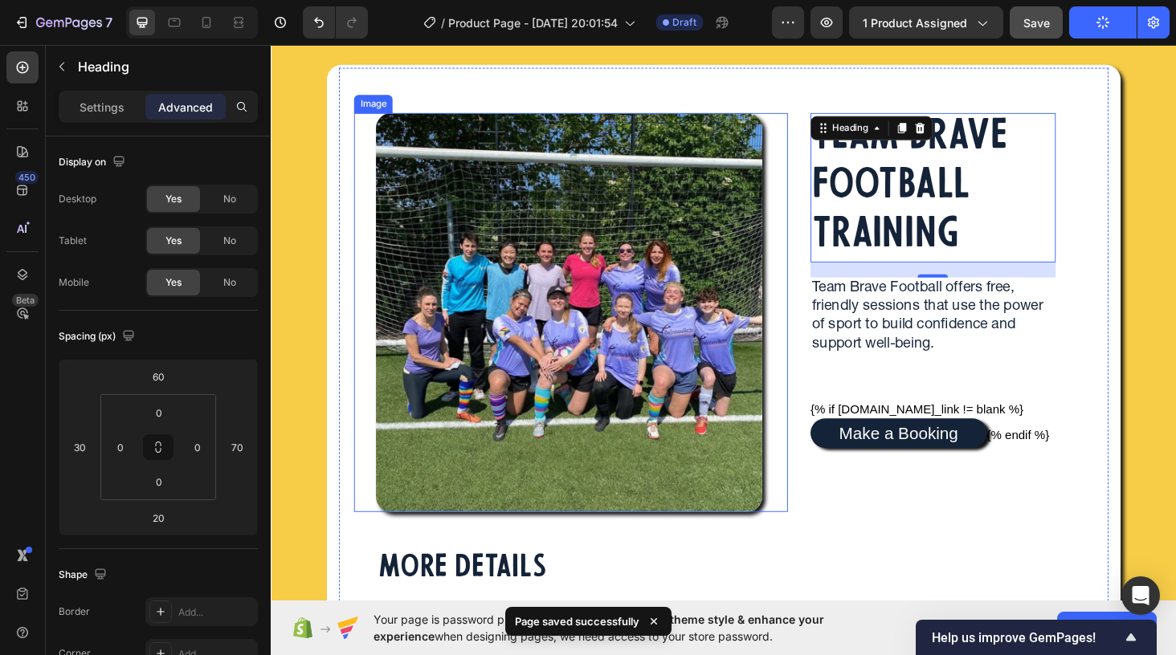
scroll to position [104, 0]
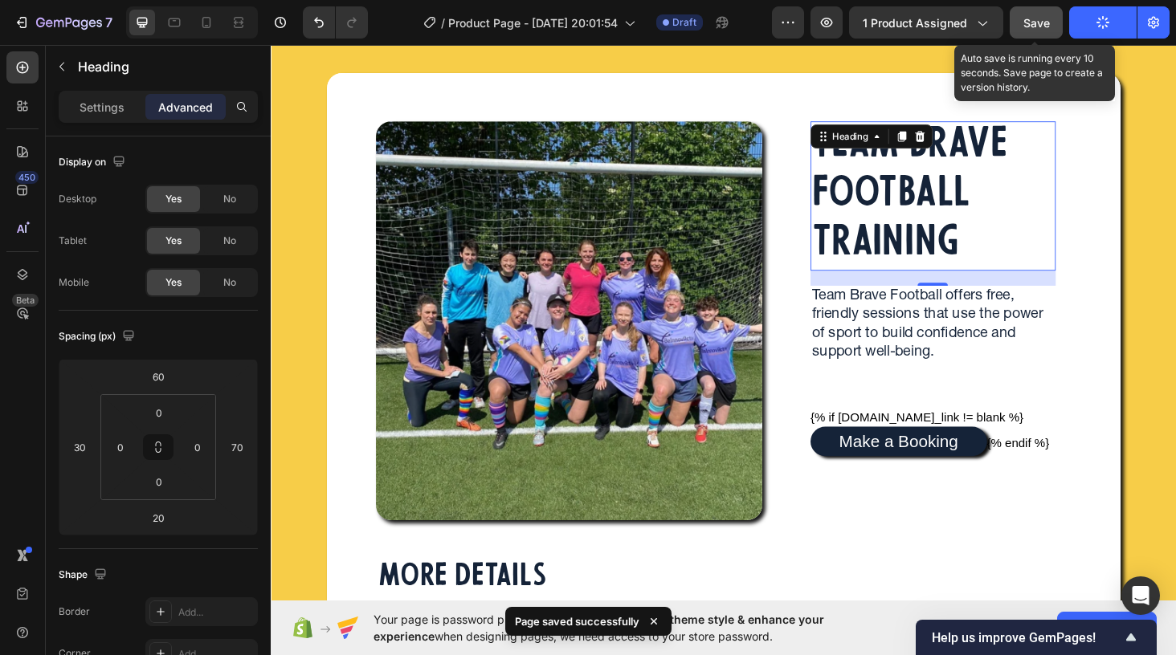
click at [1036, 21] on span "Save" at bounding box center [1036, 23] width 27 height 14
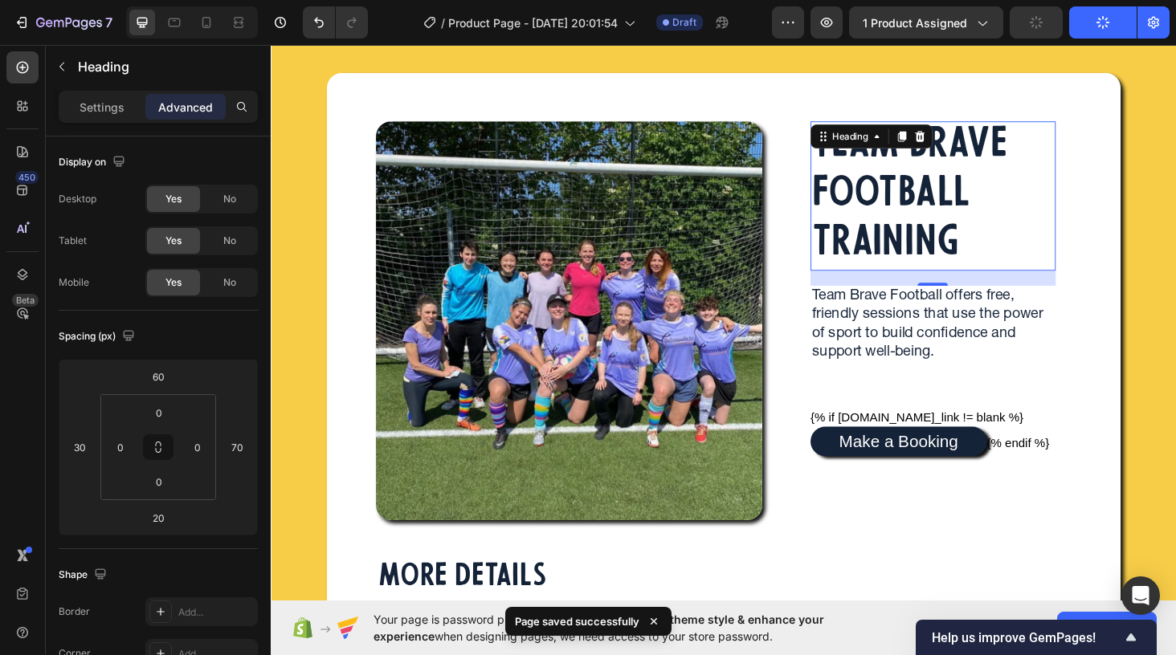
click at [1092, 22] on button "Publish" at bounding box center [1102, 22] width 67 height 32
click at [1104, 30] on button "Publish" at bounding box center [1102, 22] width 67 height 32
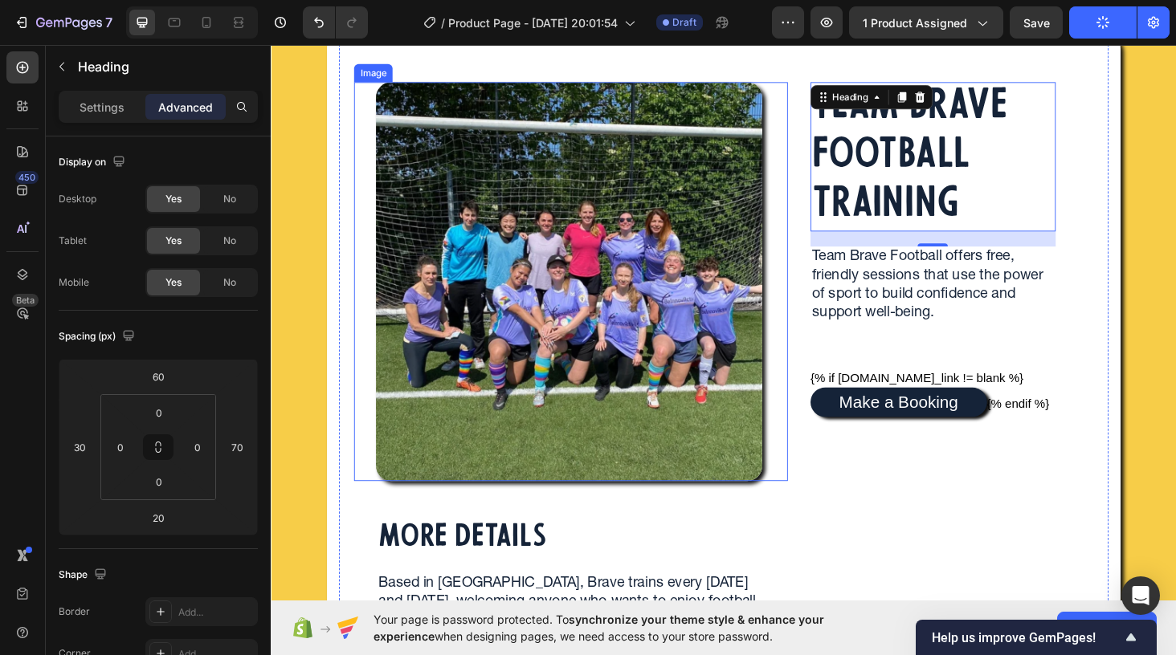
scroll to position [147, 0]
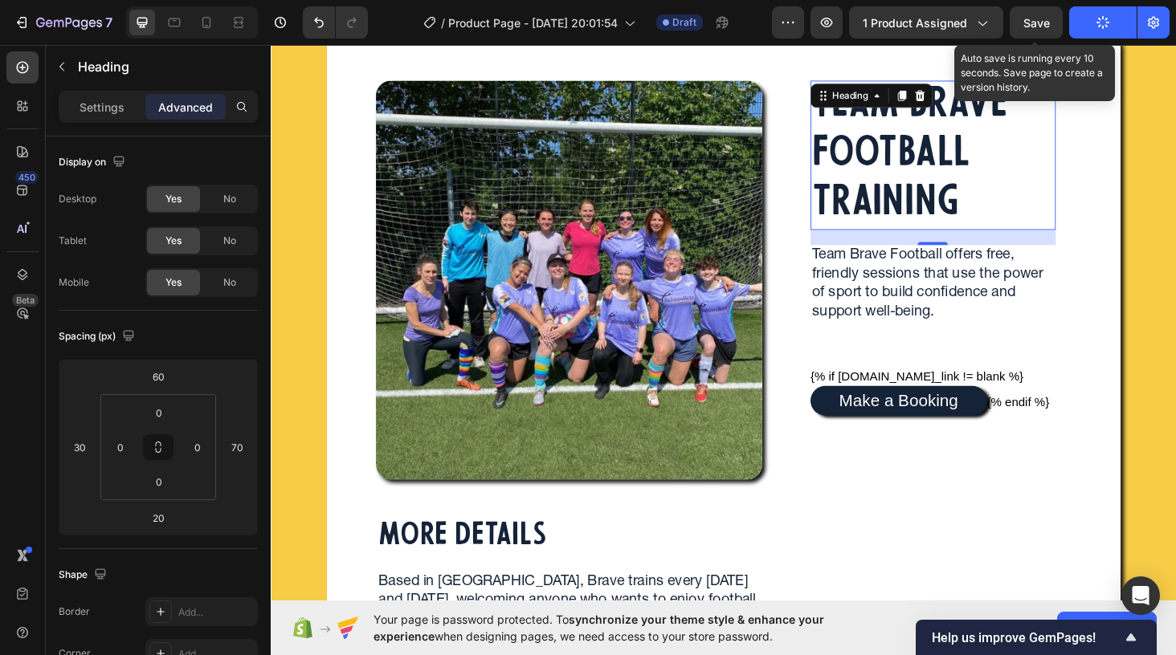
click at [1023, 18] on span "Save" at bounding box center [1036, 23] width 27 height 14
click at [1029, 22] on span "Save" at bounding box center [1036, 23] width 27 height 14
click at [1028, 30] on div "Save" at bounding box center [1036, 22] width 27 height 17
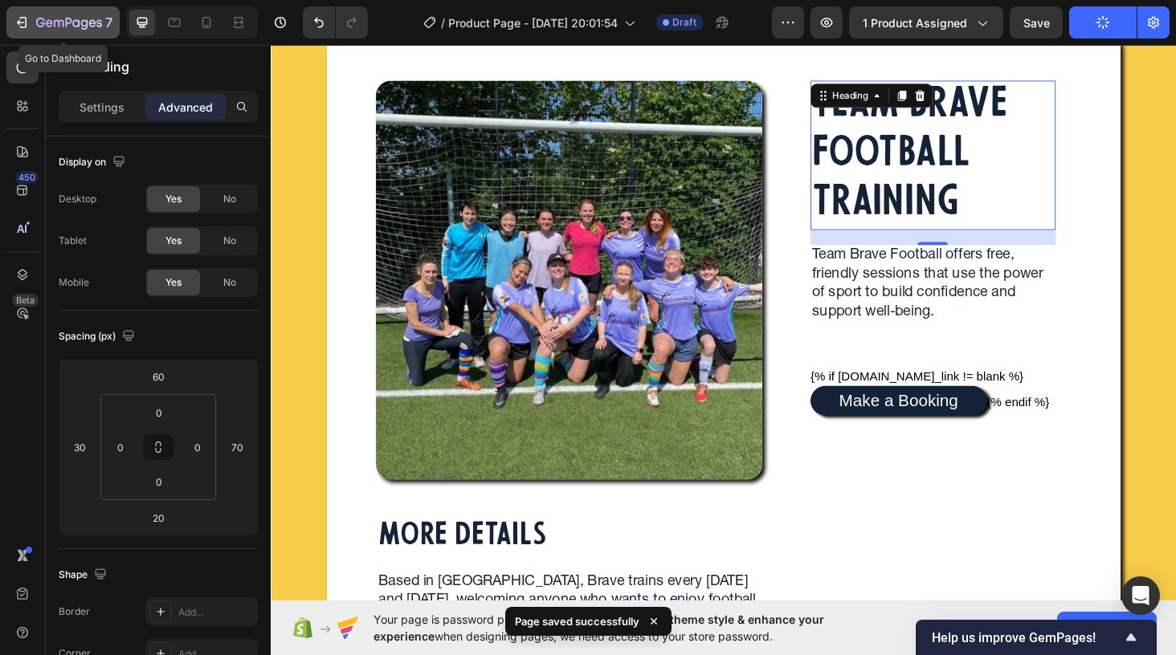
click at [48, 23] on icon "button" at bounding box center [49, 22] width 7 height 7
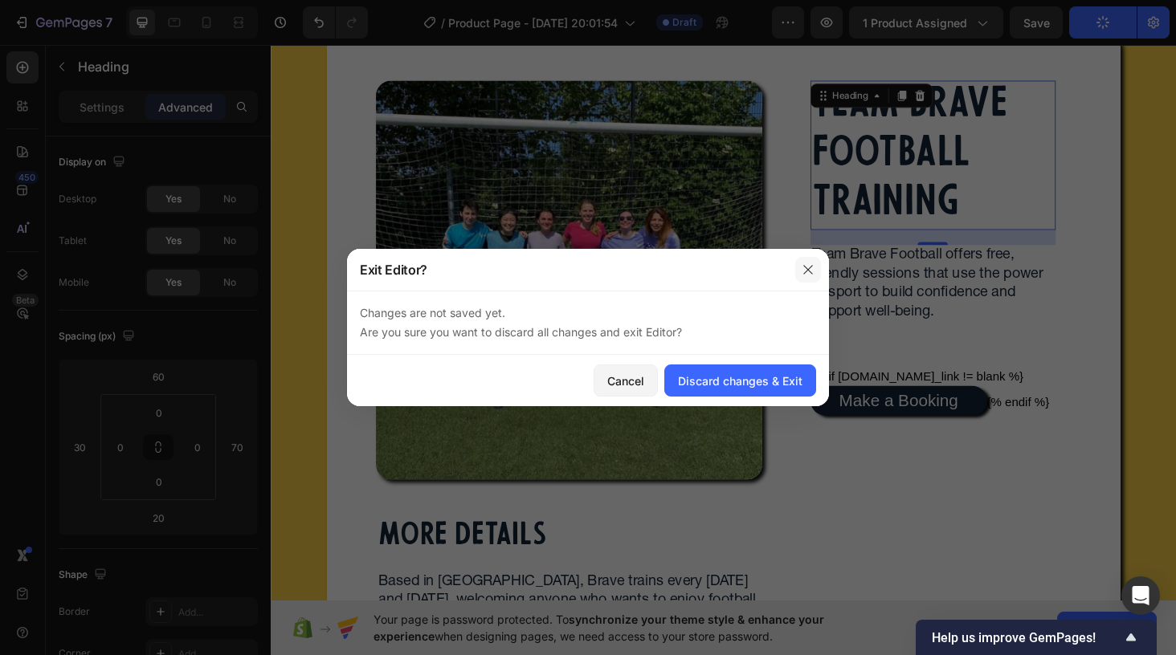
click at [809, 263] on icon "button" at bounding box center [808, 269] width 13 height 13
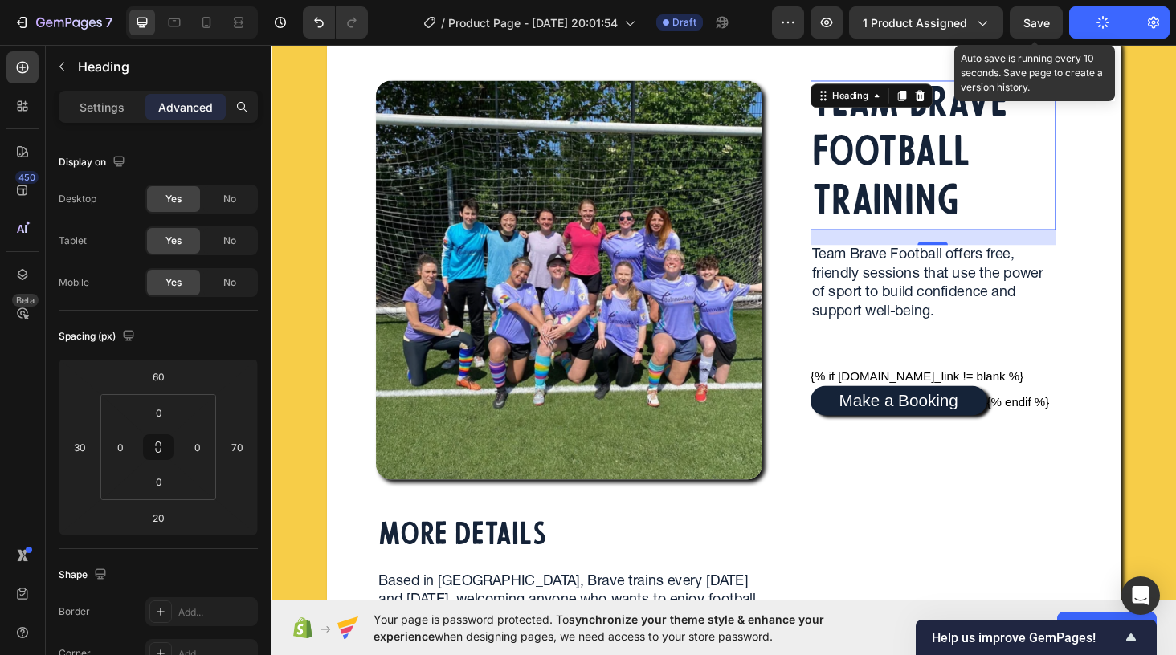
click at [1036, 22] on span "Save" at bounding box center [1036, 23] width 27 height 14
click at [1034, 23] on span "Save" at bounding box center [1036, 23] width 27 height 14
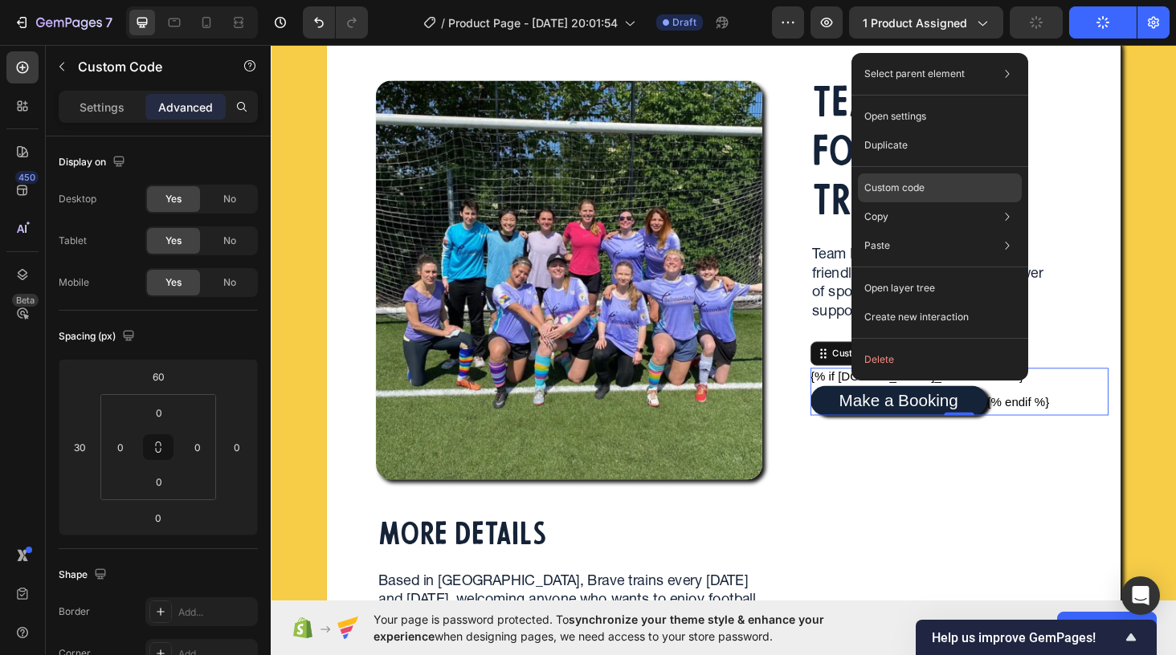
click at [906, 192] on p "Custom code" at bounding box center [894, 188] width 60 height 14
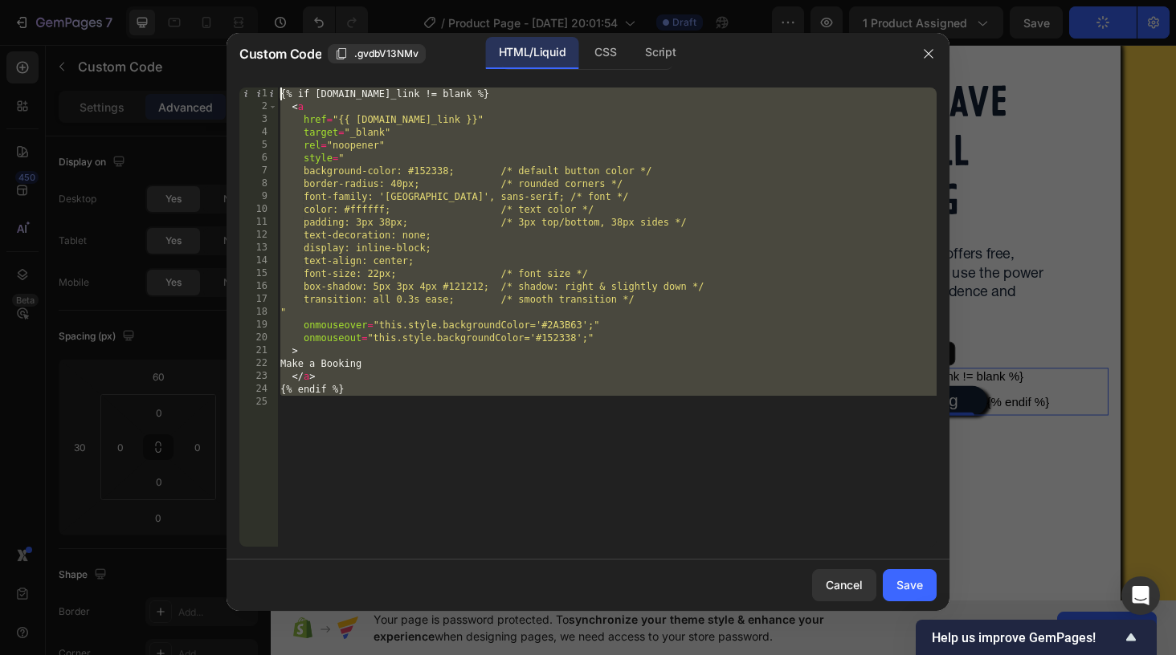
drag, startPoint x: 397, startPoint y: 418, endPoint x: 259, endPoint y: 57, distance: 386.9
click at [259, 57] on div "Custom Code .gvdbV13NMv HTML/Liquid CSS Script 1 2 3 4 5 6 7 8 9 10 11 12 13 14…" at bounding box center [587, 322] width 723 height 578
type textarea "{% if product.metafields.custom.booking_link != blank %} <a"
click at [840, 597] on button "Cancel" at bounding box center [844, 585] width 64 height 32
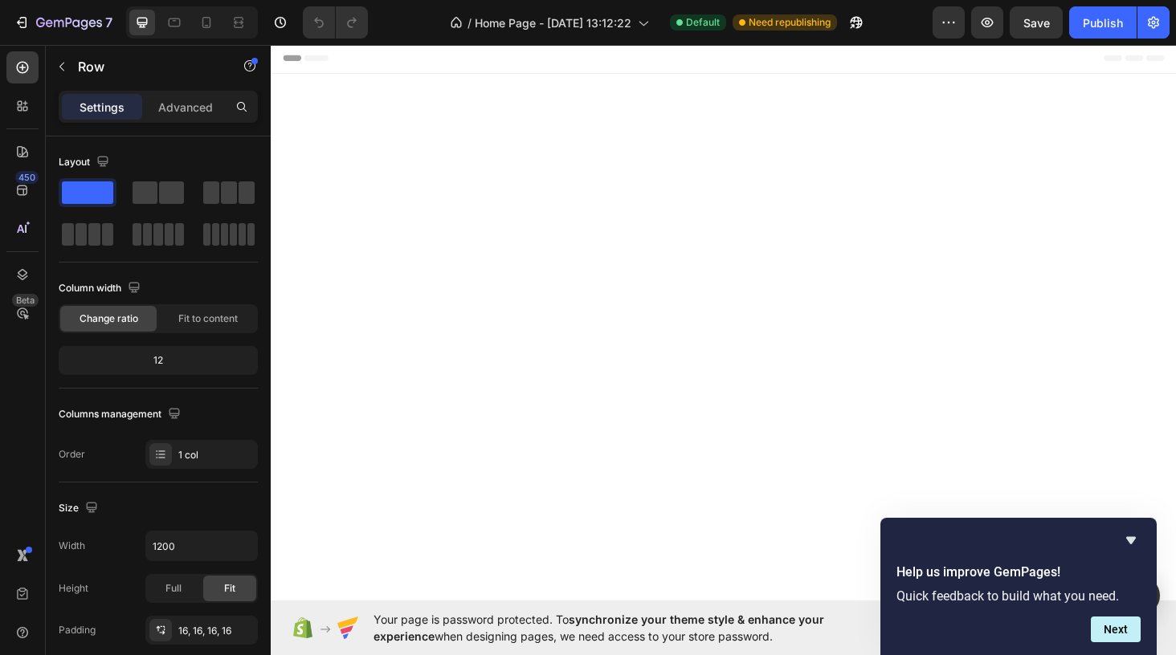
scroll to position [3552, 0]
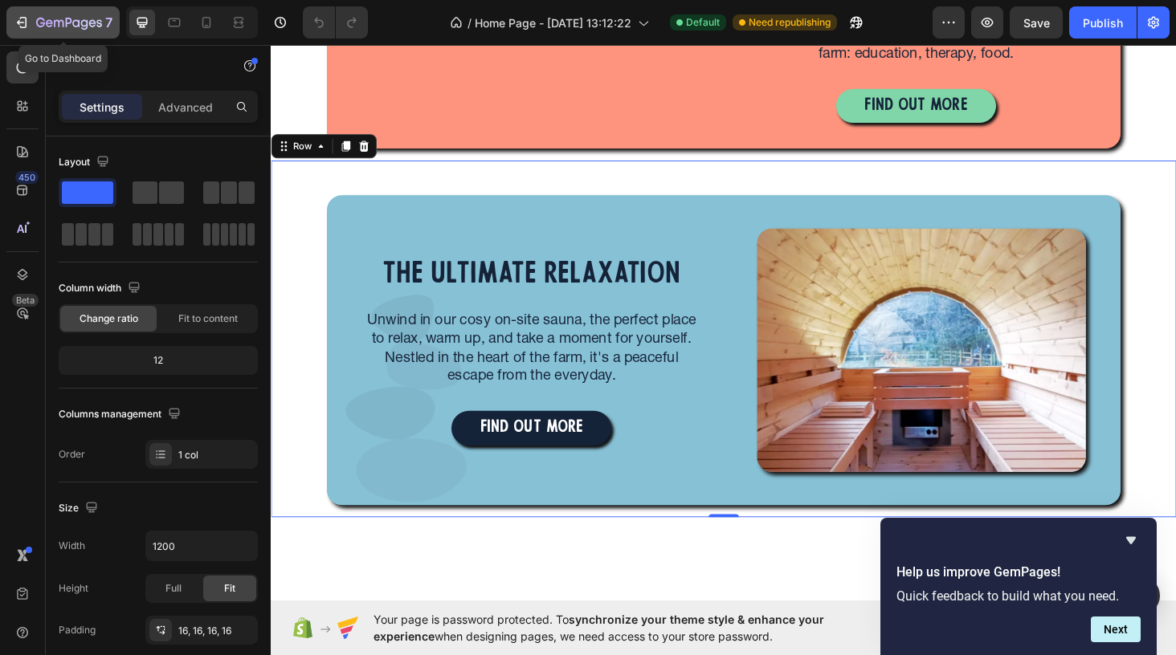
click at [32, 14] on div "7" at bounding box center [63, 22] width 99 height 19
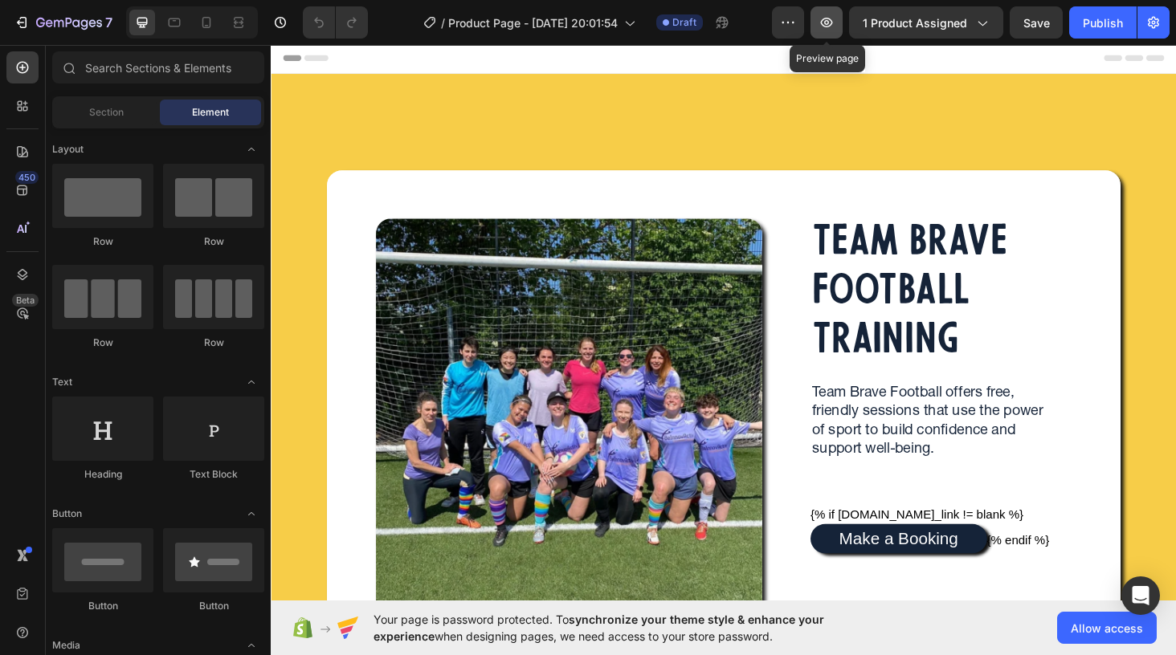
click at [830, 23] on icon "button" at bounding box center [826, 22] width 16 height 16
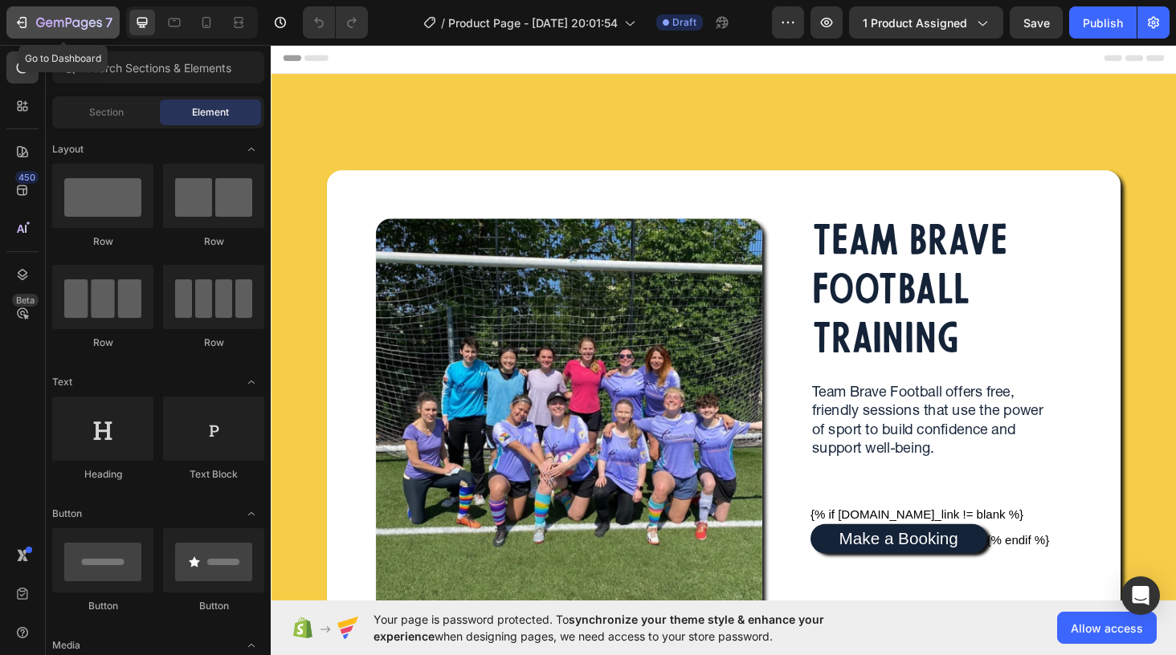
click at [30, 20] on div "7" at bounding box center [63, 22] width 99 height 19
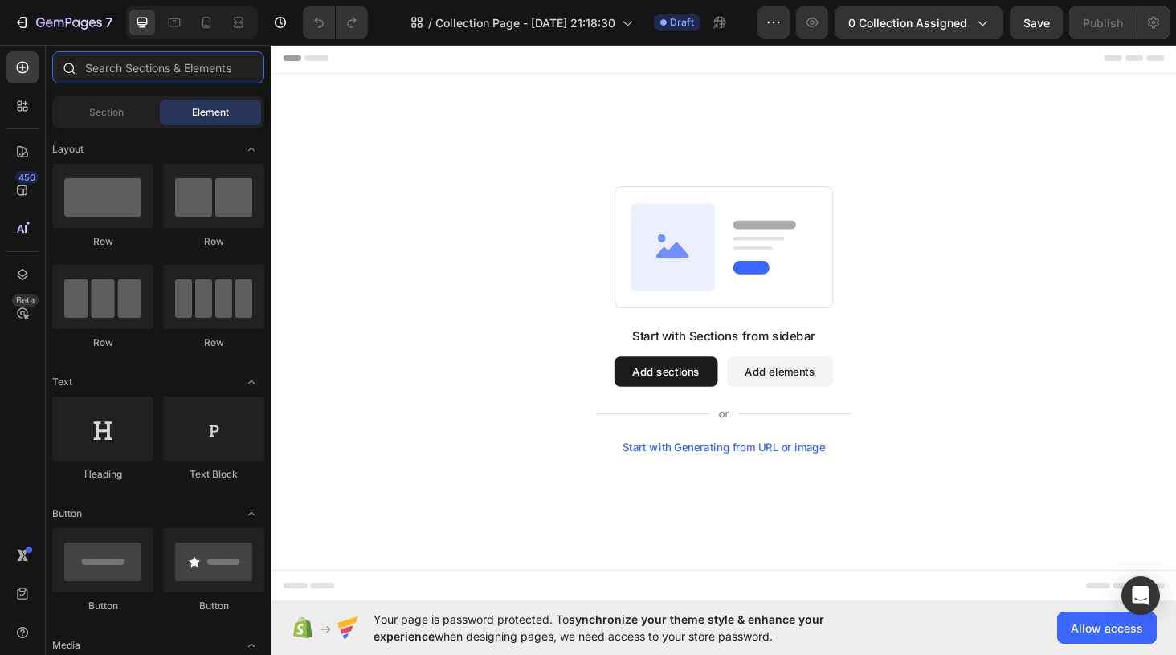
click at [103, 77] on input "text" at bounding box center [158, 67] width 212 height 32
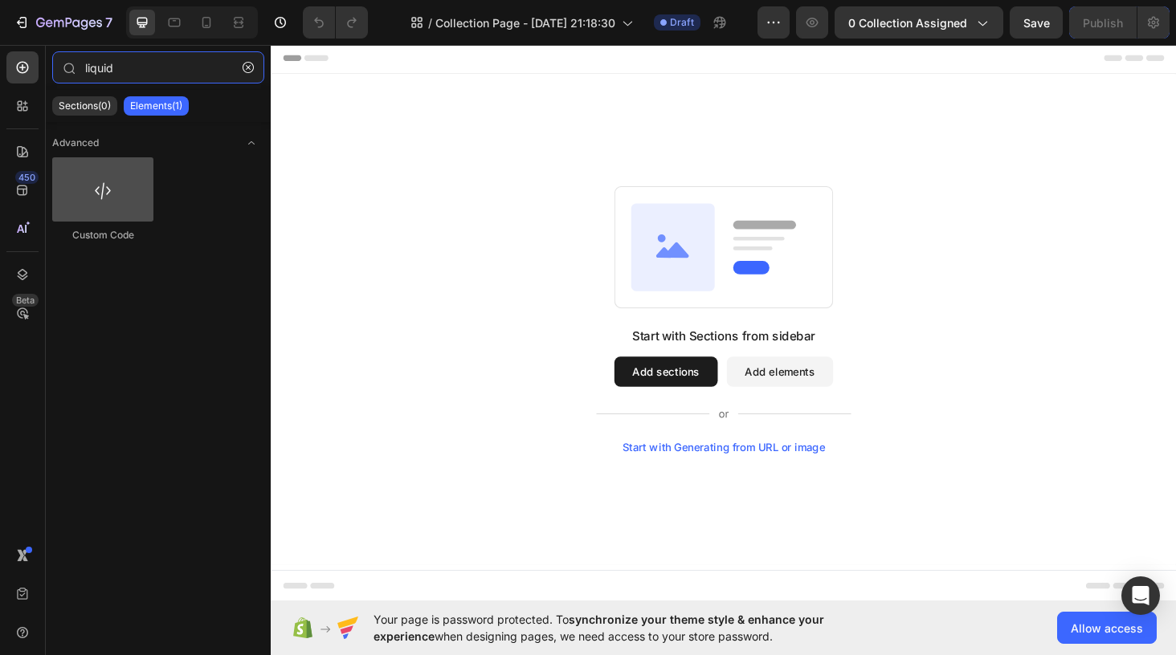
type input "liquid"
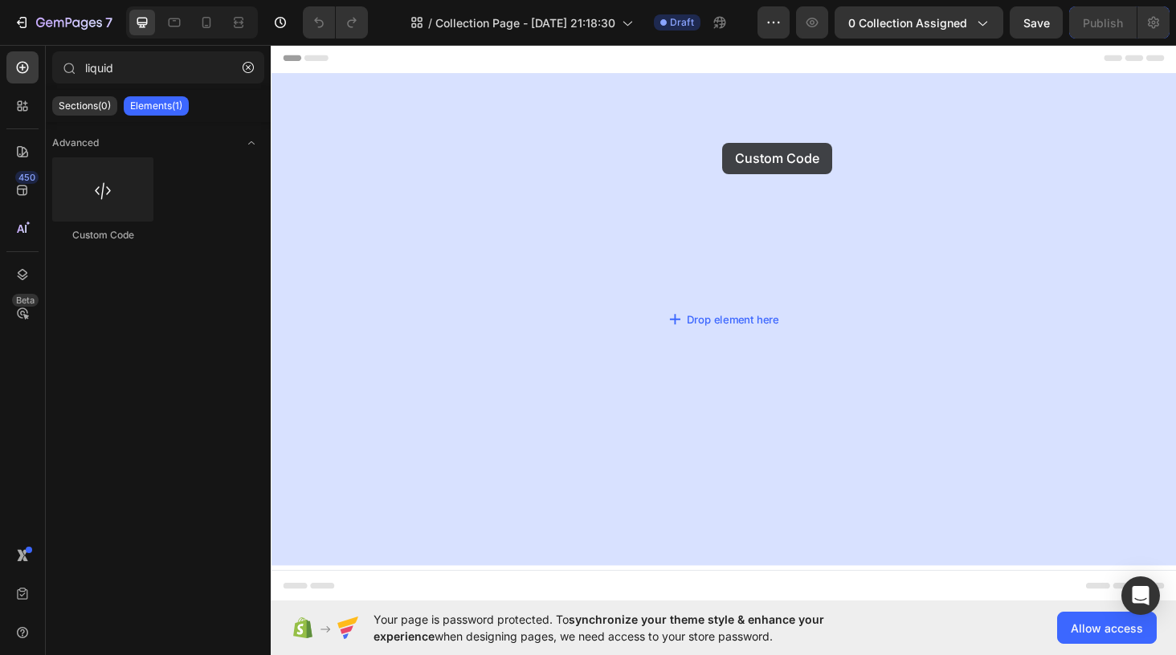
drag, startPoint x: 372, startPoint y: 239, endPoint x: 751, endPoint y: 149, distance: 389.6
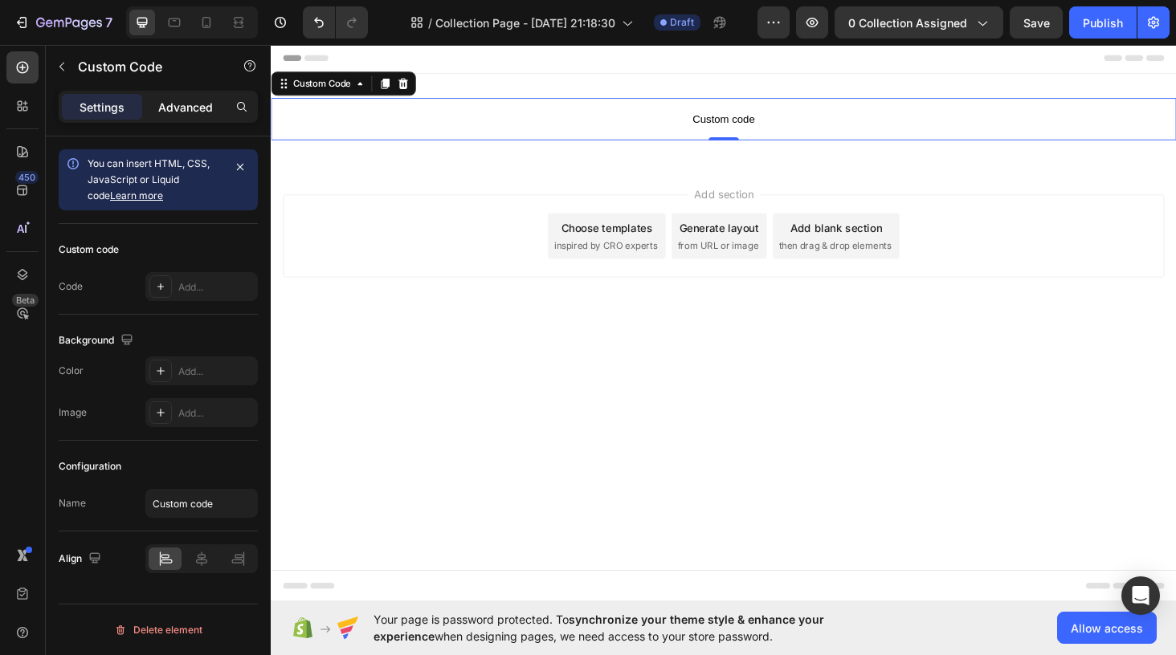
click at [198, 102] on p "Advanced" at bounding box center [185, 107] width 55 height 17
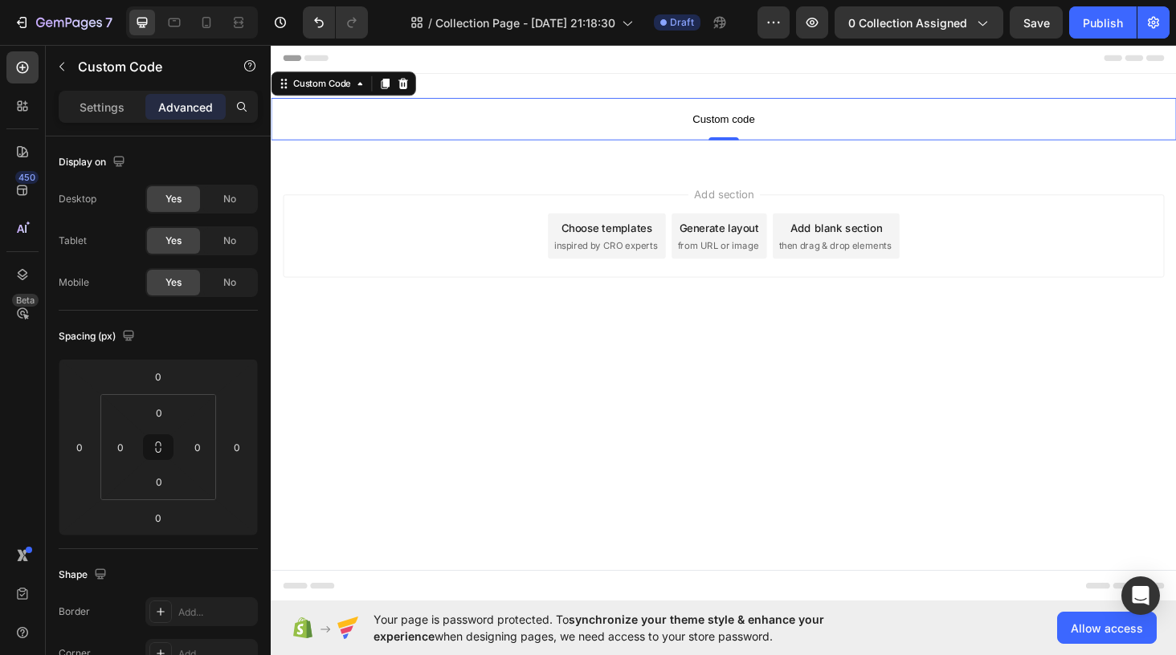
click at [411, 116] on span "Custom code" at bounding box center [753, 123] width 964 height 19
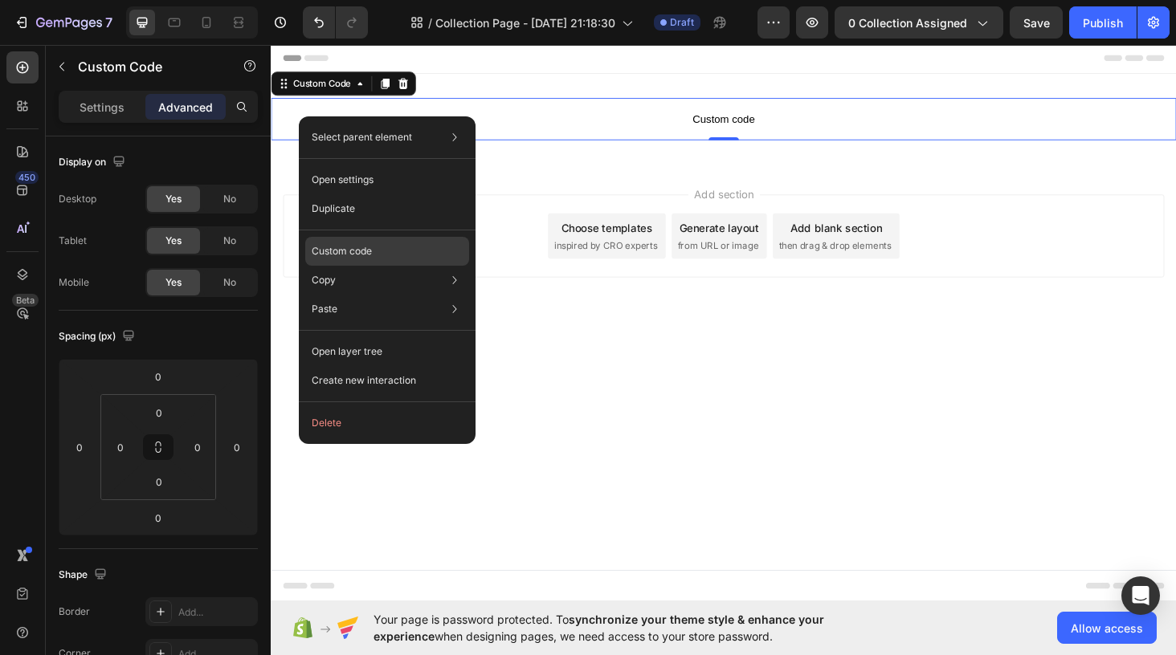
click at [369, 254] on p "Custom code" at bounding box center [342, 251] width 60 height 14
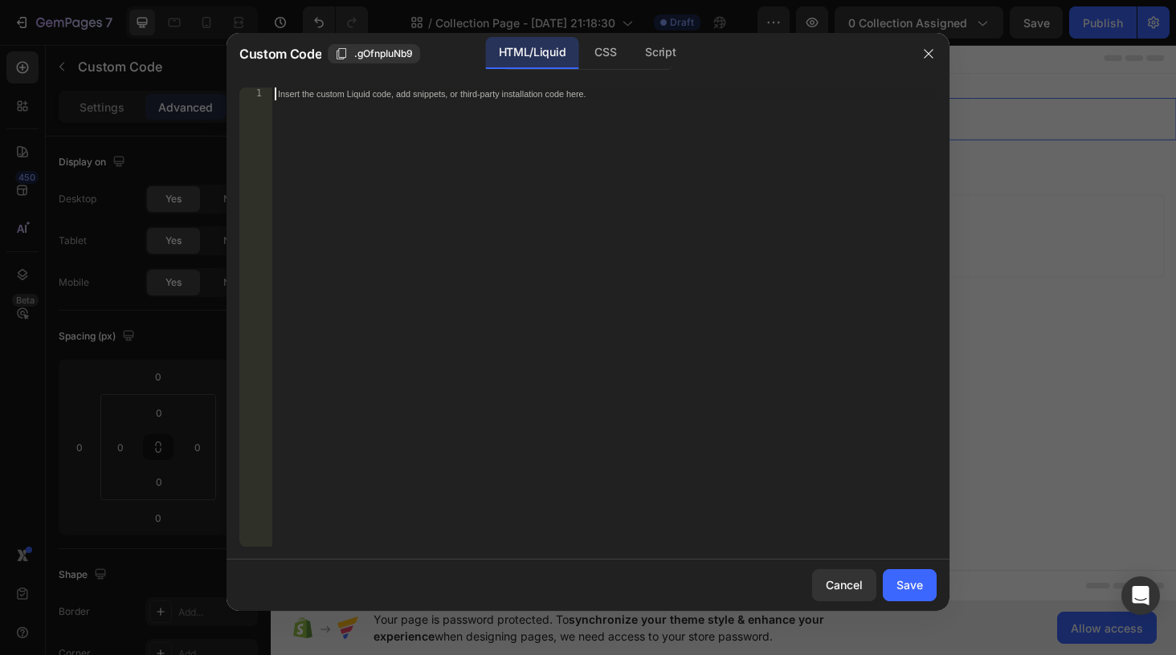
click at [330, 150] on div "Insert the custom Liquid code, add snippets, or third-party installation code h…" at bounding box center [603, 330] width 665 height 485
paste textarea "</div>"
type textarea "</div>"
click at [911, 580] on div "Save" at bounding box center [909, 585] width 27 height 17
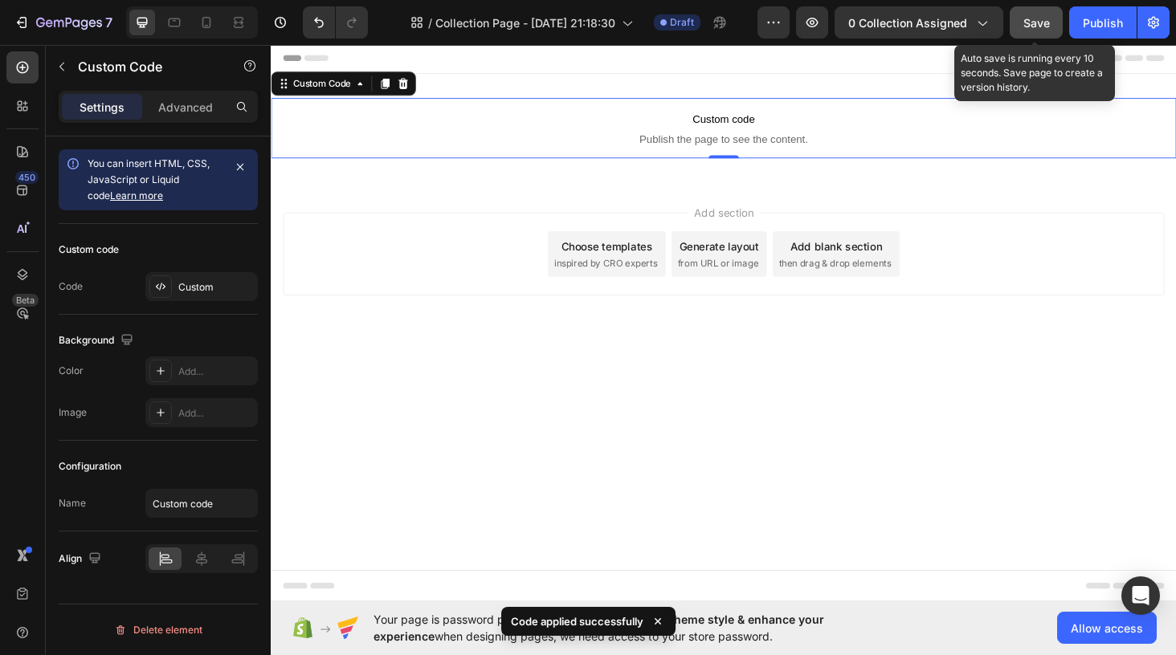
click at [1026, 22] on span "Save" at bounding box center [1036, 23] width 27 height 14
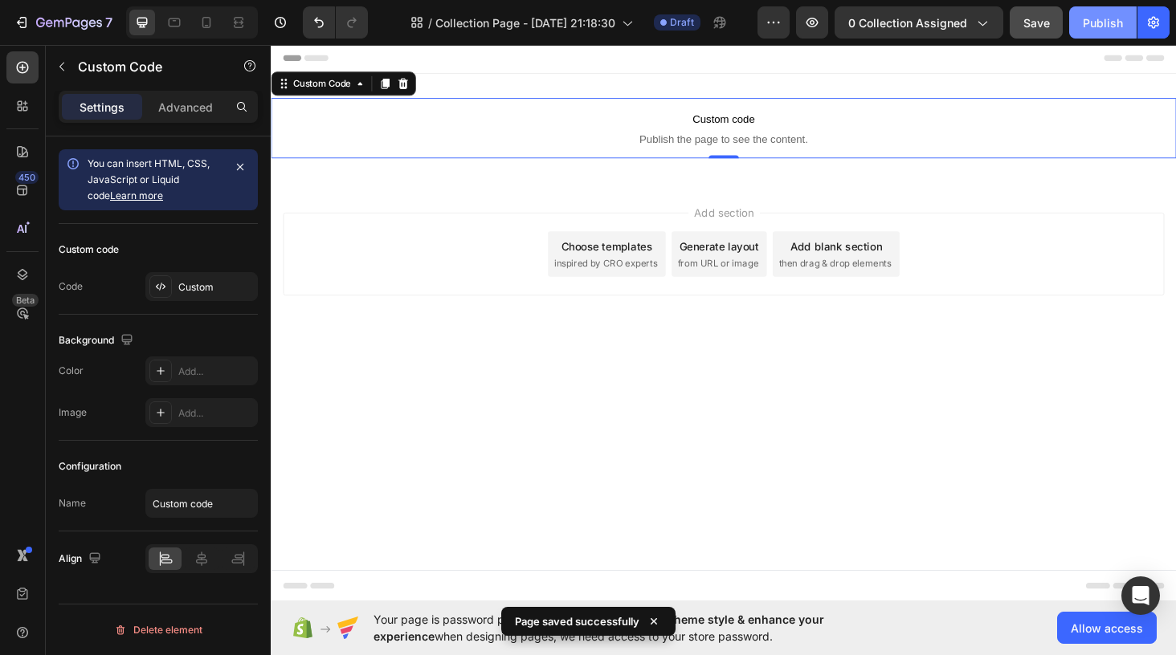
click at [1086, 23] on div "Publish" at bounding box center [1103, 22] width 40 height 17
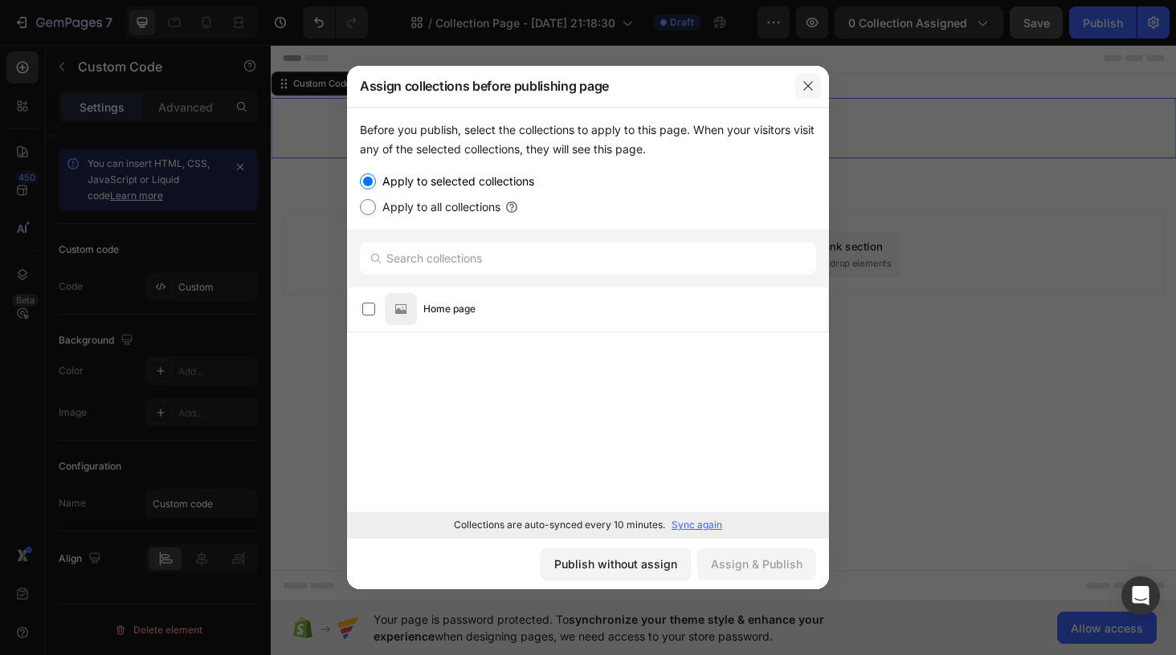
click at [806, 87] on icon "button" at bounding box center [807, 85] width 9 height 9
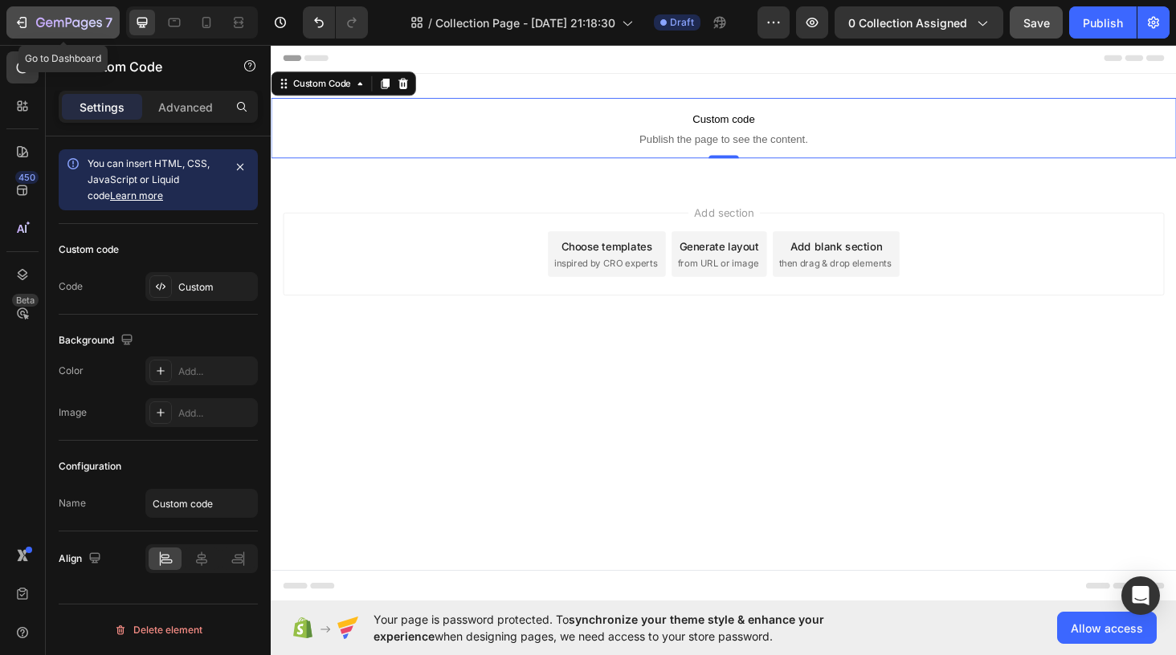
click at [37, 18] on icon "button" at bounding box center [69, 24] width 66 height 14
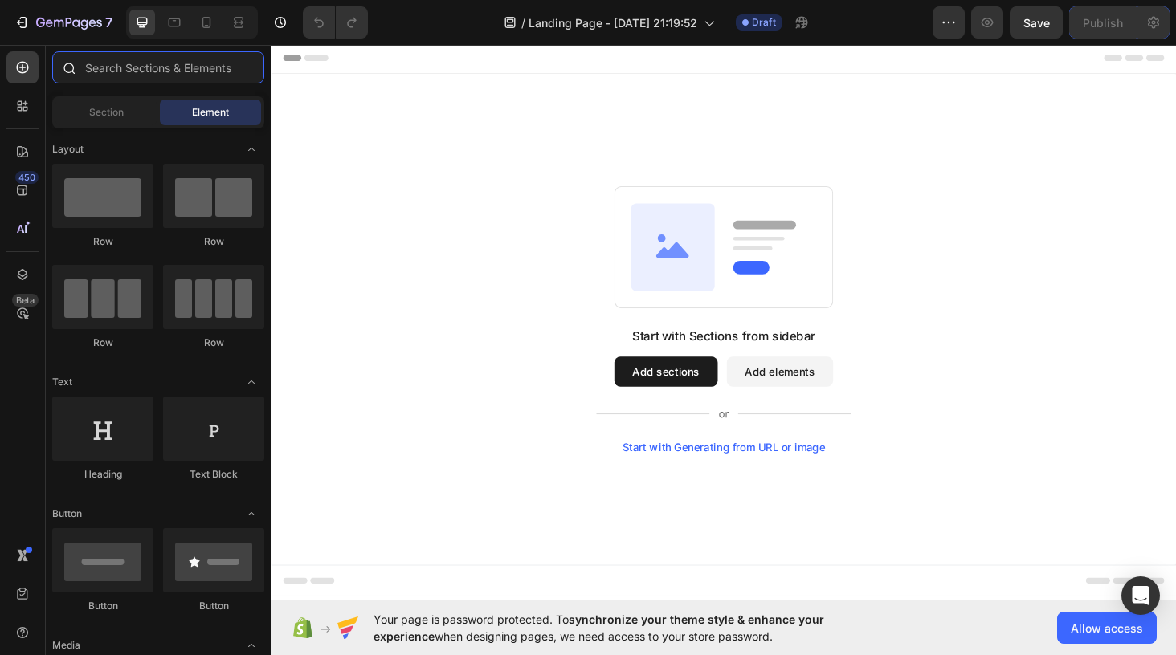
click at [103, 63] on input "text" at bounding box center [158, 67] width 212 height 32
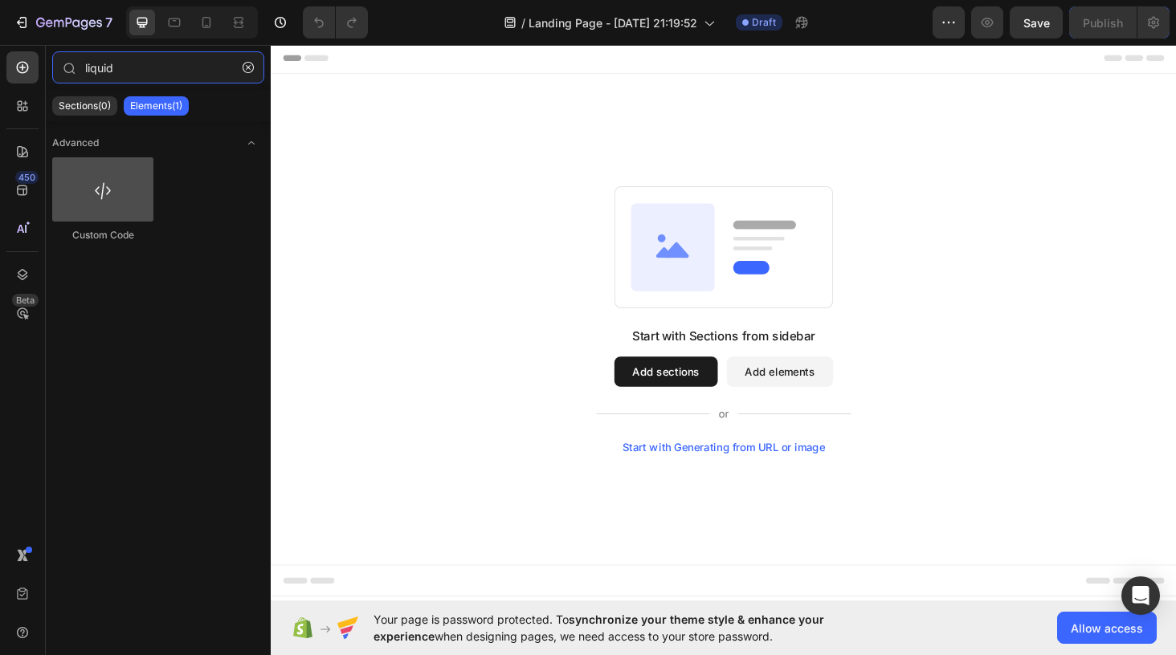
type input "liquid"
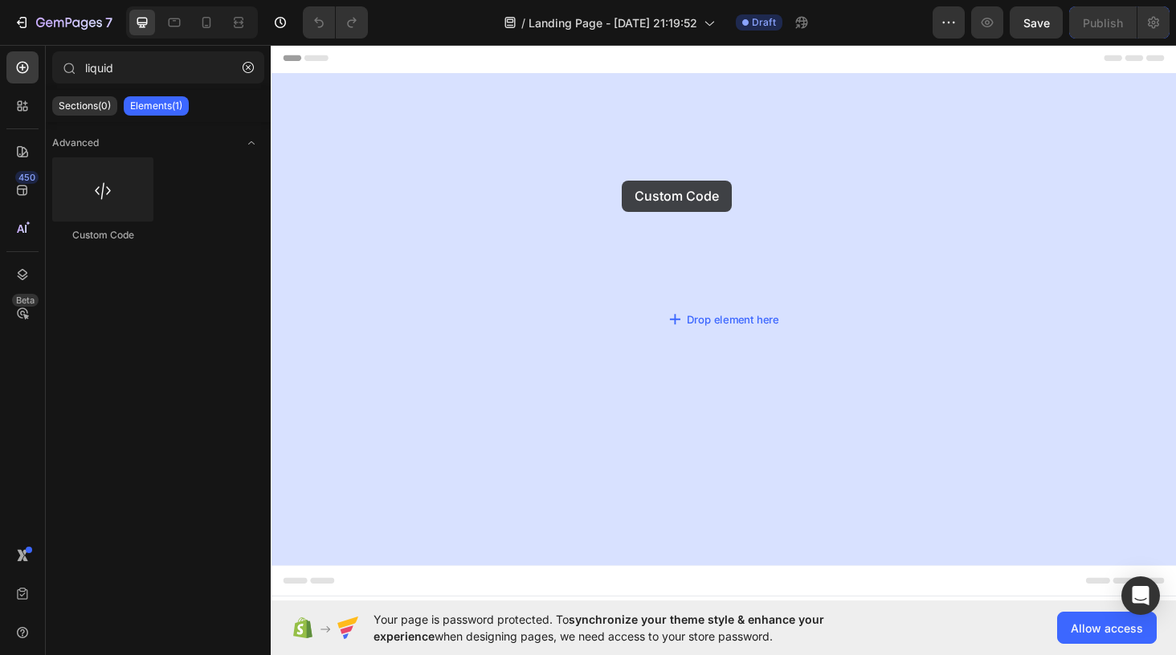
drag, startPoint x: 381, startPoint y: 246, endPoint x: 643, endPoint y: 186, distance: 269.3
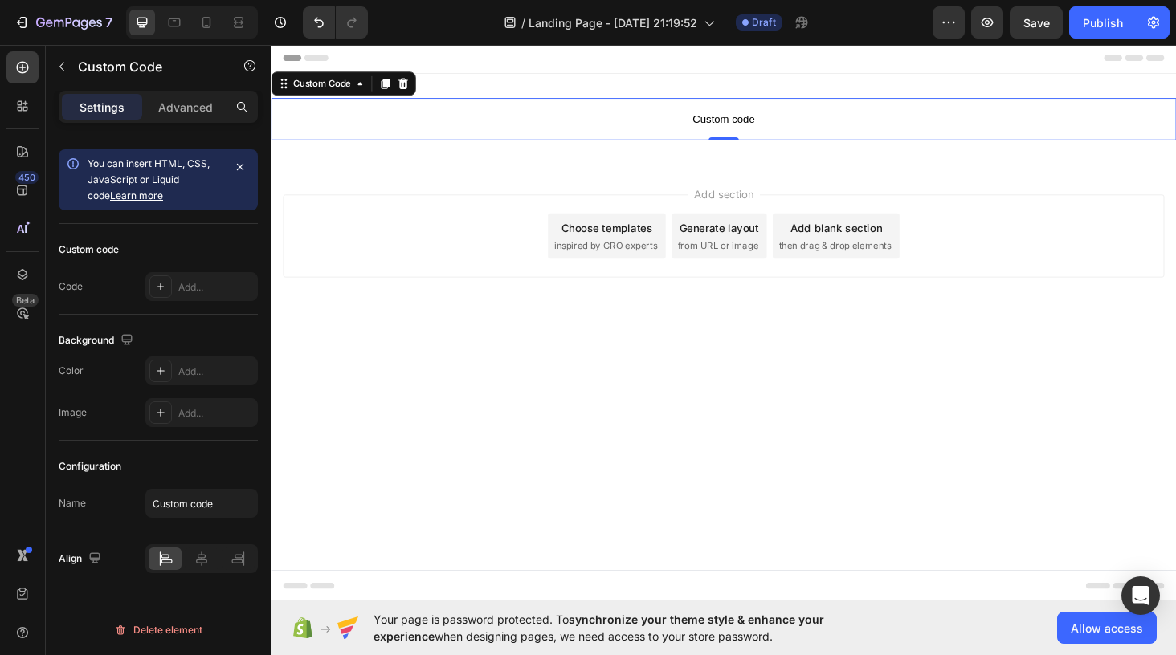
click at [338, 129] on span "Custom code" at bounding box center [753, 123] width 964 height 19
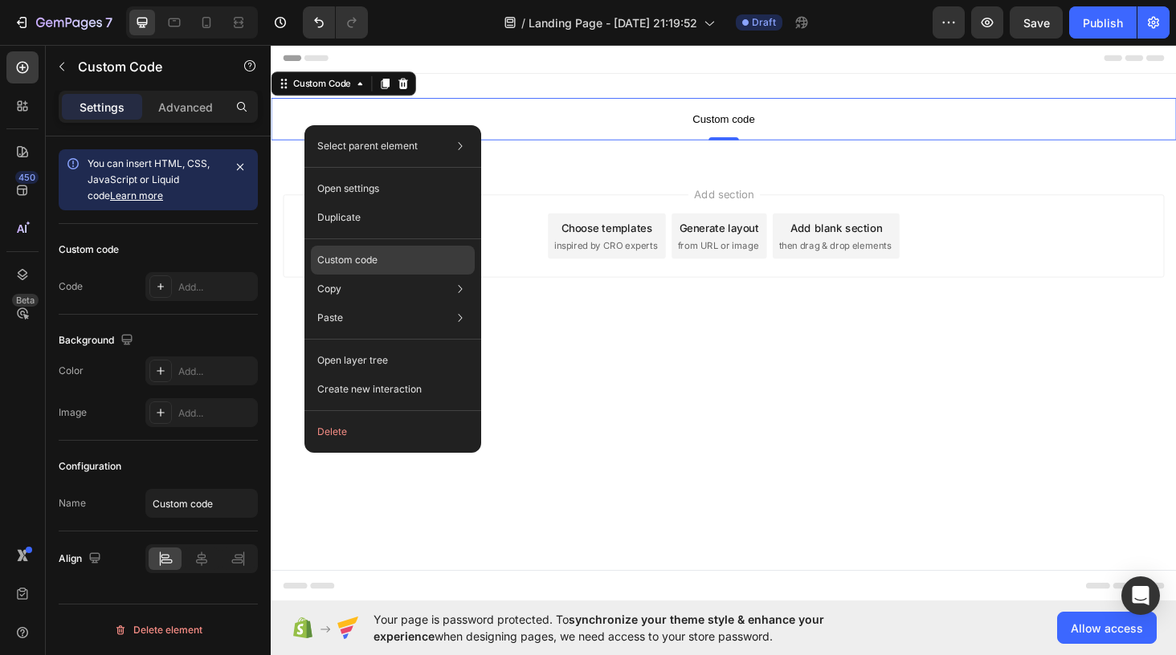
click at [372, 260] on p "Custom code" at bounding box center [347, 260] width 60 height 14
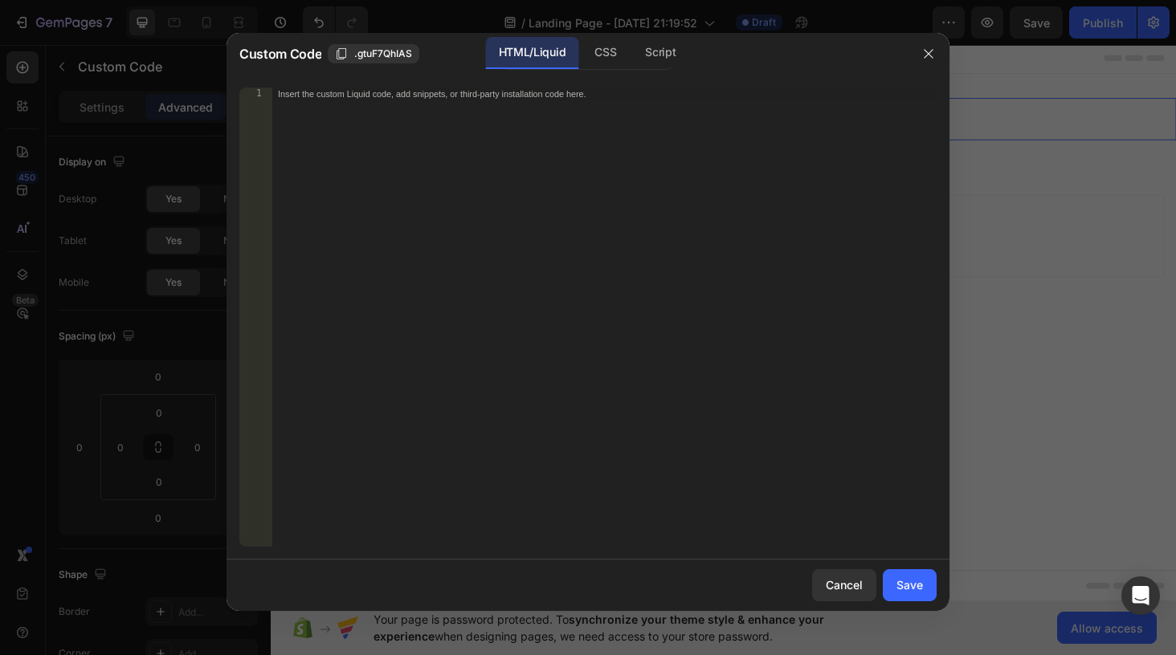
click at [529, 121] on div "Insert the custom Liquid code, add snippets, or third-party installation code h…" at bounding box center [603, 330] width 665 height 485
paste textarea "</div>"
type textarea "</div>"
click at [917, 588] on div "Save" at bounding box center [909, 585] width 27 height 17
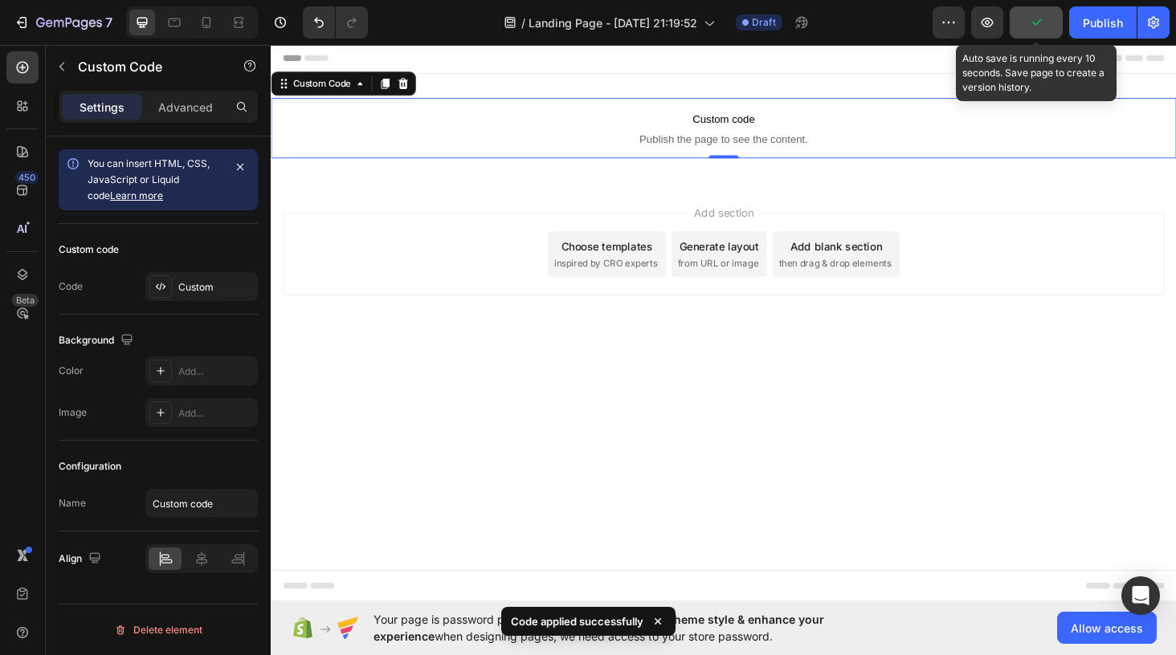
click at [1039, 21] on icon "button" at bounding box center [1036, 22] width 9 height 6
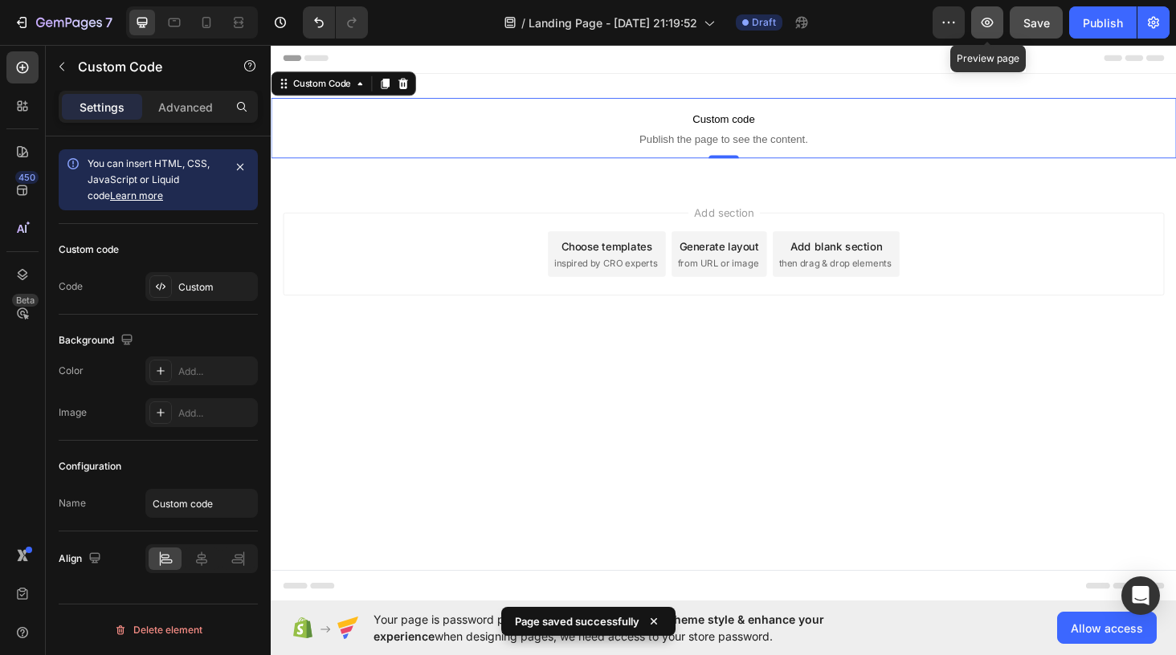
click at [987, 26] on icon "button" at bounding box center [987, 22] width 16 height 16
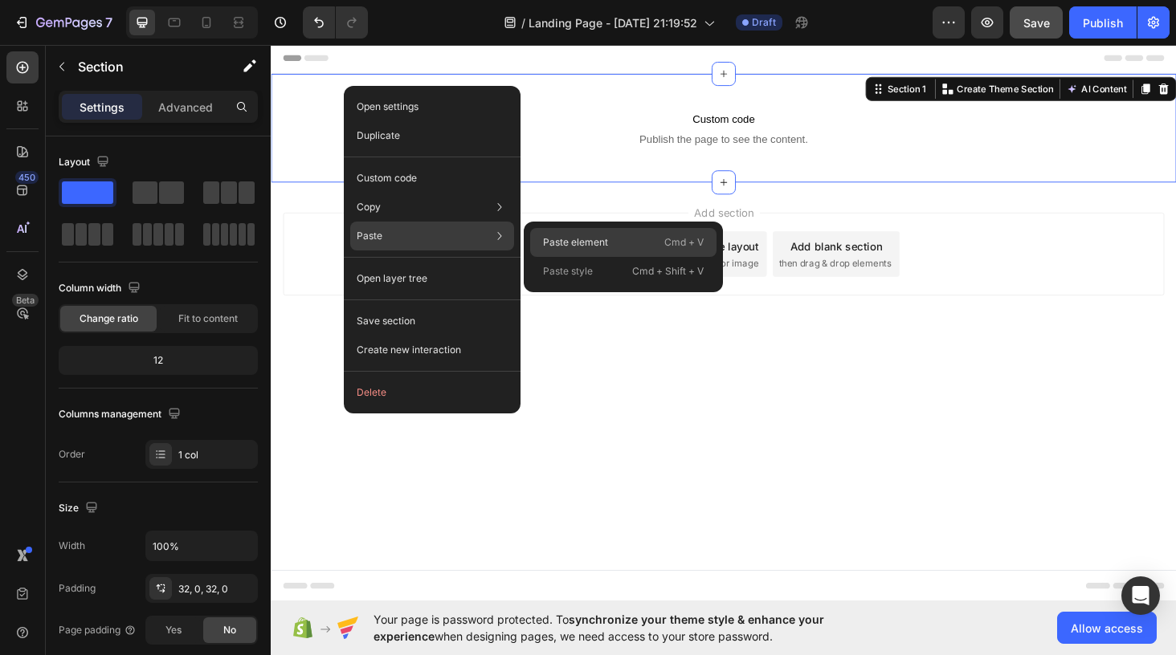
click at [558, 247] on p "Paste element" at bounding box center [575, 242] width 65 height 14
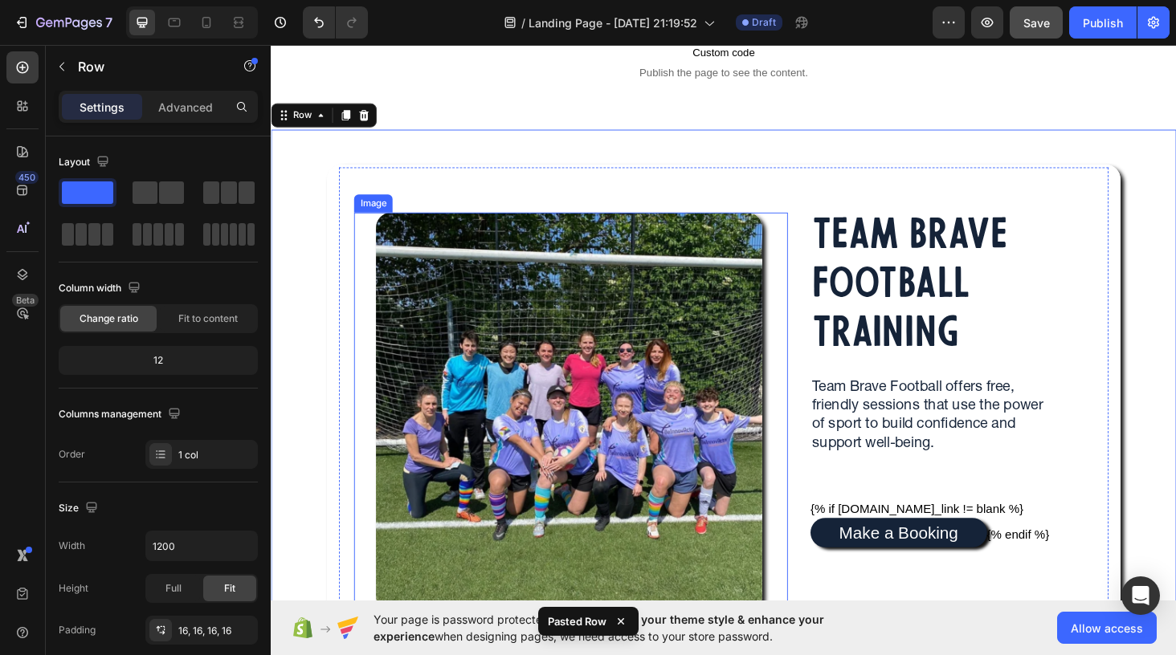
scroll to position [91, 0]
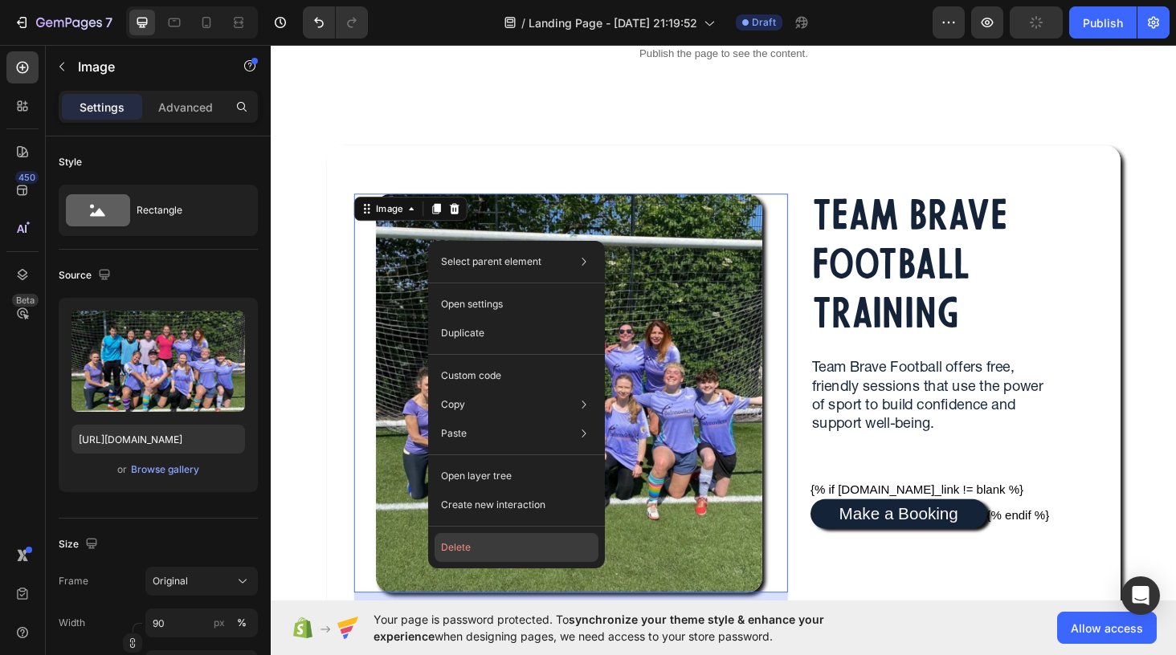
click at [482, 542] on button "Delete" at bounding box center [517, 547] width 164 height 29
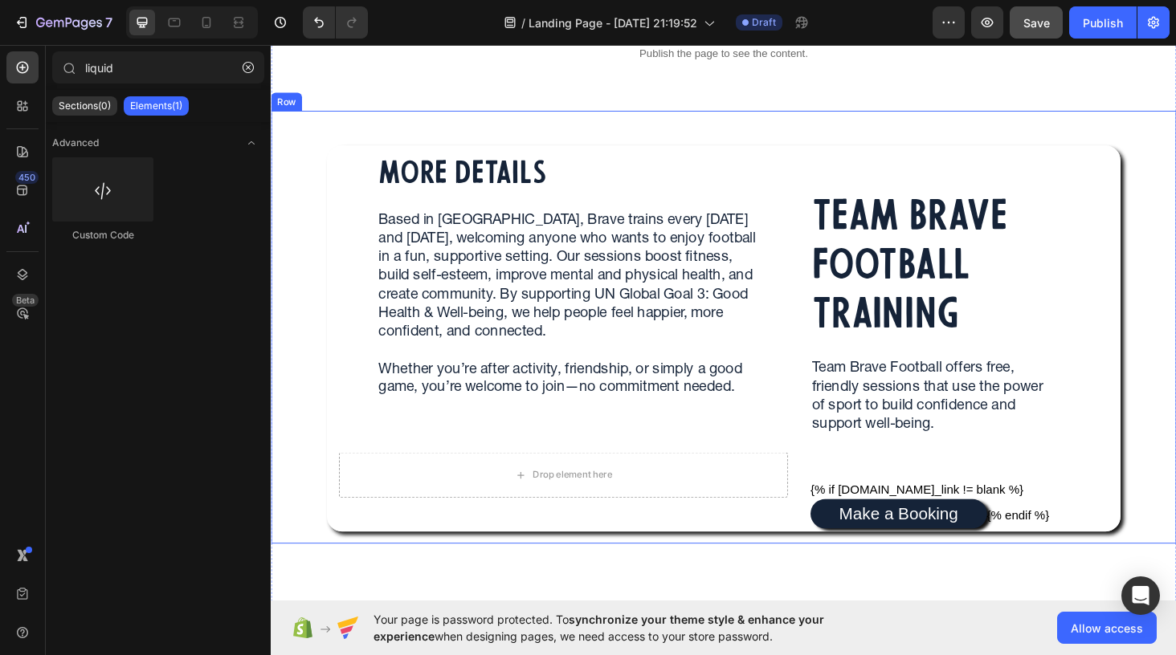
click at [302, 184] on div "MORE DETAILS Heading Based in [GEOGRAPHIC_DATA], Brave trains every [DATE] and …" at bounding box center [753, 345] width 938 height 435
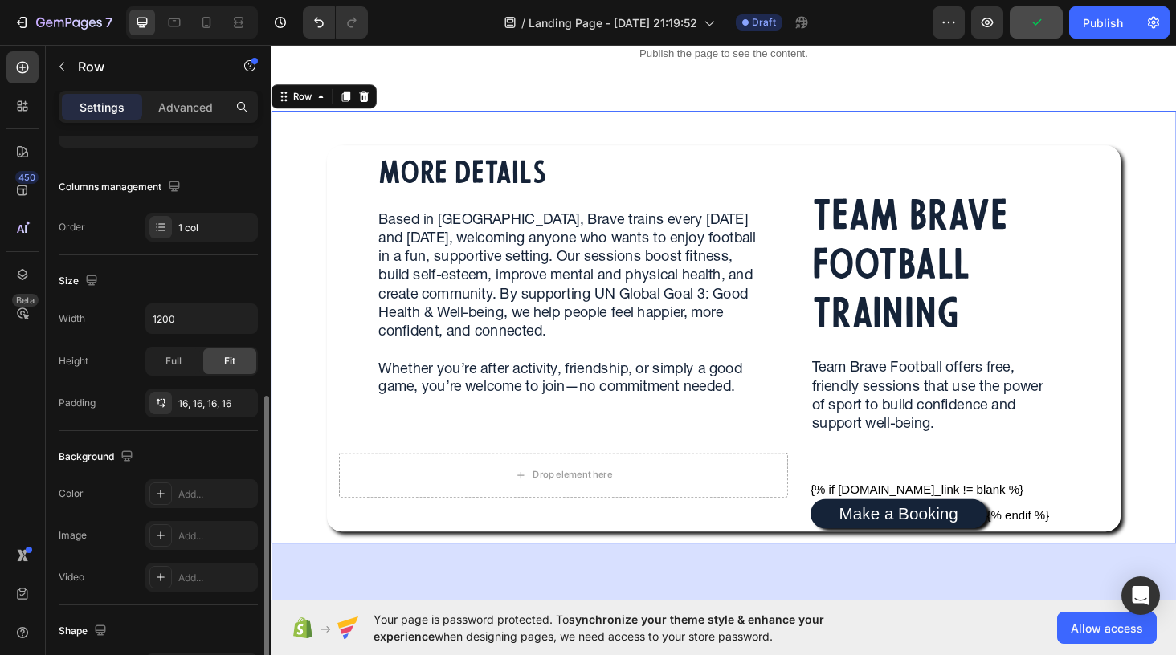
scroll to position [333, 0]
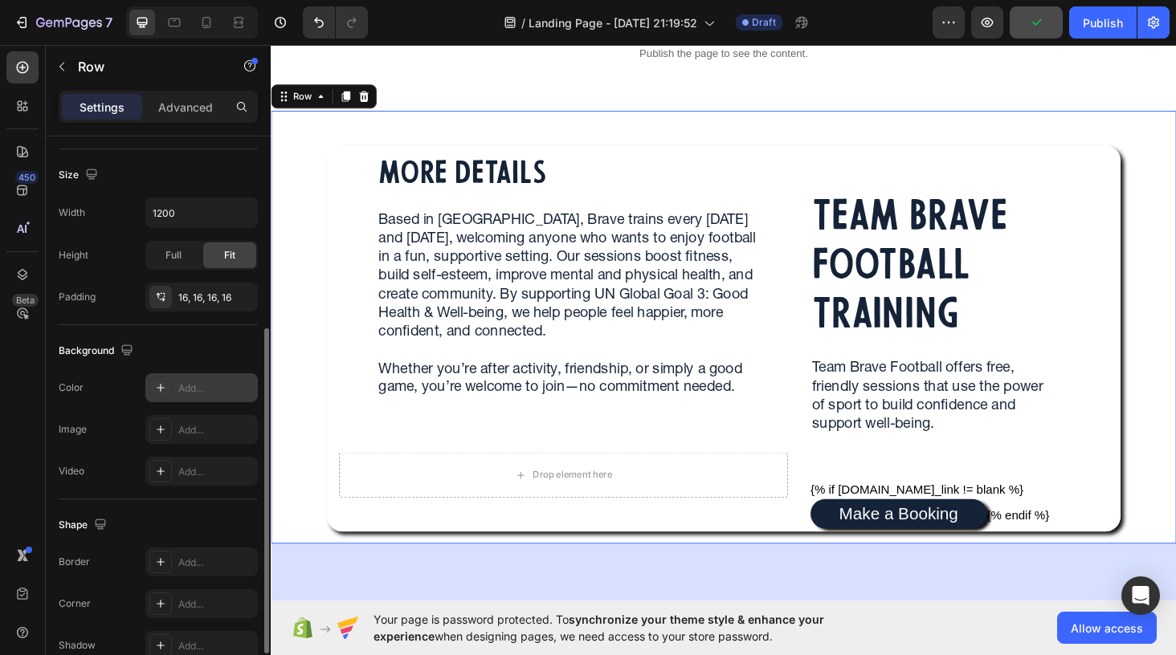
click at [159, 389] on icon at bounding box center [160, 388] width 13 height 13
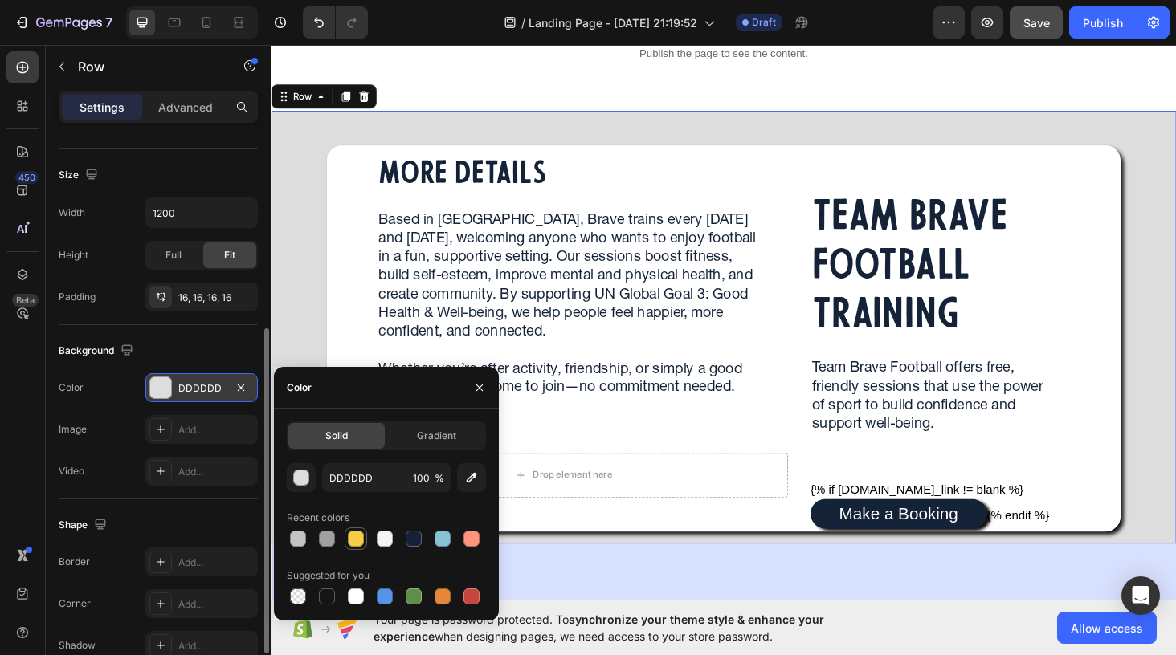
click at [357, 544] on div at bounding box center [356, 539] width 16 height 16
type input "F7CD48"
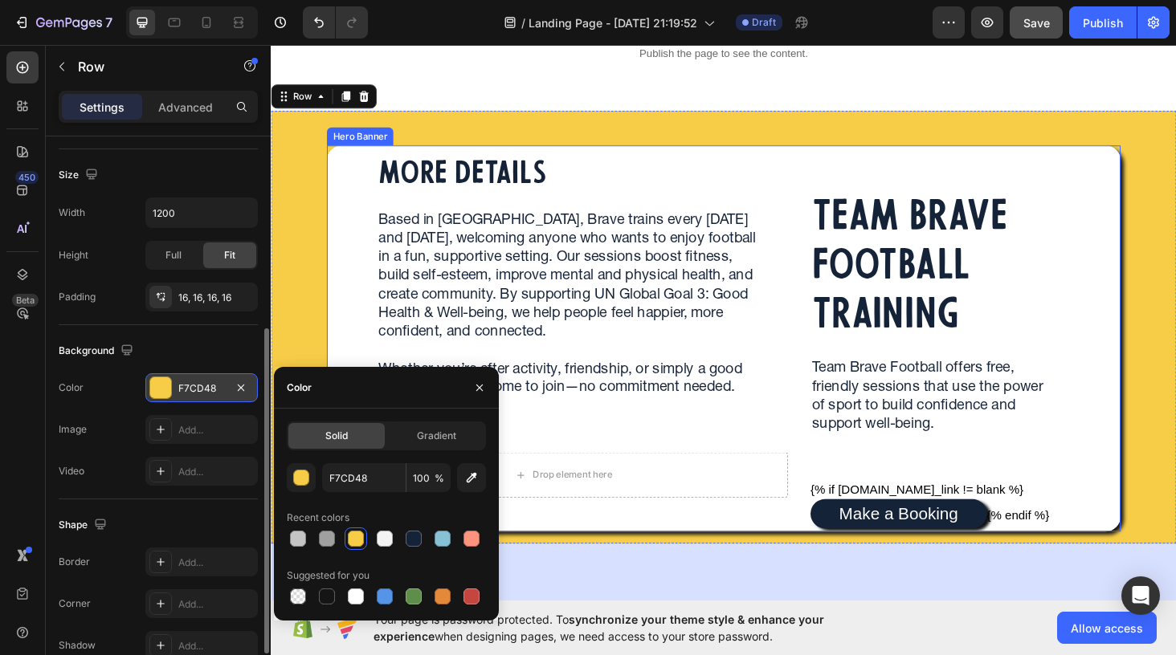
click at [320, 152] on div "MORE DETAILS Heading Based in [GEOGRAPHIC_DATA], Brave trains every [DATE] and …" at bounding box center [753, 345] width 938 height 435
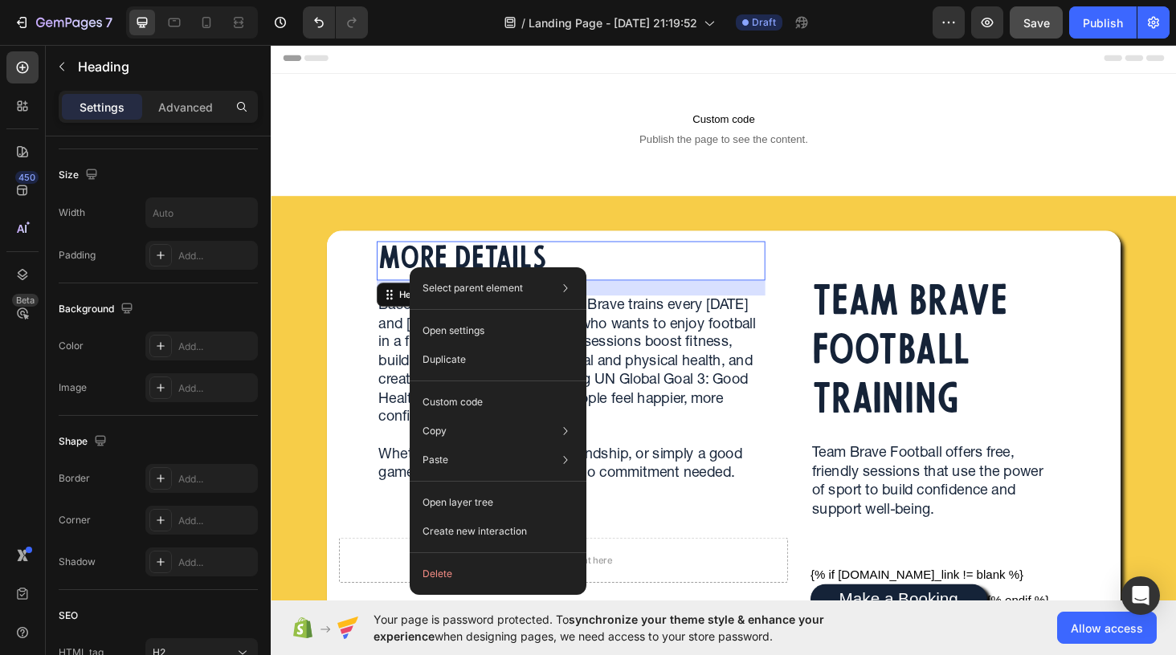
scroll to position [0, 0]
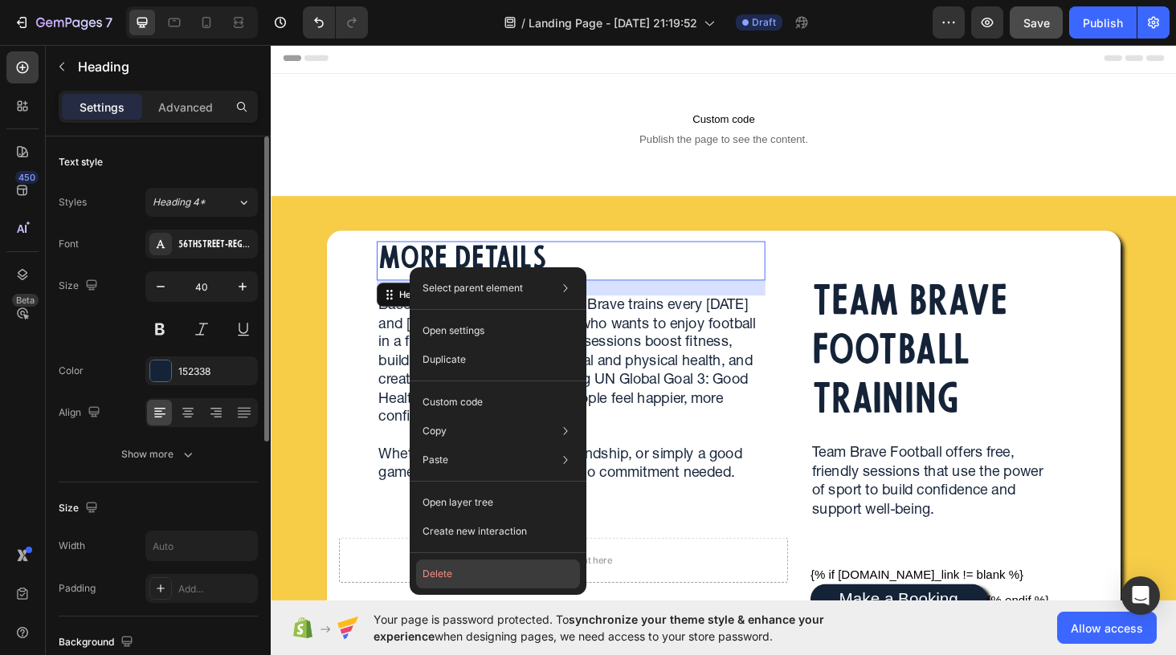
click at [451, 566] on button "Delete" at bounding box center [498, 574] width 164 height 29
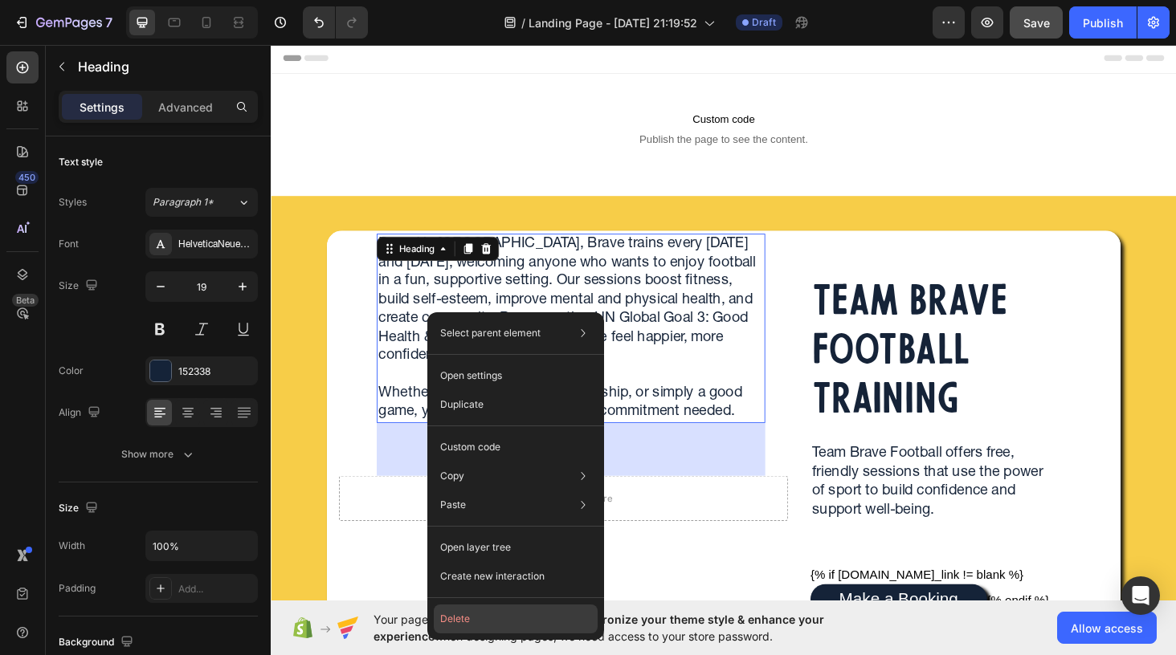
click at [475, 611] on button "Delete" at bounding box center [516, 619] width 164 height 29
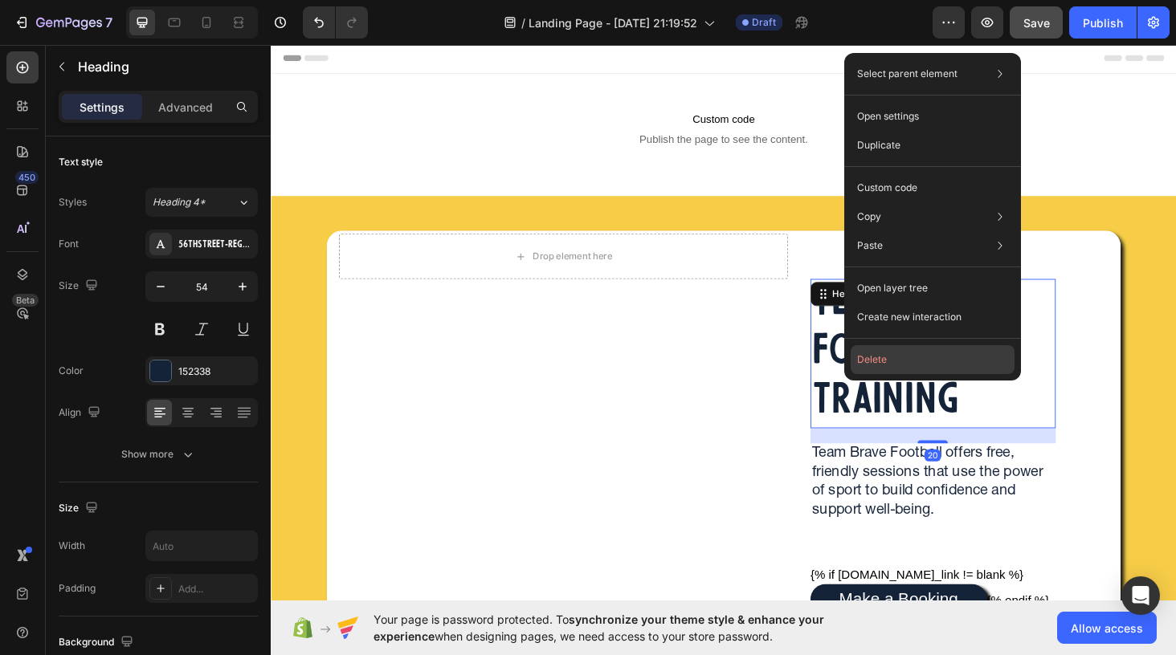
click at [888, 362] on button "Delete" at bounding box center [933, 359] width 164 height 29
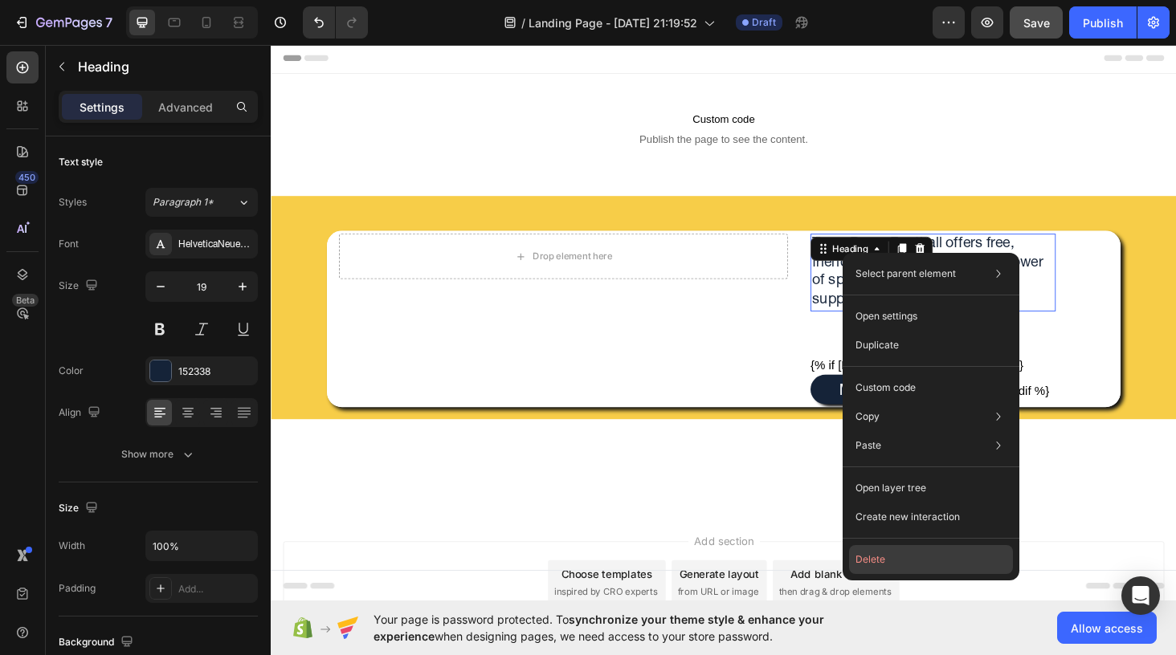
click at [871, 553] on button "Delete" at bounding box center [931, 559] width 164 height 29
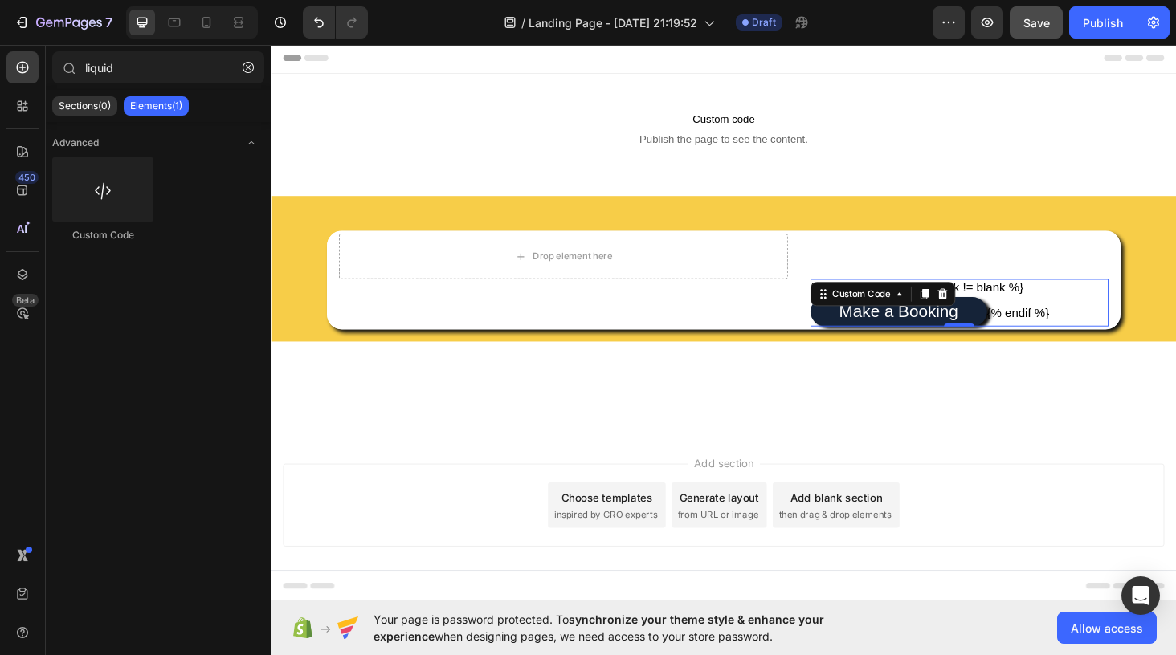
click at [867, 293] on div "{% if [DOMAIN_NAME]_link != blank %} Make a Booking {% endif %} Custom Code 0" at bounding box center [991, 295] width 341 height 99
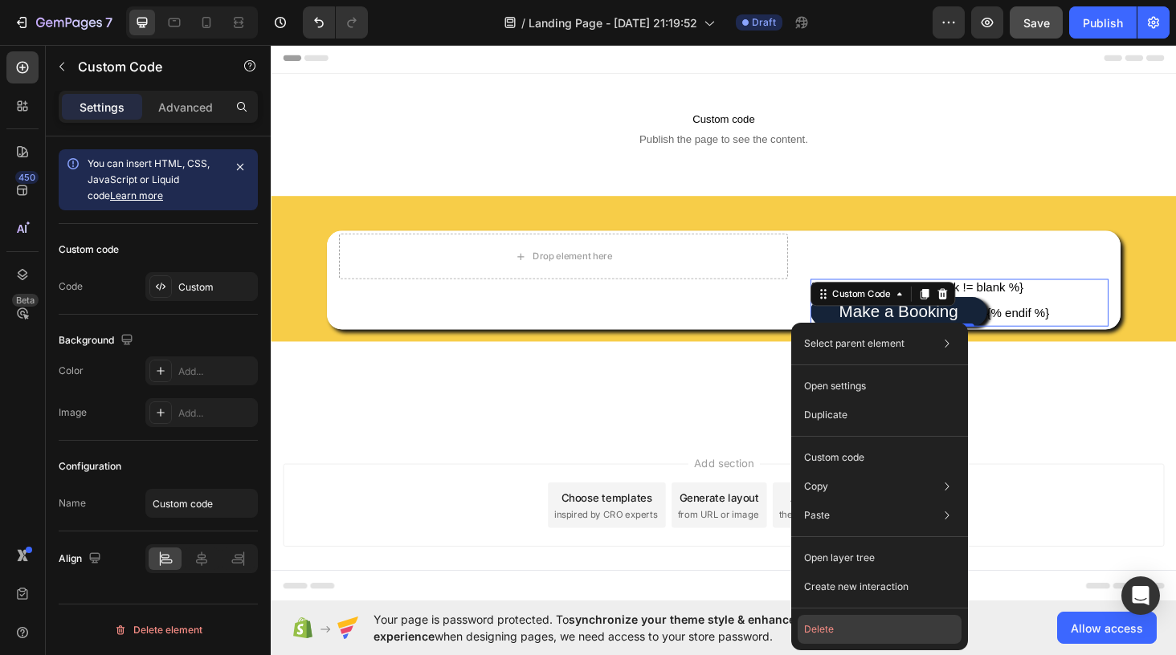
click at [834, 628] on button "Delete" at bounding box center [880, 629] width 164 height 29
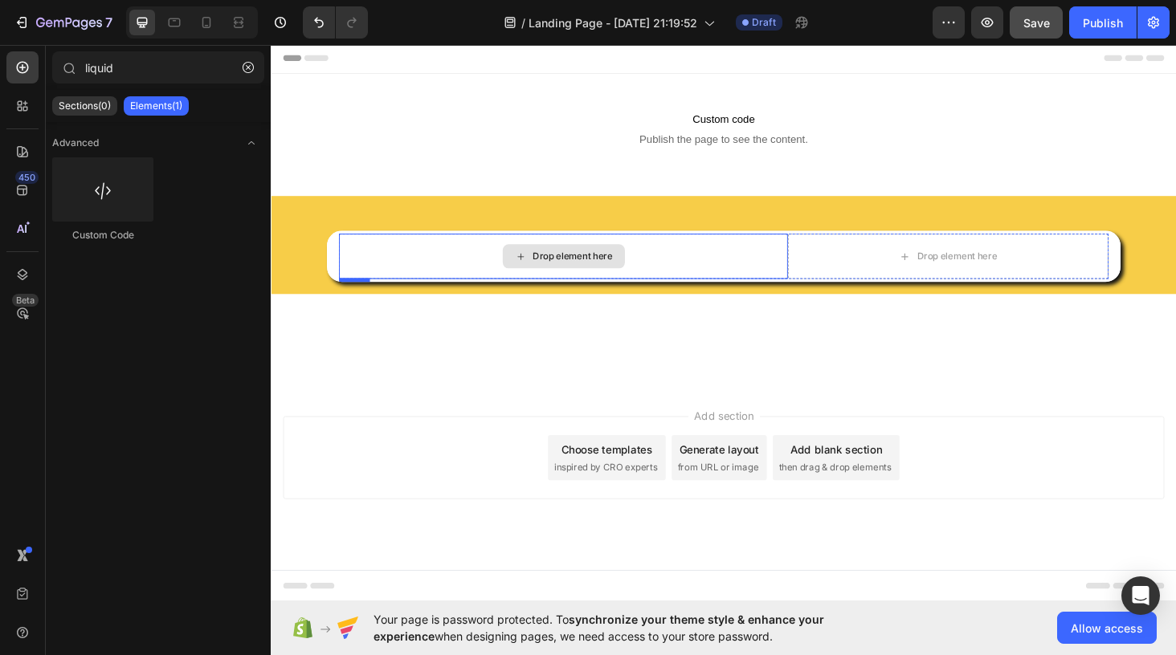
click at [700, 275] on div "Drop element here" at bounding box center [582, 270] width 478 height 48
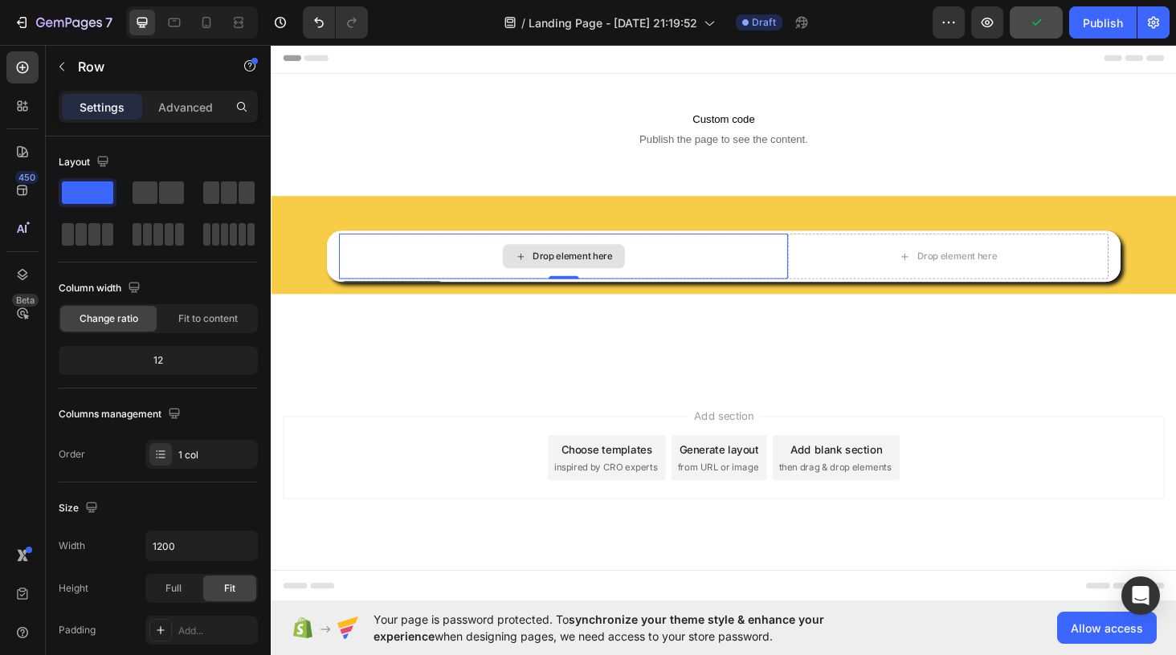
click at [369, 267] on div "Drop element here" at bounding box center [582, 270] width 478 height 48
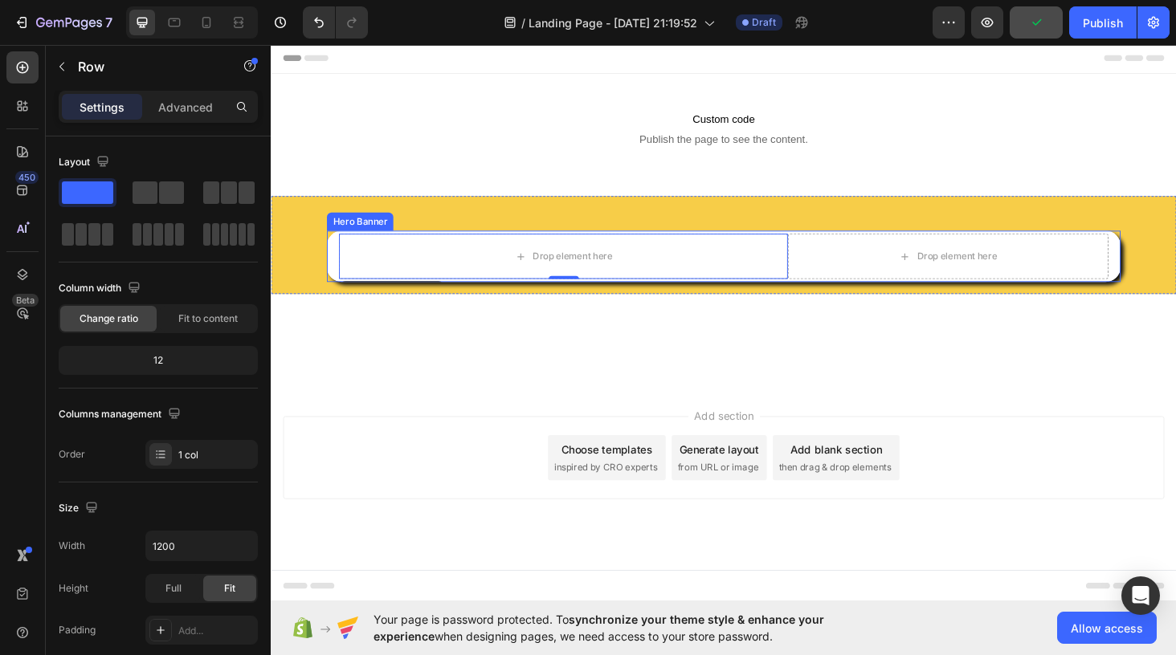
click at [337, 258] on div "Drop element here Row 0 Drop element here Row" at bounding box center [752, 270] width 844 height 55
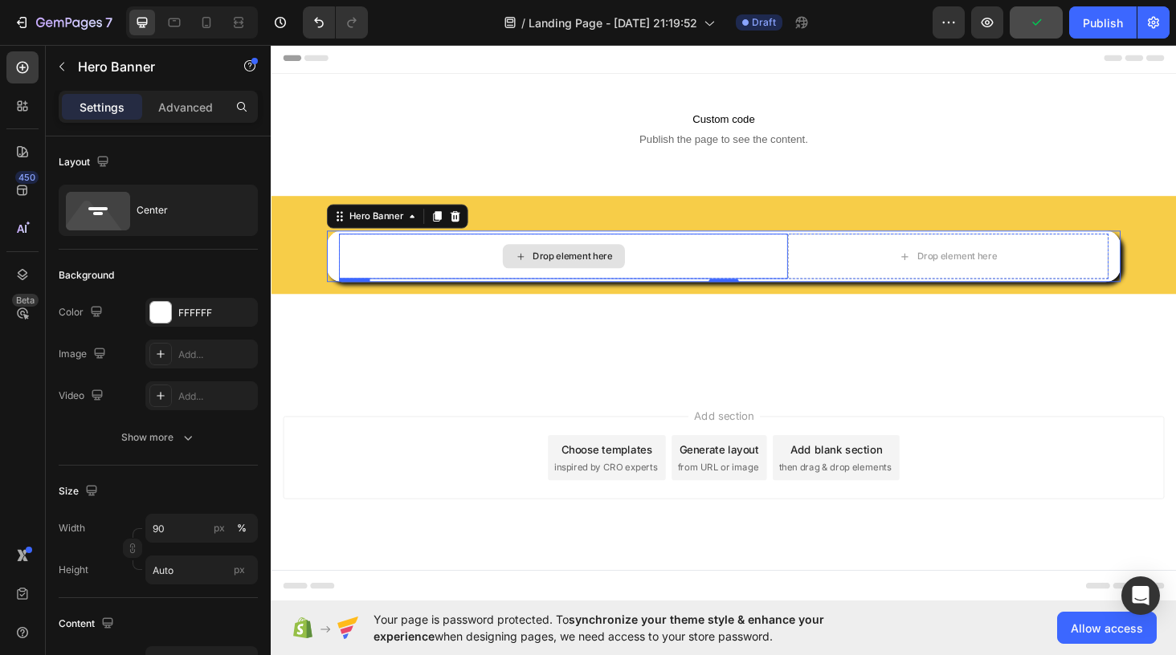
click at [370, 265] on div "Drop element here" at bounding box center [582, 270] width 478 height 48
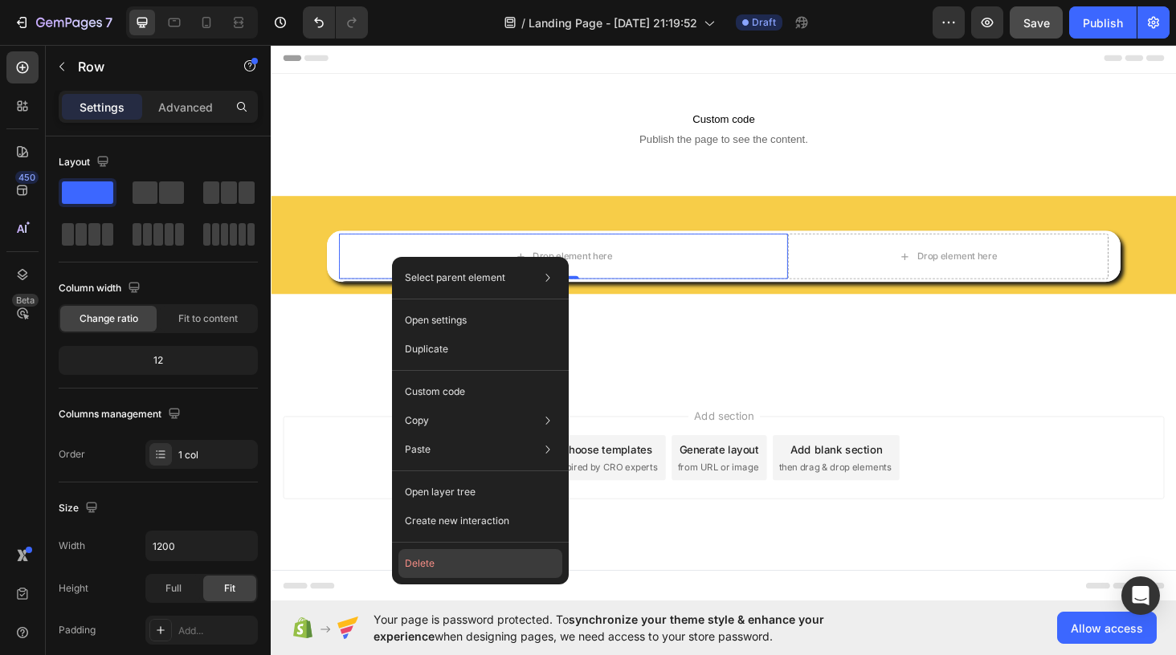
click at [424, 563] on button "Delete" at bounding box center [480, 563] width 164 height 29
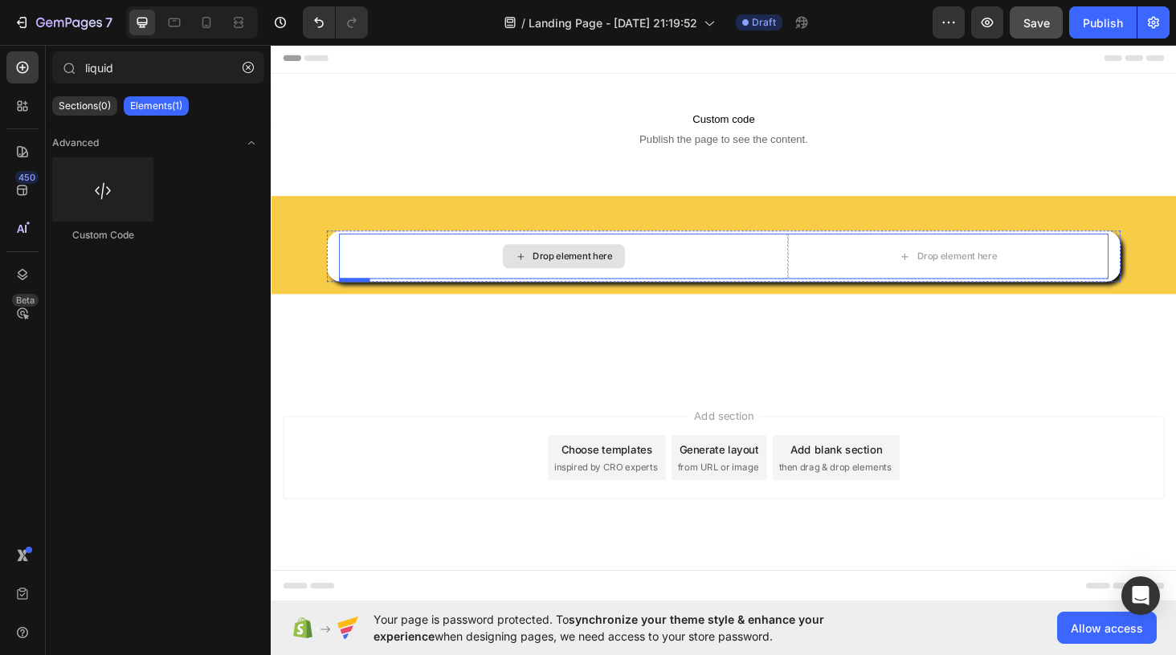
click at [460, 259] on div "Drop element here" at bounding box center [582, 270] width 478 height 48
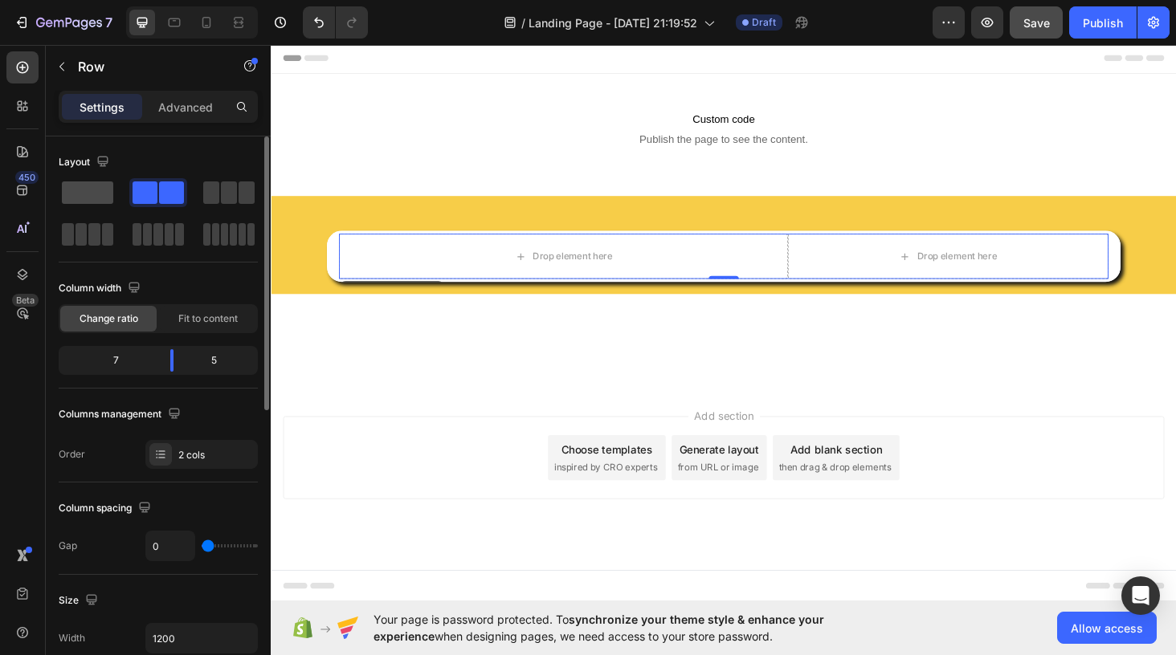
click at [91, 198] on span at bounding box center [87, 193] width 51 height 22
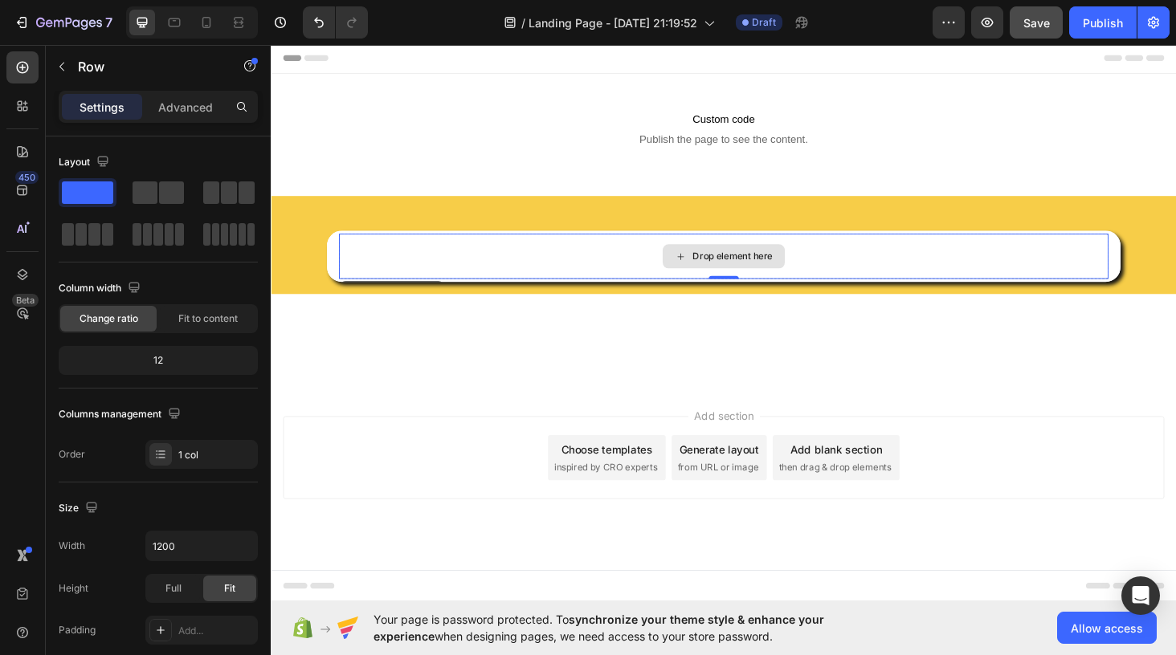
click at [421, 276] on div "Drop element here" at bounding box center [752, 270] width 818 height 48
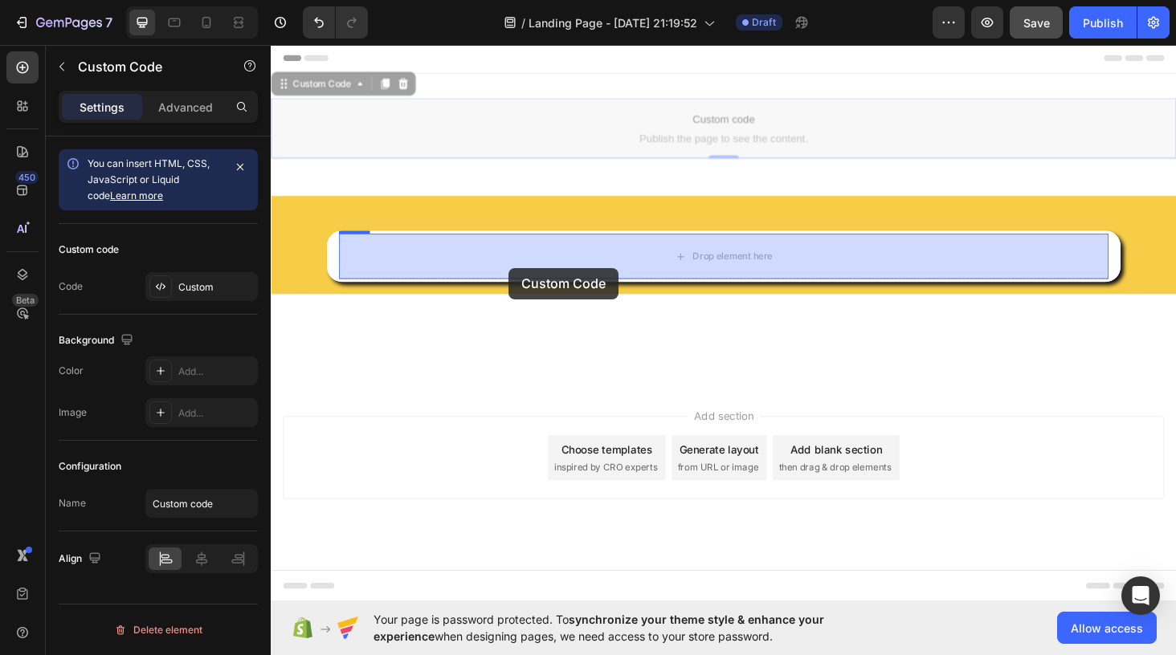
drag, startPoint x: 398, startPoint y: 124, endPoint x: 524, endPoint y: 282, distance: 201.8
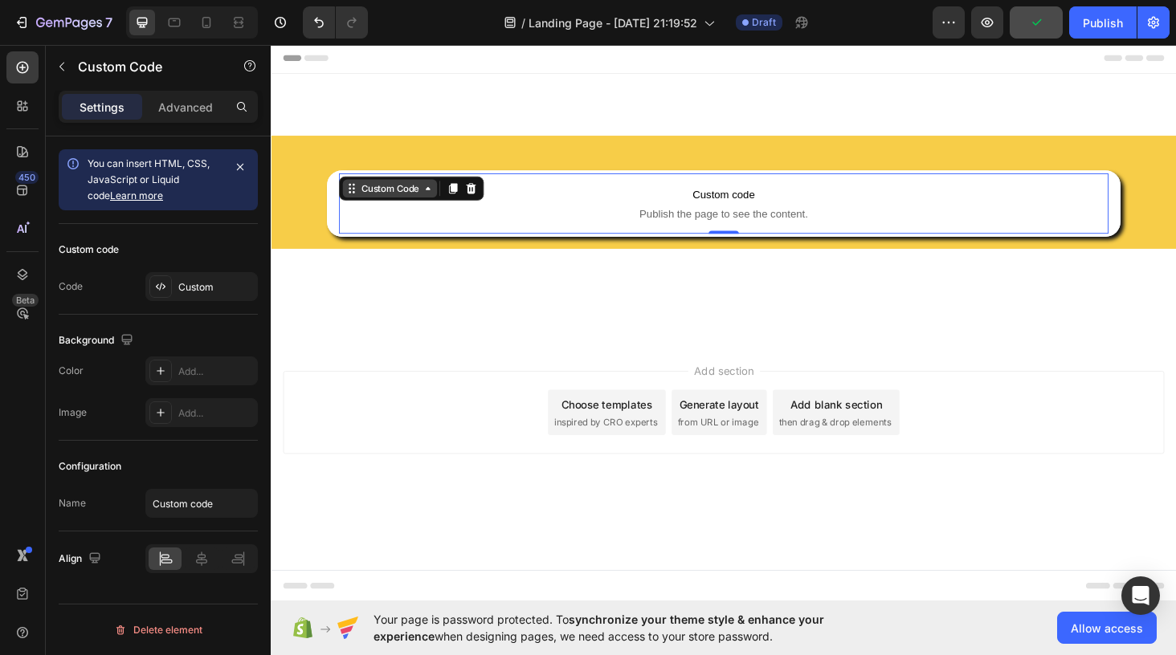
click at [380, 198] on div "Custom Code" at bounding box center [397, 197] width 68 height 14
click at [188, 99] on p "Advanced" at bounding box center [185, 107] width 55 height 17
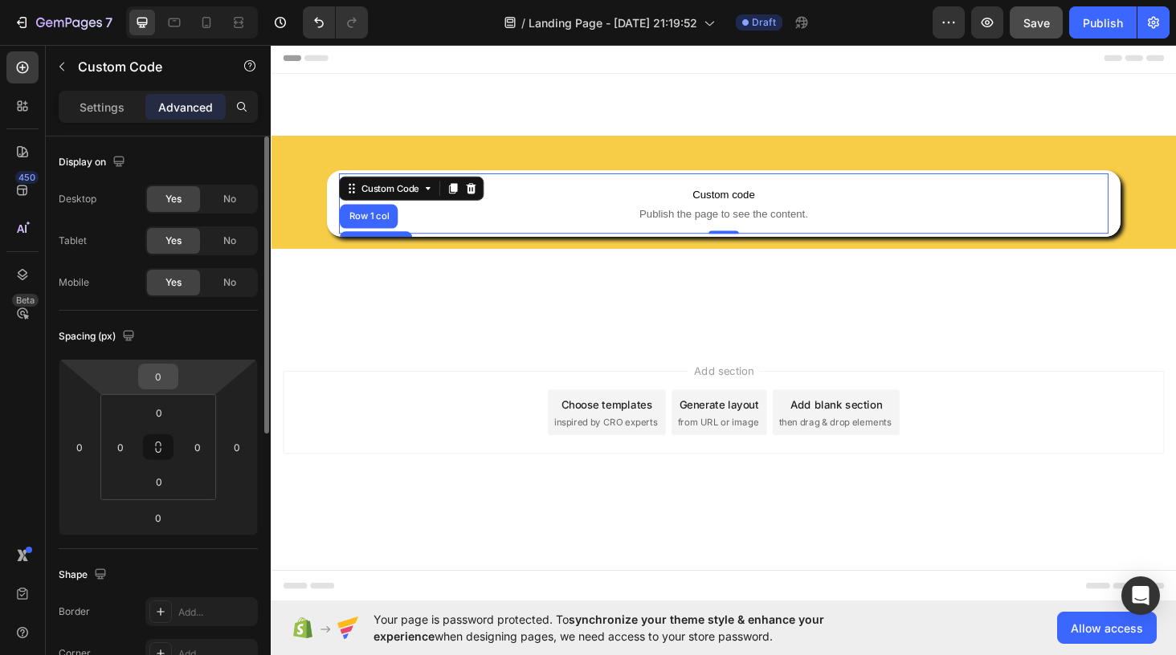
click at [161, 373] on input "0" at bounding box center [158, 377] width 32 height 24
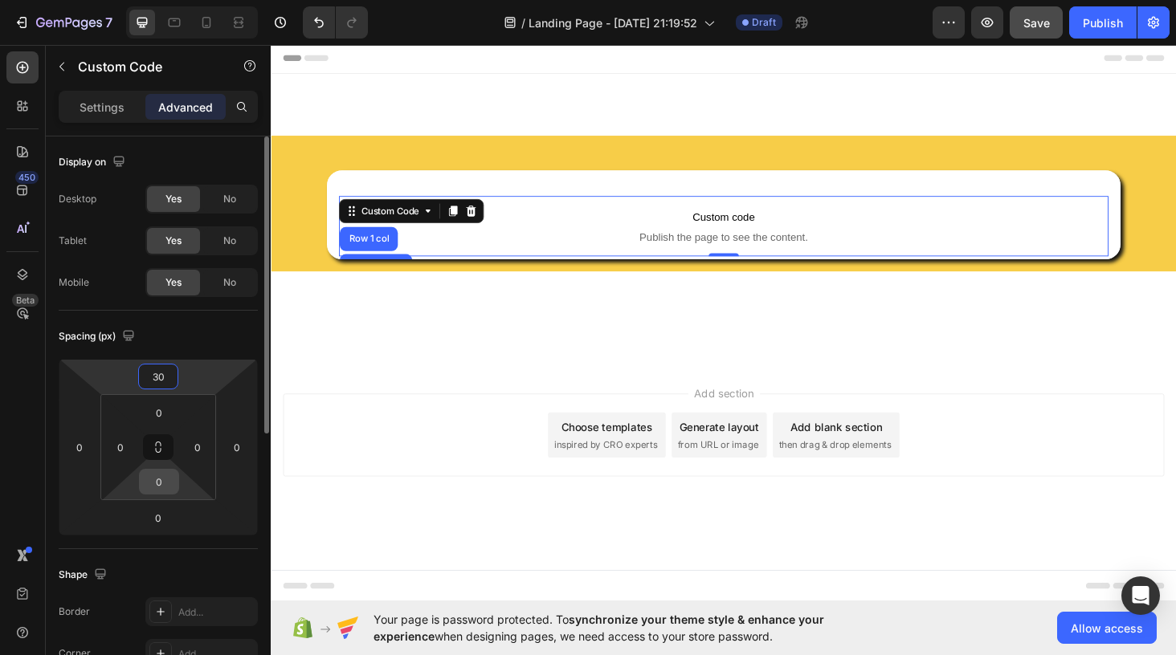
type input "30"
click at [161, 487] on input "0" at bounding box center [159, 482] width 32 height 24
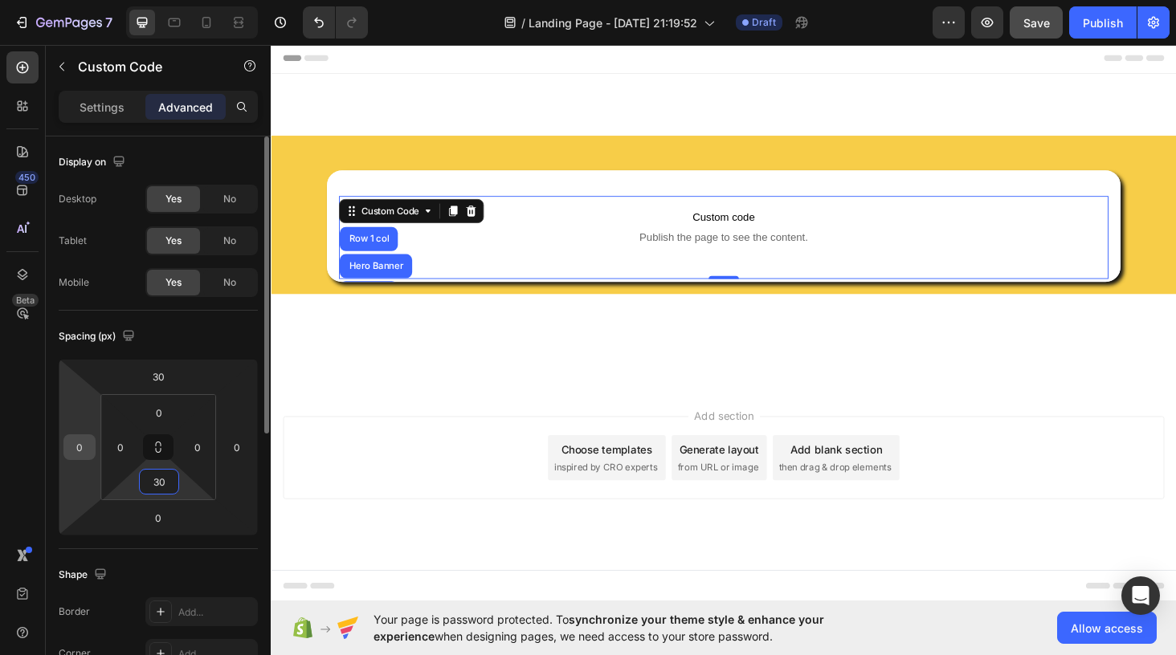
type input "30"
click at [86, 446] on input "0" at bounding box center [79, 447] width 24 height 24
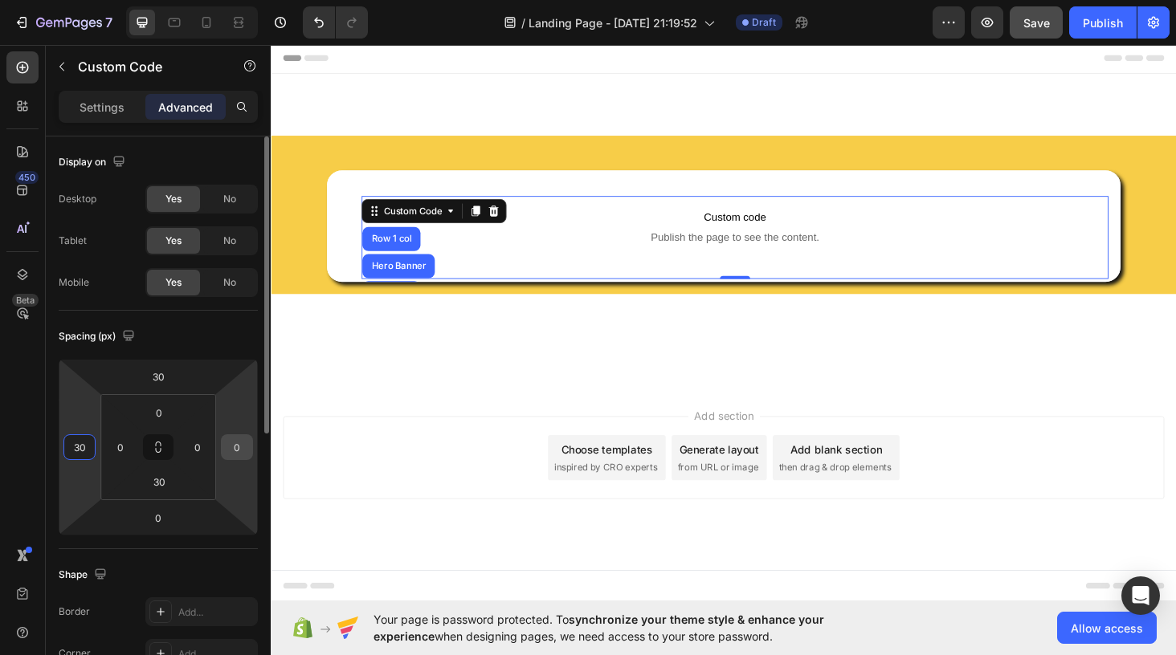
type input "30"
click at [233, 446] on input "0" at bounding box center [237, 447] width 24 height 24
type input "30"
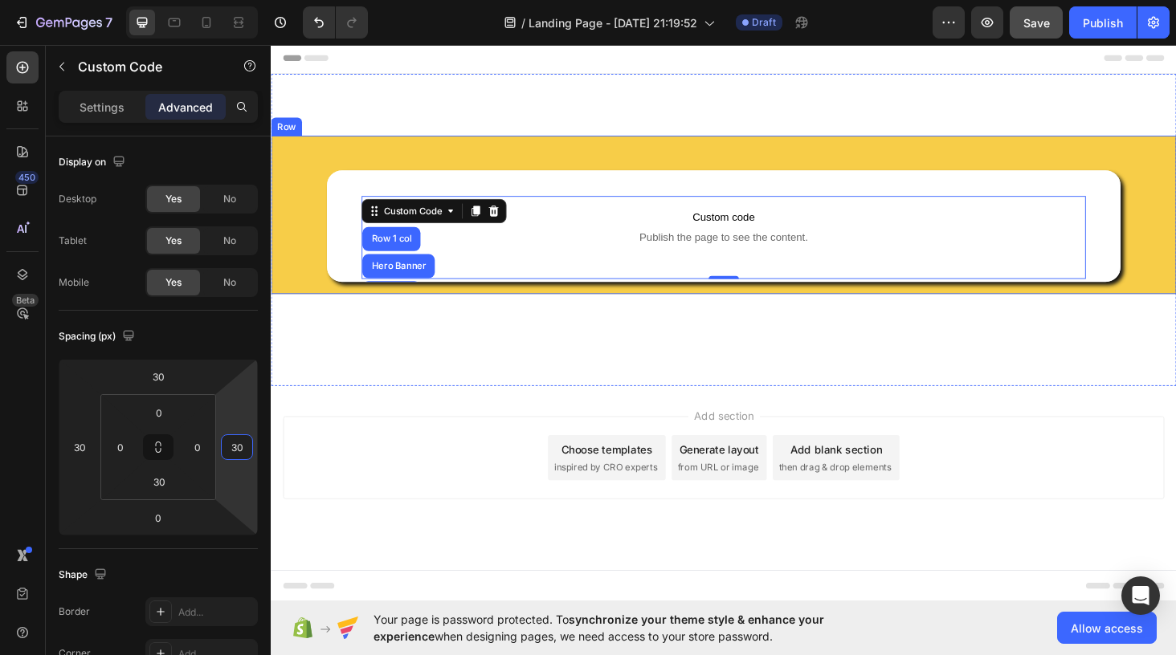
click at [300, 274] on div "Custom code Publish the page to see the content. Custom Code Row 1 col Hero Ban…" at bounding box center [753, 225] width 938 height 143
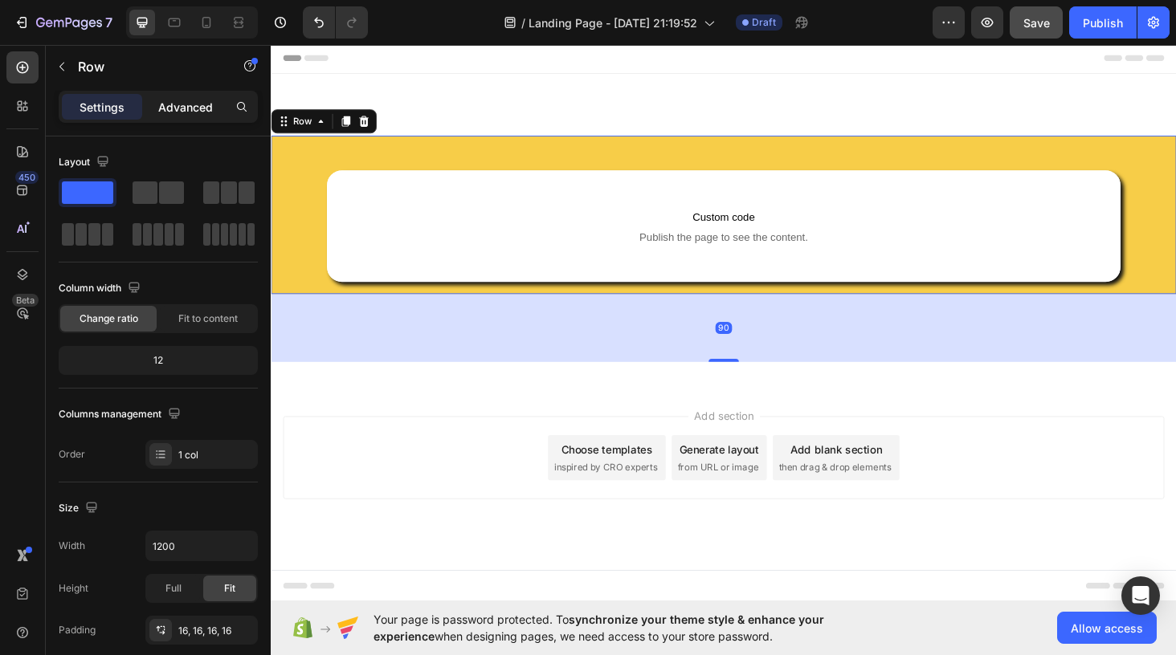
click at [198, 109] on p "Advanced" at bounding box center [185, 107] width 55 height 17
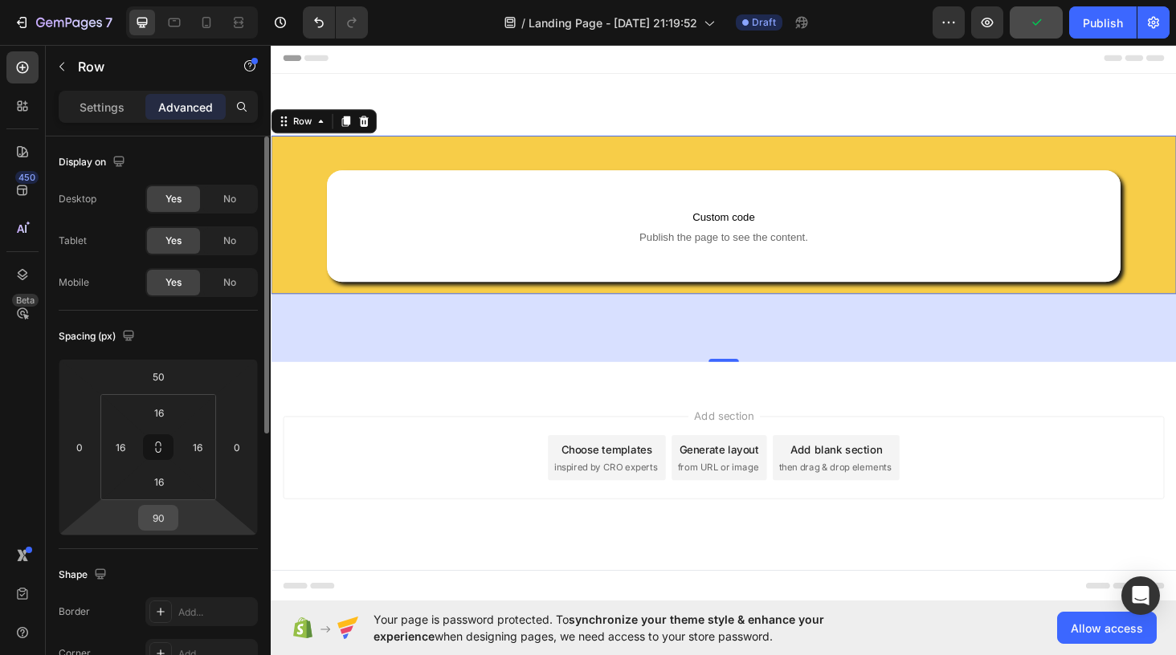
click at [165, 516] on input "90" at bounding box center [158, 518] width 32 height 24
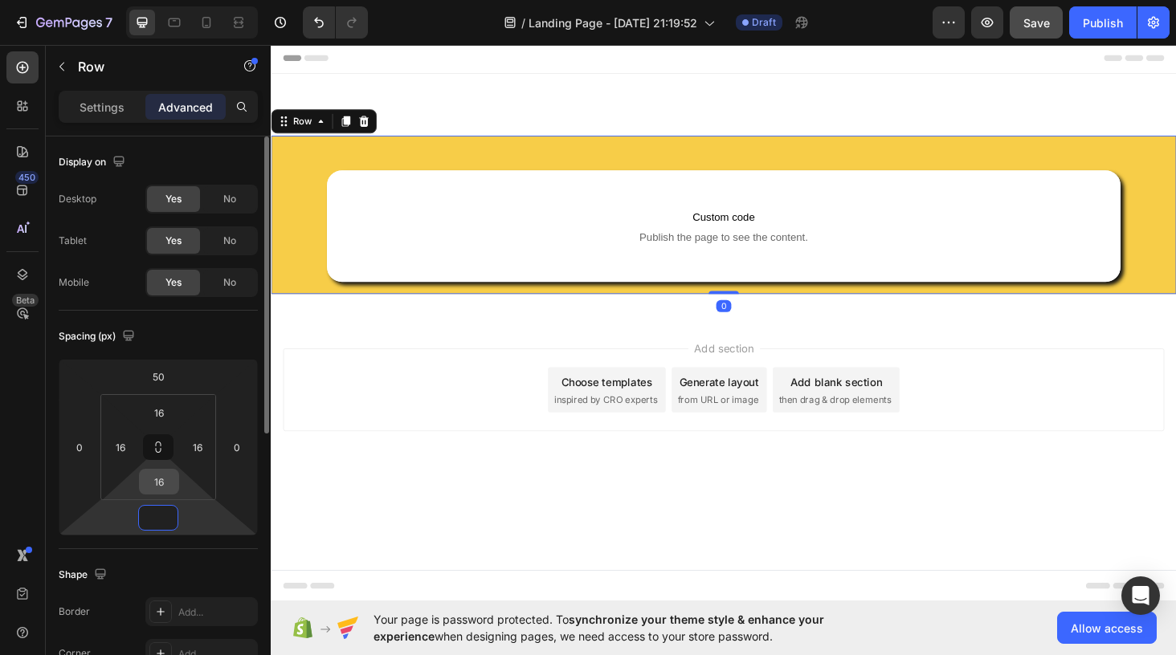
type input "0"
click at [163, 476] on input "16" at bounding box center [159, 482] width 32 height 24
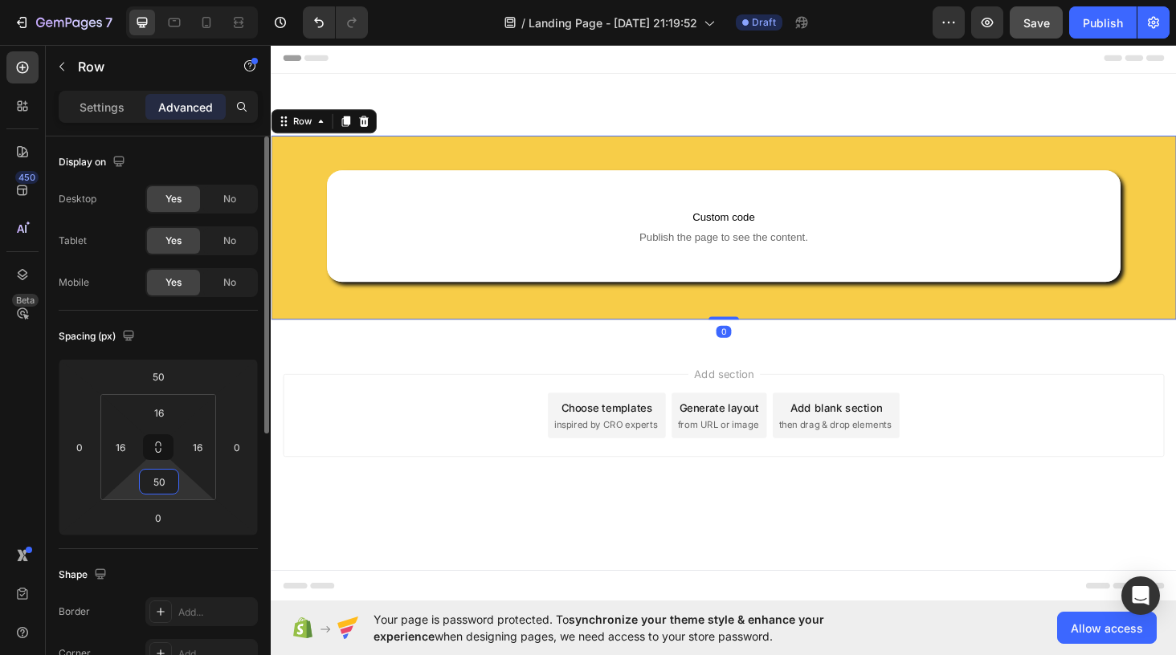
type input "5"
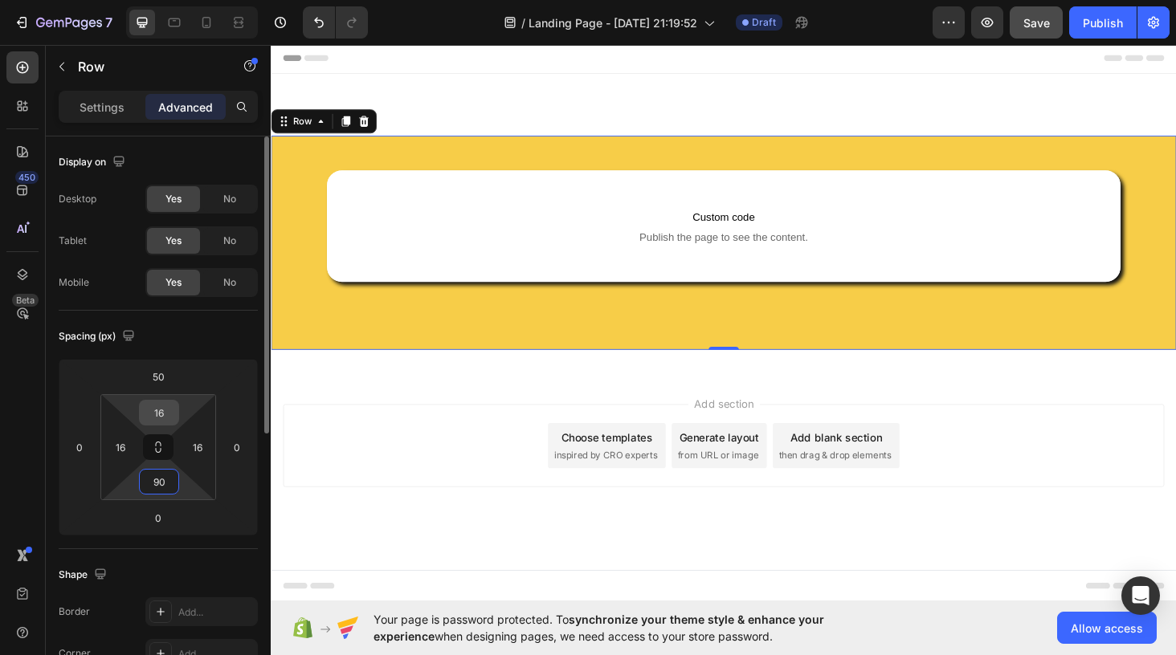
type input "90"
click at [161, 410] on input "16" at bounding box center [159, 413] width 32 height 24
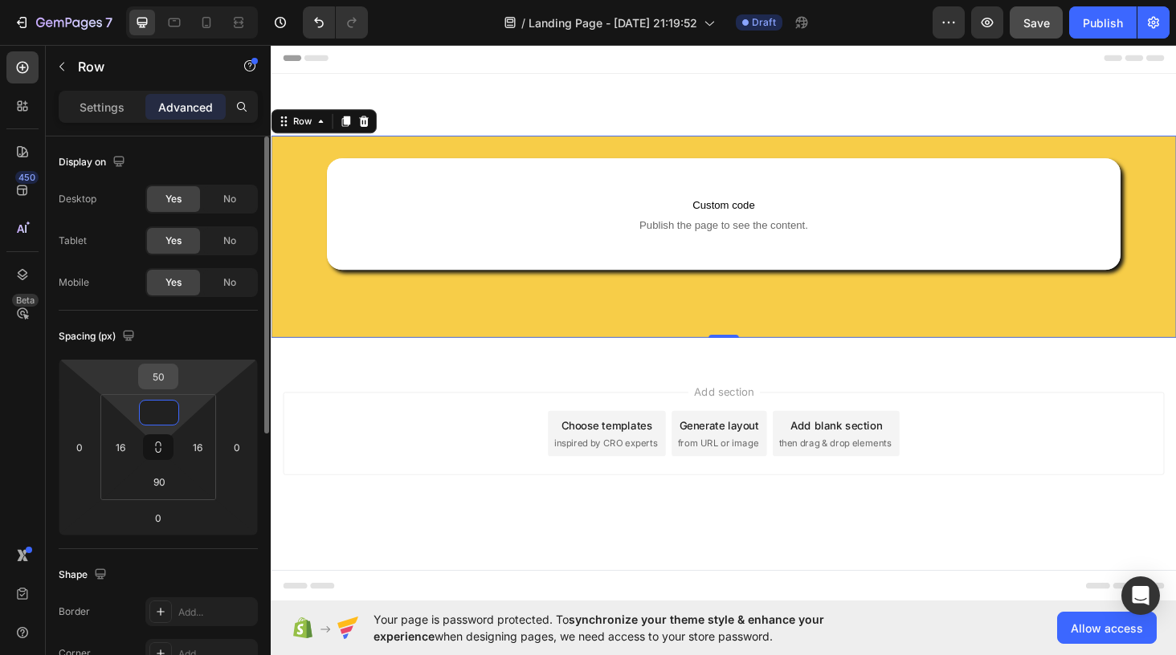
type input "0"
click at [160, 374] on input "50" at bounding box center [158, 377] width 32 height 24
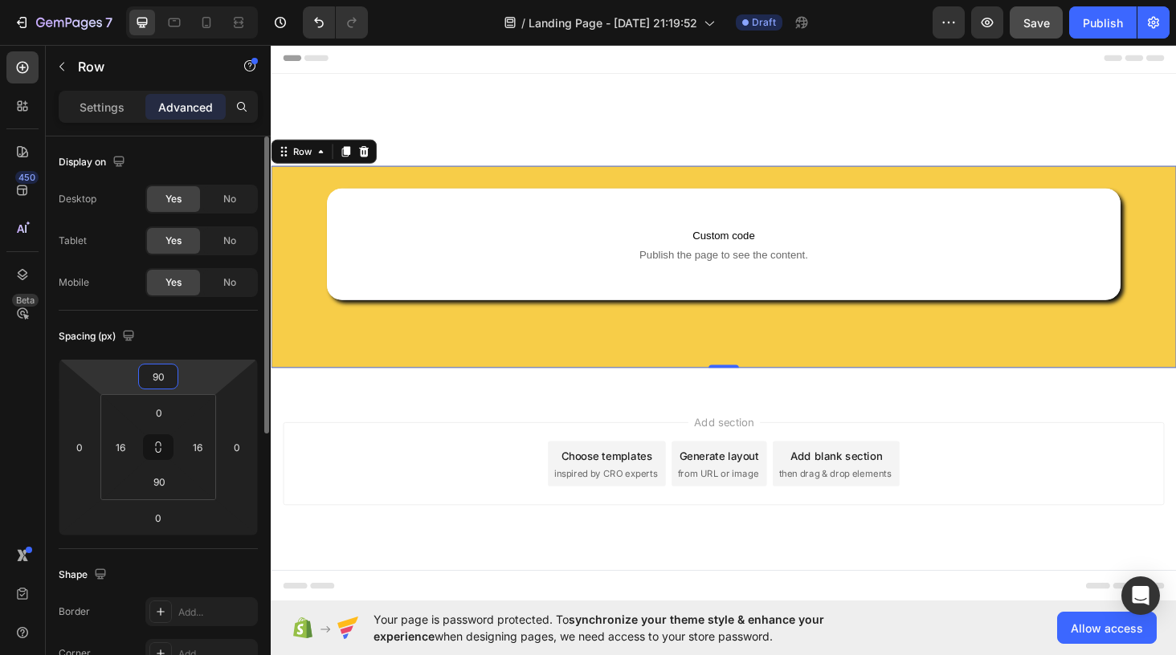
type input "9"
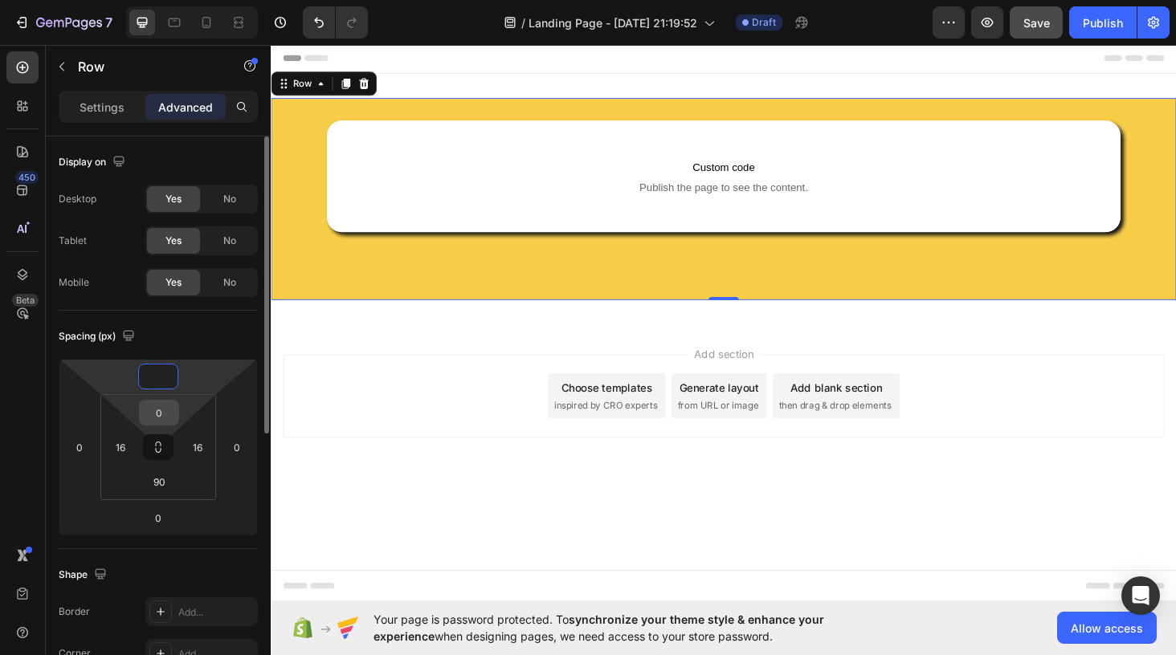
type input "0"
click at [161, 409] on input "0" at bounding box center [159, 413] width 32 height 24
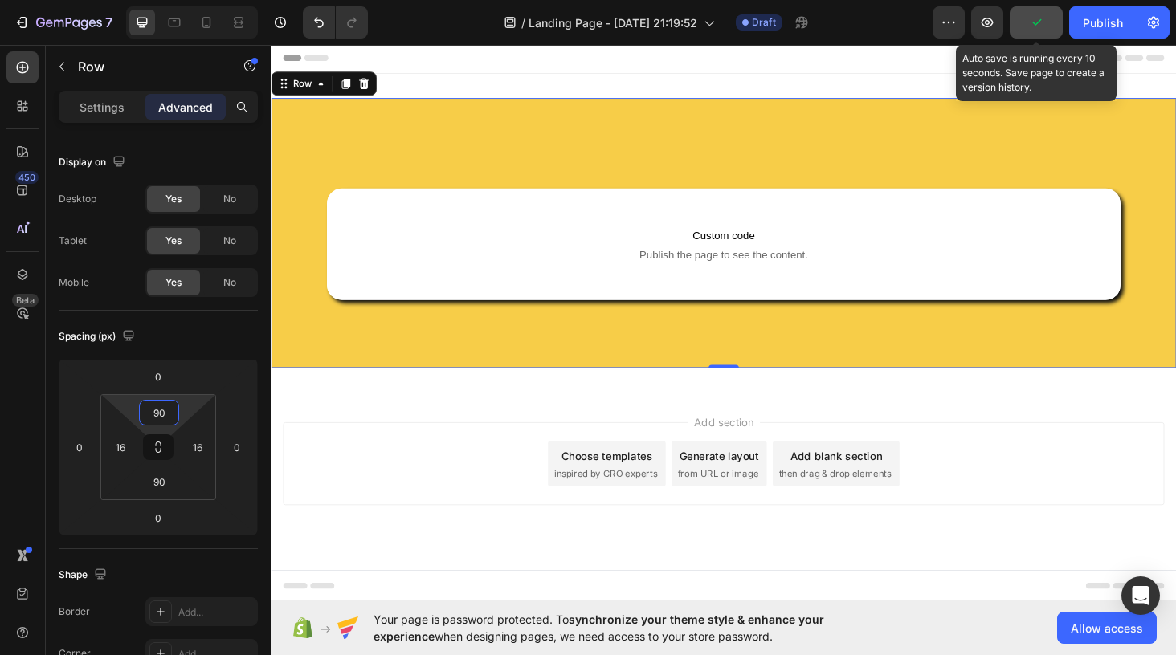
type input "90"
click at [1037, 22] on icon "button" at bounding box center [1036, 22] width 16 height 16
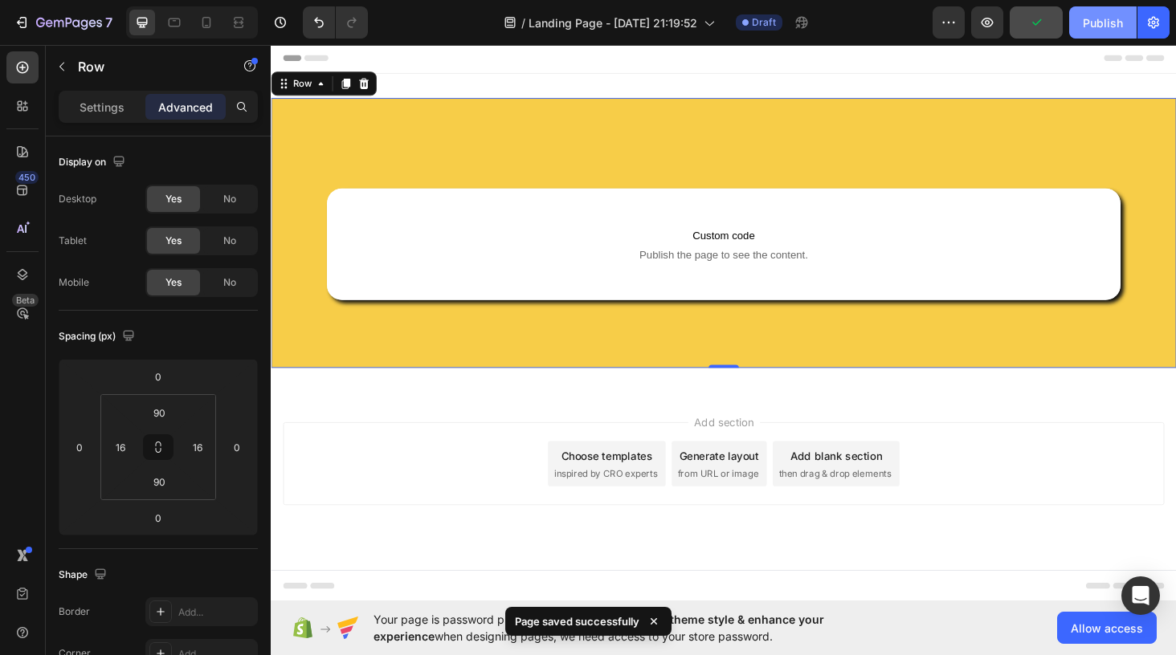
click at [1092, 16] on div "Publish" at bounding box center [1103, 22] width 40 height 17
click at [980, 26] on icon "button" at bounding box center [987, 22] width 16 height 16
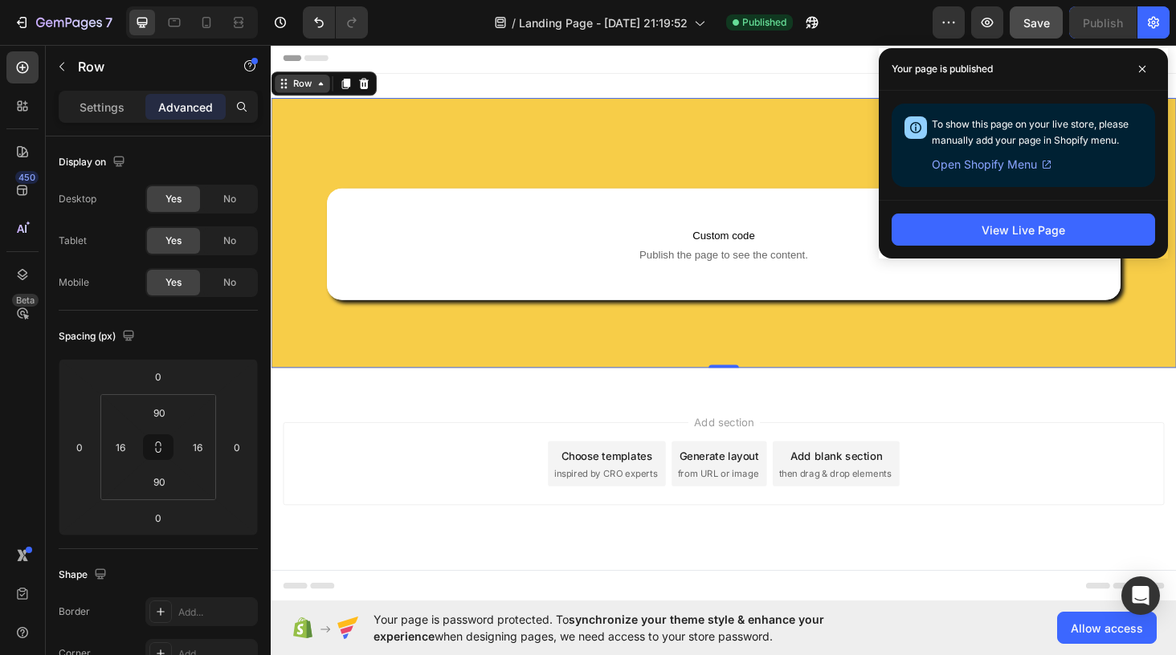
click at [303, 92] on div "Row" at bounding box center [304, 86] width 27 height 14
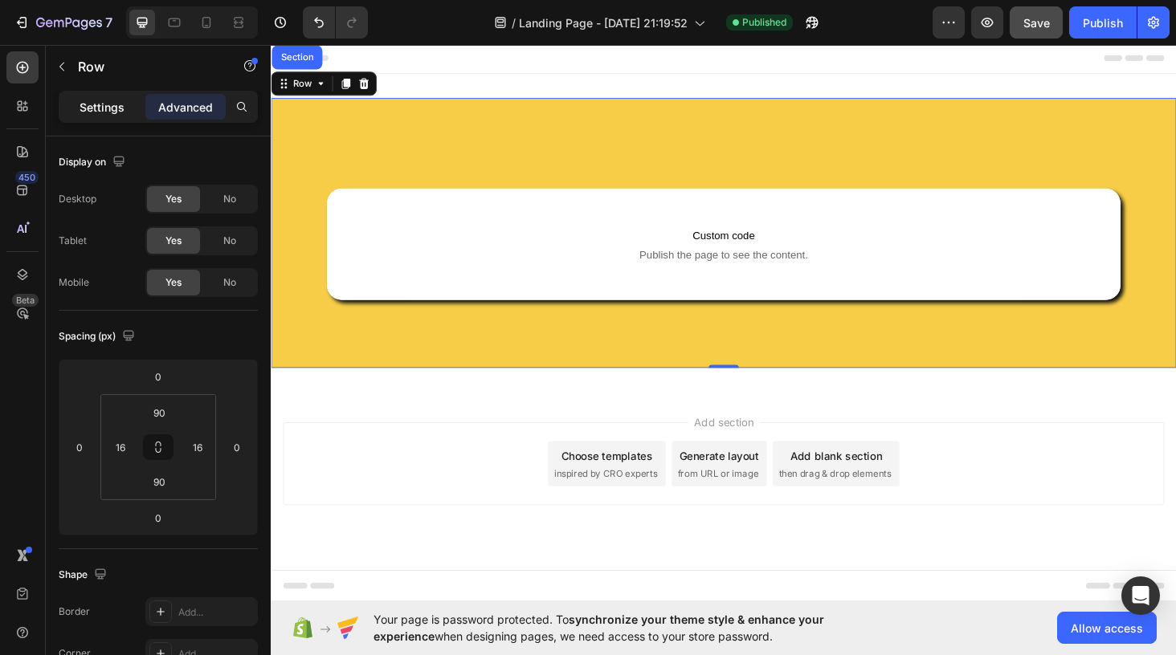
click at [89, 110] on p "Settings" at bounding box center [102, 107] width 45 height 17
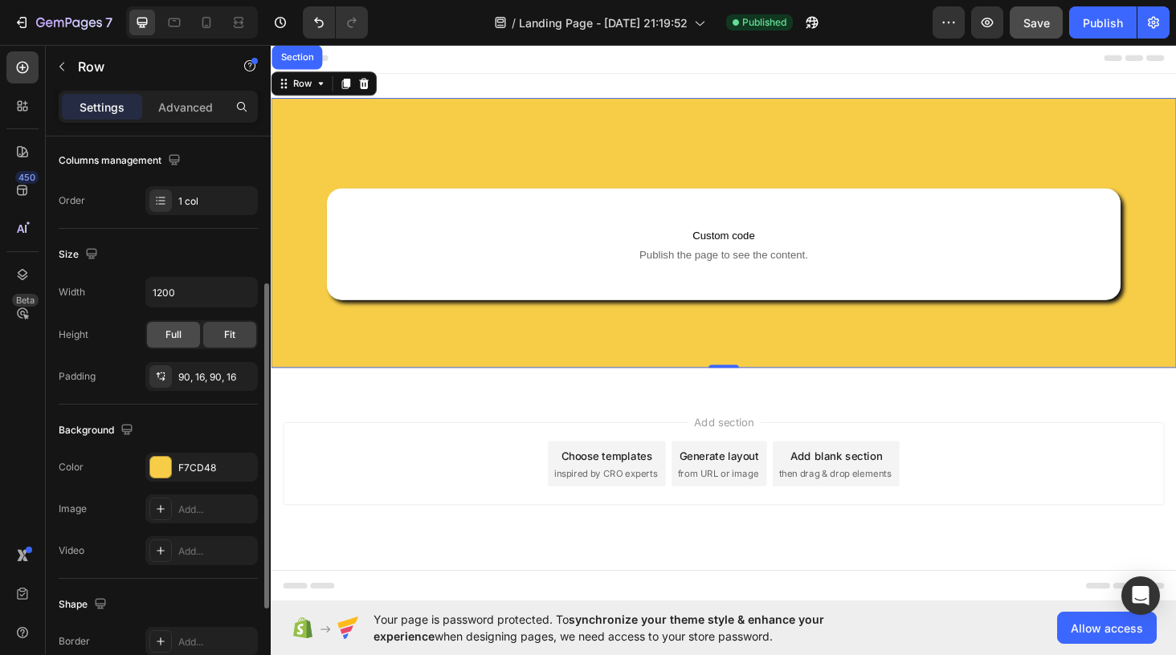
scroll to position [255, 0]
click at [165, 333] on span "Full" at bounding box center [173, 334] width 16 height 14
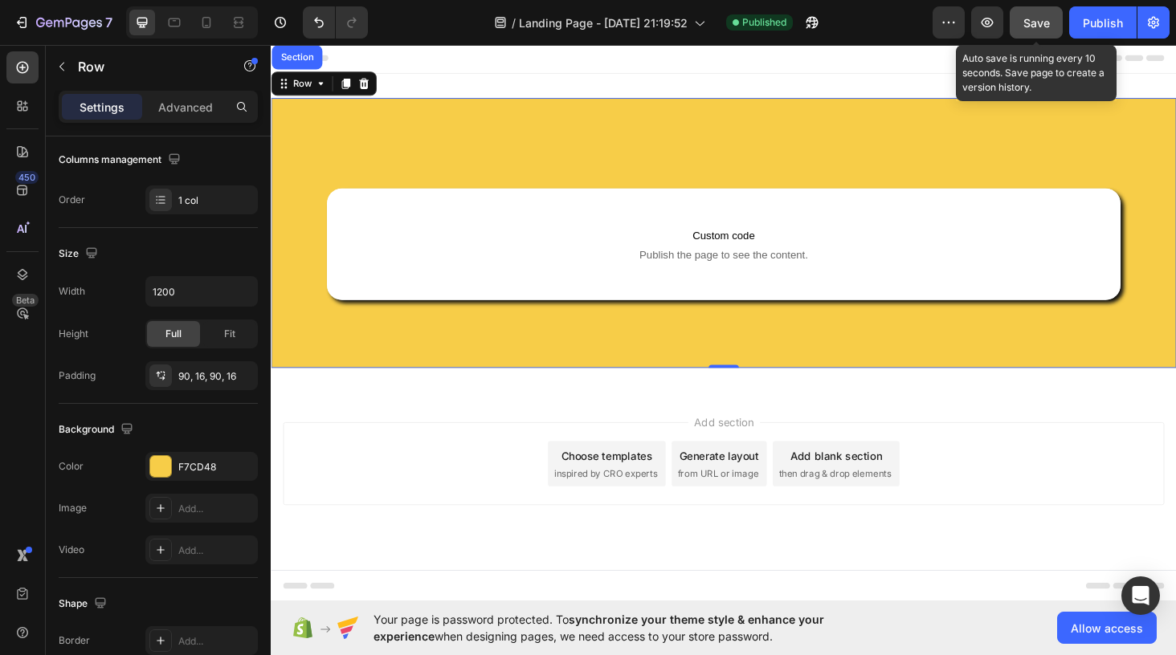
click at [1031, 26] on span "Save" at bounding box center [1036, 23] width 27 height 14
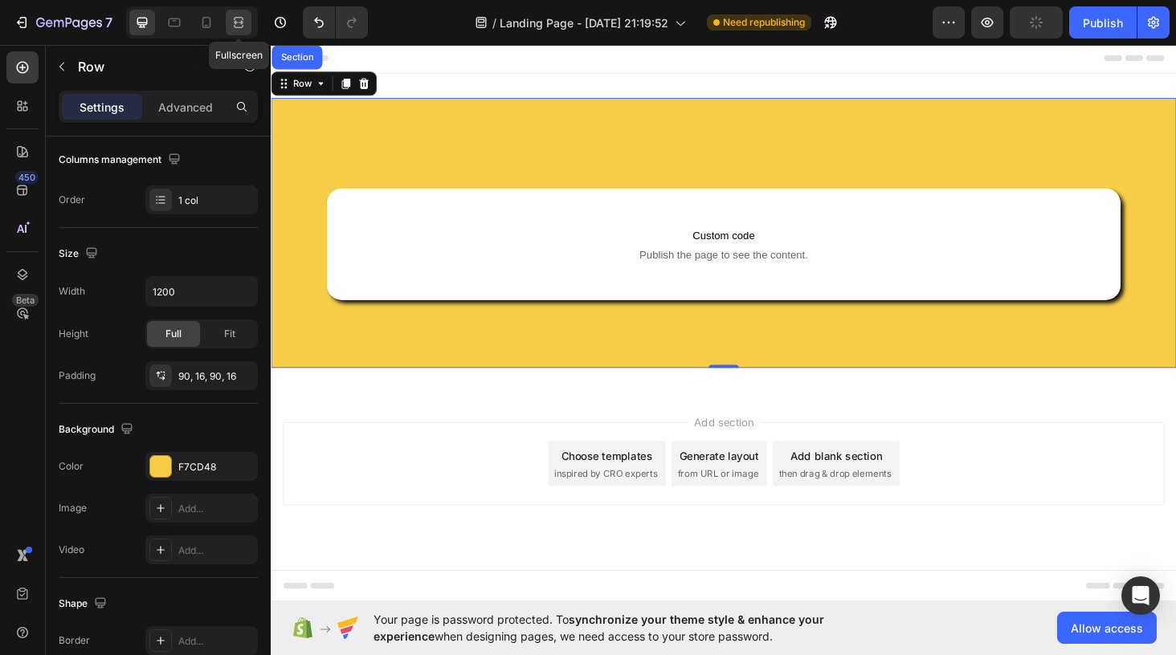
click at [243, 18] on icon at bounding box center [239, 18] width 10 height 3
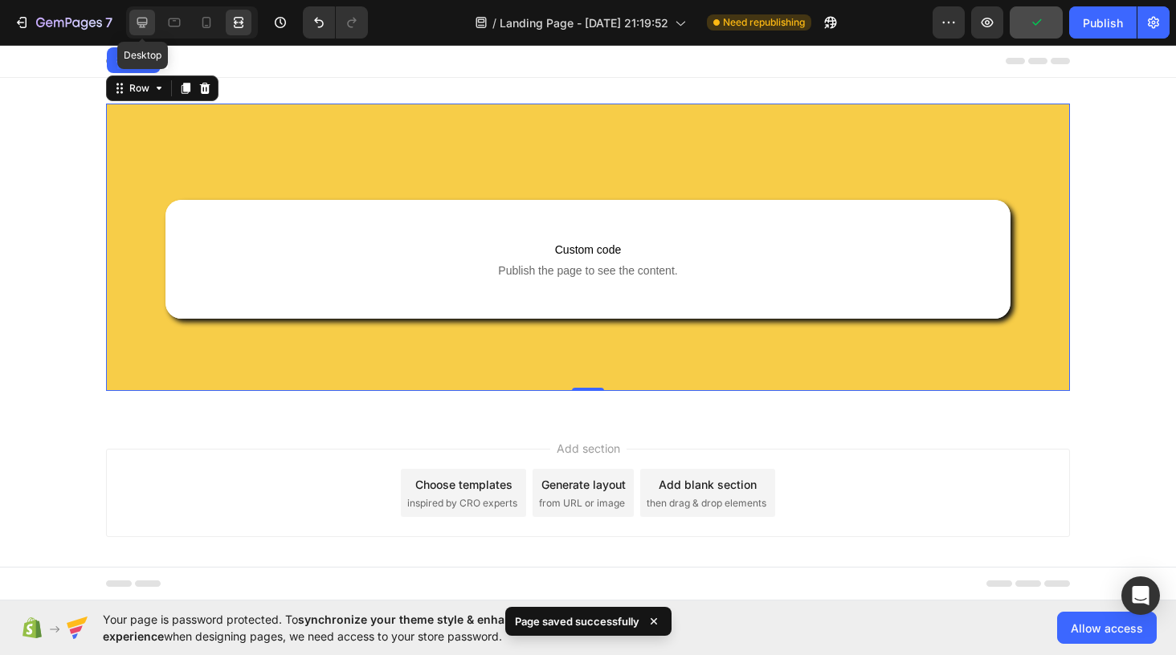
click at [138, 22] on icon at bounding box center [142, 22] width 16 height 16
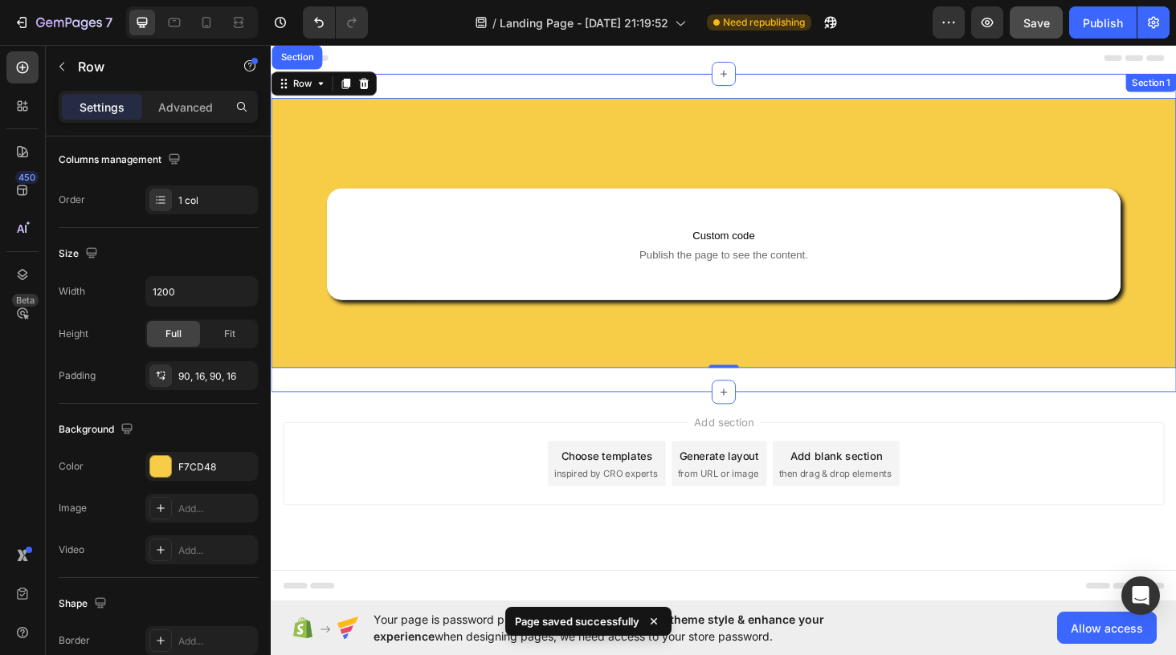
click at [418, 82] on div "Custom code Publish the page to see the content. Custom Code Row Hero Banner Im…" at bounding box center [753, 244] width 964 height 339
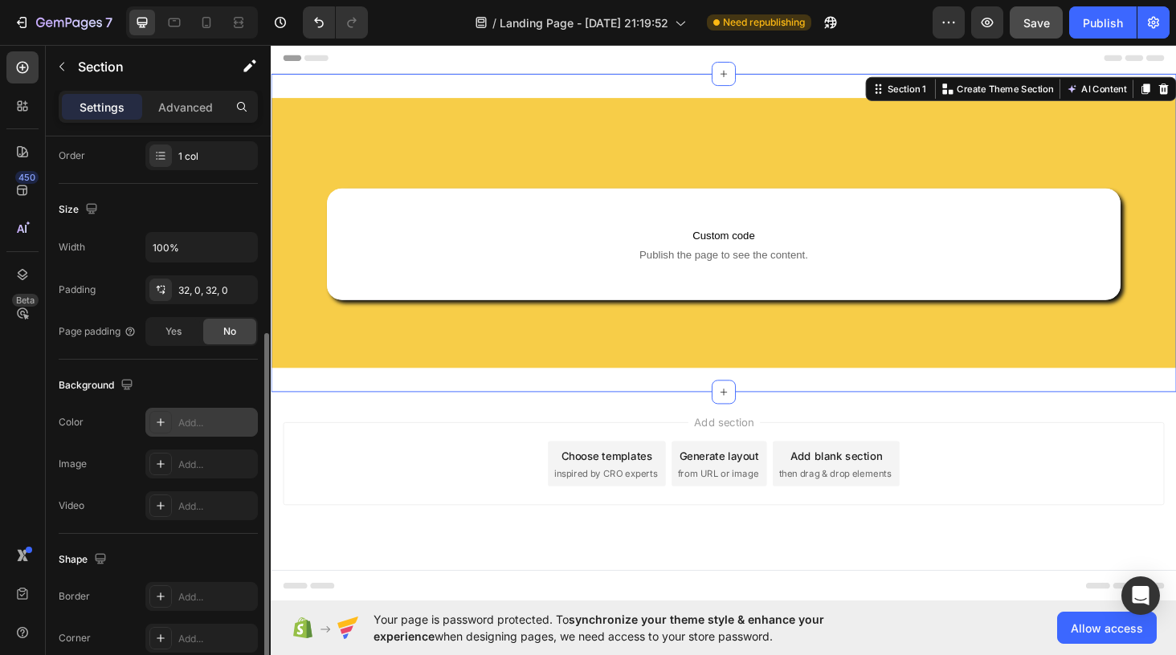
scroll to position [315, 0]
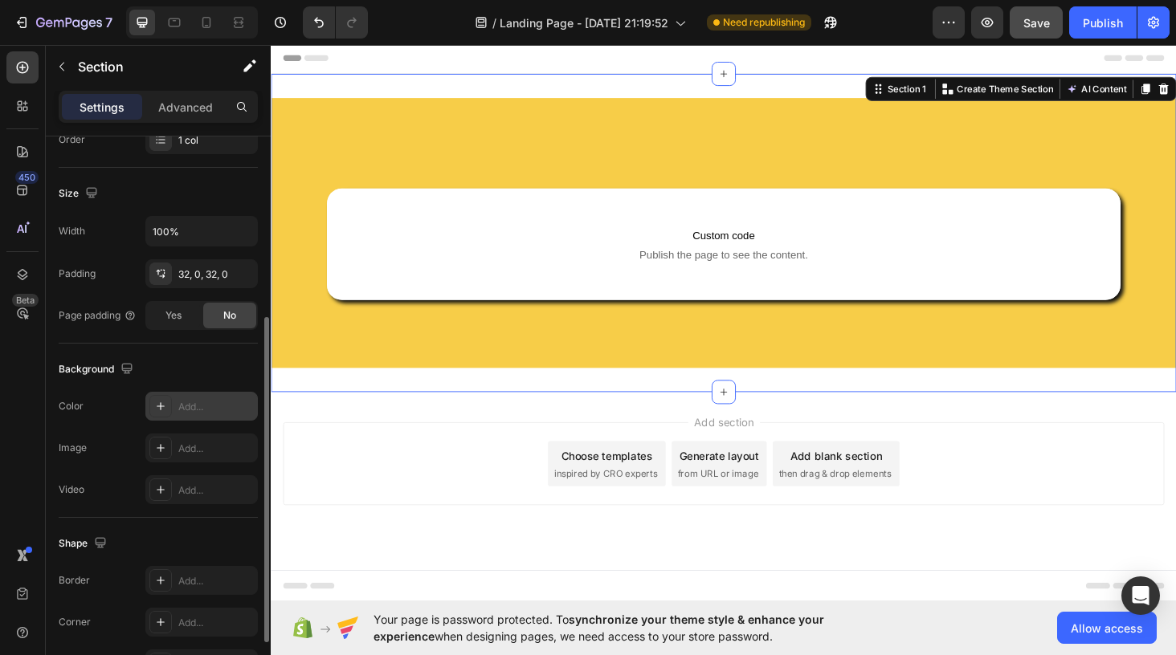
click at [159, 409] on icon at bounding box center [160, 406] width 13 height 13
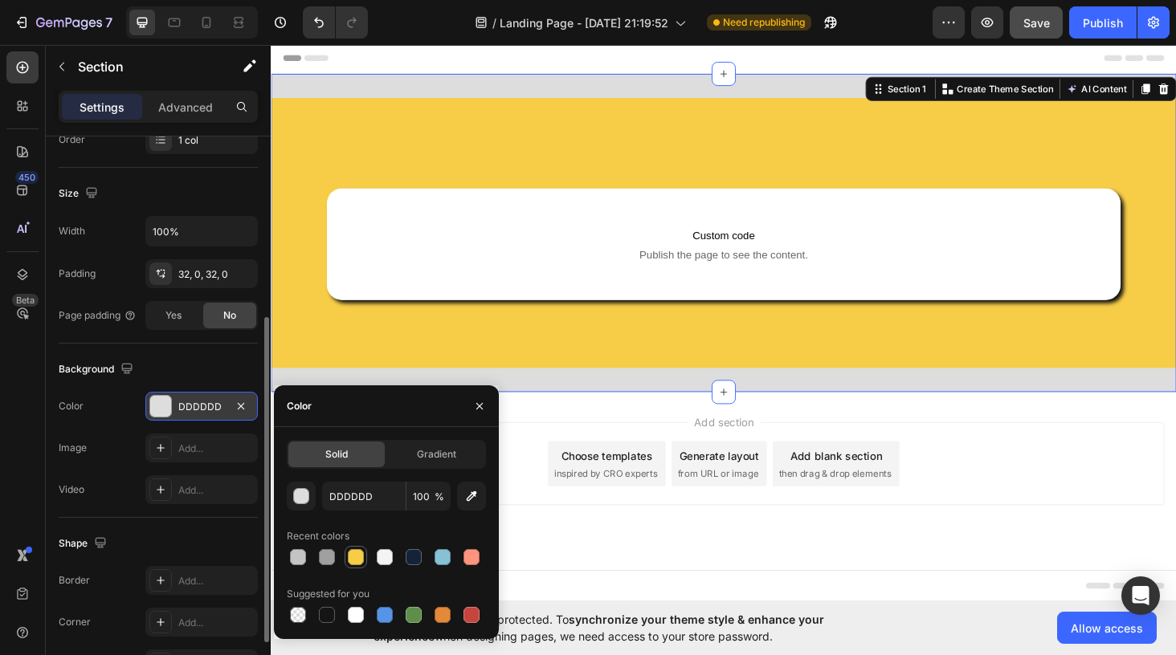
click at [355, 560] on div at bounding box center [356, 557] width 16 height 16
type input "F7CD48"
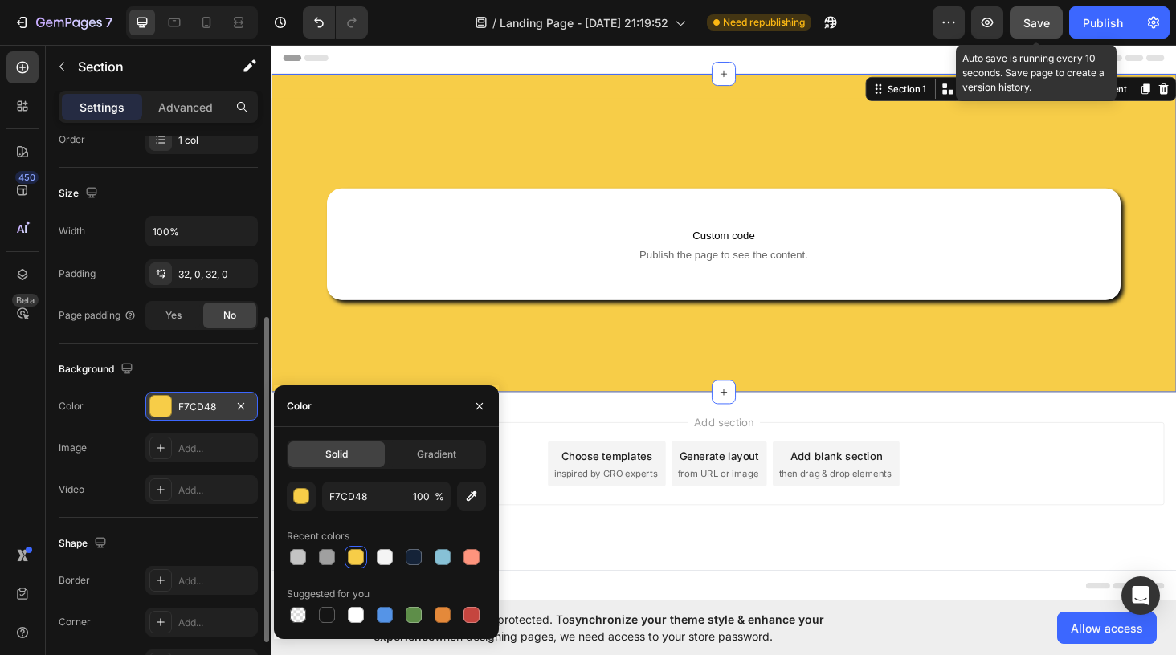
click at [1039, 13] on button "Save" at bounding box center [1036, 22] width 53 height 32
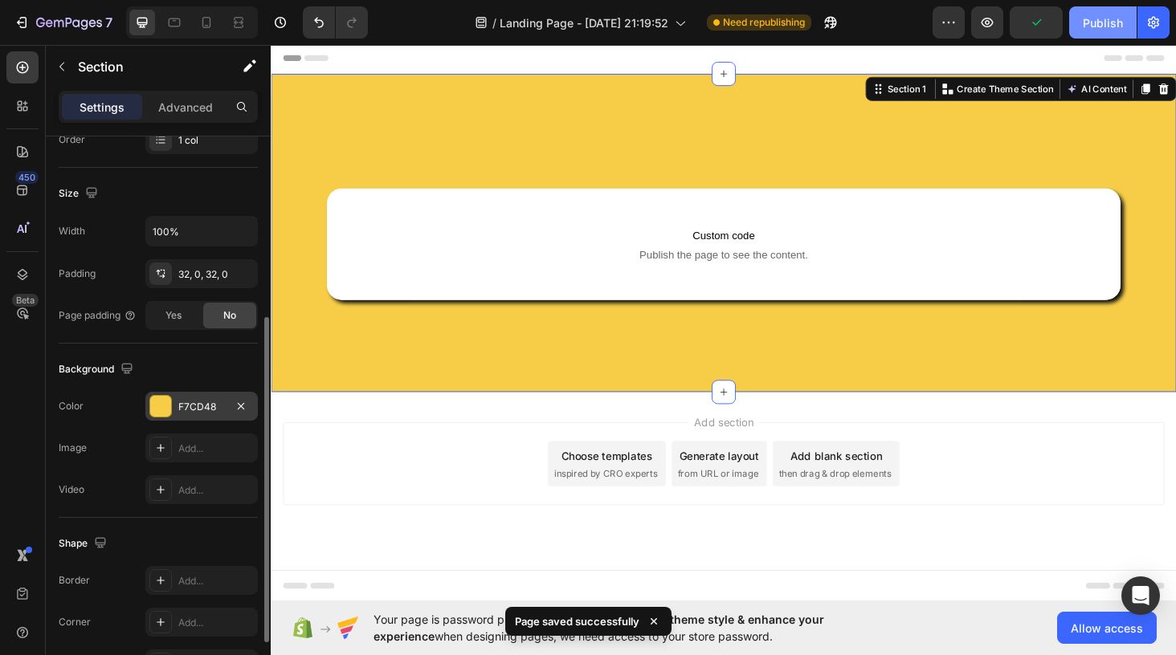
click at [1091, 28] on div "Publish" at bounding box center [1103, 22] width 40 height 17
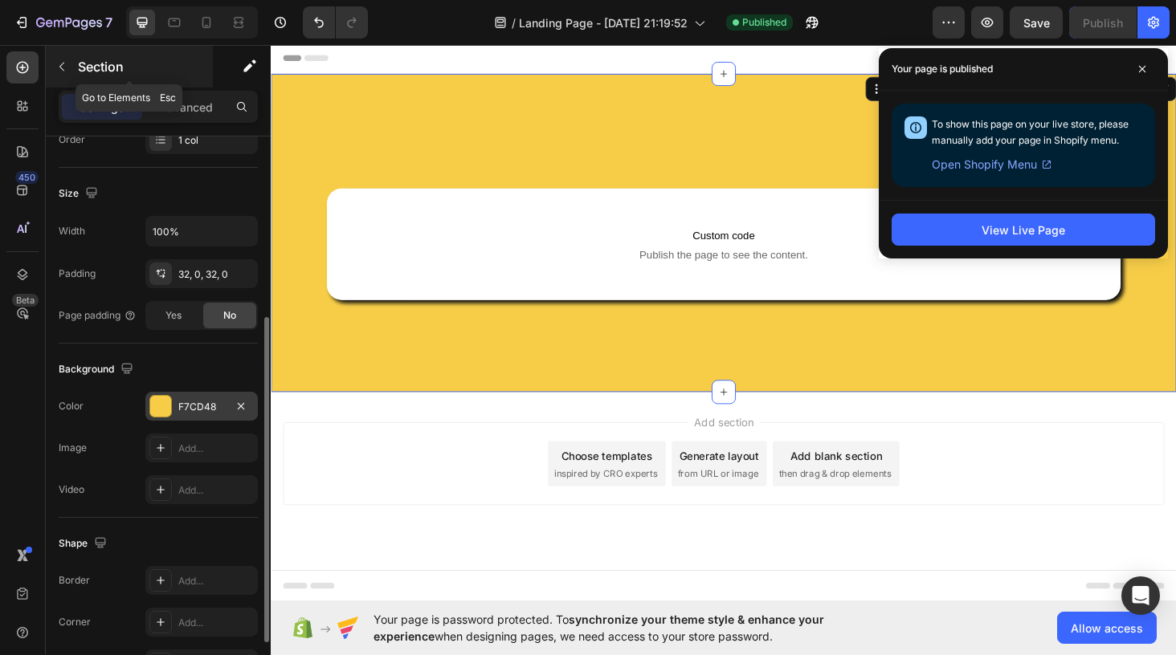
click at [55, 71] on icon "button" at bounding box center [61, 66] width 13 height 13
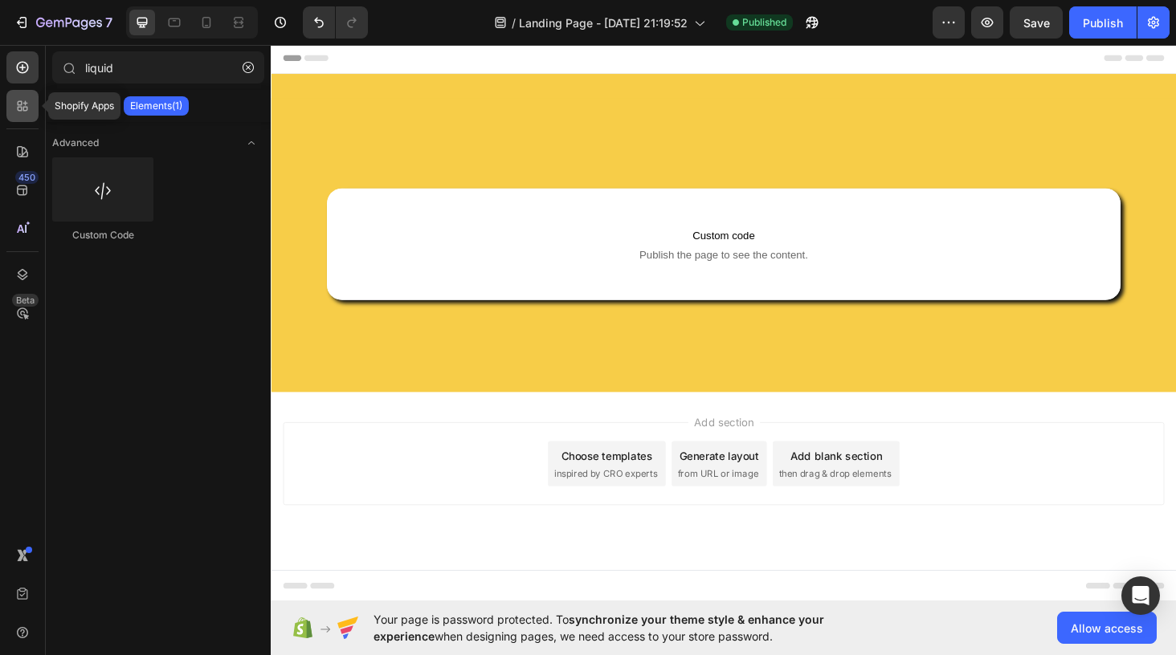
click at [21, 110] on icon at bounding box center [20, 109] width 5 height 5
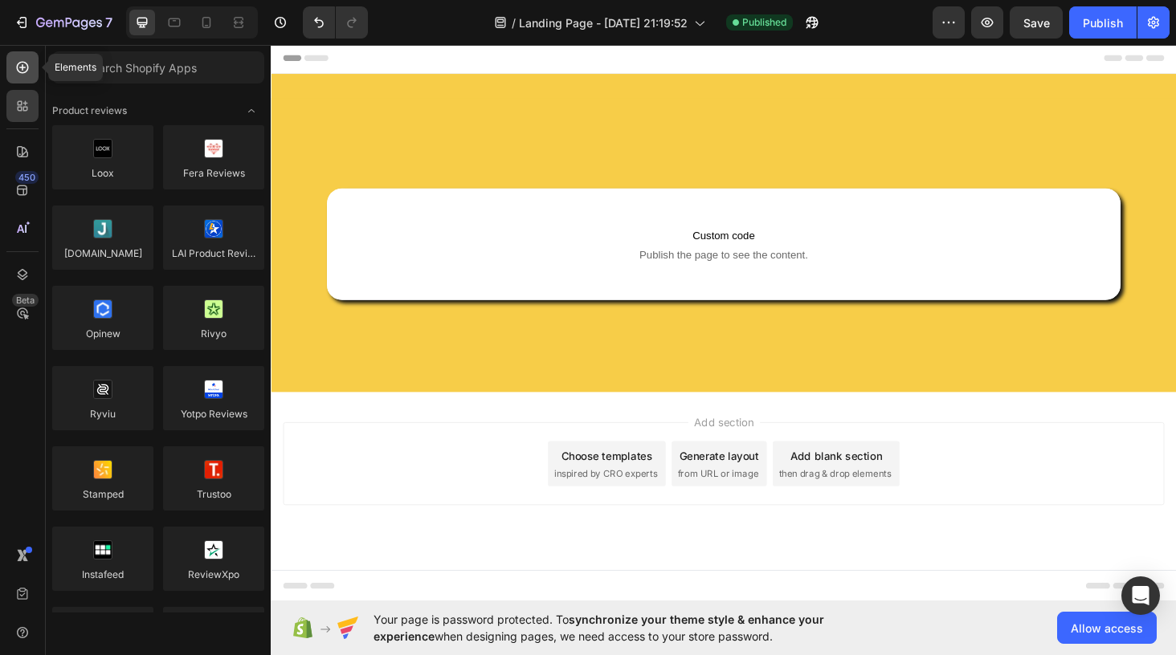
click at [27, 74] on icon at bounding box center [22, 67] width 16 height 16
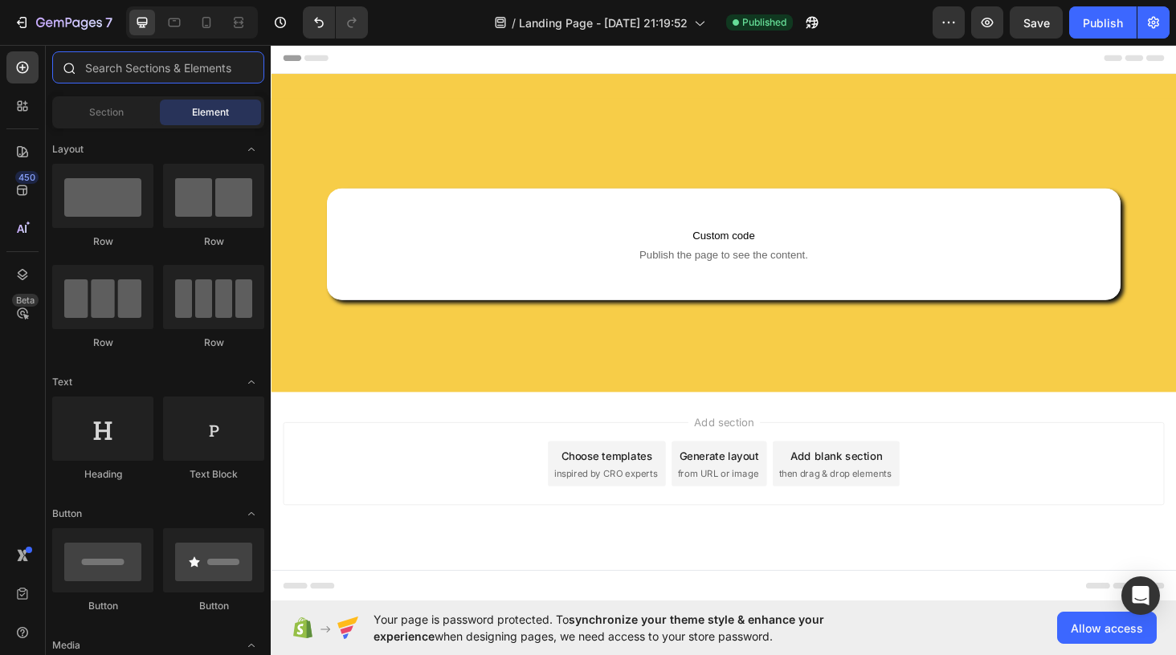
click at [110, 71] on input "text" at bounding box center [158, 67] width 212 height 32
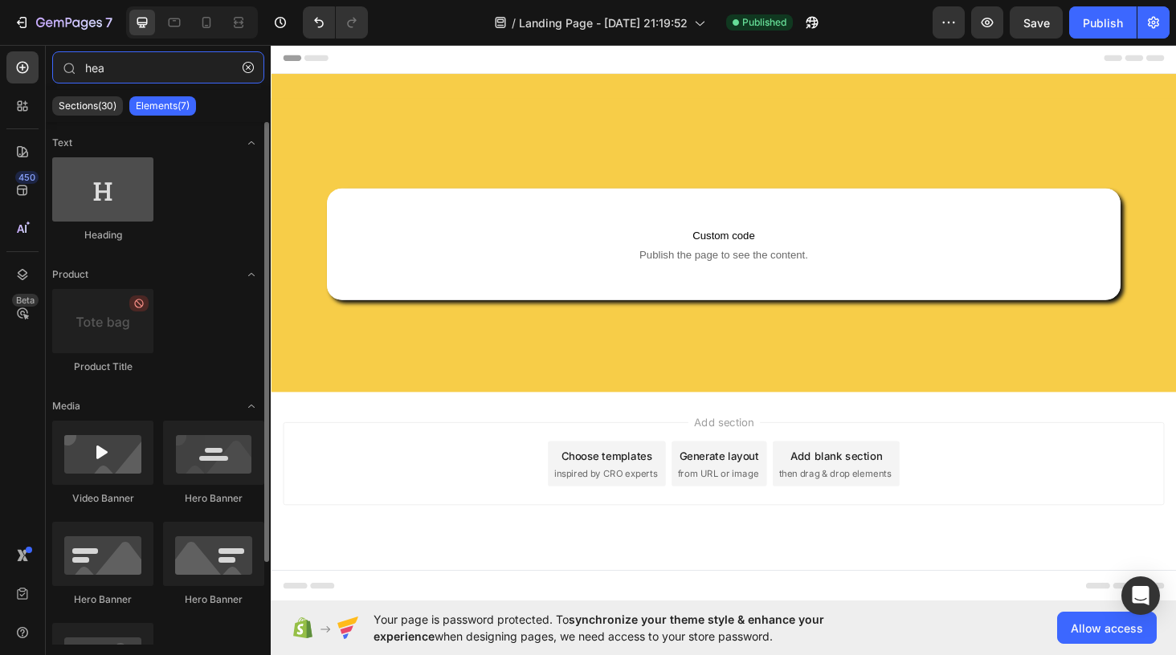
type input "hea"
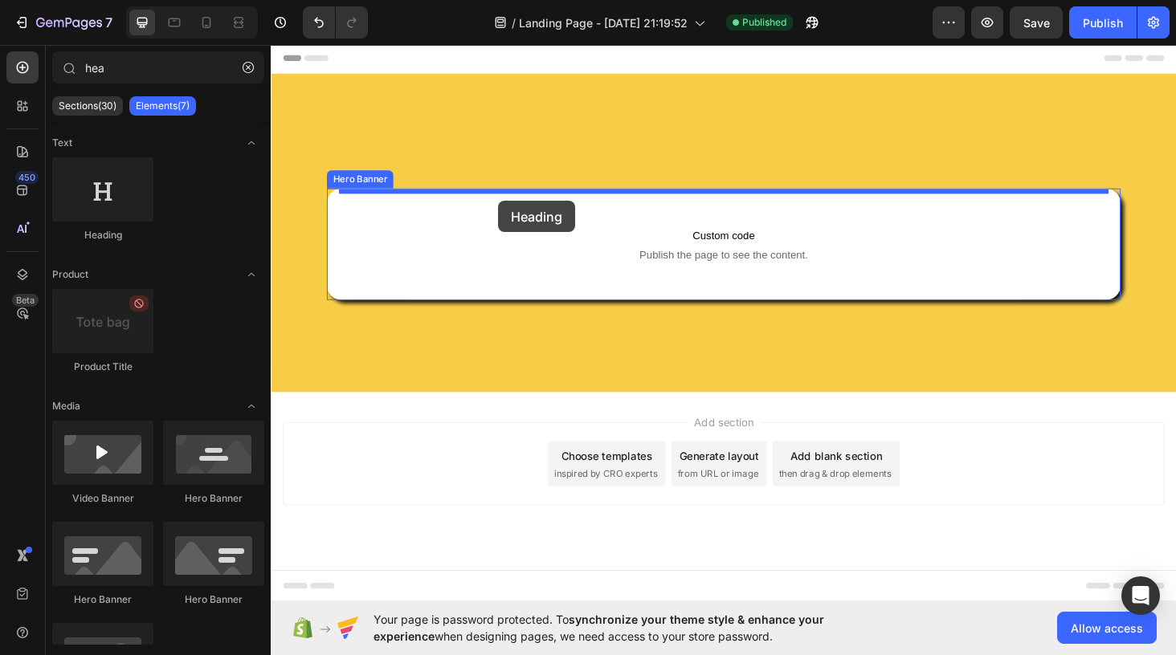
drag, startPoint x: 386, startPoint y: 263, endPoint x: 512, endPoint y: 210, distance: 137.5
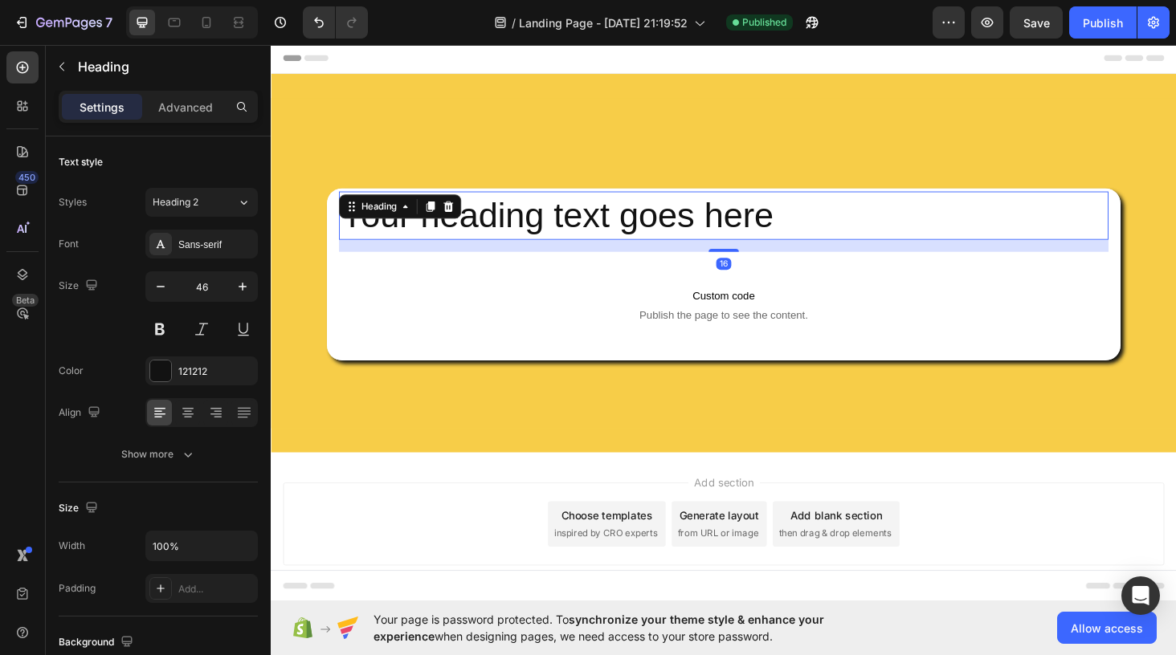
click at [663, 209] on h2 "Your heading text goes here" at bounding box center [752, 226] width 818 height 51
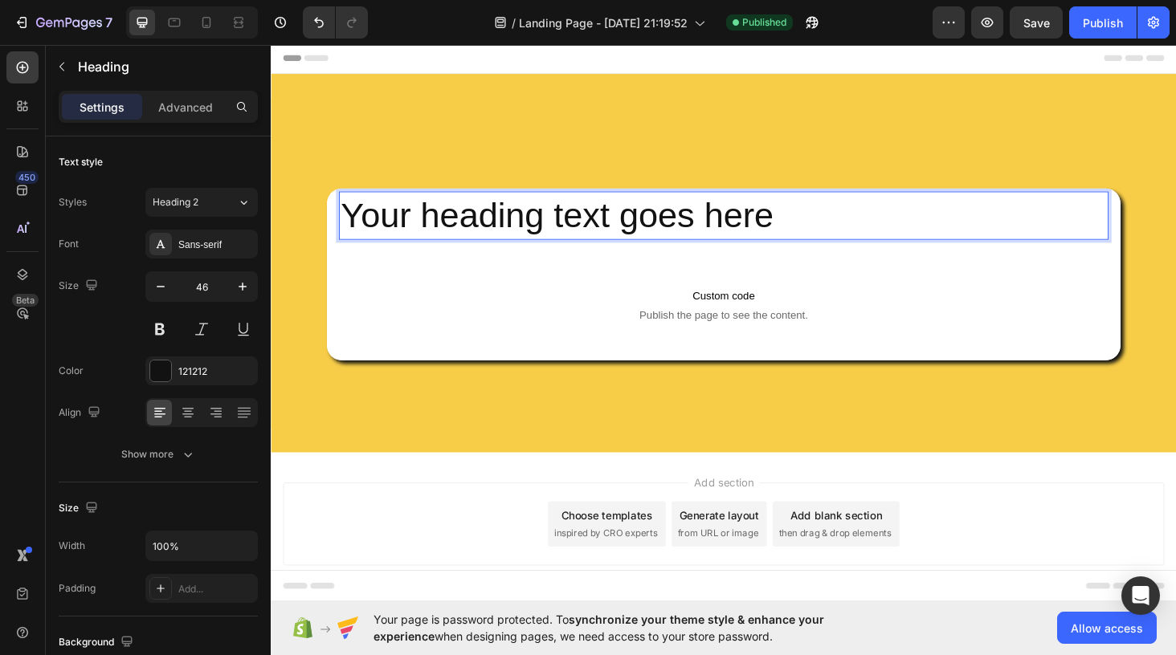
click at [752, 221] on p "Your heading text goes here" at bounding box center [752, 226] width 815 height 48
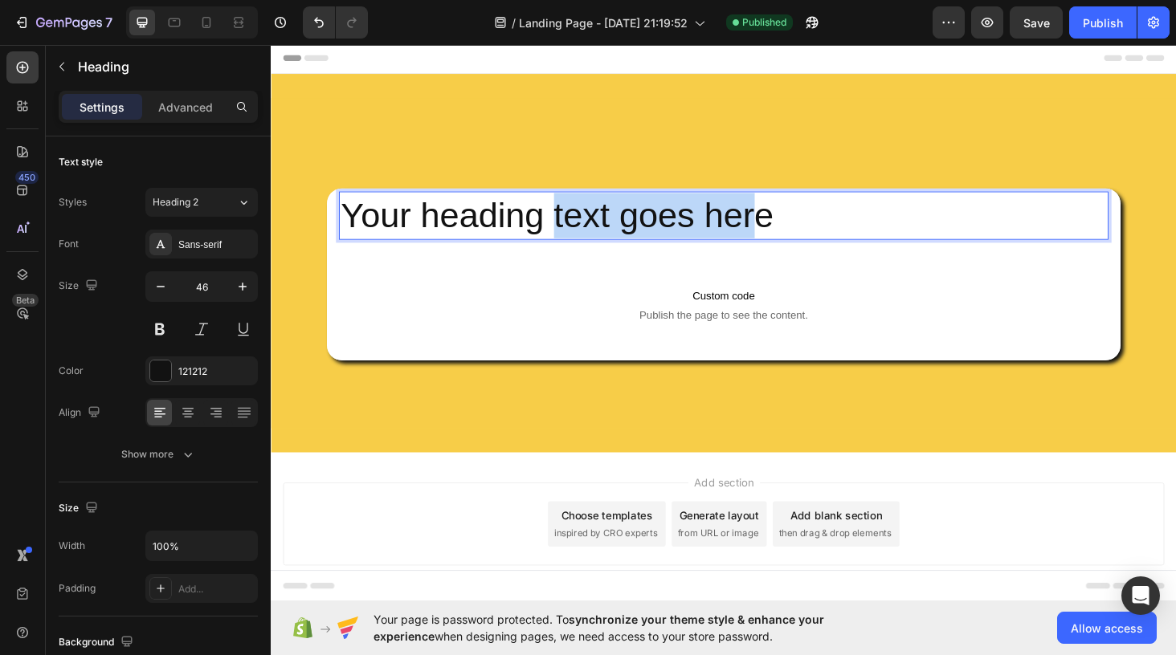
drag, startPoint x: 794, startPoint y: 222, endPoint x: 575, endPoint y: 211, distance: 219.6
click at [575, 211] on p "Your heading text goes here" at bounding box center [752, 226] width 815 height 48
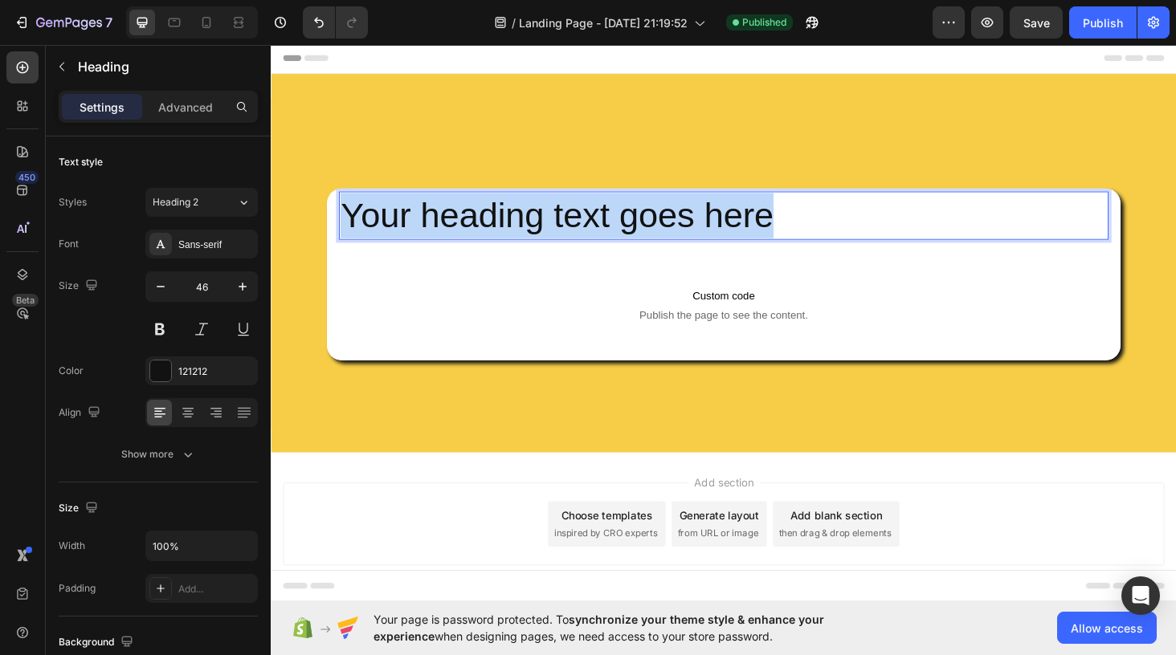
drag, startPoint x: 810, startPoint y: 233, endPoint x: 351, endPoint y: 239, distance: 458.6
click at [351, 239] on p "Your heading text goes here" at bounding box center [752, 226] width 815 height 48
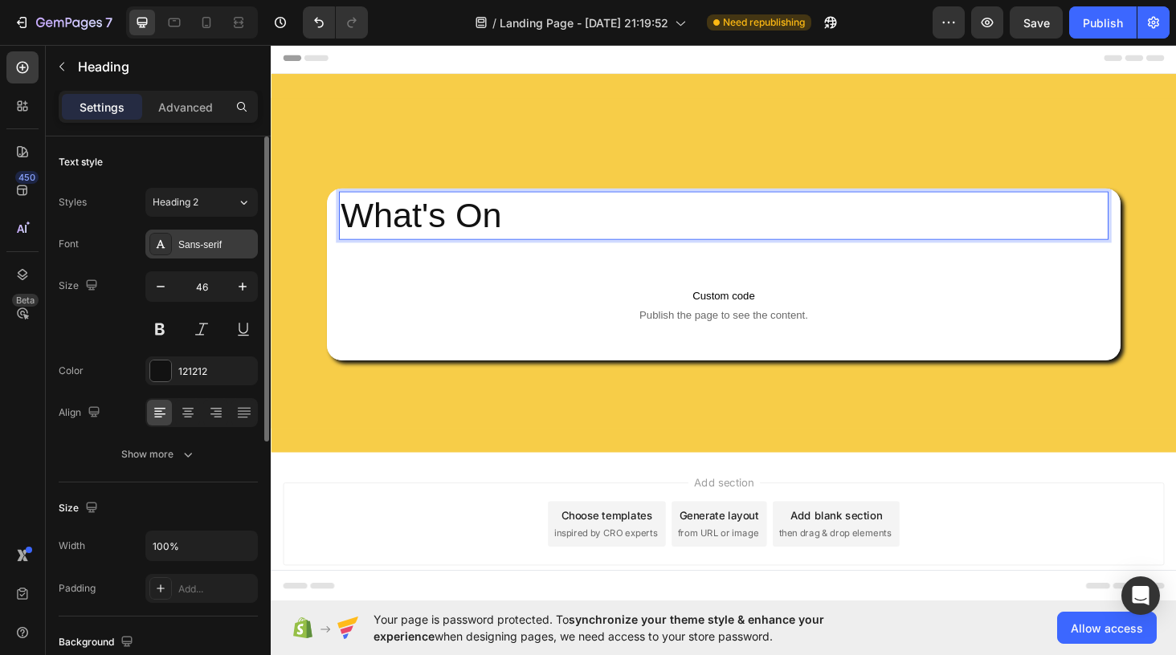
click at [213, 247] on div "Sans-serif" at bounding box center [215, 245] width 75 height 14
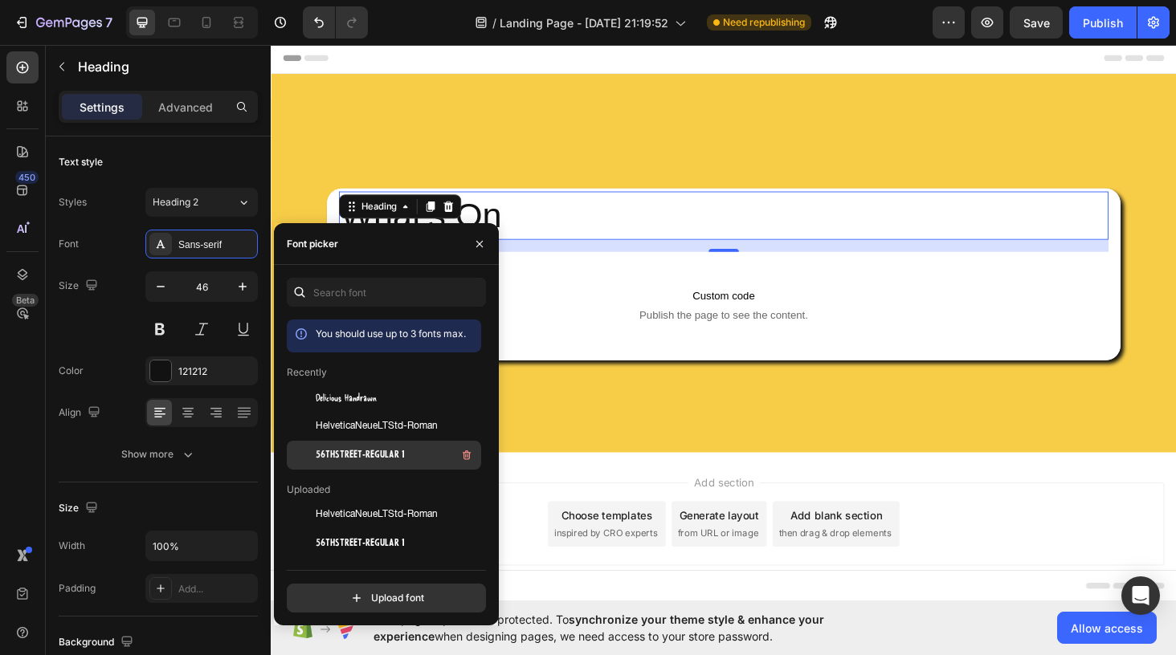
click at [355, 451] on span "56thStreet-Regular 1" at bounding box center [360, 455] width 89 height 14
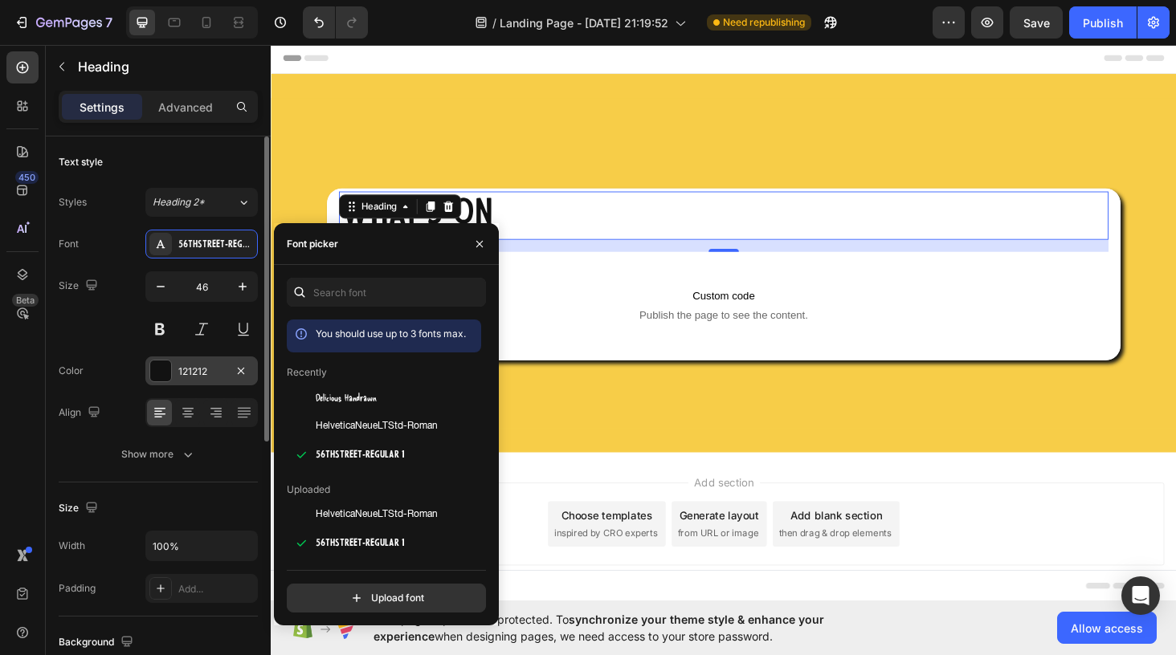
click at [162, 378] on div at bounding box center [160, 371] width 21 height 21
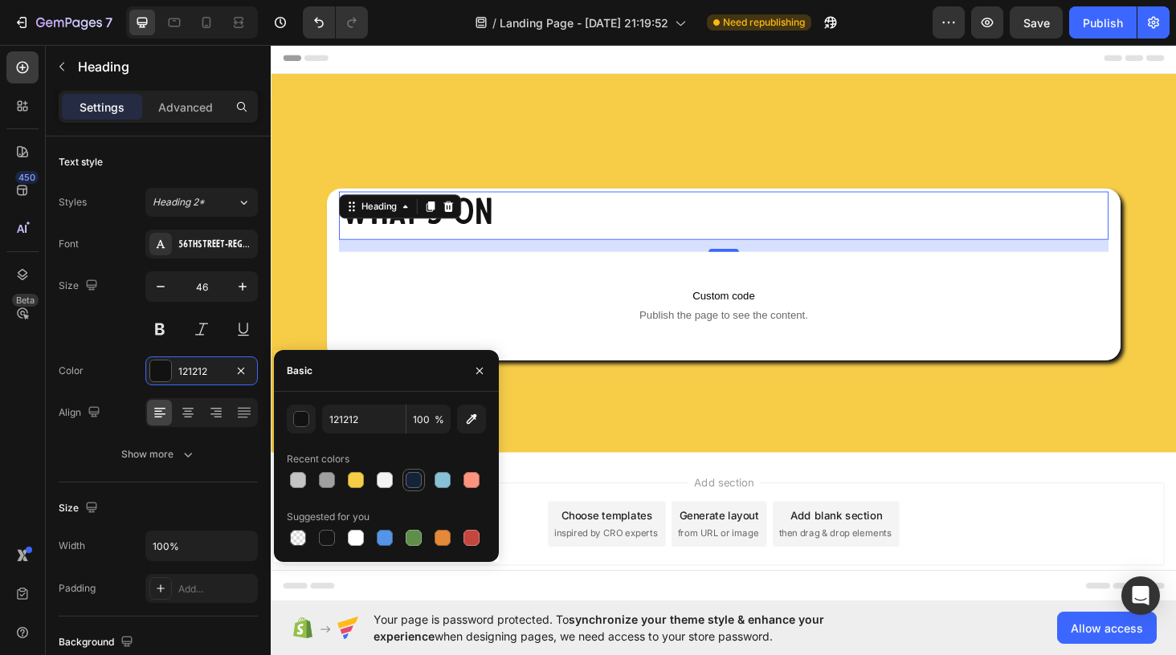
click at [410, 480] on div at bounding box center [414, 480] width 16 height 16
type input "152338"
click at [196, 104] on p "Advanced" at bounding box center [185, 107] width 55 height 17
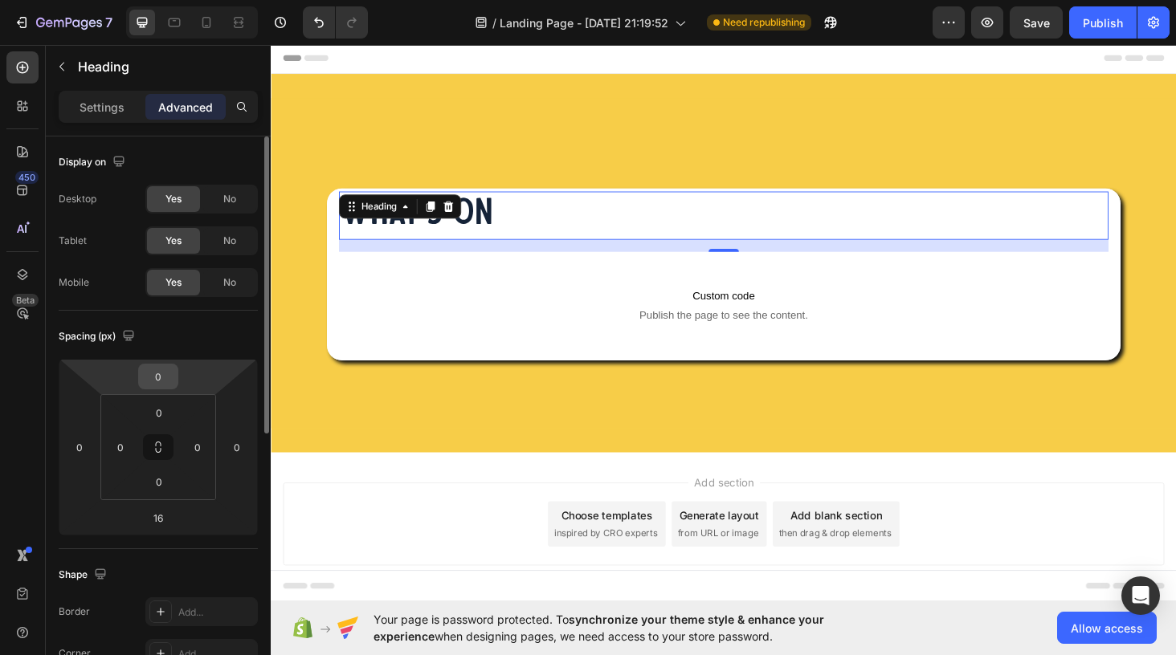
click at [170, 386] on input "0" at bounding box center [158, 377] width 32 height 24
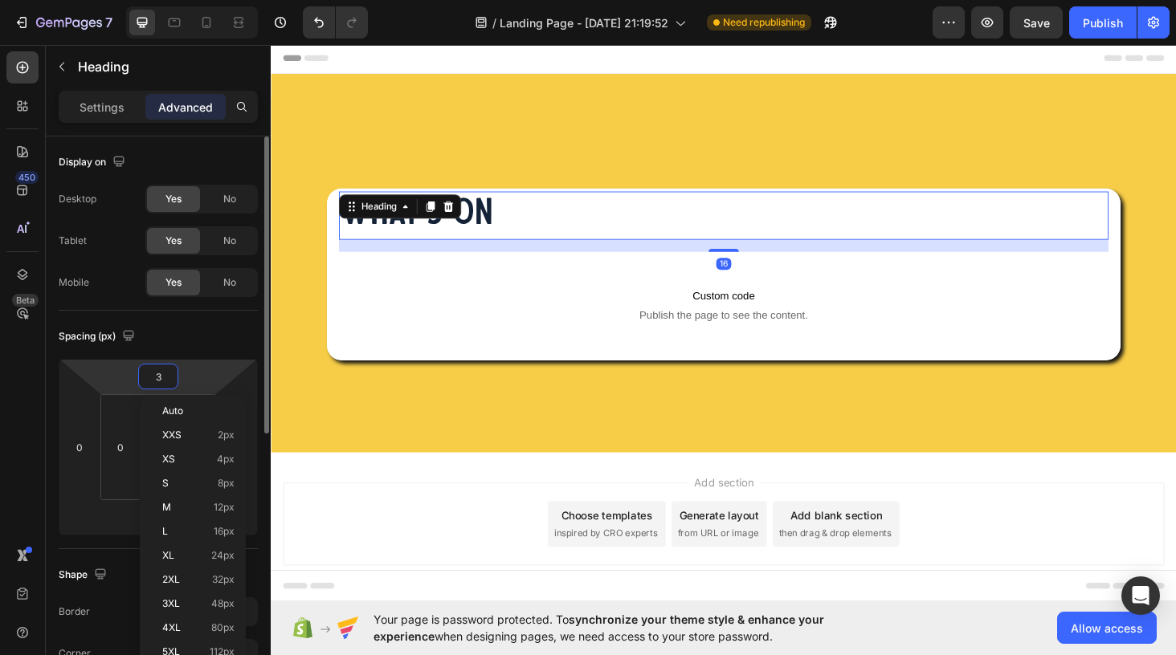
type input "39"
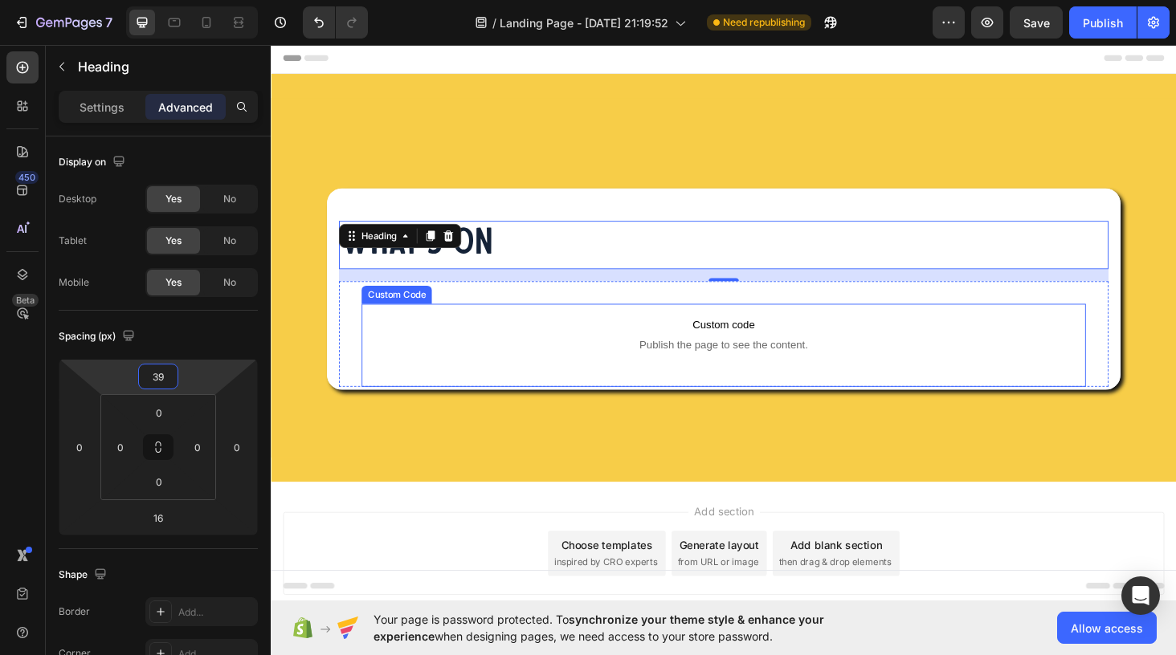
click at [381, 357] on span "Publish the page to see the content." at bounding box center [752, 364] width 770 height 16
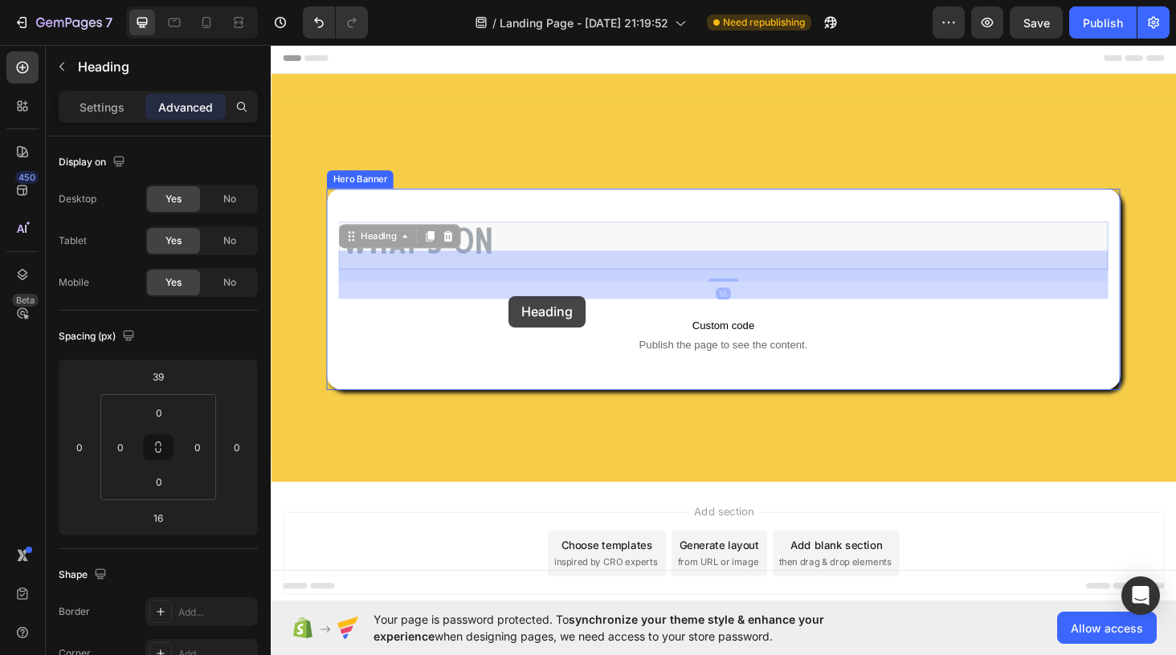
drag, startPoint x: 443, startPoint y: 256, endPoint x: 496, endPoint y: 289, distance: 61.7
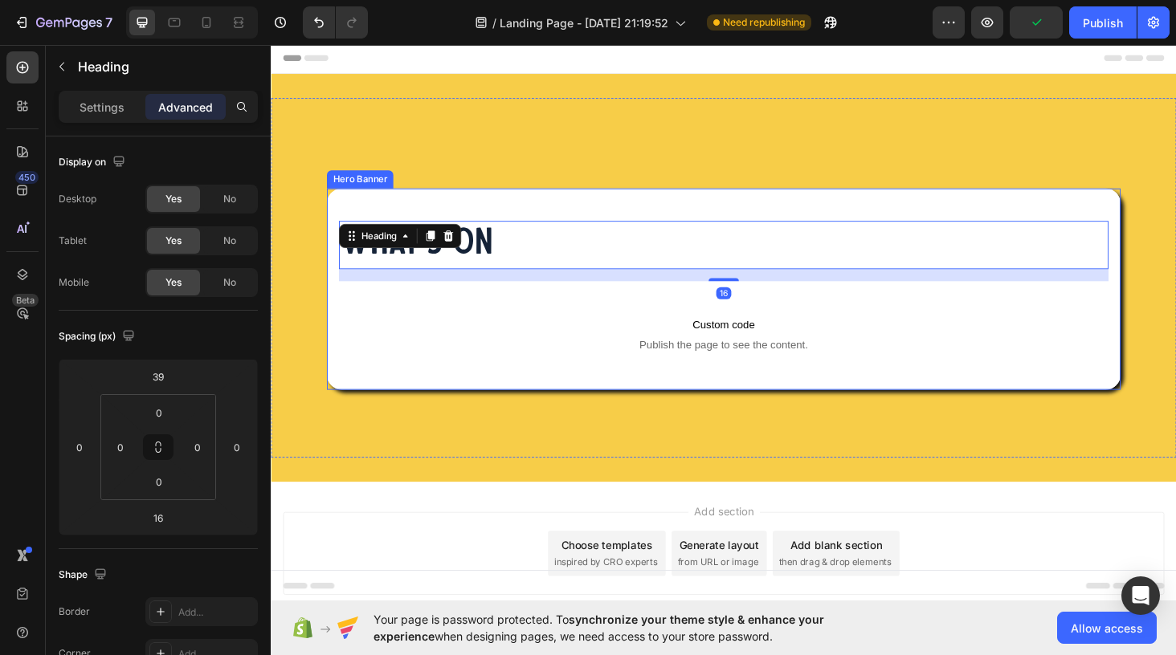
click at [526, 224] on div "What's On Heading 16 Custom code Publish the page to see the content. Custom Co…" at bounding box center [752, 305] width 818 height 208
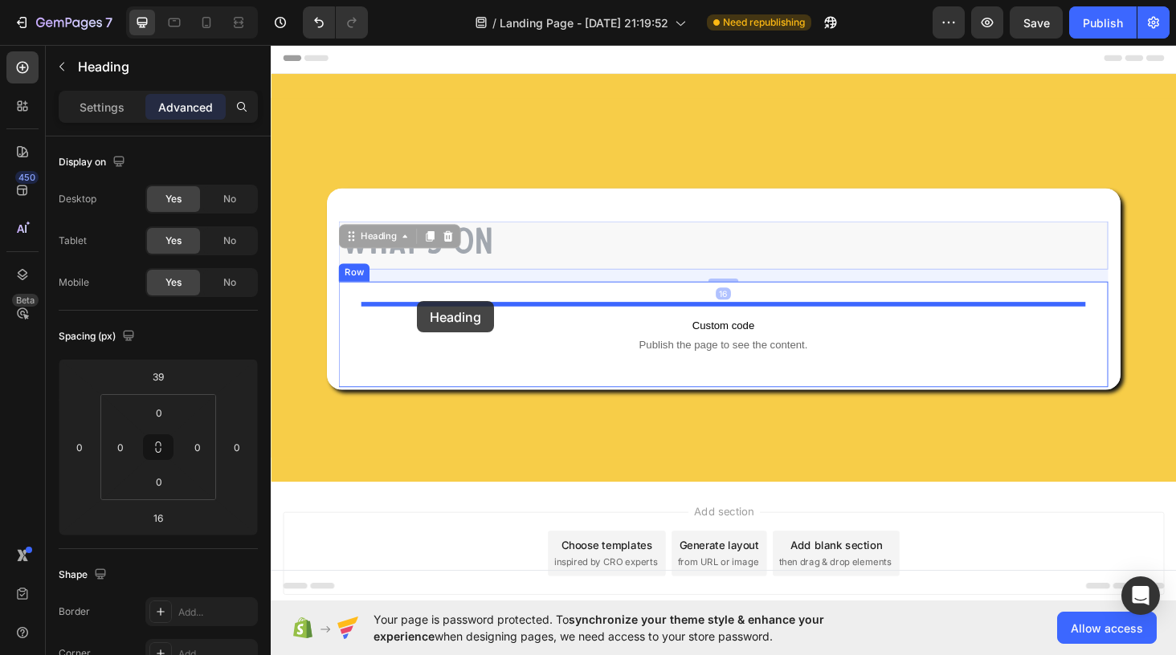
drag, startPoint x: 363, startPoint y: 244, endPoint x: 423, endPoint y: 320, distance: 97.2
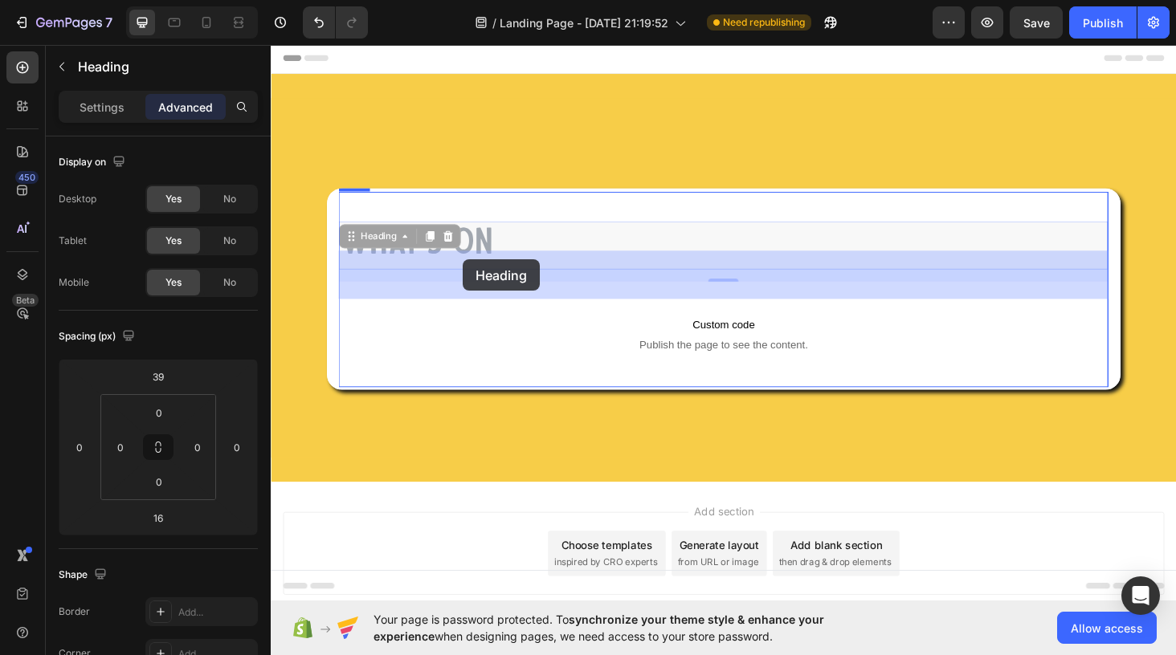
drag, startPoint x: 386, startPoint y: 248, endPoint x: 475, endPoint y: 272, distance: 93.1
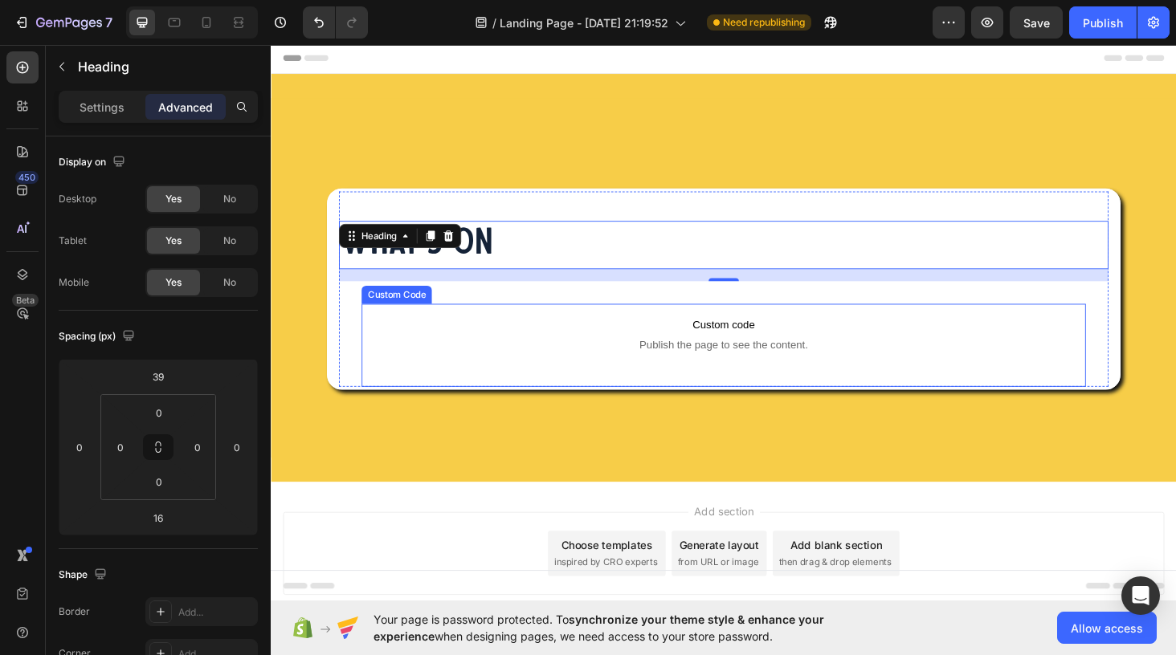
click at [389, 335] on span "Custom code" at bounding box center [752, 342] width 770 height 19
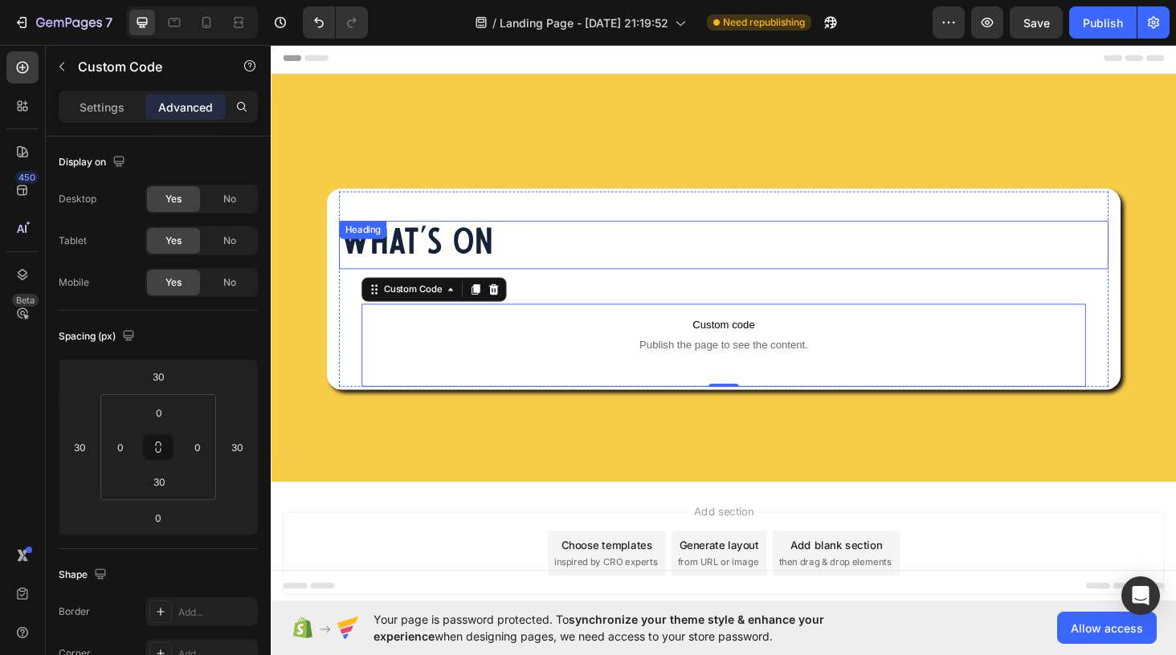
click at [544, 253] on h2 "What's On" at bounding box center [752, 257] width 818 height 51
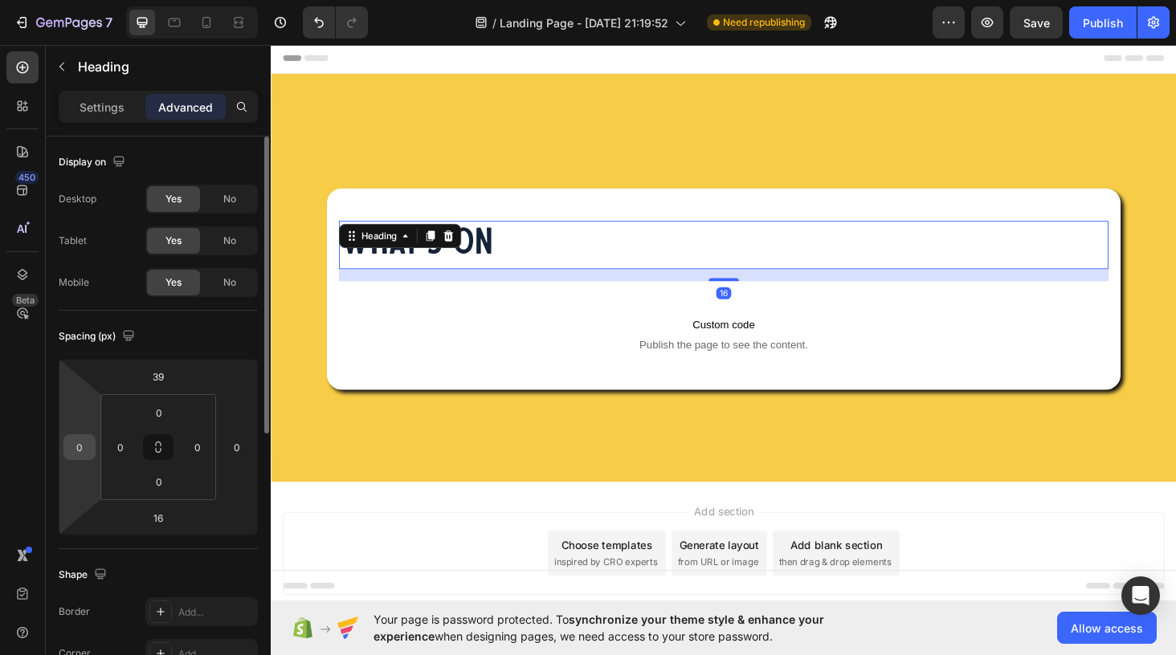
click at [83, 446] on input "0" at bounding box center [79, 447] width 24 height 24
type input "30"
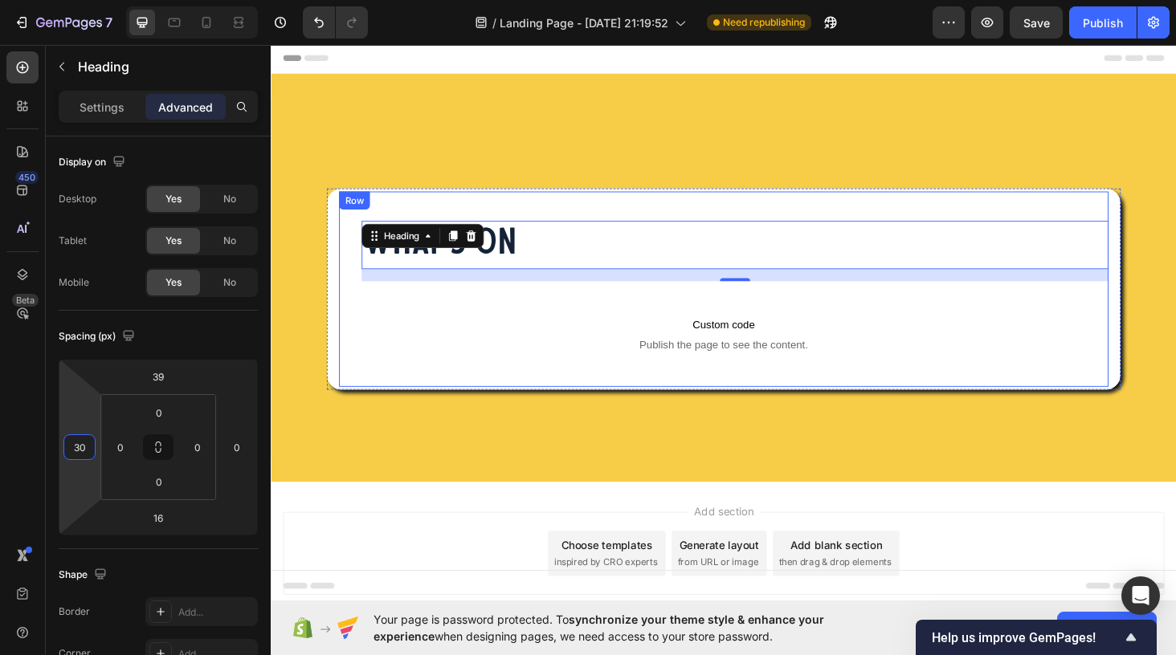
click at [626, 209] on div "What's On Heading 16 Custom code Publish the page to see the content. Custom Co…" at bounding box center [752, 305] width 818 height 208
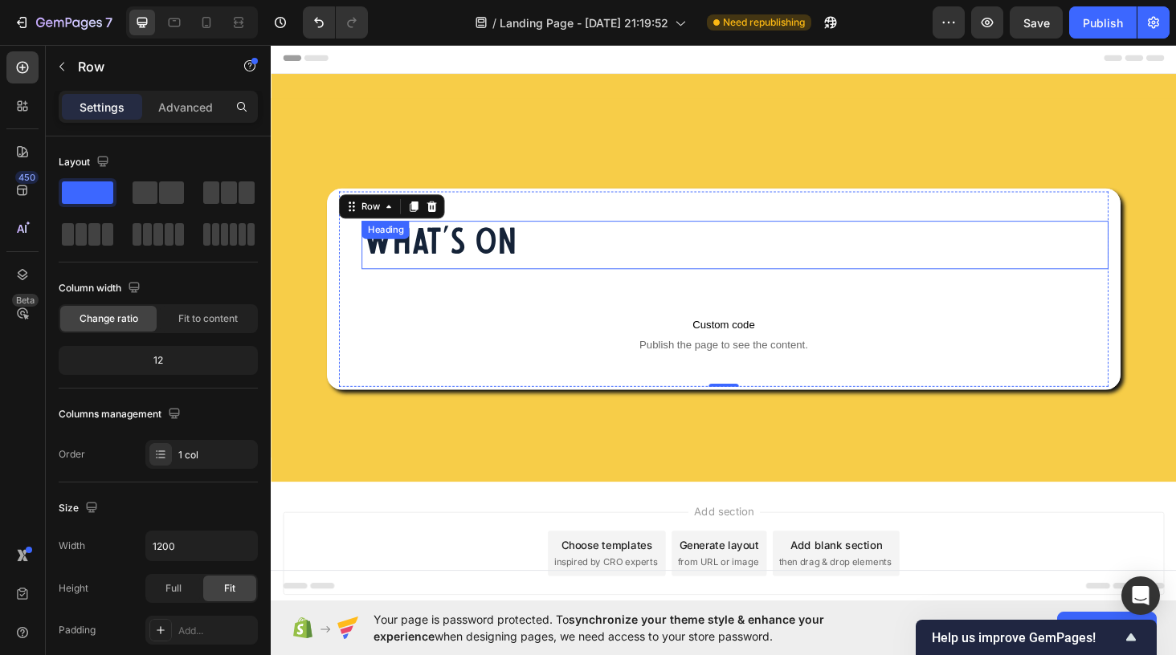
click at [492, 257] on h2 "What's On" at bounding box center [764, 257] width 794 height 51
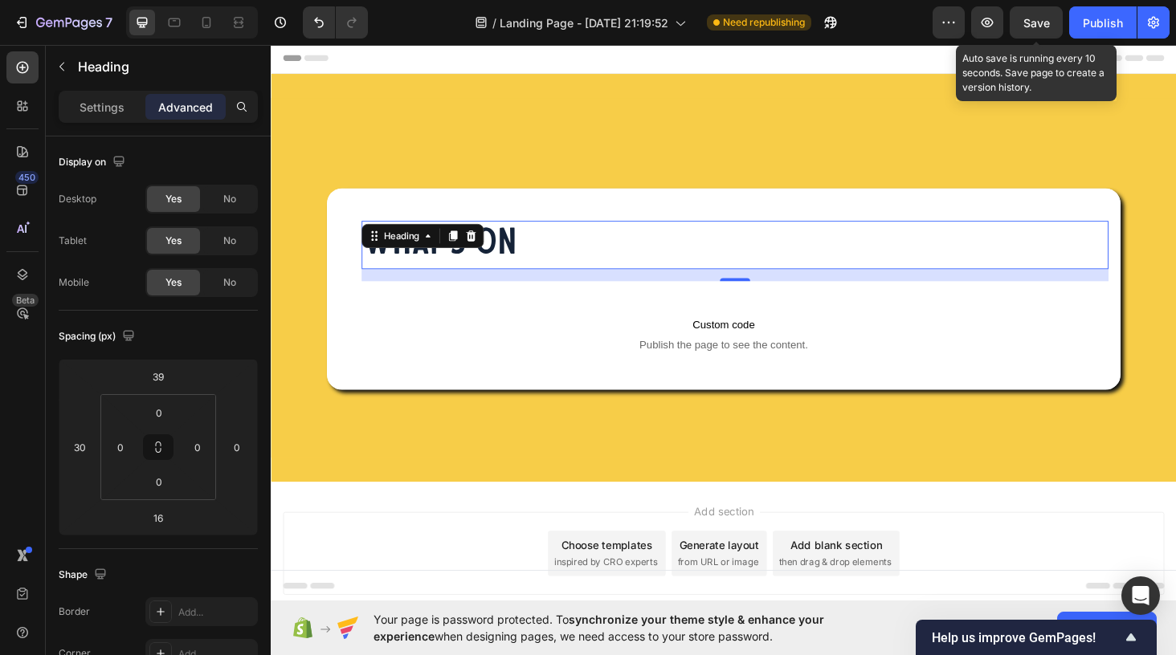
click at [1034, 27] on span "Save" at bounding box center [1036, 23] width 27 height 14
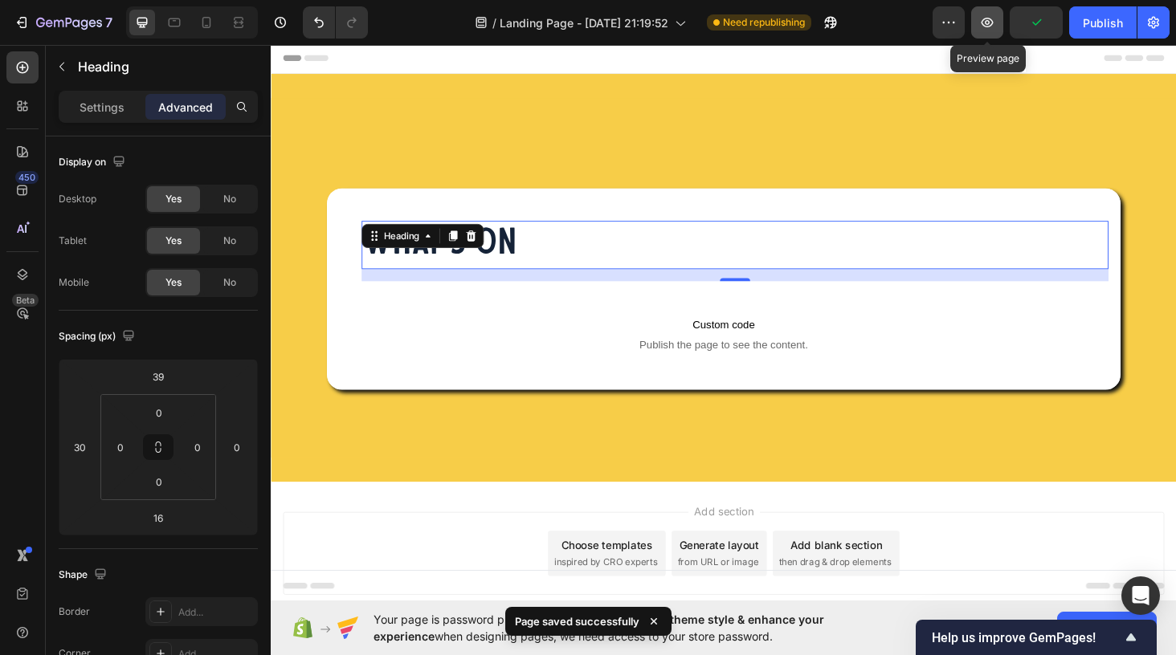
click at [990, 23] on icon "button" at bounding box center [987, 22] width 5 height 5
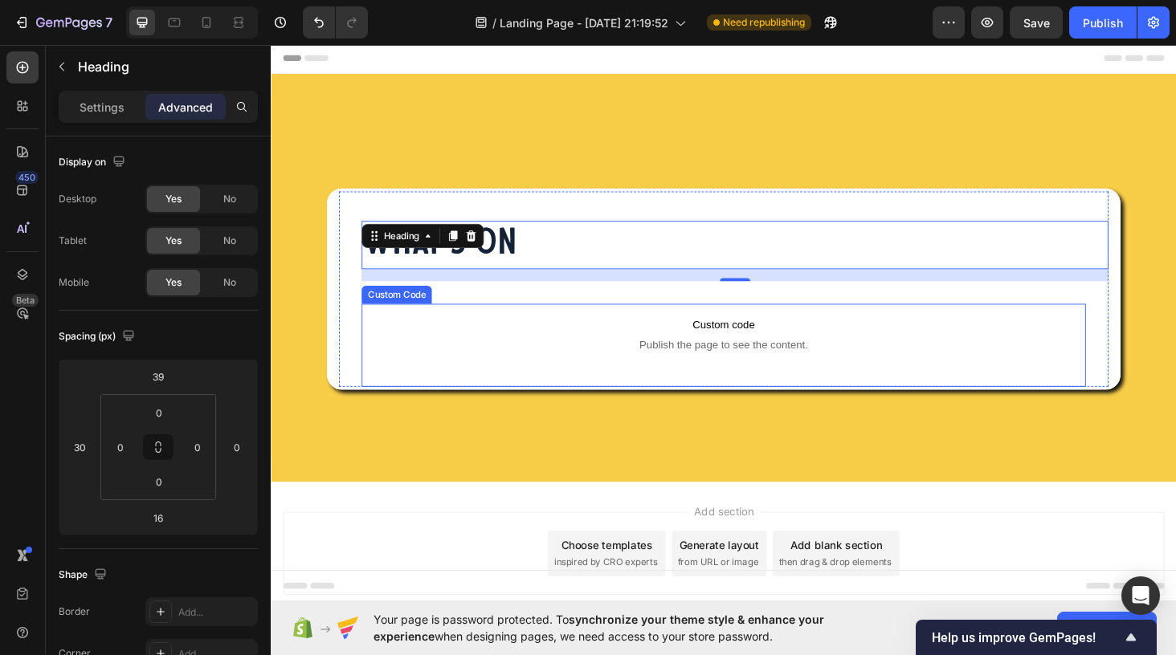
click at [452, 327] on p "Custom code Publish the page to see the content." at bounding box center [752, 352] width 770 height 64
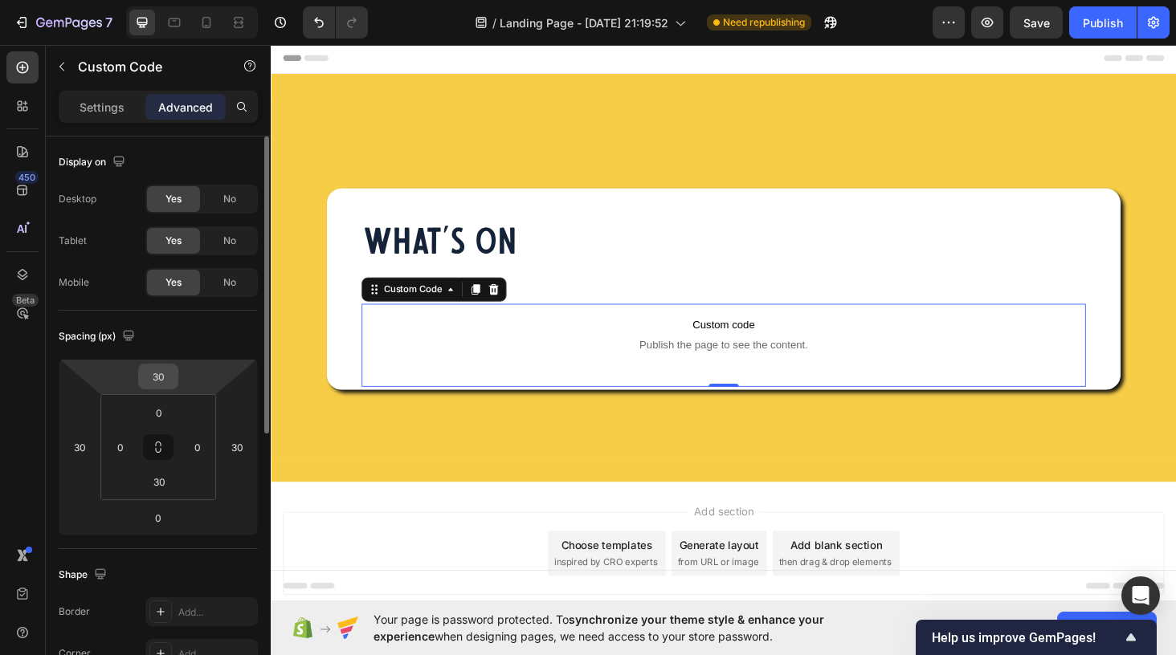
click at [157, 375] on input "30" at bounding box center [158, 377] width 32 height 24
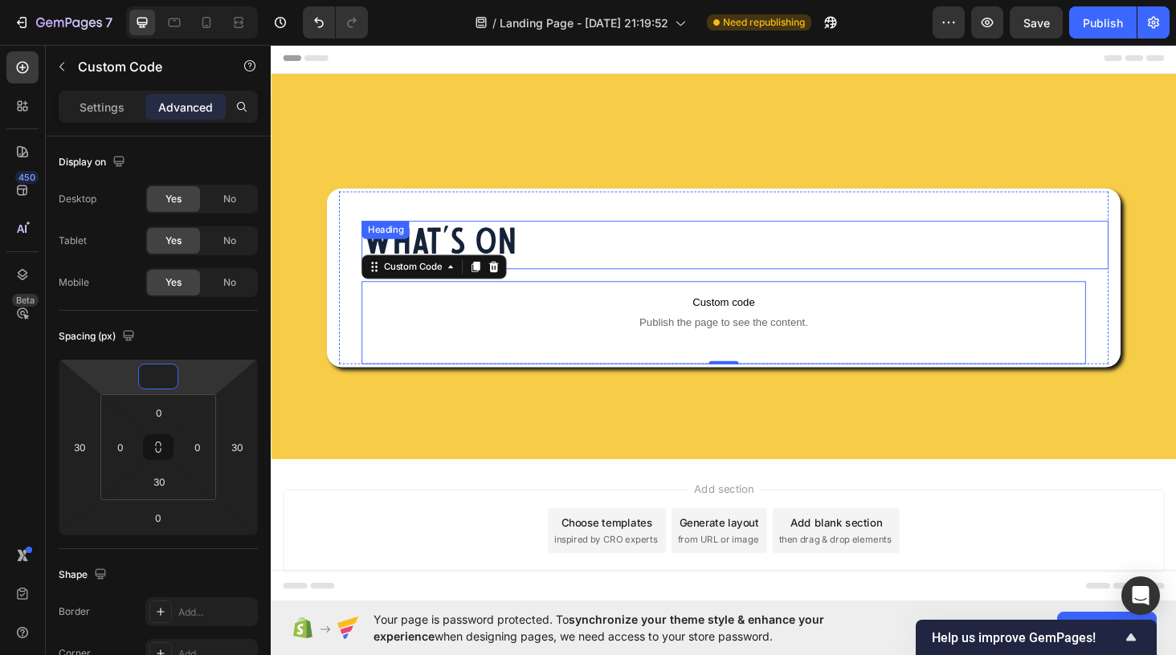
click at [549, 261] on h2 "What's On" at bounding box center [764, 257] width 794 height 51
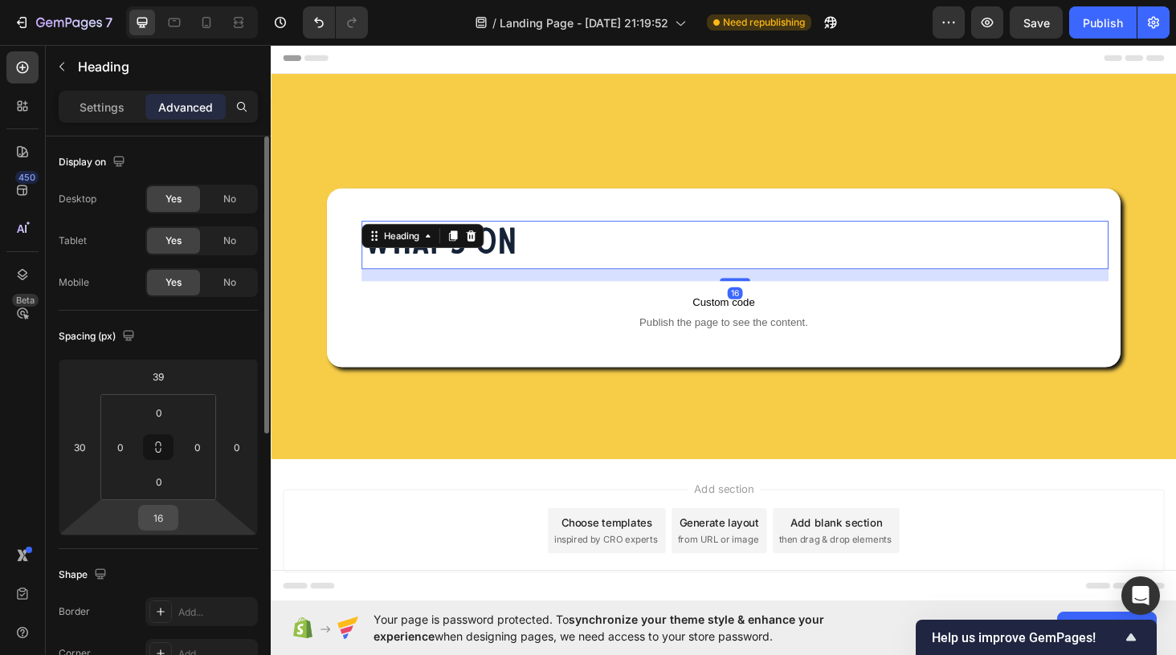
click at [158, 523] on input "16" at bounding box center [158, 518] width 32 height 24
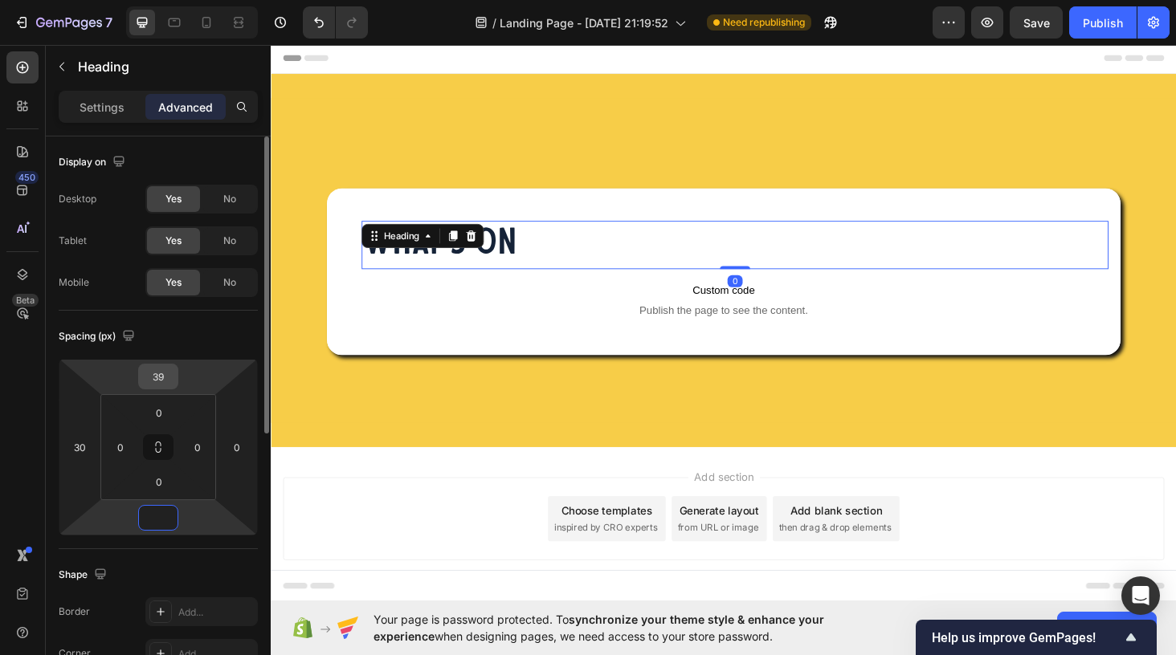
type input "0"
click at [159, 377] on input "39" at bounding box center [158, 377] width 32 height 24
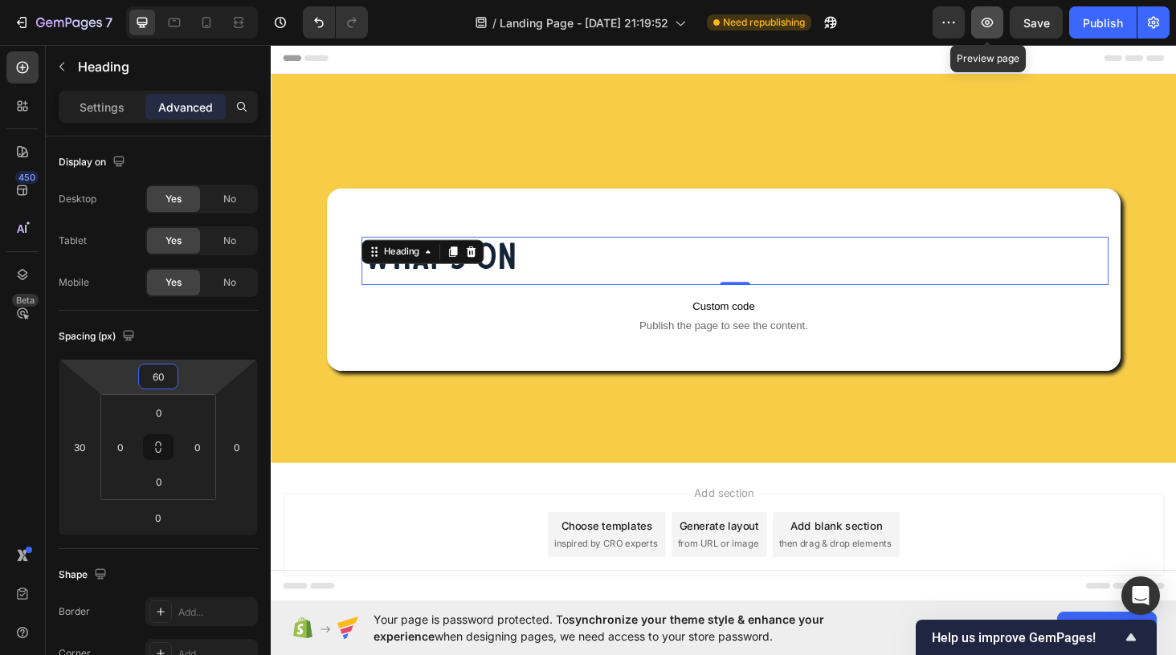
type input "60"
click at [994, 24] on icon "button" at bounding box center [987, 22] width 16 height 16
click at [554, 275] on h2 "What's On" at bounding box center [764, 274] width 794 height 51
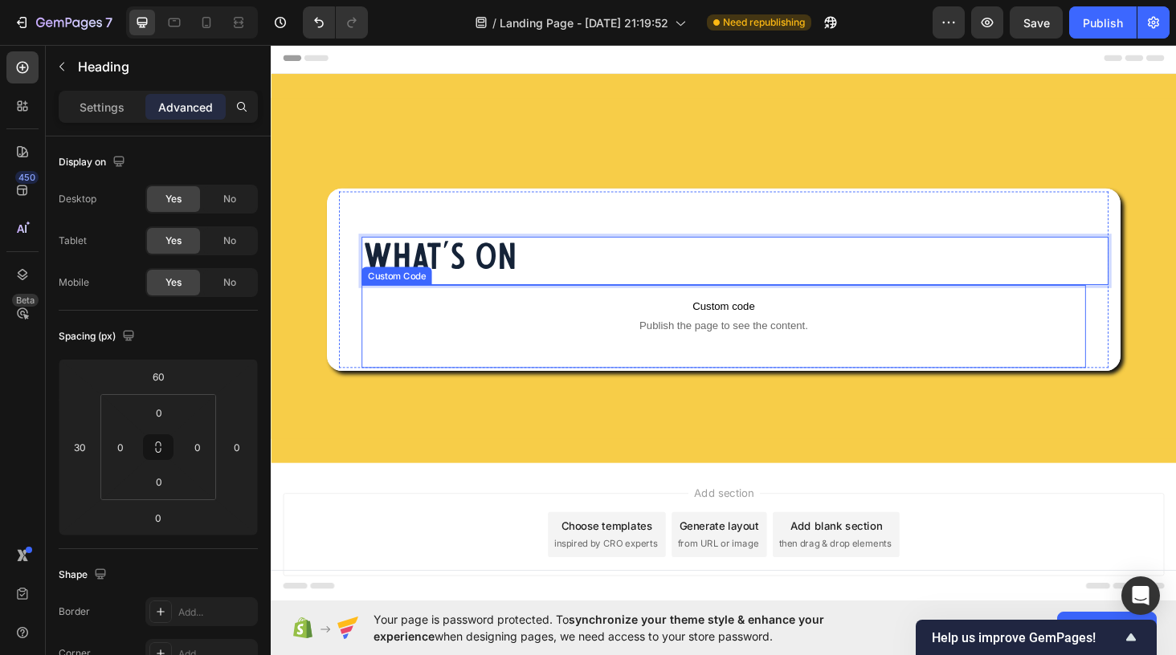
click at [500, 324] on span "Custom code" at bounding box center [752, 322] width 770 height 19
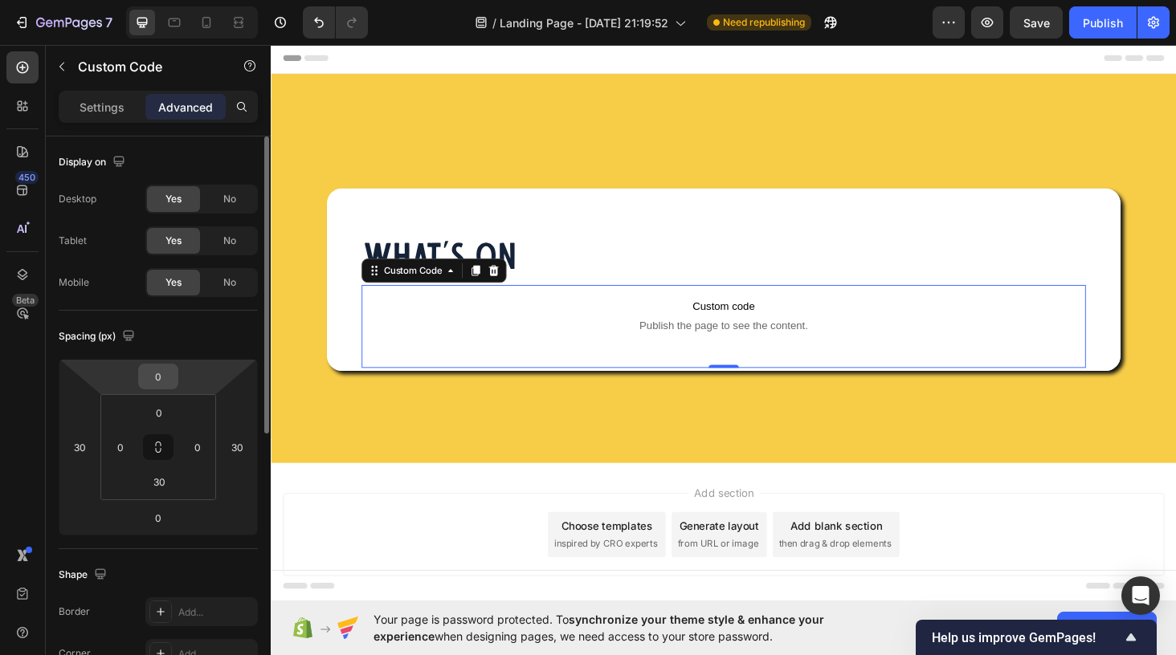
click at [165, 380] on input "0" at bounding box center [158, 377] width 32 height 24
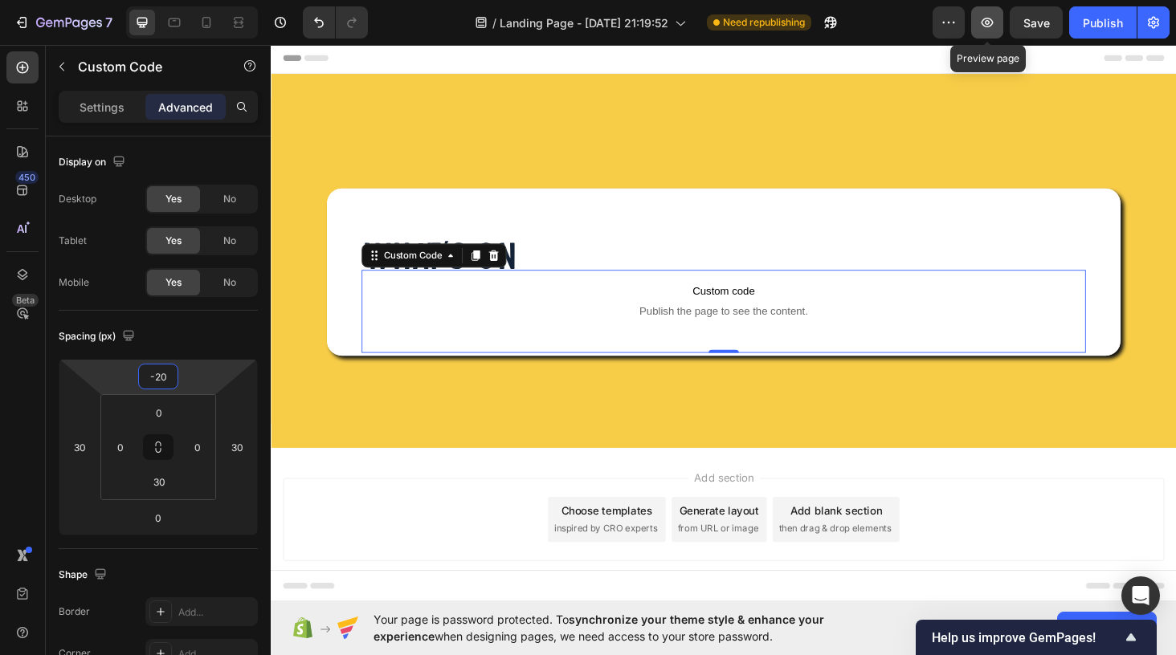
type input "-20"
click at [985, 21] on icon "button" at bounding box center [987, 22] width 5 height 5
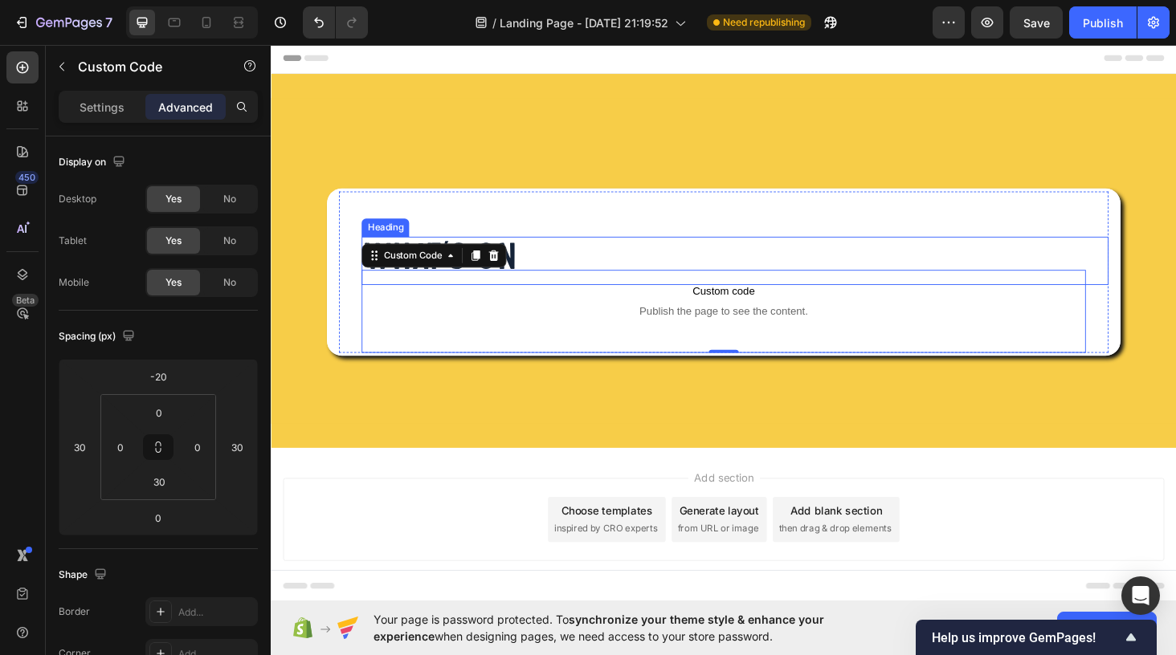
click at [545, 264] on p "What's On" at bounding box center [764, 275] width 791 height 48
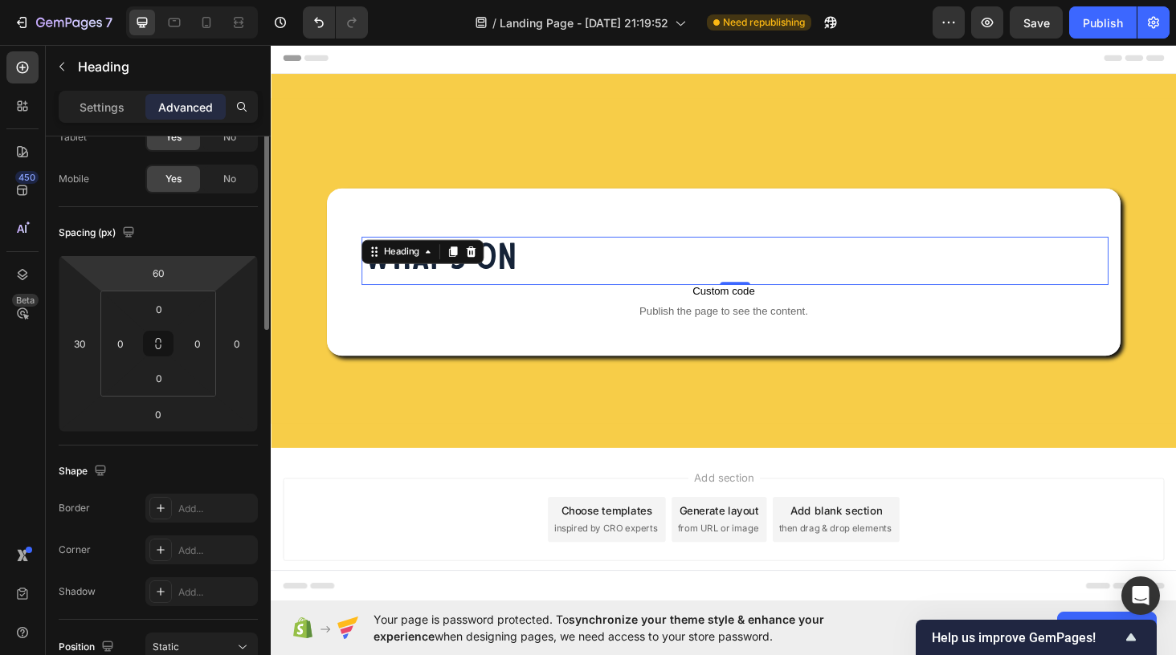
scroll to position [0, 0]
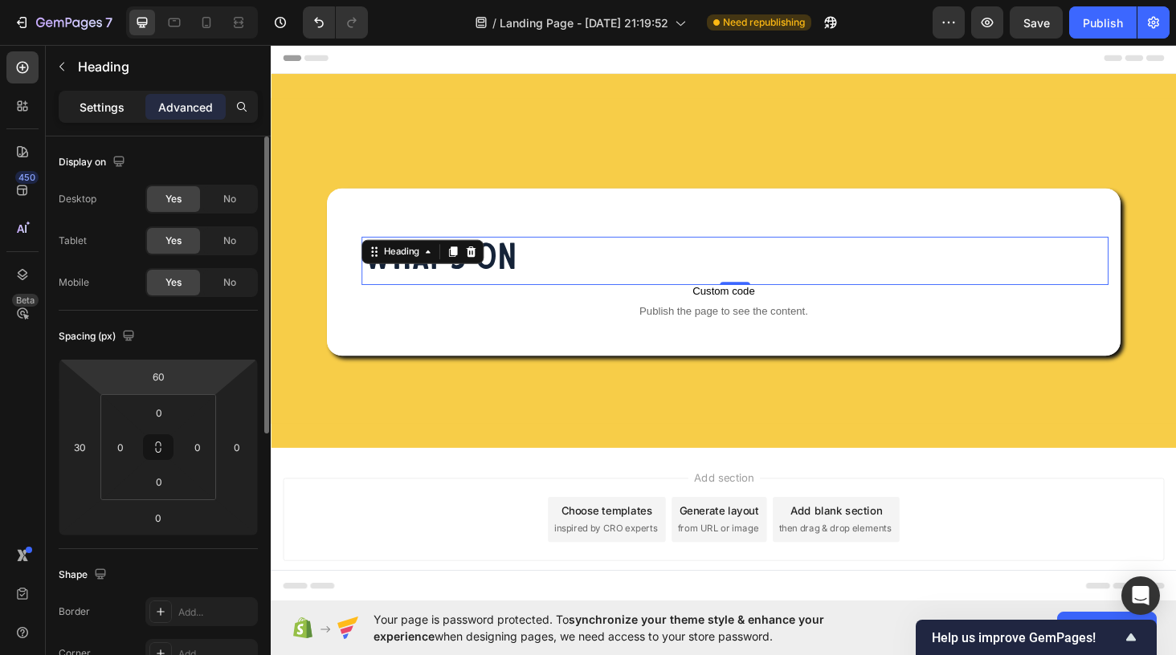
click at [112, 112] on p "Settings" at bounding box center [102, 107] width 45 height 17
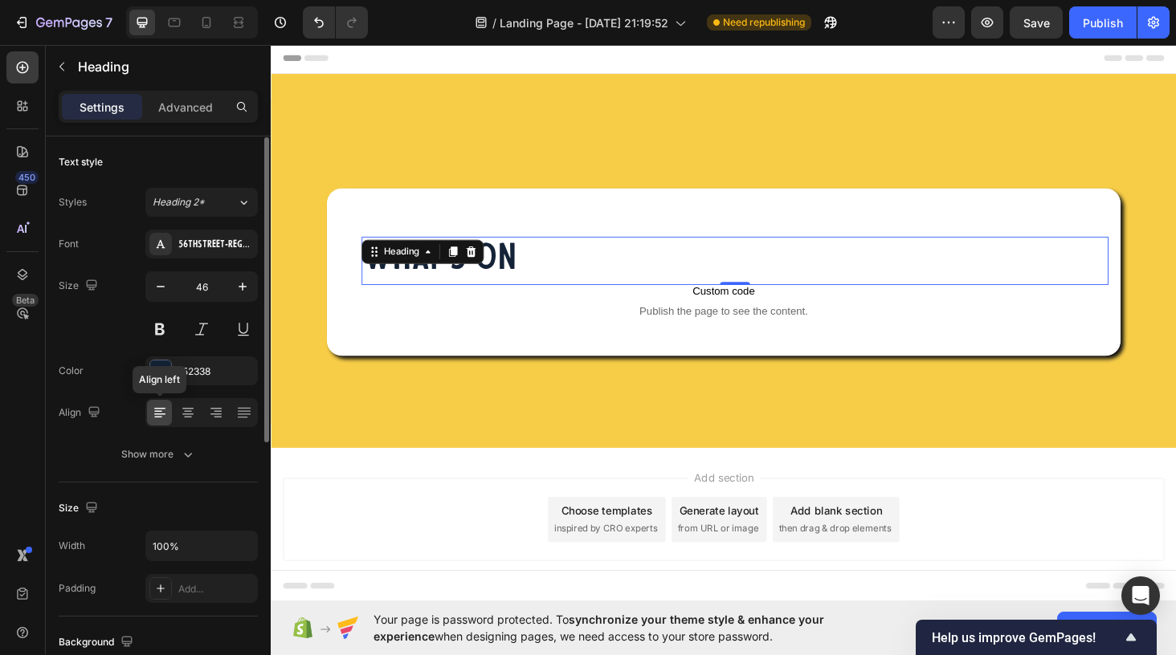
scroll to position [478, 0]
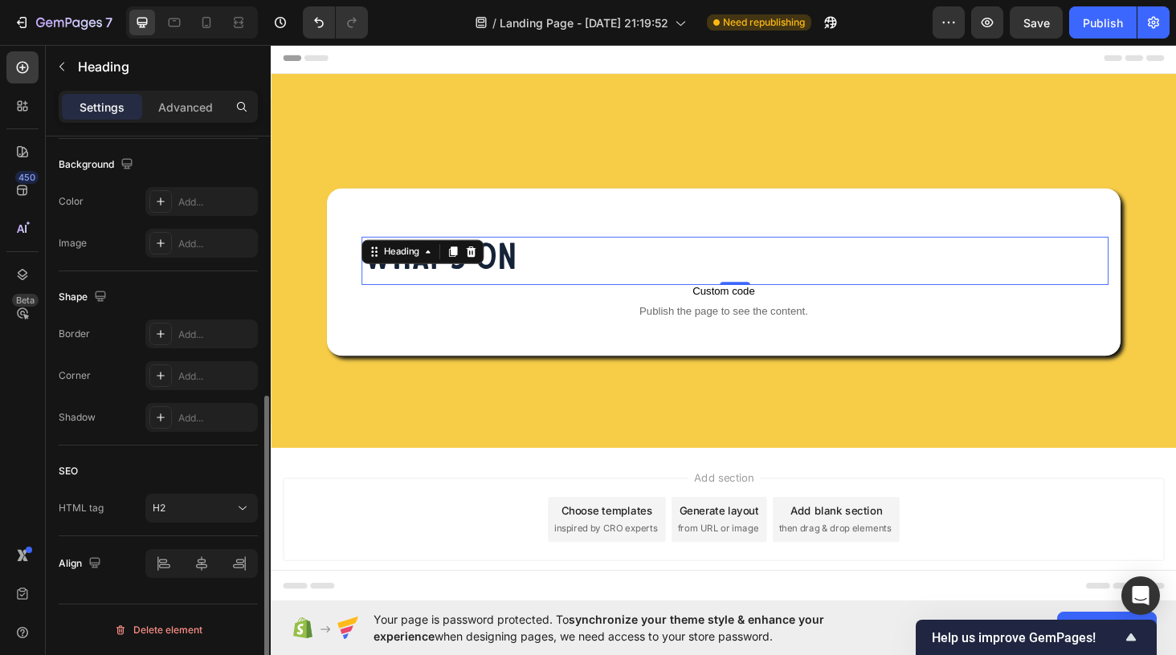
click at [200, 569] on div at bounding box center [201, 563] width 112 height 29
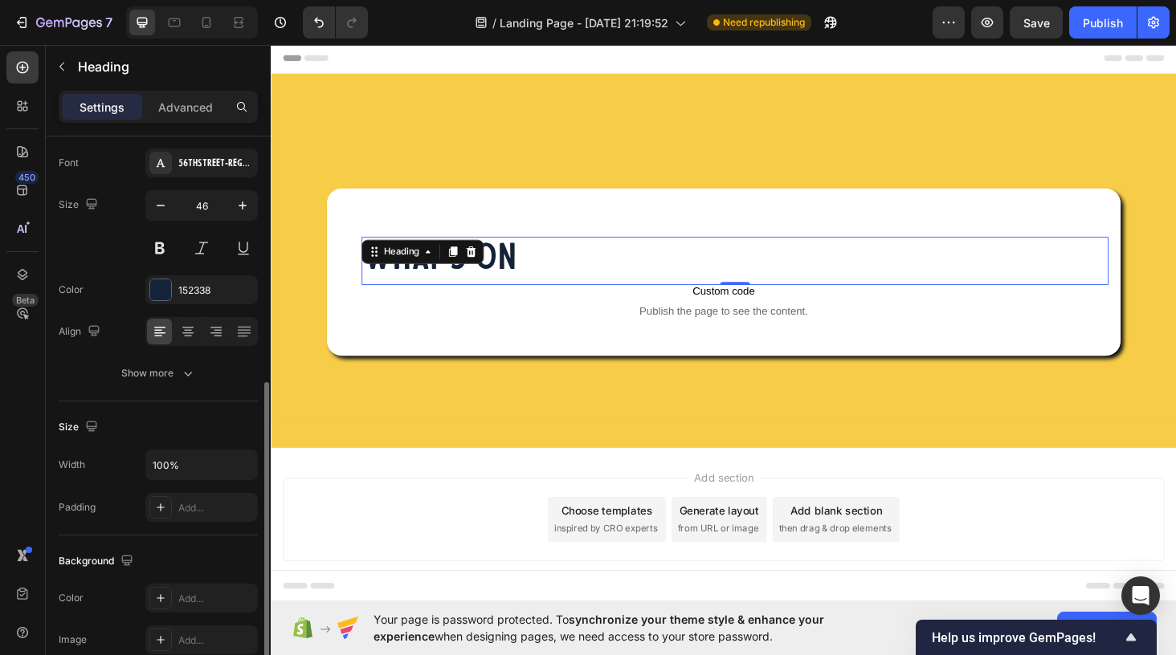
scroll to position [0, 0]
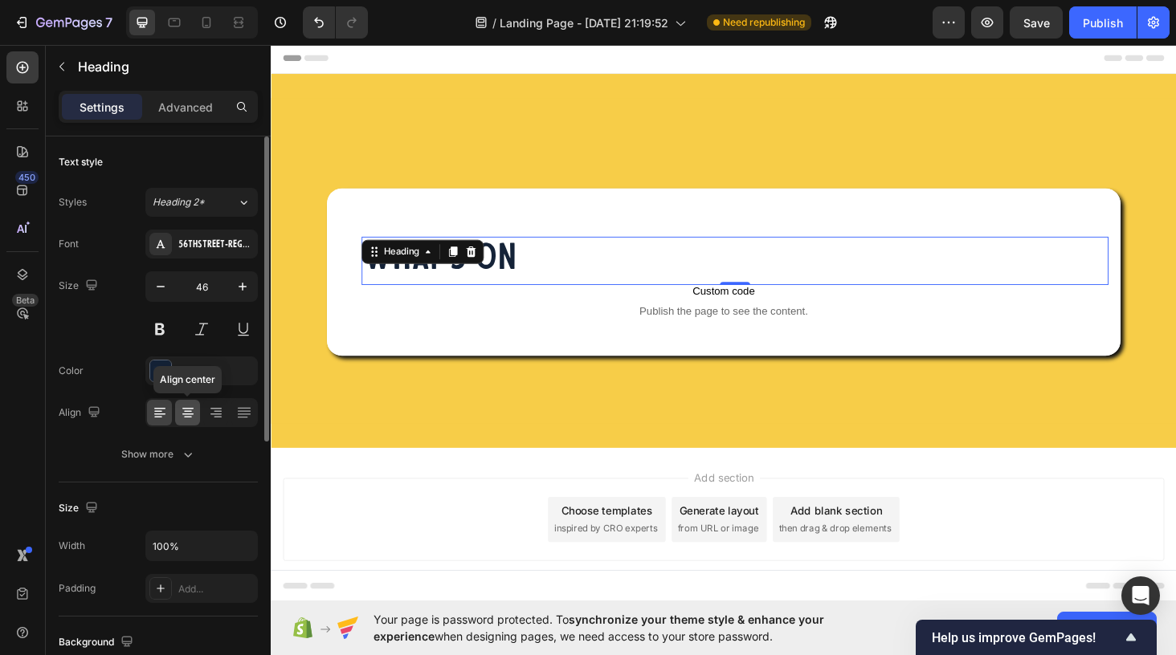
click at [187, 408] on icon at bounding box center [187, 409] width 11 height 2
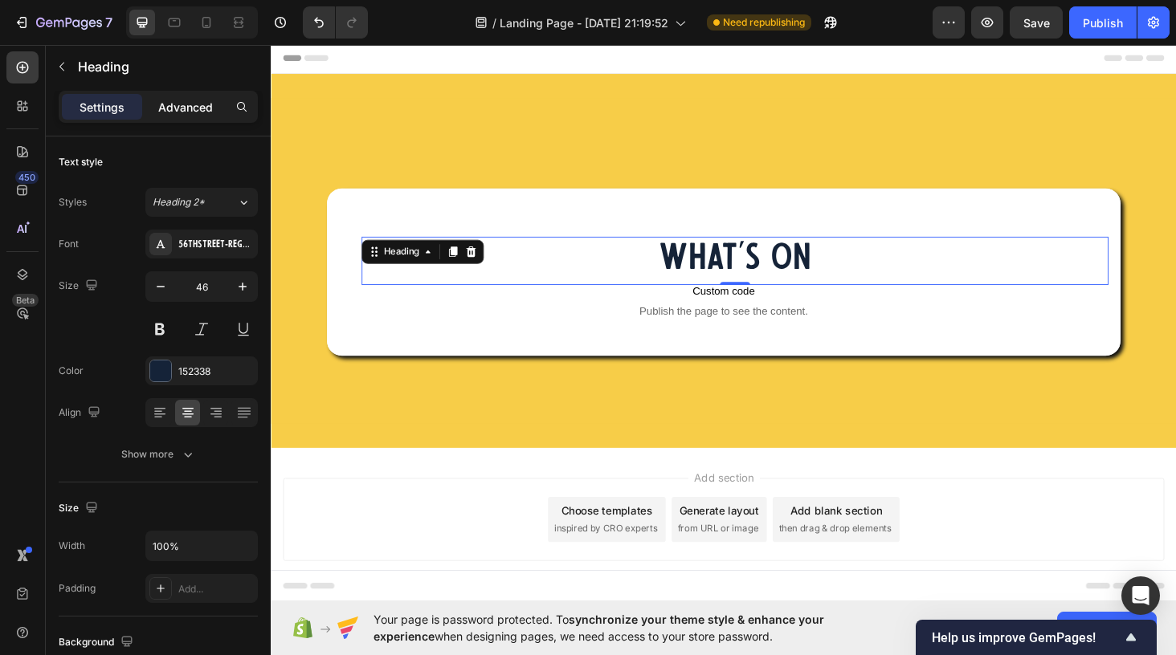
click at [198, 112] on p "Advanced" at bounding box center [185, 107] width 55 height 17
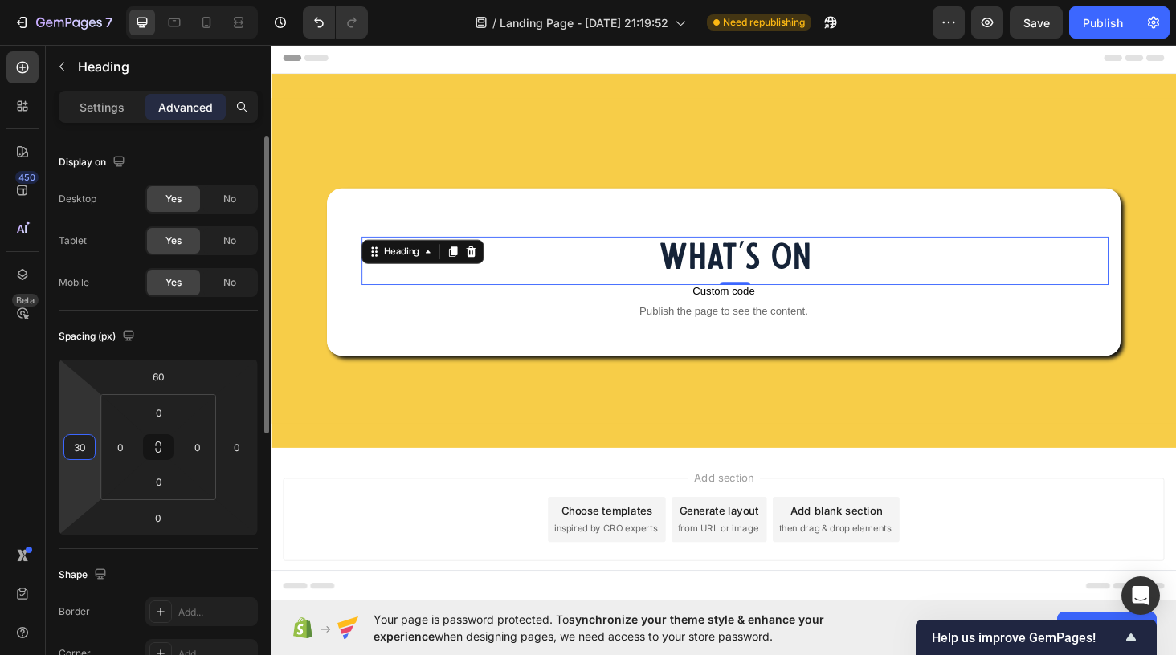
click at [82, 450] on input "30" at bounding box center [79, 447] width 24 height 24
type input "0"
click at [164, 350] on div "Spacing (px) 60 0 0 0 0 0 0 0" at bounding box center [158, 430] width 199 height 239
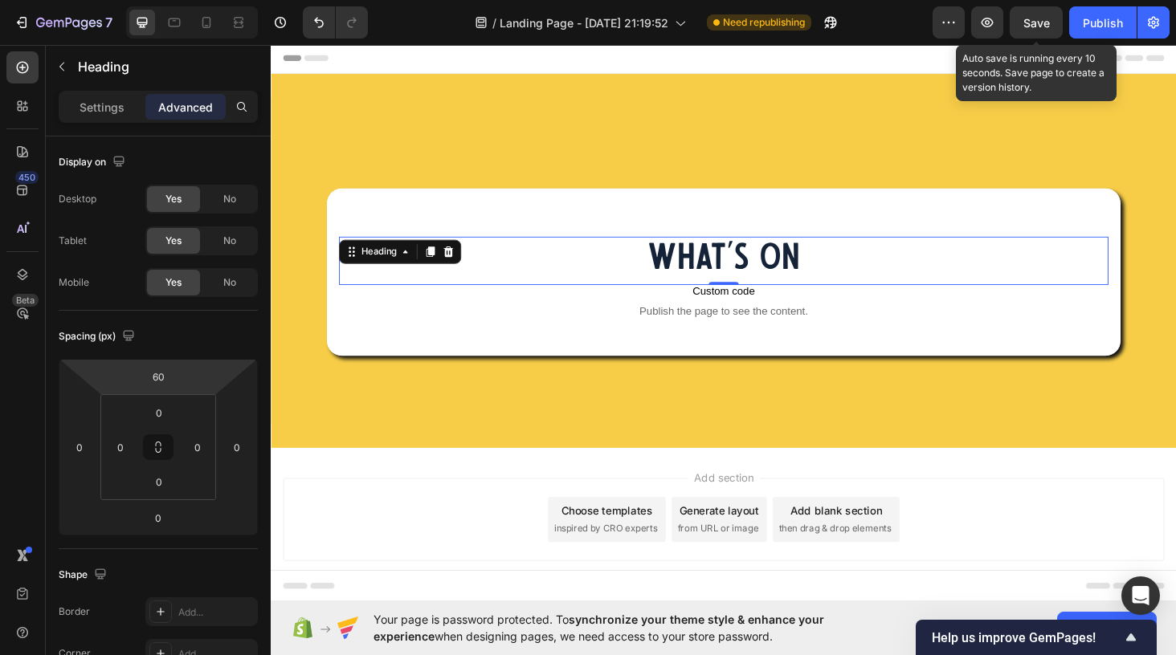
click at [1023, 25] on span "Save" at bounding box center [1036, 23] width 27 height 14
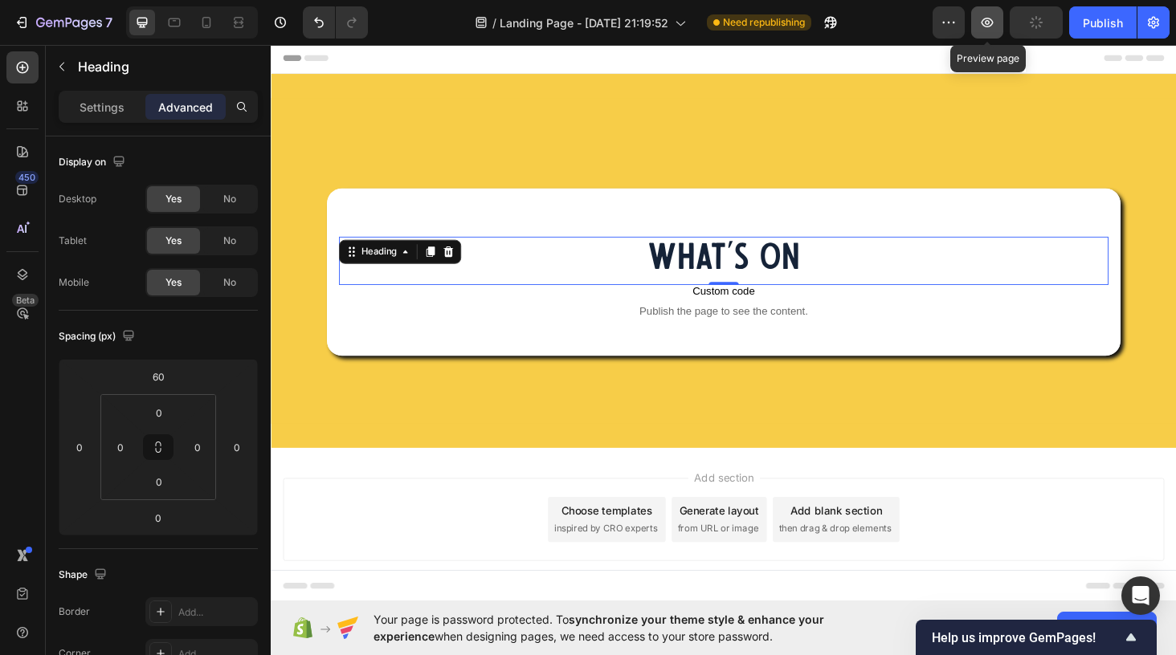
click at [987, 22] on icon "button" at bounding box center [987, 22] width 16 height 16
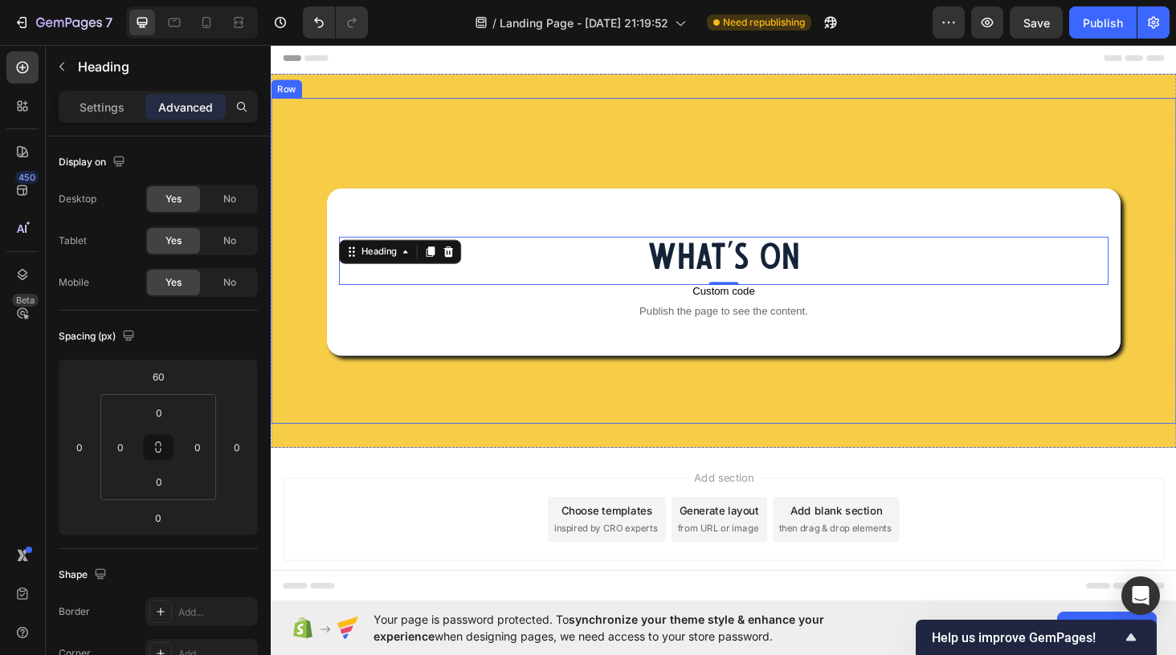
click at [518, 160] on div "What's On Heading 0 Custom code Publish the page to see the content. Custom Cod…" at bounding box center [753, 274] width 964 height 347
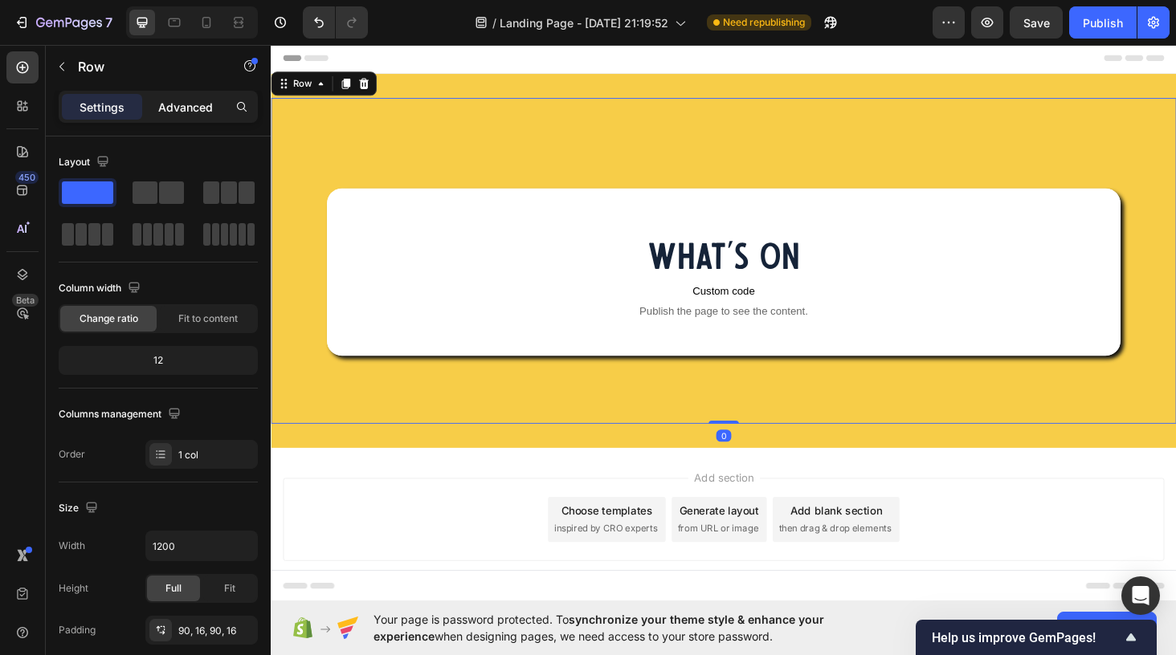
click at [191, 110] on p "Advanced" at bounding box center [185, 107] width 55 height 17
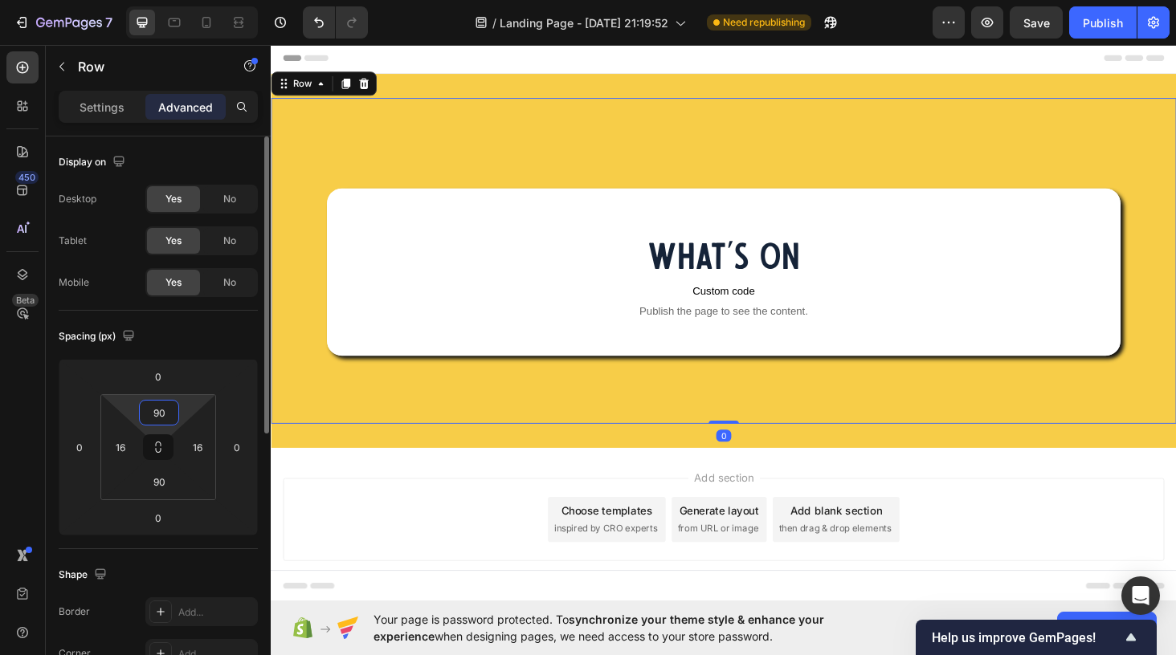
click at [162, 404] on input "90" at bounding box center [159, 413] width 32 height 24
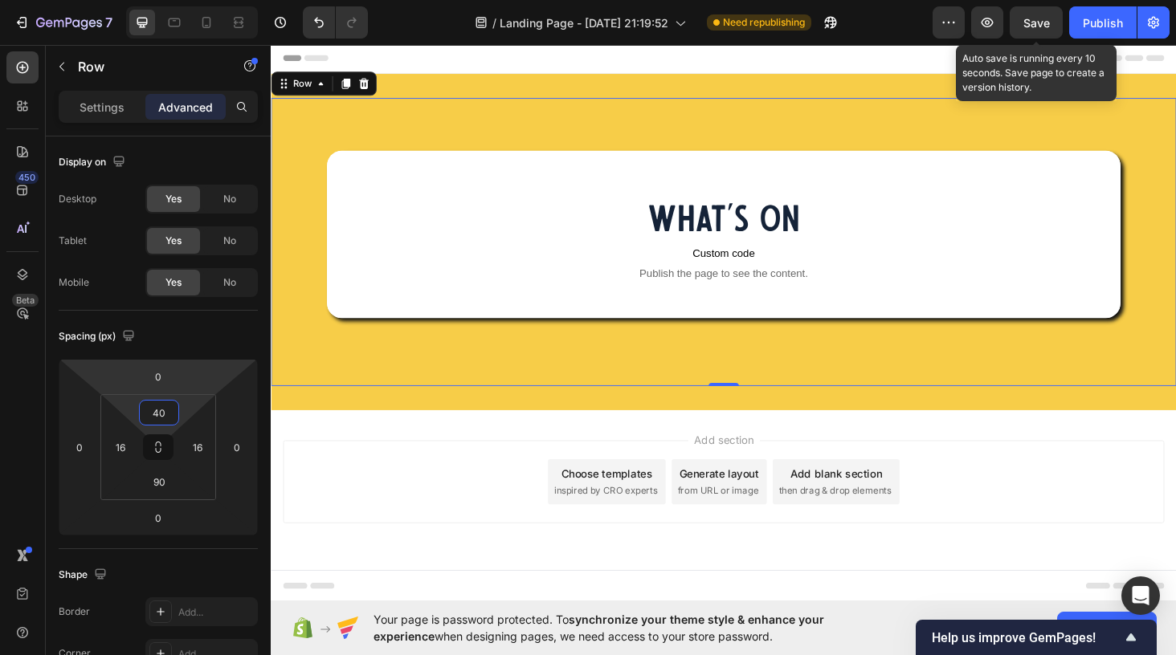
type input "40"
click at [1036, 27] on span "Save" at bounding box center [1036, 23] width 27 height 14
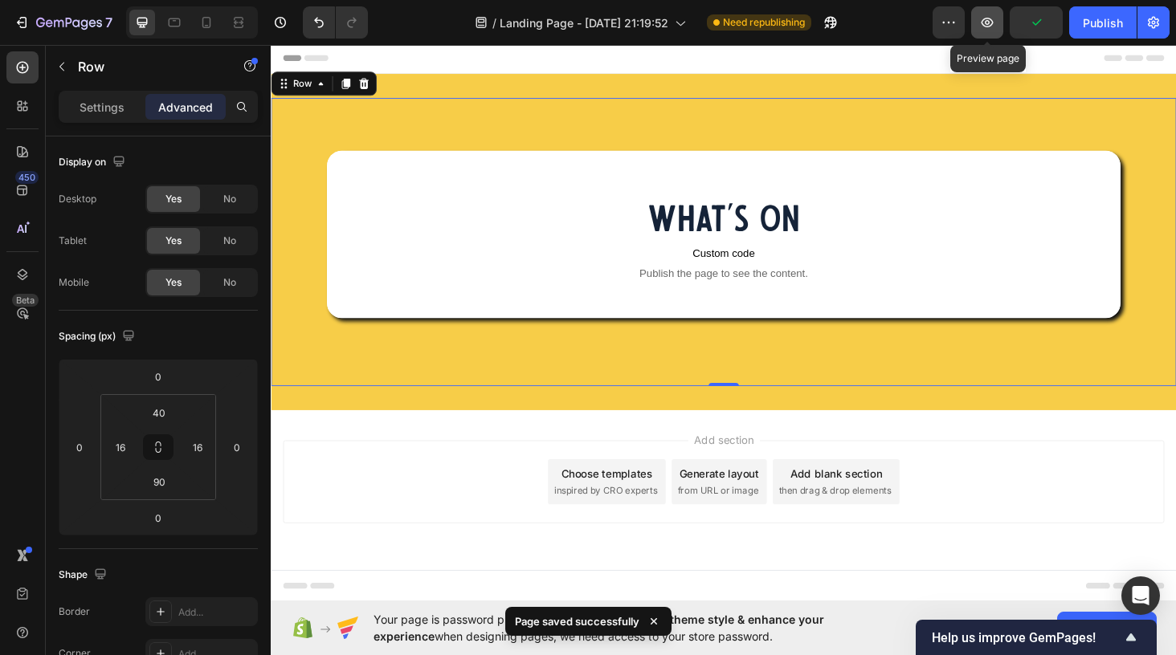
click at [987, 24] on icon "button" at bounding box center [987, 22] width 5 height 5
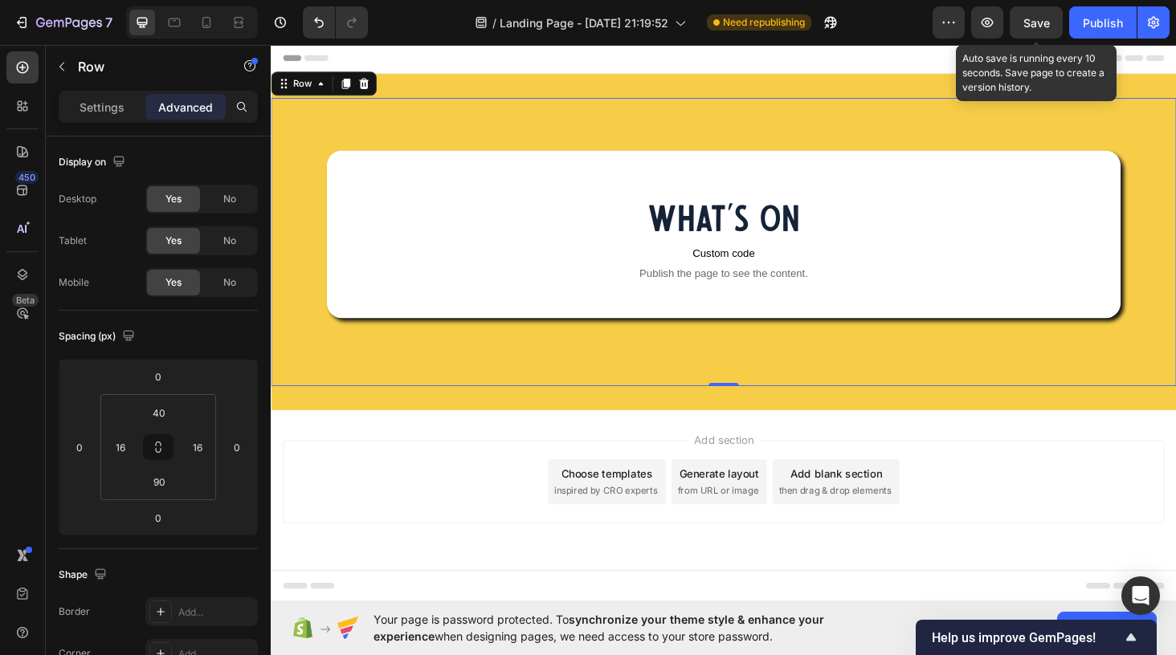
click at [1029, 22] on span "Save" at bounding box center [1036, 23] width 27 height 14
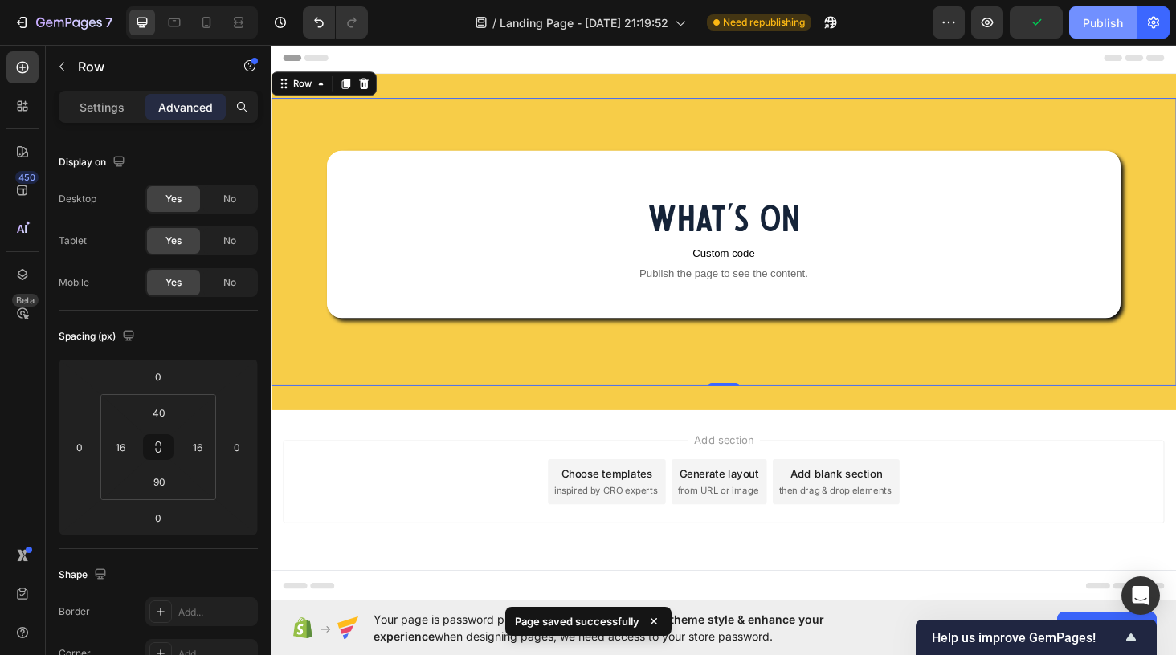
click at [1100, 21] on div "Publish" at bounding box center [1103, 22] width 40 height 17
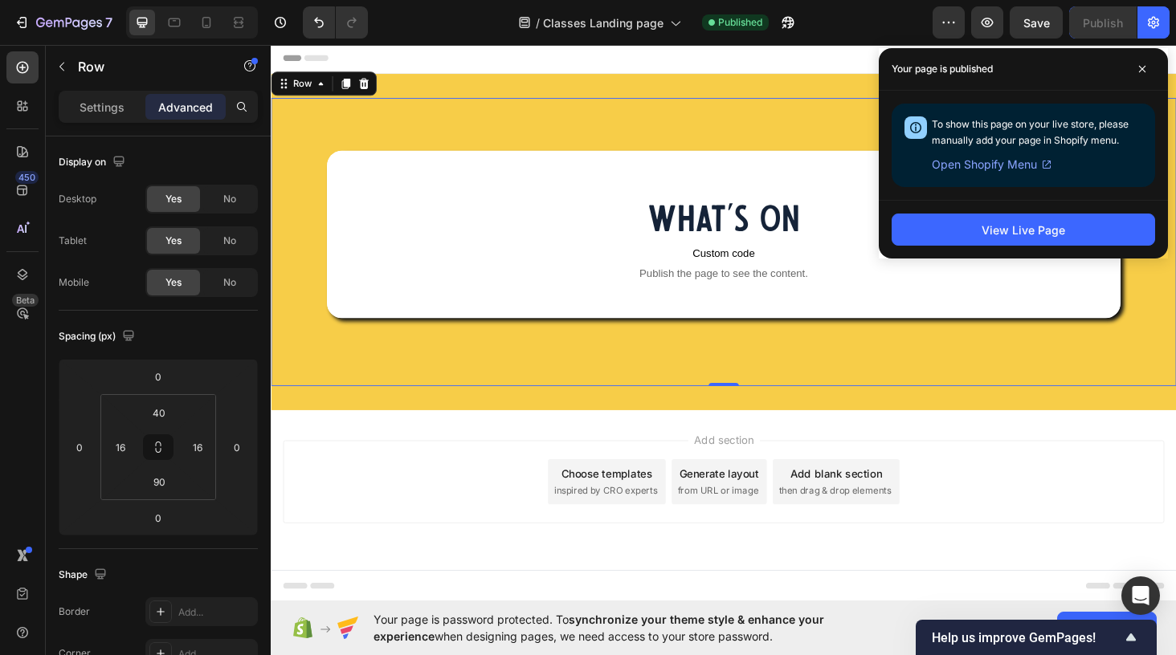
click at [1000, 162] on span "Open Shopify Menu" at bounding box center [984, 164] width 105 height 19
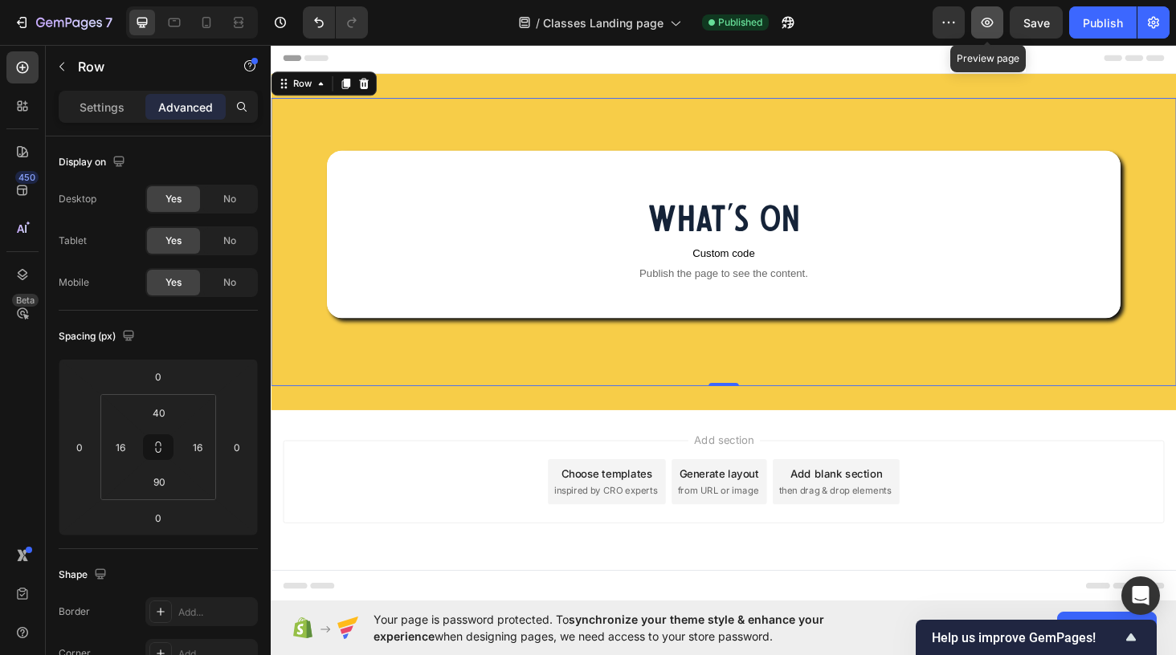
click at [989, 13] on button "button" at bounding box center [987, 22] width 32 height 32
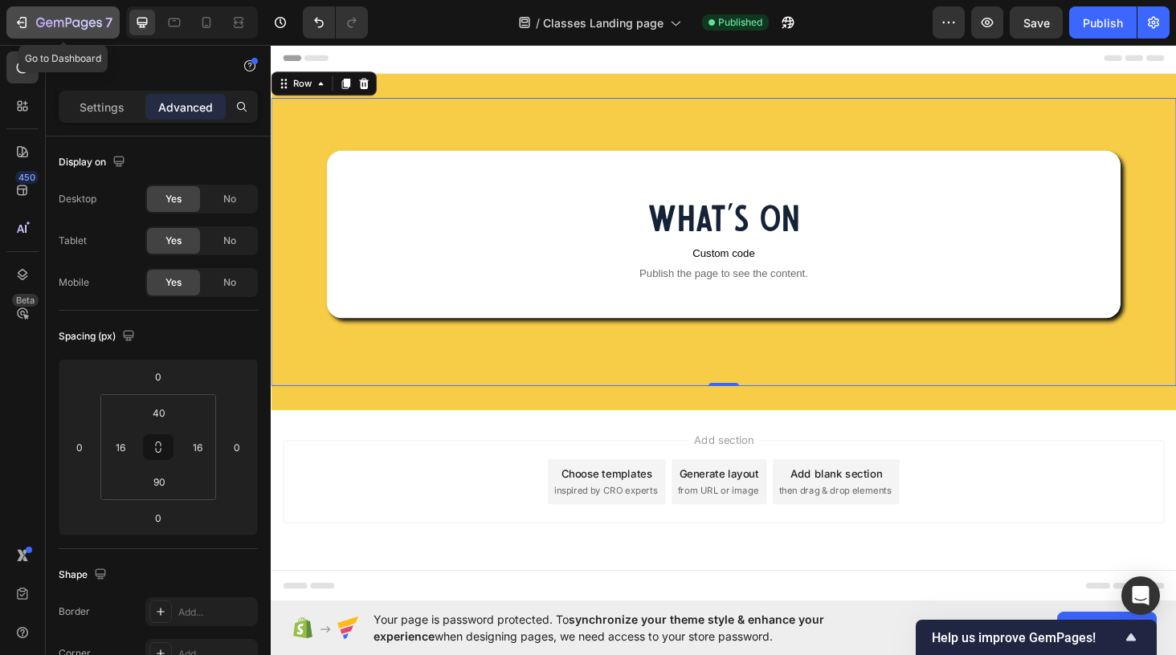
click at [40, 17] on icon "button" at bounding box center [69, 24] width 66 height 14
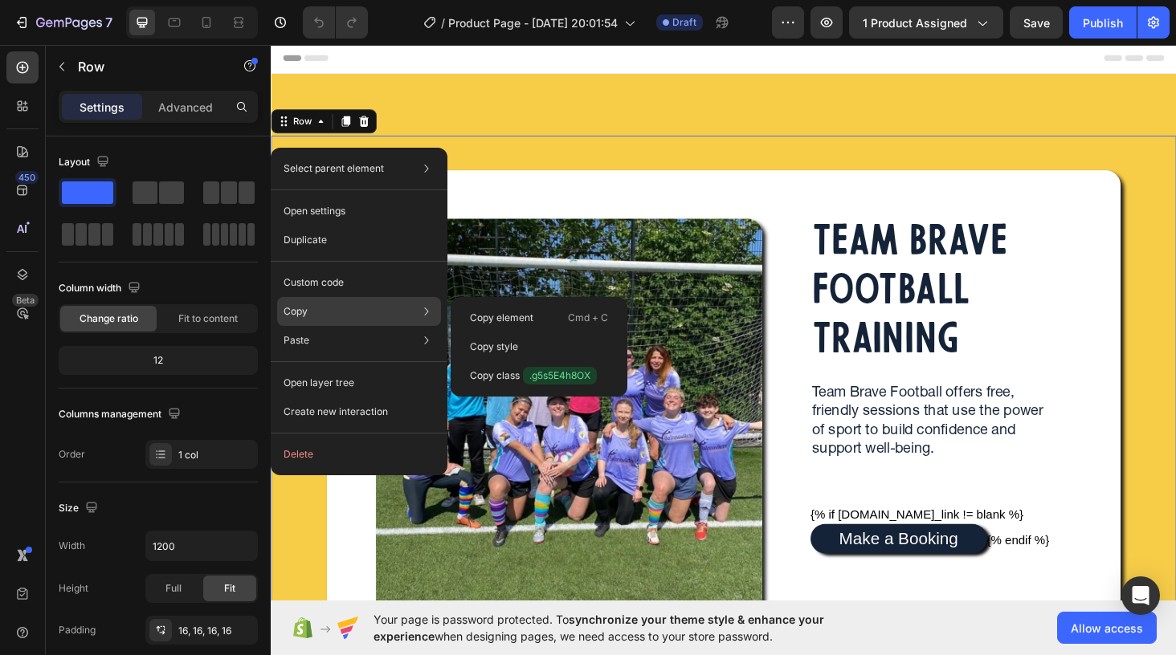
click at [308, 312] on div "Copy Copy element Cmd + C Copy style Copy class .g5s5E4h8OX" at bounding box center [359, 311] width 164 height 29
click at [475, 311] on p "Copy element" at bounding box center [501, 318] width 63 height 14
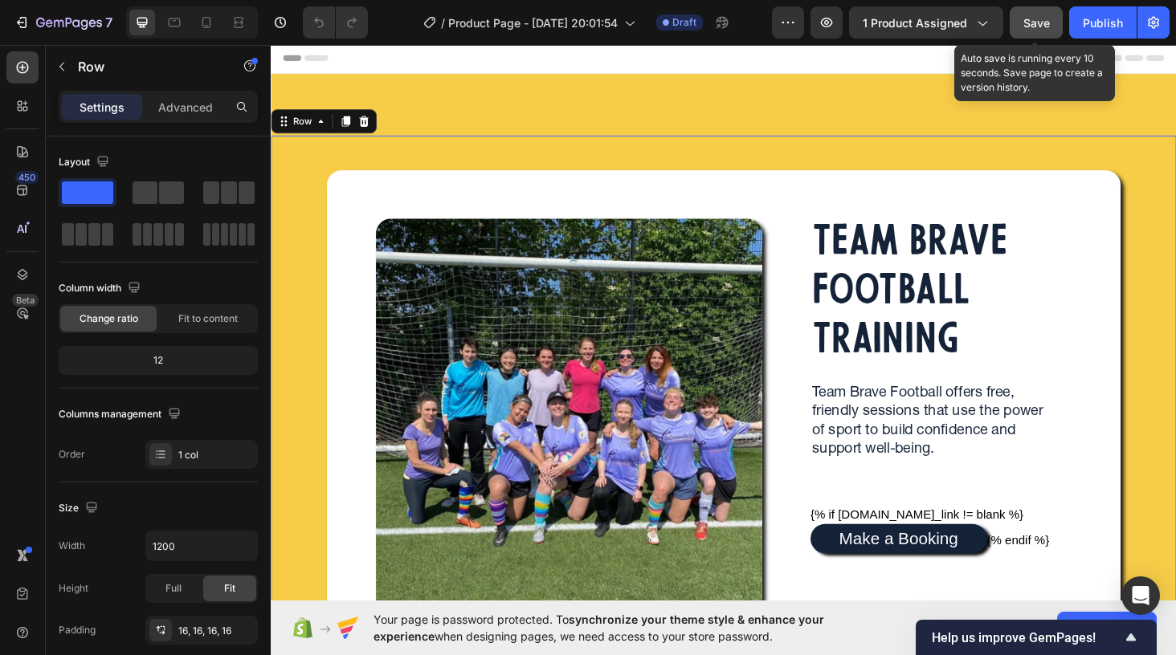
click at [1032, 27] on span "Save" at bounding box center [1036, 23] width 27 height 14
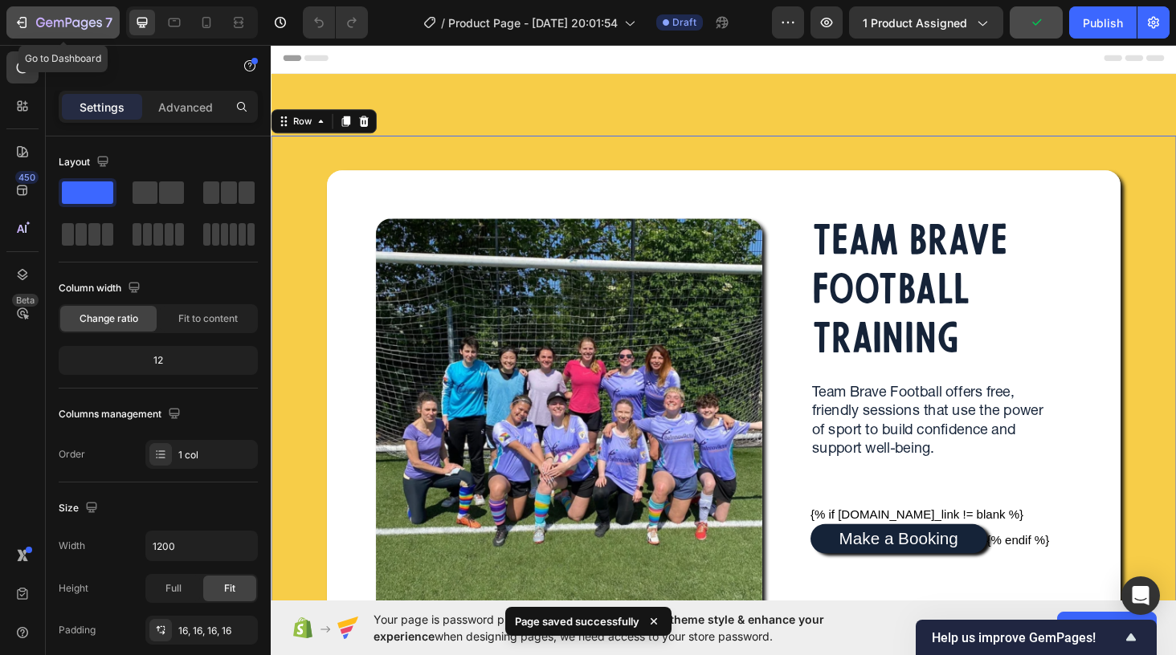
click at [87, 27] on icon "button" at bounding box center [84, 24] width 7 height 10
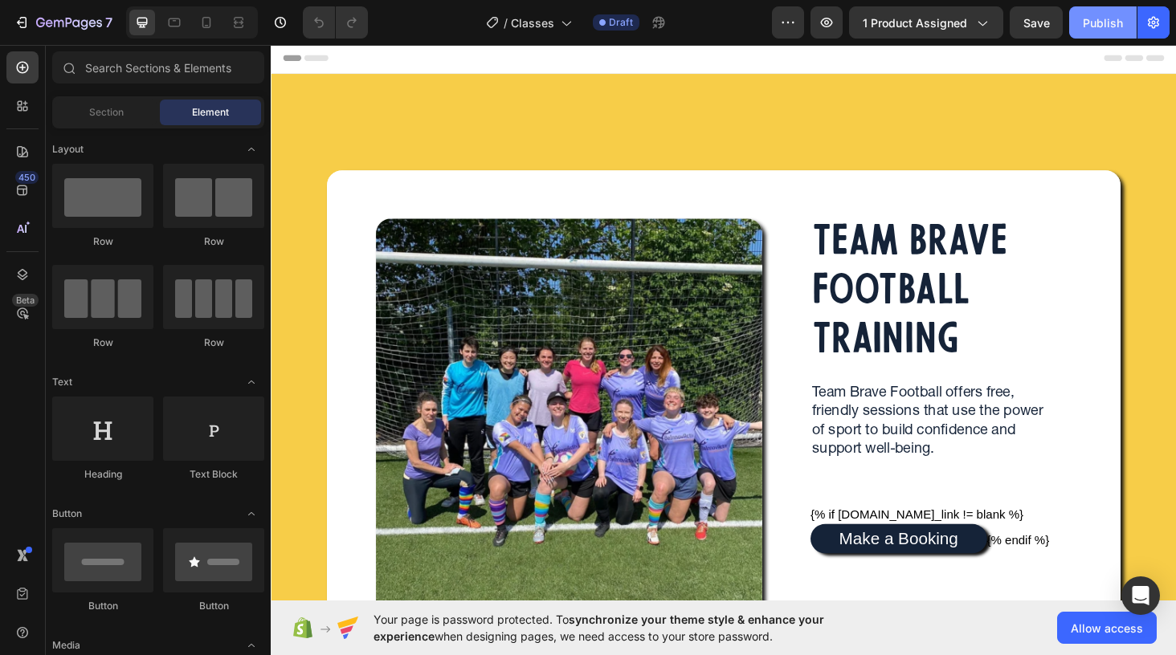
click at [1086, 24] on div "Publish" at bounding box center [1103, 22] width 40 height 17
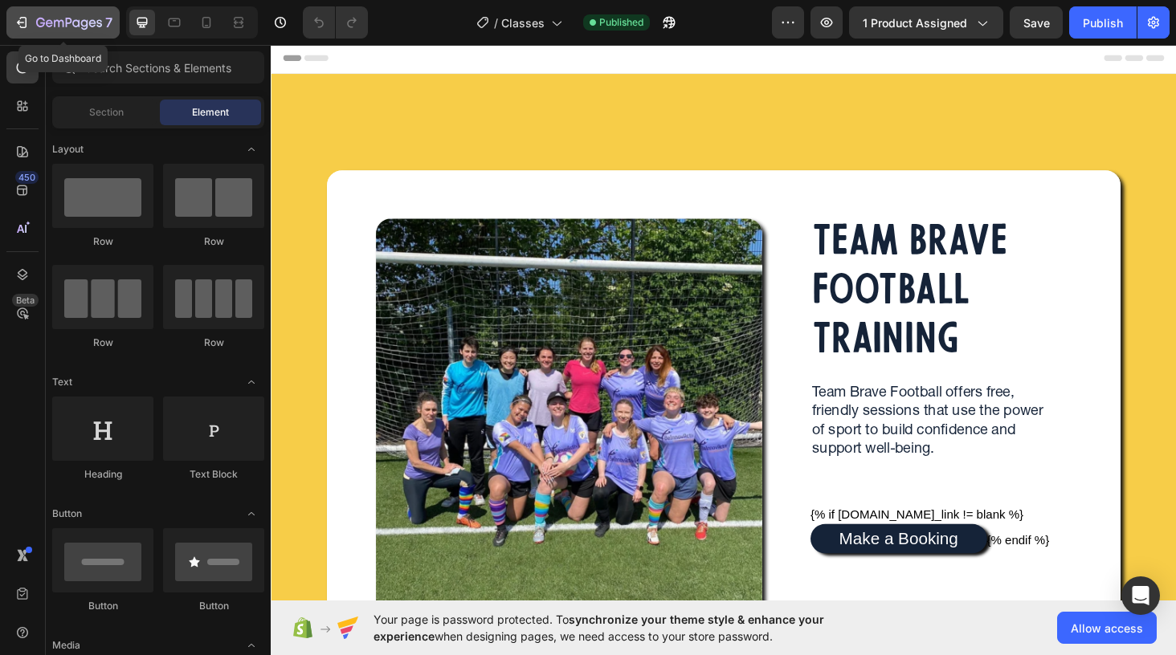
click at [22, 27] on icon "button" at bounding box center [23, 22] width 7 height 11
